Goal: Task Accomplishment & Management: Complete application form

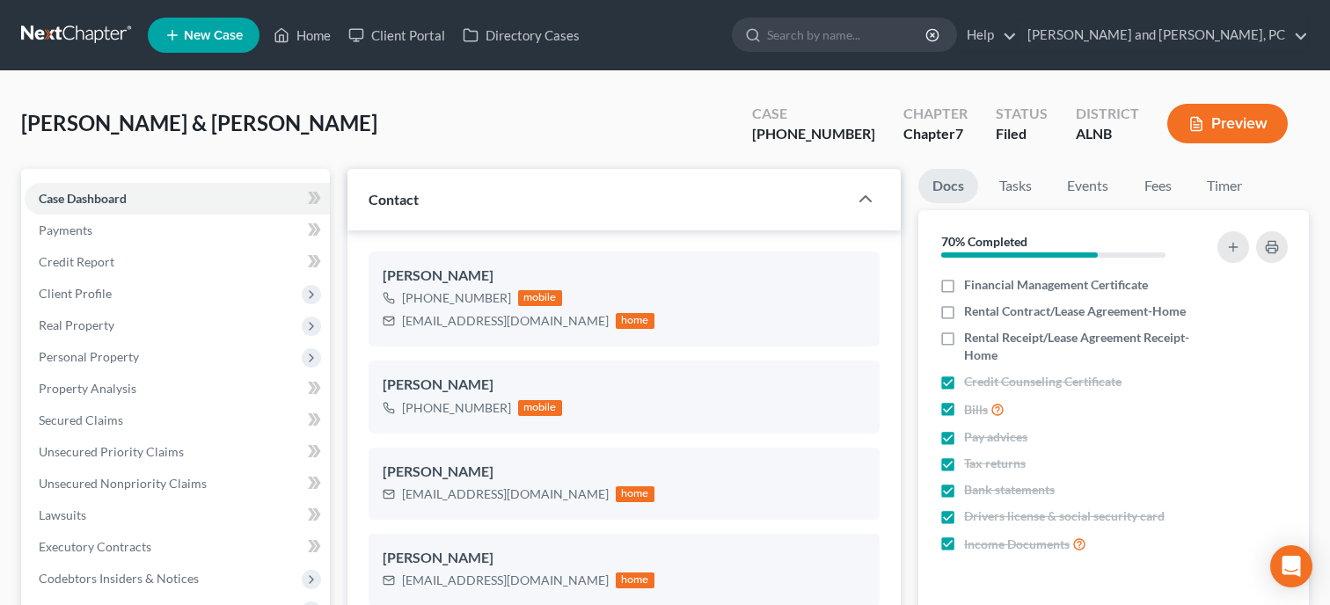
select select "6"
select select "0"
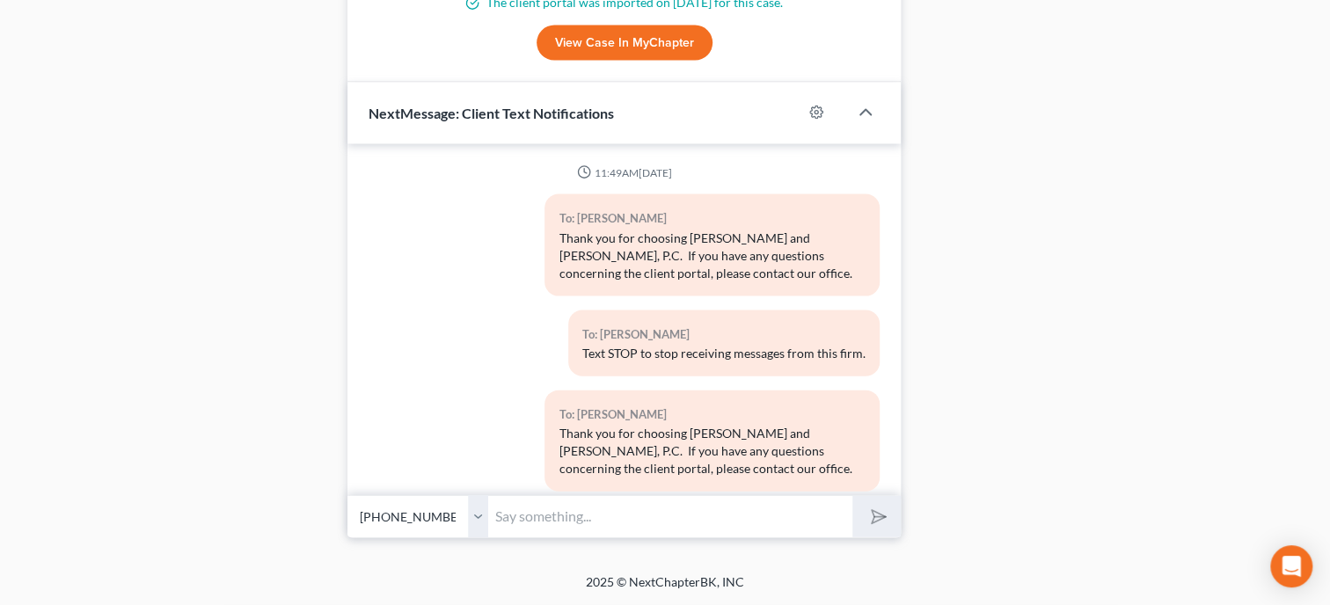
scroll to position [4874, 0]
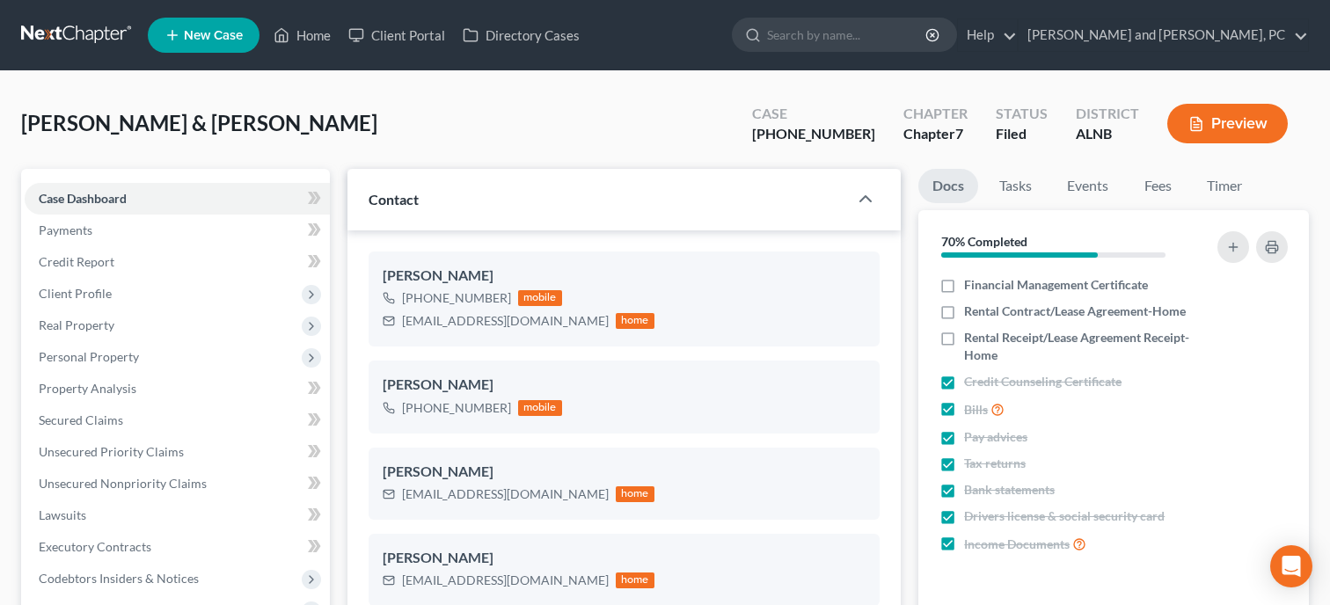
select select "6"
select select "0"
click at [304, 37] on link "Home" at bounding box center [302, 35] width 75 height 32
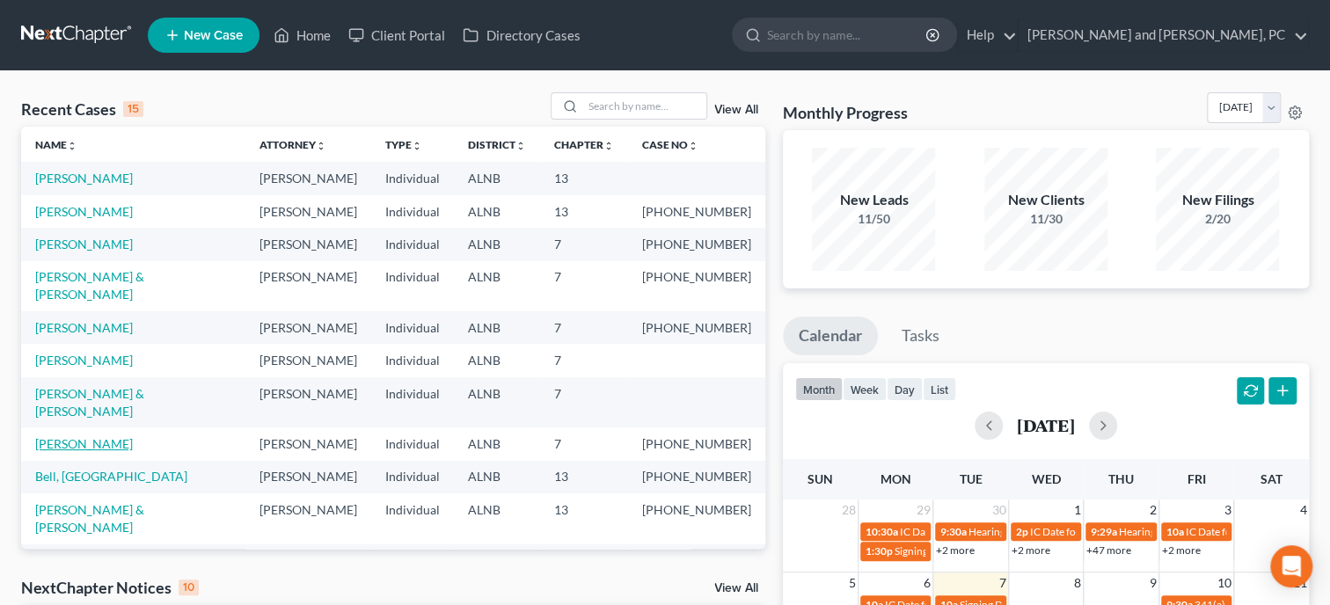
click at [94, 436] on link "[PERSON_NAME]" at bounding box center [84, 443] width 98 height 15
select select "6"
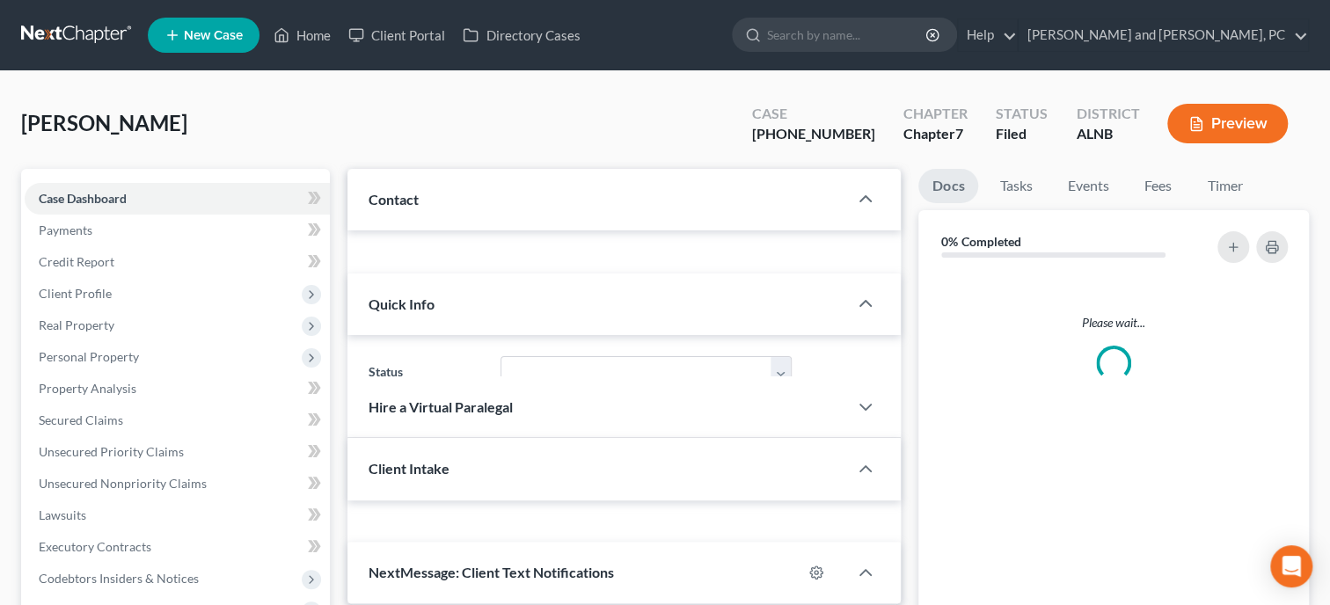
select select "0"
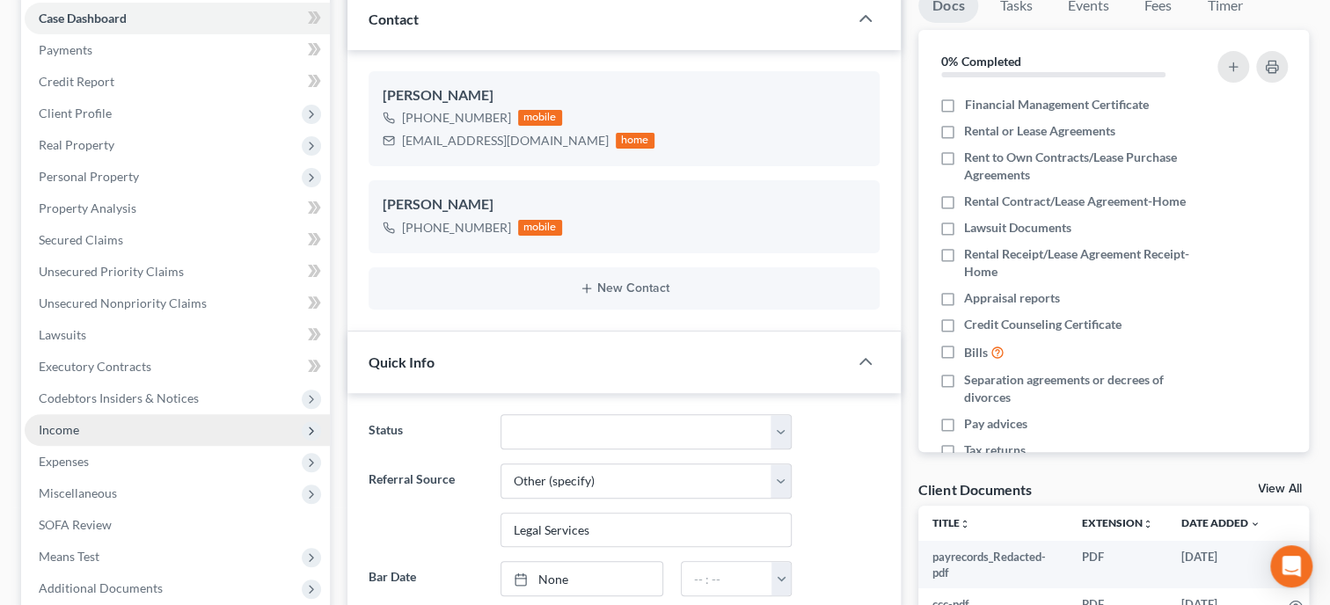
scroll to position [187, 0]
click at [89, 421] on span "Income" at bounding box center [177, 430] width 305 height 32
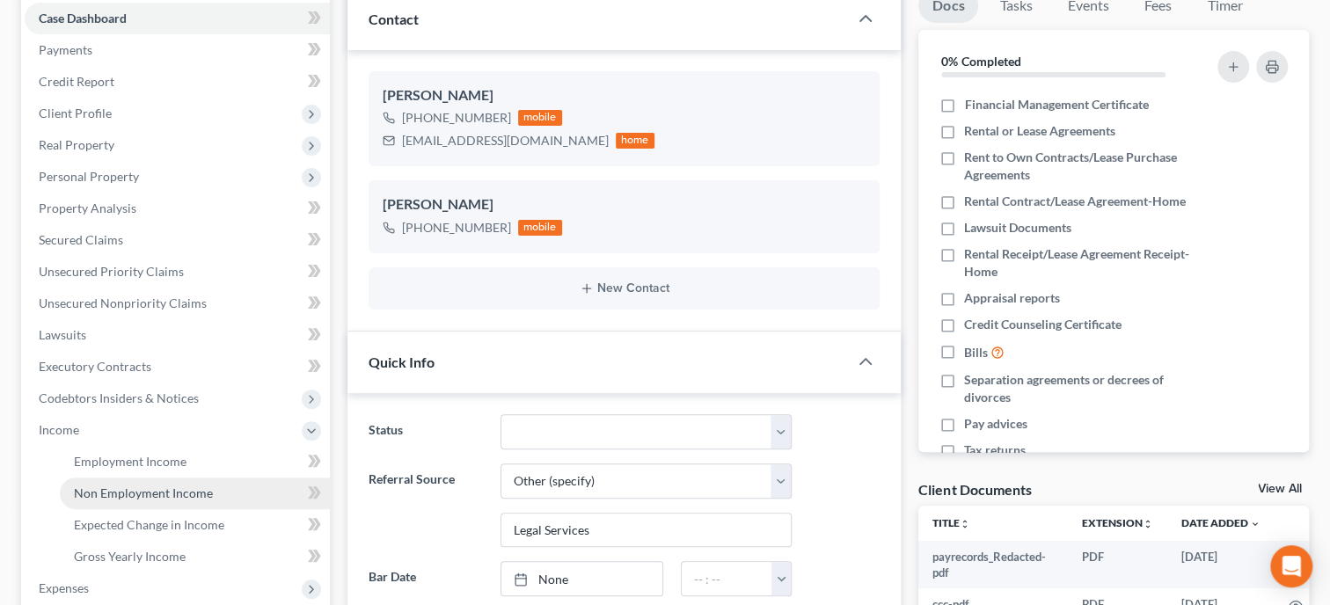
click at [99, 478] on link "Non Employment Income" at bounding box center [195, 494] width 270 height 32
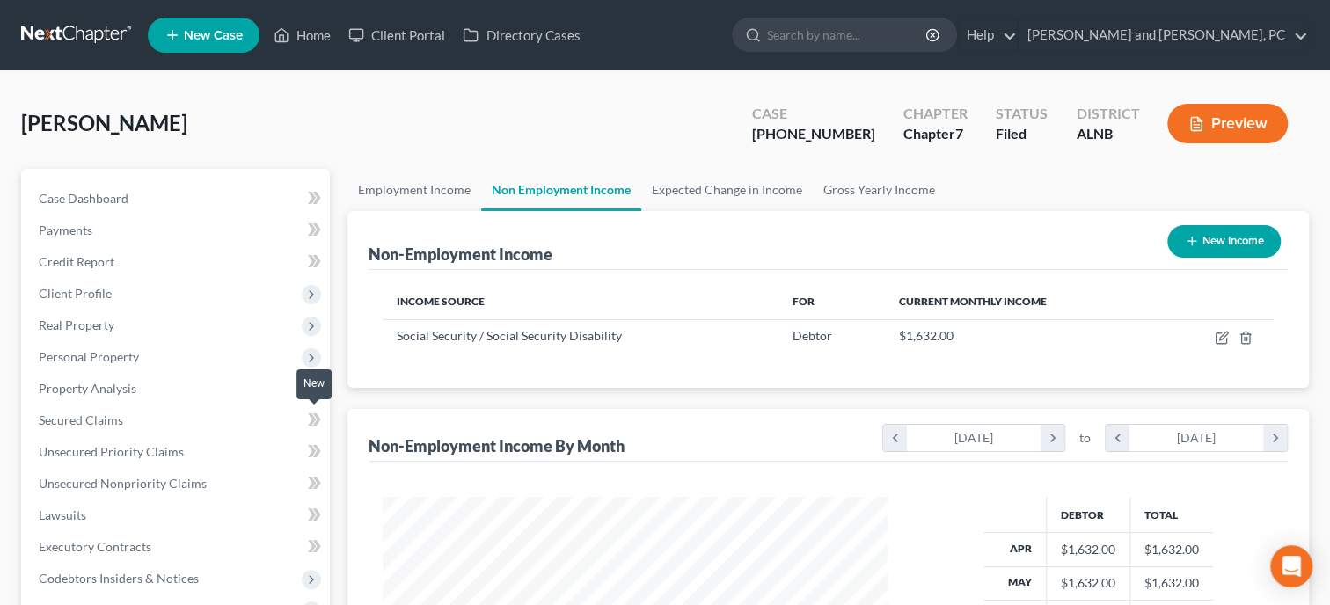
scroll to position [313, 540]
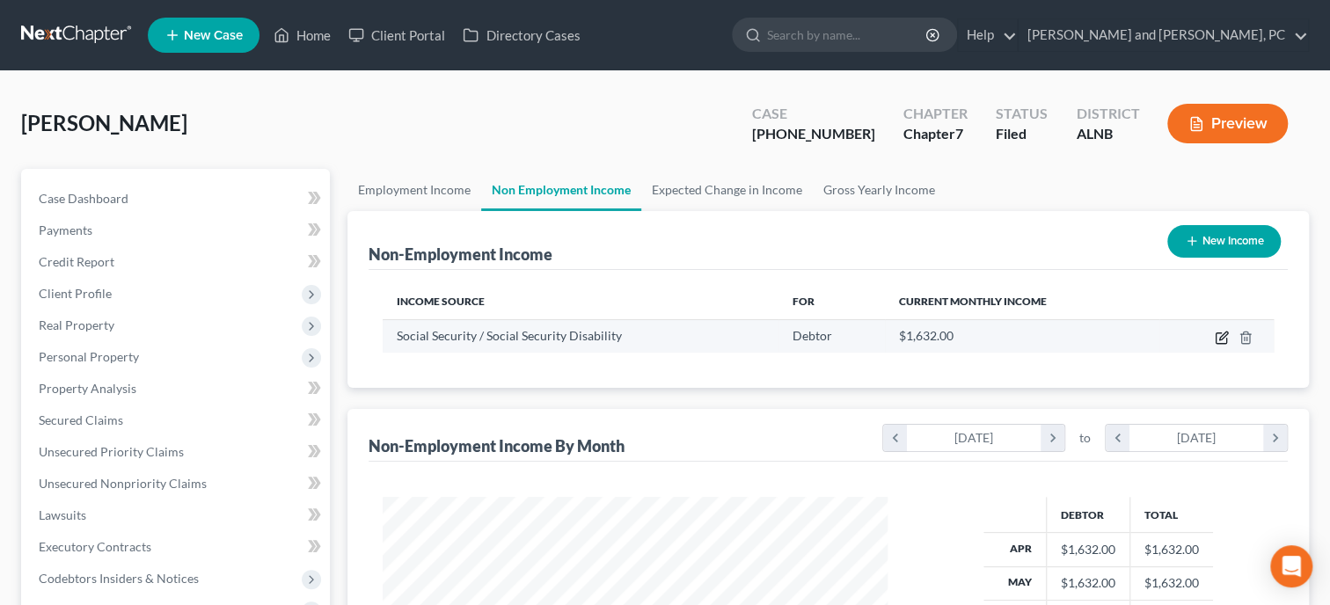
click at [1219, 340] on icon "button" at bounding box center [1222, 338] width 14 height 14
select select "4"
select select "0"
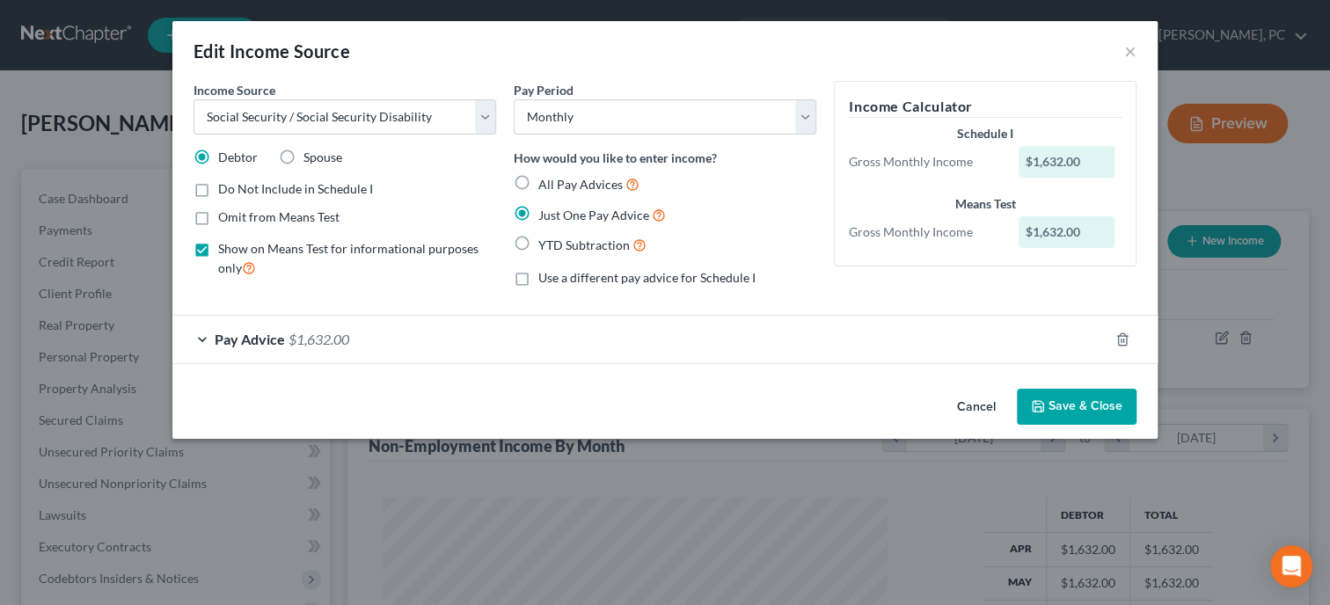
click at [977, 403] on button "Cancel" at bounding box center [976, 408] width 67 height 35
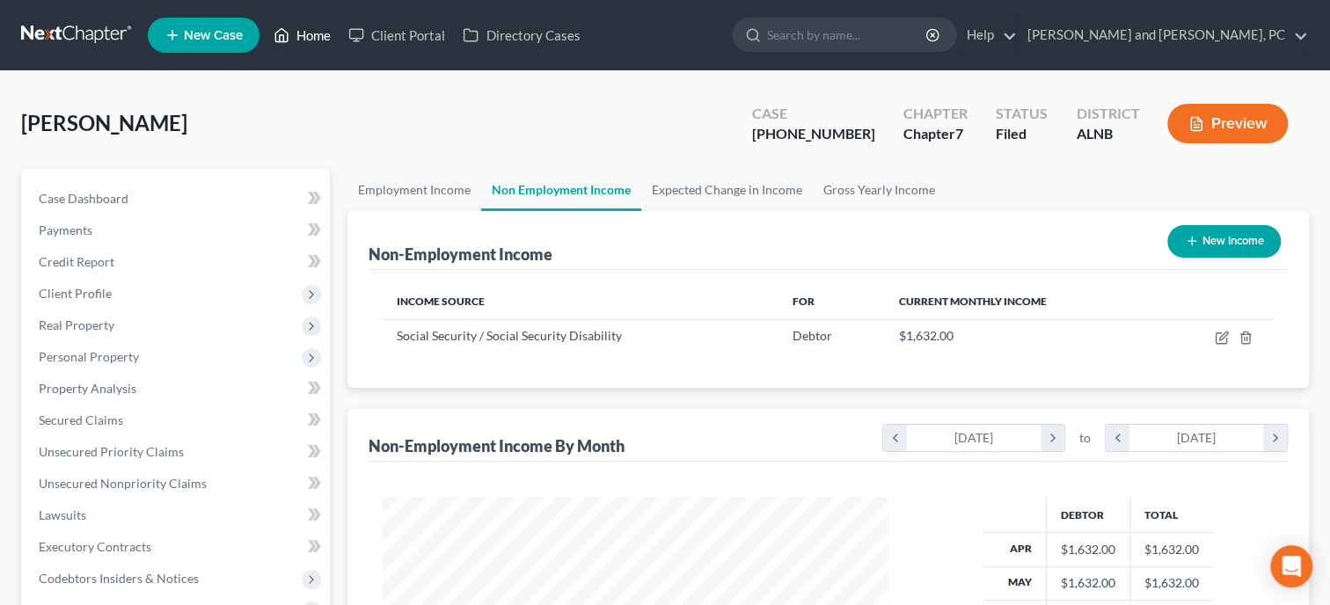
click at [308, 33] on link "Home" at bounding box center [302, 35] width 75 height 32
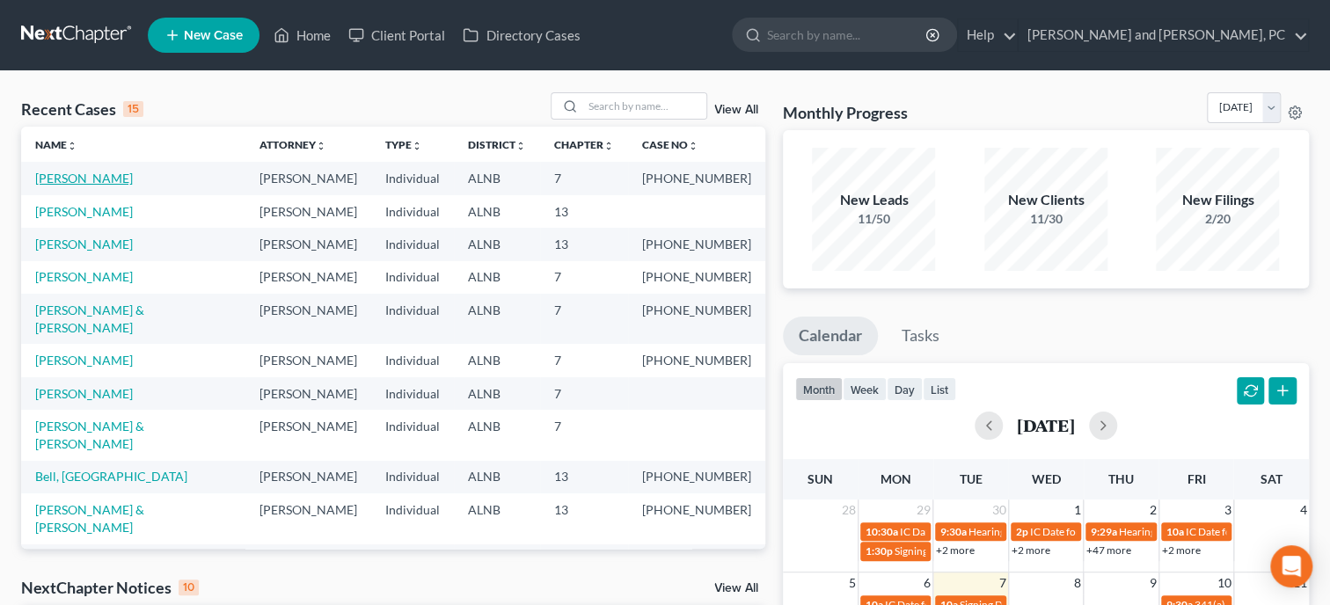
click at [104, 182] on link "[PERSON_NAME]" at bounding box center [84, 178] width 98 height 15
select select "6"
select select "0"
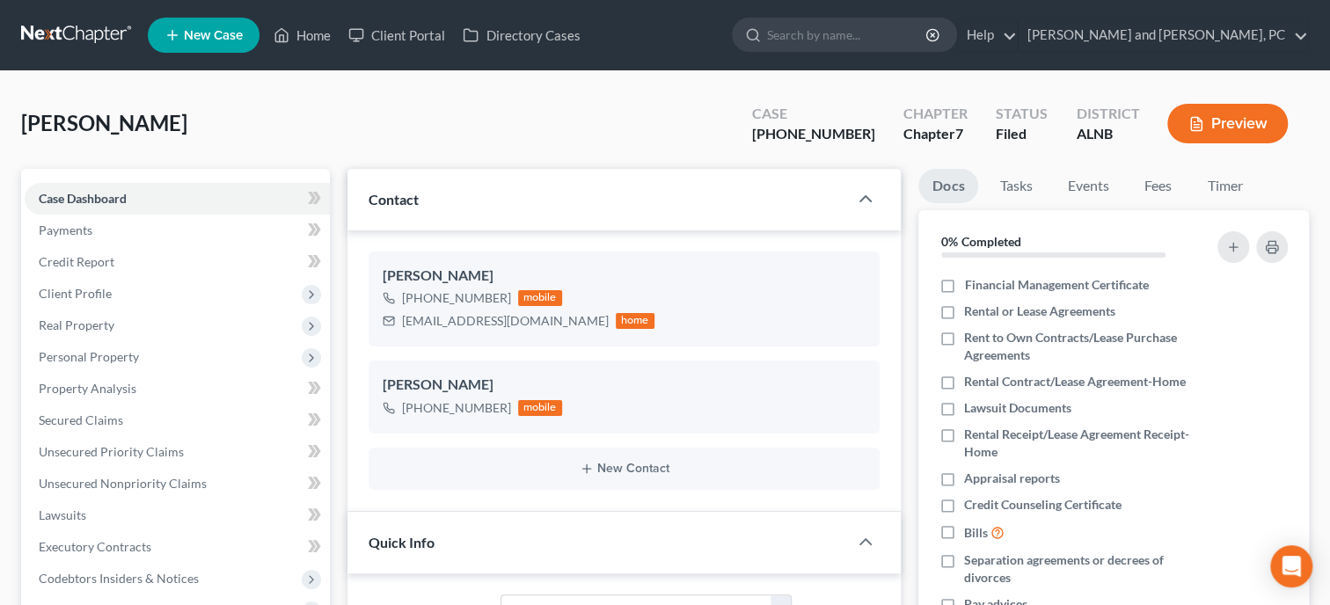
scroll to position [187, 0]
click at [106, 284] on span "Client Profile" at bounding box center [177, 294] width 305 height 32
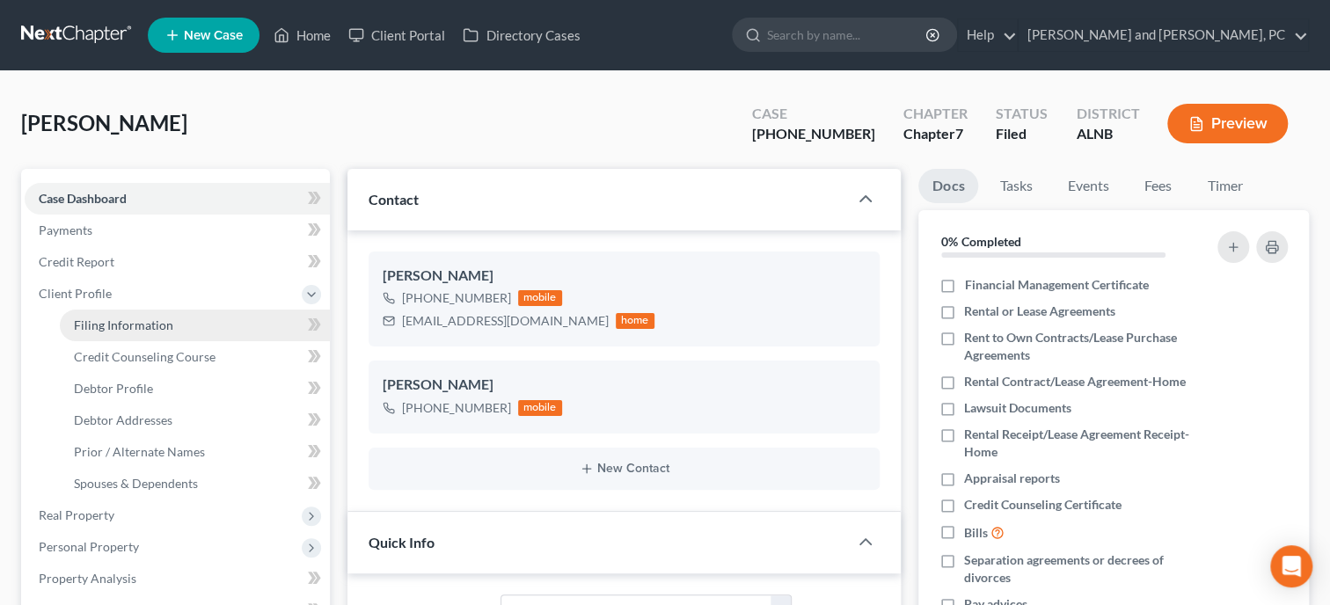
click at [123, 326] on span "Filing Information" at bounding box center [123, 325] width 99 height 15
select select "1"
select select "0"
select select "1"
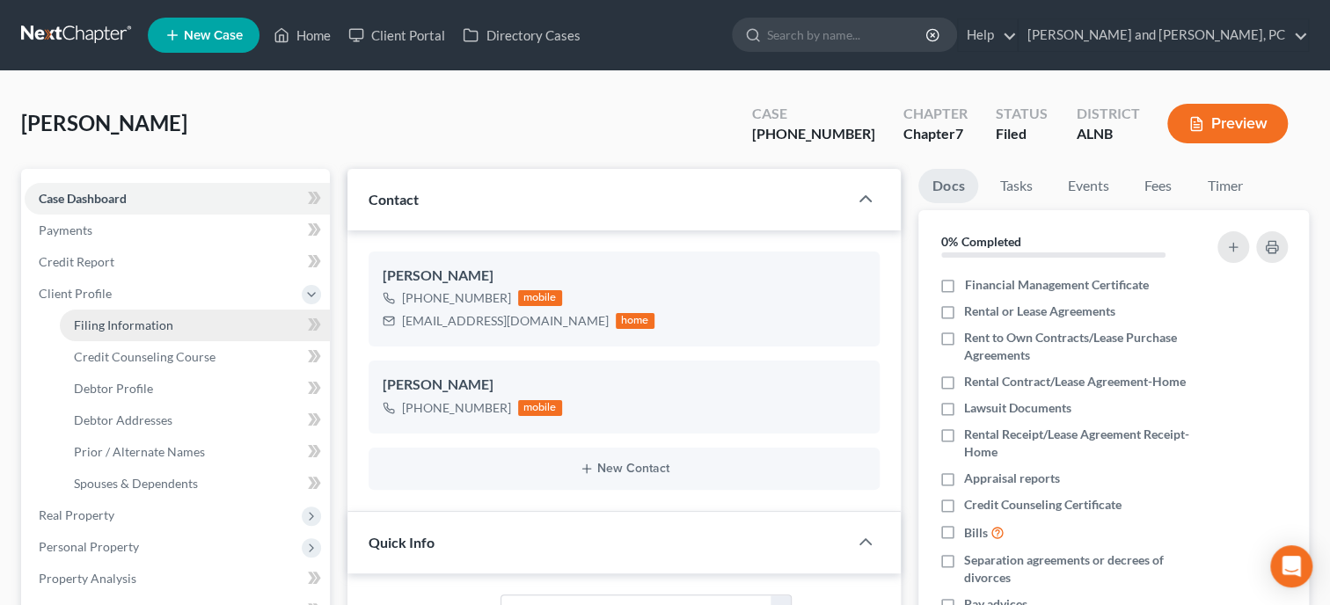
select select "0"
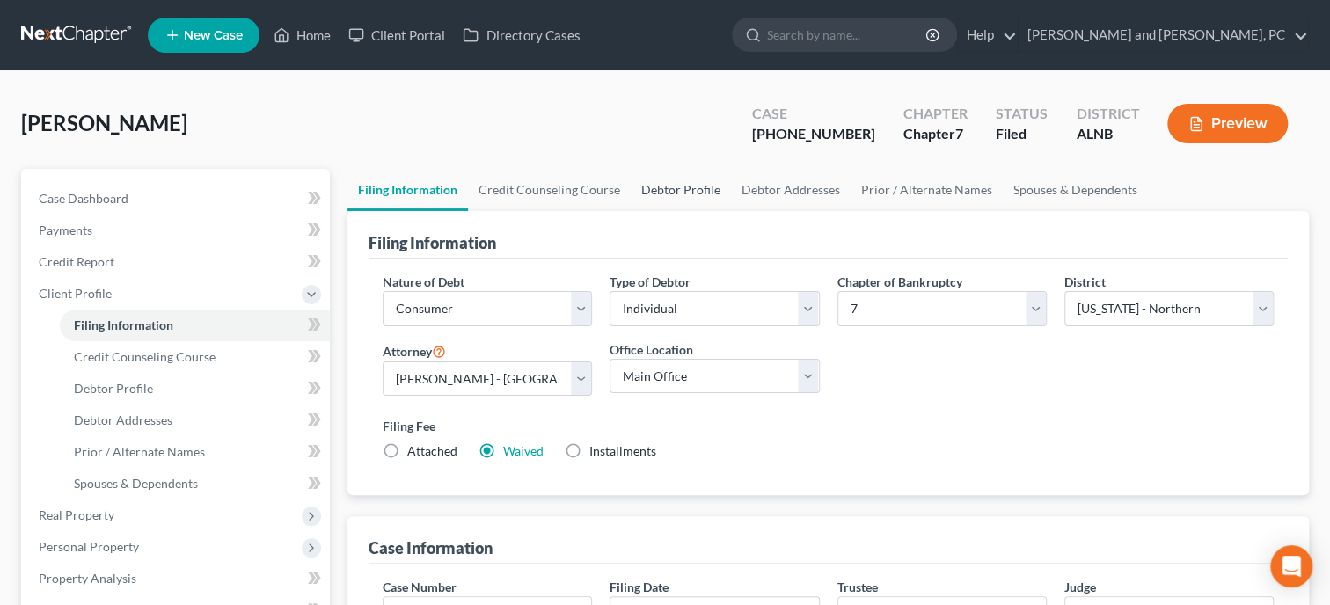
click at [674, 194] on link "Debtor Profile" at bounding box center [681, 190] width 100 height 42
select select "4"
select select "0"
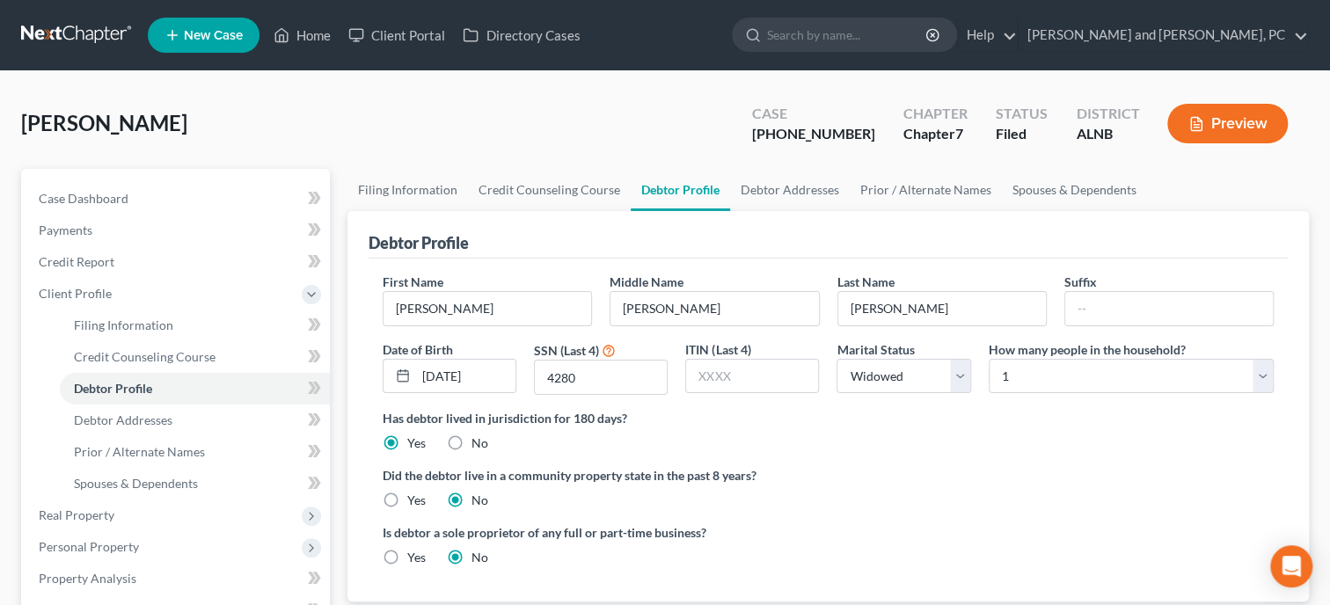
radio input "true"
click at [102, 187] on link "Case Dashboard" at bounding box center [177, 199] width 305 height 32
select select "6"
select select "0"
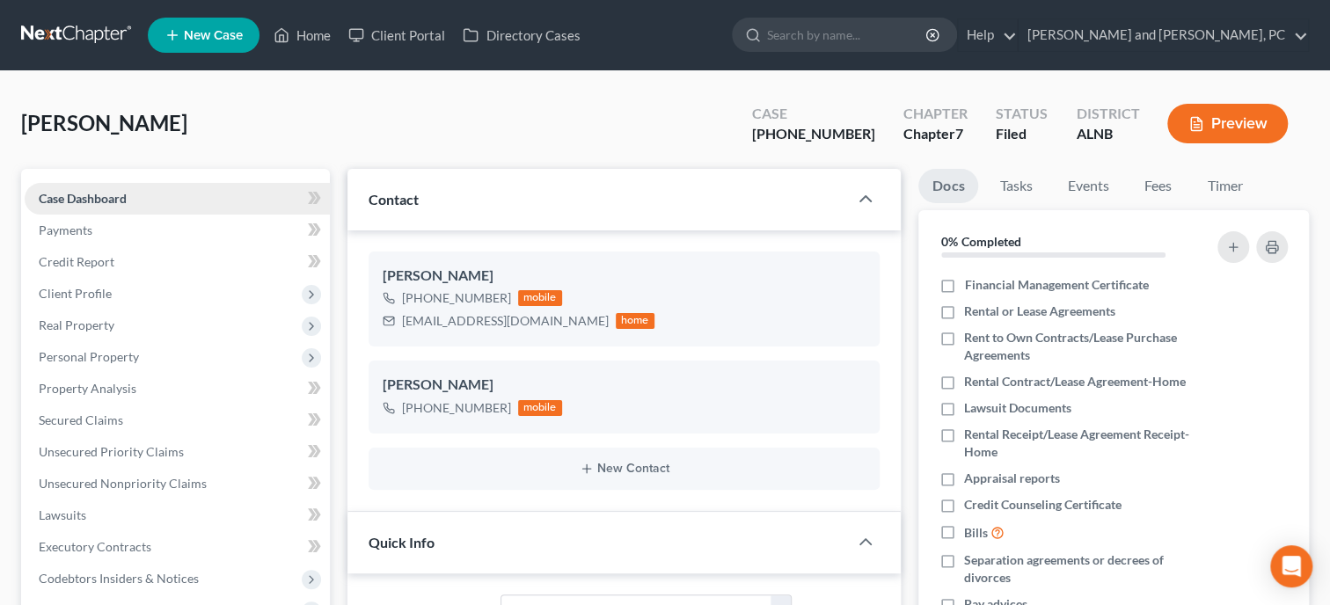
scroll to position [187, 0]
click at [317, 41] on link "Home" at bounding box center [302, 35] width 75 height 32
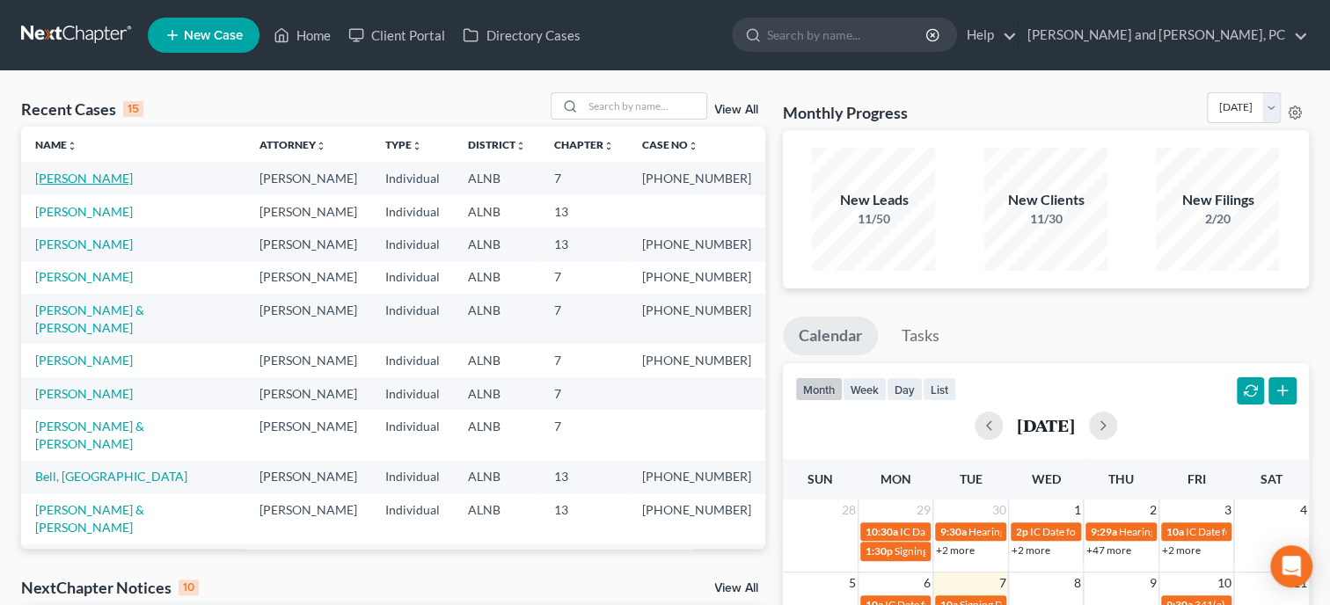
click at [104, 178] on link "[PERSON_NAME]" at bounding box center [84, 178] width 98 height 15
select select "6"
select select "0"
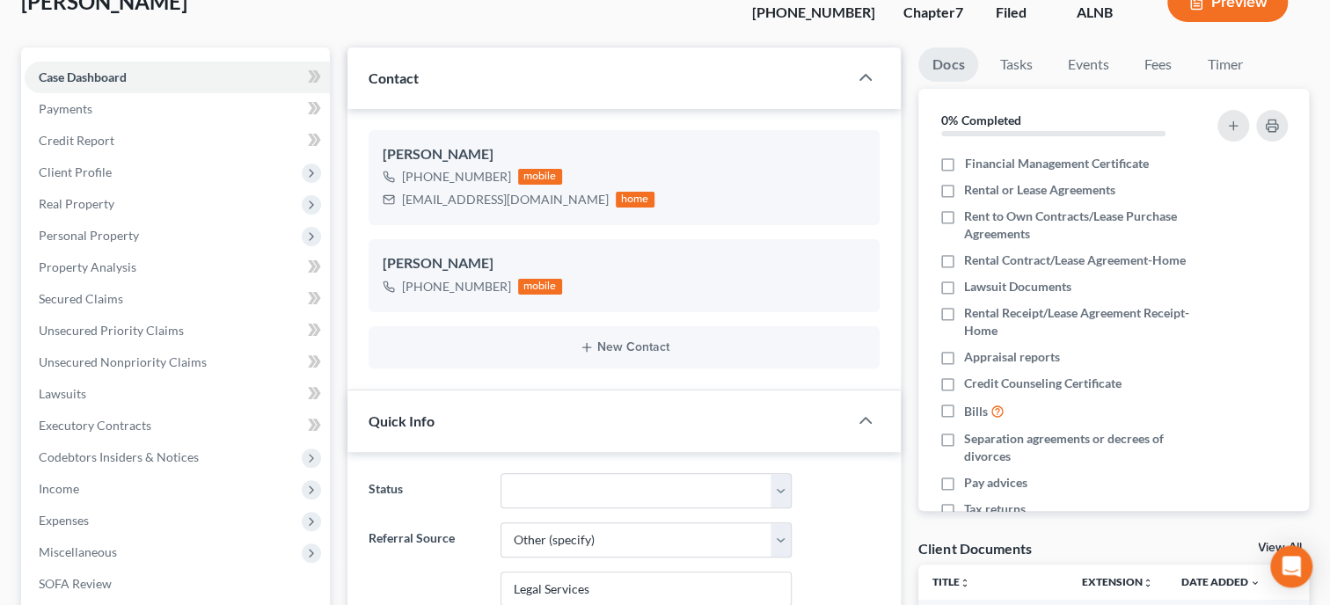
scroll to position [271, 0]
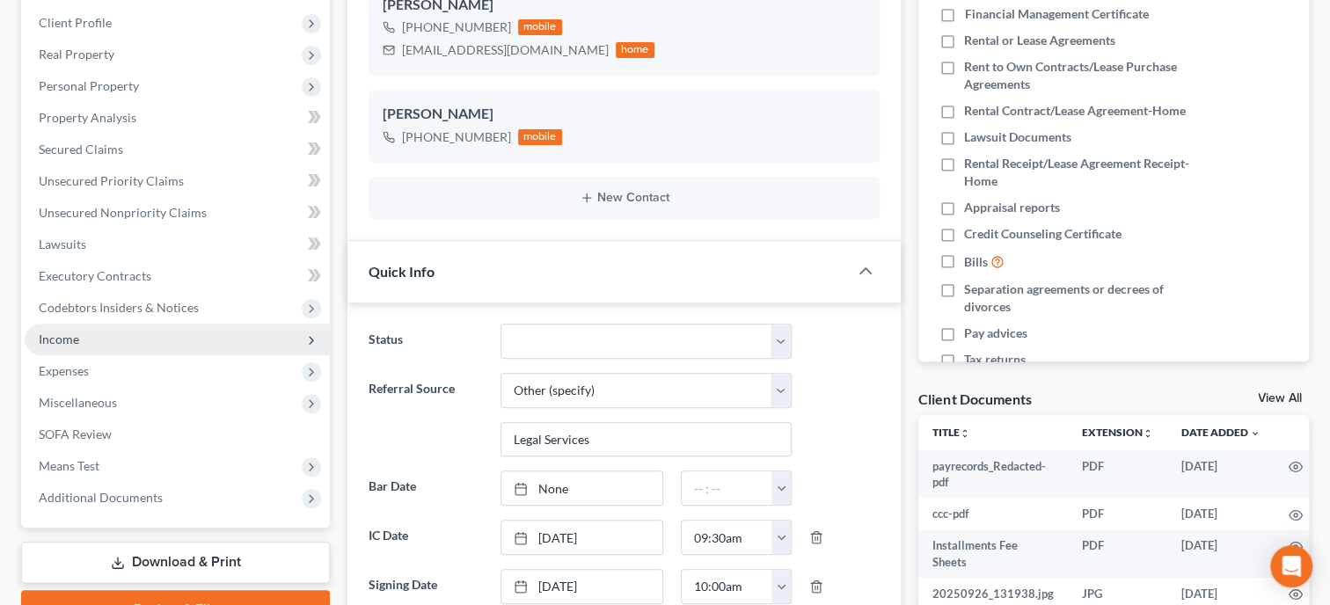
click at [109, 335] on span "Income" at bounding box center [177, 340] width 305 height 32
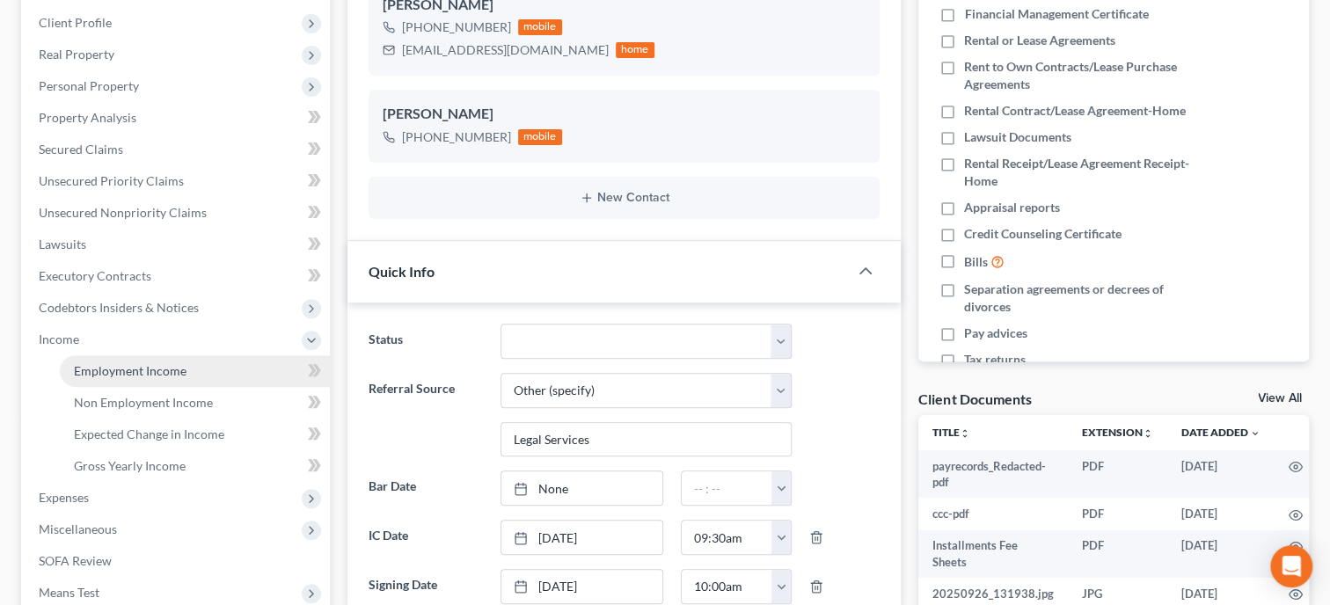
click at [134, 376] on span "Employment Income" at bounding box center [130, 370] width 113 height 15
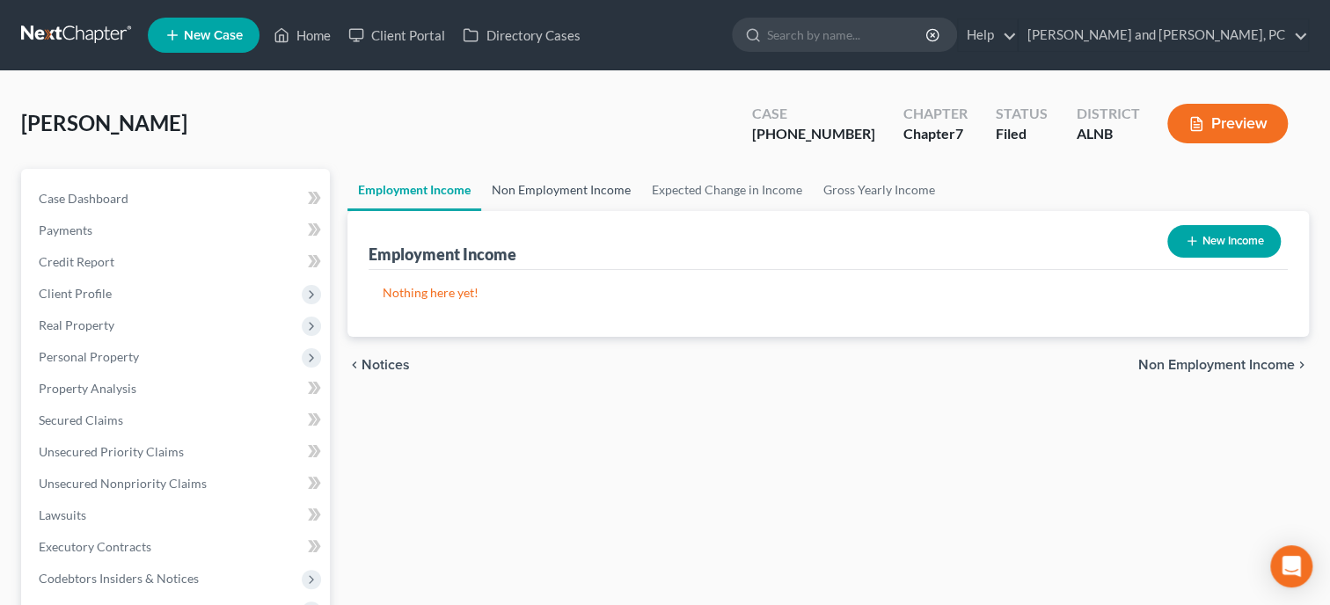
click at [516, 190] on link "Non Employment Income" at bounding box center [561, 190] width 160 height 42
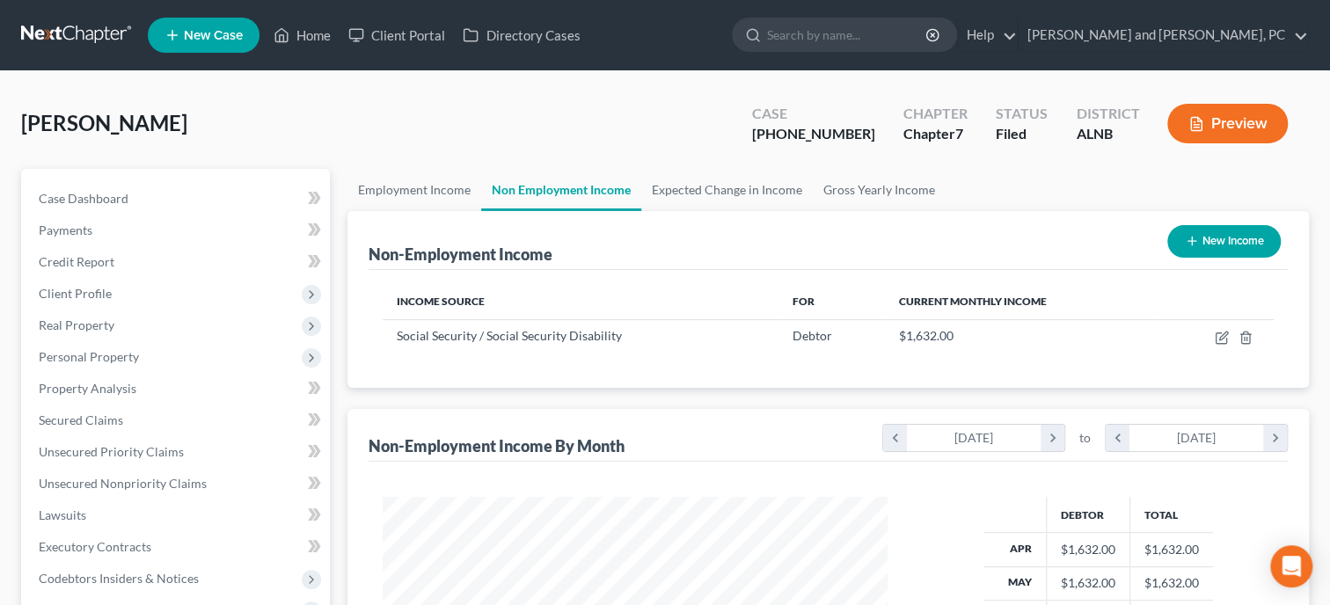
scroll to position [313, 540]
click at [1217, 331] on icon "button" at bounding box center [1222, 338] width 14 height 14
select select "4"
select select "0"
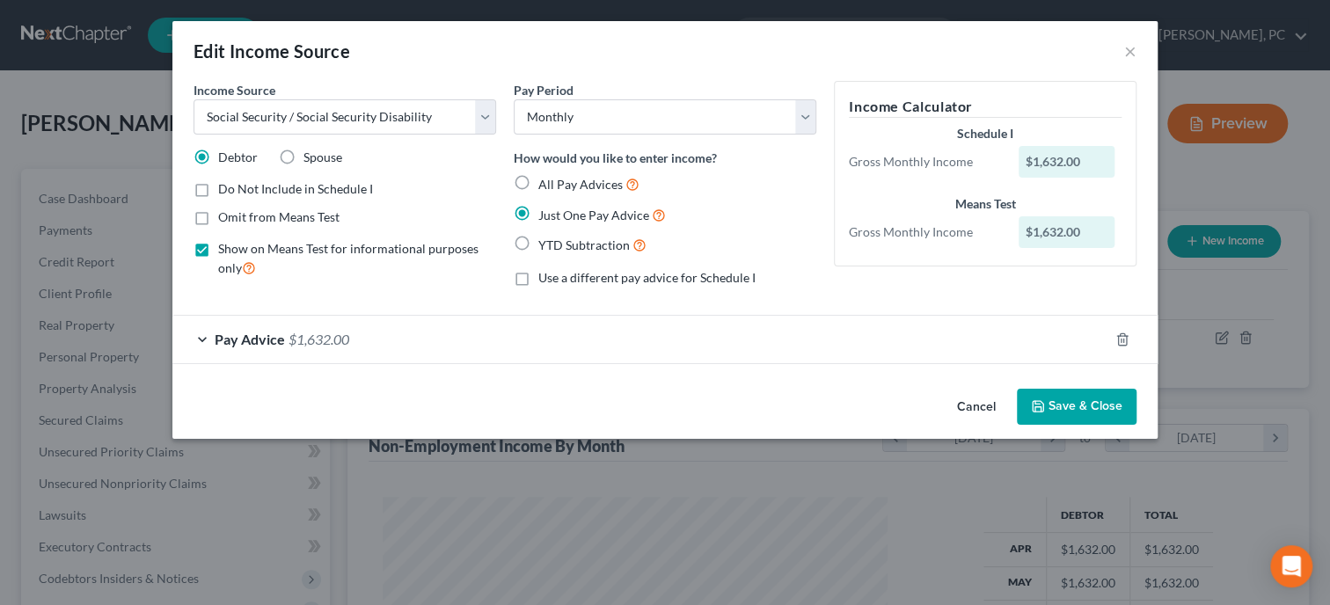
click at [1045, 406] on icon "button" at bounding box center [1038, 406] width 14 height 14
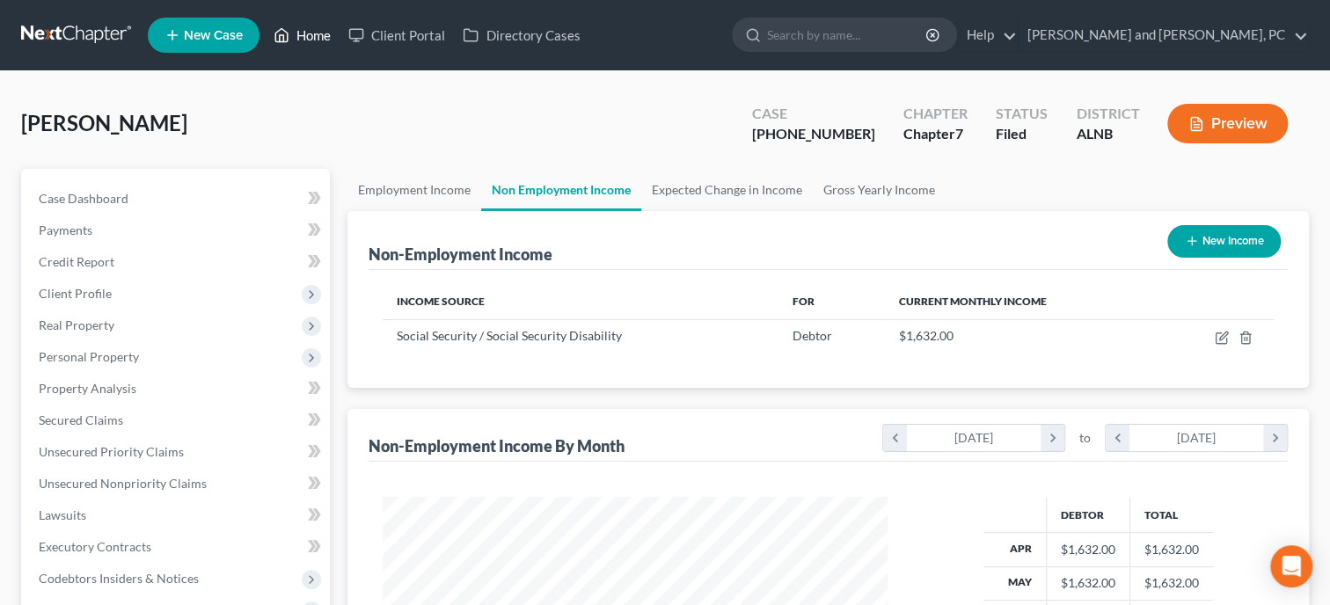
click at [312, 37] on link "Home" at bounding box center [302, 35] width 75 height 32
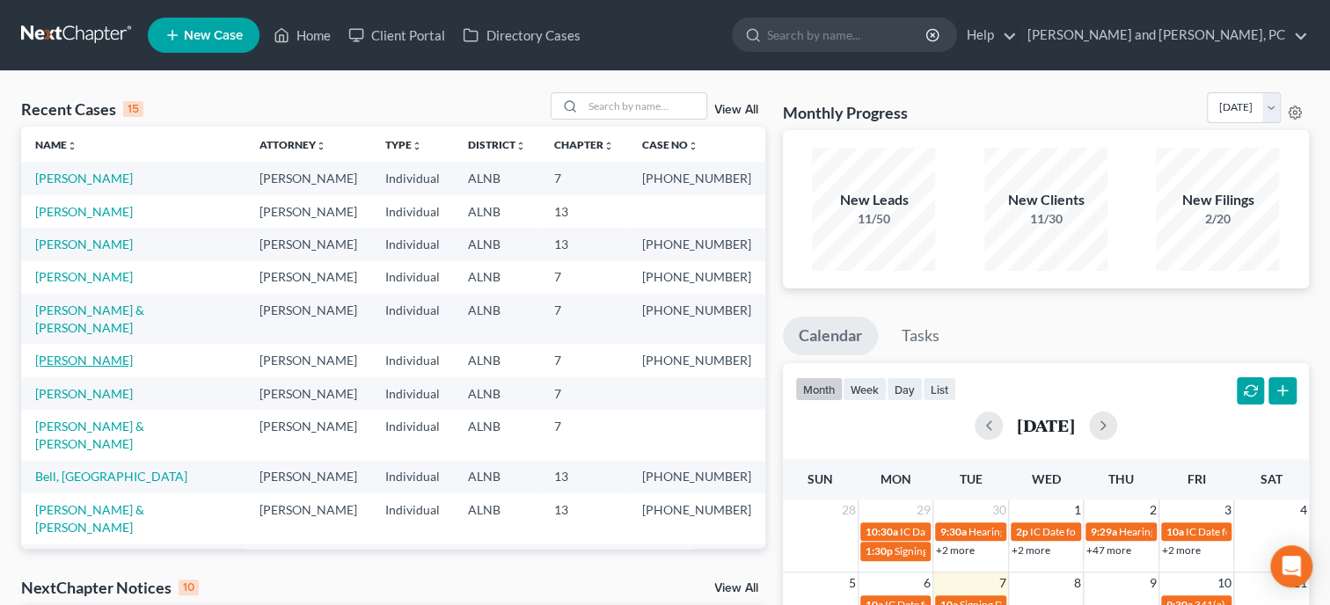
click at [83, 353] on link "[PERSON_NAME]" at bounding box center [84, 360] width 98 height 15
select select "6"
select select "0"
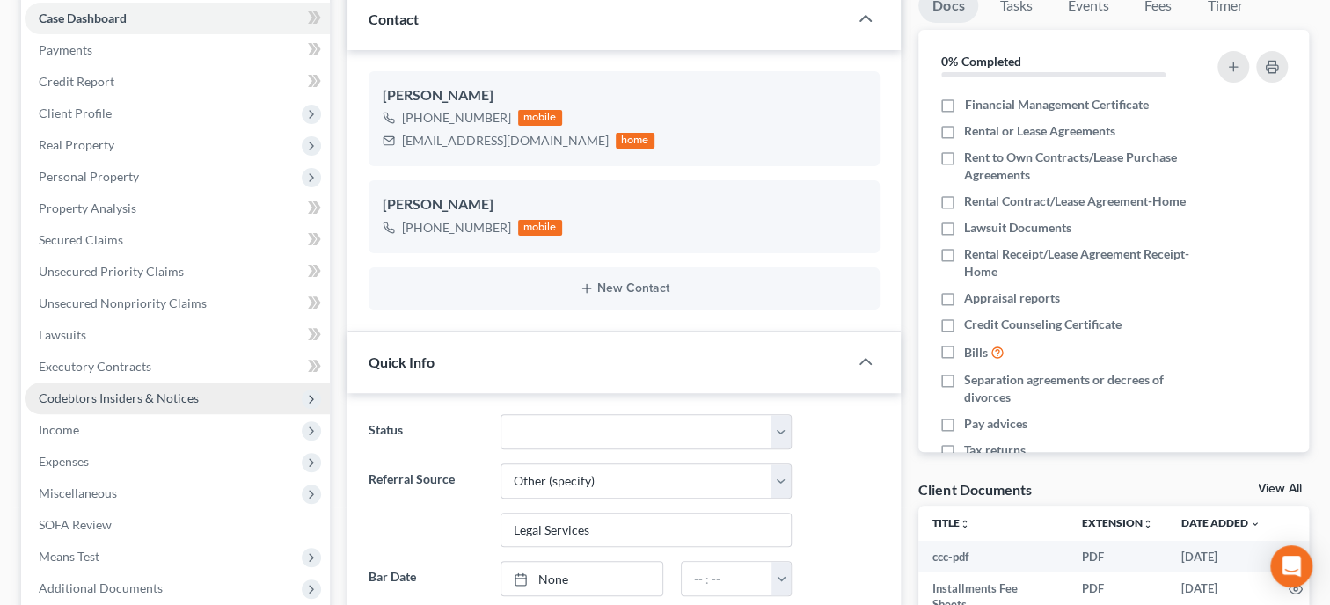
scroll to position [2804, 0]
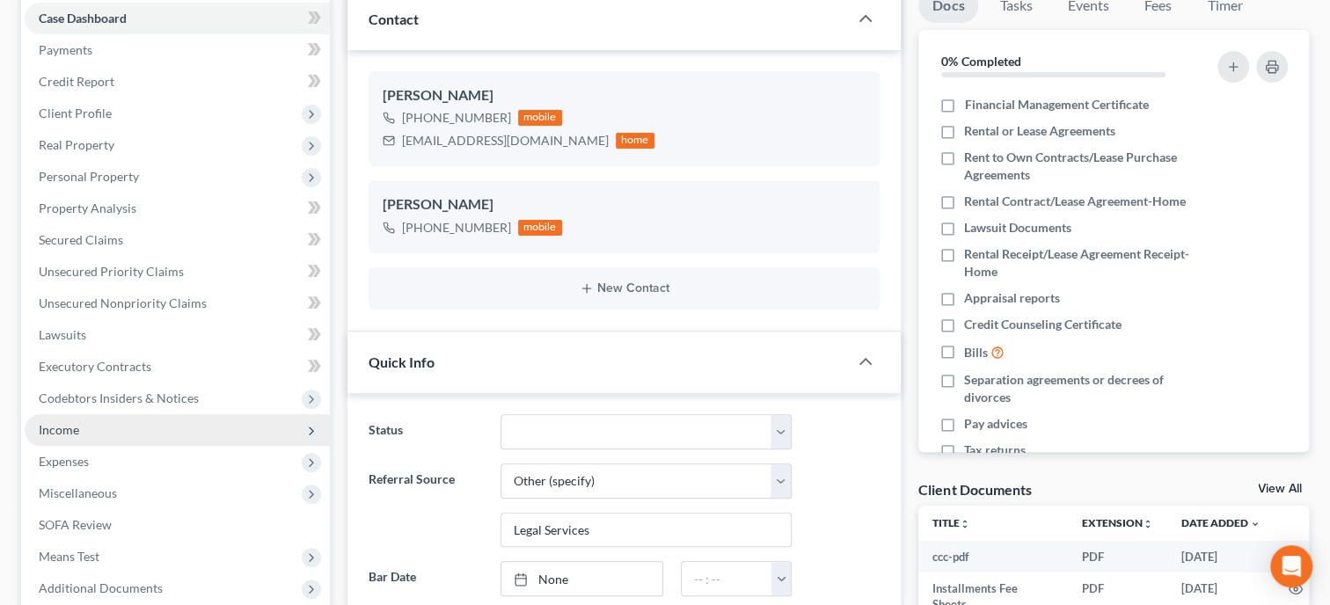
click at [77, 425] on span "Income" at bounding box center [59, 429] width 40 height 15
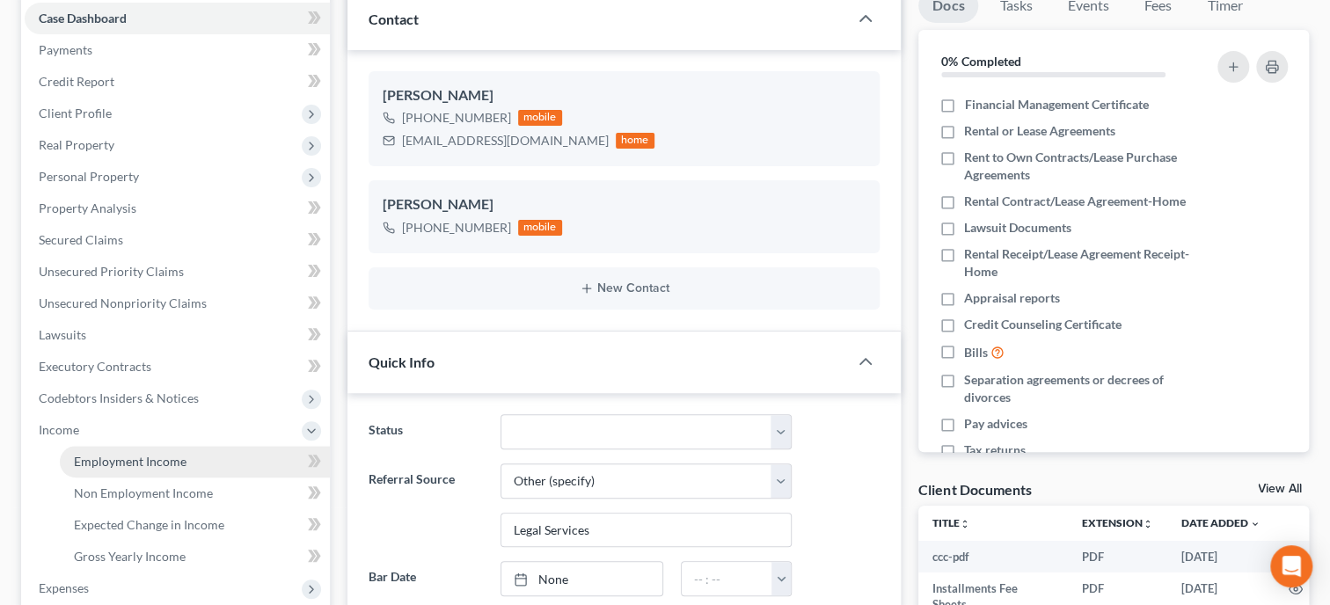
click at [190, 457] on link "Employment Income" at bounding box center [195, 462] width 270 height 32
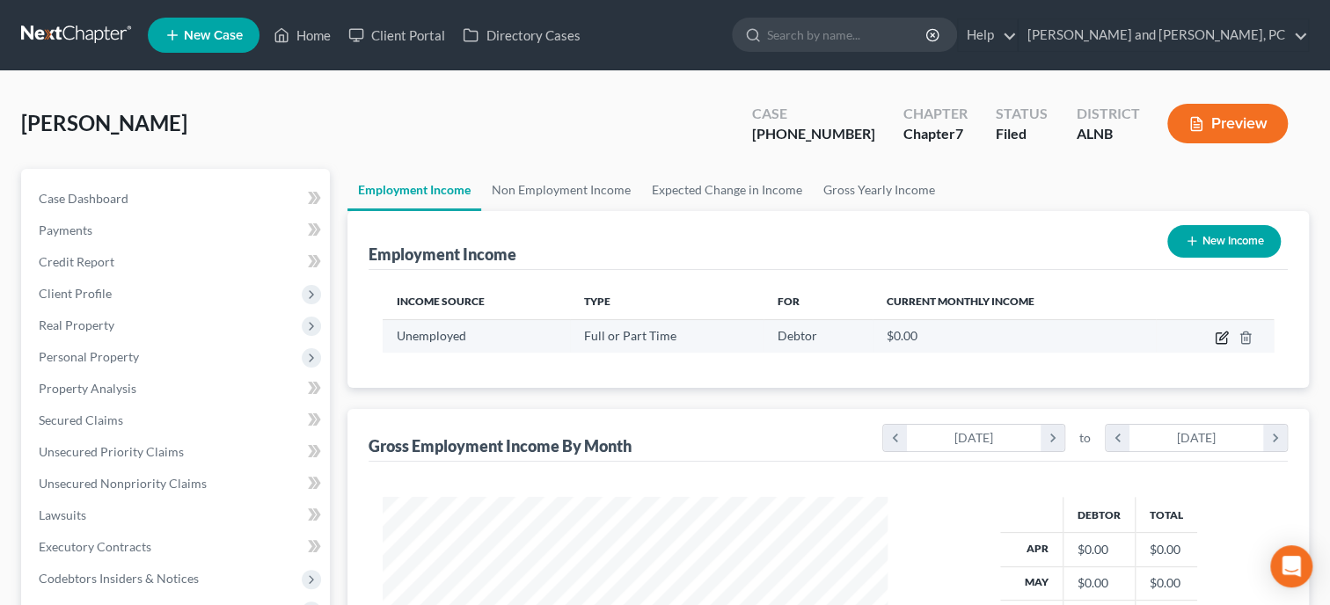
click at [1222, 334] on icon "button" at bounding box center [1223, 336] width 8 height 8
select select "0"
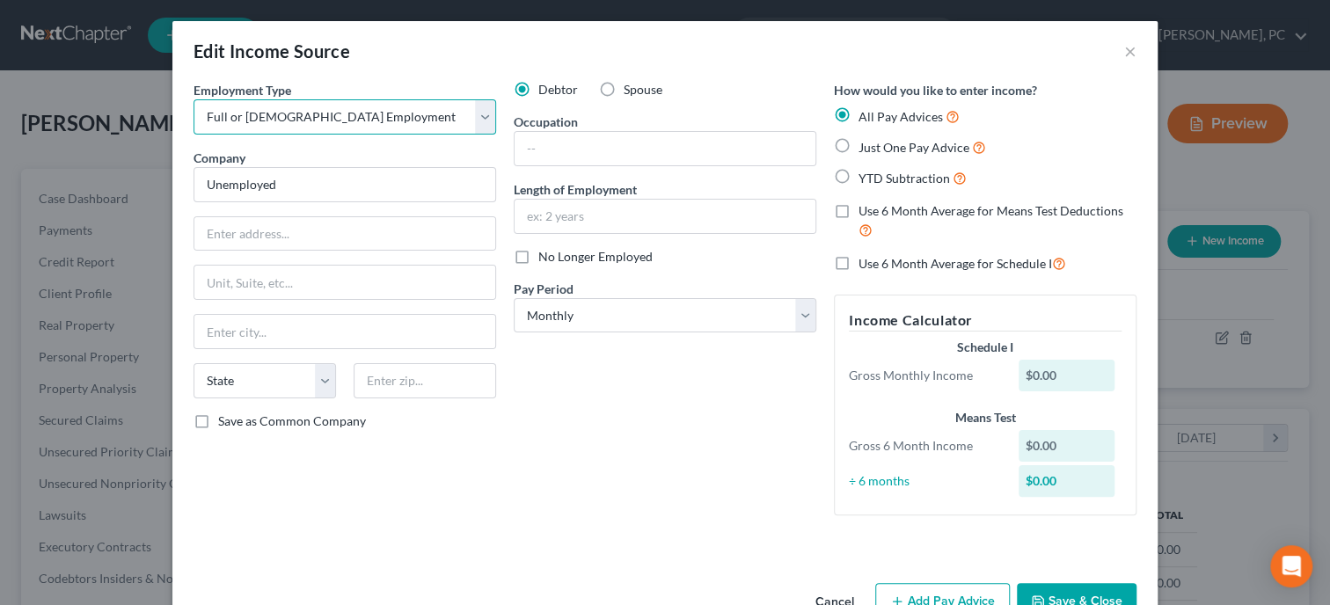
select select
click option "Select" at bounding box center [0, 0] width 0 height 0
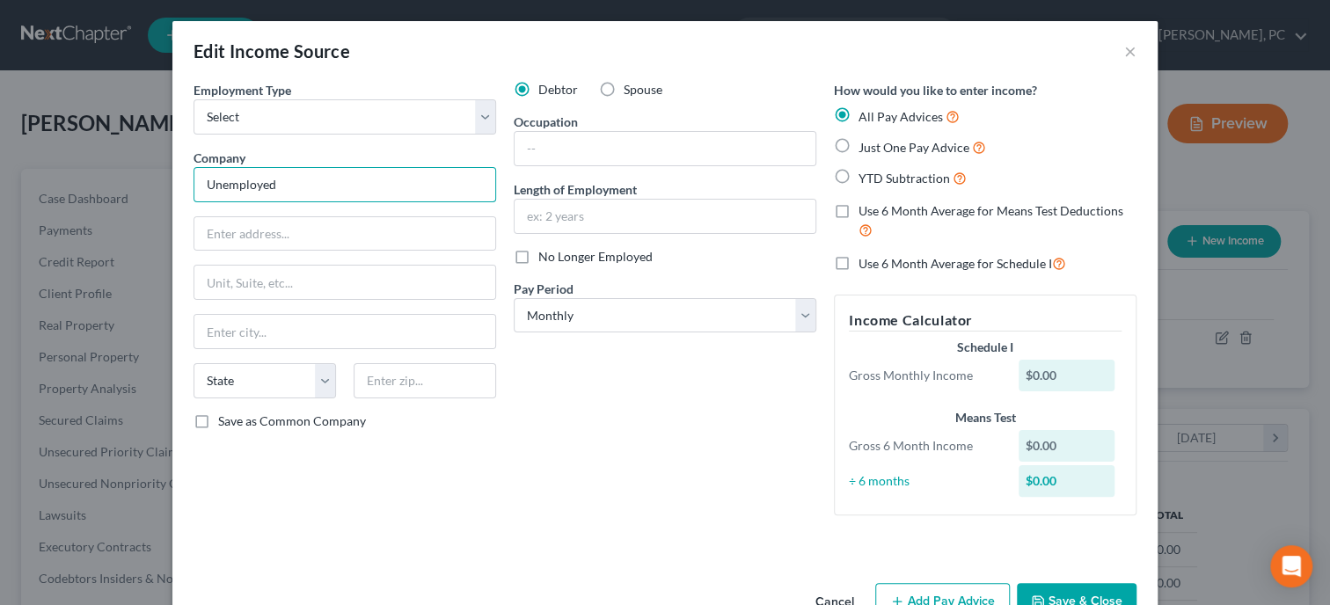
click at [437, 175] on input "Unemployed" at bounding box center [345, 184] width 303 height 35
drag, startPoint x: 437, startPoint y: 175, endPoint x: 252, endPoint y: 178, distance: 184.8
click at [252, 178] on input "Unemployed" at bounding box center [345, 184] width 303 height 35
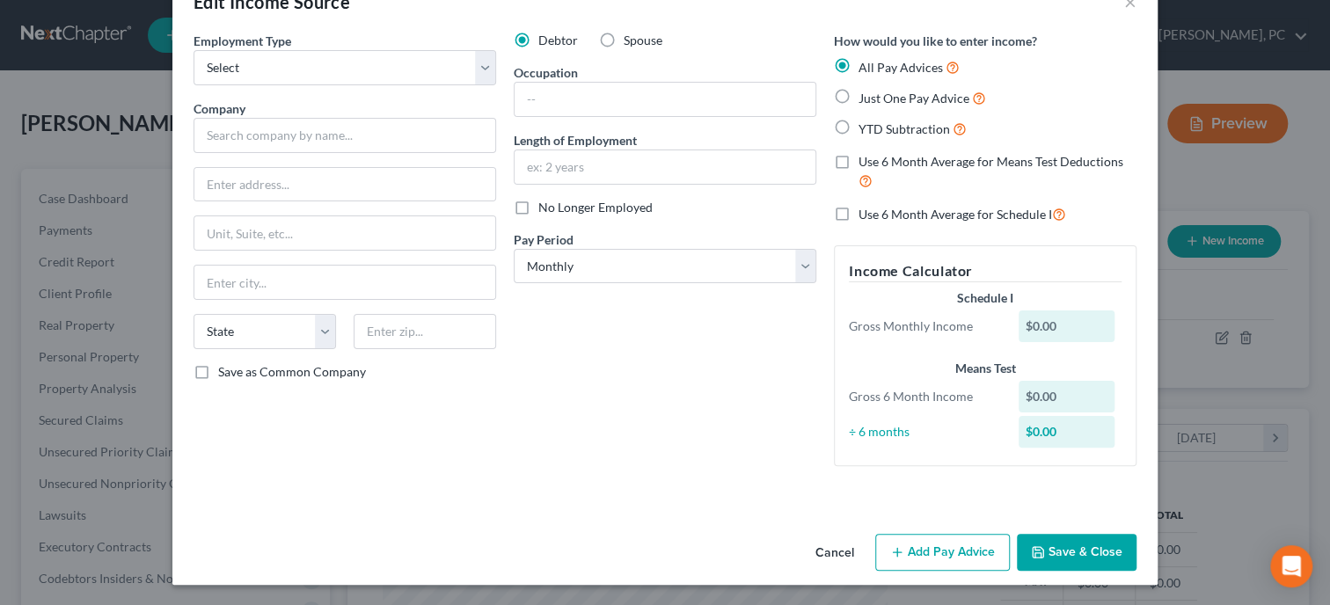
click at [1095, 559] on button "Save & Close" at bounding box center [1077, 552] width 120 height 37
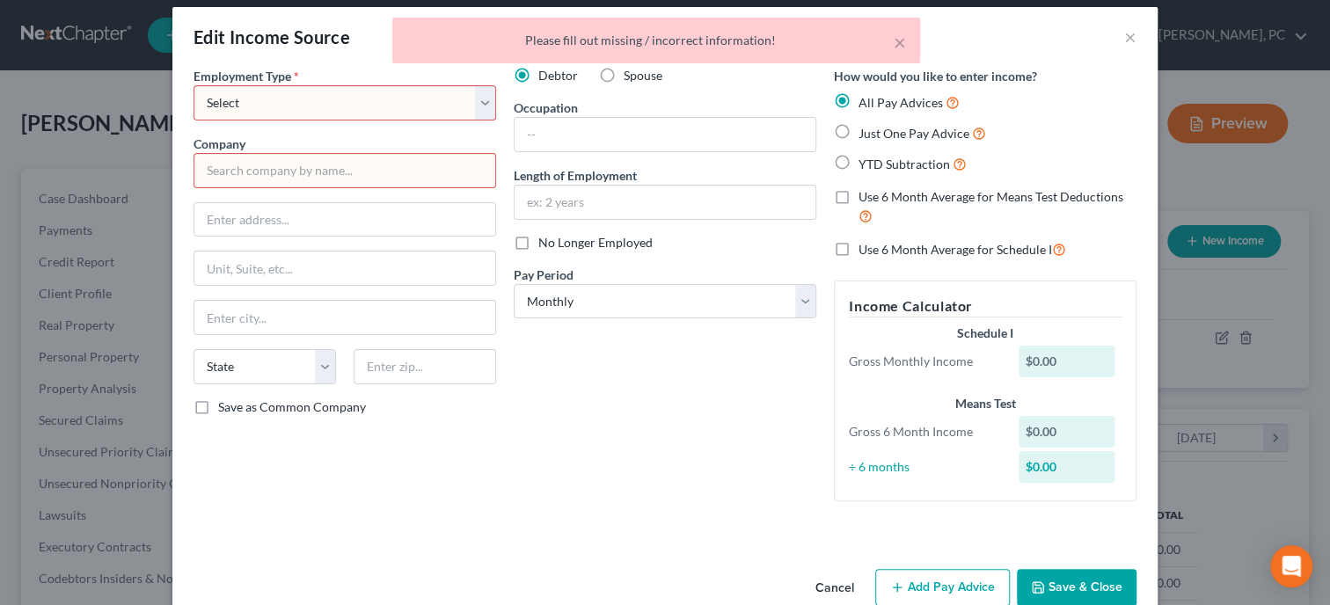
scroll to position [0, 0]
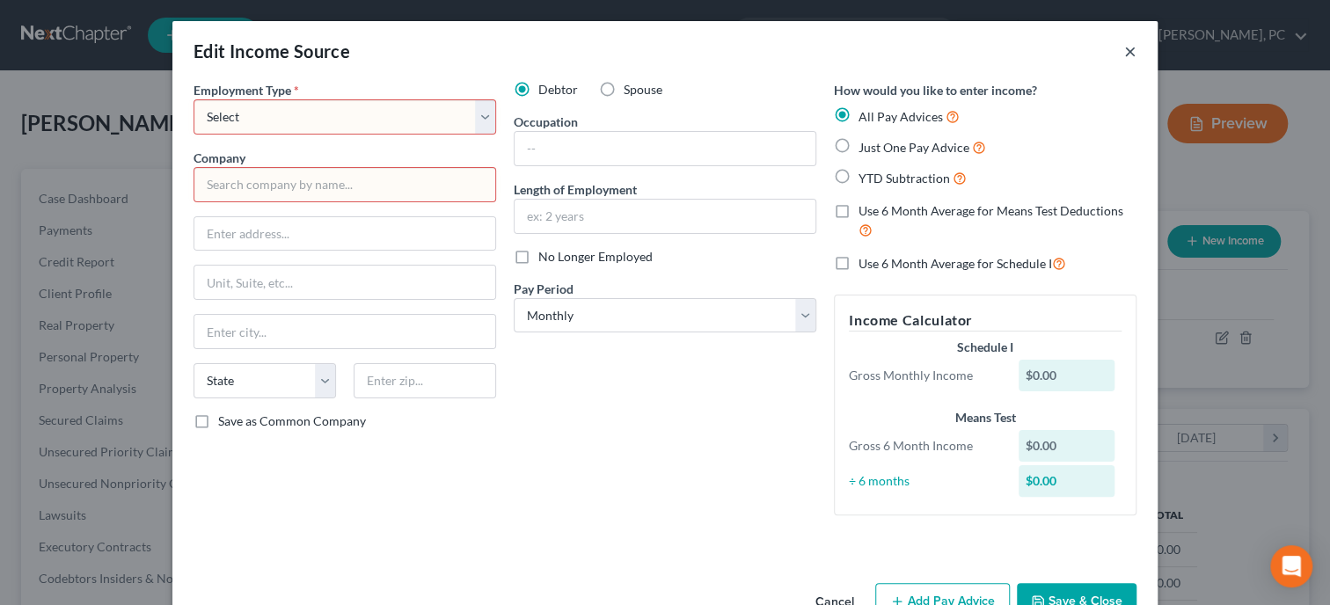
click at [1132, 52] on button "×" at bounding box center [1130, 50] width 12 height 21
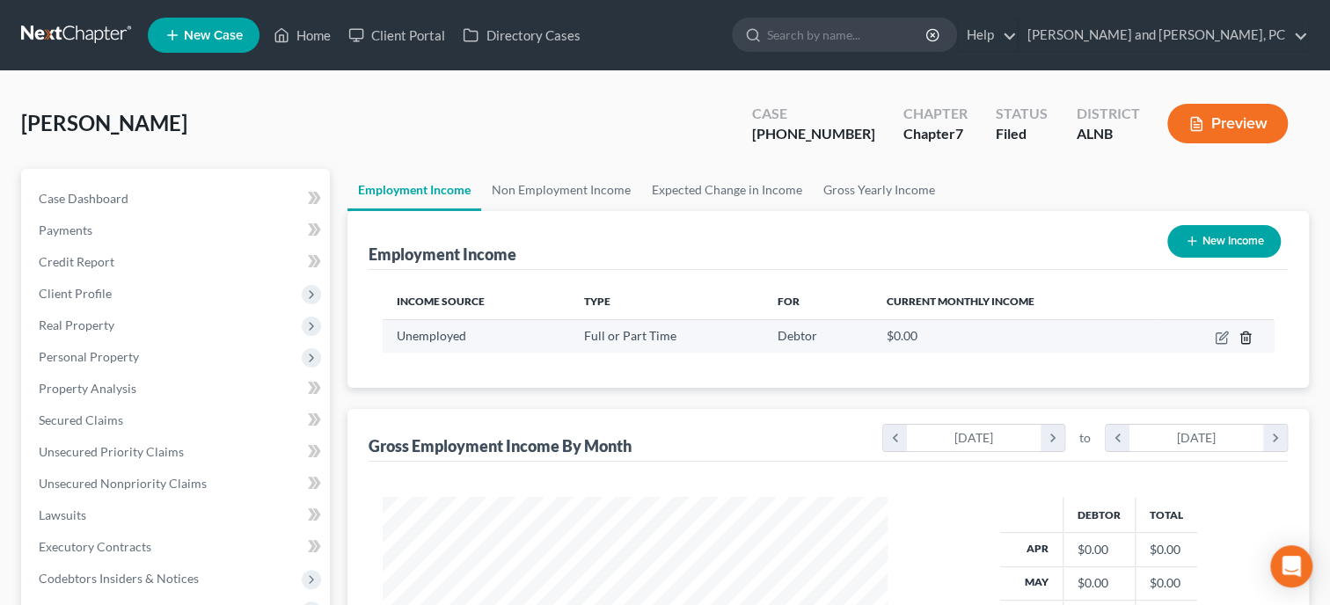
click at [1247, 338] on line "button" at bounding box center [1247, 339] width 0 height 4
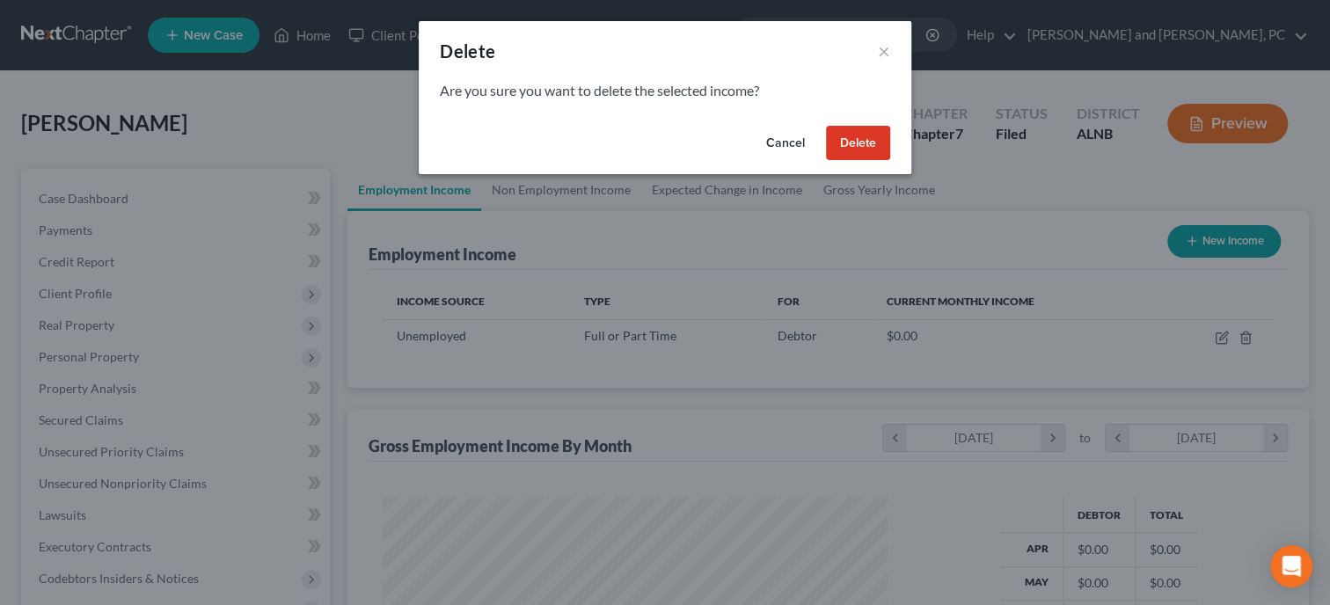
click at [879, 143] on button "Delete" at bounding box center [858, 143] width 64 height 35
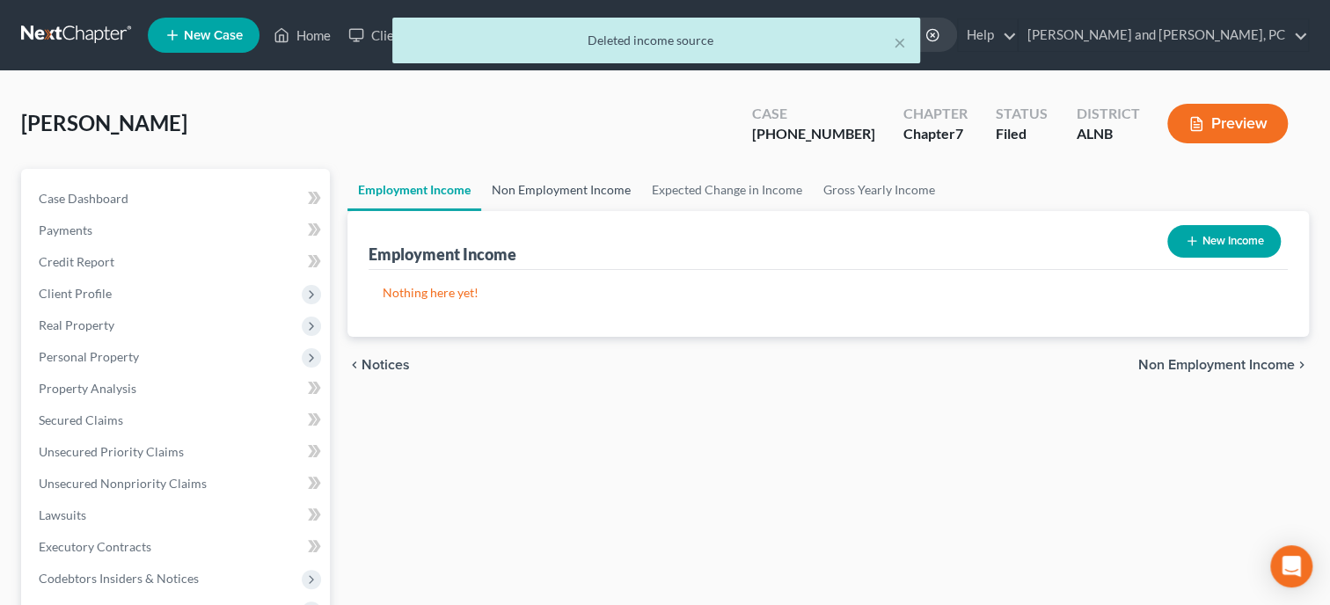
click at [586, 195] on link "Non Employment Income" at bounding box center [561, 190] width 160 height 42
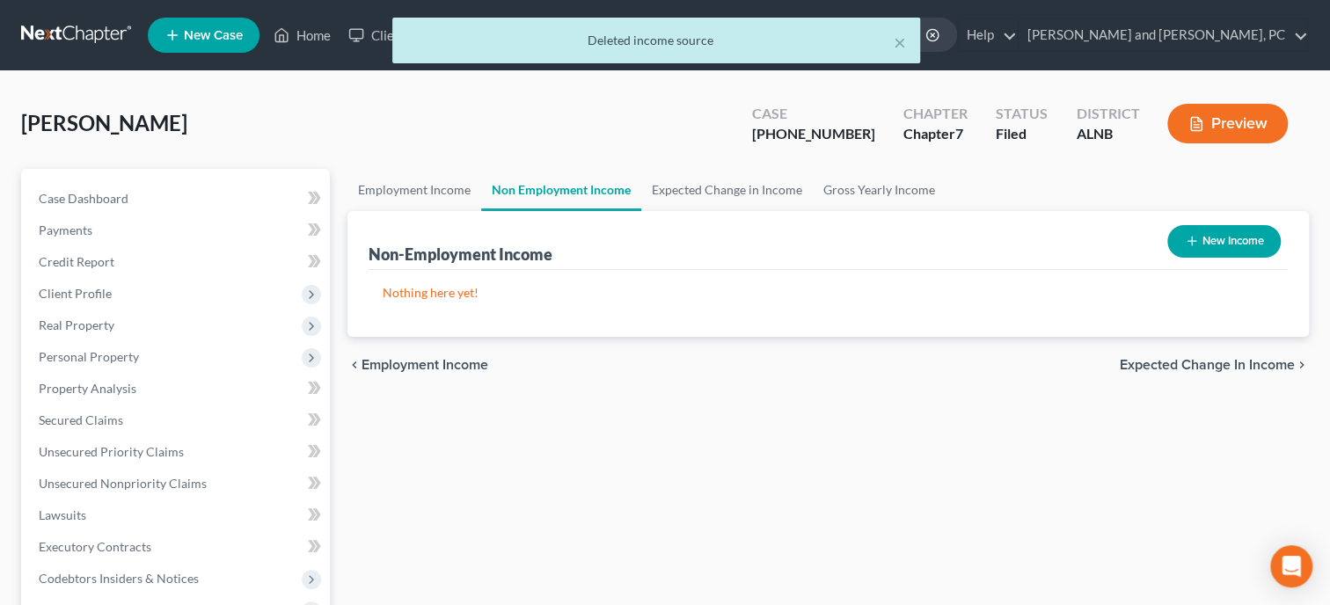
click at [1207, 238] on button "New Income" at bounding box center [1223, 241] width 113 height 33
select select "0"
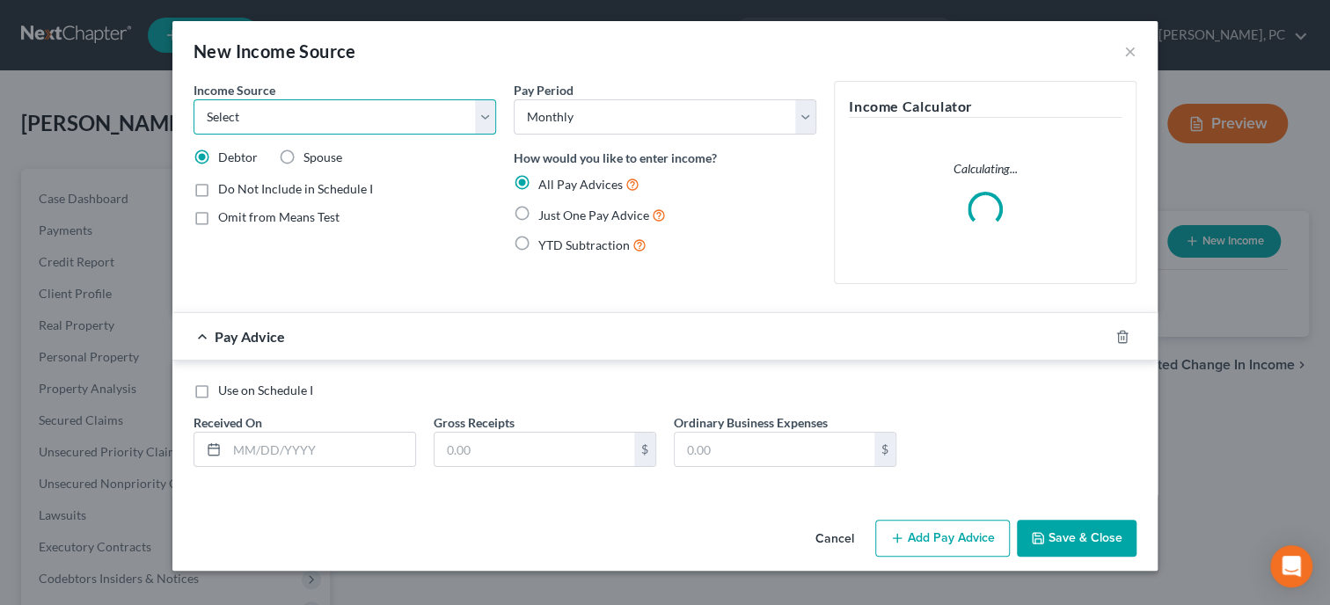
click at [194, 99] on select "Select Unemployment Disability (from employer) Pension Retirement Social Securi…" at bounding box center [345, 116] width 303 height 35
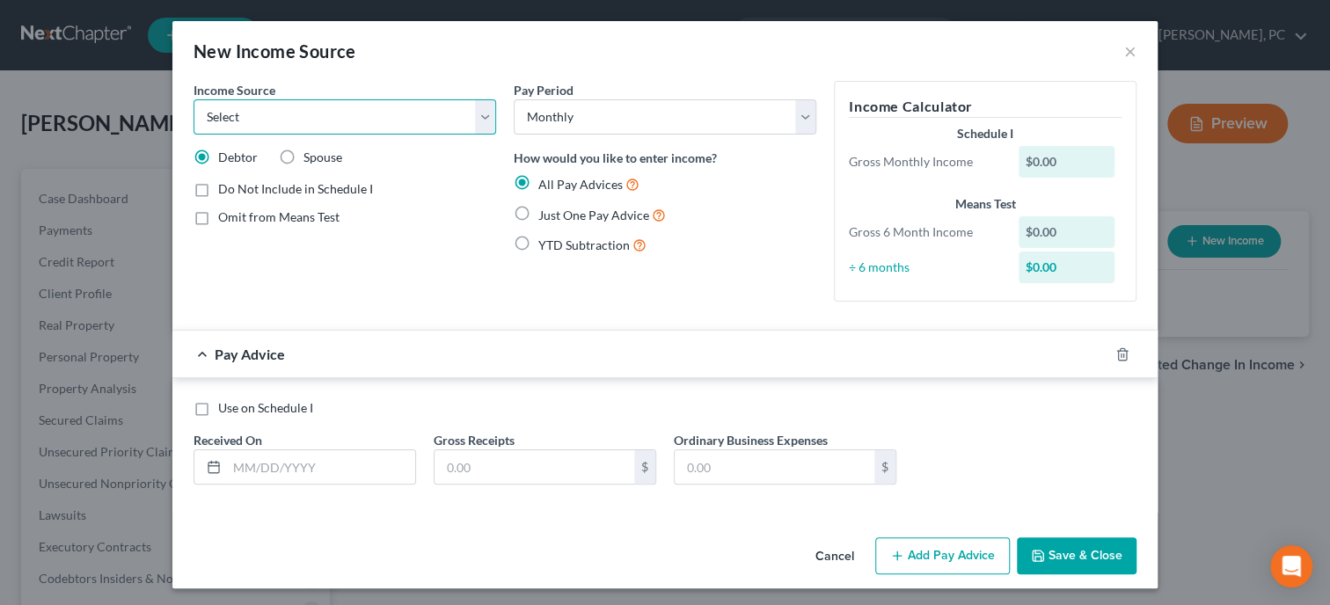
select select "4"
click option "Social Security / Social Security Disability" at bounding box center [0, 0] width 0 height 0
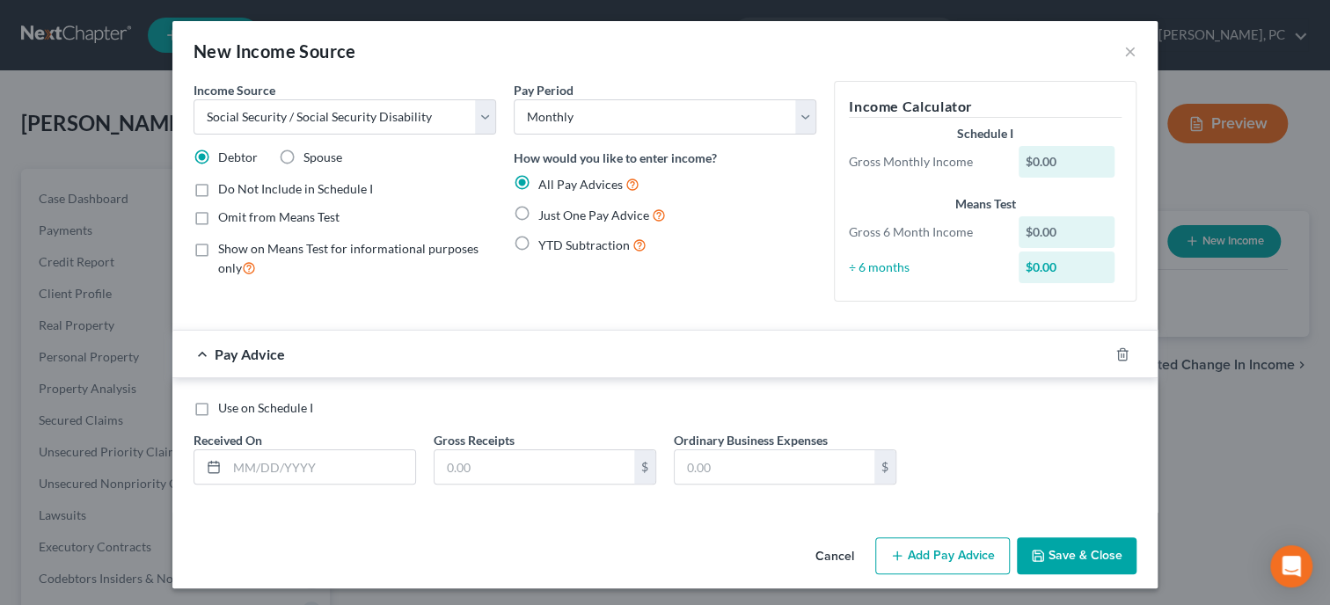
click at [218, 251] on label "Show on Means Test for informational purposes only" at bounding box center [357, 259] width 278 height 38
click at [225, 251] on input "Show on Means Test for informational purposes only" at bounding box center [230, 245] width 11 height 11
checkbox input "true"
click at [538, 216] on label "Just One Pay Advice" at bounding box center [602, 215] width 128 height 20
click at [545, 216] on input "Just One Pay Advice" at bounding box center [550, 210] width 11 height 11
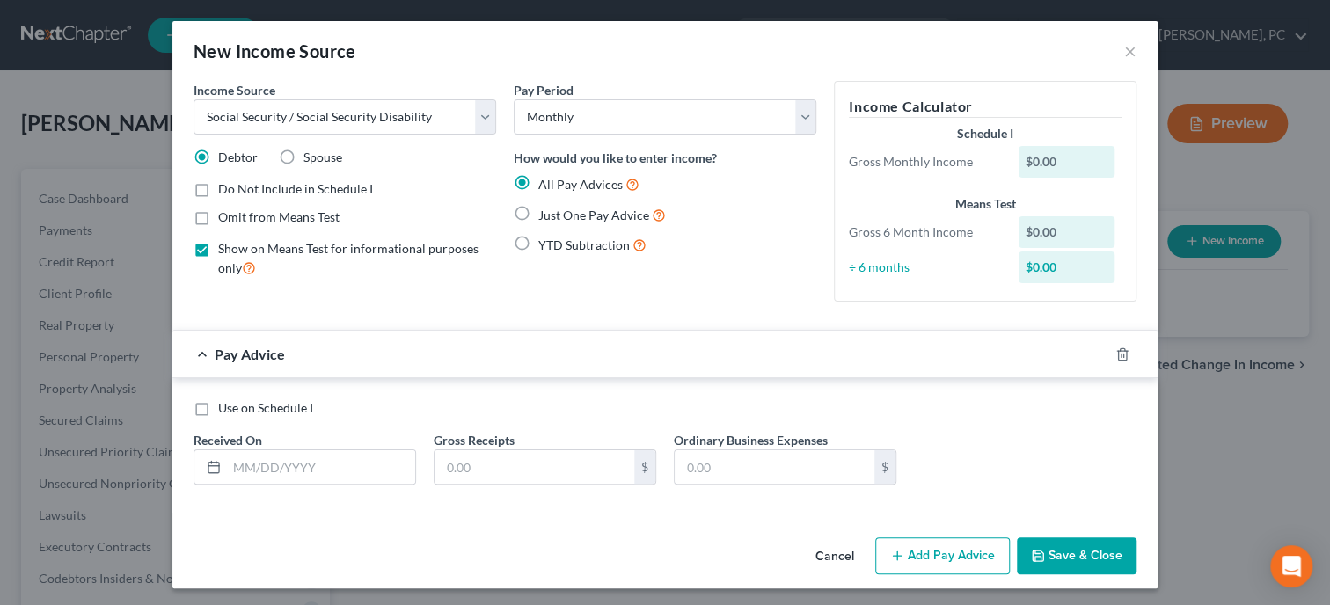
radio input "true"
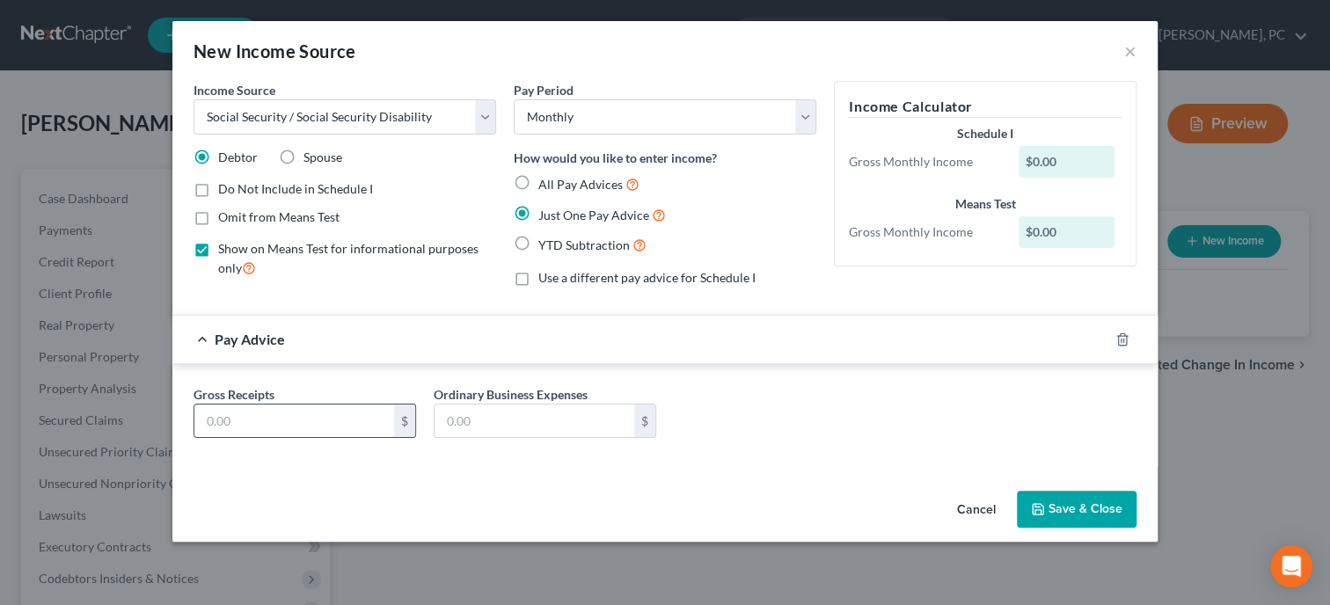
click at [356, 427] on input "text" at bounding box center [294, 421] width 200 height 33
type input "1,447.00"
click at [1089, 515] on button "Save & Close" at bounding box center [1077, 509] width 120 height 37
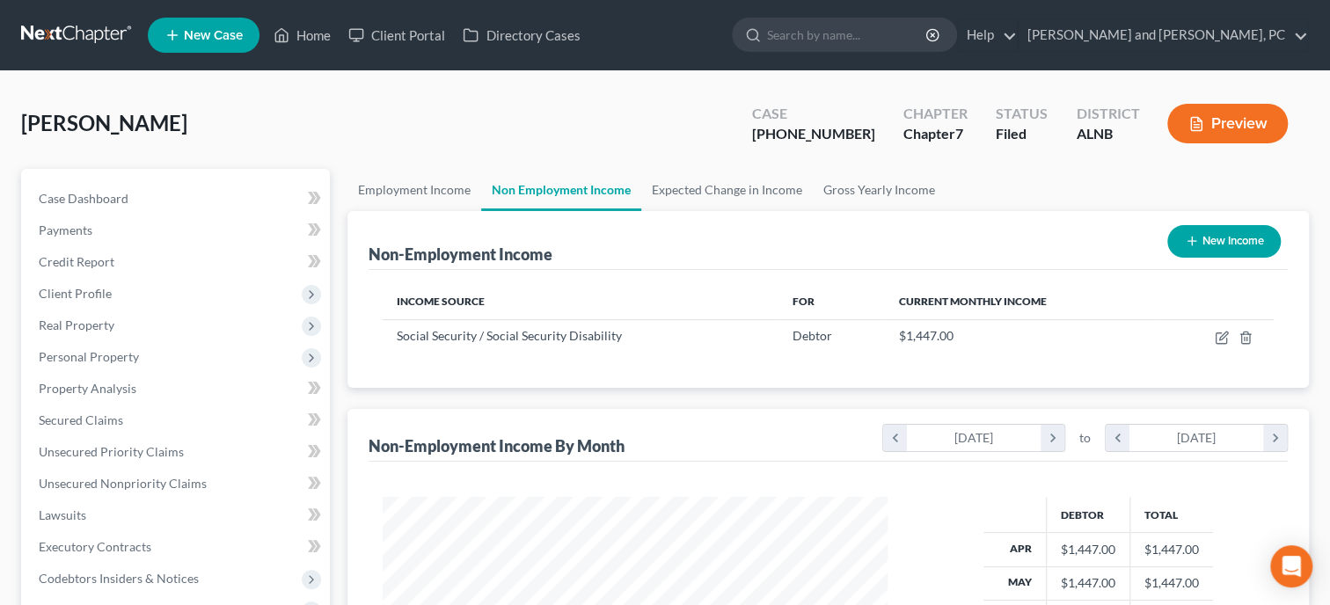
scroll to position [313, 540]
click at [1214, 336] on td at bounding box center [1217, 335] width 114 height 33
click at [1217, 333] on icon "button" at bounding box center [1221, 338] width 11 height 11
select select "4"
select select "0"
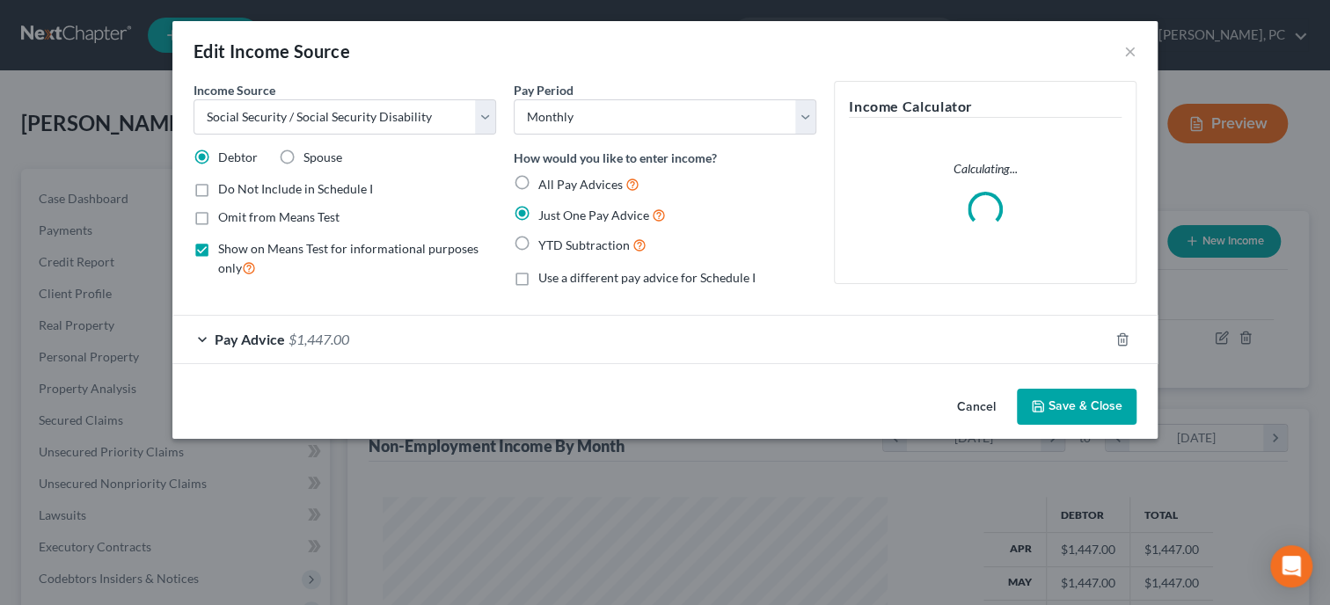
click at [304, 155] on label "Spouse" at bounding box center [323, 158] width 39 height 18
click at [311, 155] on input "Spouse" at bounding box center [316, 154] width 11 height 11
radio input "true"
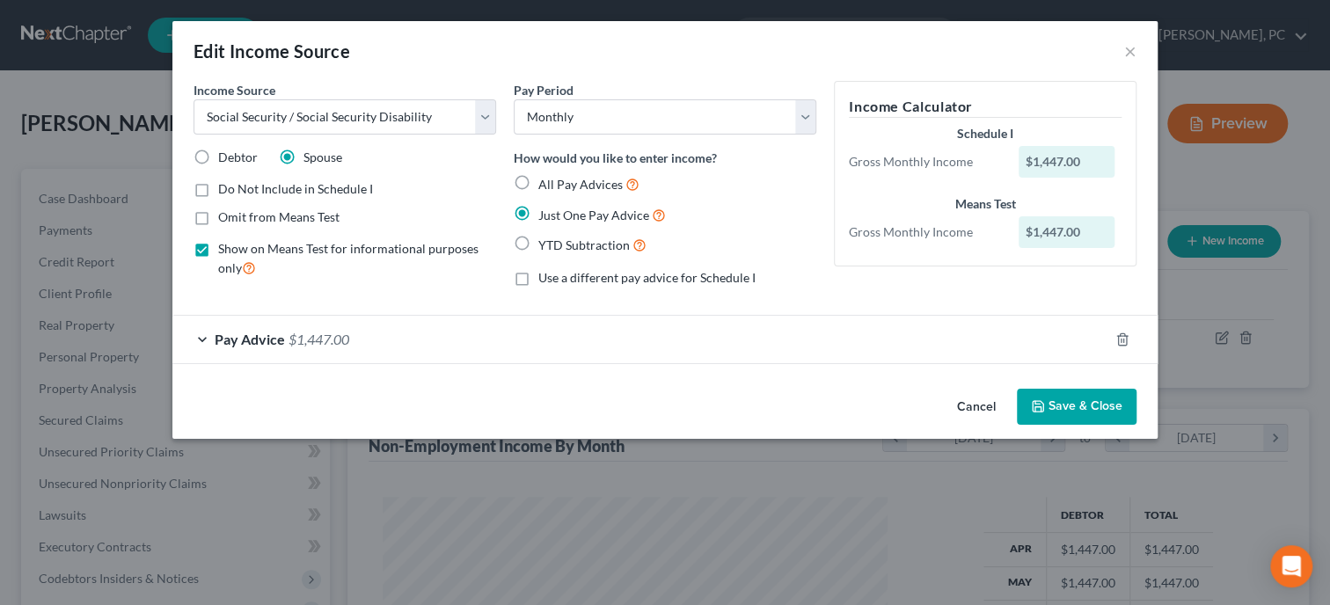
click at [1053, 400] on button "Save & Close" at bounding box center [1077, 407] width 120 height 37
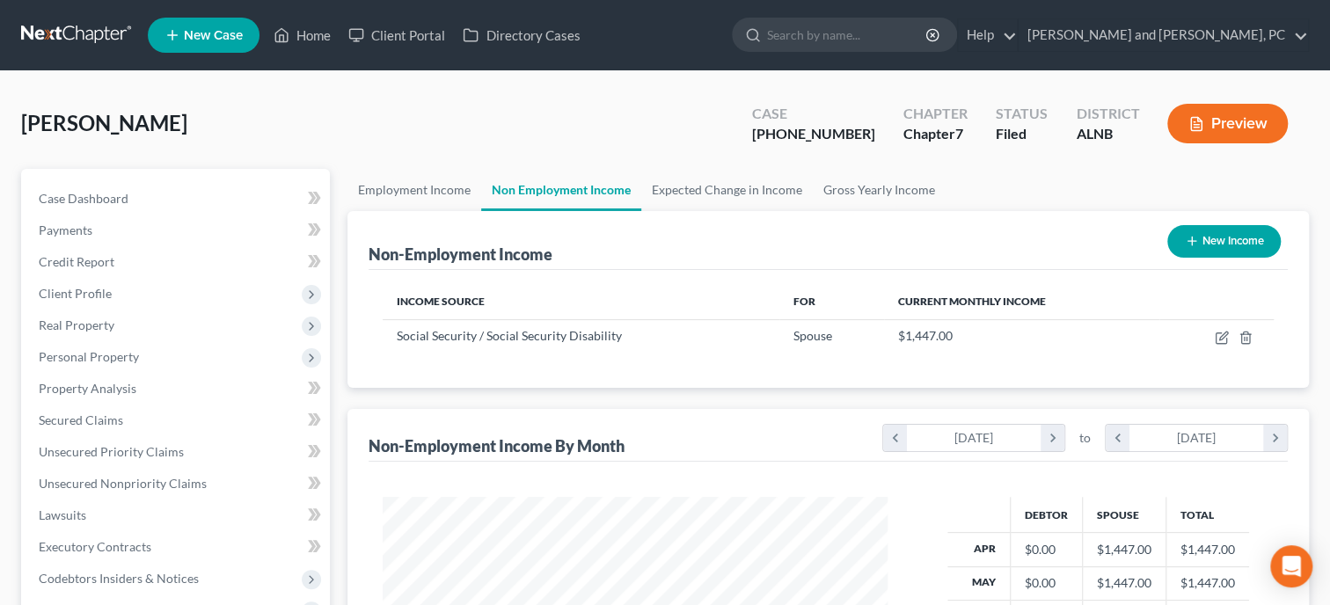
click at [525, 179] on link "Non Employment Income" at bounding box center [561, 190] width 160 height 42
click at [1223, 340] on icon "button" at bounding box center [1222, 338] width 14 height 14
select select "4"
select select "0"
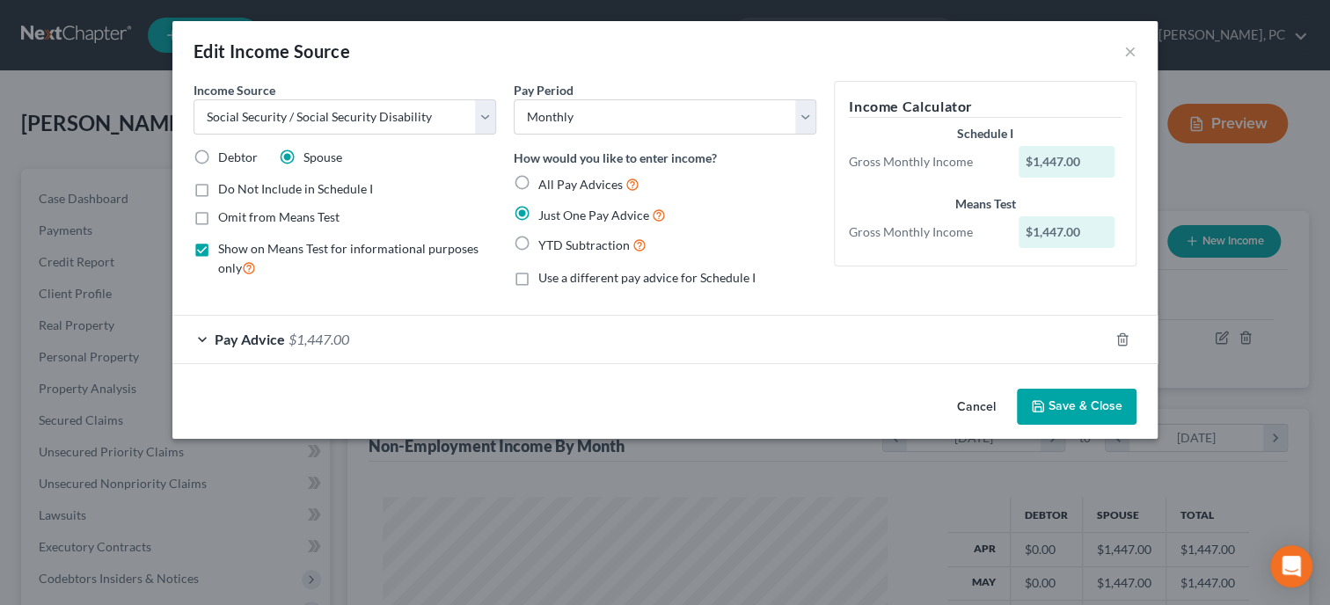
click at [962, 408] on button "Cancel" at bounding box center [976, 408] width 67 height 35
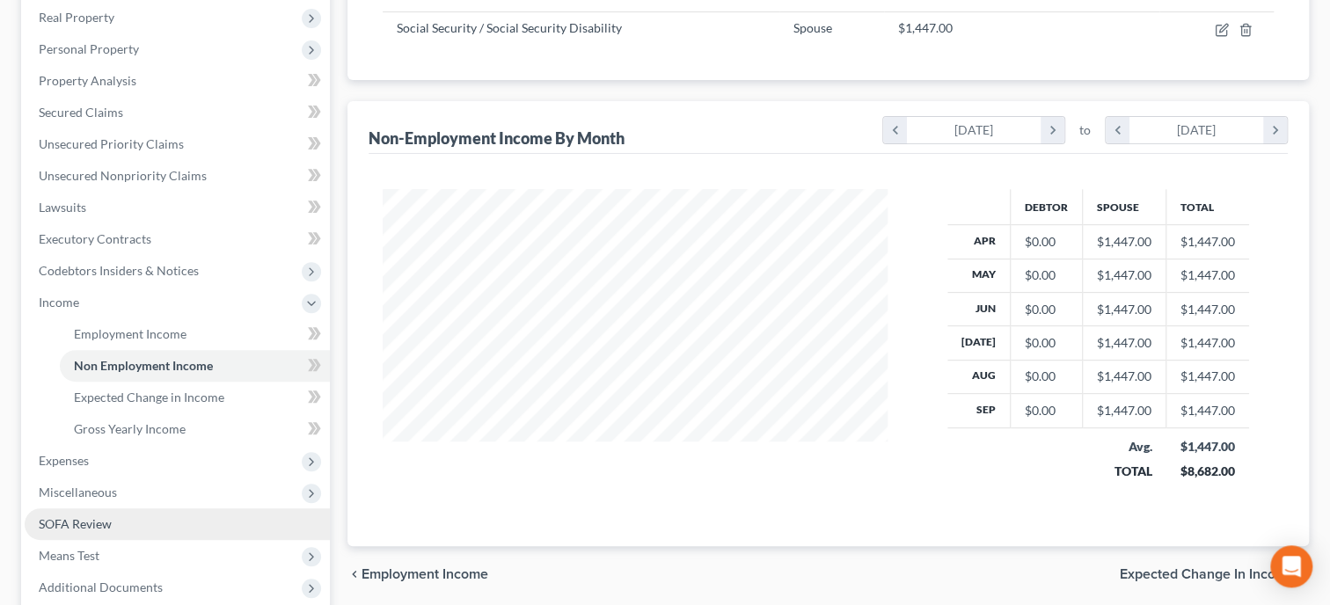
scroll to position [305, 0]
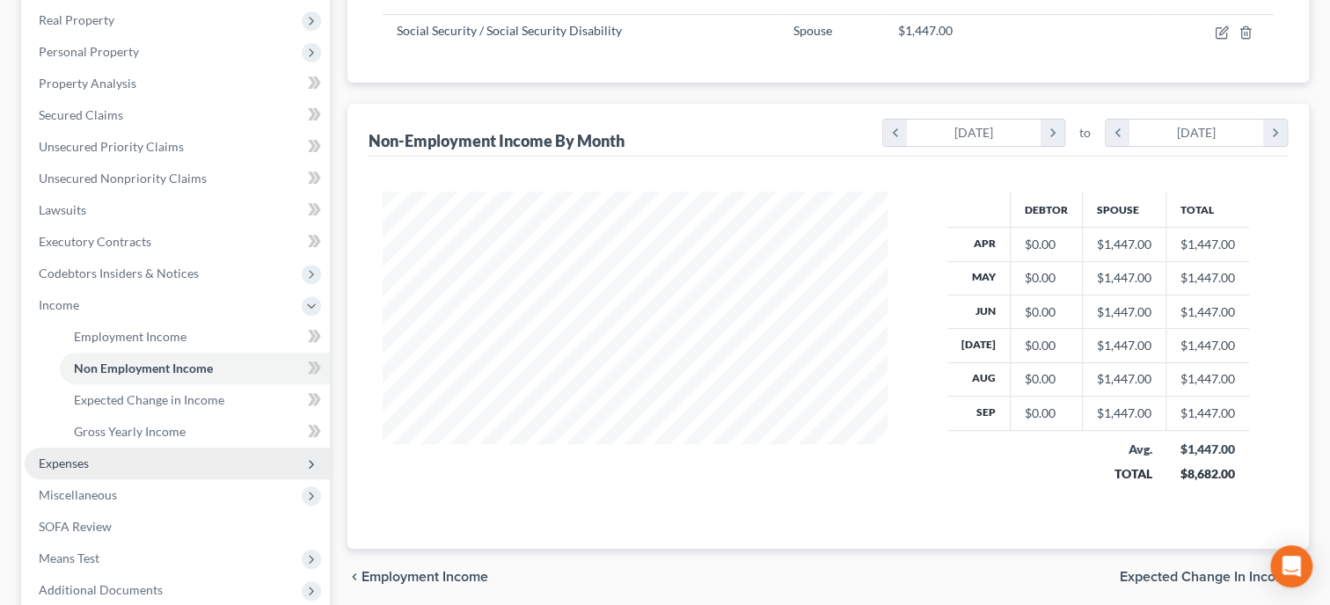
click at [77, 460] on span "Expenses" at bounding box center [64, 463] width 50 height 15
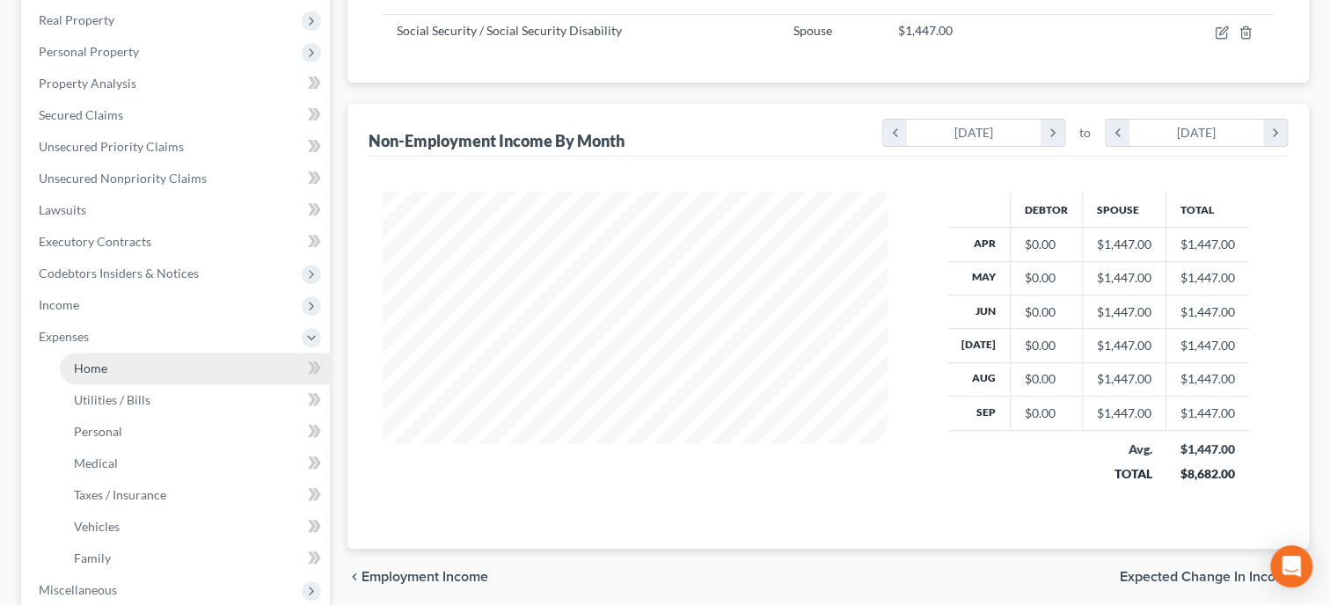
click at [80, 374] on span "Home" at bounding box center [90, 368] width 33 height 15
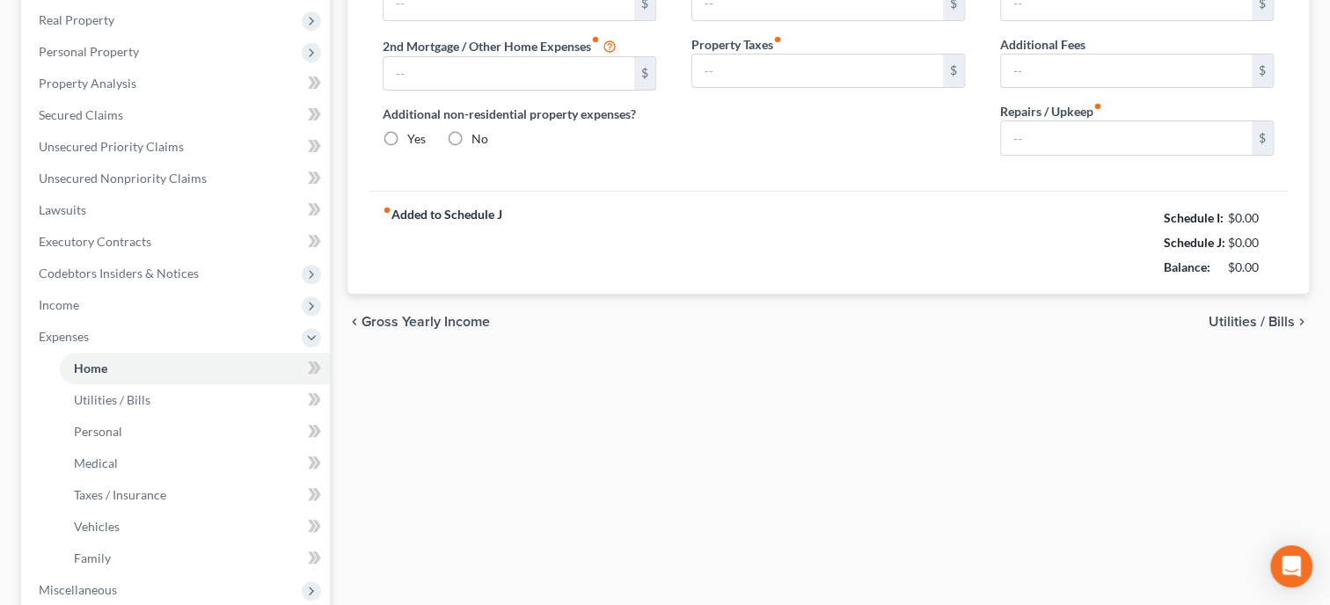
radio input "true"
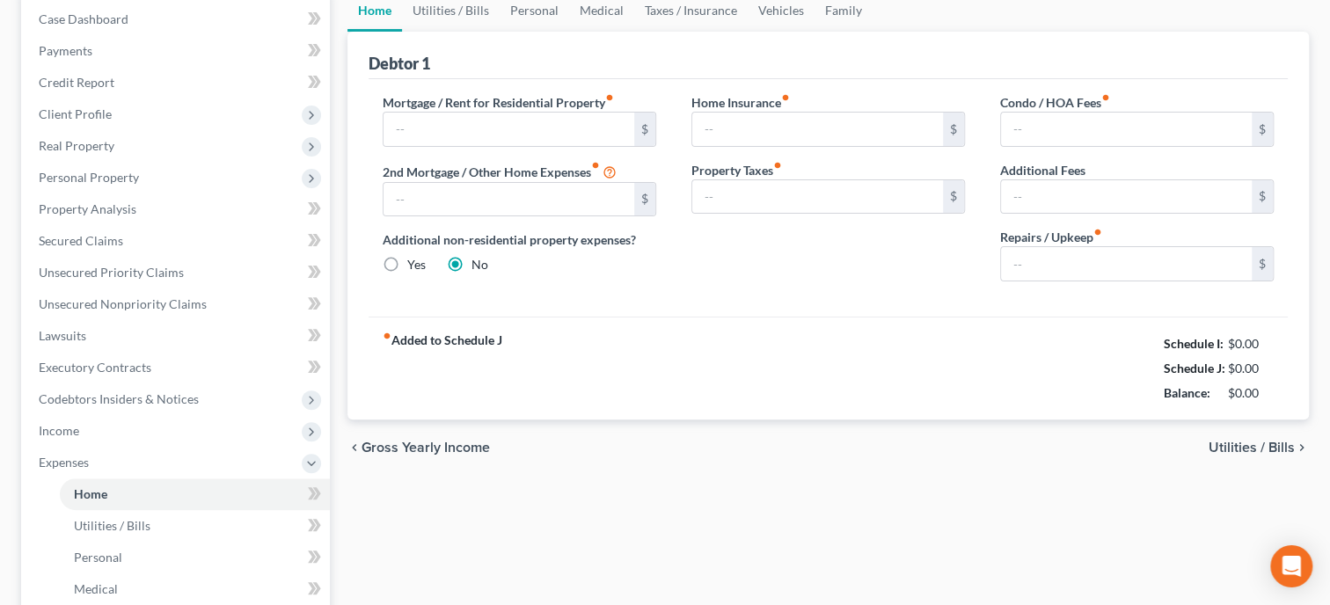
scroll to position [180, 0]
click at [77, 430] on span "Income" at bounding box center [59, 429] width 40 height 15
click at [93, 498] on span "Non Employment Income" at bounding box center [143, 493] width 139 height 15
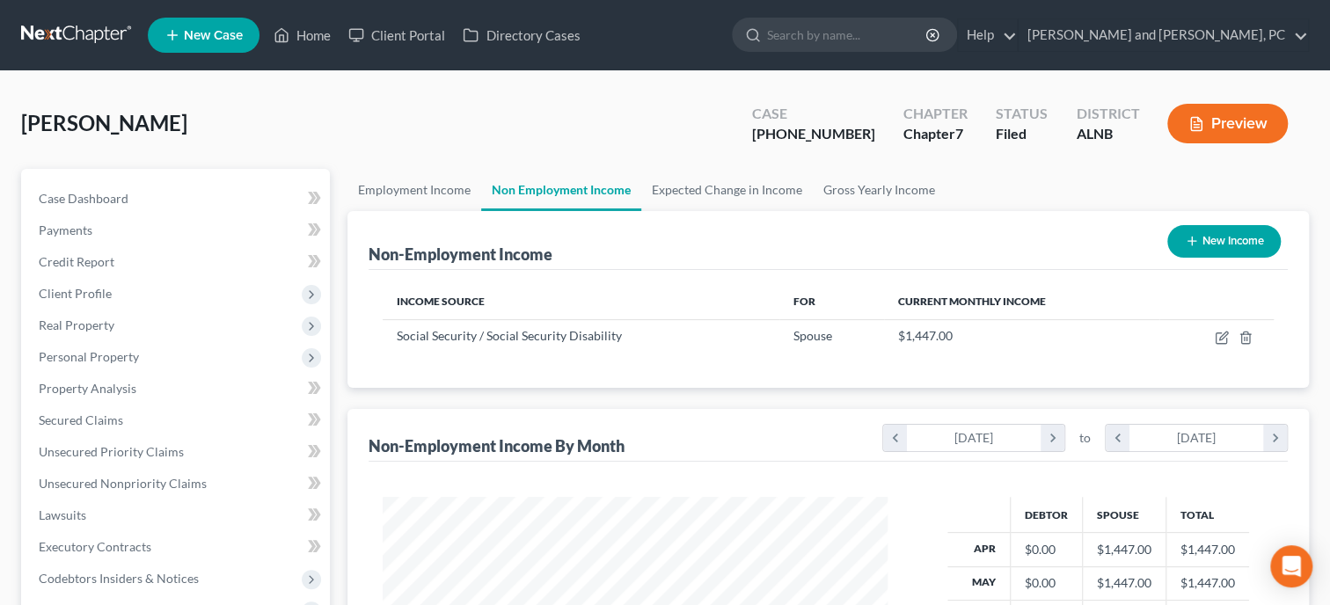
scroll to position [313, 540]
click at [1218, 333] on icon "button" at bounding box center [1221, 338] width 11 height 11
select select "4"
select select "0"
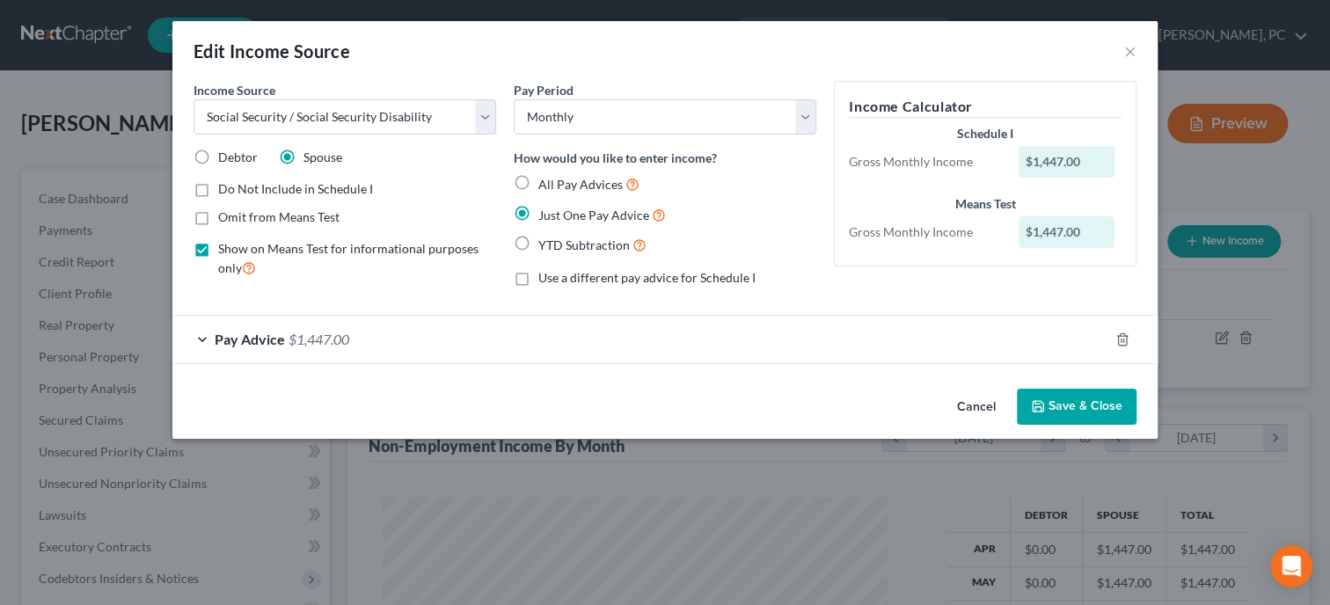
click at [1115, 402] on button "Save & Close" at bounding box center [1077, 407] width 120 height 37
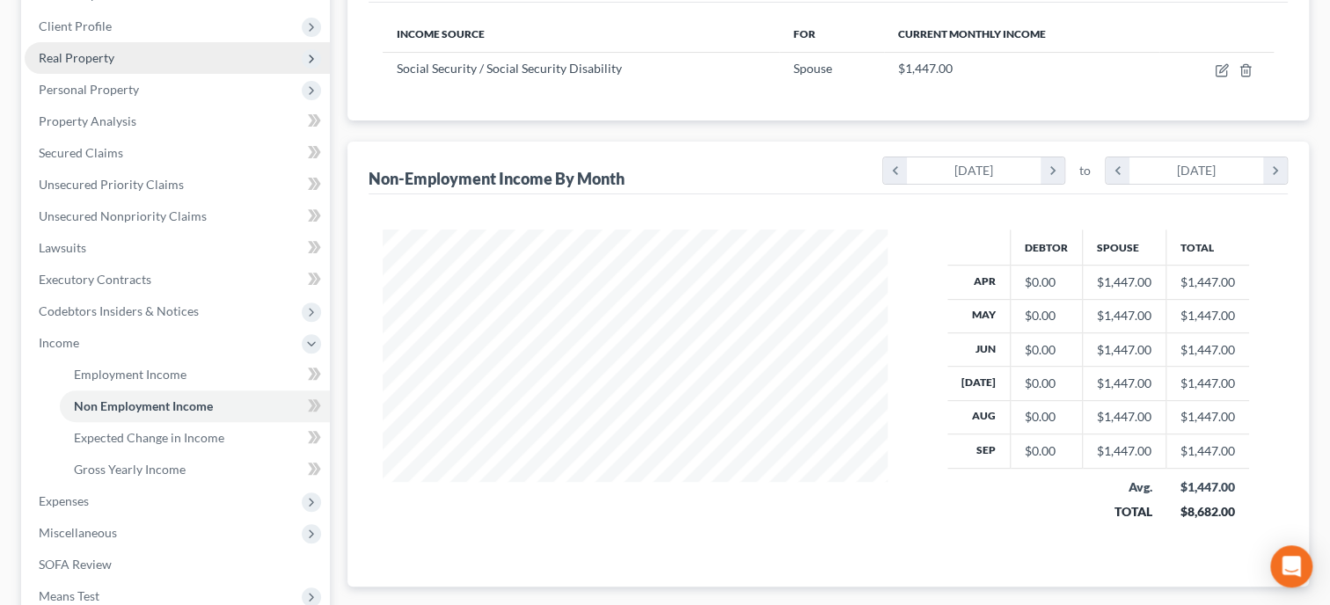
scroll to position [271, 0]
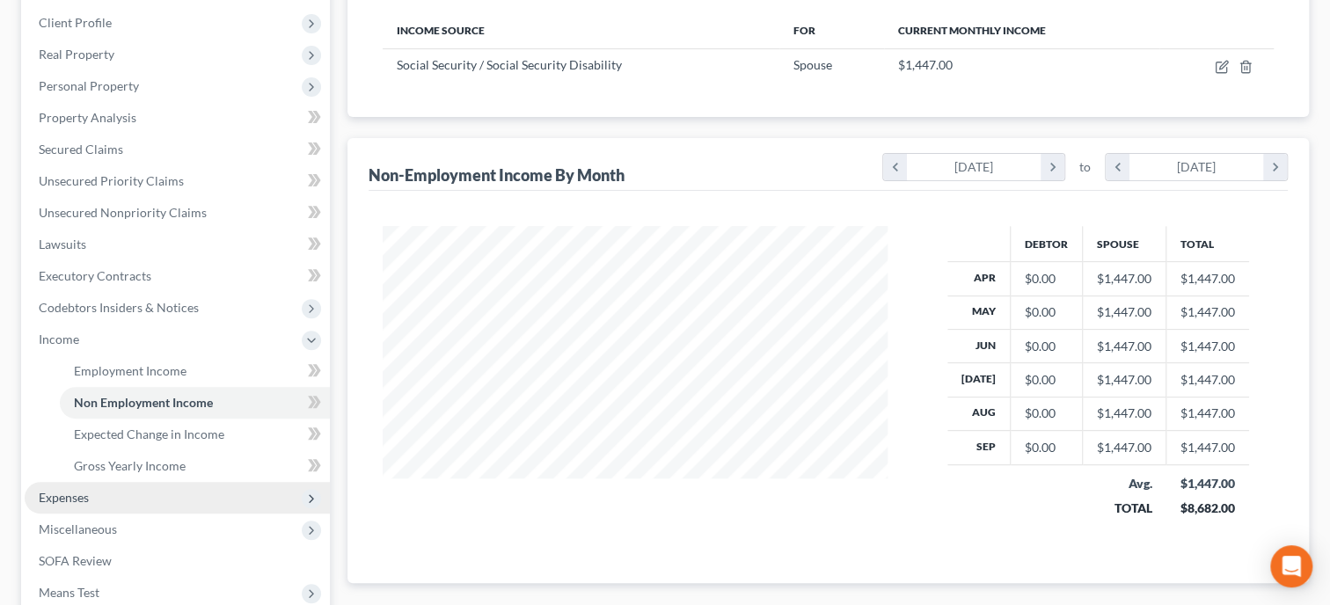
click at [78, 506] on span "Expenses" at bounding box center [177, 498] width 305 height 32
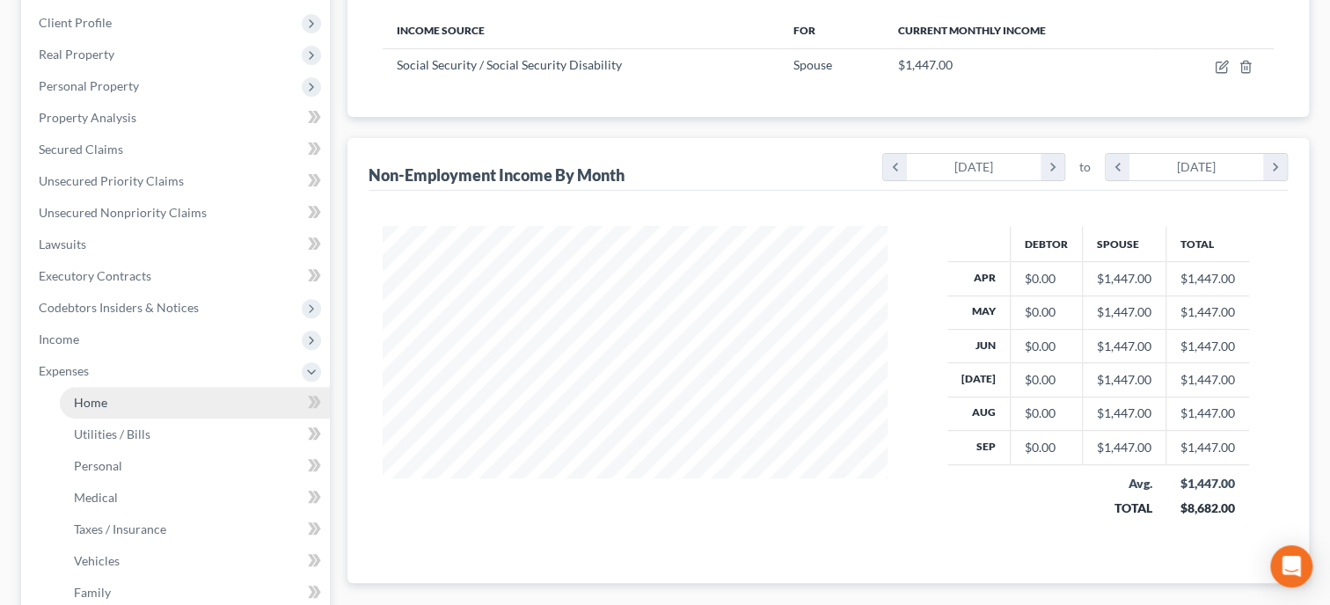
click at [114, 401] on link "Home" at bounding box center [195, 403] width 270 height 32
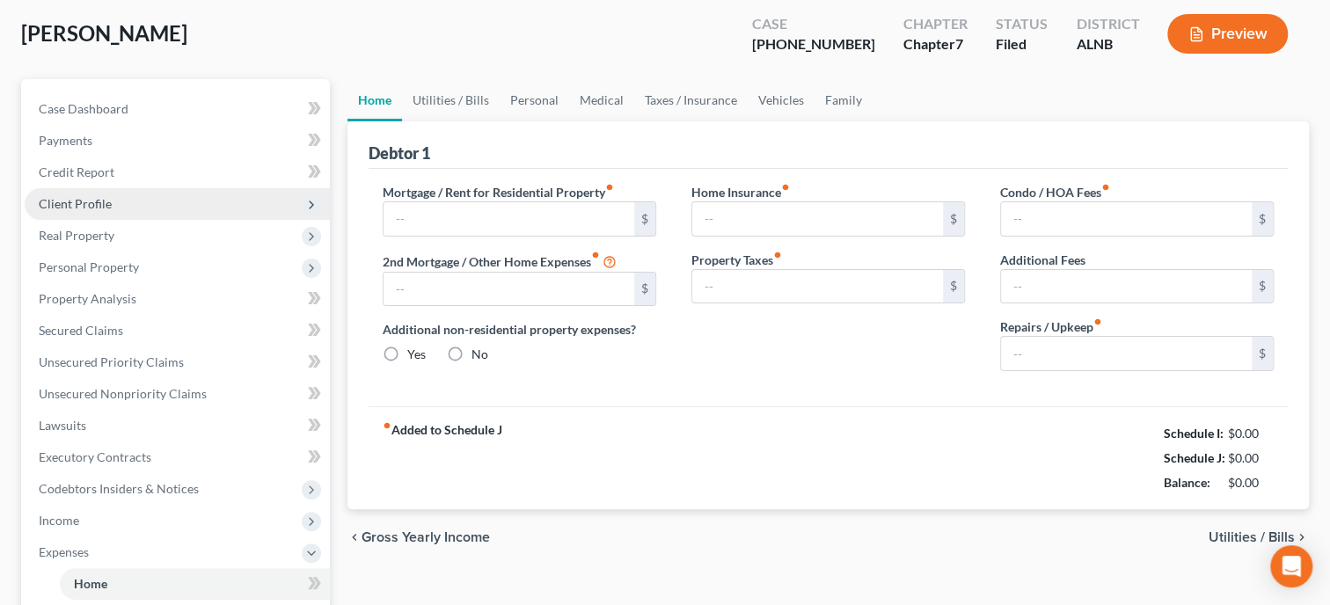
radio input "true"
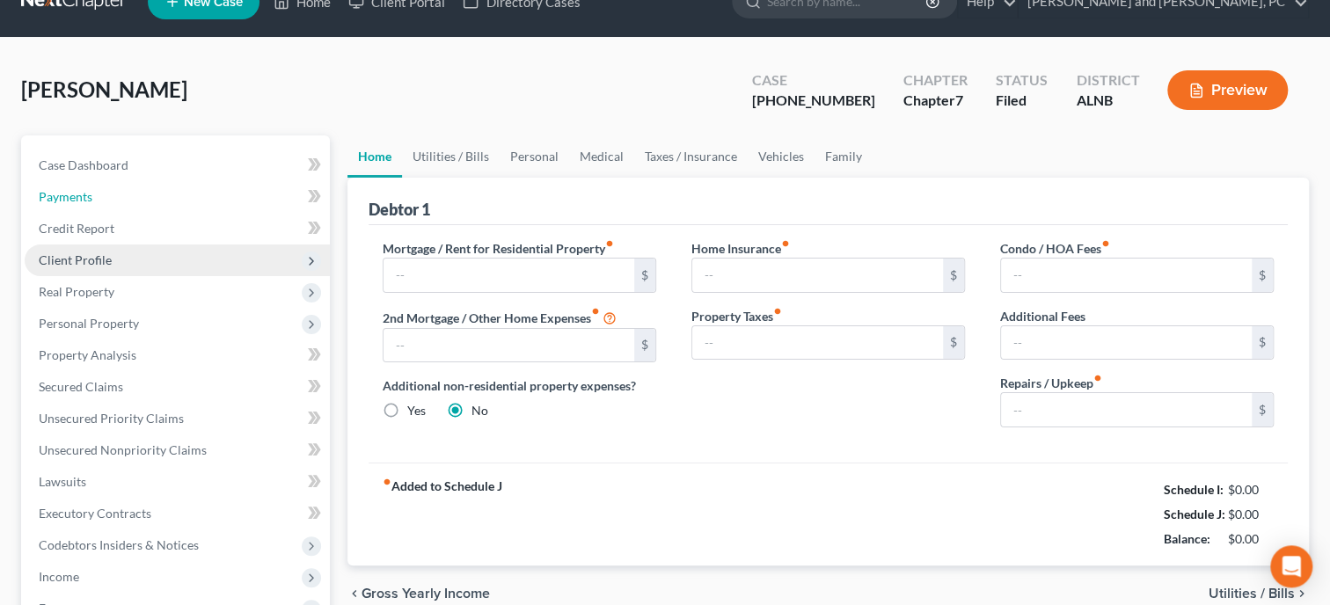
click at [70, 201] on span "Payments" at bounding box center [66, 196] width 54 height 15
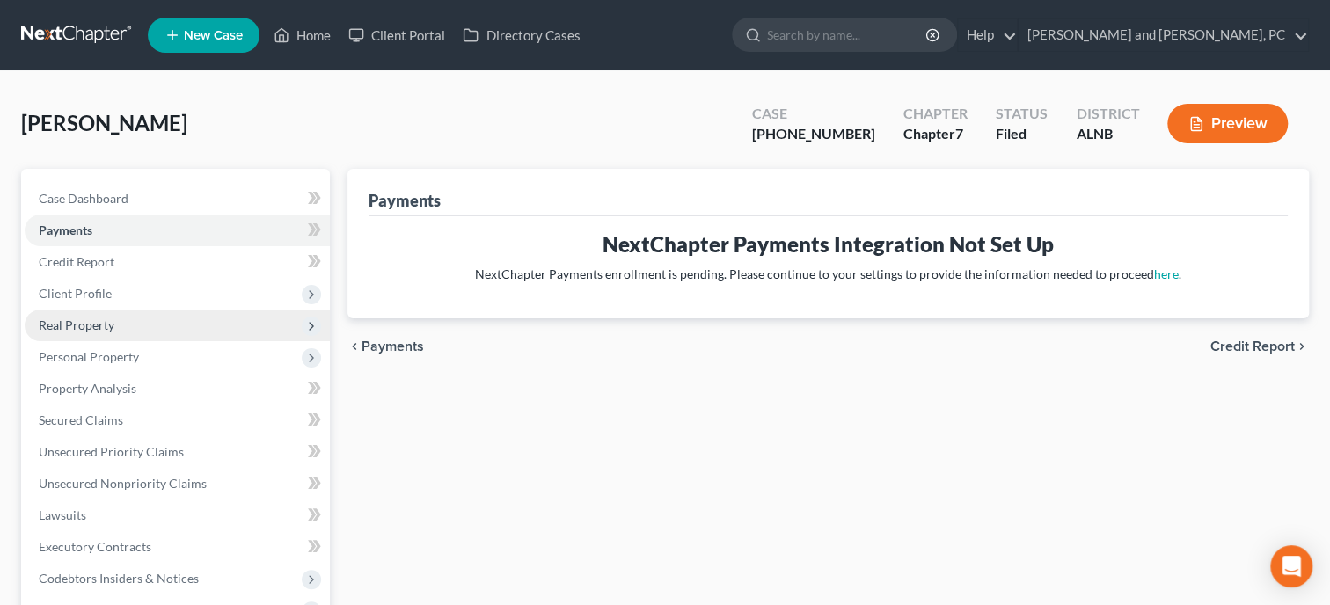
click at [70, 321] on span "Real Property" at bounding box center [77, 325] width 76 height 15
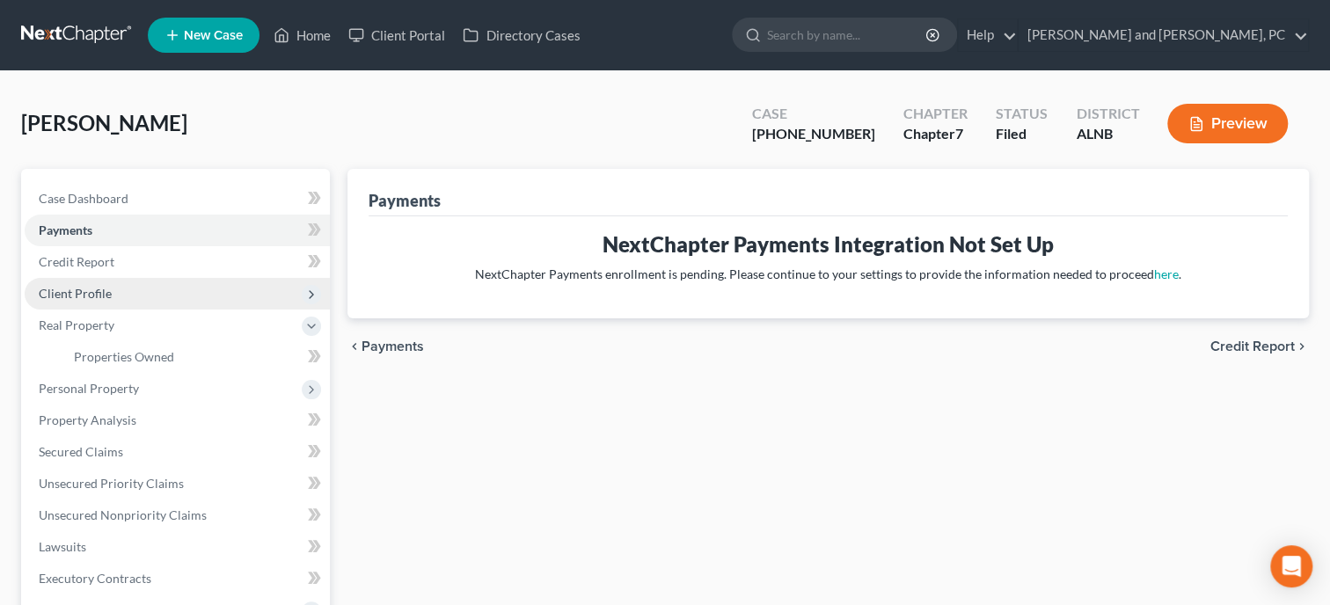
click at [82, 303] on span "Client Profile" at bounding box center [177, 294] width 305 height 32
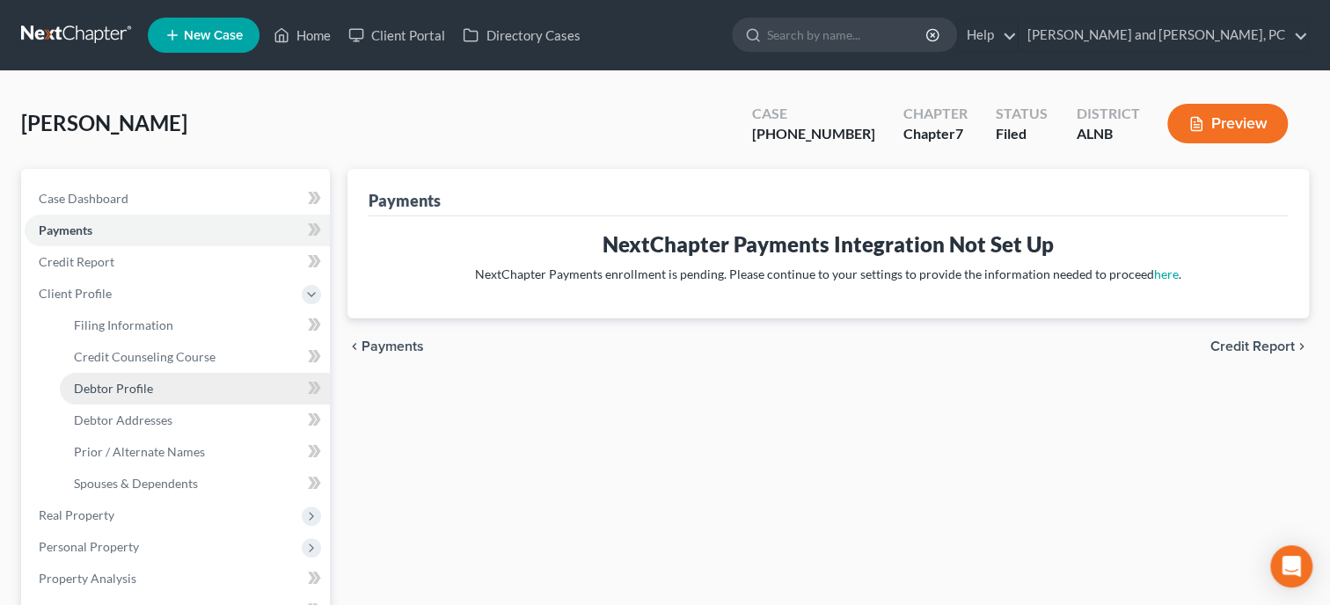
click at [106, 397] on link "Debtor Profile" at bounding box center [195, 389] width 270 height 32
select select "3"
select select "2"
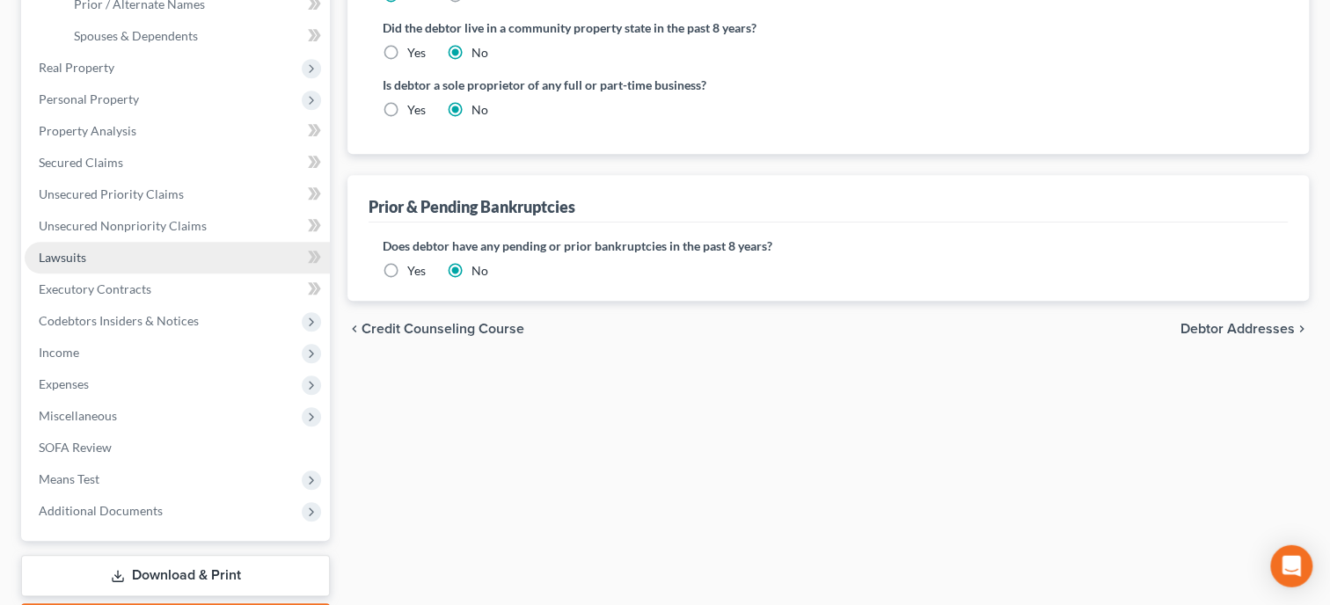
scroll to position [452, 0]
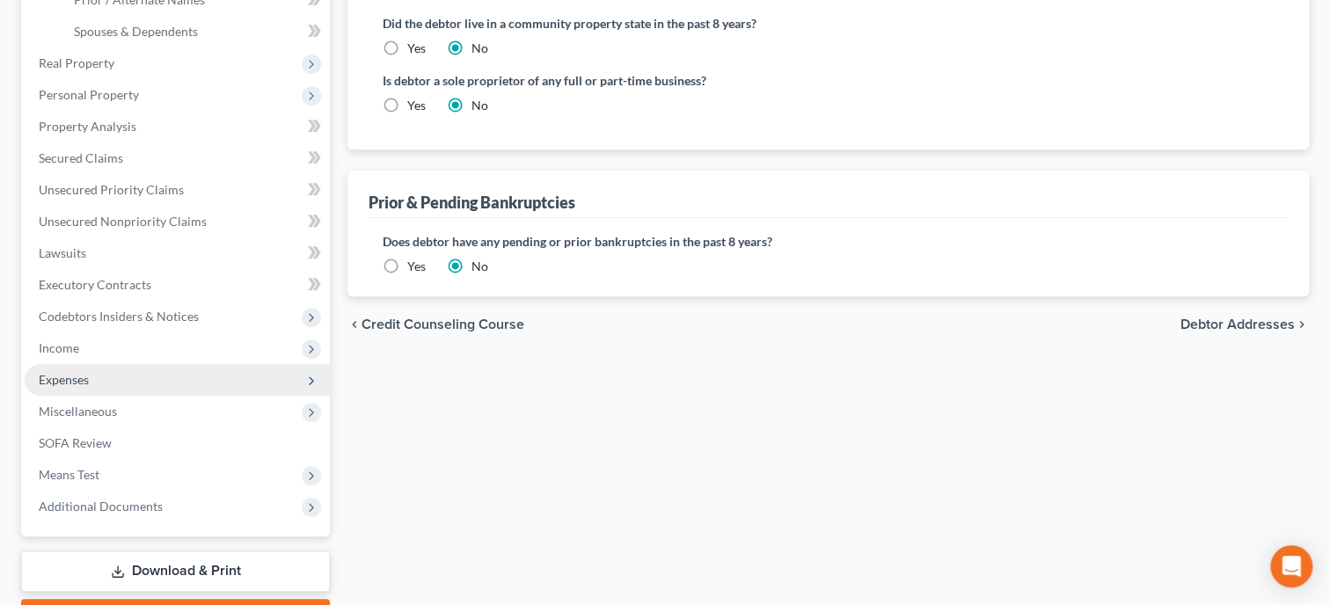
click at [113, 380] on span "Expenses" at bounding box center [177, 380] width 305 height 32
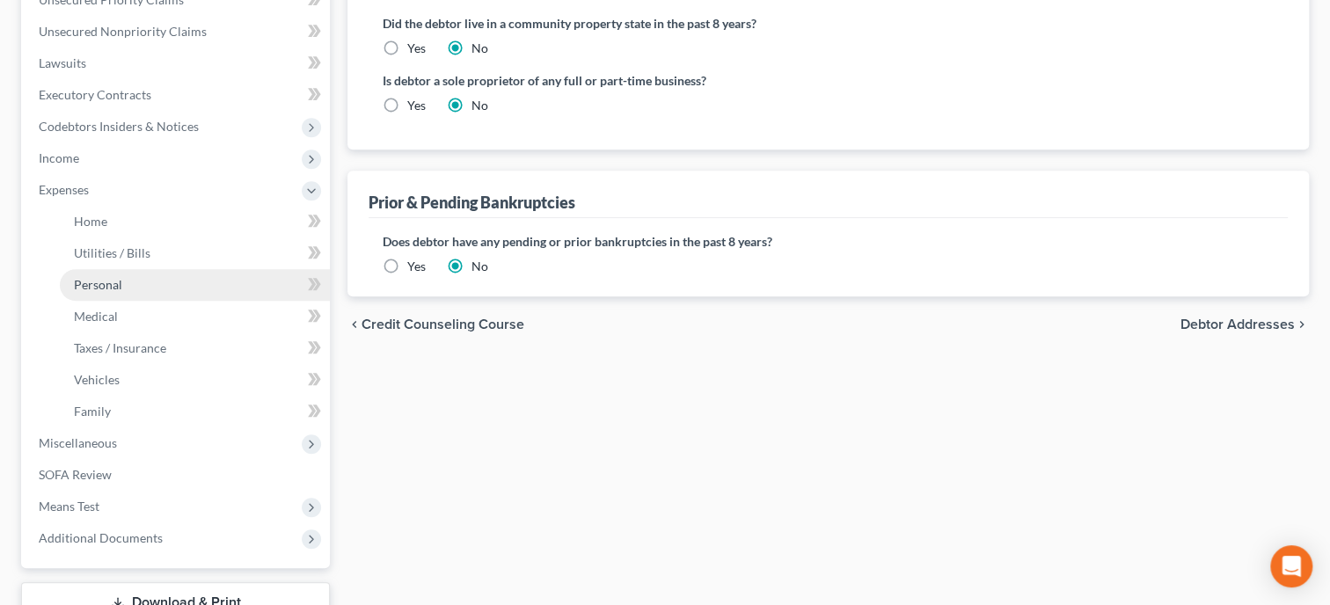
click at [139, 276] on link "Personal" at bounding box center [195, 285] width 270 height 32
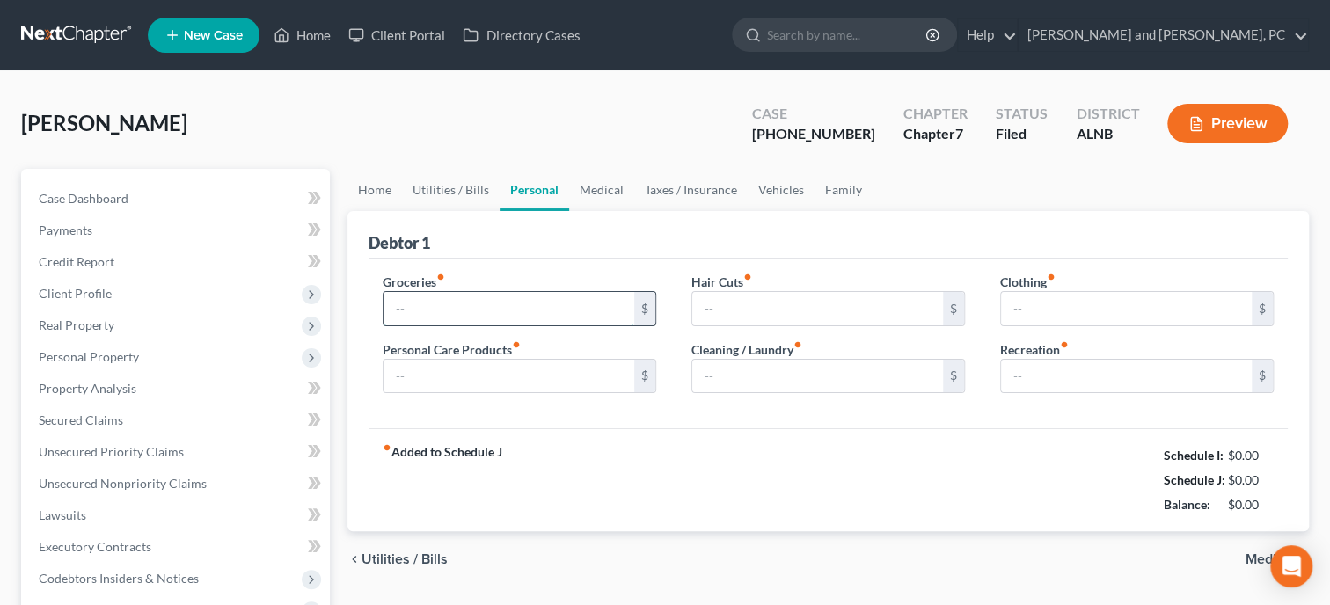
click at [457, 304] on input "text" at bounding box center [509, 308] width 251 height 33
type input "1,068.00"
click at [504, 374] on input "text" at bounding box center [509, 376] width 251 height 33
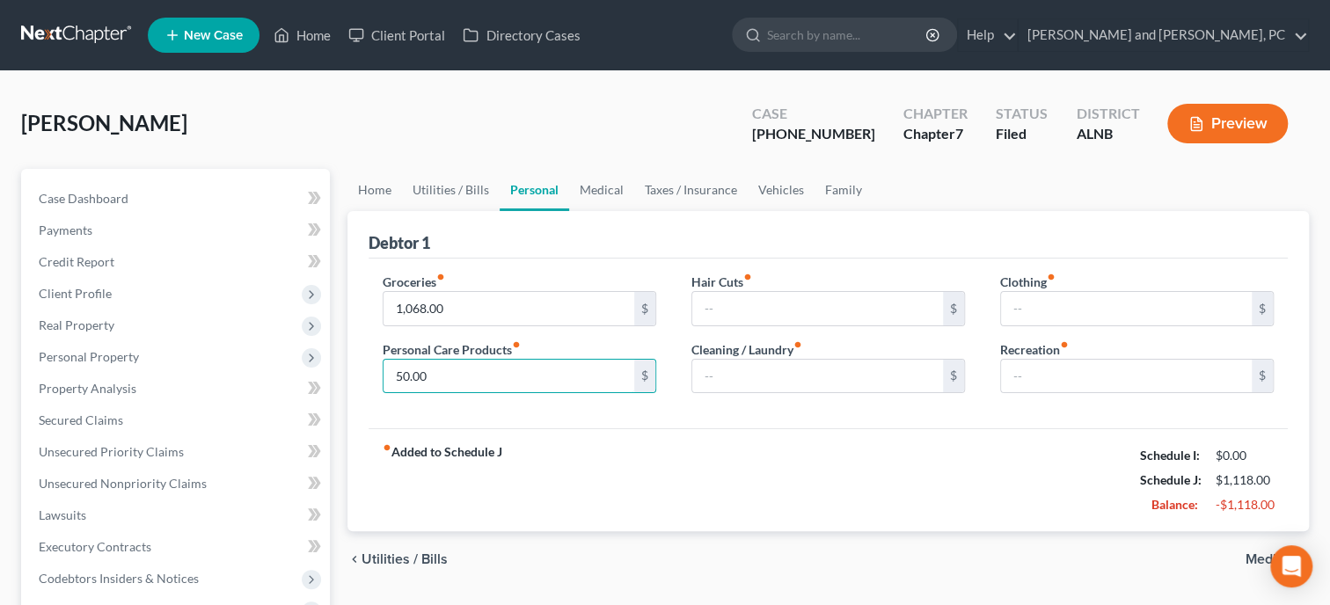
type input "50.00"
click at [534, 407] on div "Groceries fiber_manual_record 1,068.00 $ Personal Care Products fiber_manual_re…" at bounding box center [828, 344] width 919 height 171
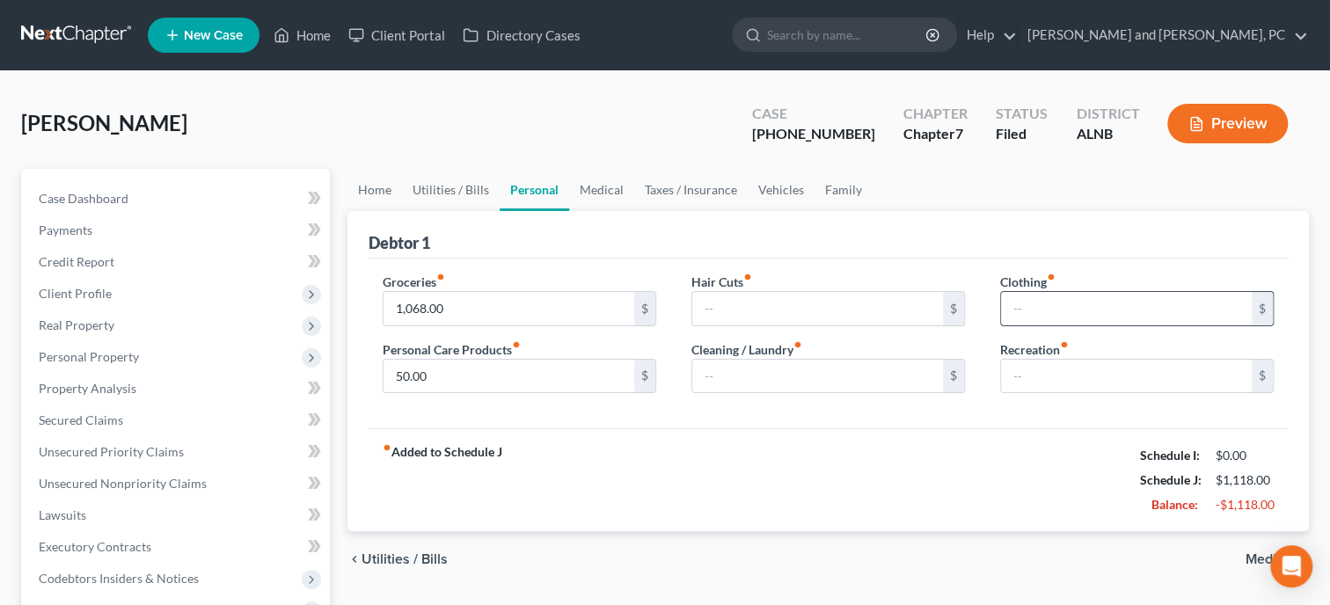
click at [1050, 316] on input "text" at bounding box center [1126, 308] width 251 height 33
type input "20.00"
click at [1018, 465] on div "fiber_manual_record Added to Schedule J Schedule I: $0.00 Schedule J: $1,138.00…" at bounding box center [828, 479] width 919 height 103
click at [757, 183] on link "Vehicles" at bounding box center [781, 190] width 67 height 42
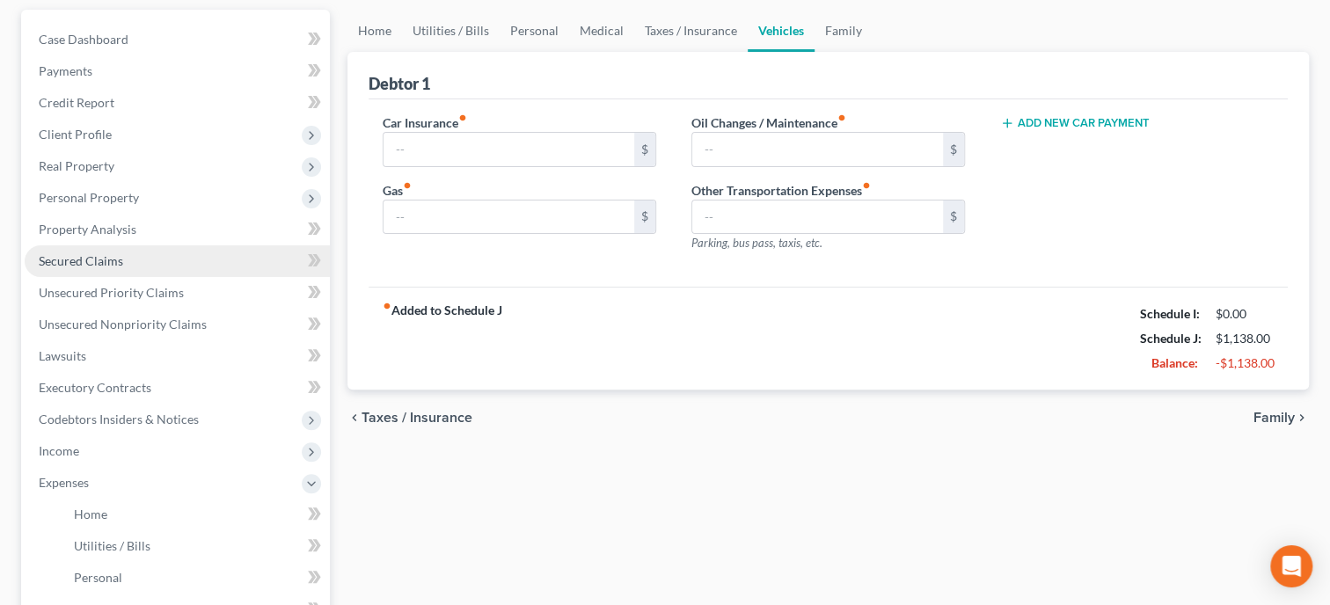
scroll to position [180, 0]
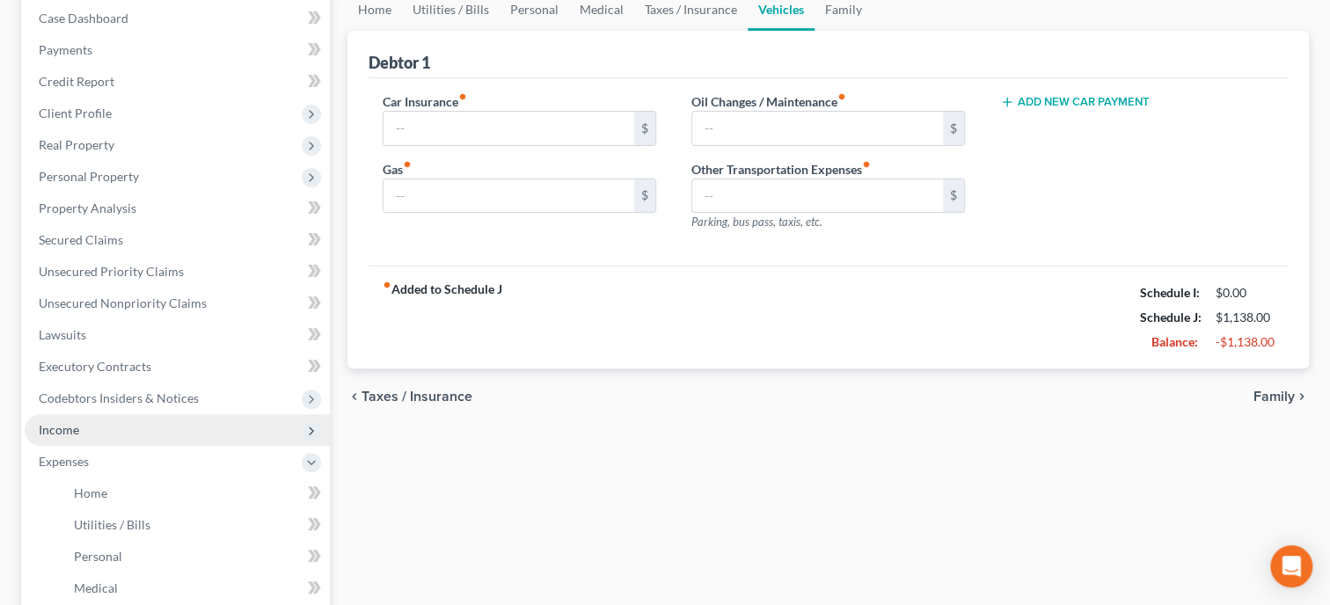
click at [72, 428] on span "Income" at bounding box center [59, 429] width 40 height 15
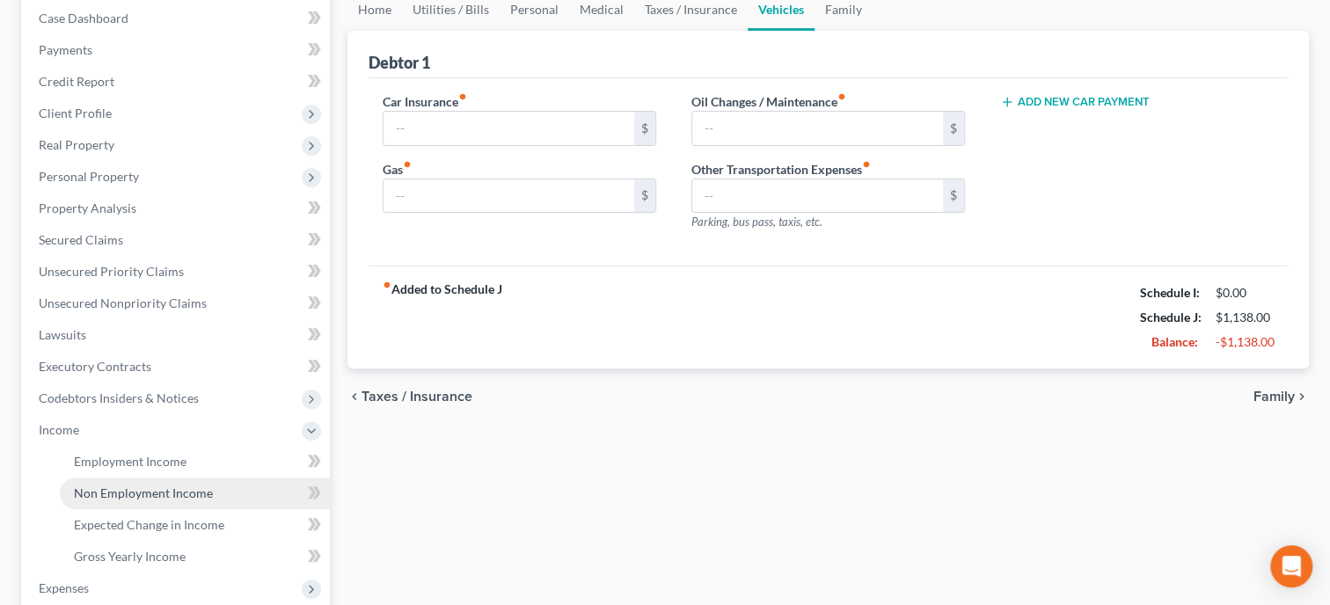
click at [96, 492] on span "Non Employment Income" at bounding box center [143, 493] width 139 height 15
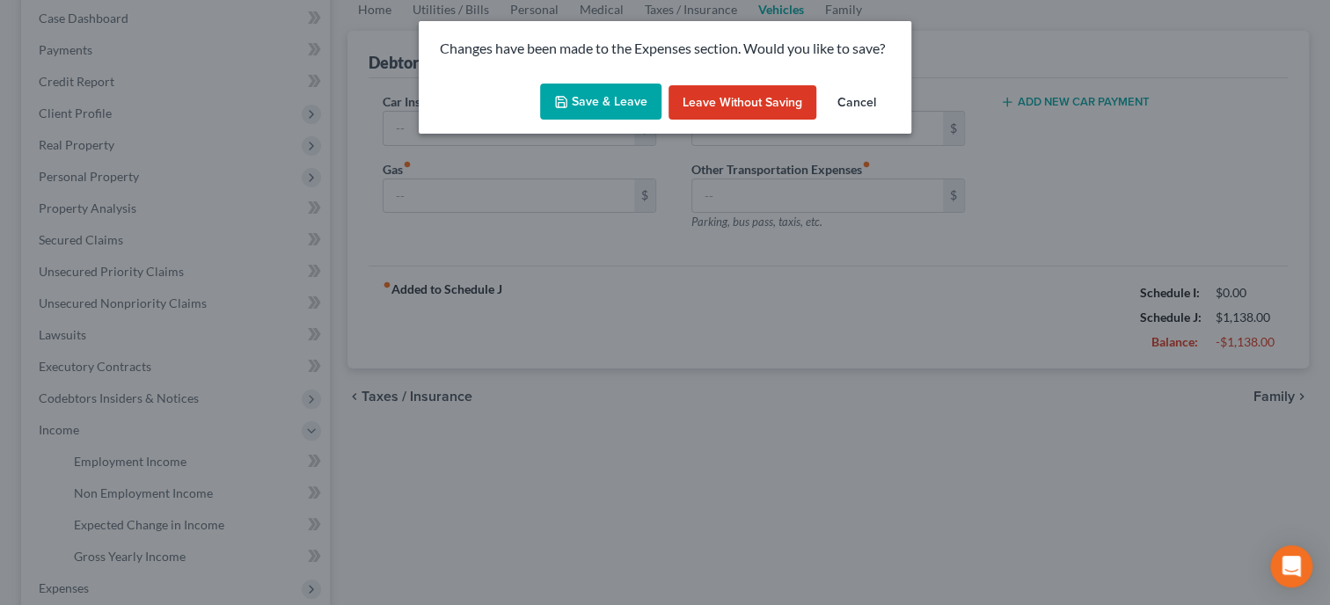
click at [593, 115] on button "Save & Leave" at bounding box center [600, 102] width 121 height 37
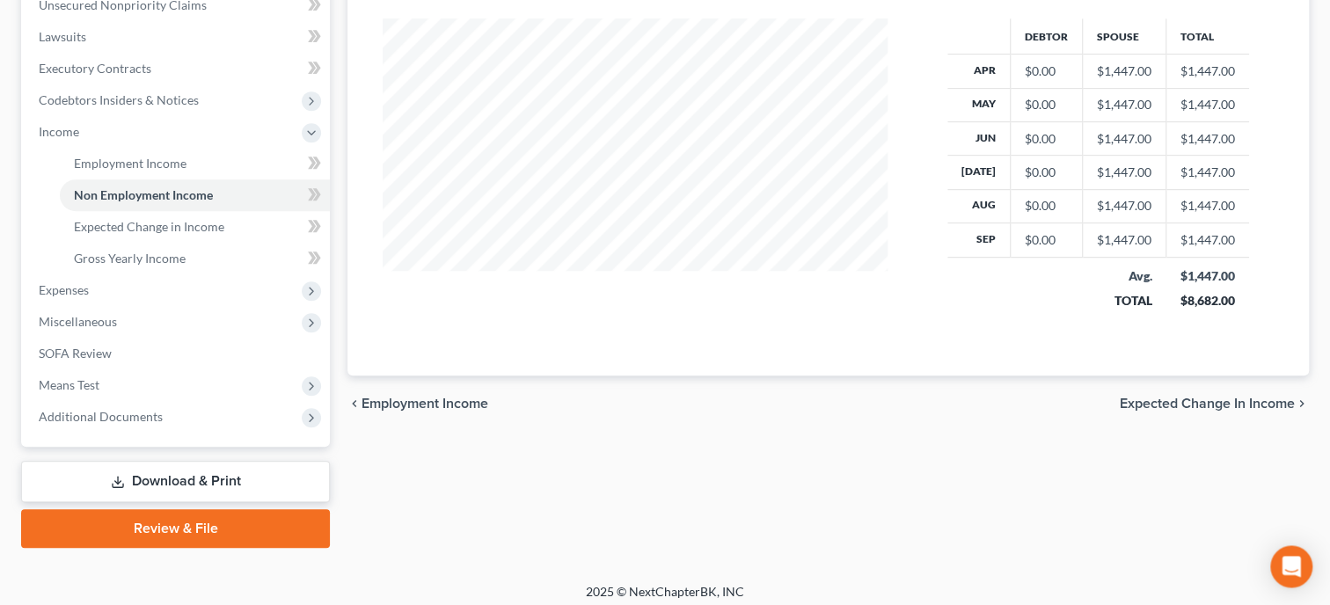
scroll to position [486, 0]
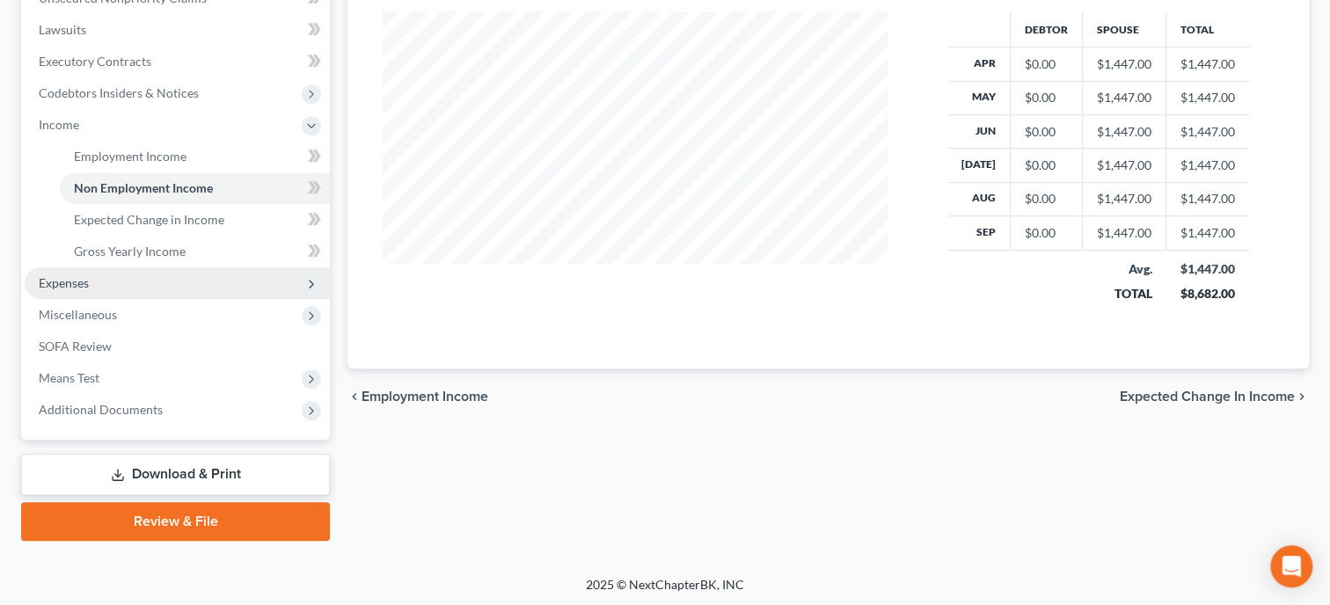
click at [150, 290] on span "Expenses" at bounding box center [177, 283] width 305 height 32
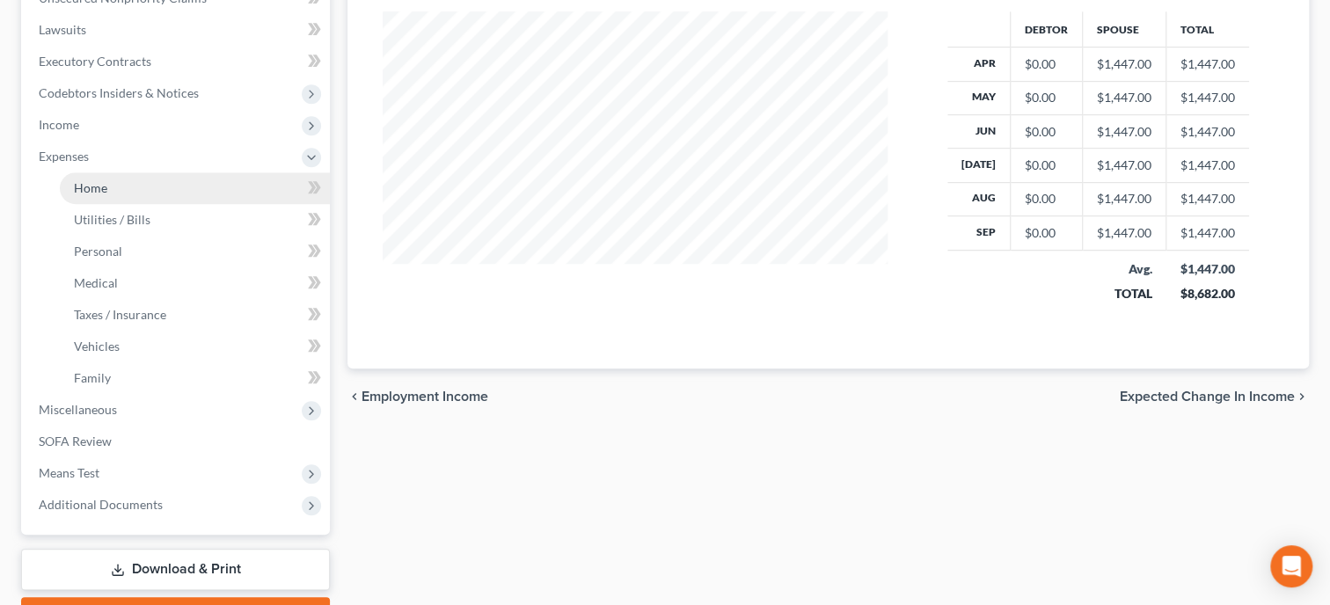
click at [128, 193] on link "Home" at bounding box center [195, 188] width 270 height 32
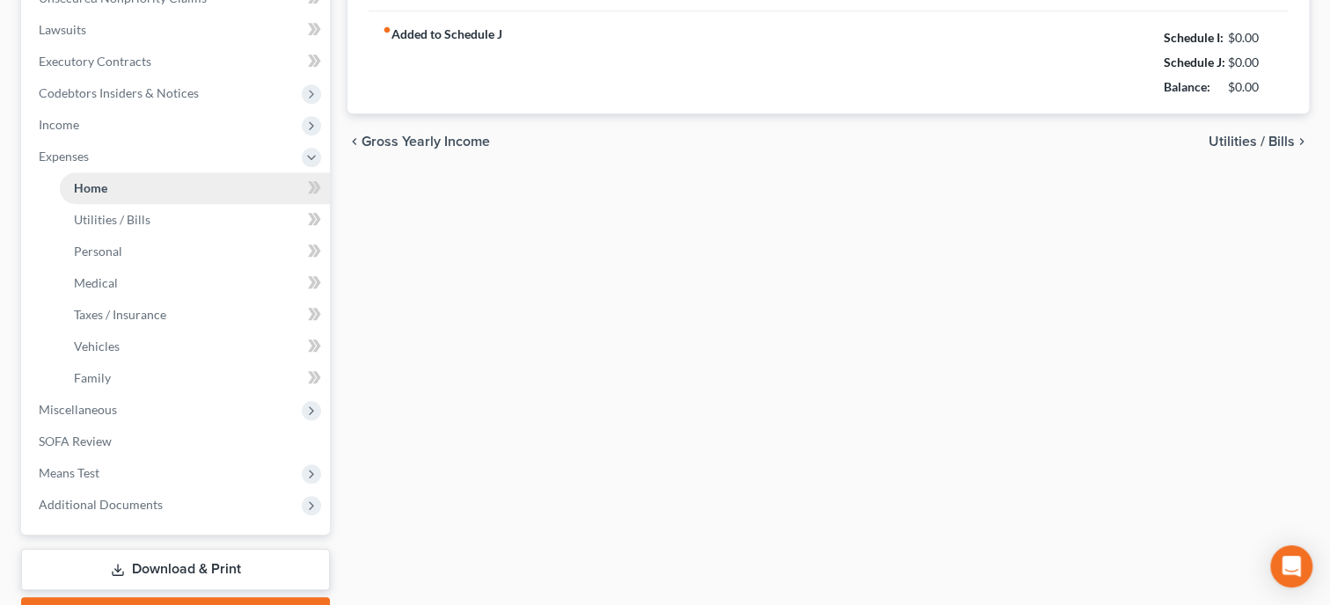
radio input "true"
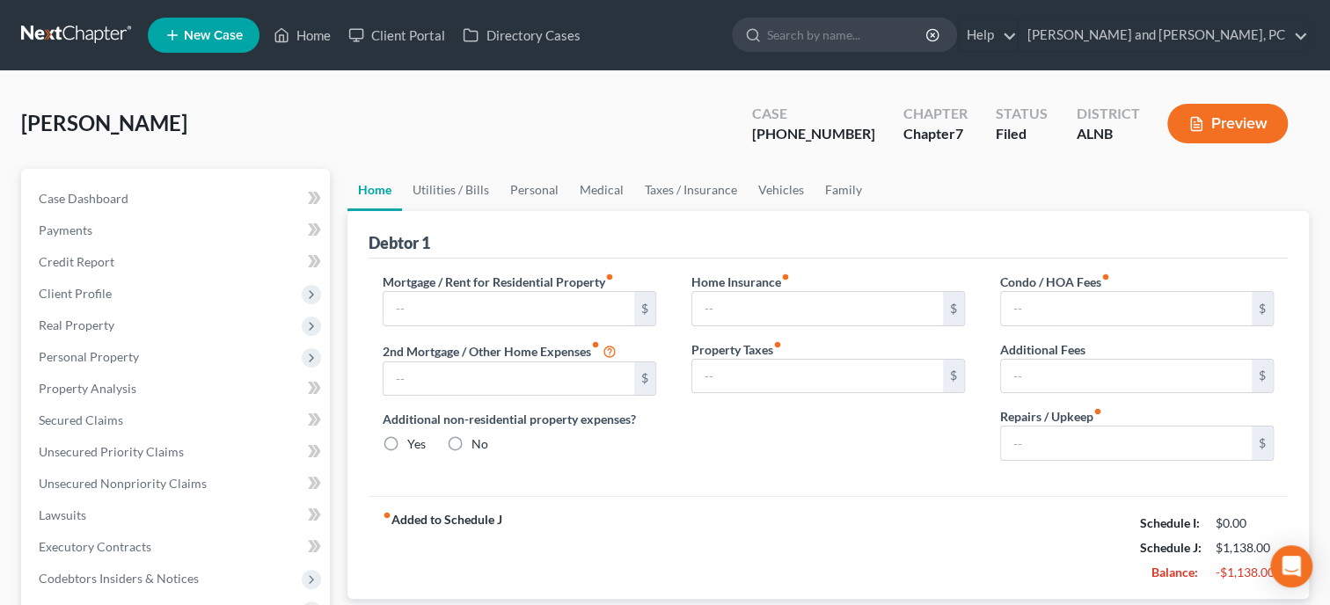
radio input "true"
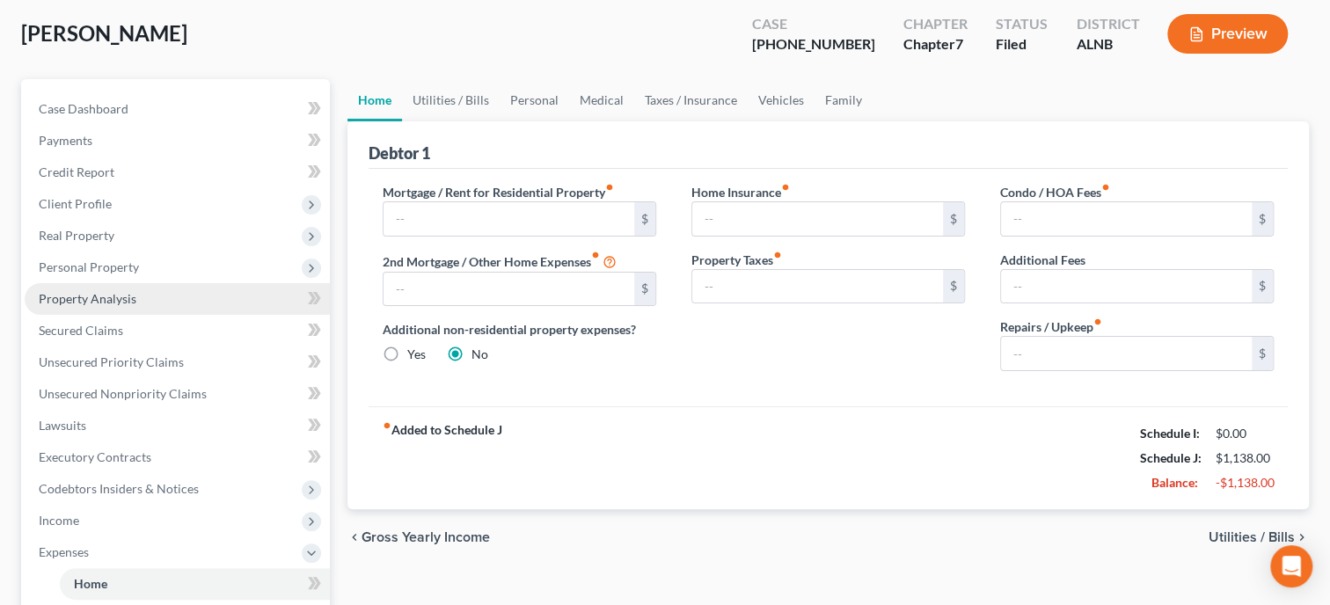
scroll to position [180, 0]
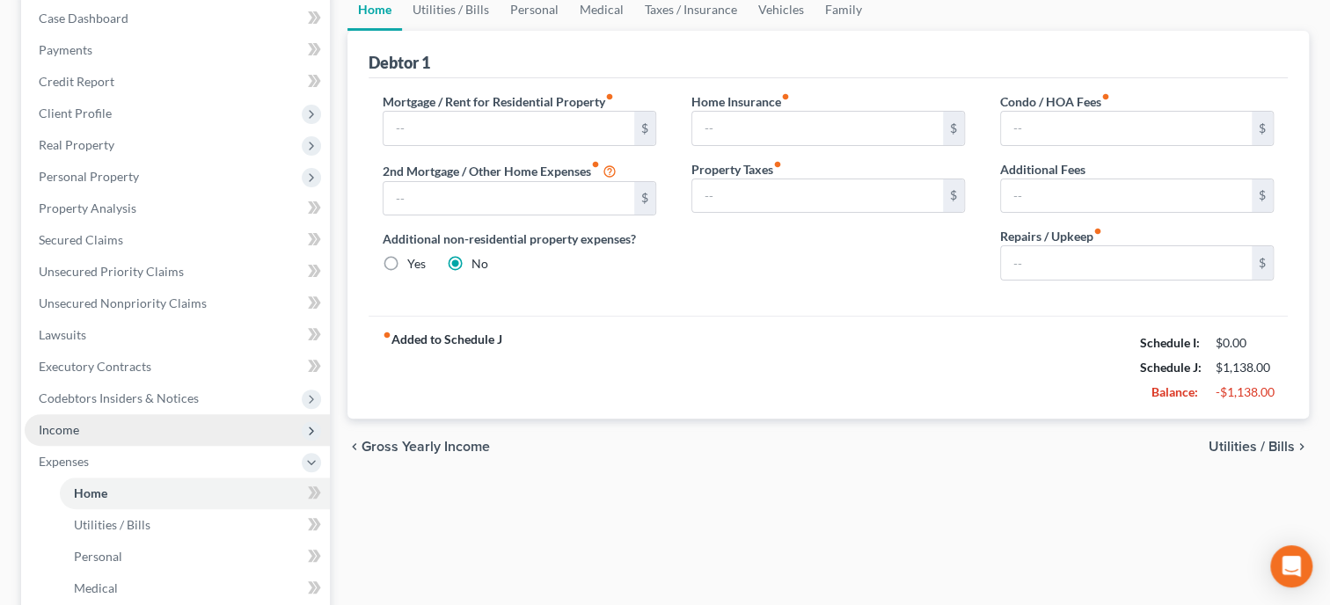
click at [77, 437] on span "Income" at bounding box center [177, 430] width 305 height 32
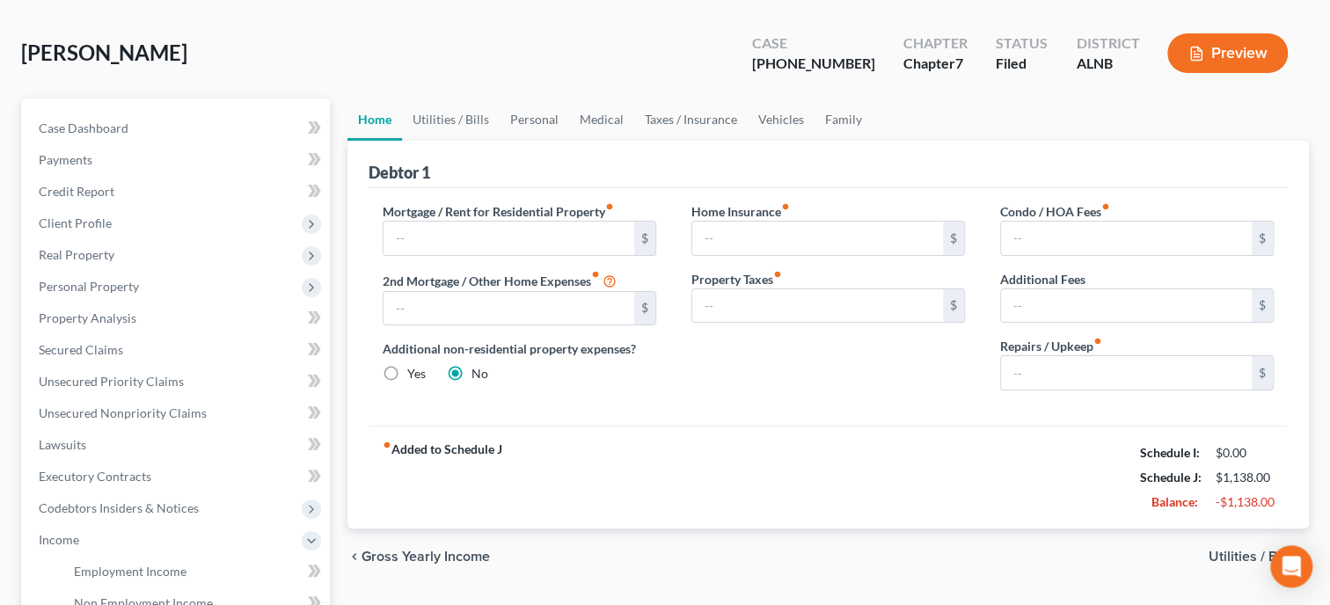
scroll to position [0, 0]
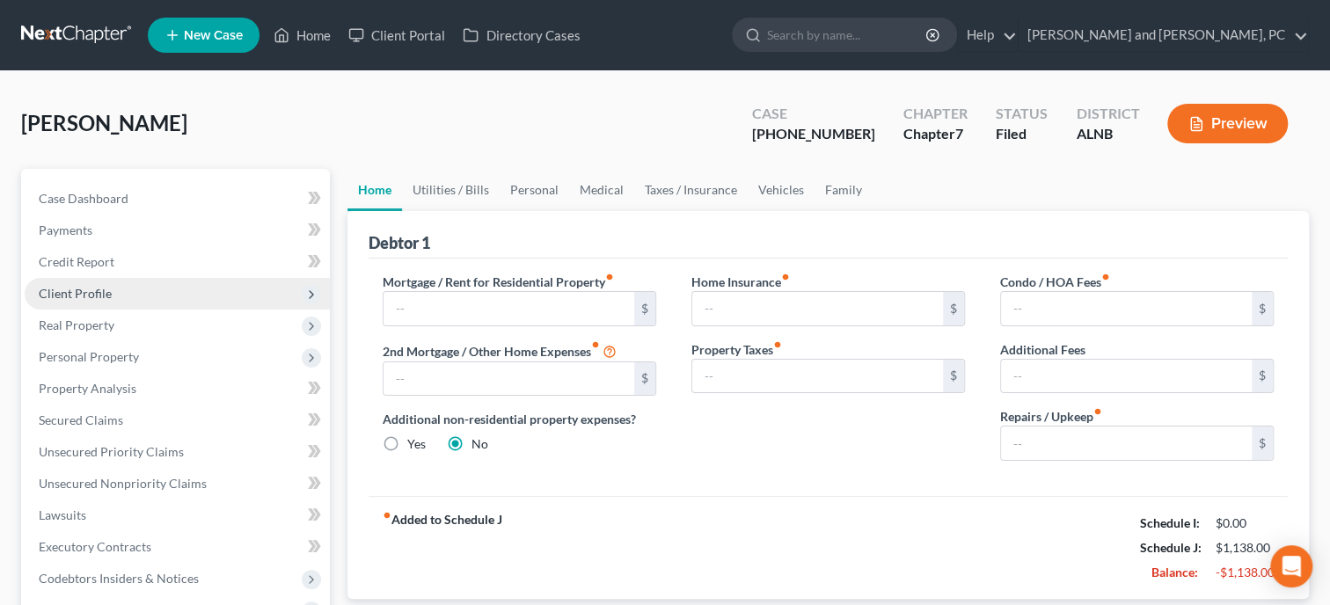
click at [91, 287] on span "Client Profile" at bounding box center [75, 293] width 73 height 15
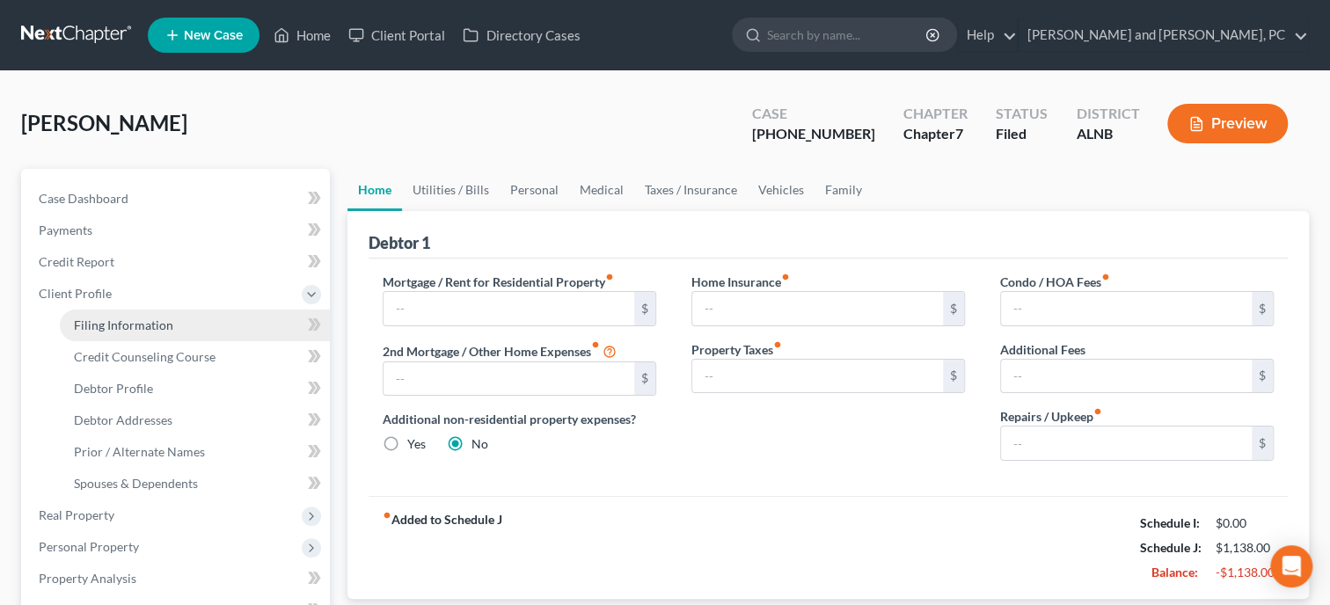
click at [96, 324] on span "Filing Information" at bounding box center [123, 325] width 99 height 15
select select "1"
select select "0"
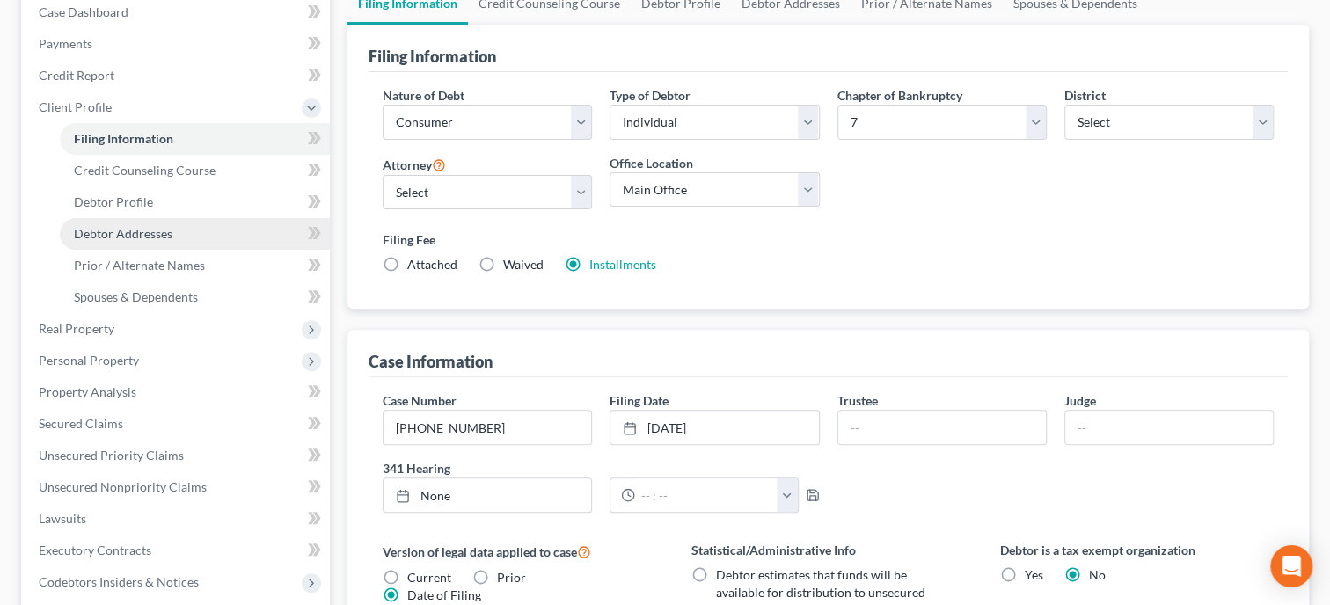
scroll to position [271, 0]
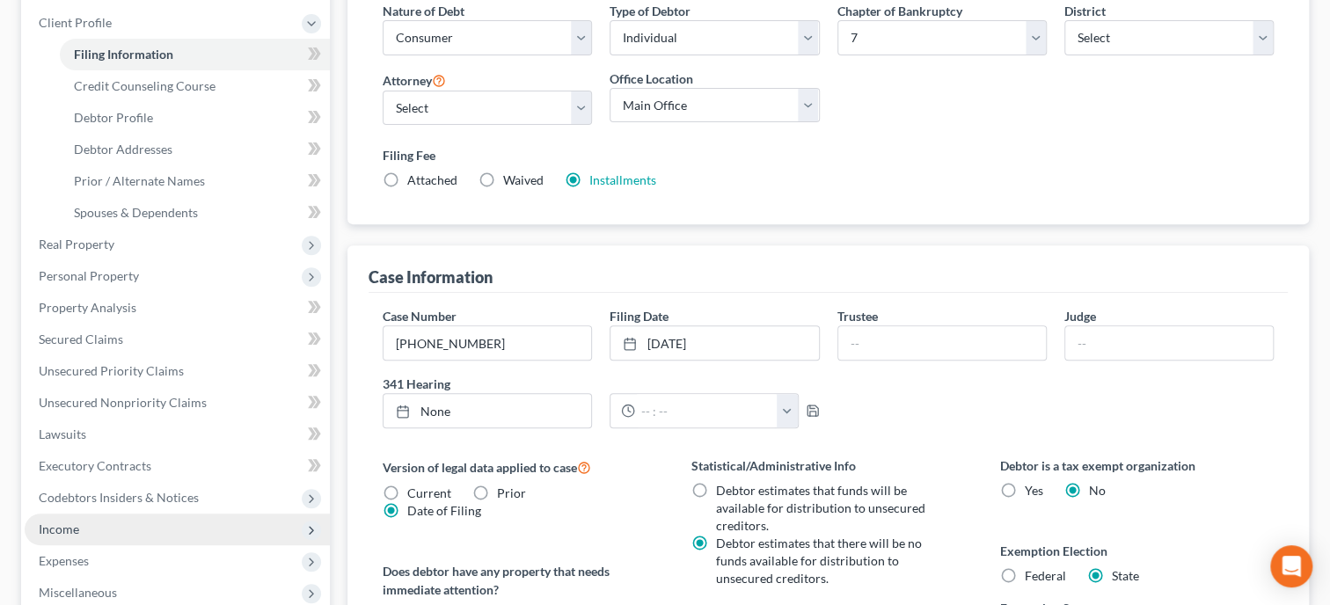
click at [94, 535] on span "Income" at bounding box center [177, 530] width 305 height 32
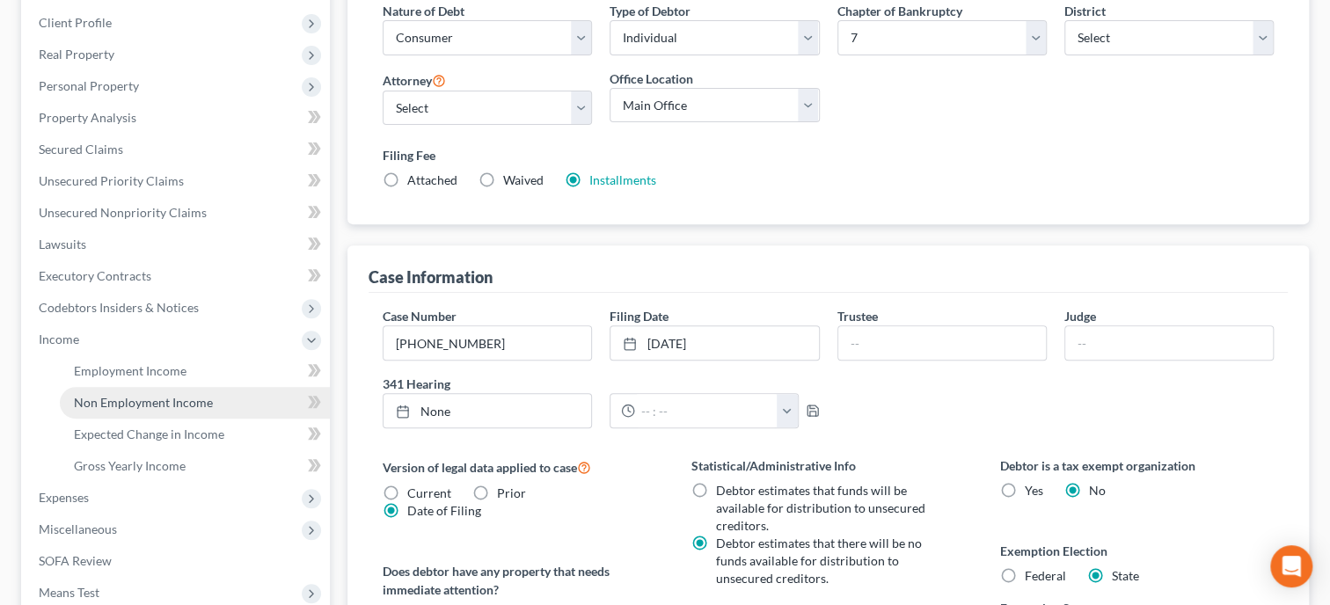
click at [102, 407] on span "Non Employment Income" at bounding box center [143, 402] width 139 height 15
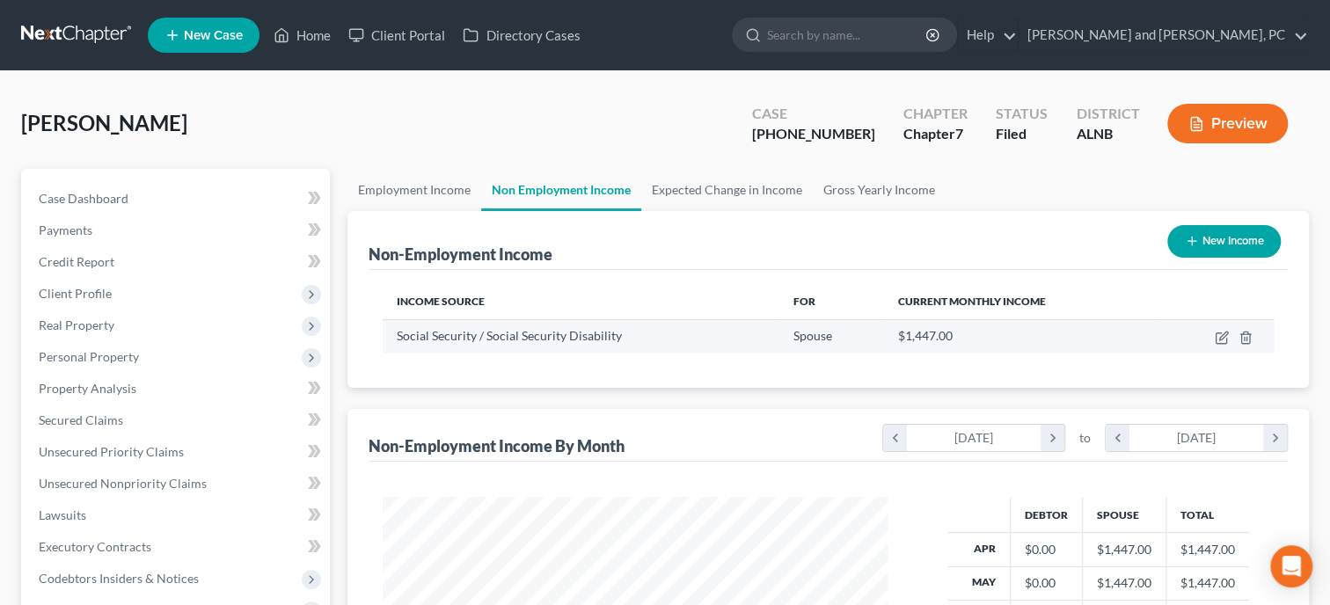
scroll to position [879436, 879211]
click at [1222, 338] on icon "button" at bounding box center [1223, 336] width 8 height 8
select select "4"
select select "0"
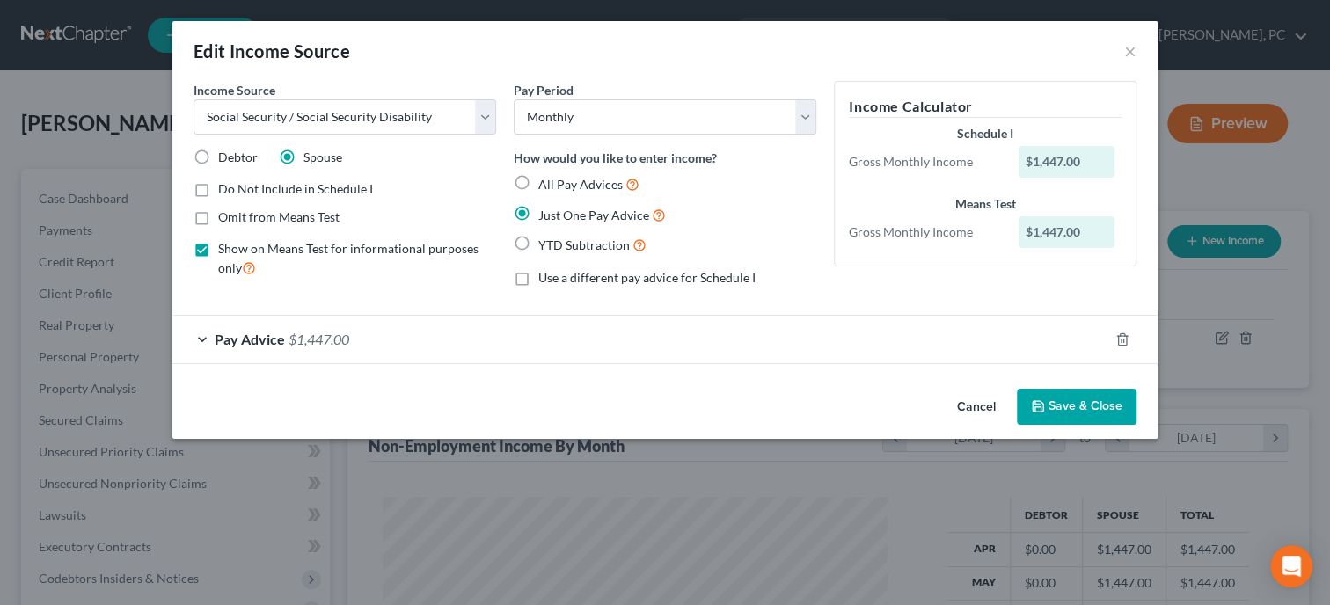
click at [1033, 406] on icon "button" at bounding box center [1038, 406] width 14 height 14
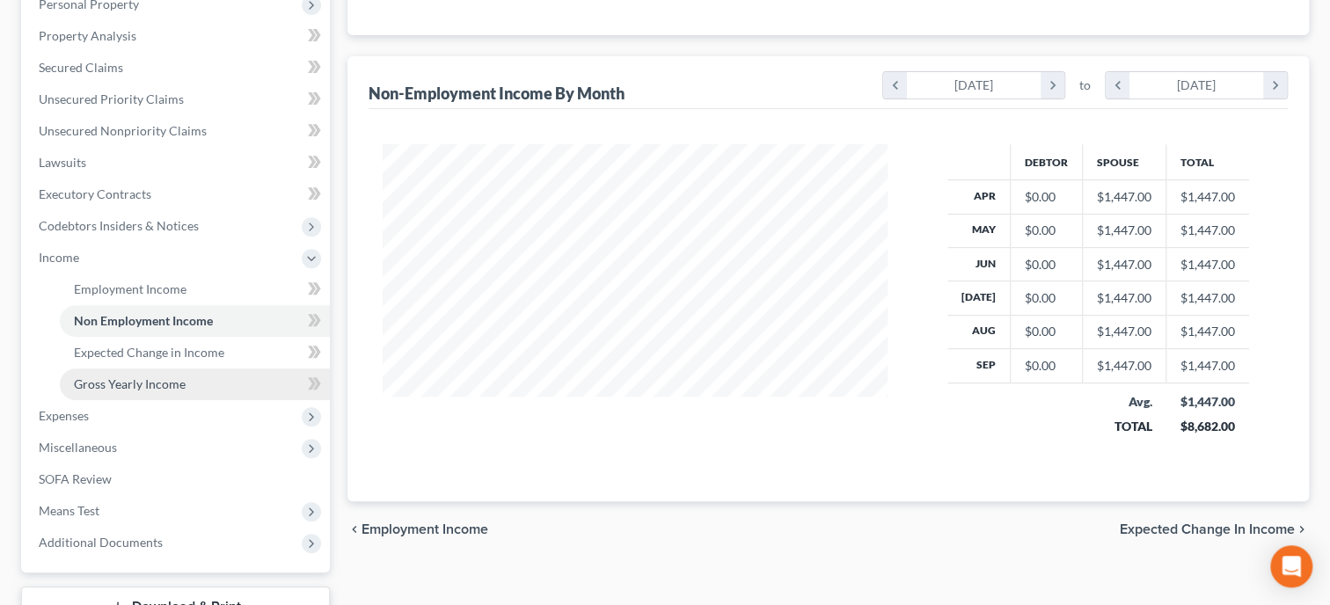
scroll to position [362, 0]
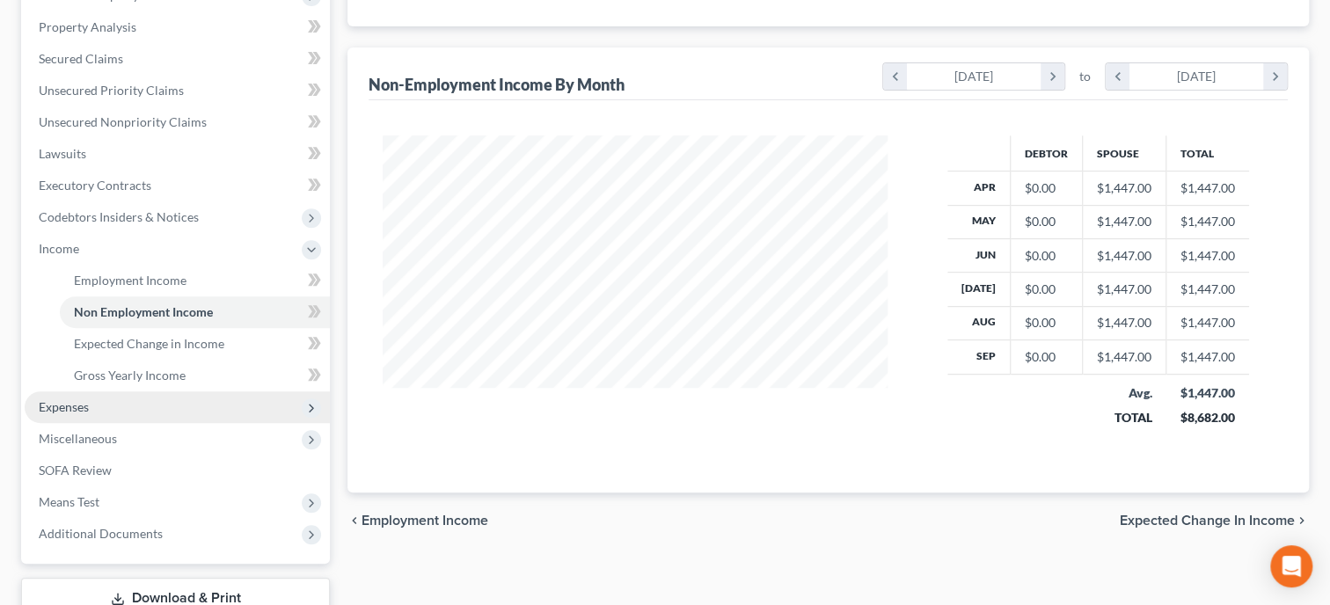
click at [87, 401] on span "Expenses" at bounding box center [64, 406] width 50 height 15
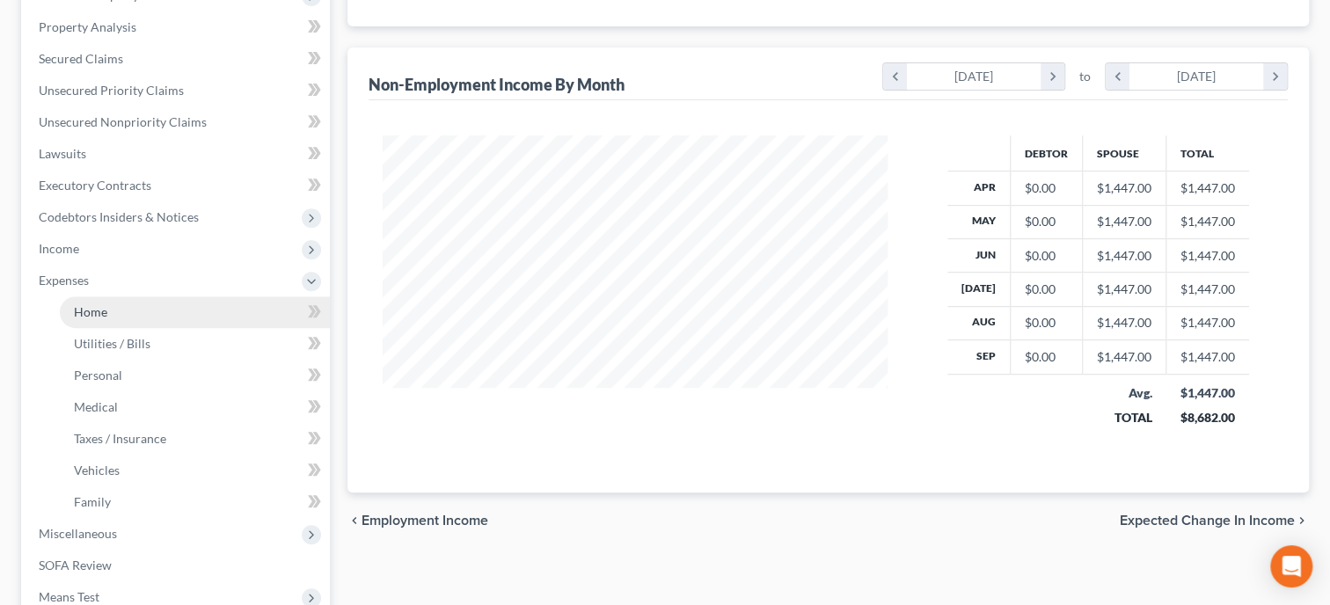
click at [106, 325] on link "Home" at bounding box center [195, 312] width 270 height 32
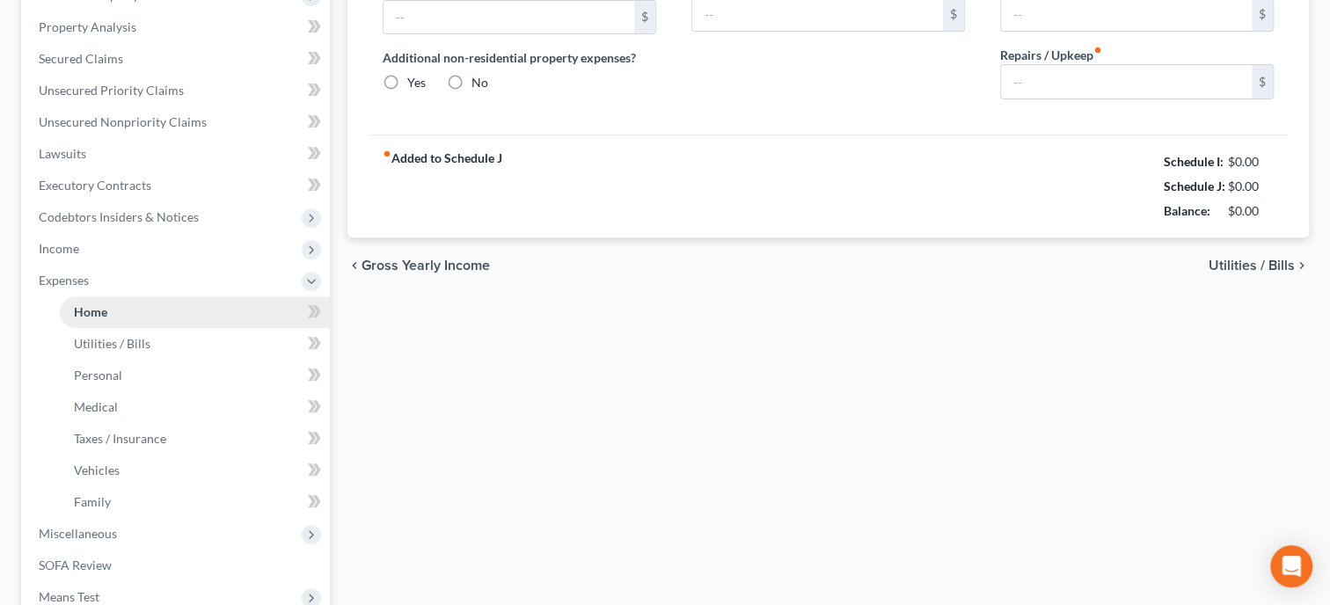
radio input "true"
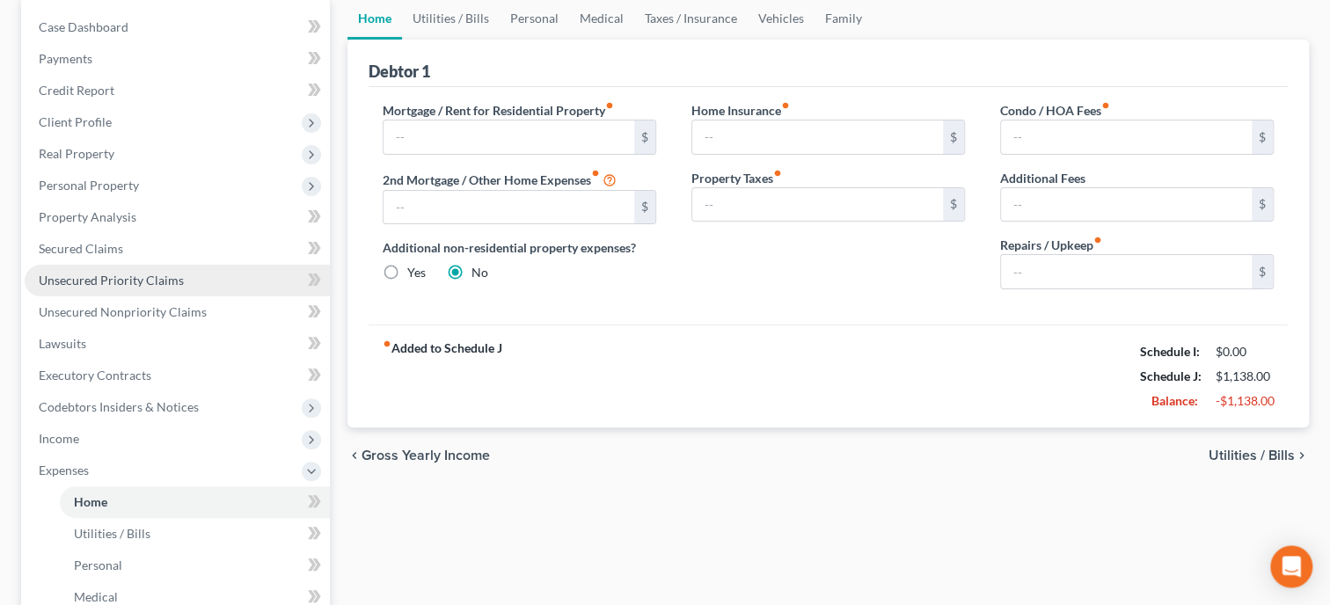
scroll to position [180, 0]
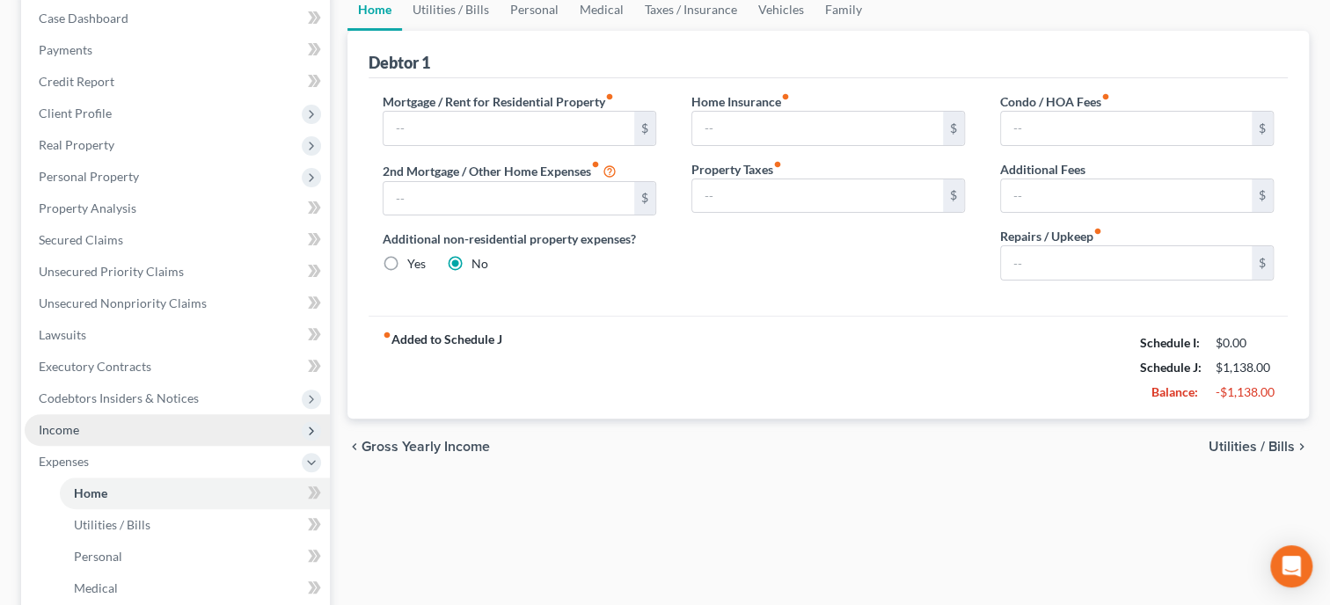
click at [125, 437] on span "Income" at bounding box center [177, 430] width 305 height 32
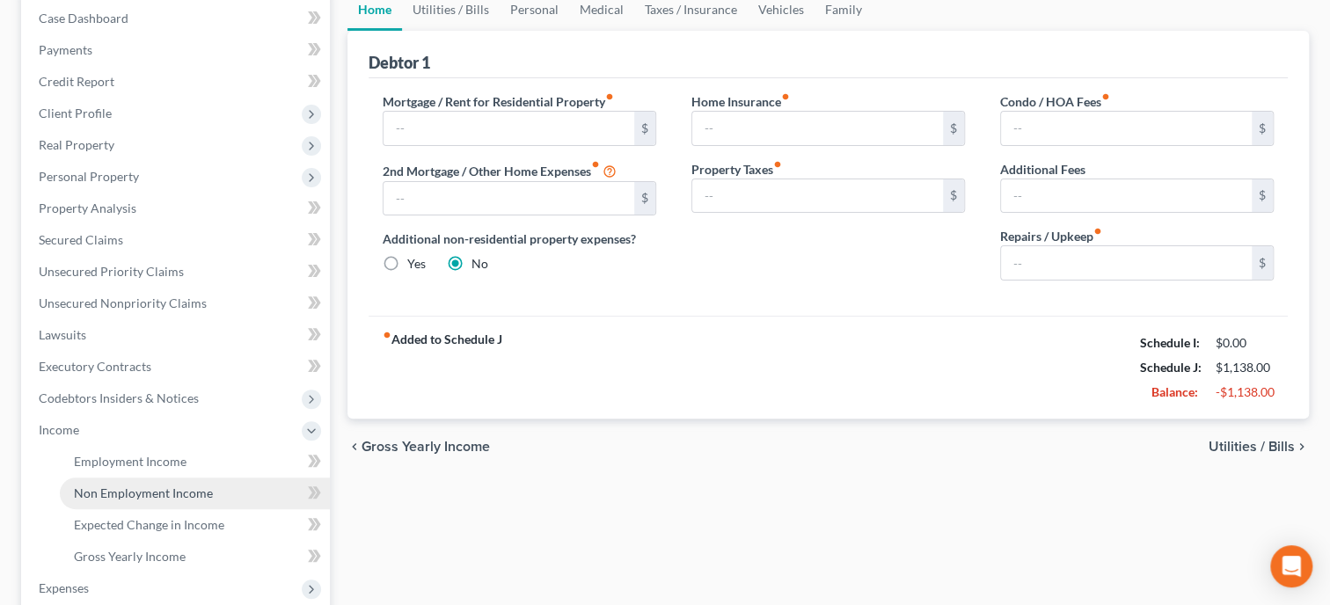
click at [138, 503] on link "Non Employment Income" at bounding box center [195, 494] width 270 height 32
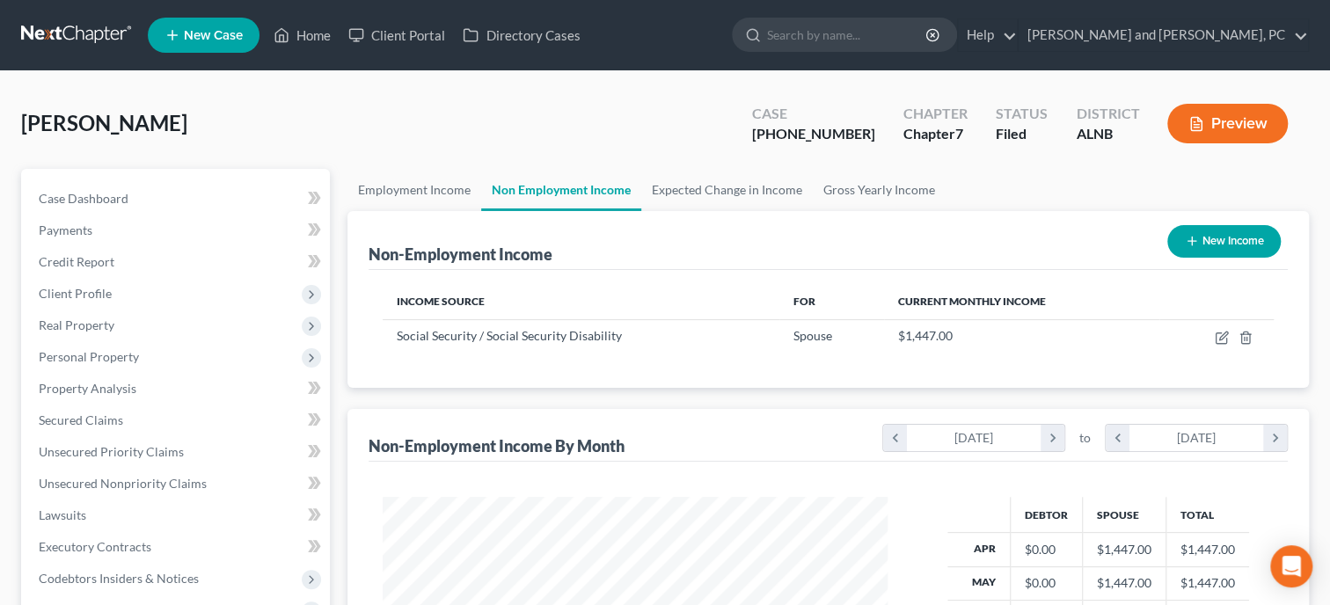
scroll to position [313, 540]
click at [1223, 343] on icon "button" at bounding box center [1222, 338] width 14 height 14
select select "4"
select select "0"
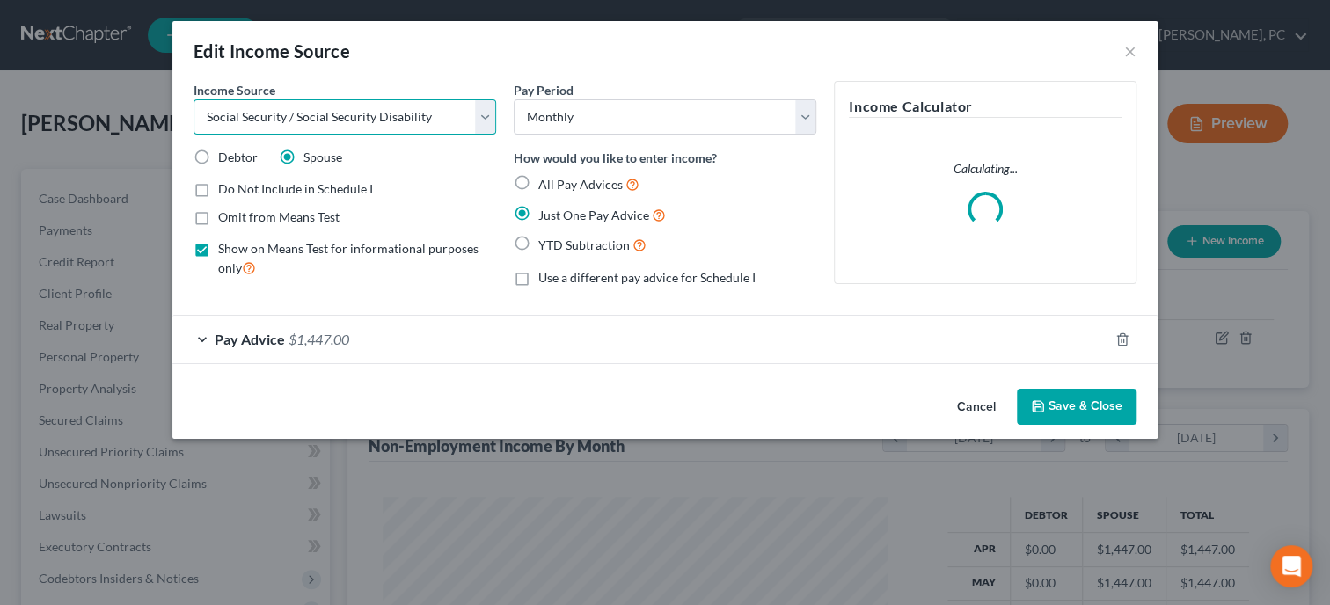
click at [194, 99] on select "Select Unemployment Disability (from employer) Pension Retirement Social Securi…" at bounding box center [345, 116] width 303 height 35
select select "13"
click option "Other Monthly Income" at bounding box center [0, 0] width 0 height 0
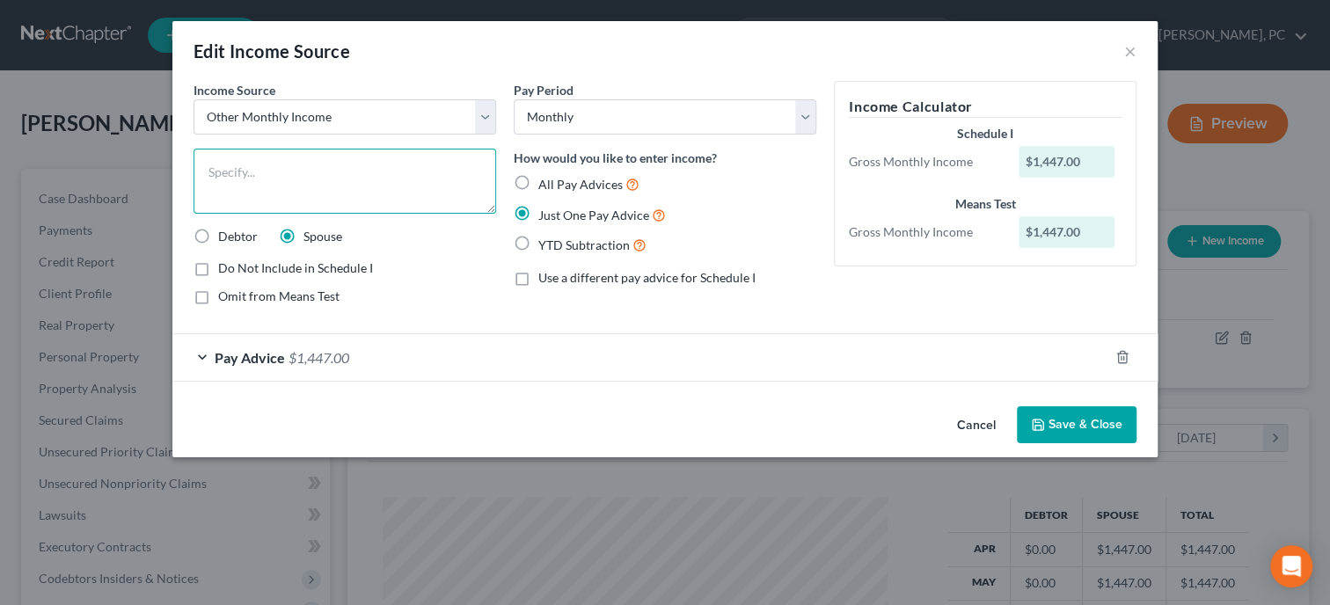
click at [433, 186] on textarea at bounding box center [345, 181] width 303 height 65
type textarea "Mother's Social Security Income"
click at [218, 238] on label "Debtor" at bounding box center [238, 237] width 40 height 18
click at [225, 238] on input "Debtor" at bounding box center [230, 233] width 11 height 11
radio input "true"
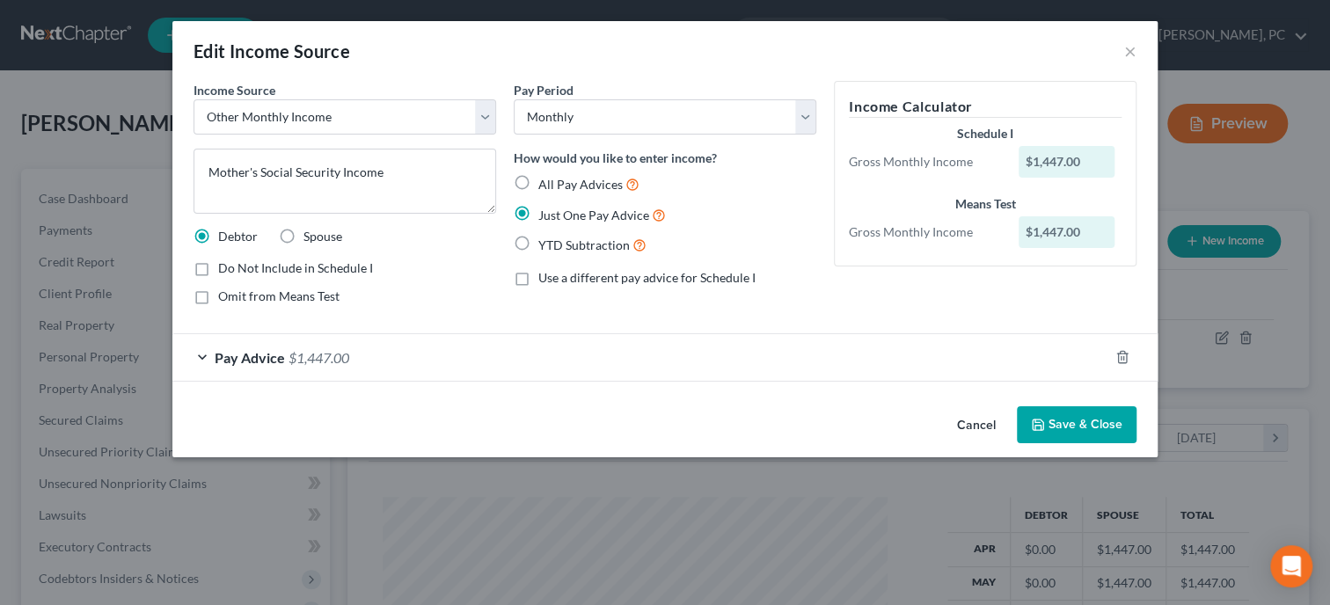
click at [1057, 428] on button "Save & Close" at bounding box center [1077, 424] width 120 height 37
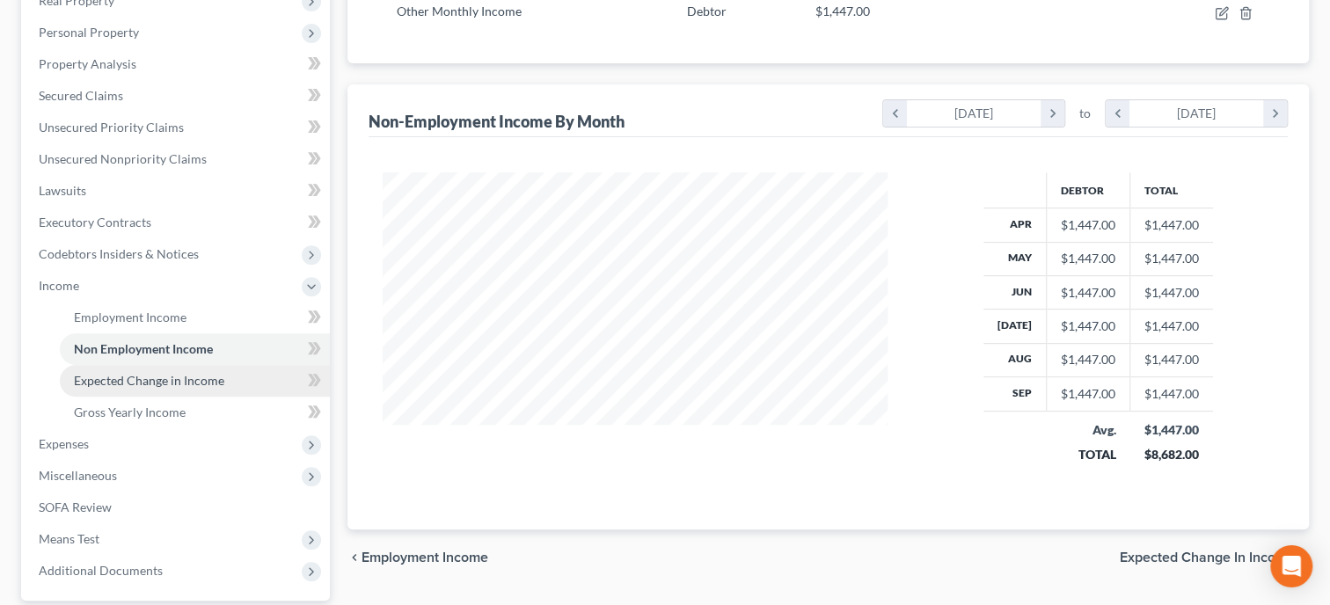
scroll to position [362, 0]
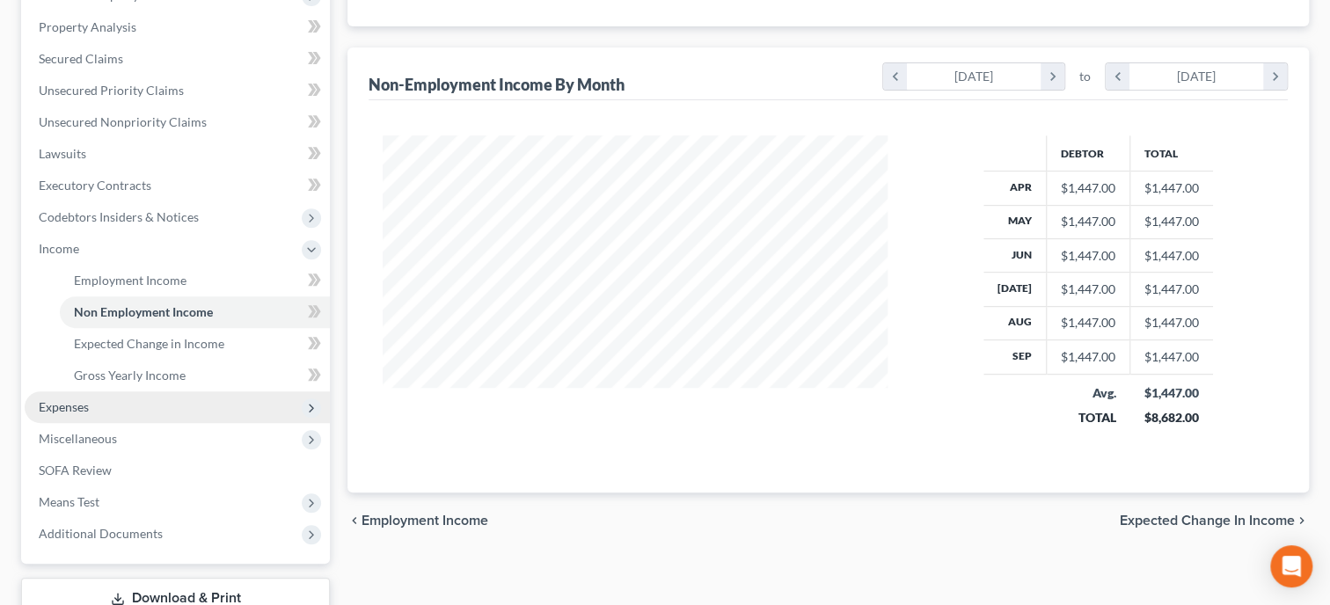
click at [98, 413] on span "Expenses" at bounding box center [177, 407] width 305 height 32
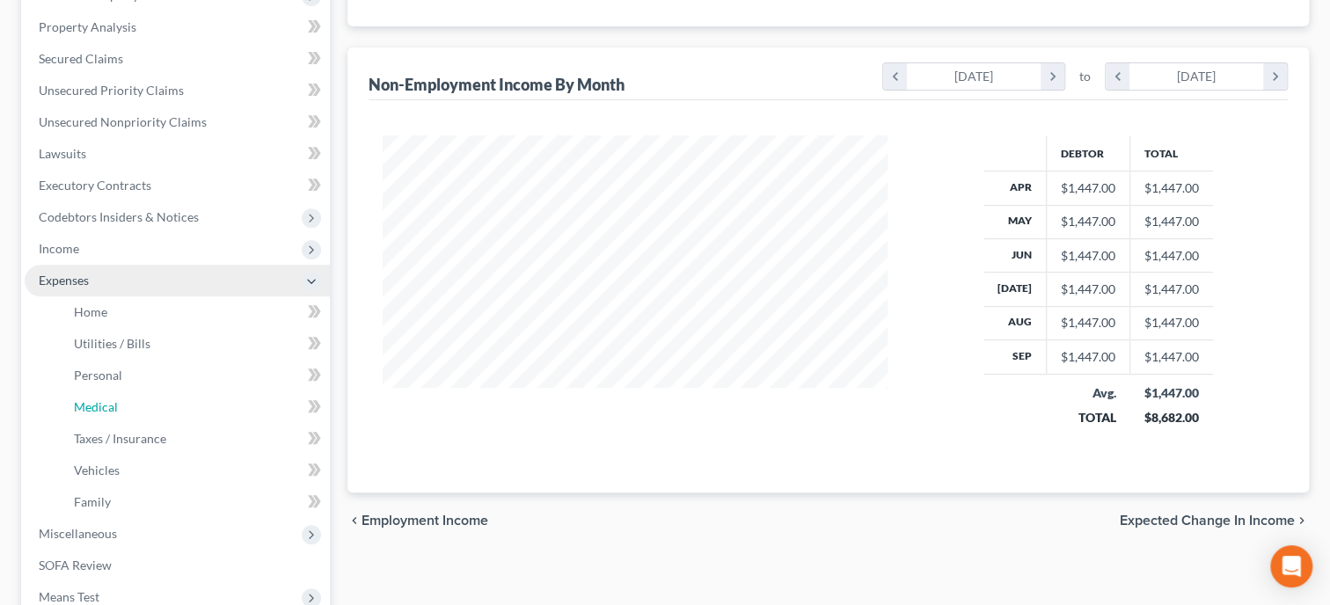
click at [98, 413] on span "Medical" at bounding box center [96, 406] width 44 height 15
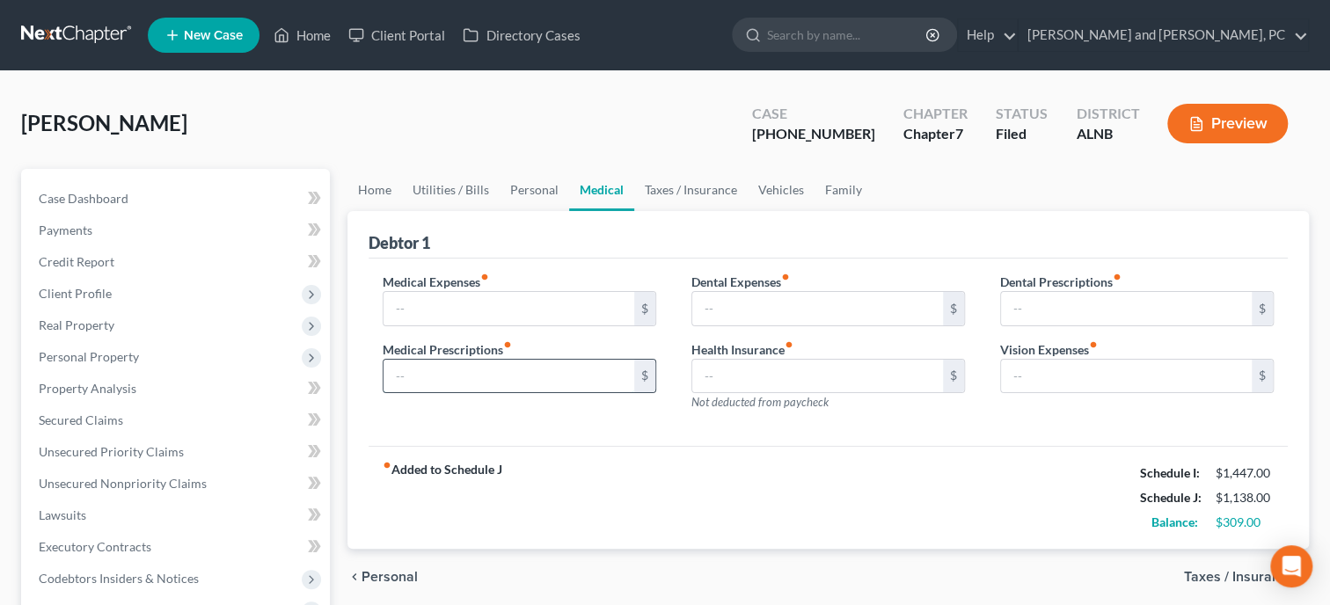
click at [526, 367] on input "text" at bounding box center [509, 376] width 251 height 33
type input "300.00"
click at [645, 519] on div "fiber_manual_record Added to Schedule J Schedule I: $1,447.00 Schedule J: $1,43…" at bounding box center [828, 497] width 919 height 103
click at [533, 194] on link "Personal" at bounding box center [535, 190] width 70 height 42
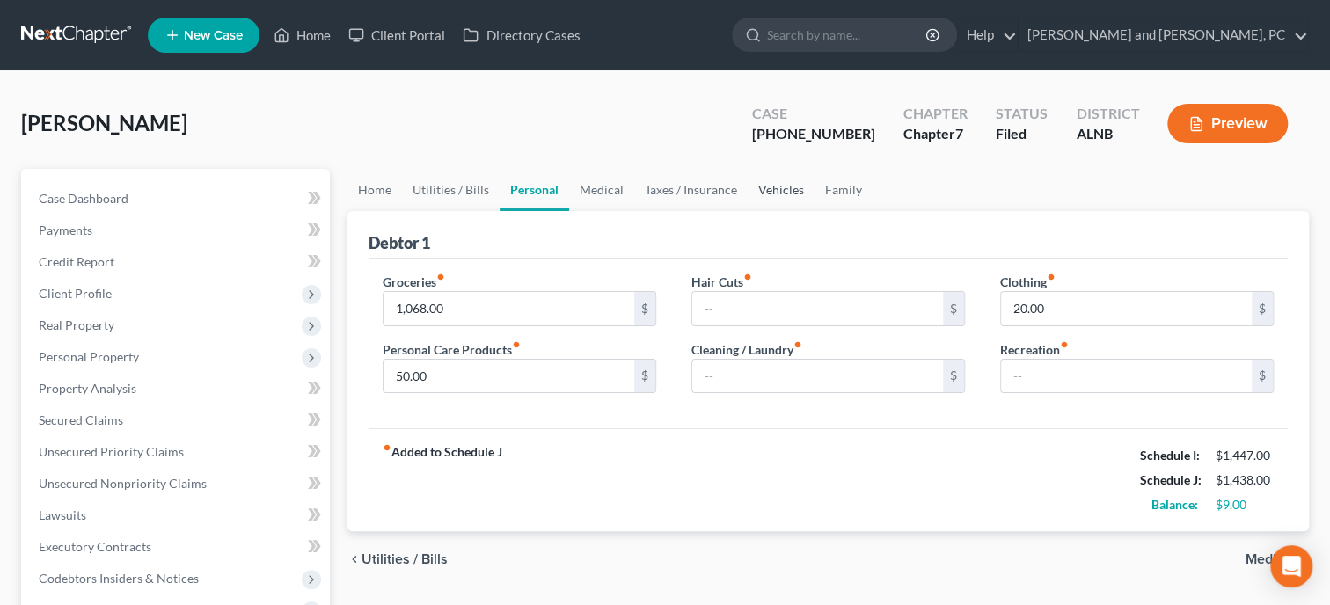
click at [778, 194] on link "Vehicles" at bounding box center [781, 190] width 67 height 42
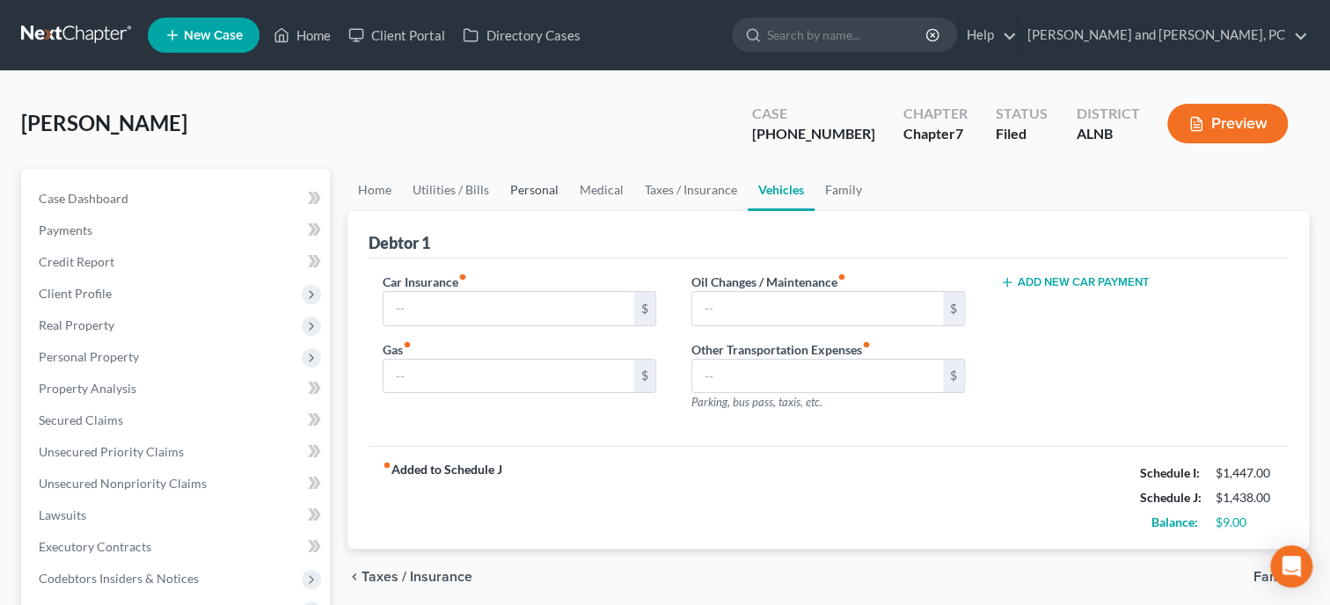
click at [548, 189] on link "Personal" at bounding box center [535, 190] width 70 height 42
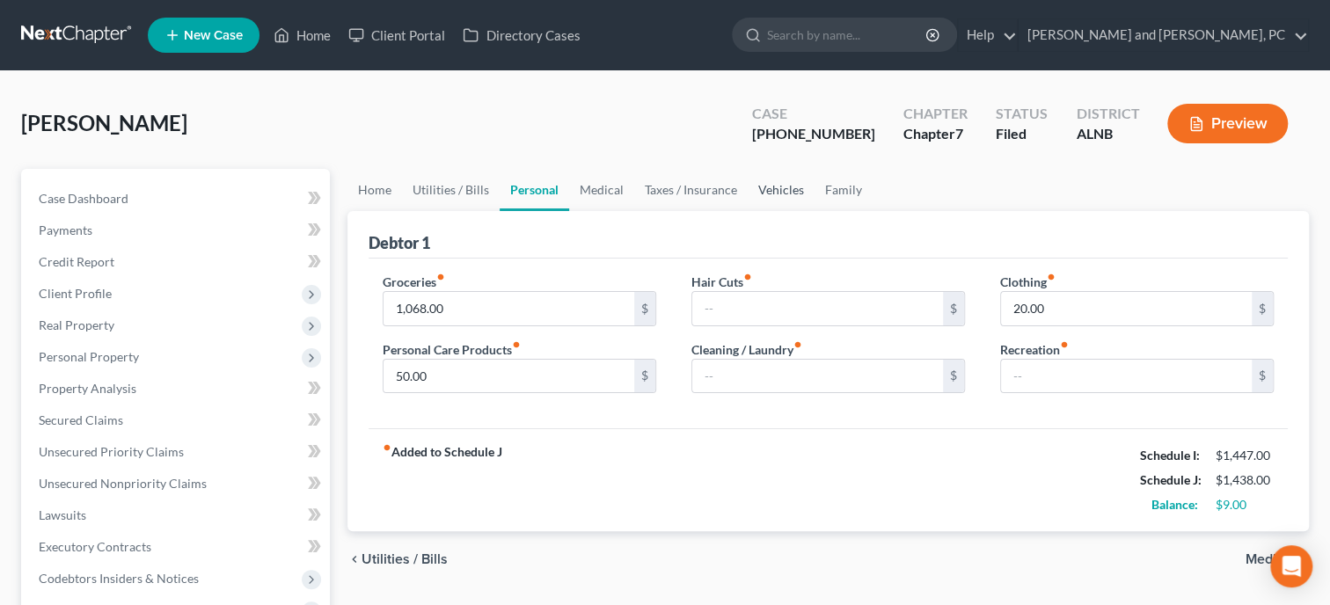
click at [760, 179] on link "Vehicles" at bounding box center [781, 190] width 67 height 42
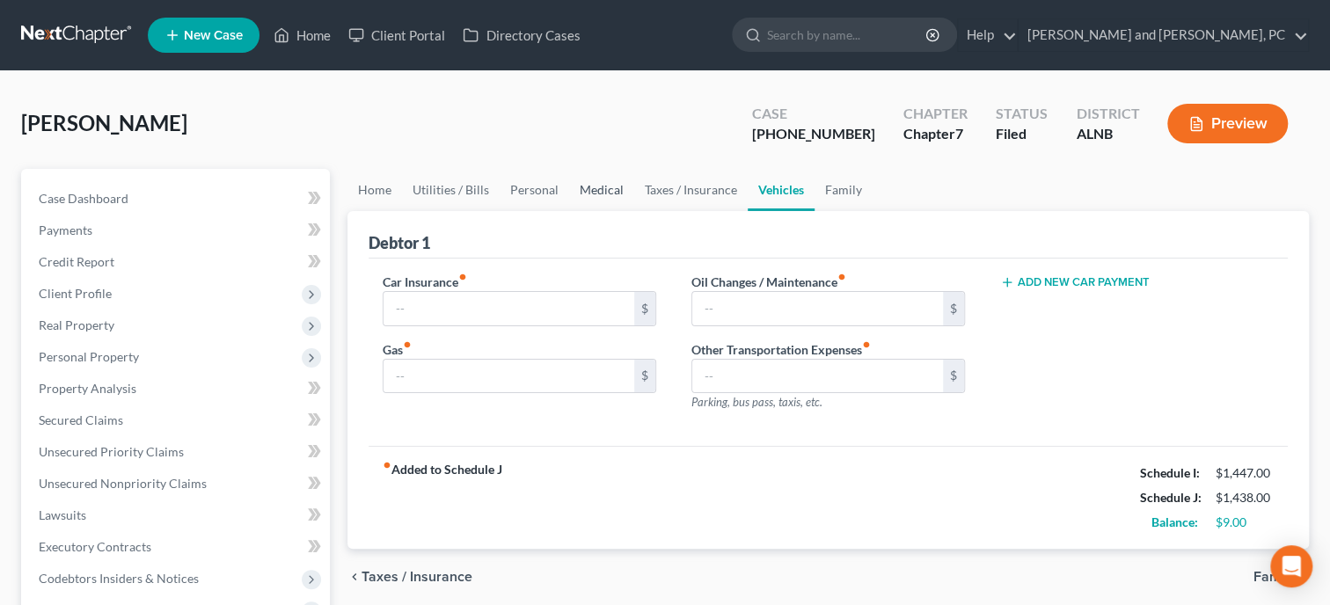
click at [616, 199] on link "Medical" at bounding box center [601, 190] width 65 height 42
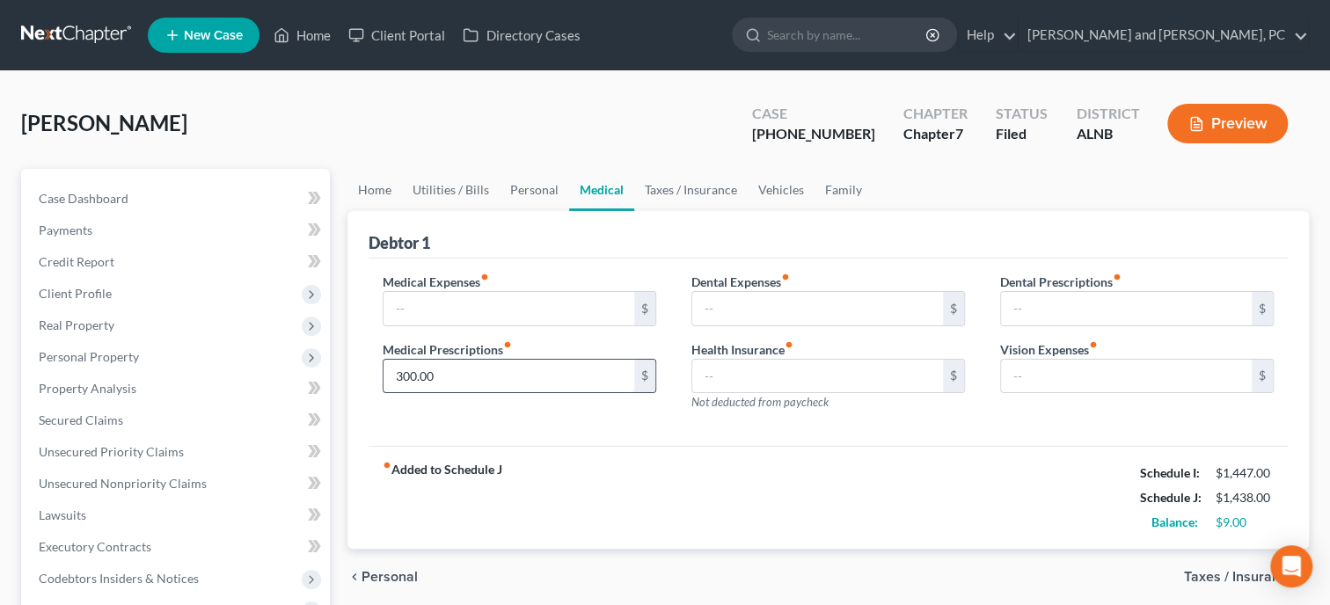
drag, startPoint x: 520, startPoint y: 362, endPoint x: 528, endPoint y: 387, distance: 25.9
click at [526, 386] on input "300.00" at bounding box center [509, 376] width 251 height 33
click at [794, 191] on link "Vehicles" at bounding box center [781, 190] width 67 height 42
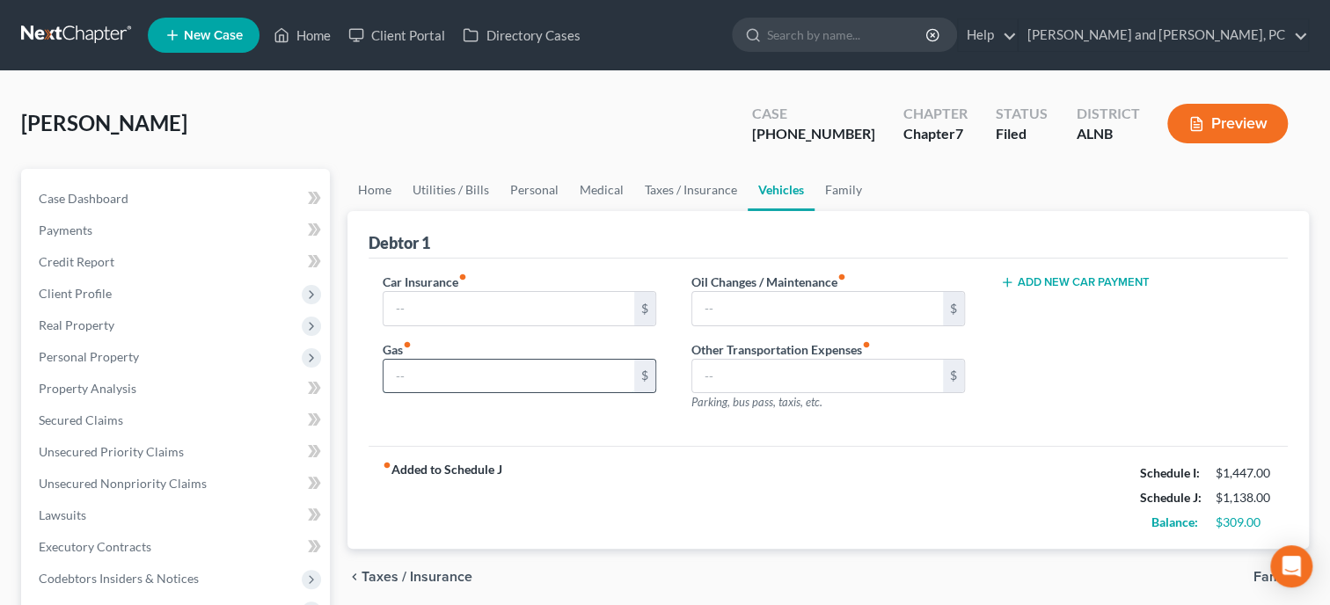
click at [597, 377] on input "text" at bounding box center [509, 376] width 251 height 33
type input "300.00"
click at [669, 492] on div "fiber_manual_record Added to Schedule J Schedule I: $1,447.00 Schedule J: $1,43…" at bounding box center [828, 497] width 919 height 103
click at [509, 191] on link "Personal" at bounding box center [535, 190] width 70 height 42
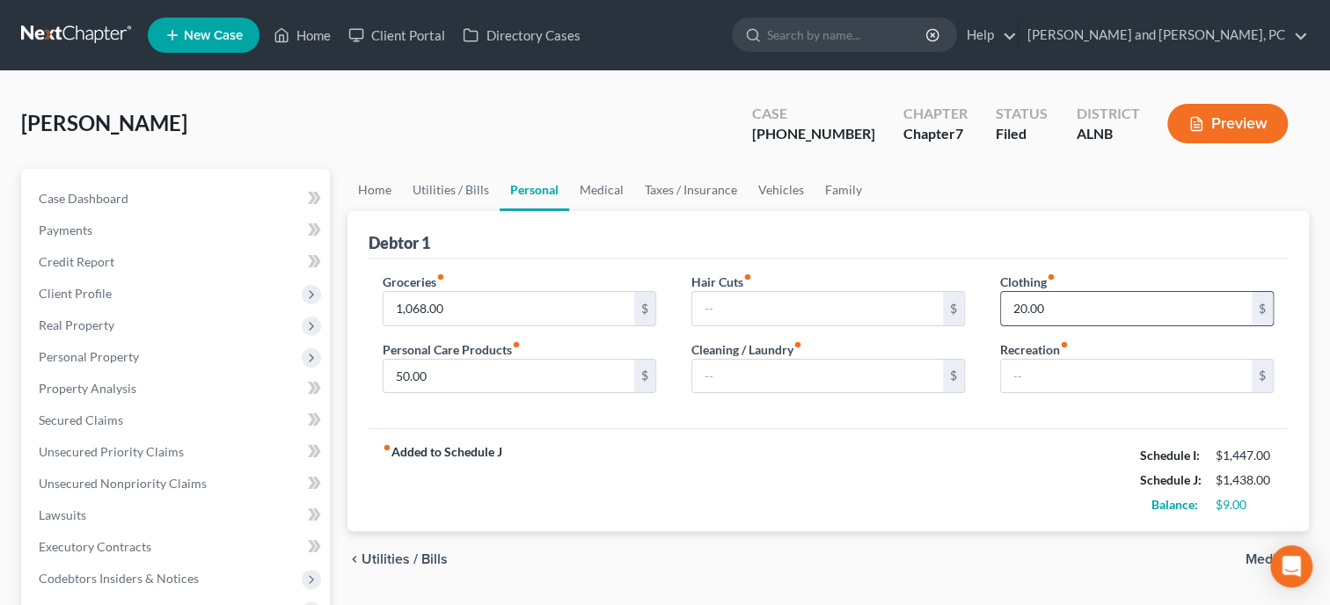
click at [1100, 302] on input "20.00" at bounding box center [1126, 308] width 251 height 33
type input "28.00"
click at [1009, 498] on div "fiber_manual_record Added to Schedule J Schedule I: $1,447.00 Schedule J: $1,44…" at bounding box center [828, 479] width 919 height 103
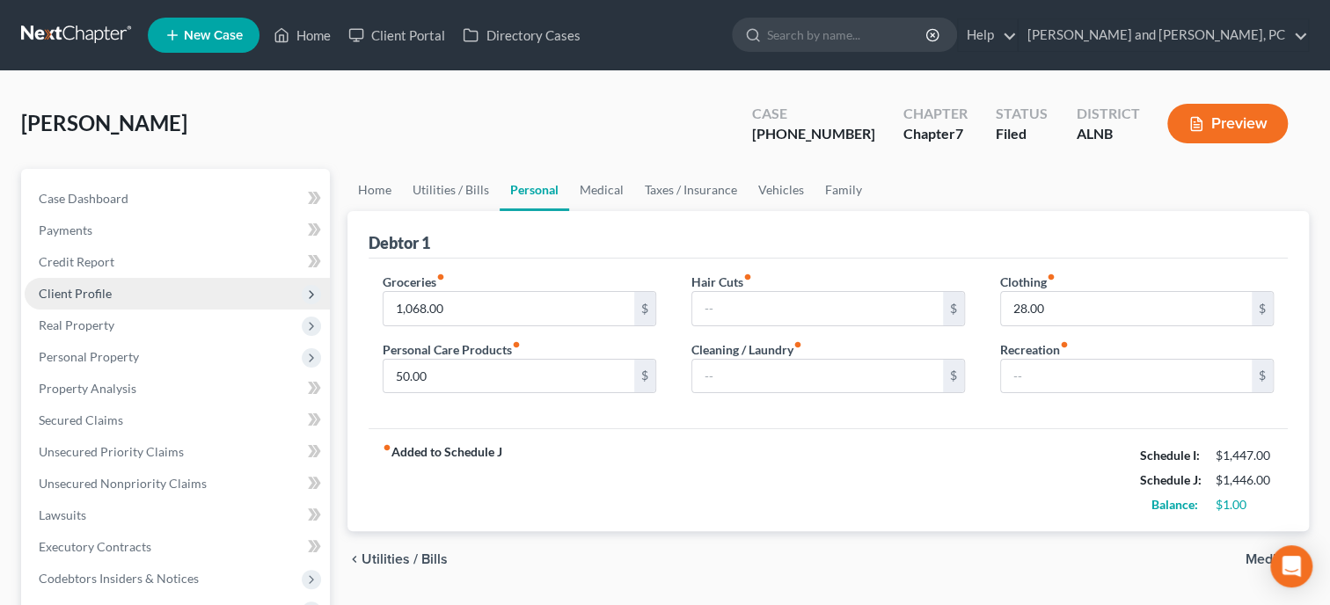
click at [83, 284] on span "Client Profile" at bounding box center [177, 294] width 305 height 32
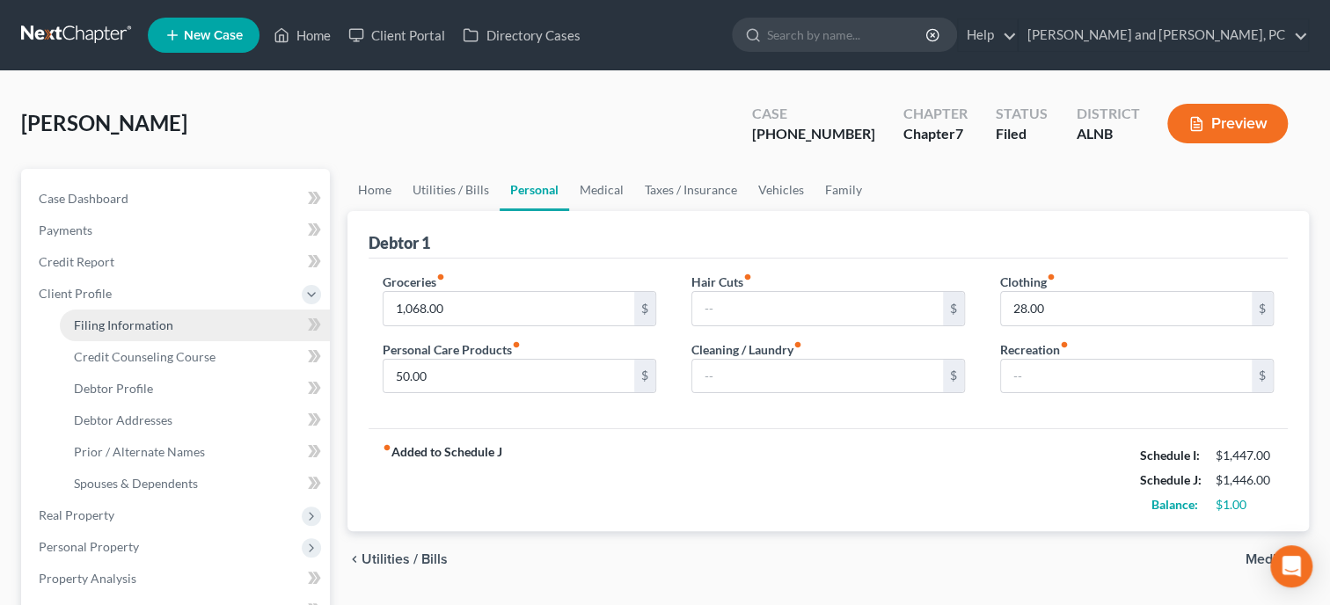
click at [89, 318] on span "Filing Information" at bounding box center [123, 325] width 99 height 15
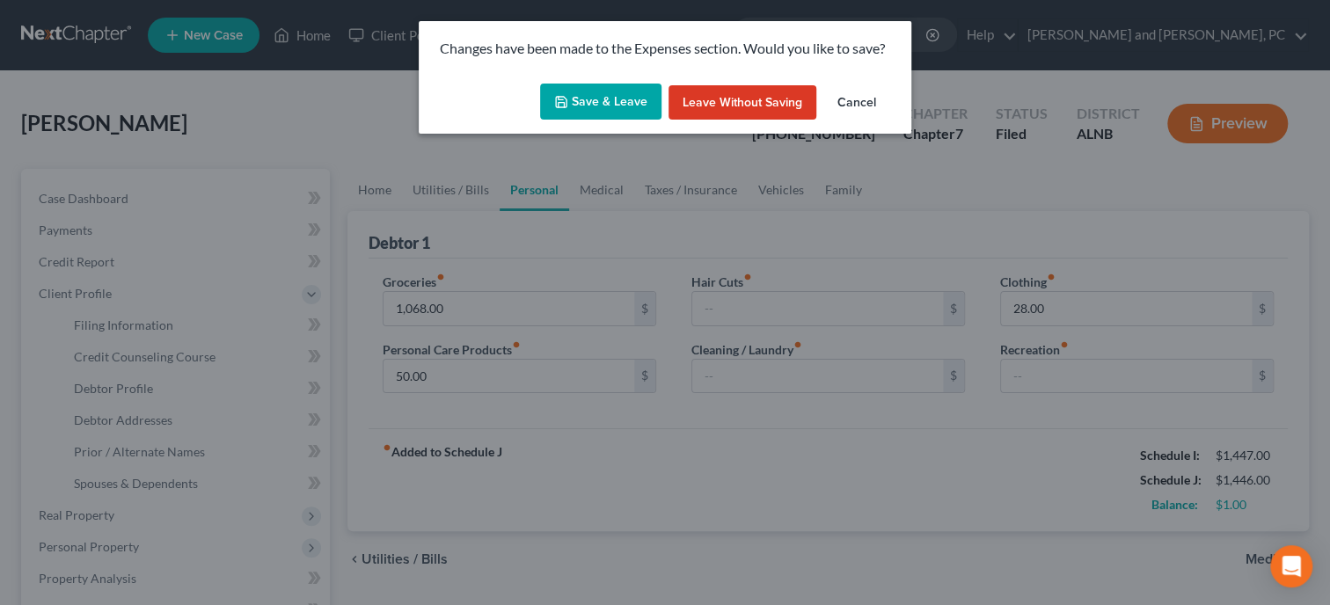
click at [584, 100] on button "Save & Leave" at bounding box center [600, 102] width 121 height 37
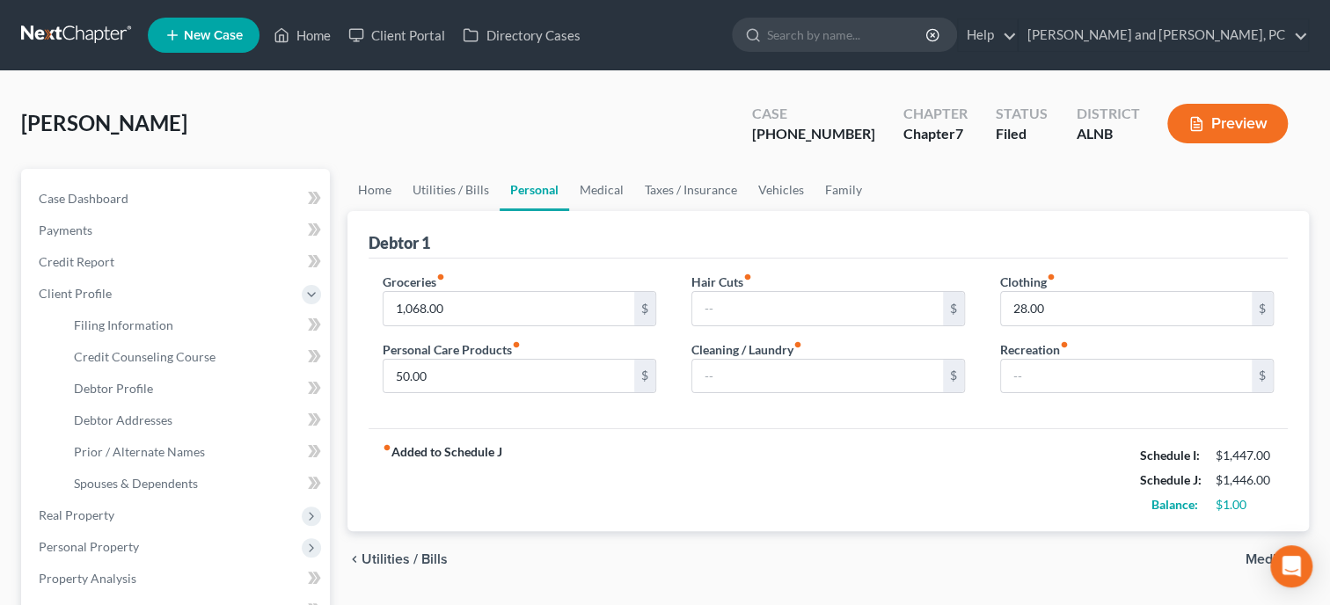
select select "1"
select select "0"
select select "1"
select select "0"
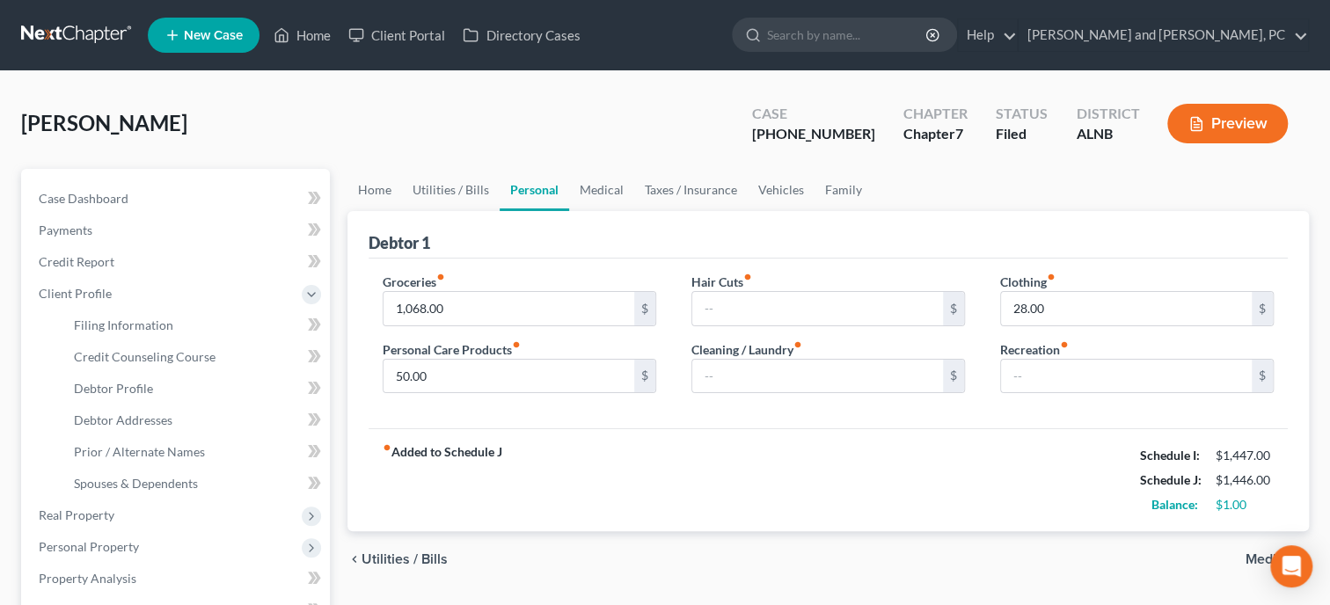
select select "0"
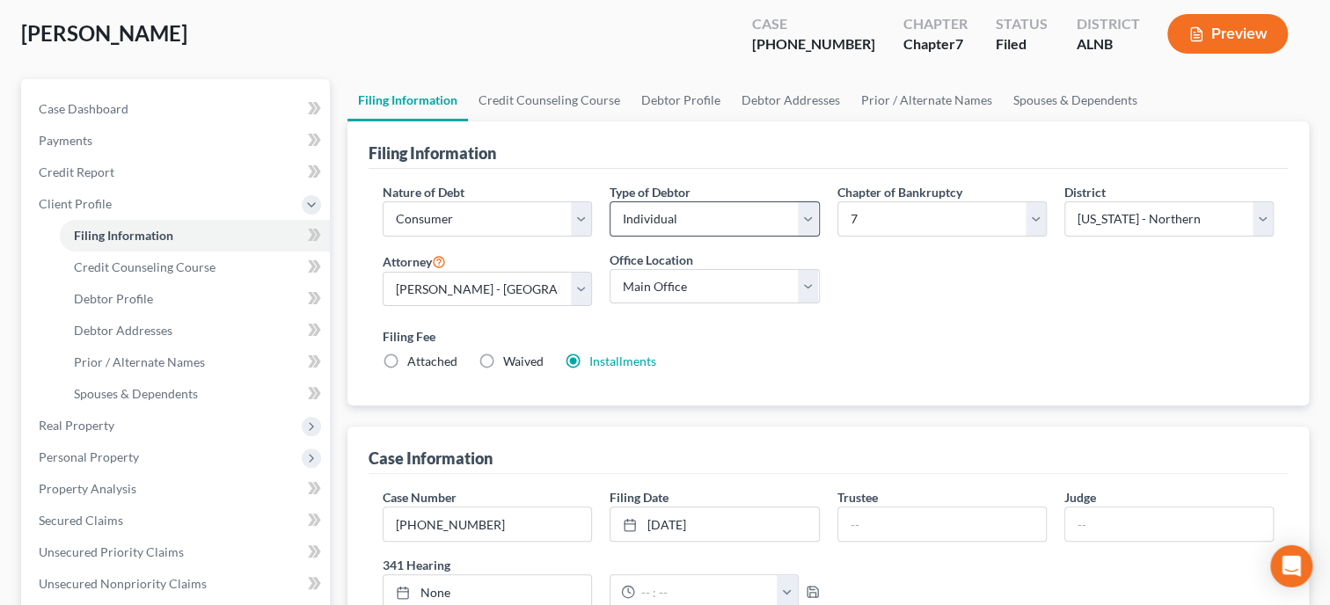
scroll to position [90, 0]
click at [690, 96] on link "Debtor Profile" at bounding box center [681, 100] width 100 height 42
select select "3"
select select "2"
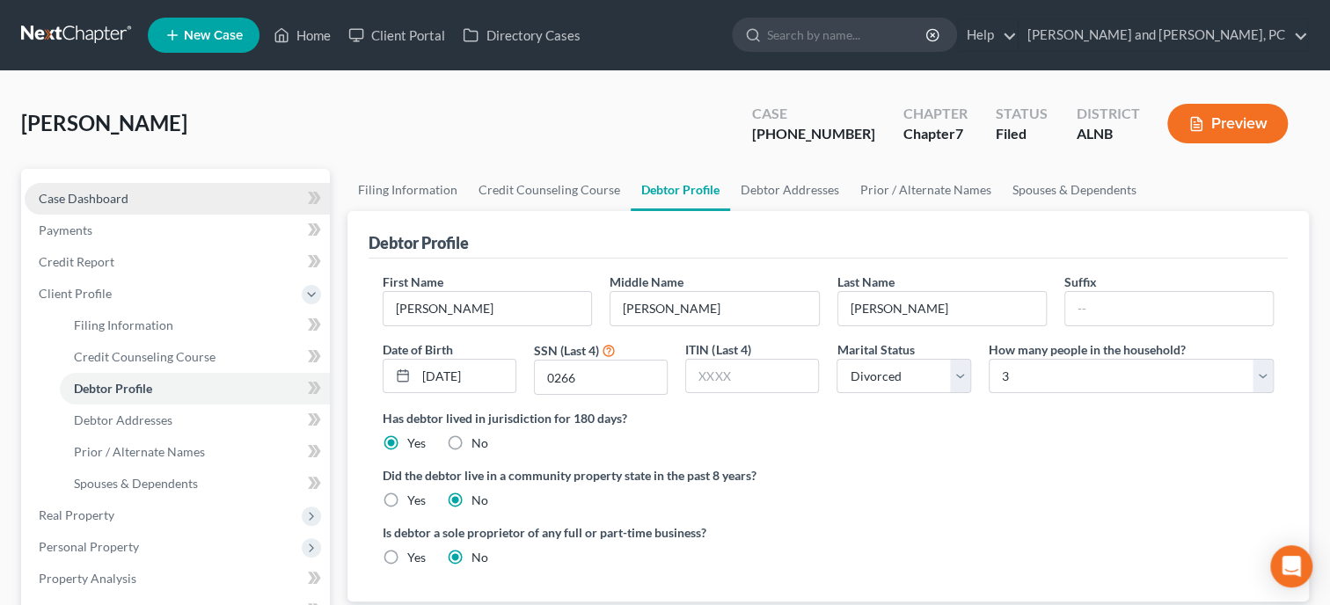
click at [108, 184] on link "Case Dashboard" at bounding box center [177, 199] width 305 height 32
select select "6"
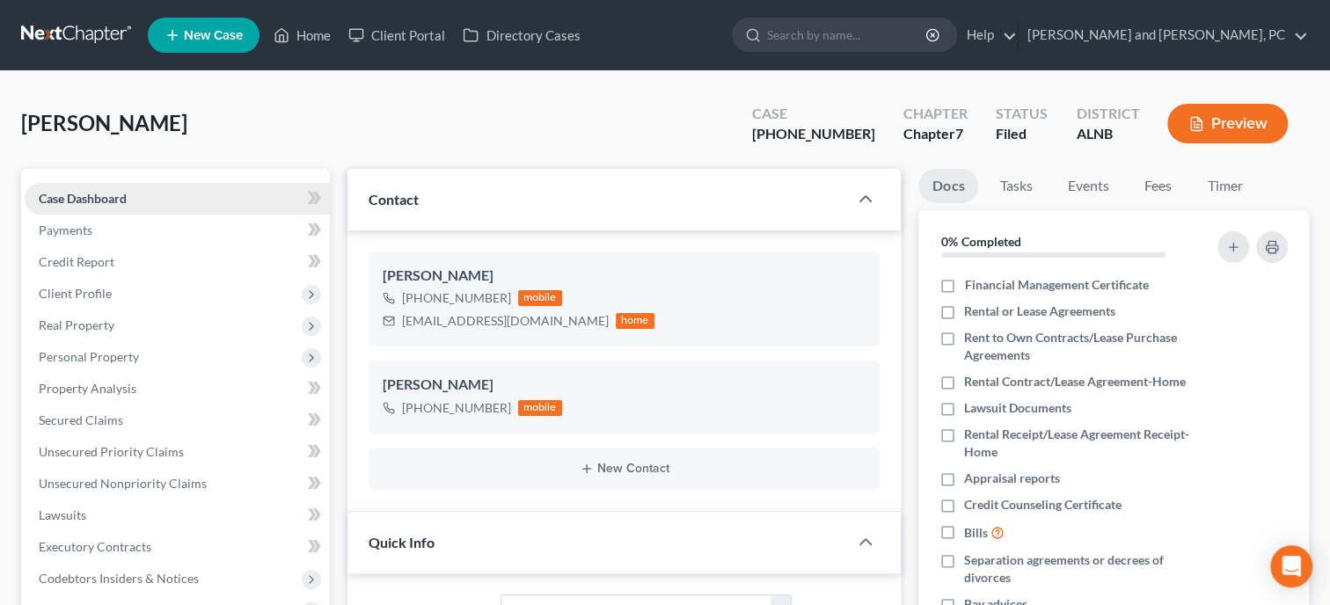
select select "0"
click at [299, 30] on link "Home" at bounding box center [302, 35] width 75 height 32
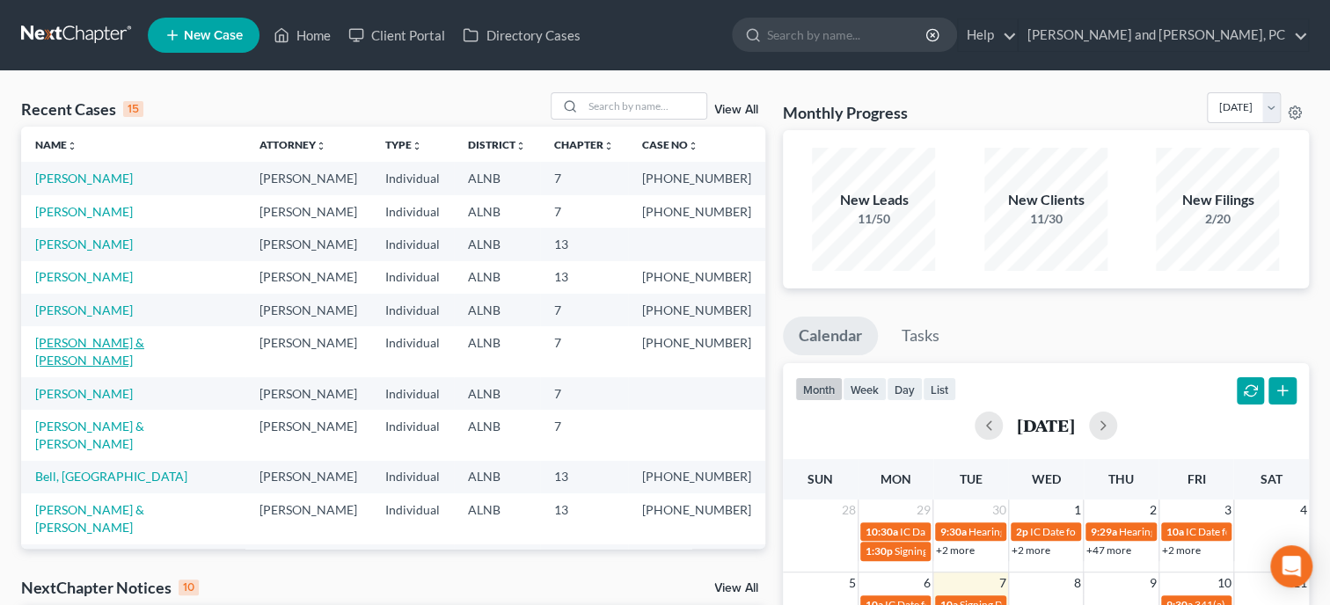
click at [87, 341] on link "[PERSON_NAME] & [PERSON_NAME]" at bounding box center [89, 351] width 109 height 33
select select "6"
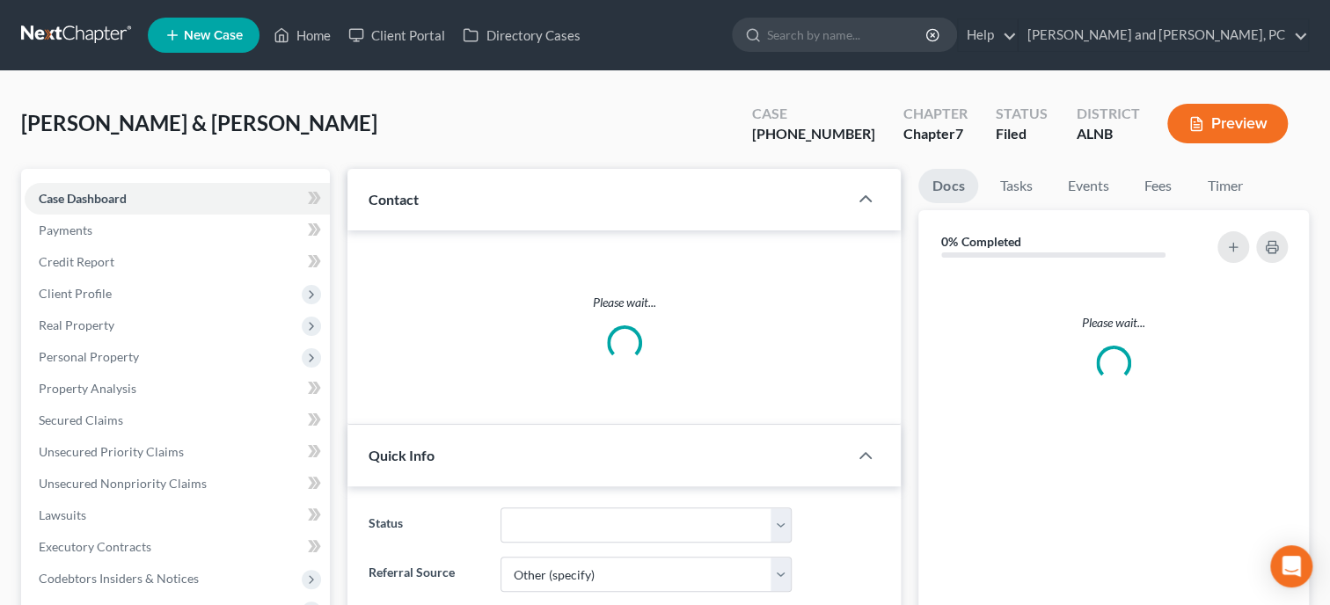
select select "0"
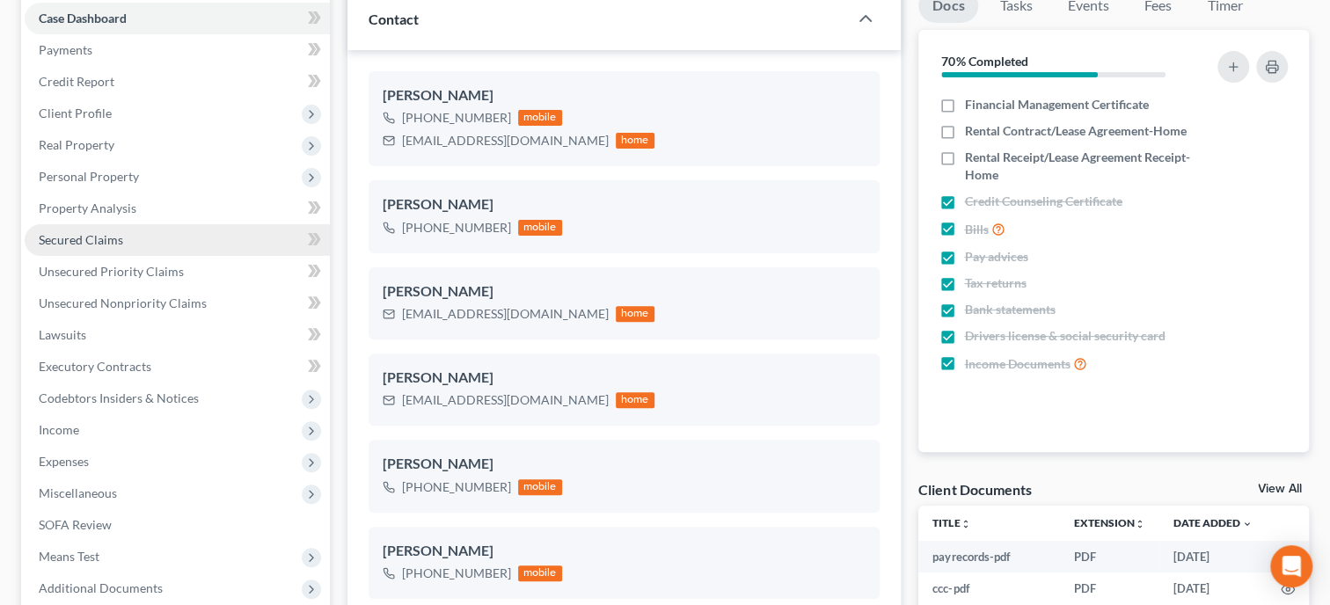
scroll to position [90, 0]
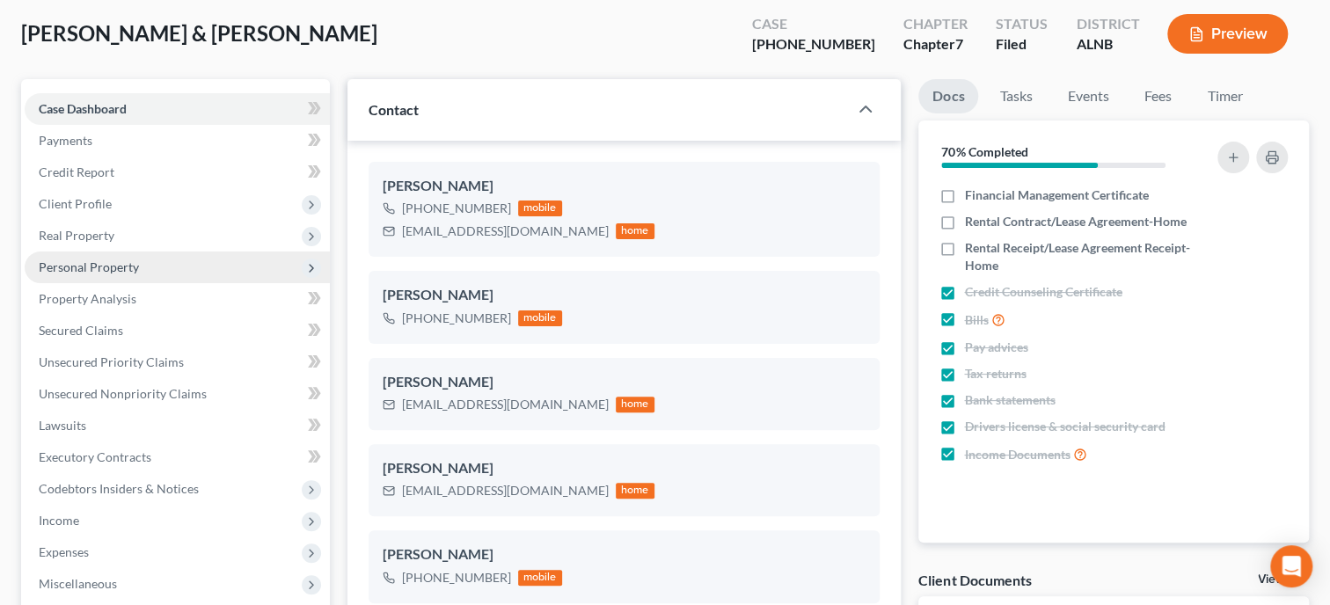
click at [66, 265] on span "Personal Property" at bounding box center [89, 267] width 100 height 15
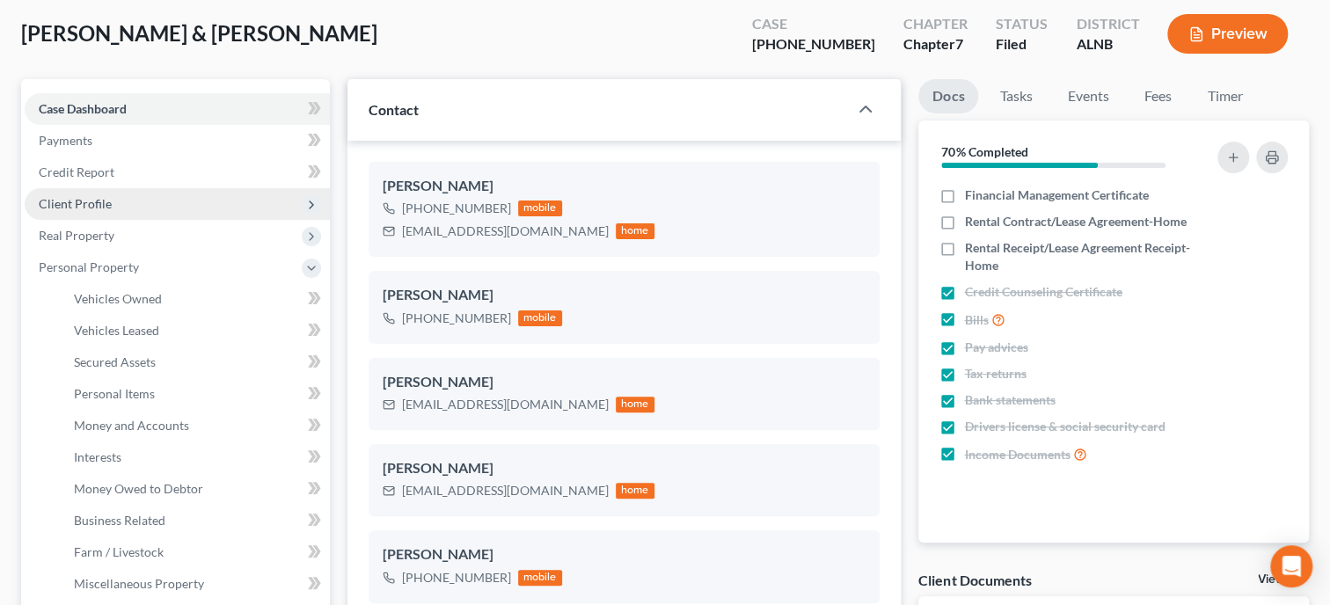
click at [99, 207] on span "Client Profile" at bounding box center [75, 203] width 73 height 15
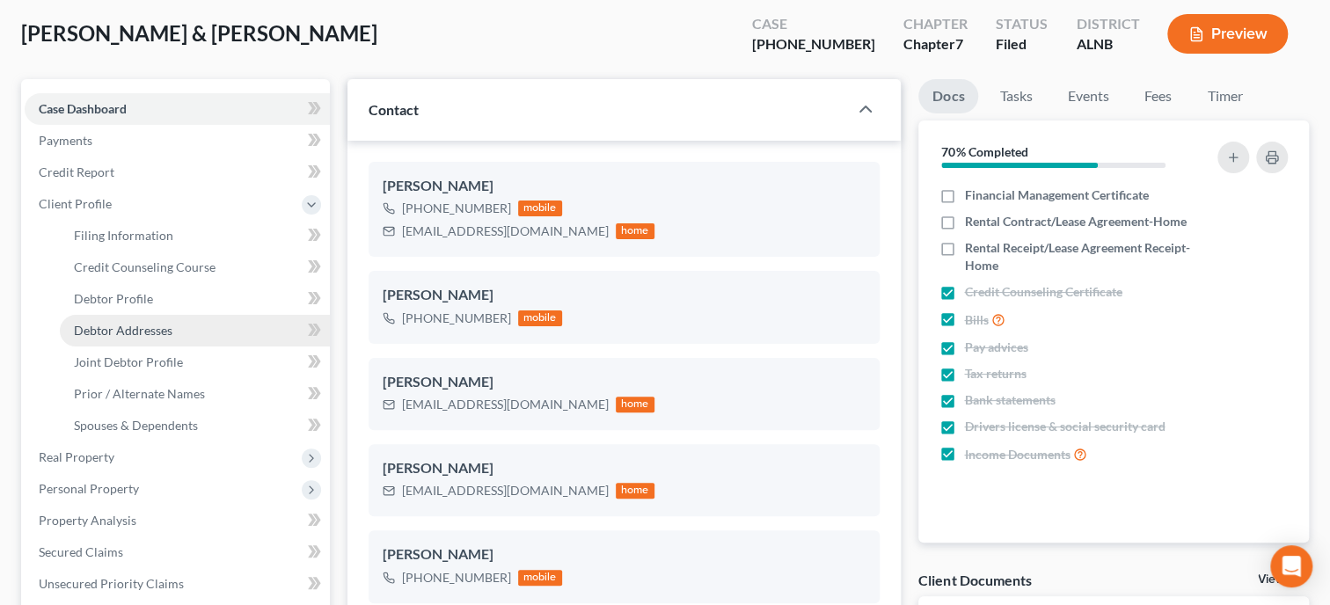
click at [150, 328] on span "Debtor Addresses" at bounding box center [123, 330] width 99 height 15
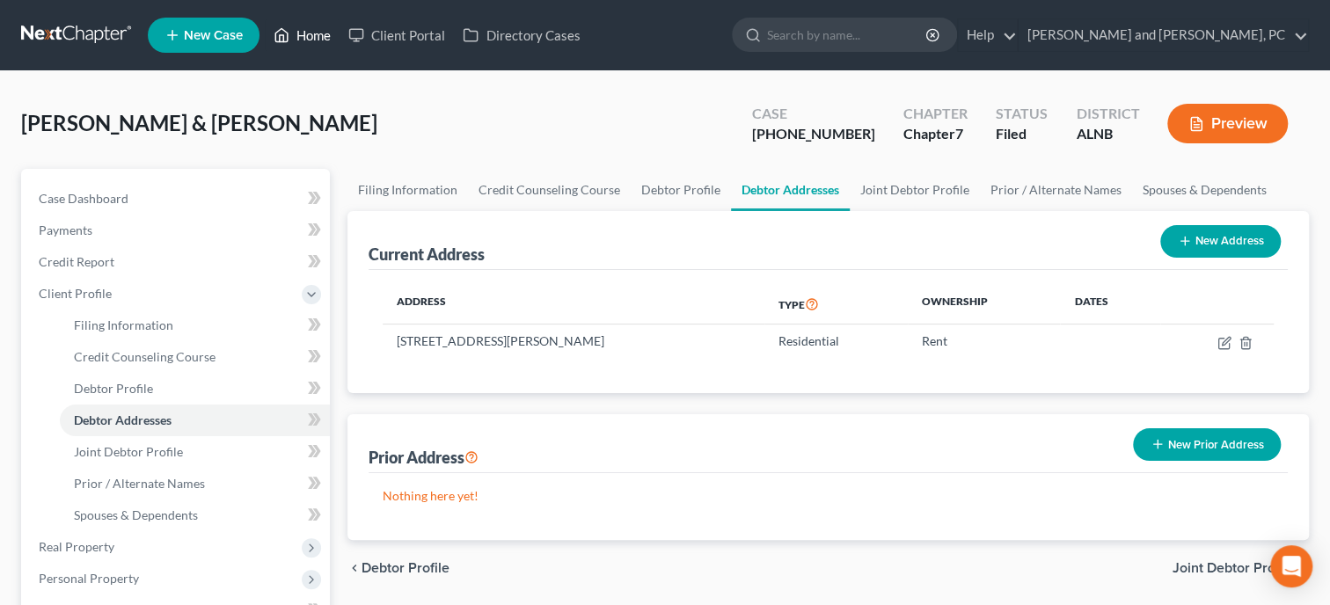
click at [296, 39] on link "Home" at bounding box center [302, 35] width 75 height 32
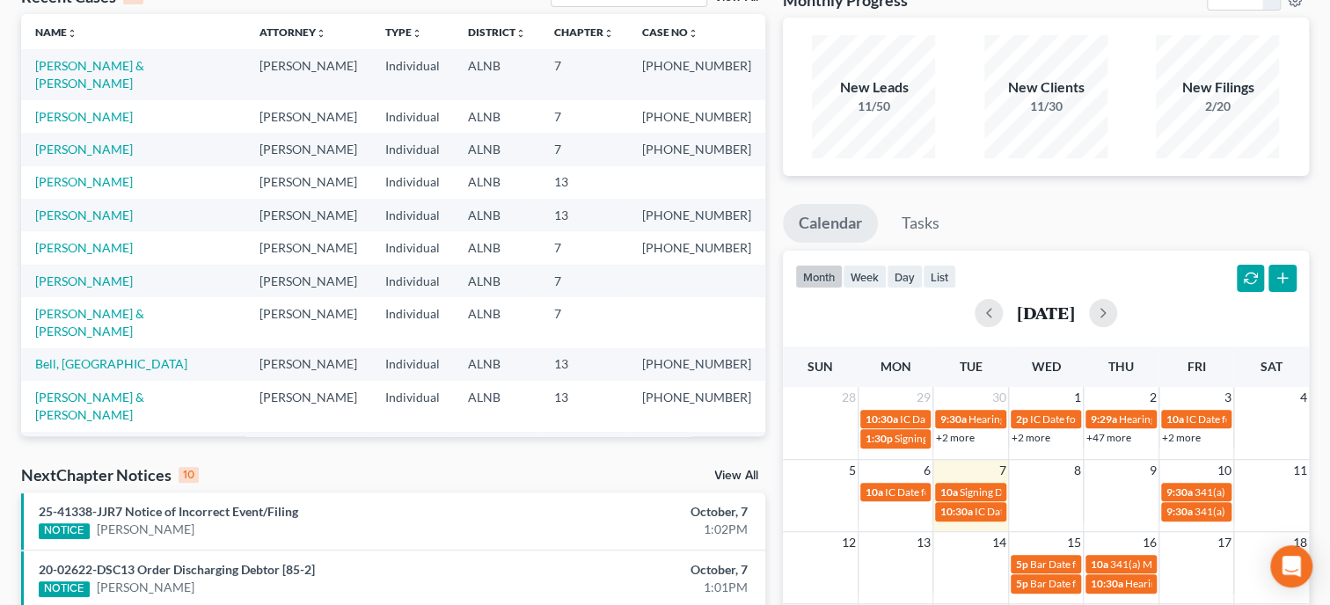
scroll to position [180, 0]
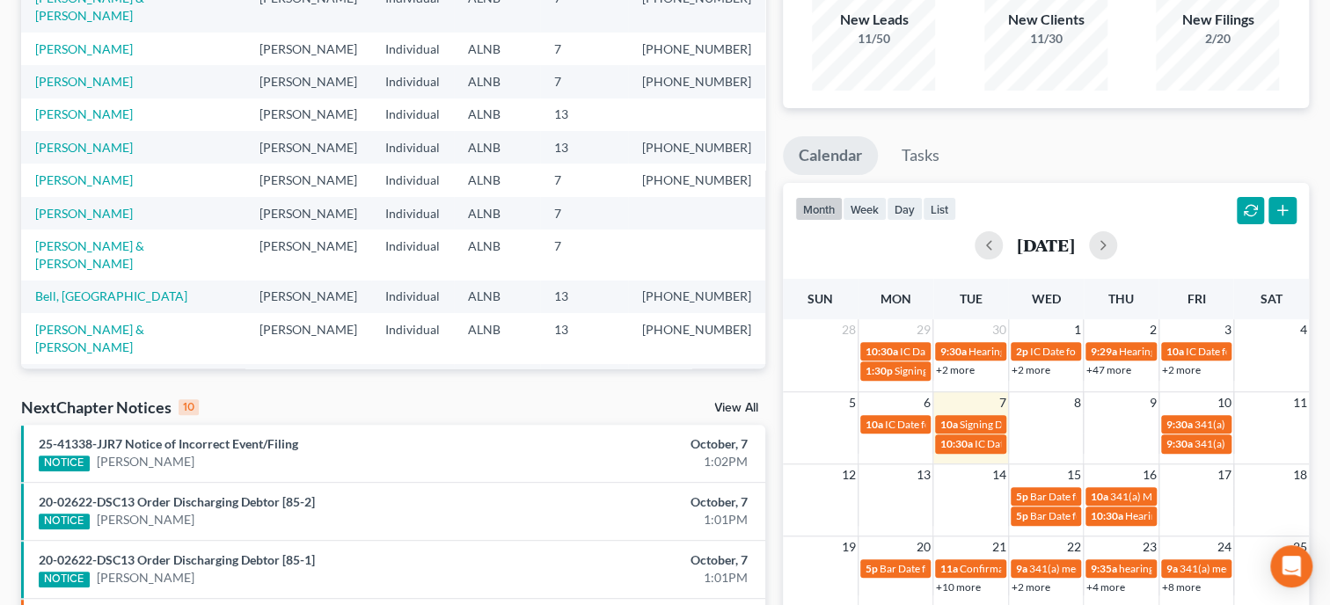
click at [740, 408] on link "View All" at bounding box center [736, 408] width 44 height 12
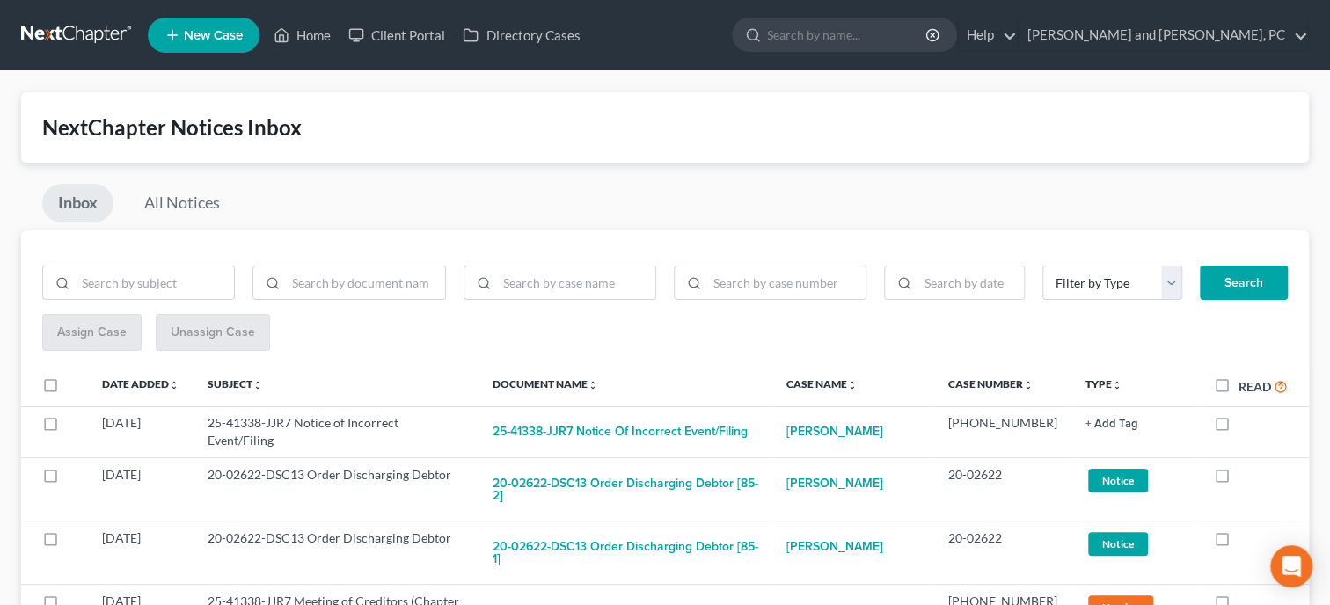
click at [1239, 381] on label "Read" at bounding box center [1263, 387] width 49 height 20
click at [1246, 381] on input "Read" at bounding box center [1251, 382] width 11 height 11
checkbox input "true"
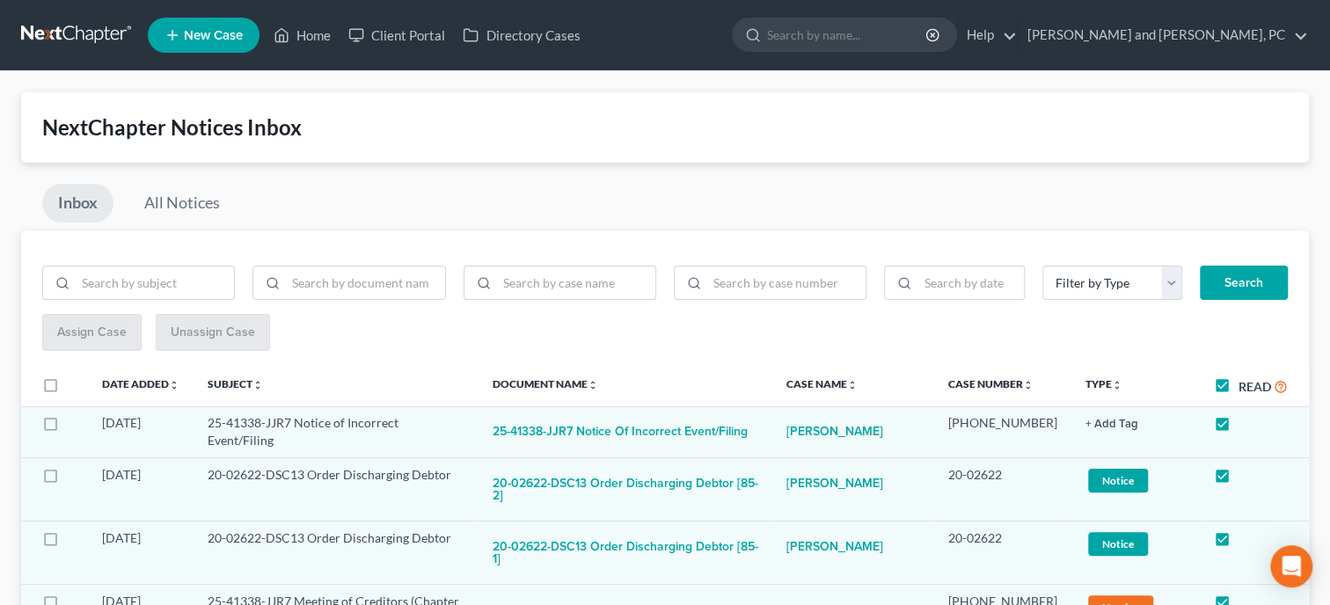
checkbox input "true"
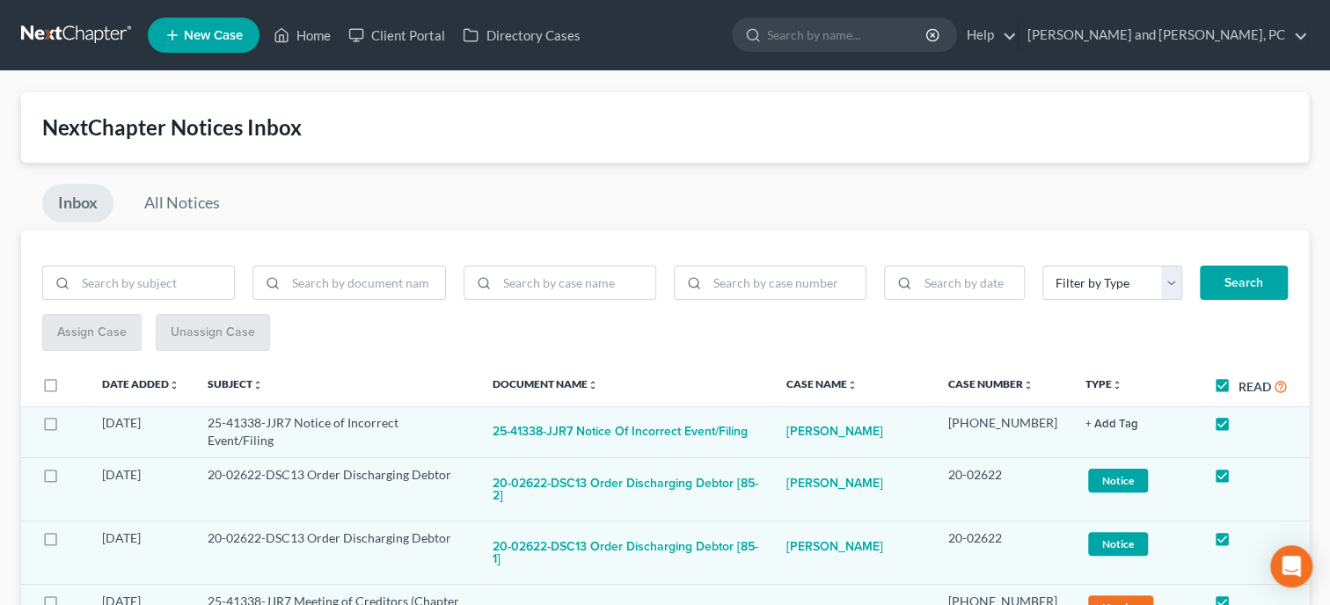
checkbox input "true"
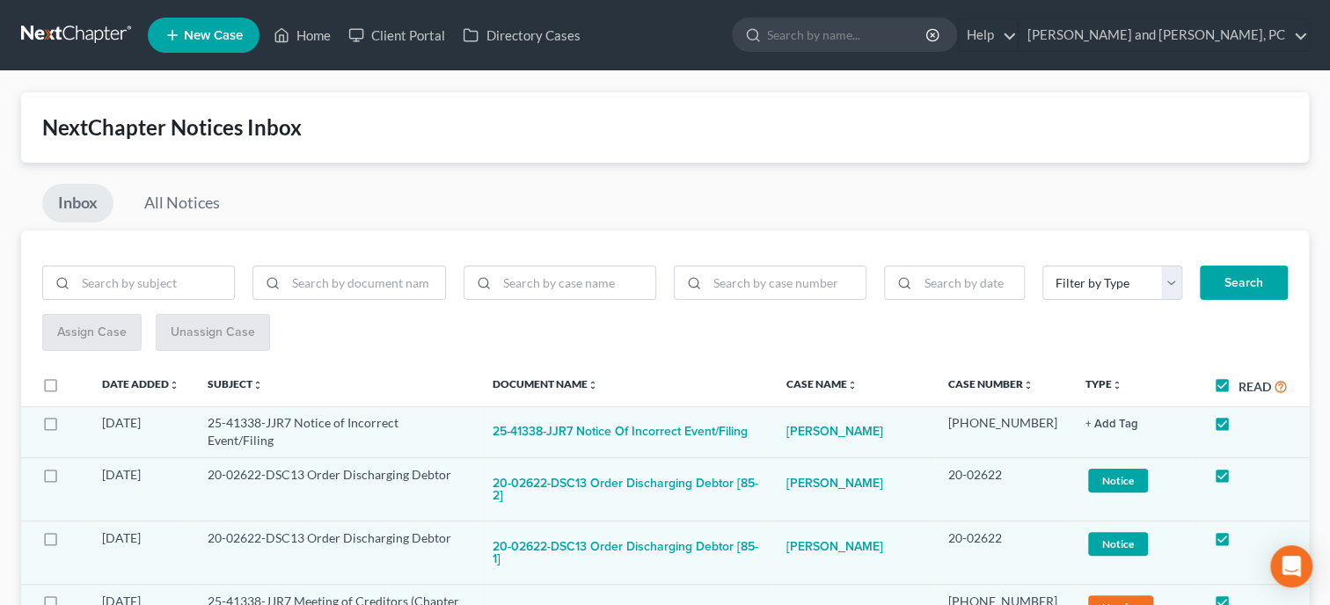
checkbox input "true"
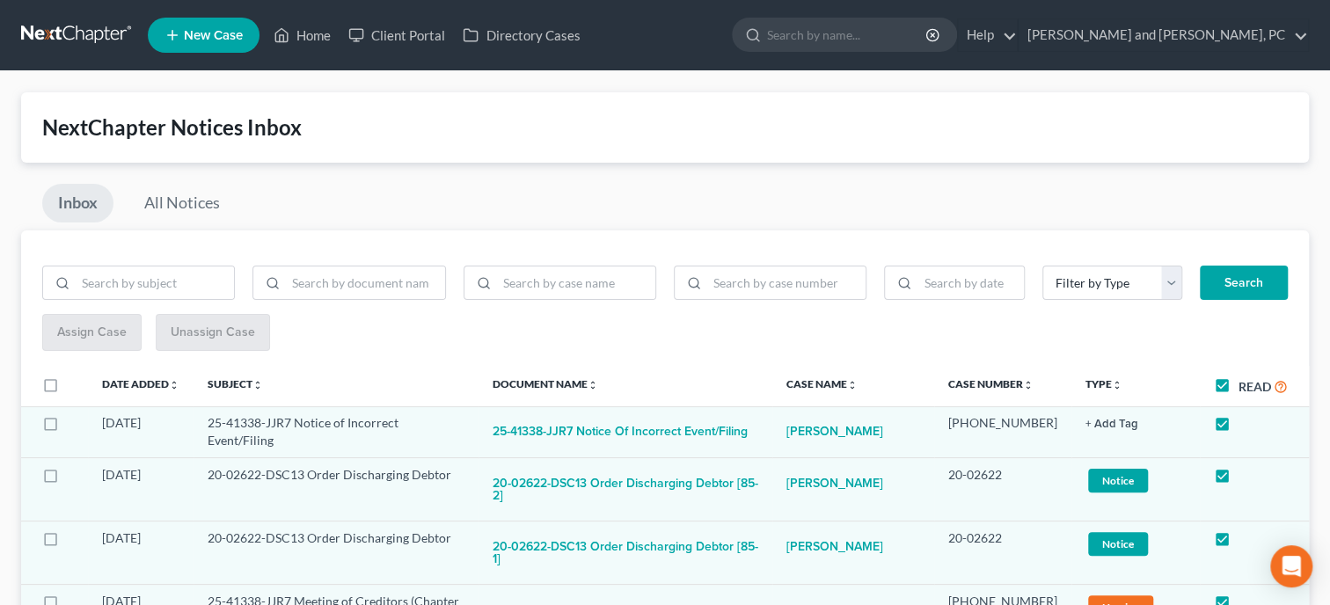
checkbox input "true"
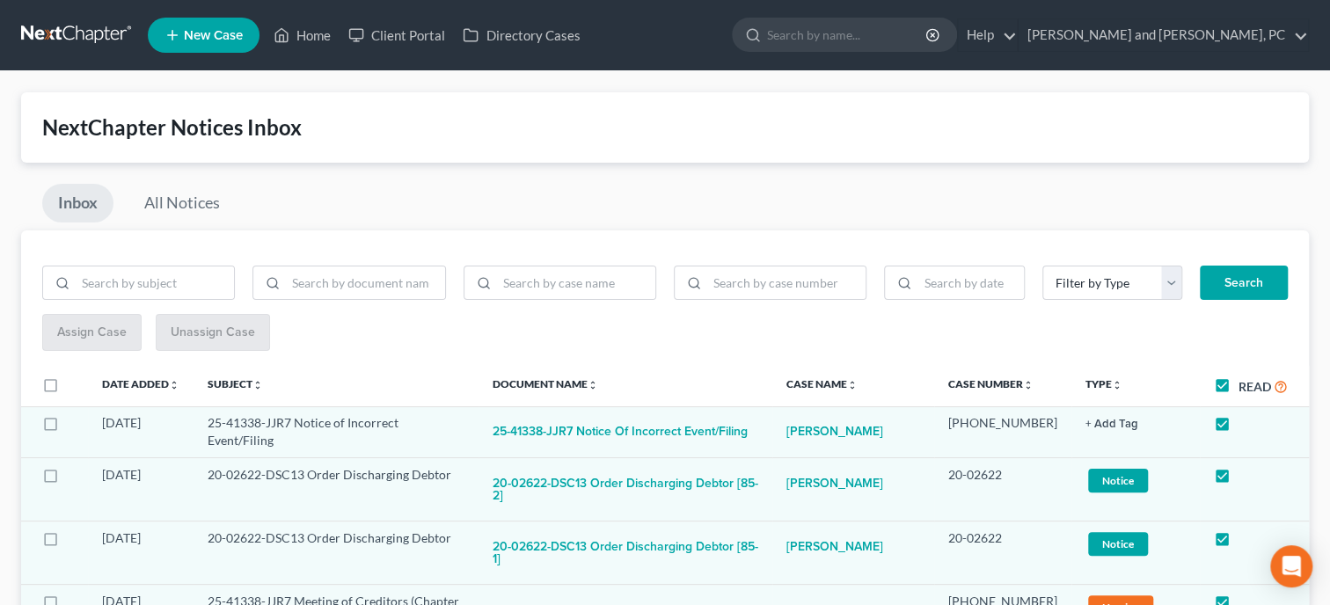
checkbox input "true"
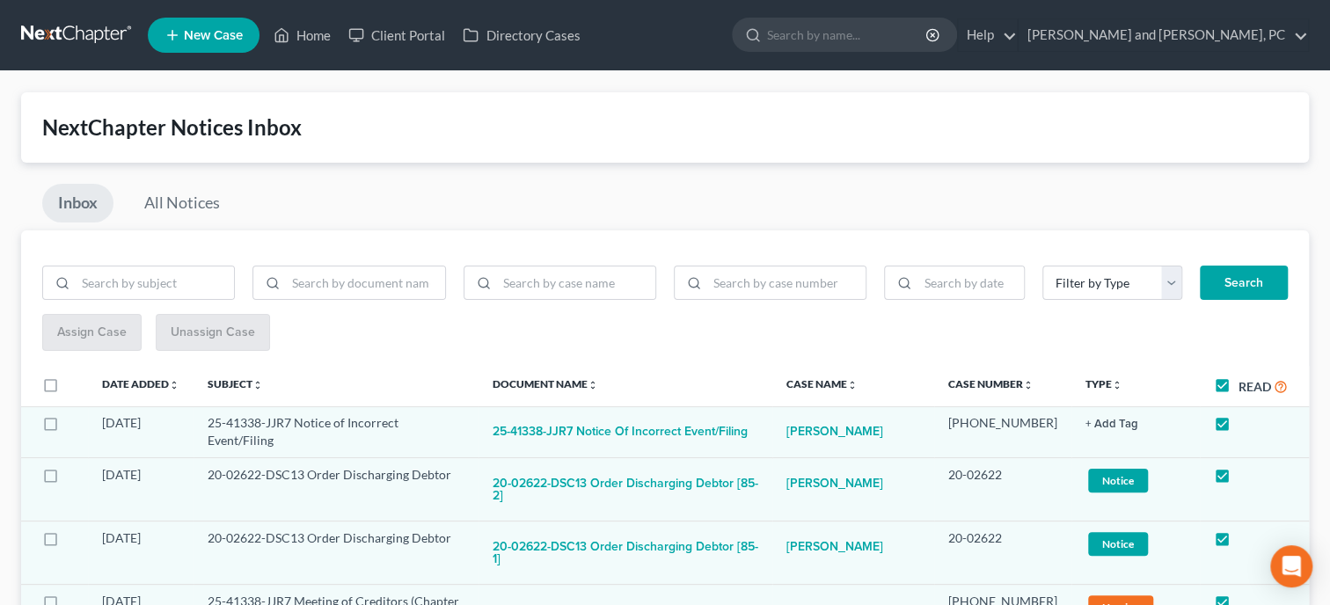
checkbox input "true"
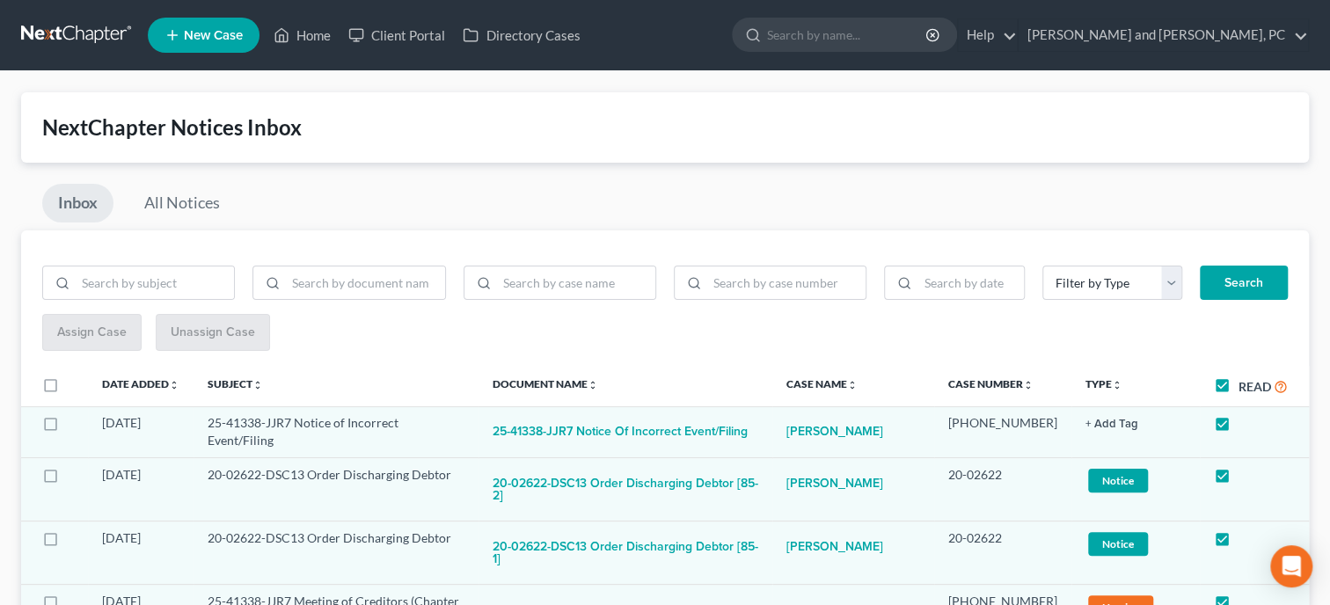
checkbox input "true"
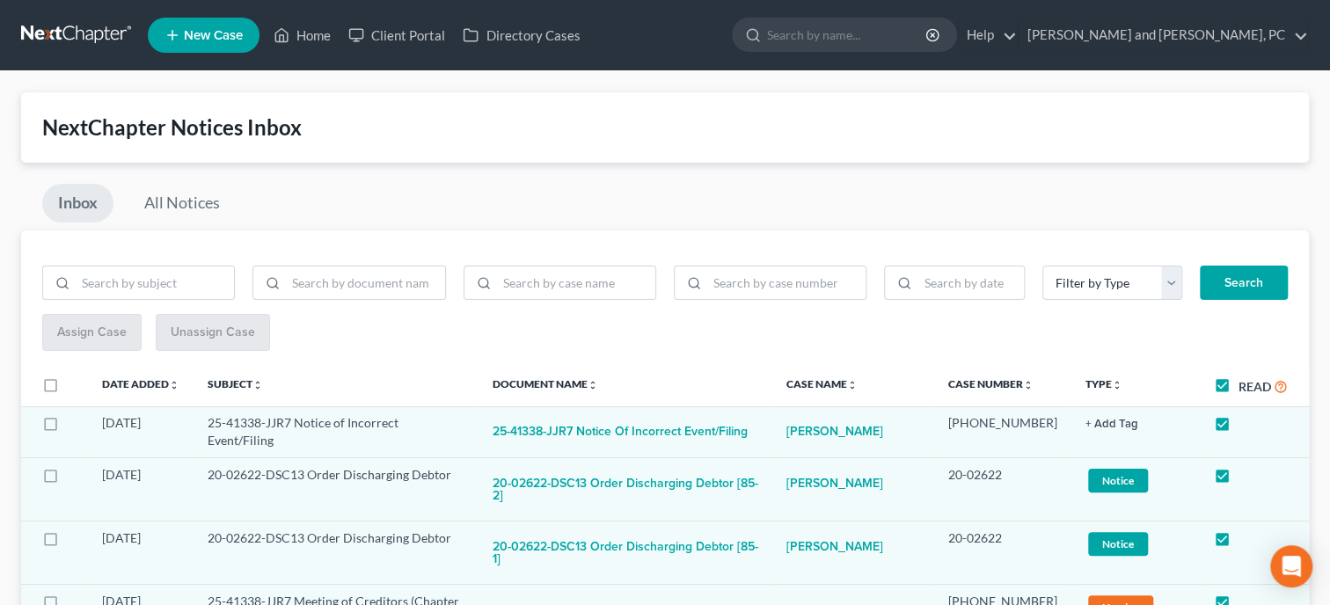
checkbox input "true"
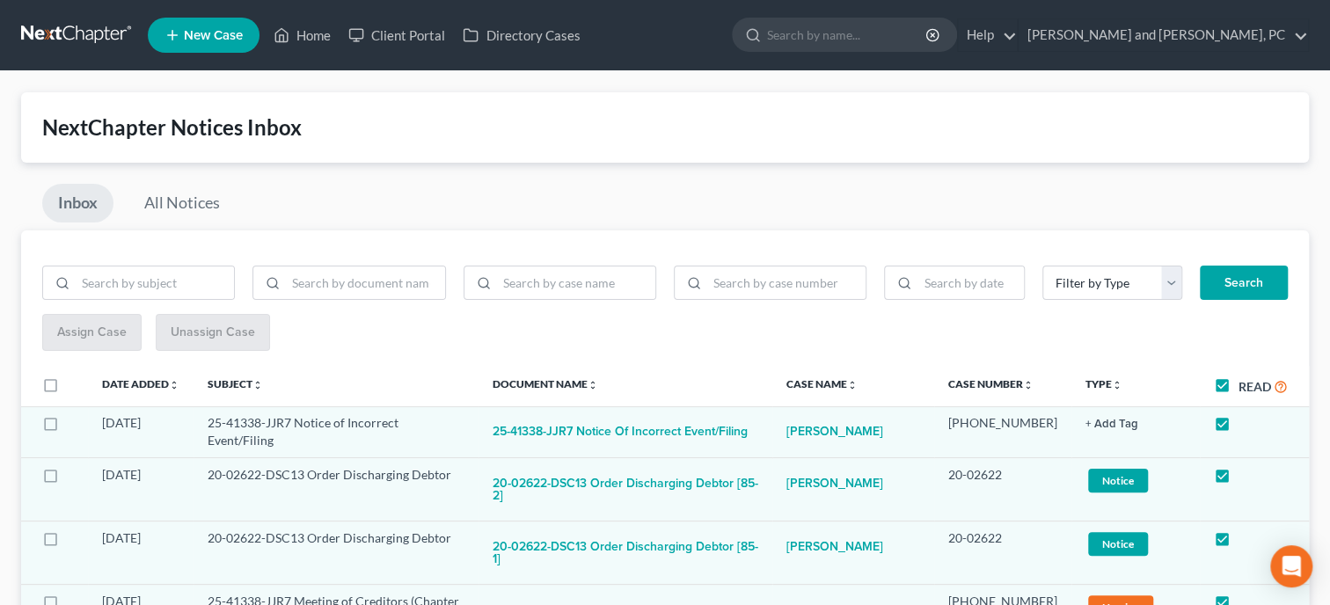
checkbox input "true"
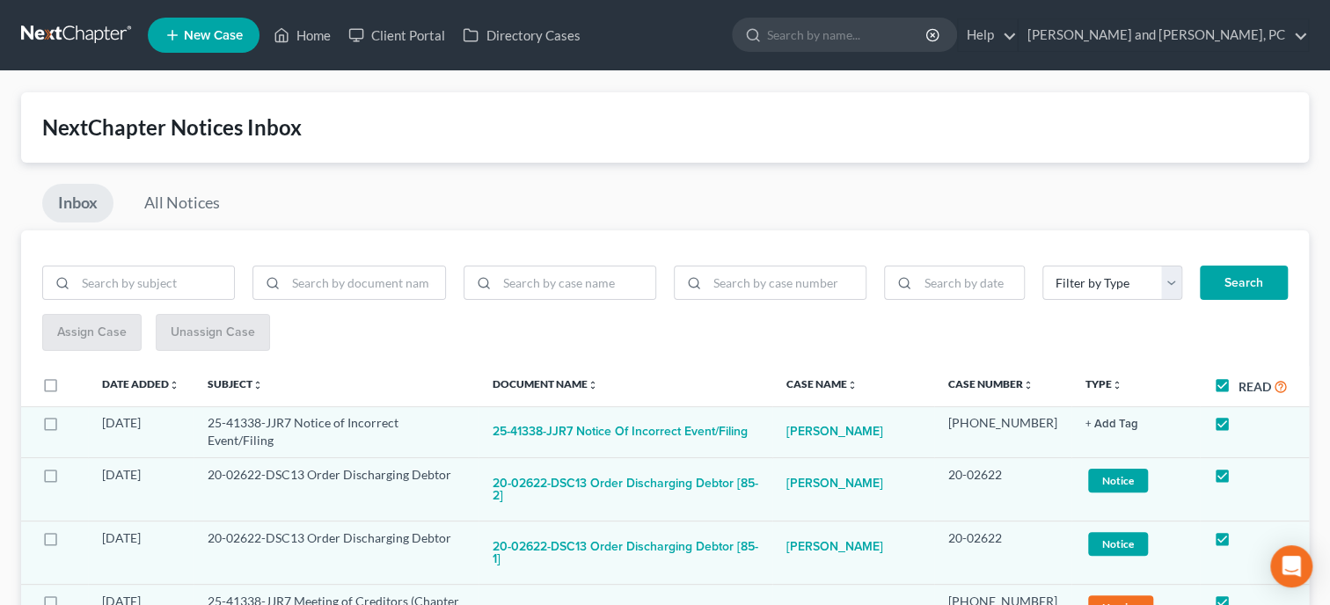
checkbox input "true"
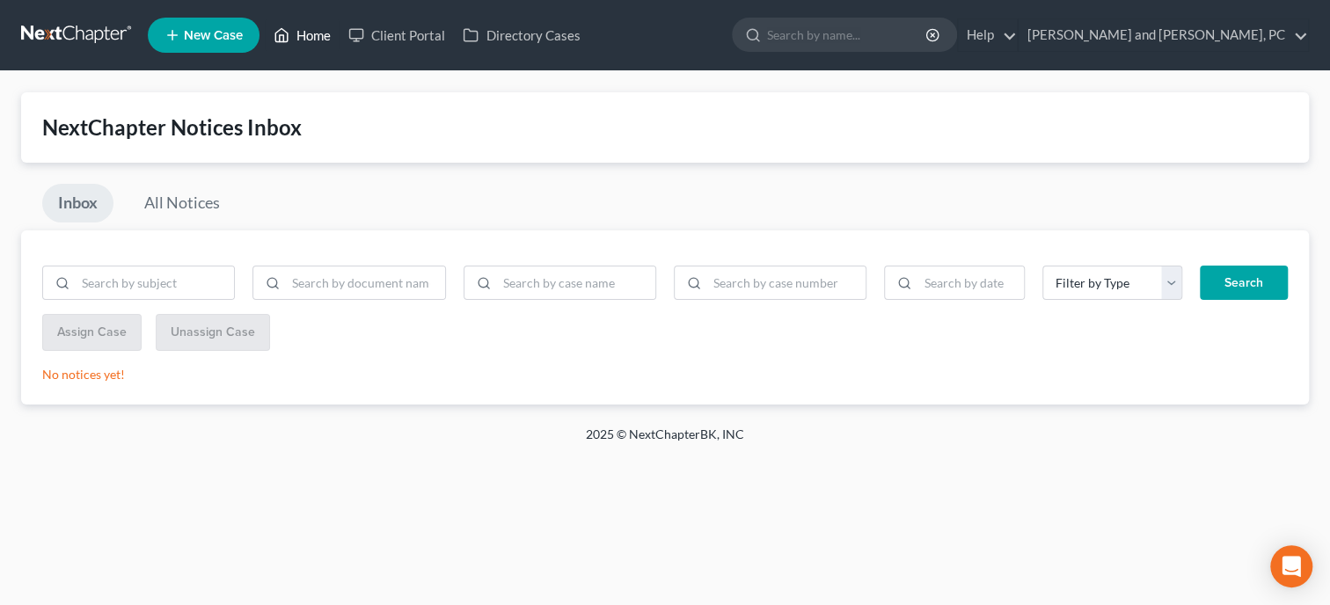
click at [296, 27] on link "Home" at bounding box center [302, 35] width 75 height 32
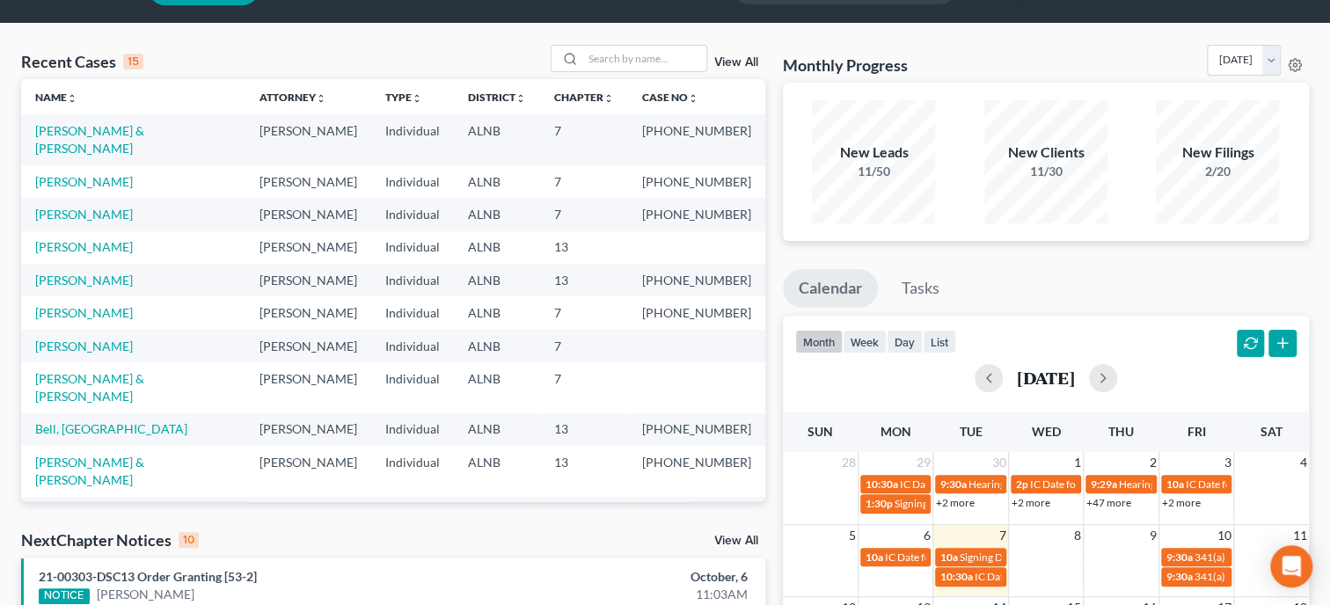
scroll to position [90, 0]
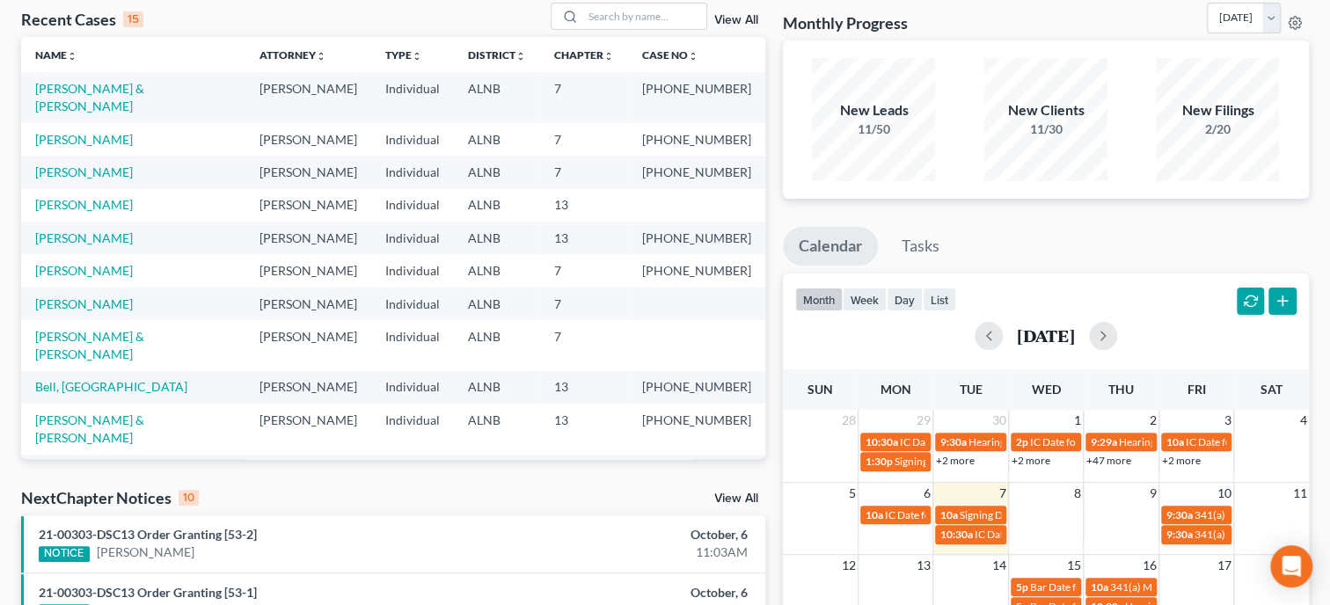
click at [735, 495] on link "View All" at bounding box center [736, 499] width 44 height 12
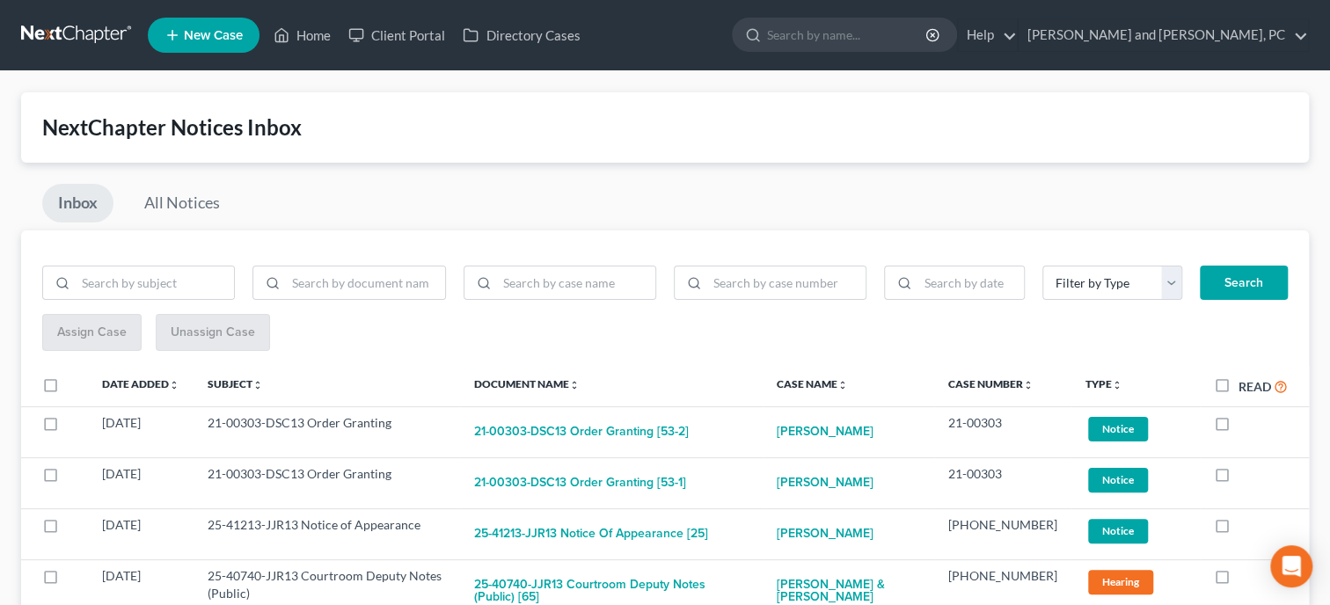
click at [1239, 391] on label "Read" at bounding box center [1263, 387] width 49 height 20
click at [1246, 388] on input "Read" at bounding box center [1251, 382] width 11 height 11
checkbox input "true"
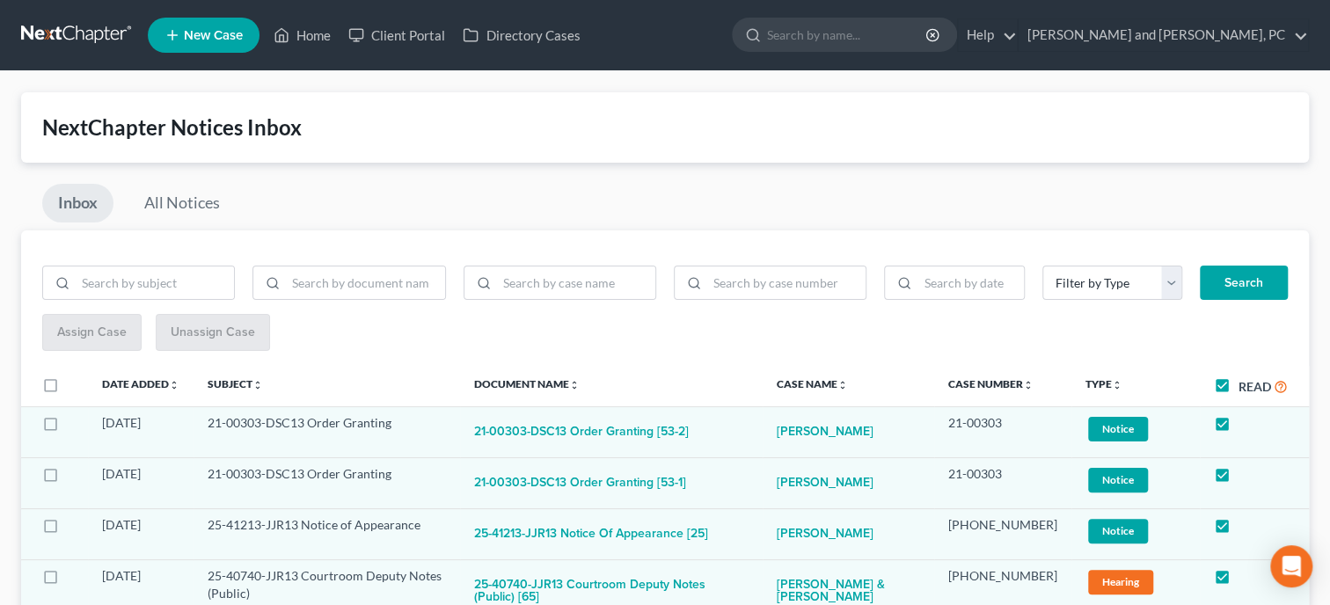
checkbox input "true"
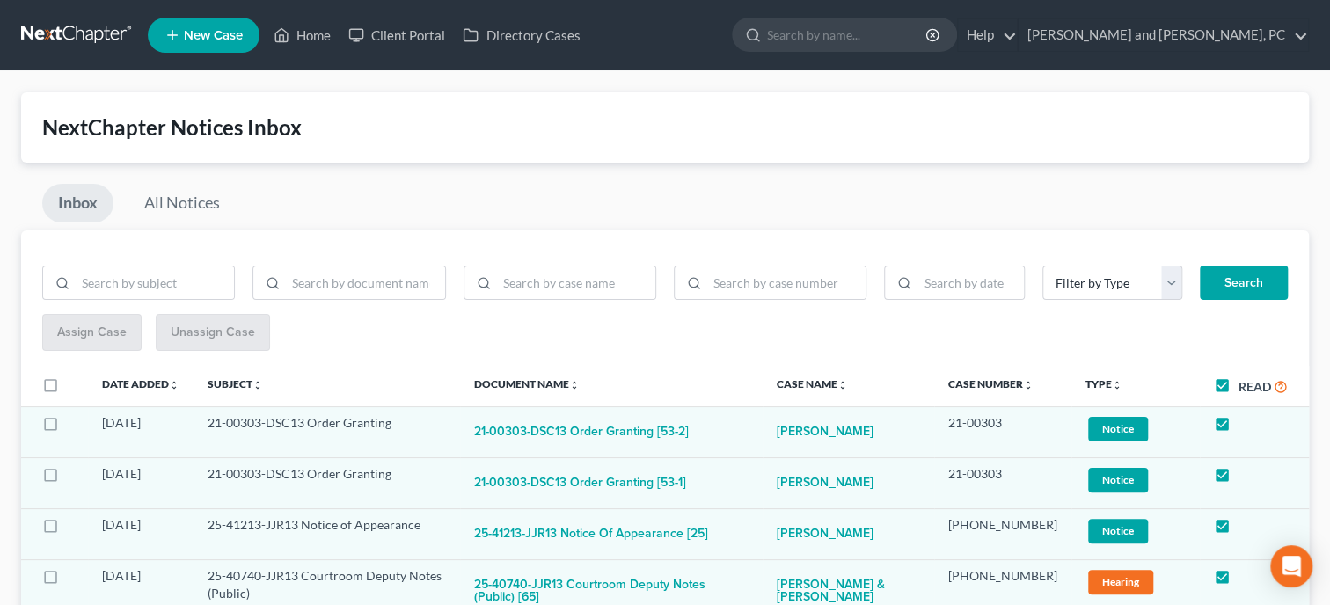
checkbox input "true"
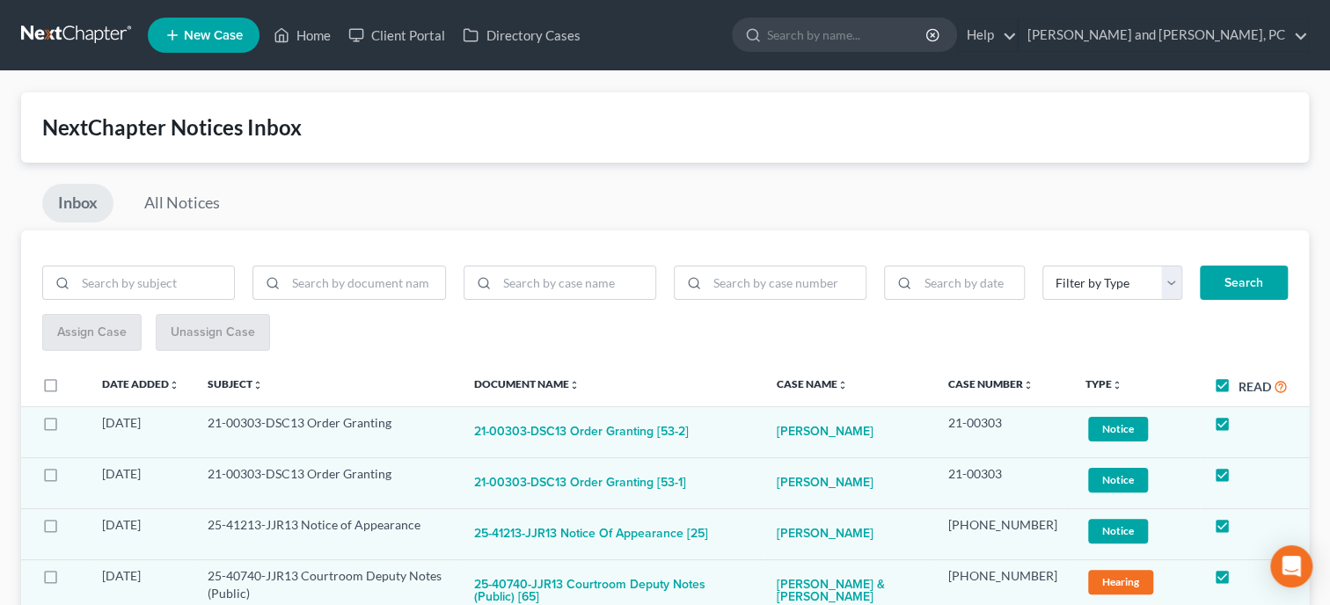
checkbox input "true"
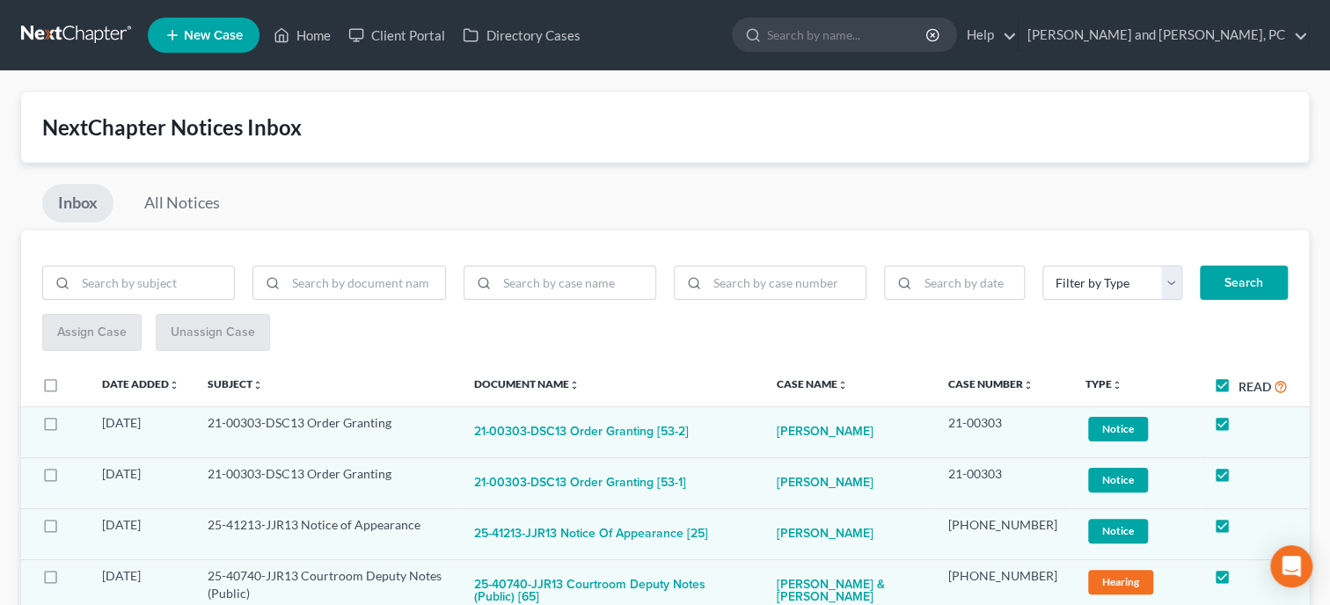
checkbox input "true"
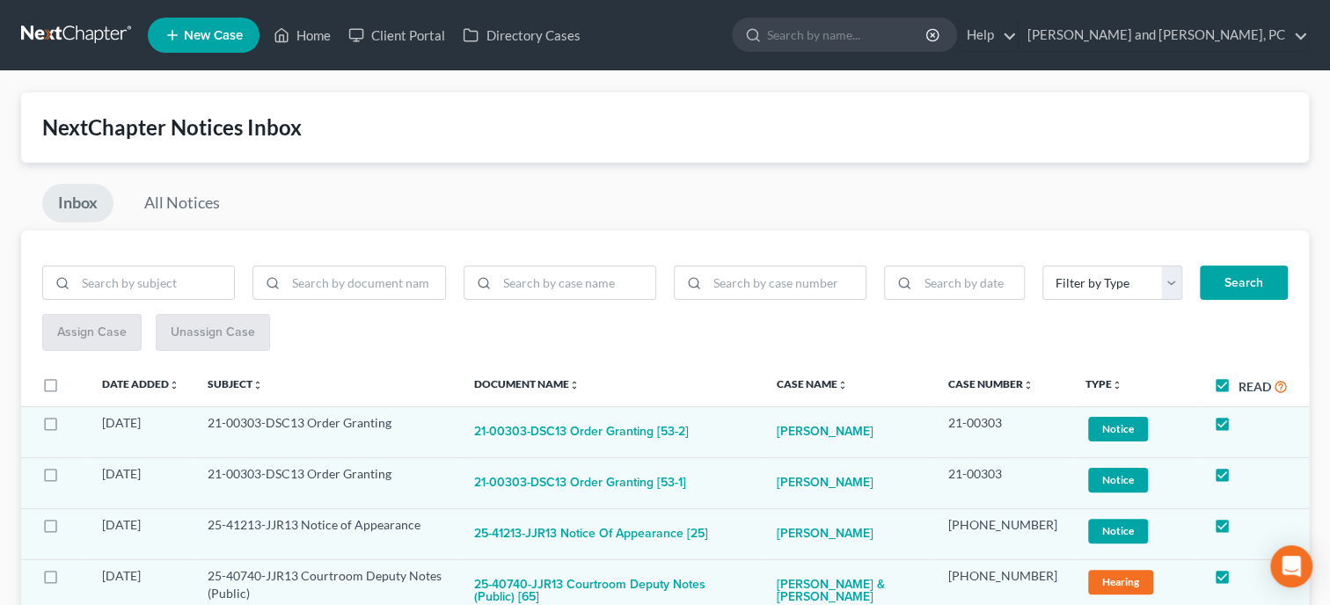
checkbox input "true"
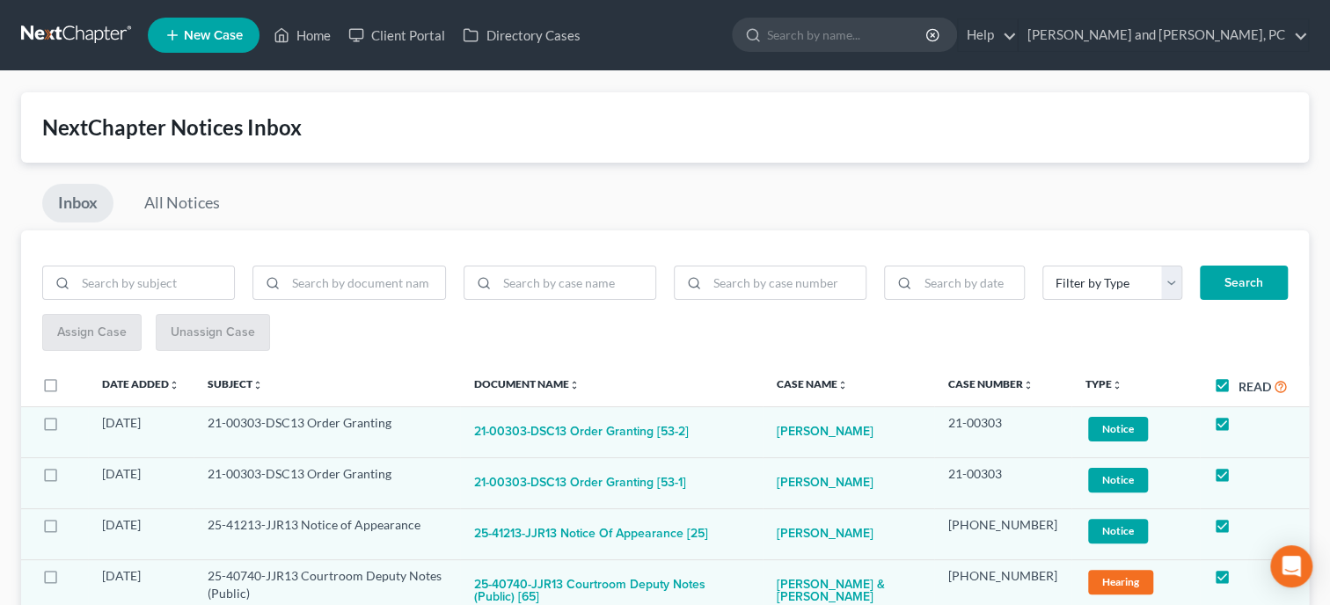
checkbox input "true"
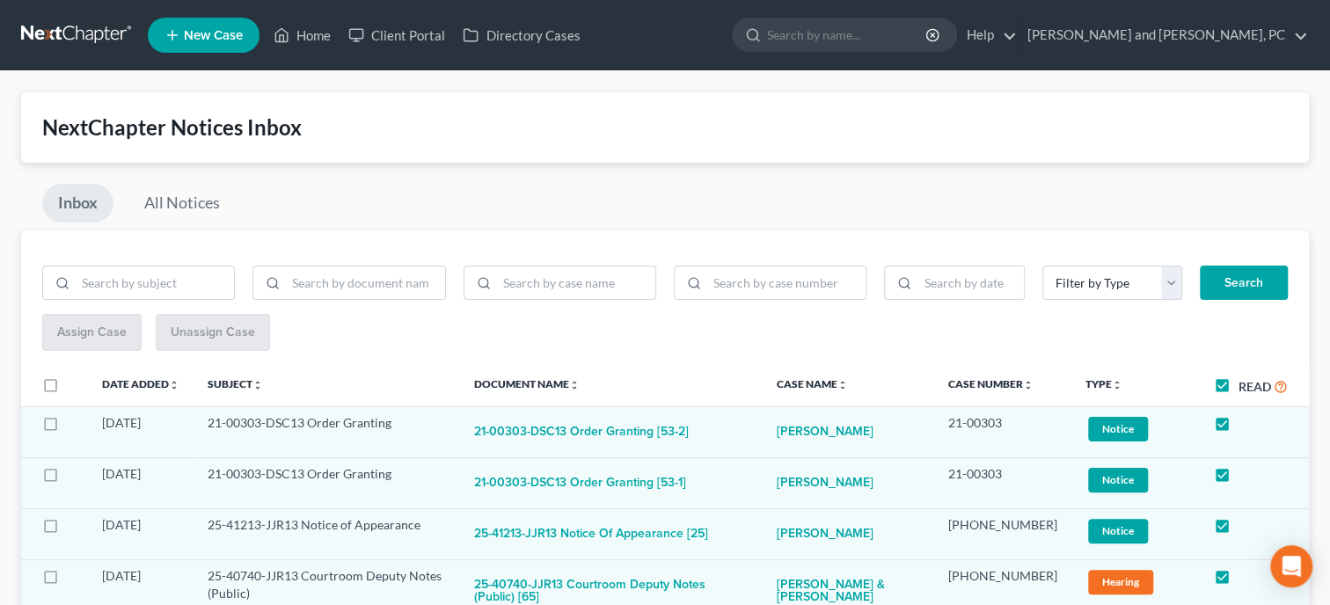
checkbox input "true"
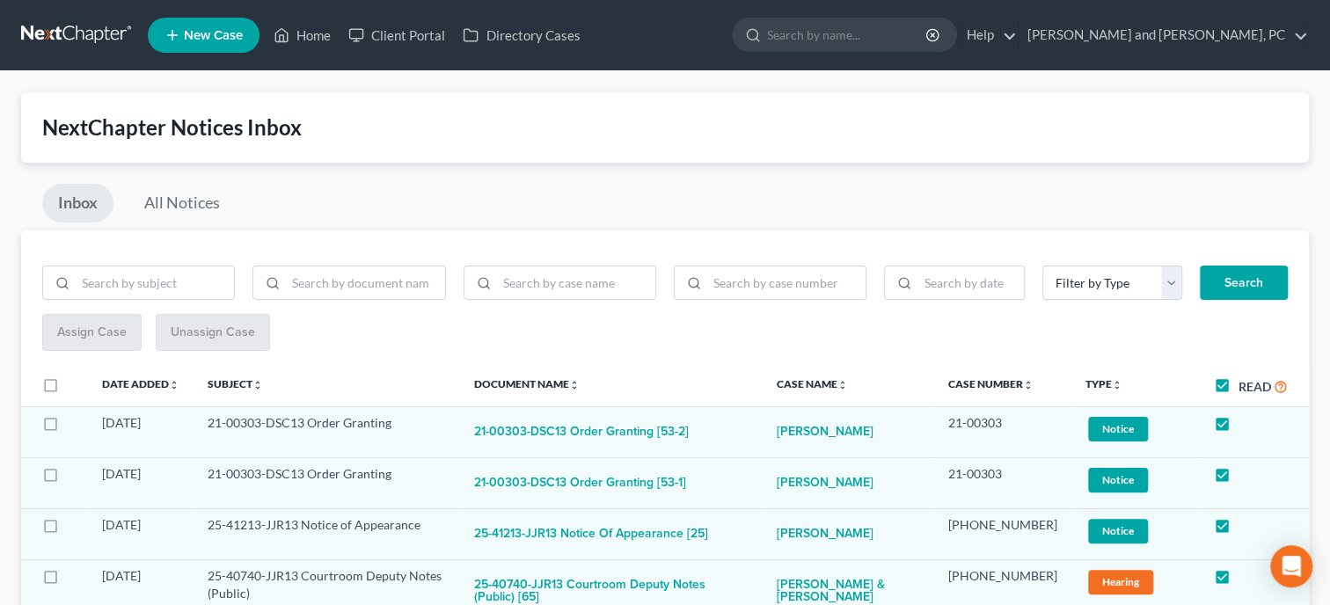
checkbox input "true"
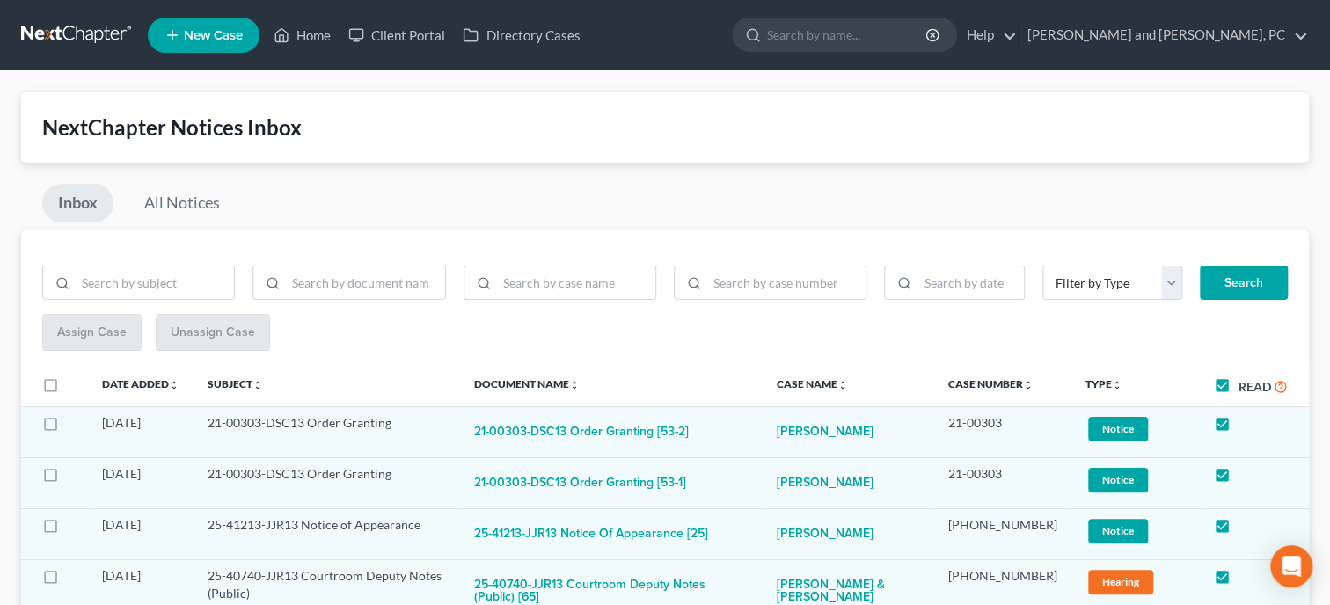
checkbox input "true"
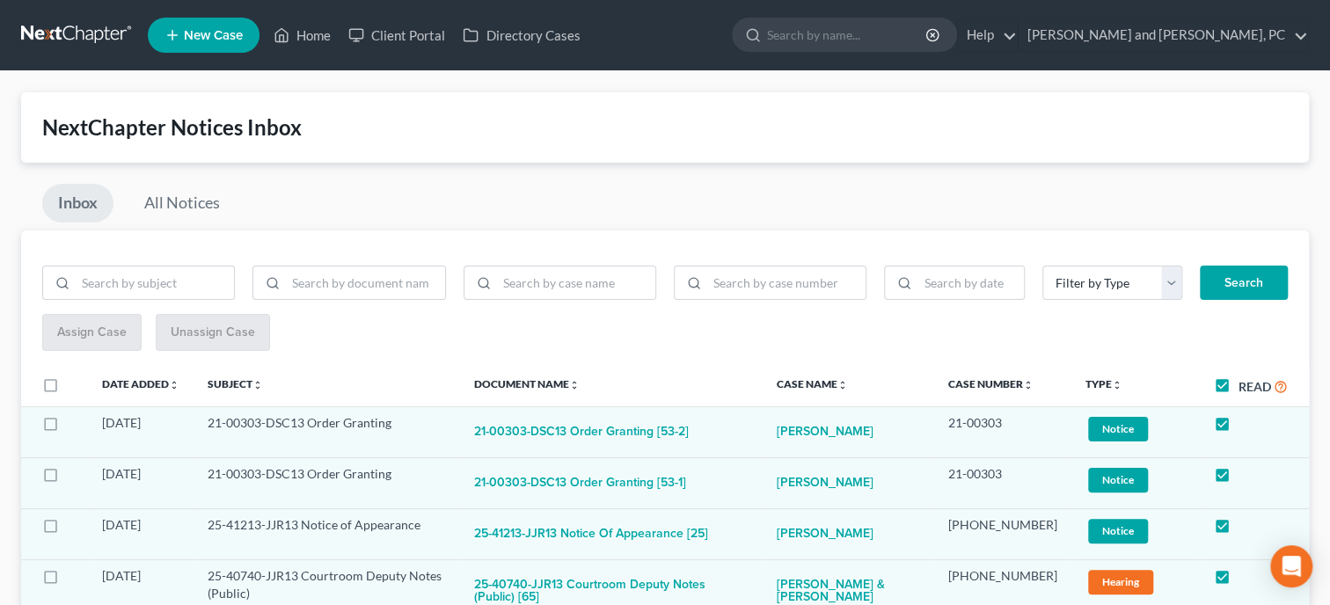
checkbox input "true"
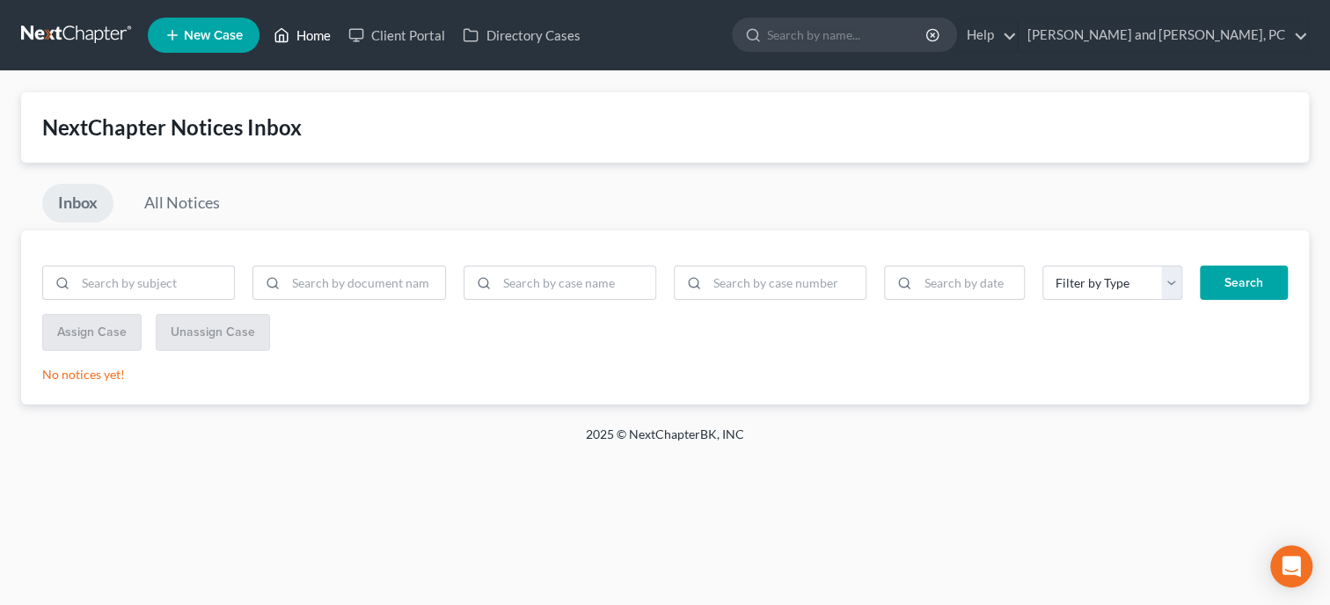
click at [319, 40] on link "Home" at bounding box center [302, 35] width 75 height 32
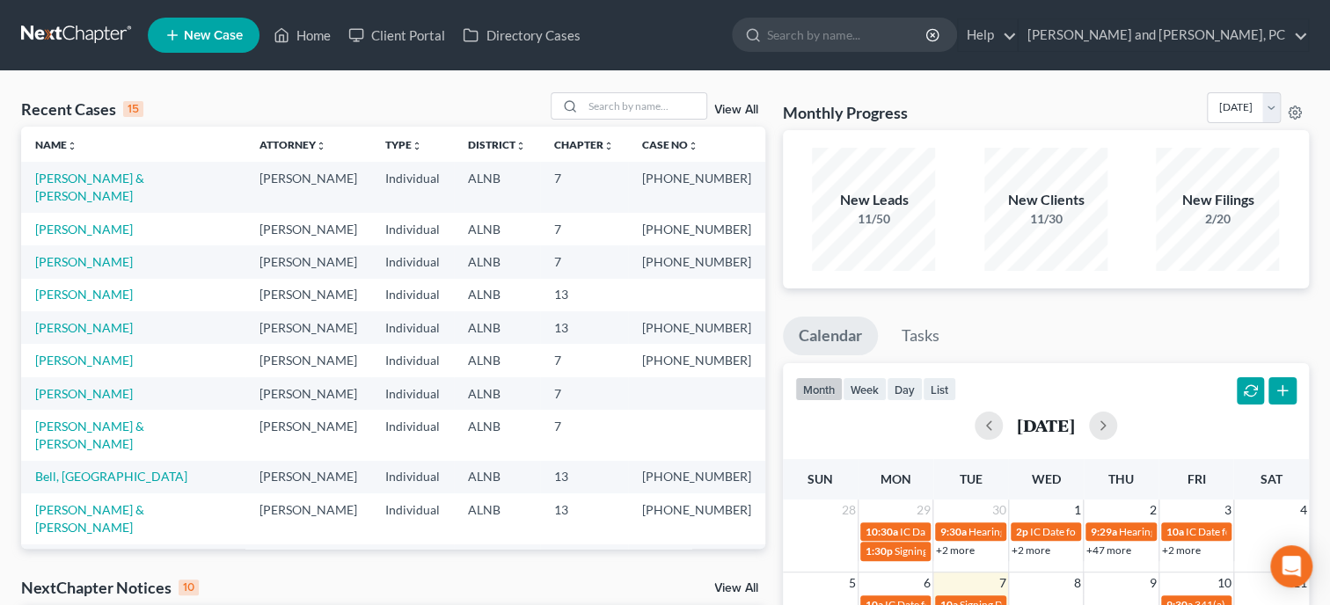
click at [735, 319] on td "[PHONE_NUMBER]" at bounding box center [696, 327] width 137 height 33
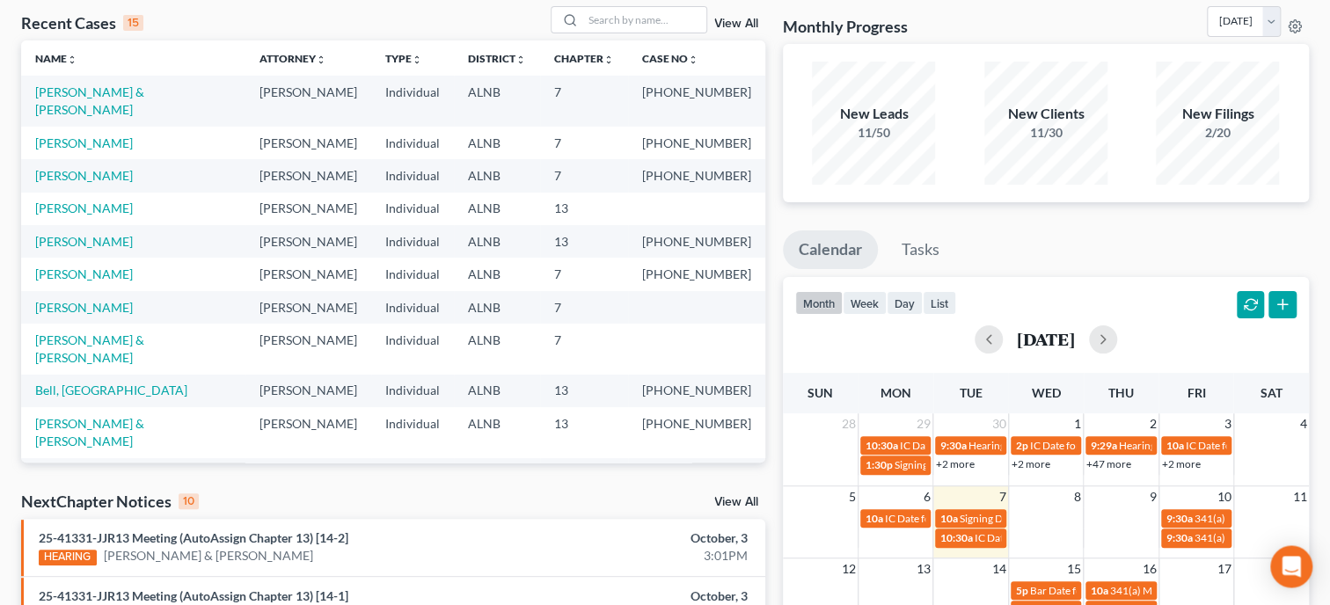
scroll to position [271, 0]
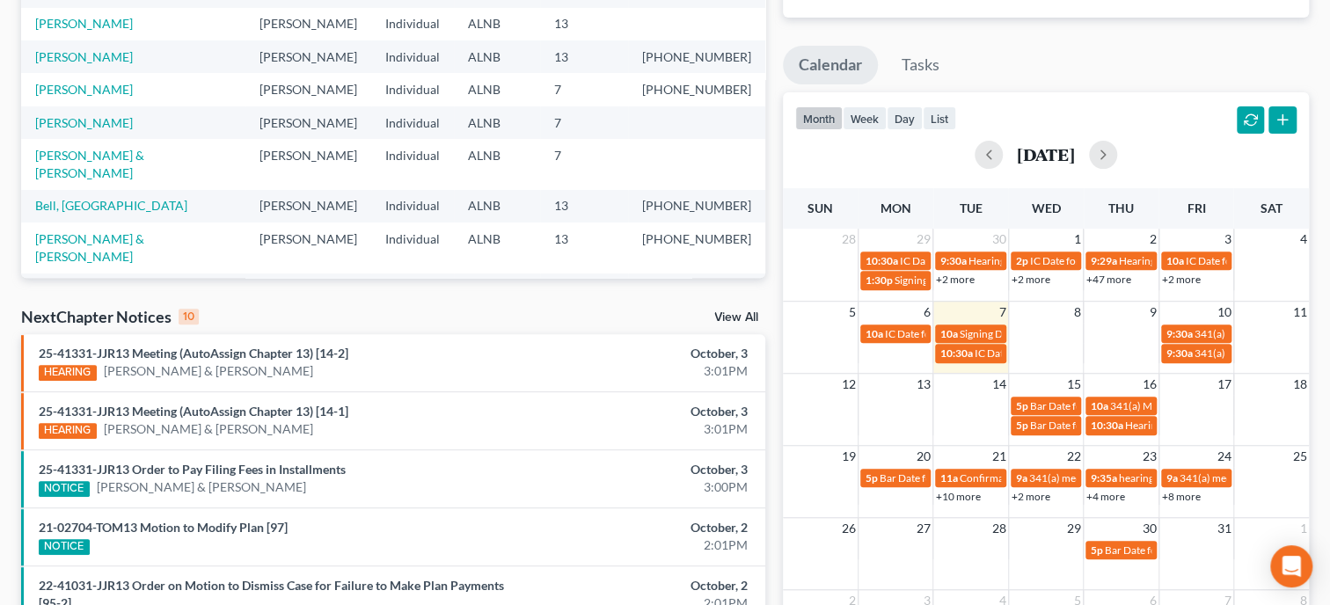
click at [755, 318] on link "View All" at bounding box center [736, 317] width 44 height 12
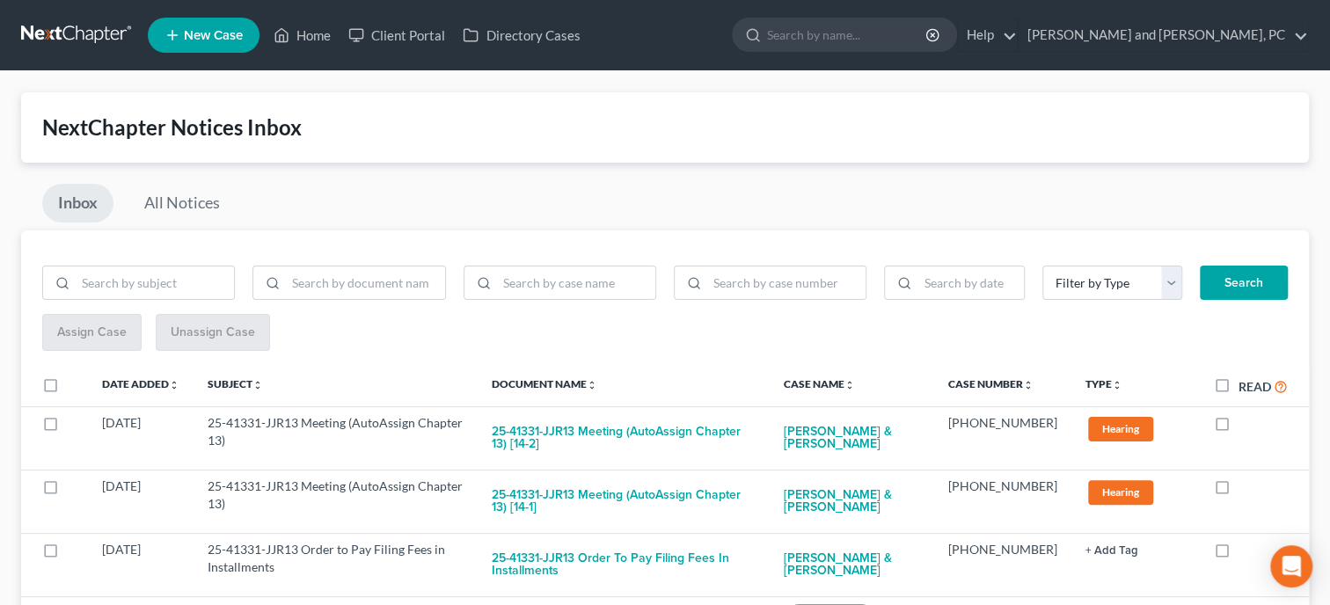
click at [1239, 384] on label "Read" at bounding box center [1263, 387] width 49 height 20
click at [1246, 384] on input "Read" at bounding box center [1251, 382] width 11 height 11
checkbox input "true"
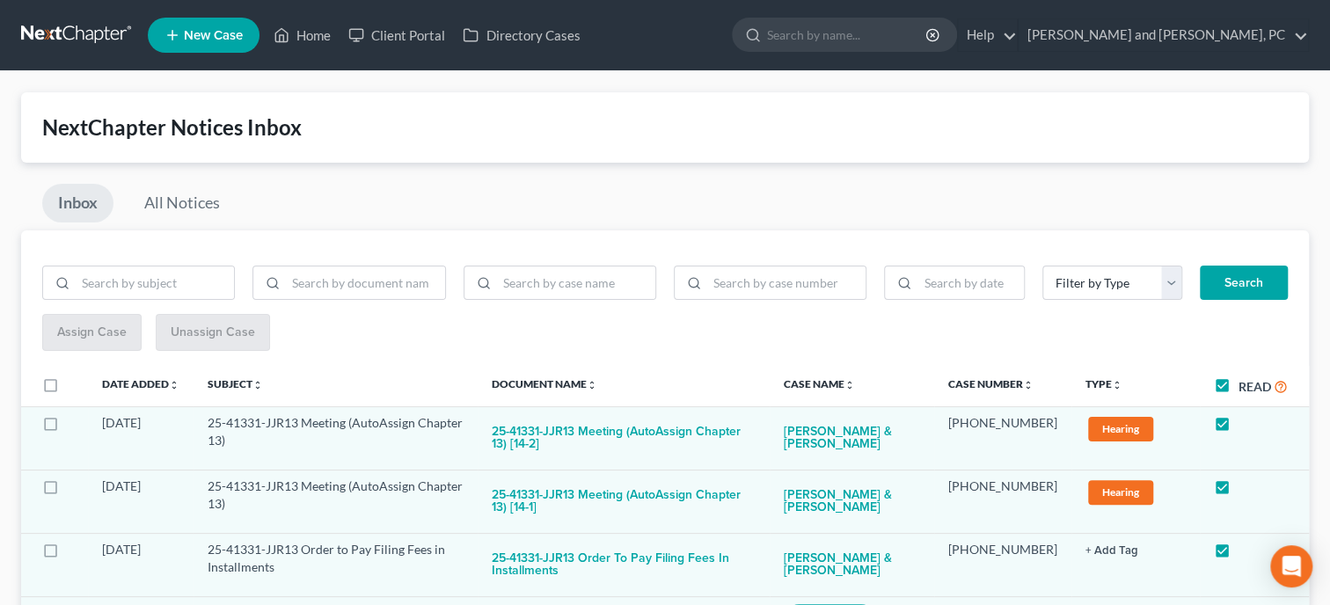
checkbox input "true"
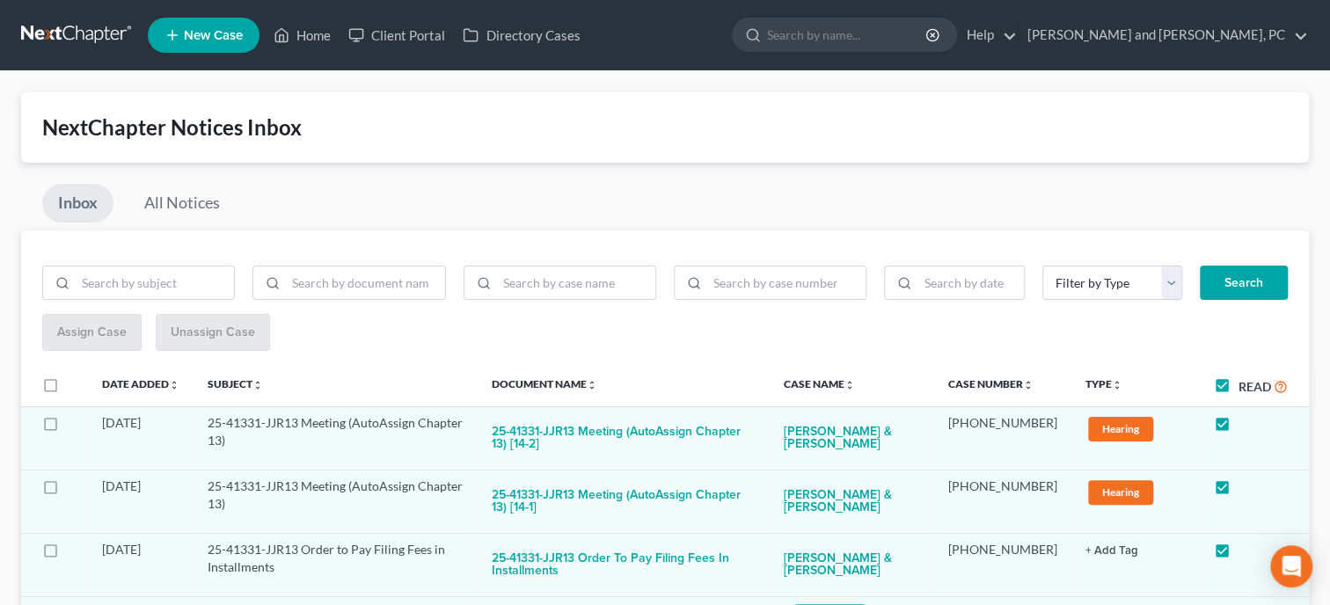
checkbox input "true"
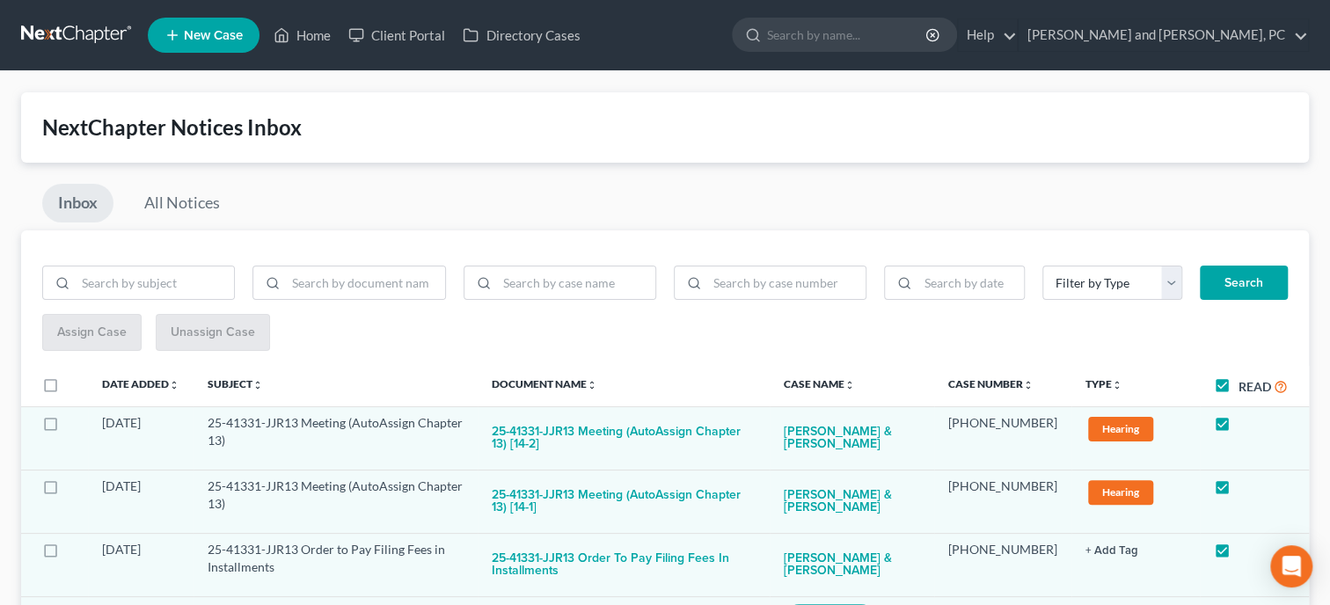
checkbox input "true"
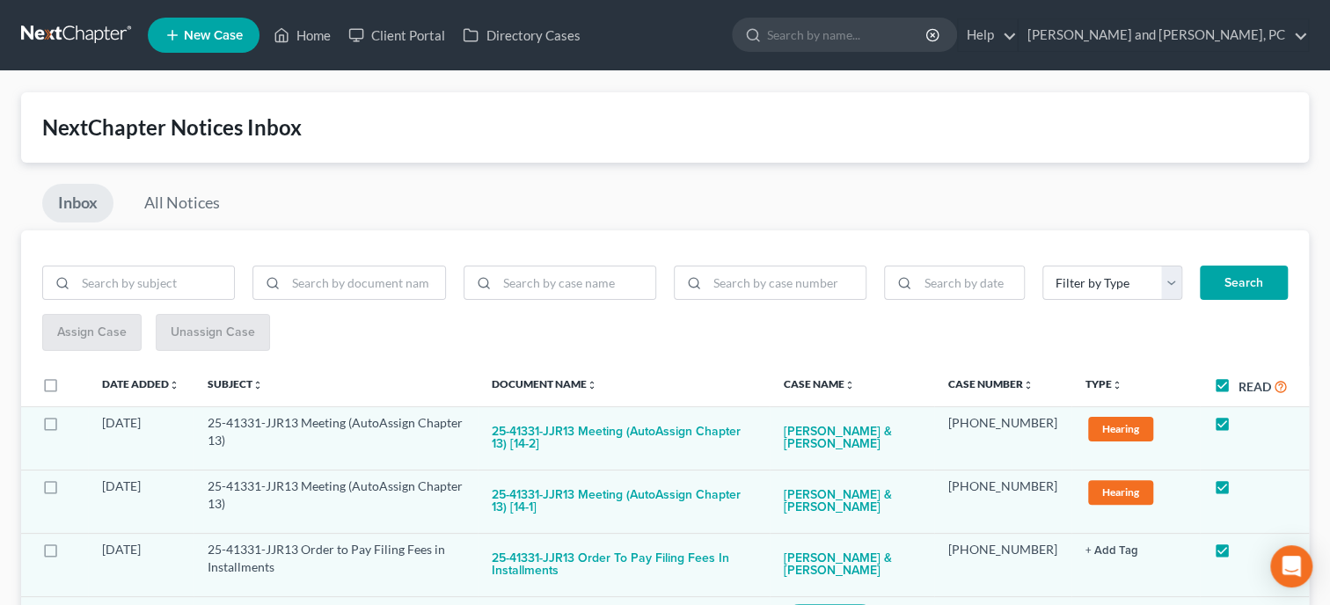
checkbox input "true"
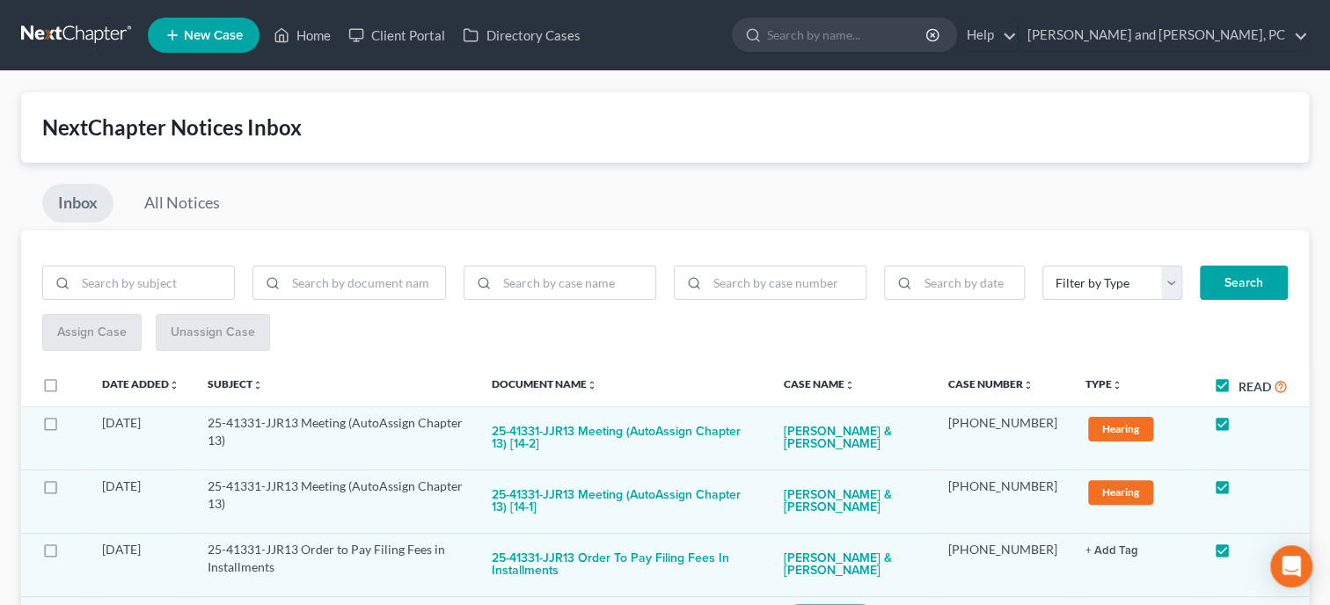
checkbox input "true"
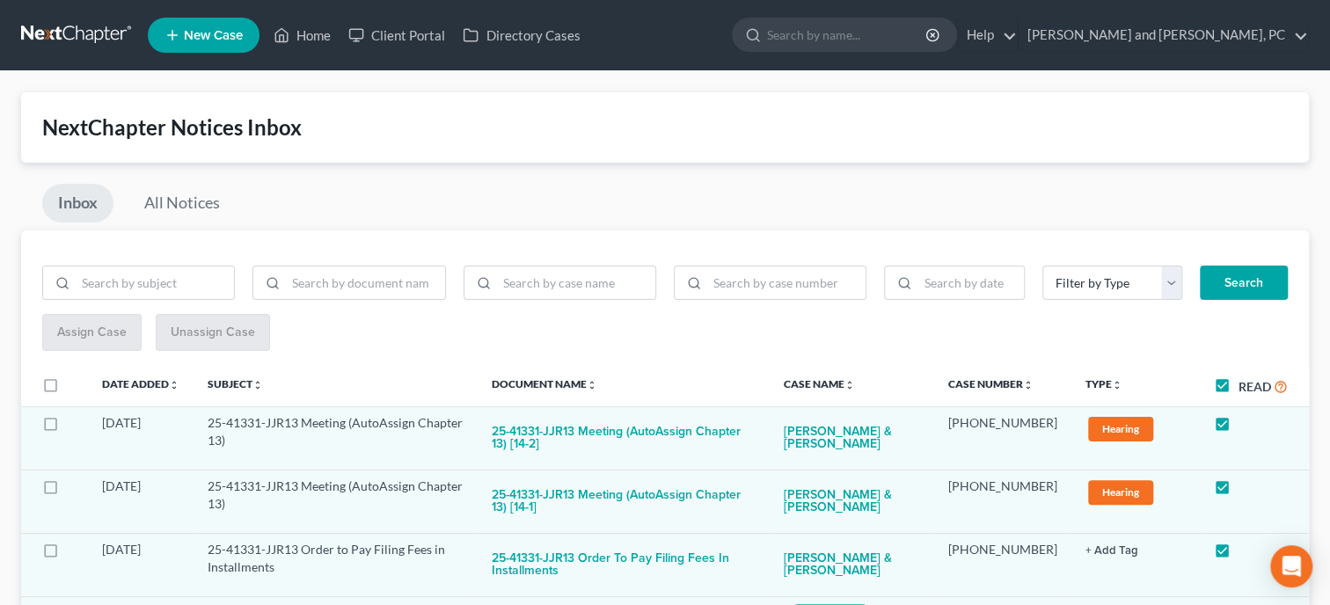
checkbox input "true"
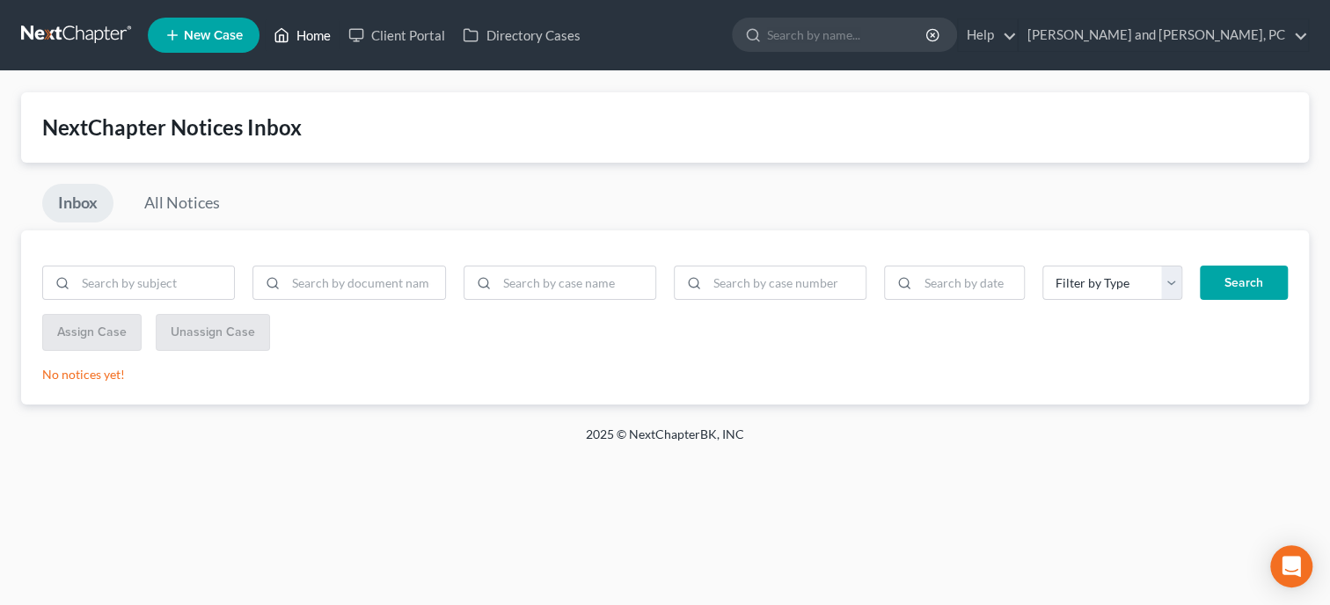
click at [322, 35] on link "Home" at bounding box center [302, 35] width 75 height 32
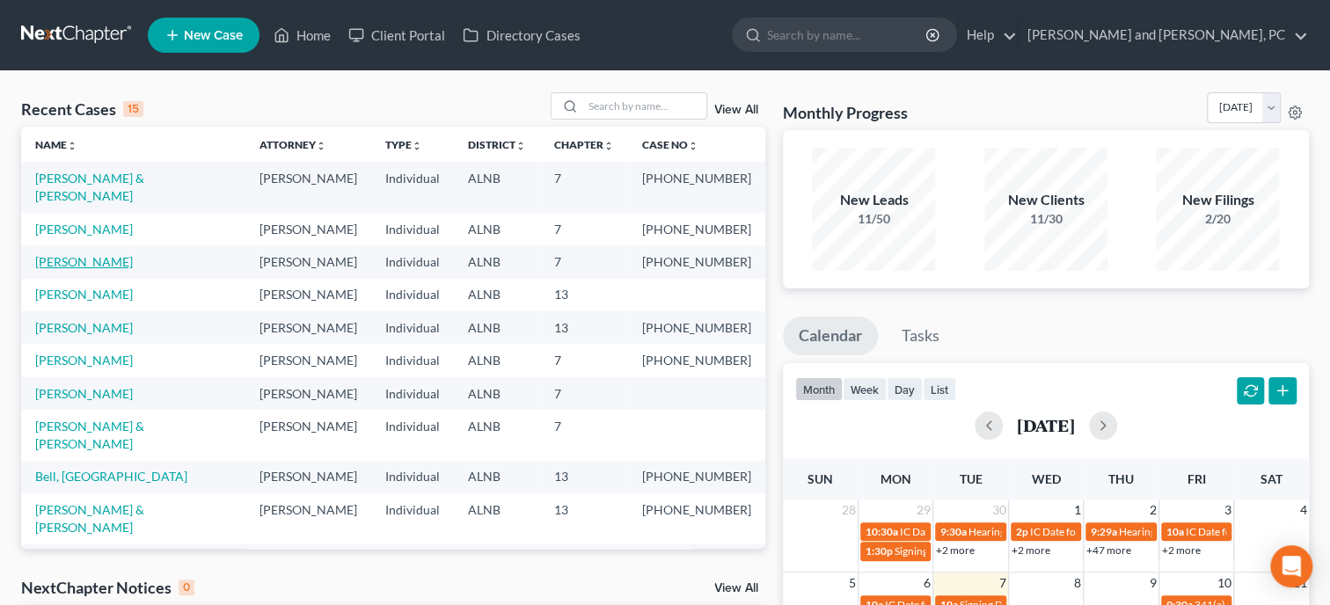
click at [91, 254] on link "[PERSON_NAME]" at bounding box center [84, 261] width 98 height 15
select select "6"
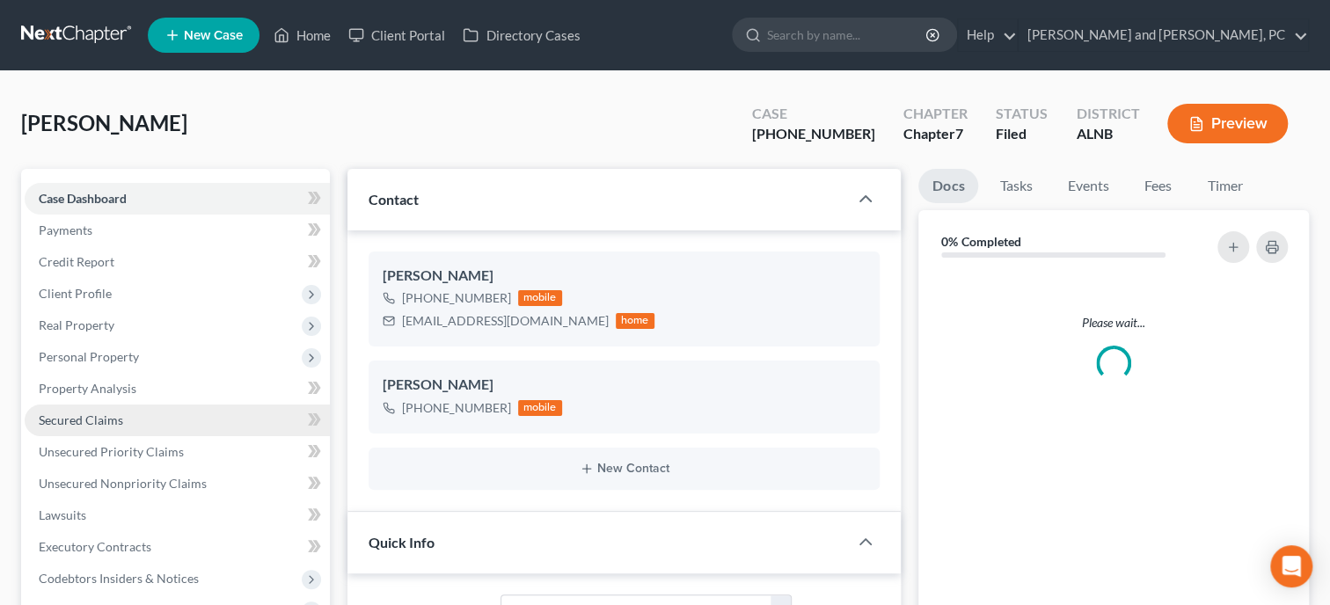
select select "0"
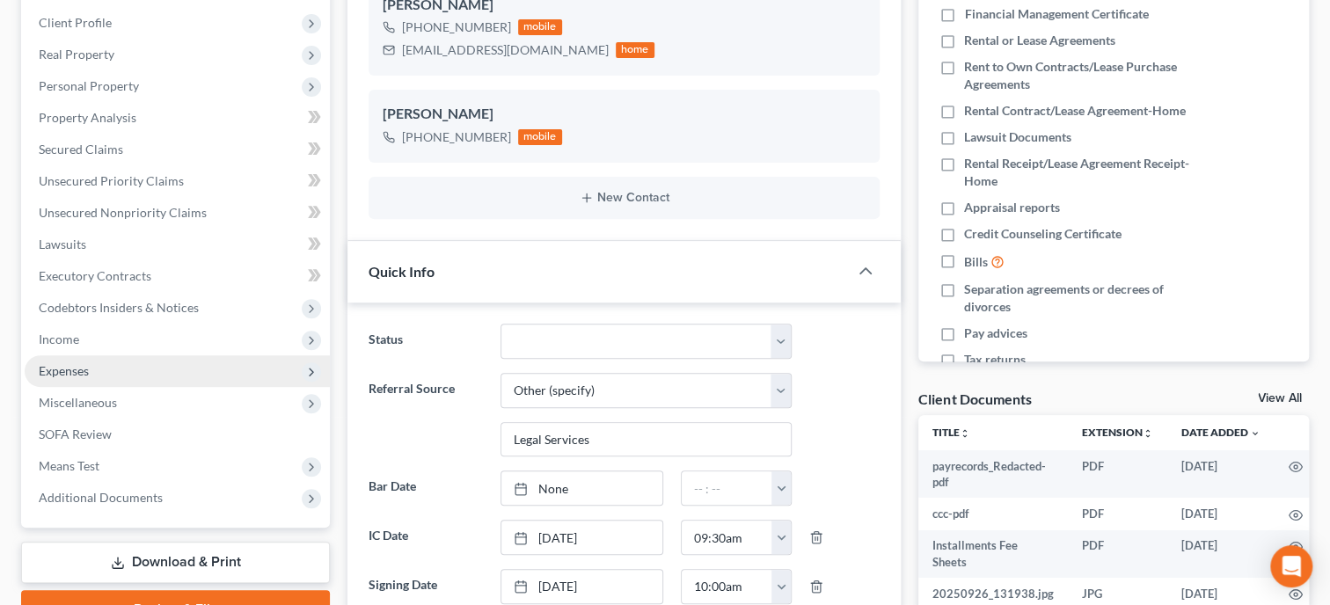
scroll to position [187, 0]
click at [84, 364] on span "Expenses" at bounding box center [64, 370] width 50 height 15
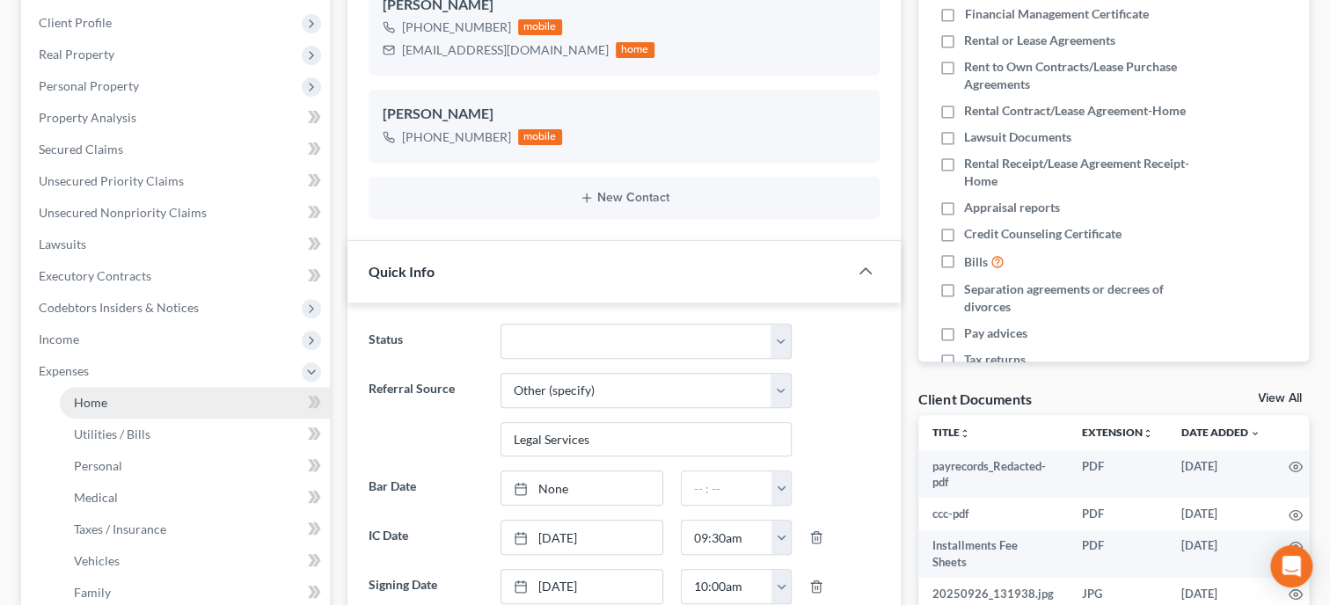
click at [105, 407] on span "Home" at bounding box center [90, 402] width 33 height 15
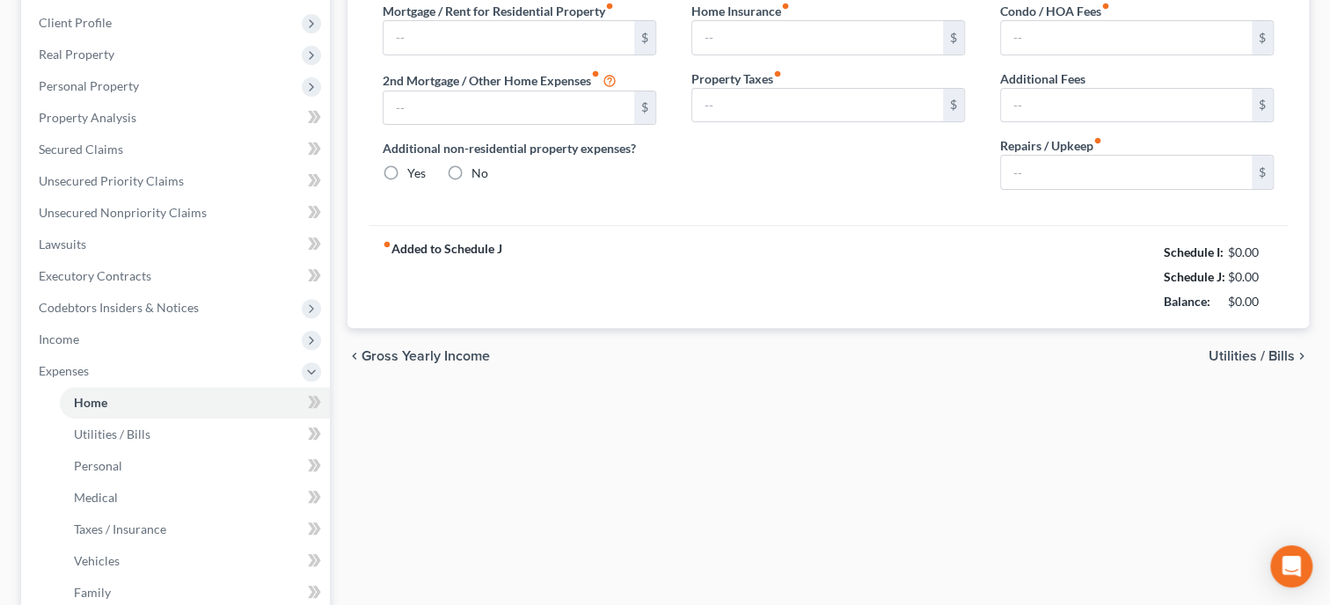
type input "399.00"
type input "0.00"
radio input "true"
type input "55.00"
type input "0.00"
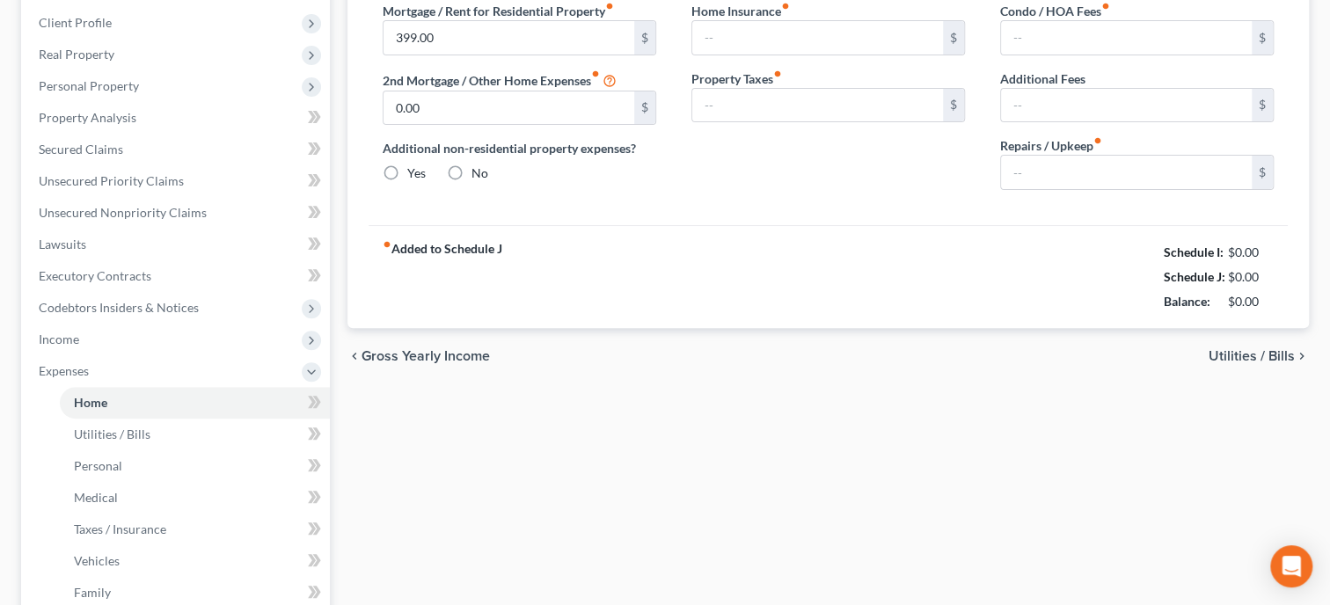
type input "0.00"
type input "50.00"
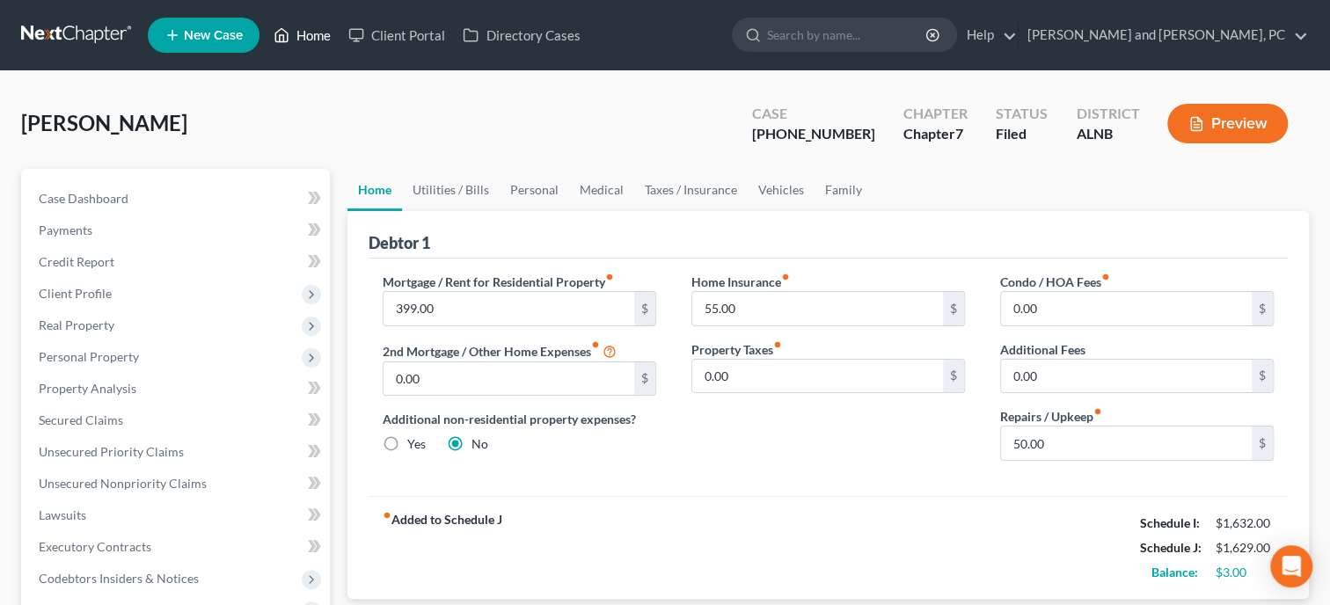
click at [333, 44] on link "Home" at bounding box center [302, 35] width 75 height 32
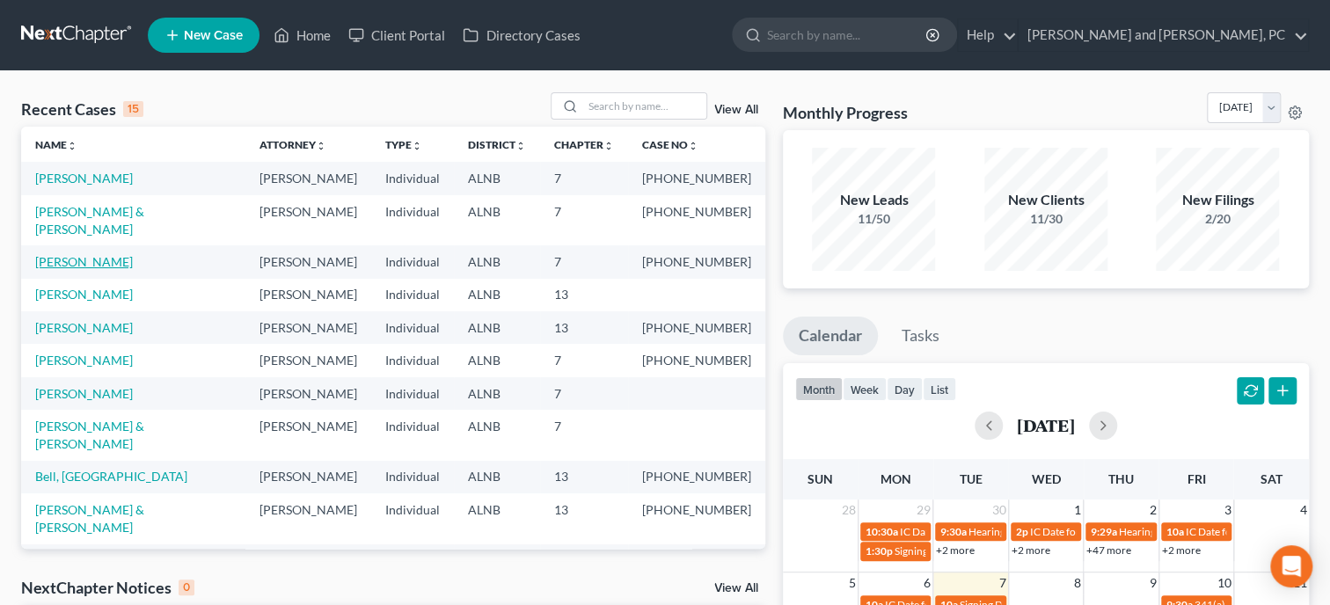
click at [46, 254] on link "[PERSON_NAME]" at bounding box center [84, 261] width 98 height 15
select select "6"
select select "0"
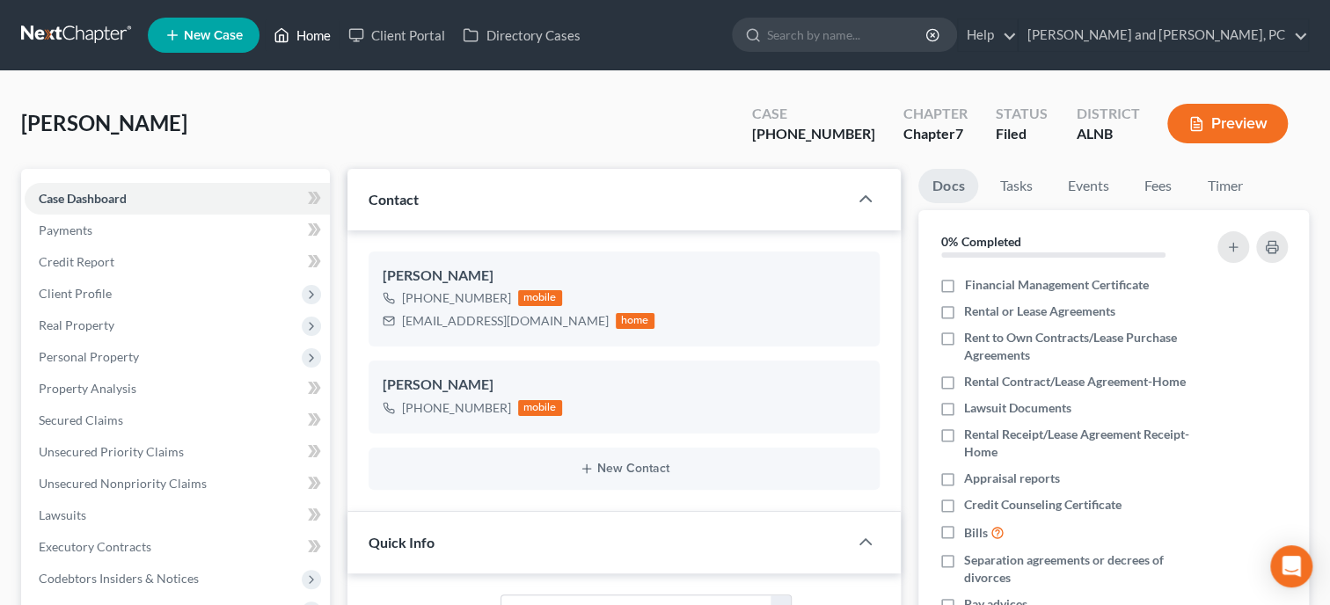
scroll to position [2804, 0]
click at [328, 33] on link "Home" at bounding box center [302, 35] width 75 height 32
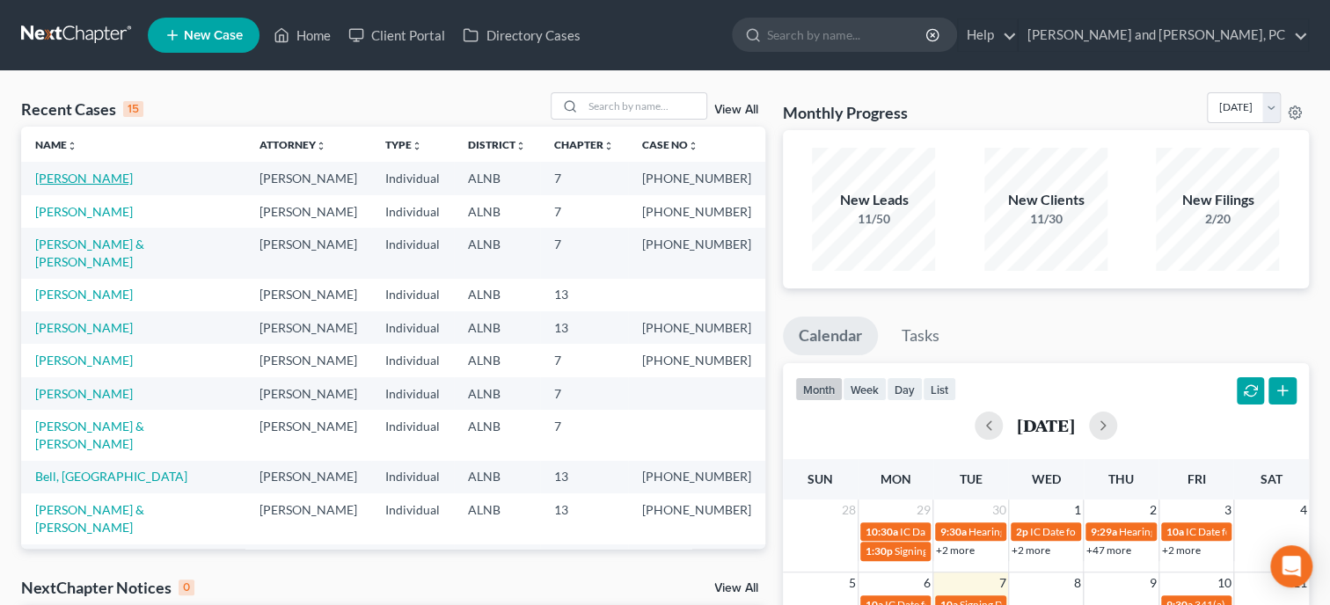
click at [119, 179] on link "[PERSON_NAME]" at bounding box center [84, 178] width 98 height 15
select select "6"
select select "0"
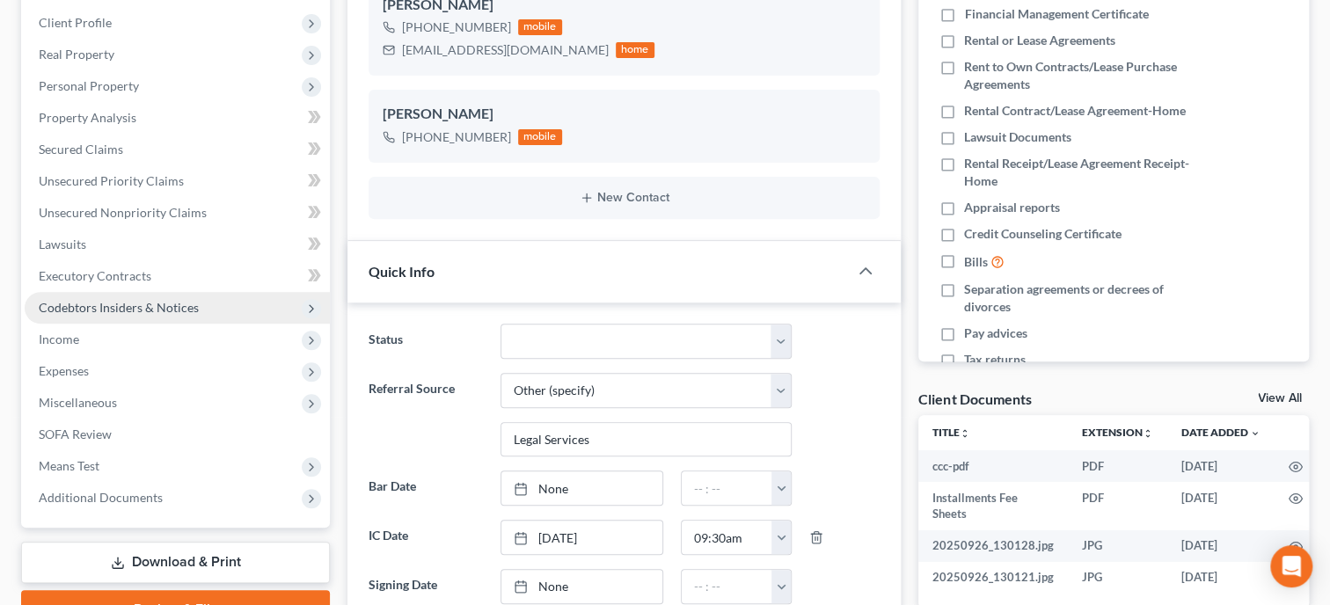
scroll to position [2804, 0]
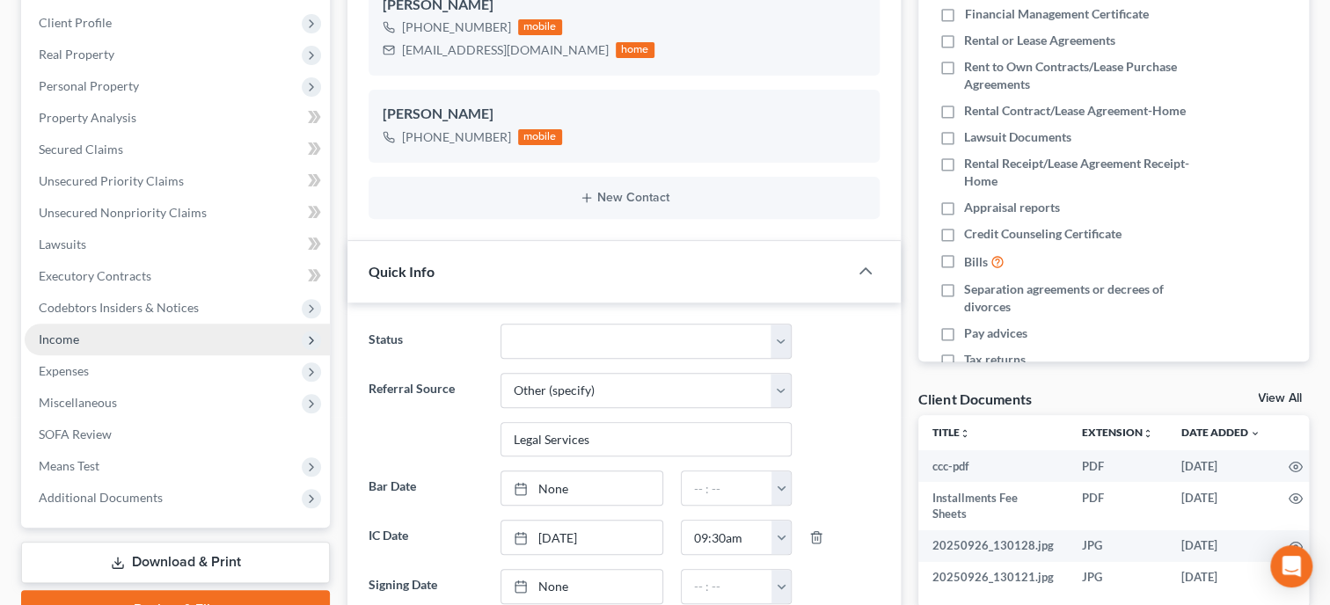
click at [84, 343] on span "Income" at bounding box center [177, 340] width 305 height 32
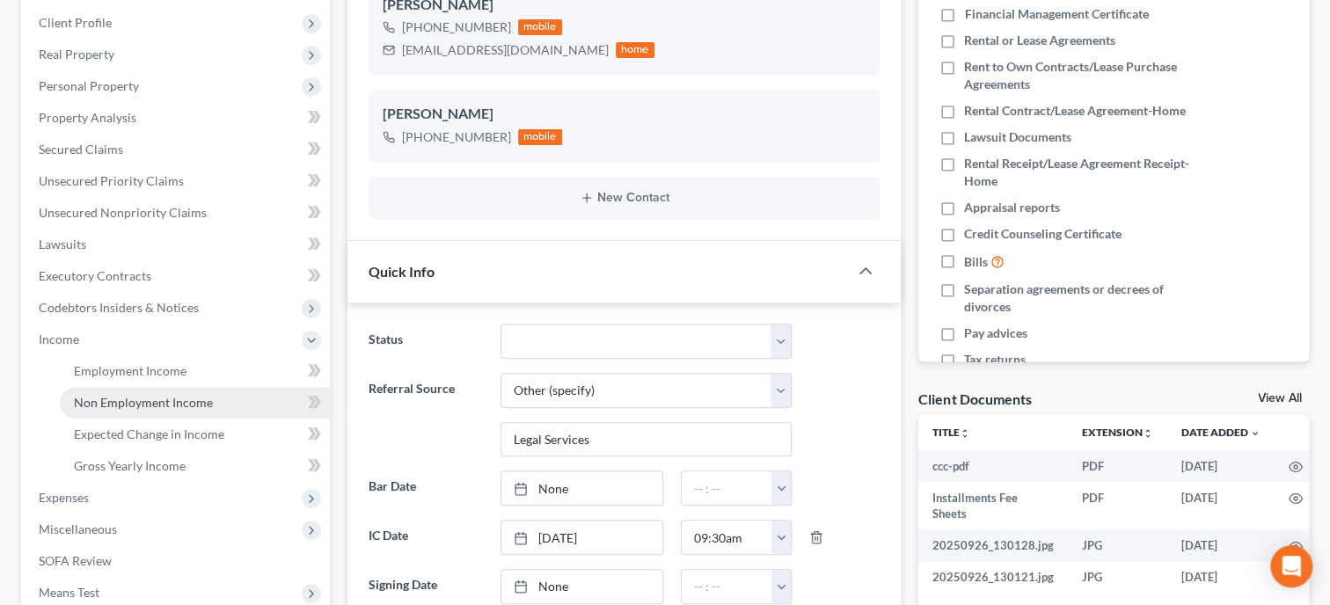
click at [98, 396] on span "Non Employment Income" at bounding box center [143, 402] width 139 height 15
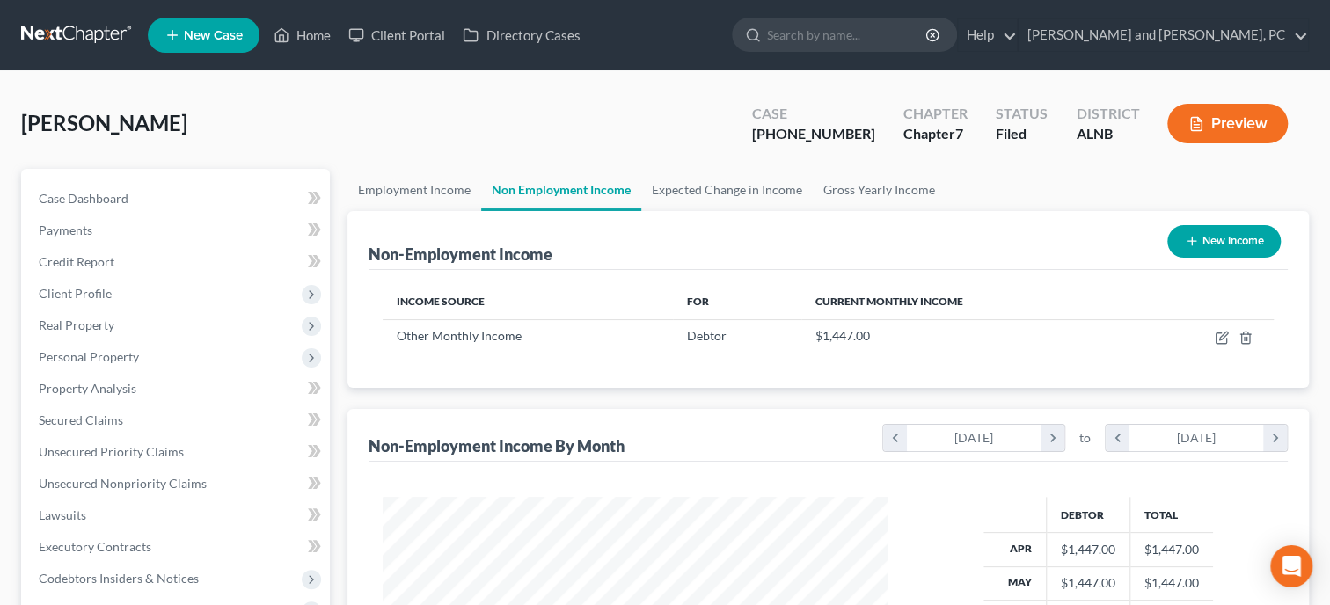
scroll to position [313, 540]
click at [1245, 344] on td at bounding box center [1205, 335] width 138 height 33
click at [1245, 341] on icon "button" at bounding box center [1246, 338] width 14 height 14
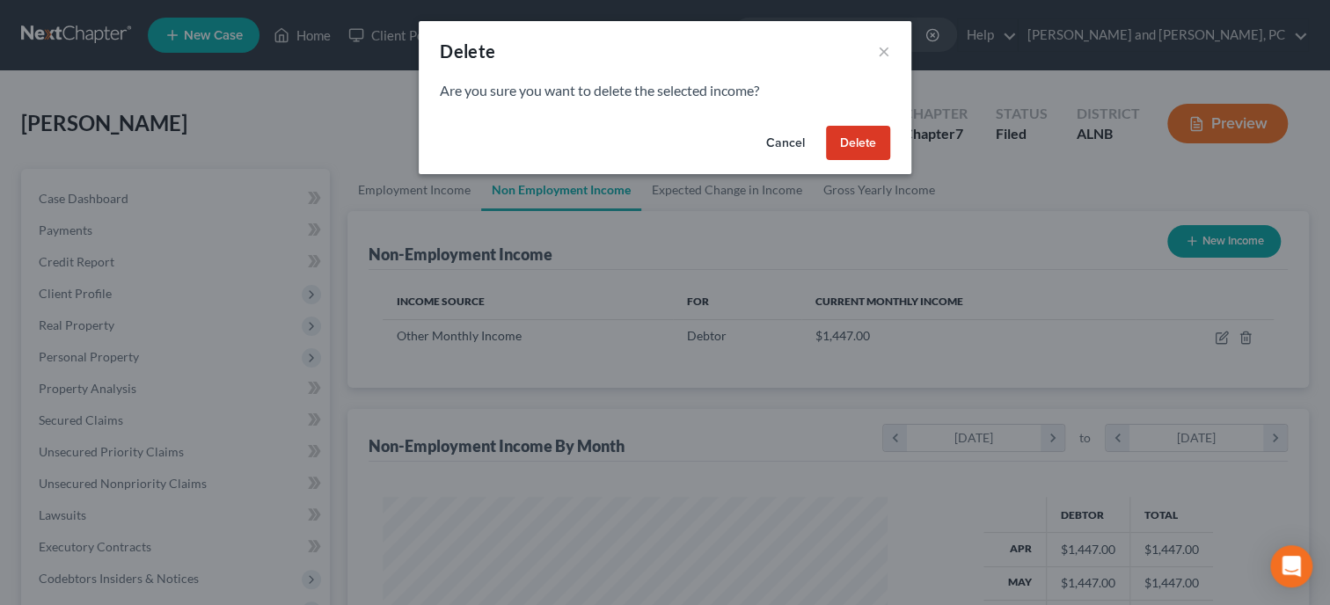
click at [867, 139] on button "Delete" at bounding box center [858, 143] width 64 height 35
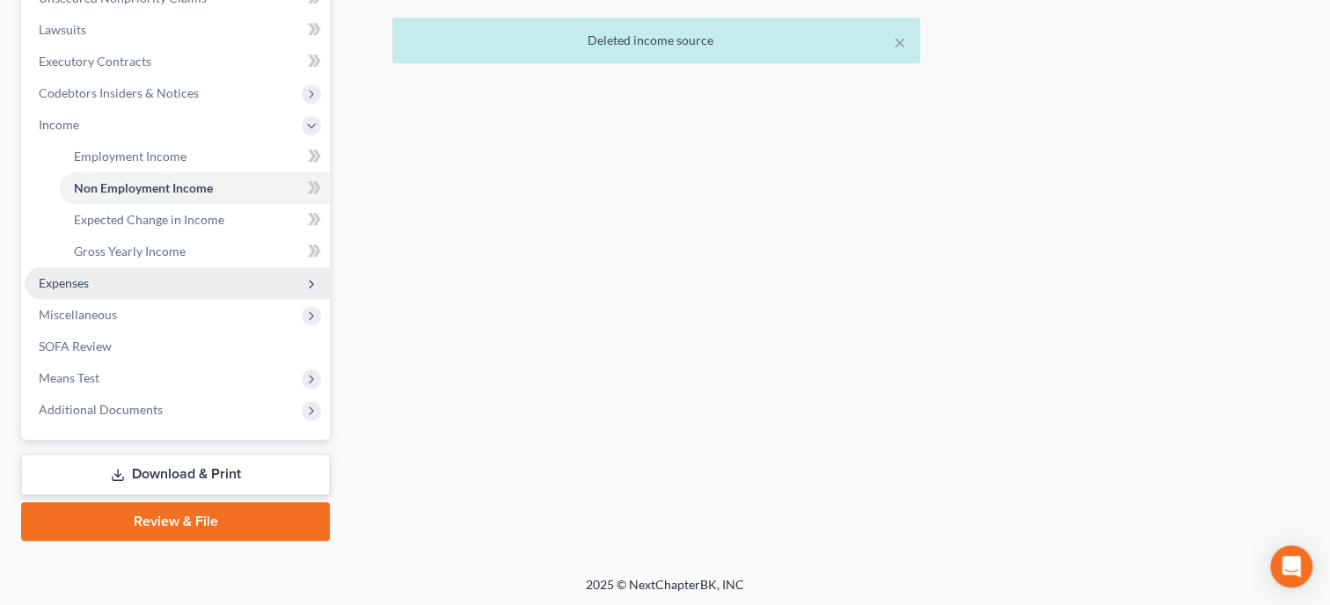
scroll to position [486, 0]
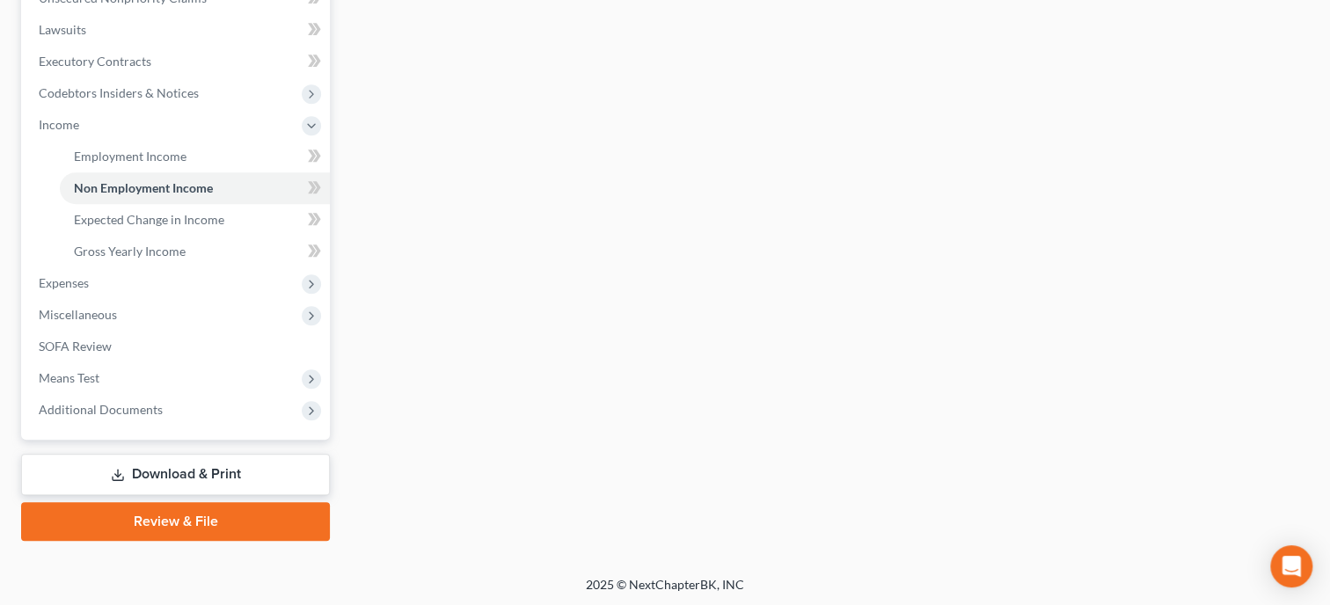
click at [134, 482] on link "Download & Print" at bounding box center [175, 474] width 309 height 41
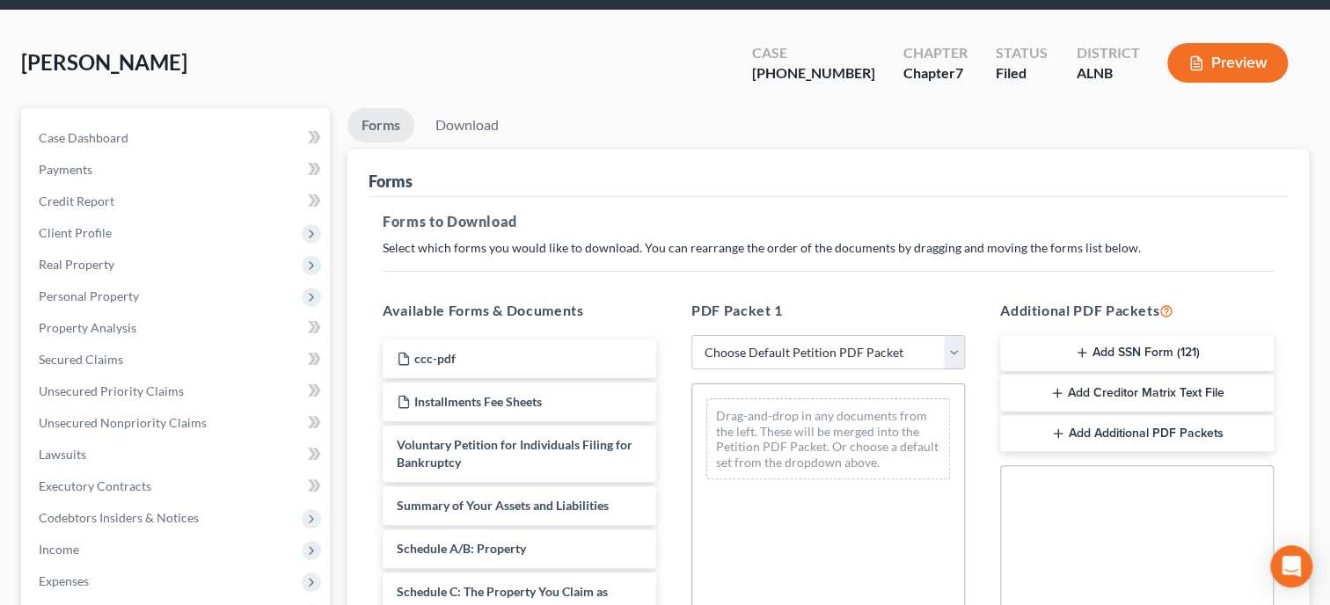
scroll to position [90, 0]
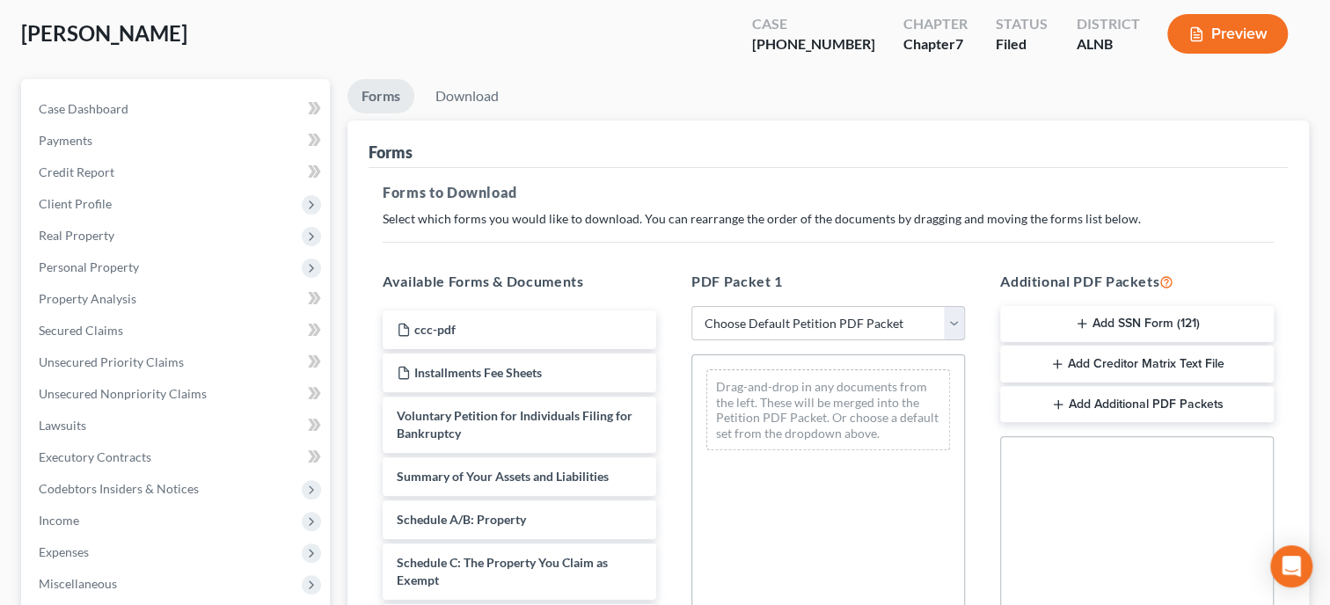
select select "2"
click option "Amended Forms" at bounding box center [0, 0] width 0 height 0
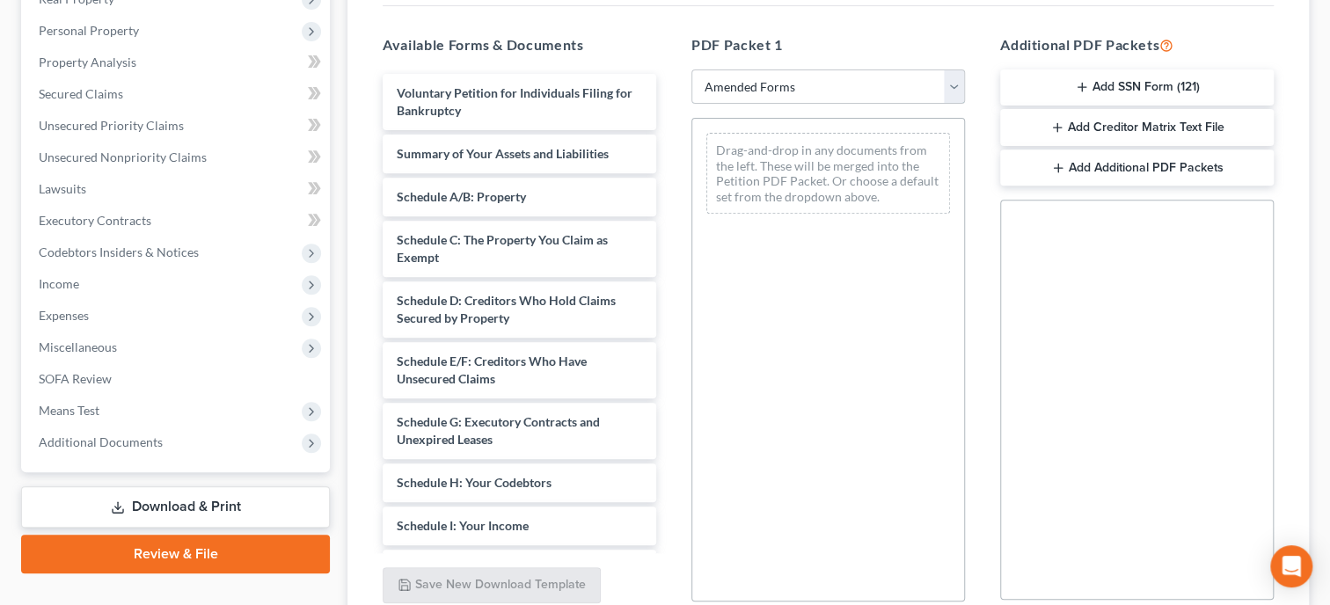
scroll to position [362, 0]
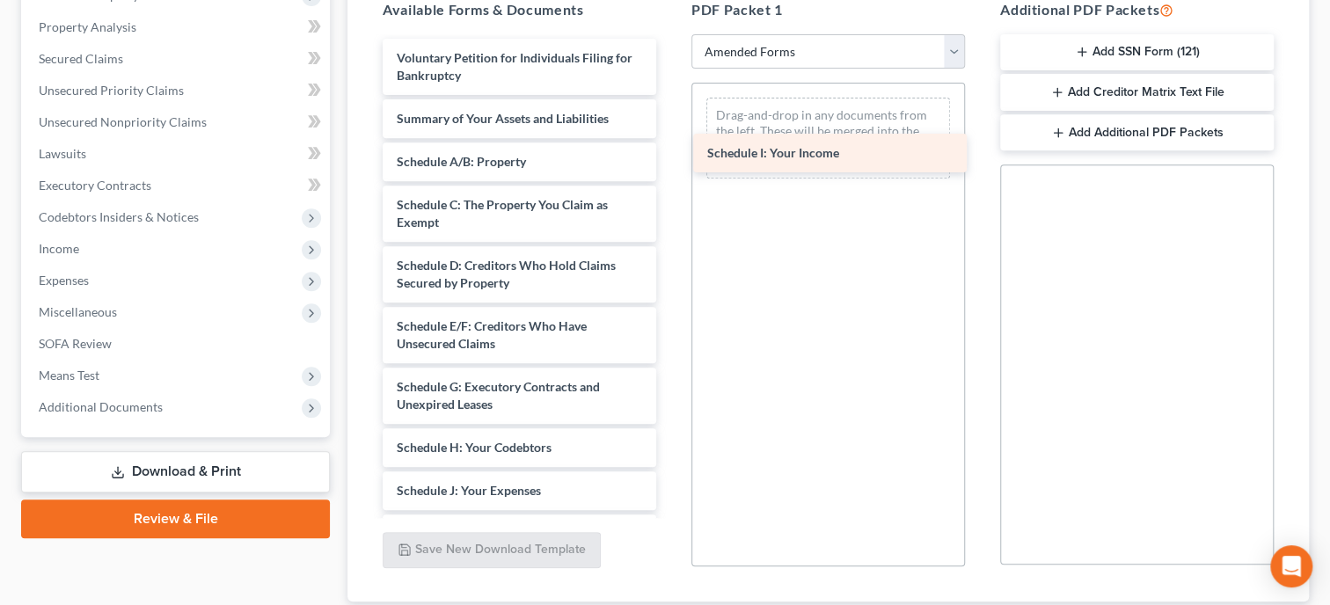
drag, startPoint x: 526, startPoint y: 497, endPoint x: 836, endPoint y: 160, distance: 457.6
click at [670, 160] on div "Schedule I: Your Income Voluntary Petition for Individuals Filing for Bankruptc…" at bounding box center [520, 491] width 302 height 904
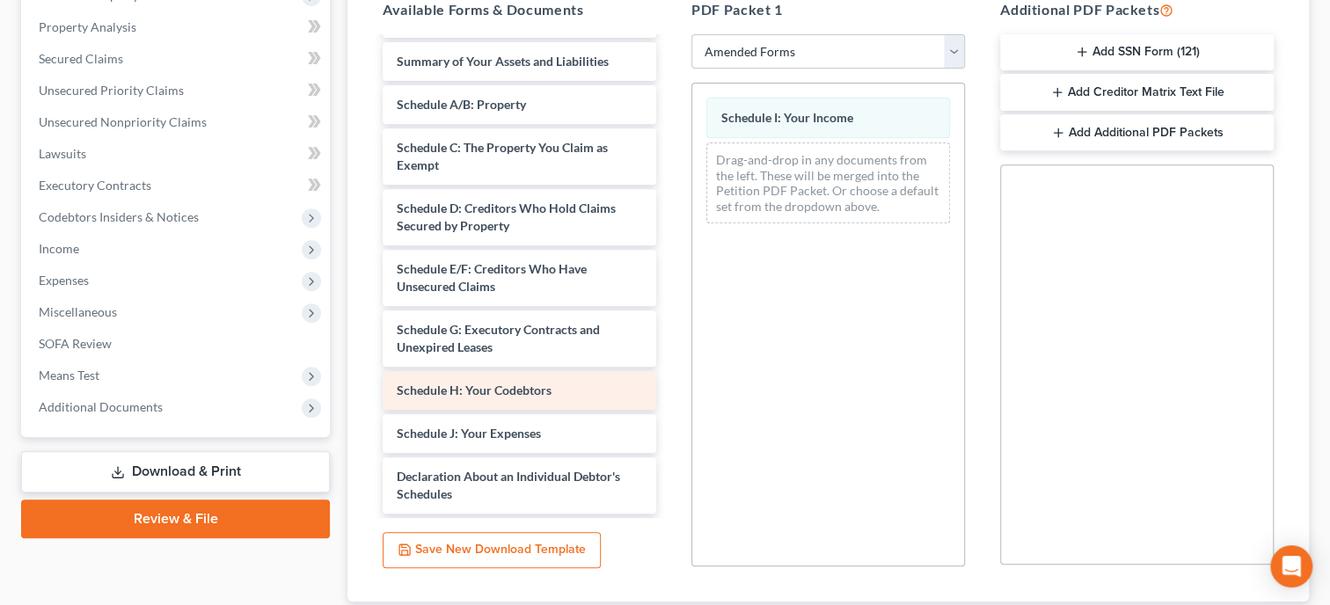
scroll to position [90, 0]
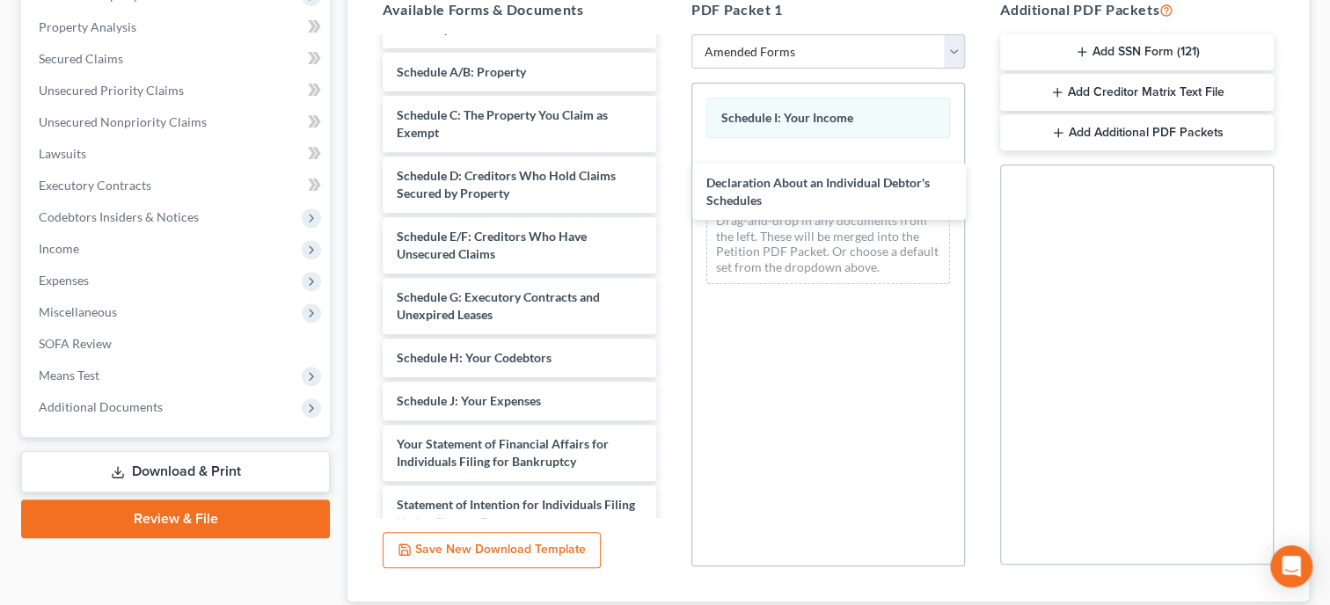
drag, startPoint x: 525, startPoint y: 445, endPoint x: 758, endPoint y: 226, distance: 319.9
click at [670, 166] on div "Declaration About an Individual Debtor's Schedules Voluntary Petition for Indiv…" at bounding box center [520, 371] width 302 height 844
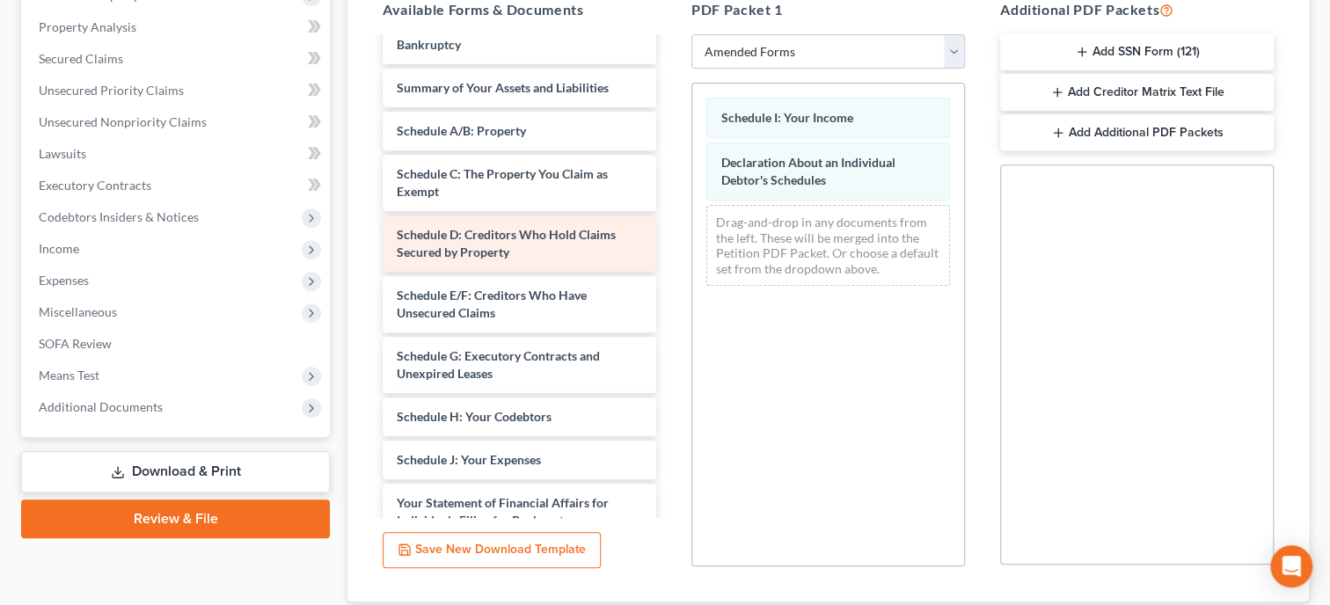
scroll to position [0, 0]
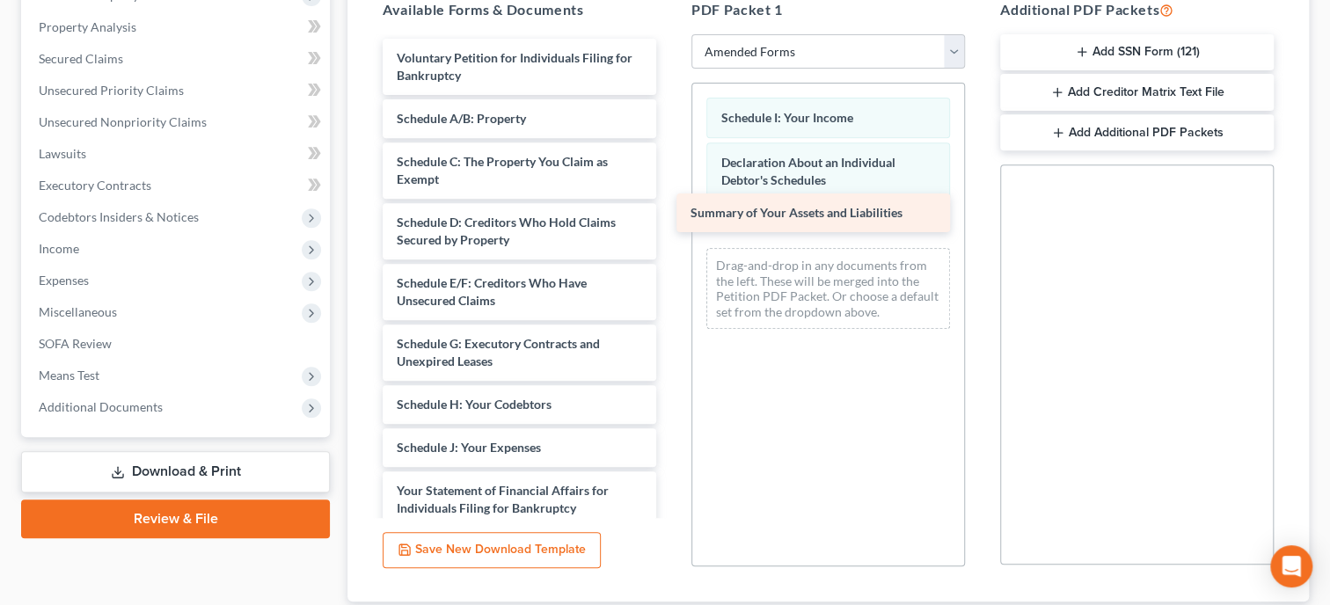
drag, startPoint x: 543, startPoint y: 128, endPoint x: 837, endPoint y: 224, distance: 309.4
click at [670, 224] on div "Summary of Your Assets and Liabilities Voluntary Petition for Individuals Filin…" at bounding box center [520, 439] width 302 height 801
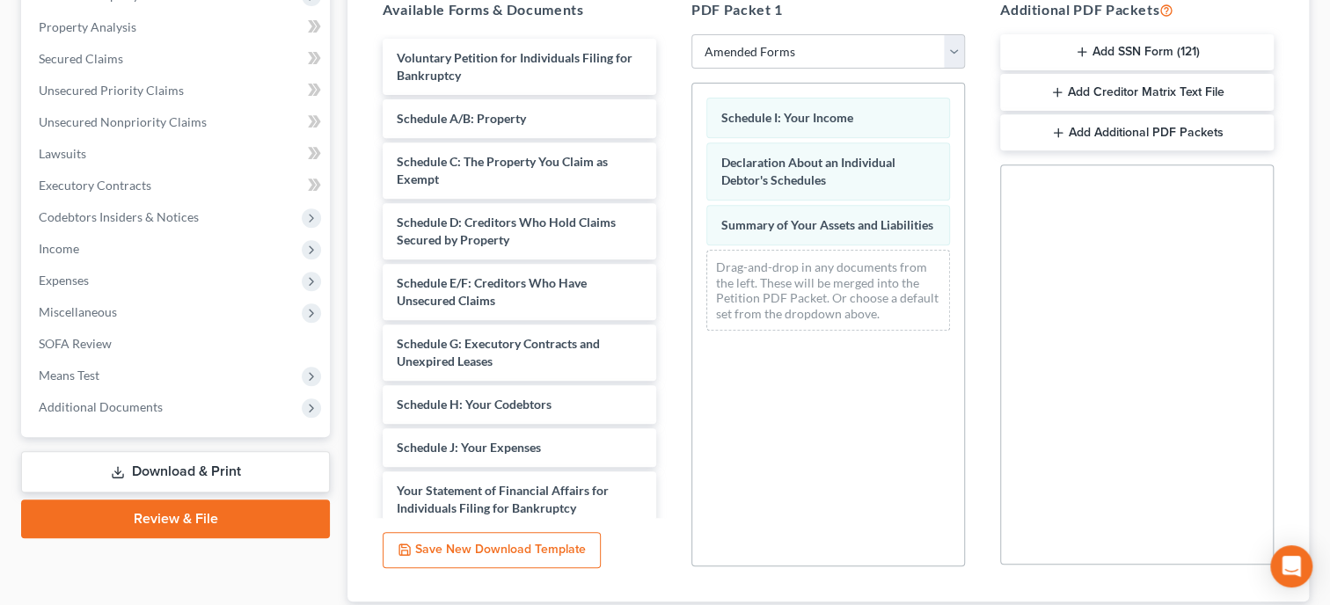
scroll to position [479, 0]
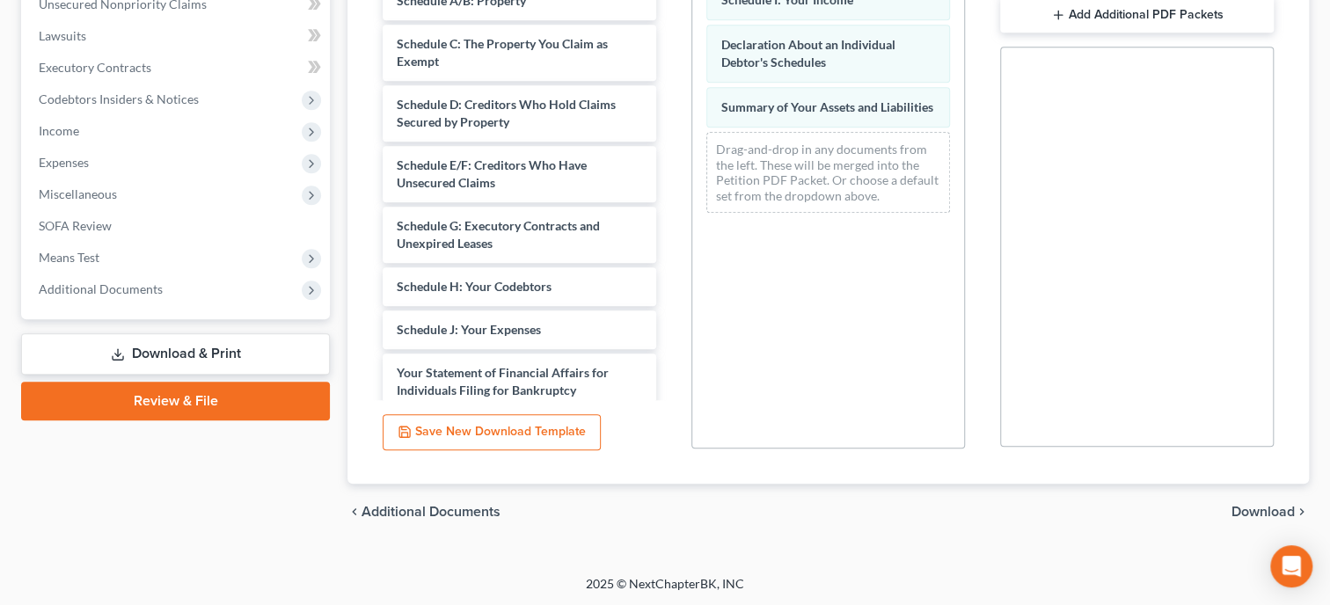
click at [1240, 516] on span "Download" at bounding box center [1263, 512] width 63 height 14
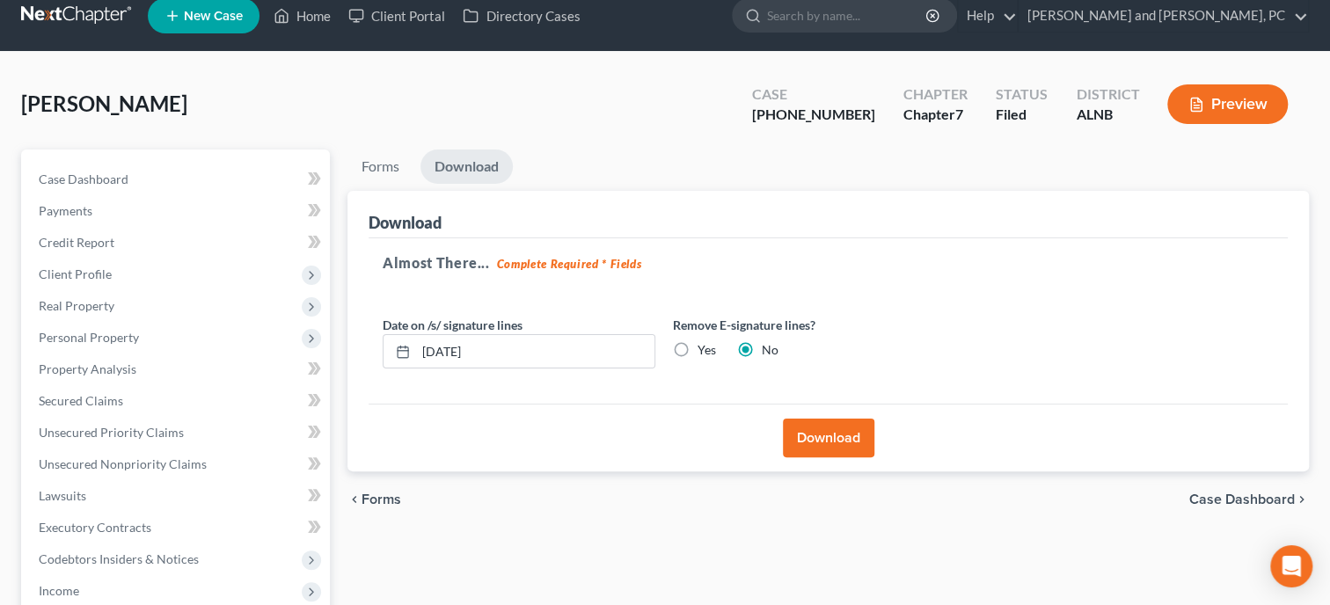
scroll to position [0, 0]
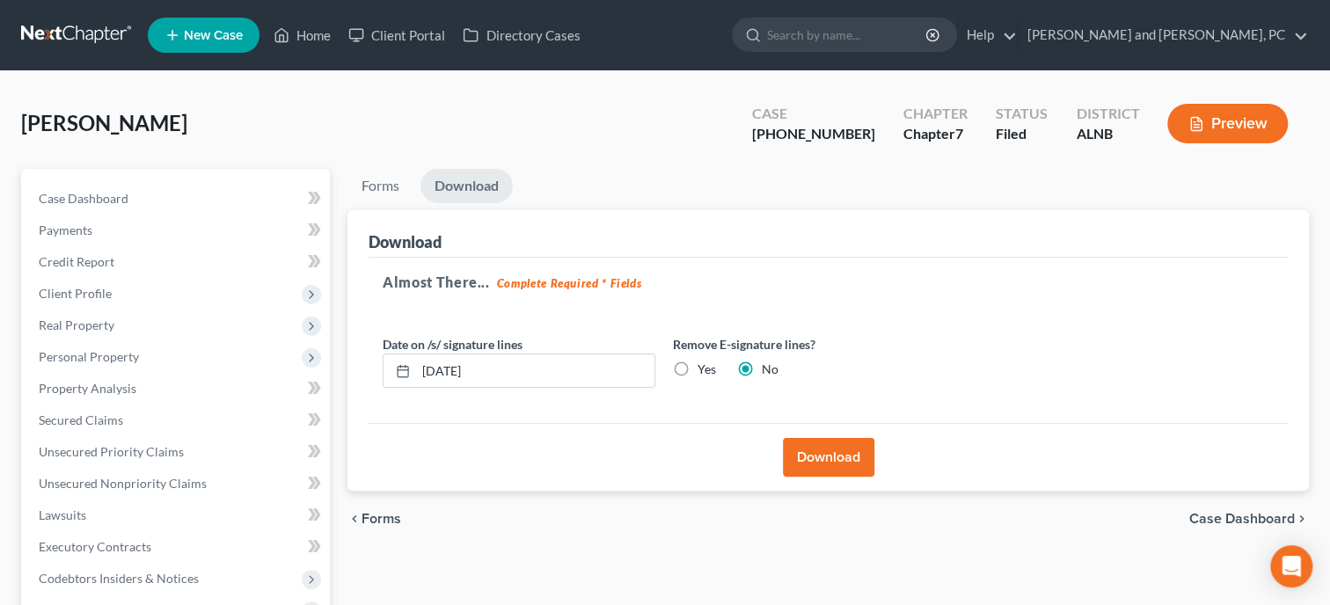
click at [852, 457] on button "Download" at bounding box center [828, 457] width 91 height 39
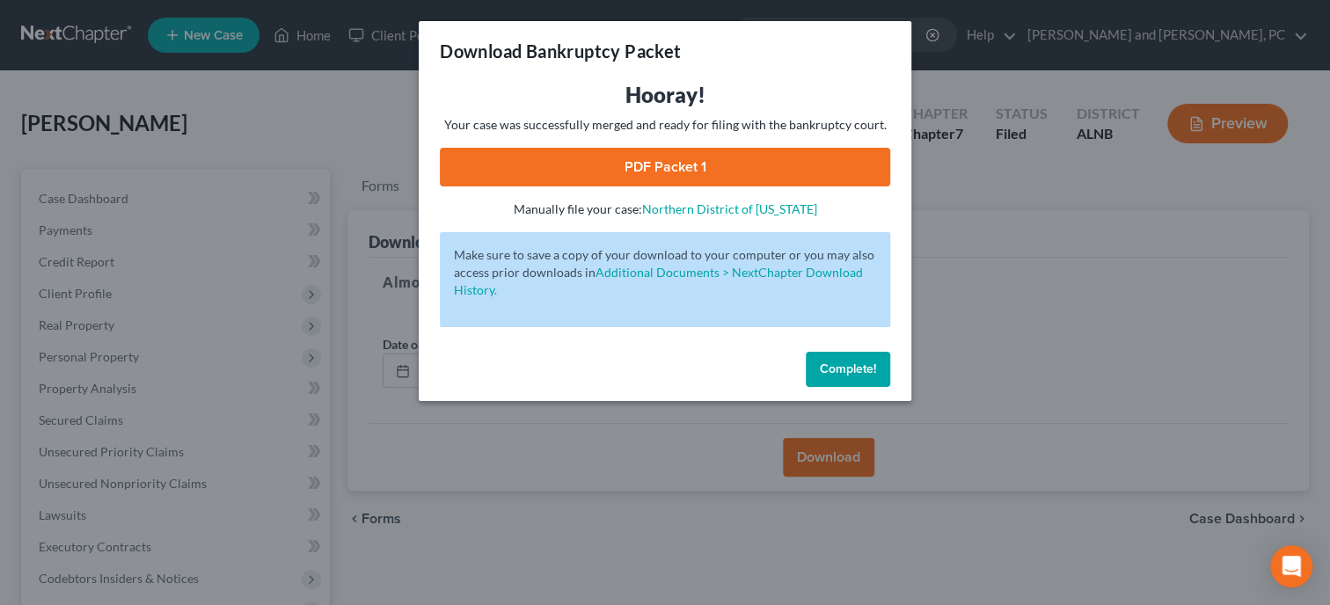
click at [728, 179] on link "PDF Packet 1" at bounding box center [665, 167] width 450 height 39
click at [880, 361] on button "Complete!" at bounding box center [848, 369] width 84 height 35
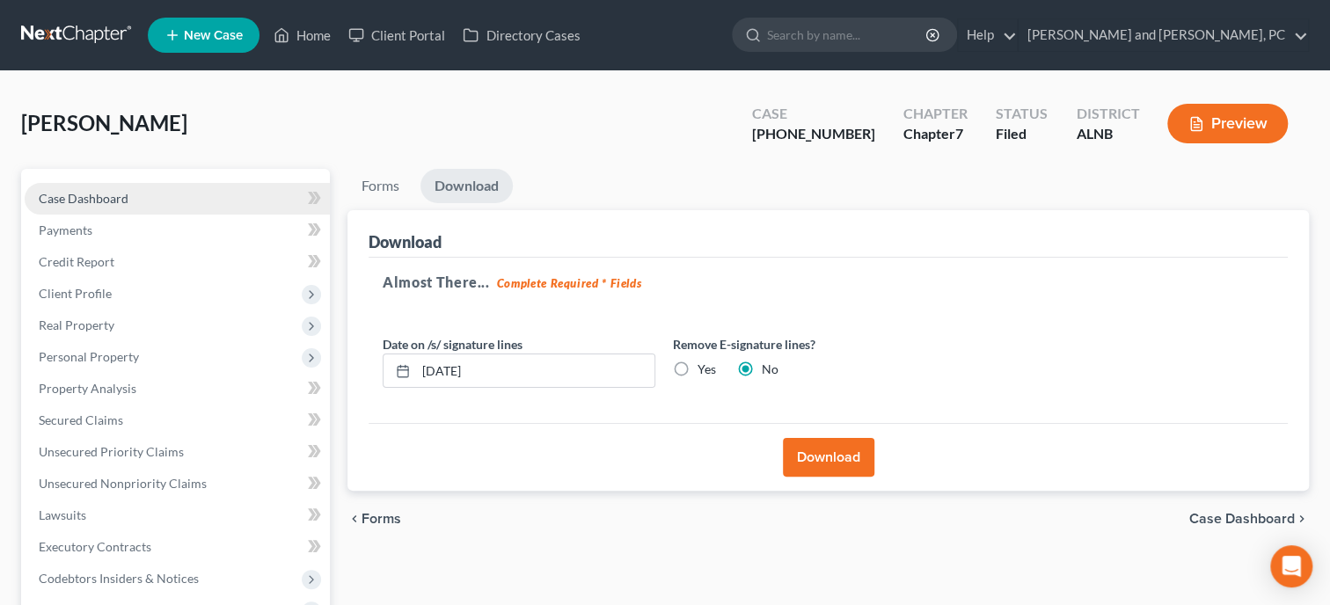
click at [92, 194] on span "Case Dashboard" at bounding box center [84, 198] width 90 height 15
select select "6"
select select "0"
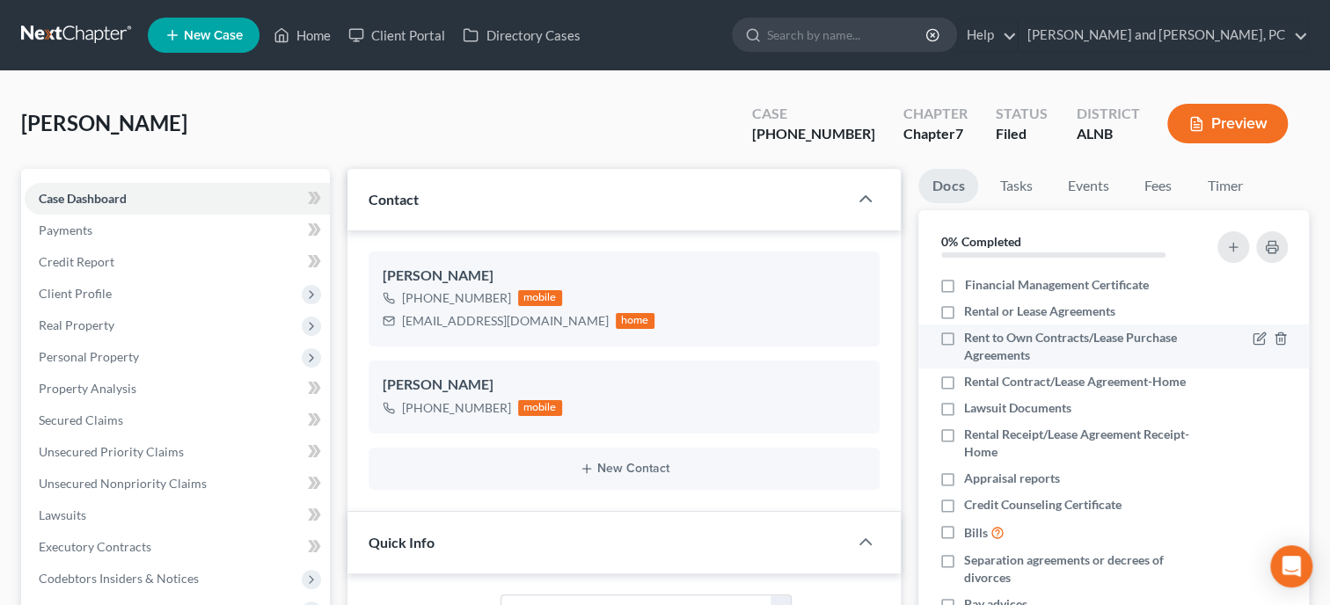
scroll to position [2804, 0]
click at [1241, 179] on link "Timer" at bounding box center [1224, 186] width 63 height 34
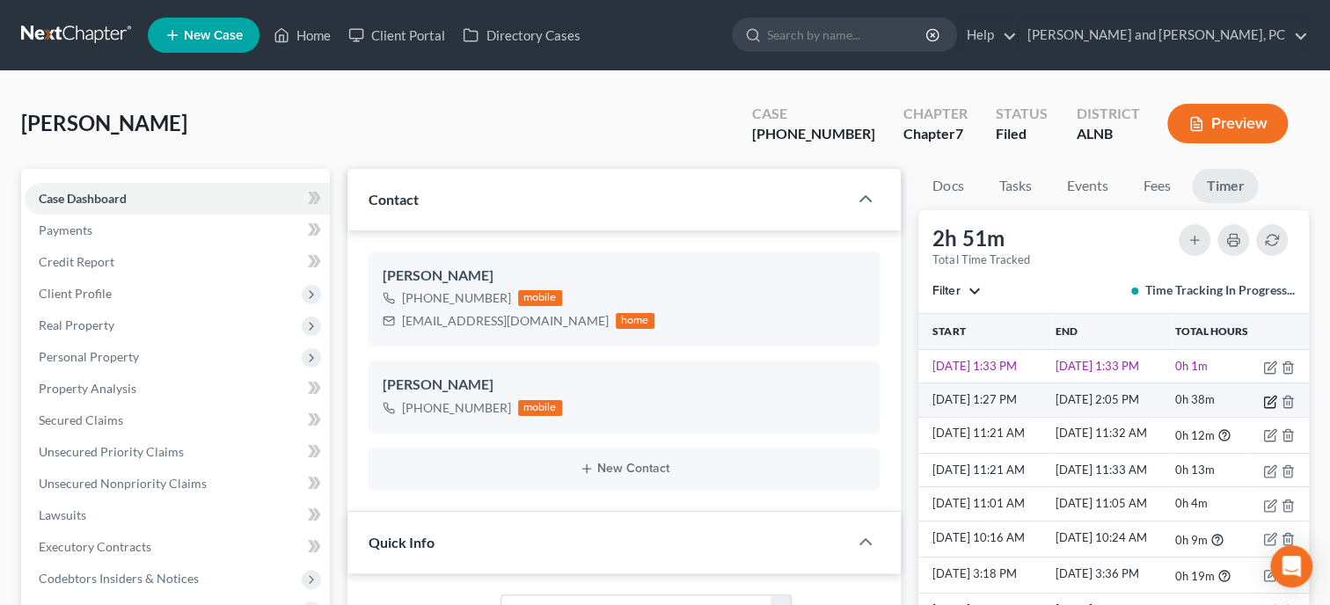
click at [1269, 397] on icon "button" at bounding box center [1269, 402] width 11 height 11
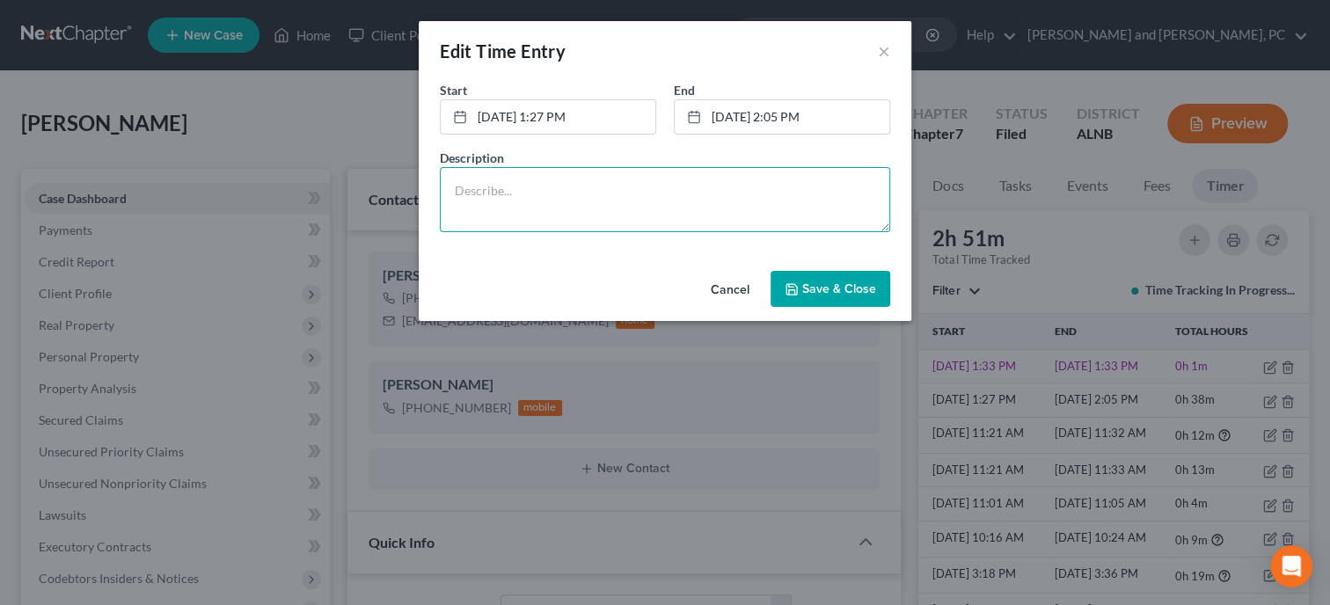
click at [600, 204] on textarea at bounding box center [665, 199] width 450 height 65
type textarea "r"
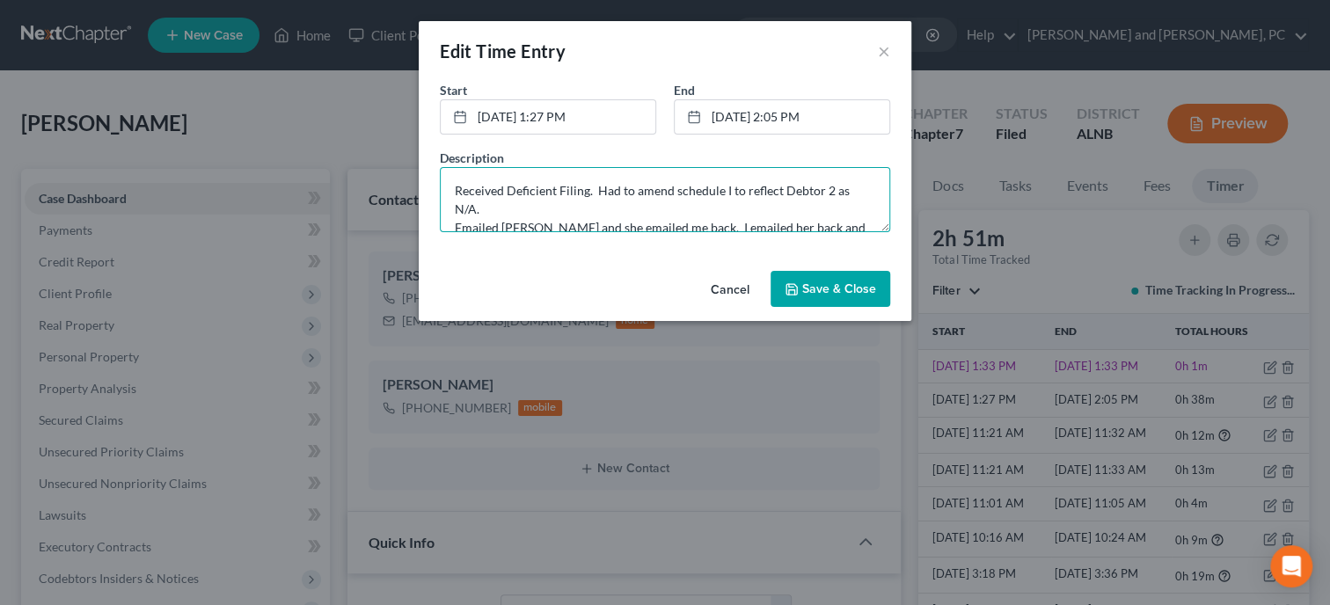
scroll to position [4, 0]
type textarea "Received Deficient Filing. Had to amend schedule I to reflect Debtor 2 as N/A. …"
click at [809, 283] on span "Save & Close" at bounding box center [839, 289] width 74 height 15
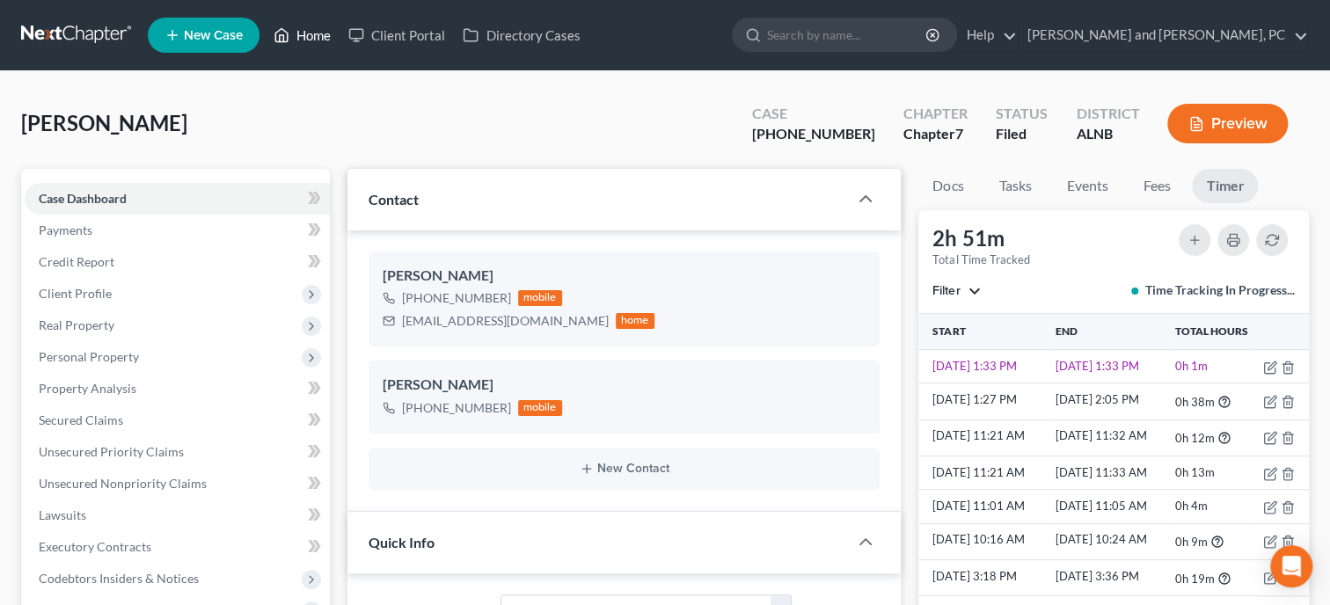
click at [310, 35] on link "Home" at bounding box center [302, 35] width 75 height 32
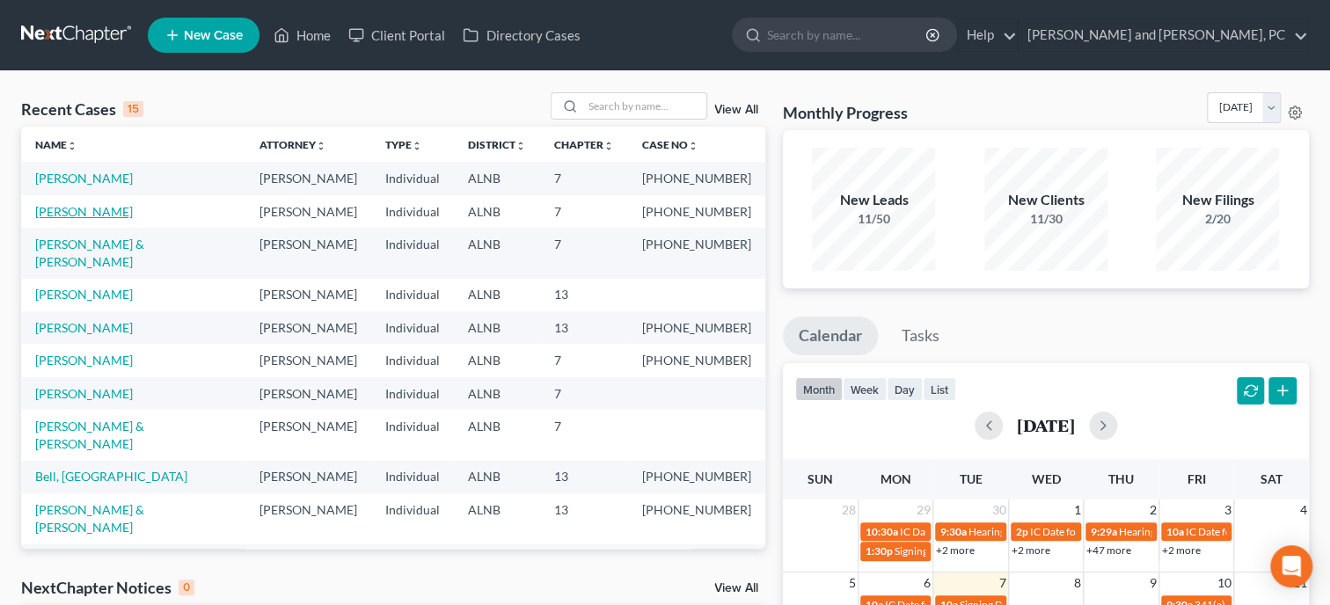
click at [93, 209] on link "[PERSON_NAME]" at bounding box center [84, 211] width 98 height 15
select select "6"
select select "0"
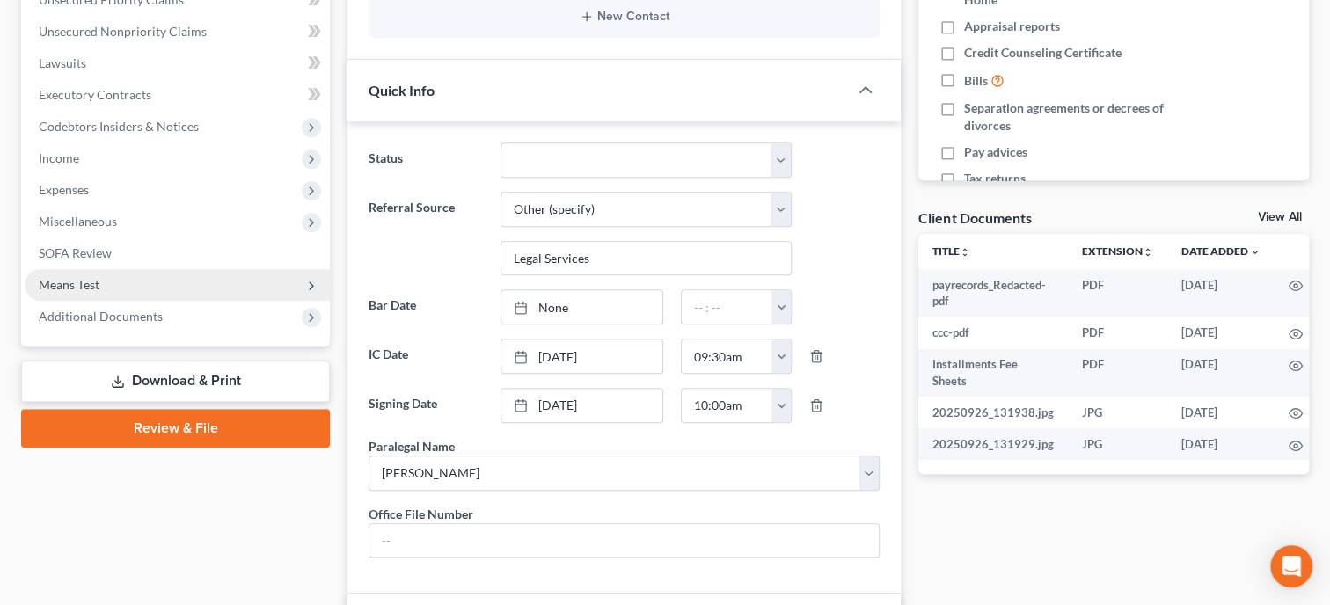
scroll to position [187, 0]
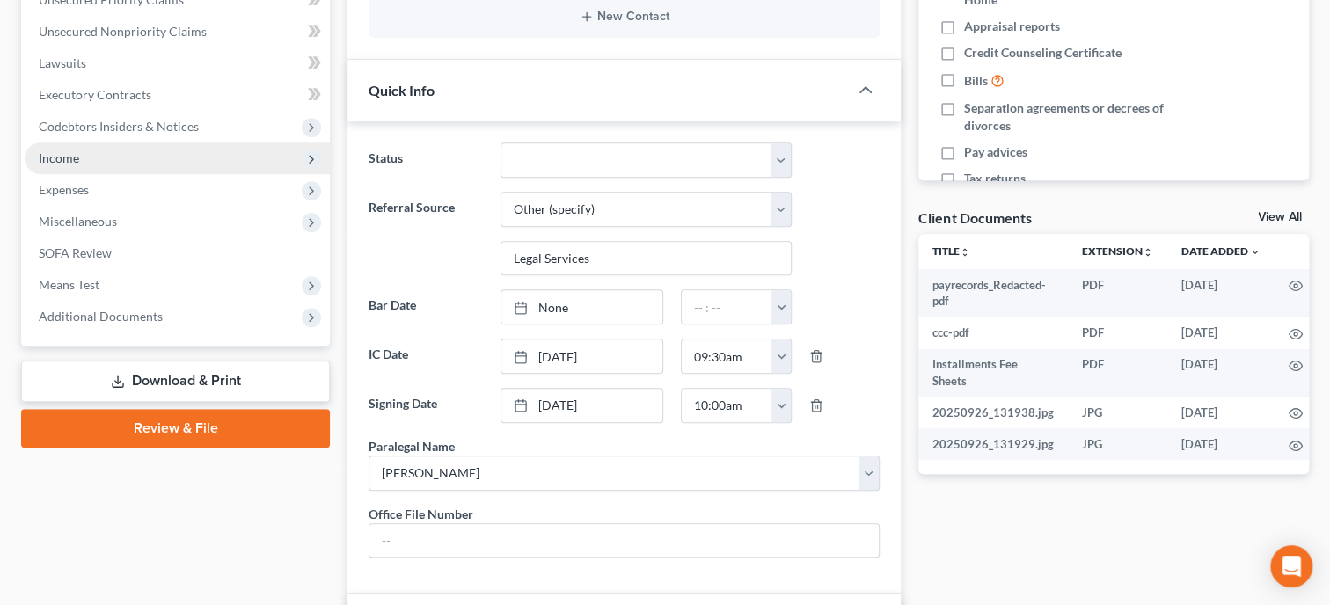
click at [53, 159] on span "Income" at bounding box center [59, 157] width 40 height 15
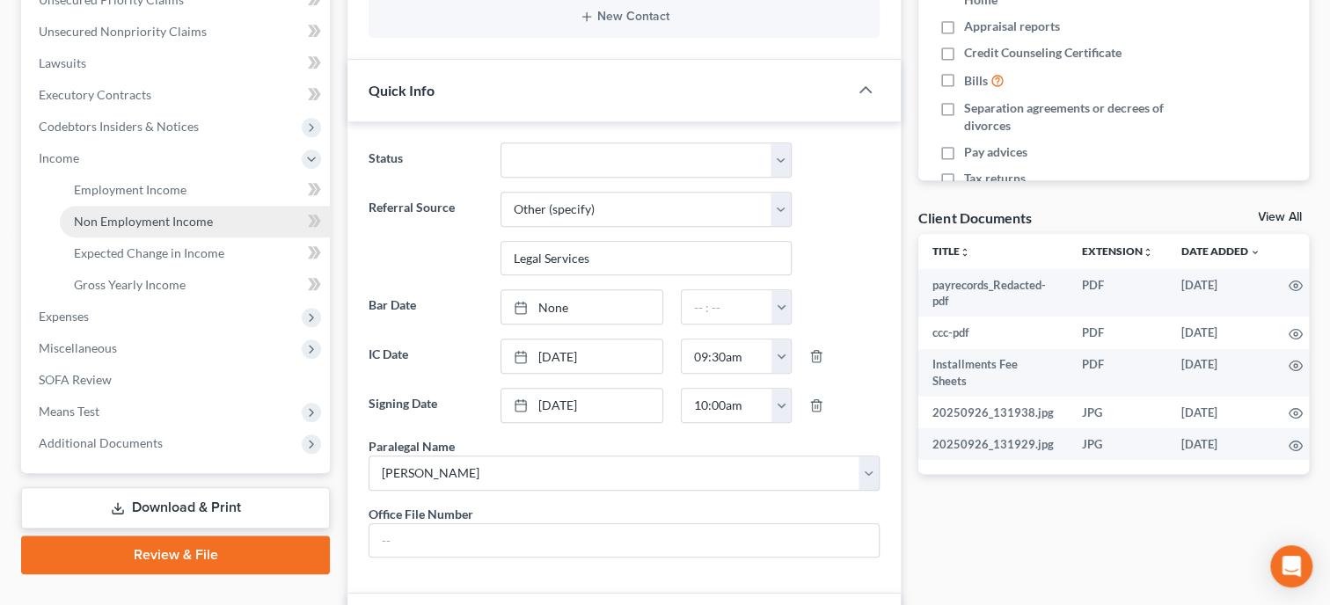
click at [91, 224] on span "Non Employment Income" at bounding box center [143, 221] width 139 height 15
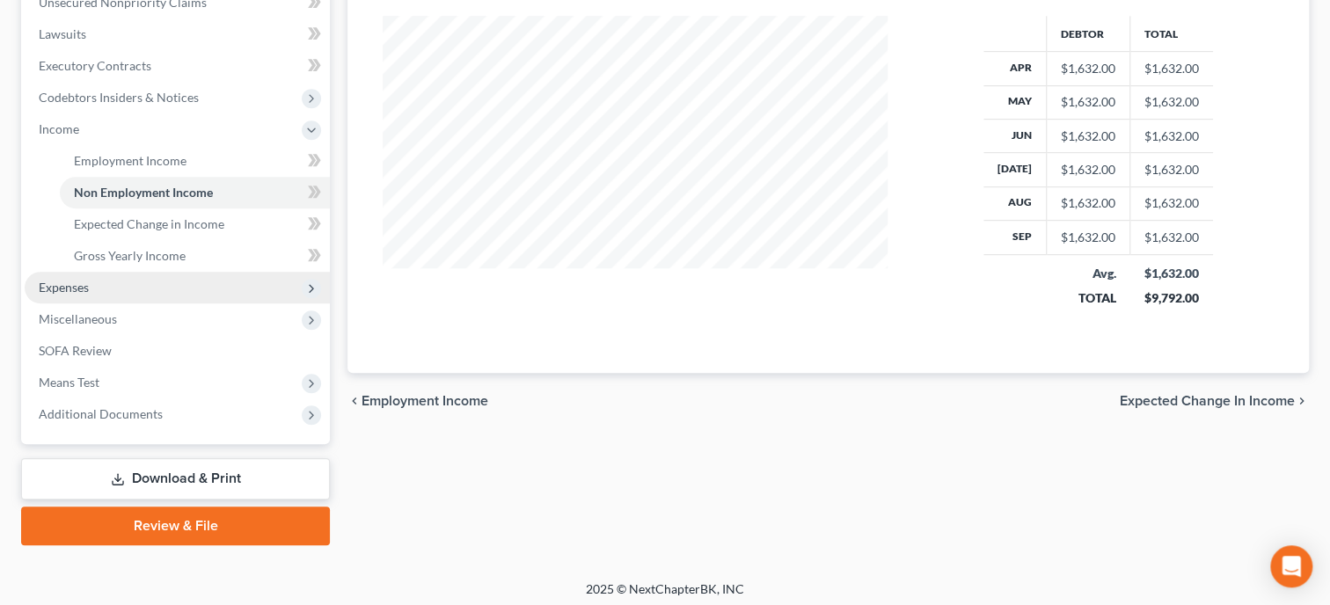
scroll to position [486, 0]
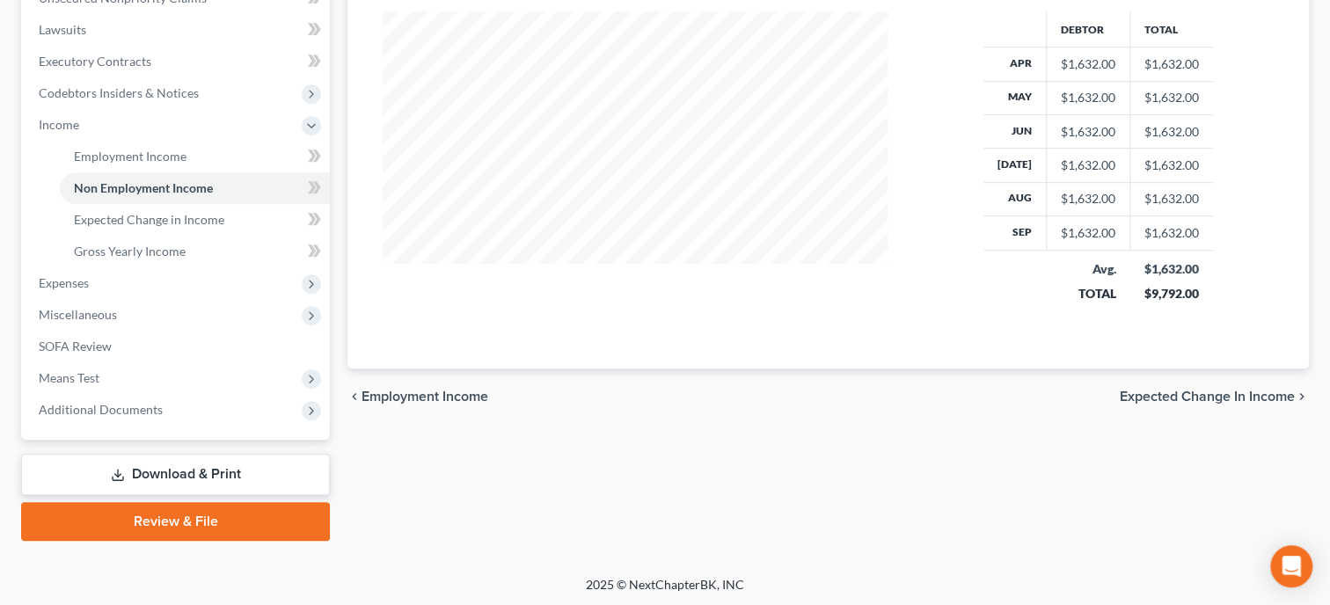
click at [135, 468] on link "Download & Print" at bounding box center [175, 474] width 309 height 41
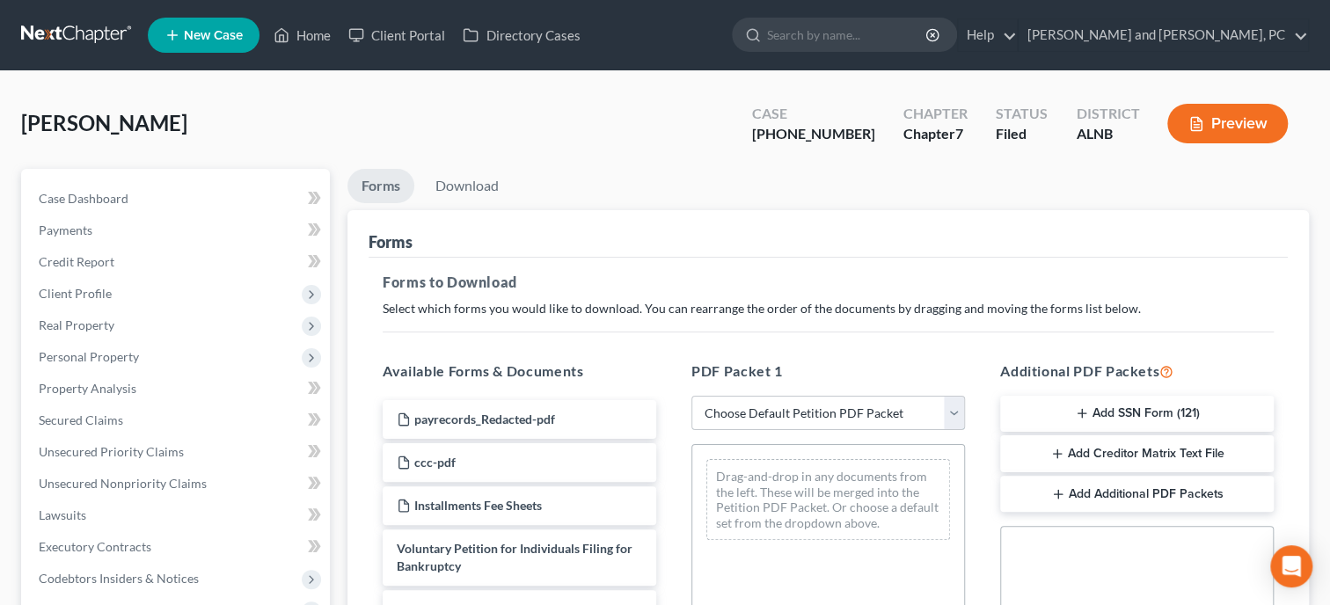
click at [691, 396] on select "Choose Default Petition PDF Packet Complete Bankruptcy Petition (all forms and …" at bounding box center [828, 413] width 274 height 35
select select "2"
click option "Amended Forms" at bounding box center [0, 0] width 0 height 0
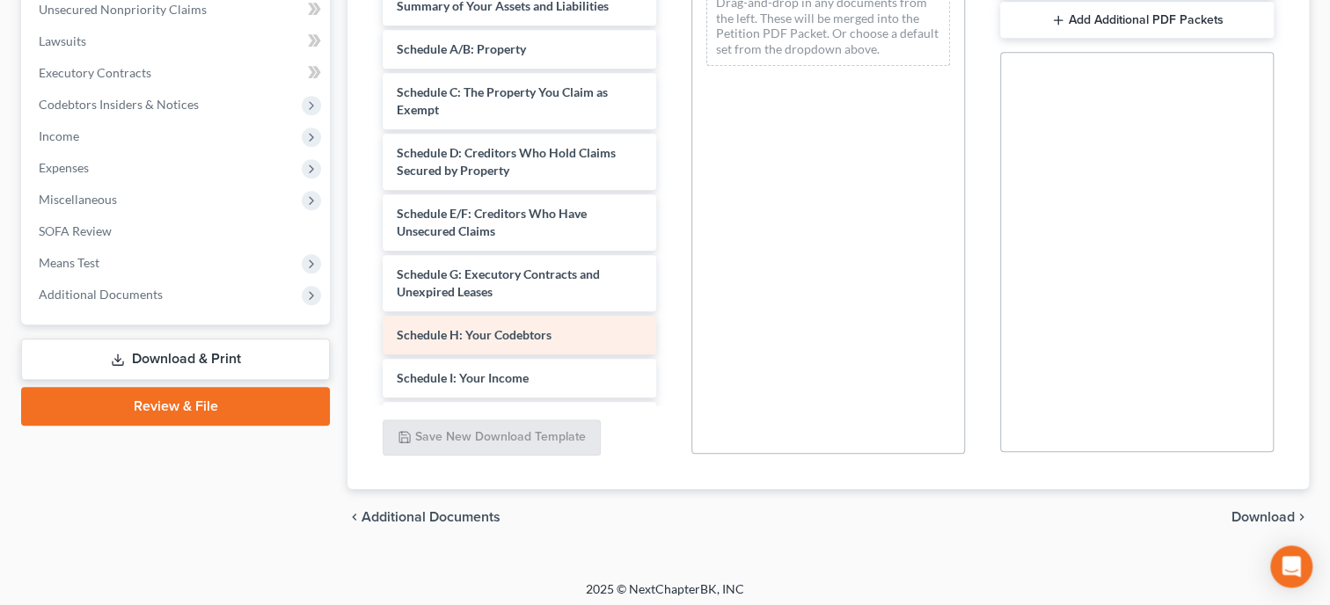
scroll to position [479, 0]
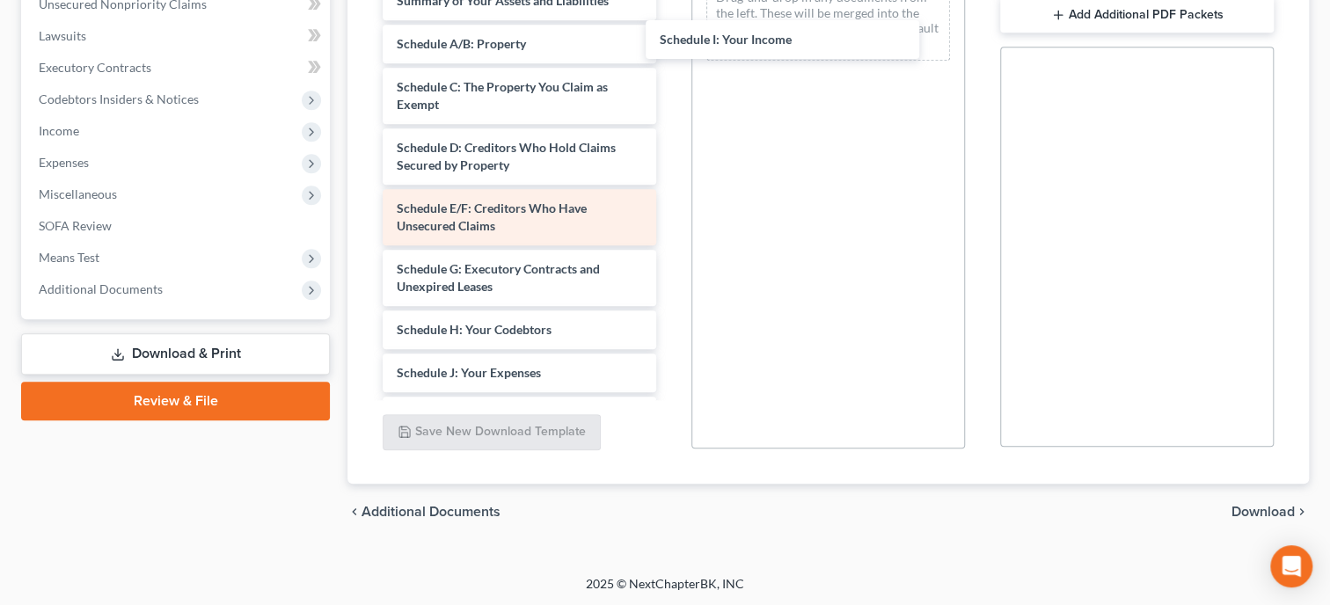
drag, startPoint x: 508, startPoint y: 372, endPoint x: 642, endPoint y: 203, distance: 216.0
click at [670, 21] on div "Schedule I: Your Income Voluntary Petition for Individuals Filing for Bankruptc…" at bounding box center [520, 373] width 302 height 904
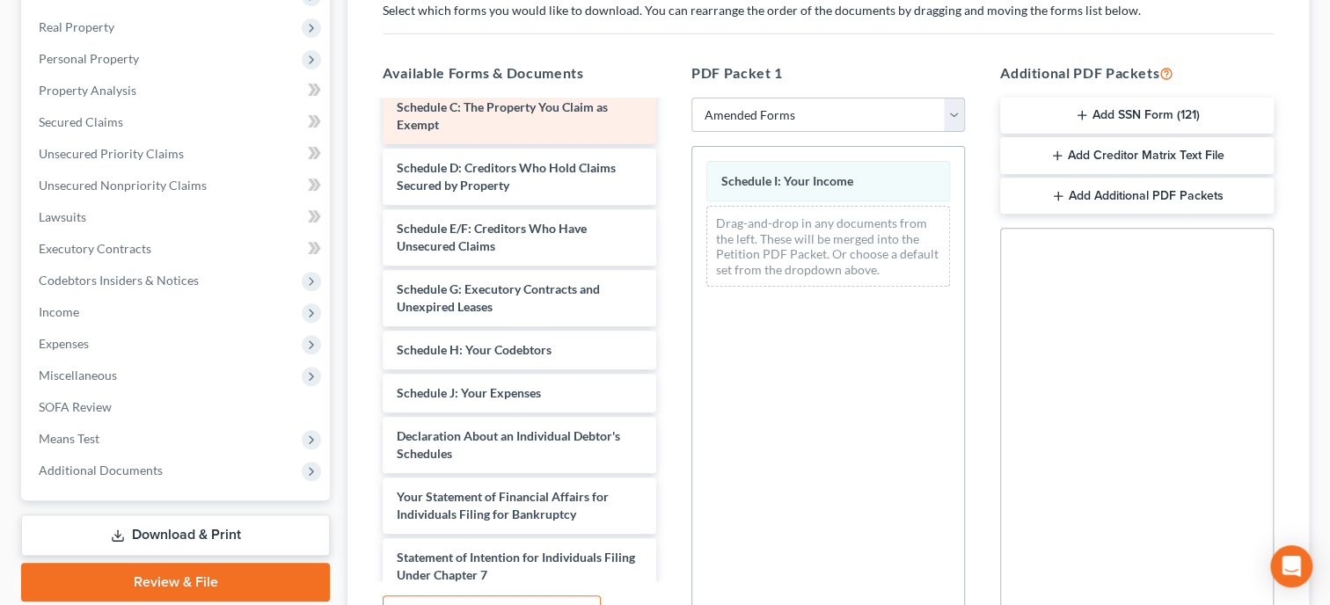
scroll to position [180, 0]
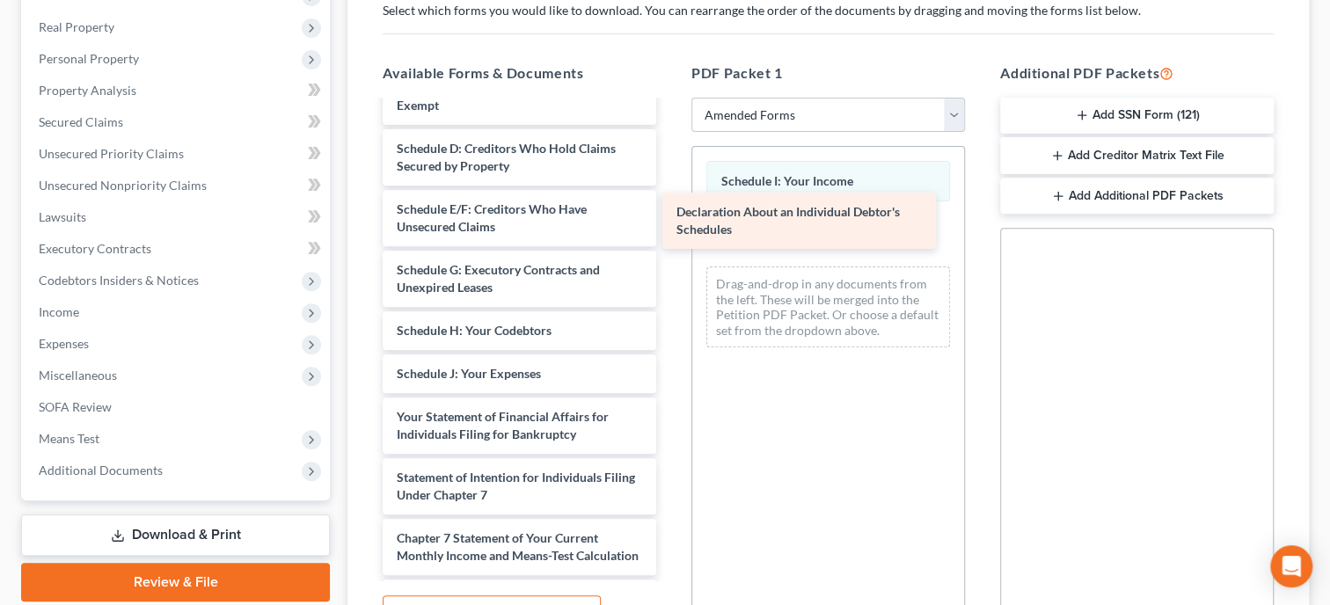
drag, startPoint x: 448, startPoint y: 424, endPoint x: 741, endPoint y: 211, distance: 362.1
click at [670, 211] on div "Declaration About an Individual Debtor's Schedules Voluntary Petition for Indiv…" at bounding box center [520, 344] width 302 height 844
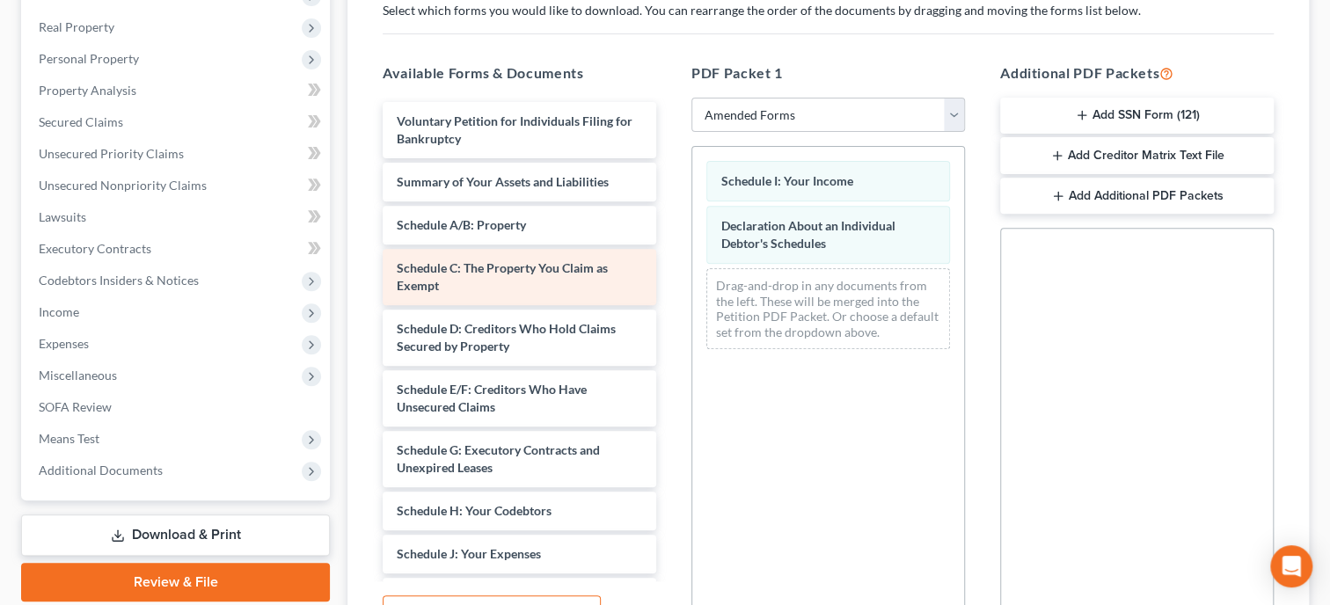
scroll to position [0, 0]
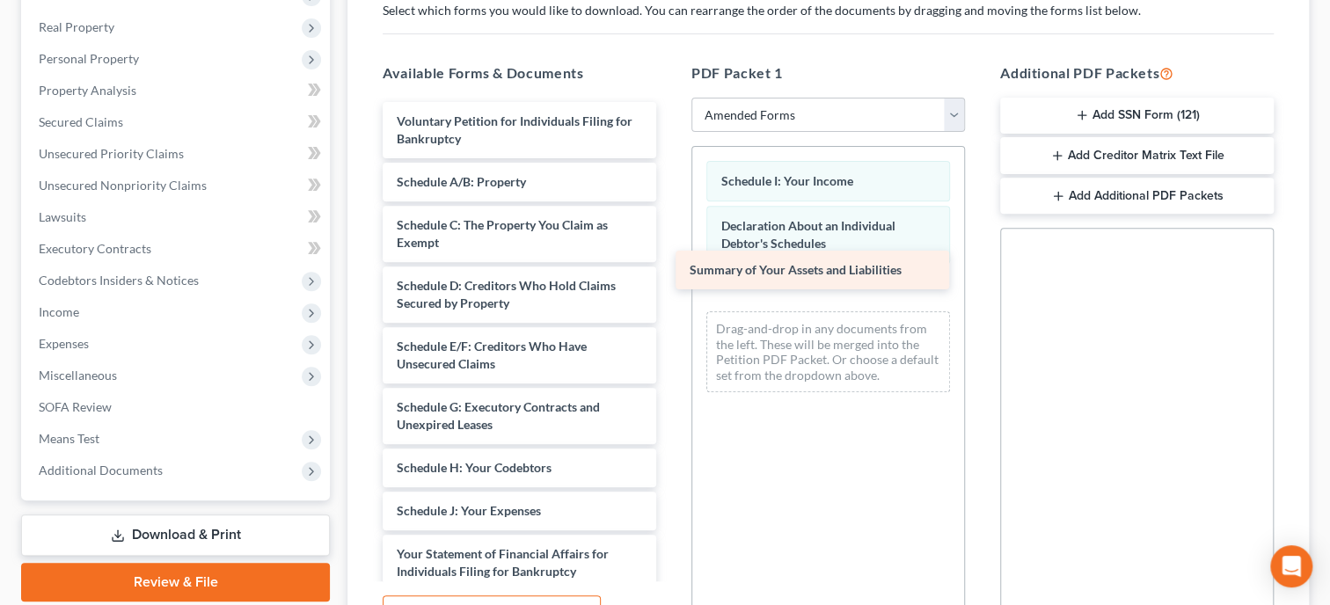
drag, startPoint x: 508, startPoint y: 172, endPoint x: 801, endPoint y: 263, distance: 306.7
click at [670, 263] on div "Summary of Your Assets and Liabilities Voluntary Petition for Individuals Filin…" at bounding box center [520, 502] width 302 height 801
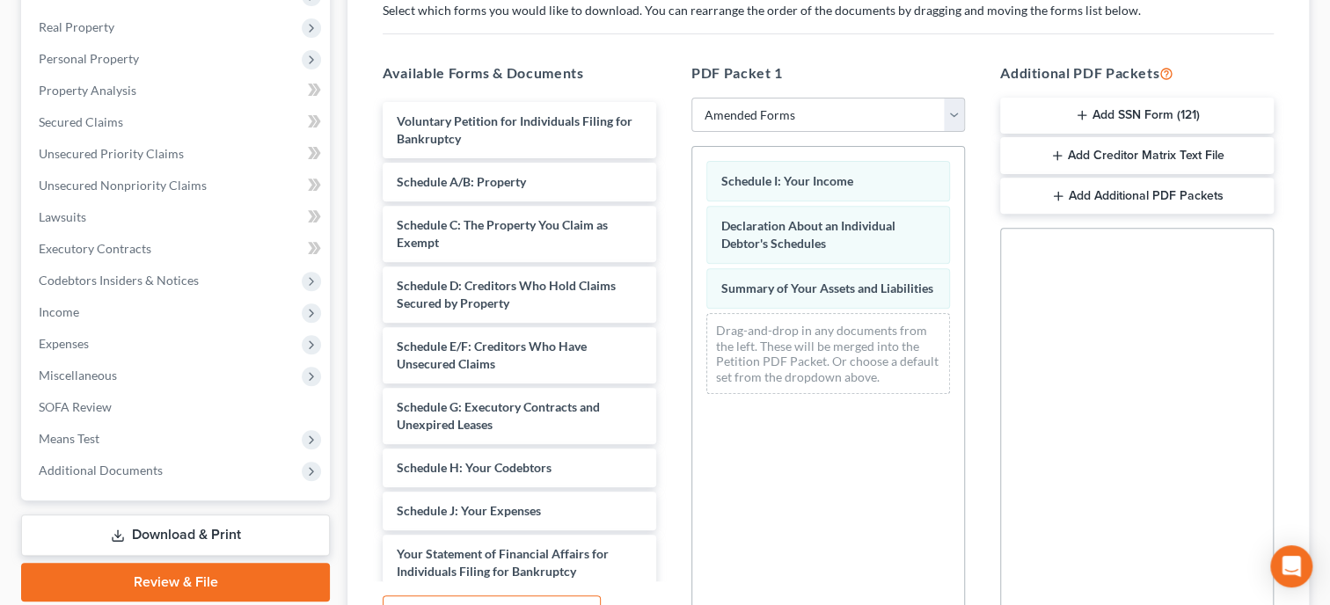
scroll to position [479, 0]
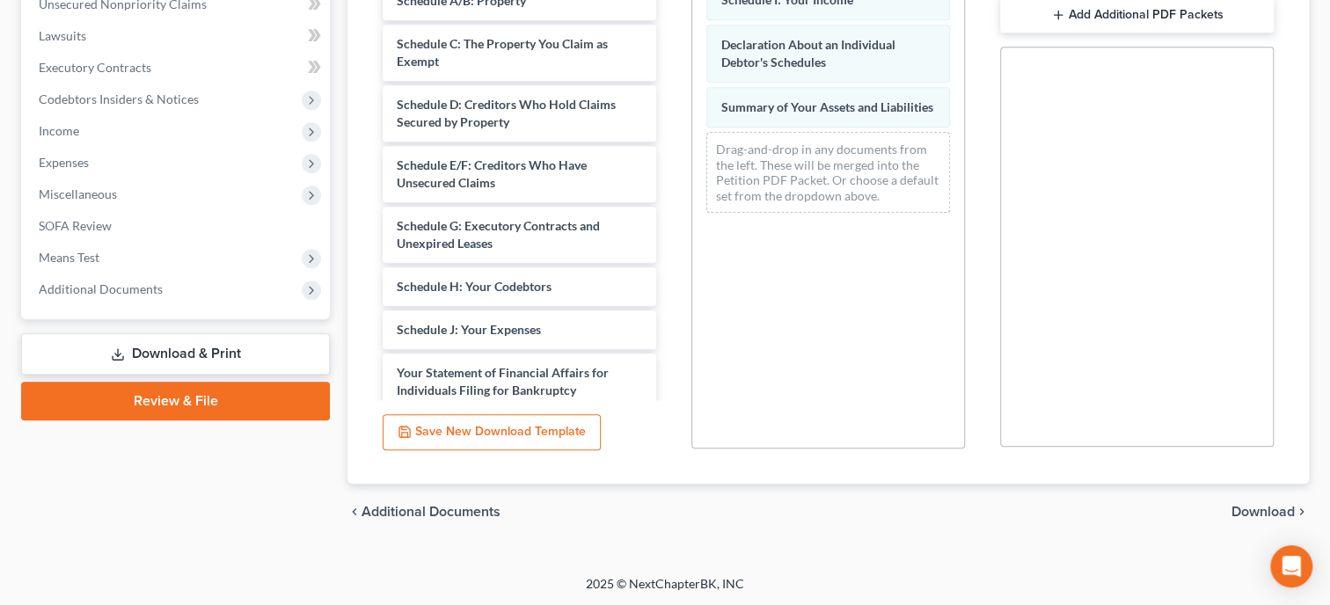
click at [1257, 514] on span "Download" at bounding box center [1263, 512] width 63 height 14
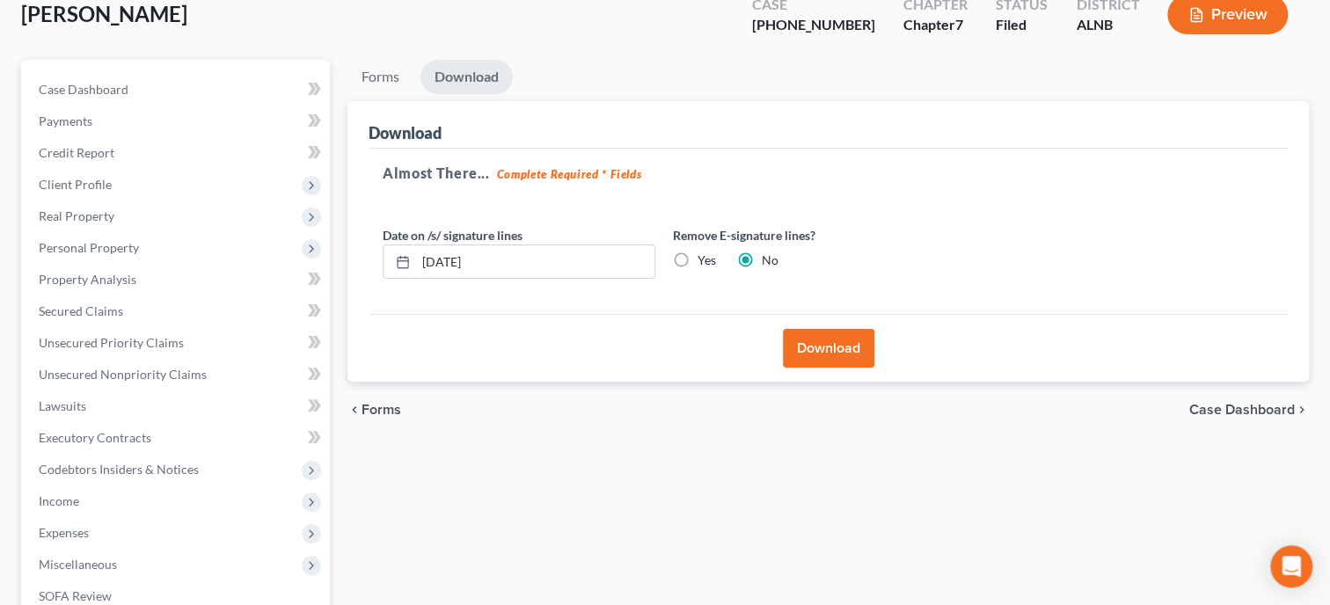
scroll to position [87, 0]
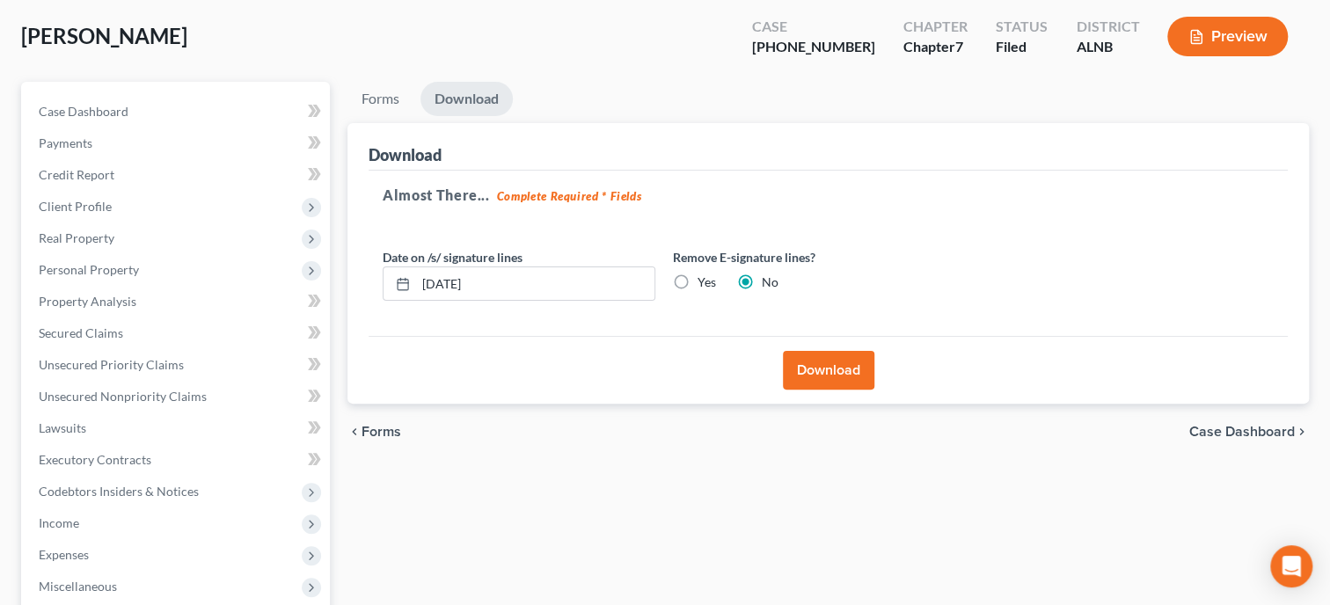
click at [836, 377] on button "Download" at bounding box center [828, 370] width 91 height 39
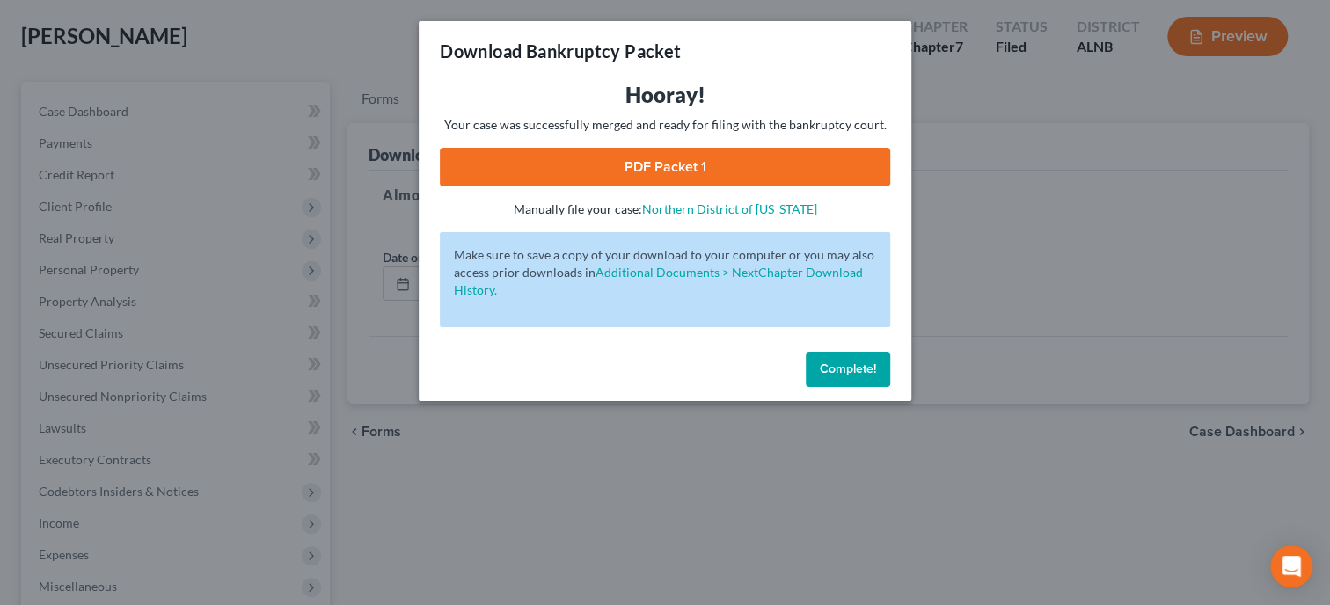
click at [684, 158] on link "PDF Packet 1" at bounding box center [665, 167] width 450 height 39
click at [844, 370] on span "Complete!" at bounding box center [848, 369] width 56 height 15
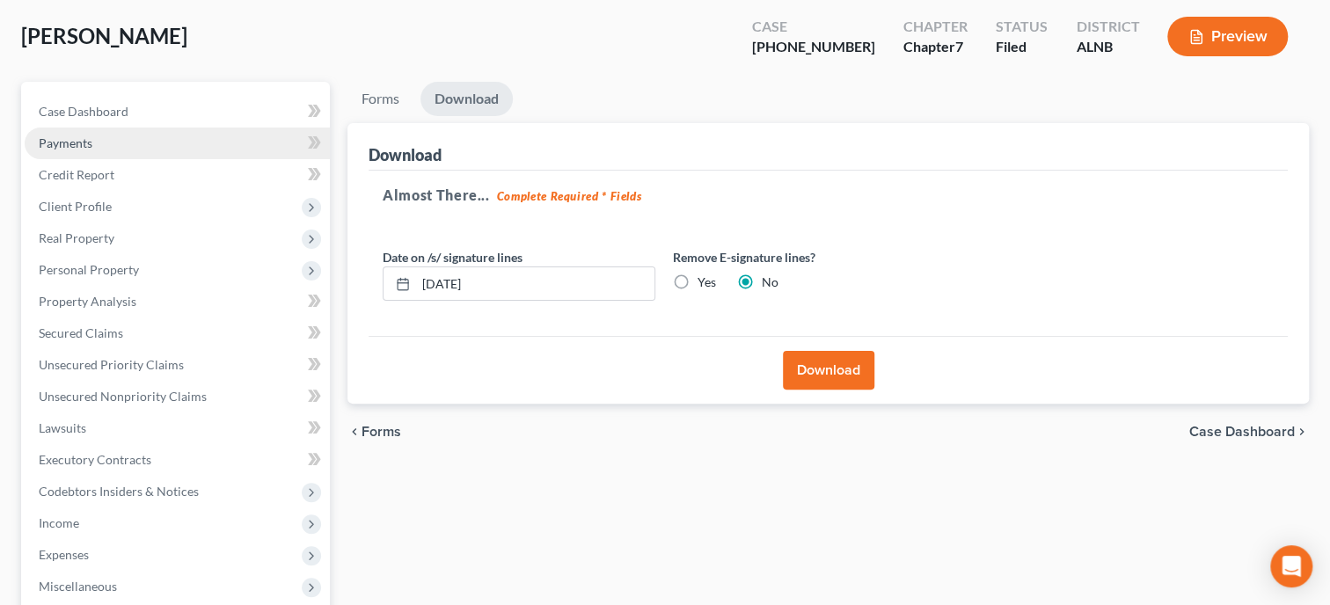
scroll to position [0, 0]
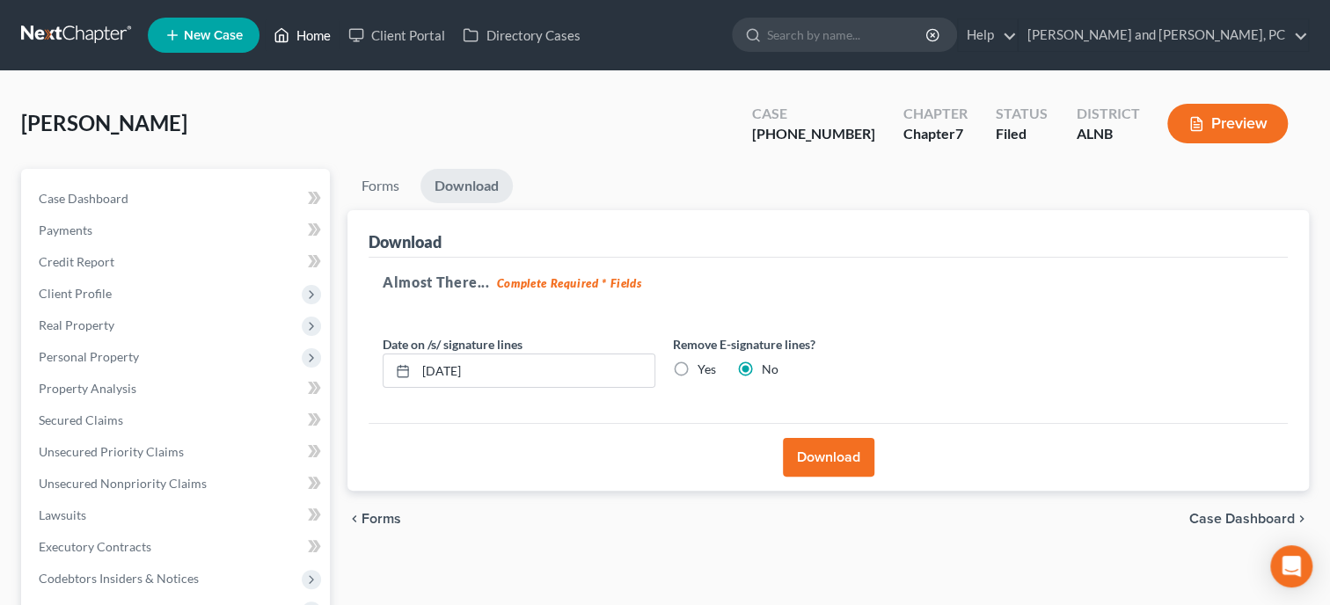
click at [317, 29] on link "Home" at bounding box center [302, 35] width 75 height 32
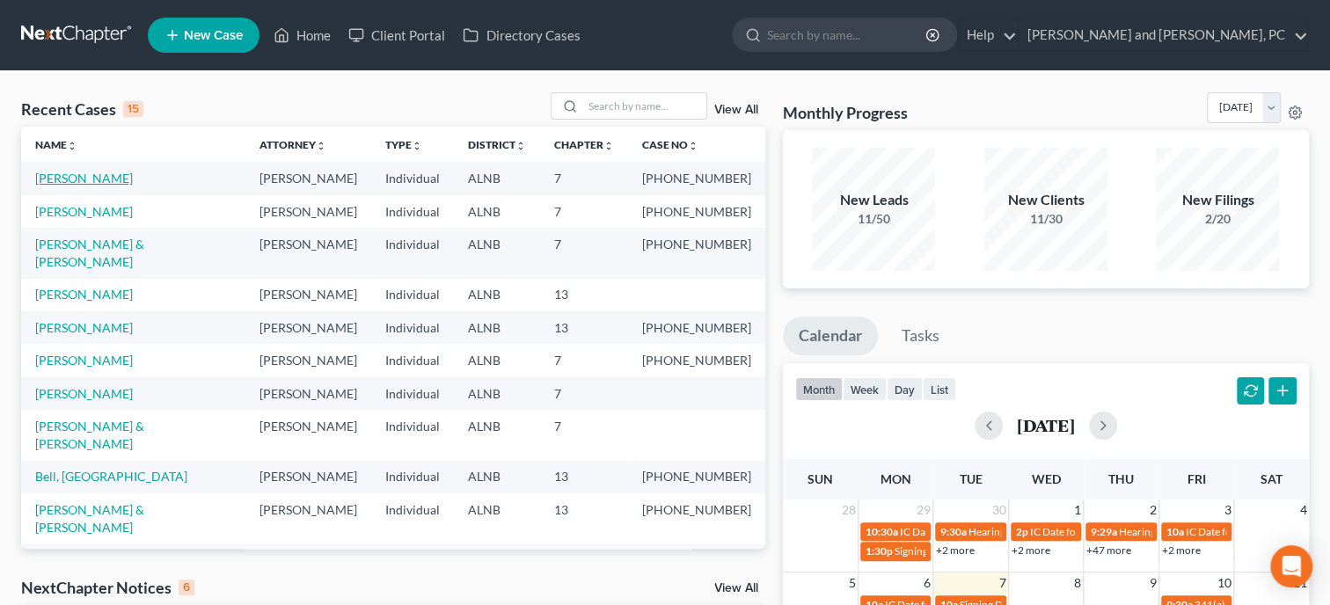
click at [104, 179] on link "[PERSON_NAME]" at bounding box center [84, 178] width 98 height 15
select select "6"
select select "0"
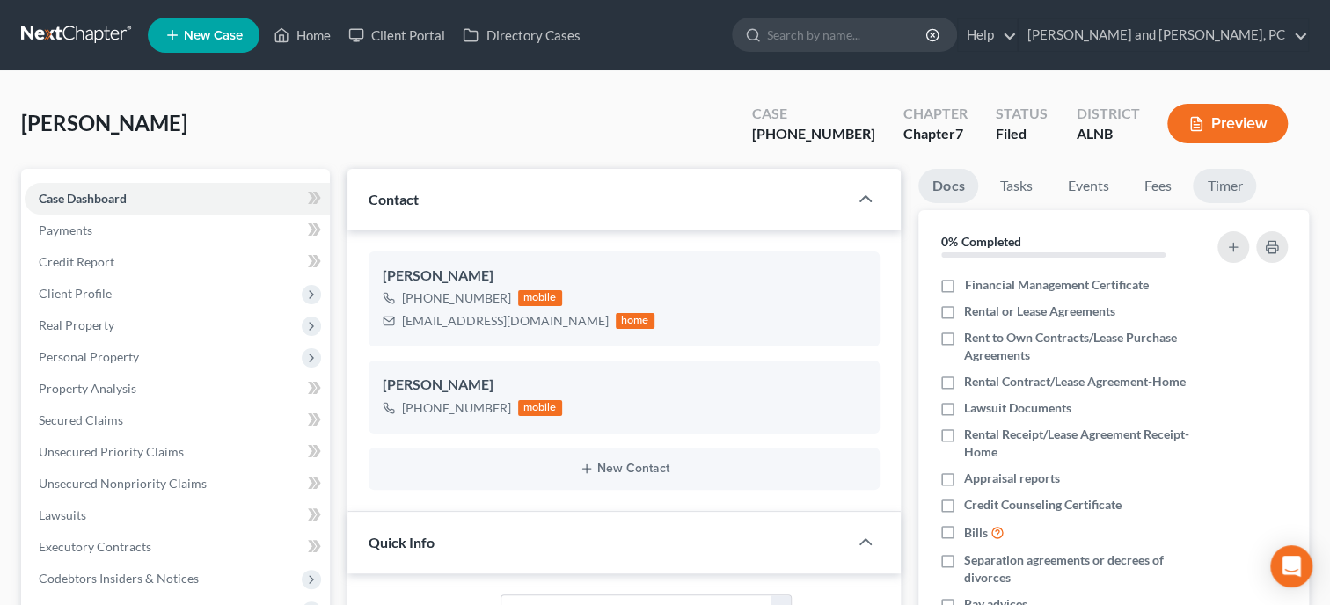
scroll to position [187, 0]
click at [1235, 190] on link "Timer" at bounding box center [1224, 186] width 63 height 34
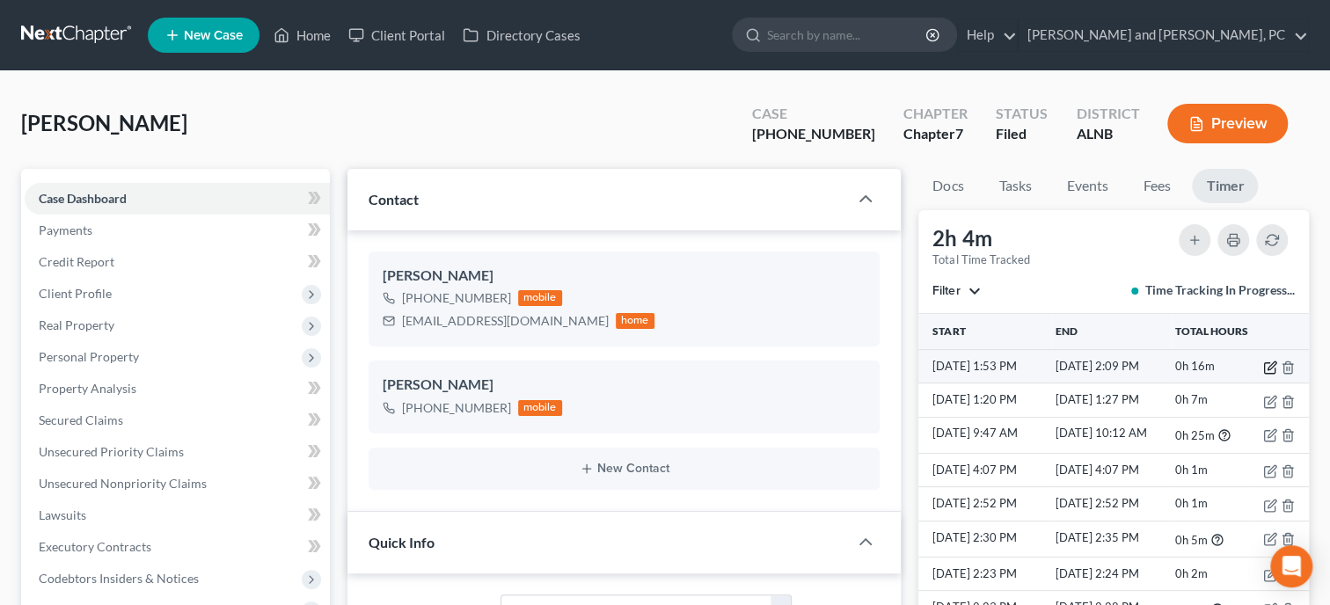
click at [1269, 370] on icon "button" at bounding box center [1270, 368] width 14 height 14
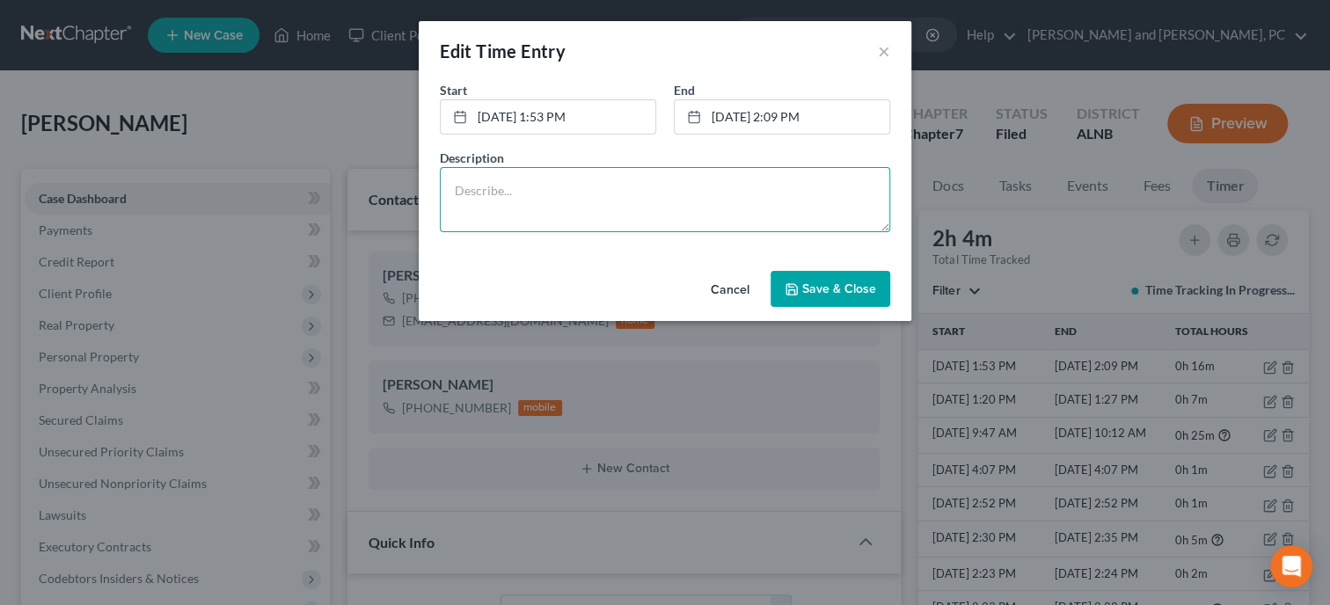
click at [597, 195] on textarea at bounding box center [665, 199] width 450 height 65
type textarea "r"
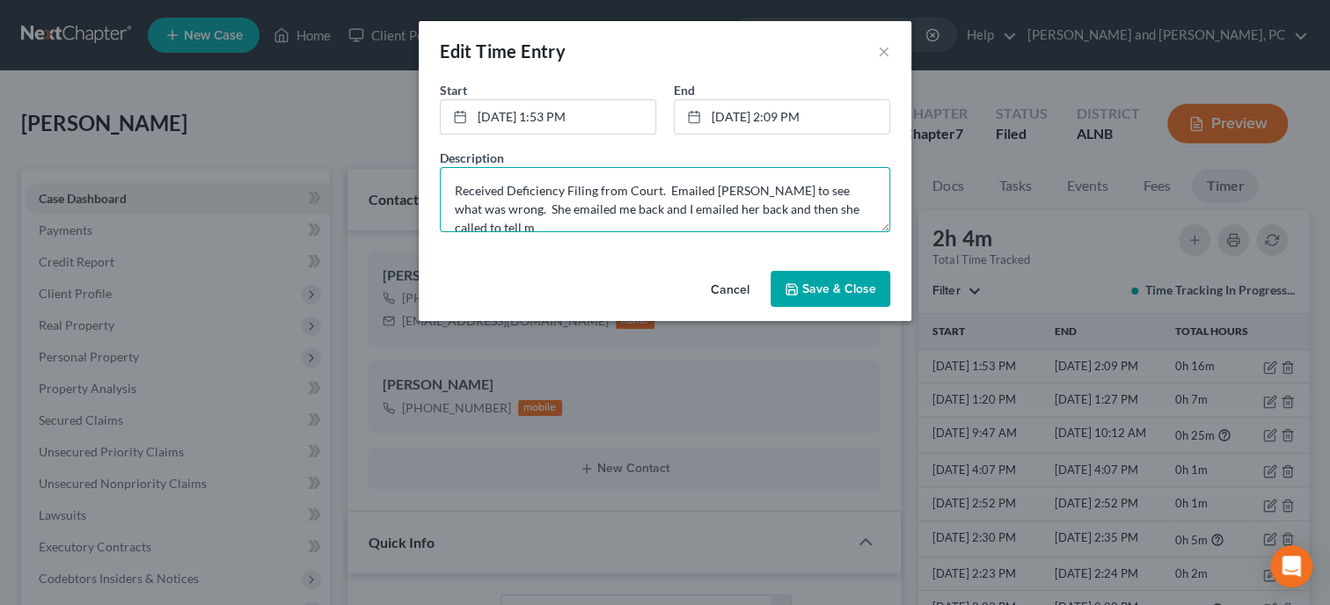
scroll to position [4, 0]
type textarea "Received Deficiency Filing from Court. Emailed Shannon to see what was wrong. S…"
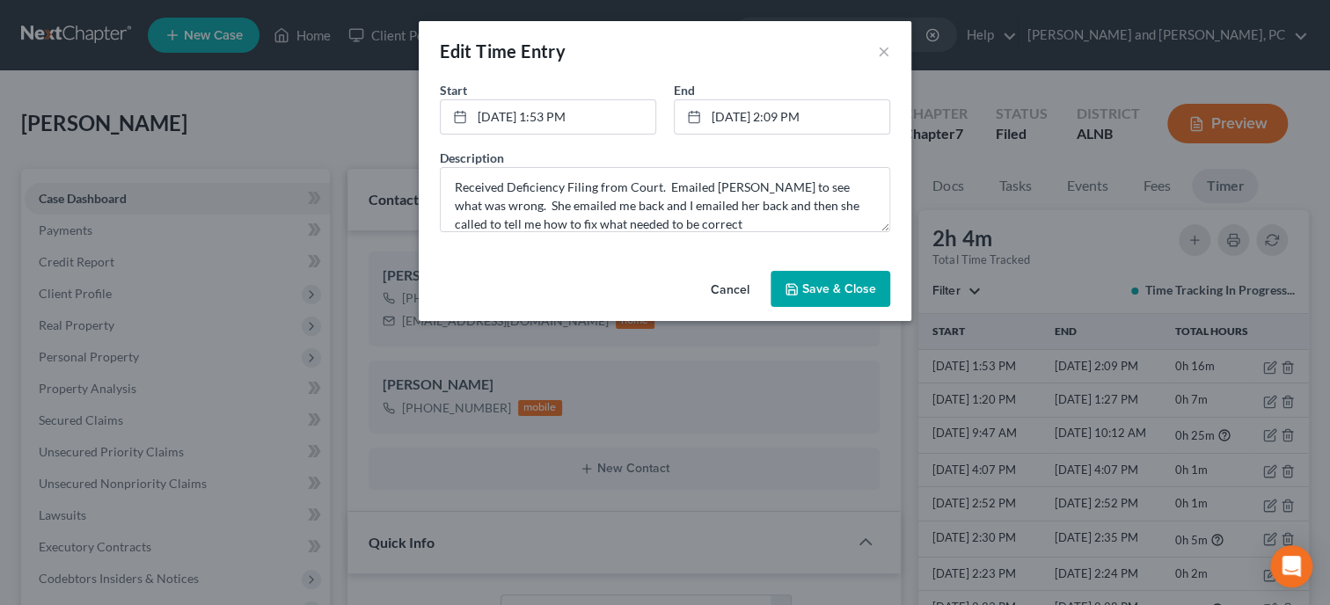
click at [832, 292] on span "Save & Close" at bounding box center [839, 289] width 74 height 15
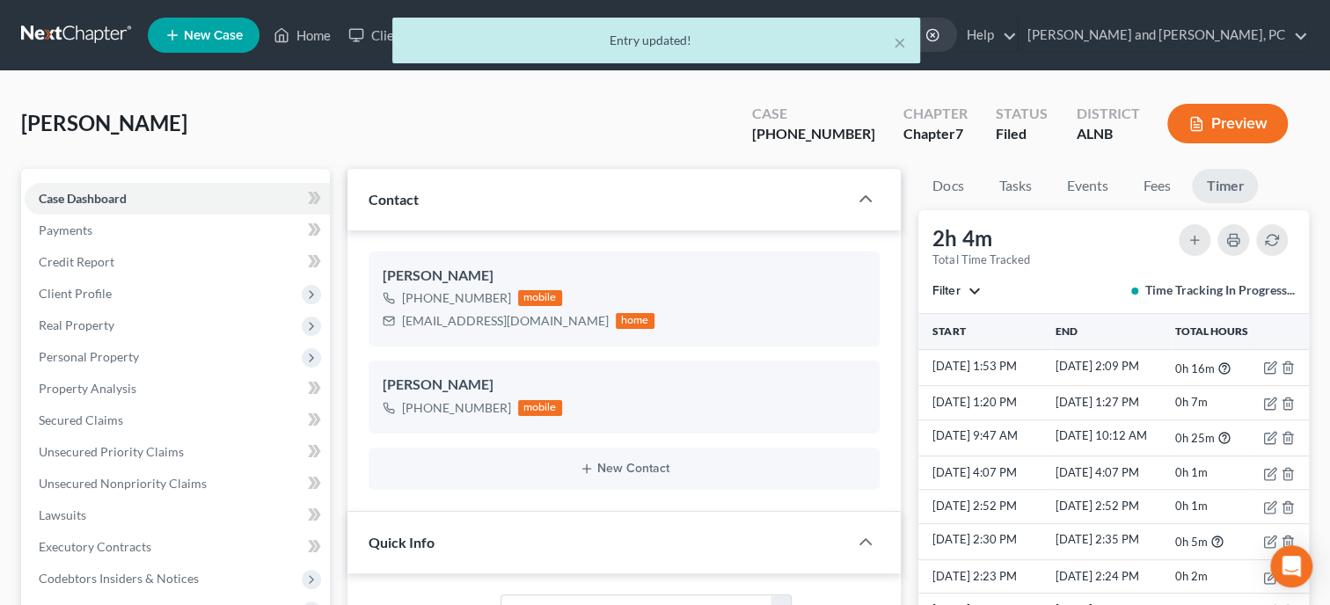
click at [300, 33] on div "× Entry updated!" at bounding box center [656, 45] width 1330 height 55
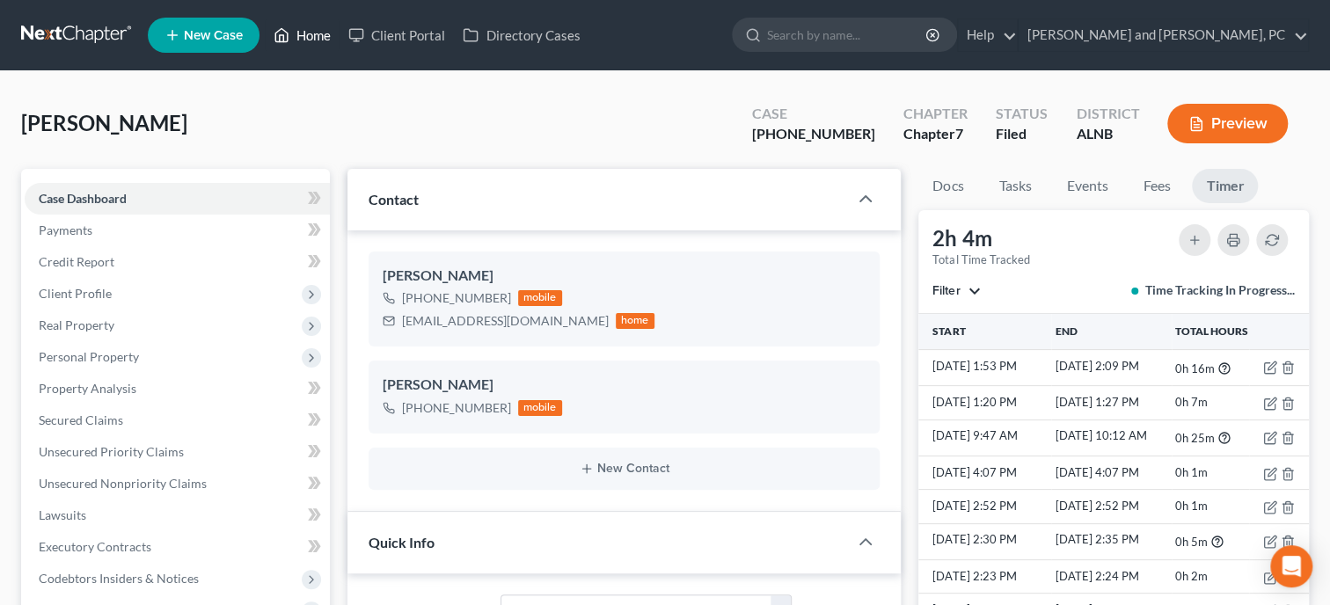
click at [307, 34] on link "Home" at bounding box center [302, 35] width 75 height 32
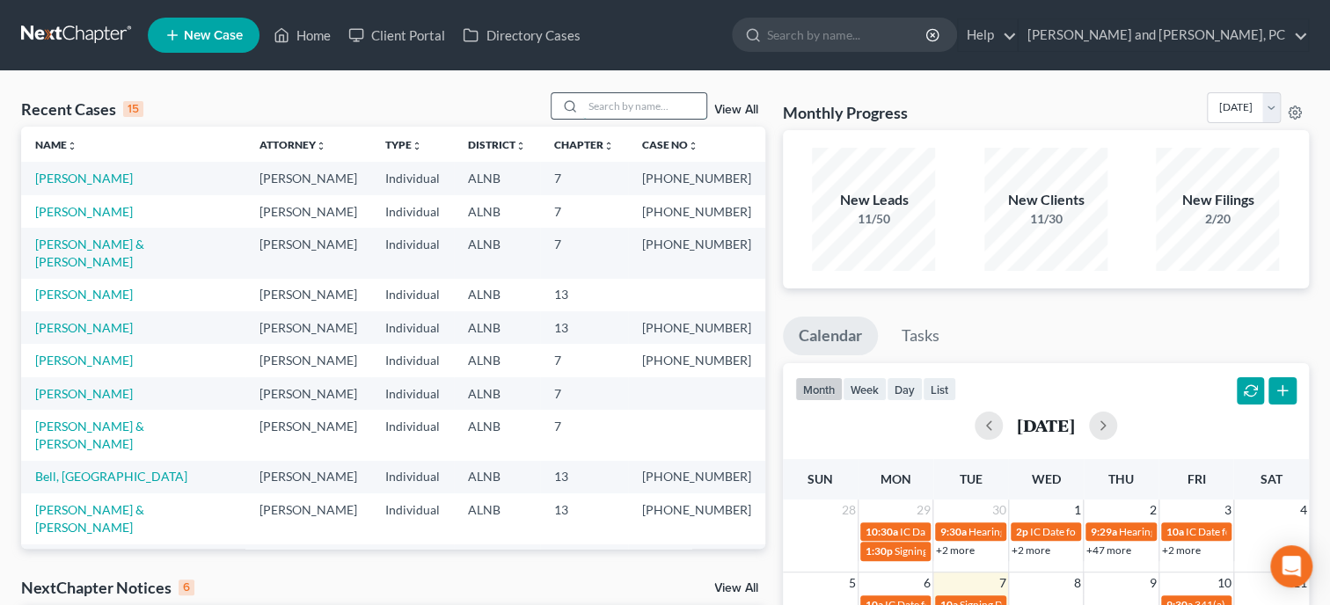
click at [625, 109] on input "search" at bounding box center [644, 106] width 123 height 26
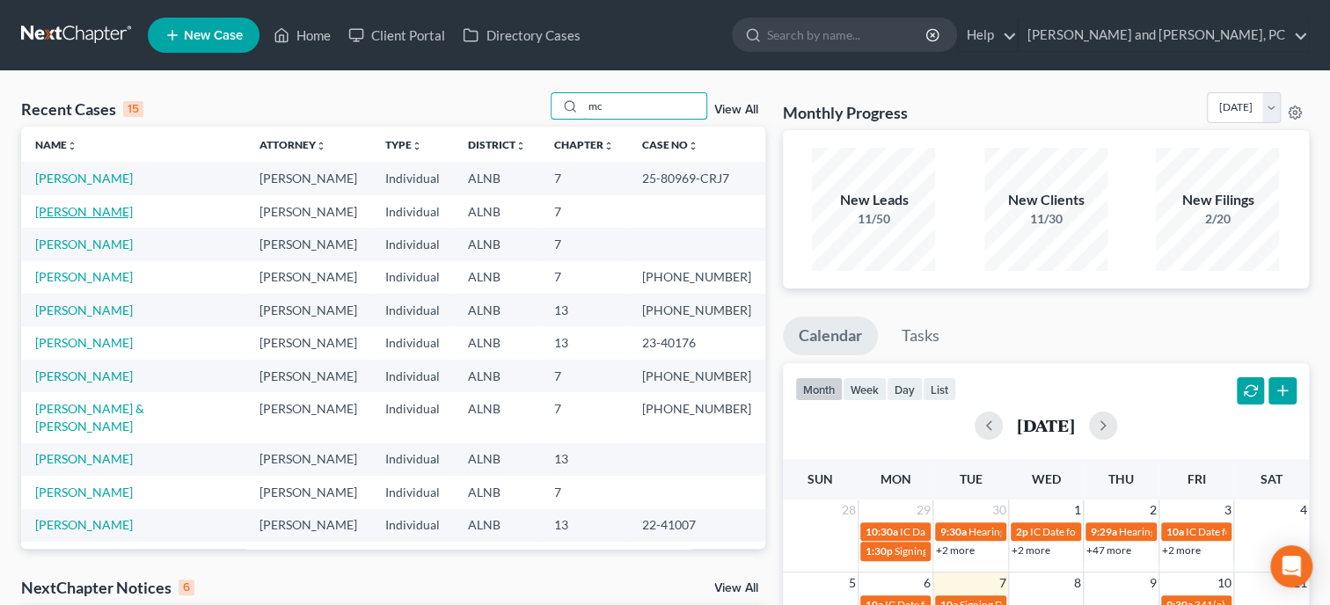
type input "mc"
click at [43, 213] on link "Mc Dill , Tamara" at bounding box center [84, 211] width 98 height 15
select select "6"
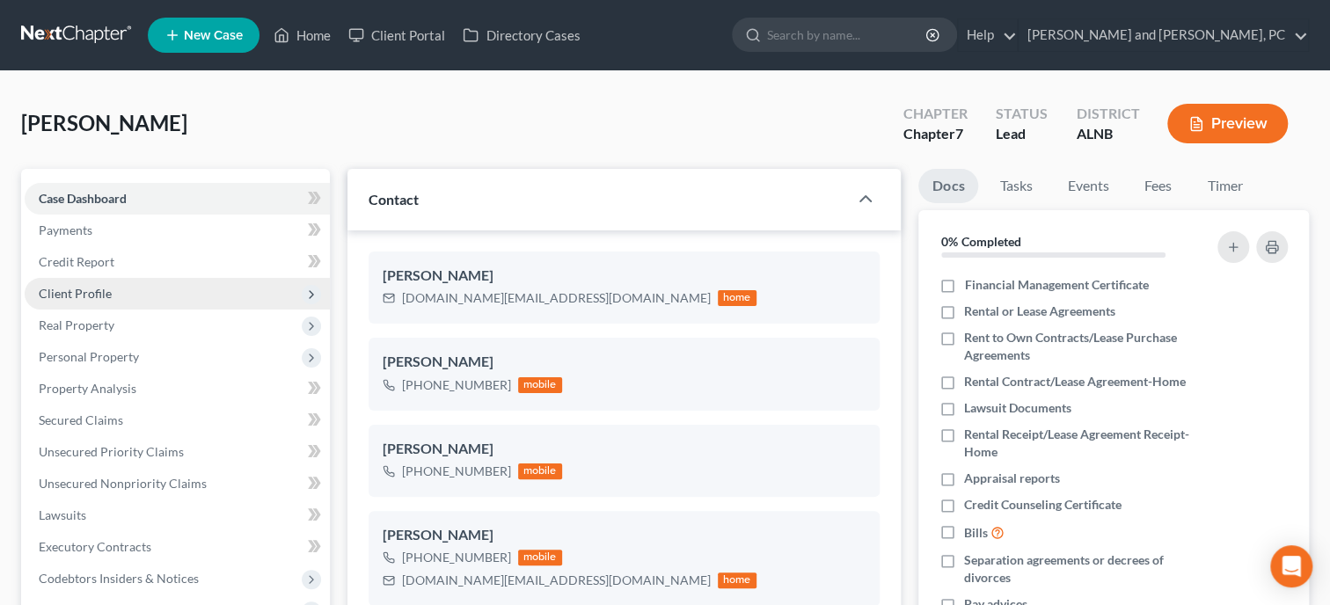
scroll to position [610, 0]
click at [65, 288] on span "Client Profile" at bounding box center [75, 293] width 73 height 15
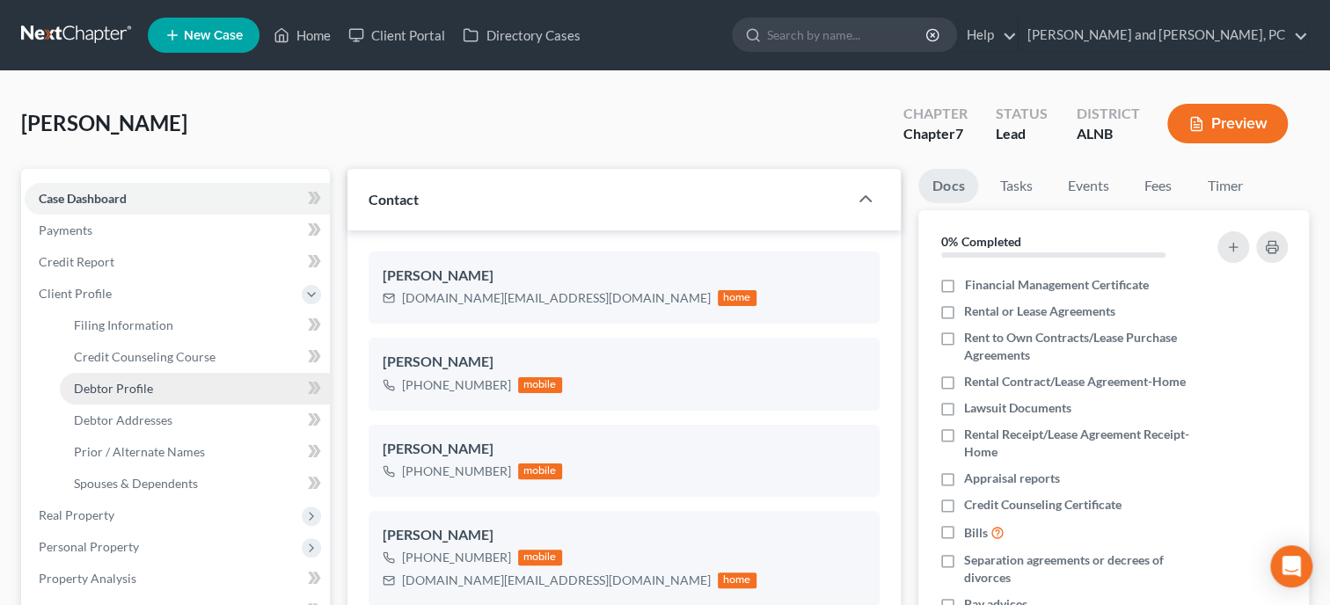
click at [103, 394] on span "Debtor Profile" at bounding box center [113, 388] width 79 height 15
select select "1"
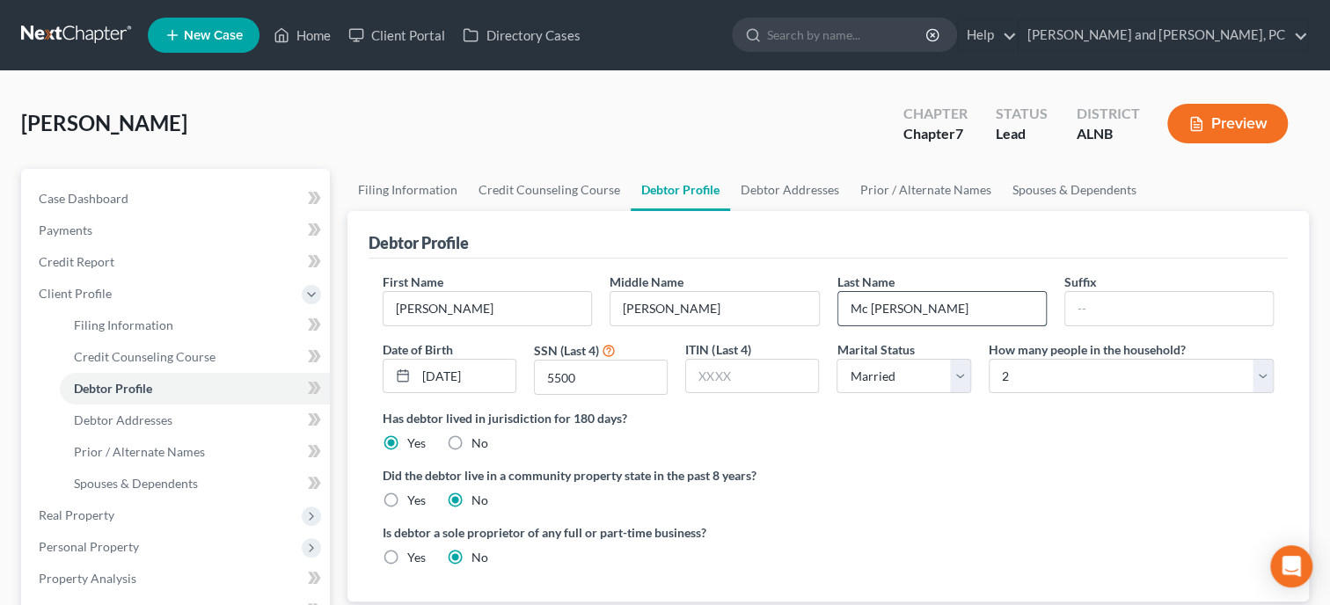
click at [864, 308] on input "Mc Dill" at bounding box center [942, 308] width 208 height 33
type input "McDill"
click at [439, 191] on link "Filing Information" at bounding box center [408, 190] width 121 height 42
select select "1"
select select "0"
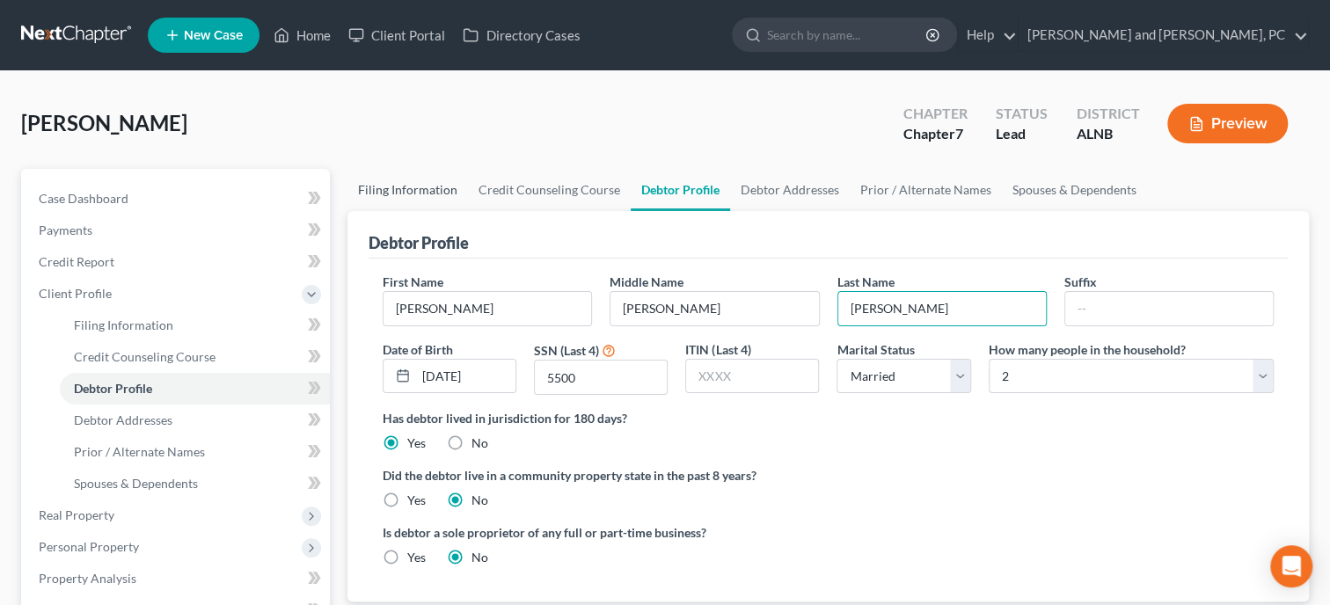
select select "0"
select select "1"
select select "0"
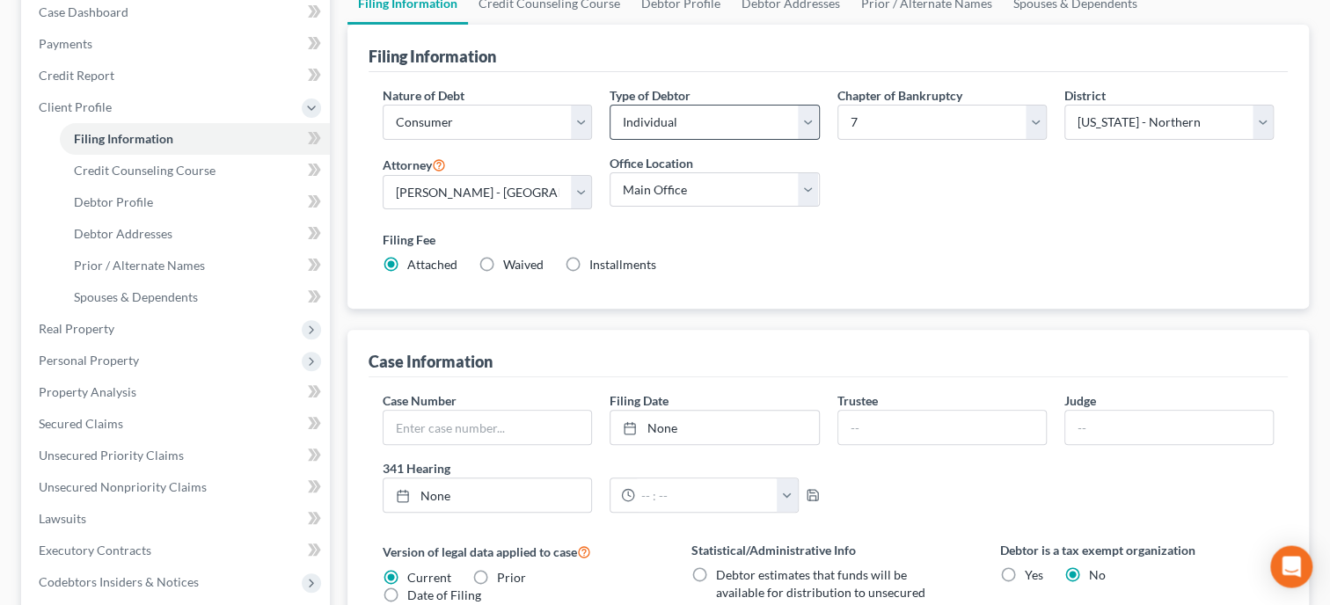
scroll to position [271, 0]
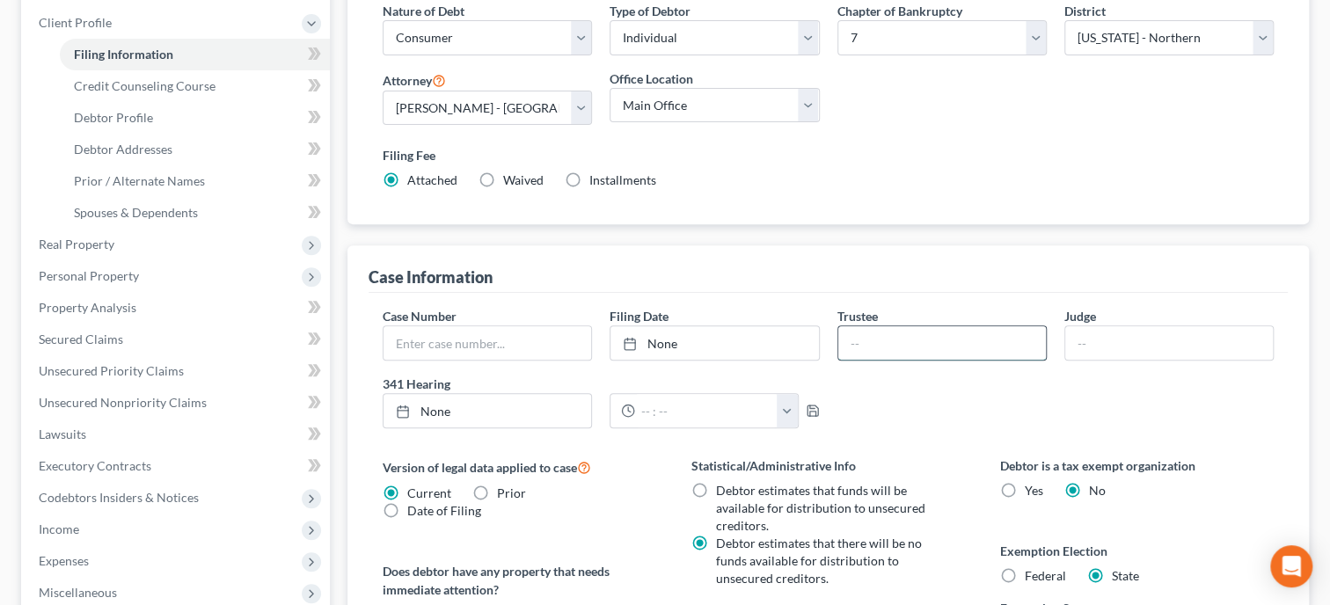
click at [842, 348] on input "text" at bounding box center [942, 342] width 208 height 33
type input "Rocco Leo"
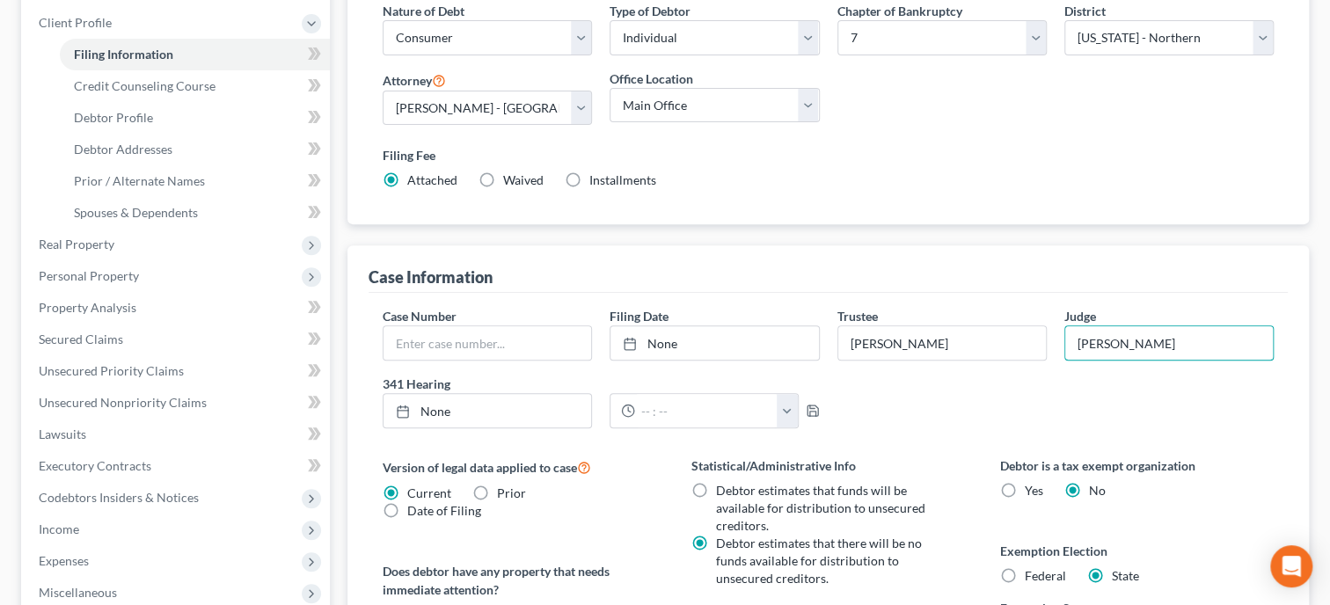
type input "Robinson"
click at [589, 179] on label "Installments Installments" at bounding box center [622, 181] width 67 height 18
click at [596, 179] on input "Installments Installments" at bounding box center [601, 177] width 11 height 11
radio input "true"
radio input "false"
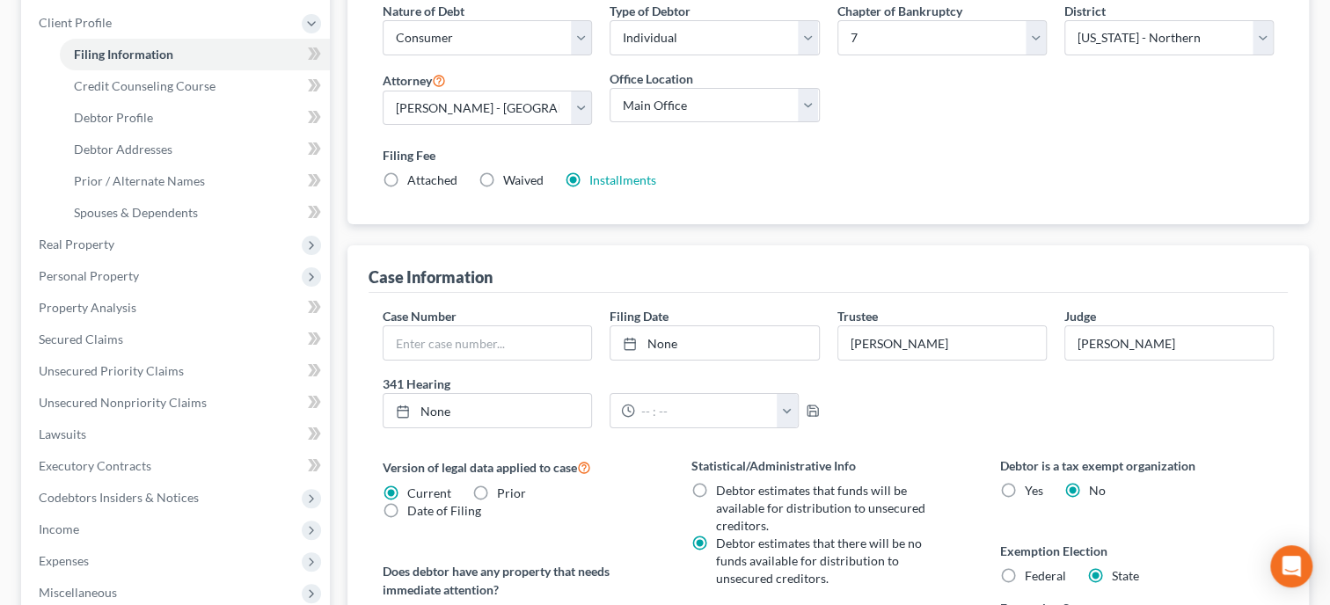
type input "0.00"
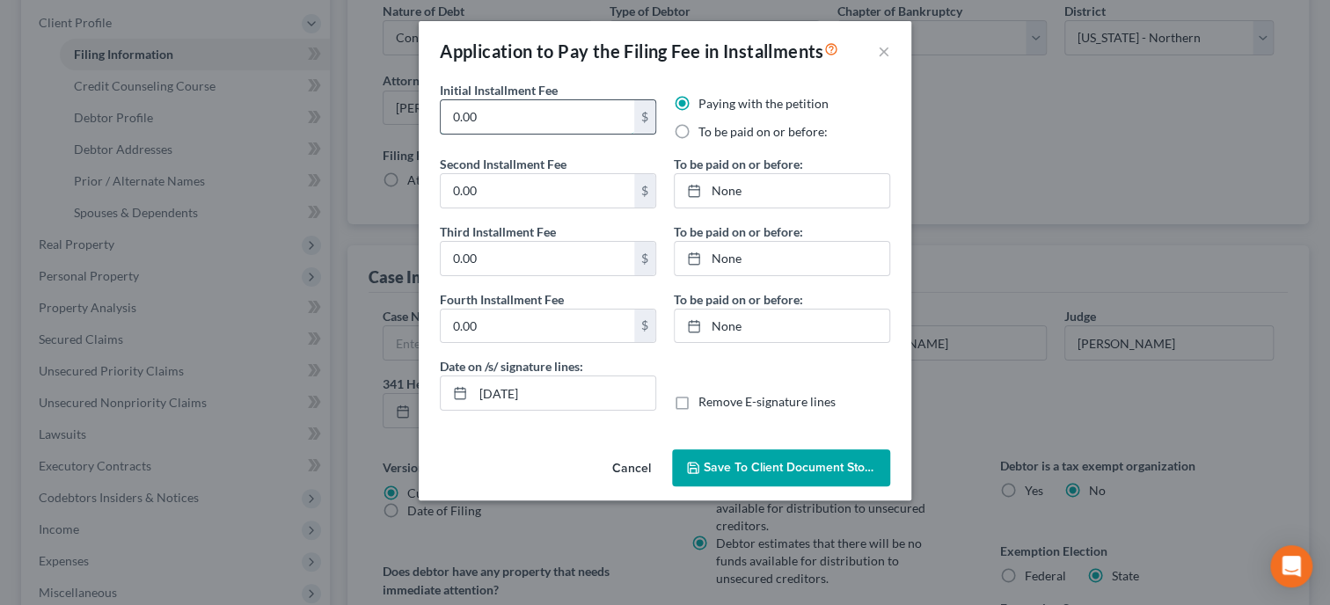
click at [500, 121] on input "0.00" at bounding box center [538, 116] width 194 height 33
drag, startPoint x: 459, startPoint y: 122, endPoint x: 435, endPoint y: 128, distance: 25.2
click at [441, 128] on input "0.00" at bounding box center [538, 116] width 194 height 33
click at [494, 191] on input "0.00" at bounding box center [538, 190] width 194 height 33
click at [495, 255] on input "0.00" at bounding box center [538, 258] width 194 height 33
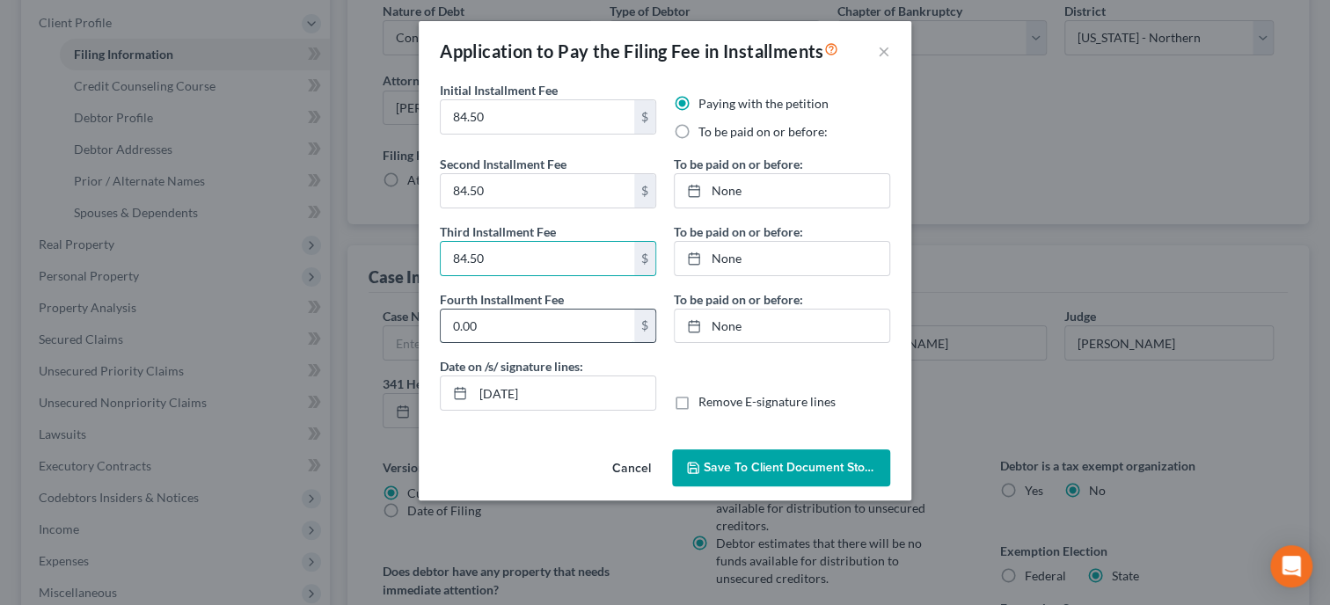
click at [492, 314] on input "0.00" at bounding box center [538, 326] width 194 height 33
click at [699, 135] on label "To be paid on or before:" at bounding box center [763, 132] width 129 height 18
click at [706, 135] on input "To be paid on or before:" at bounding box center [711, 128] width 11 height 11
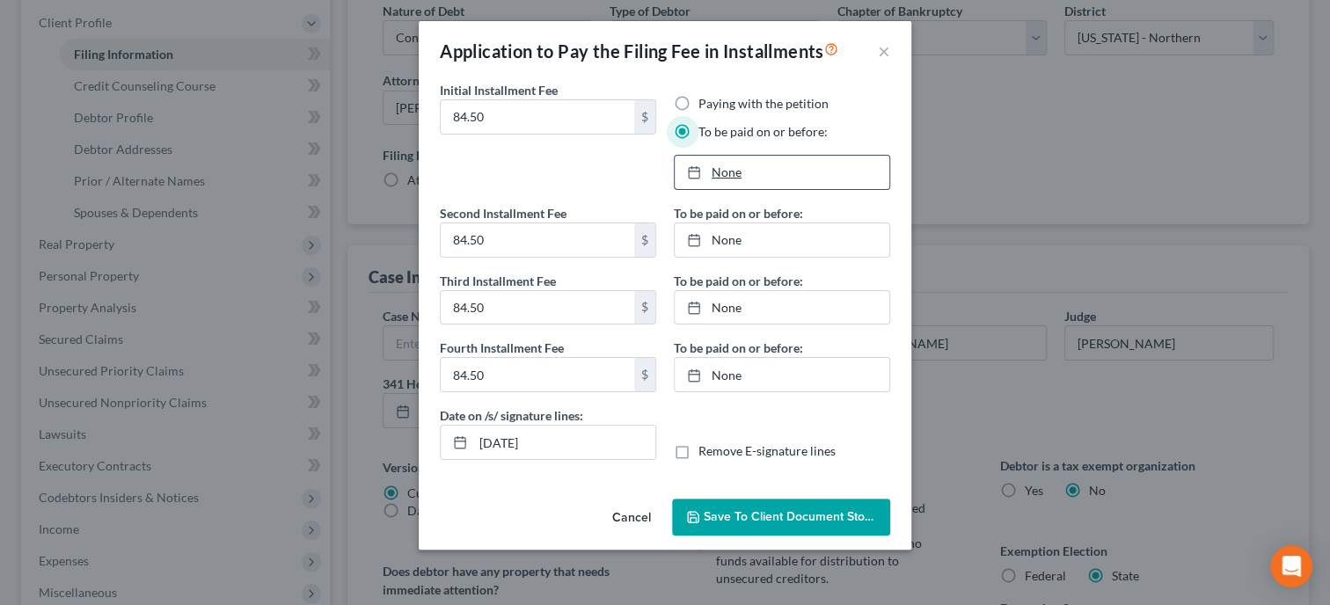
click at [729, 172] on link "None" at bounding box center [782, 172] width 215 height 33
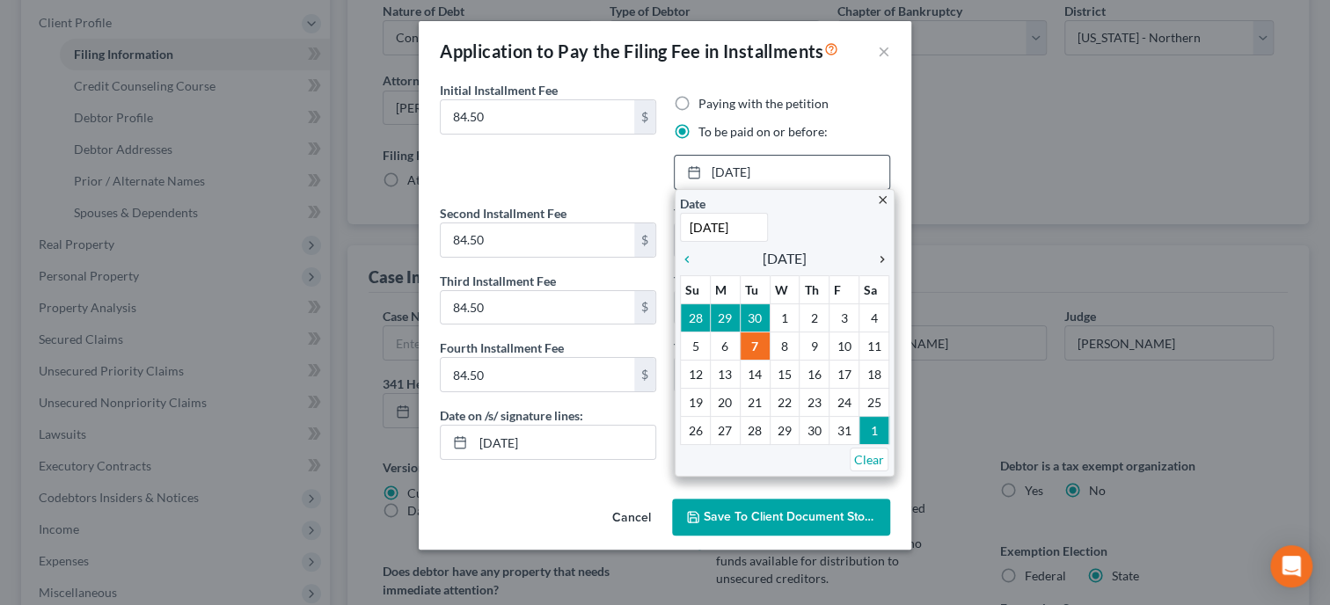
click at [876, 254] on icon "chevron_right" at bounding box center [878, 259] width 23 height 14
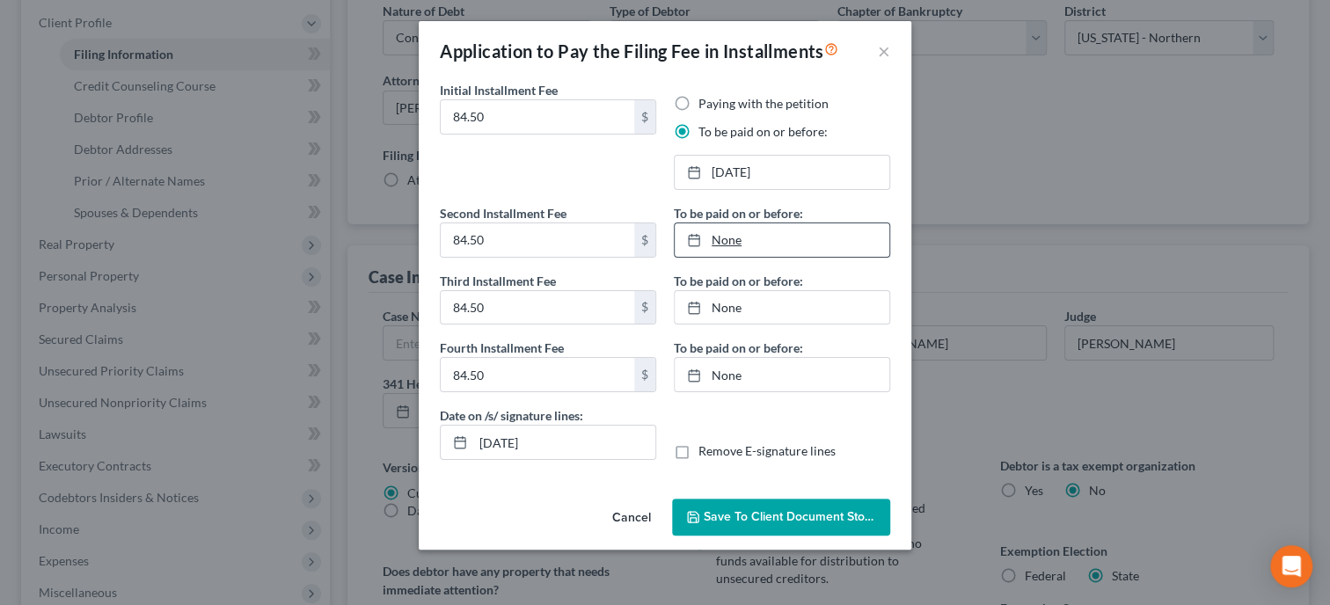
click at [727, 248] on link "None" at bounding box center [782, 239] width 215 height 33
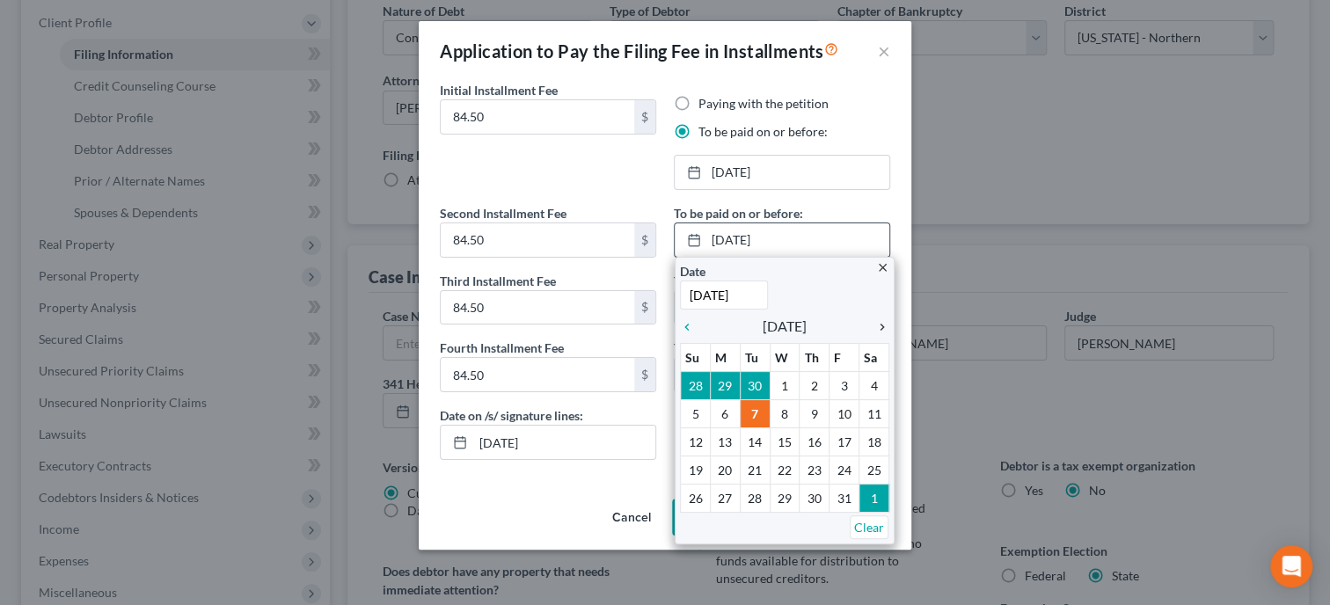
click at [883, 324] on icon "chevron_right" at bounding box center [878, 327] width 23 height 14
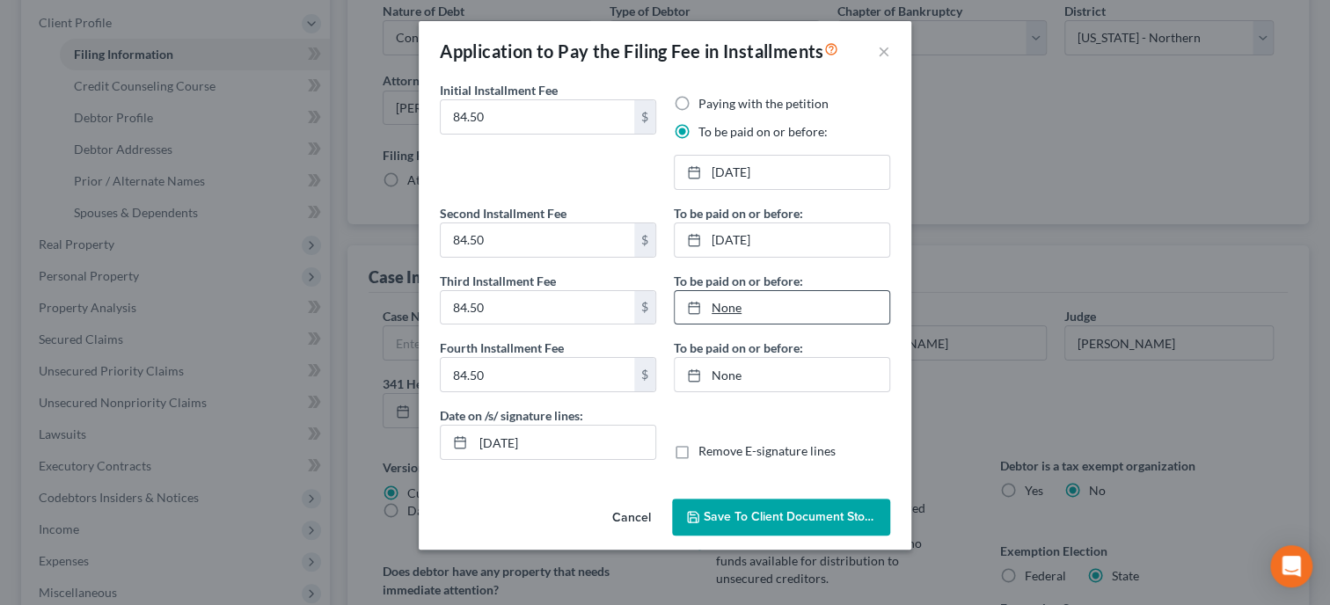
click at [733, 311] on link "None" at bounding box center [782, 307] width 215 height 33
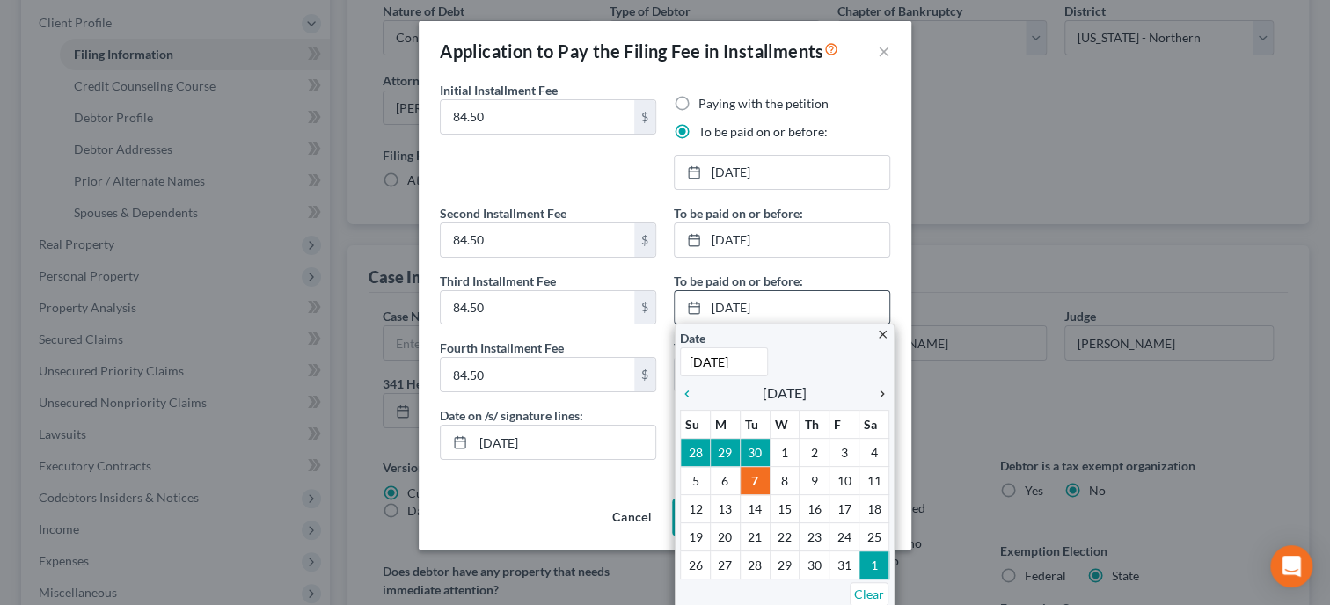
click at [880, 394] on icon "chevron_right" at bounding box center [878, 394] width 23 height 14
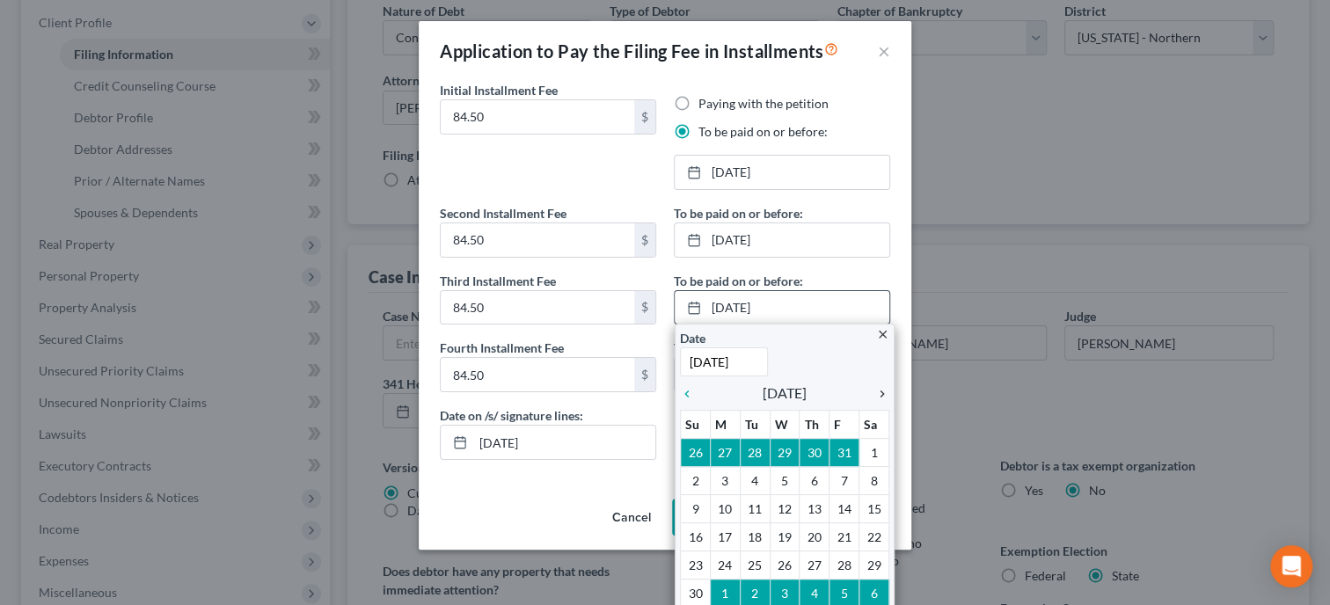
click at [880, 394] on icon "chevron_right" at bounding box center [878, 394] width 23 height 14
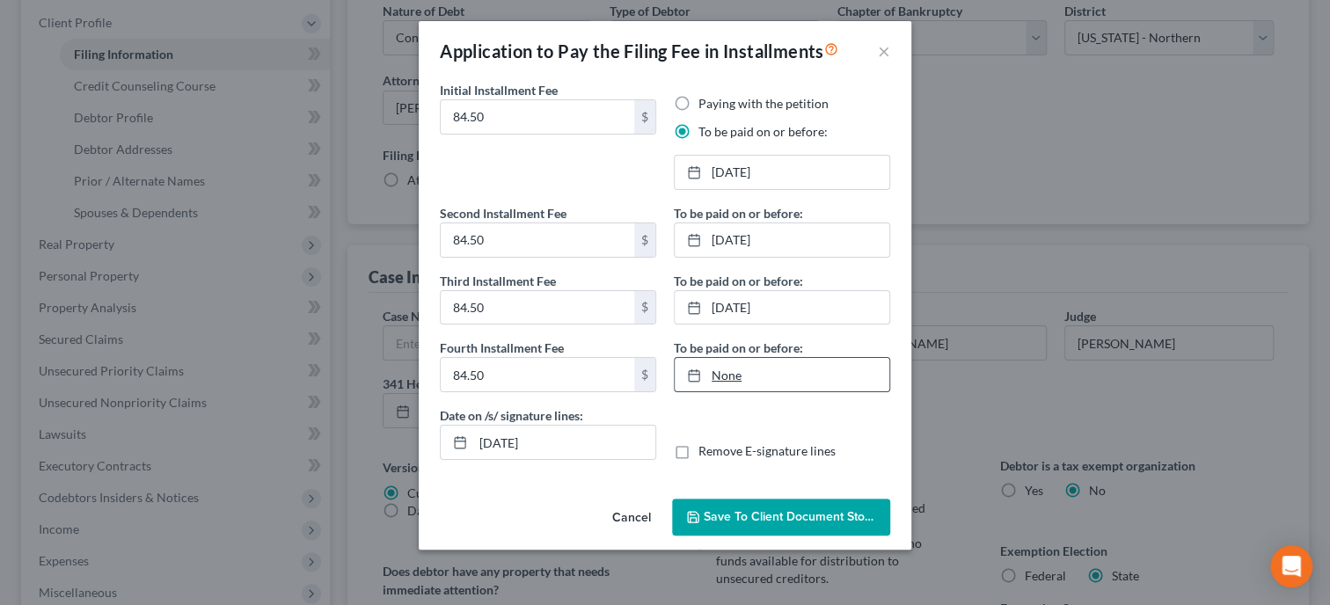
click at [719, 369] on link "None" at bounding box center [782, 374] width 215 height 33
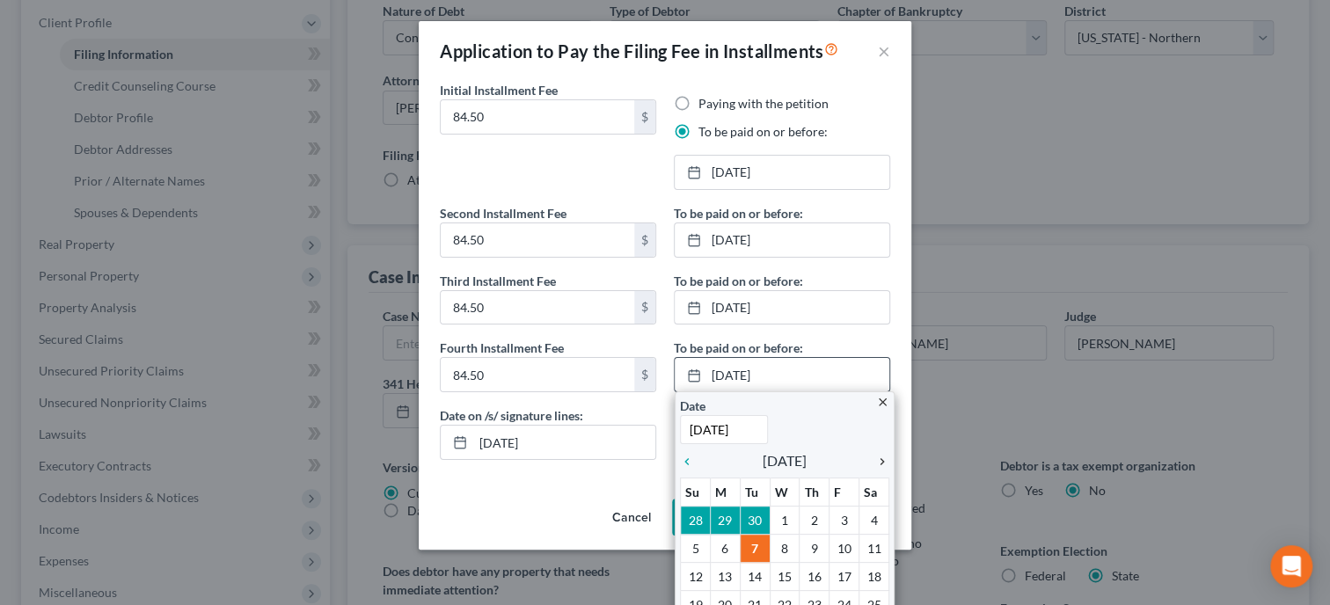
click at [881, 460] on icon "chevron_right" at bounding box center [878, 462] width 23 height 14
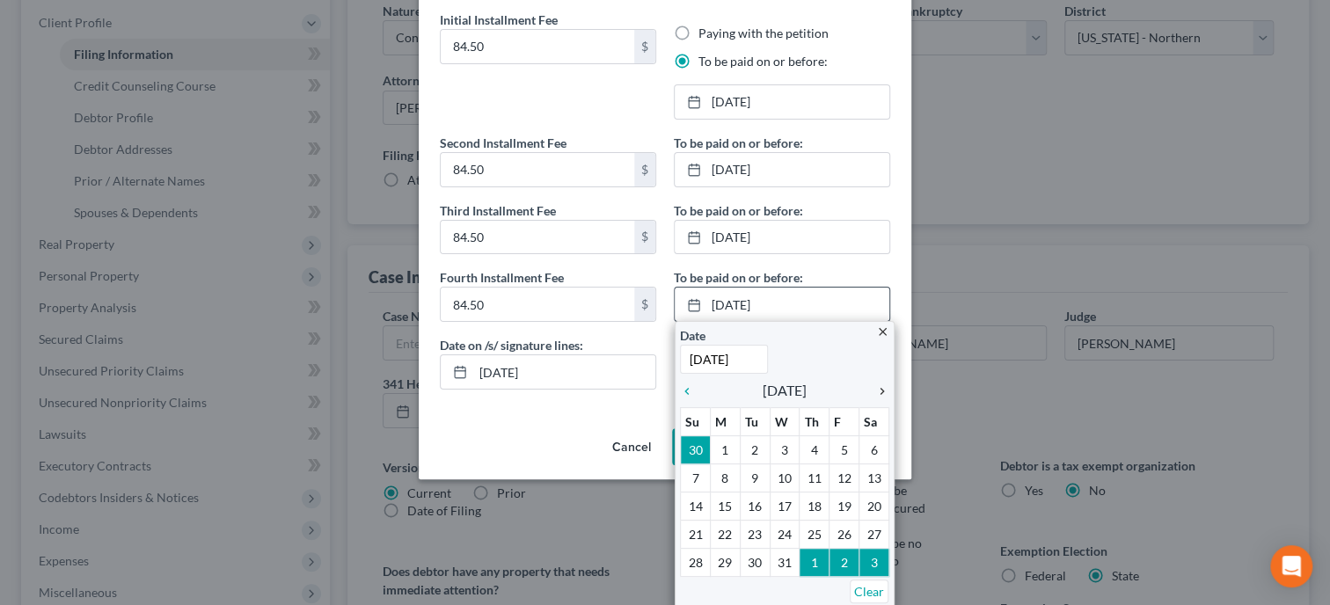
click at [877, 391] on icon "chevron_right" at bounding box center [878, 391] width 23 height 14
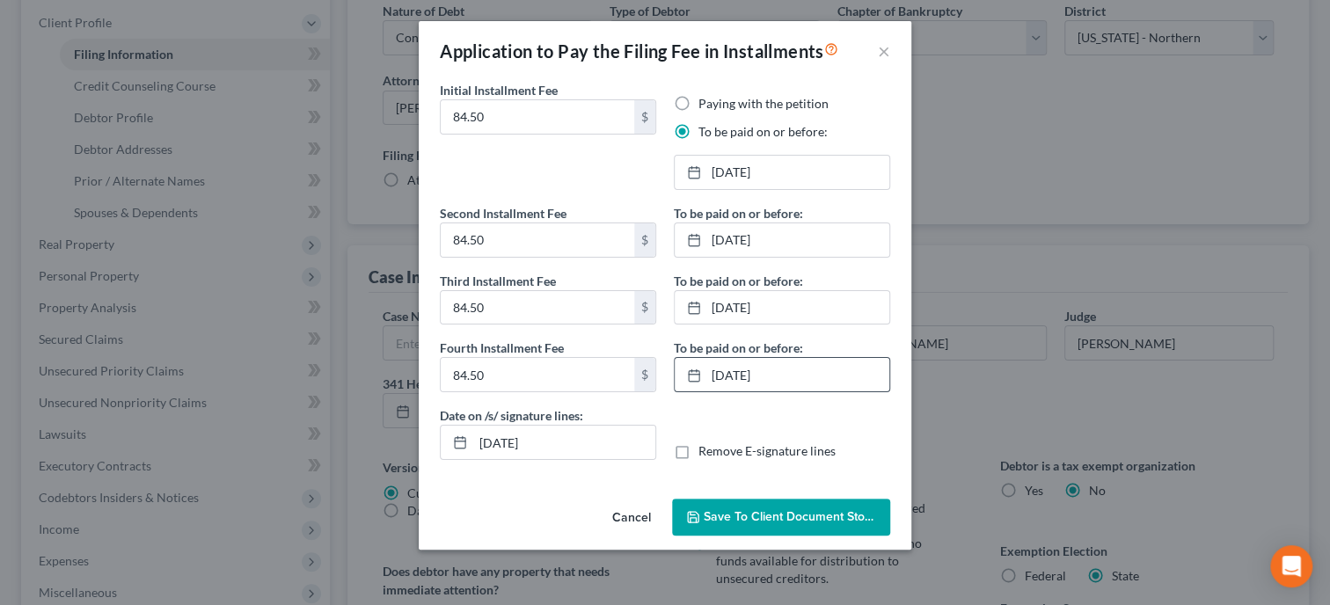
click at [761, 516] on span "Save to Client Document Storage" at bounding box center [797, 516] width 187 height 15
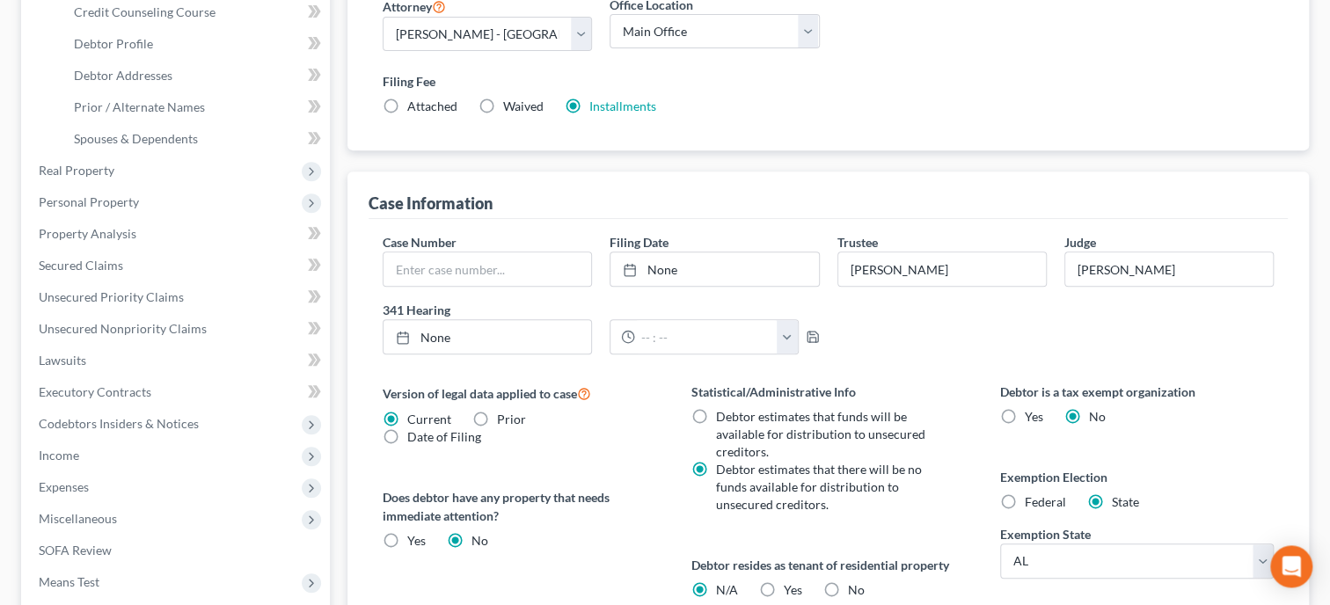
scroll to position [604, 0]
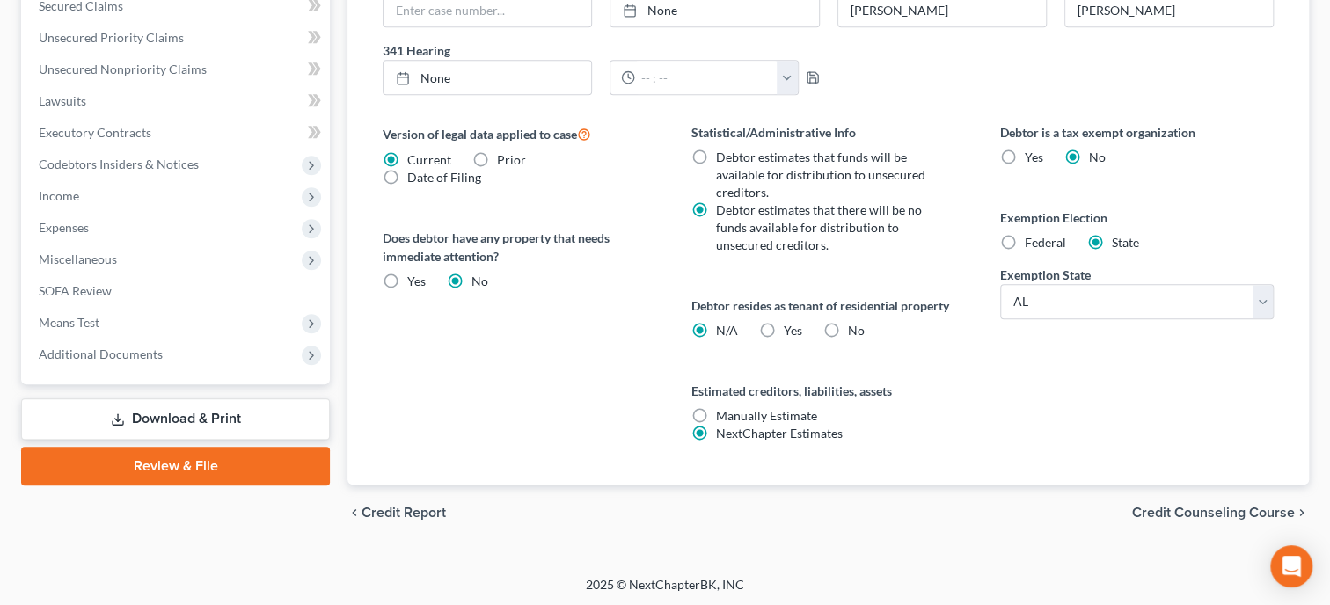
click at [1164, 509] on span "Credit Counseling Course" at bounding box center [1213, 513] width 163 height 14
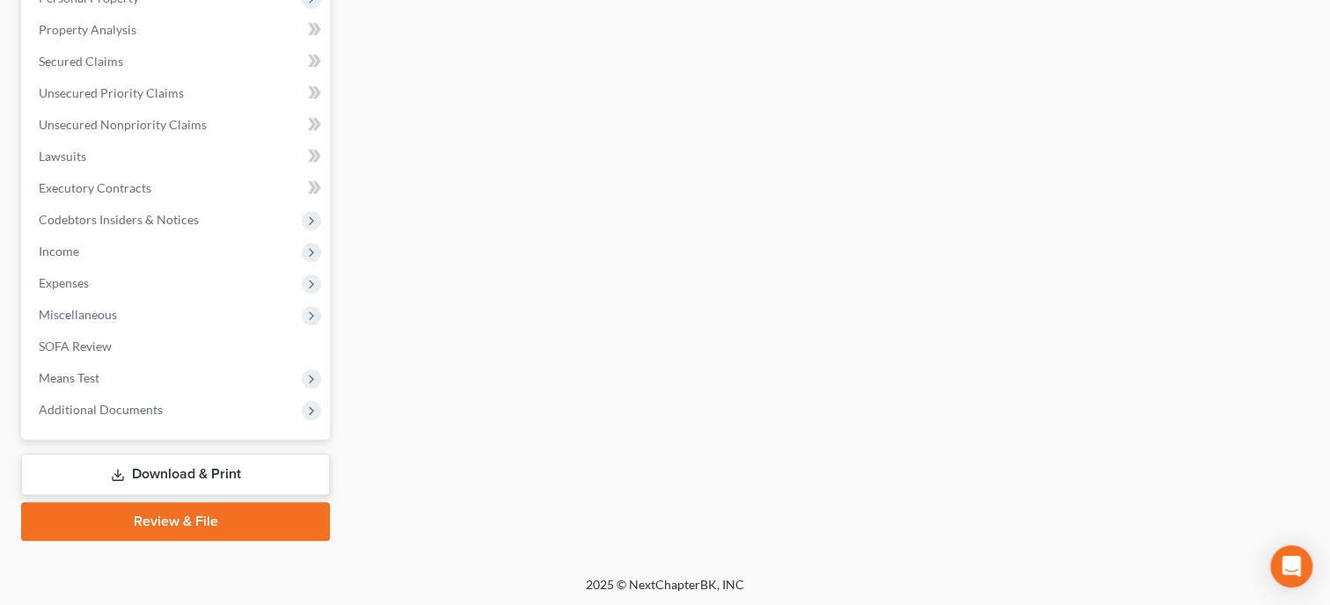
scroll to position [97, 0]
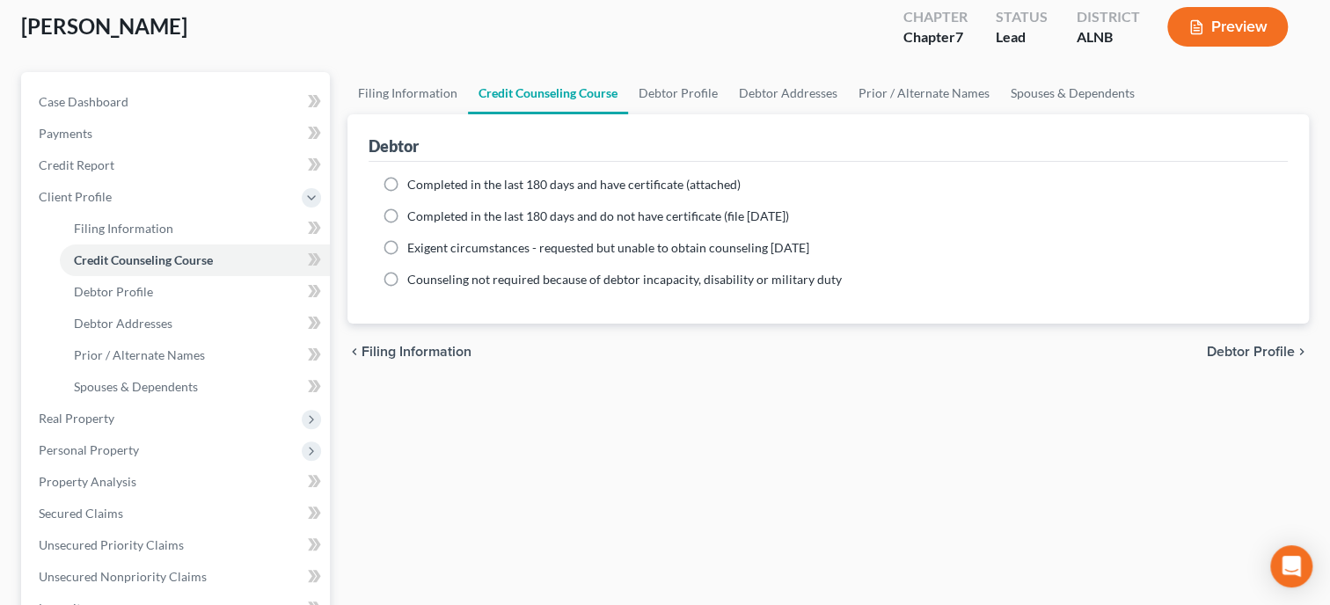
click at [465, 188] on span "Completed in the last 180 days and have certificate (attached)" at bounding box center [573, 184] width 333 height 15
click at [426, 187] on input "Completed in the last 180 days and have certificate (attached)" at bounding box center [419, 181] width 11 height 11
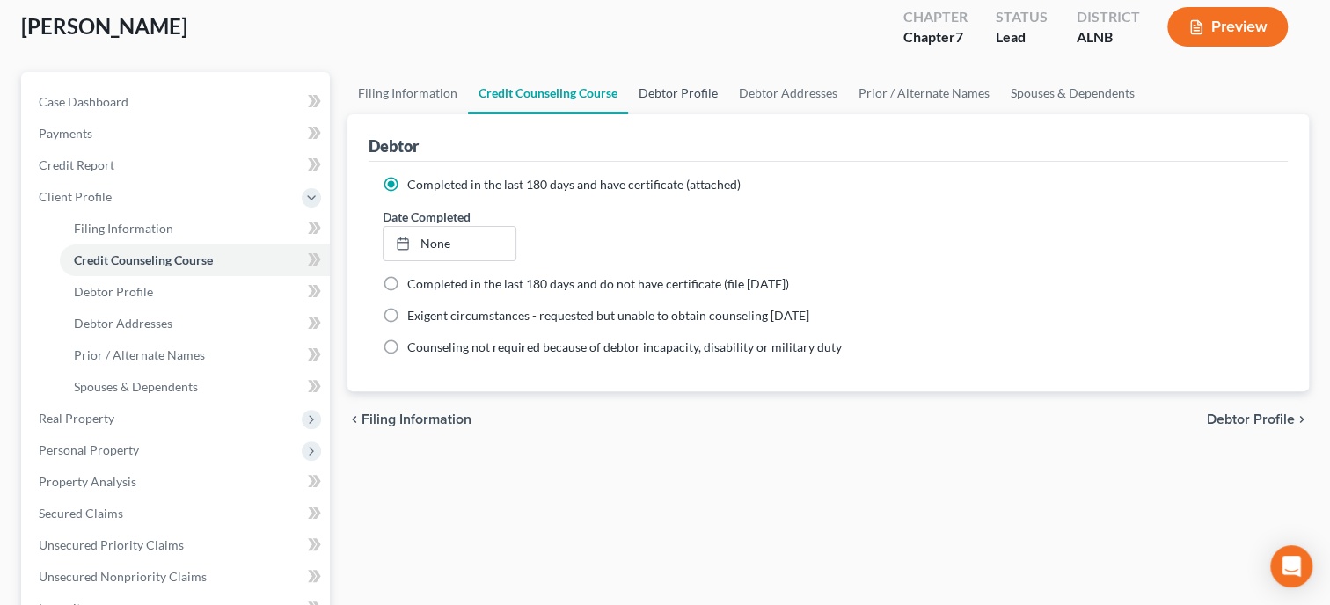
click at [655, 92] on link "Debtor Profile" at bounding box center [678, 93] width 100 height 42
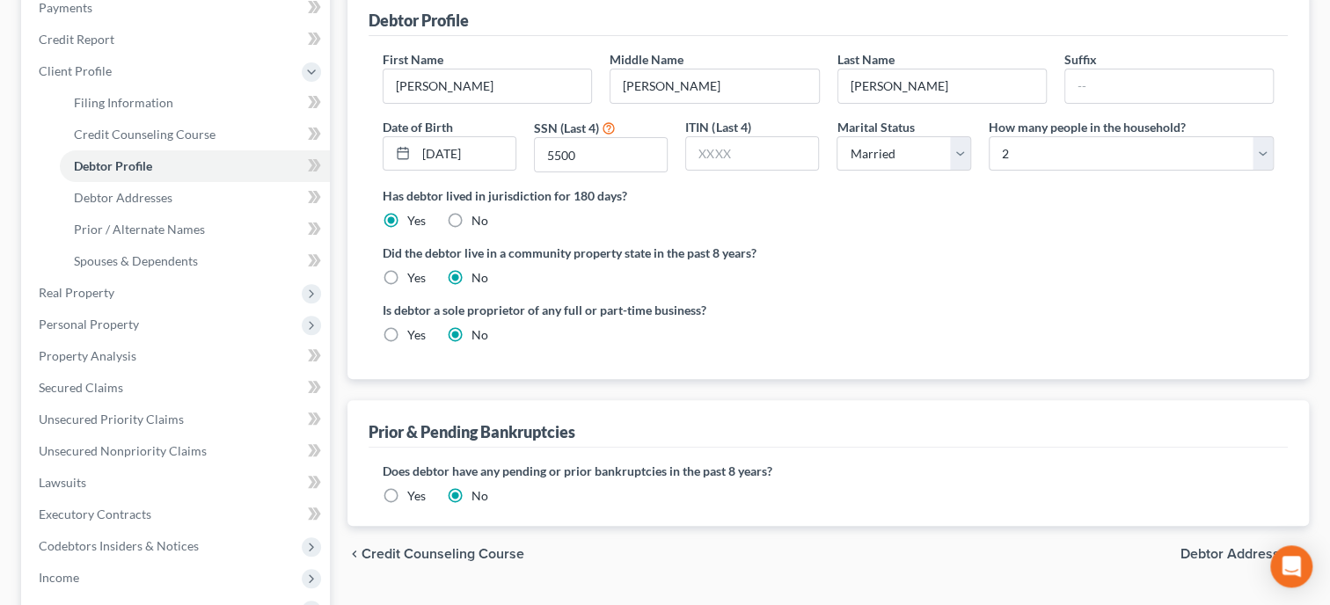
scroll to position [271, 0]
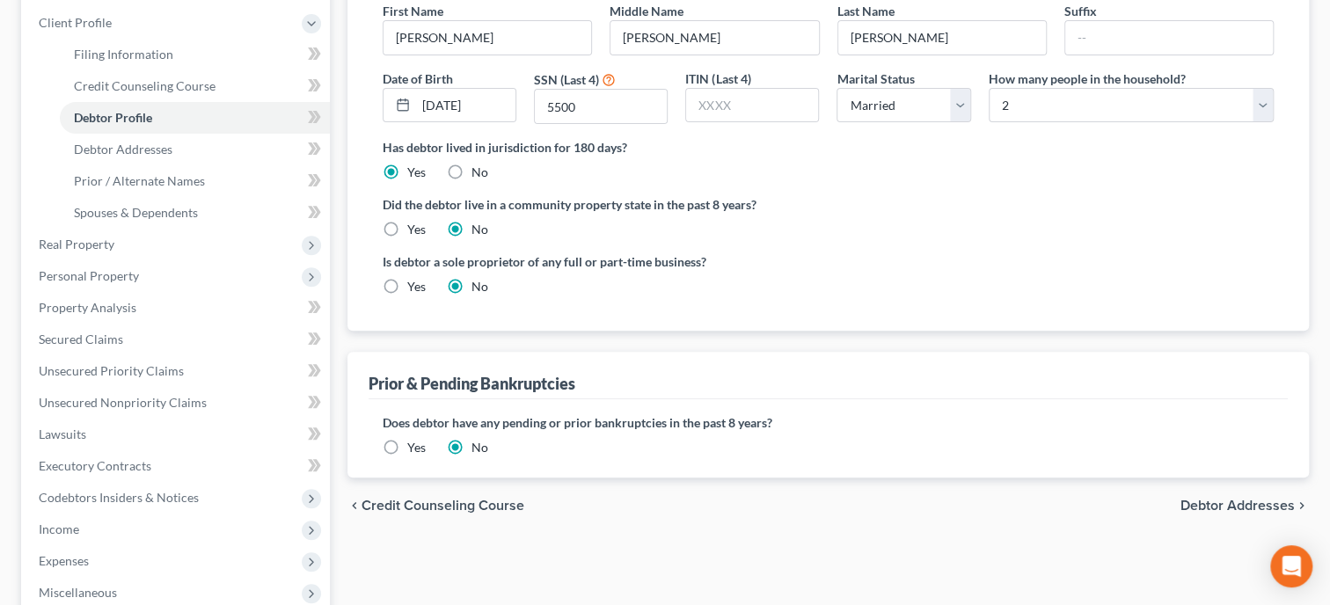
click at [1225, 503] on span "Debtor Addresses" at bounding box center [1238, 506] width 114 height 14
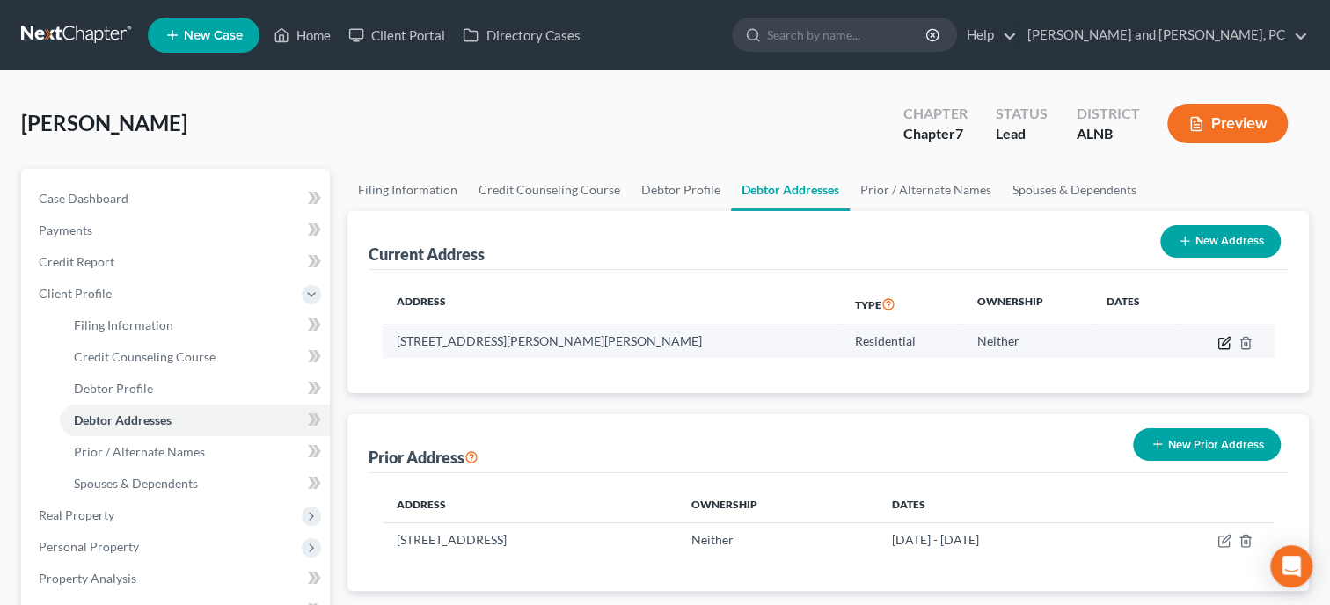
click at [1224, 343] on icon "button" at bounding box center [1225, 343] width 14 height 14
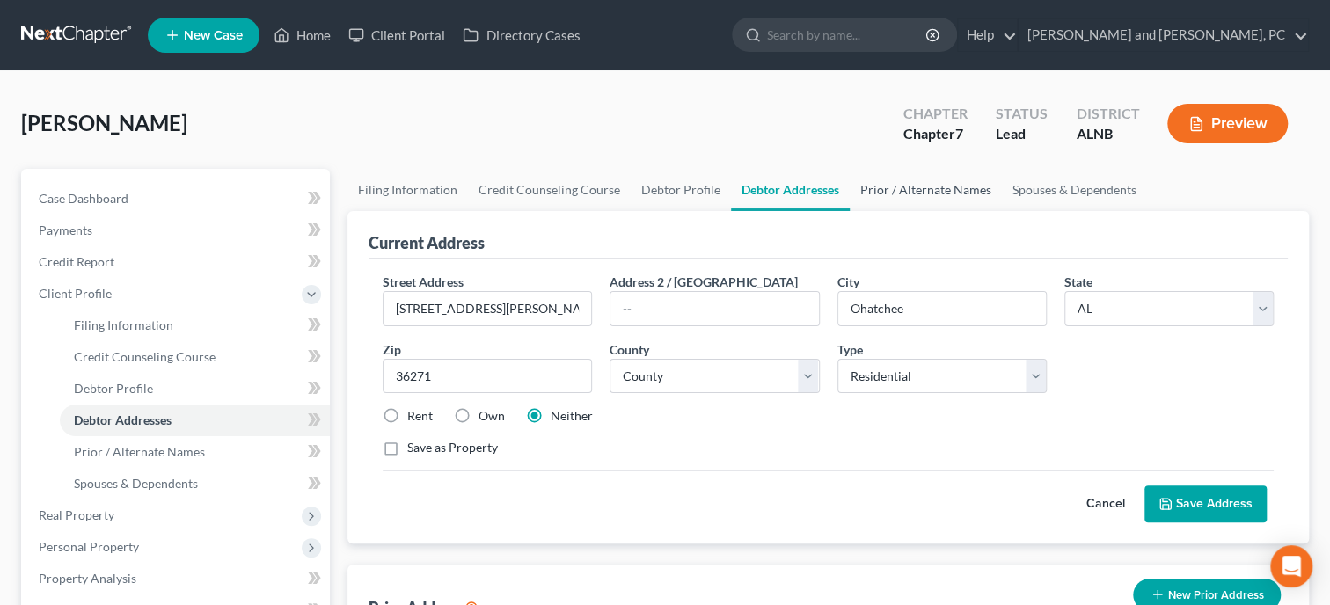
click at [970, 197] on link "Prior / Alternate Names" at bounding box center [926, 190] width 152 height 42
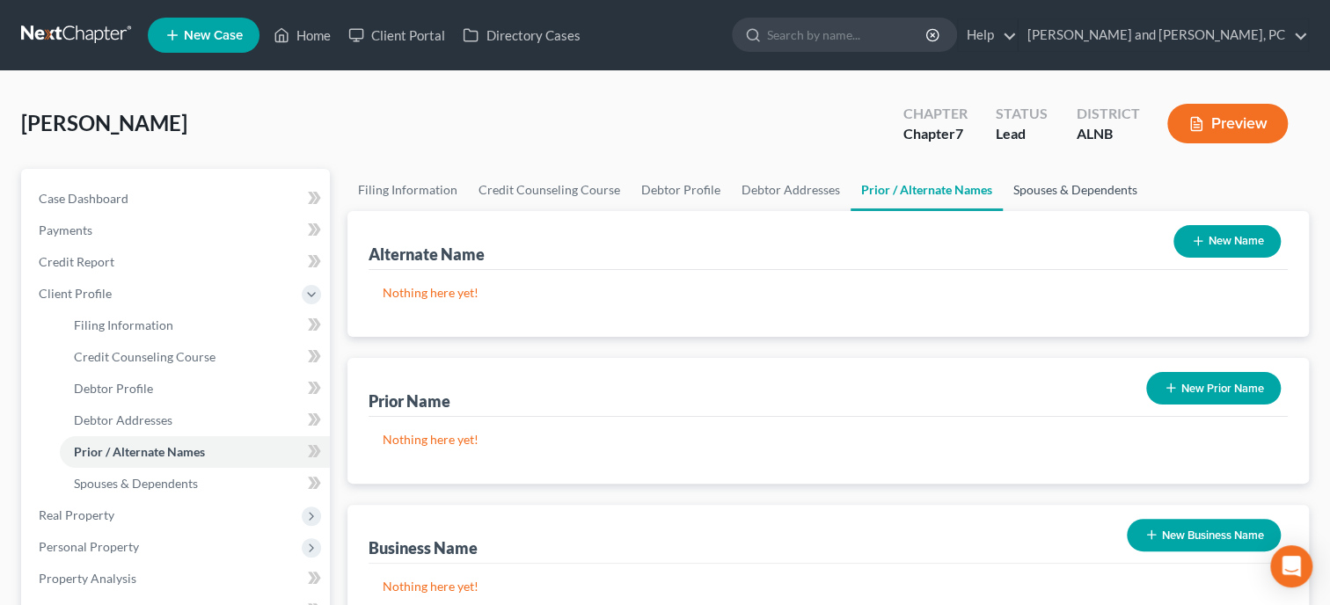
click at [1047, 192] on link "Spouses & Dependents" at bounding box center [1075, 190] width 145 height 42
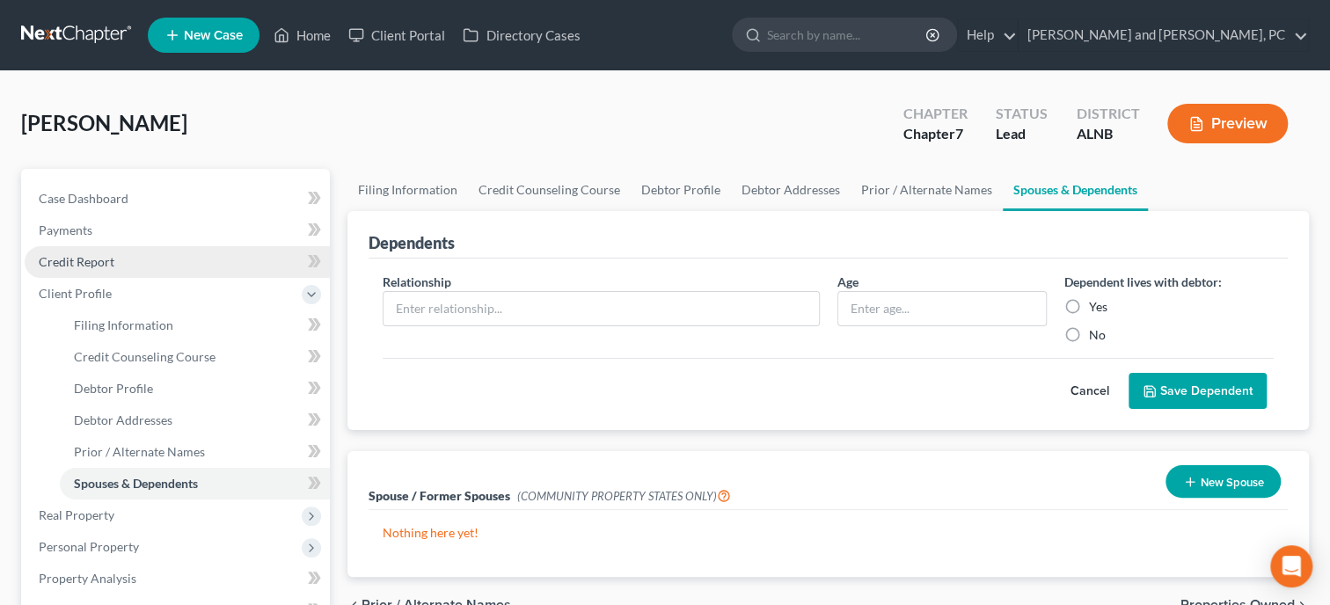
click at [91, 267] on span "Credit Report" at bounding box center [77, 261] width 76 height 15
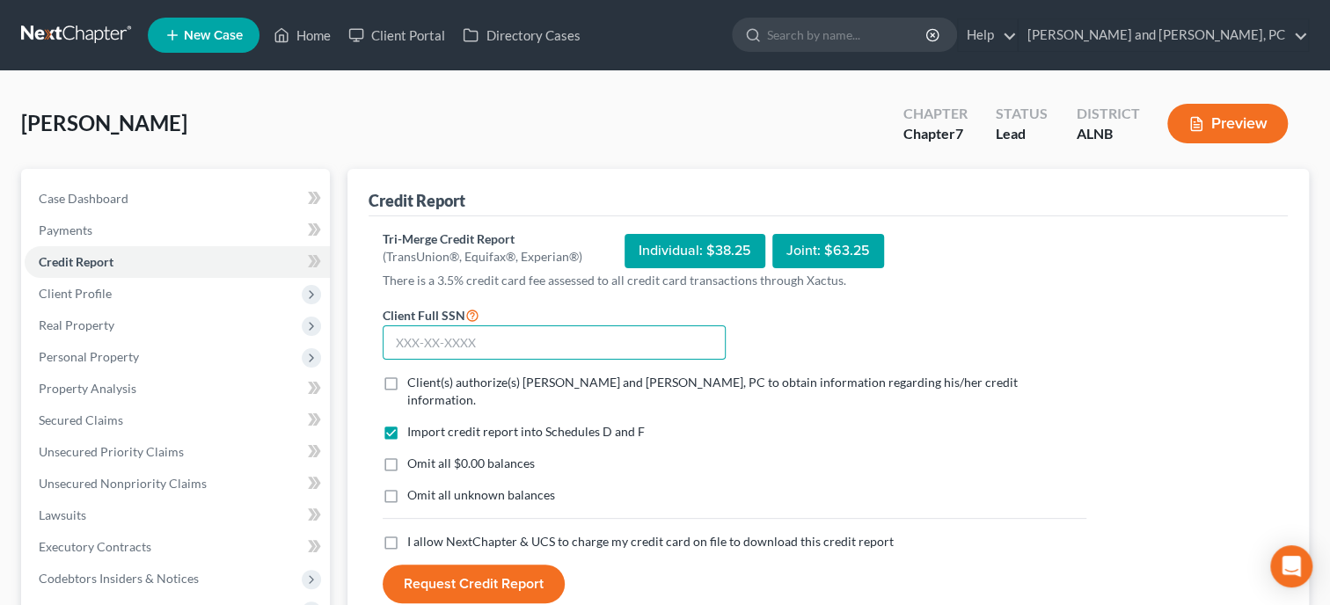
click at [569, 347] on input "text" at bounding box center [554, 343] width 343 height 35
click at [407, 379] on label "Client(s) authorize(s) Jennings and Messer, PC to obtain information regarding …" at bounding box center [746, 391] width 679 height 35
click at [414, 379] on input "Client(s) authorize(s) Jennings and Messer, PC to obtain information regarding …" at bounding box center [419, 379] width 11 height 11
click at [407, 455] on label "Omit all $0.00 balances" at bounding box center [471, 464] width 128 height 18
click at [414, 455] on input "Omit all $0.00 balances" at bounding box center [419, 460] width 11 height 11
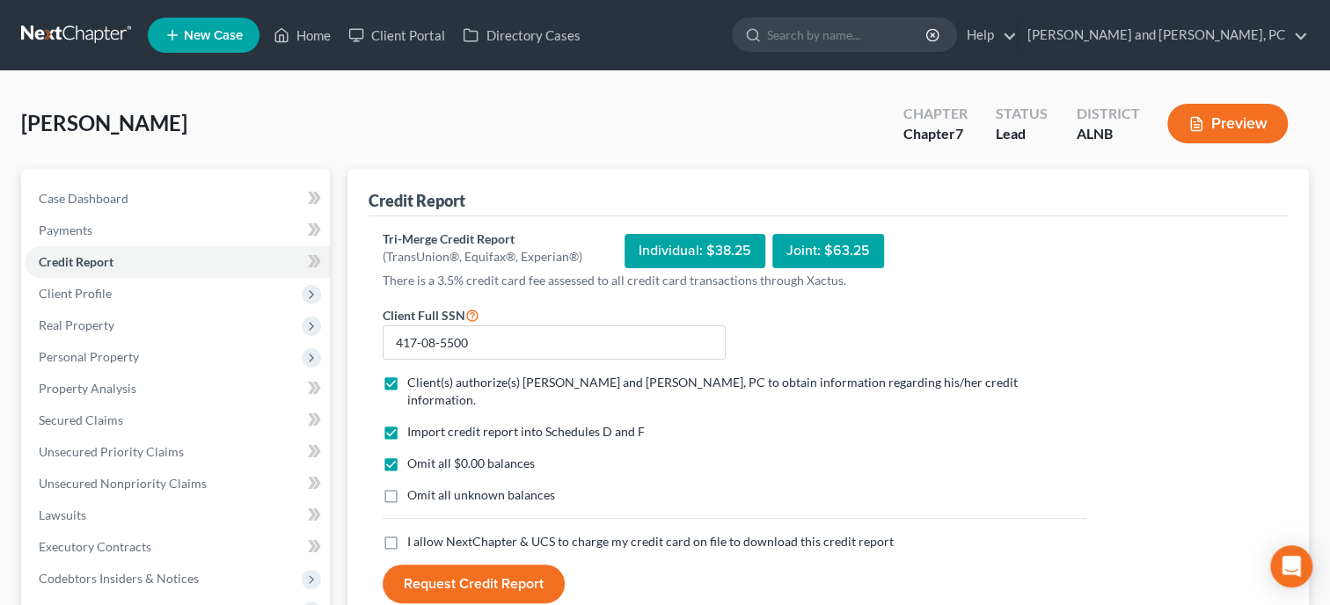
click at [407, 533] on label "I allow NextChapter & UCS to charge my credit card on file to download this cre…" at bounding box center [650, 542] width 487 height 18
click at [414, 533] on input "I allow NextChapter & UCS to charge my credit card on file to download this cre…" at bounding box center [419, 538] width 11 height 11
click at [435, 569] on button "Request Credit Report" at bounding box center [474, 584] width 182 height 39
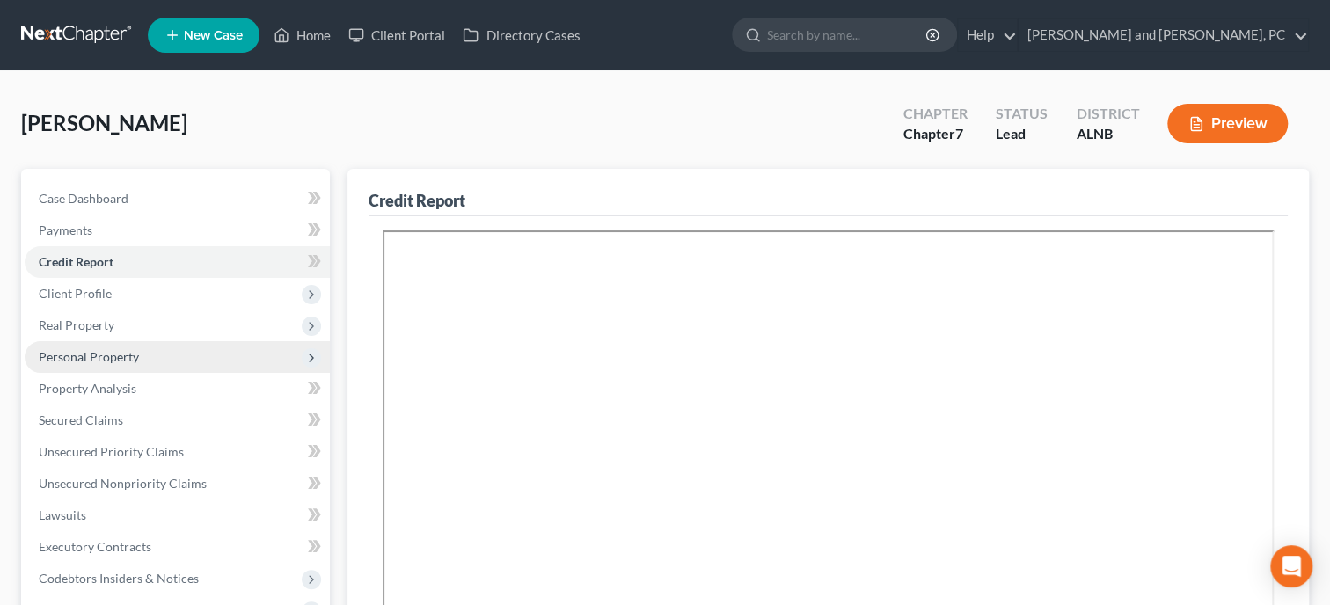
click at [113, 349] on span "Personal Property" at bounding box center [89, 356] width 100 height 15
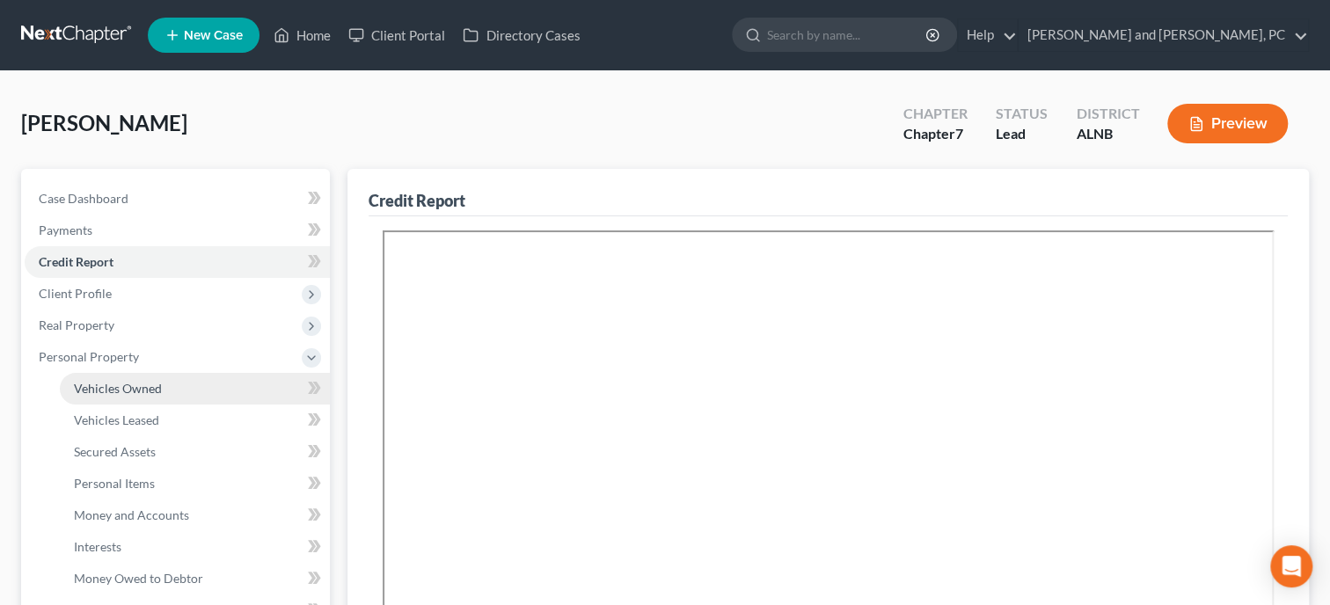
click at [115, 391] on span "Vehicles Owned" at bounding box center [118, 388] width 88 height 15
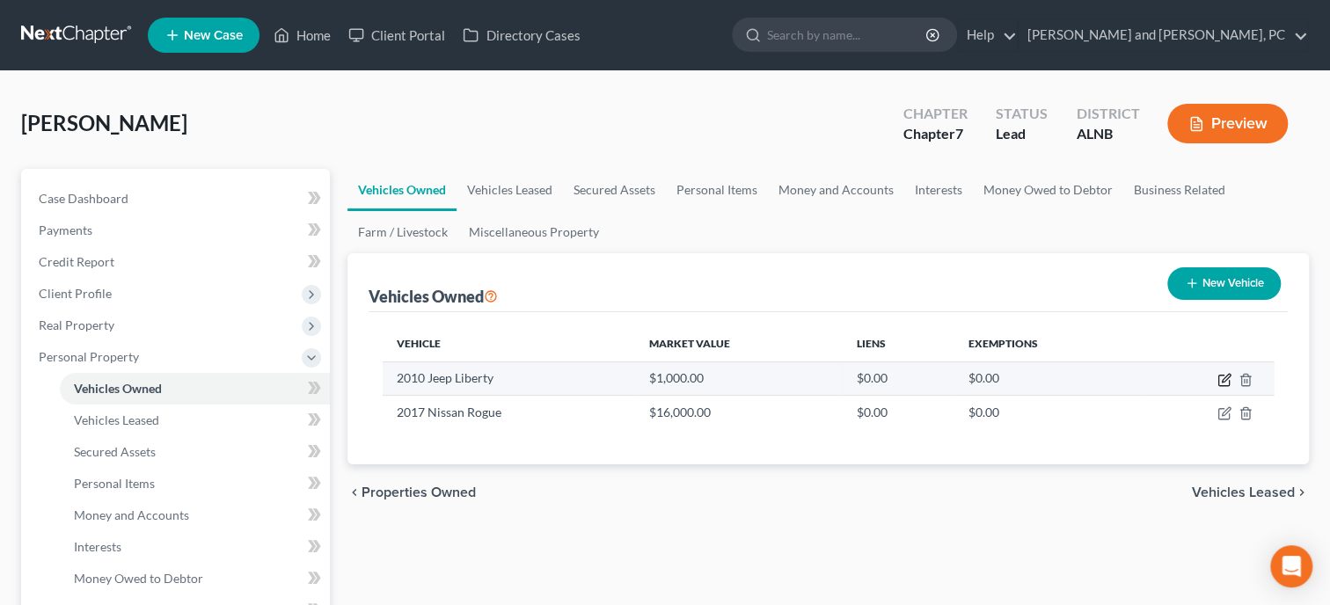
click at [1223, 379] on icon "button" at bounding box center [1226, 378] width 8 height 8
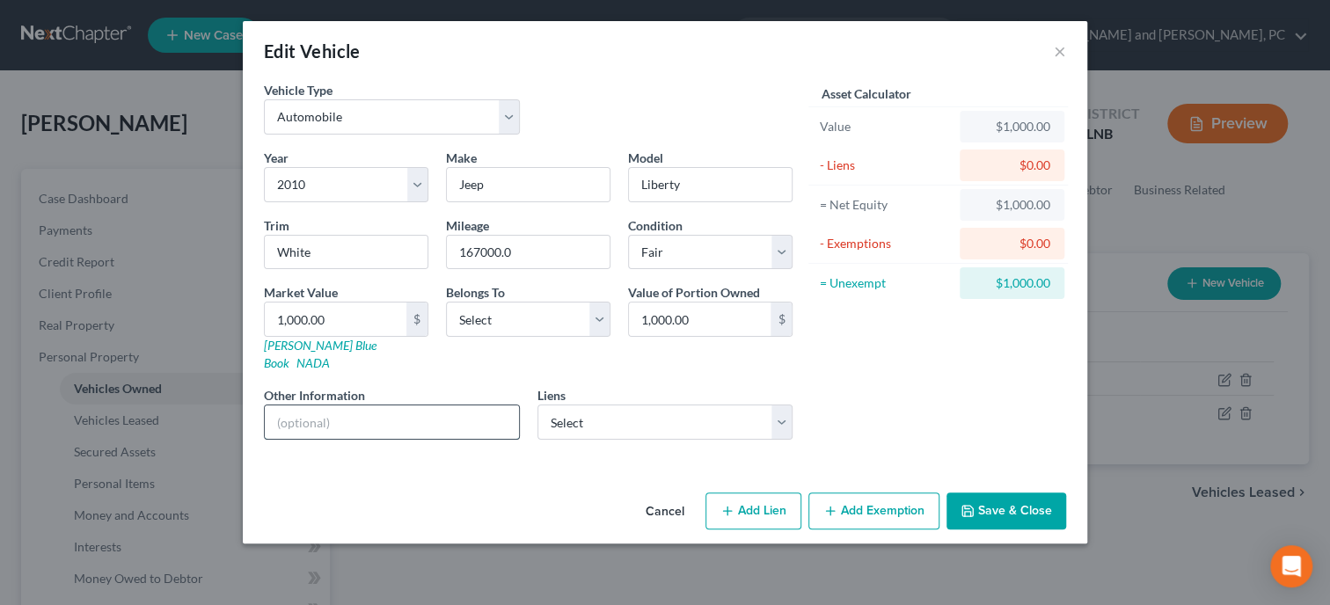
click at [510, 415] on input "text" at bounding box center [392, 422] width 254 height 33
click at [842, 493] on button "Add Exemption" at bounding box center [873, 511] width 131 height 37
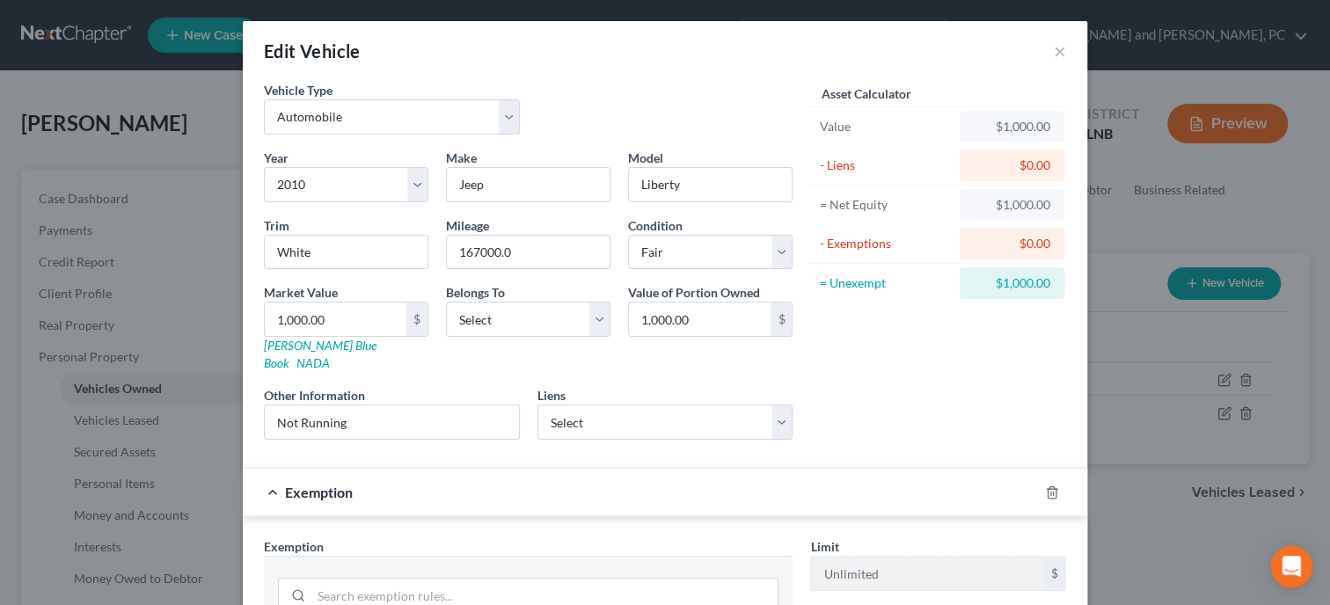
scroll to position [180, 0]
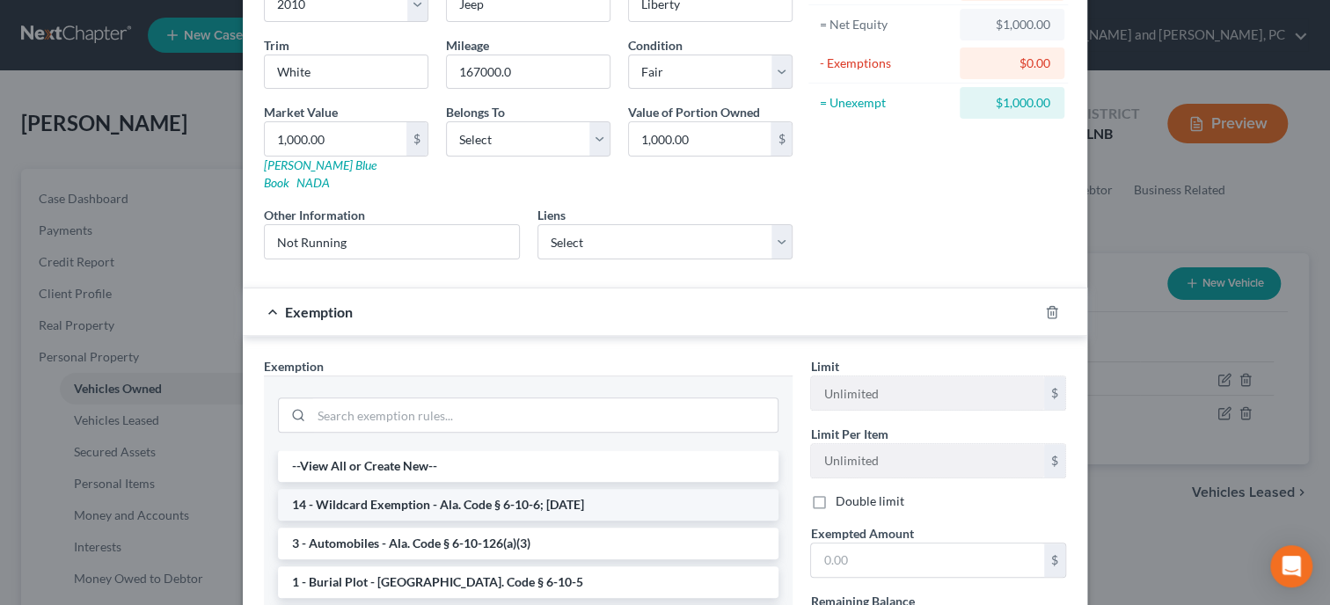
click at [605, 493] on li "14 - Wildcard Exemption - Ala. Code § 6-10-6; 6-10-12" at bounding box center [528, 505] width 501 height 32
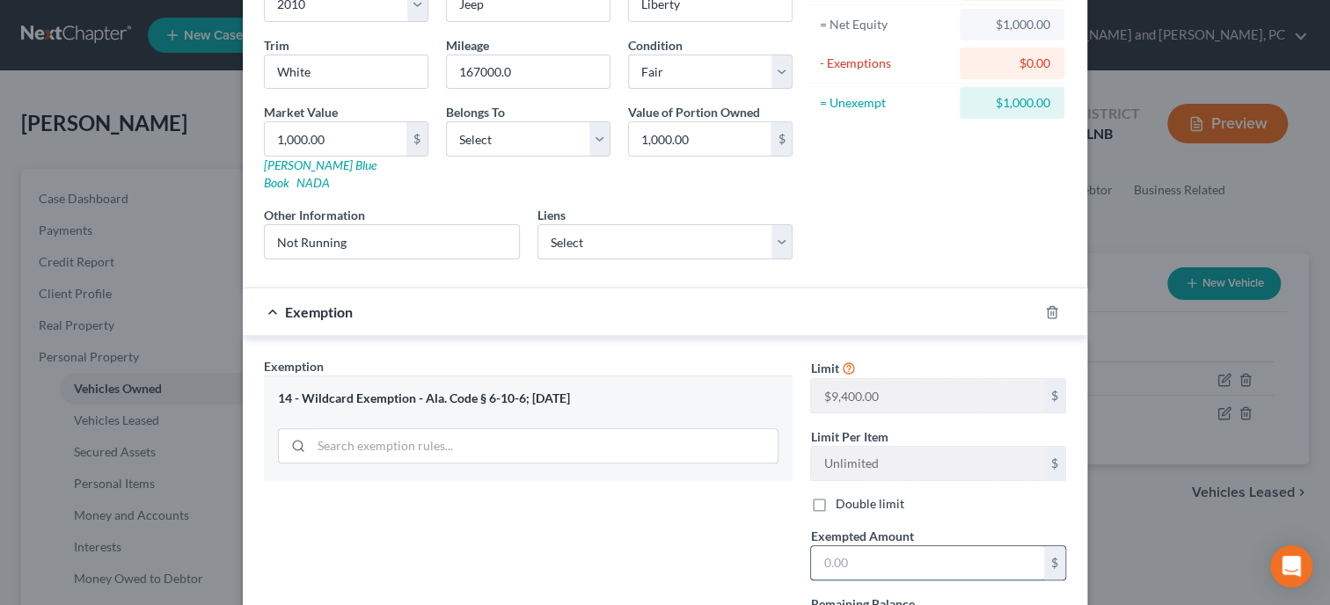
click at [861, 546] on input "text" at bounding box center [927, 562] width 233 height 33
click at [699, 519] on div "Exemption Set must be selected for CA. Exemption * 14 - Wildcard Exemption - Al…" at bounding box center [528, 509] width 546 height 304
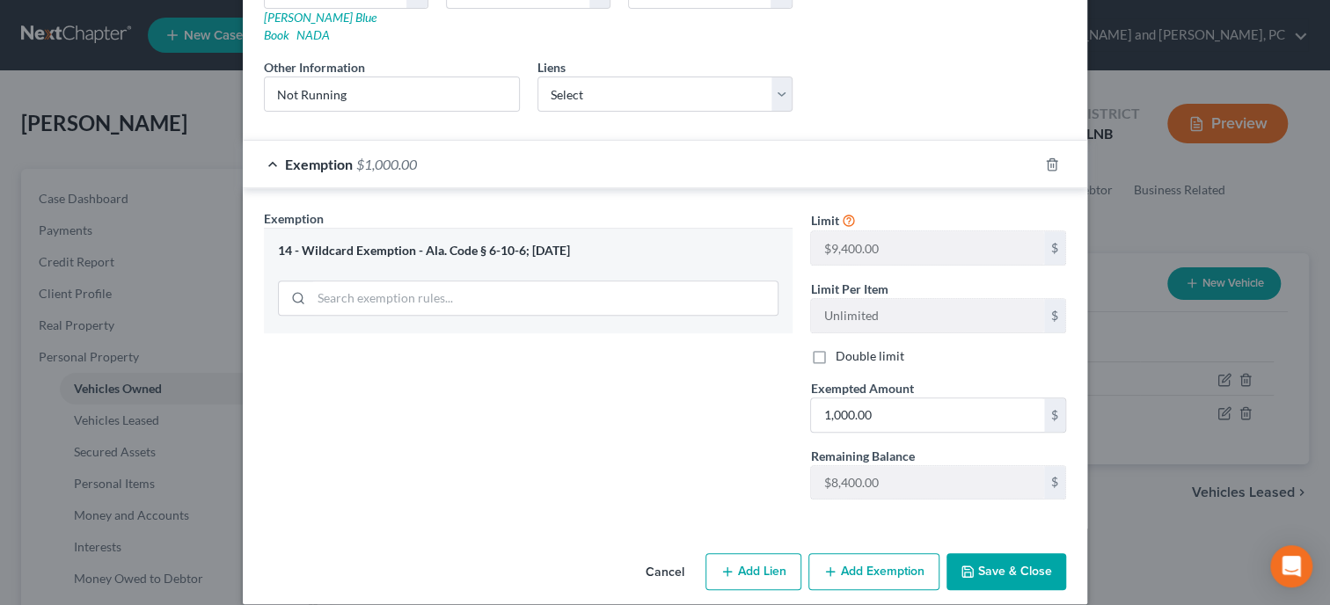
click at [1003, 553] on button "Save & Close" at bounding box center [1007, 571] width 120 height 37
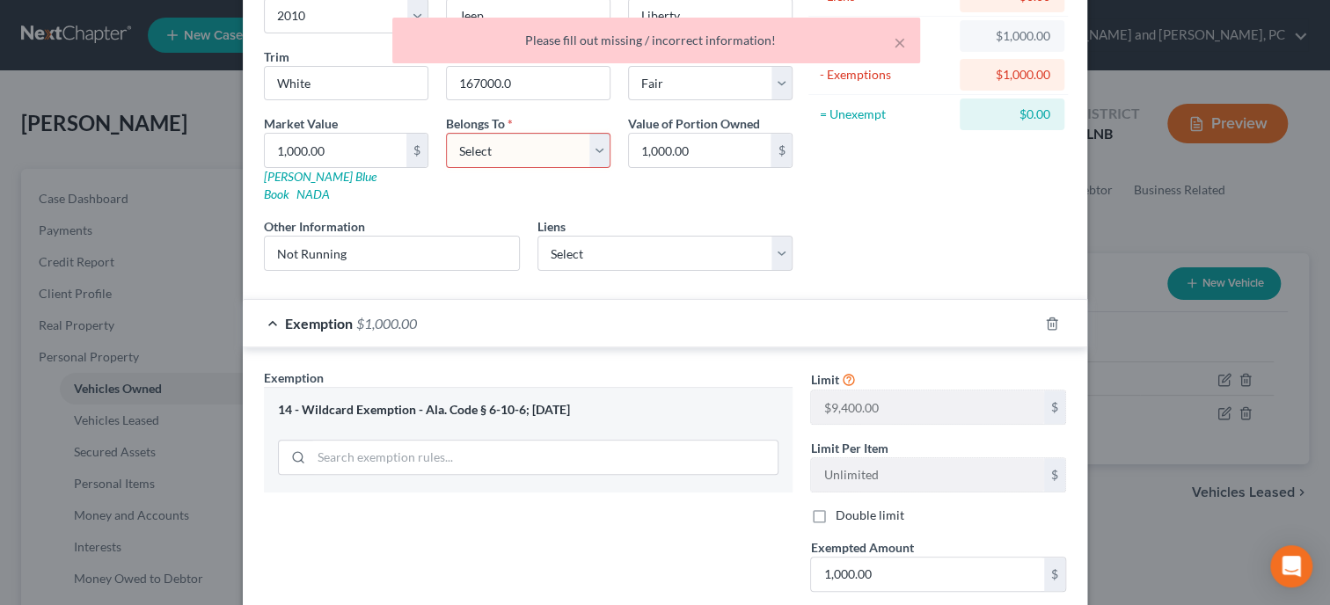
scroll to position [56, 0]
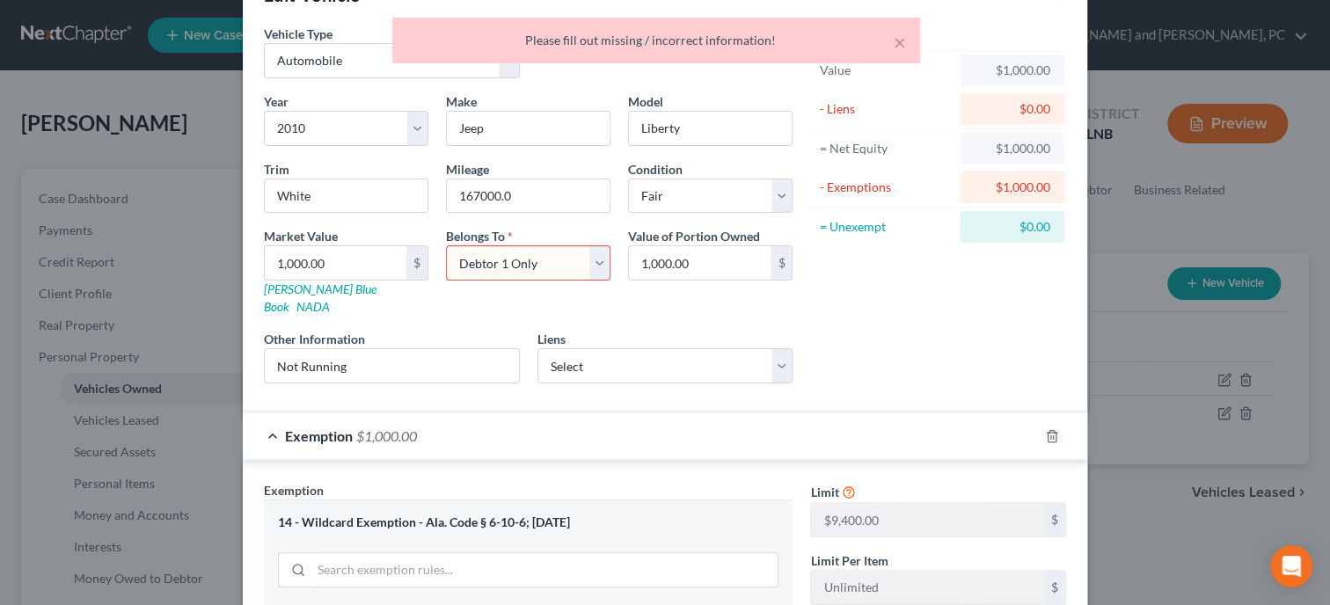
click option "Debtor 1 Only" at bounding box center [0, 0] width 0 height 0
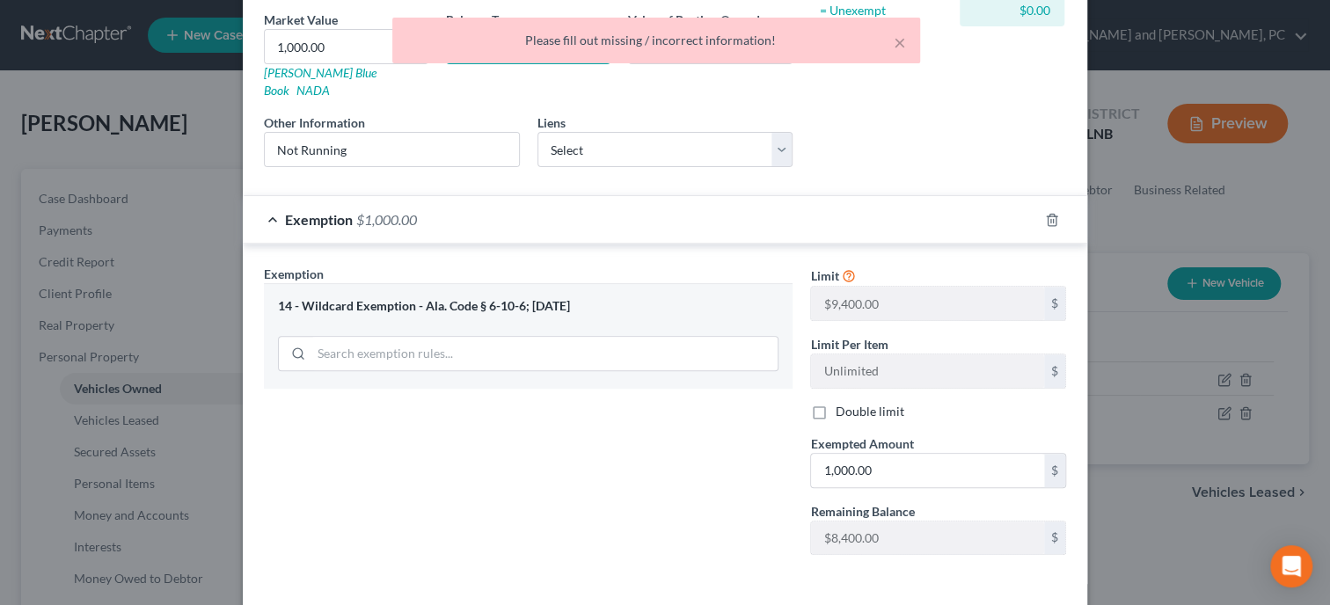
scroll to position [328, 0]
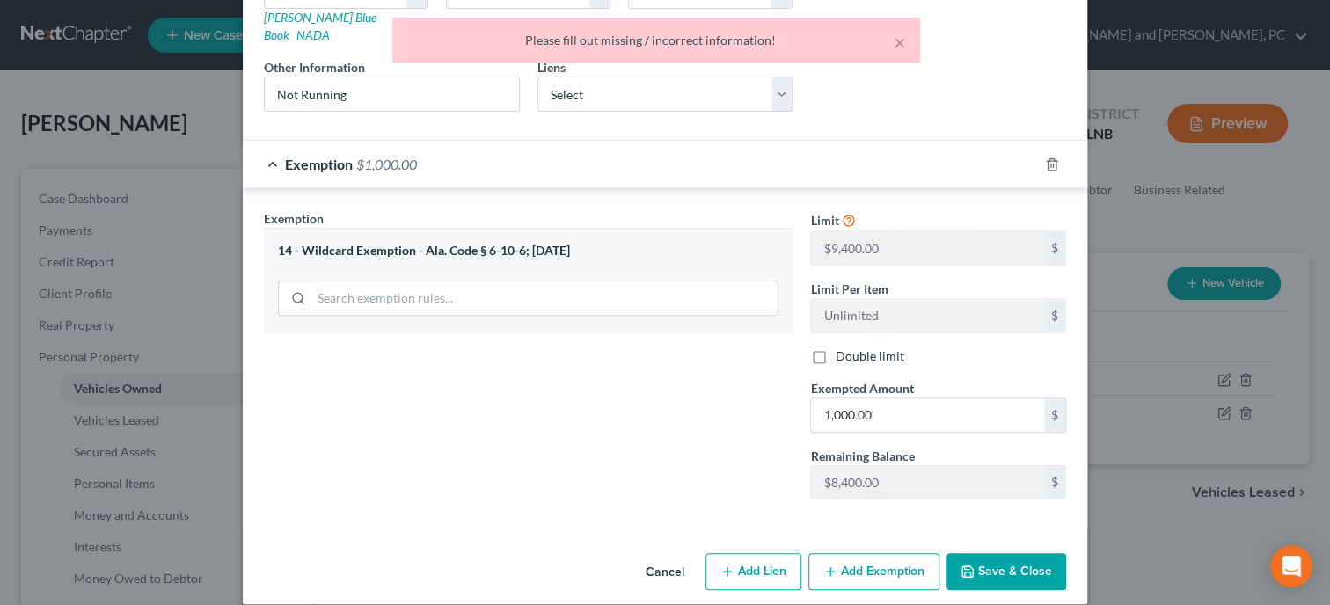
click at [997, 553] on button "Save & Close" at bounding box center [1007, 571] width 120 height 37
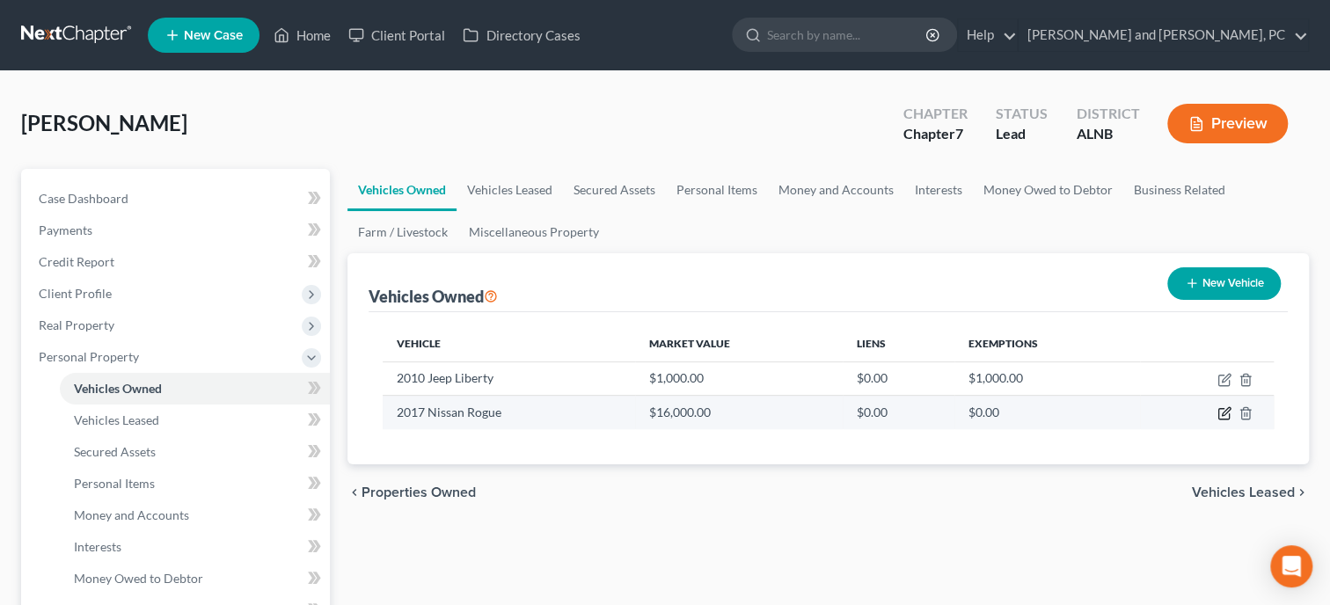
click at [1223, 409] on icon "button" at bounding box center [1223, 414] width 11 height 11
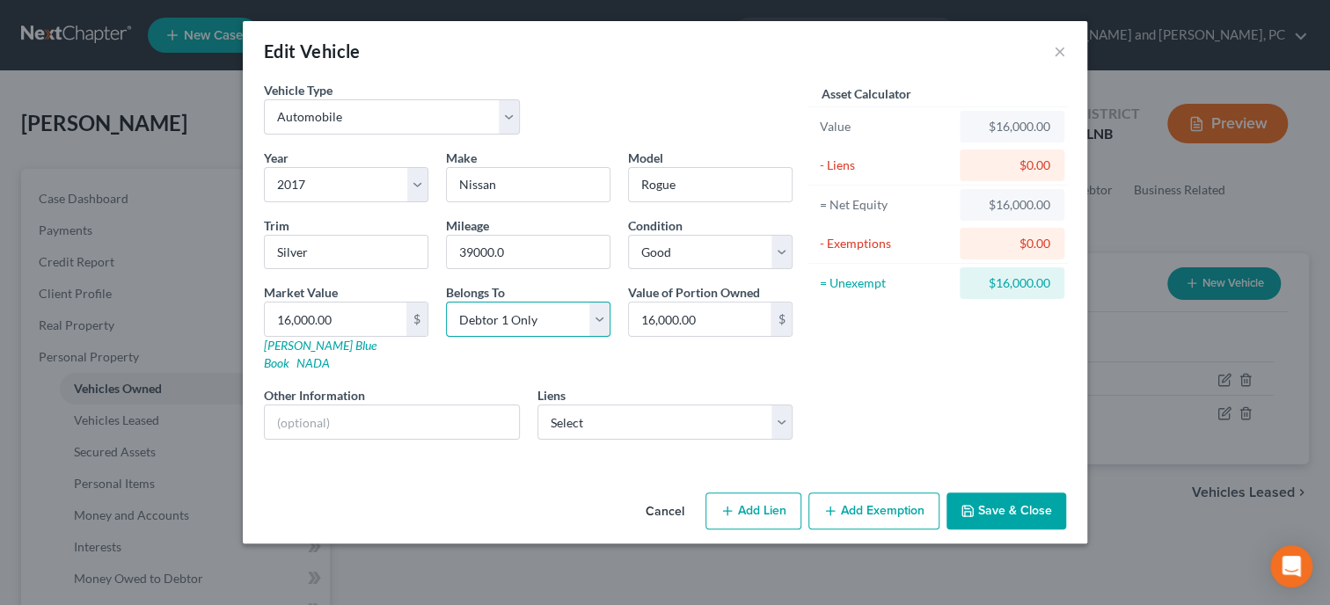
click option "Debtor 1 Only" at bounding box center [0, 0] width 0 height 0
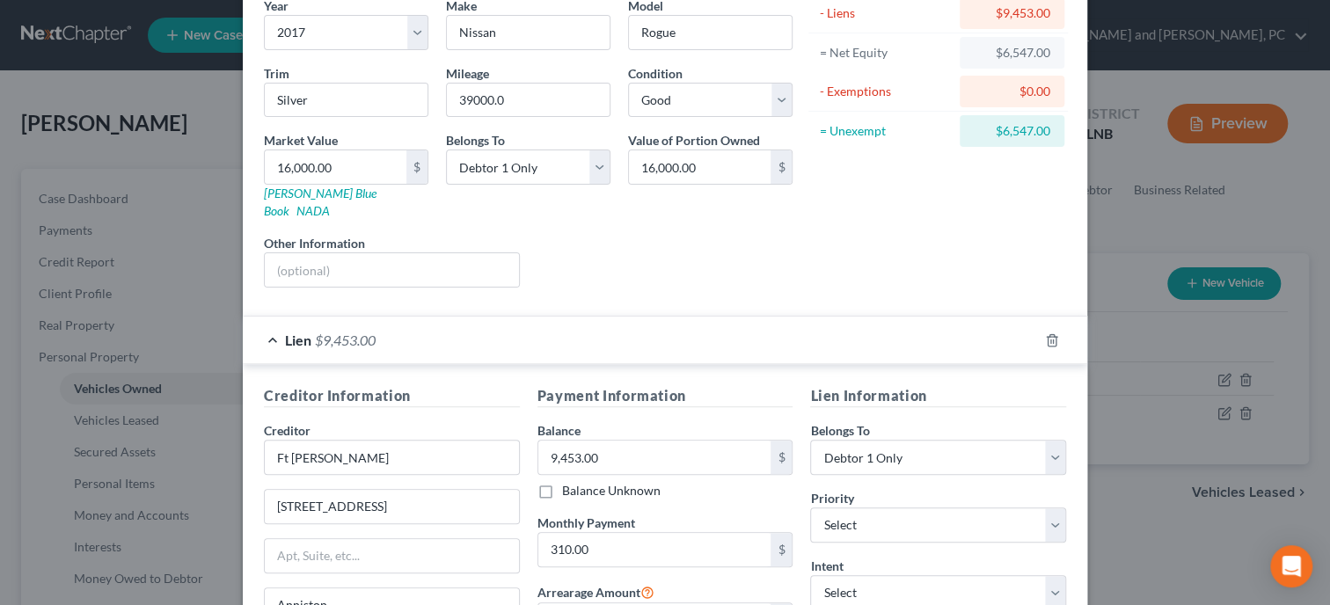
scroll to position [180, 0]
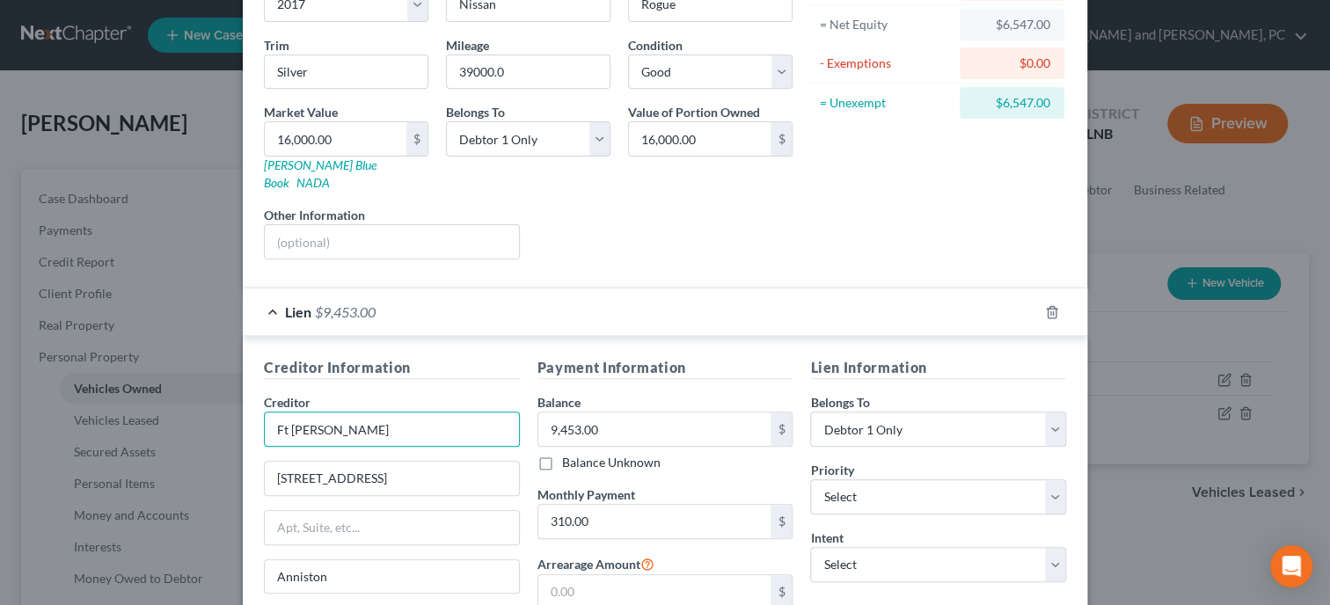
click at [385, 412] on input "Ft Mcclellan" at bounding box center [392, 429] width 256 height 35
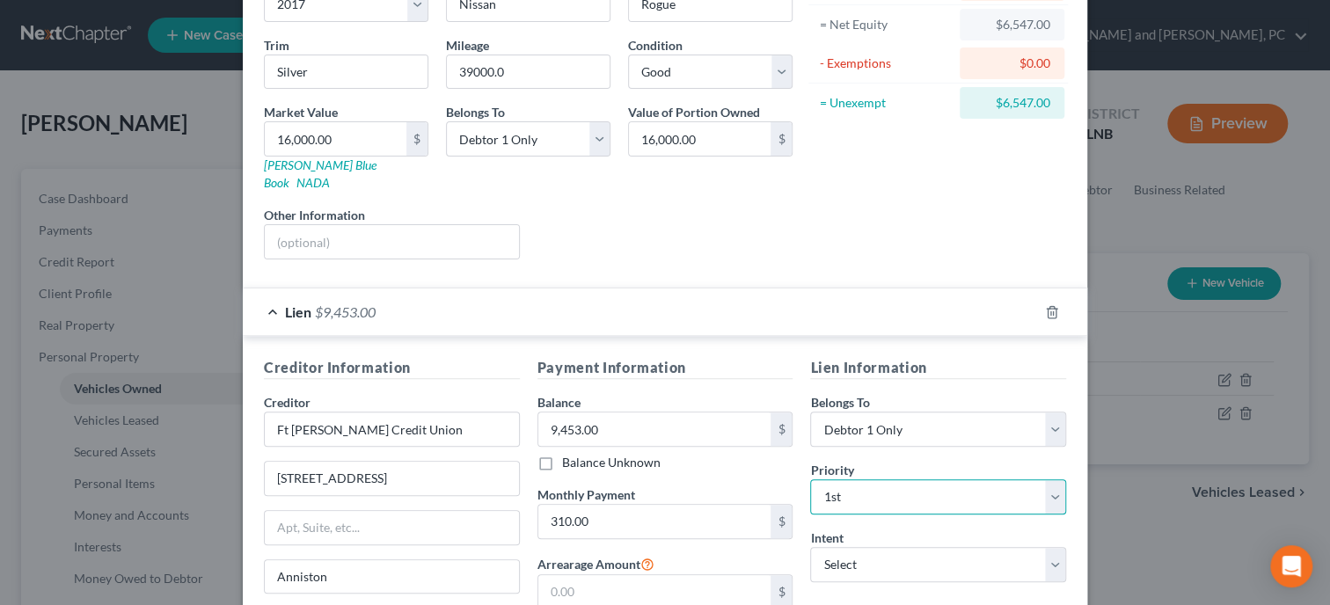
click option "1st" at bounding box center [0, 0] width 0 height 0
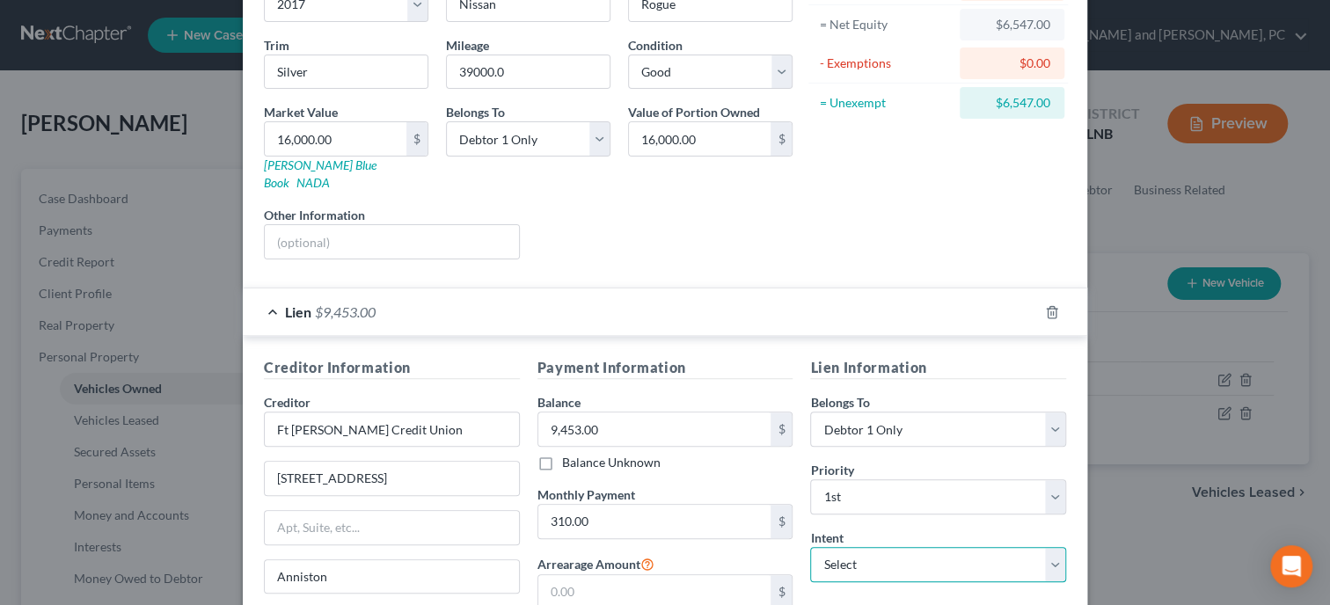
click at [810, 547] on select "Select Surrender Redeem Reaffirm Avoid Other" at bounding box center [938, 564] width 256 height 35
click option "Reaffirm" at bounding box center [0, 0] width 0 height 0
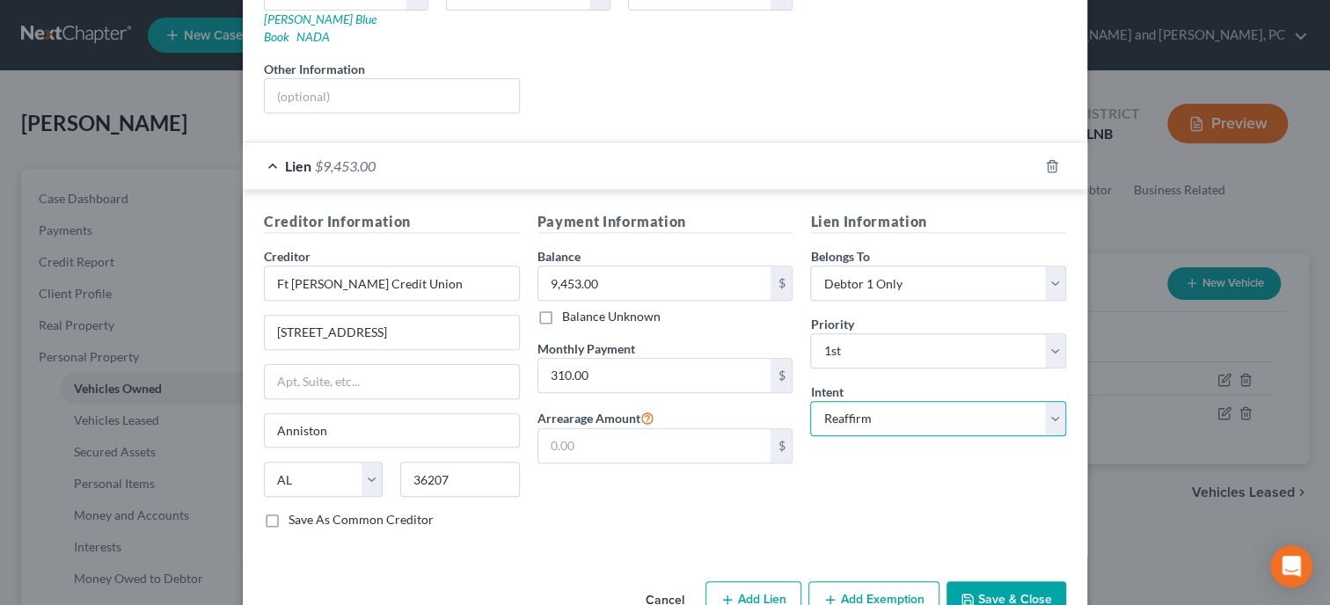
scroll to position [353, 0]
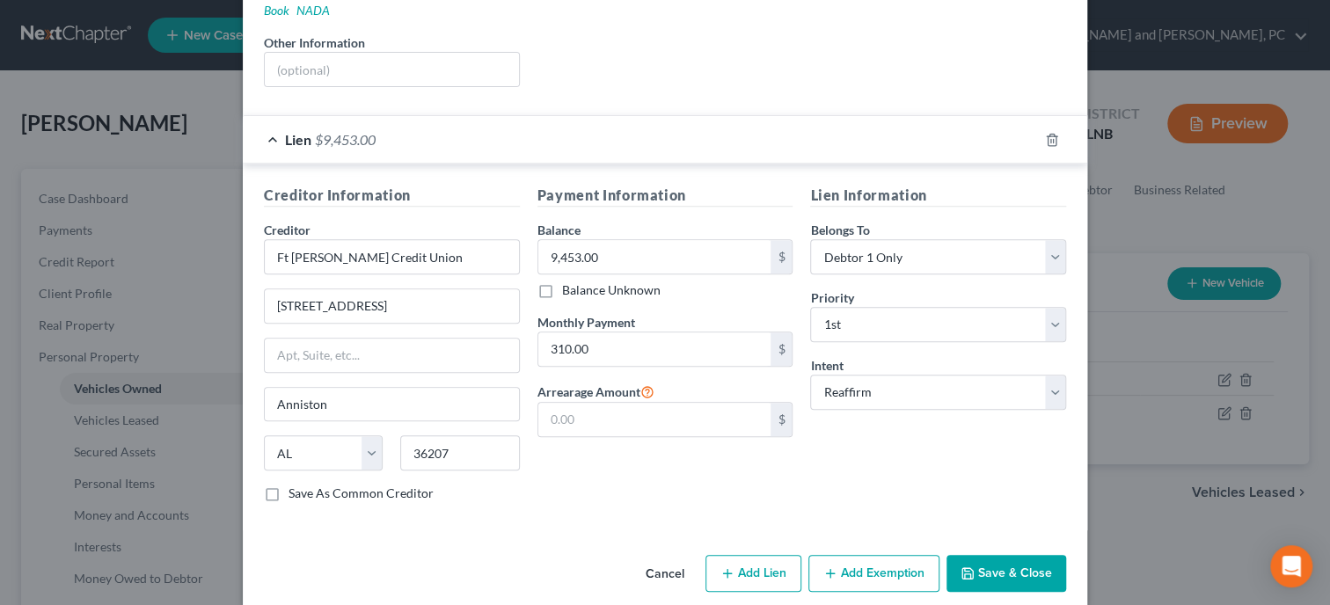
click at [1013, 556] on button "Save & Close" at bounding box center [1007, 573] width 120 height 37
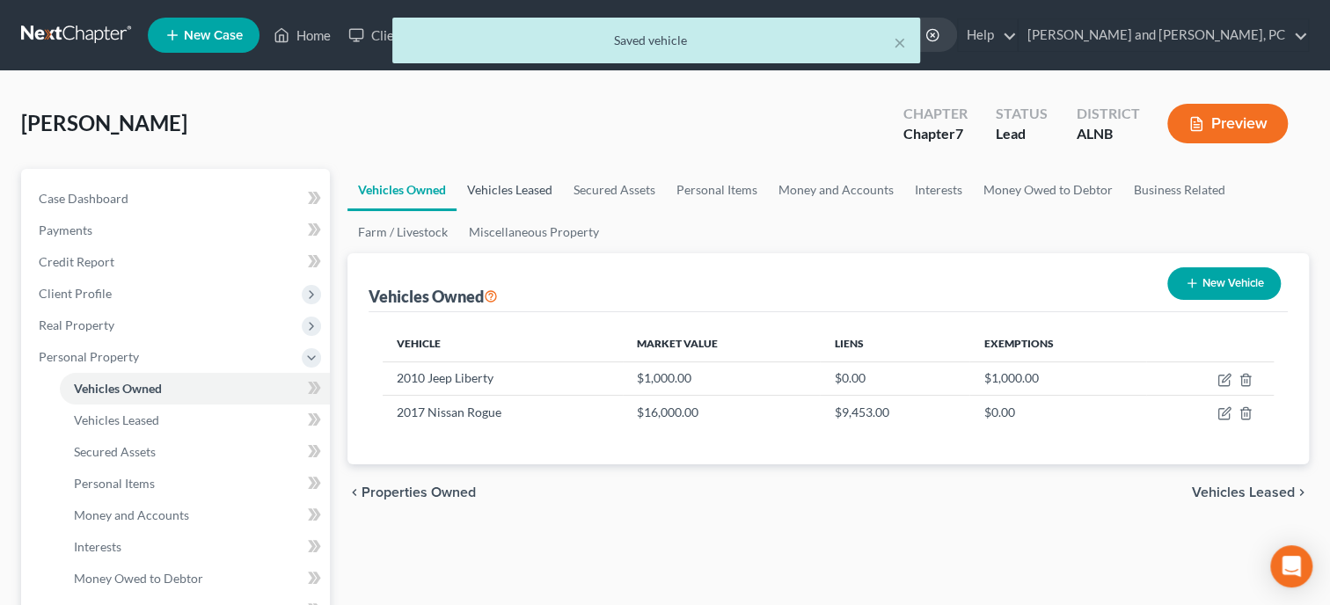
click at [510, 191] on link "Vehicles Leased" at bounding box center [510, 190] width 106 height 42
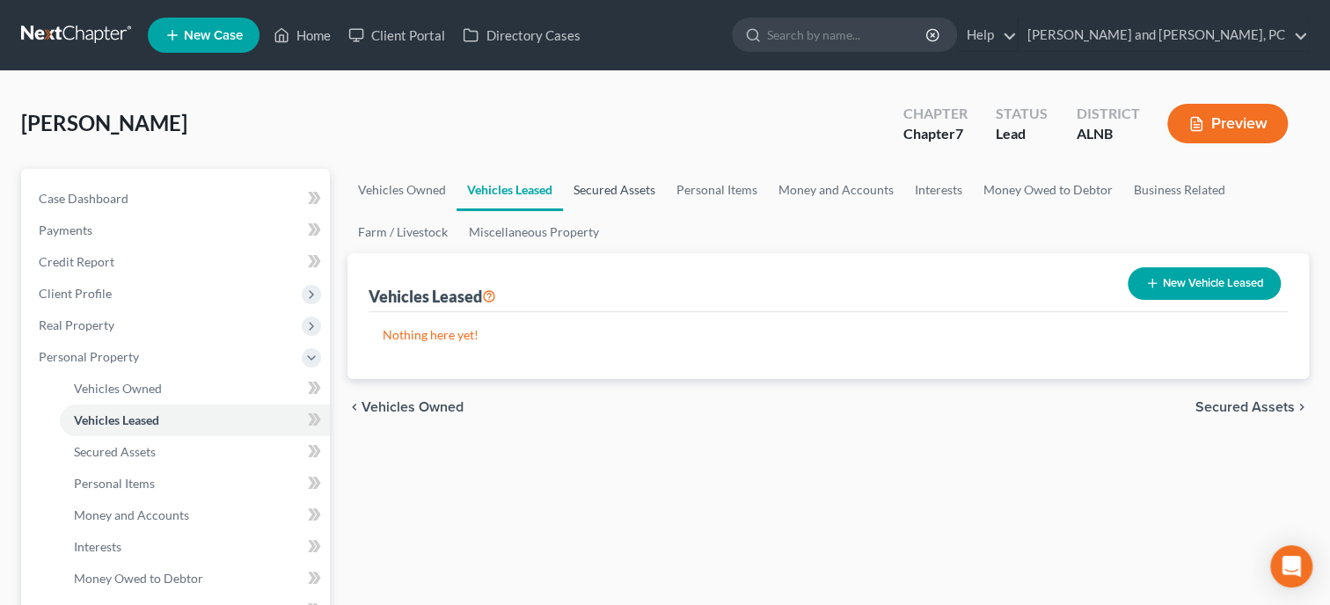
click at [611, 197] on link "Secured Assets" at bounding box center [614, 190] width 103 height 42
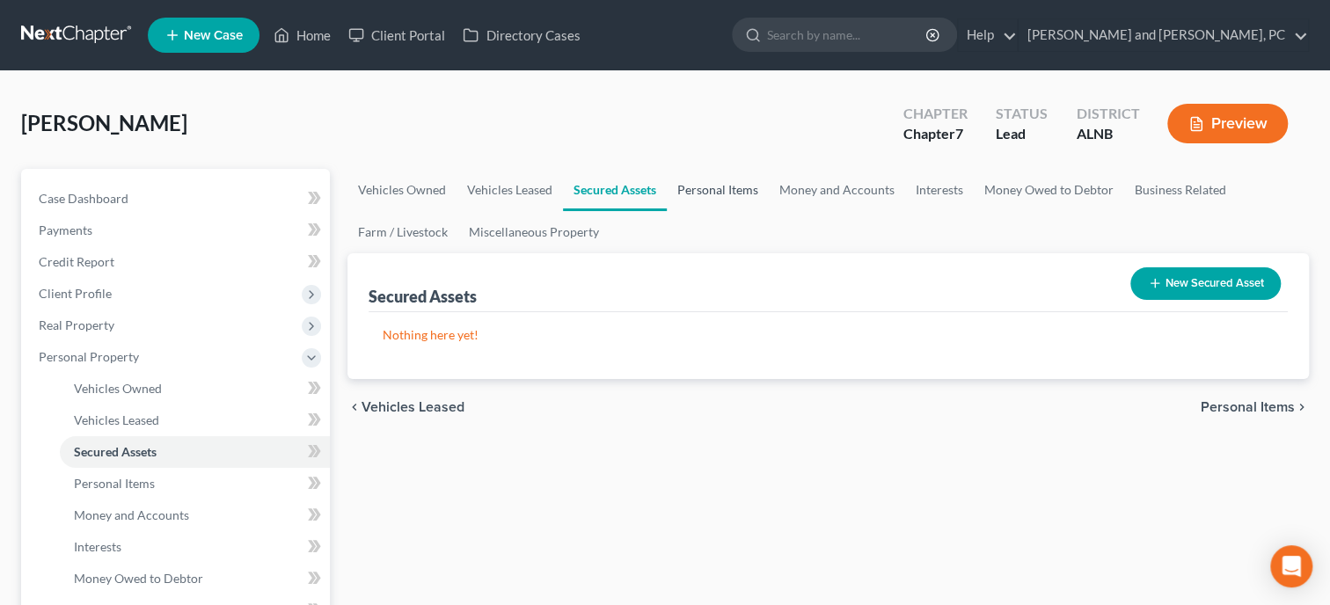
click at [731, 191] on link "Personal Items" at bounding box center [718, 190] width 102 height 42
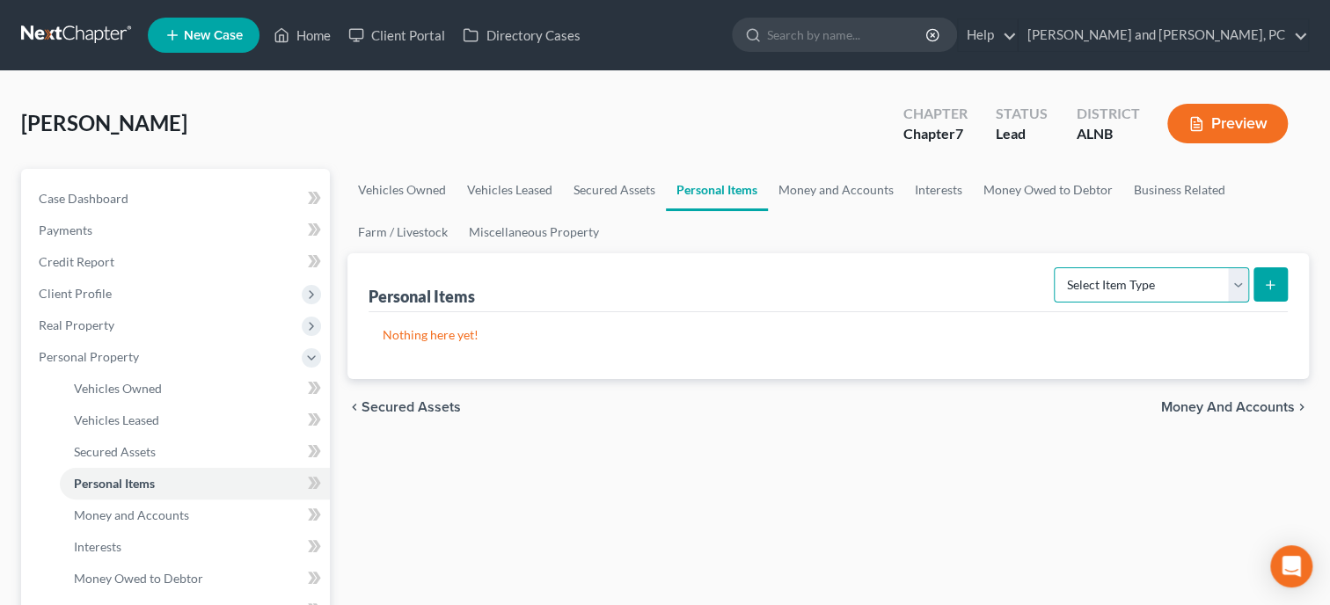
click at [1054, 267] on select "Select Item Type Clothing Collectibles Of Value Electronics Firearms Household …" at bounding box center [1151, 284] width 195 height 35
click option "Clothing" at bounding box center [0, 0] width 0 height 0
click at [1264, 282] on icon "submit" at bounding box center [1270, 285] width 14 height 14
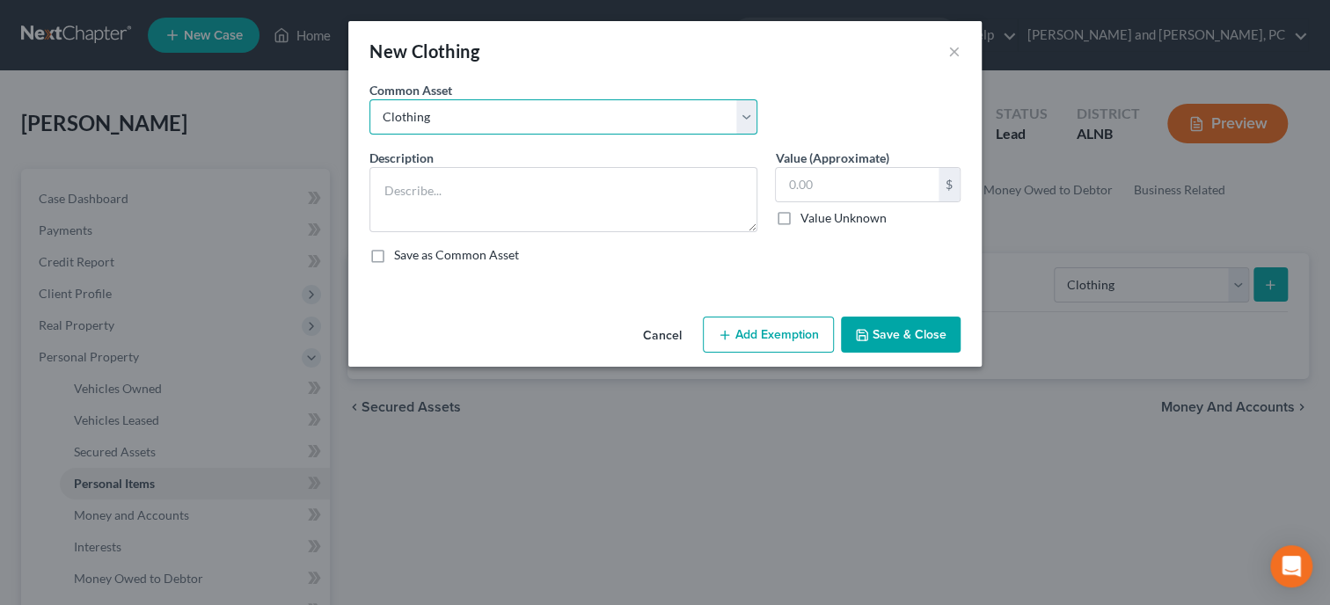
click option "Clothing" at bounding box center [0, 0] width 0 height 0
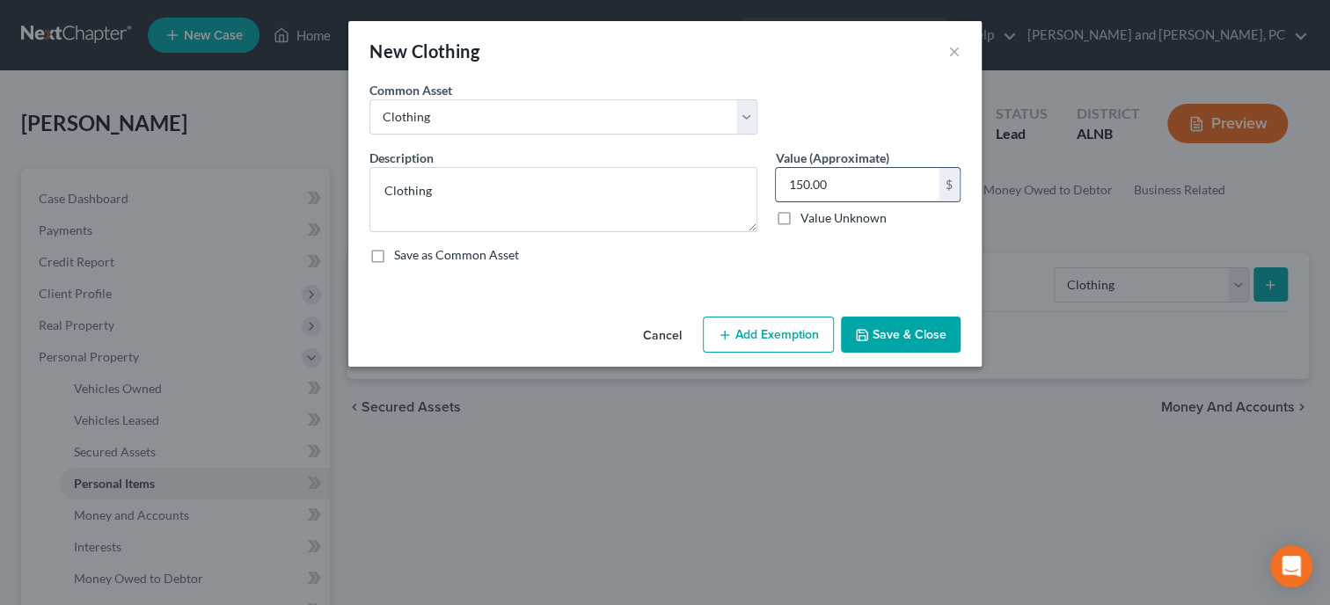
click at [896, 194] on input "150.00" at bounding box center [857, 184] width 163 height 33
click at [781, 325] on button "Add Exemption" at bounding box center [768, 335] width 131 height 37
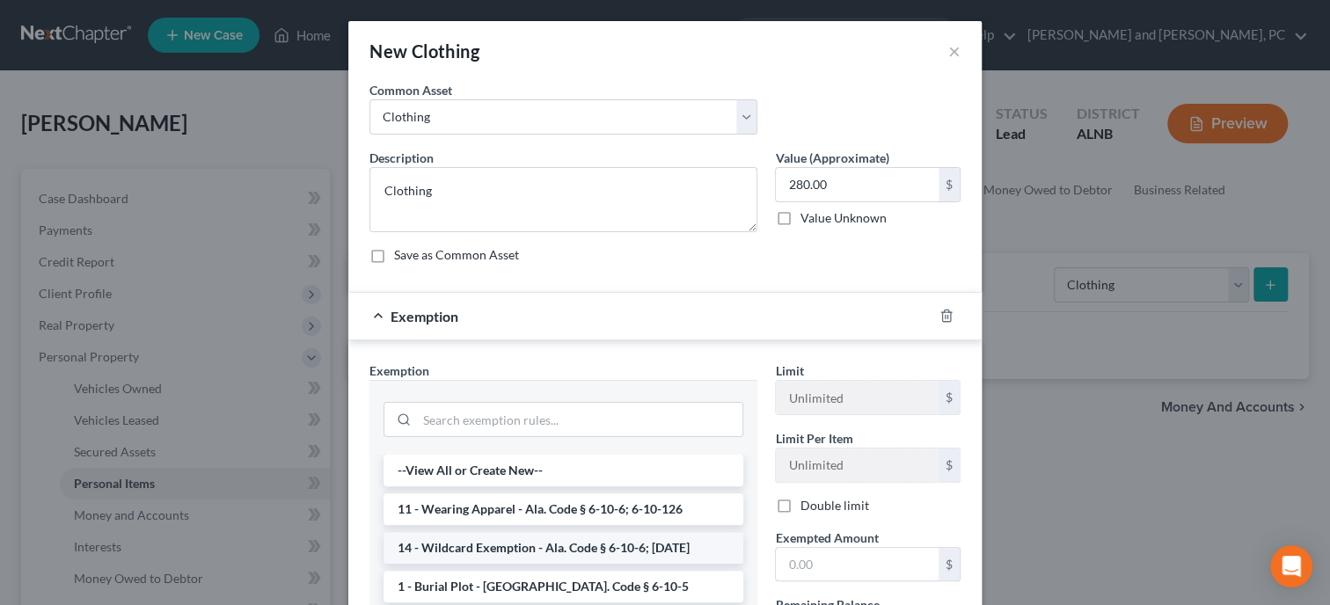
click at [507, 543] on li "14 - Wildcard Exemption - Ala. Code § 6-10-6; 6-10-12" at bounding box center [564, 548] width 360 height 32
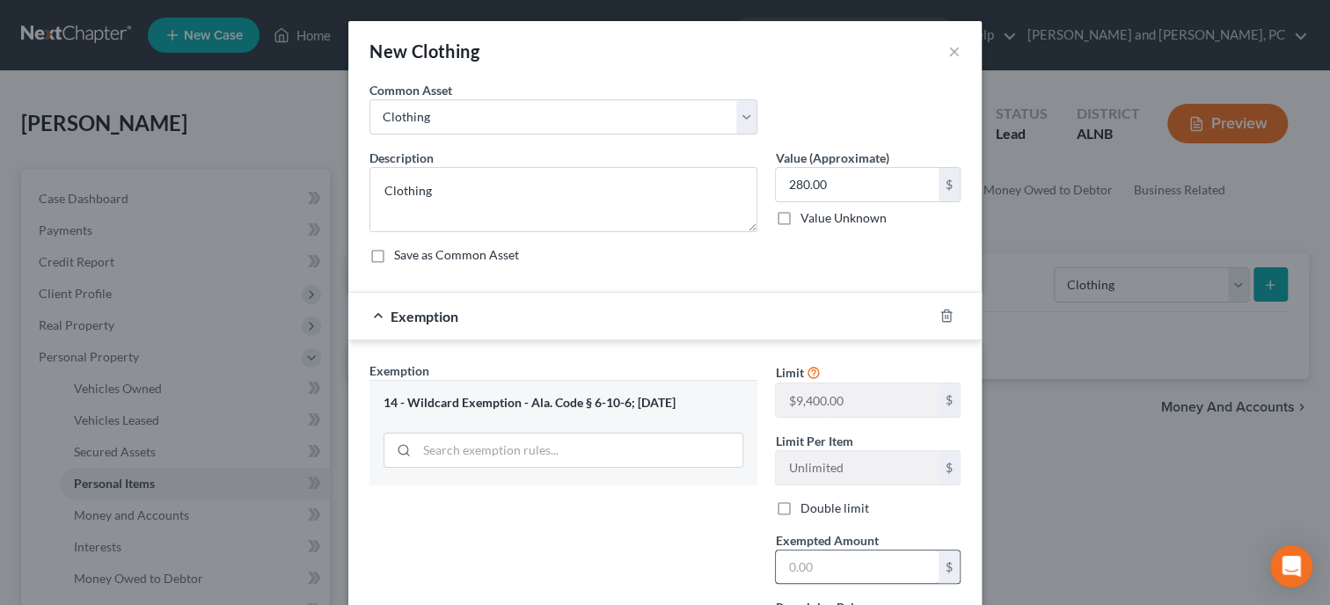
click at [850, 569] on input "text" at bounding box center [857, 567] width 163 height 33
click at [664, 557] on div "Exemption Set must be selected for CA. Exemption * 14 - Wildcard Exemption - Al…" at bounding box center [564, 514] width 406 height 304
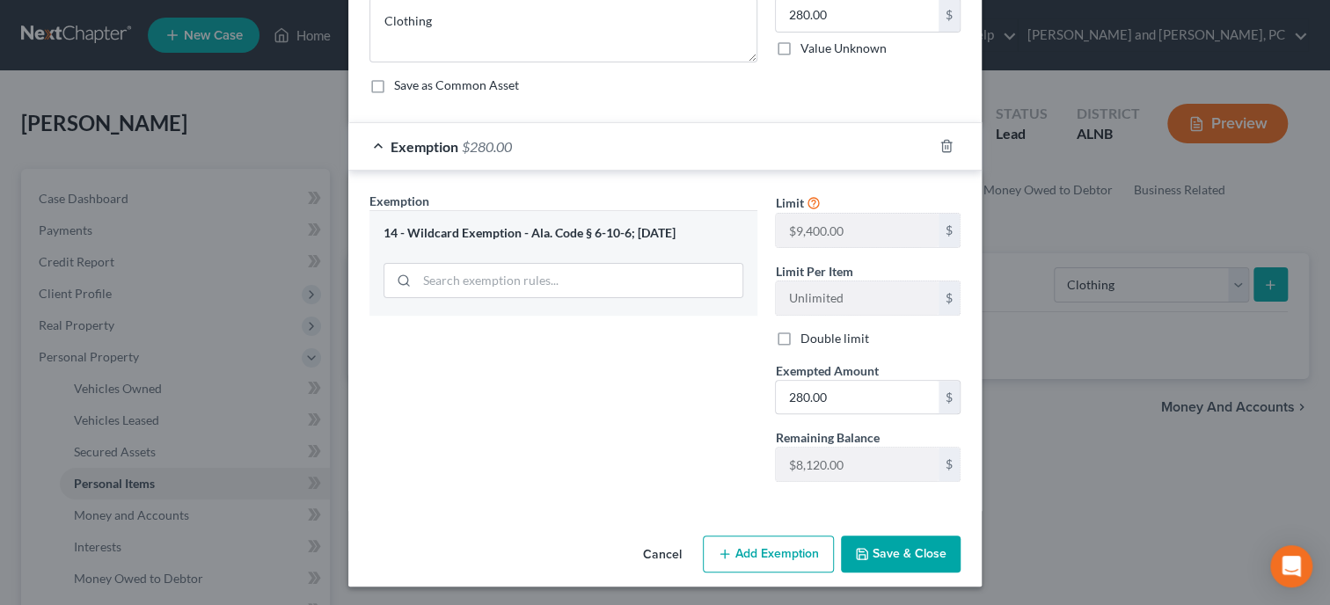
click at [911, 539] on button "Save & Close" at bounding box center [901, 554] width 120 height 37
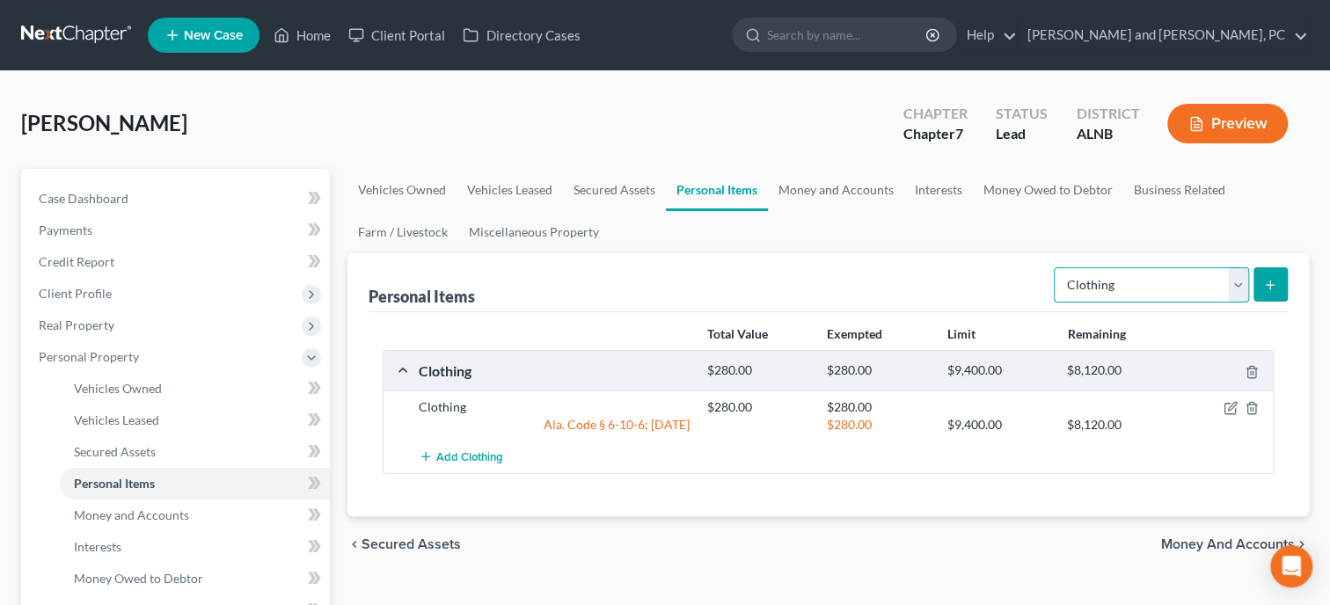
click at [1054, 267] on select "Select Item Type Clothing Collectibles Of Value Electronics Firearms Household …" at bounding box center [1151, 284] width 195 height 35
click option "Electronics" at bounding box center [0, 0] width 0 height 0
click at [1269, 287] on icon "submit" at bounding box center [1270, 285] width 14 height 14
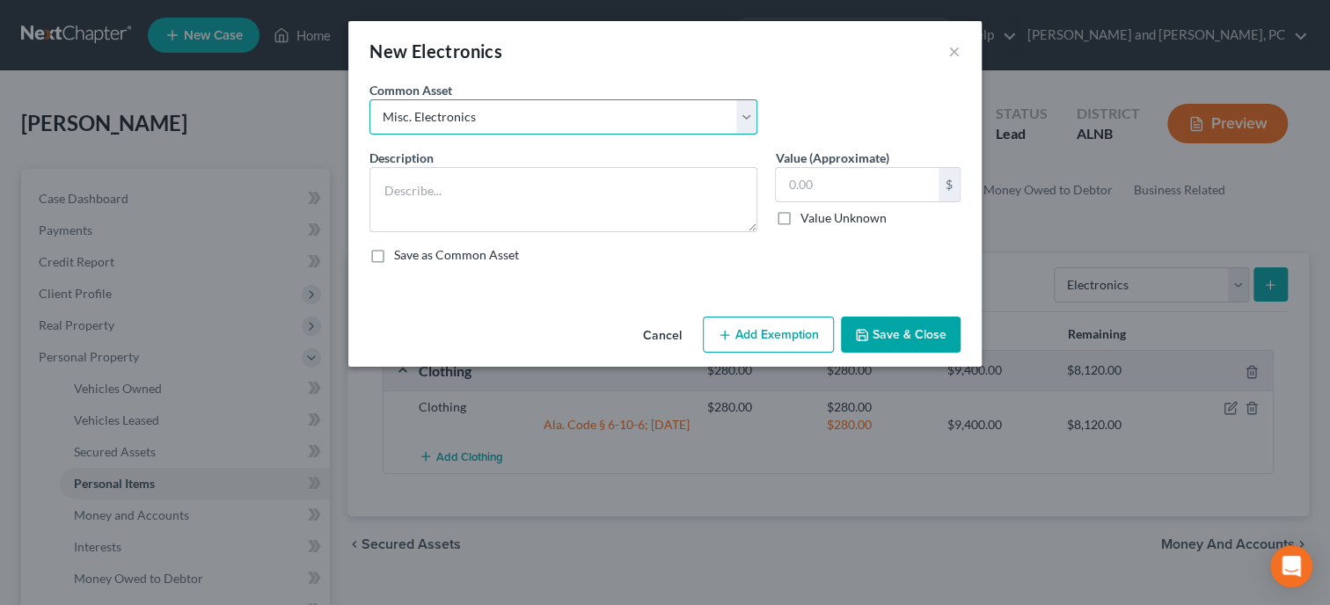
click option "Misc. Electronics" at bounding box center [0, 0] width 0 height 0
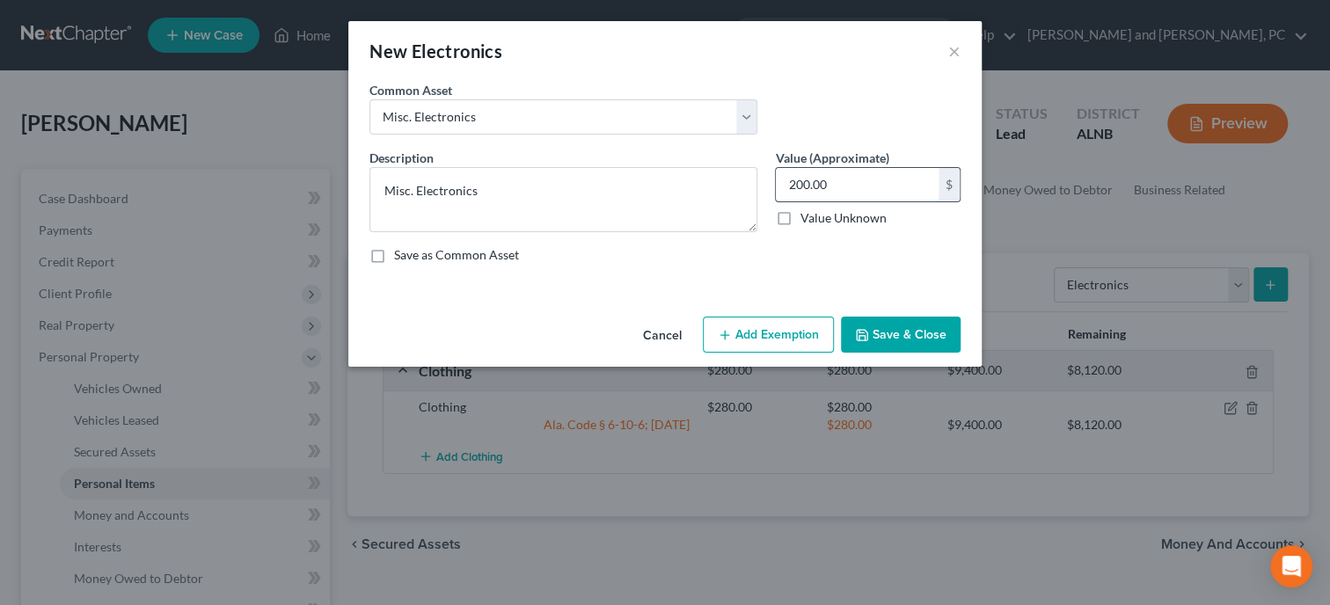
click at [872, 194] on input "200.00" at bounding box center [857, 184] width 163 height 33
click at [795, 335] on button "Add Exemption" at bounding box center [768, 335] width 131 height 37
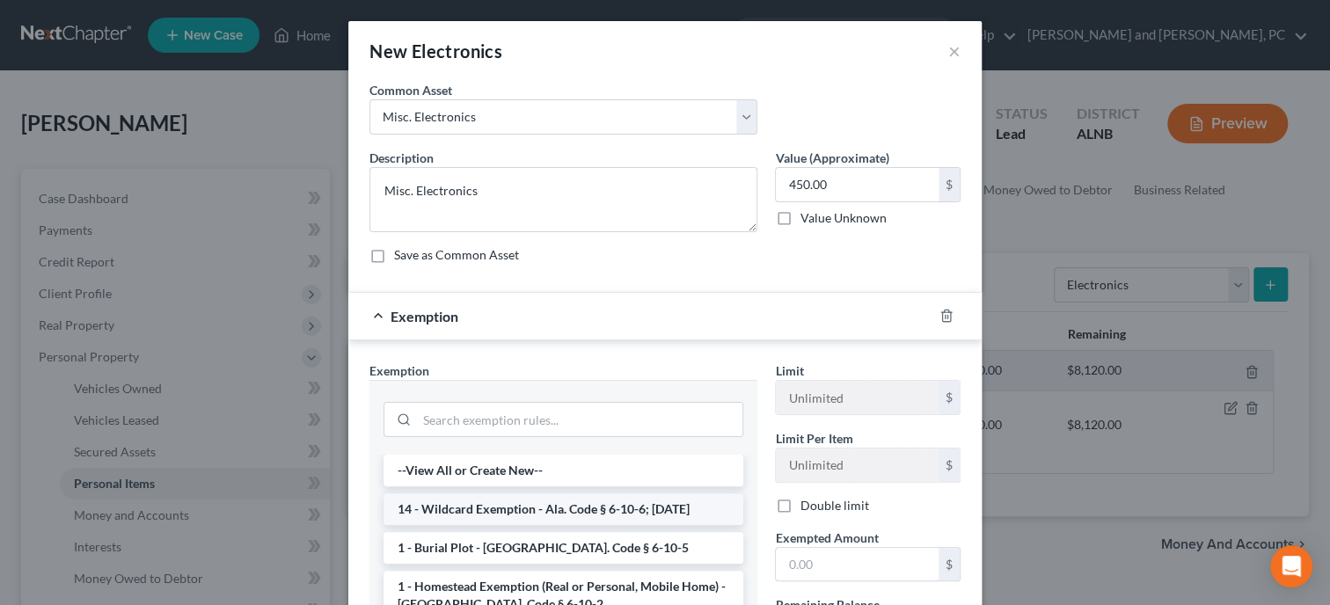
click at [589, 507] on li "14 - Wildcard Exemption - Ala. Code § 6-10-6; 6-10-12" at bounding box center [564, 510] width 360 height 32
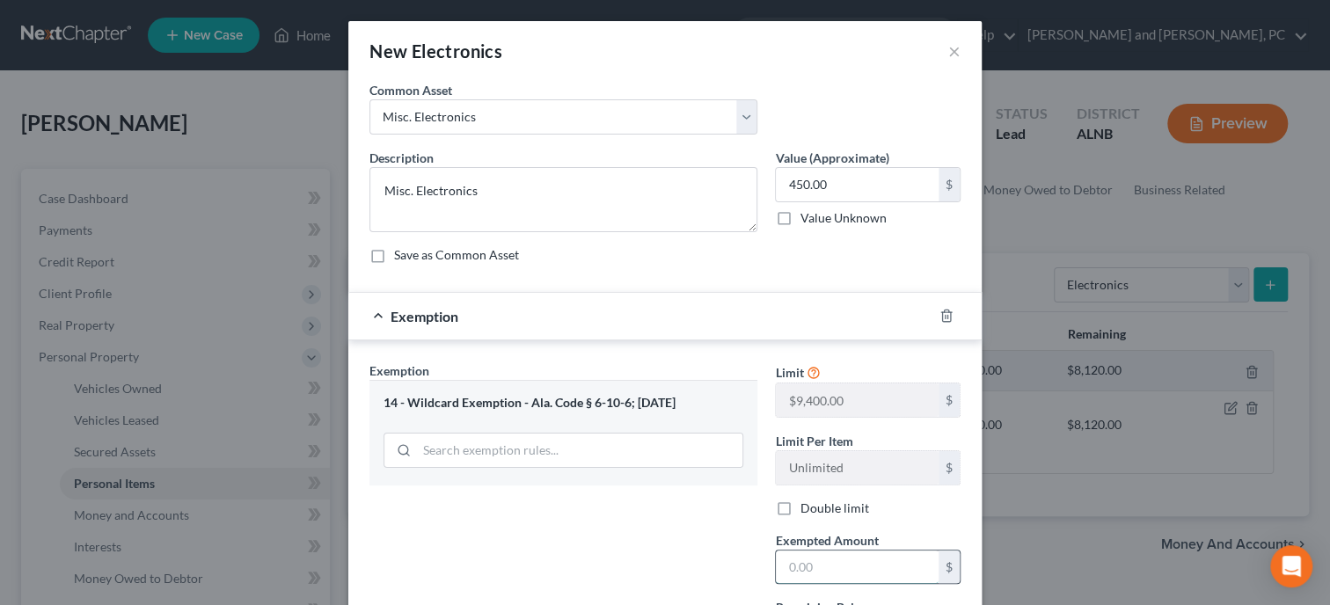
click at [813, 566] on input "text" at bounding box center [857, 567] width 163 height 33
click at [689, 562] on div "Exemption Set must be selected for CA. Exemption * 14 - Wildcard Exemption - Al…" at bounding box center [564, 514] width 406 height 304
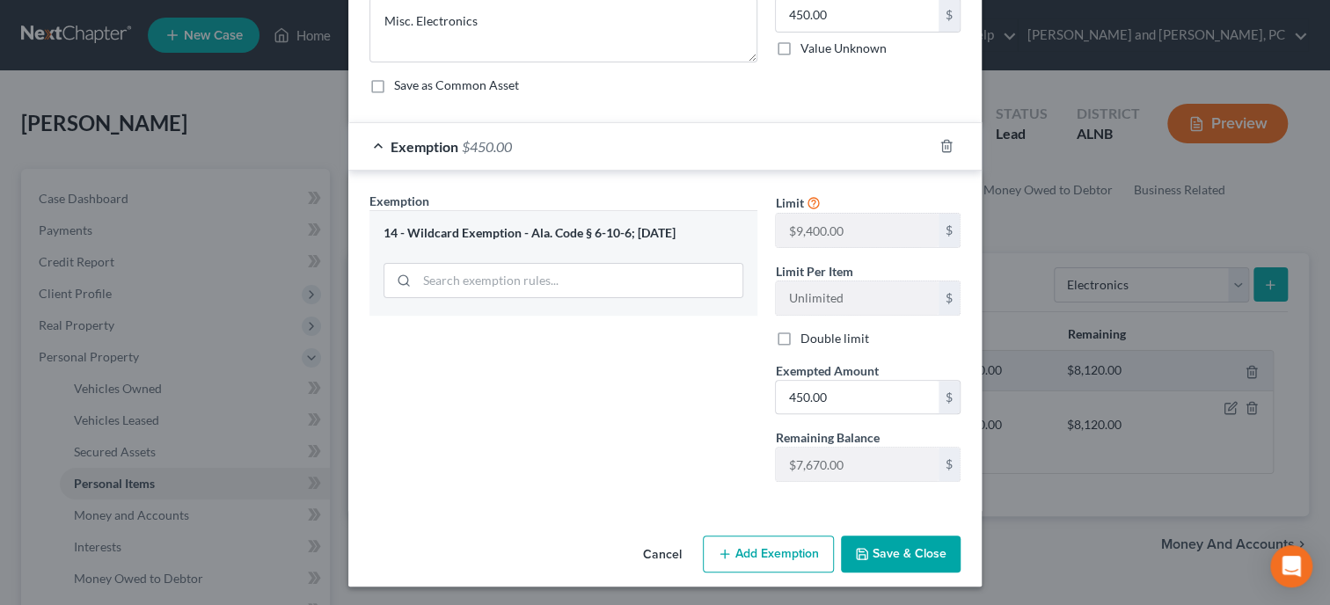
click at [925, 543] on button "Save & Close" at bounding box center [901, 554] width 120 height 37
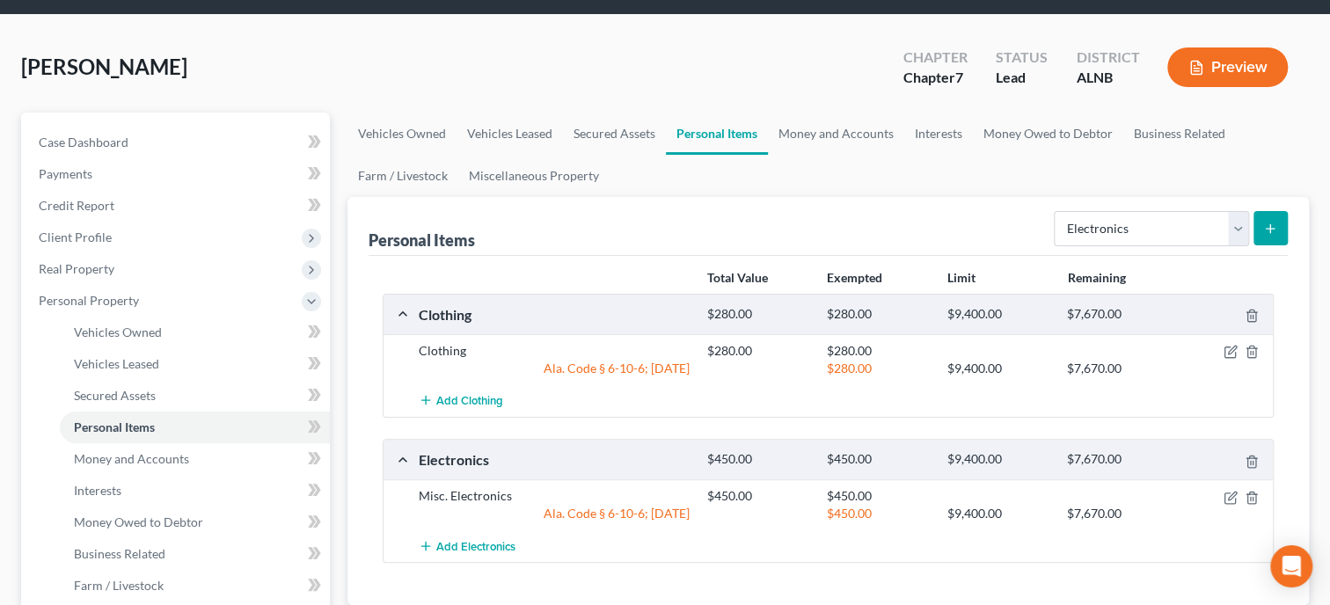
scroll to position [90, 0]
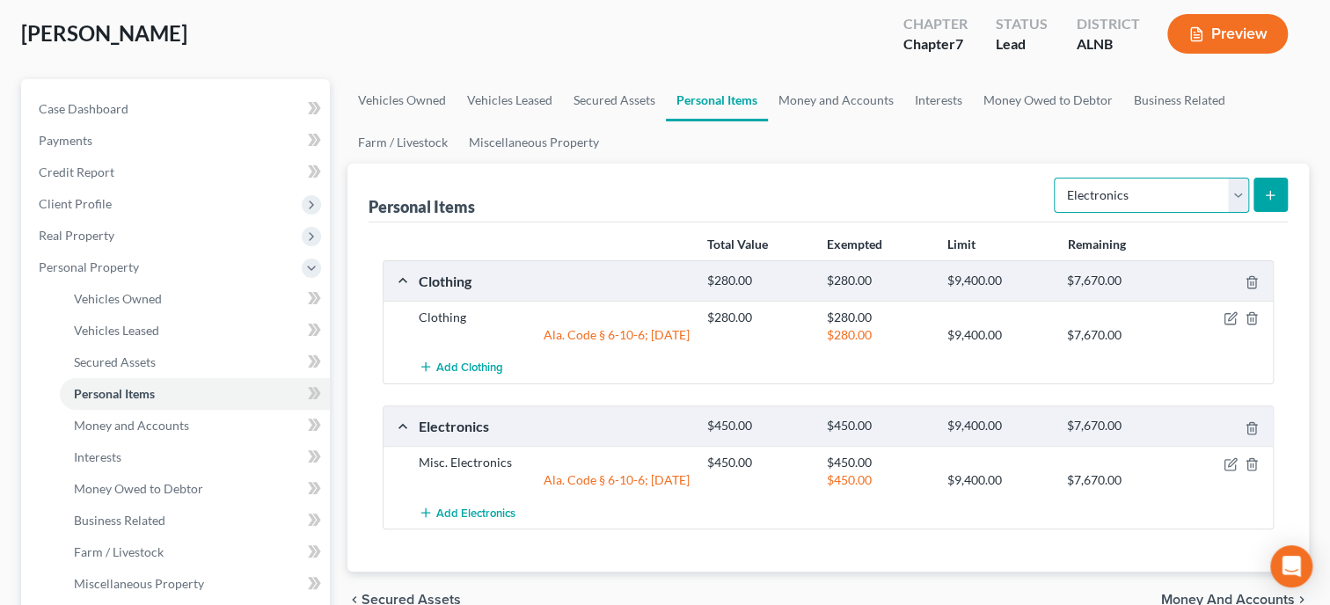
click at [1054, 178] on select "Select Item Type Clothing Collectibles Of Value Electronics Firearms Household …" at bounding box center [1151, 195] width 195 height 35
click option "Household Goods" at bounding box center [0, 0] width 0 height 0
click at [1280, 193] on button "submit" at bounding box center [1271, 195] width 34 height 34
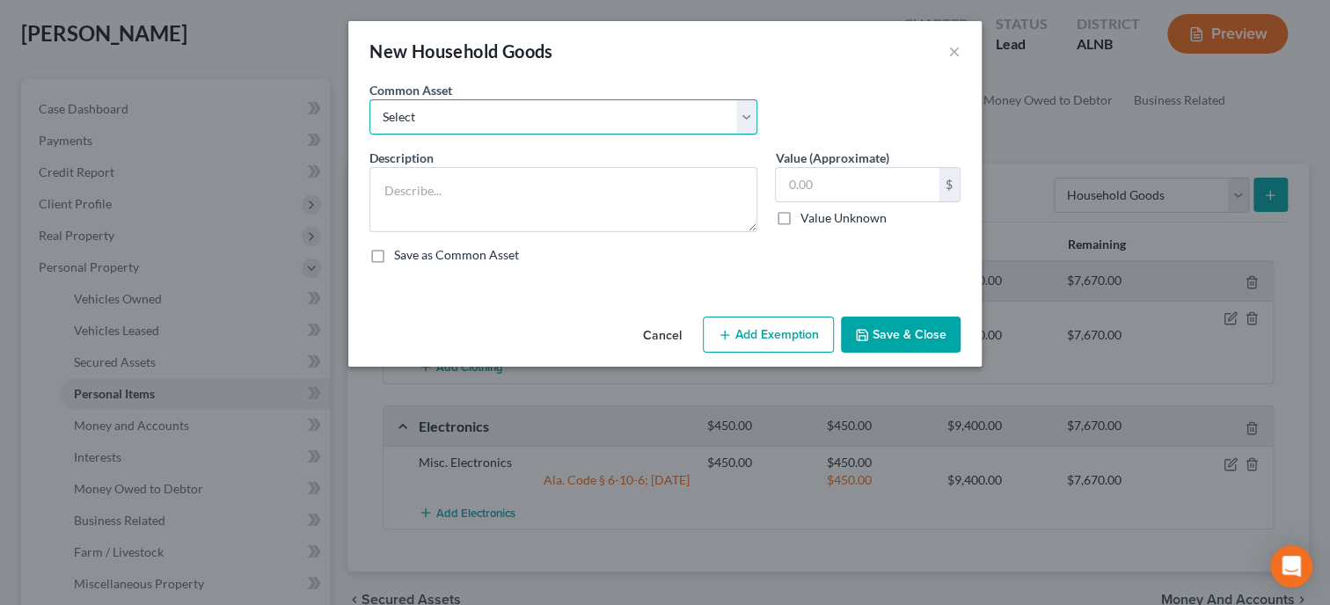
click at [369, 99] on select "Select Household Goods and Furnishings Household Goods and Furnishings" at bounding box center [563, 116] width 388 height 35
click option "Household Goods and Furnishings" at bounding box center [0, 0] width 0 height 0
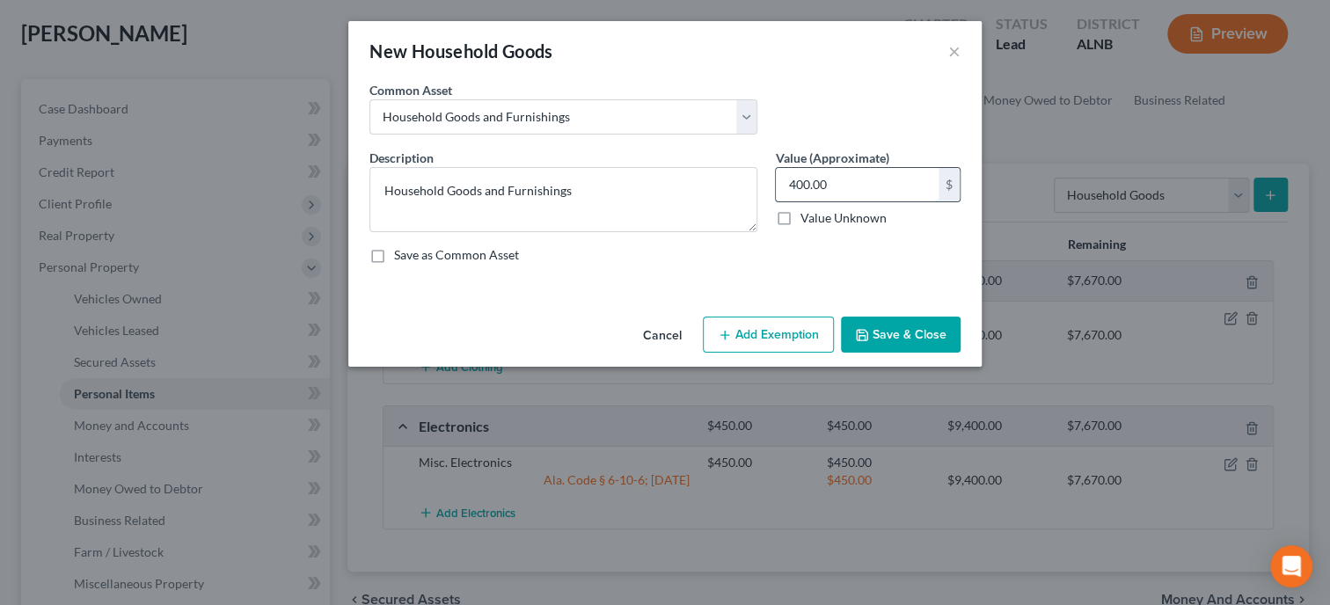
click at [875, 193] on input "400.00" at bounding box center [857, 184] width 163 height 33
click at [801, 333] on button "Add Exemption" at bounding box center [768, 335] width 131 height 37
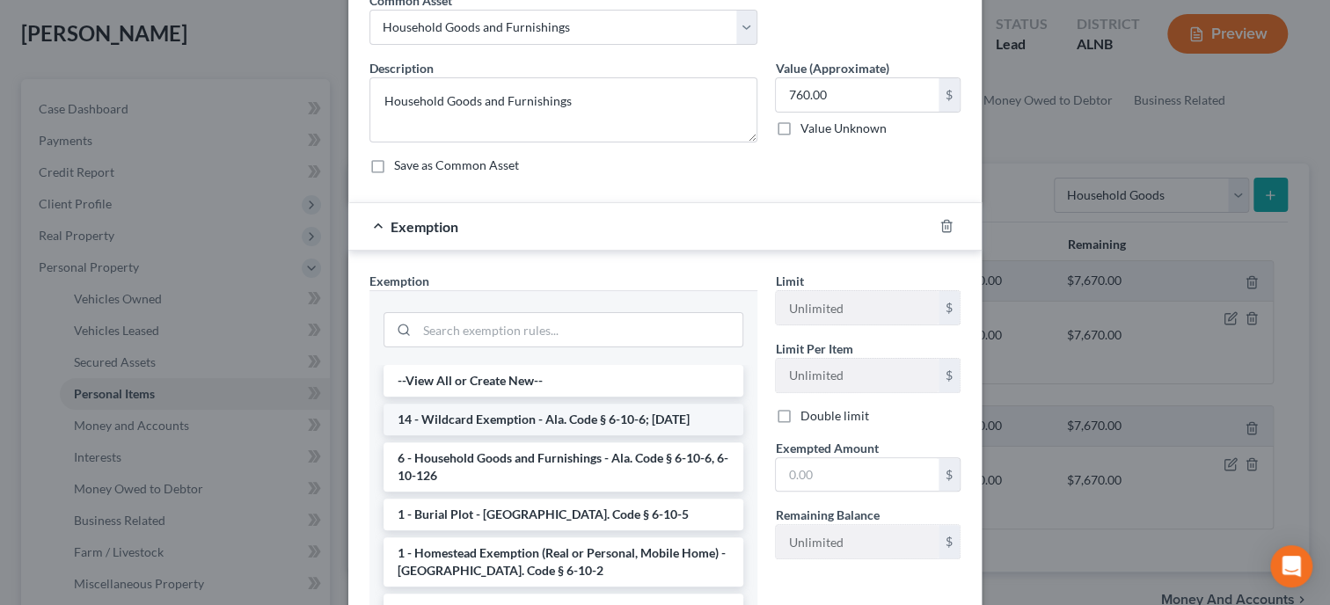
click at [604, 413] on li "14 - Wildcard Exemption - Ala. Code § 6-10-6; 6-10-12" at bounding box center [564, 420] width 360 height 32
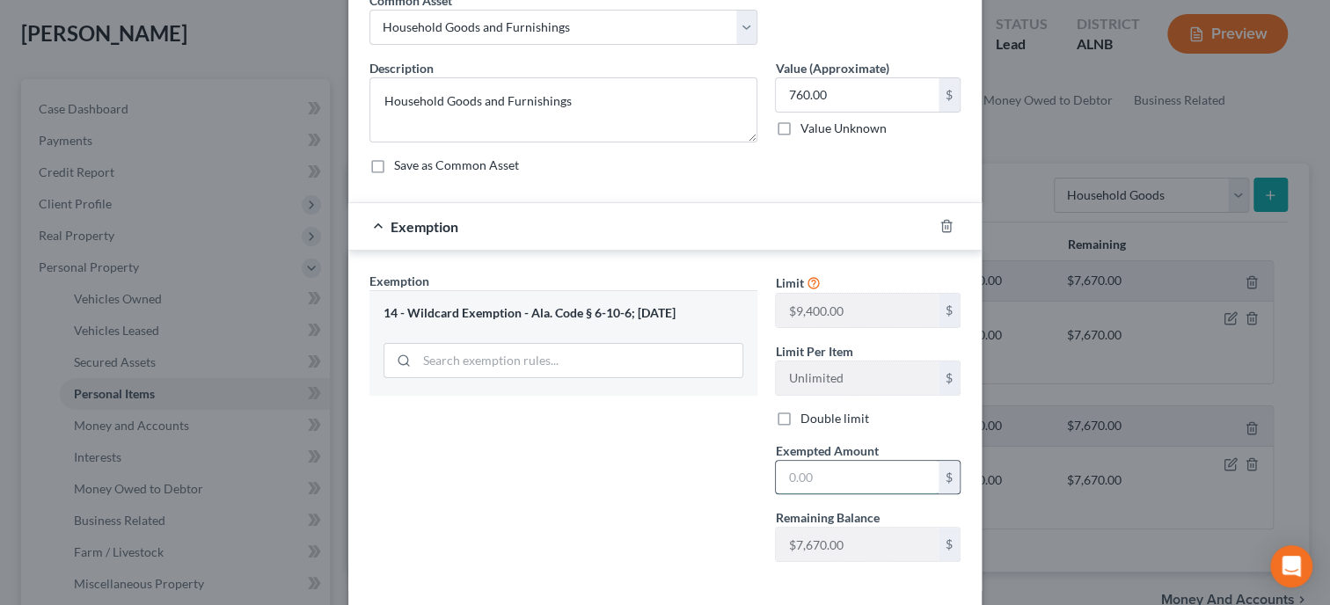
click at [820, 476] on input "text" at bounding box center [857, 477] width 163 height 33
click at [691, 491] on div "Exemption Set must be selected for CA. Exemption * 14 - Wildcard Exemption - Al…" at bounding box center [564, 424] width 406 height 304
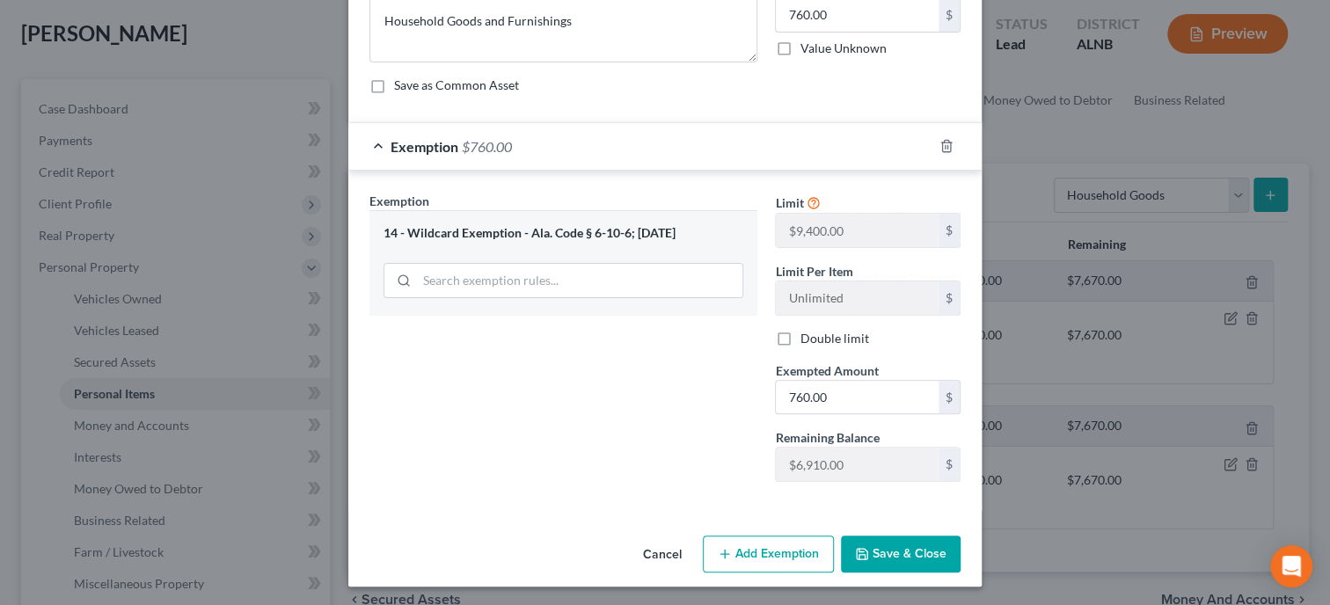
click at [911, 559] on button "Save & Close" at bounding box center [901, 554] width 120 height 37
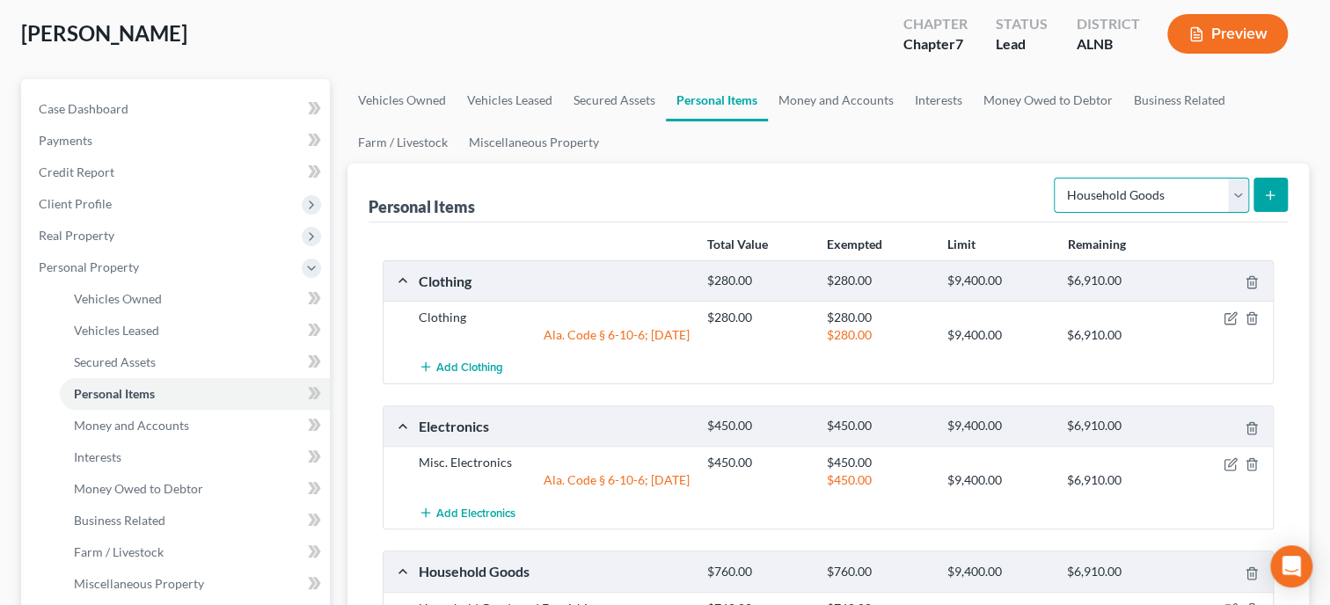
click at [1054, 178] on select "Select Item Type Clothing Collectibles Of Value Electronics Firearms Household …" at bounding box center [1151, 195] width 195 height 35
click option "Jewelry" at bounding box center [0, 0] width 0 height 0
click at [1281, 202] on button "submit" at bounding box center [1271, 195] width 34 height 34
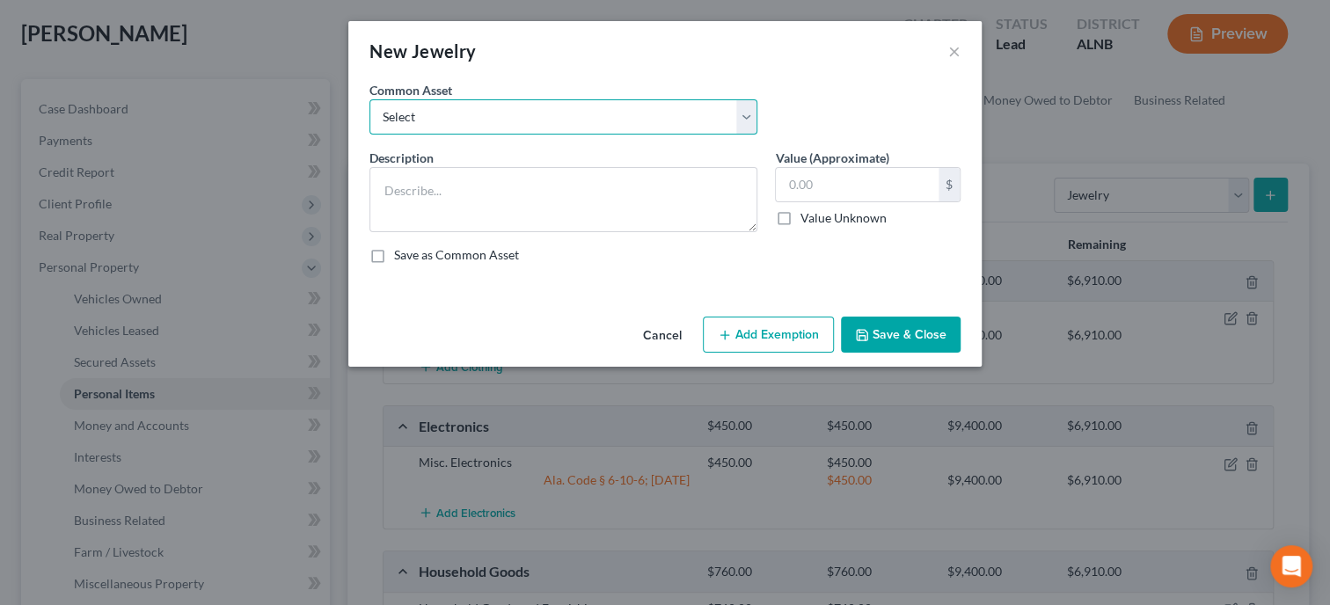
click at [369, 99] on select "Select Misc. Jewelry" at bounding box center [563, 116] width 388 height 35
click option "Misc. Jewelry" at bounding box center [0, 0] width 0 height 0
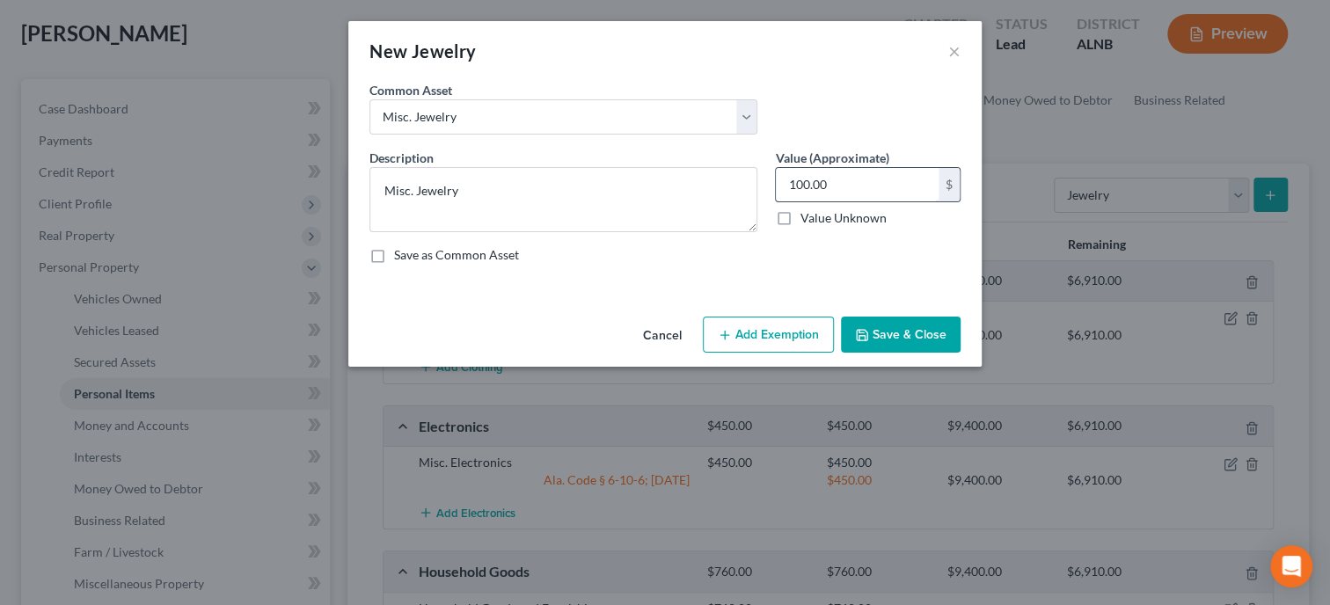
click at [843, 179] on input "100.00" at bounding box center [857, 184] width 163 height 33
click at [796, 347] on button "Add Exemption" at bounding box center [768, 335] width 131 height 37
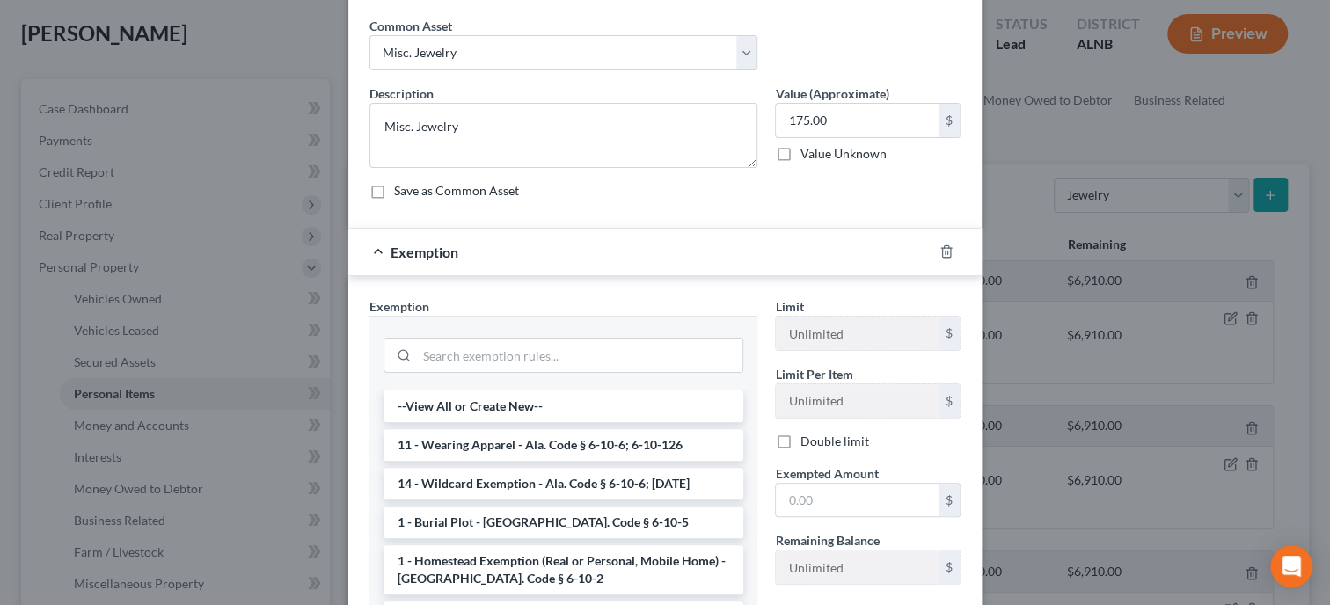
scroll to position [90, 0]
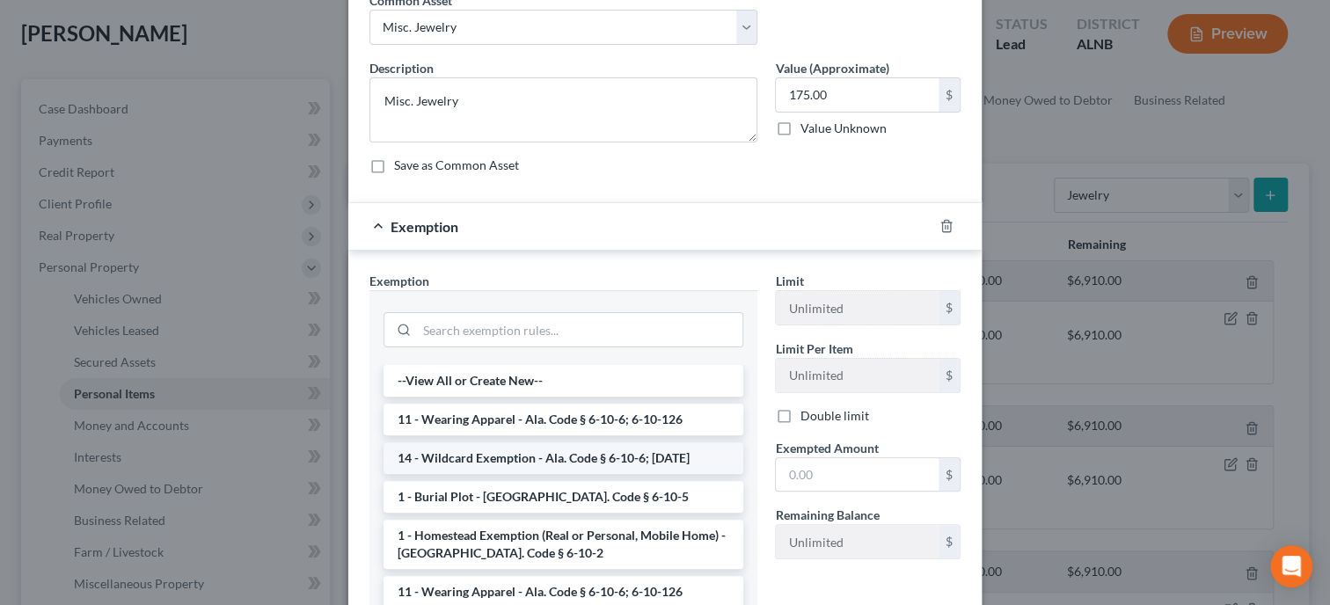
click at [574, 450] on li "14 - Wildcard Exemption - Ala. Code § 6-10-6; 6-10-12" at bounding box center [564, 459] width 360 height 32
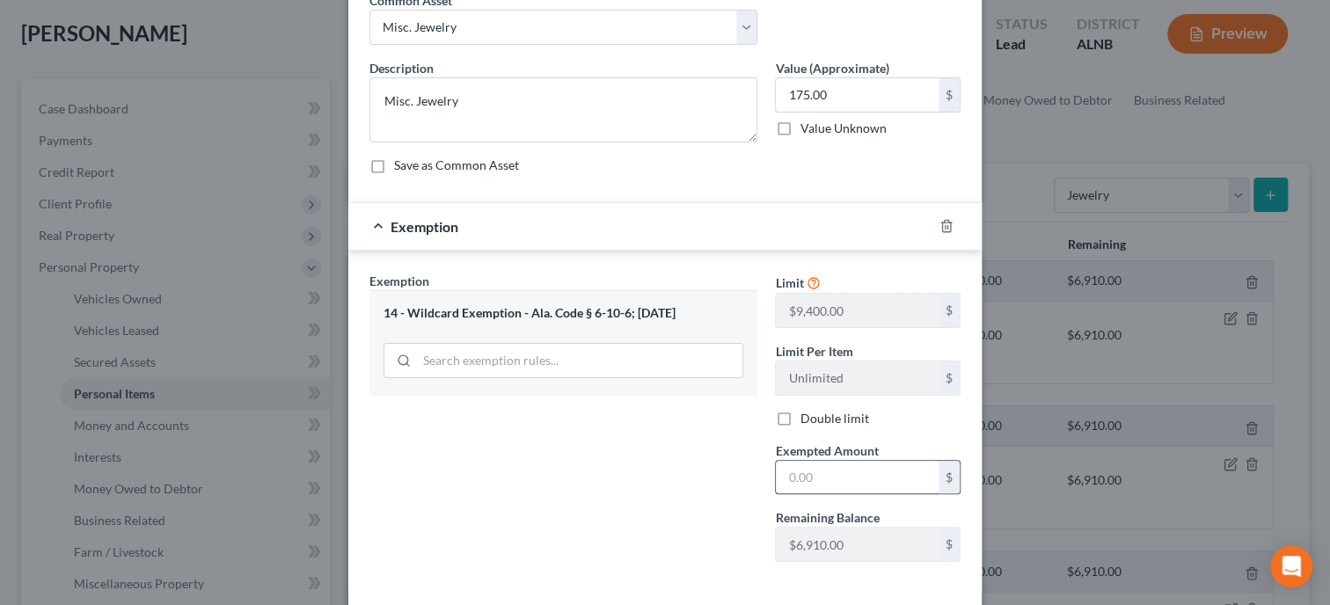
click at [807, 484] on input "text" at bounding box center [857, 477] width 163 height 33
click at [649, 492] on div "Exemption Set must be selected for CA. Exemption * 14 - Wildcard Exemption - Al…" at bounding box center [564, 424] width 406 height 304
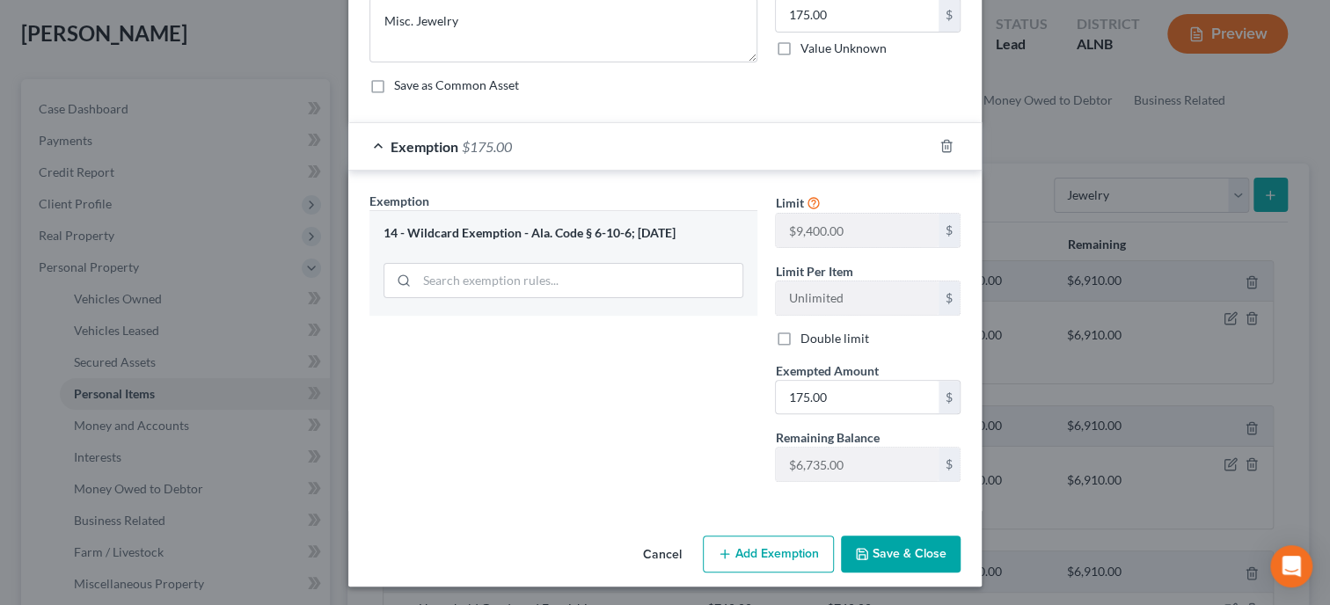
click at [937, 561] on button "Save & Close" at bounding box center [901, 554] width 120 height 37
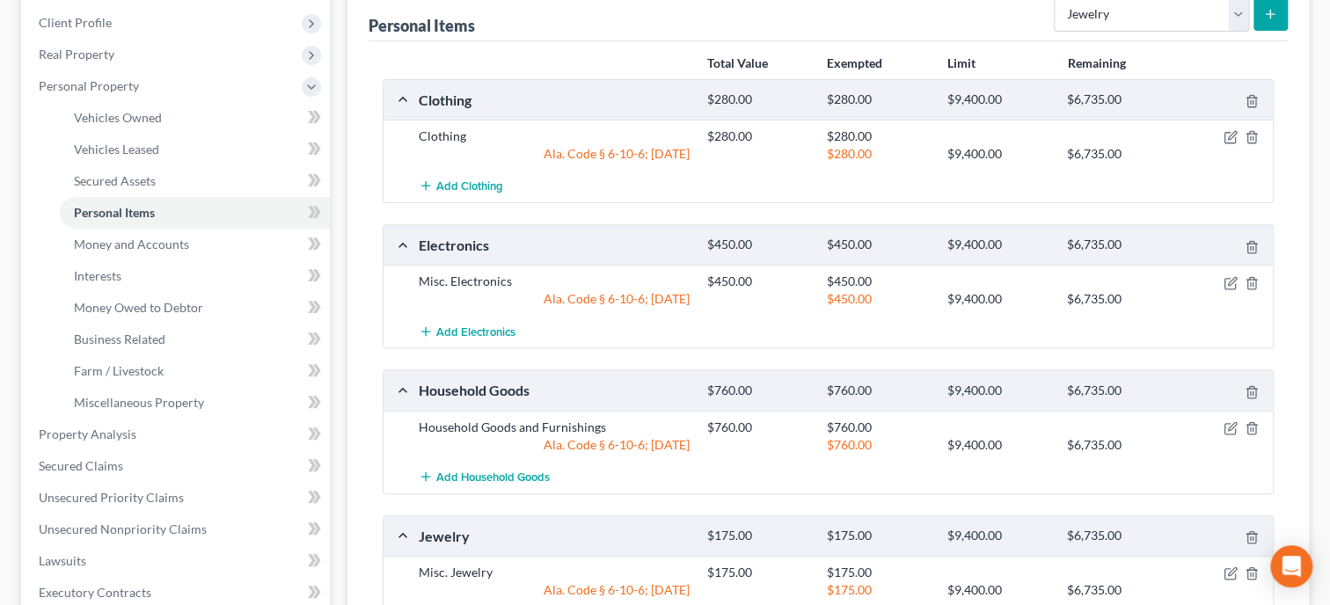
scroll to position [0, 0]
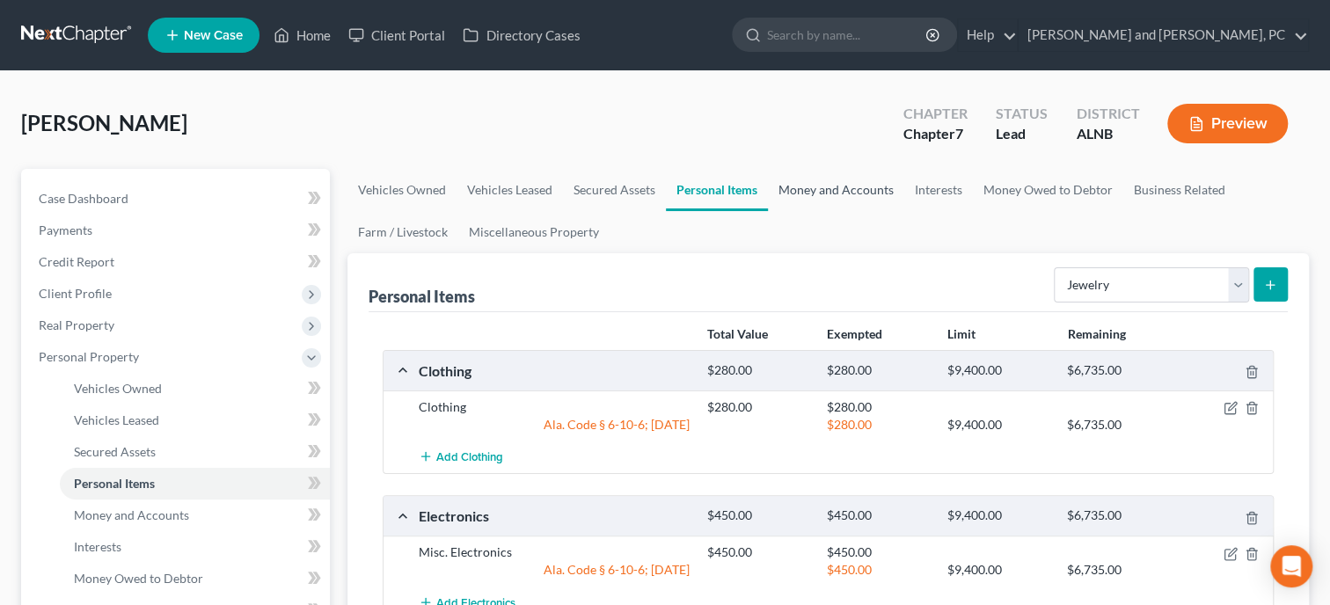
click at [864, 187] on link "Money and Accounts" at bounding box center [836, 190] width 136 height 42
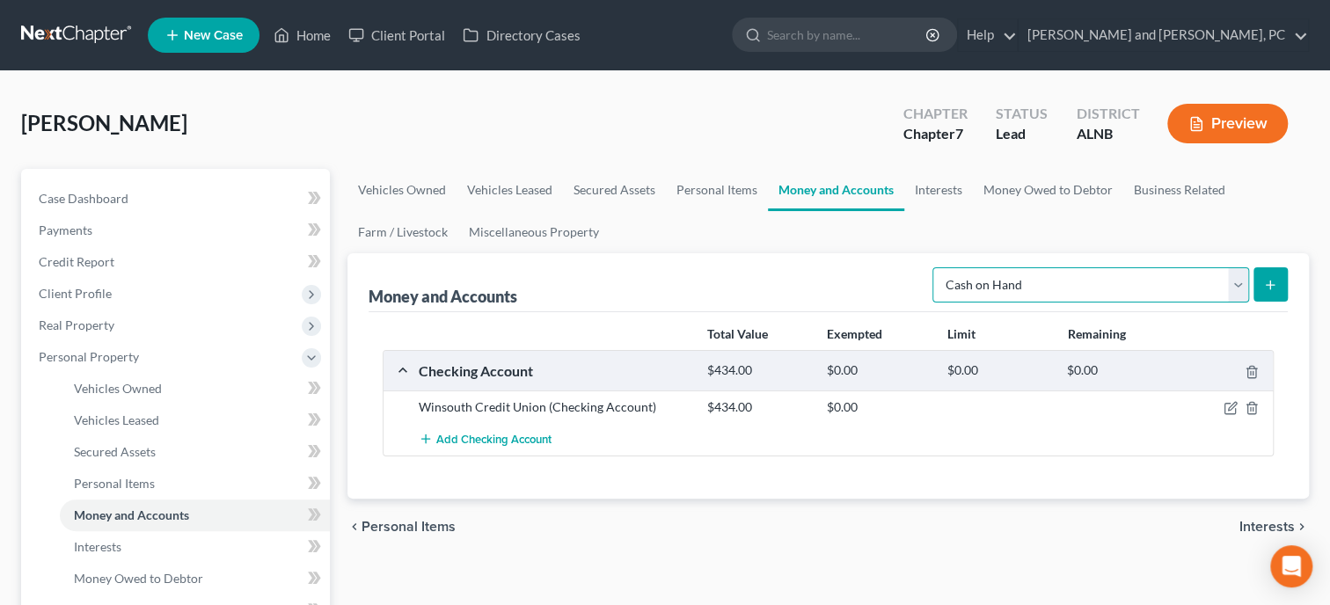
click option "Cash on Hand" at bounding box center [0, 0] width 0 height 0
click at [1283, 283] on button "submit" at bounding box center [1271, 284] width 34 height 34
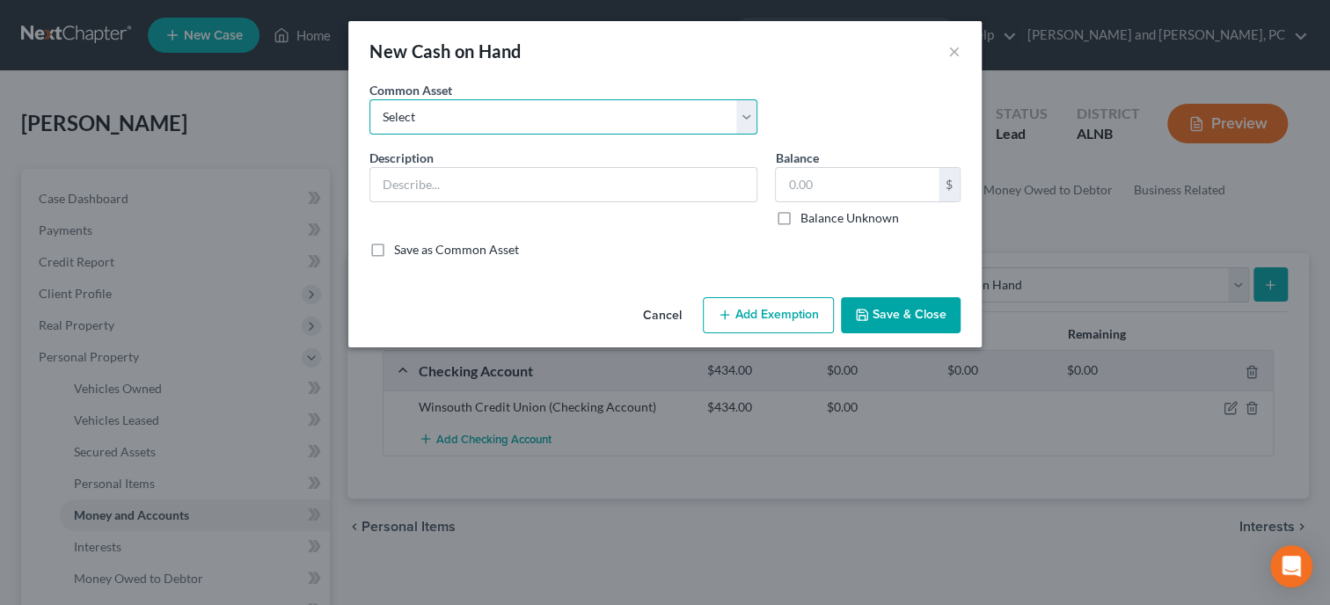
click at [369, 99] on select "Select Cash In Hand" at bounding box center [563, 116] width 388 height 35
click option "Cash In Hand" at bounding box center [0, 0] width 0 height 0
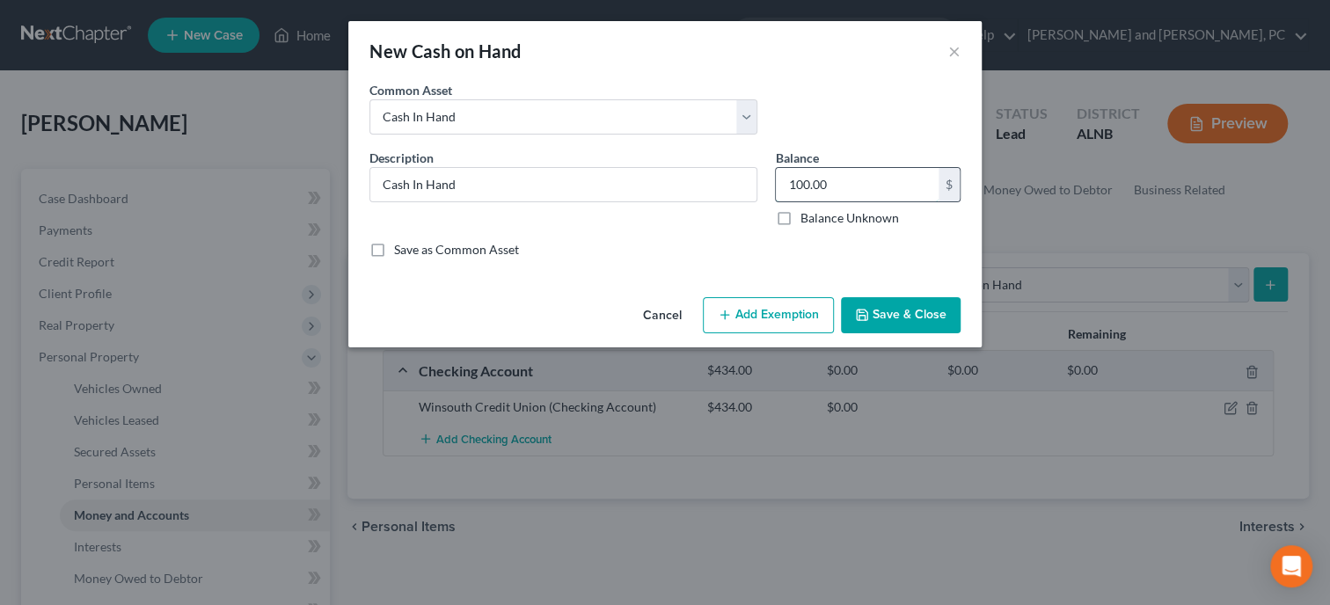
click at [852, 183] on input "100.00" at bounding box center [857, 184] width 163 height 33
click at [749, 308] on button "Add Exemption" at bounding box center [768, 315] width 131 height 37
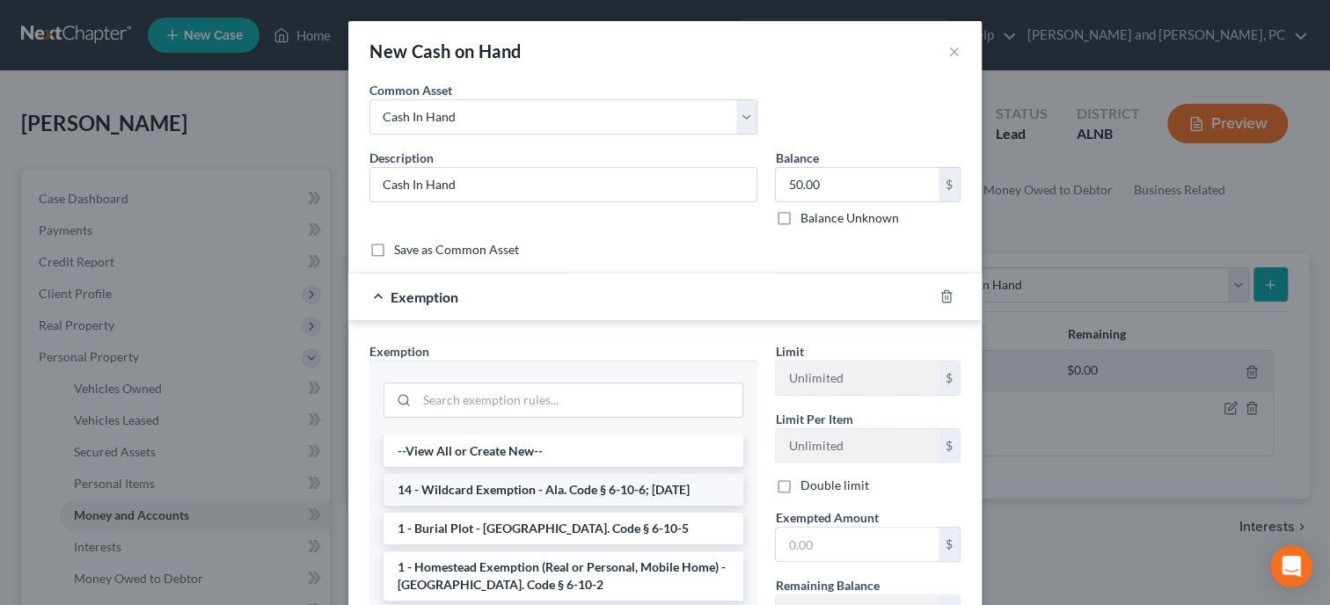
click at [538, 491] on li "14 - Wildcard Exemption - Ala. Code § 6-10-6; 6-10-12" at bounding box center [564, 490] width 360 height 32
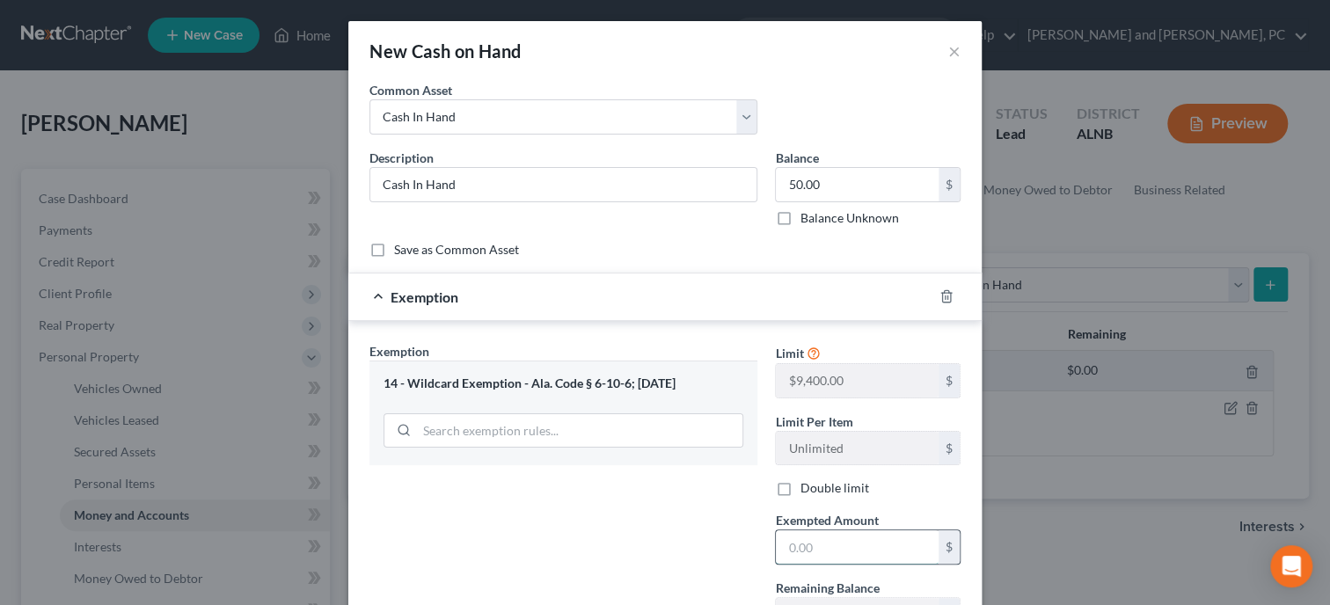
click at [881, 549] on input "text" at bounding box center [857, 546] width 163 height 33
click at [690, 551] on div "Exemption Set must be selected for CA. Exemption * 14 - Wildcard Exemption - Al…" at bounding box center [564, 494] width 406 height 304
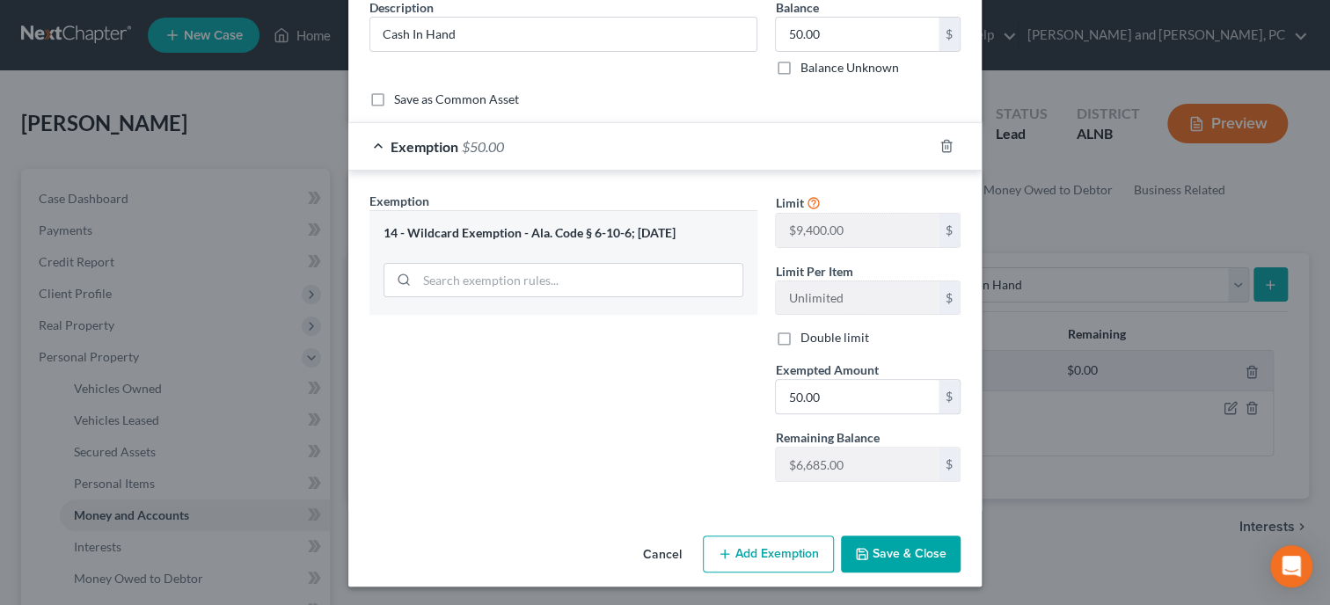
click at [888, 551] on button "Save & Close" at bounding box center [901, 554] width 120 height 37
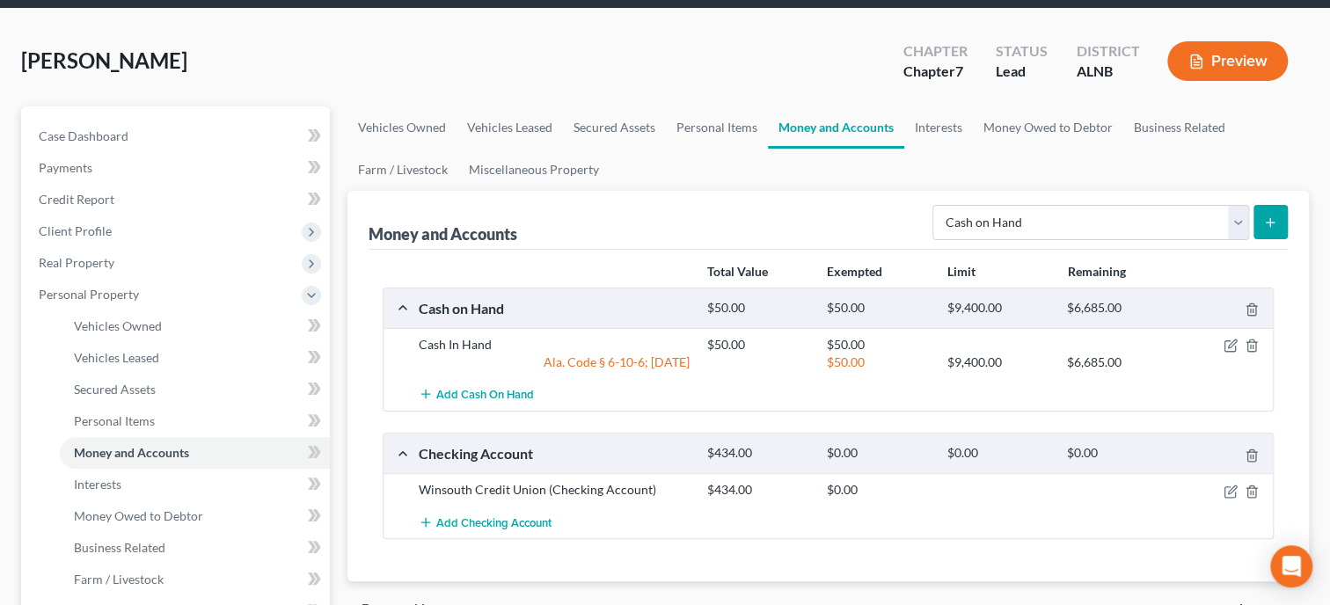
scroll to position [90, 0]
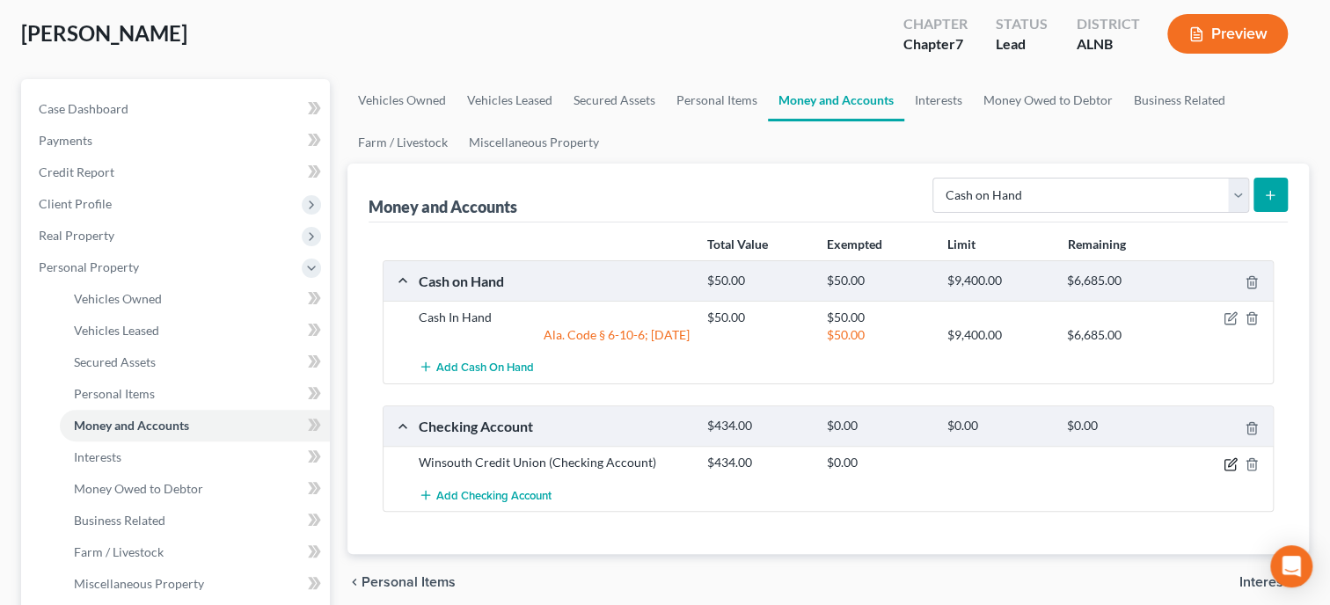
click at [1227, 459] on icon "button" at bounding box center [1231, 464] width 14 height 14
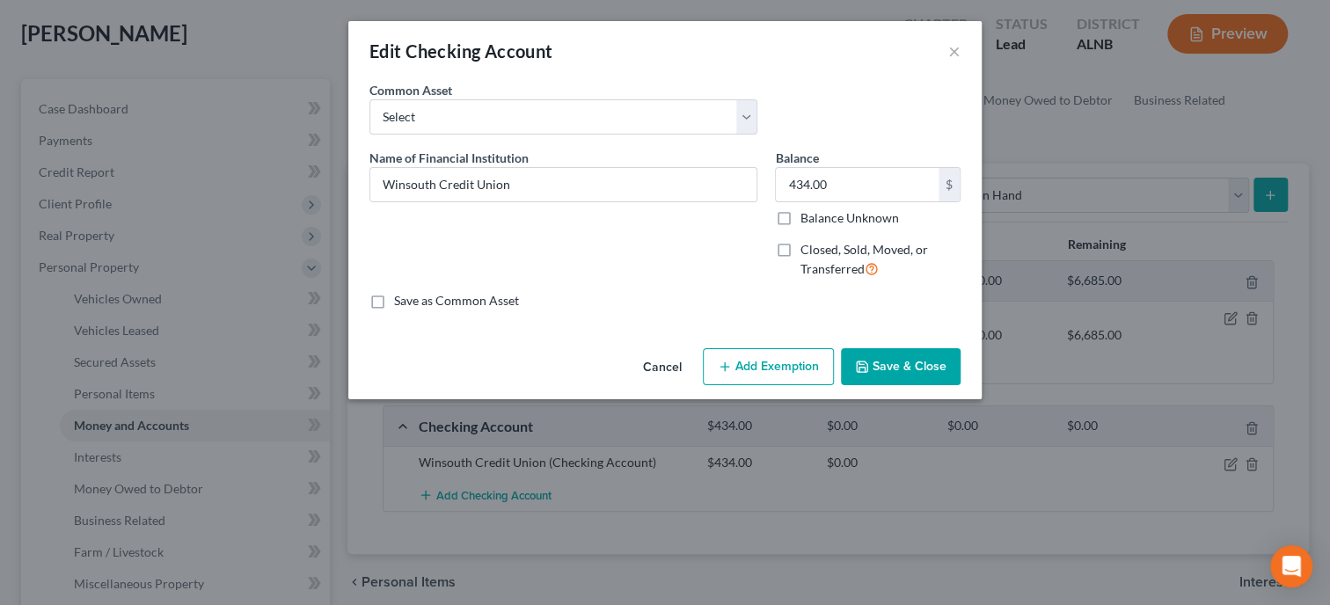
click at [788, 357] on button "Add Exemption" at bounding box center [768, 366] width 131 height 37
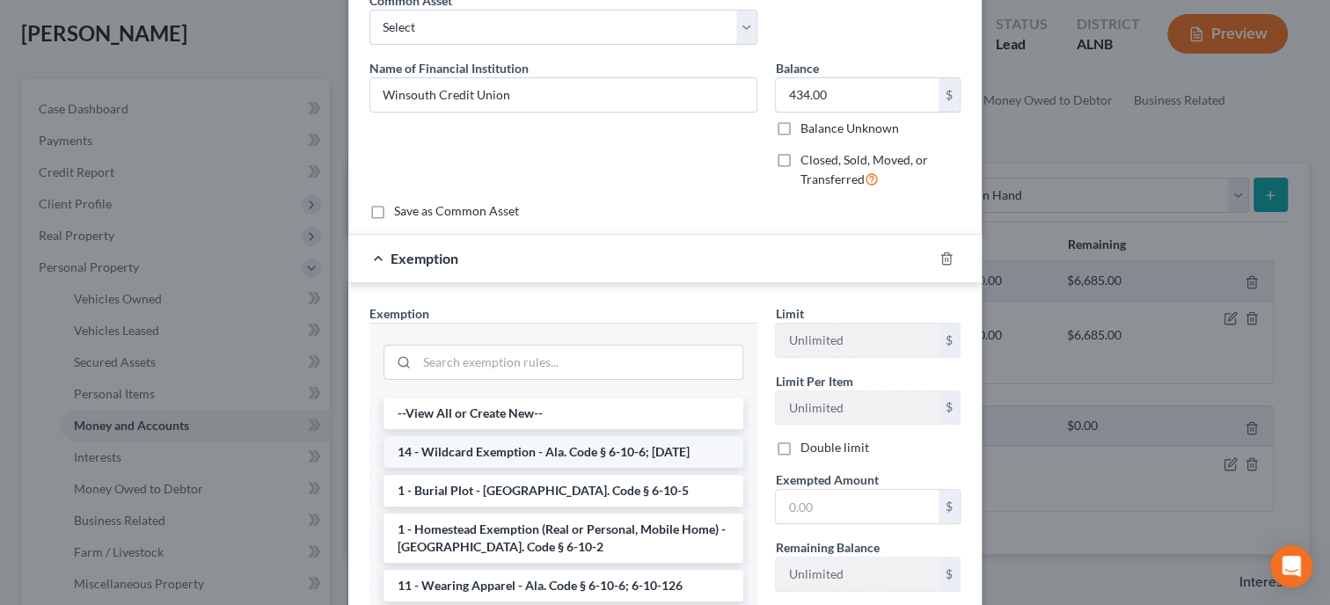
click at [587, 439] on li "14 - Wildcard Exemption - Ala. Code § 6-10-6; 6-10-12" at bounding box center [564, 452] width 360 height 32
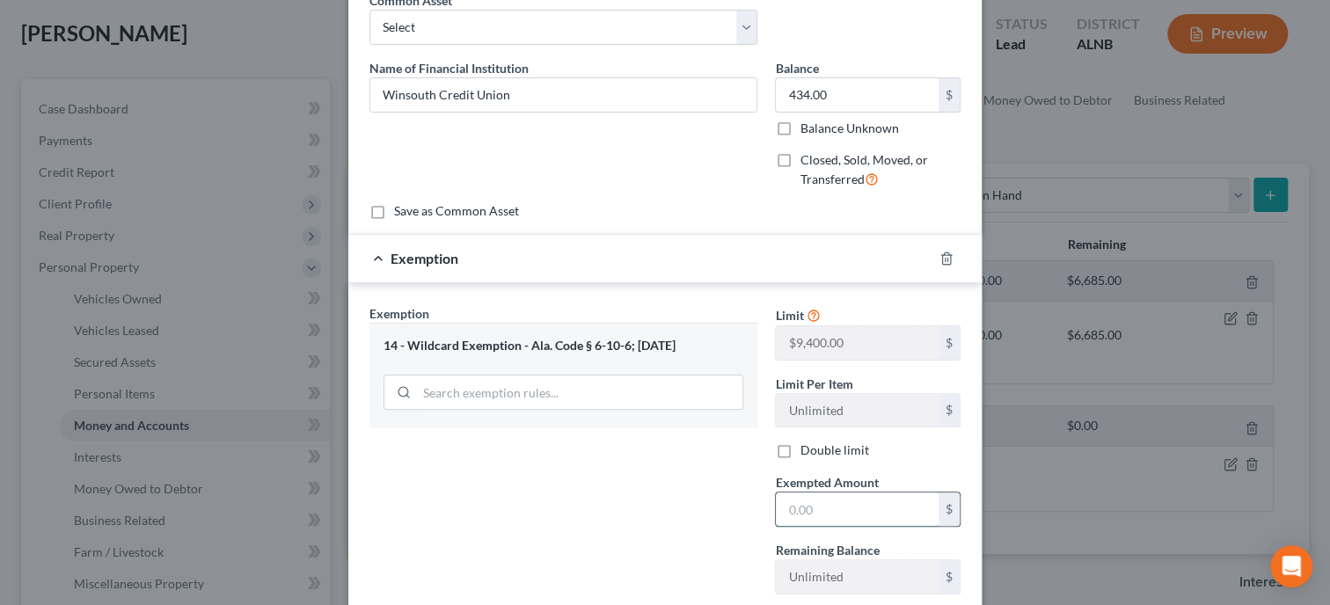
click at [816, 511] on input "text" at bounding box center [857, 509] width 163 height 33
click at [704, 509] on div "Exemption Set must be selected for CA. Exemption * 14 - Wildcard Exemption - Al…" at bounding box center [564, 456] width 406 height 304
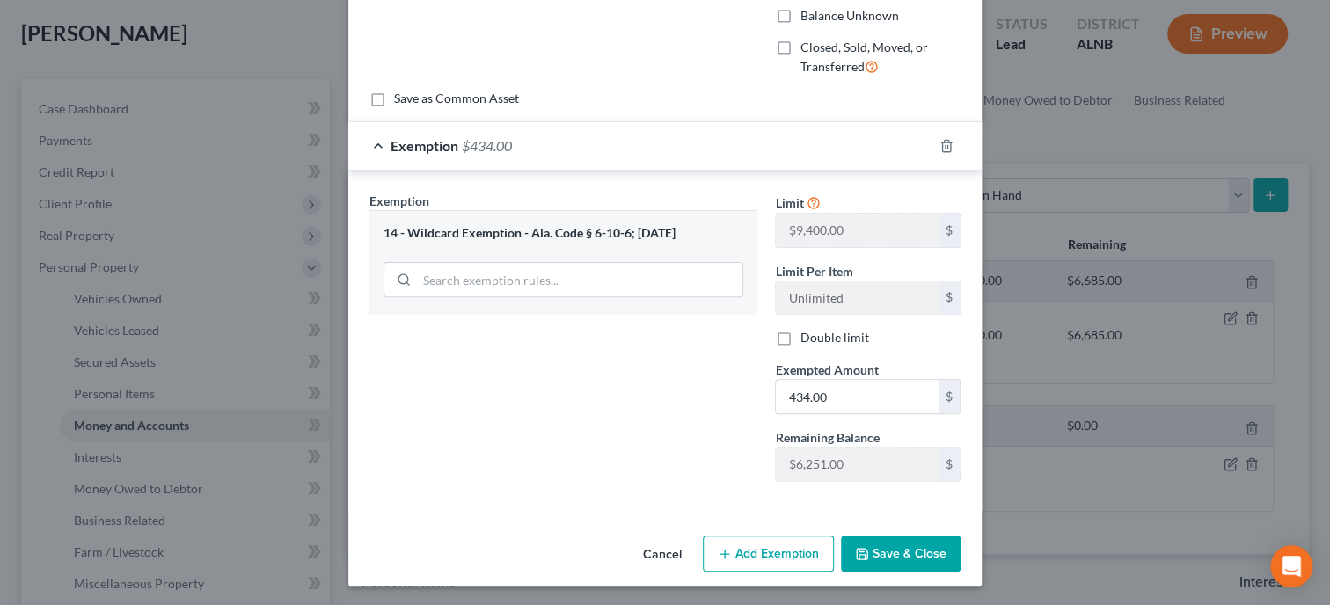
click at [935, 554] on button "Save & Close" at bounding box center [901, 554] width 120 height 37
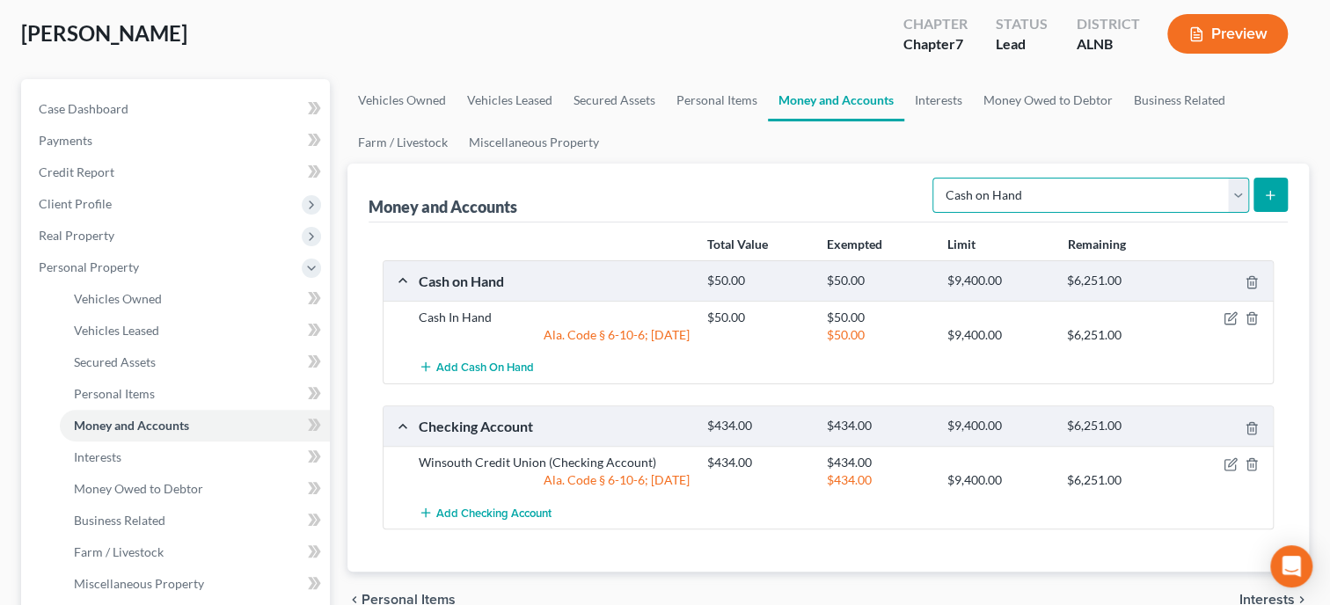
click at [933, 178] on select "Select Account Type Brokerage Cash on Hand Certificates of Deposit Checking Acc…" at bounding box center [1091, 195] width 317 height 35
click option "Savings Account" at bounding box center [0, 0] width 0 height 0
click at [1272, 197] on icon "submit" at bounding box center [1270, 195] width 14 height 14
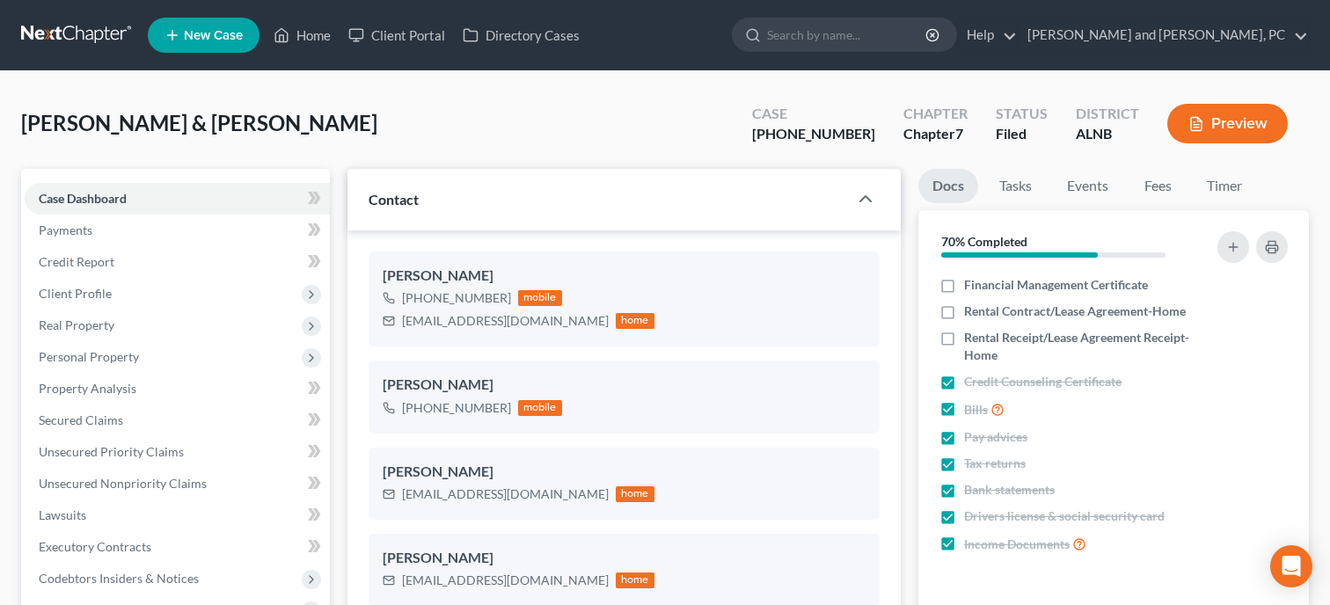
select select "6"
select select "0"
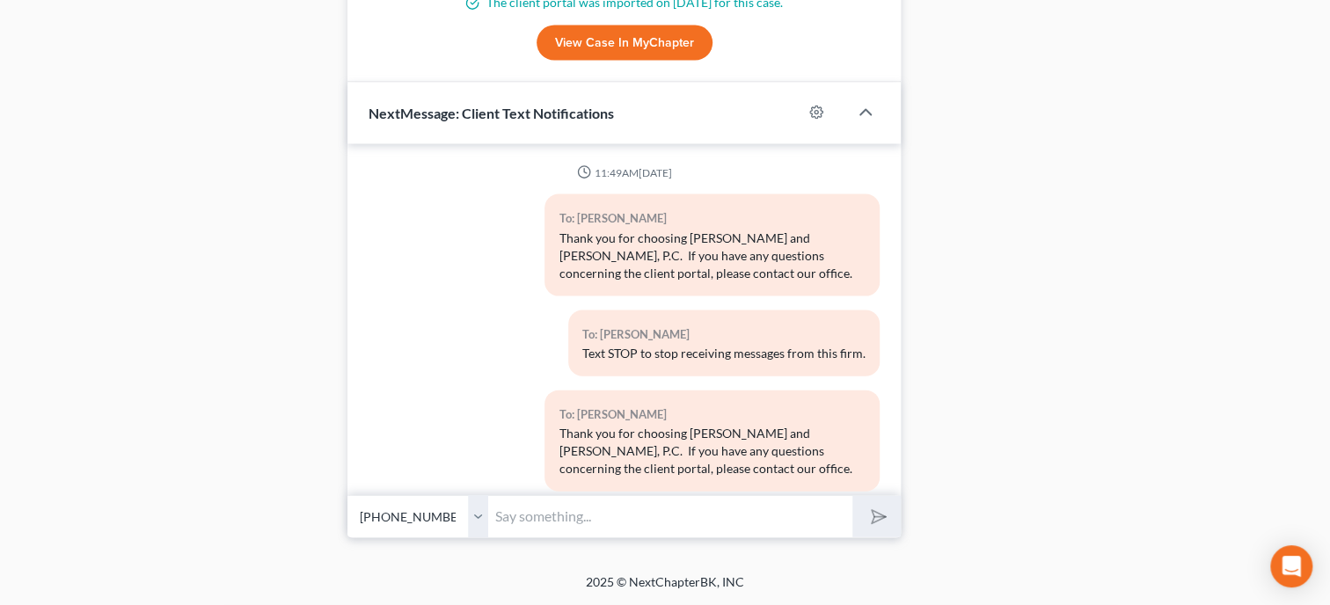
scroll to position [4874, 0]
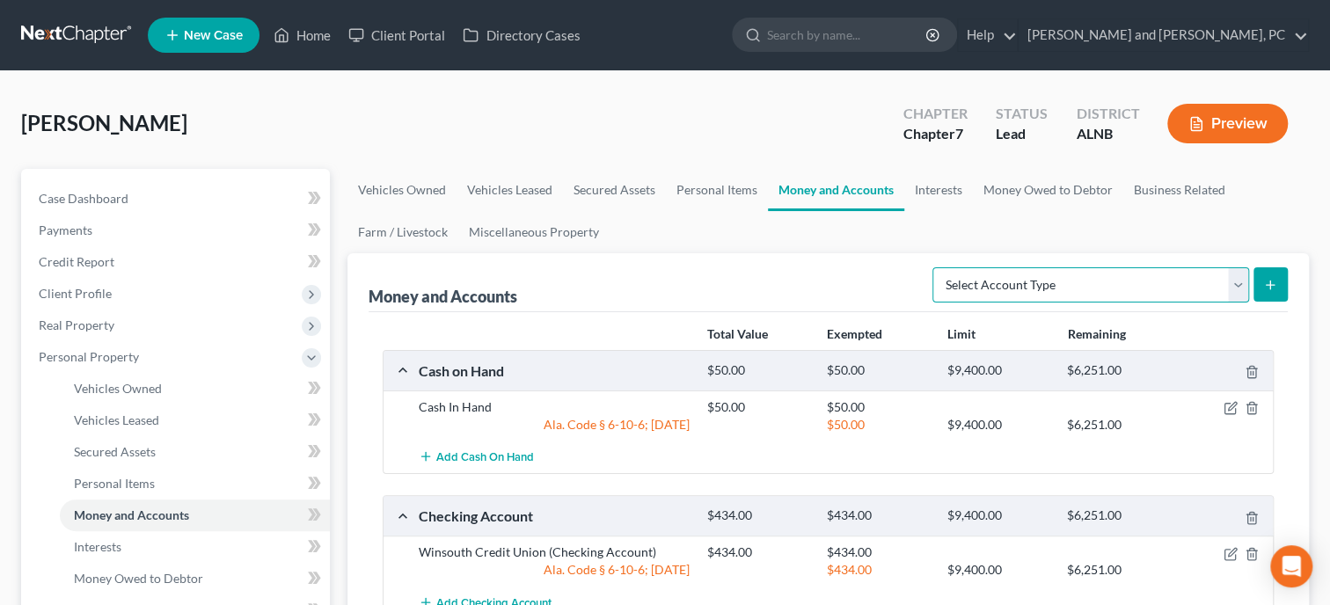
click at [933, 267] on select "Select Account Type Brokerage Cash on Hand Certificates of Deposit Checking Acc…" at bounding box center [1091, 284] width 317 height 35
select select "savings"
click option "Savings Account" at bounding box center [0, 0] width 0 height 0
click at [1275, 282] on icon "submit" at bounding box center [1270, 285] width 14 height 14
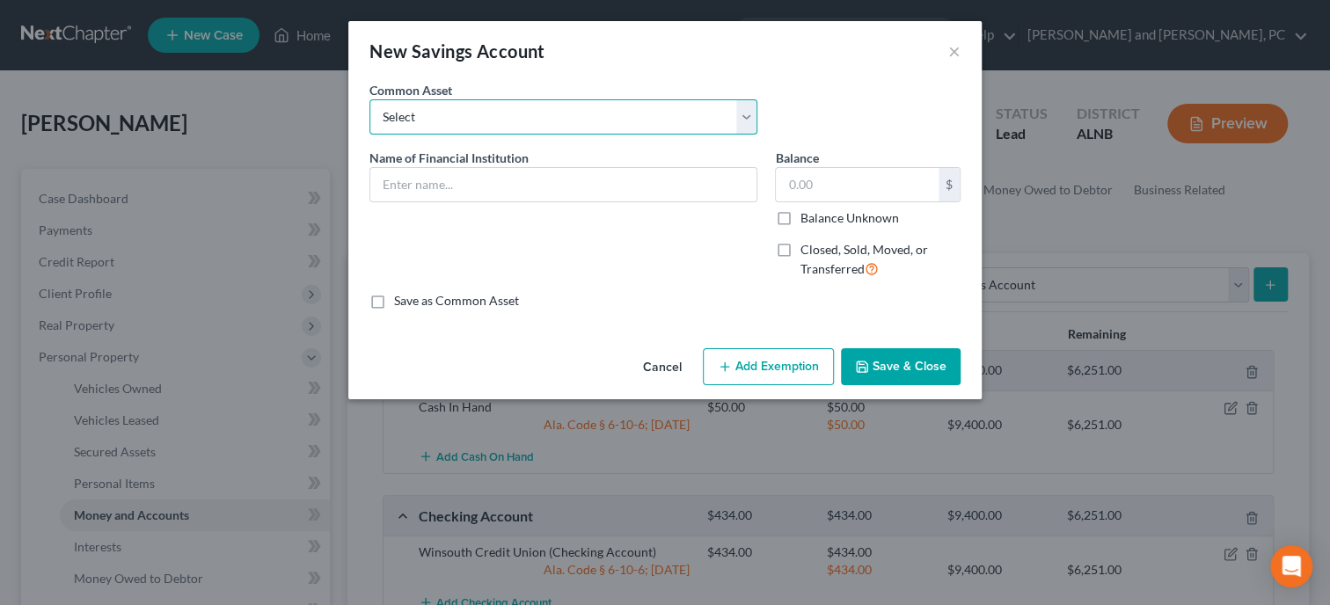
select select "12"
click option "Winsouth Credit Union" at bounding box center [0, 0] width 0 height 0
type input "Winsouth Credit Union"
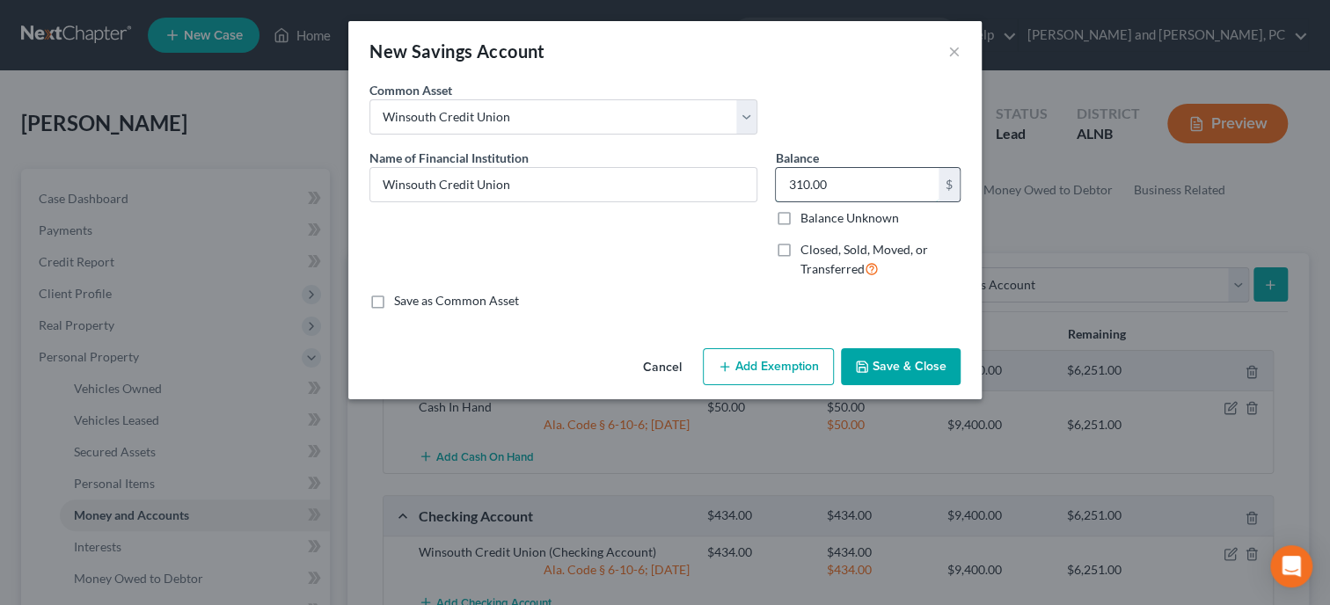
click at [872, 181] on input "310.00" at bounding box center [857, 184] width 163 height 33
type input "50.00"
click at [747, 365] on button "Add Exemption" at bounding box center [768, 366] width 131 height 37
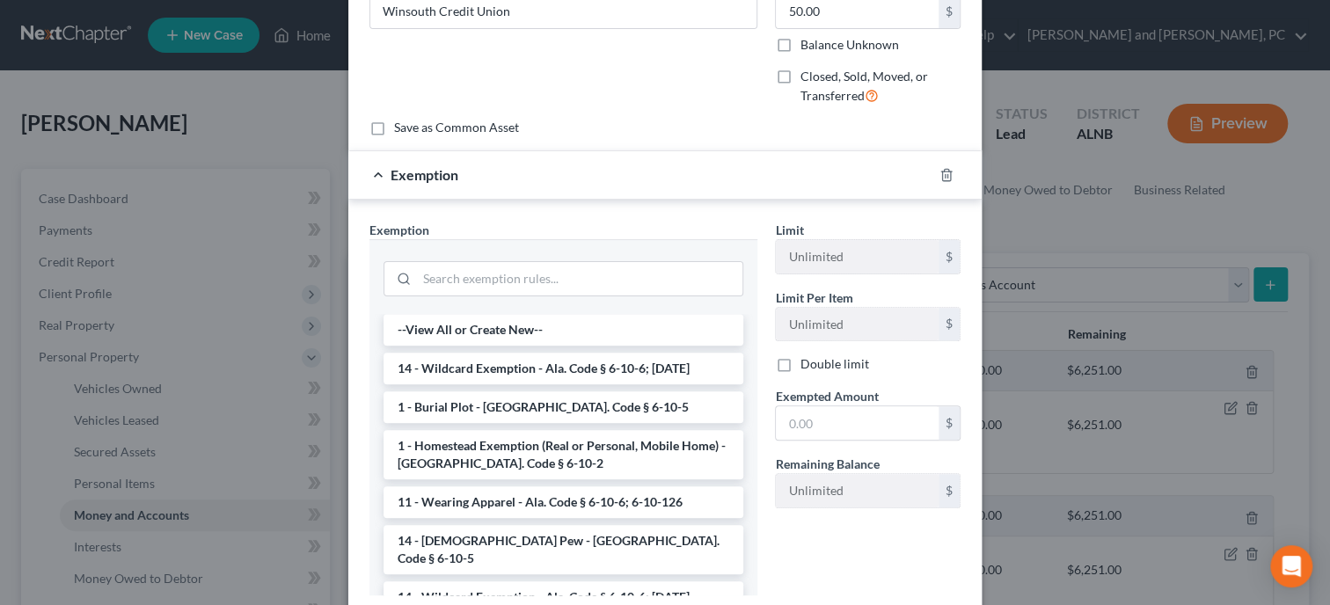
scroll to position [180, 0]
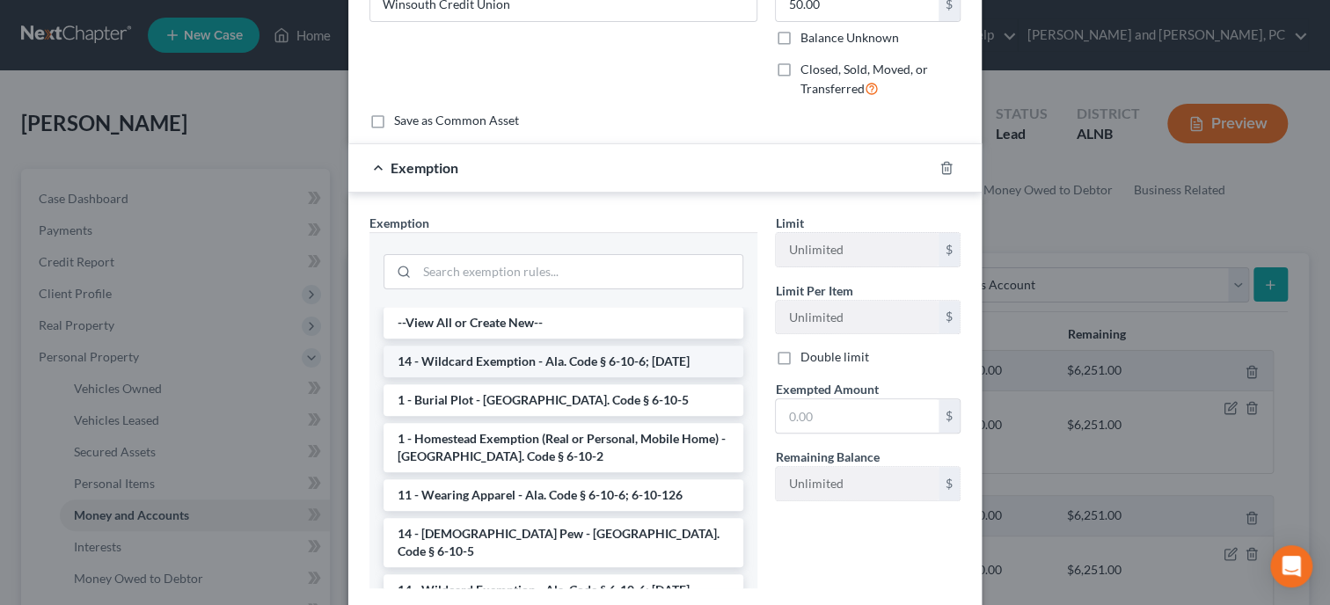
click at [539, 352] on li "14 - Wildcard Exemption - Ala. Code § 6-10-6; 6-10-12" at bounding box center [564, 362] width 360 height 32
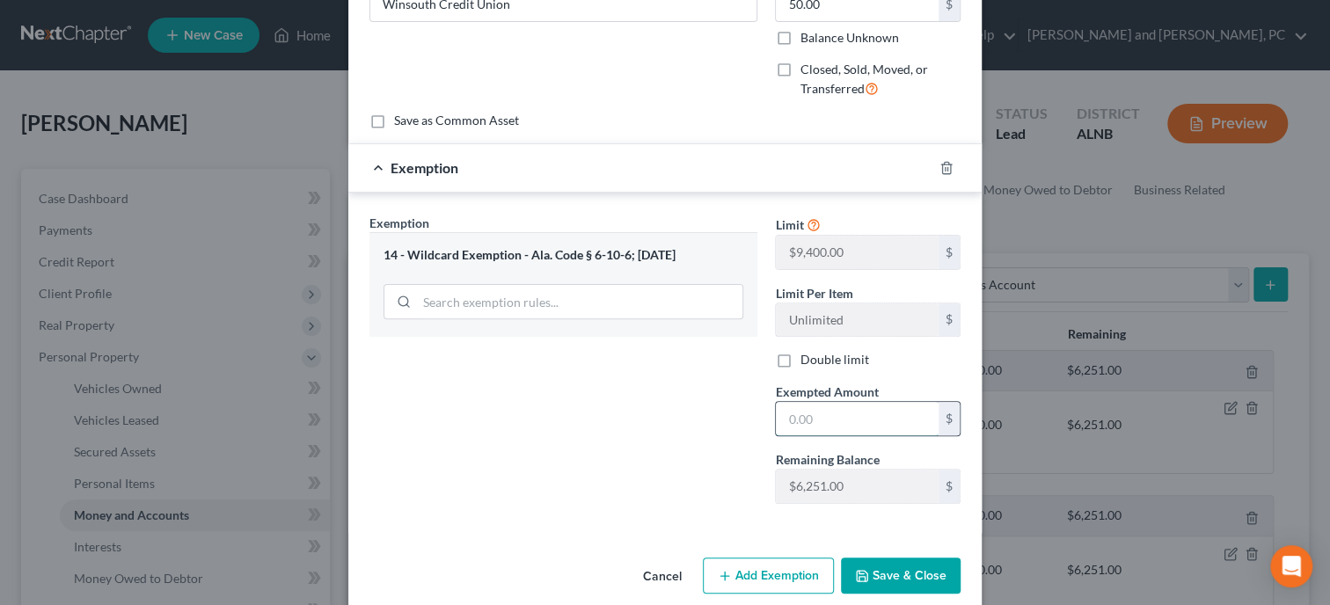
click at [821, 419] on input "text" at bounding box center [857, 418] width 163 height 33
type input "50.00"
click at [627, 419] on div "Exemption Set must be selected for CA. Exemption * 14 - Wildcard Exemption - Al…" at bounding box center [564, 366] width 406 height 304
click at [876, 570] on button "Save & Close" at bounding box center [901, 576] width 120 height 37
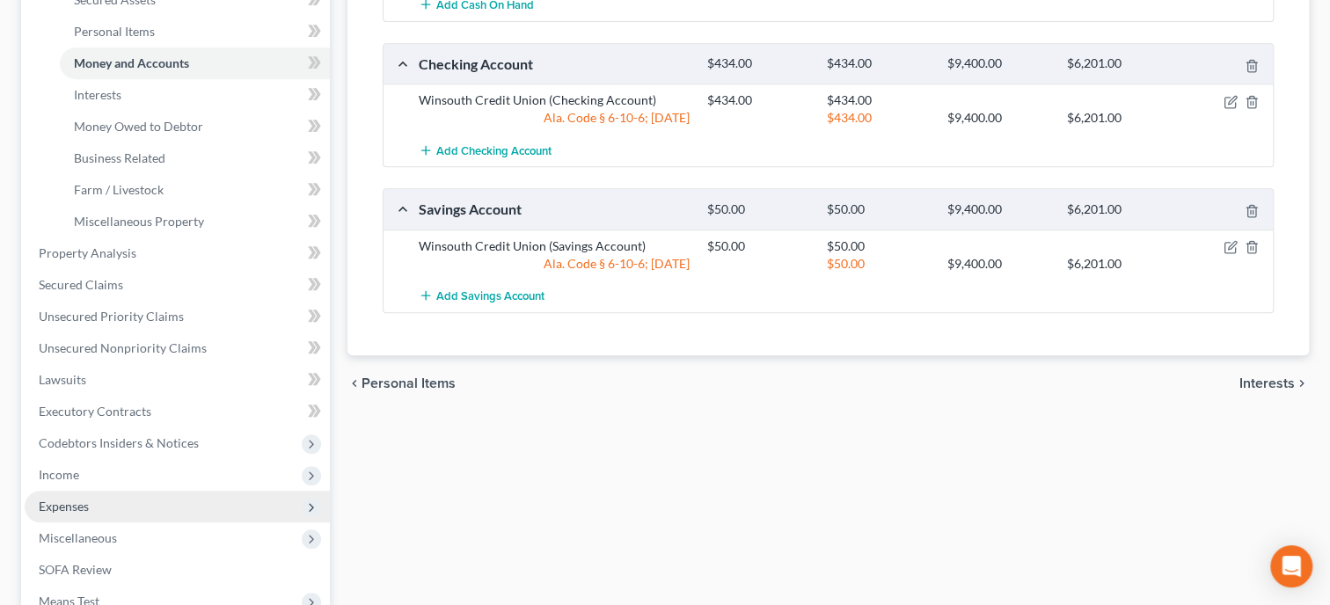
scroll to position [676, 0]
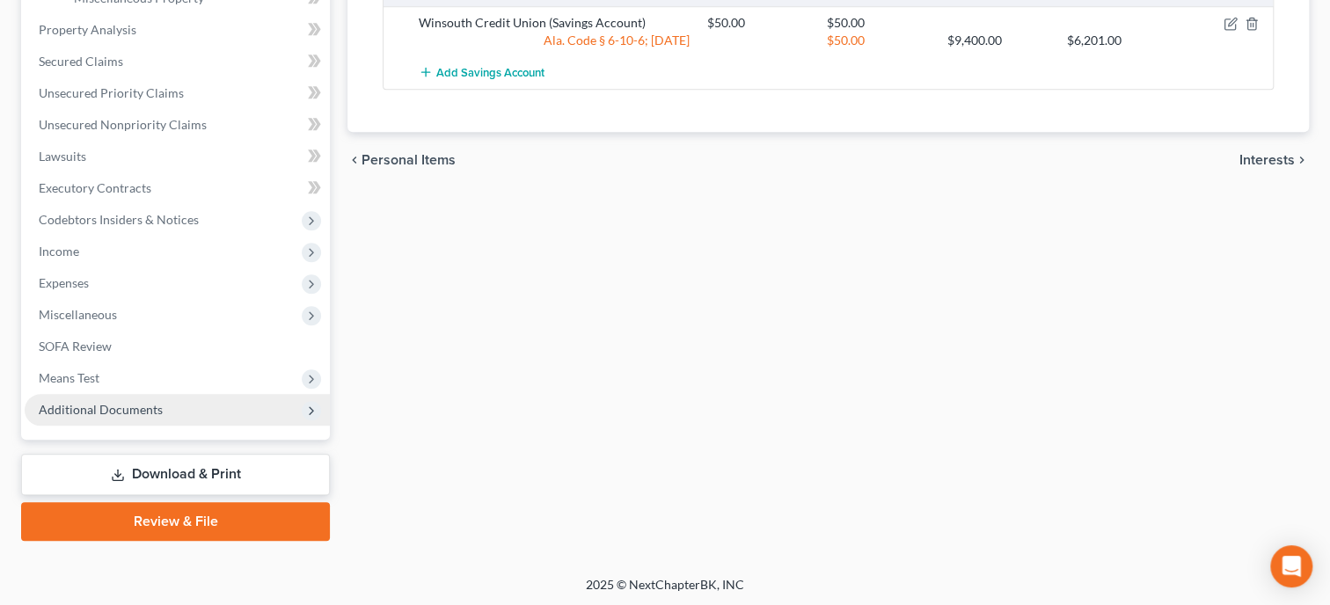
click at [123, 415] on span "Additional Documents" at bounding box center [101, 409] width 124 height 15
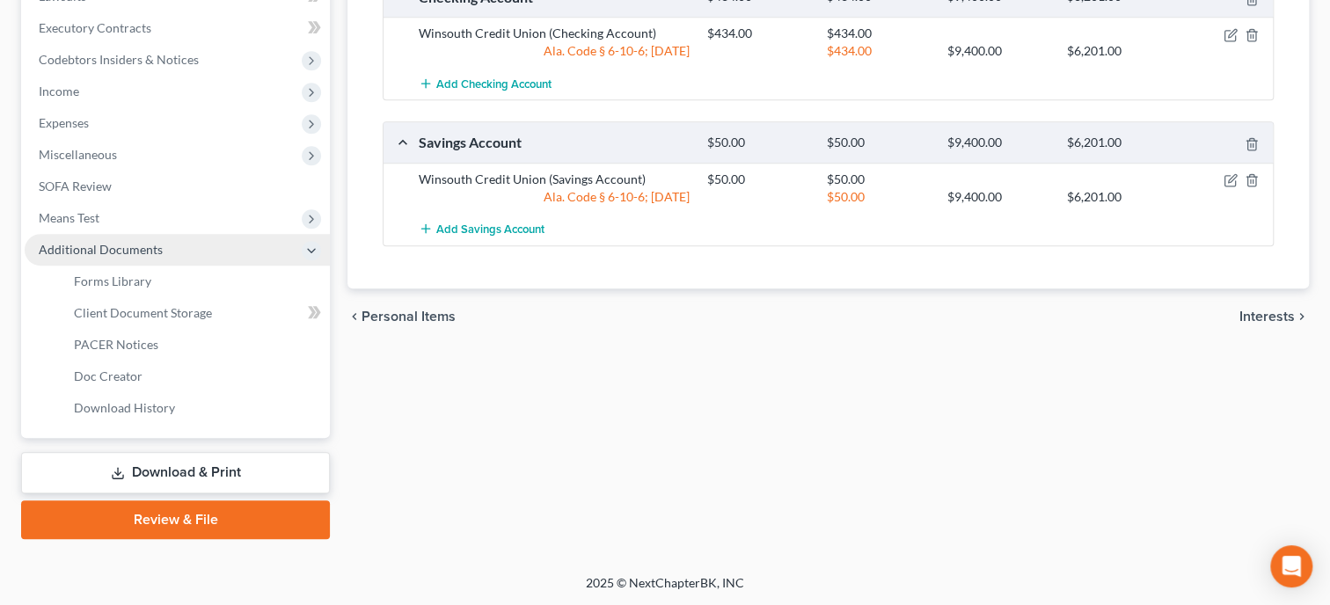
scroll to position [517, 0]
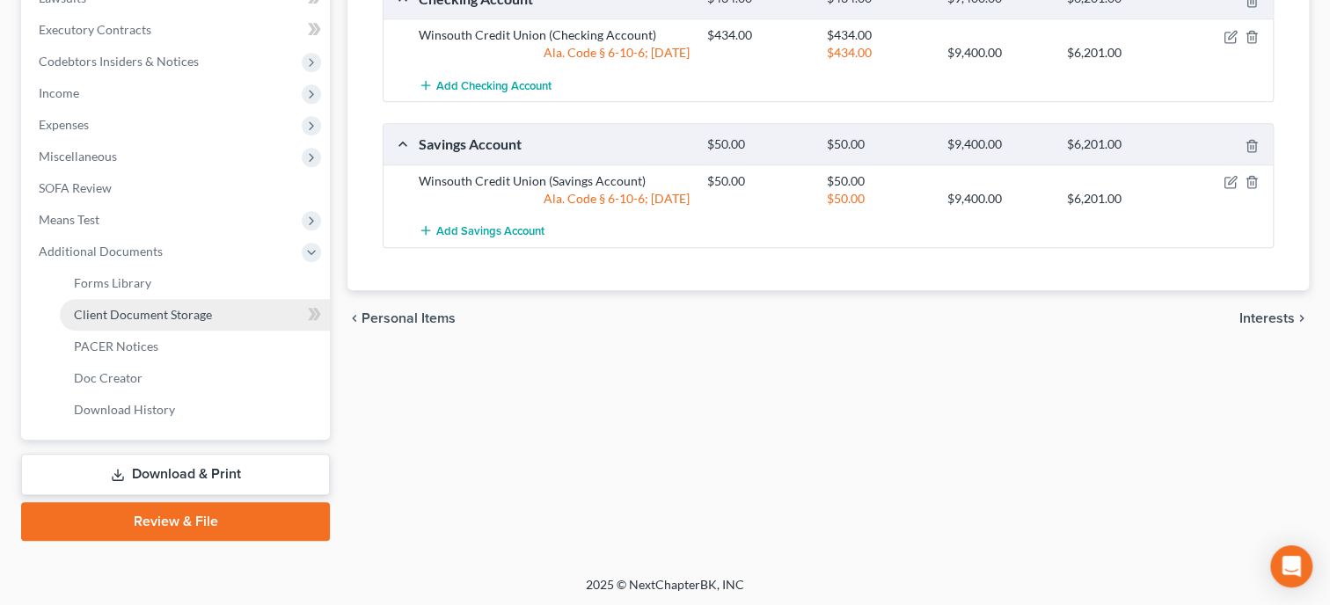
click at [142, 315] on span "Client Document Storage" at bounding box center [143, 314] width 138 height 15
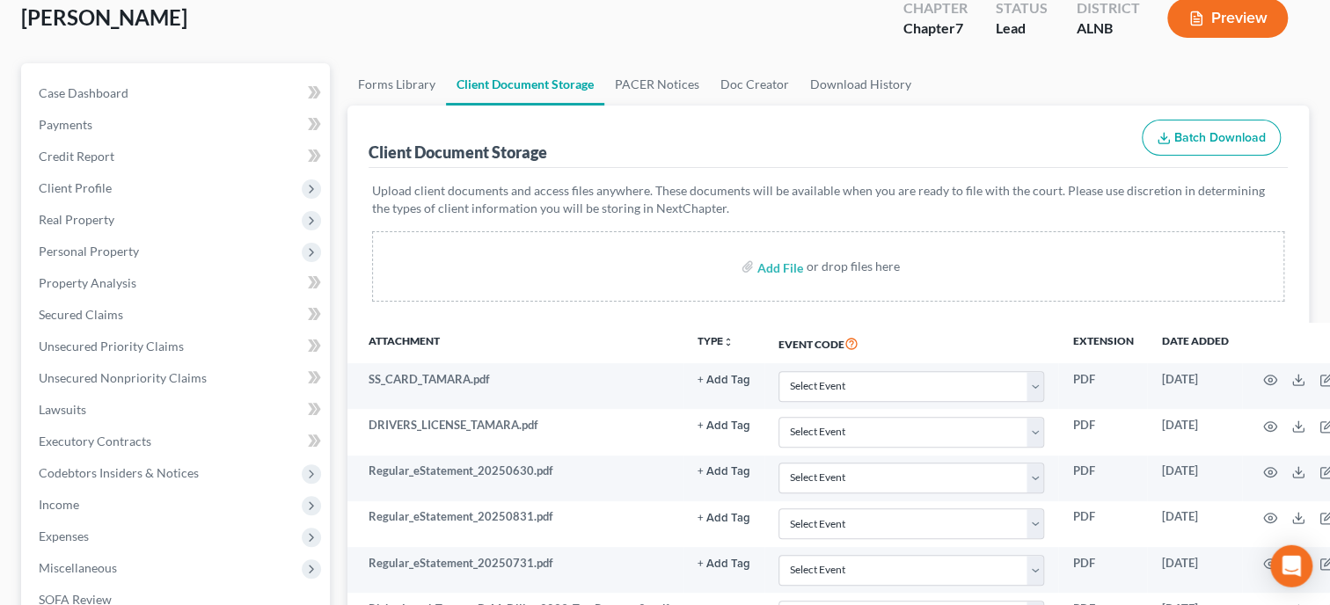
scroll to position [180, 0]
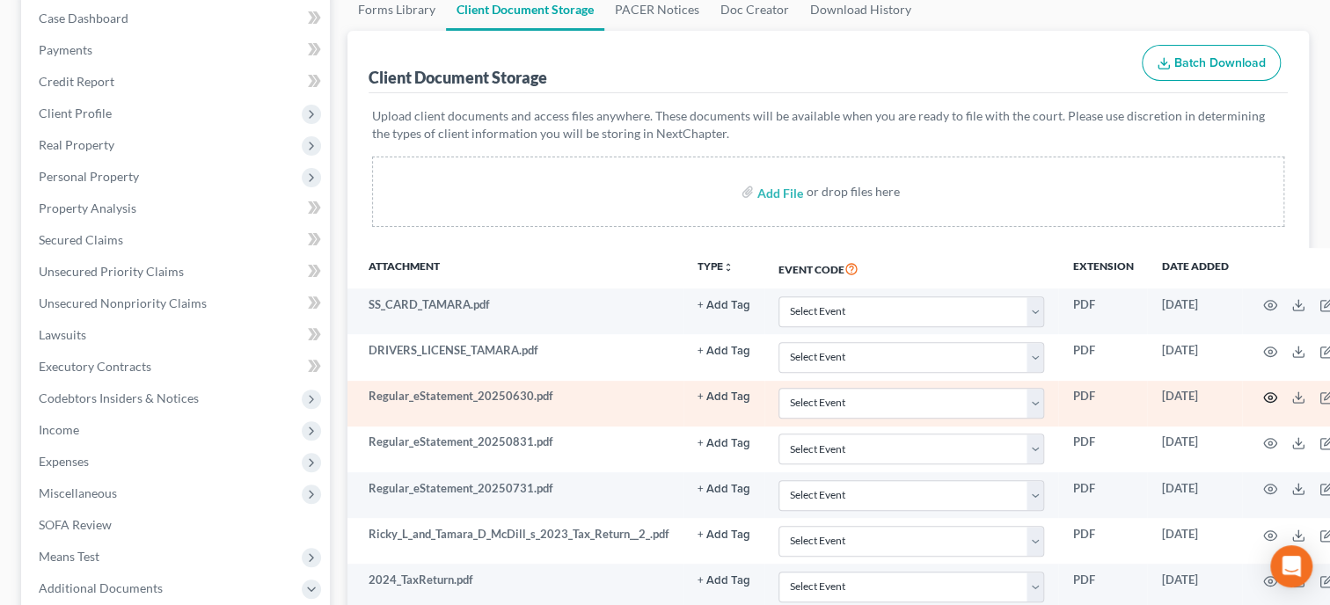
click at [1269, 396] on circle "button" at bounding box center [1271, 398] width 4 height 4
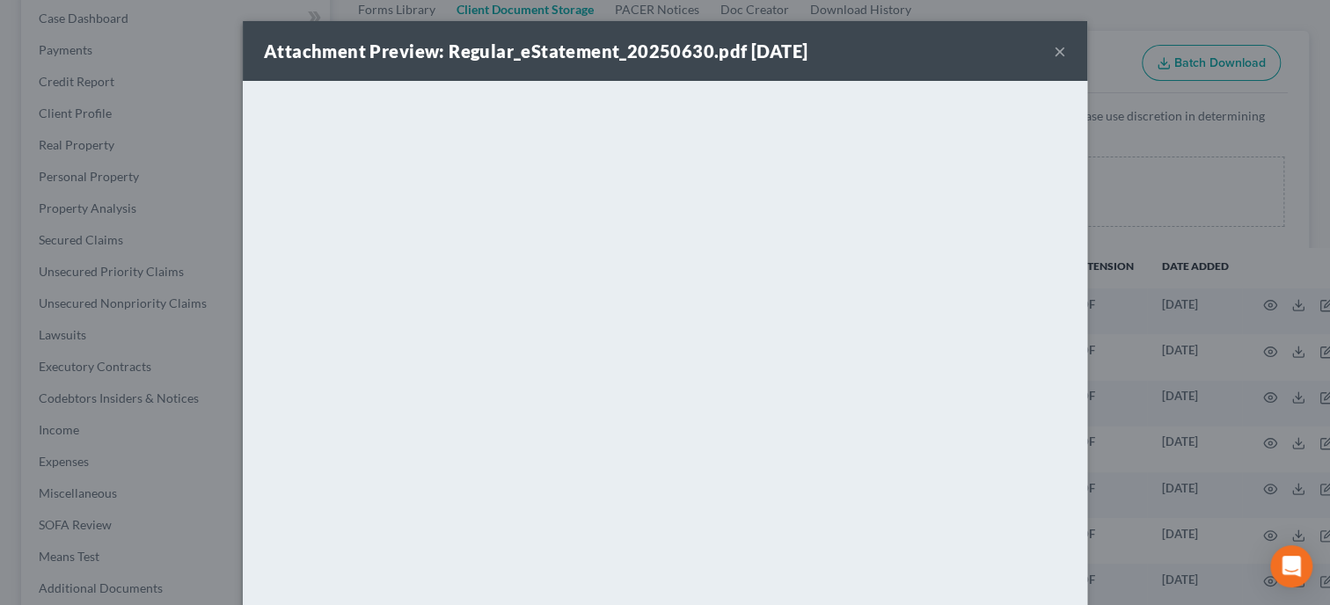
click at [1062, 50] on button "×" at bounding box center [1060, 50] width 12 height 21
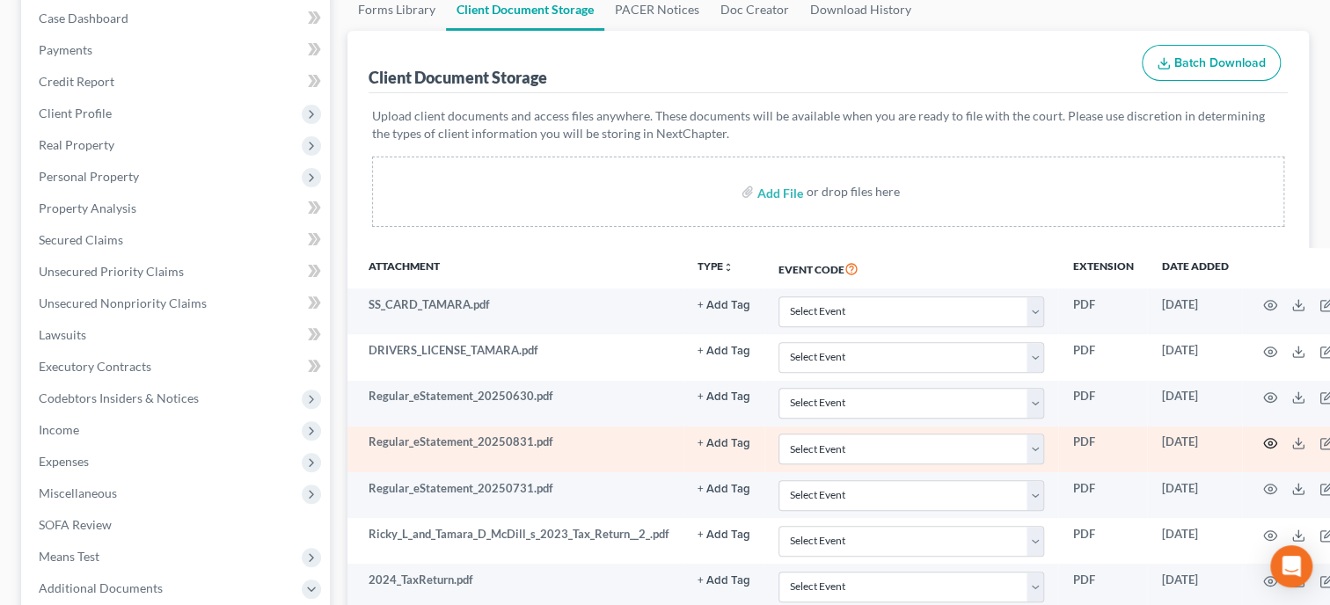
click at [1263, 437] on icon "button" at bounding box center [1270, 443] width 14 height 14
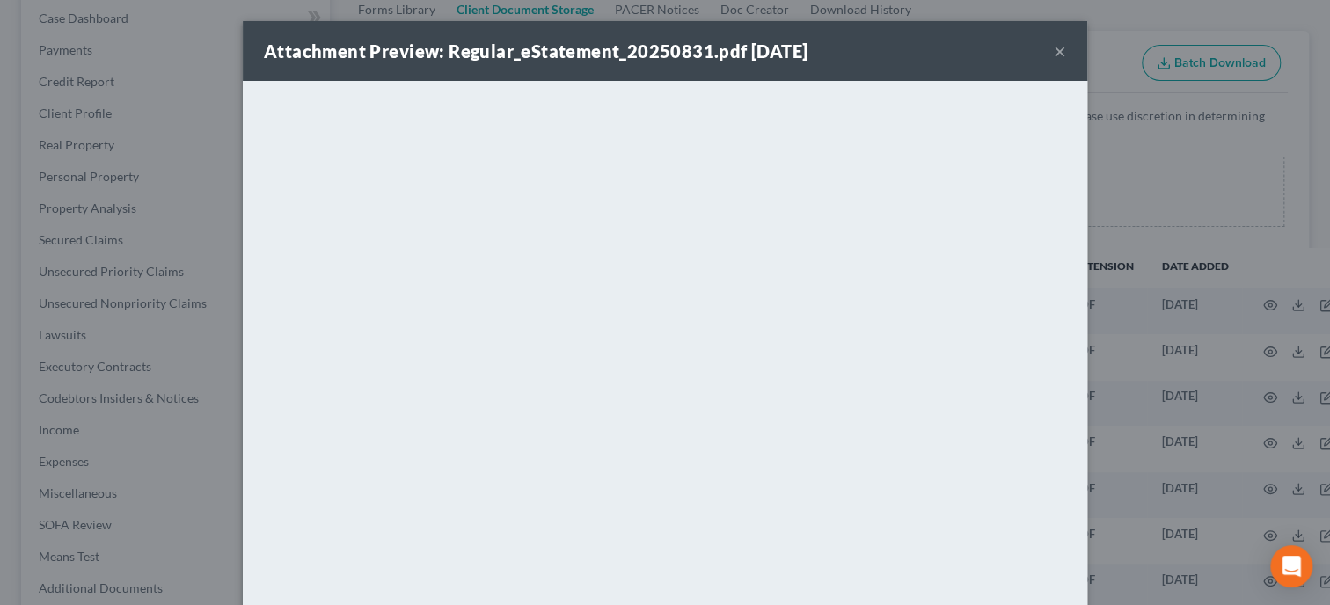
click at [1058, 53] on button "×" at bounding box center [1060, 50] width 12 height 21
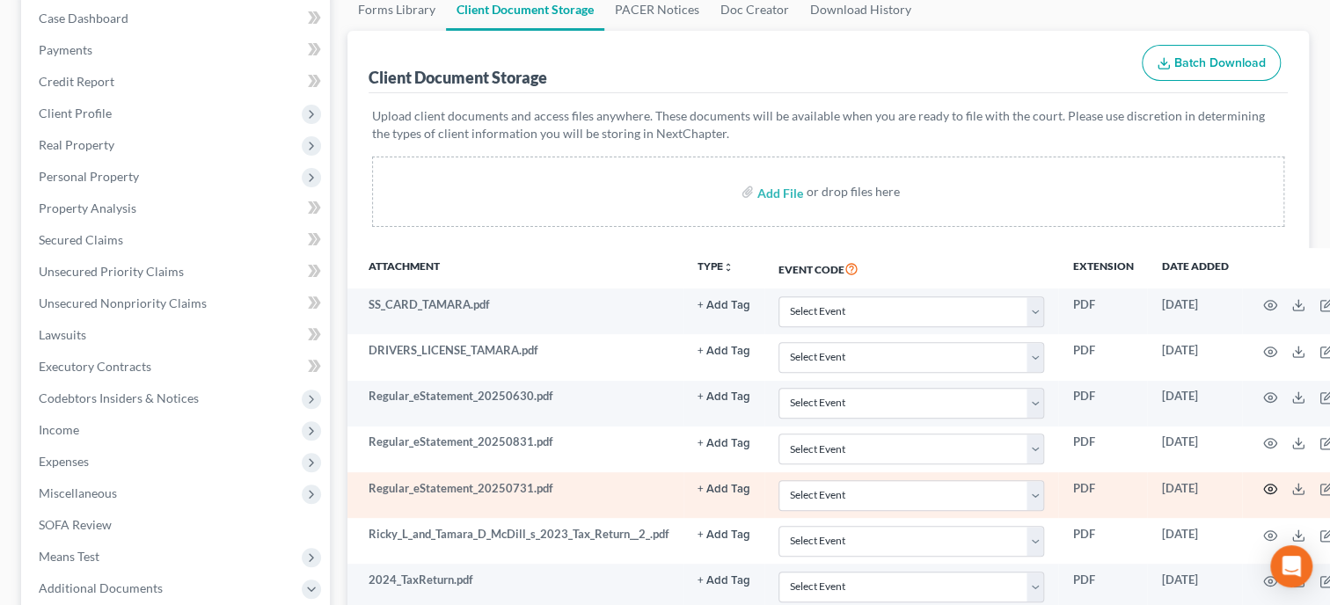
click at [1264, 487] on icon "button" at bounding box center [1270, 489] width 14 height 14
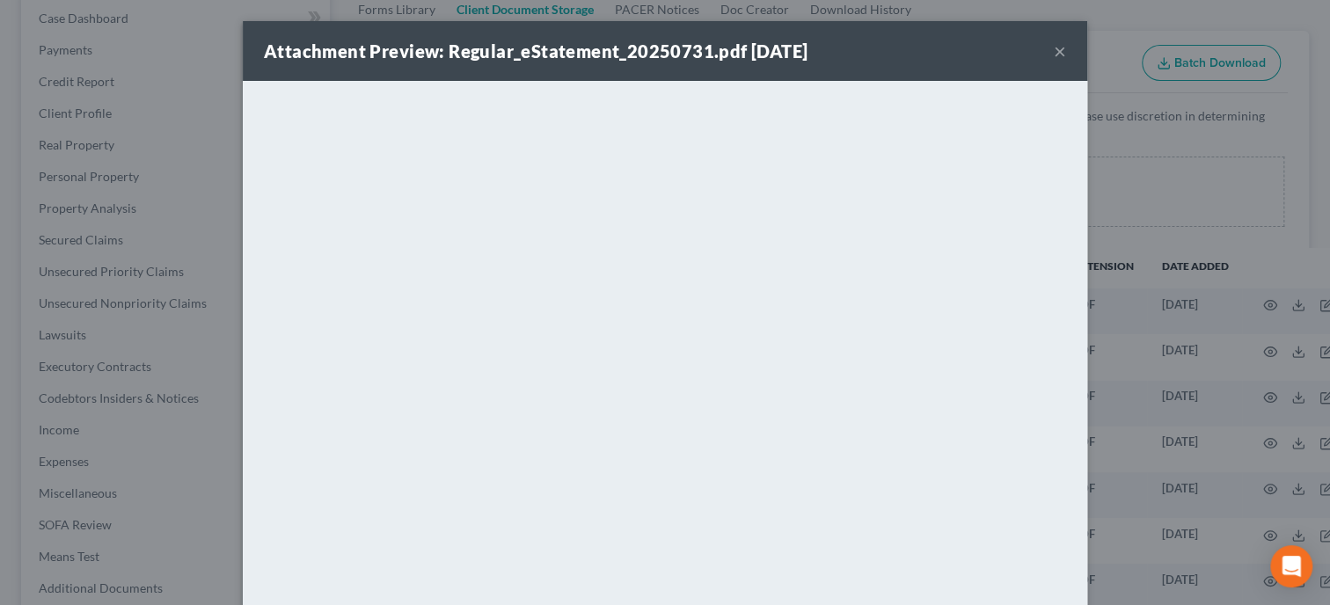
click at [1052, 51] on div "Attachment Preview: Regular_eStatement_20250731.pdf 09/29/2025 ×" at bounding box center [665, 51] width 845 height 60
click at [1063, 50] on button "×" at bounding box center [1060, 50] width 12 height 21
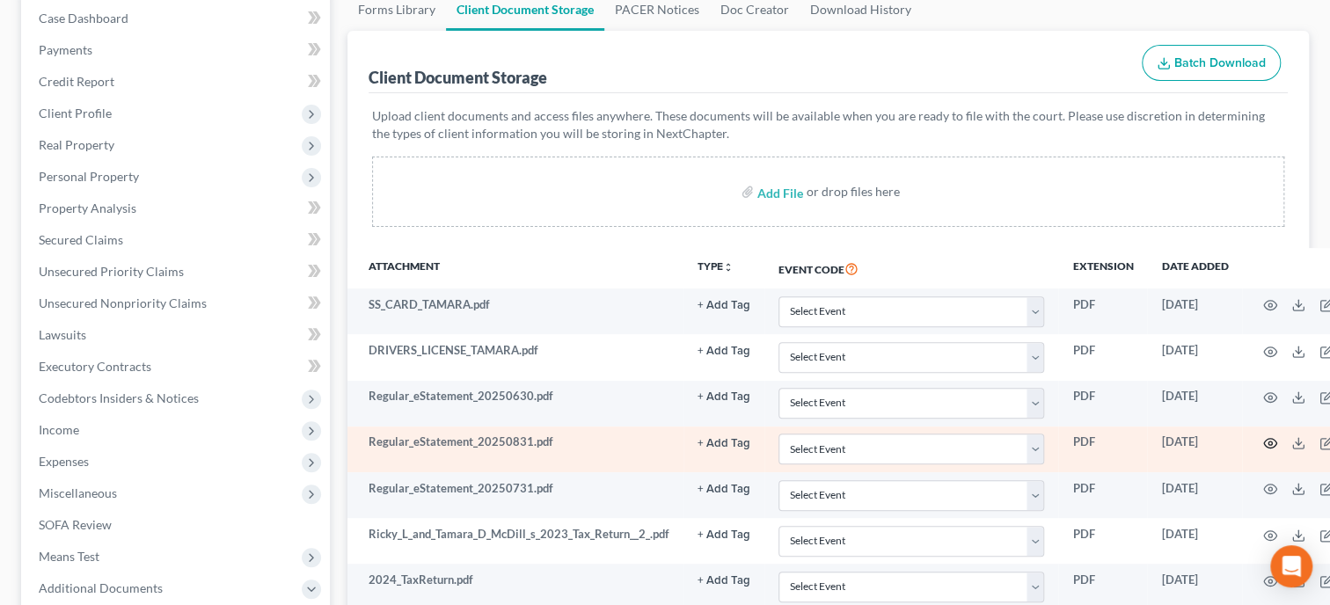
click at [1268, 439] on icon "button" at bounding box center [1270, 444] width 13 height 10
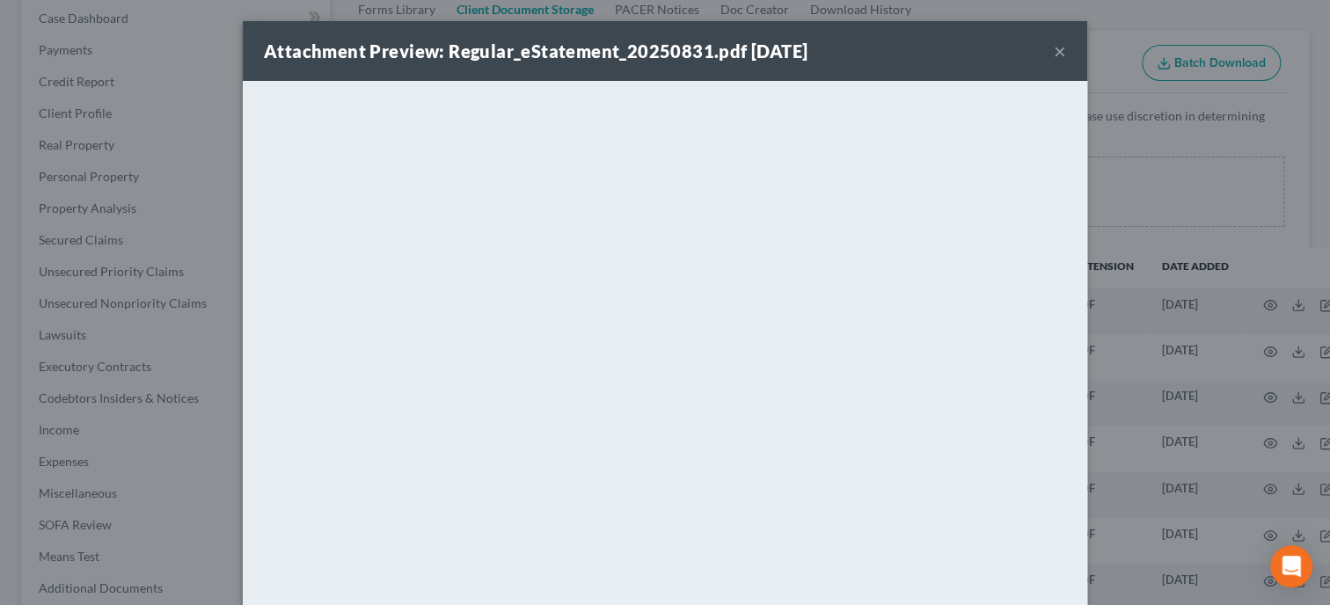
click at [1065, 49] on button "×" at bounding box center [1060, 50] width 12 height 21
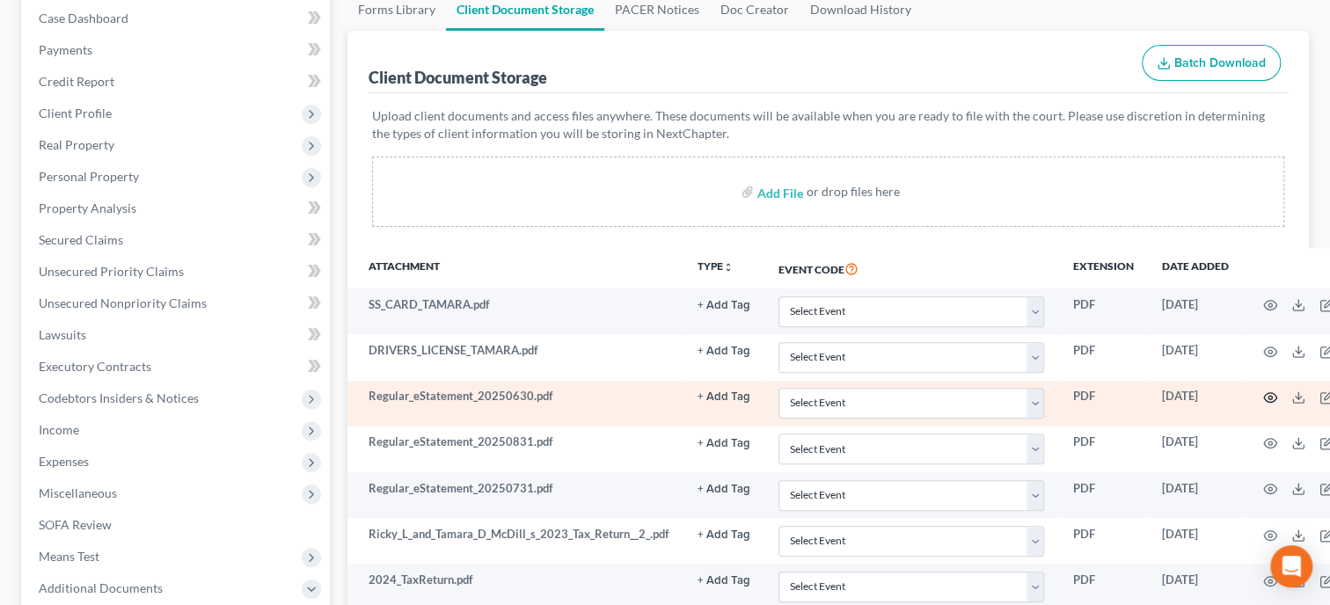
click at [1264, 393] on icon "button" at bounding box center [1270, 398] width 13 height 10
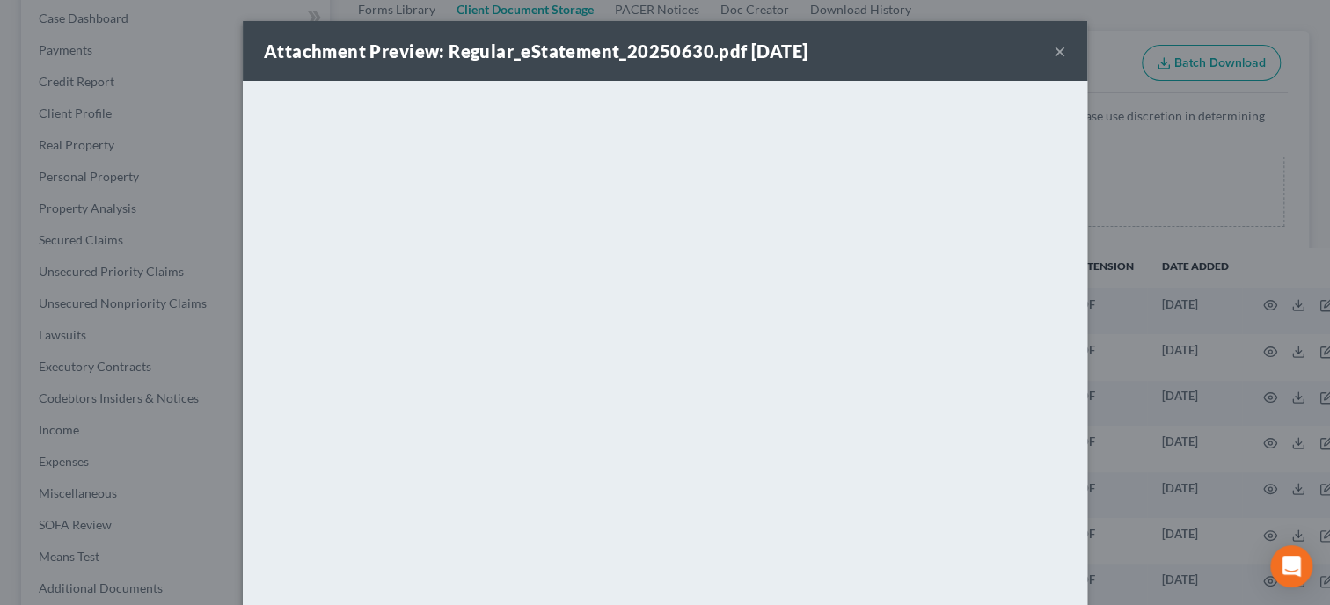
click at [1064, 51] on button "×" at bounding box center [1060, 50] width 12 height 21
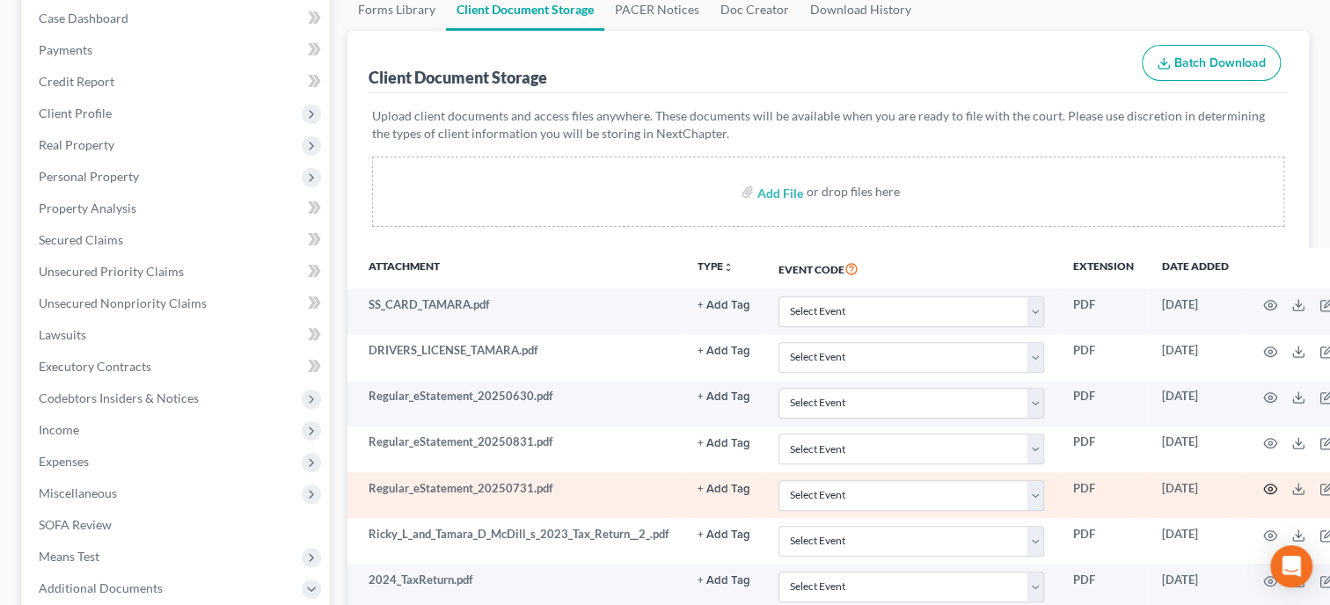
click at [1264, 487] on icon "button" at bounding box center [1270, 489] width 14 height 14
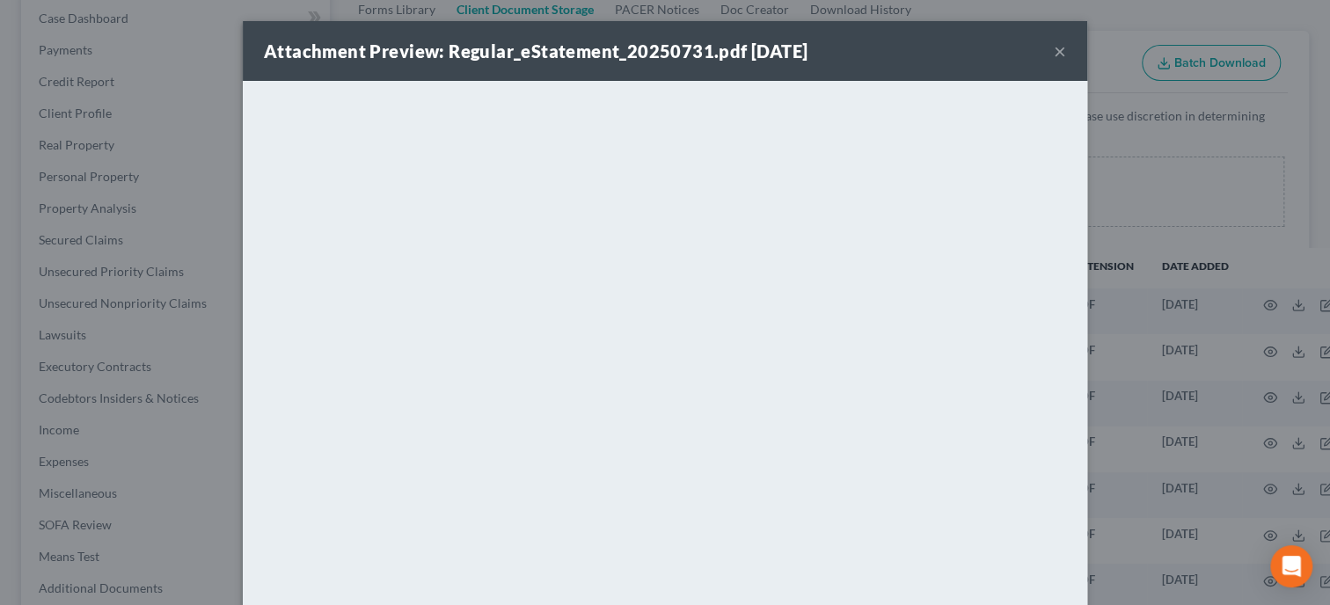
click at [1059, 50] on button "×" at bounding box center [1060, 50] width 12 height 21
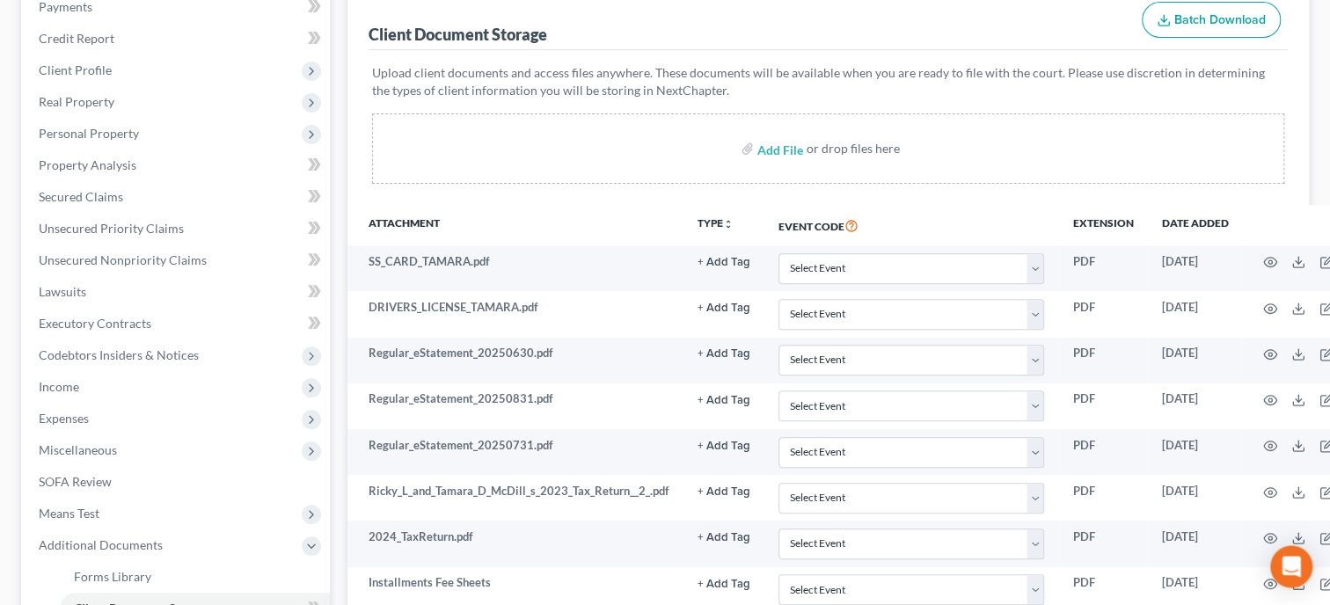
scroll to position [271, 0]
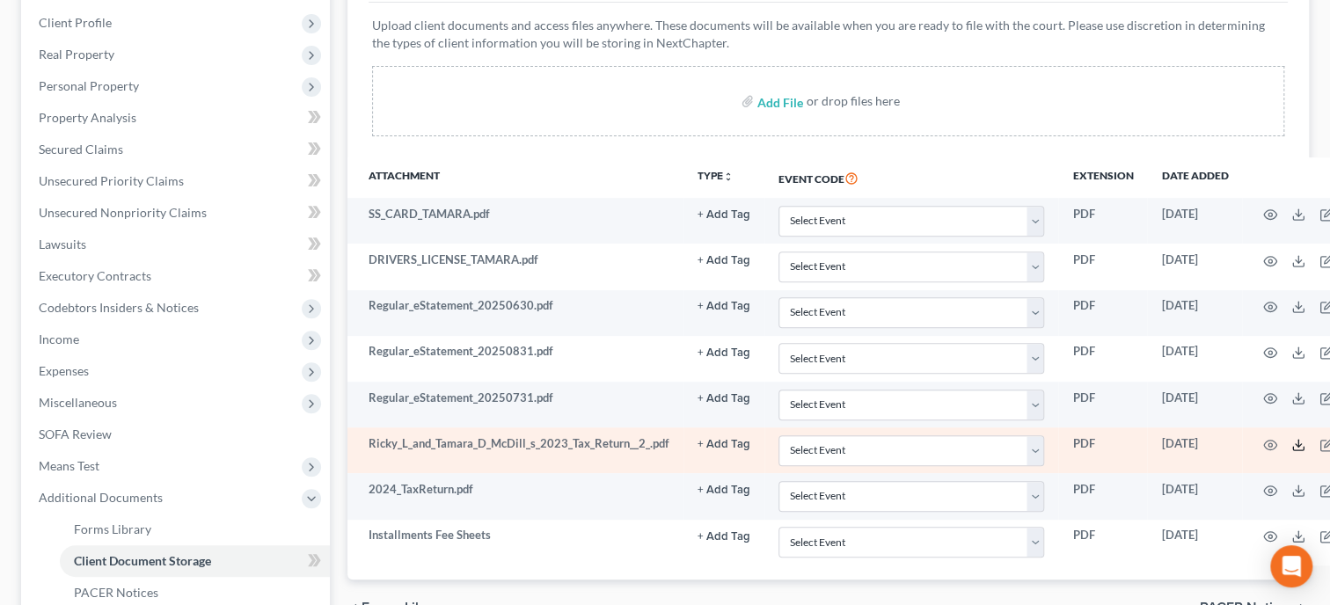
click at [1291, 444] on icon at bounding box center [1298, 445] width 14 height 14
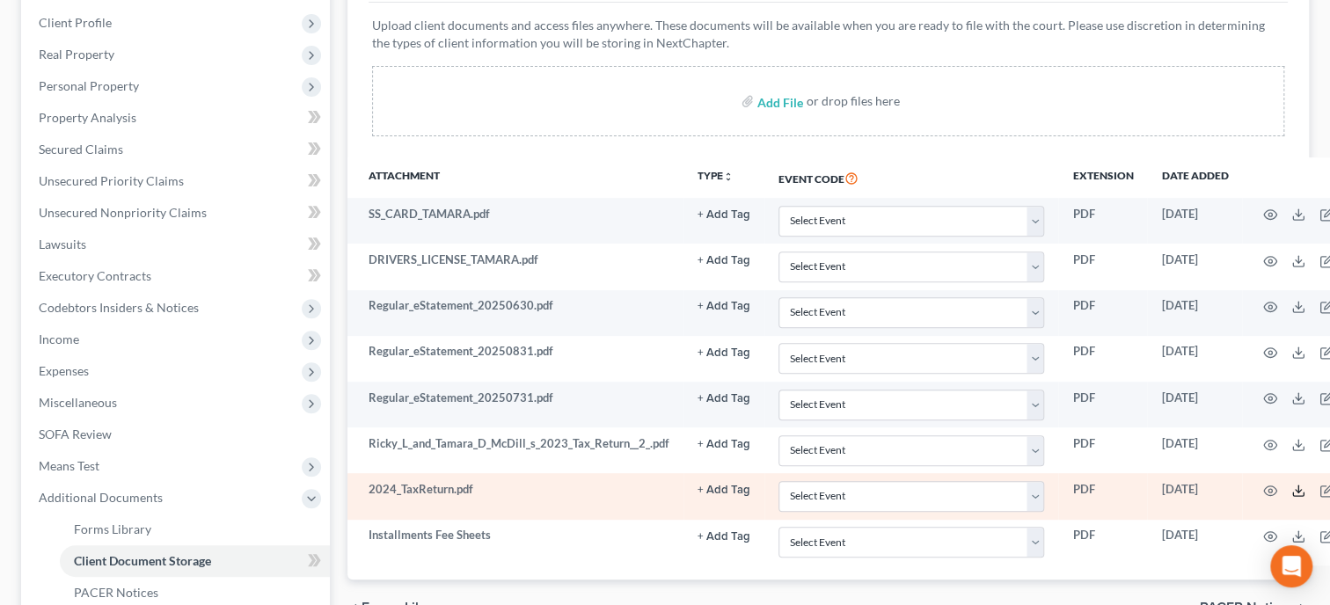
click at [1299, 487] on line at bounding box center [1299, 489] width 0 height 7
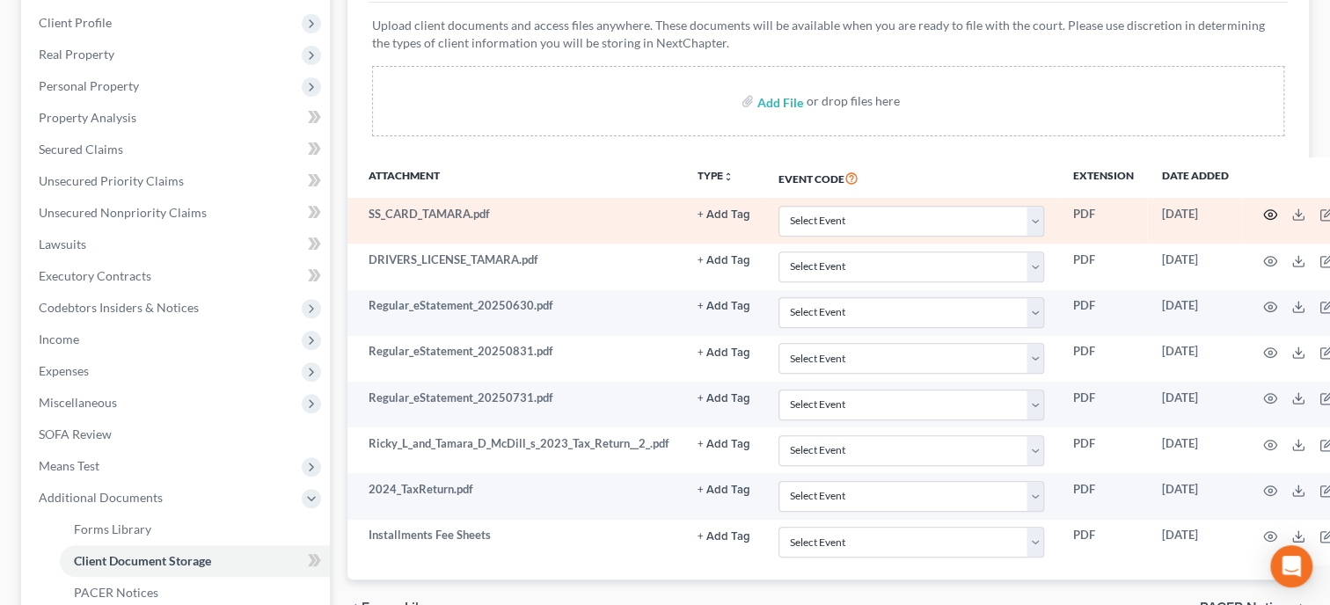
click at [1267, 217] on icon "button" at bounding box center [1270, 215] width 13 height 10
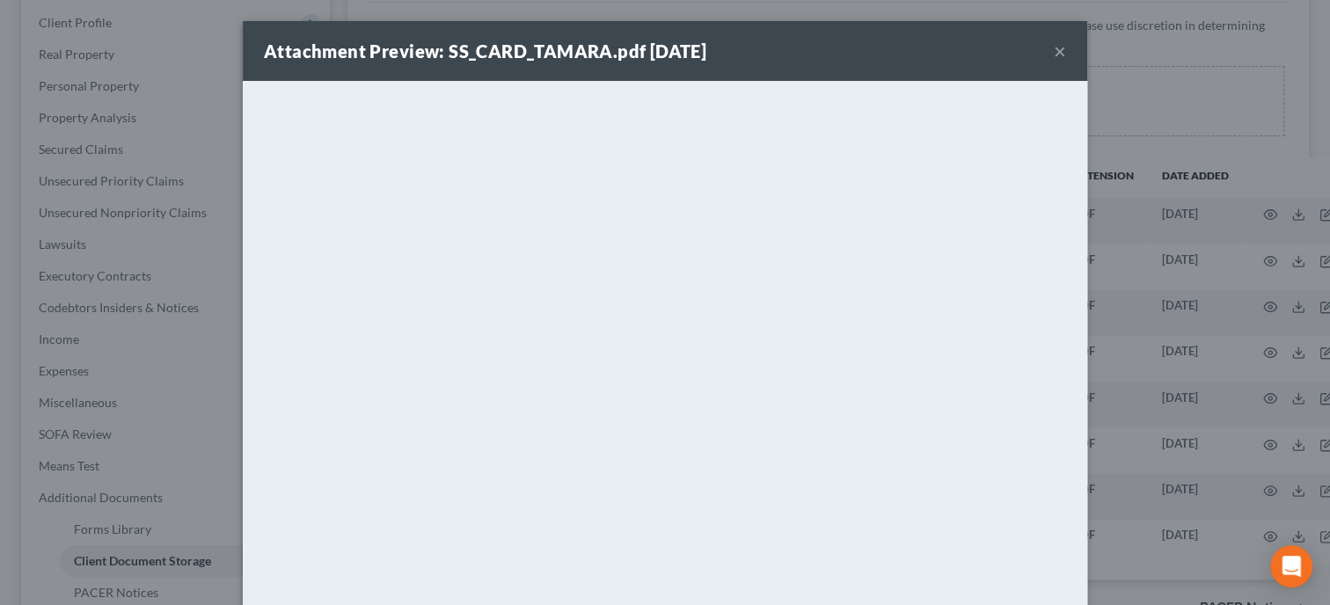
click at [1057, 48] on button "×" at bounding box center [1060, 50] width 12 height 21
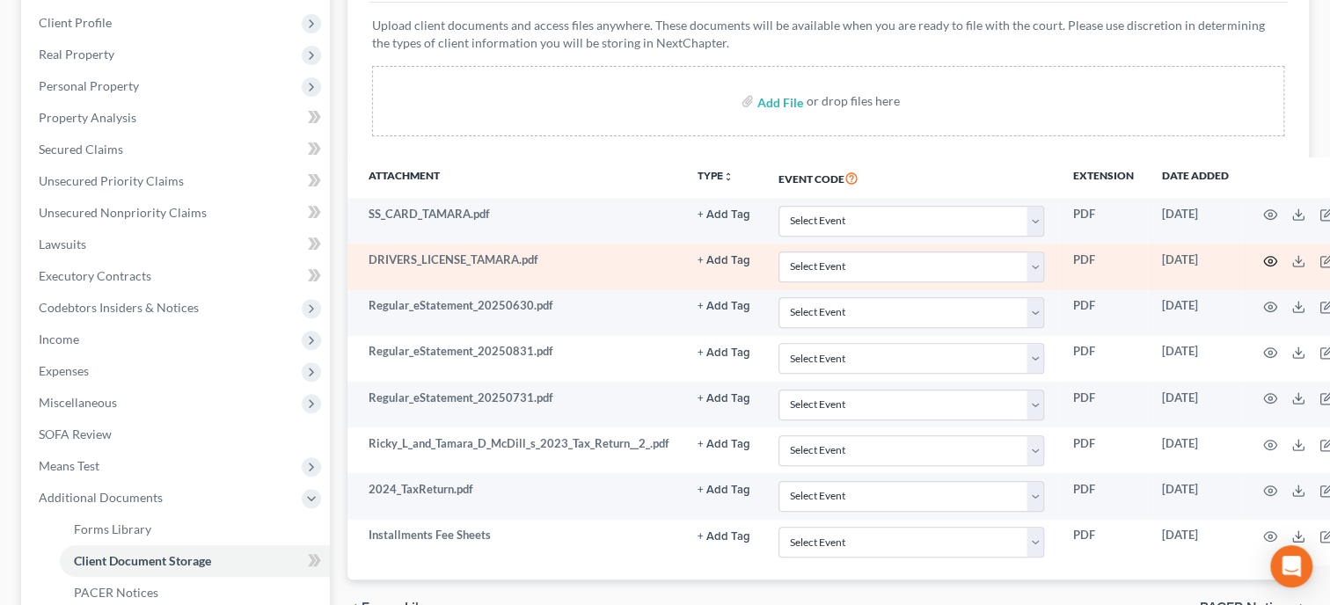
click at [1263, 266] on icon "button" at bounding box center [1270, 261] width 14 height 14
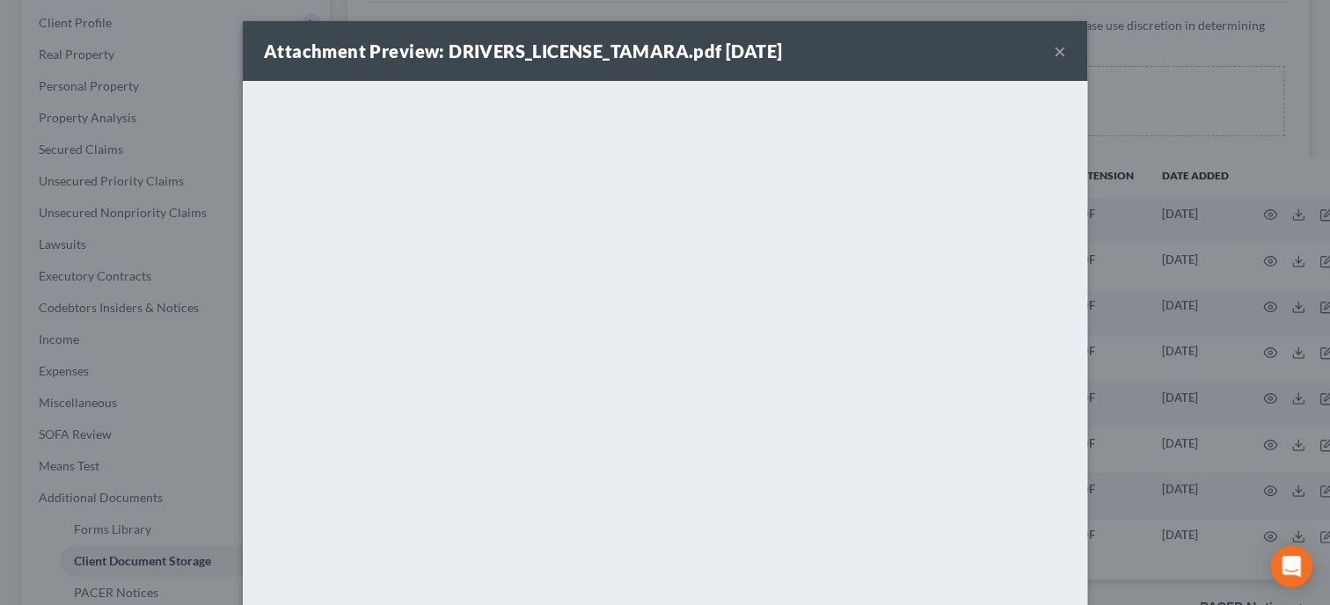
click at [1062, 54] on button "×" at bounding box center [1060, 50] width 12 height 21
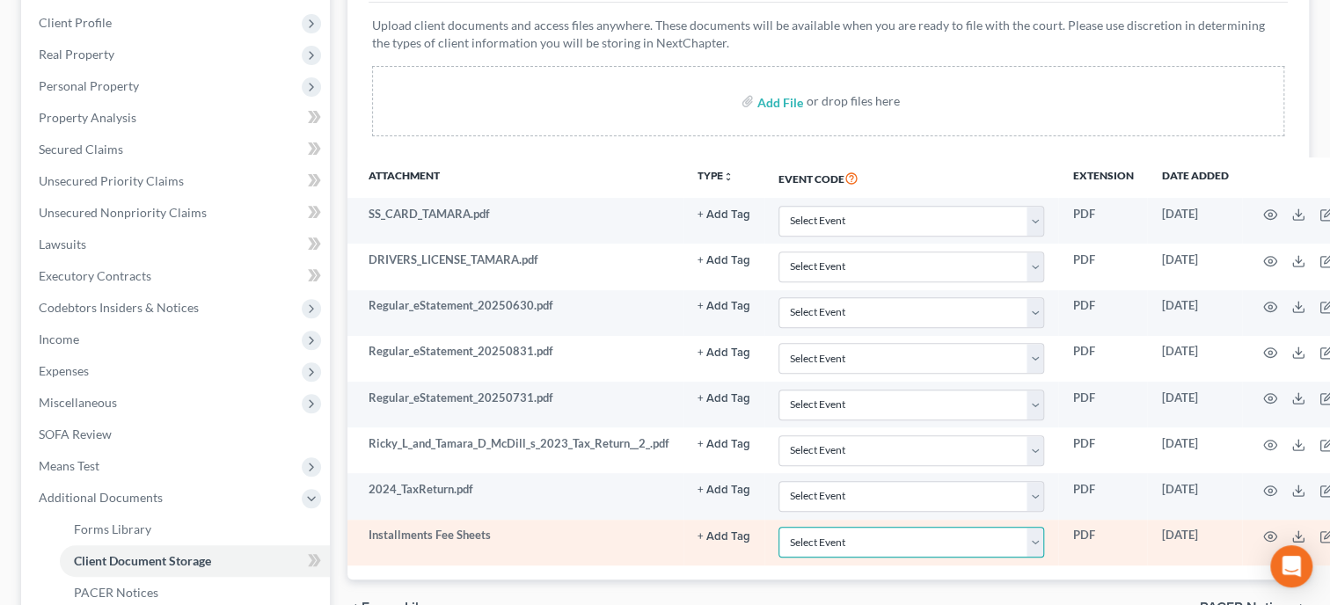
select select "23"
click option "Pay Filing Fee in Installments" at bounding box center [0, 0] width 0 height 0
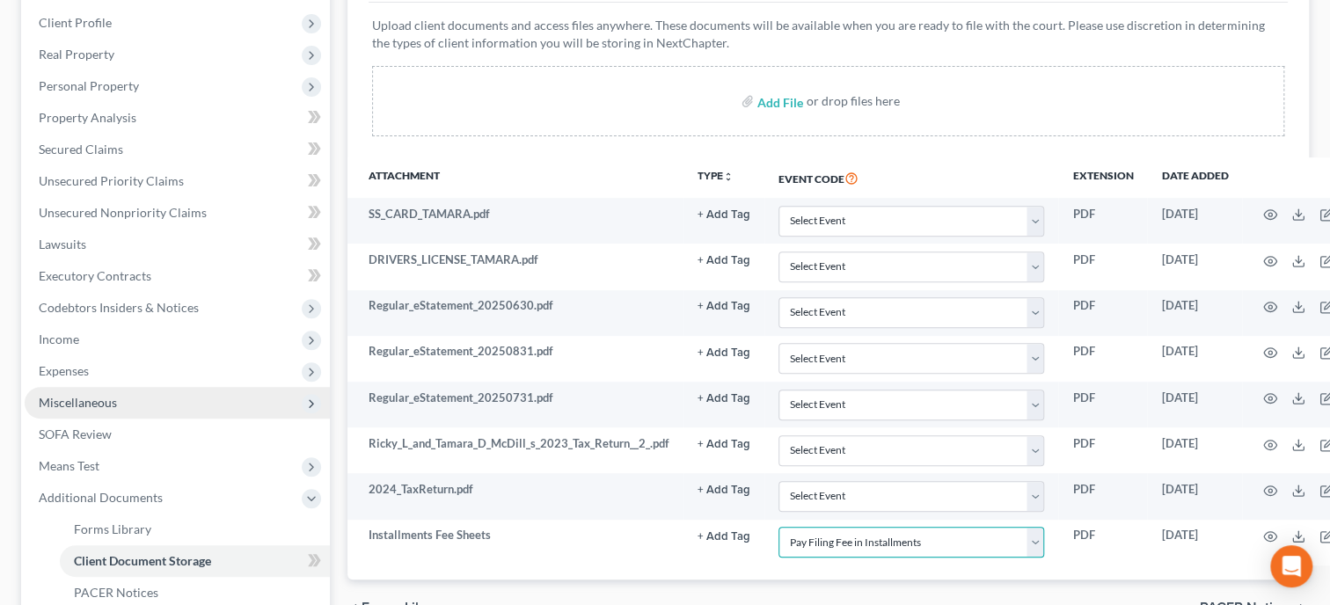
scroll to position [0, 0]
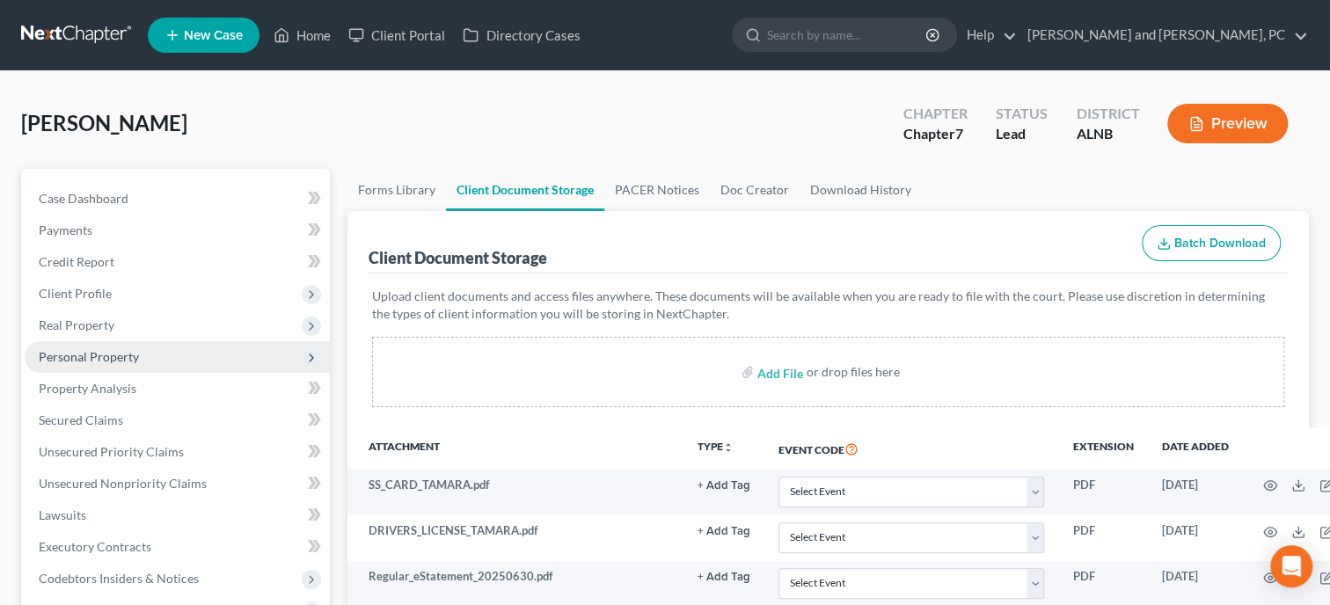
click at [86, 360] on span "Personal Property" at bounding box center [89, 356] width 100 height 15
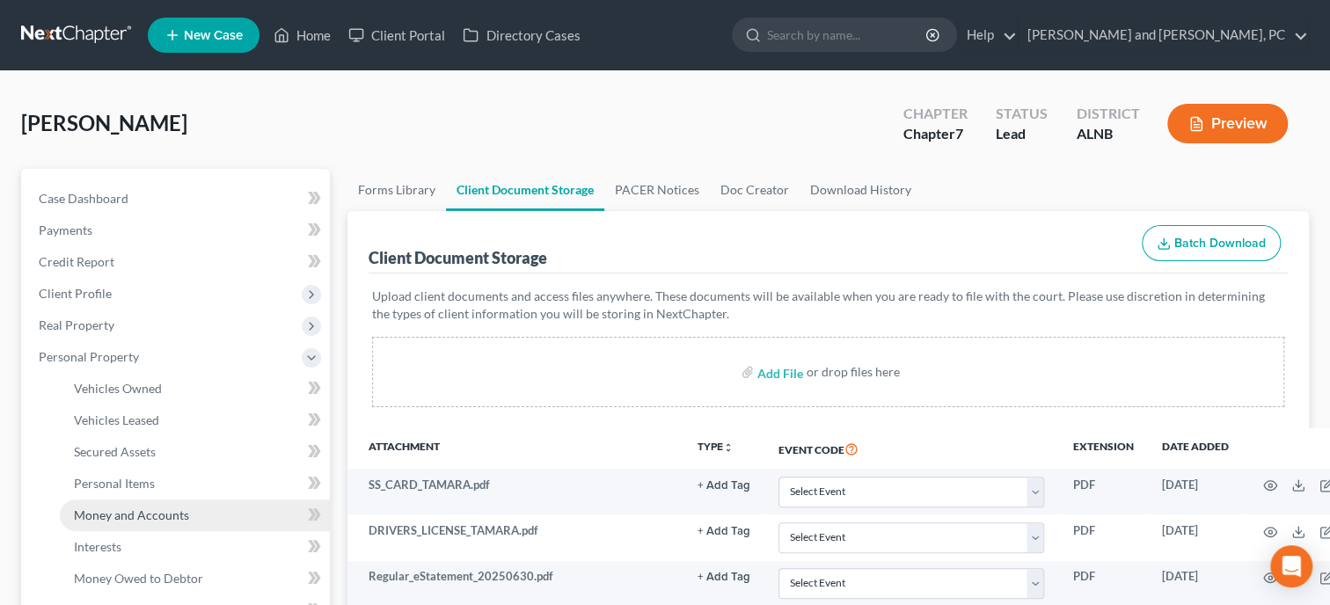
click at [125, 515] on span "Money and Accounts" at bounding box center [131, 515] width 115 height 15
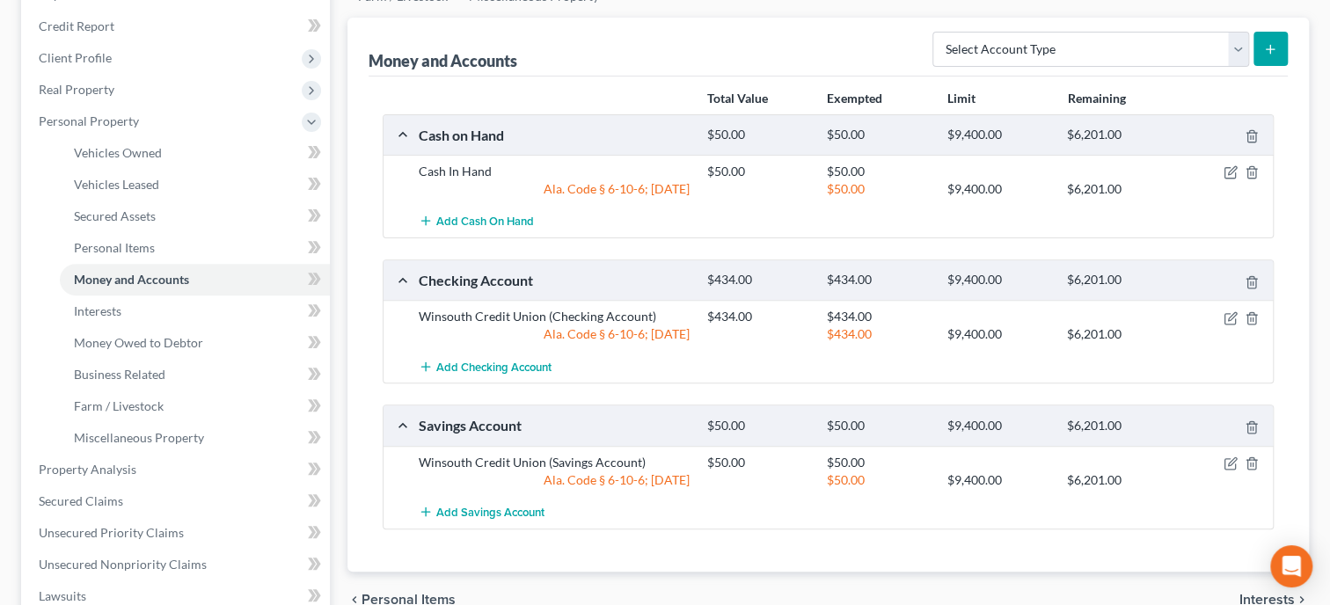
scroll to position [271, 0]
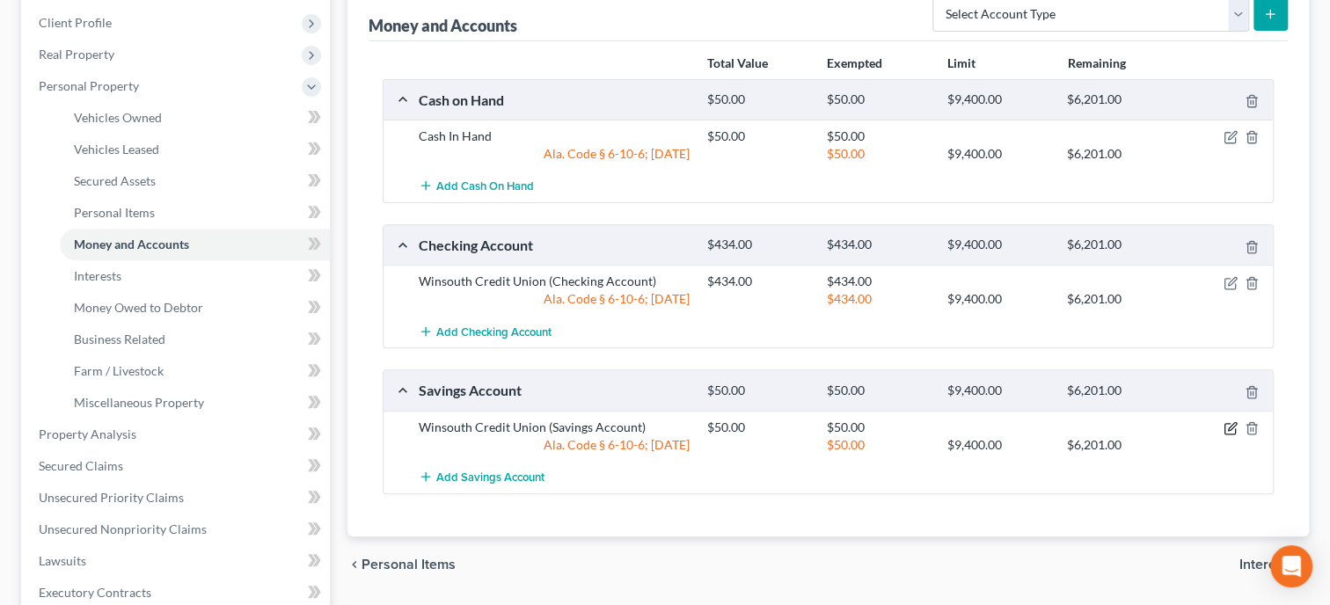
click at [1227, 426] on icon "button" at bounding box center [1231, 428] width 14 height 14
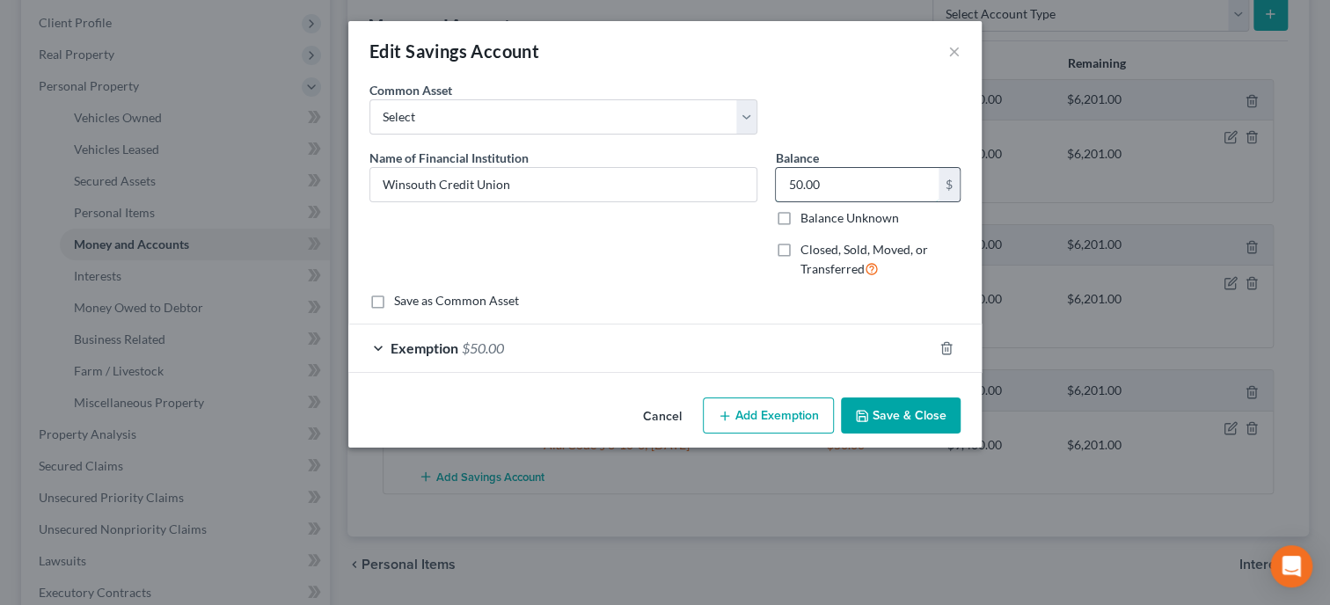
click at [842, 190] on input "50.00" at bounding box center [857, 184] width 163 height 33
type input "25.00"
click at [406, 343] on span "Exemption" at bounding box center [425, 348] width 68 height 17
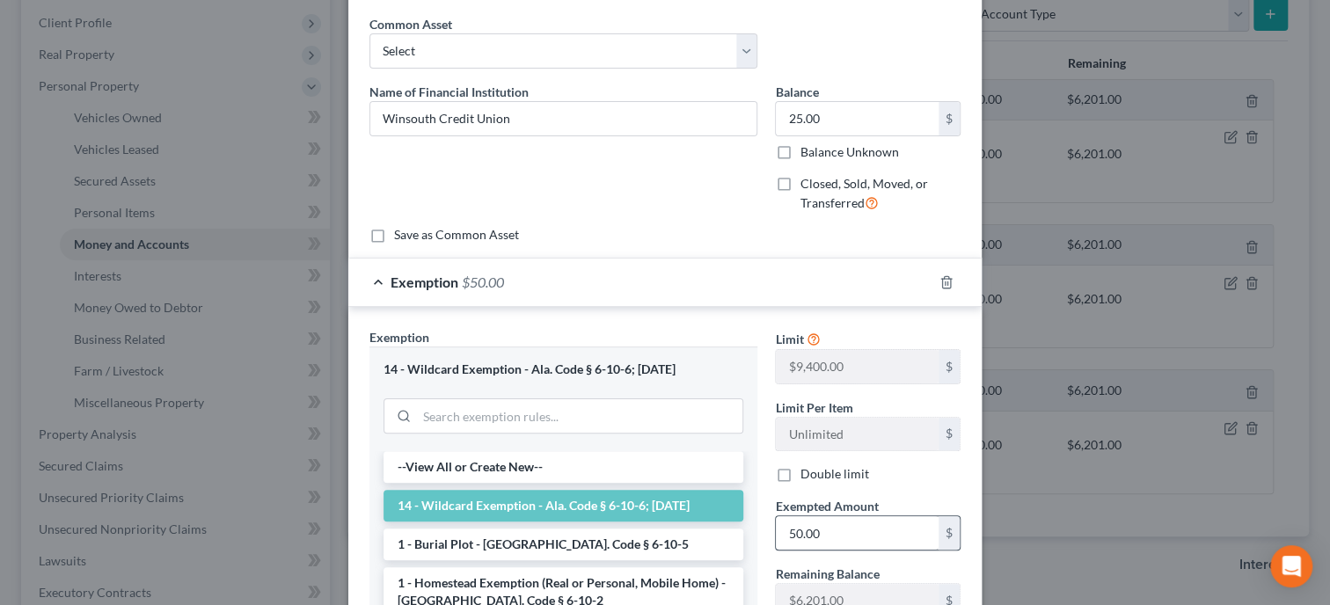
scroll to position [90, 0]
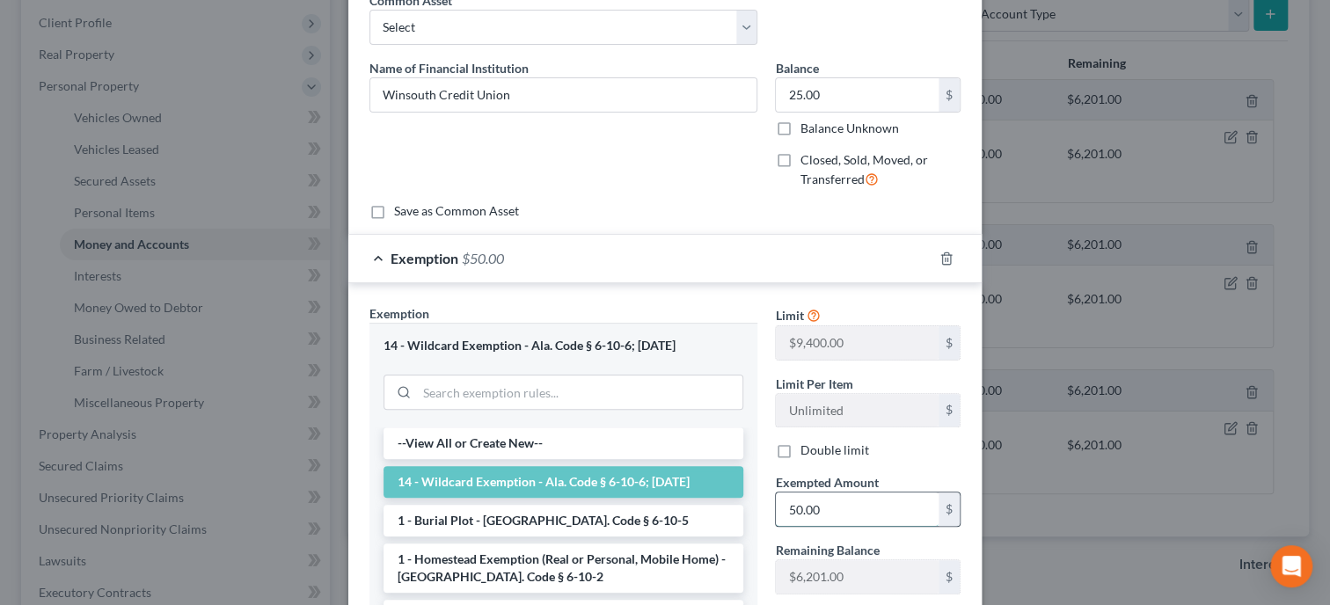
click at [843, 516] on input "50.00" at bounding box center [857, 509] width 163 height 33
type input "25.00"
click at [769, 553] on div "Remaining Balance $6,201.00 $" at bounding box center [867, 568] width 203 height 54
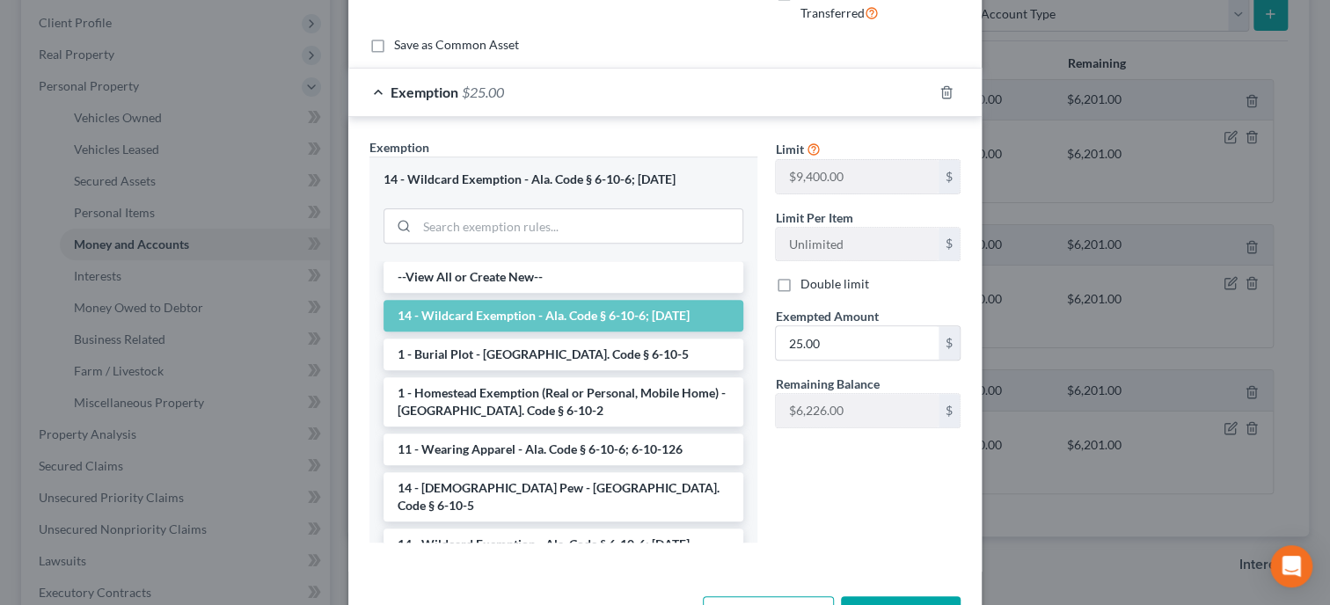
scroll to position [271, 0]
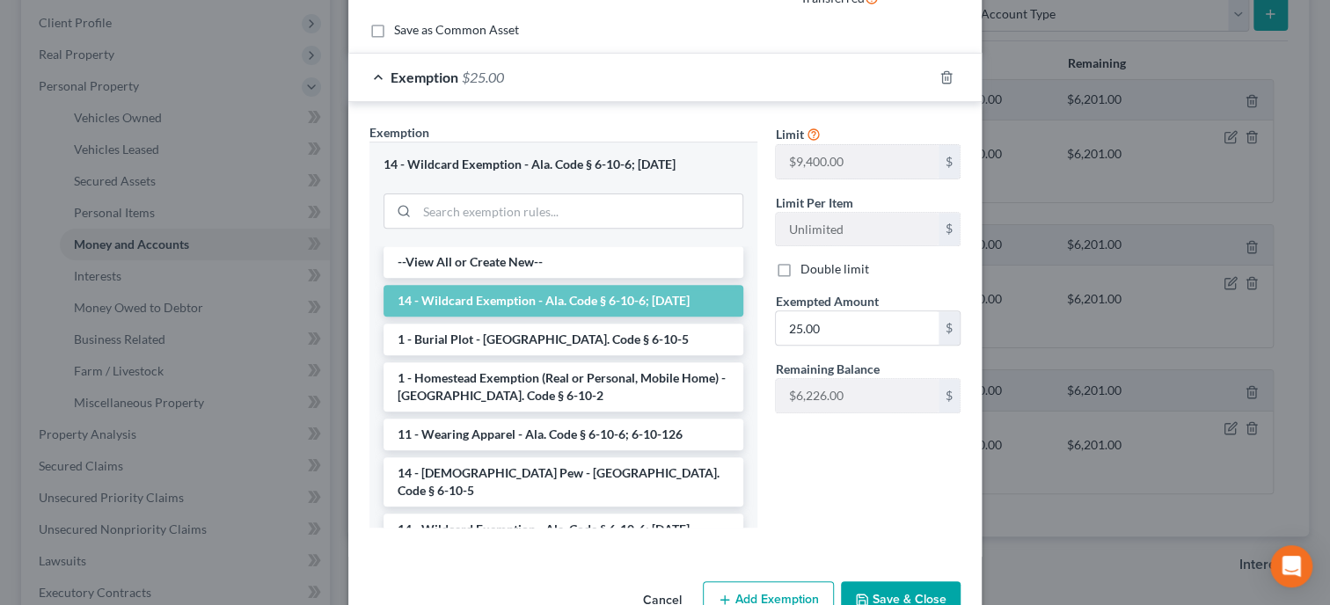
click at [914, 595] on button "Save & Close" at bounding box center [901, 600] width 120 height 37
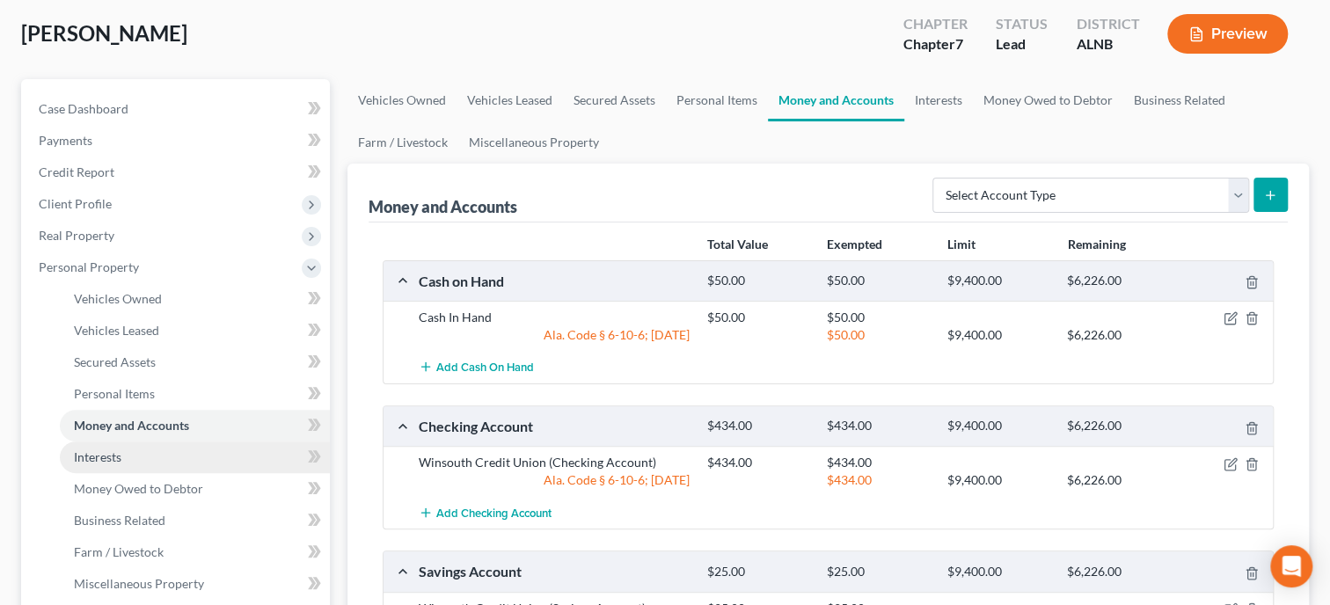
scroll to position [180, 0]
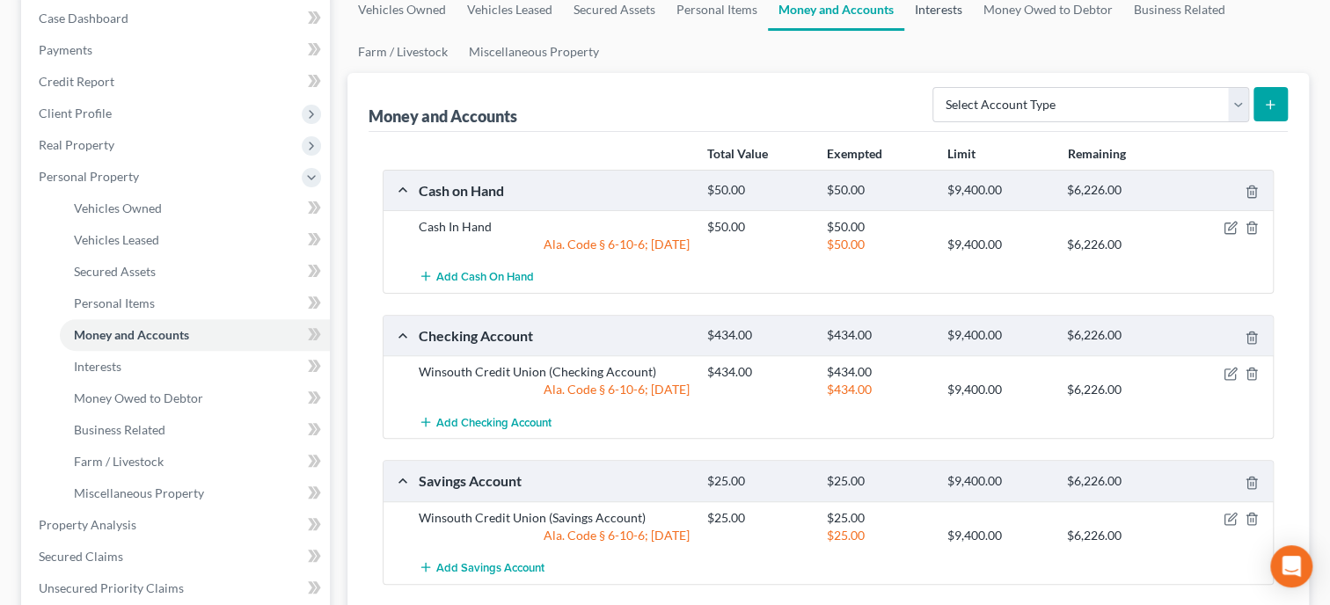
click at [942, 17] on link "Interests" at bounding box center [938, 10] width 69 height 42
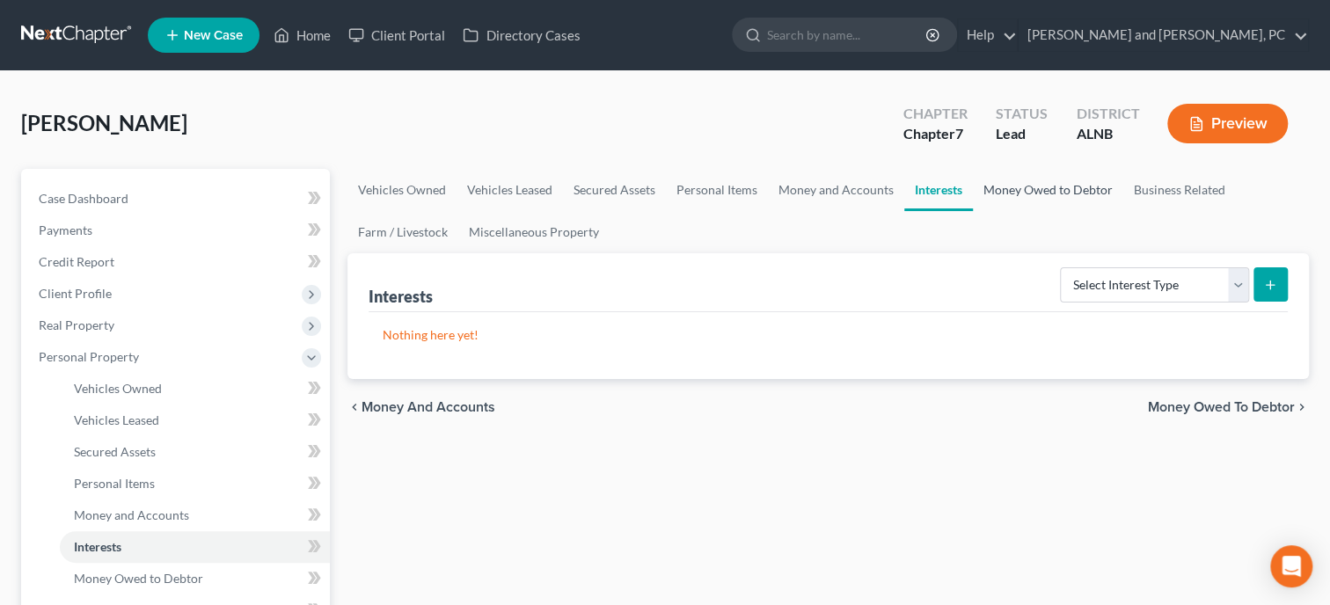
click at [1066, 194] on link "Money Owed to Debtor" at bounding box center [1048, 190] width 150 height 42
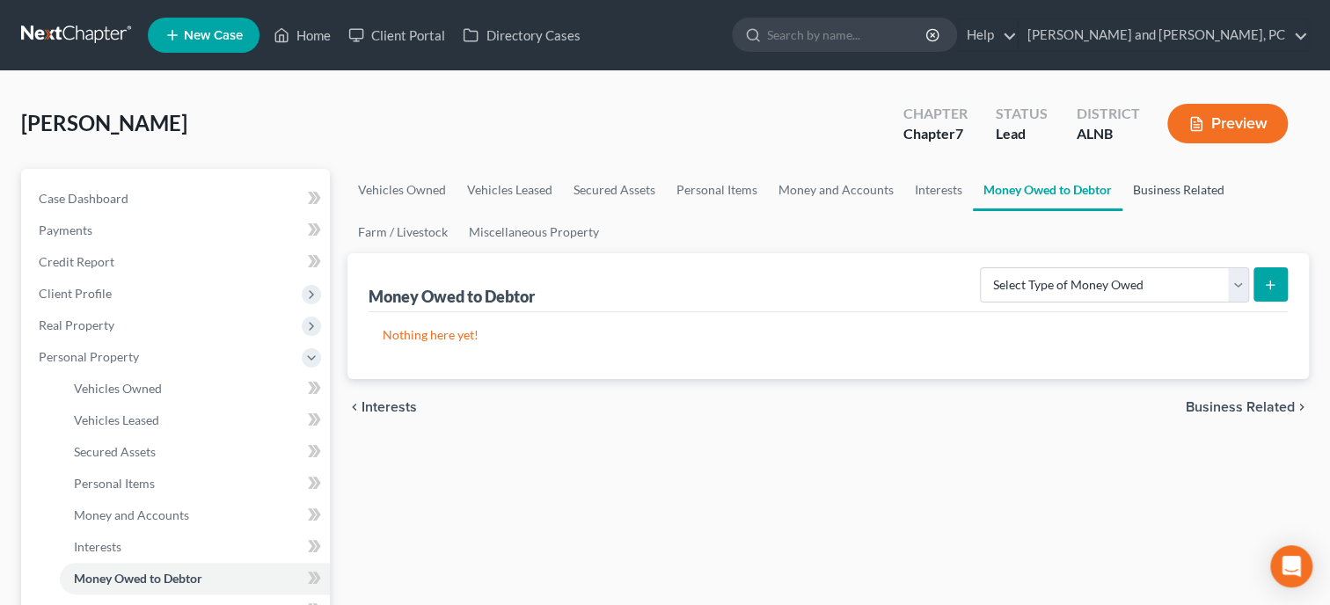
click at [1166, 188] on link "Business Related" at bounding box center [1179, 190] width 113 height 42
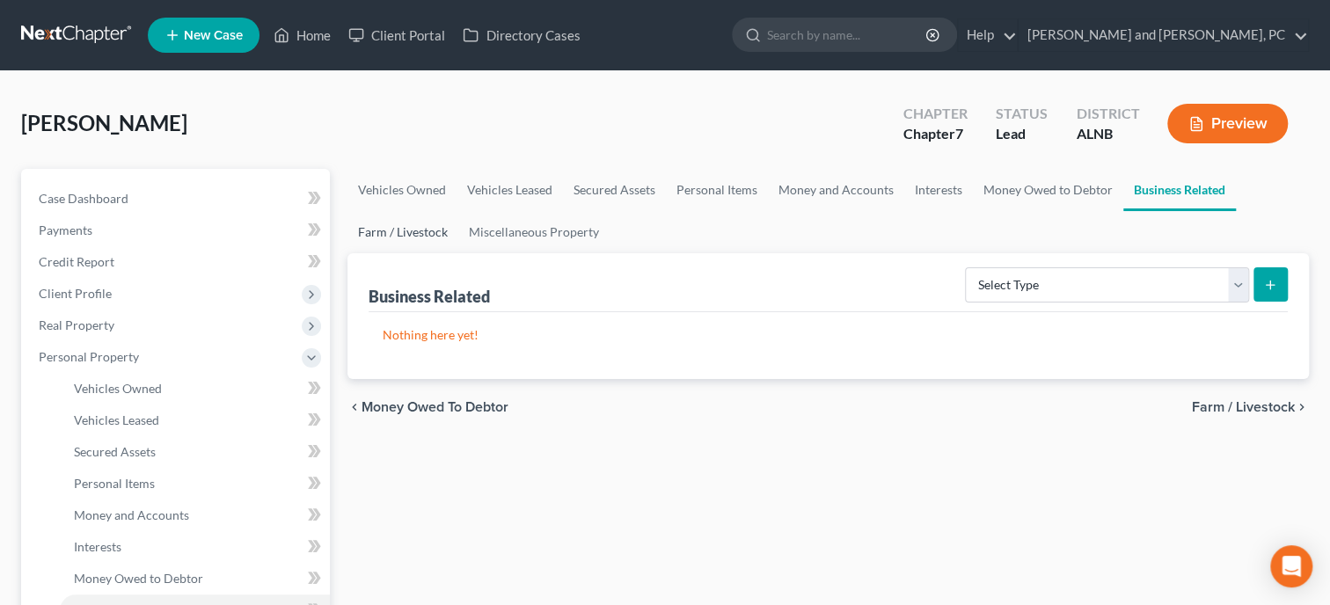
click at [428, 239] on link "Farm / Livestock" at bounding box center [403, 232] width 111 height 42
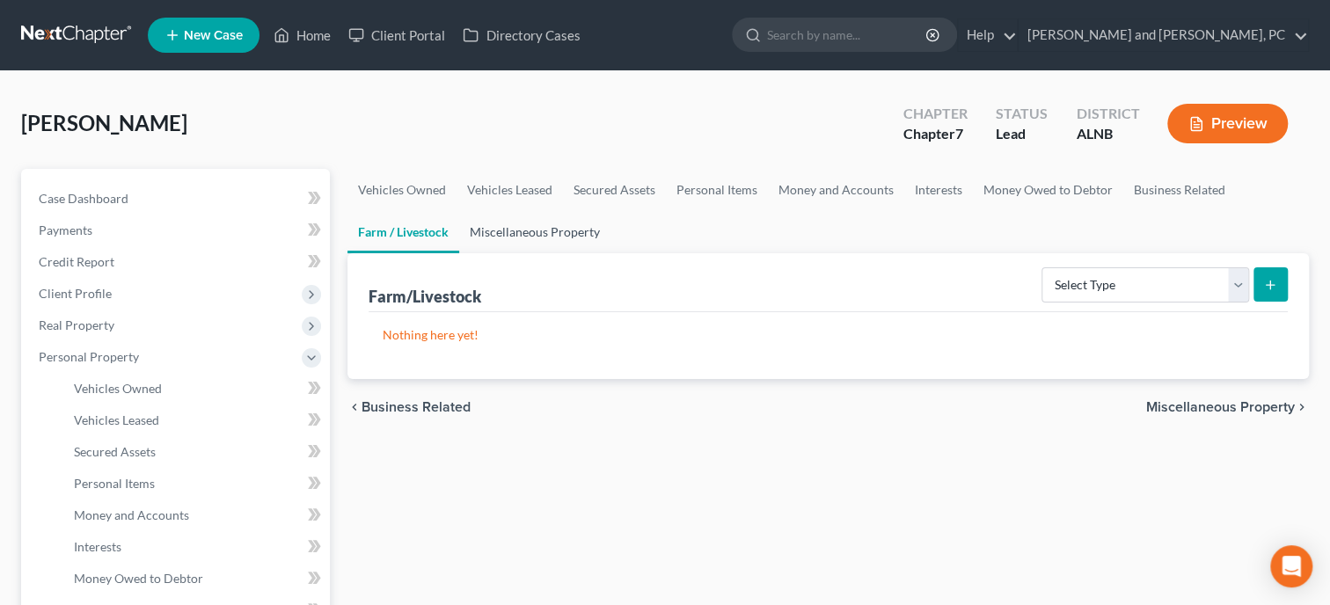
click at [515, 233] on link "Miscellaneous Property" at bounding box center [534, 232] width 151 height 42
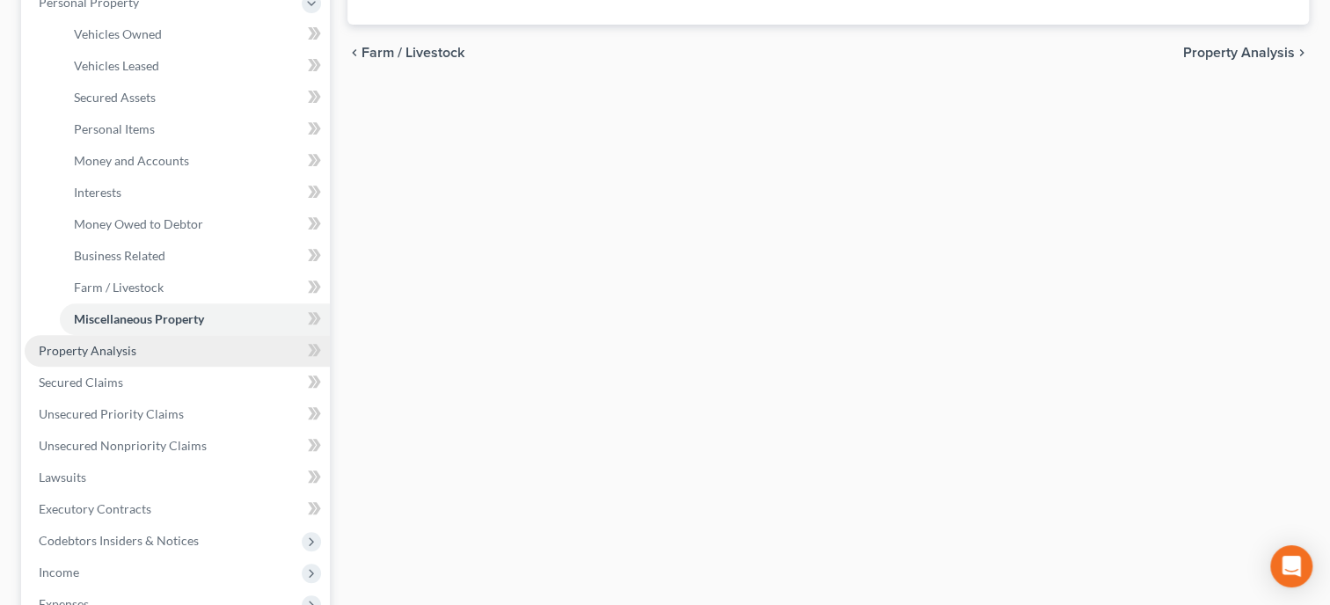
scroll to position [362, 0]
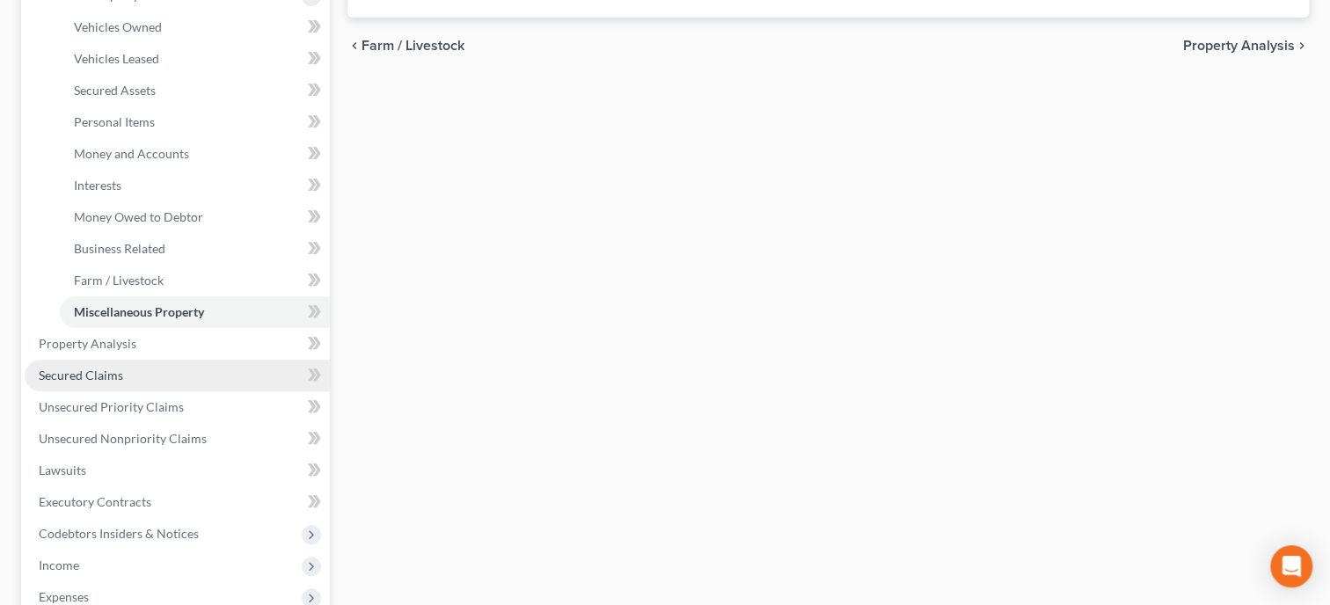
click at [157, 380] on link "Secured Claims" at bounding box center [177, 376] width 305 height 32
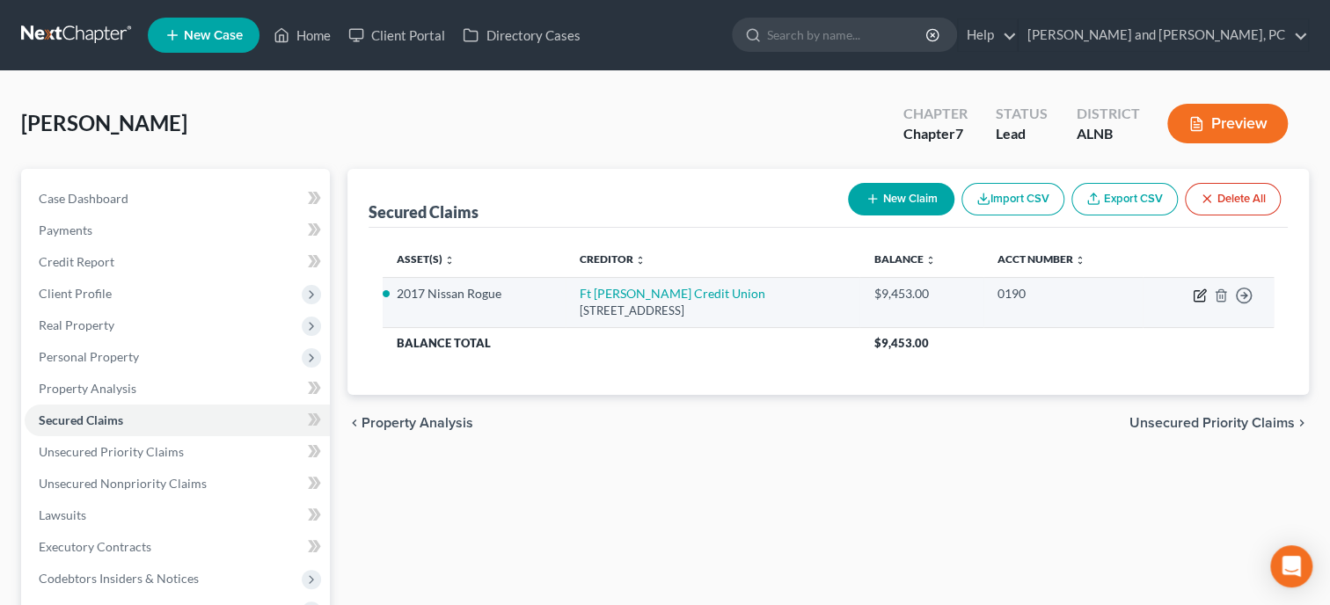
click at [1197, 294] on icon "button" at bounding box center [1200, 296] width 14 height 14
select select "0"
select select "4"
select select "2"
select select "0"
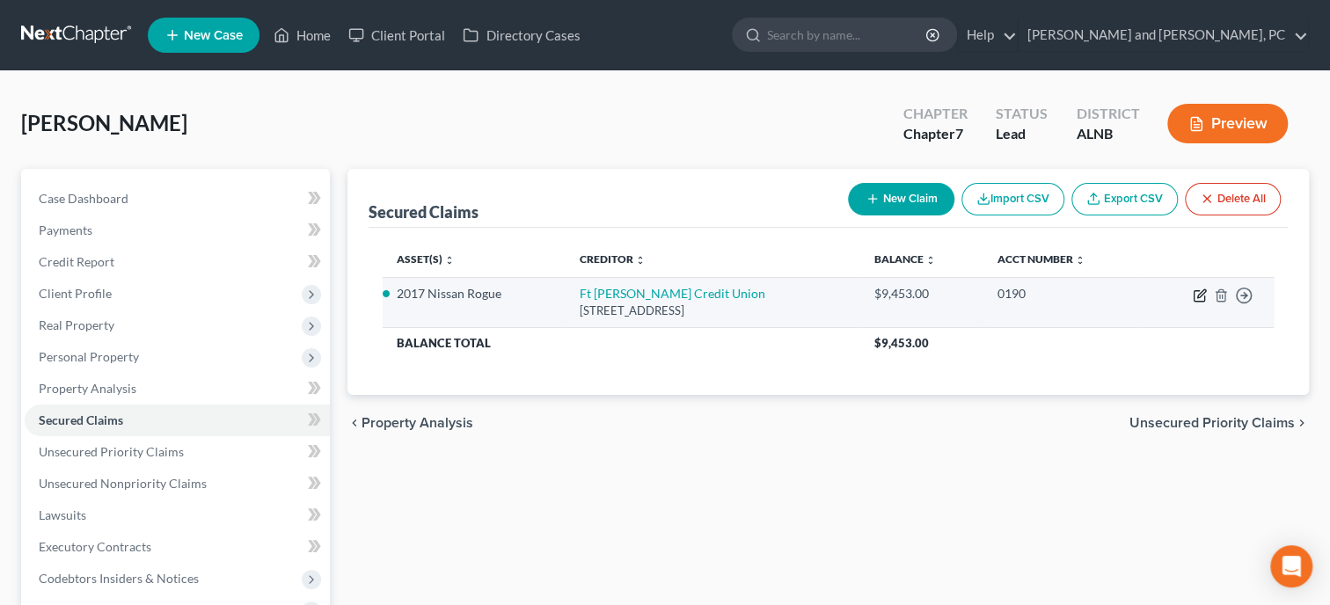
select select "0"
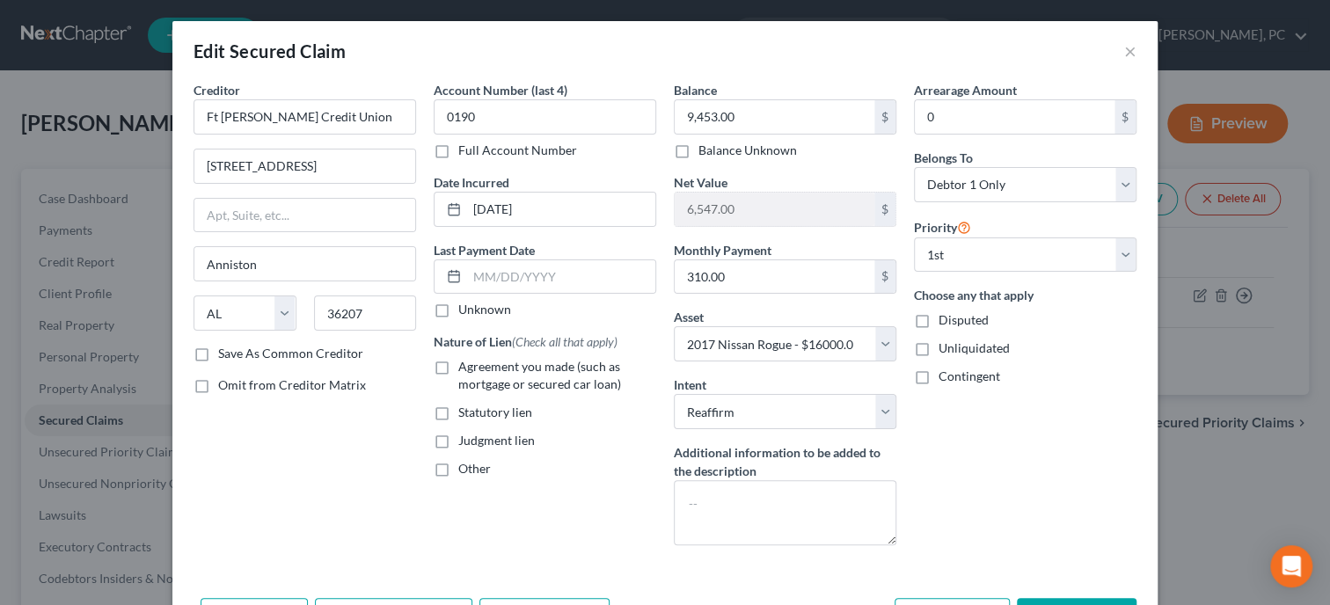
click at [458, 371] on label "Agreement you made (such as mortgage or secured car loan)" at bounding box center [557, 375] width 198 height 35
click at [465, 369] on input "Agreement you made (such as mortgage or secured car loan)" at bounding box center [470, 363] width 11 height 11
checkbox input "true"
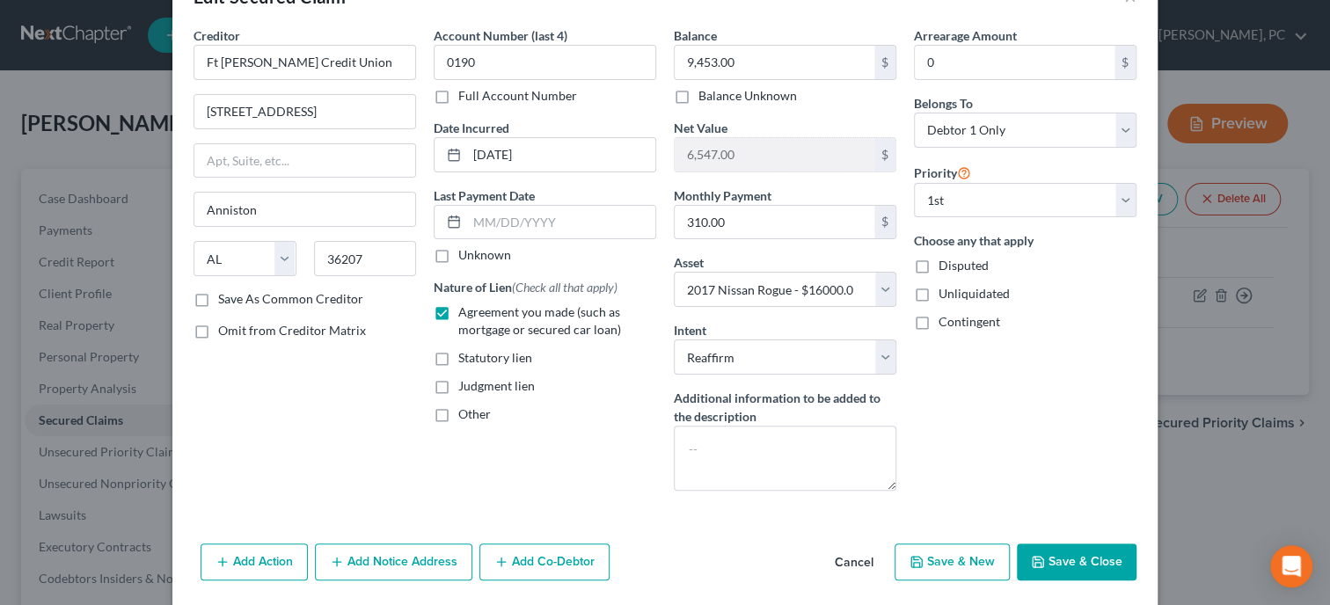
scroll to position [77, 0]
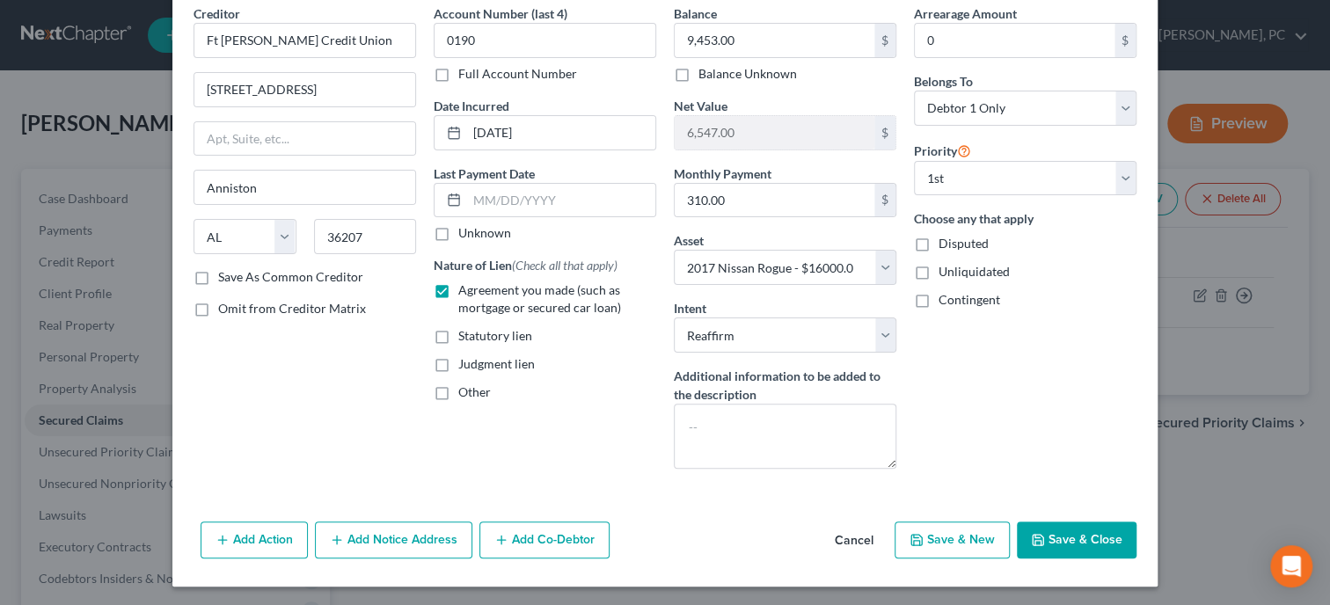
click at [1045, 535] on icon "button" at bounding box center [1038, 540] width 14 height 14
select select
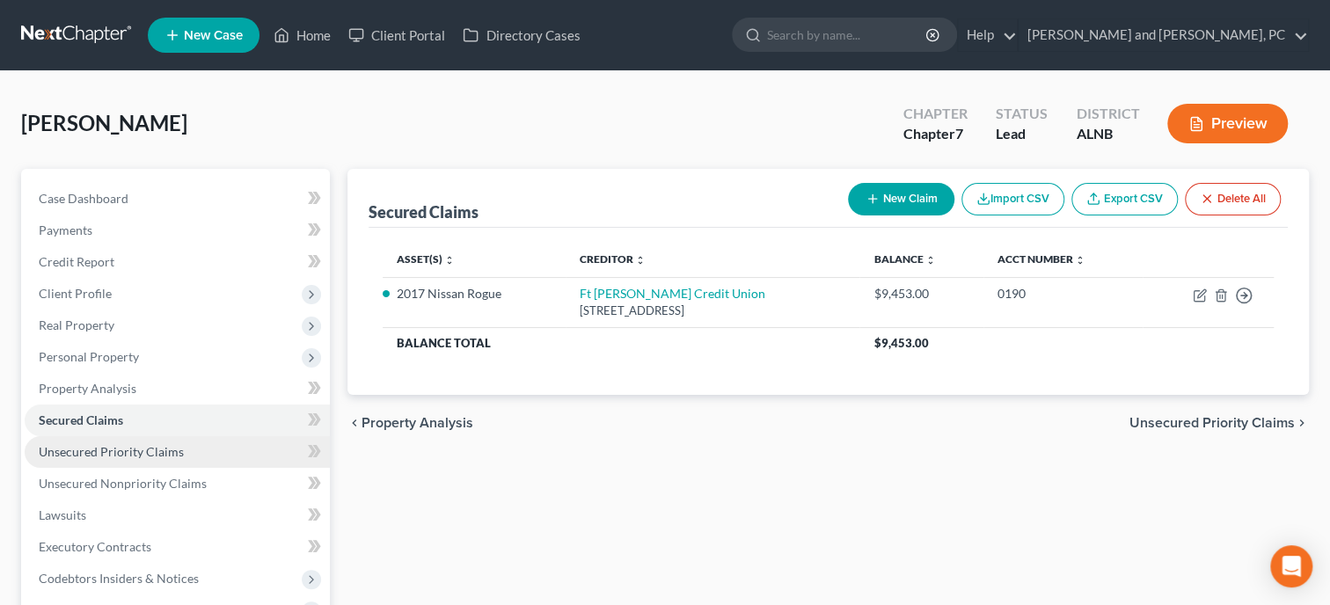
click at [131, 453] on span "Unsecured Priority Claims" at bounding box center [111, 451] width 145 height 15
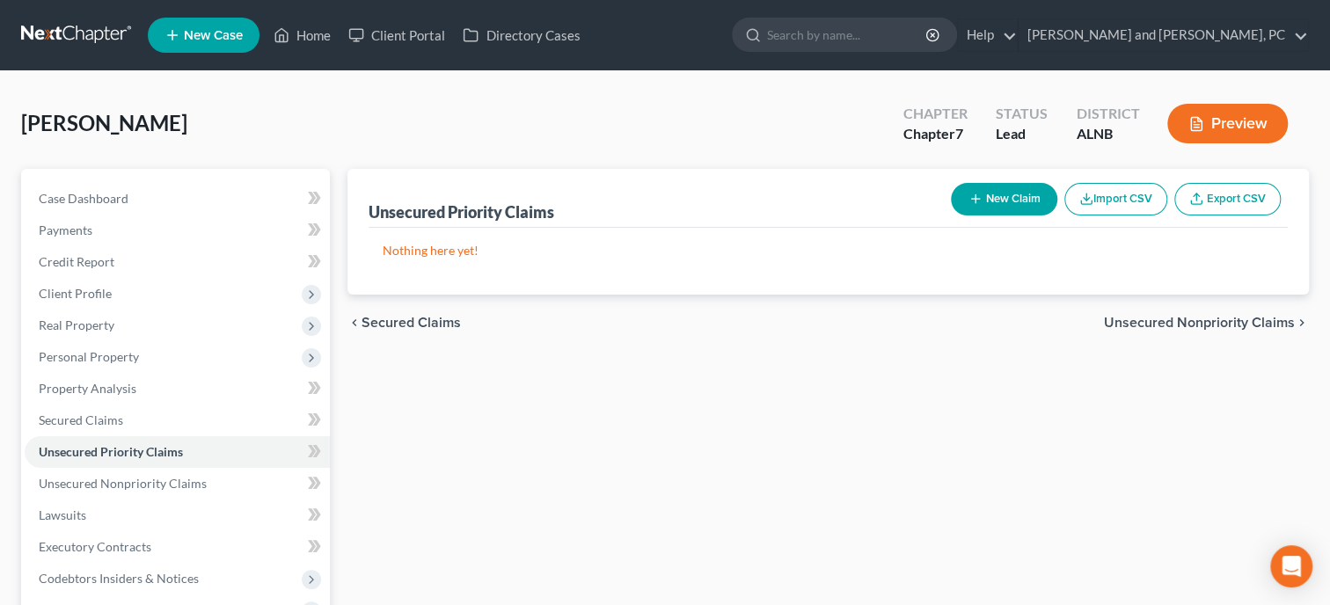
click at [1027, 207] on button "New Claim" at bounding box center [1004, 199] width 106 height 33
select select "0"
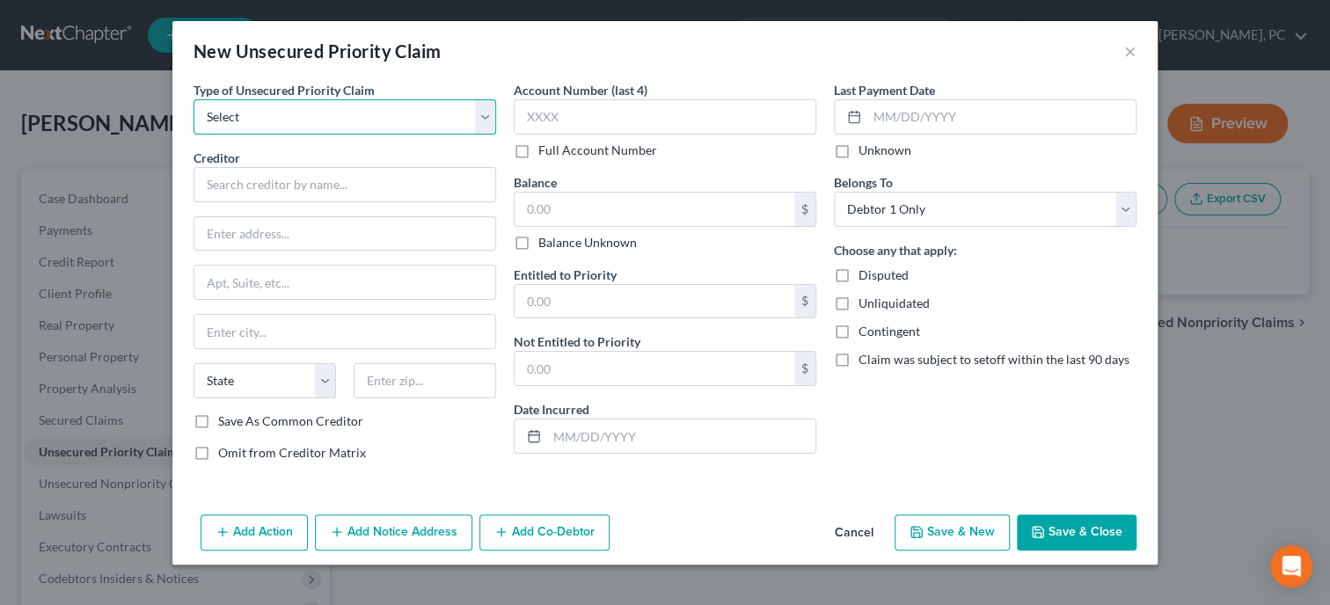
click at [194, 99] on select "Select Taxes & Other Government Units Domestic Support Obligations Extensions o…" at bounding box center [345, 116] width 303 height 35
select select "0"
click option "Taxes & Other Government Units" at bounding box center [0, 0] width 0 height 0
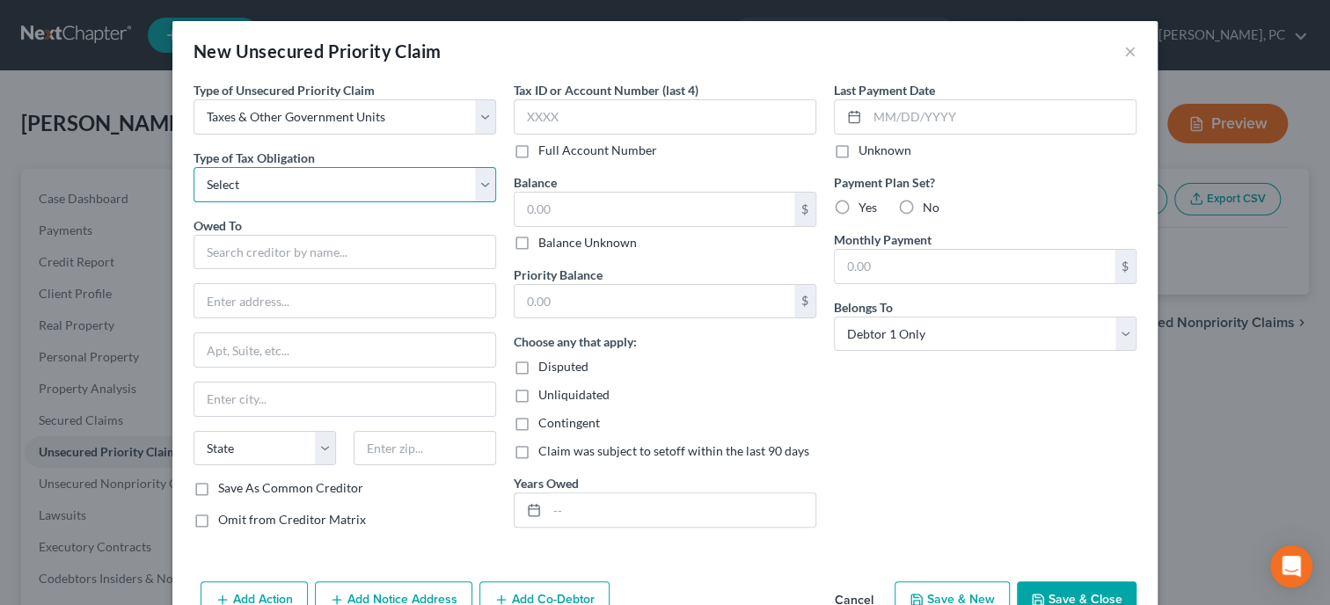
click at [194, 167] on select "Select Federal City State Franchise Tax Board Other" at bounding box center [345, 184] width 303 height 35
select select "0"
click option "Federal" at bounding box center [0, 0] width 0 height 0
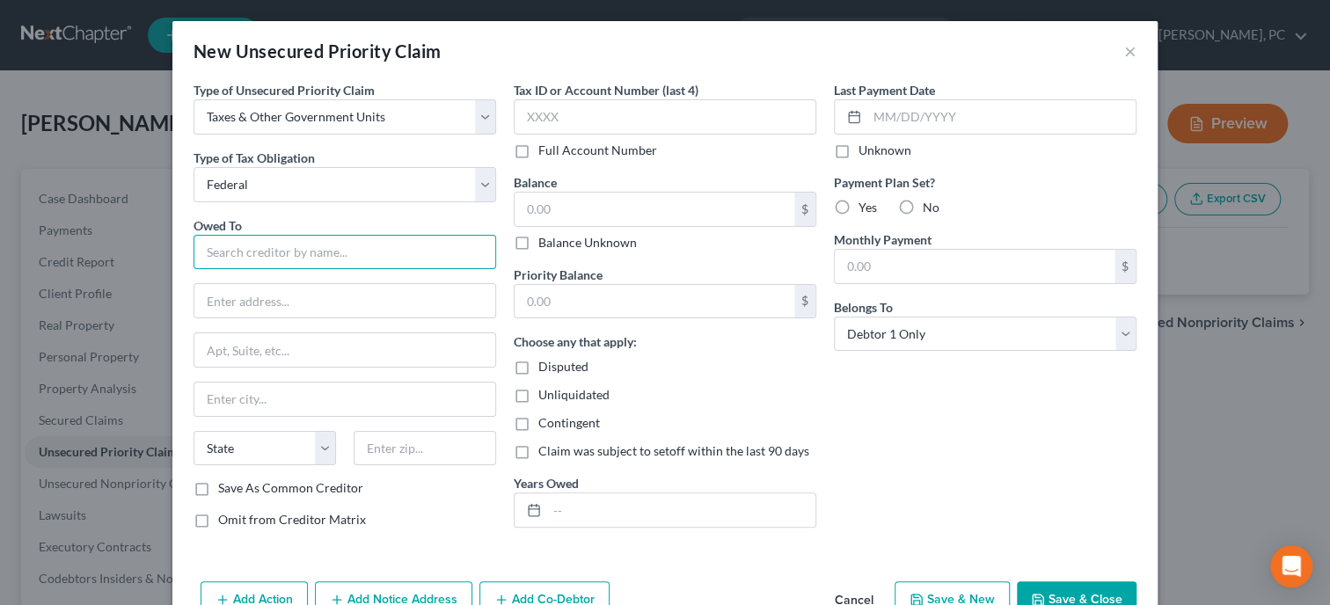
click at [366, 252] on input "text" at bounding box center [345, 252] width 303 height 35
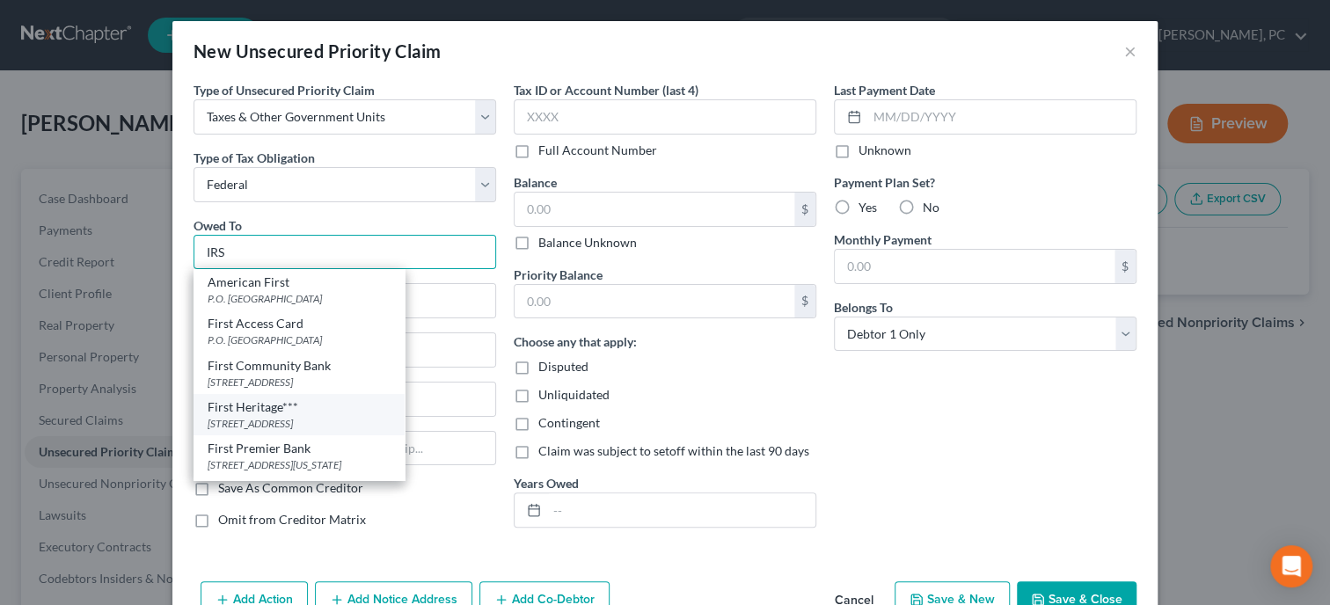
scroll to position [78, 0]
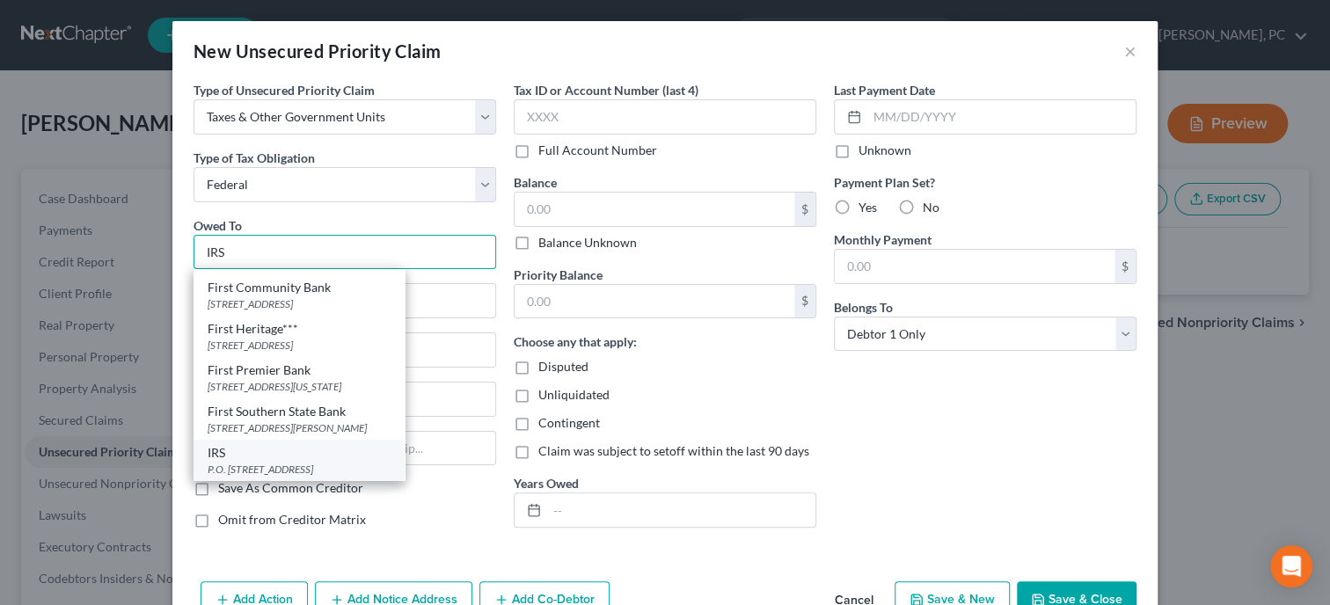
type input "IRS"
click at [299, 444] on div "IRS" at bounding box center [299, 453] width 183 height 18
type input "P.O. Box 7346"
type input "Philadelphia"
select select "39"
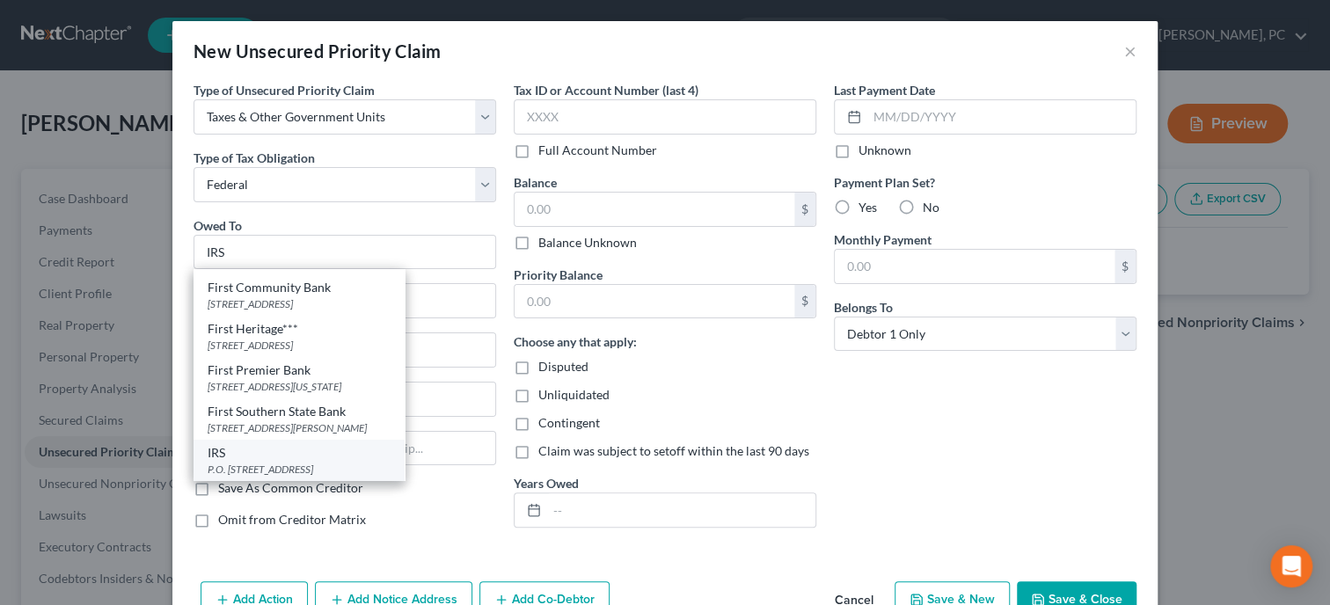
type input "19101"
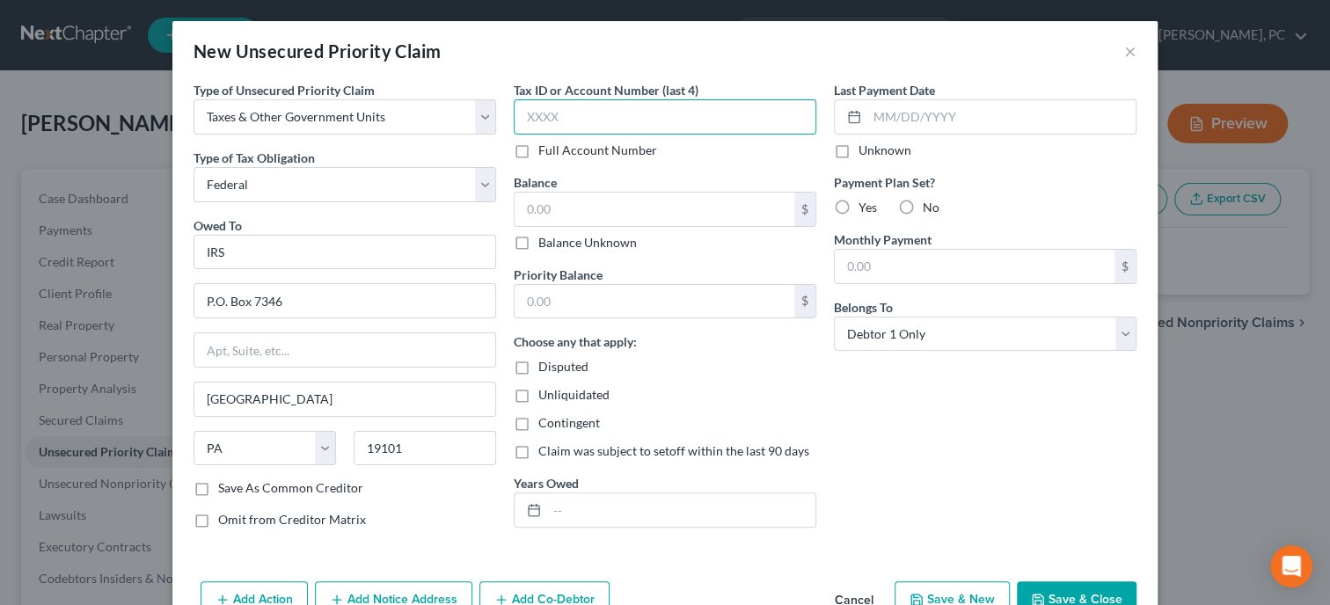
click at [565, 113] on input "text" at bounding box center [665, 116] width 303 height 35
type input "5500"
click at [612, 213] on input "text" at bounding box center [655, 209] width 280 height 33
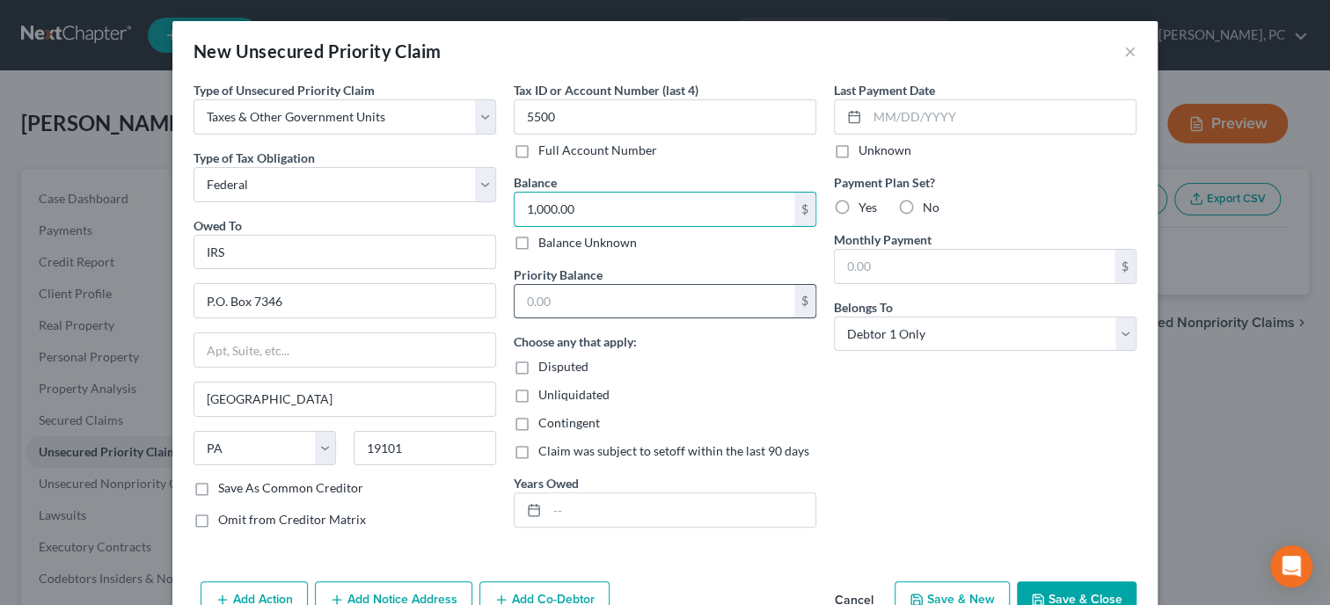
type input "1,000.00"
click at [591, 299] on input "text" at bounding box center [655, 301] width 280 height 33
type input "1,000.00"
click at [859, 205] on label "Yes" at bounding box center [868, 208] width 18 height 18
click at [866, 205] on input "Yes" at bounding box center [871, 204] width 11 height 11
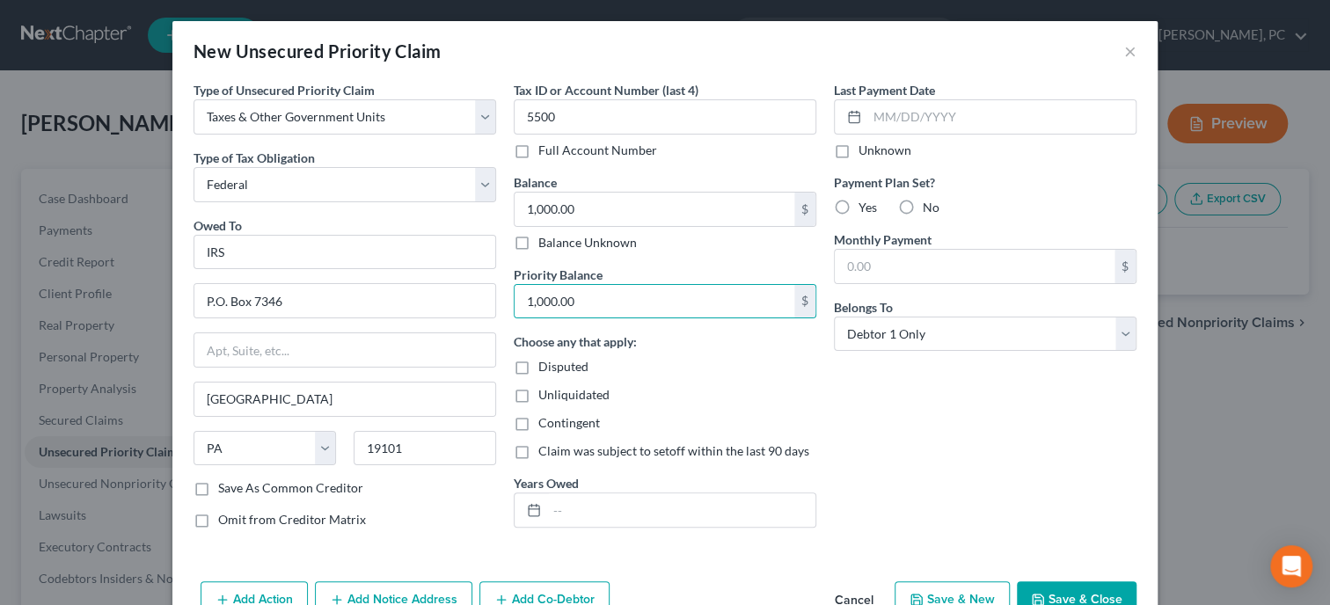
radio input "true"
click at [845, 261] on input "text" at bounding box center [975, 266] width 280 height 33
type input "50.00"
click at [839, 426] on div "Last Payment Date Unknown Payment Plan Set? Yes No Monthly Payment 50.00 $ Belo…" at bounding box center [985, 312] width 320 height 462
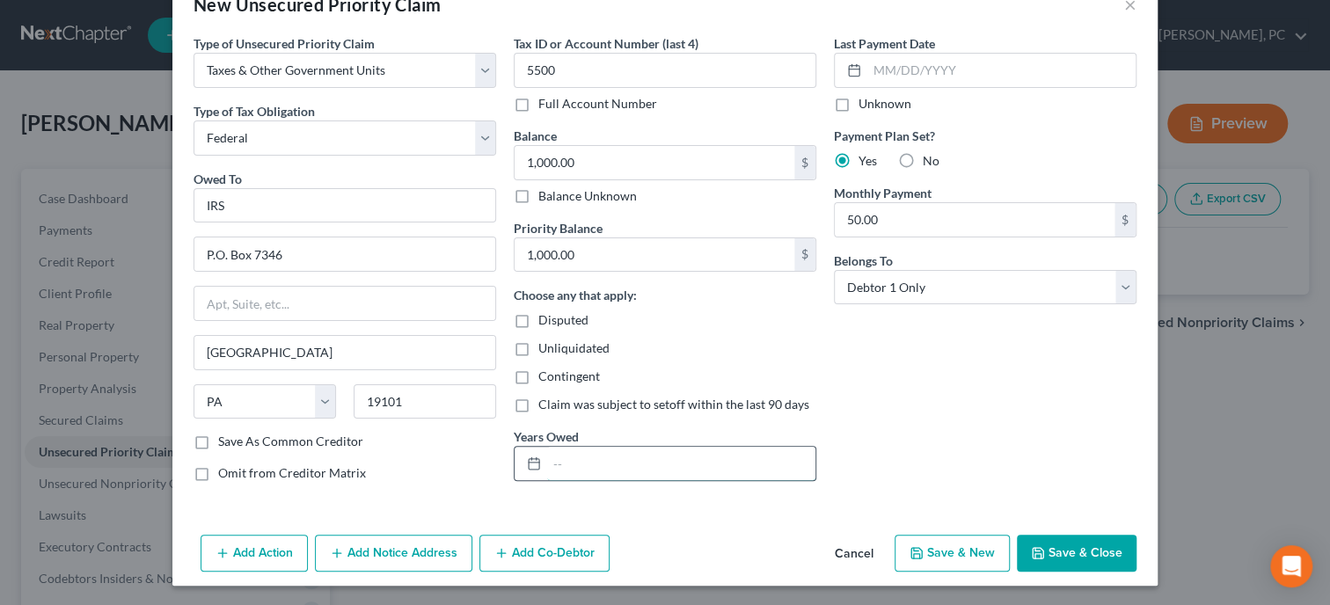
click at [743, 465] on input "text" at bounding box center [681, 463] width 268 height 33
type input "12/2023"
click at [1073, 537] on button "Save & Close" at bounding box center [1077, 553] width 120 height 37
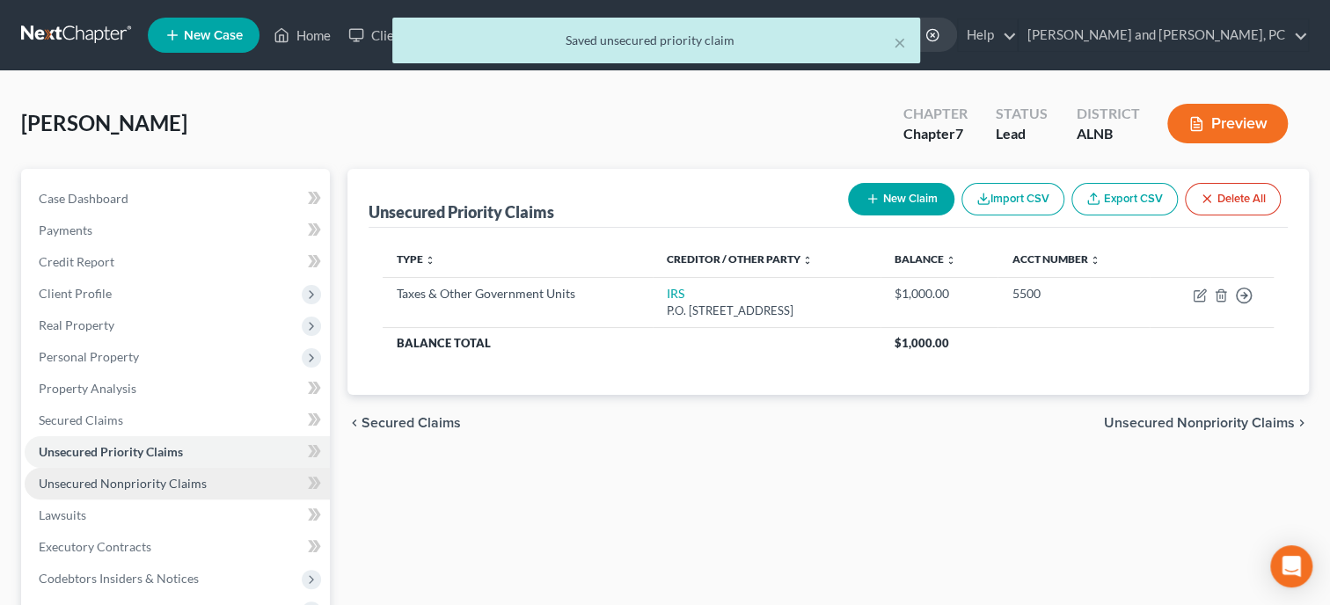
click at [187, 481] on span "Unsecured Nonpriority Claims" at bounding box center [123, 483] width 168 height 15
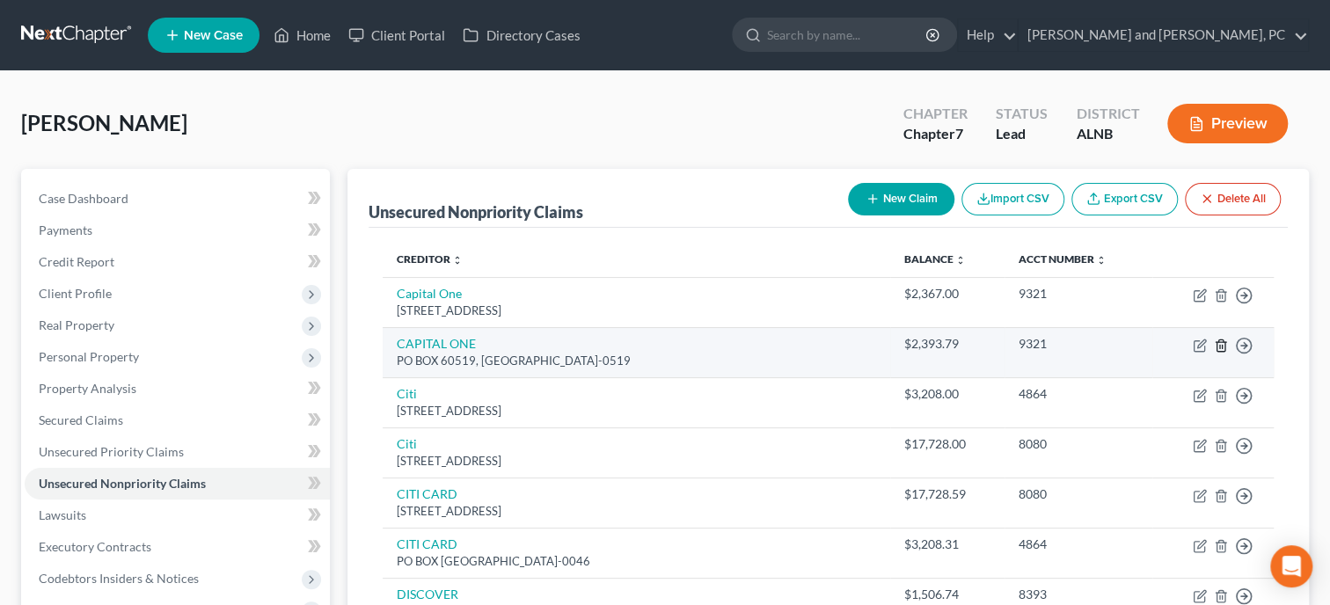
click at [1221, 343] on icon "button" at bounding box center [1221, 346] width 14 height 14
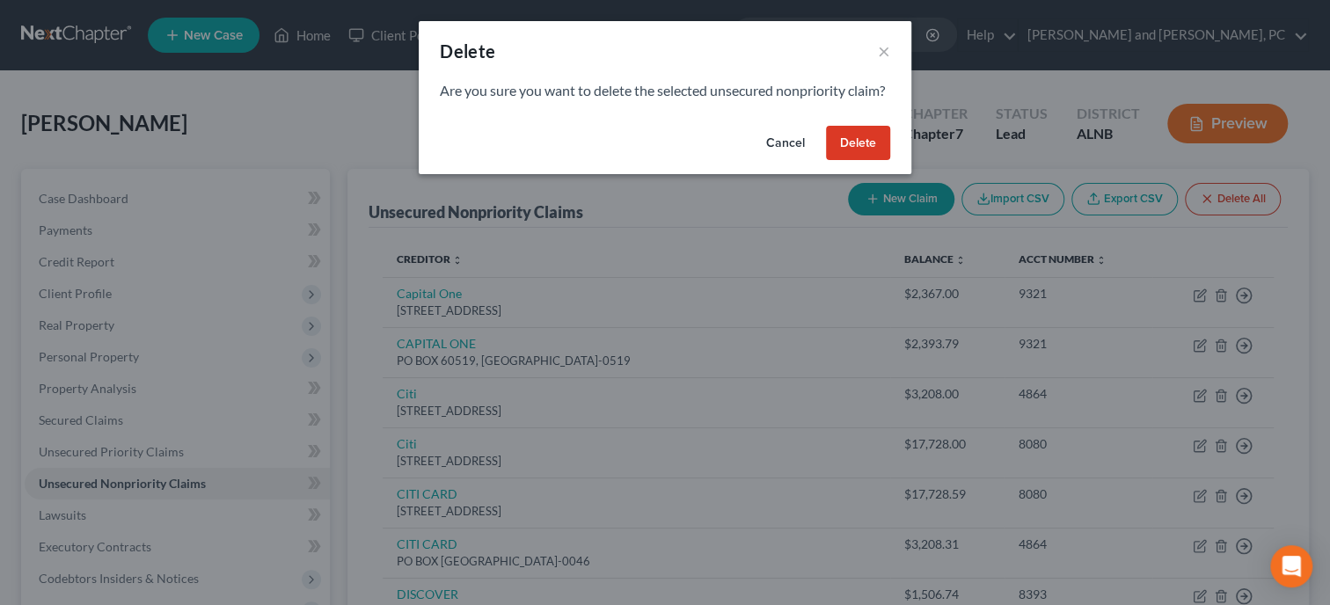
click at [860, 160] on button "Delete" at bounding box center [858, 143] width 64 height 35
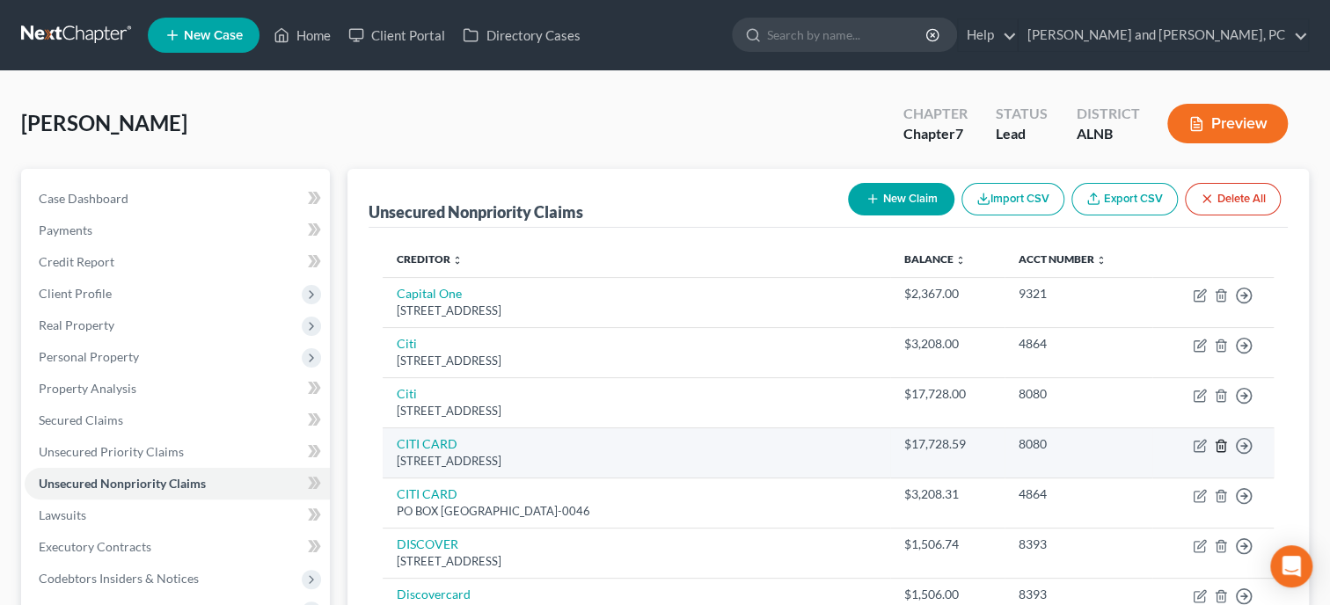
click at [1222, 445] on line "button" at bounding box center [1222, 447] width 0 height 4
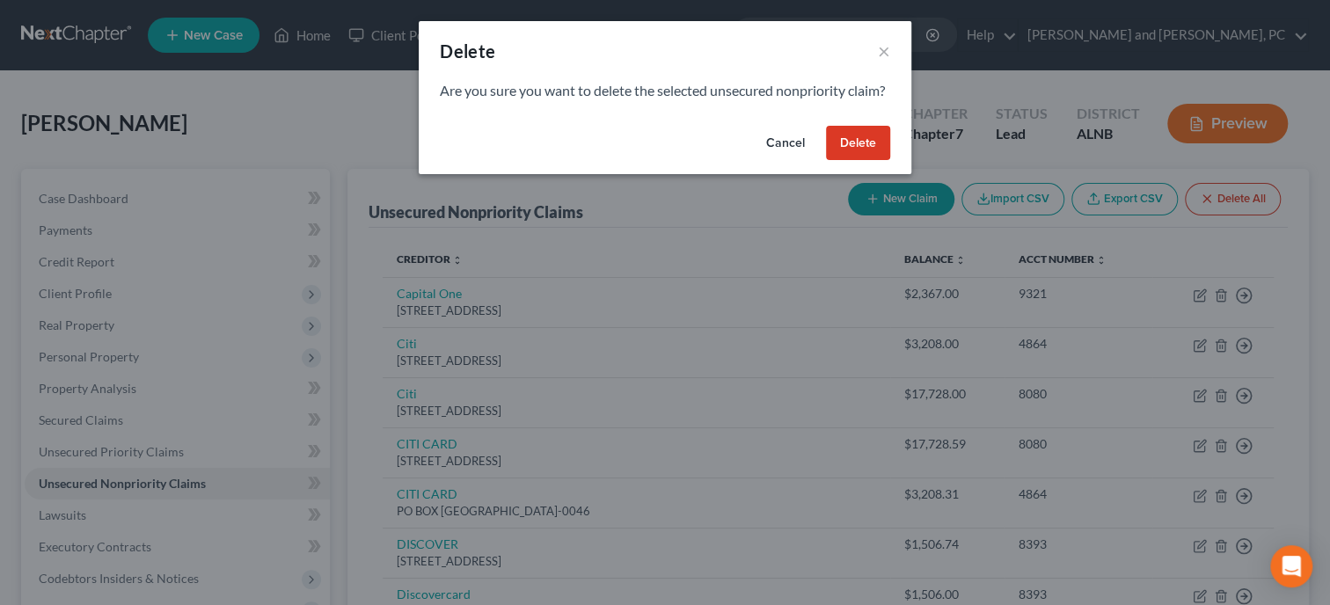
click at [860, 159] on button "Delete" at bounding box center [858, 143] width 64 height 35
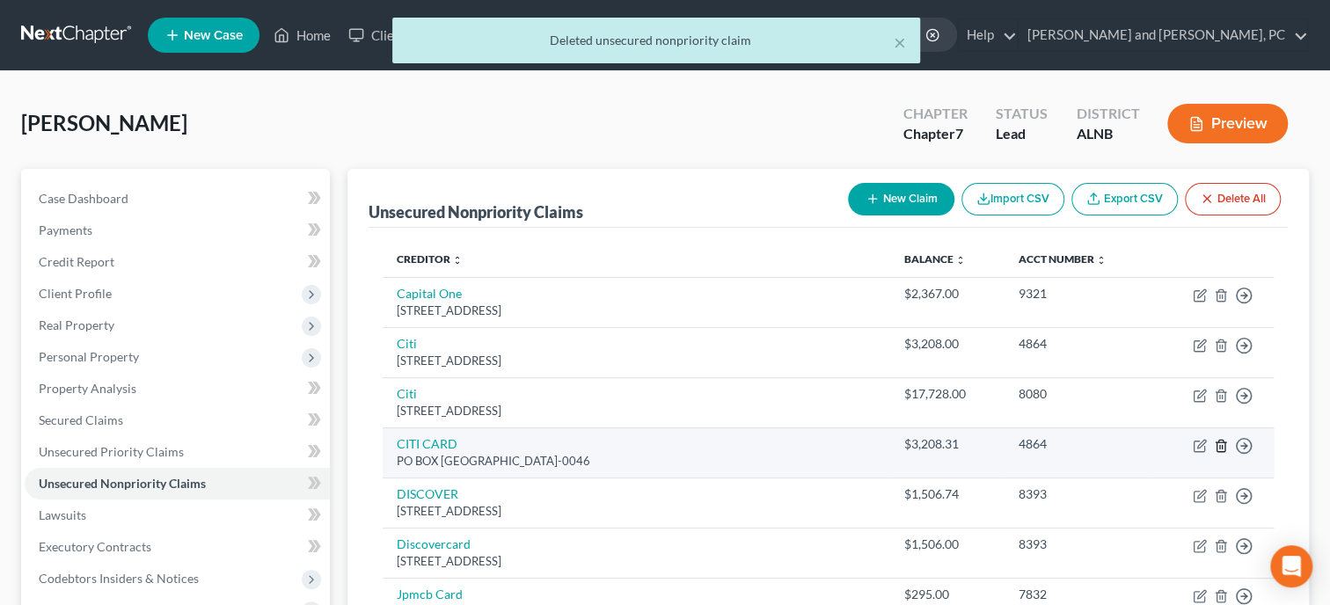
click at [1224, 445] on icon "button" at bounding box center [1221, 446] width 14 height 14
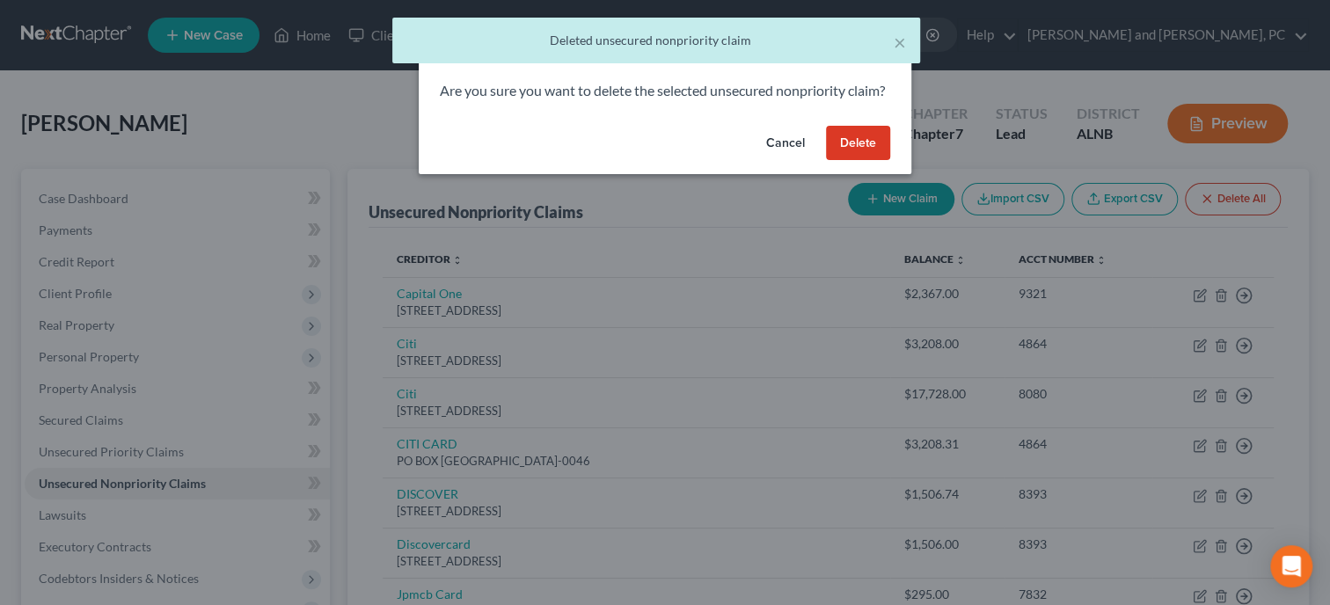
click at [860, 161] on button "Delete" at bounding box center [858, 143] width 64 height 35
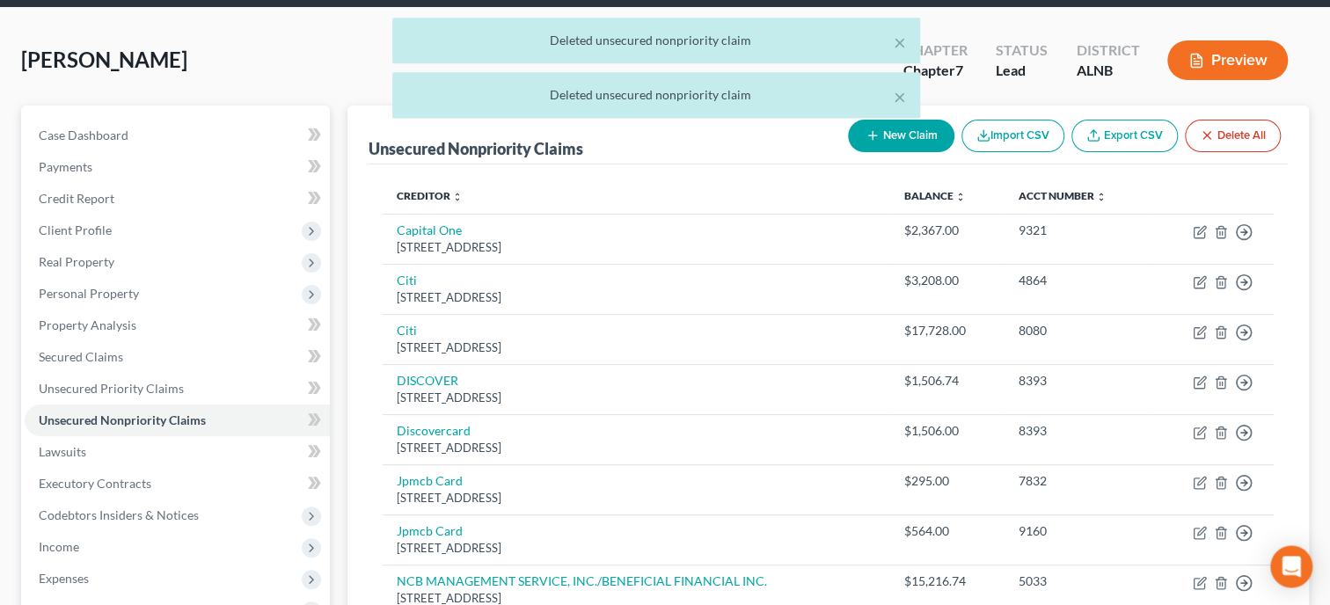
scroll to position [90, 0]
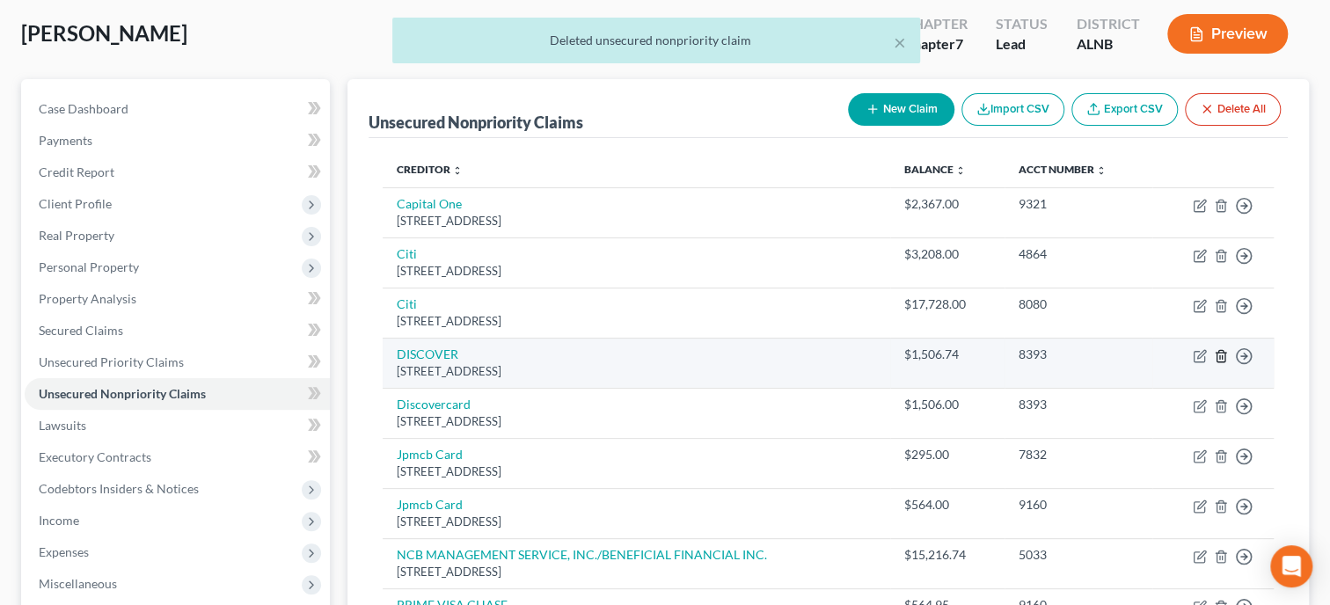
click at [1218, 355] on icon "button" at bounding box center [1221, 356] width 14 height 14
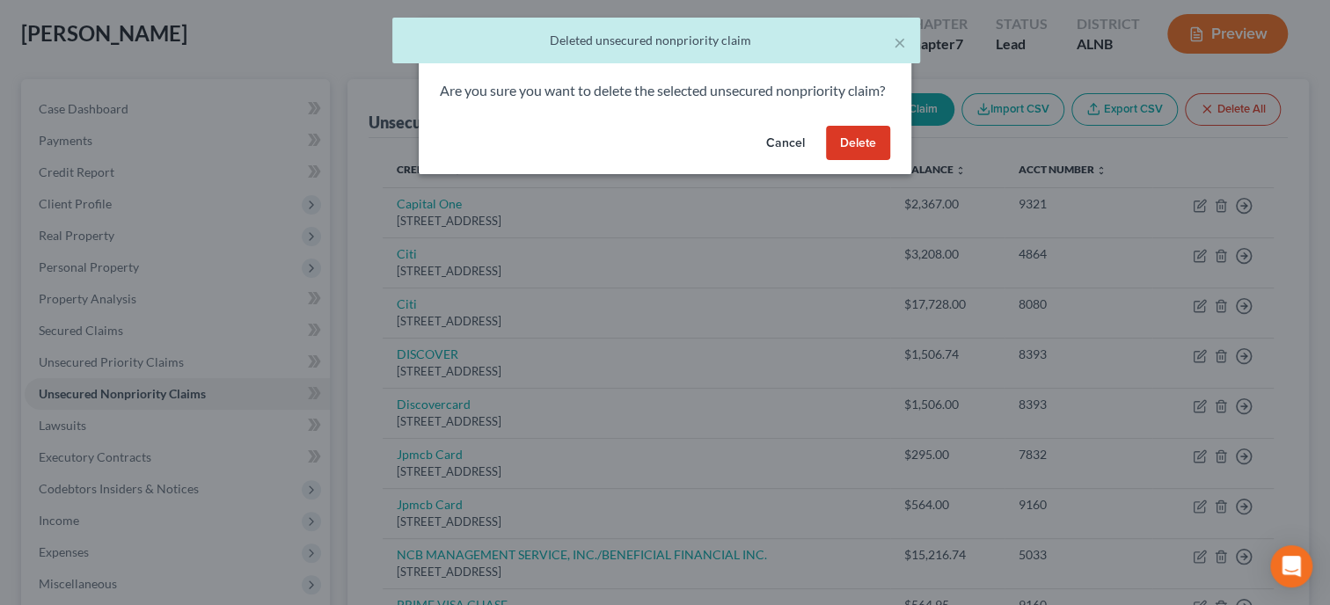
click at [860, 161] on button "Delete" at bounding box center [858, 143] width 64 height 35
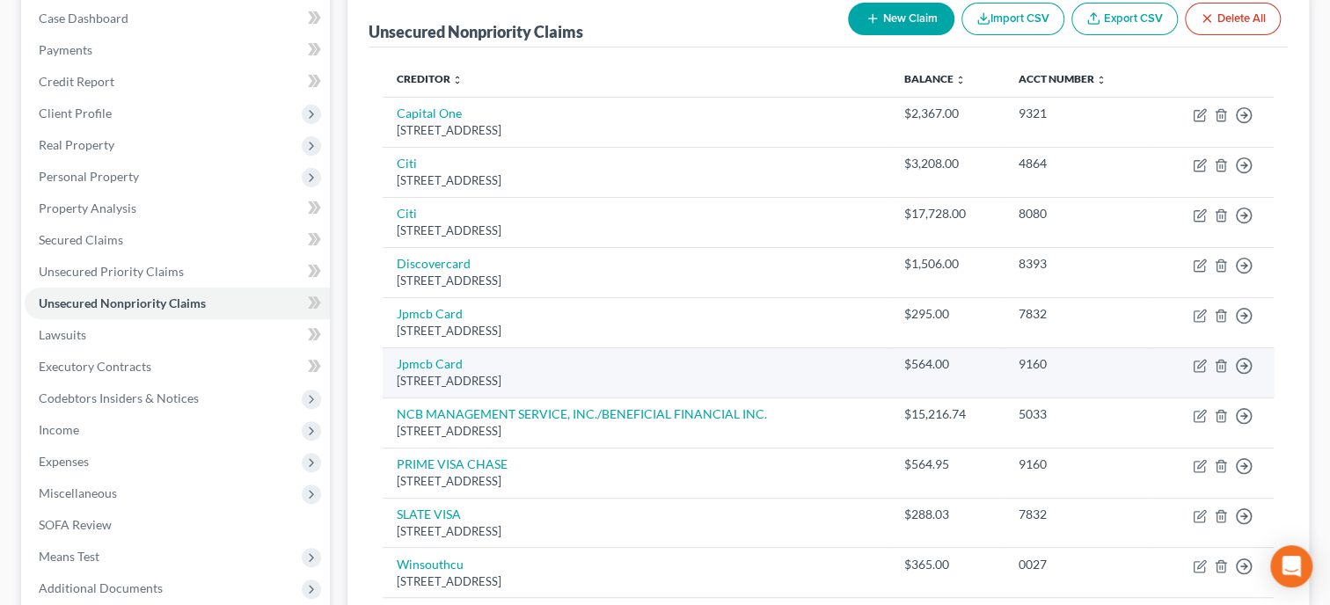
scroll to position [271, 0]
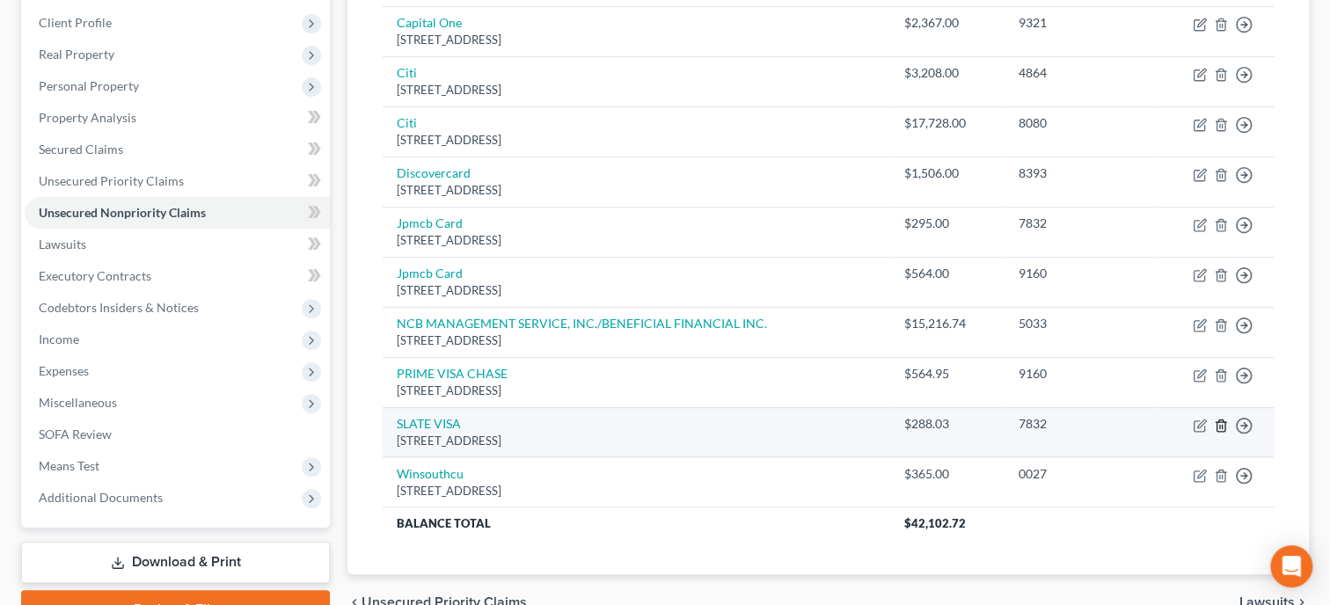
click at [1222, 419] on icon "button" at bounding box center [1221, 426] width 14 height 14
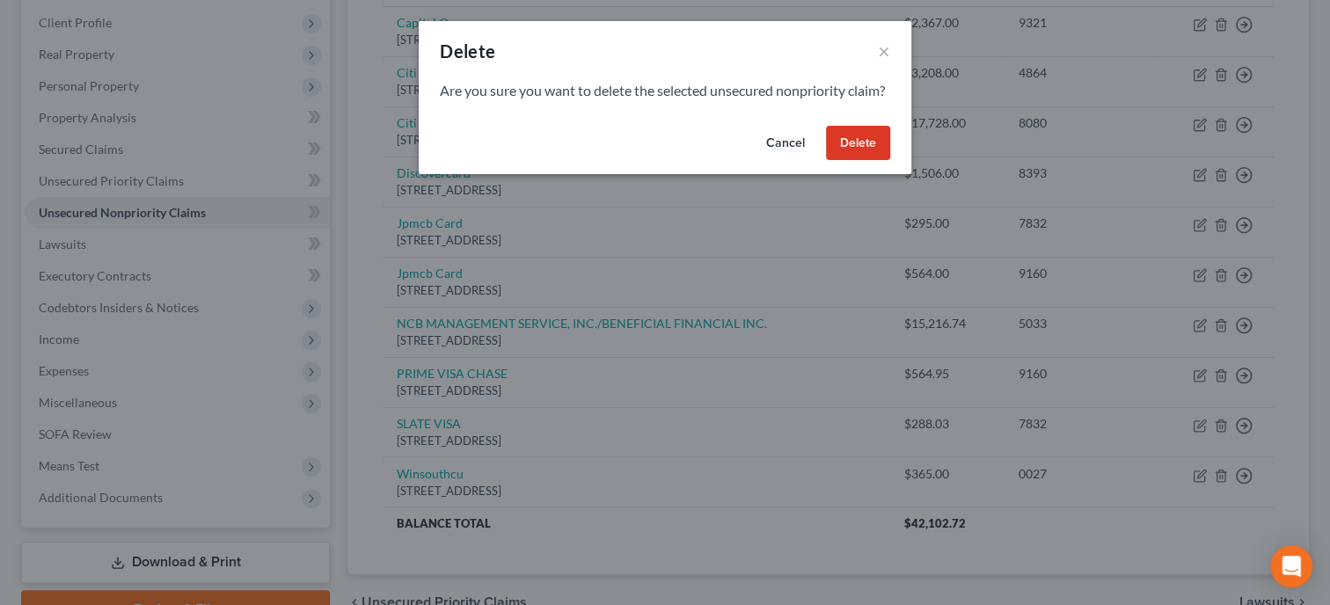
click at [883, 161] on button "Delete" at bounding box center [858, 143] width 64 height 35
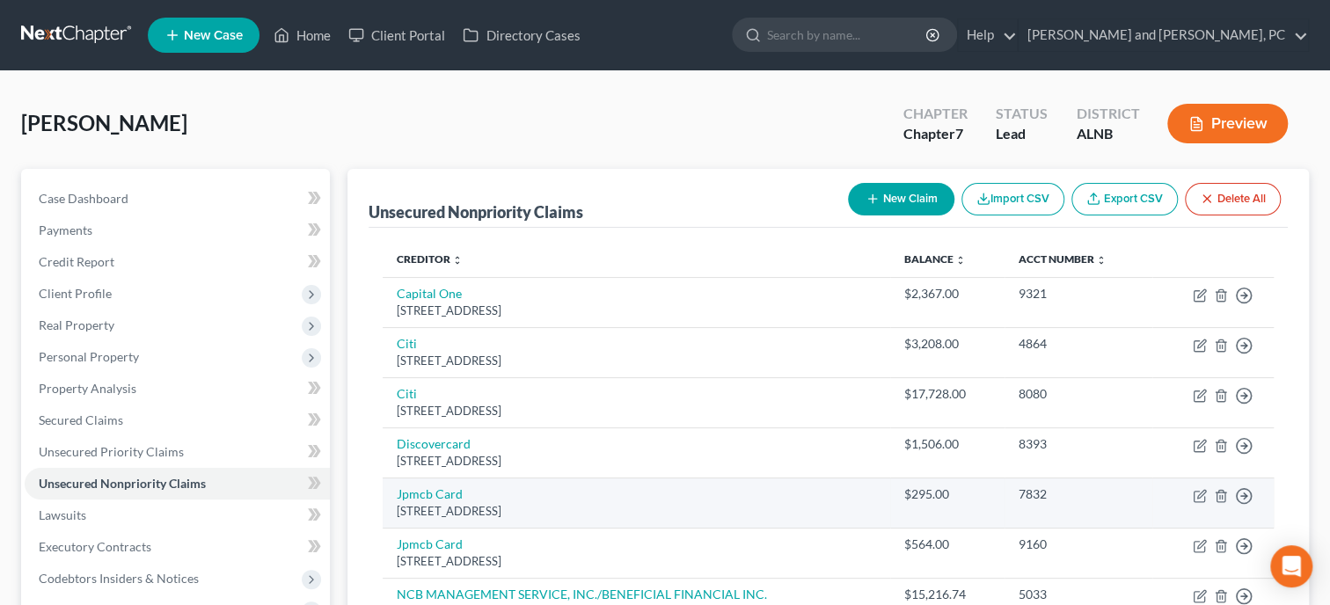
scroll to position [359, 0]
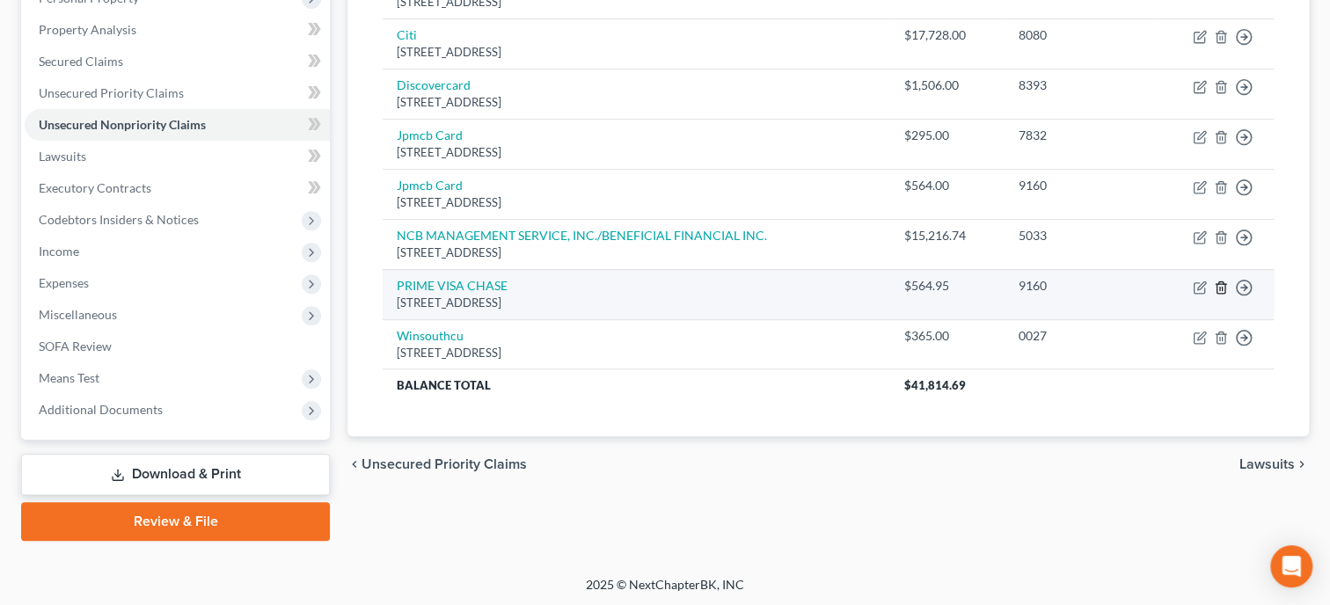
click at [1223, 288] on icon "button" at bounding box center [1221, 288] width 14 height 14
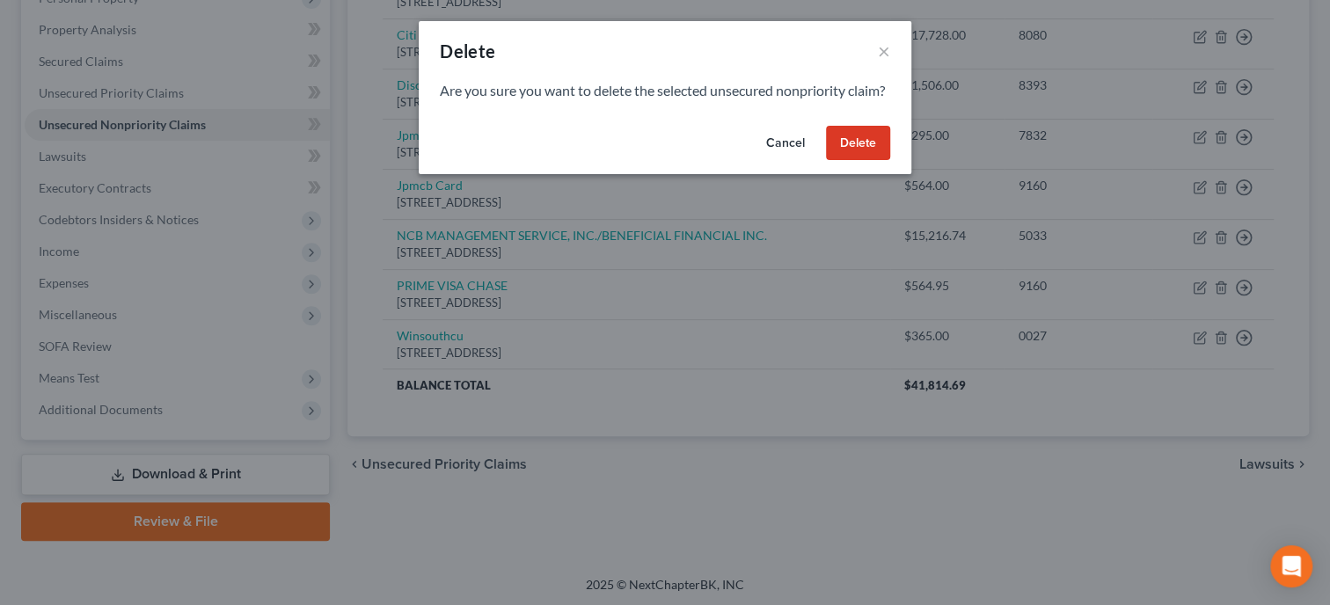
click at [871, 161] on button "Delete" at bounding box center [858, 143] width 64 height 35
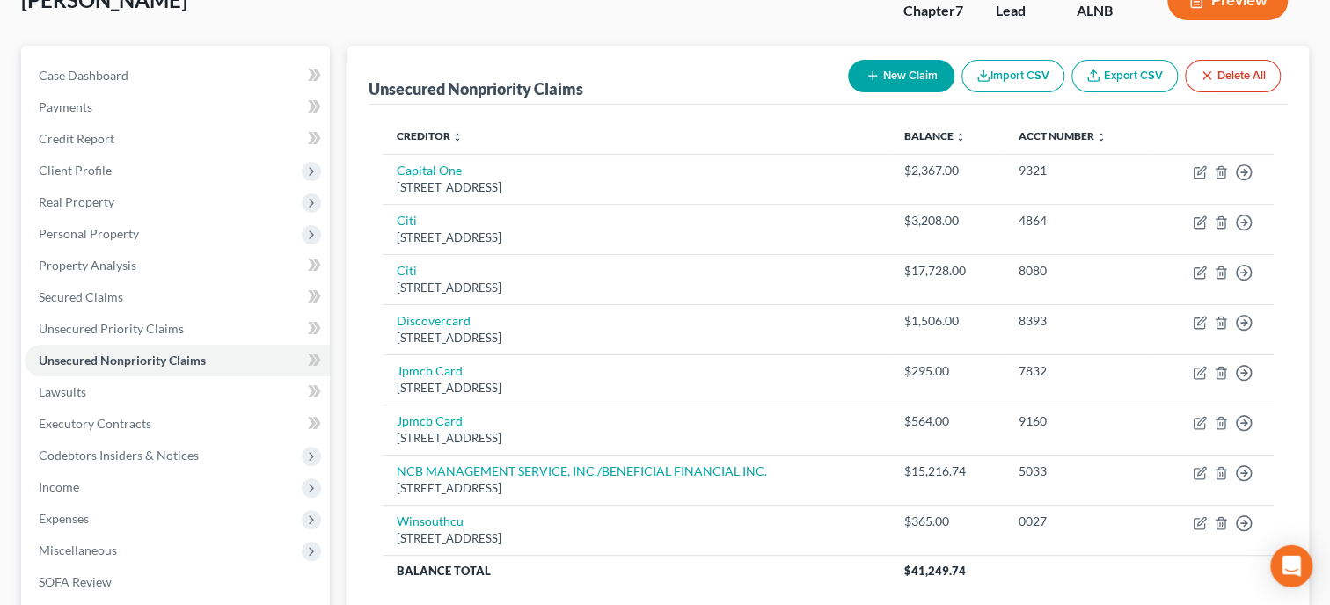
scroll to position [87, 0]
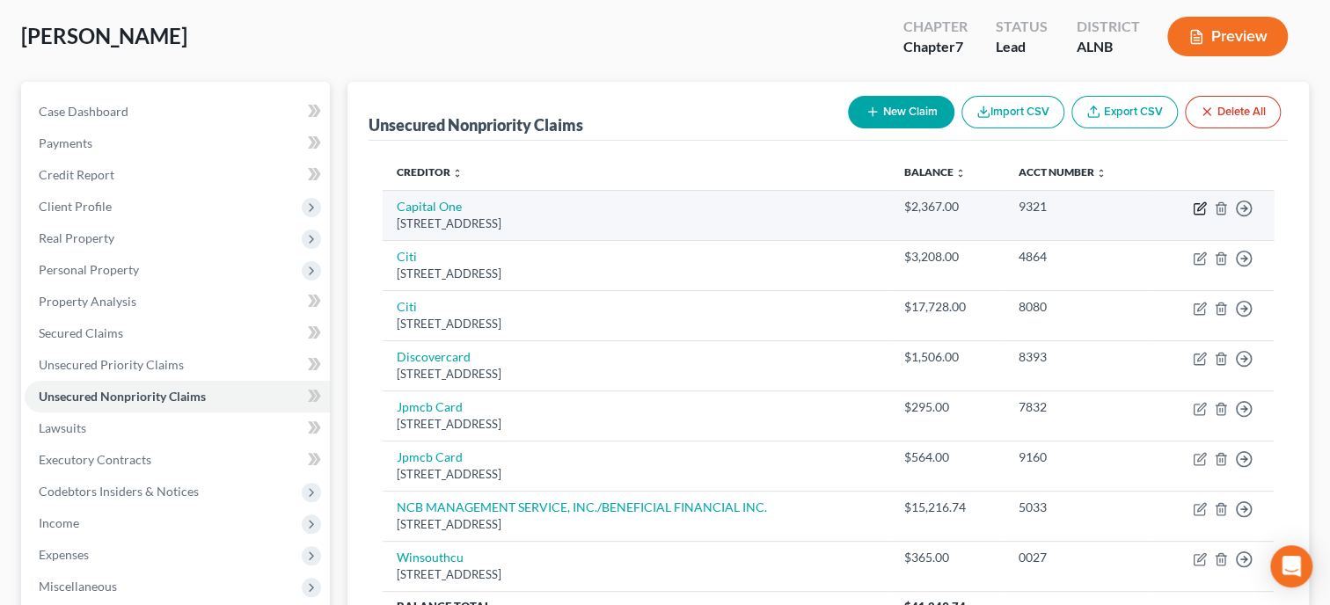
click at [1197, 209] on icon "button" at bounding box center [1201, 206] width 8 height 8
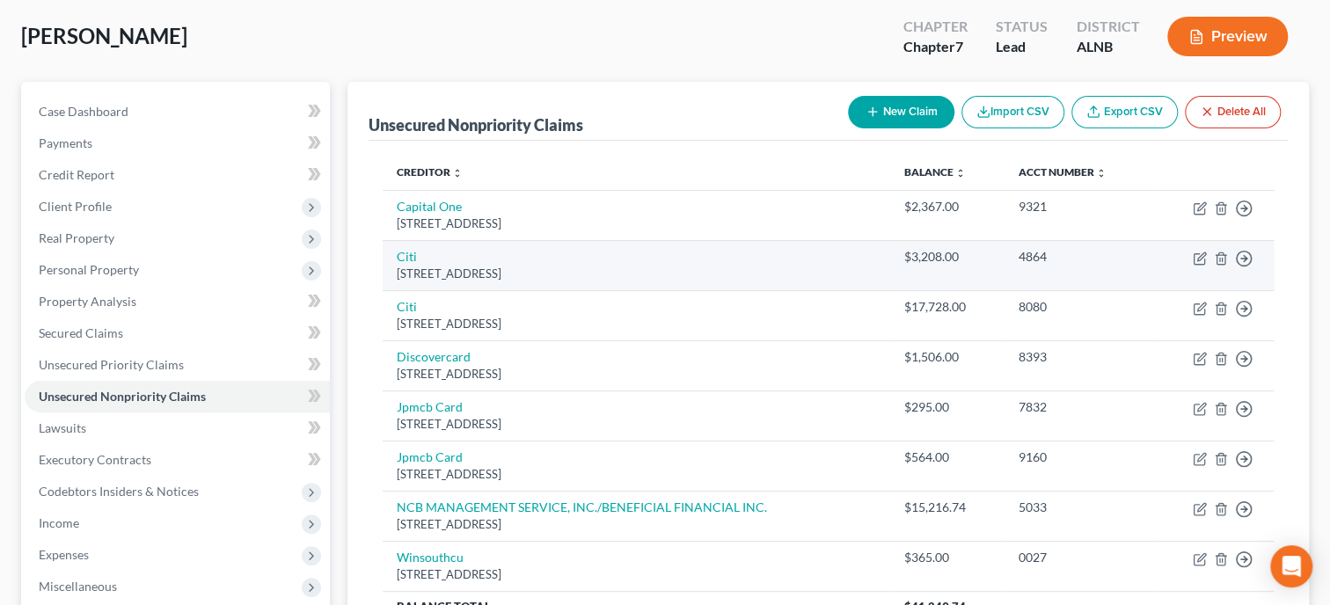
select select "46"
select select "0"
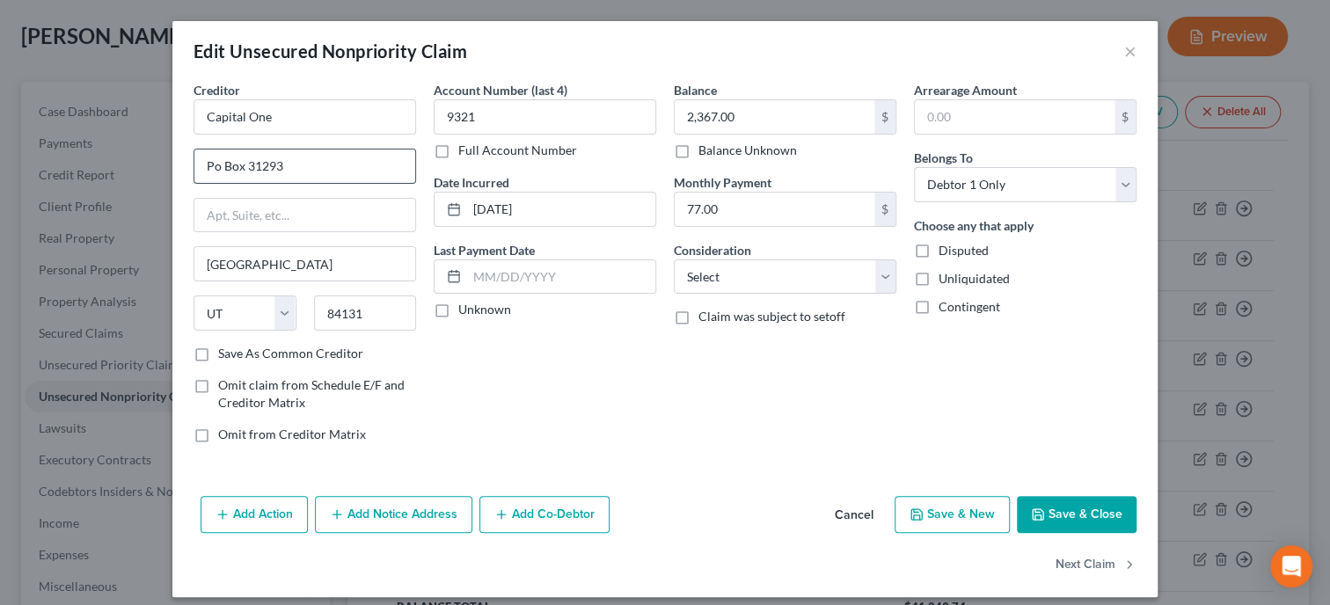
click at [218, 173] on input "Po Box 31293" at bounding box center [304, 166] width 221 height 33
type input "PO Box 31293"
click at [674, 260] on select "Select Cable / Satellite Services Collection Agency Credit Card Debt Debt Couns…" at bounding box center [785, 277] width 223 height 35
select select "2"
click option "Credit Card Debt" at bounding box center [0, 0] width 0 height 0
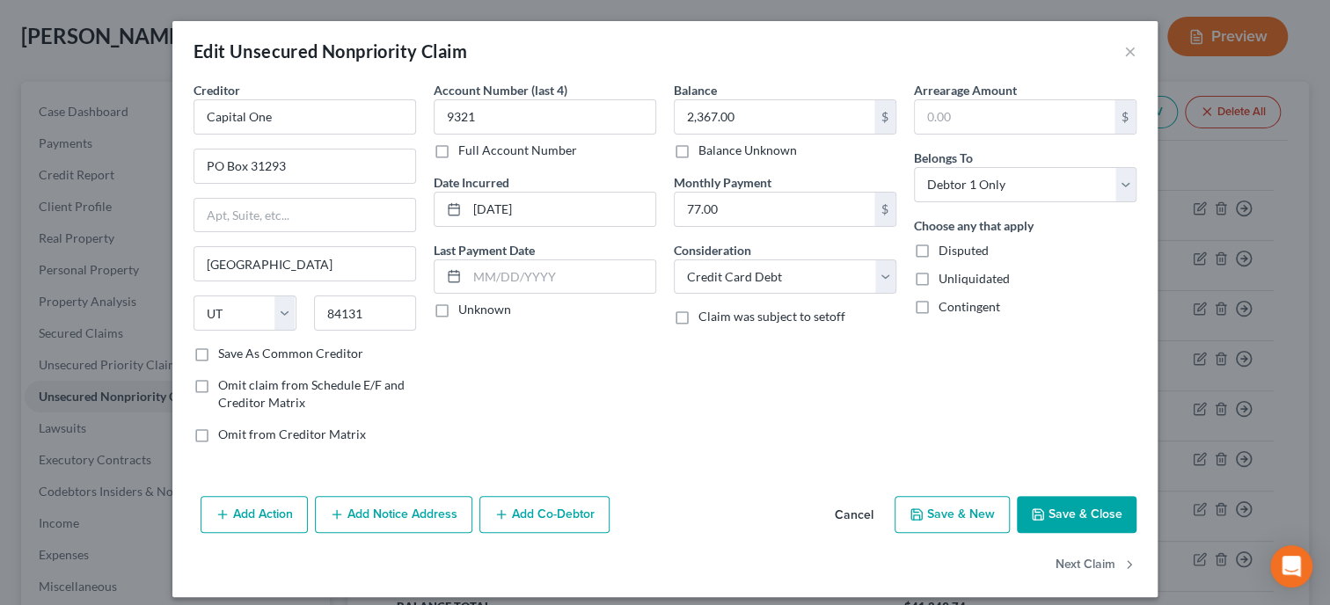
click at [1071, 514] on button "Save & Close" at bounding box center [1077, 514] width 120 height 37
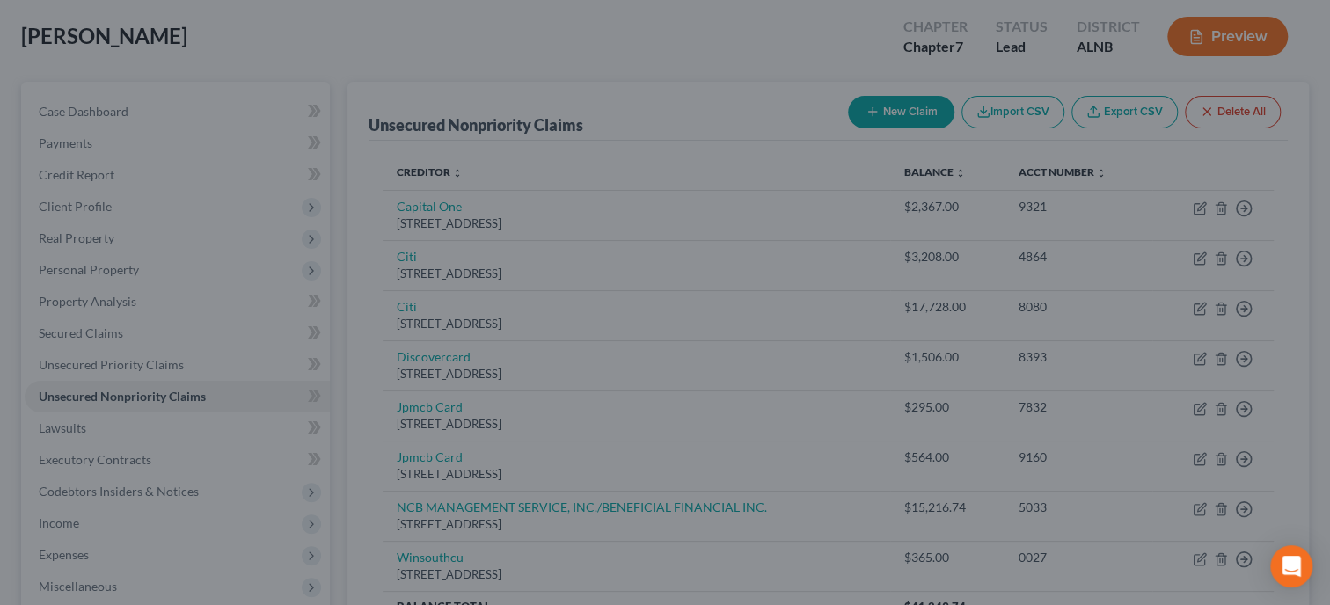
type input "0"
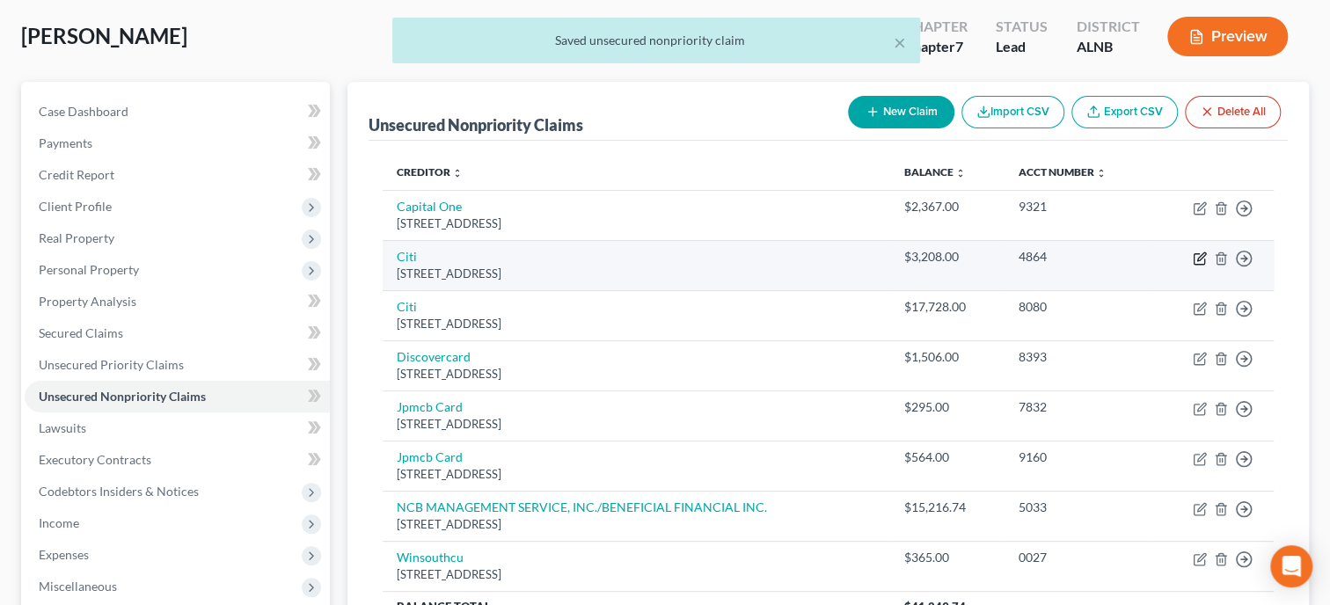
click at [1201, 252] on icon "button" at bounding box center [1200, 259] width 14 height 14
select select "43"
select select "2"
select select "0"
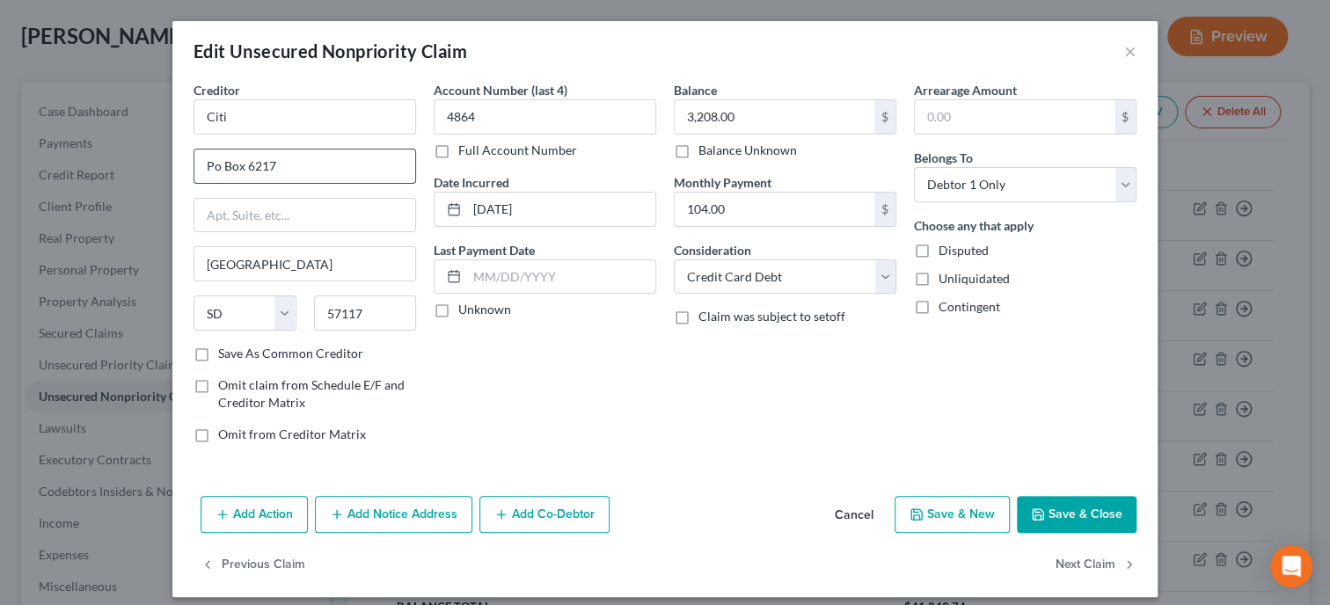
click at [218, 168] on input "Po Box 6217" at bounding box center [304, 166] width 221 height 33
type input "PO Box 6217"
click at [1080, 516] on button "Save & Close" at bounding box center [1077, 514] width 120 height 37
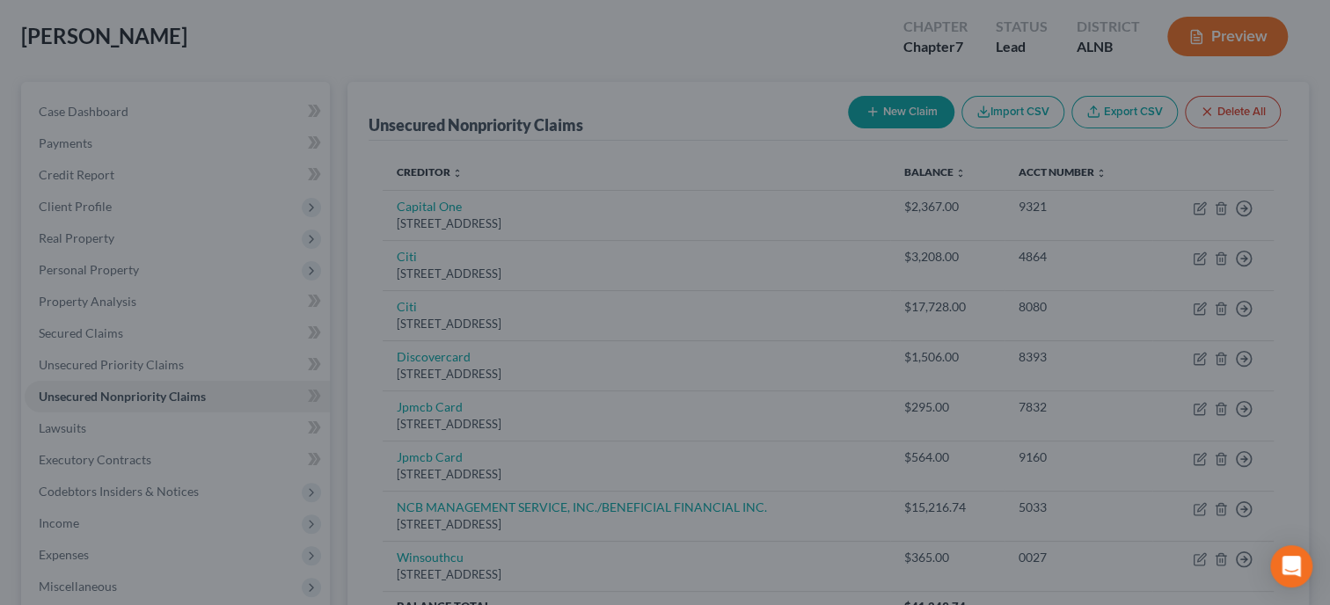
type input "0"
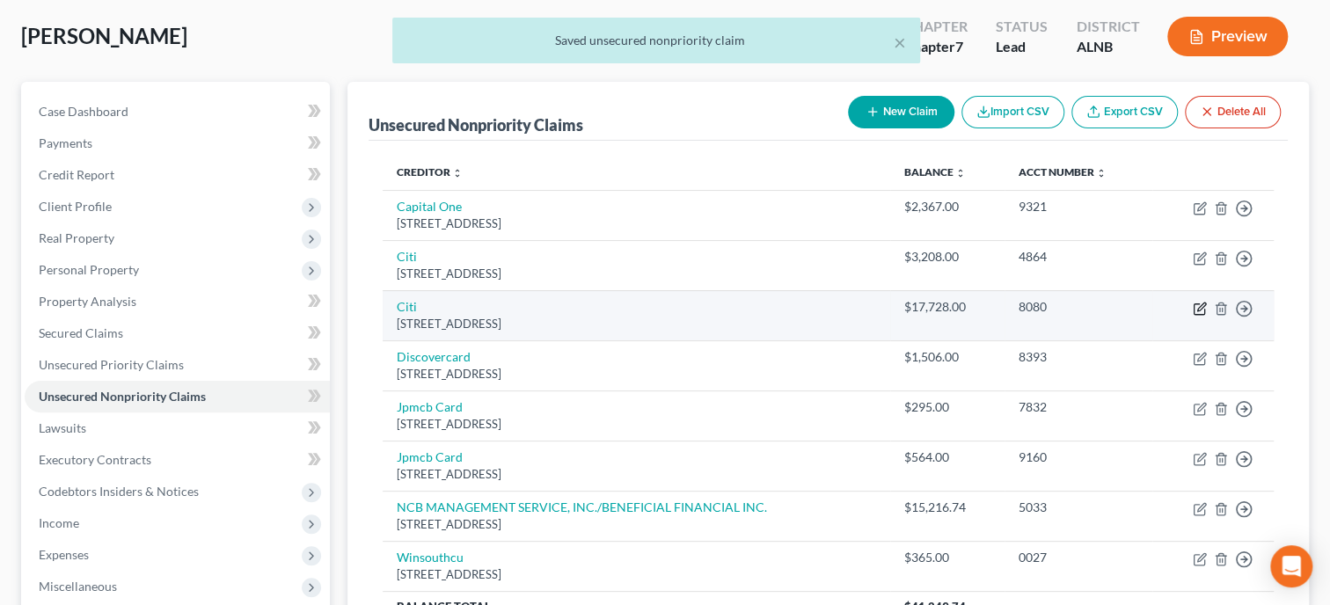
click at [1197, 307] on icon "button" at bounding box center [1200, 309] width 14 height 14
select select "43"
select select "2"
select select "0"
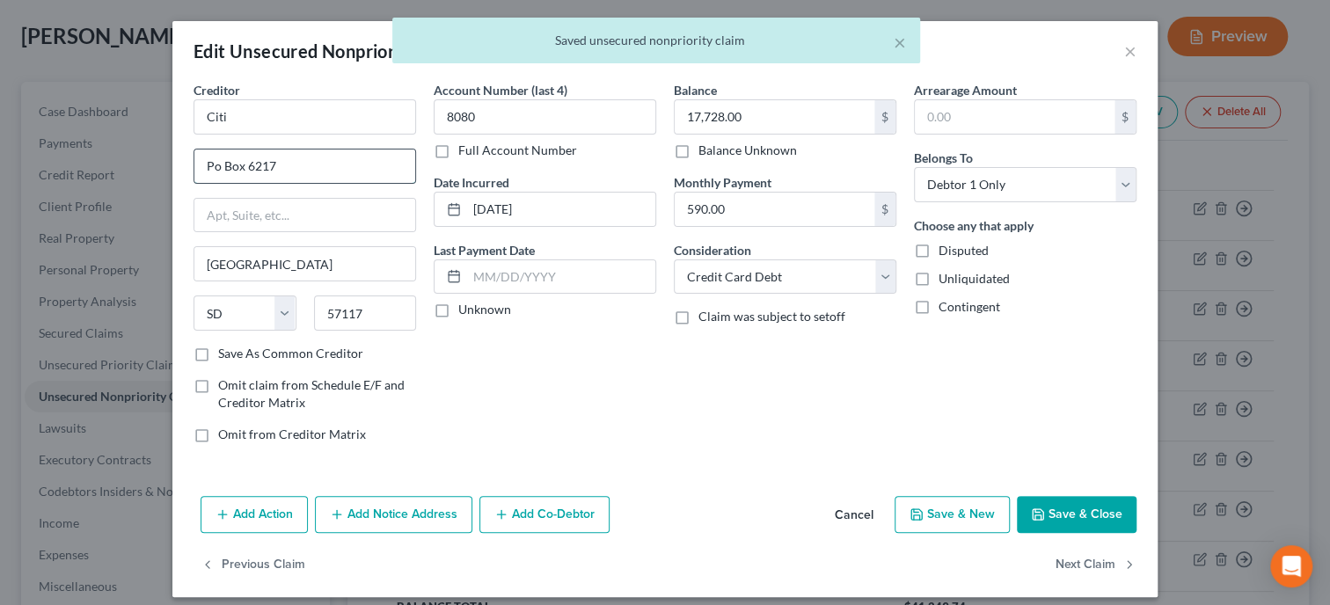
click at [215, 171] on input "Po Box 6217" at bounding box center [304, 166] width 221 height 33
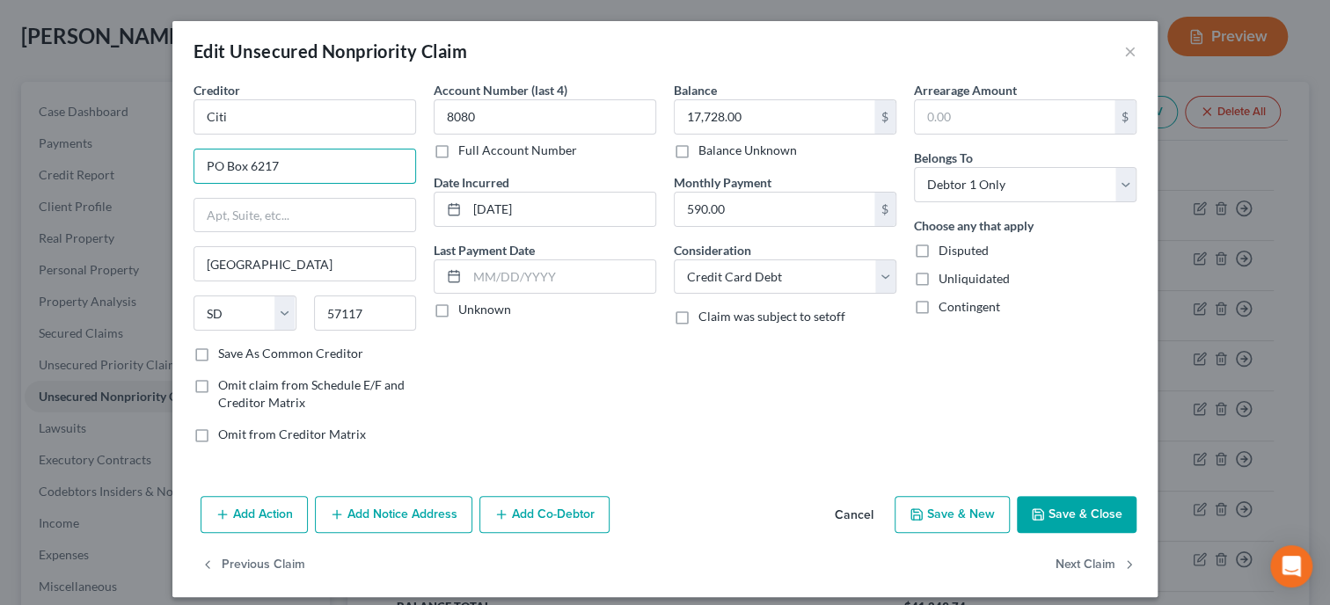
type input "PO Box 6217"
click at [1037, 503] on button "Save & Close" at bounding box center [1077, 514] width 120 height 37
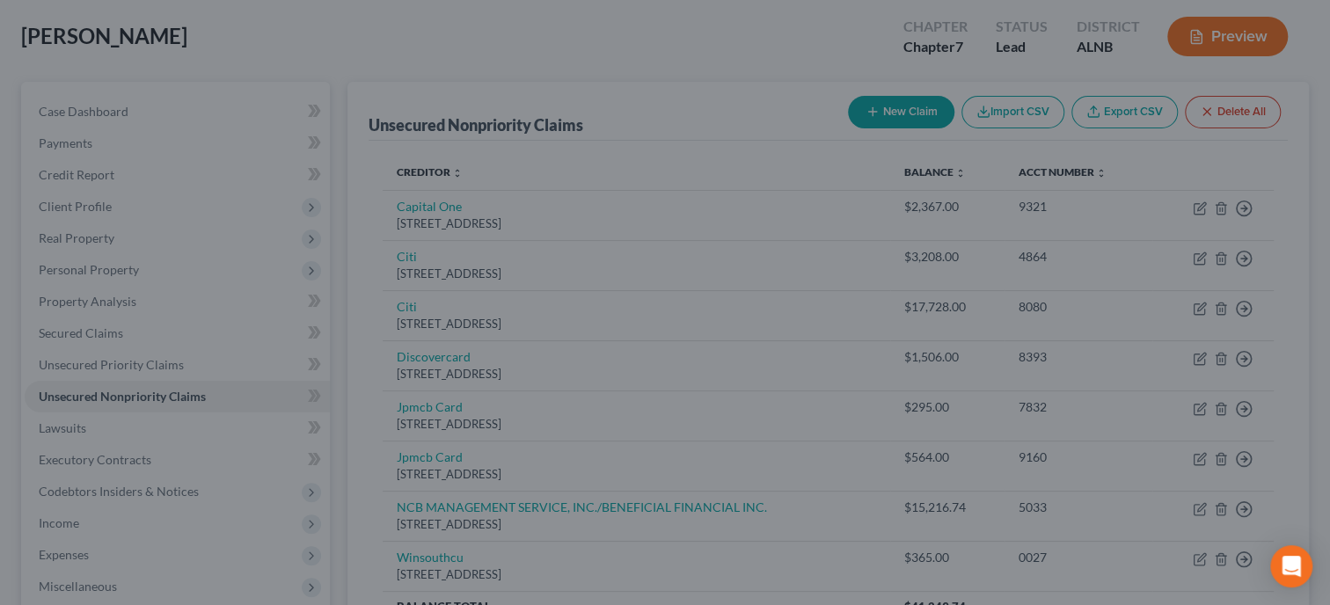
type input "0"
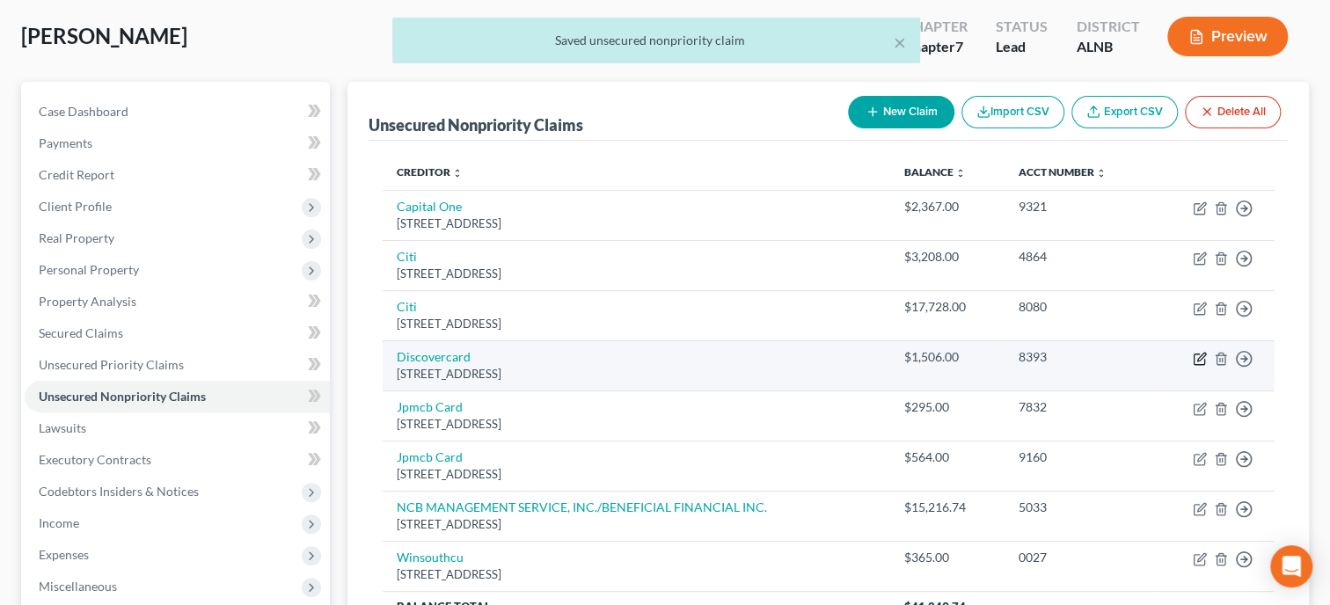
click at [1194, 354] on icon "button" at bounding box center [1199, 359] width 11 height 11
select select "46"
select select "2"
select select "0"
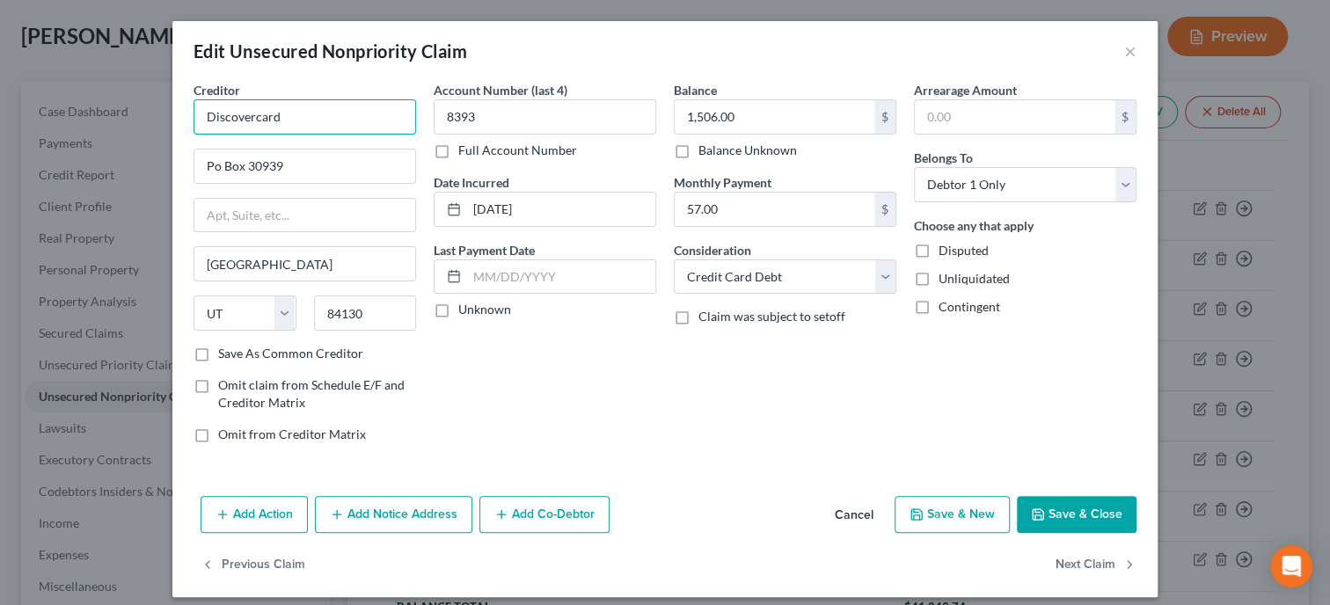
click at [253, 117] on input "Discovercard" at bounding box center [305, 116] width 223 height 35
click at [216, 165] on input "Po Box 30939" at bounding box center [304, 166] width 221 height 33
type input "Discover"
type input "PO Box 30939"
click at [1094, 515] on button "Save & Close" at bounding box center [1077, 514] width 120 height 37
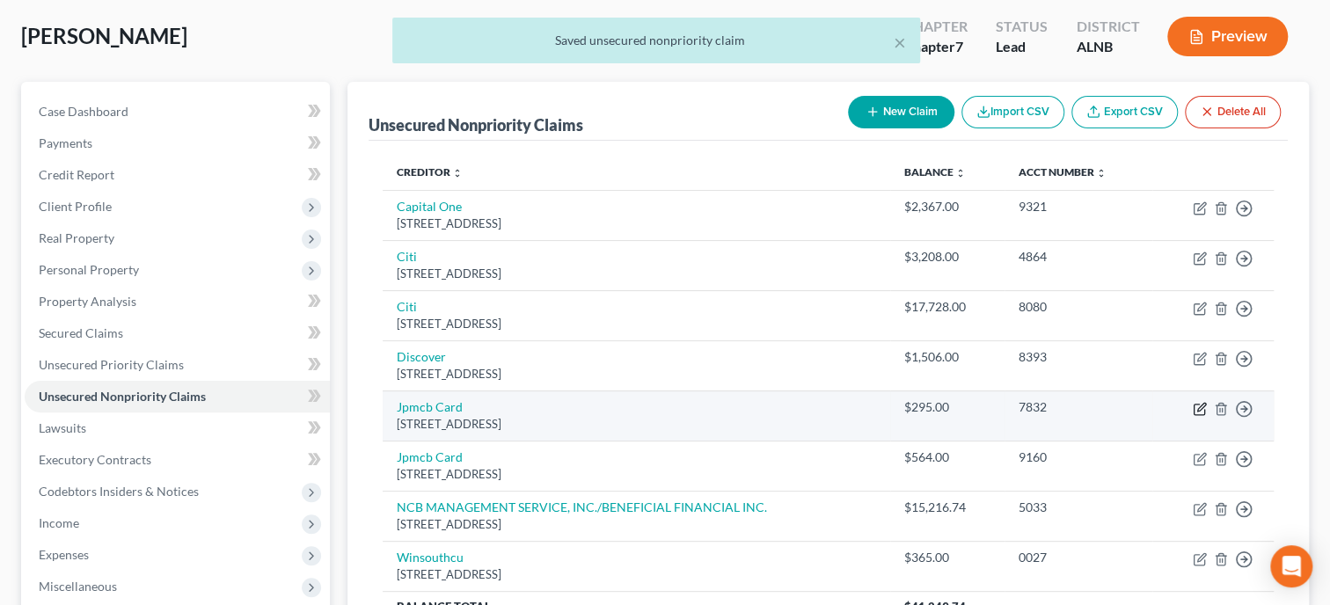
click at [1199, 406] on icon "button" at bounding box center [1200, 409] width 14 height 14
select select "7"
select select "2"
select select "0"
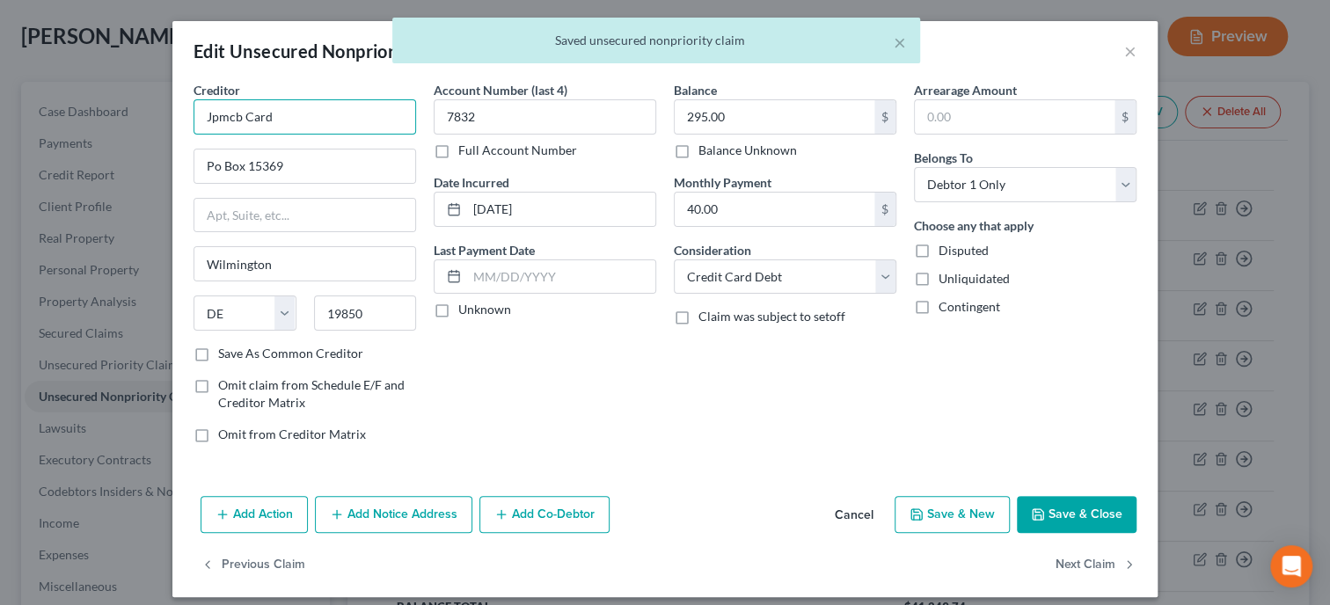
click at [213, 121] on input "Jpmcb Card" at bounding box center [305, 116] width 223 height 35
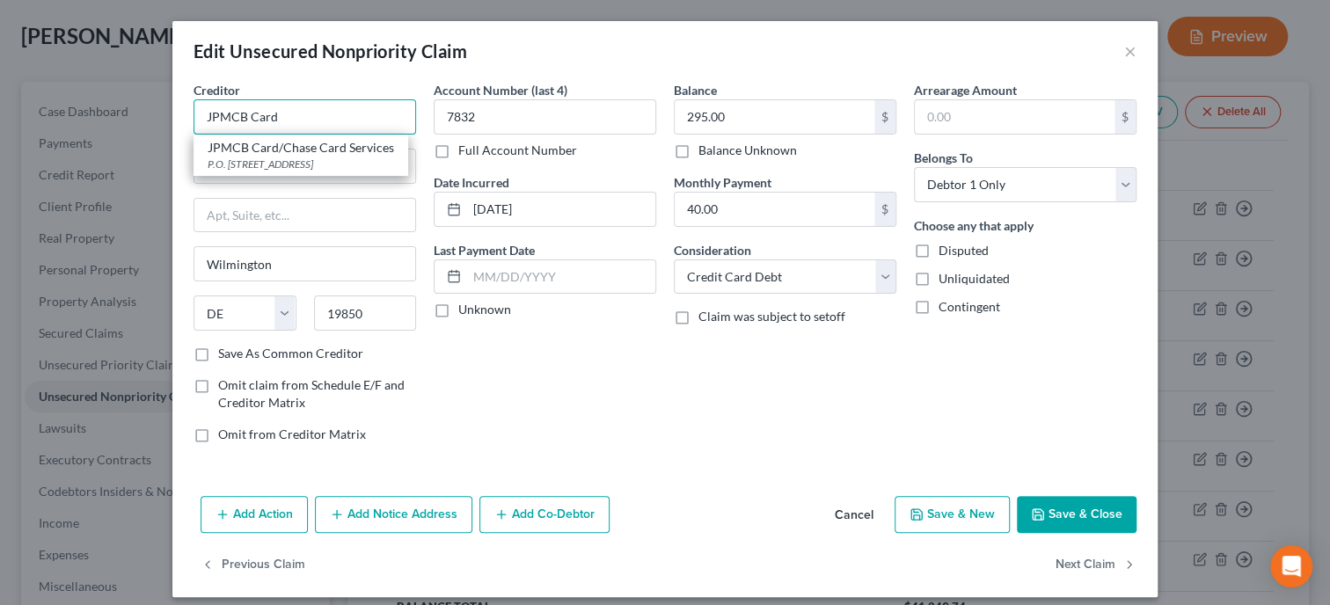
type input "JPMCB Card"
click at [171, 174] on div "Edit Unsecured Nonpriority Claim × Creditor * JPMCB Card JPMCB Card/Chase Card …" at bounding box center [665, 302] width 1330 height 605
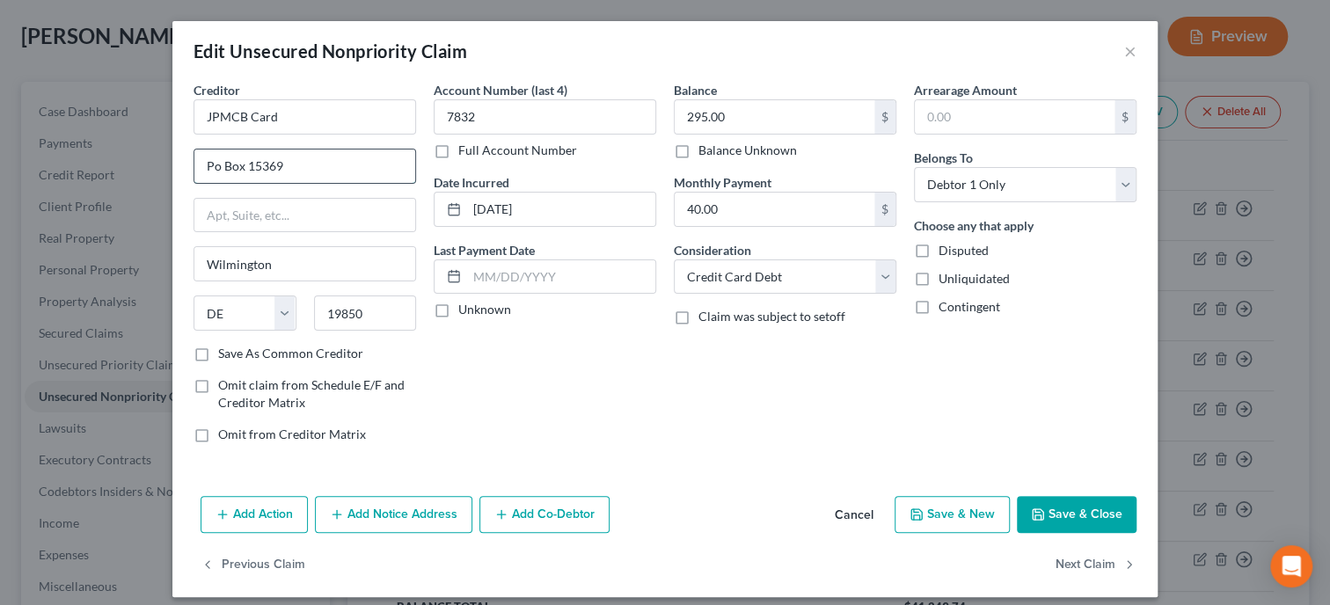
click at [217, 166] on input "Po Box 15369" at bounding box center [304, 166] width 221 height 33
type input "PO Box 15369"
click at [1122, 516] on button "Save & Close" at bounding box center [1077, 514] width 120 height 37
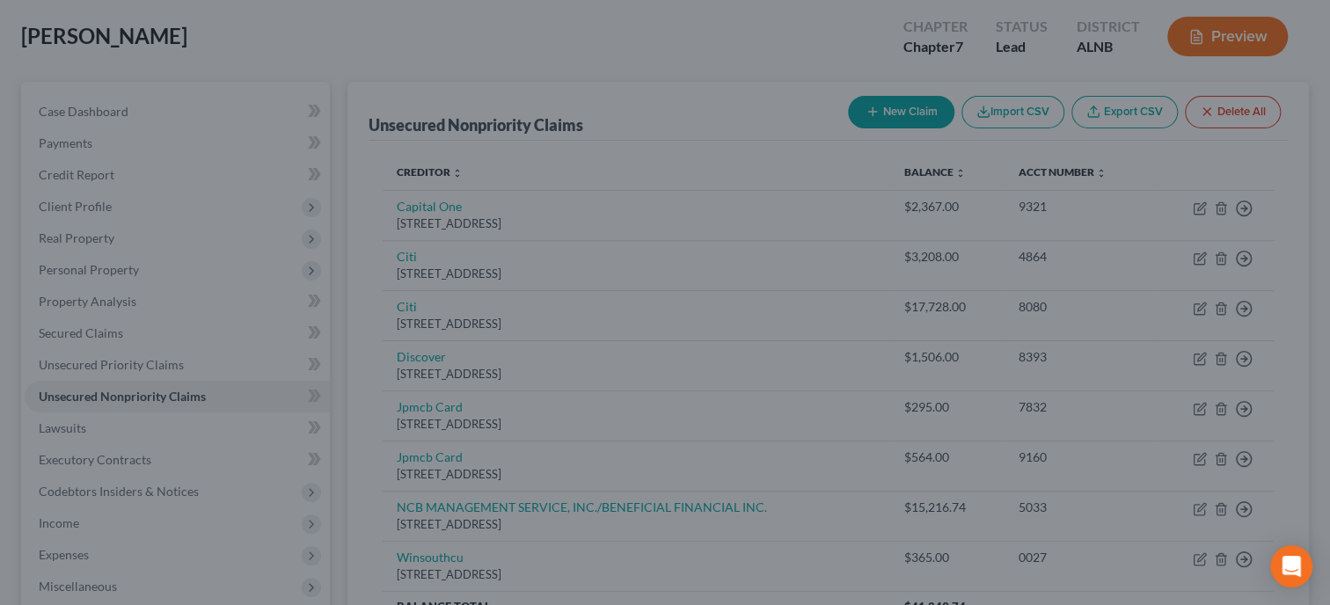
type input "0"
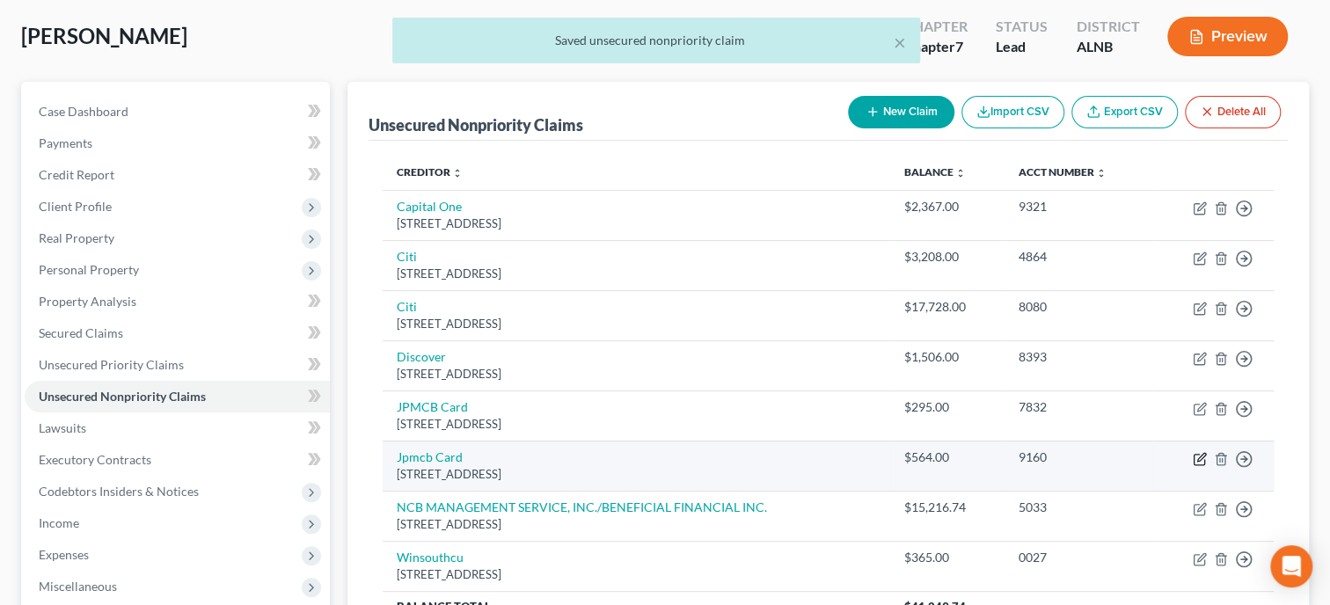
click at [1201, 459] on icon "button" at bounding box center [1200, 459] width 14 height 14
select select "7"
select select "0"
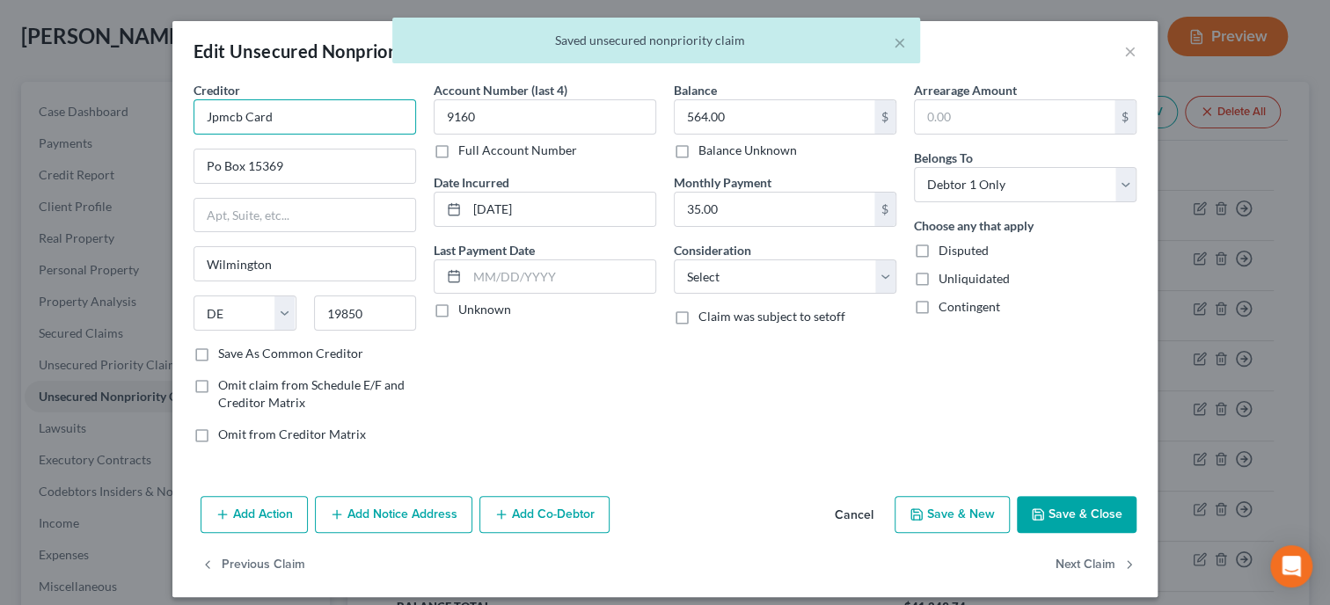
click at [216, 115] on input "Jpmcb Card" at bounding box center [305, 116] width 223 height 35
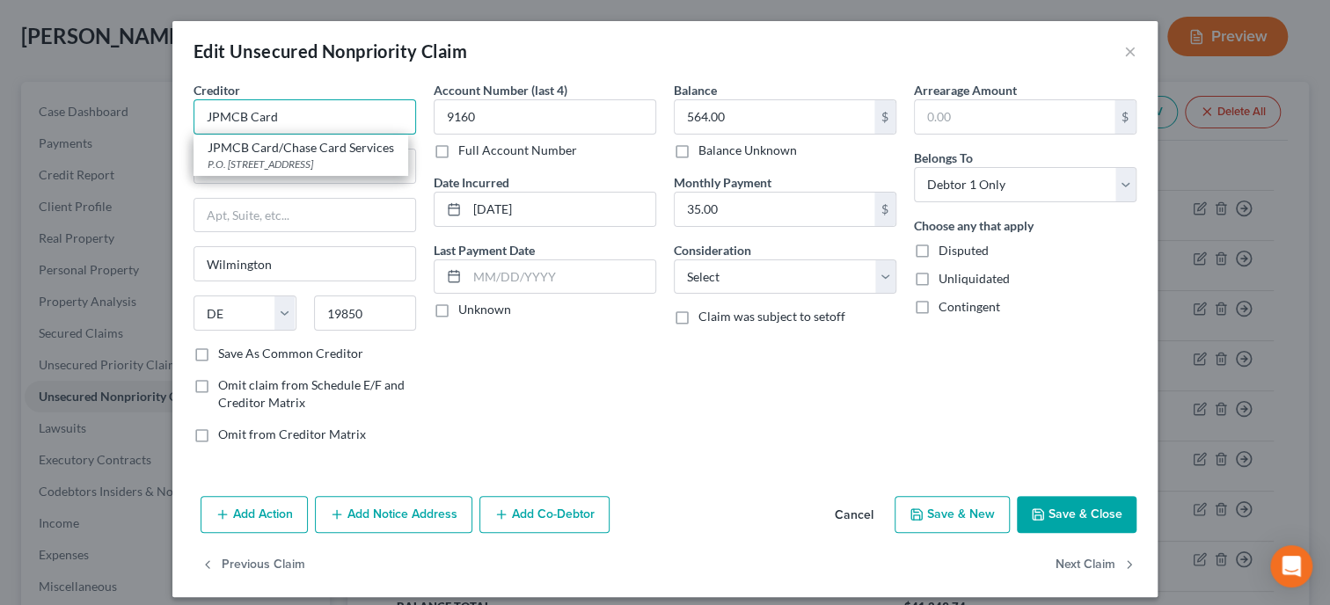
type input "JPMCB Card"
click at [187, 176] on div "Creditor * JPMCB Card JPMCB Card/Chase Card Services P.O. Box 15298, Wilmington…" at bounding box center [305, 269] width 240 height 377
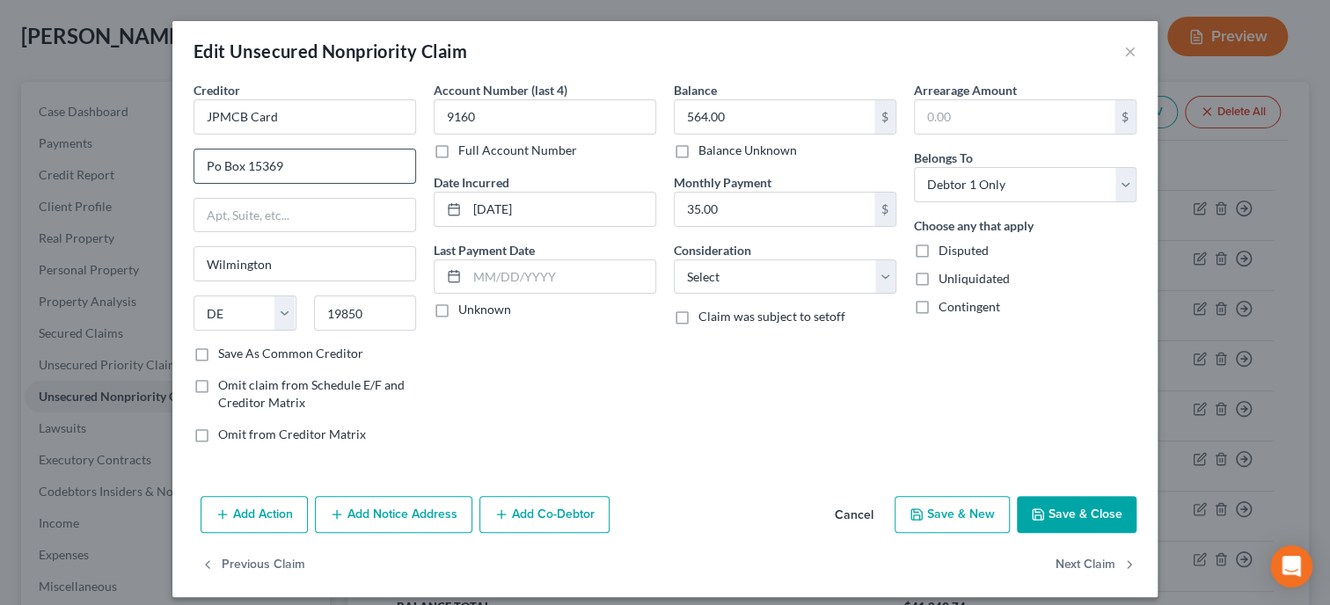
click at [214, 167] on input "Po Box 15369" at bounding box center [304, 166] width 221 height 33
type input "PO Box 15369"
select select "2"
click option "Credit Card Debt" at bounding box center [0, 0] width 0 height 0
click at [1053, 515] on button "Save & Close" at bounding box center [1077, 514] width 120 height 37
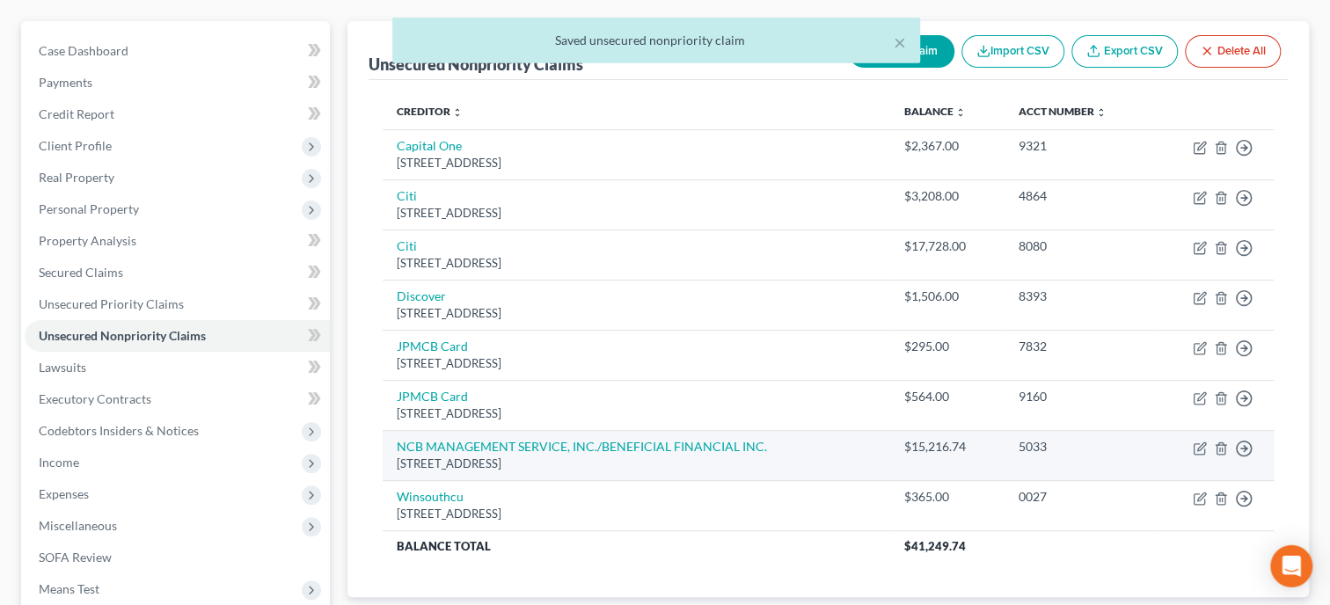
scroll to position [178, 0]
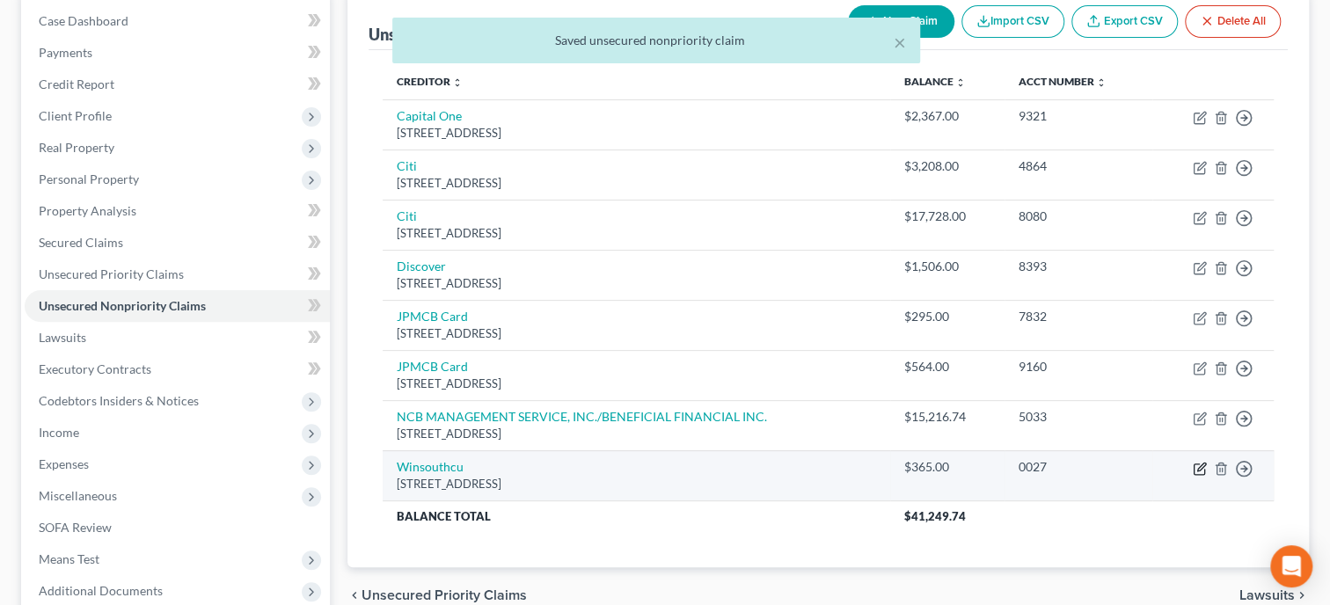
click at [1197, 467] on icon "button" at bounding box center [1200, 469] width 14 height 14
select select "0"
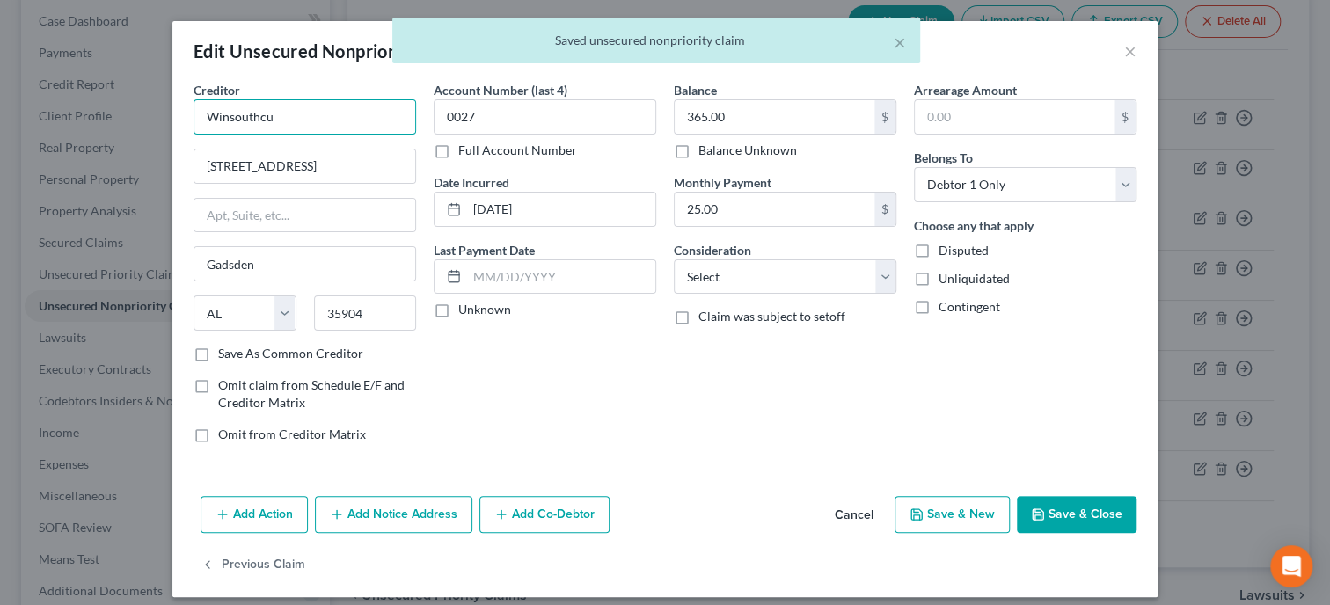
click at [280, 120] on input "Winsouthcu" at bounding box center [305, 116] width 223 height 35
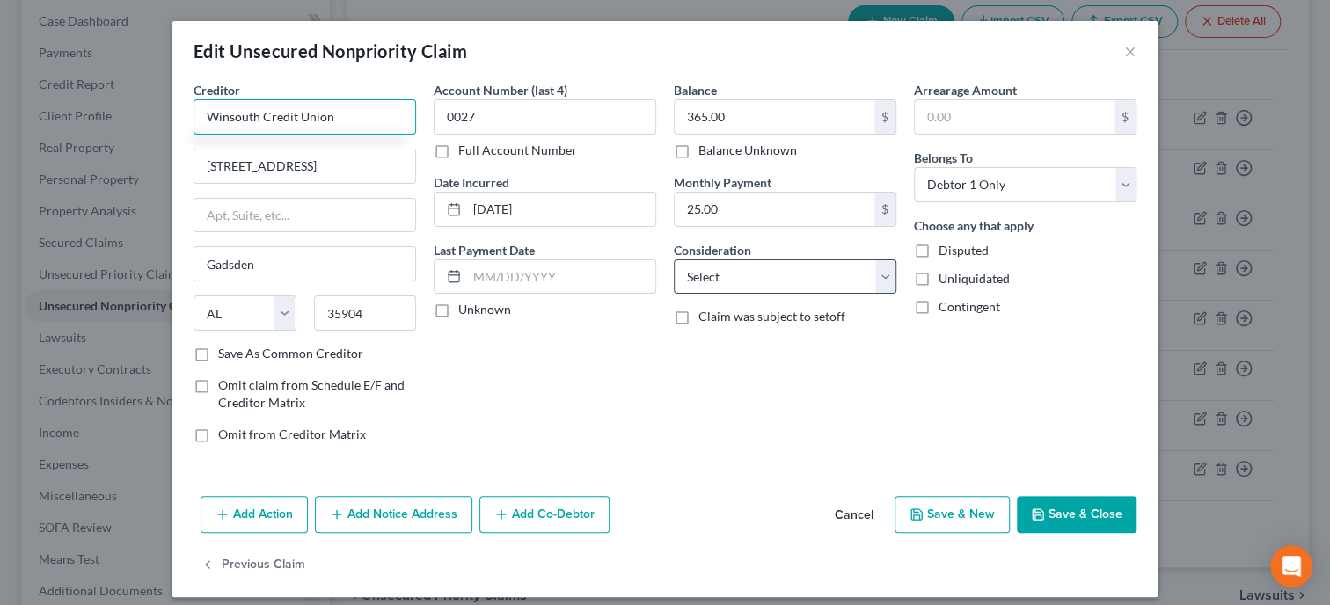
type input "Winsouth Credit Union"
select select "2"
click option "Credit Card Debt" at bounding box center [0, 0] width 0 height 0
click at [1043, 510] on icon "button" at bounding box center [1038, 515] width 14 height 14
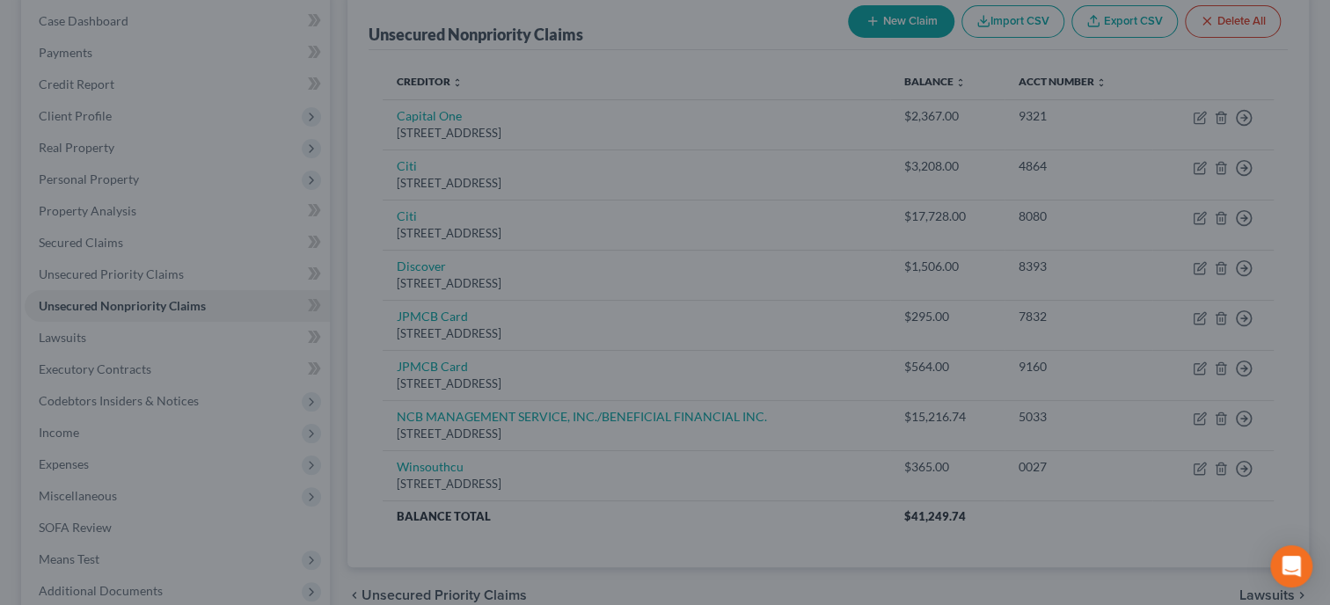
type input "0"
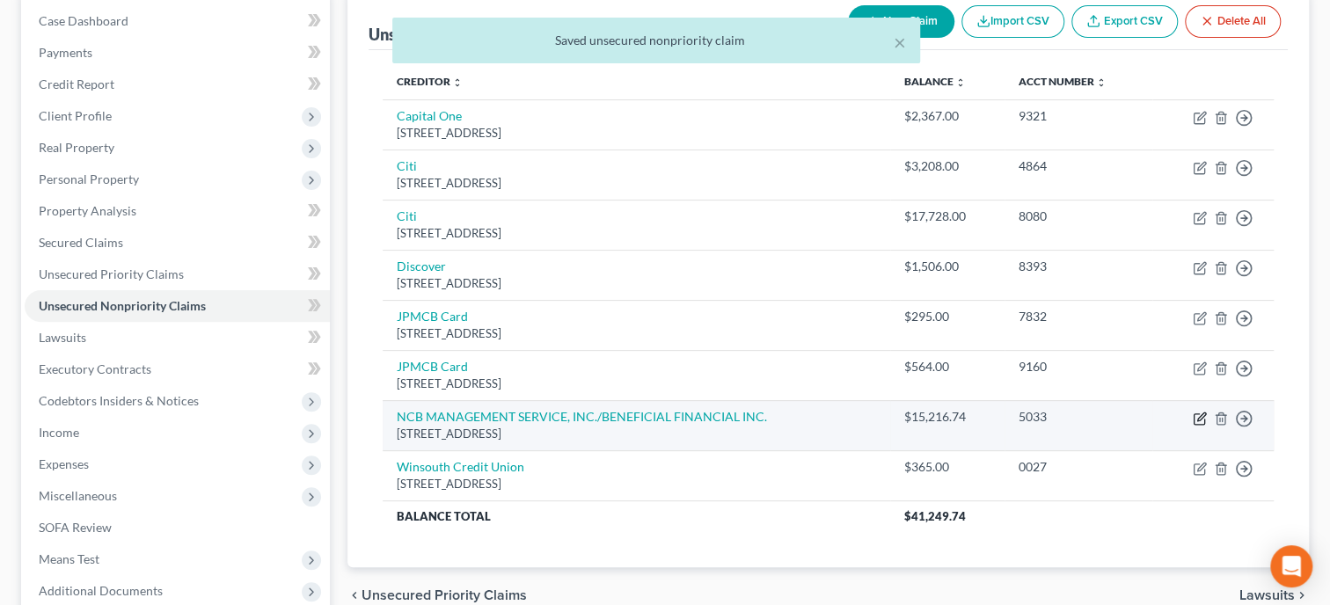
click at [1206, 414] on icon "button" at bounding box center [1200, 419] width 14 height 14
select select "39"
select select "1"
select select "0"
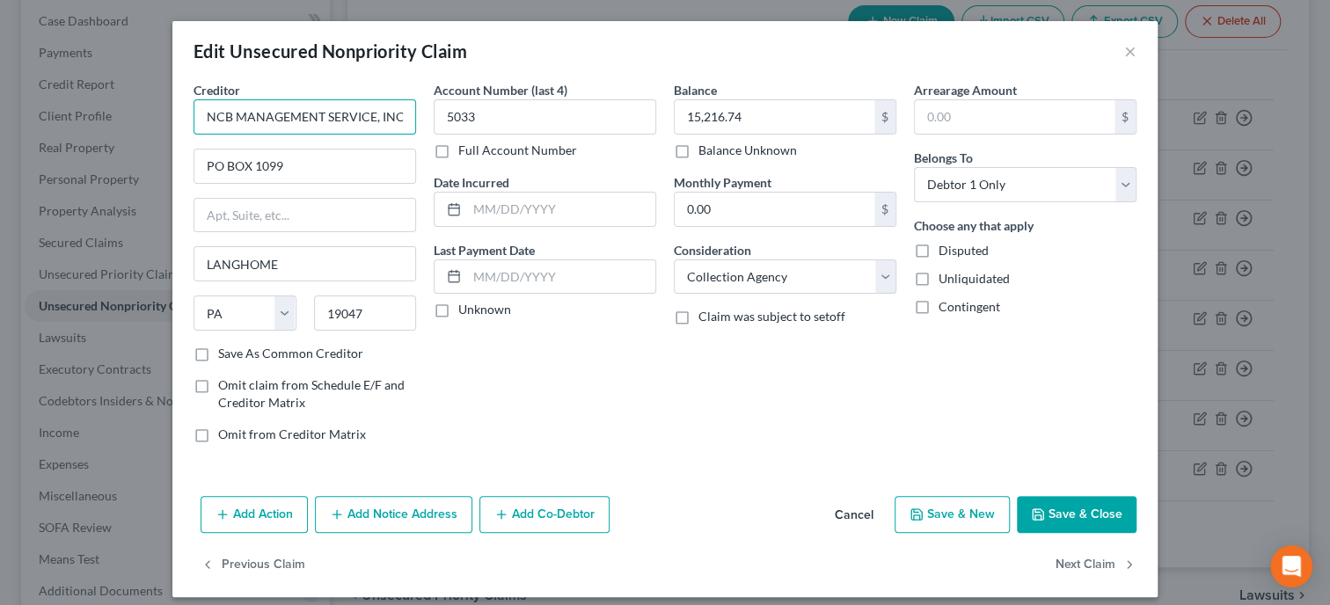
click at [245, 119] on input "NCB MANAGEMENT SERVICE, INC./BENEFICIAL FINANCIAL INC." at bounding box center [305, 116] width 223 height 35
click at [245, 121] on input "NCB Management Services, Inc./BENEFICIAL FINANCIAL INC." at bounding box center [305, 116] width 223 height 35
click at [355, 115] on input "NCB Management Services, Inc./Beneficial Financial INC." at bounding box center [305, 116] width 223 height 35
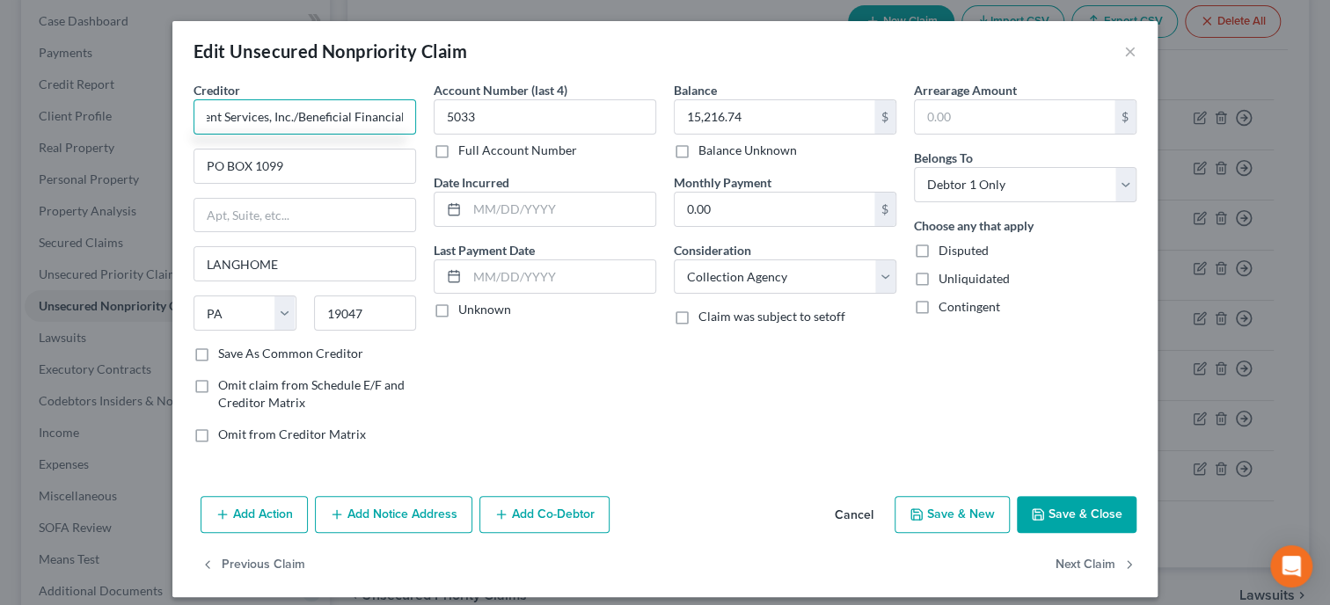
click at [403, 119] on input "NCB Management Services, Inc./Beneficial Financial INC." at bounding box center [305, 116] width 223 height 35
type input "NCB Management Services, Inc./Beneficial Financial Inc."
click at [235, 173] on input "PO BOX 1099" at bounding box center [304, 166] width 221 height 33
type input "PO Box 1099"
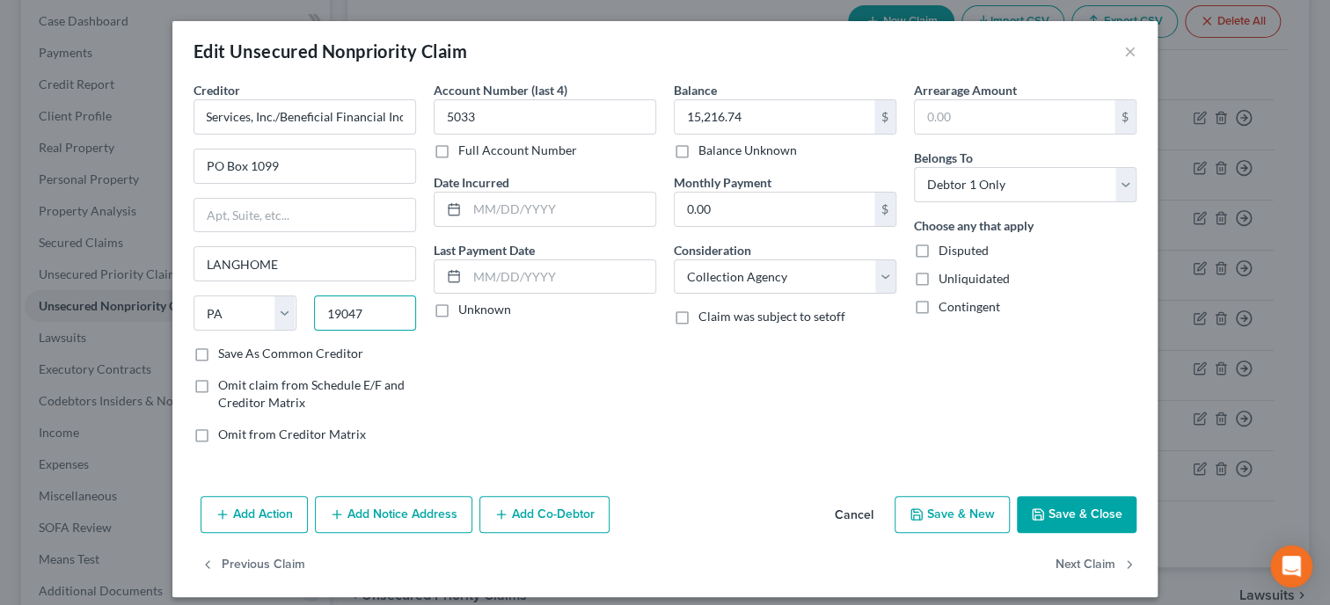
click at [397, 304] on input "19047" at bounding box center [365, 313] width 103 height 35
type input "1"
type input "19407"
type input "Audubon"
click at [503, 369] on div "Account Number (last 4) 5033 Full Account Number Date Incurred Last Payment Dat…" at bounding box center [545, 269] width 240 height 377
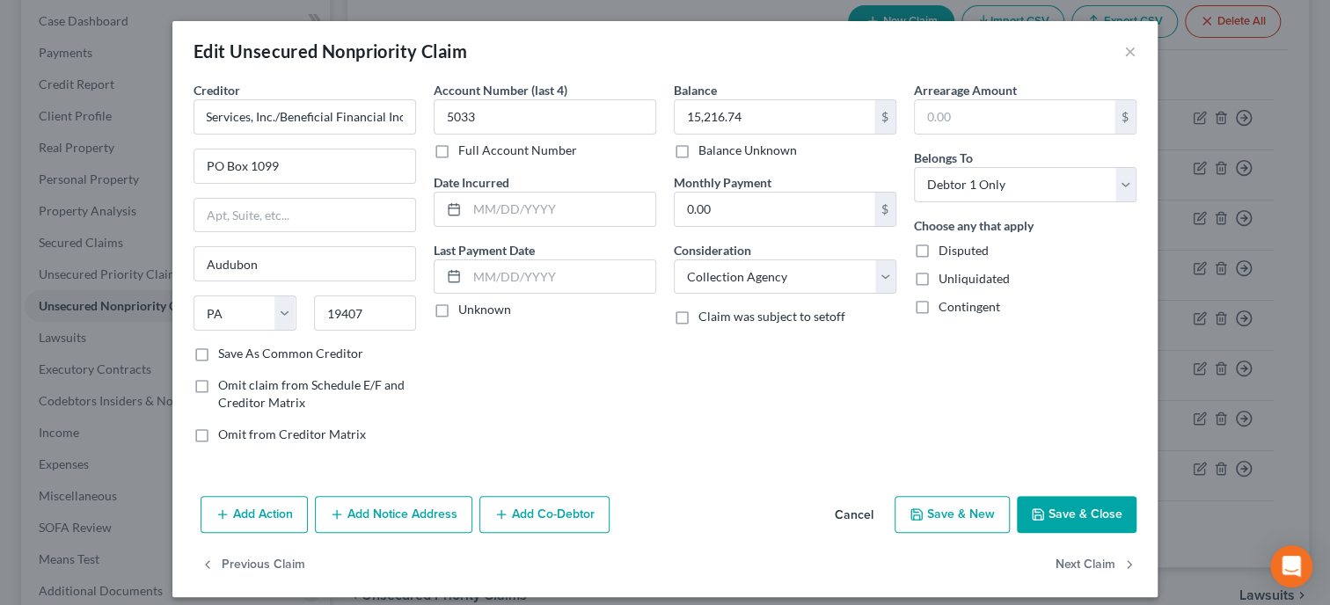
click at [1067, 516] on button "Save & Close" at bounding box center [1077, 514] width 120 height 37
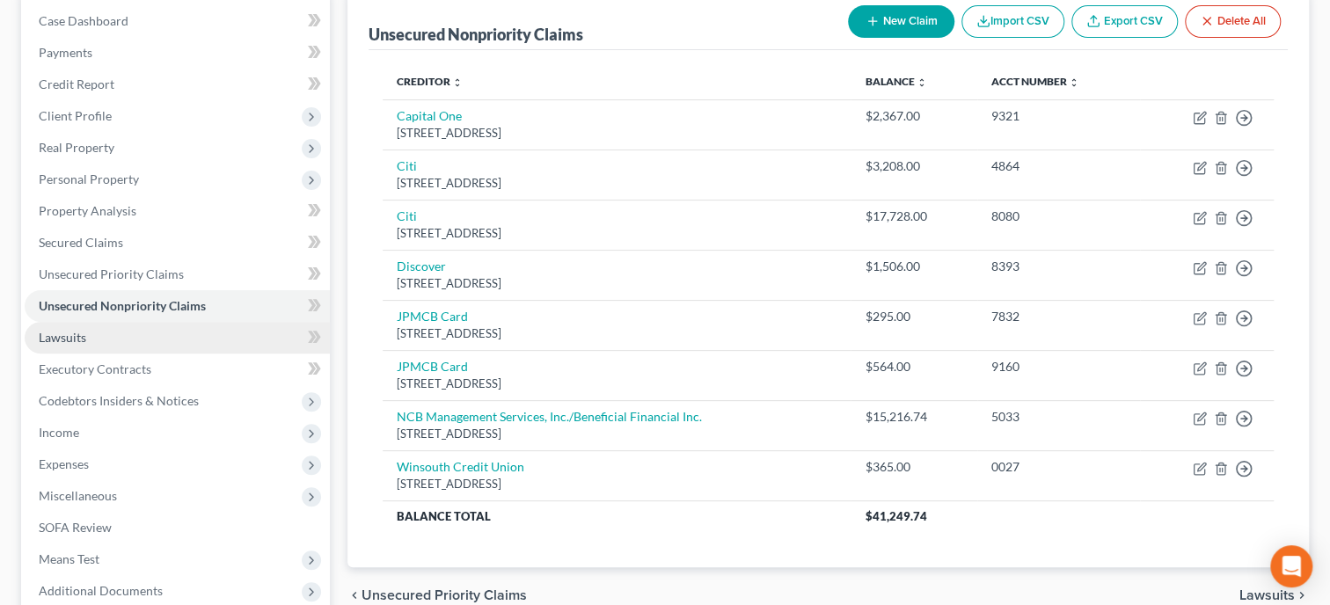
click at [127, 333] on link "Lawsuits" at bounding box center [177, 338] width 305 height 32
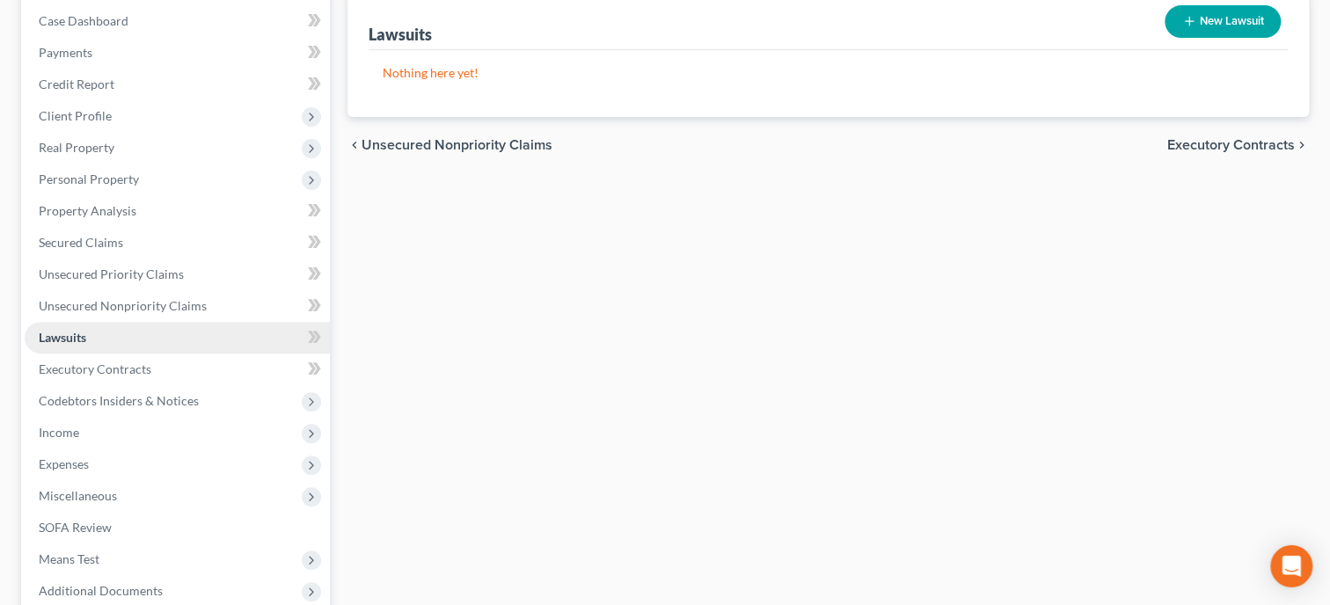
scroll to position [180, 0]
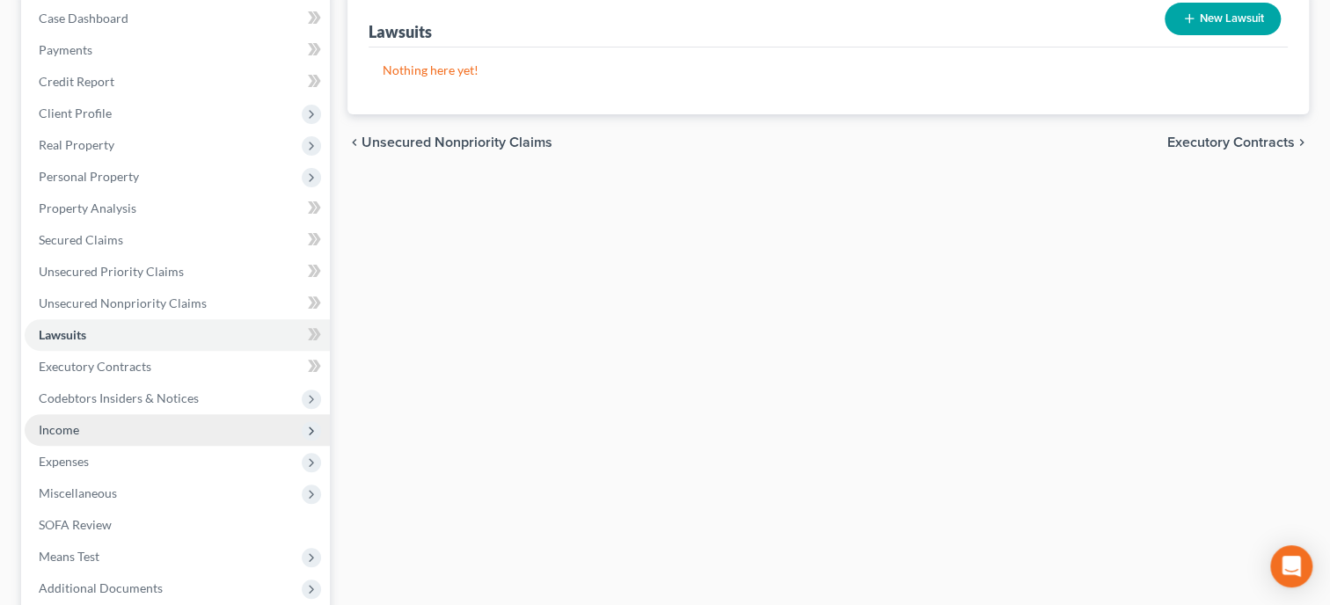
click at [101, 423] on span "Income" at bounding box center [177, 430] width 305 height 32
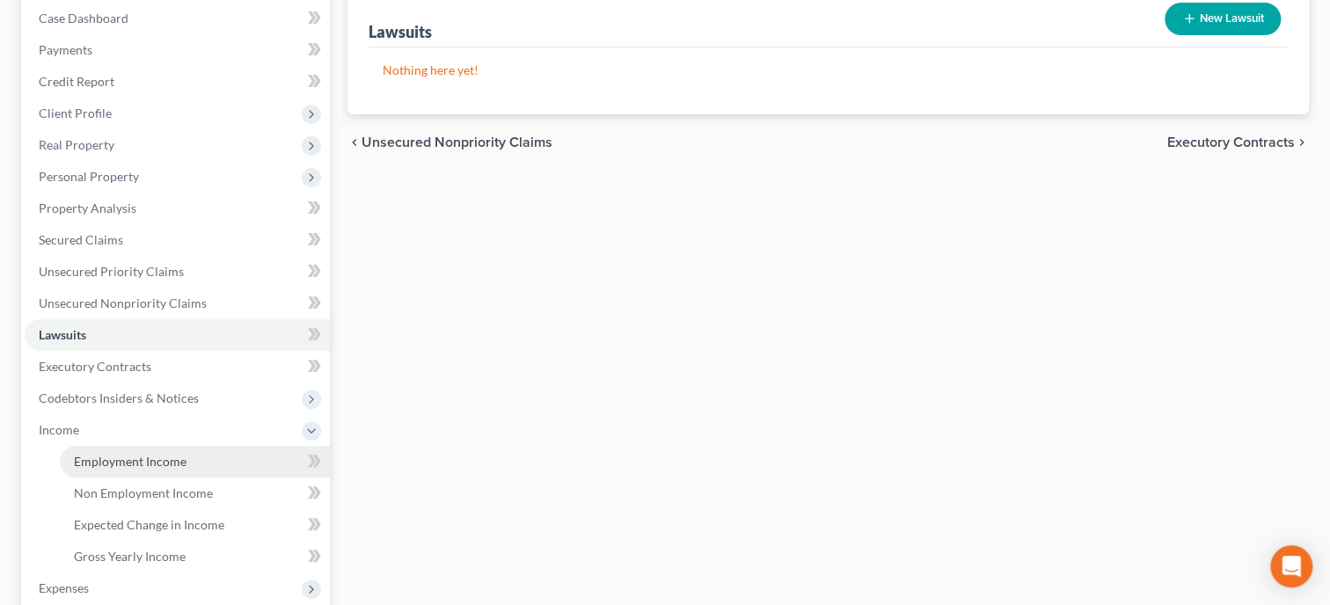
click at [96, 464] on span "Employment Income" at bounding box center [130, 461] width 113 height 15
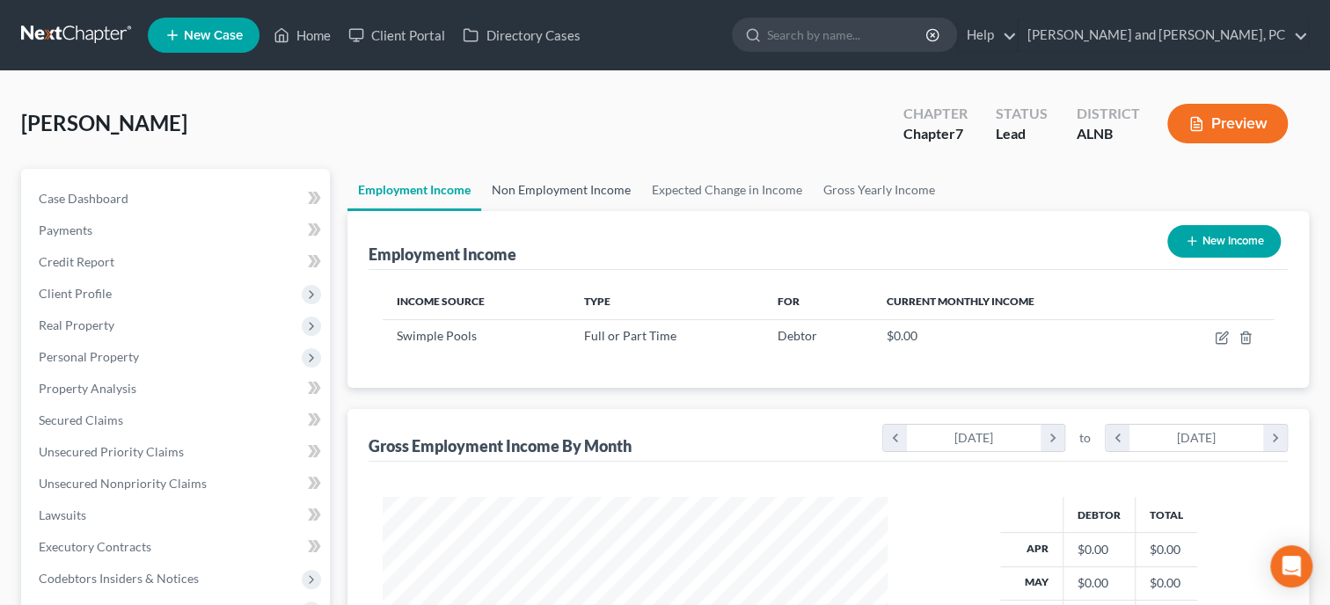
scroll to position [313, 540]
click at [1221, 339] on icon "button" at bounding box center [1223, 336] width 8 height 8
select select "0"
select select "3"
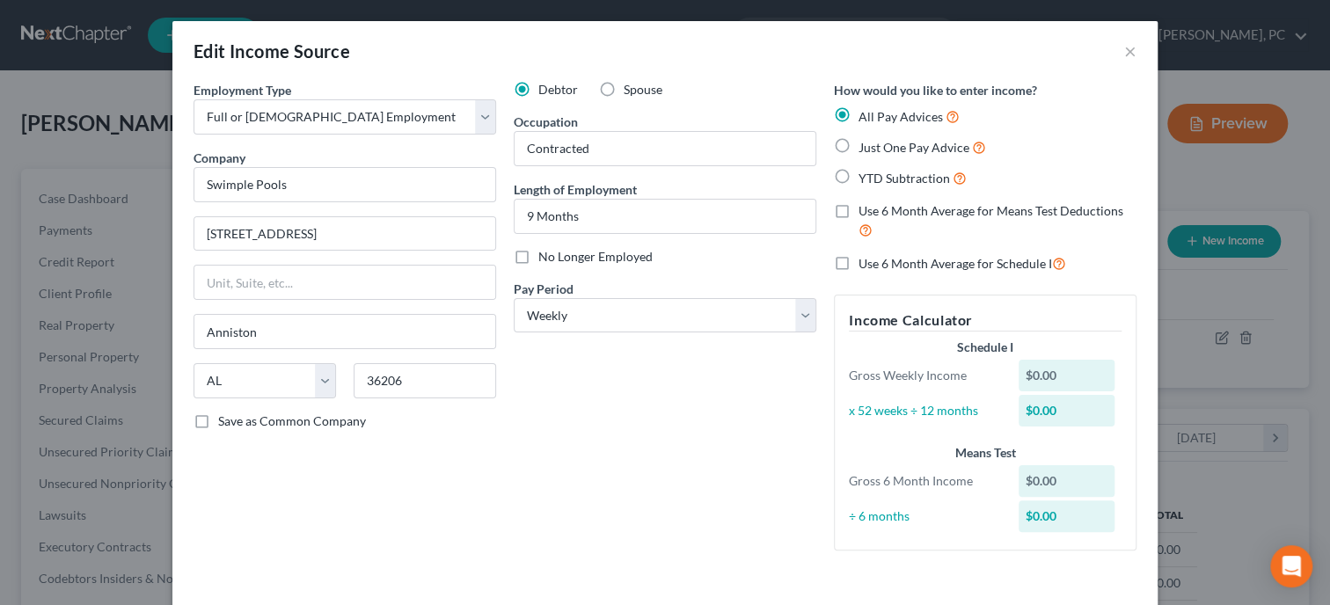
click at [859, 147] on label "Just One Pay Advice" at bounding box center [923, 147] width 128 height 20
click at [866, 147] on input "Just One Pay Advice" at bounding box center [871, 142] width 11 height 11
radio input "true"
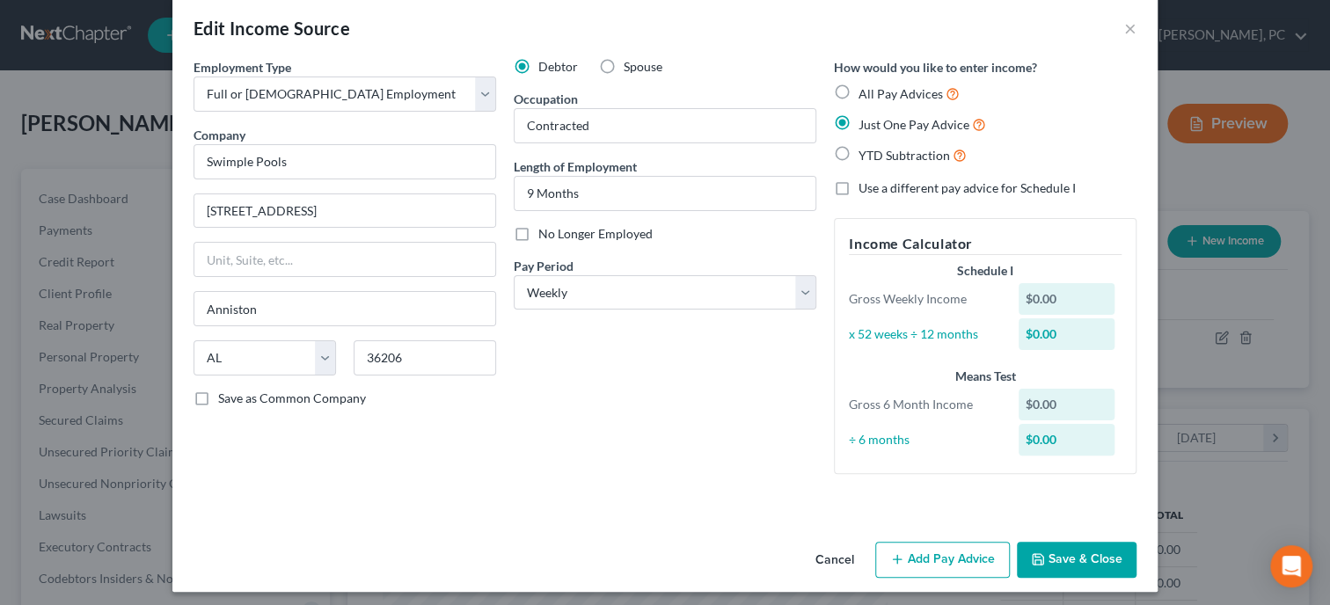
scroll to position [31, 0]
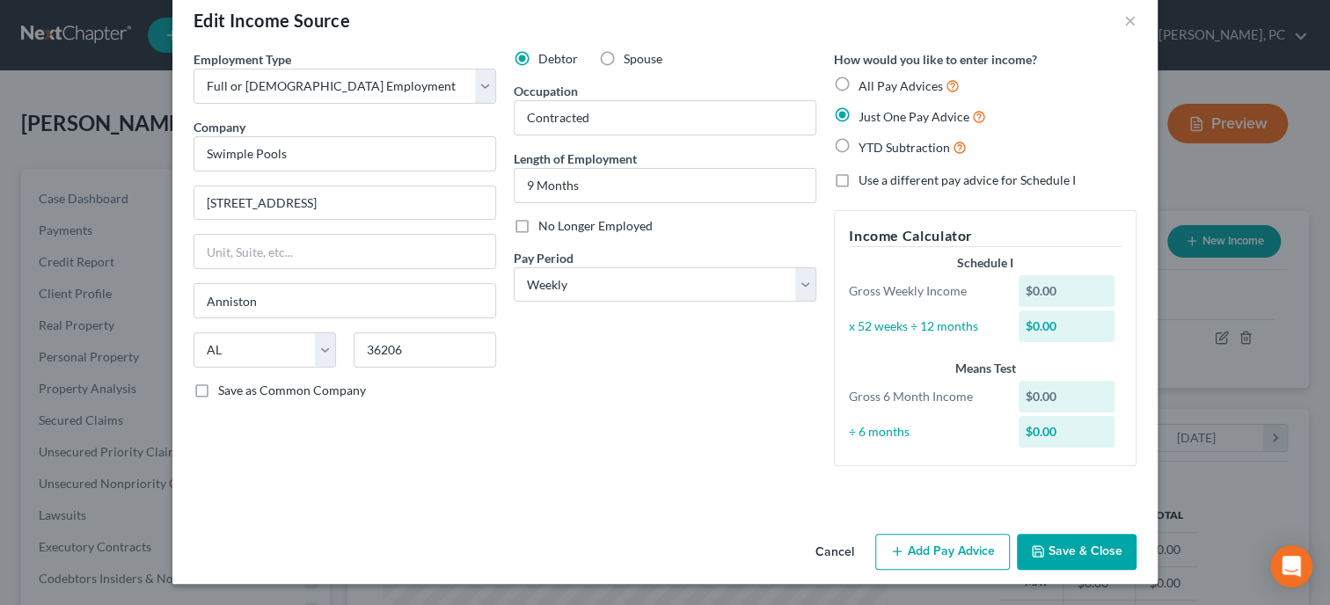
click at [930, 556] on button "Add Pay Advice" at bounding box center [942, 552] width 135 height 37
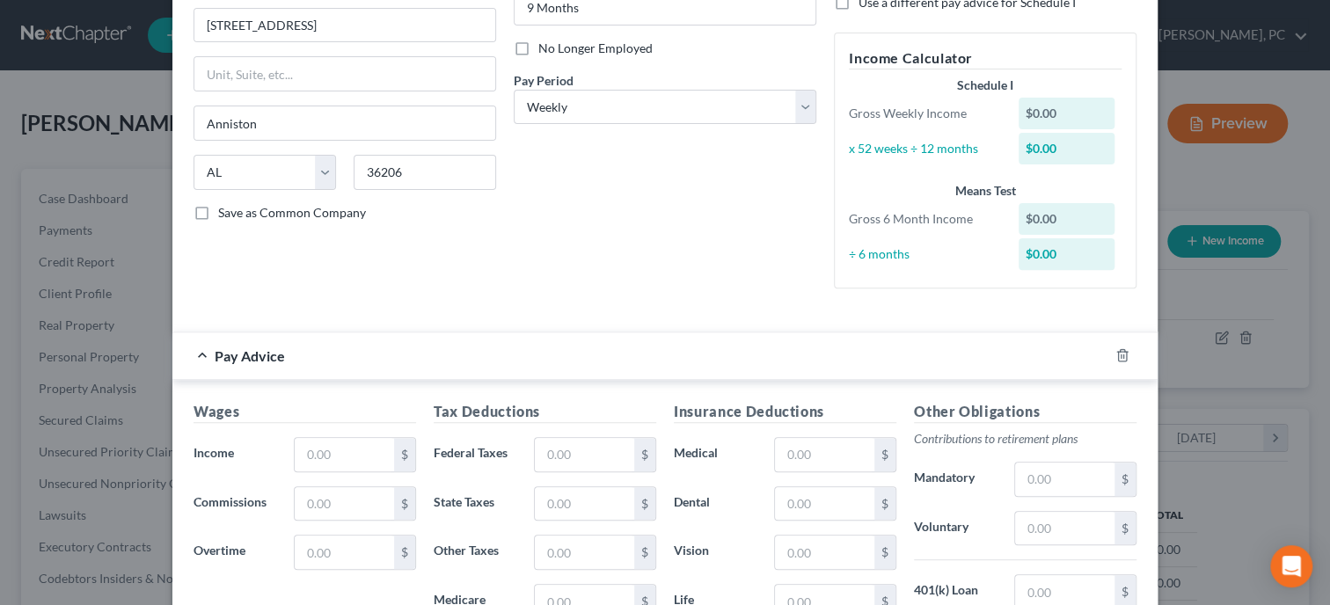
scroll to position [211, 0]
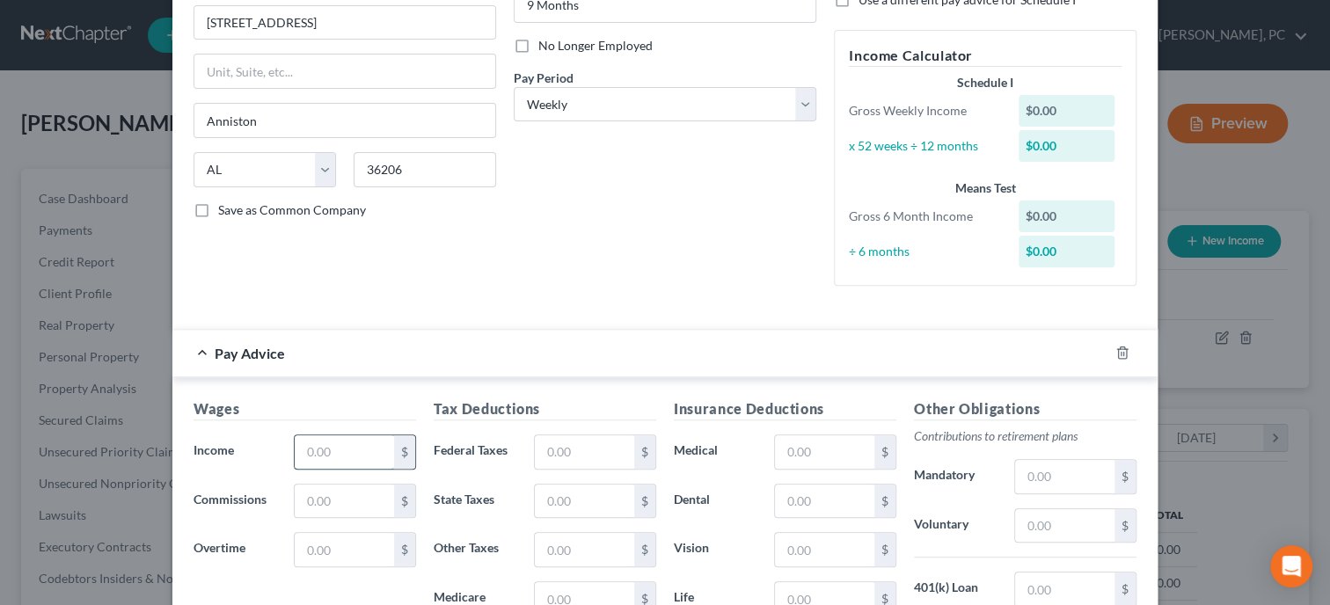
click at [377, 450] on input "text" at bounding box center [344, 451] width 99 height 33
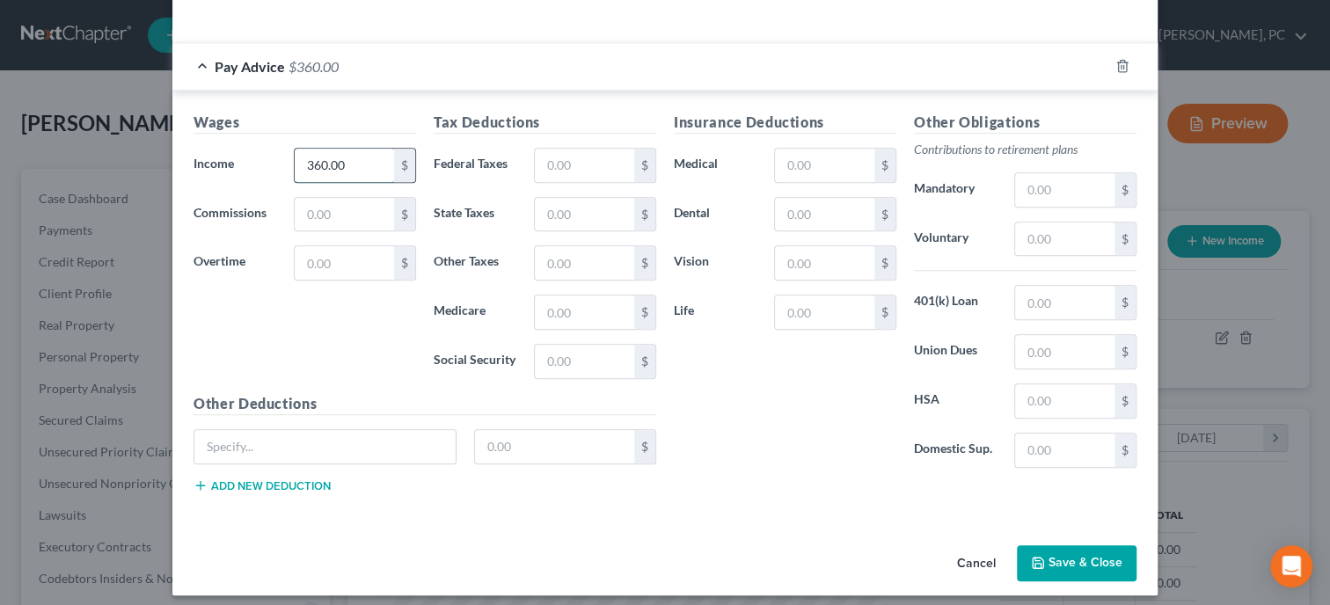
scroll to position [507, 0]
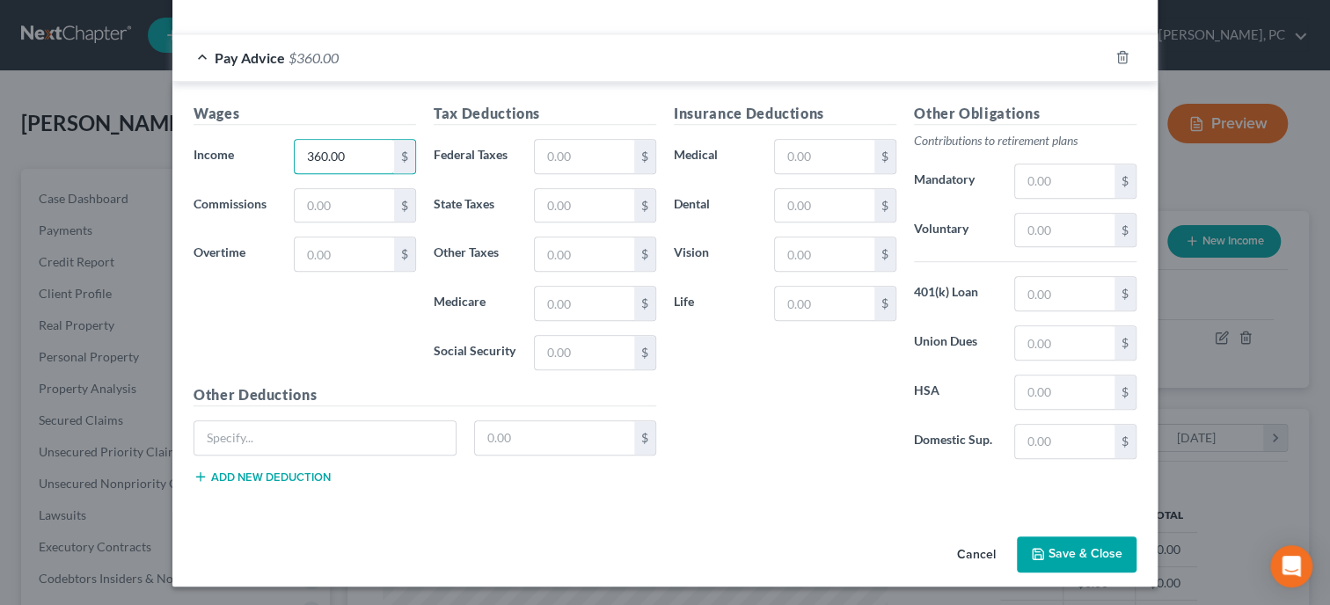
type input "360.00"
click at [1064, 557] on button "Save & Close" at bounding box center [1077, 555] width 120 height 37
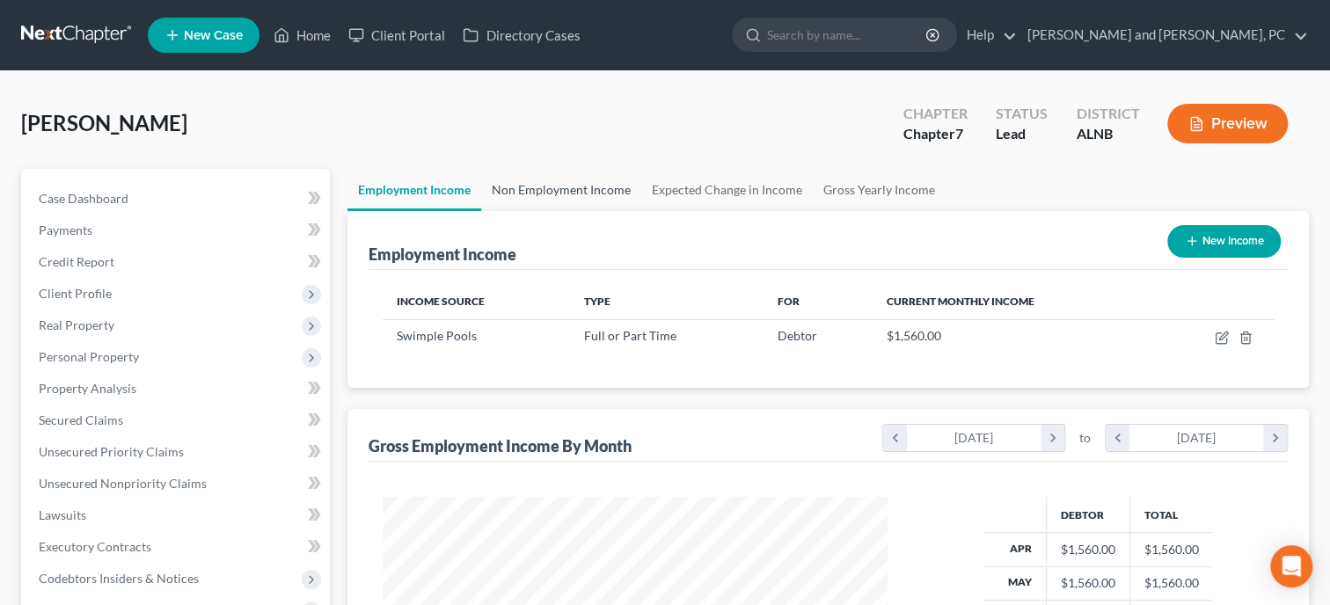
click at [568, 194] on link "Non Employment Income" at bounding box center [561, 190] width 160 height 42
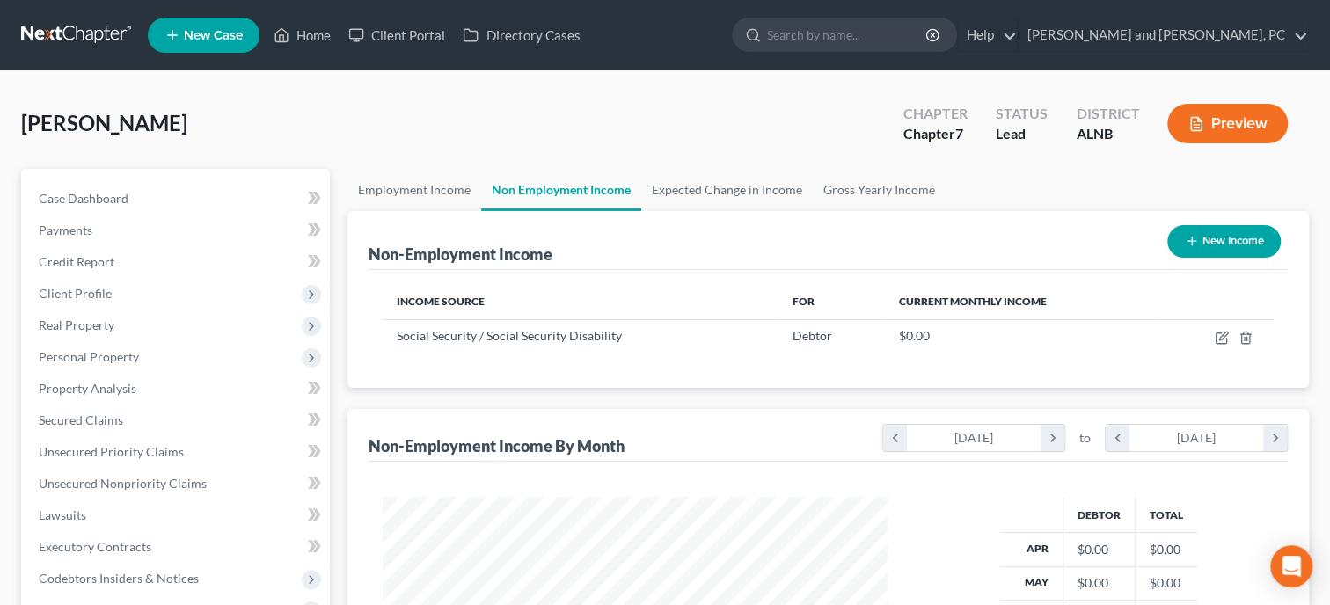
scroll to position [313, 540]
click at [1220, 333] on icon "button" at bounding box center [1222, 338] width 14 height 14
select select "4"
select select "0"
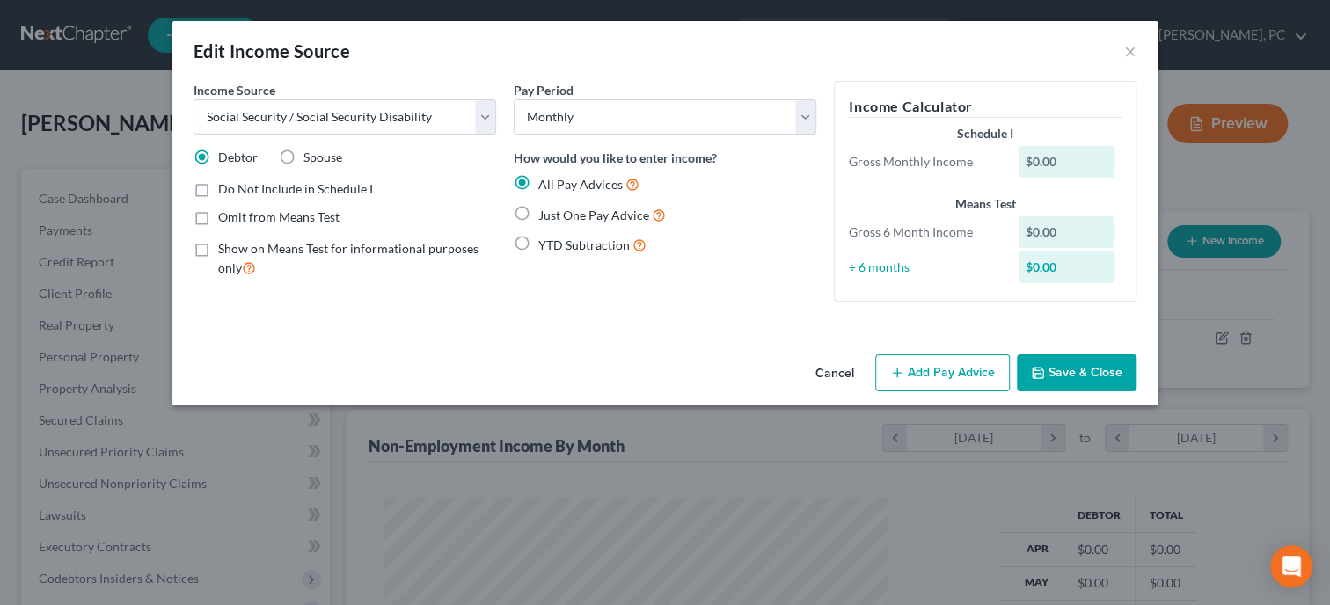
click at [218, 251] on label "Show on Means Test for informational purposes only" at bounding box center [357, 259] width 278 height 38
click at [225, 251] on input "Show on Means Test for informational purposes only" at bounding box center [230, 245] width 11 height 11
checkbox input "true"
click at [538, 209] on label "Just One Pay Advice" at bounding box center [602, 215] width 128 height 20
click at [545, 209] on input "Just One Pay Advice" at bounding box center [550, 210] width 11 height 11
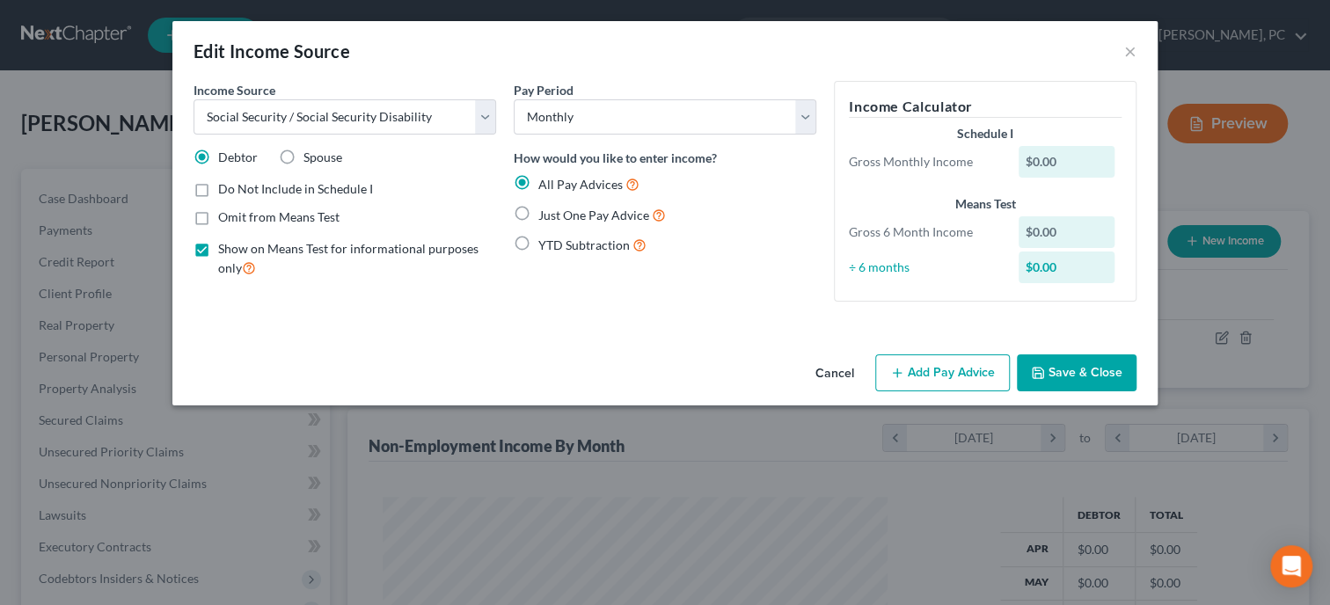
radio input "true"
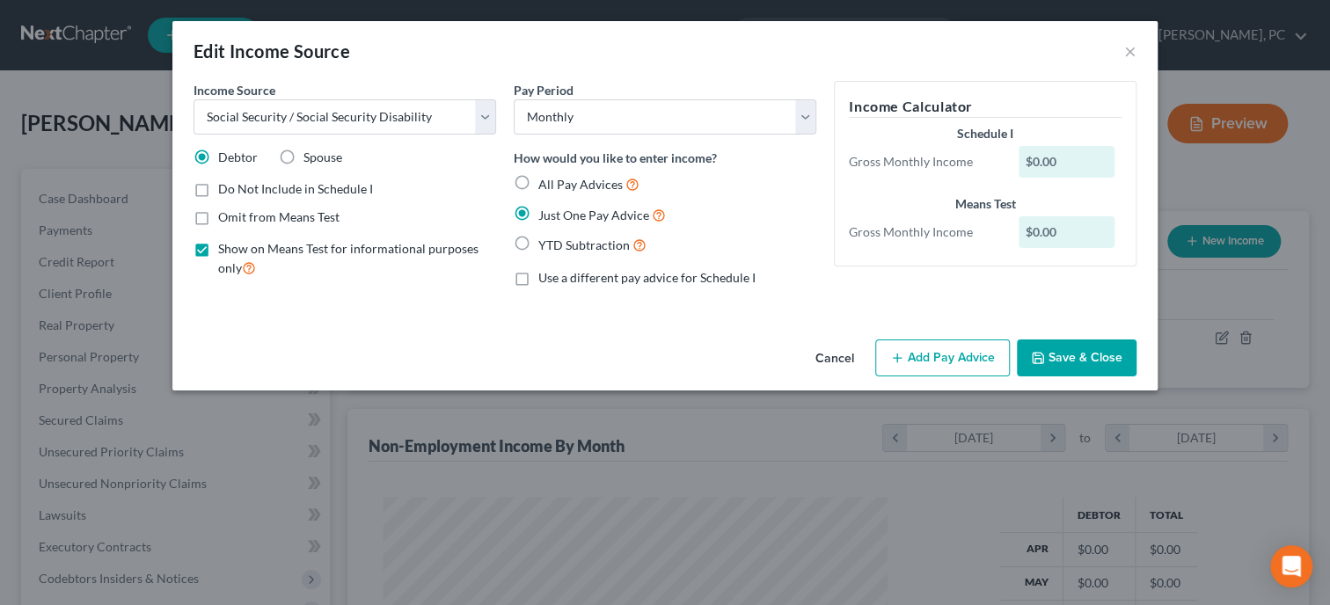
click at [939, 372] on button "Add Pay Advice" at bounding box center [942, 358] width 135 height 37
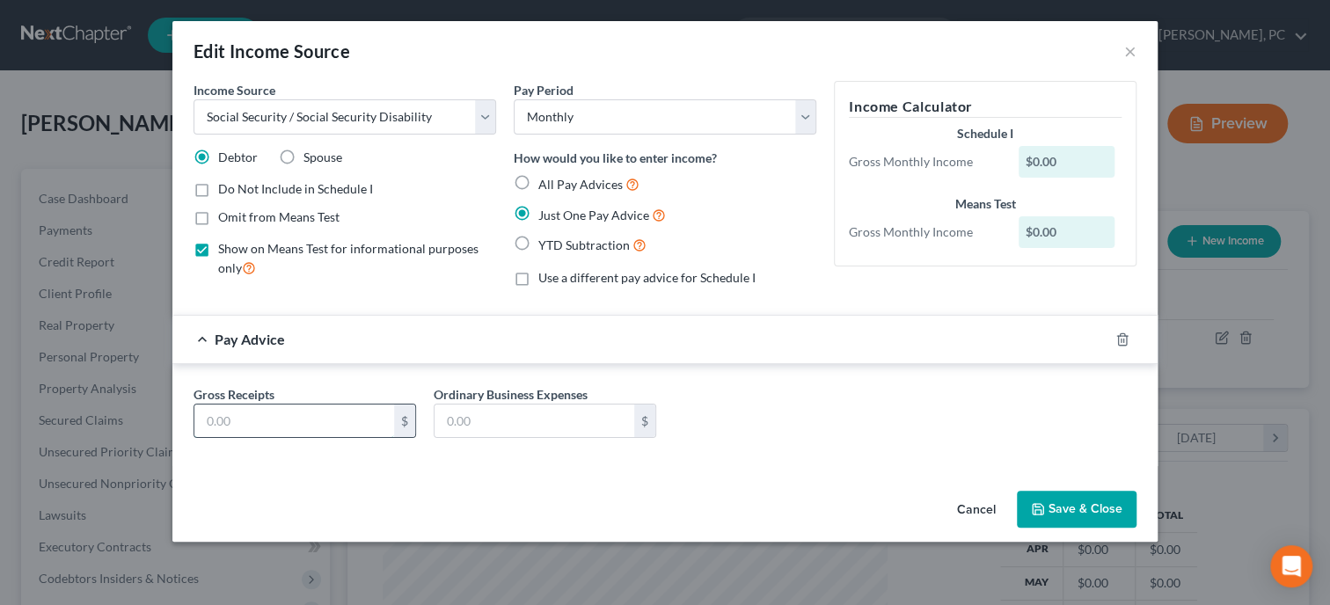
click at [371, 429] on input "text" at bounding box center [294, 421] width 200 height 33
type input "1,092.00"
click at [1073, 516] on button "Save & Close" at bounding box center [1077, 509] width 120 height 37
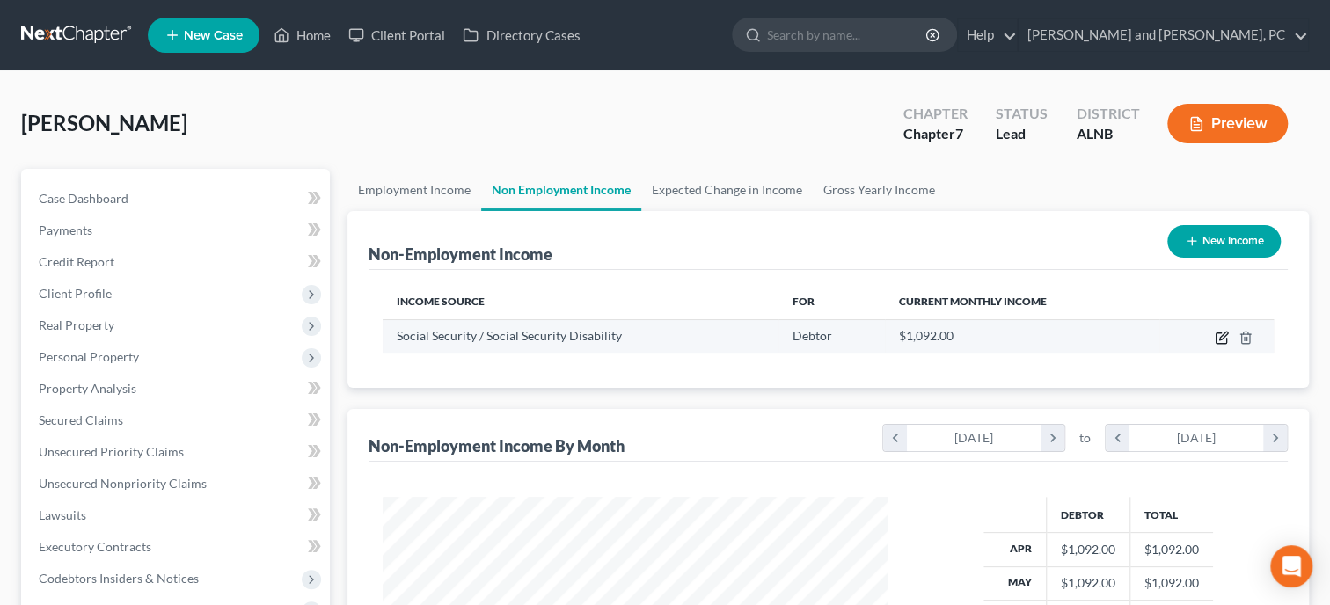
click at [1226, 338] on icon "button" at bounding box center [1221, 338] width 11 height 11
select select "4"
select select "0"
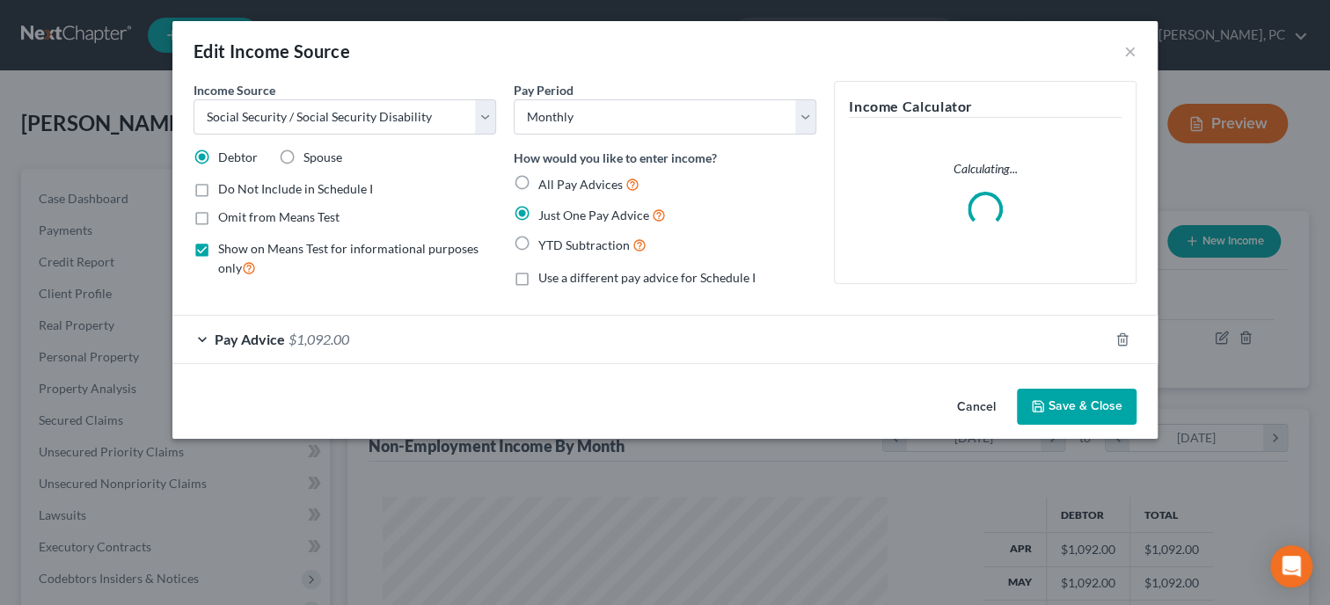
click at [304, 157] on label "Spouse" at bounding box center [323, 158] width 39 height 18
click at [311, 157] on input "Spouse" at bounding box center [316, 154] width 11 height 11
radio input "true"
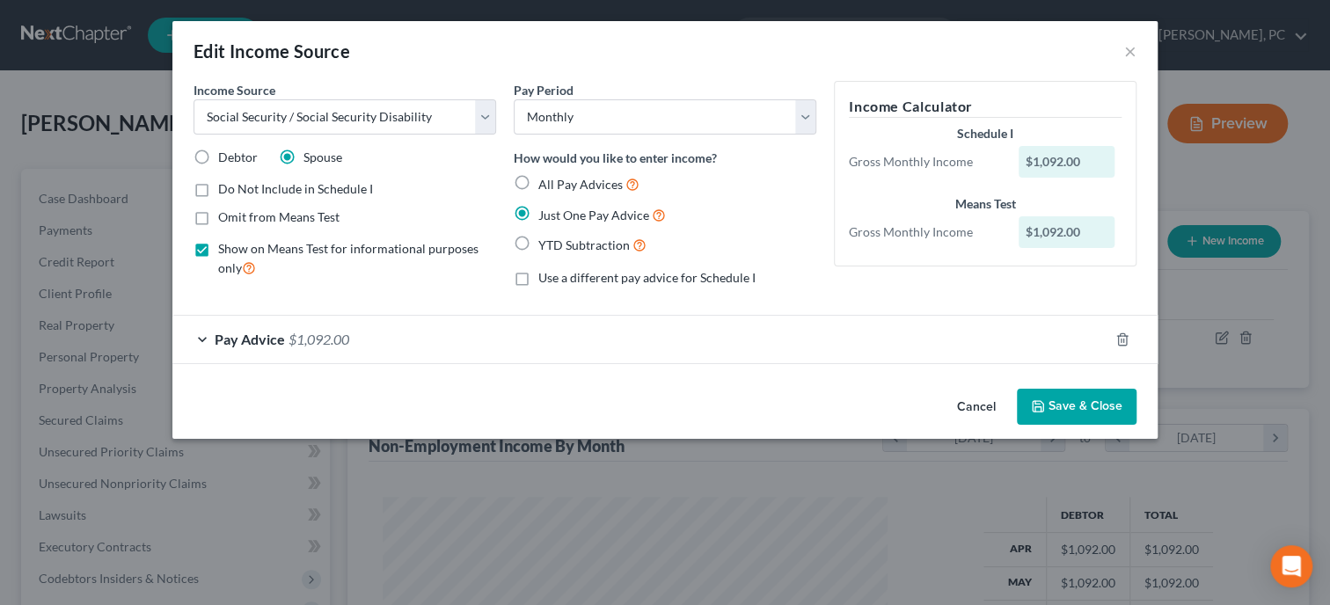
click at [966, 408] on button "Cancel" at bounding box center [976, 408] width 67 height 35
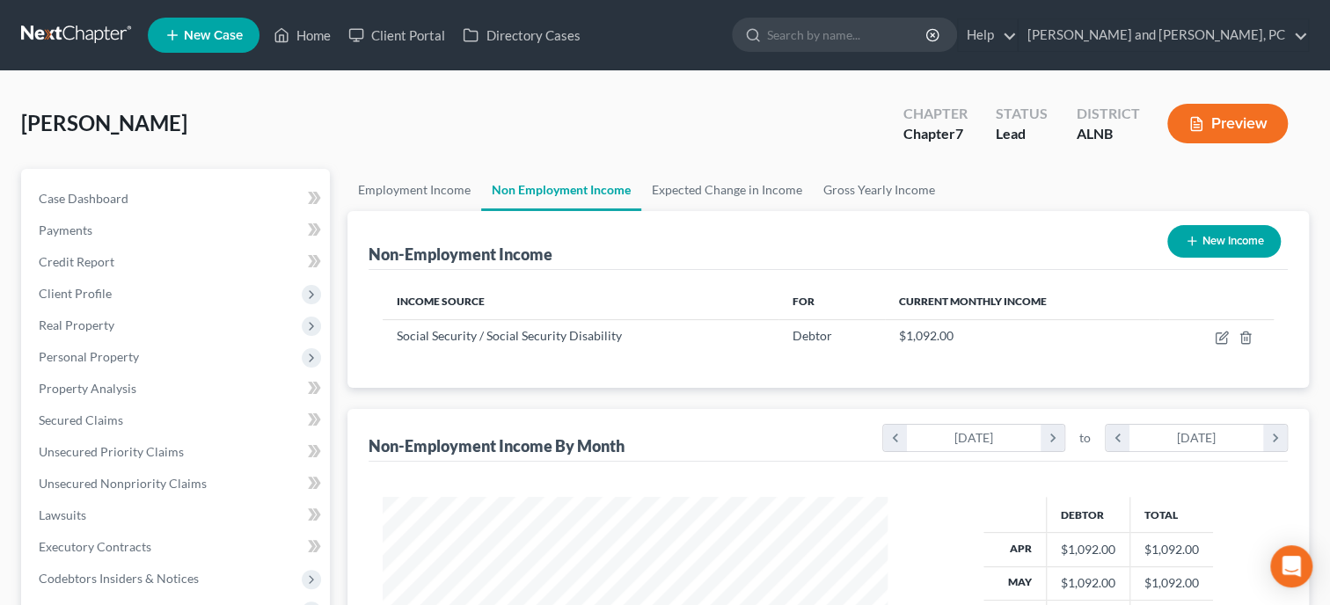
click at [1236, 236] on button "New Income" at bounding box center [1223, 241] width 113 height 33
select select "0"
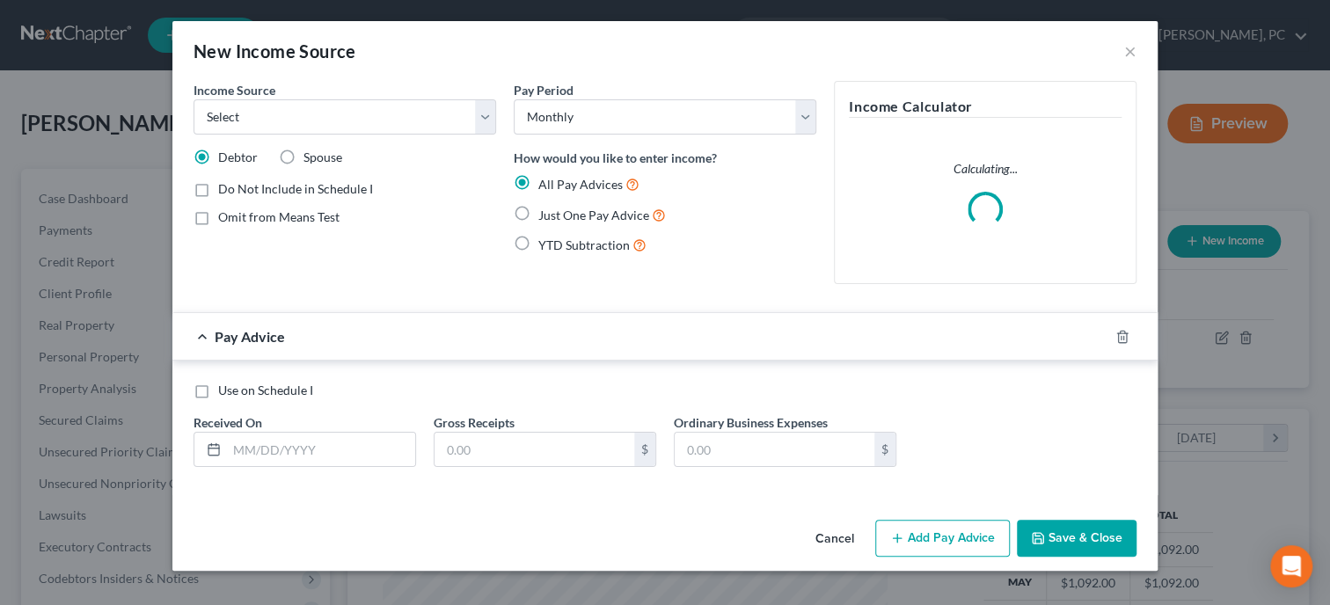
click at [304, 155] on label "Spouse" at bounding box center [323, 158] width 39 height 18
click at [311, 155] on input "Spouse" at bounding box center [316, 154] width 11 height 11
radio input "true"
click at [194, 99] on select "Select Unemployment Disability (from employer) Pension Retirement Social Securi…" at bounding box center [345, 116] width 303 height 35
select select "4"
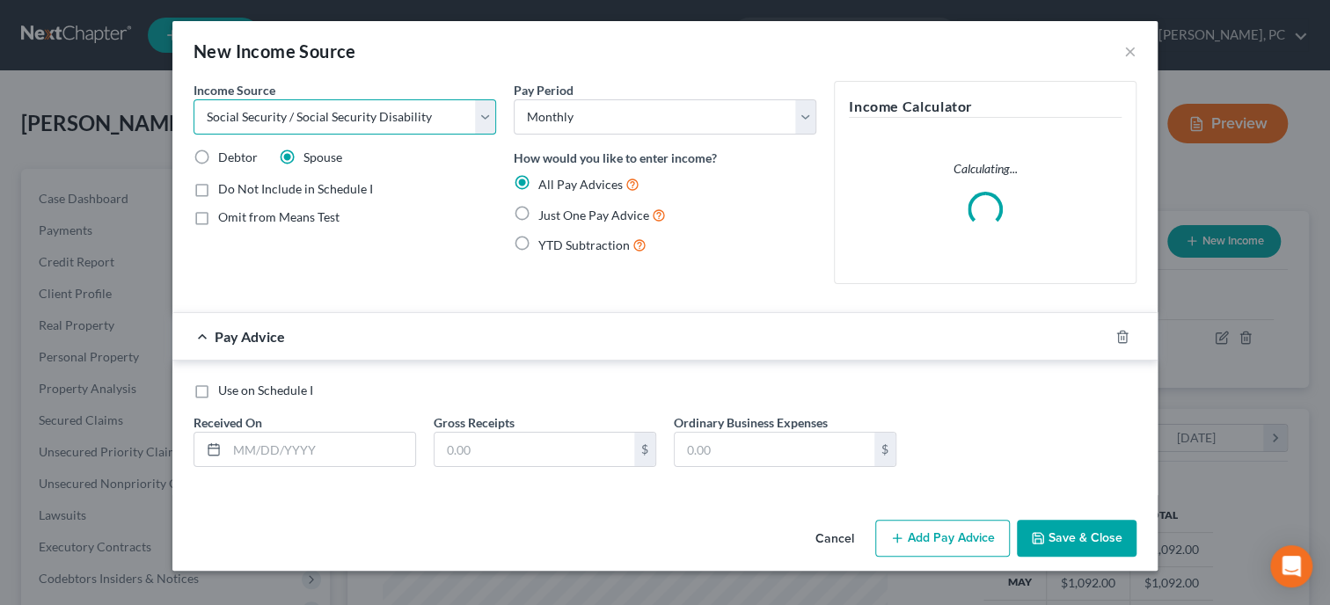
click option "Social Security / Social Security Disability" at bounding box center [0, 0] width 0 height 0
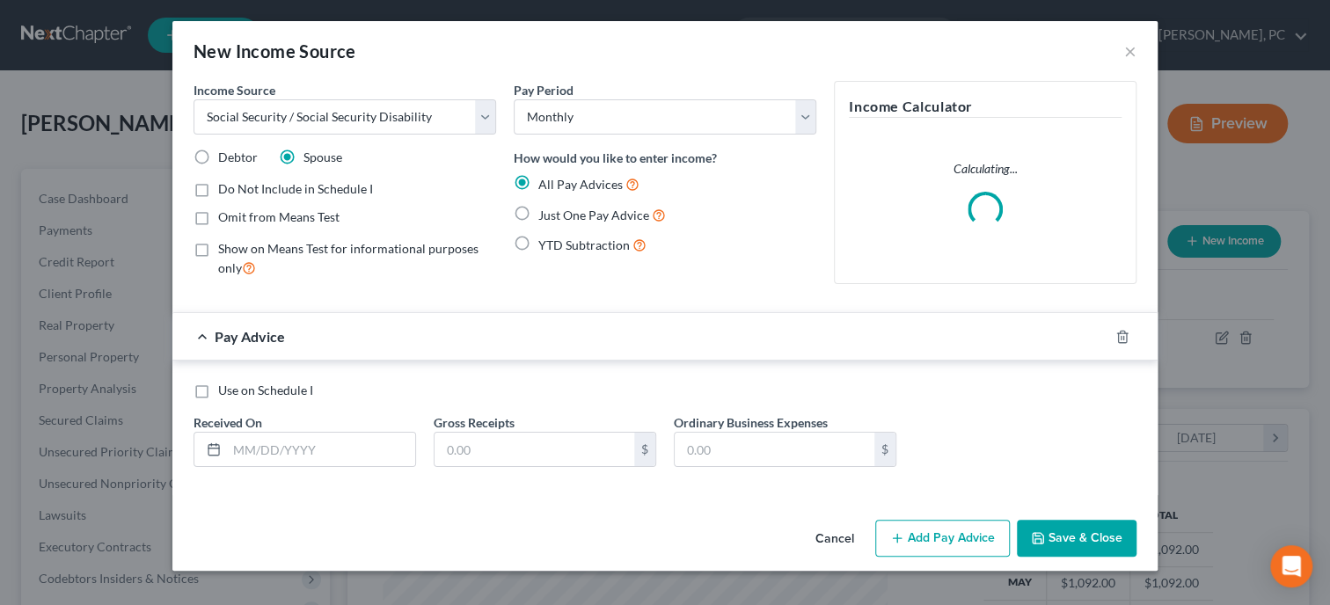
click at [218, 246] on label "Show on Means Test for informational purposes only" at bounding box center [357, 259] width 278 height 38
click at [225, 246] on input "Show on Means Test for informational purposes only" at bounding box center [230, 245] width 11 height 11
checkbox input "true"
click at [538, 211] on label "Just One Pay Advice" at bounding box center [602, 215] width 128 height 20
click at [545, 211] on input "Just One Pay Advice" at bounding box center [550, 210] width 11 height 11
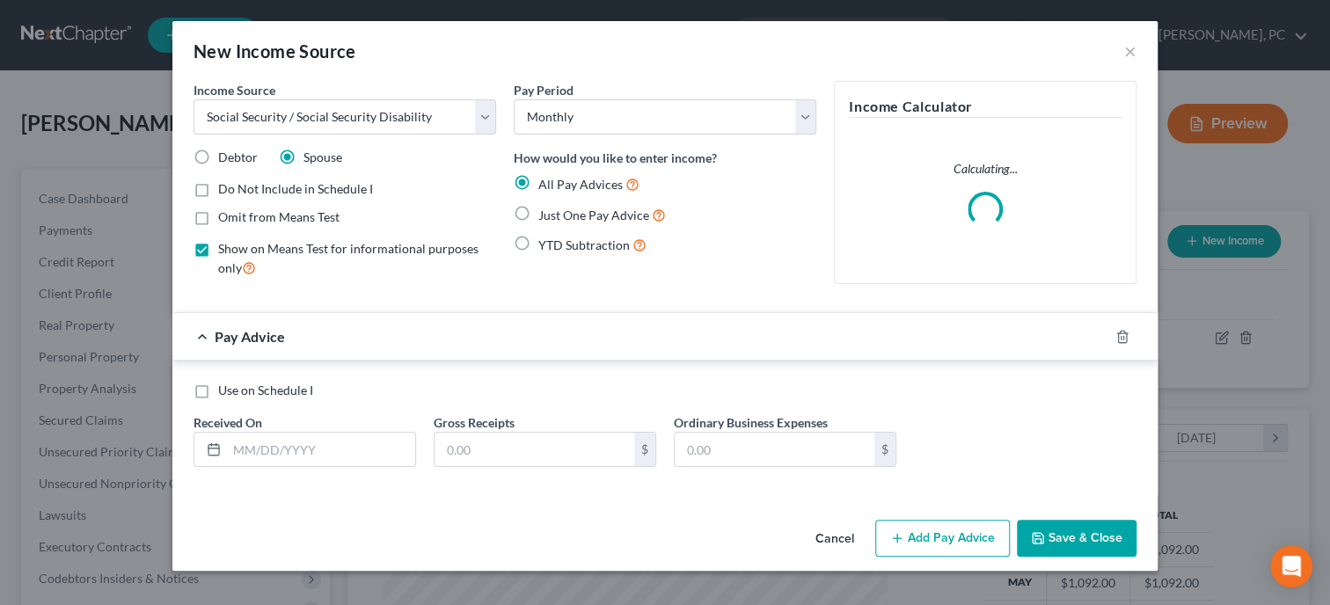
radio input "true"
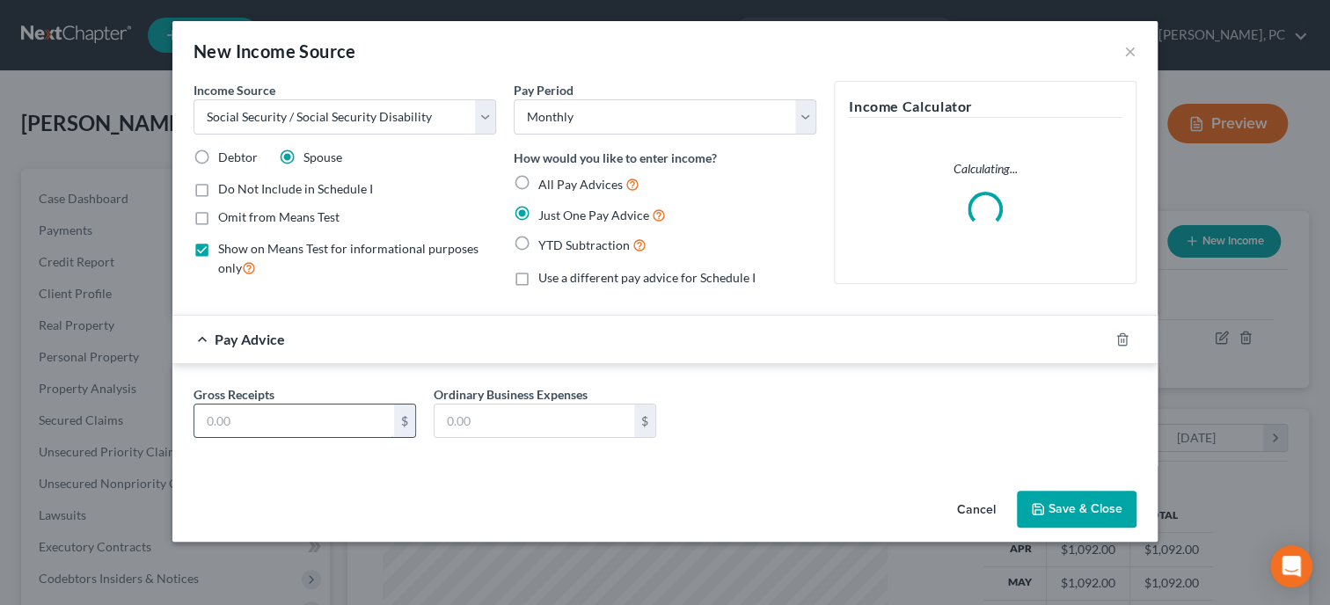
click at [383, 410] on input "text" at bounding box center [294, 421] width 200 height 33
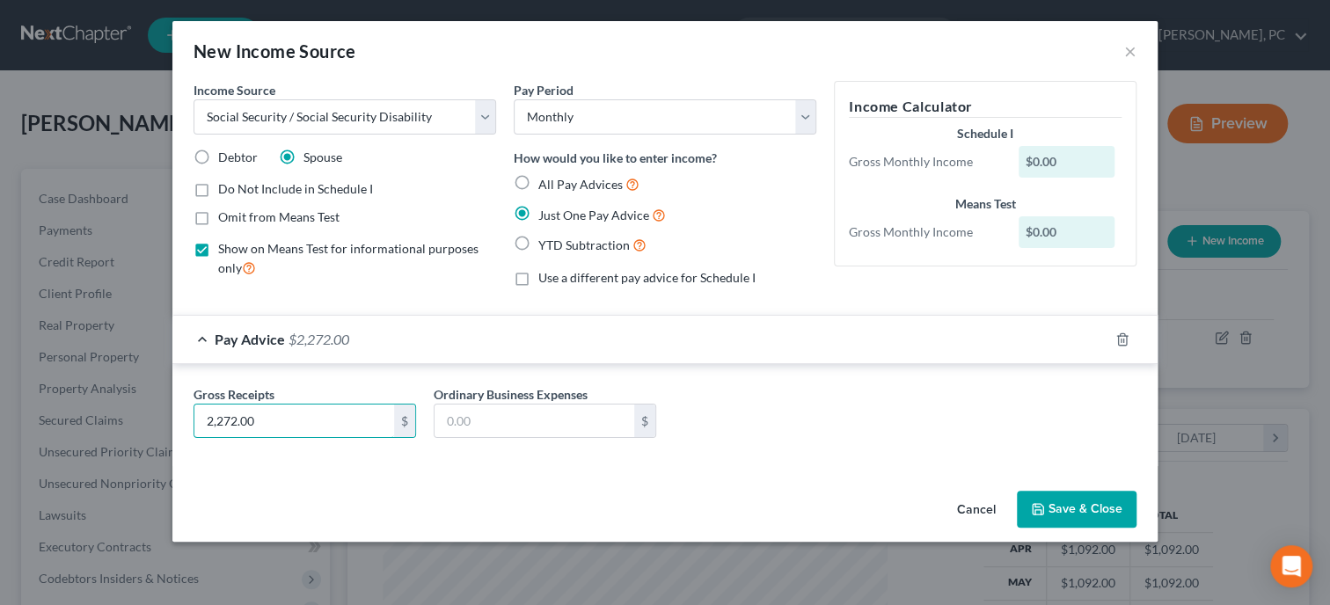
type input "2,272.00"
click at [1070, 508] on button "Save & Close" at bounding box center [1077, 509] width 120 height 37
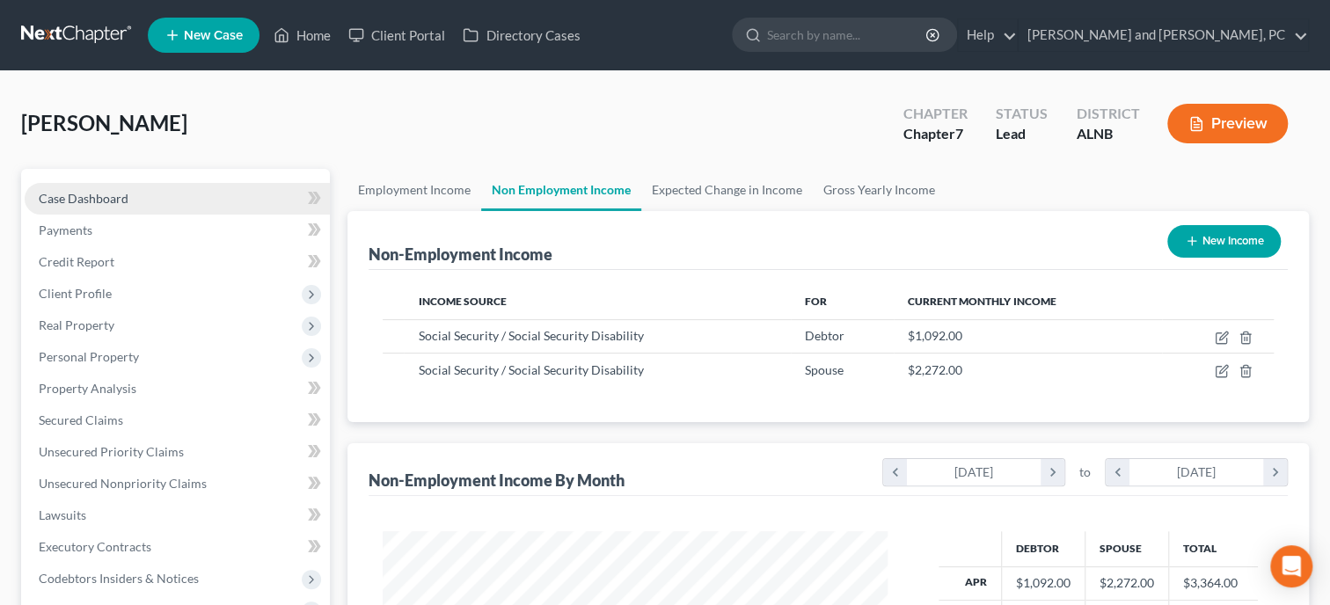
click at [62, 194] on span "Case Dashboard" at bounding box center [84, 198] width 90 height 15
select select "6"
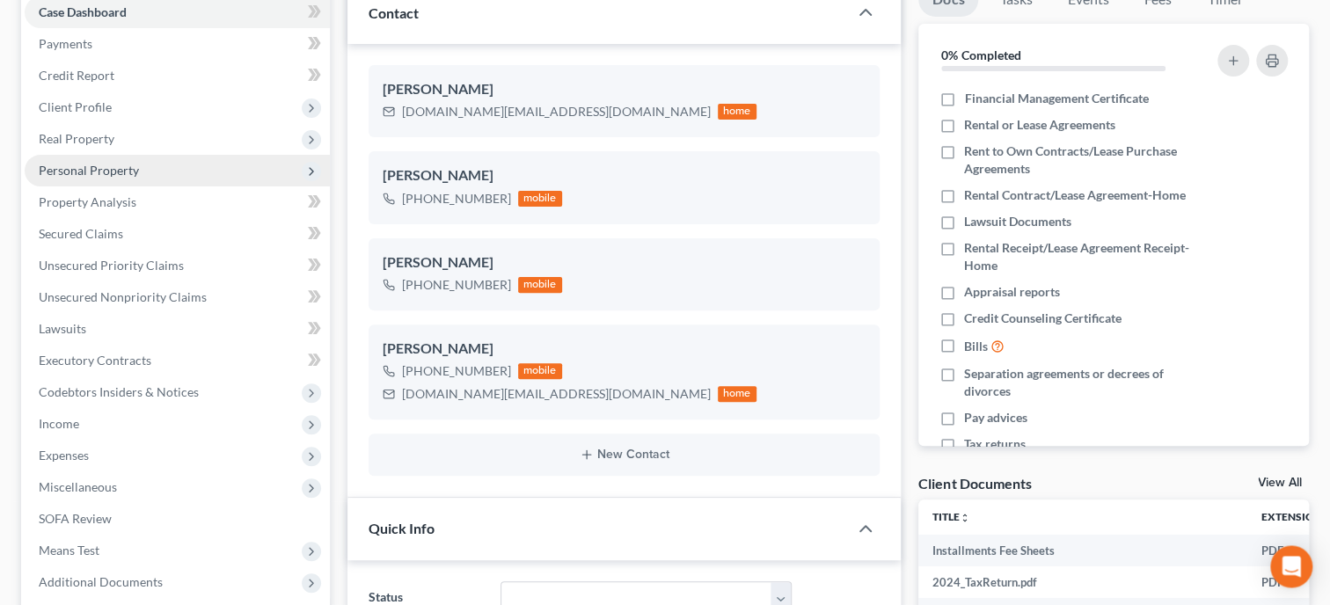
scroll to position [180, 0]
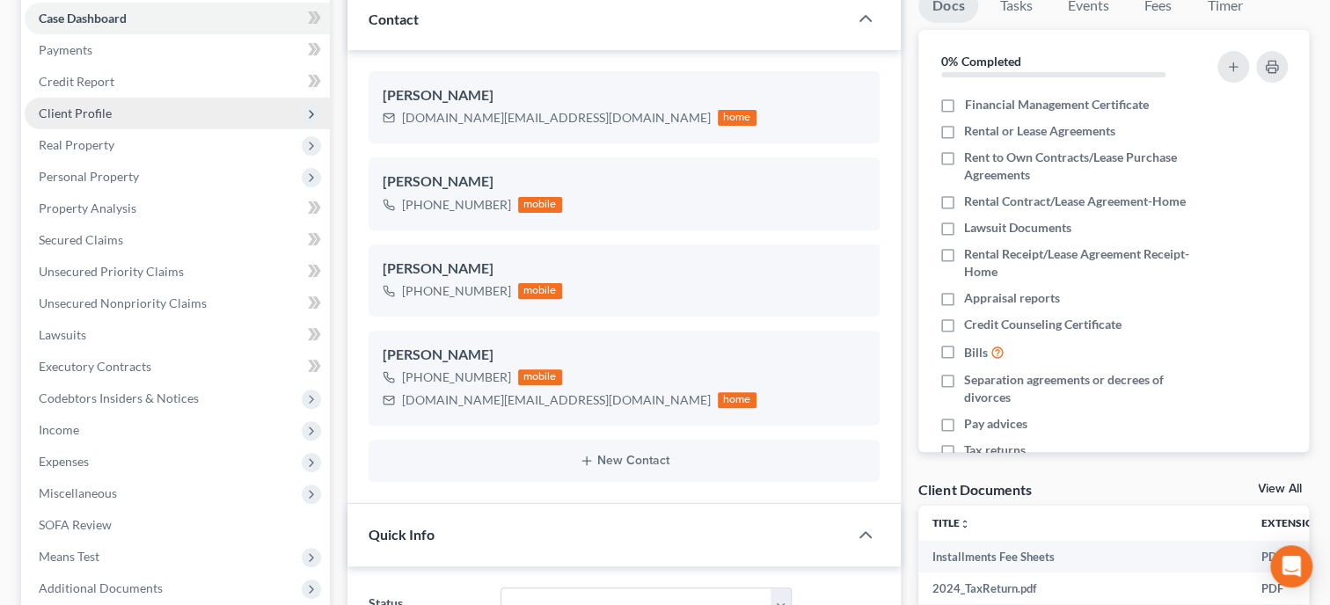
click at [101, 106] on span "Client Profile" at bounding box center [75, 113] width 73 height 15
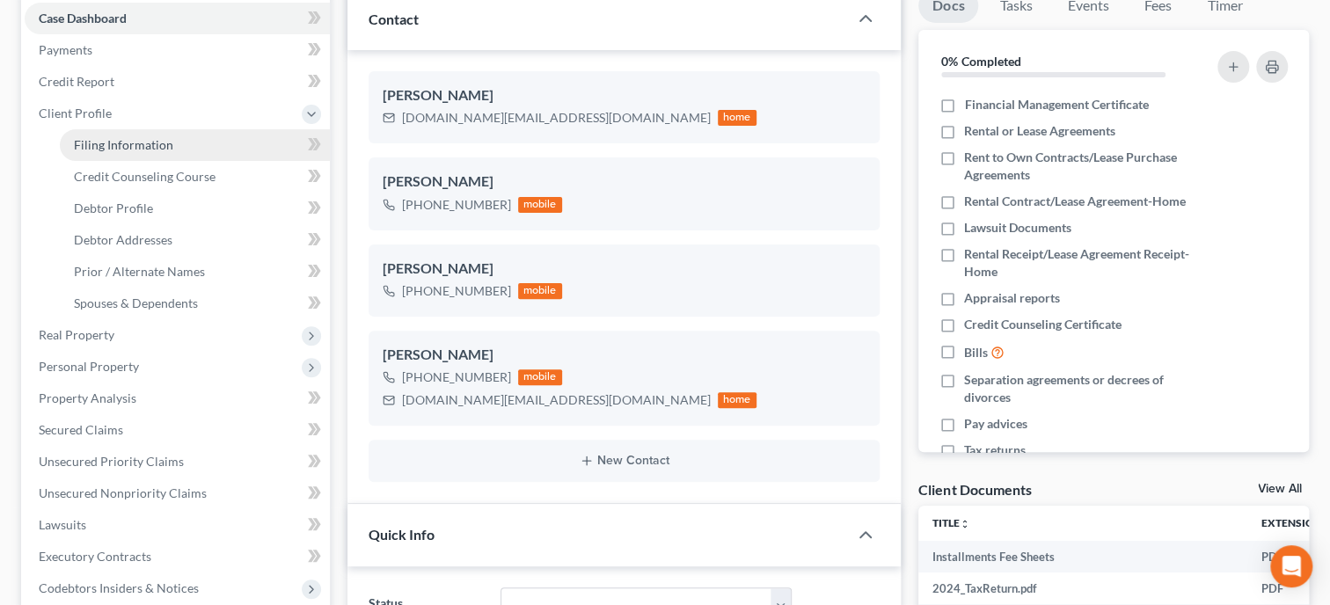
click at [128, 155] on link "Filing Information" at bounding box center [195, 145] width 270 height 32
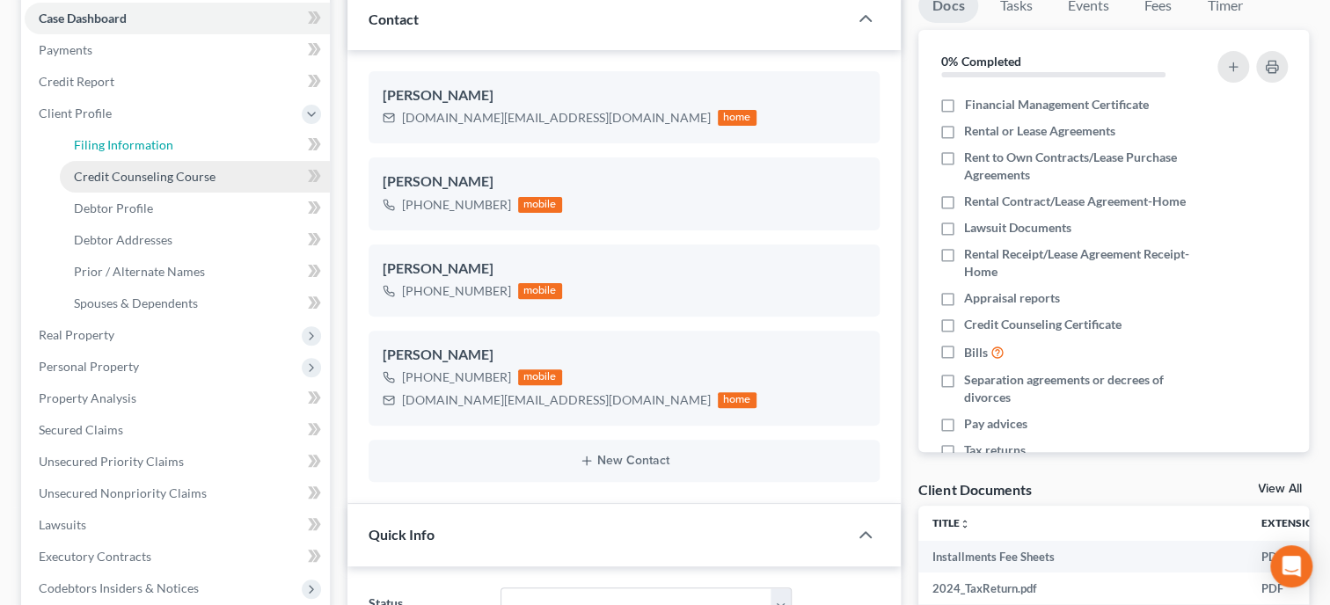
select select "1"
select select "0"
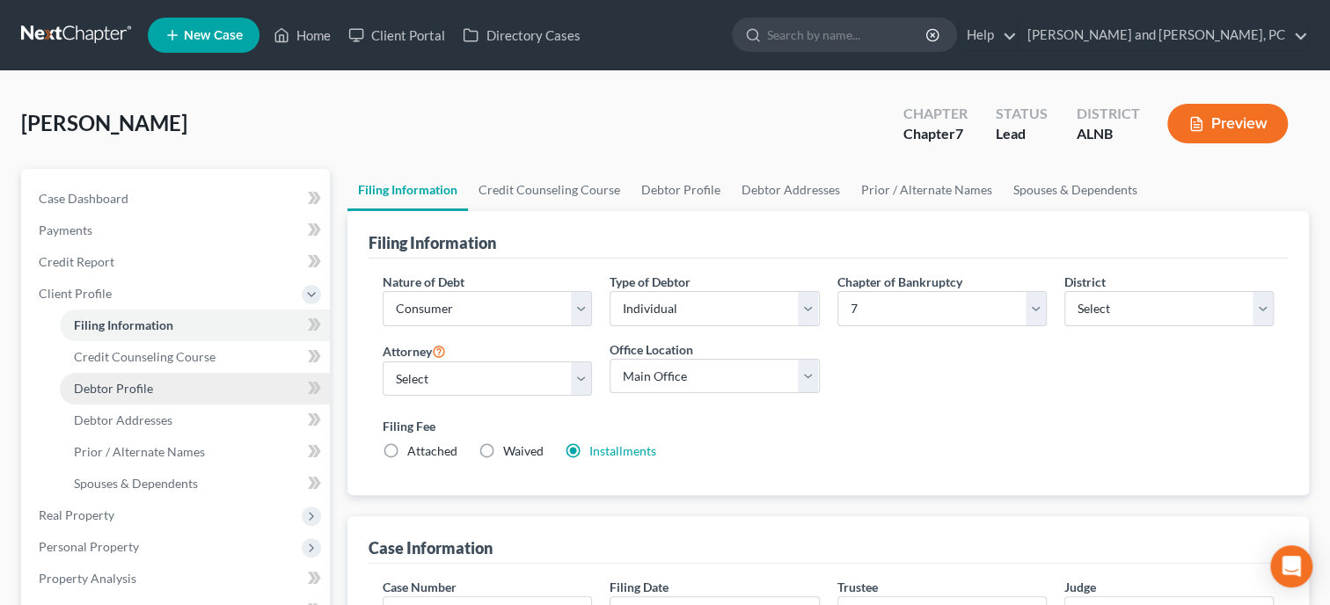
click at [135, 394] on span "Debtor Profile" at bounding box center [113, 388] width 79 height 15
select select "1"
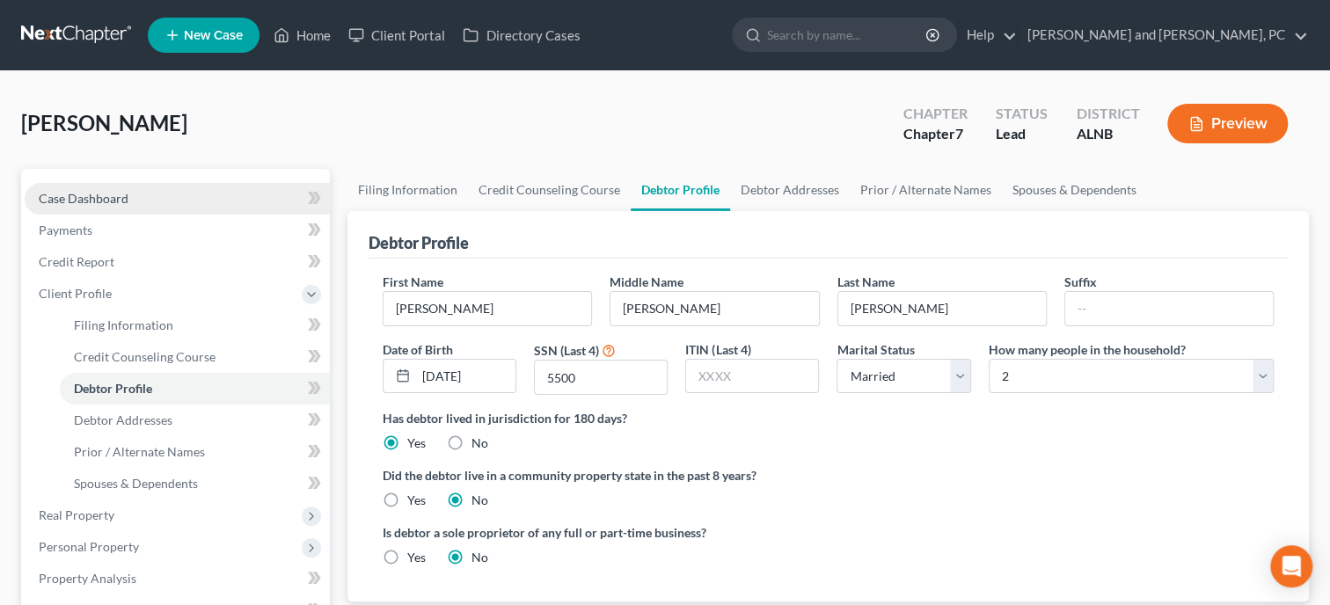
click at [90, 194] on span "Case Dashboard" at bounding box center [84, 198] width 90 height 15
select select "6"
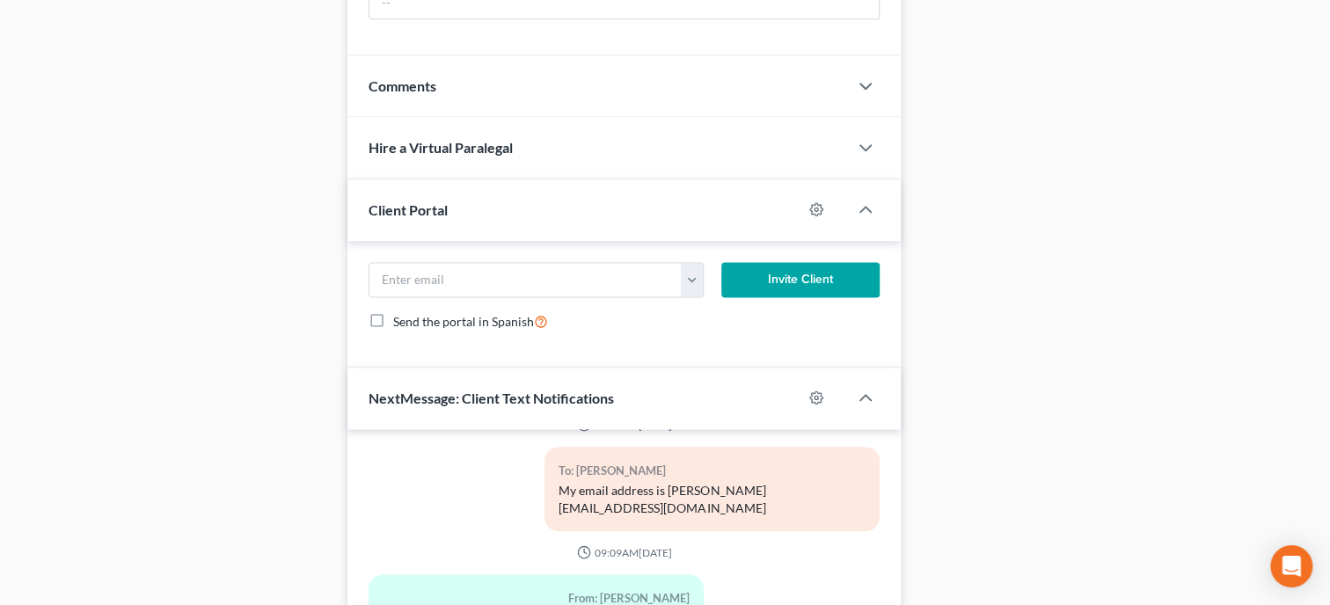
scroll to position [1481, 0]
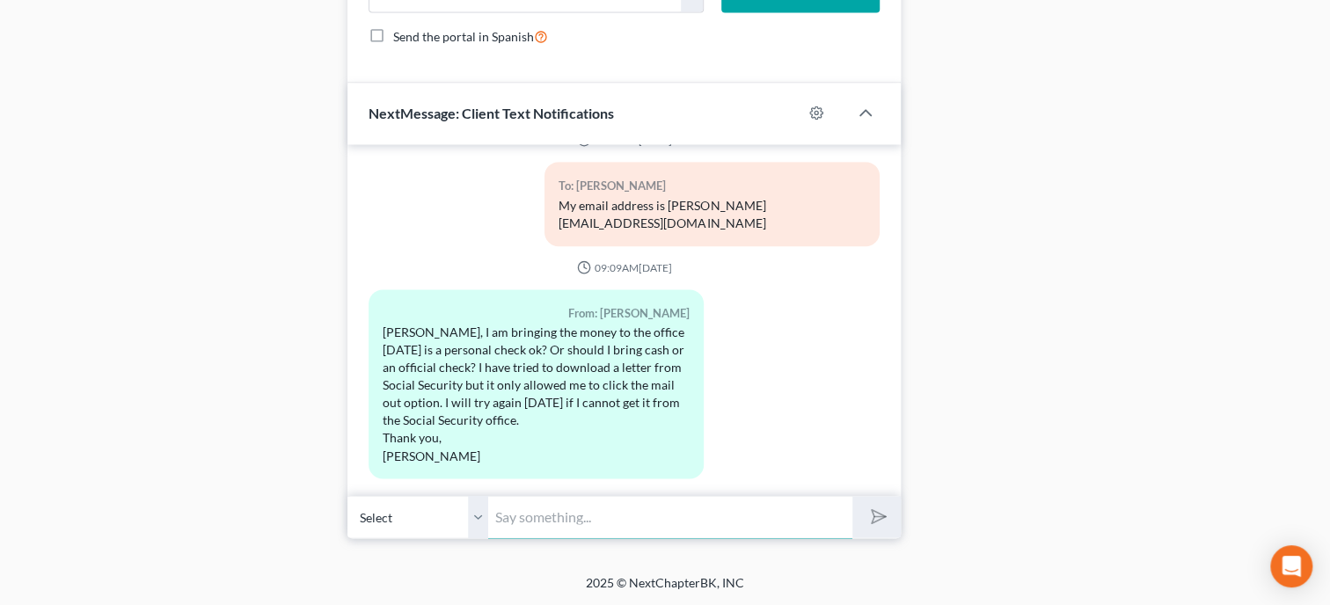
click at [573, 522] on input "text" at bounding box center [670, 516] width 364 height 43
type input "Have a question. Does Swimple Pools take out taxes?"
click at [852, 496] on button "submit" at bounding box center [876, 516] width 48 height 41
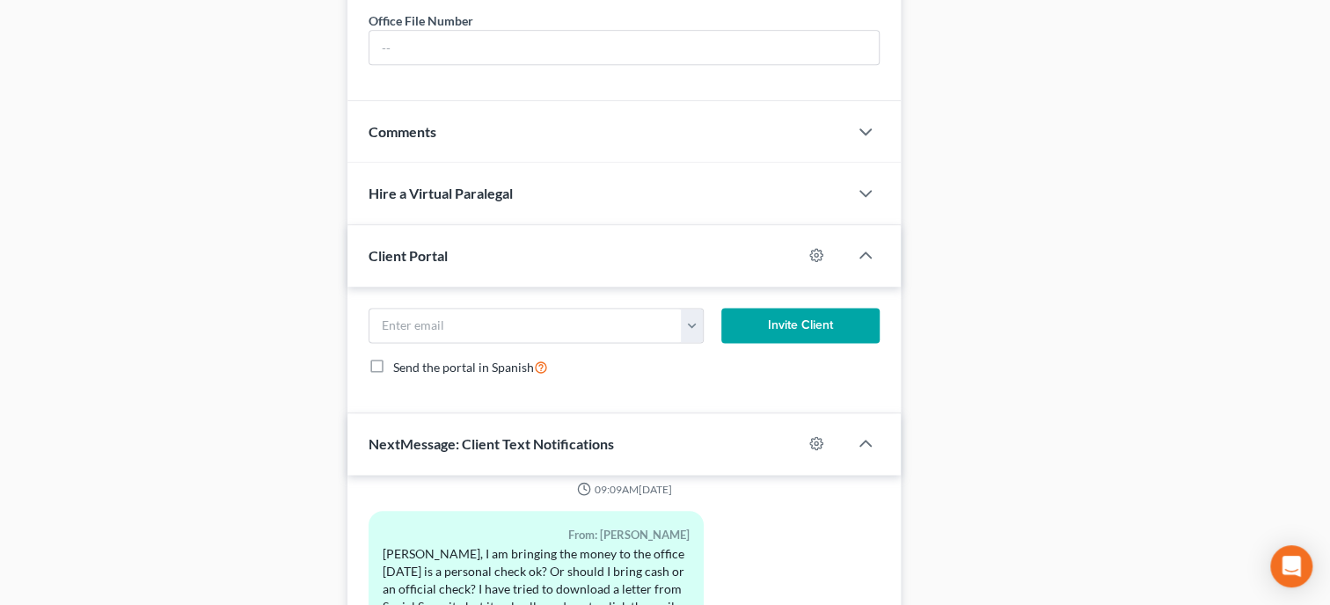
scroll to position [666, 0]
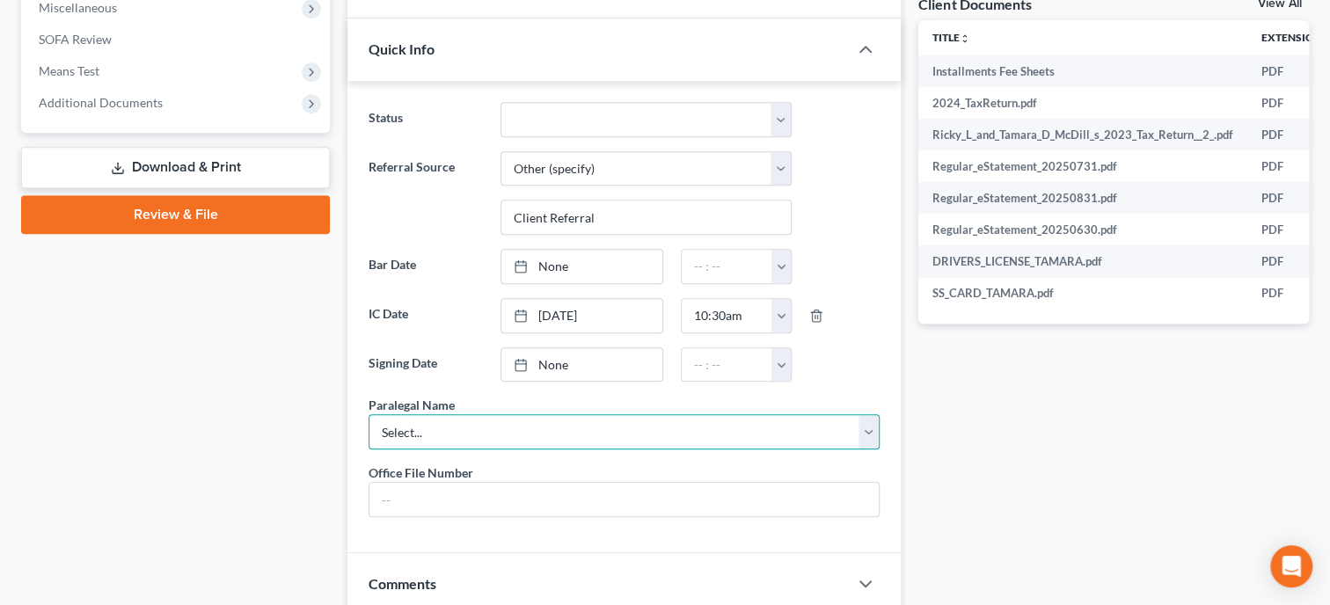
select select "0"
click option "[PERSON_NAME]" at bounding box center [0, 0] width 0 height 0
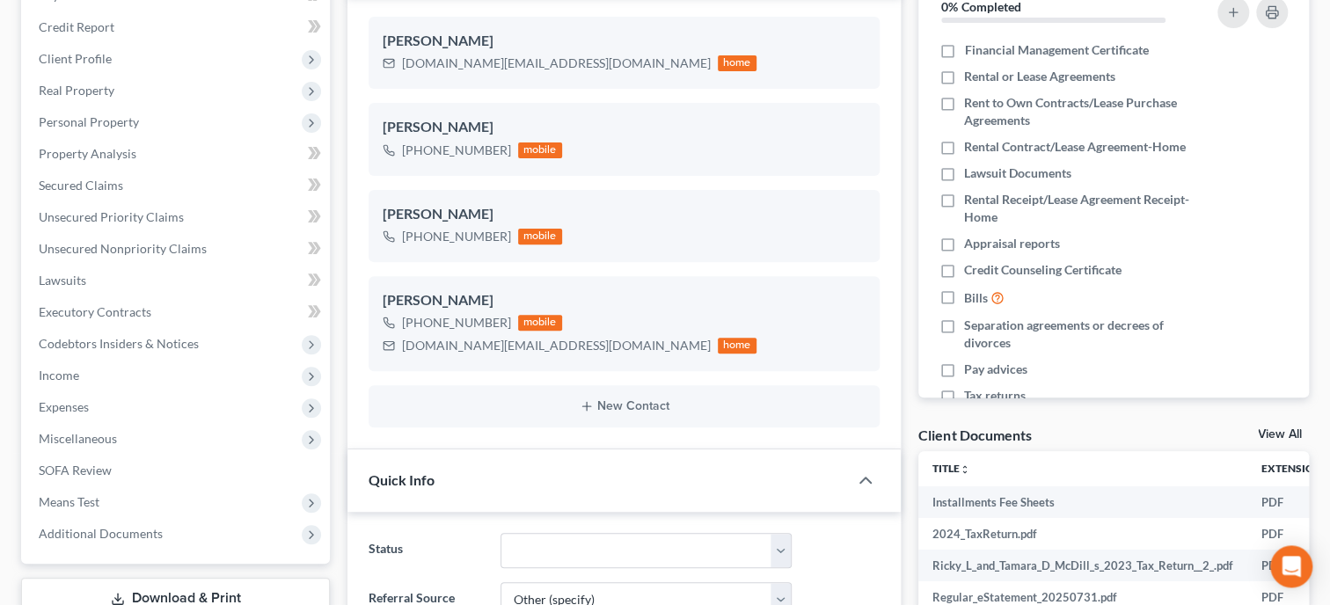
scroll to position [213, 0]
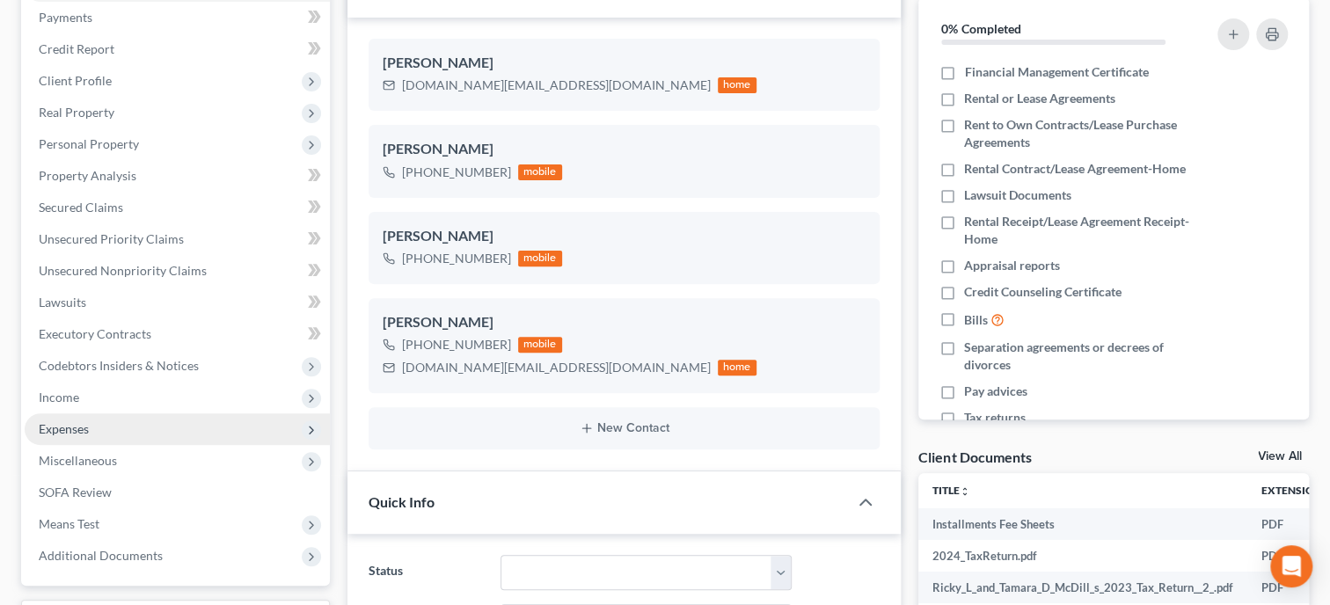
click at [96, 428] on span "Expenses" at bounding box center [177, 429] width 305 height 32
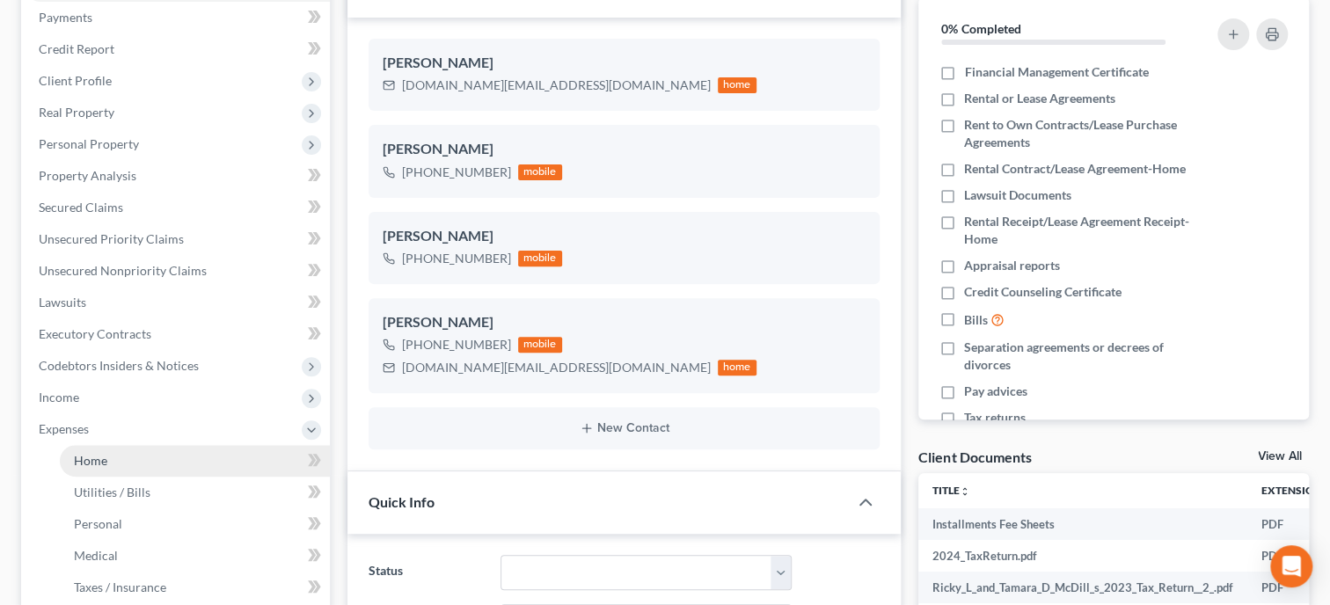
click at [99, 457] on span "Home" at bounding box center [90, 460] width 33 height 15
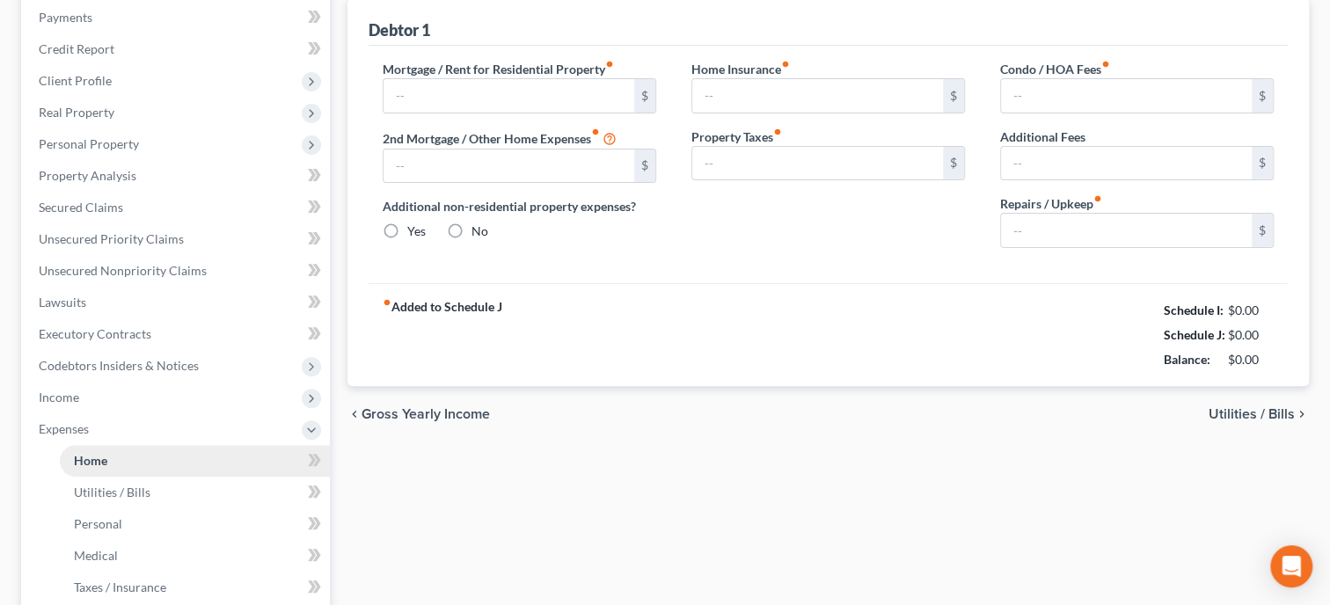
type input "0.00"
radio input "true"
type input "200.00"
type input "0.00"
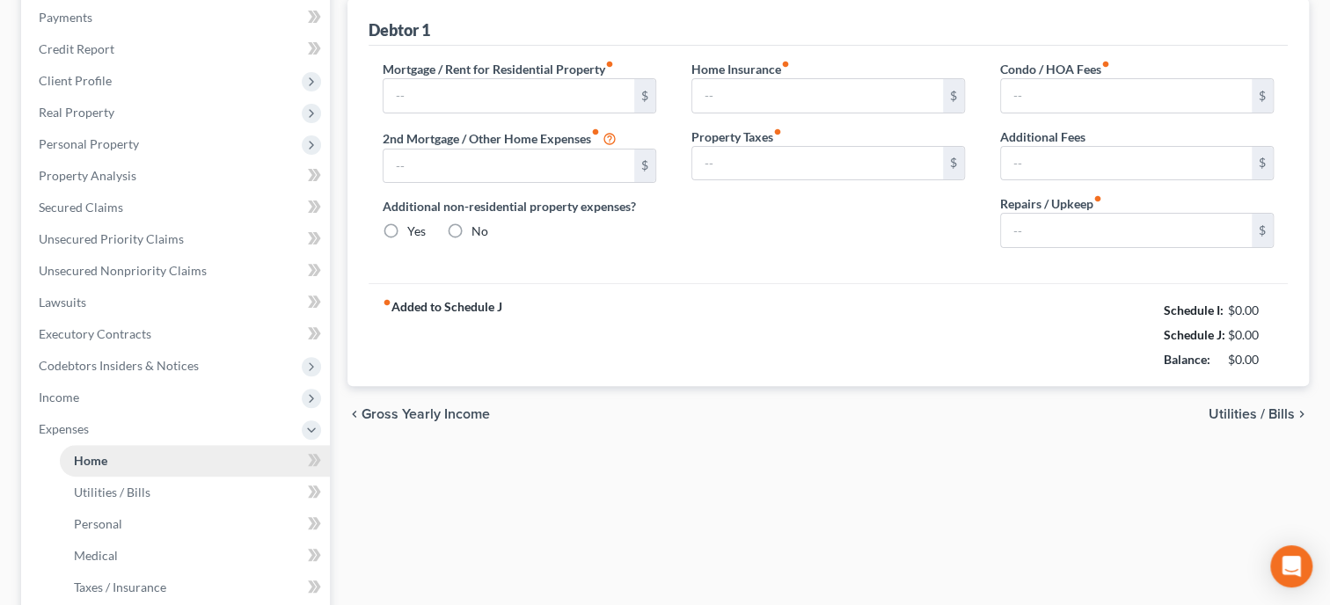
type input "0.00"
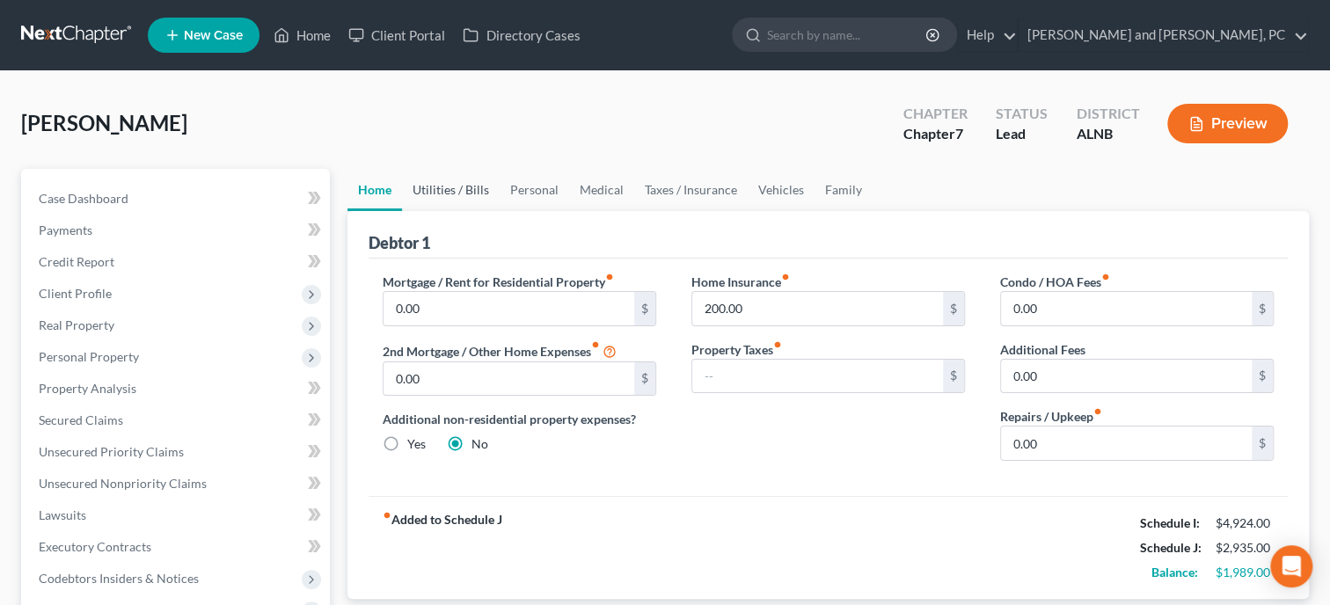
click at [467, 190] on link "Utilities / Bills" at bounding box center [451, 190] width 98 height 42
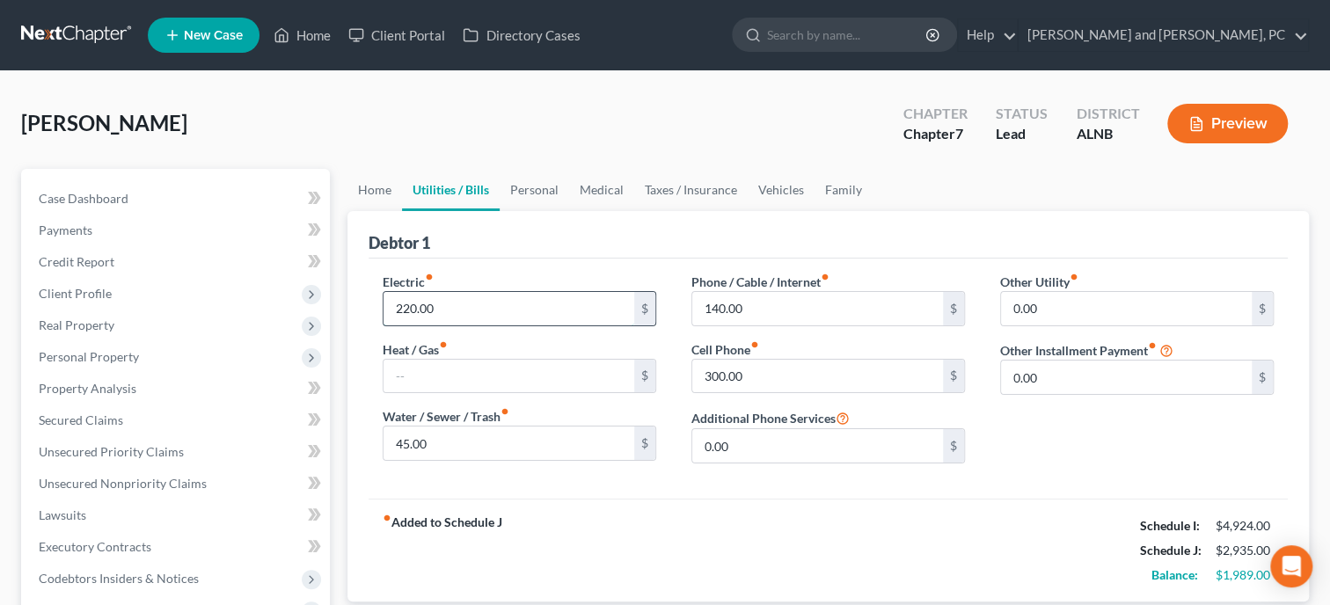
click at [478, 304] on input "220.00" at bounding box center [509, 308] width 251 height 33
type input "310.00"
click at [472, 441] on input "45.00" at bounding box center [509, 443] width 251 height 33
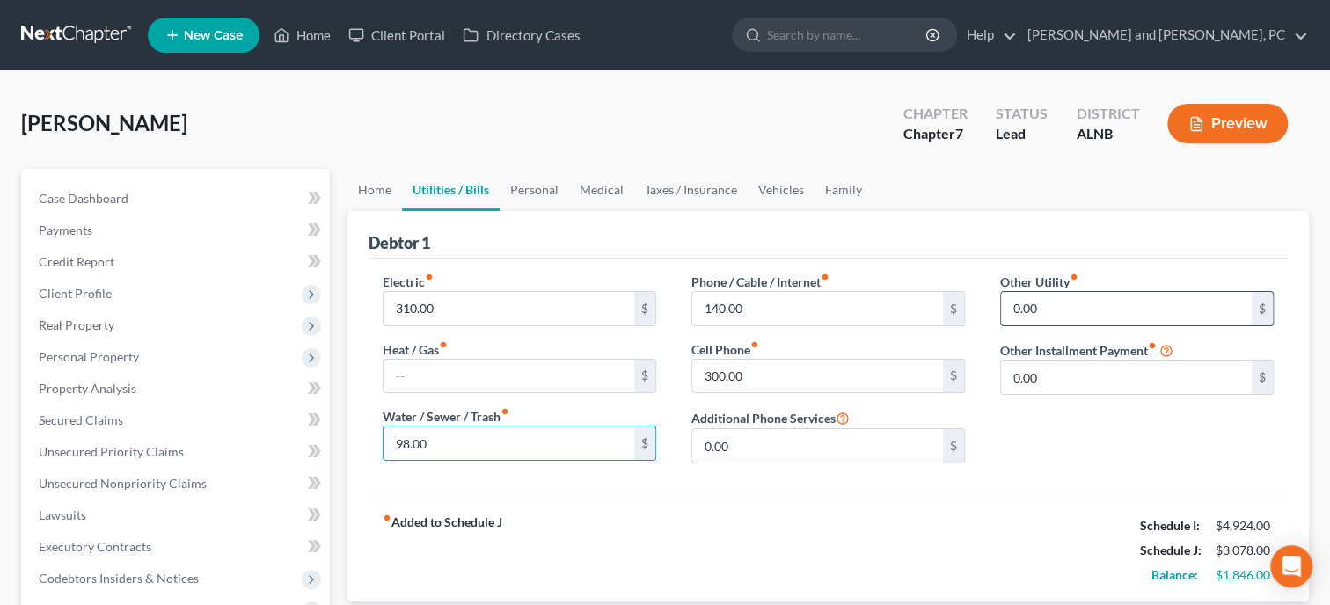
type input "98.00"
click at [1084, 300] on input "0.00" at bounding box center [1126, 308] width 251 height 33
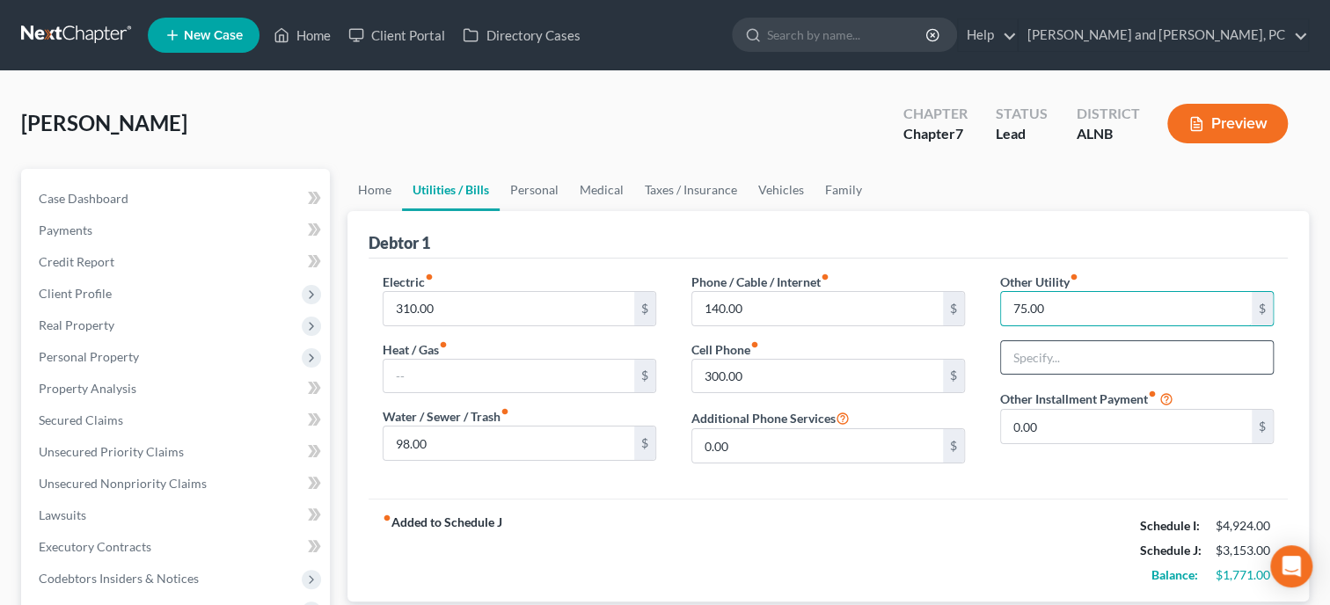
type input "75.00"
click at [1112, 364] on input "text" at bounding box center [1137, 357] width 272 height 33
type input "Housekeeping Supplies"
click at [545, 200] on link "Personal" at bounding box center [535, 190] width 70 height 42
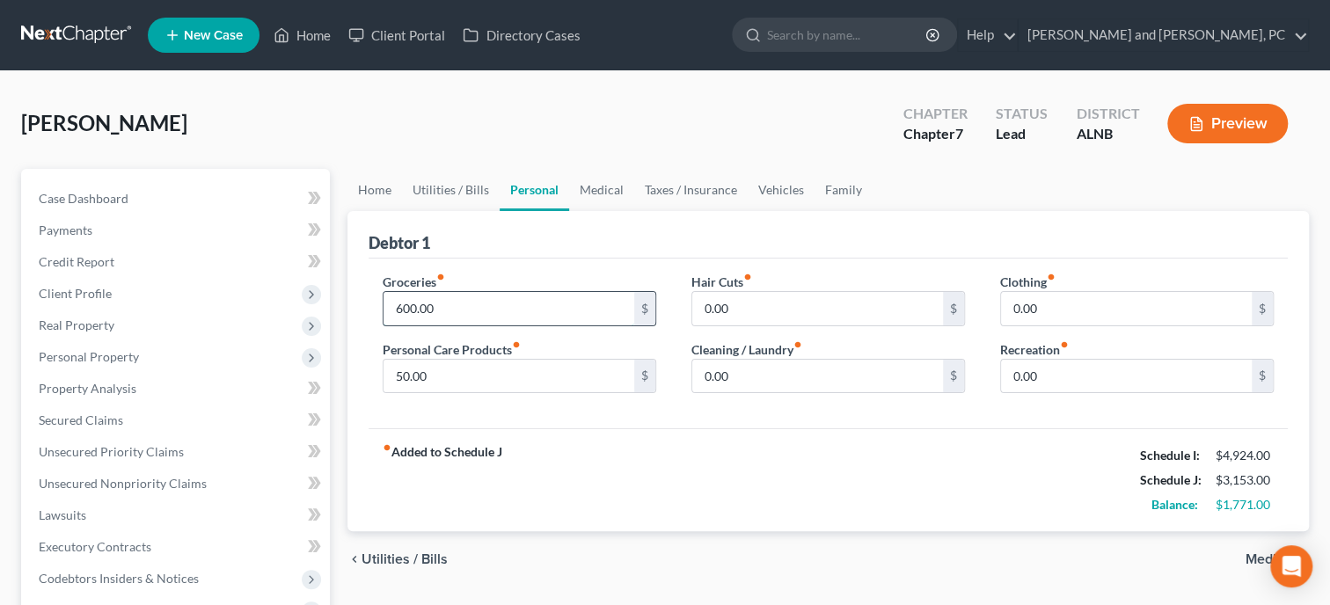
click at [482, 311] on input "600.00" at bounding box center [509, 308] width 251 height 33
type input "863.00"
click at [488, 370] on input "50.00" at bounding box center [509, 376] width 251 height 33
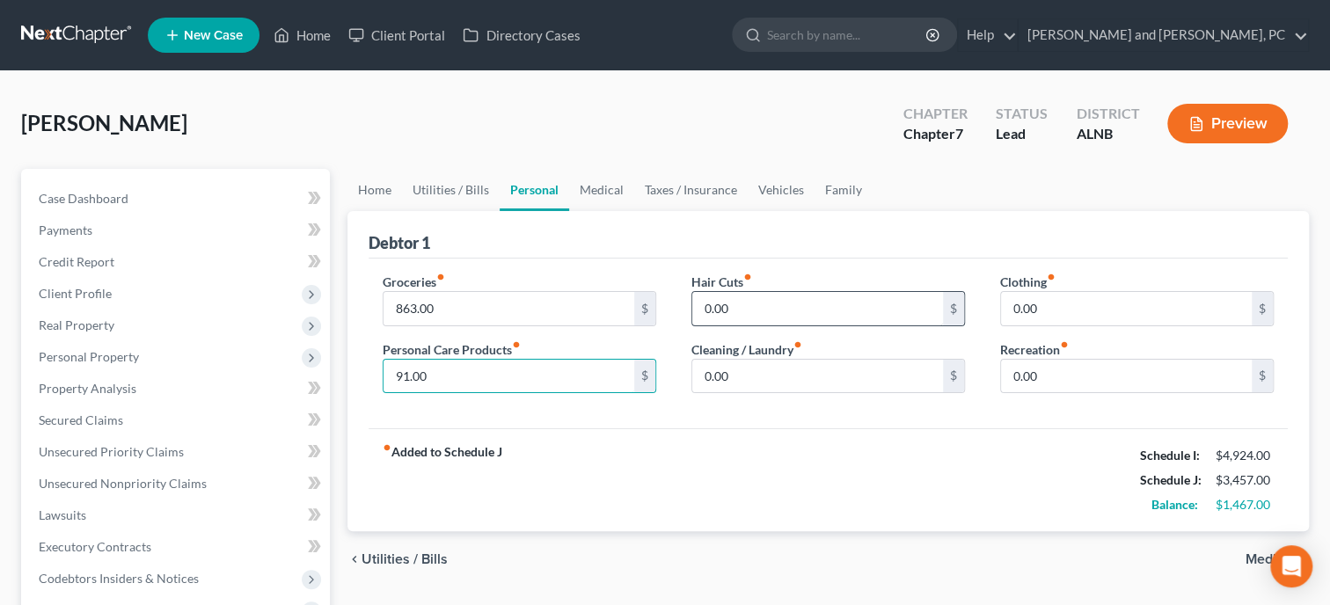
type input "91.00"
click at [750, 304] on input "0.00" at bounding box center [817, 308] width 251 height 33
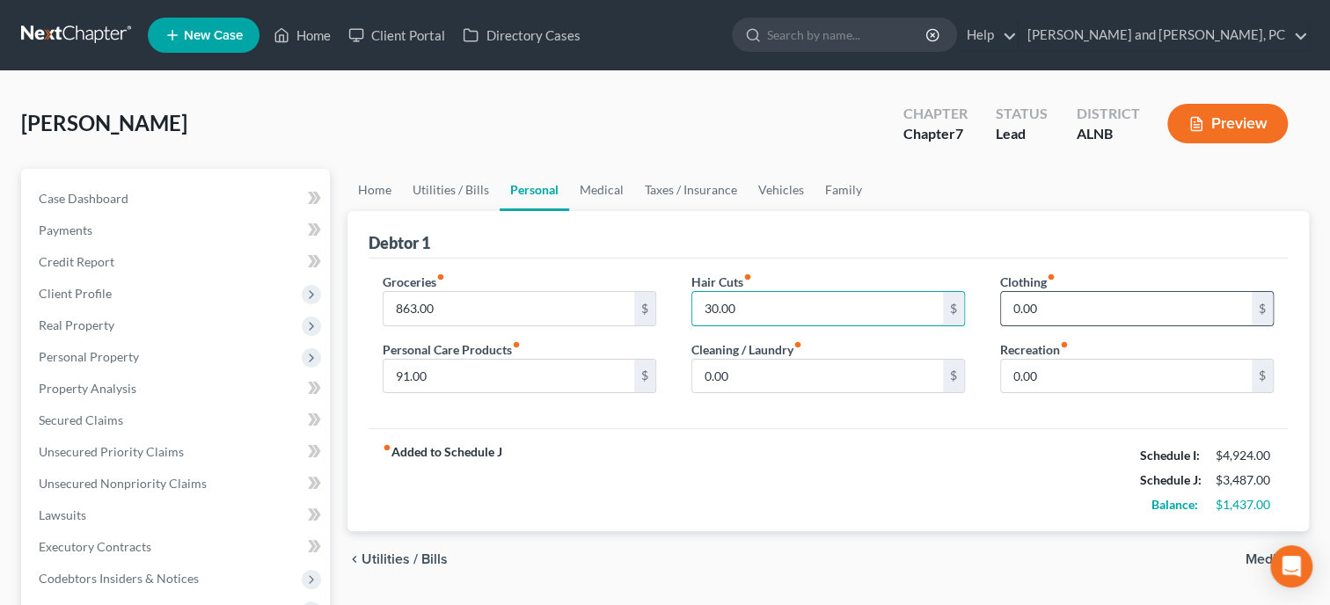
type input "30.00"
click at [1061, 305] on input "0.00" at bounding box center [1126, 308] width 251 height 33
type input "181.00"
click at [1080, 377] on input "0.00" at bounding box center [1126, 376] width 251 height 33
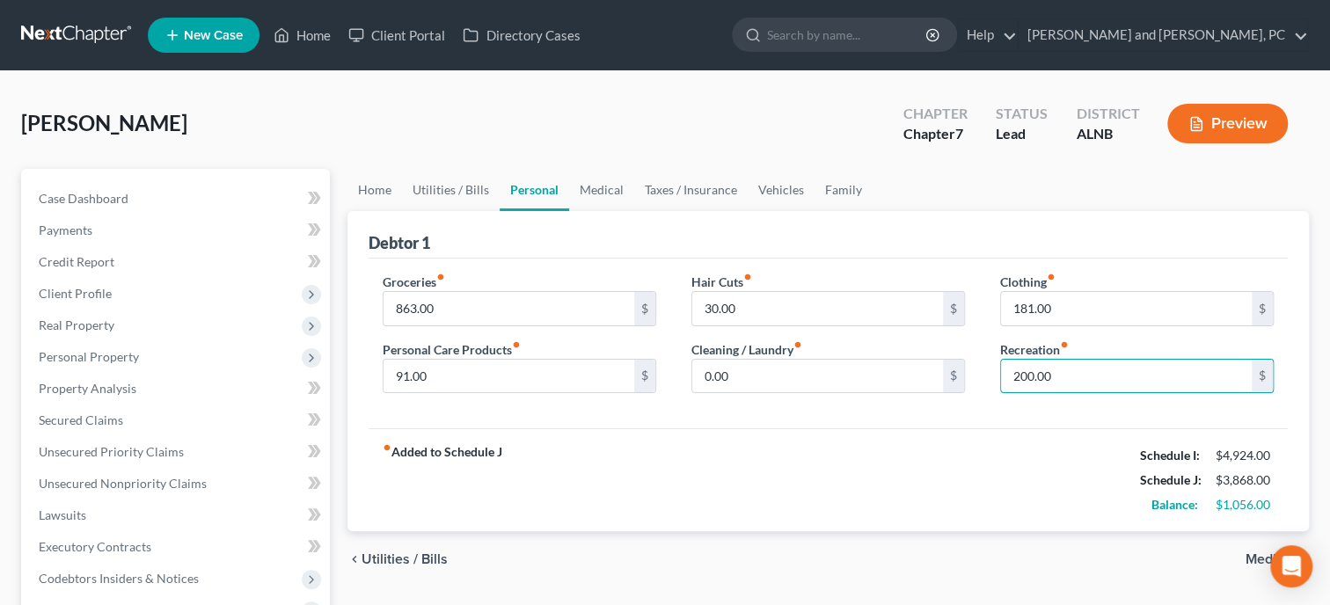
type input "200.00"
click at [984, 458] on div "fiber_manual_record Added to Schedule J Schedule I: $4,924.00 Schedule J: $3,86…" at bounding box center [828, 479] width 919 height 103
click at [593, 196] on link "Medical" at bounding box center [601, 190] width 65 height 42
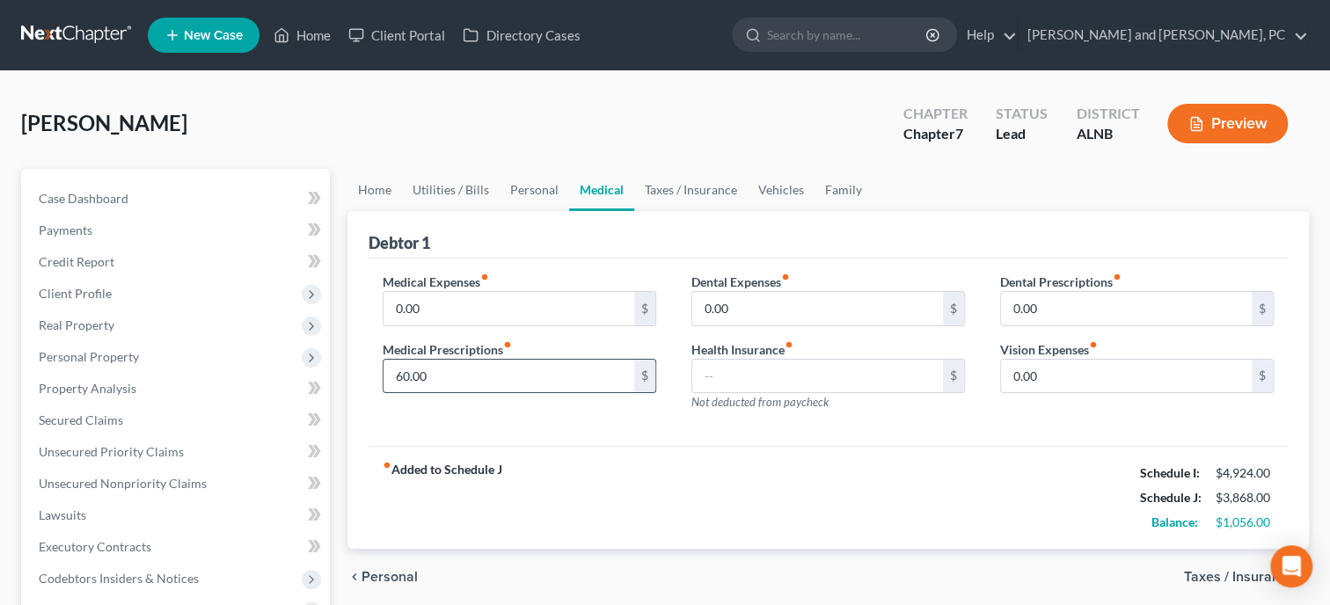
click at [500, 378] on input "60.00" at bounding box center [509, 376] width 251 height 33
type input "100.00"
click at [655, 189] on link "Taxes / Insurance" at bounding box center [690, 190] width 113 height 42
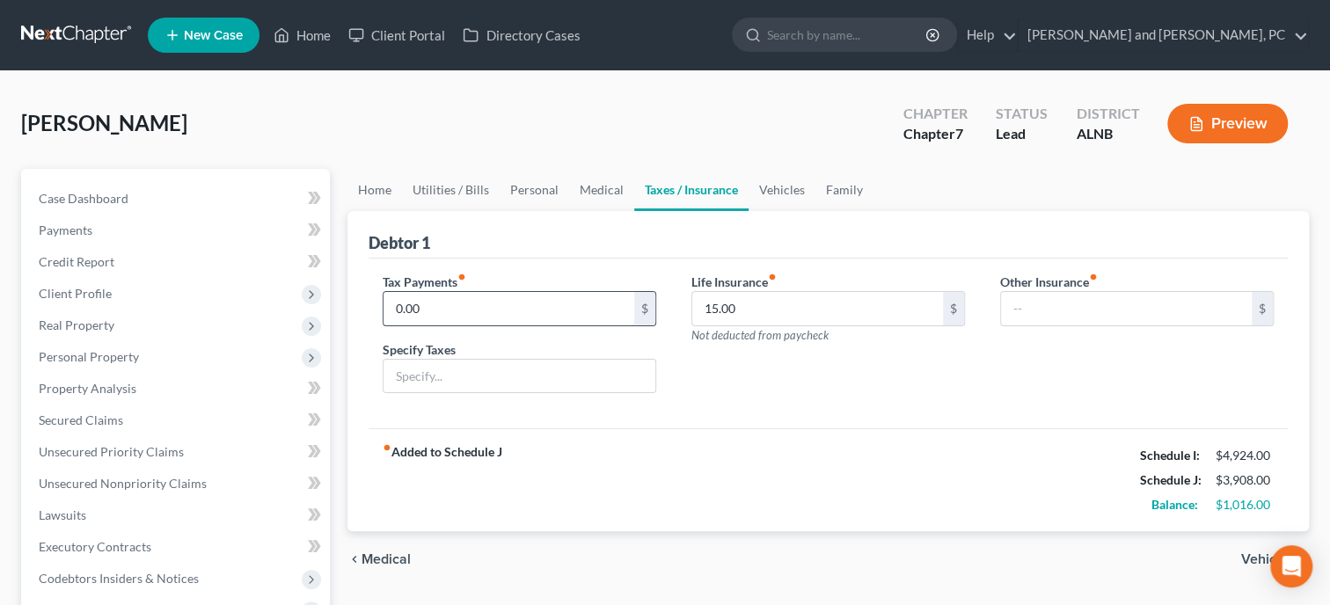
click at [504, 316] on input "0.00" at bounding box center [509, 308] width 251 height 33
type input "50.00"
click at [499, 389] on input "text" at bounding box center [520, 376] width 272 height 33
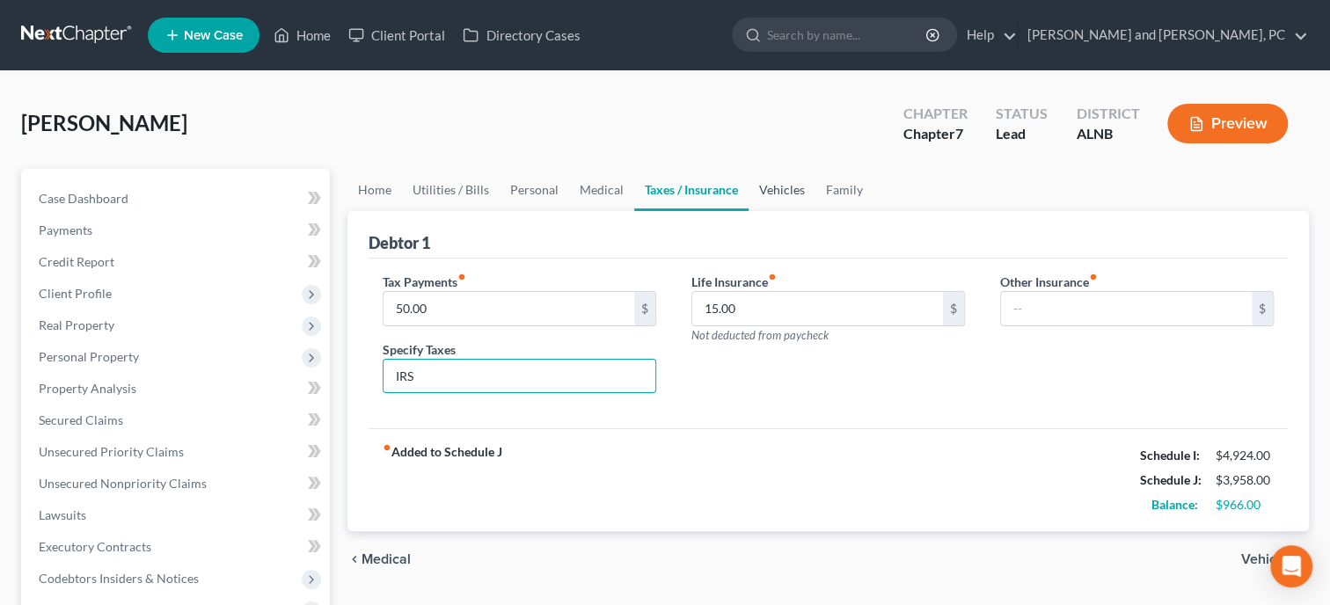
type input "IRS"
click at [782, 194] on link "Vehicles" at bounding box center [782, 190] width 67 height 42
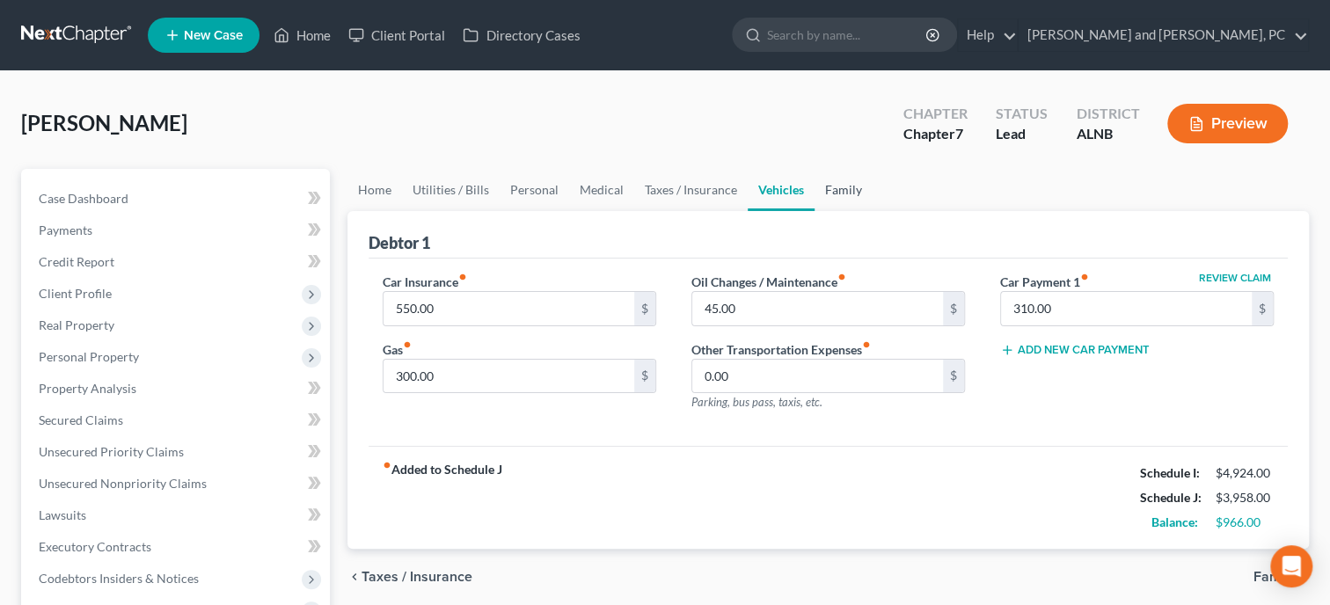
click at [852, 189] on link "Family" at bounding box center [844, 190] width 58 height 42
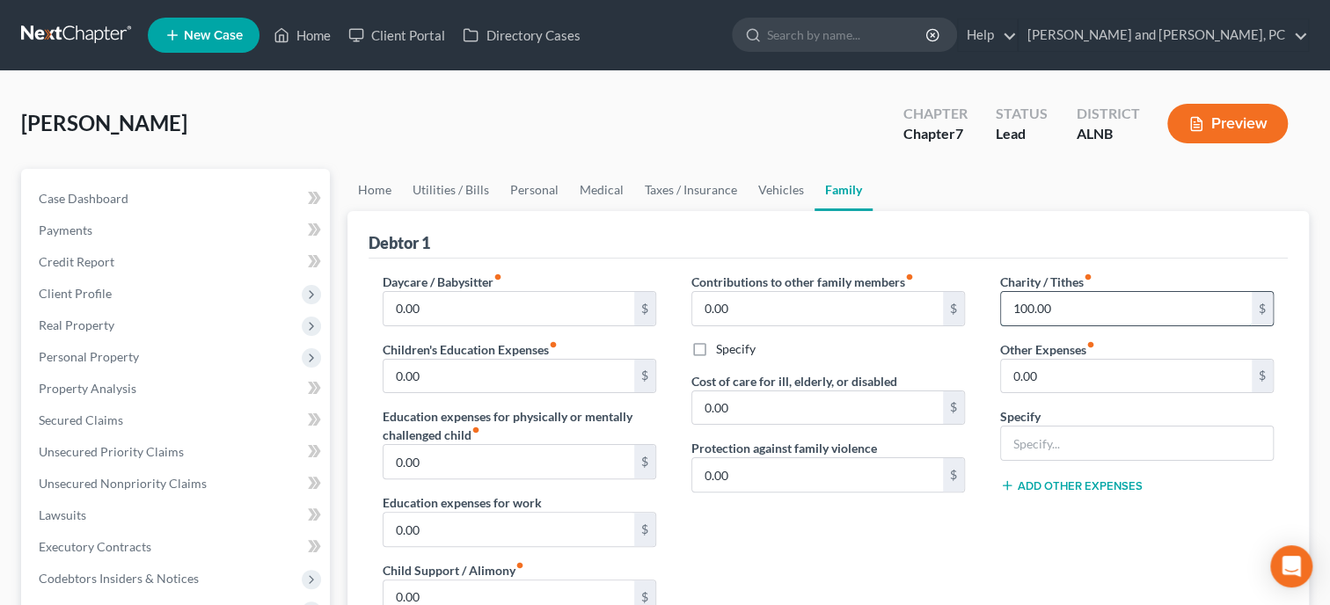
click at [1070, 308] on input "100.00" at bounding box center [1126, 308] width 251 height 33
type input "200.00"
click at [1012, 240] on div "Debtor 1" at bounding box center [828, 235] width 919 height 48
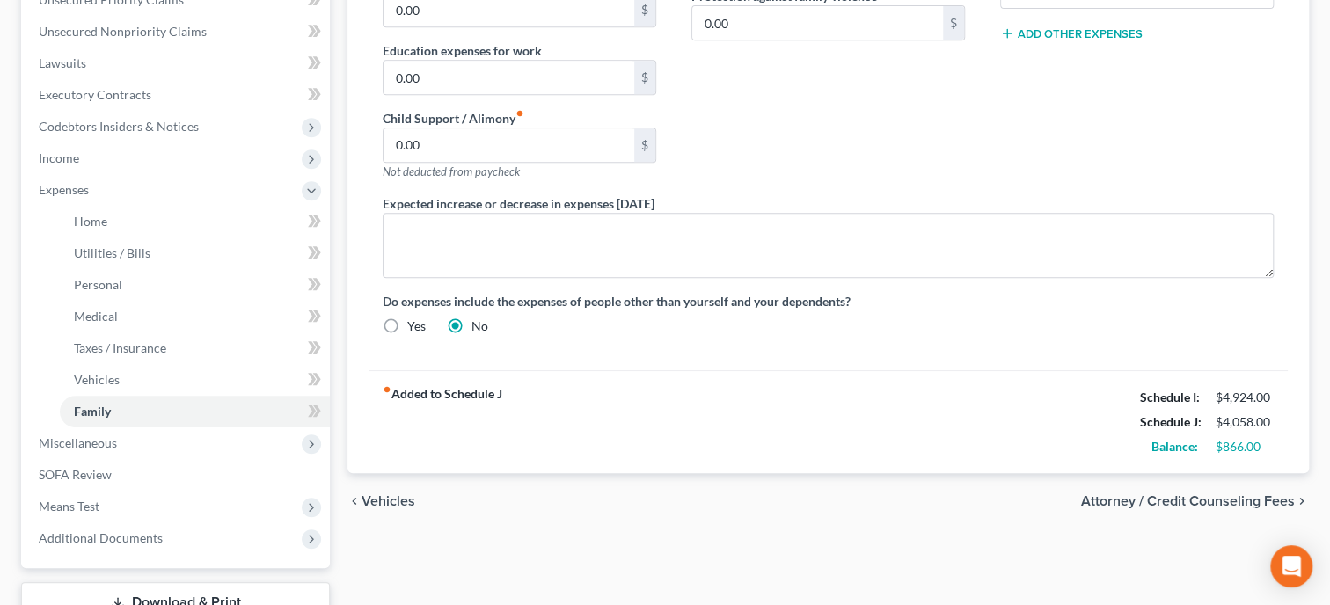
scroll to position [90, 0]
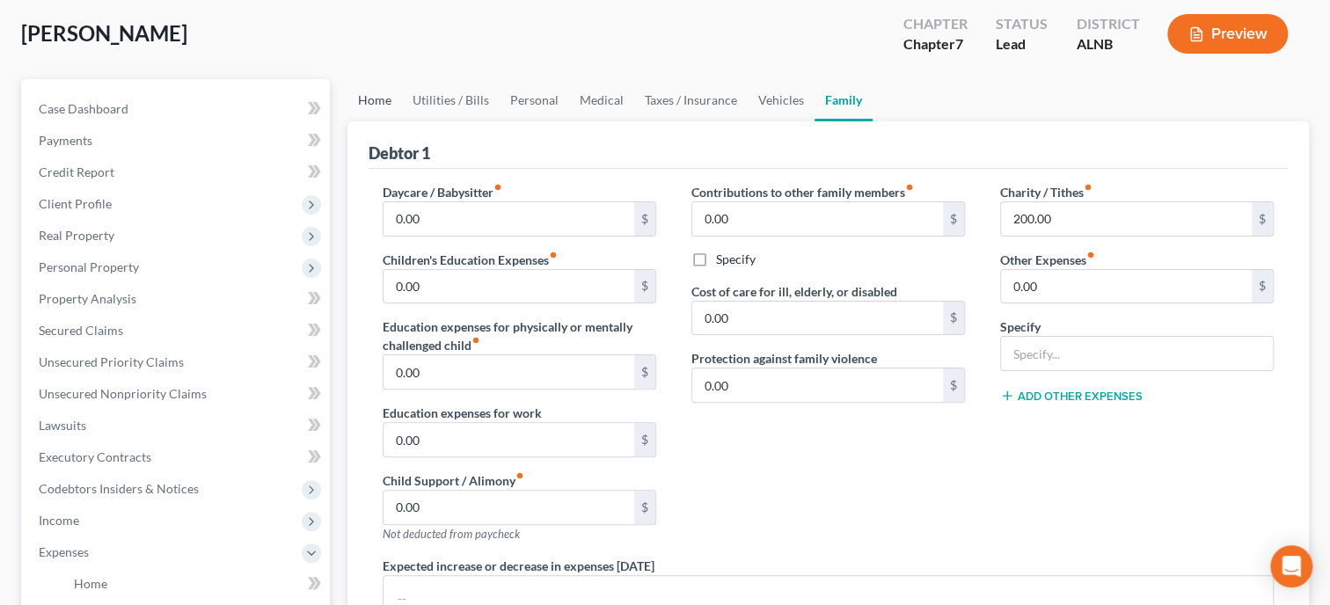
click at [384, 88] on link "Home" at bounding box center [375, 100] width 55 height 42
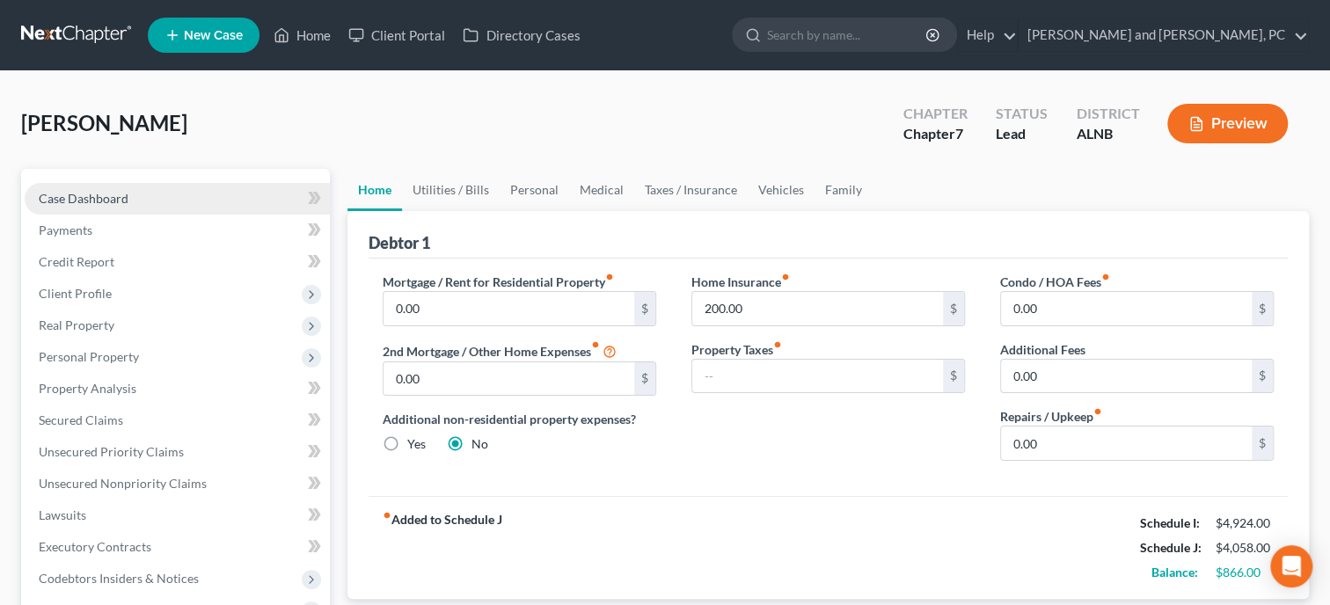
click at [71, 194] on span "Case Dashboard" at bounding box center [84, 198] width 90 height 15
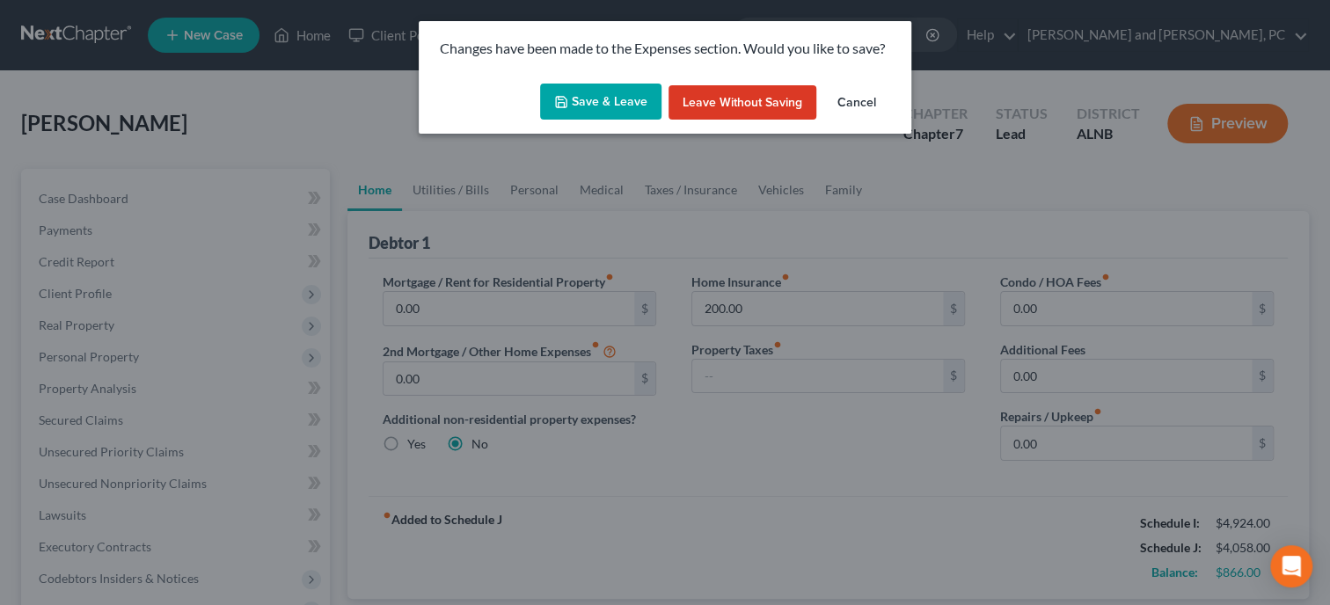
click at [644, 106] on button "Save & Leave" at bounding box center [600, 102] width 121 height 37
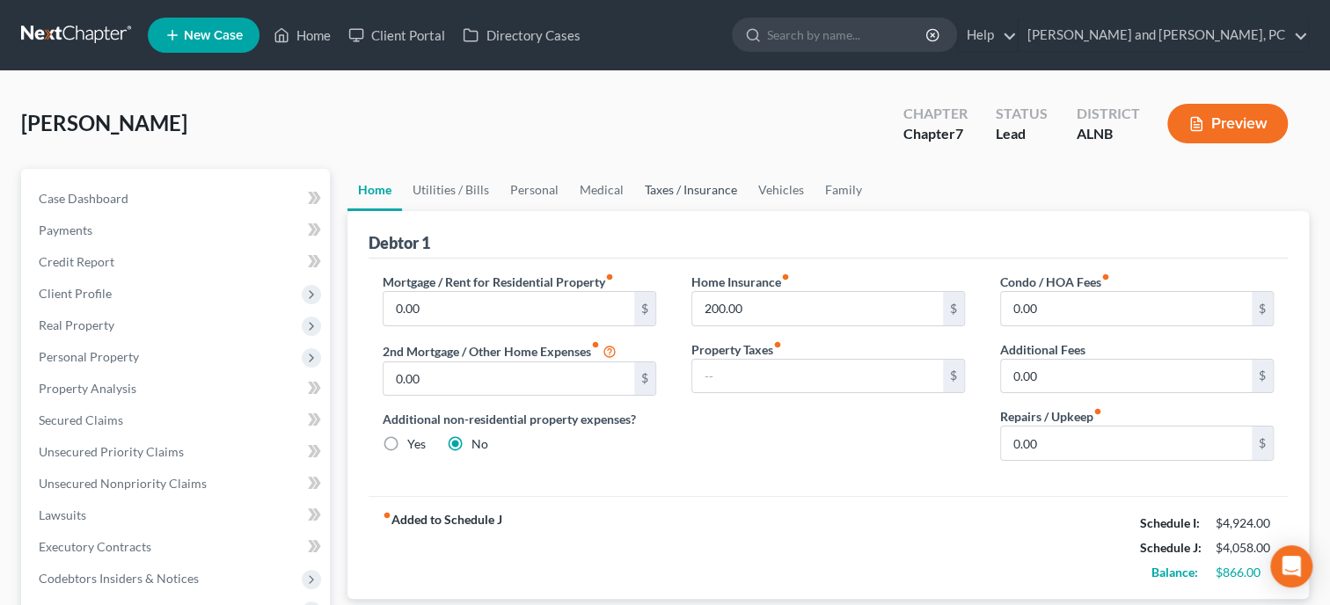
select select "6"
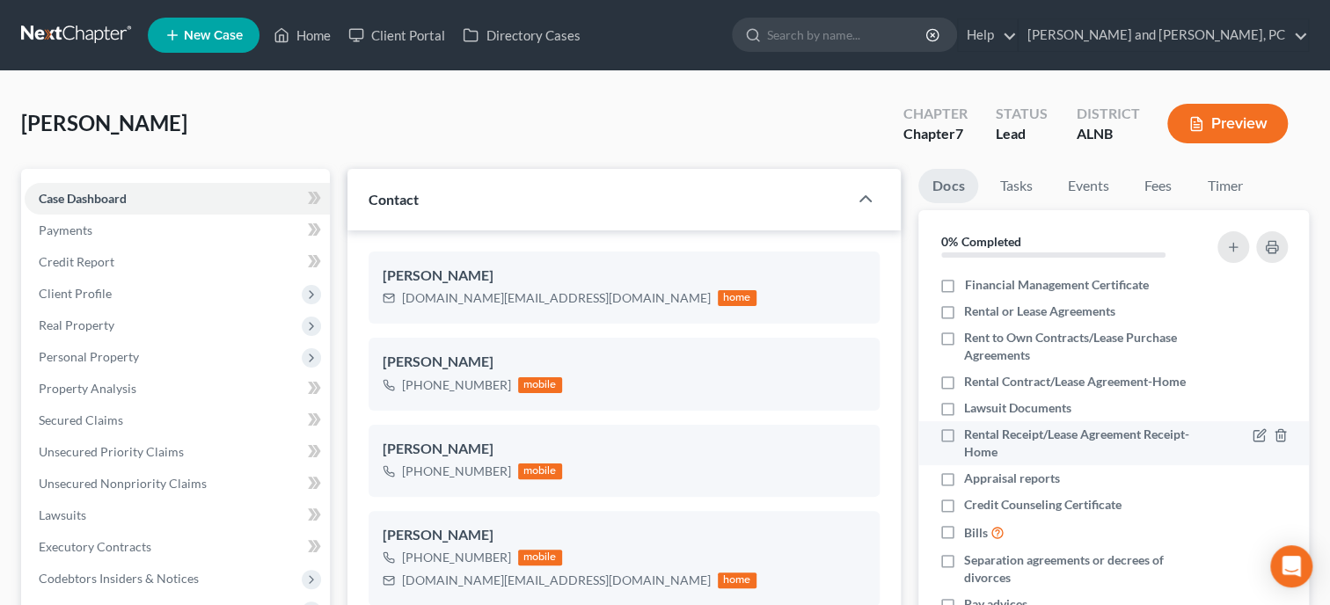
select select "0"
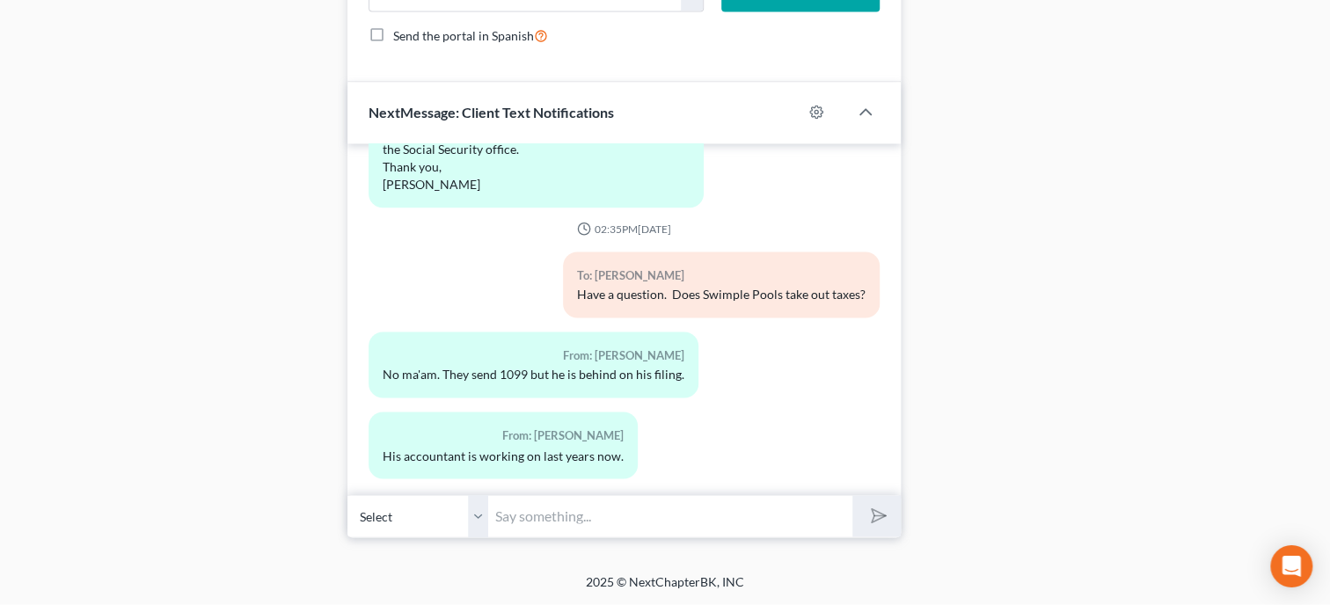
scroll to position [1481, 0]
click at [673, 512] on input "text" at bounding box center [670, 516] width 364 height 43
type input "Ok. Do ya'll have a house payment?"
click at [852, 496] on button "submit" at bounding box center [876, 516] width 48 height 41
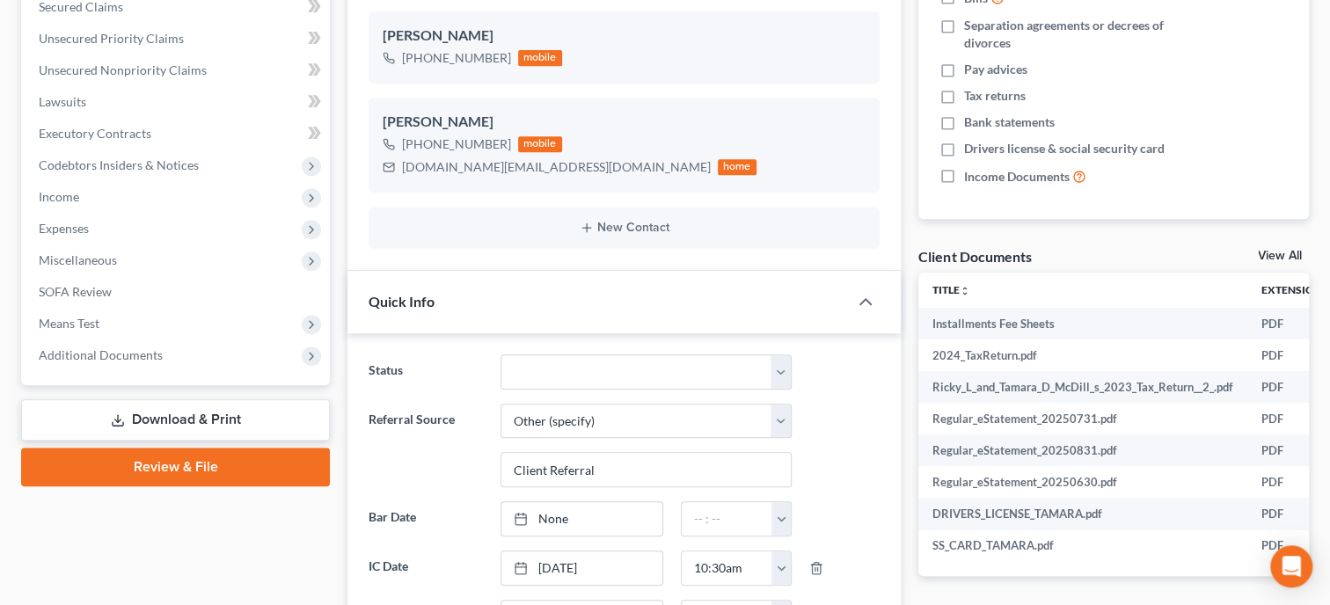
scroll to position [304, 0]
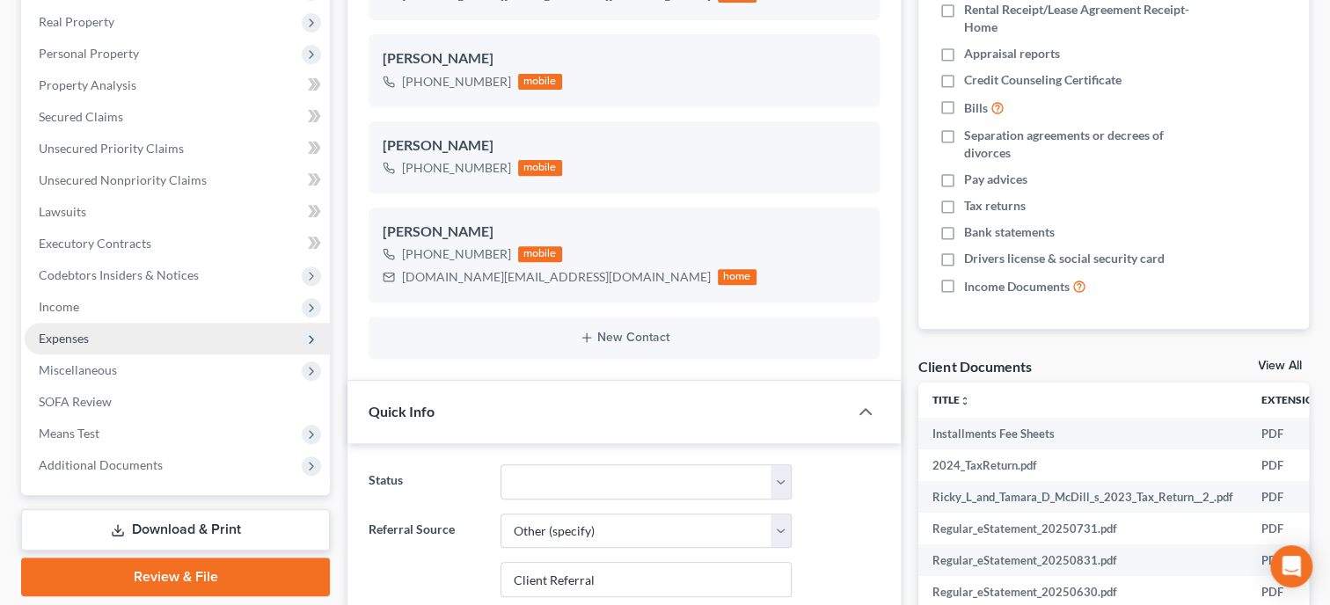
click at [61, 339] on span "Expenses" at bounding box center [64, 338] width 50 height 15
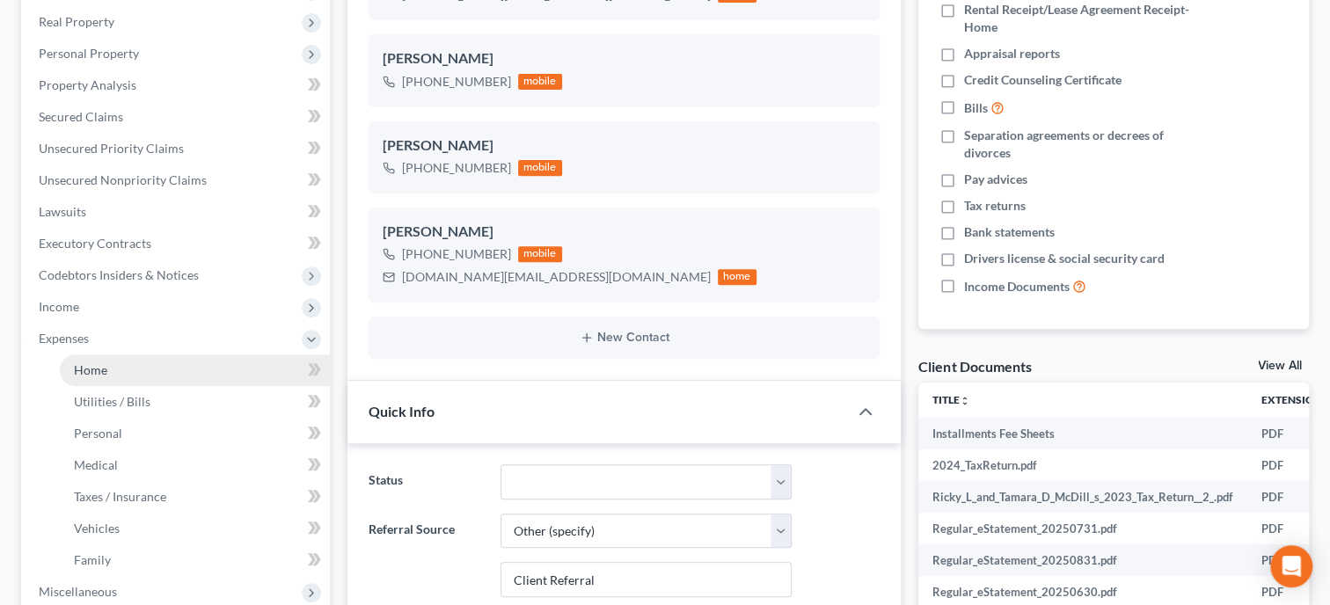
click at [72, 373] on link "Home" at bounding box center [195, 371] width 270 height 32
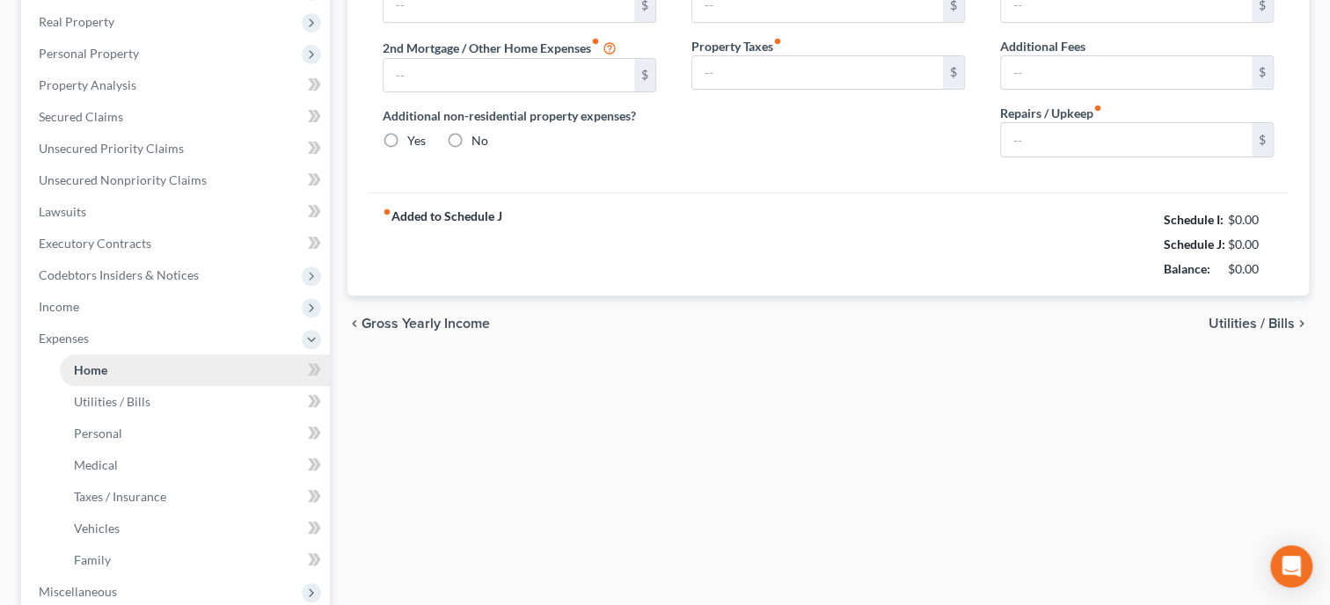
type input "0.00"
radio input "true"
type input "200.00"
type input "0.00"
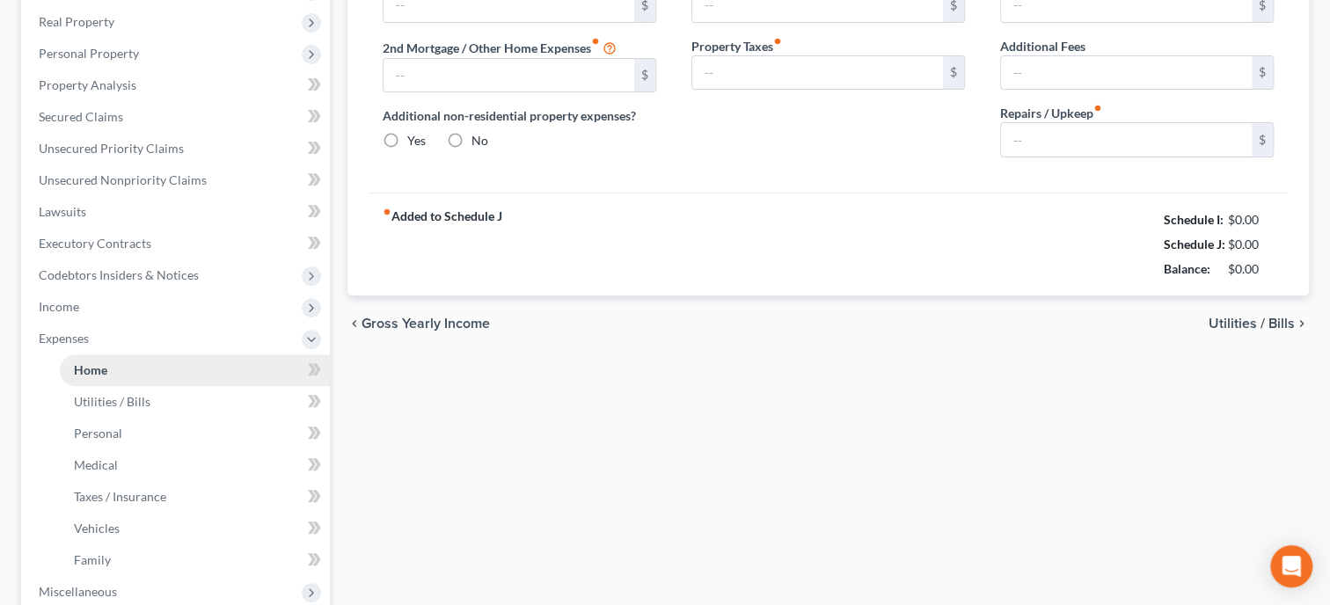
type input "0.00"
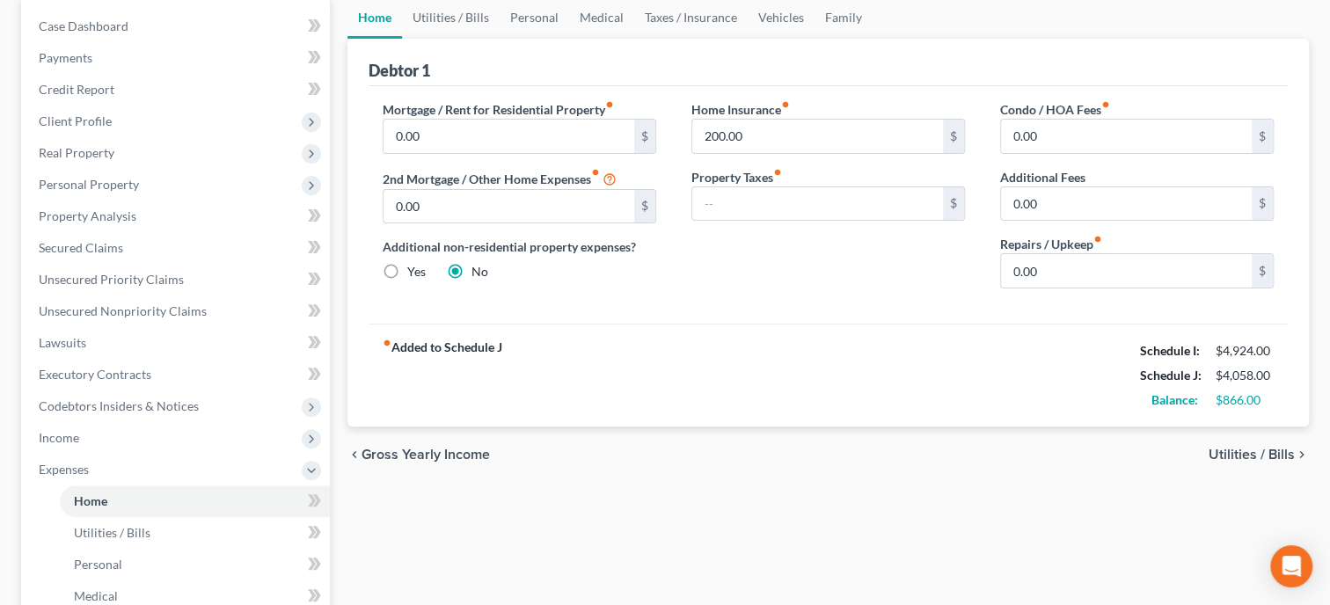
scroll to position [362, 0]
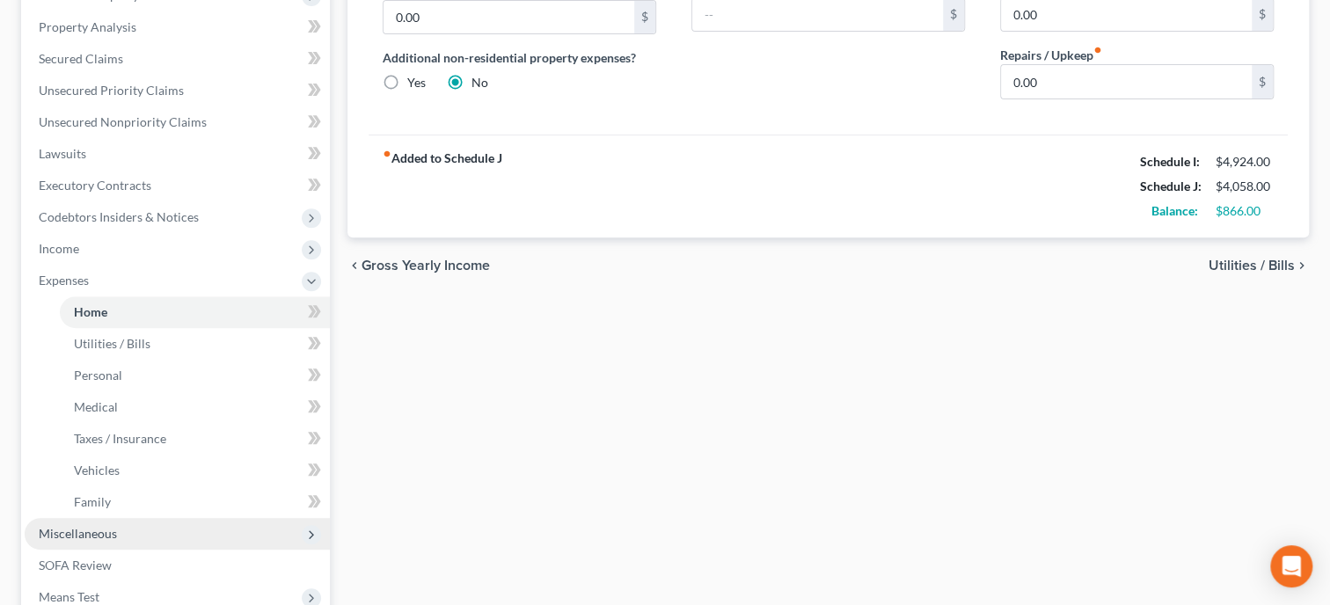
click at [181, 539] on span "Miscellaneous" at bounding box center [177, 534] width 305 height 32
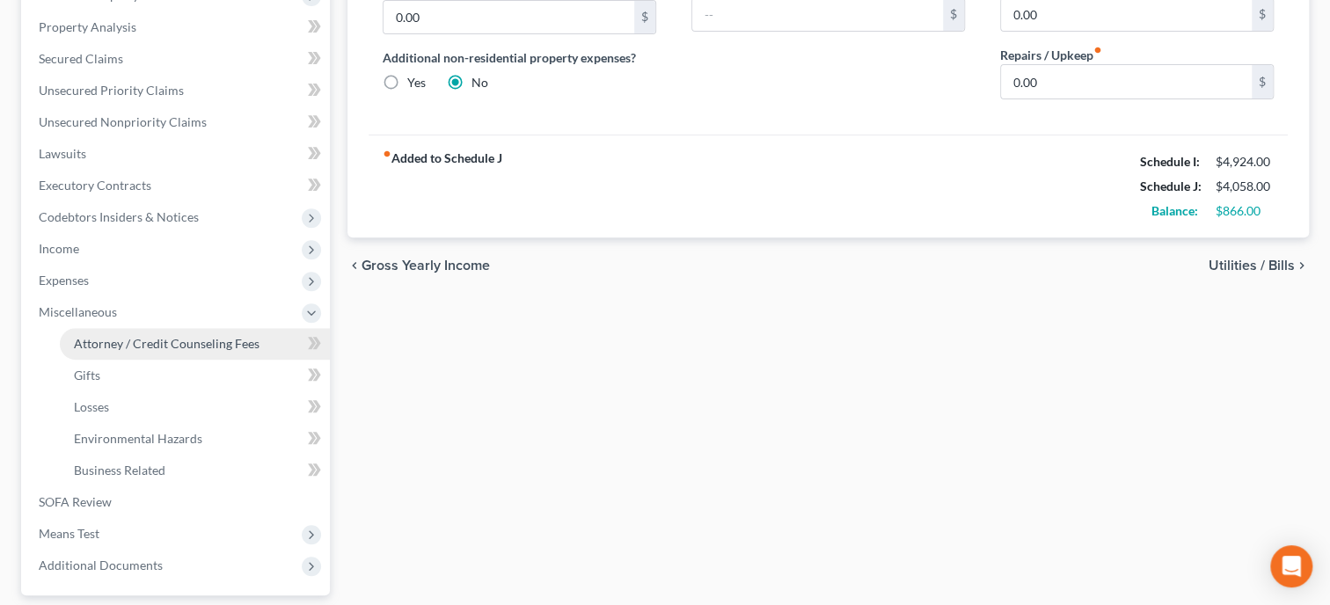
click at [150, 341] on span "Attorney / Credit Counseling Fees" at bounding box center [167, 343] width 186 height 15
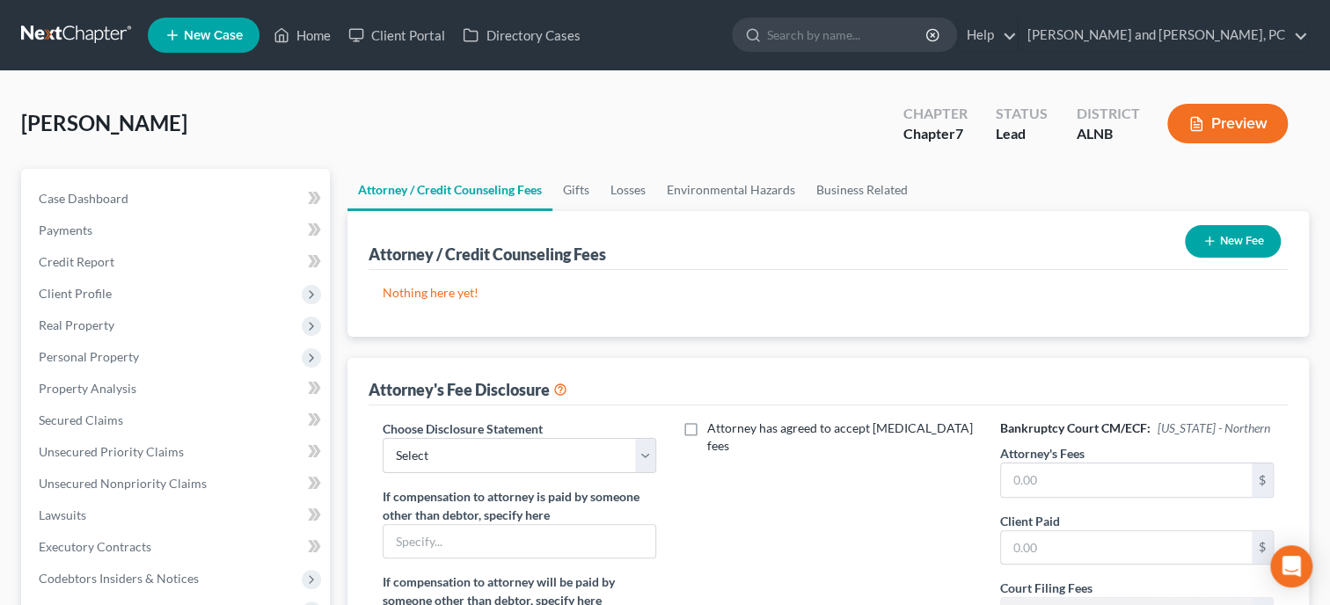
click at [1236, 239] on button "New Fee" at bounding box center [1233, 241] width 96 height 33
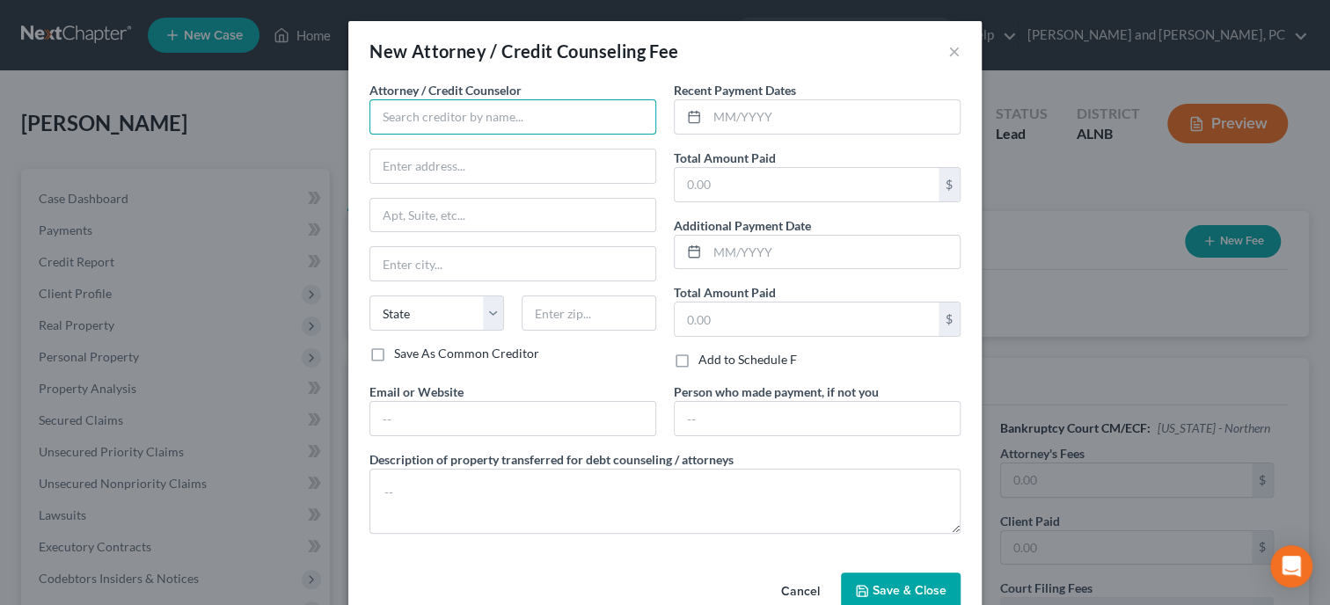
click at [538, 114] on input "text" at bounding box center [512, 116] width 287 height 35
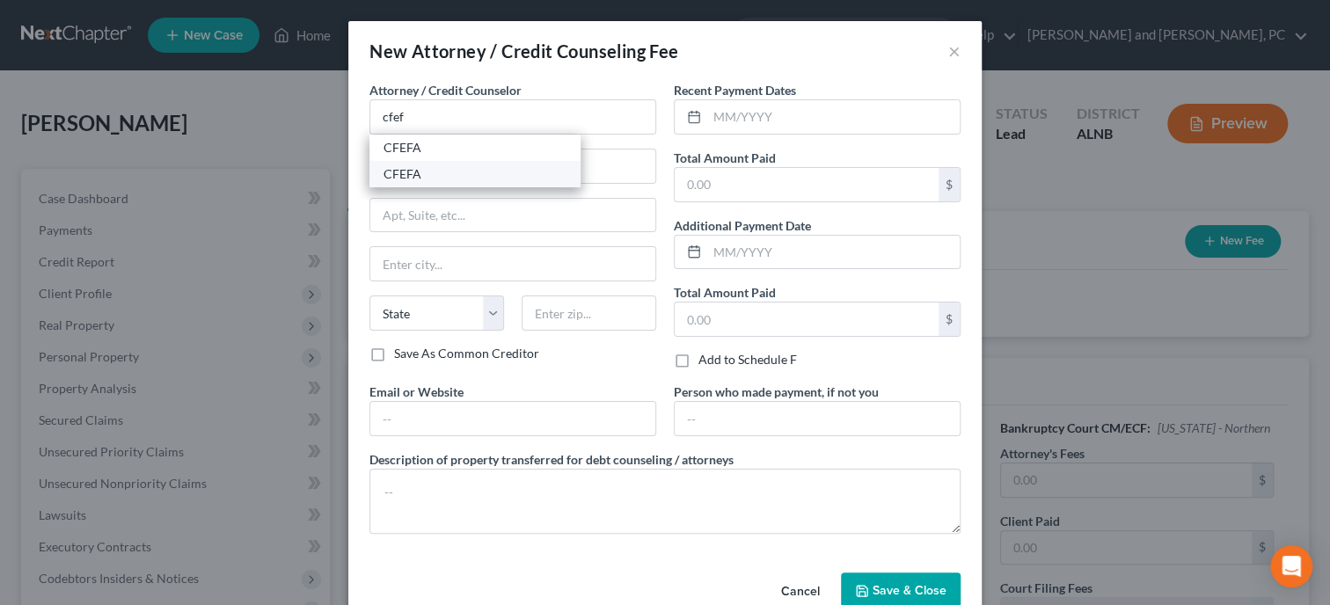
click at [494, 167] on div "CFEFA" at bounding box center [475, 174] width 183 height 18
type input "CFEFA"
type input "P.O. Box 11527"
type input "Birmingham"
select select "0"
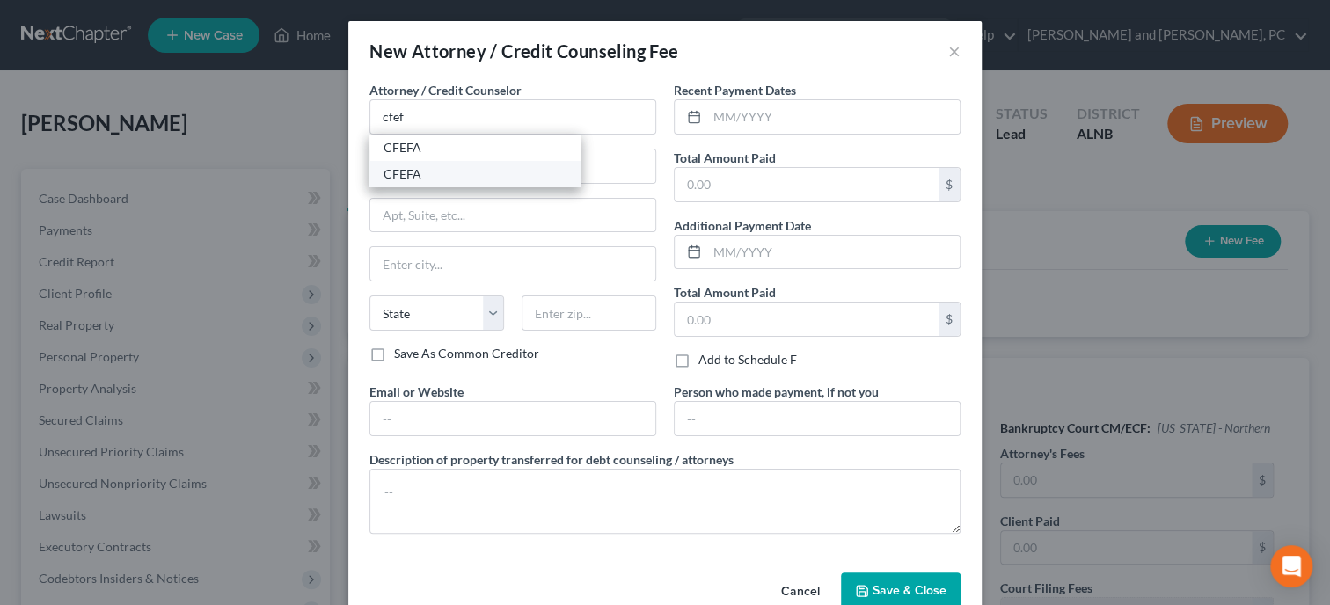
type input "35202"
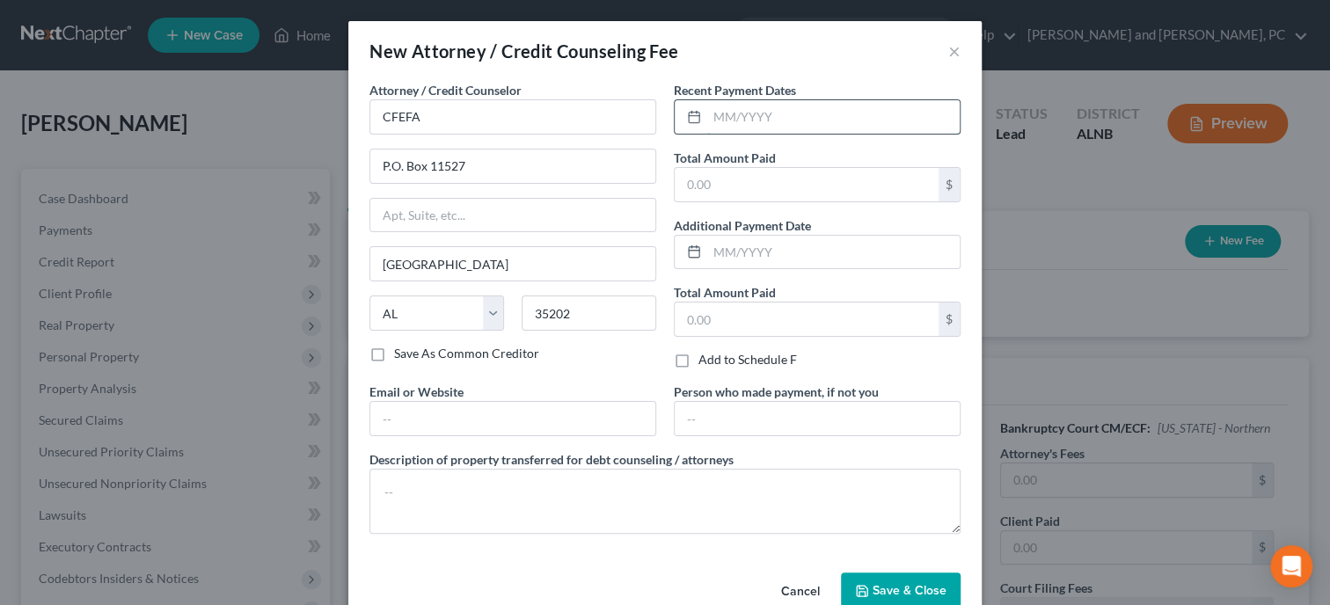
click at [755, 111] on input "text" at bounding box center [833, 116] width 252 height 33
type input "10/2025"
click at [745, 174] on input "text" at bounding box center [807, 184] width 264 height 33
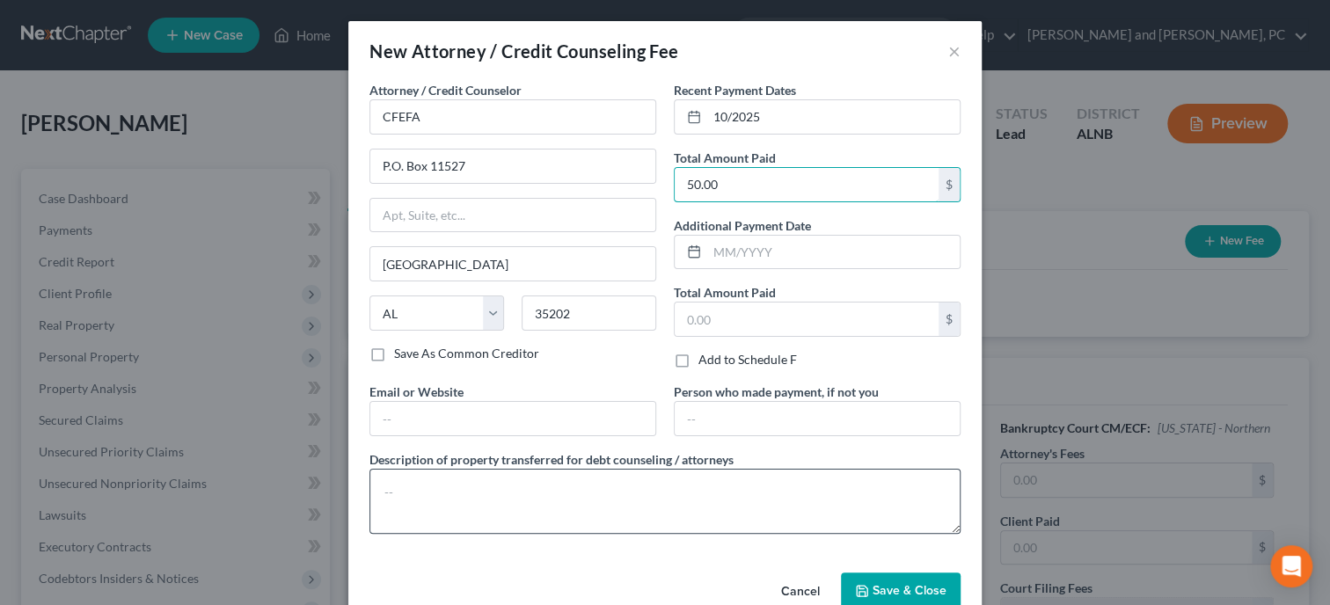
type input "50.00"
click at [672, 508] on textarea at bounding box center [664, 501] width 591 height 65
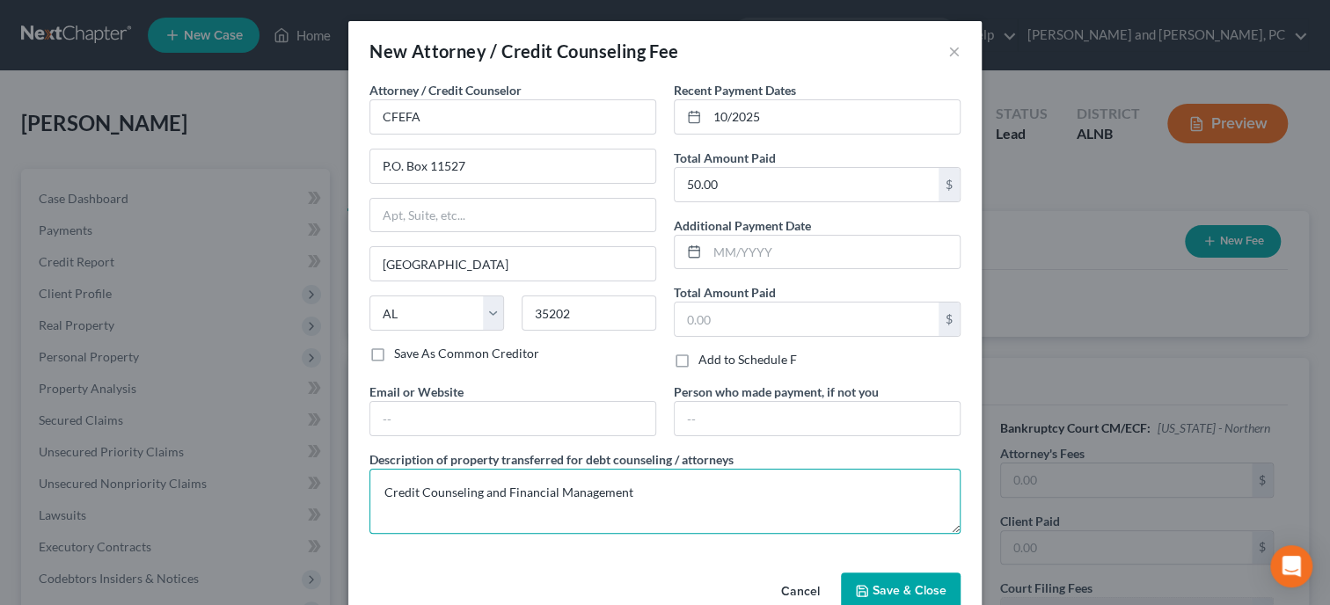
type textarea "Credit Counseling and Financial Management"
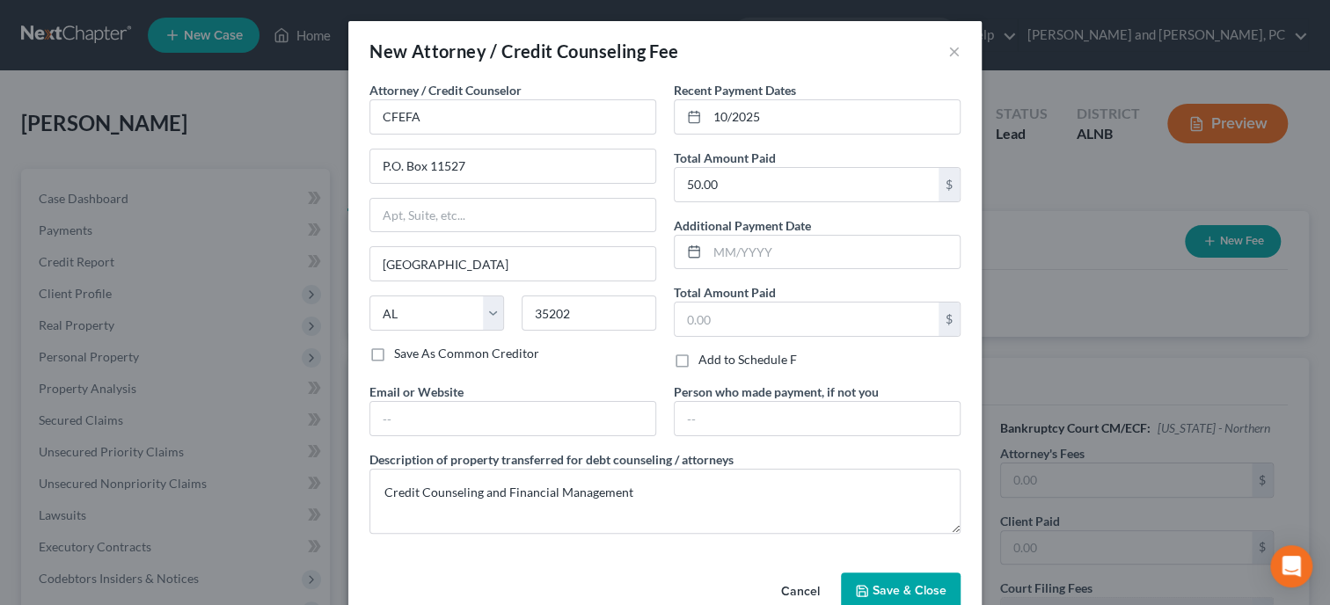
click at [898, 576] on button "Save & Close" at bounding box center [901, 591] width 120 height 37
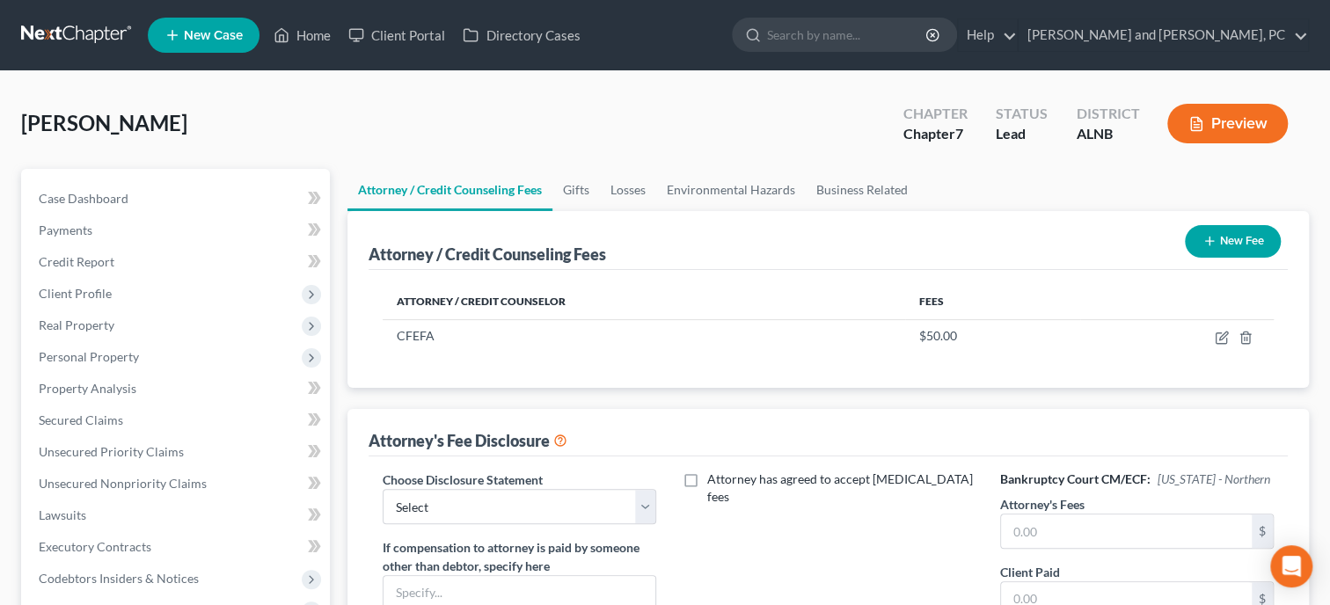
click at [1210, 242] on line "button" at bounding box center [1210, 242] width 0 height 8
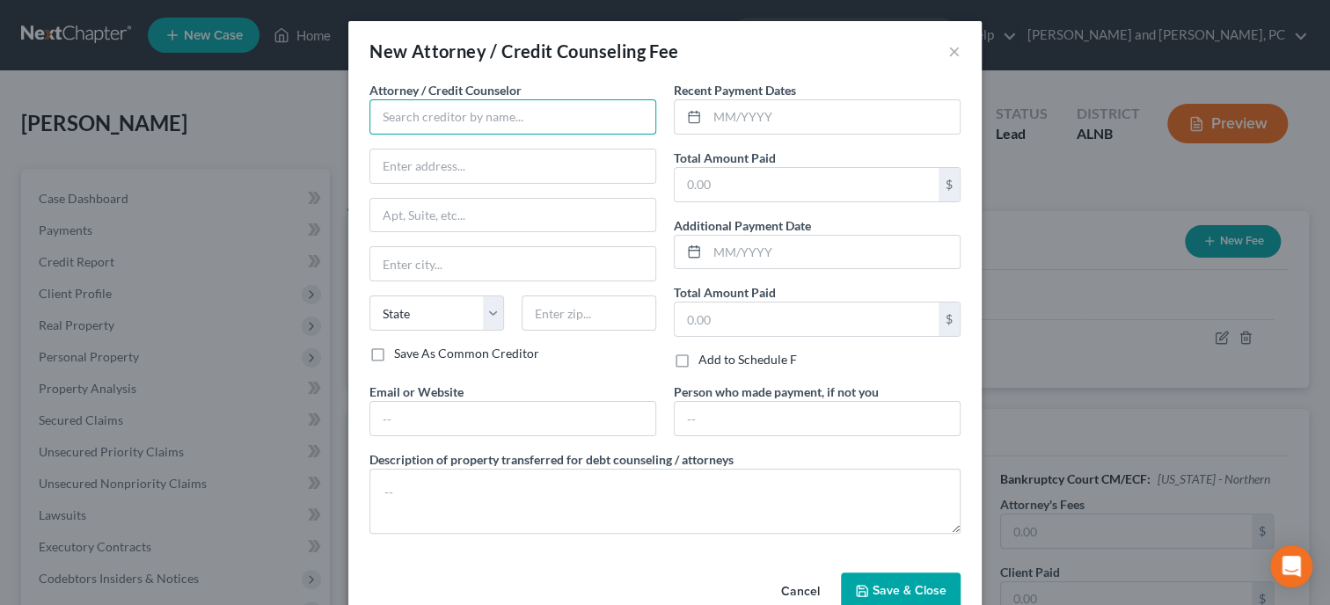
click at [476, 102] on input "text" at bounding box center [512, 116] width 287 height 35
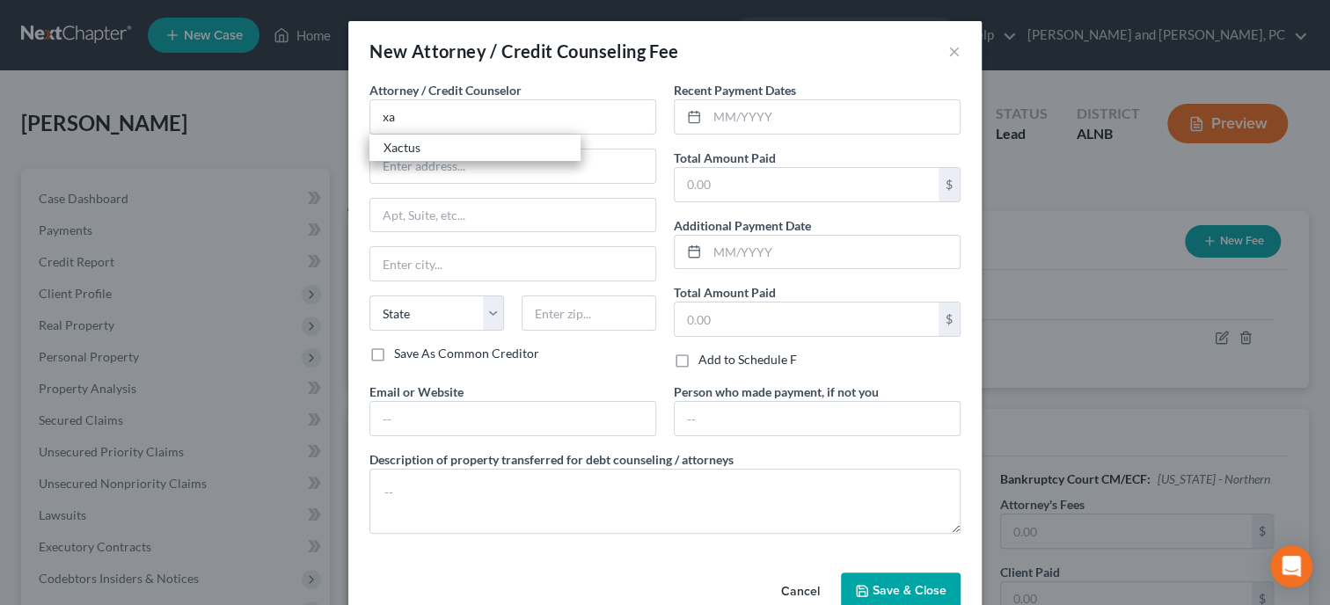
click at [458, 143] on div "Xactus" at bounding box center [475, 148] width 183 height 18
type input "Xactus"
type input "370 Reed Road"
type input "Ste 100"
type input "Broomall"
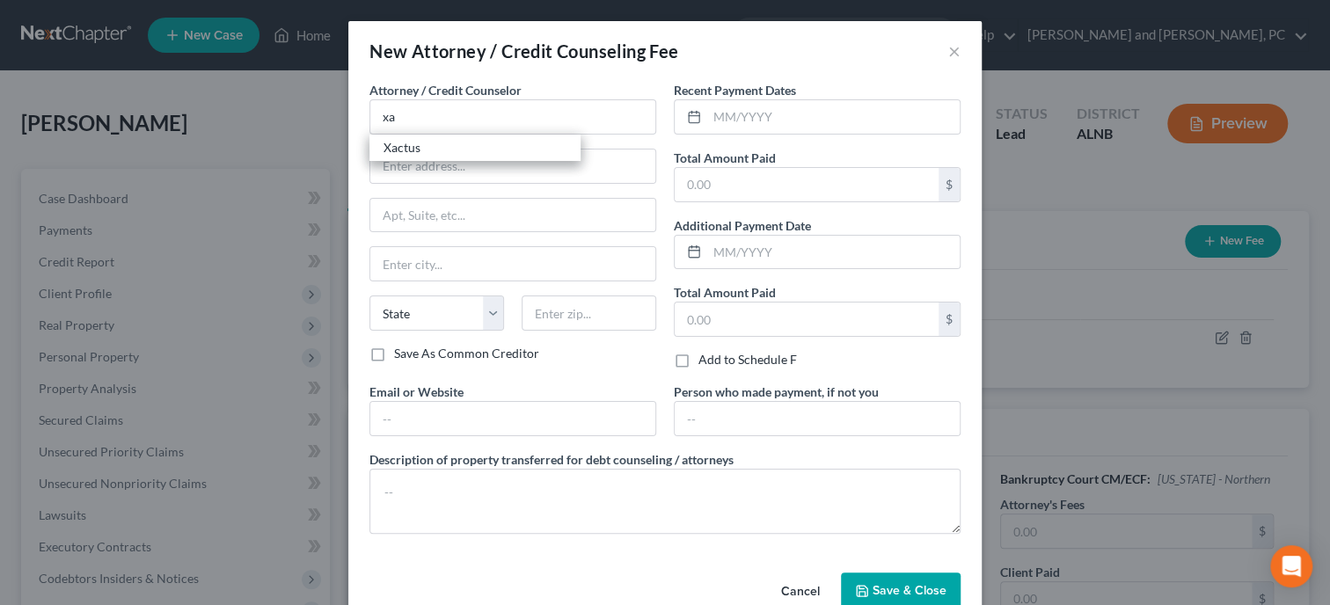
select select "39"
type input "19008"
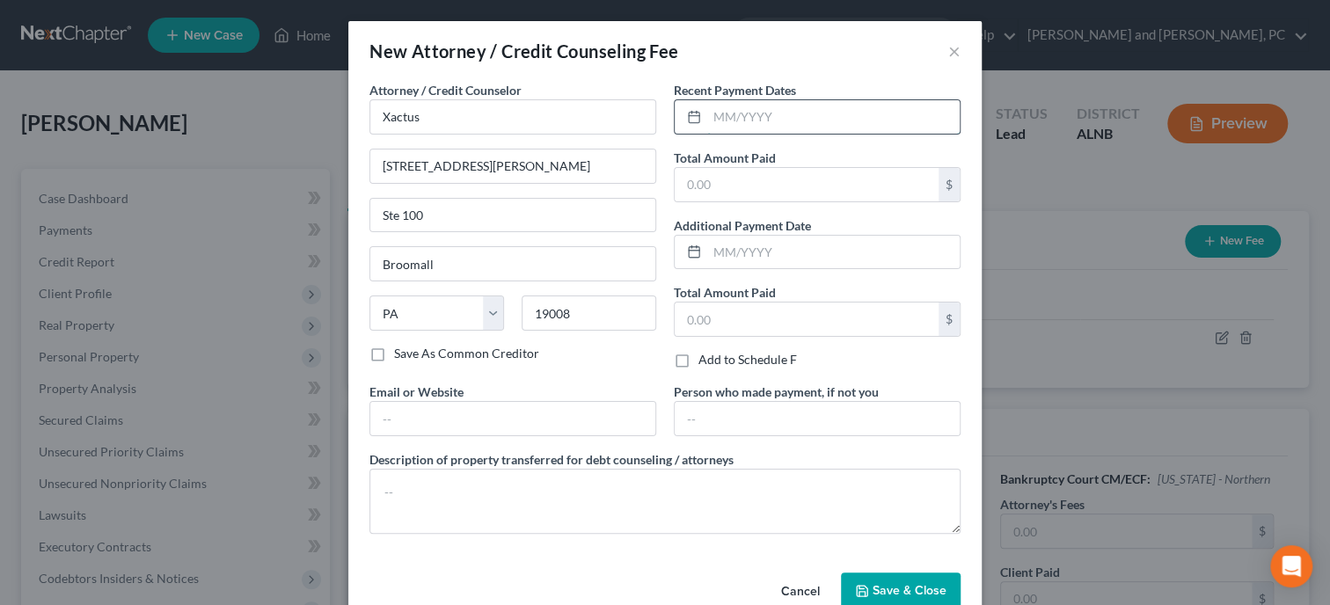
click at [773, 119] on input "text" at bounding box center [833, 116] width 252 height 33
type input "10/2025"
click at [778, 195] on input "text" at bounding box center [807, 184] width 264 height 33
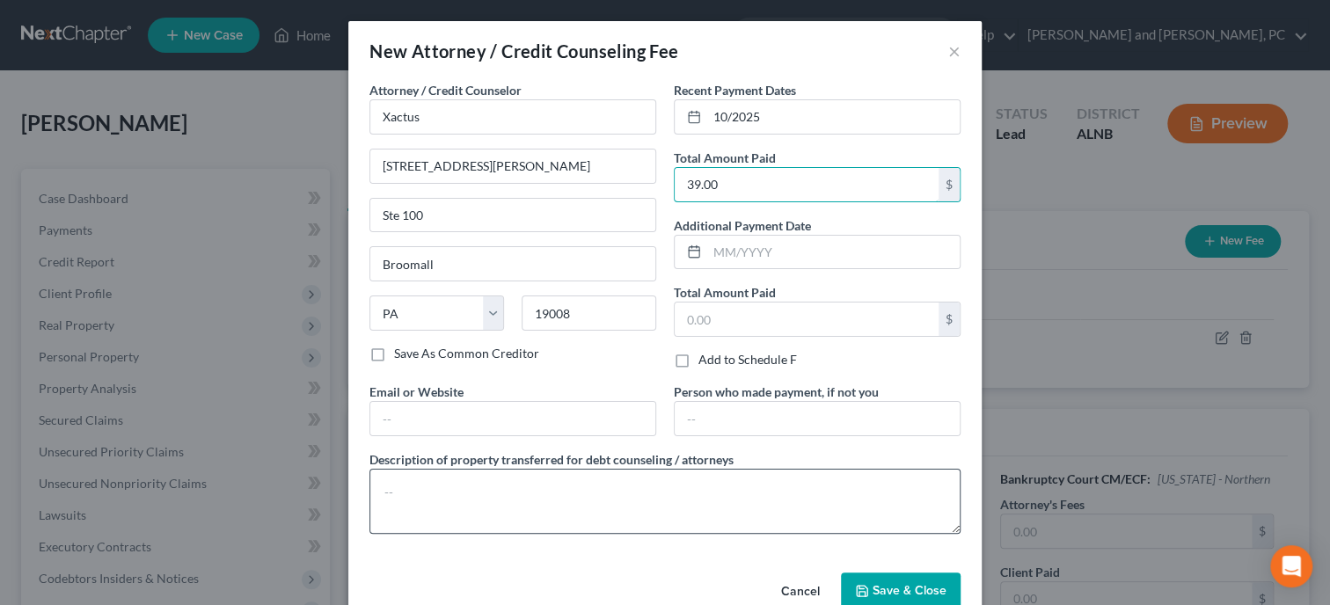
type input "39.00"
click at [674, 500] on textarea at bounding box center [664, 501] width 591 height 65
type textarea "Credit Report"
click at [891, 579] on button "Save & Close" at bounding box center [901, 591] width 120 height 37
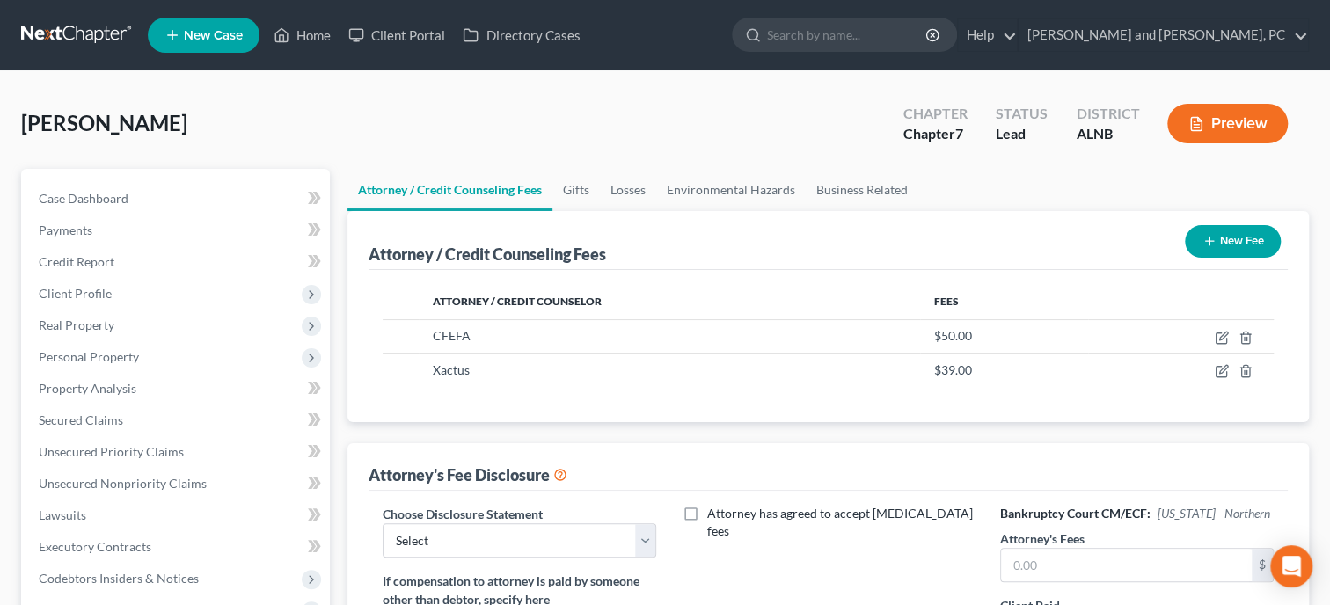
click at [1209, 248] on button "New Fee" at bounding box center [1233, 241] width 96 height 33
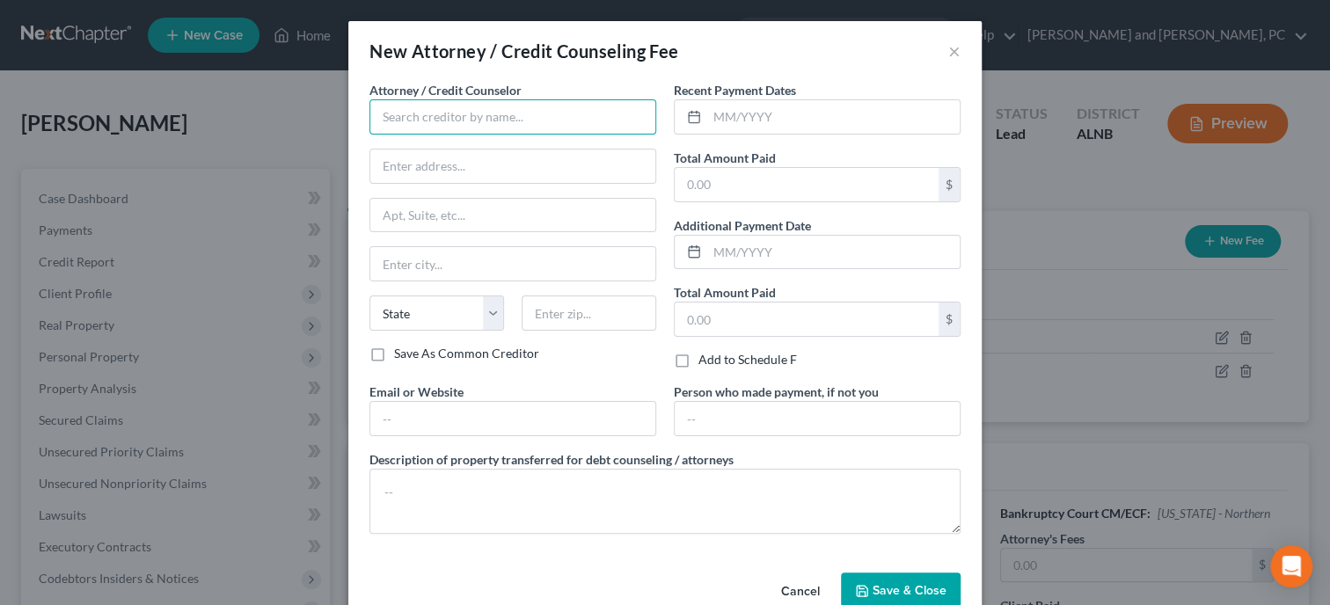
click at [501, 112] on input "text" at bounding box center [512, 116] width 287 height 35
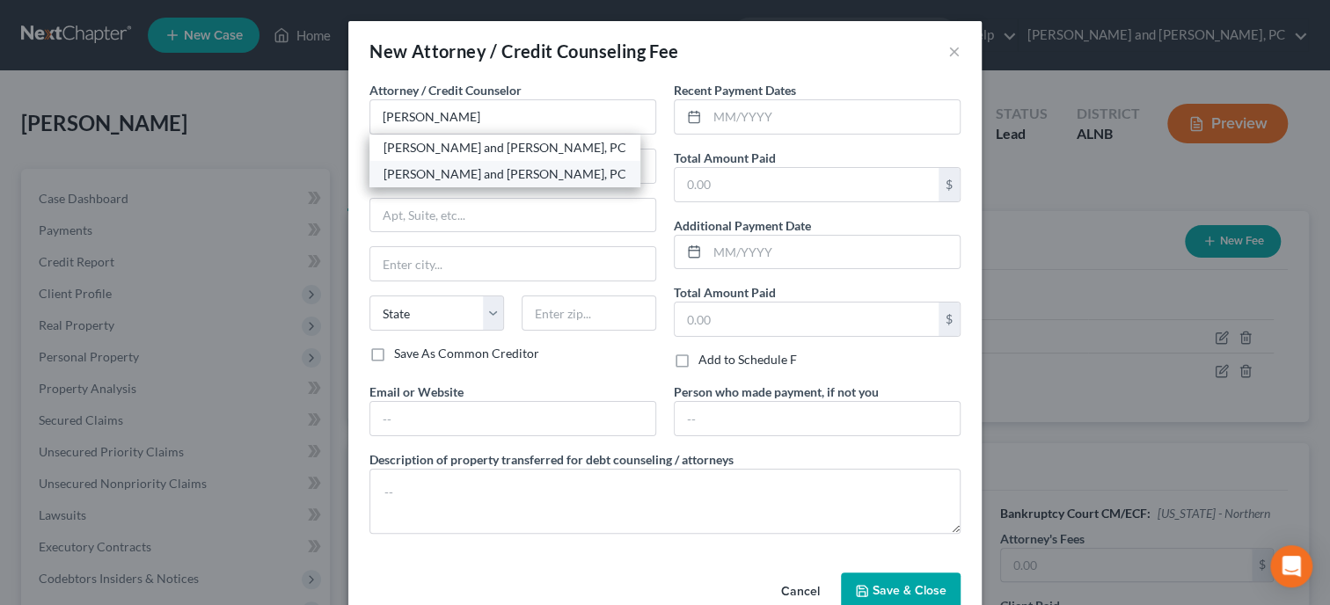
click at [495, 163] on div "[PERSON_NAME] and [PERSON_NAME], PC" at bounding box center [504, 174] width 271 height 26
type input "[PERSON_NAME] and [PERSON_NAME], PC"
type input "[PERSON_NAME]"
type input "111 South 10th Street"
type input "Gadsden"
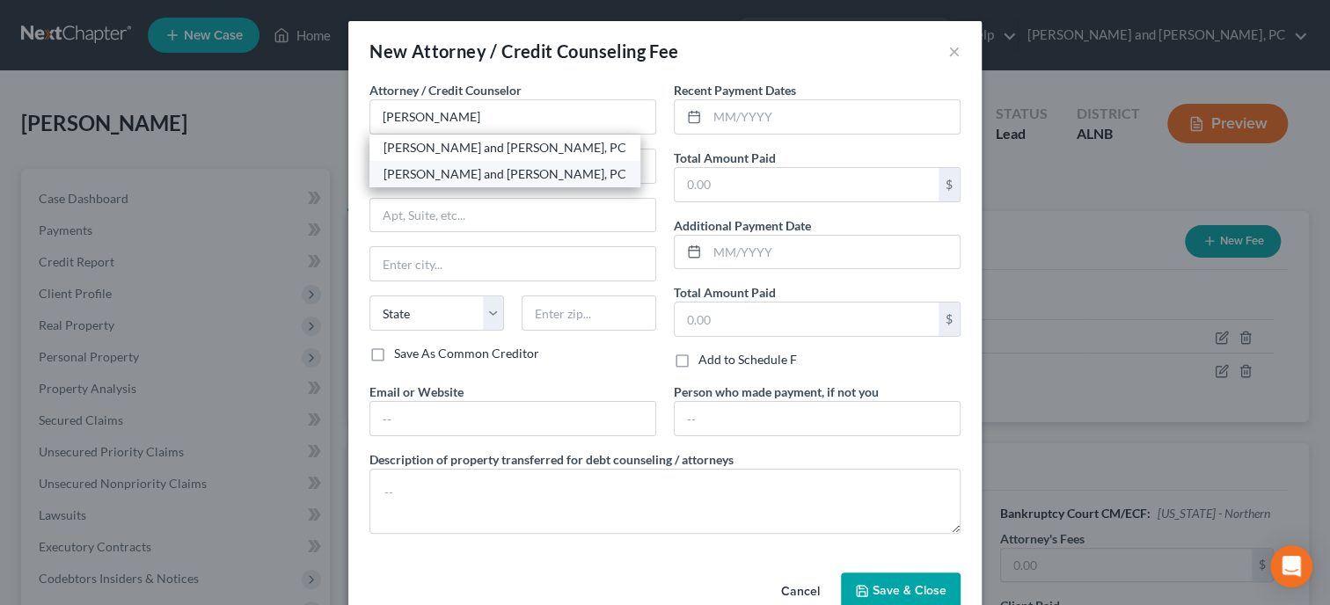
select select "0"
type input "35901"
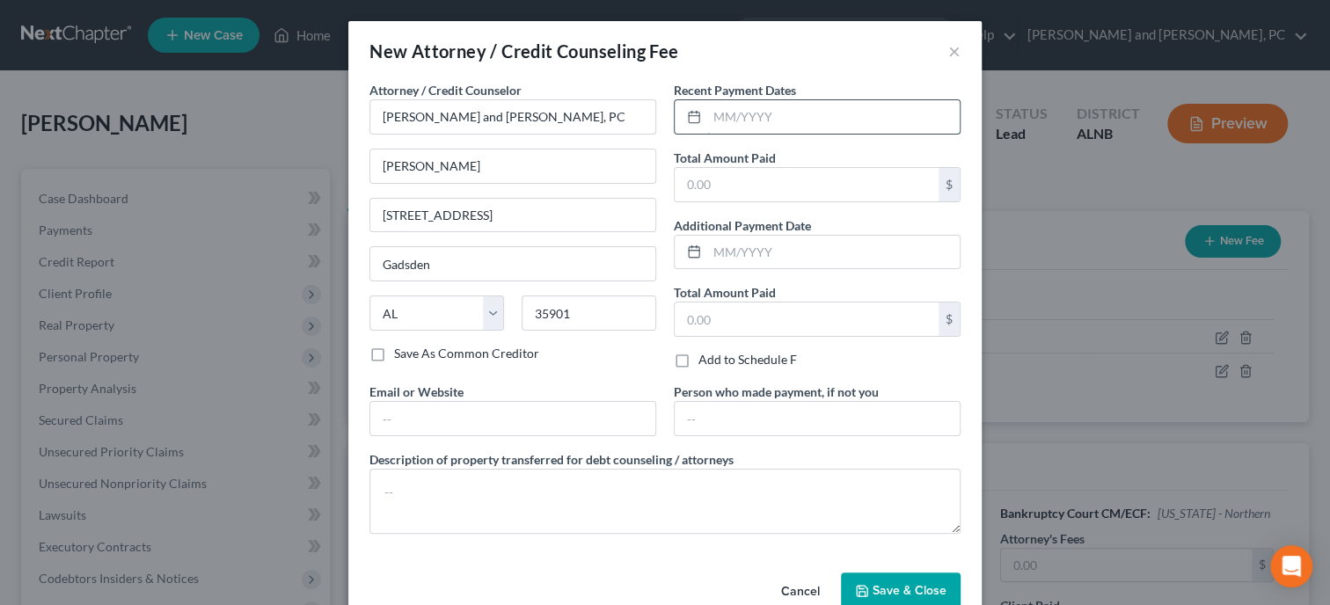
click at [762, 118] on input "text" at bounding box center [833, 116] width 252 height 33
type input "10/2025"
click at [765, 183] on input "text" at bounding box center [807, 184] width 264 height 33
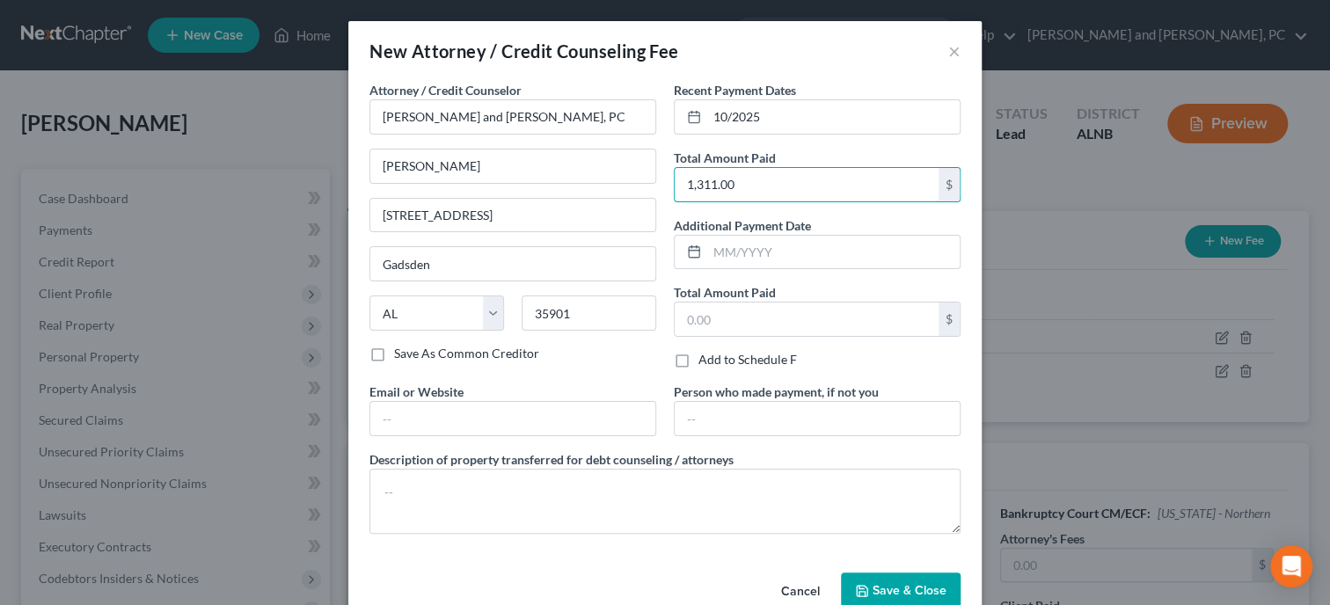
type input "1,311.00"
click at [651, 467] on label "Description of property transferred for debt counseling / attorneys" at bounding box center [551, 459] width 364 height 18
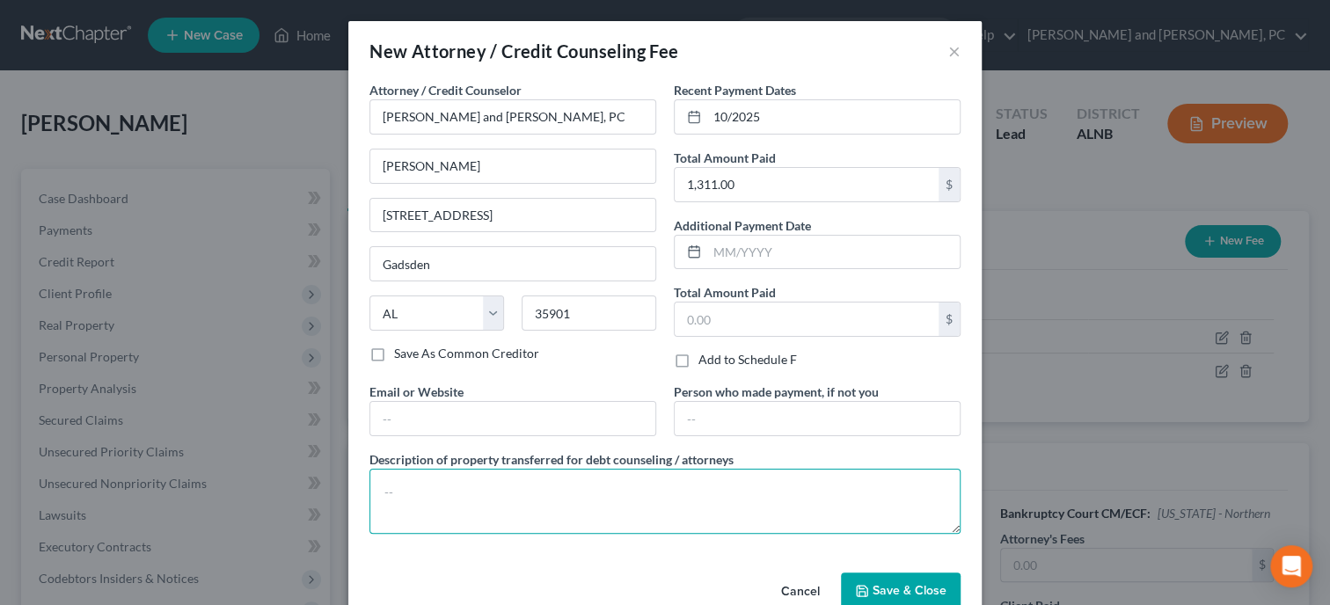
click at [644, 501] on textarea at bounding box center [664, 501] width 591 height 65
type textarea "Attorney Fee"
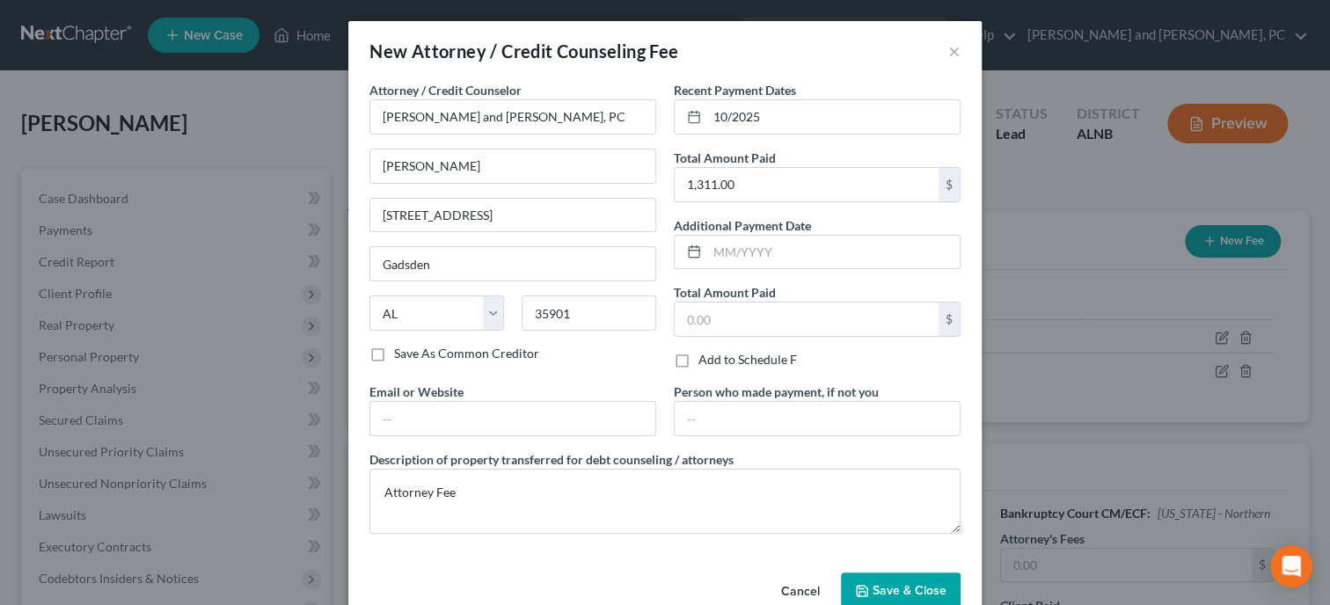
click at [868, 570] on div "Cancel Save & Close" at bounding box center [664, 595] width 633 height 58
click at [868, 575] on button "Save & Close" at bounding box center [901, 591] width 120 height 37
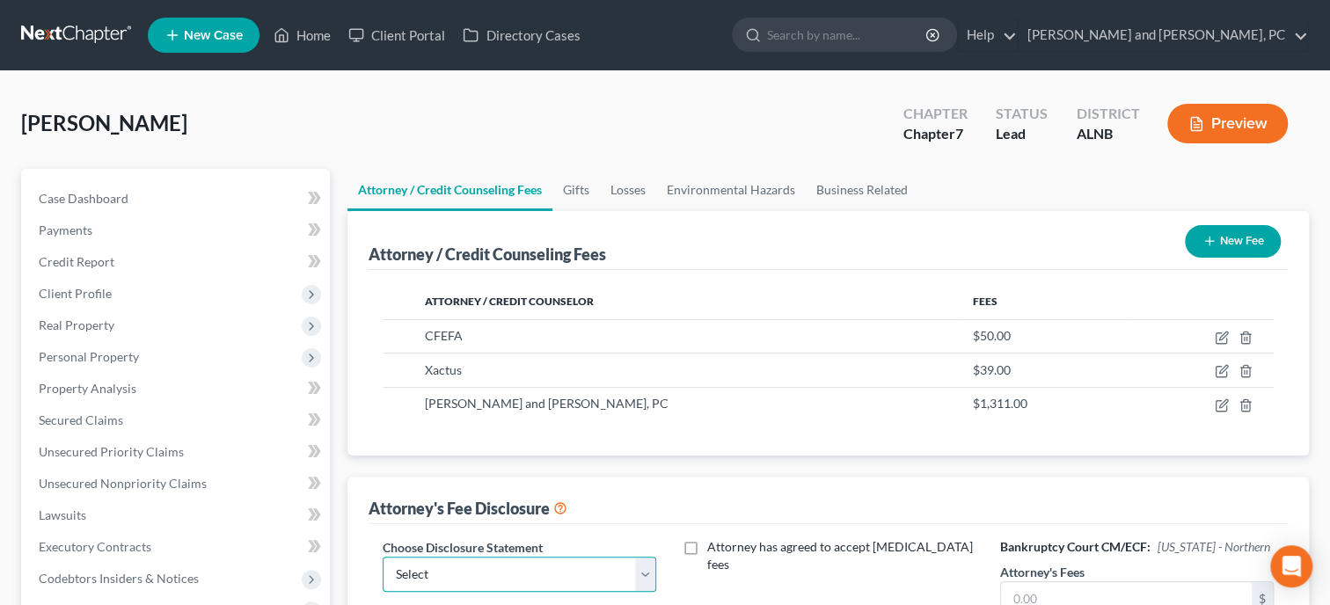
select select "0"
click option "Attorney Fee Disclosure" at bounding box center [0, 0] width 0 height 0
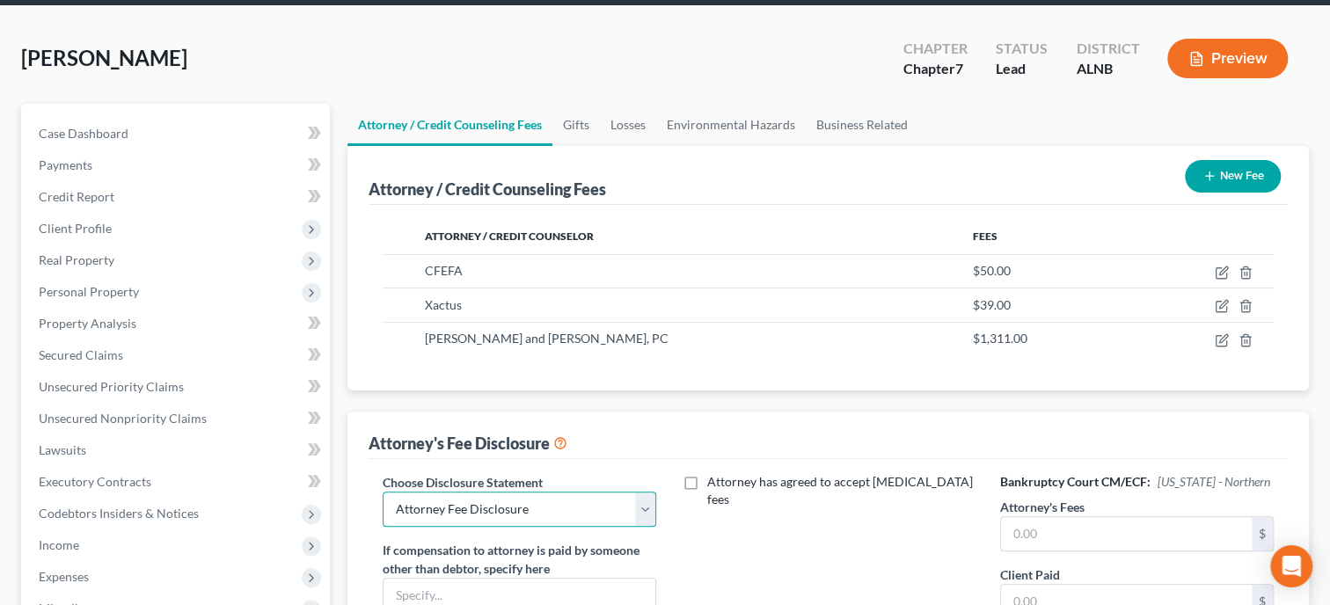
scroll to position [180, 0]
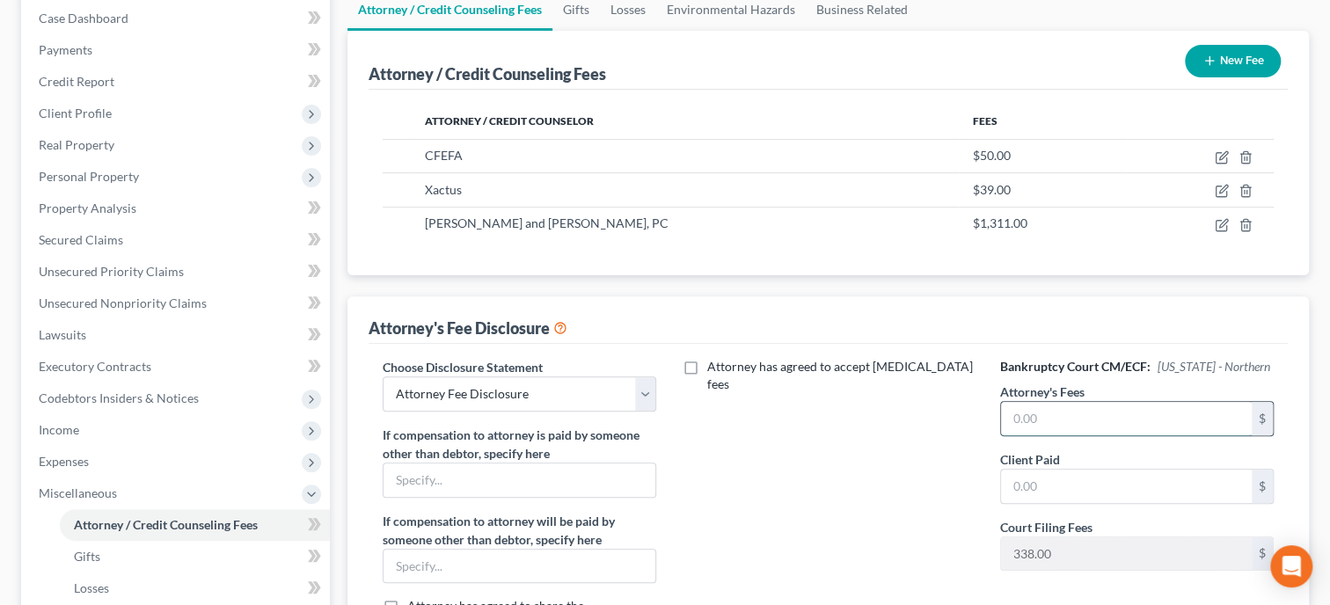
click at [1020, 414] on input "text" at bounding box center [1126, 418] width 251 height 33
type input "1,311.00"
click at [1036, 488] on input "text" at bounding box center [1126, 486] width 251 height 33
type input "1,311.00"
click at [877, 485] on div "Attorney has agreed to accept retainer fees" at bounding box center [828, 521] width 309 height 326
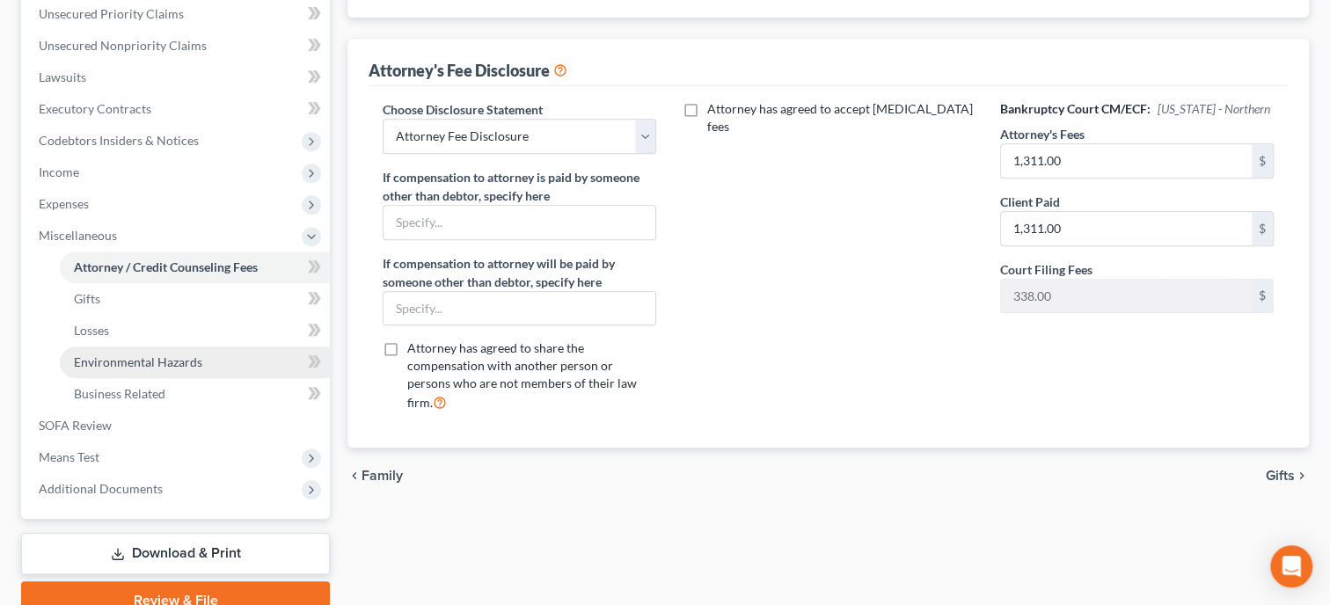
scroll to position [452, 0]
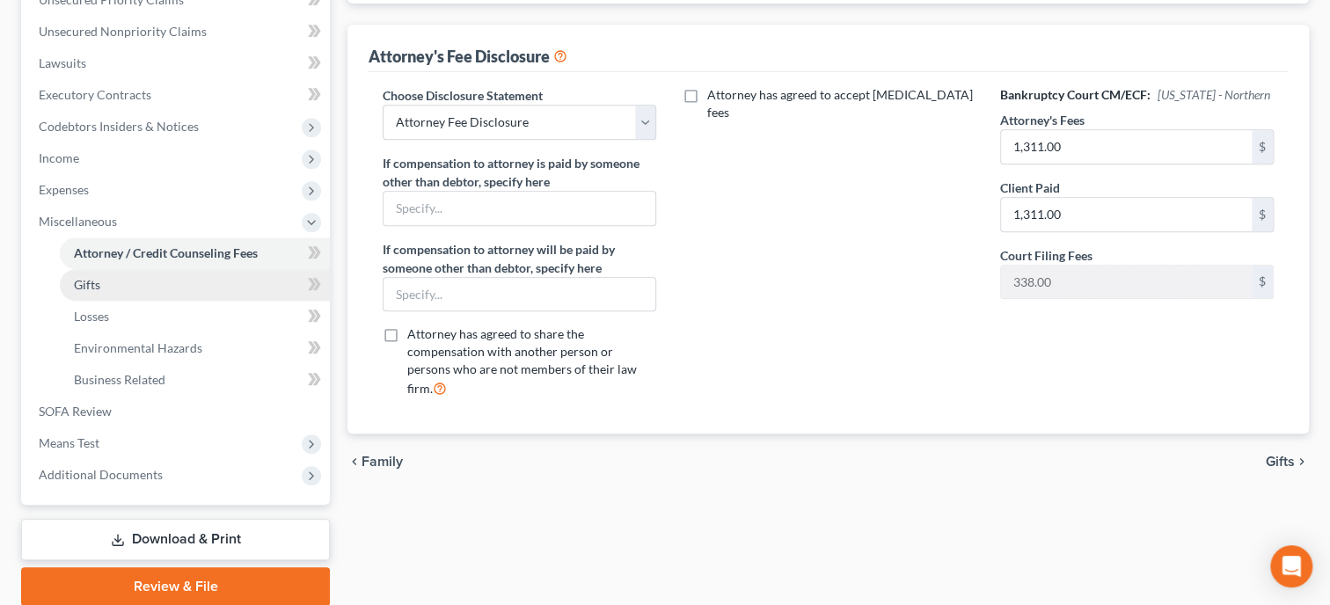
click at [91, 293] on link "Gifts" at bounding box center [195, 285] width 270 height 32
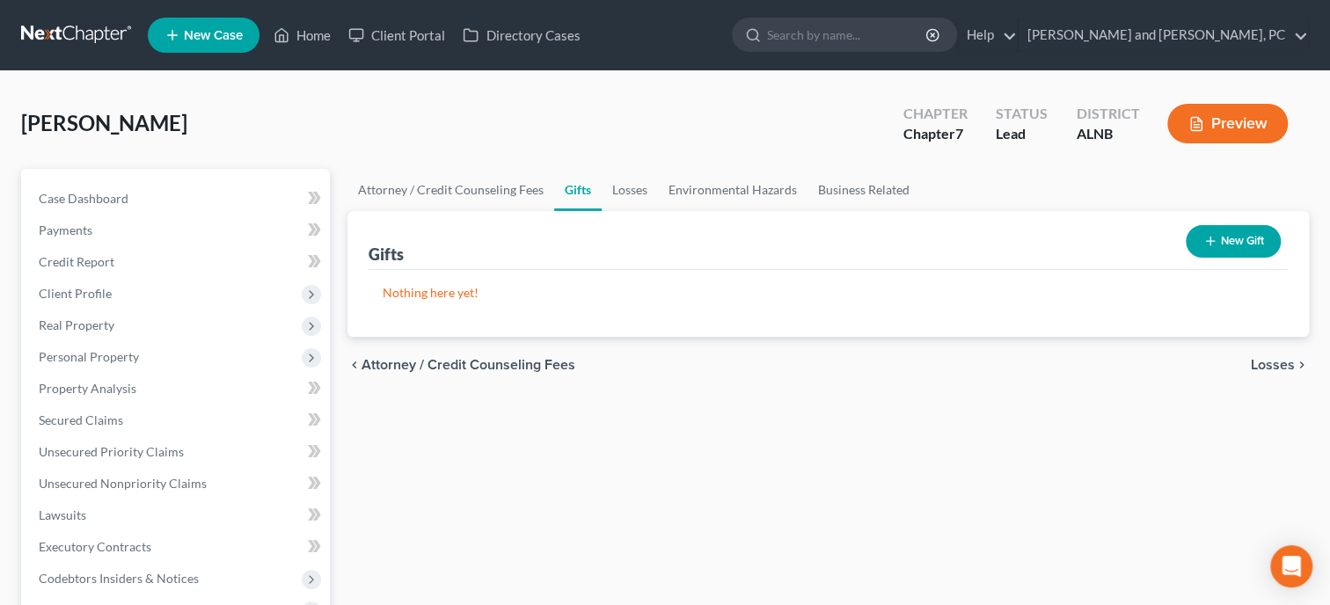
click at [1240, 238] on button "New Gift" at bounding box center [1233, 241] width 95 height 33
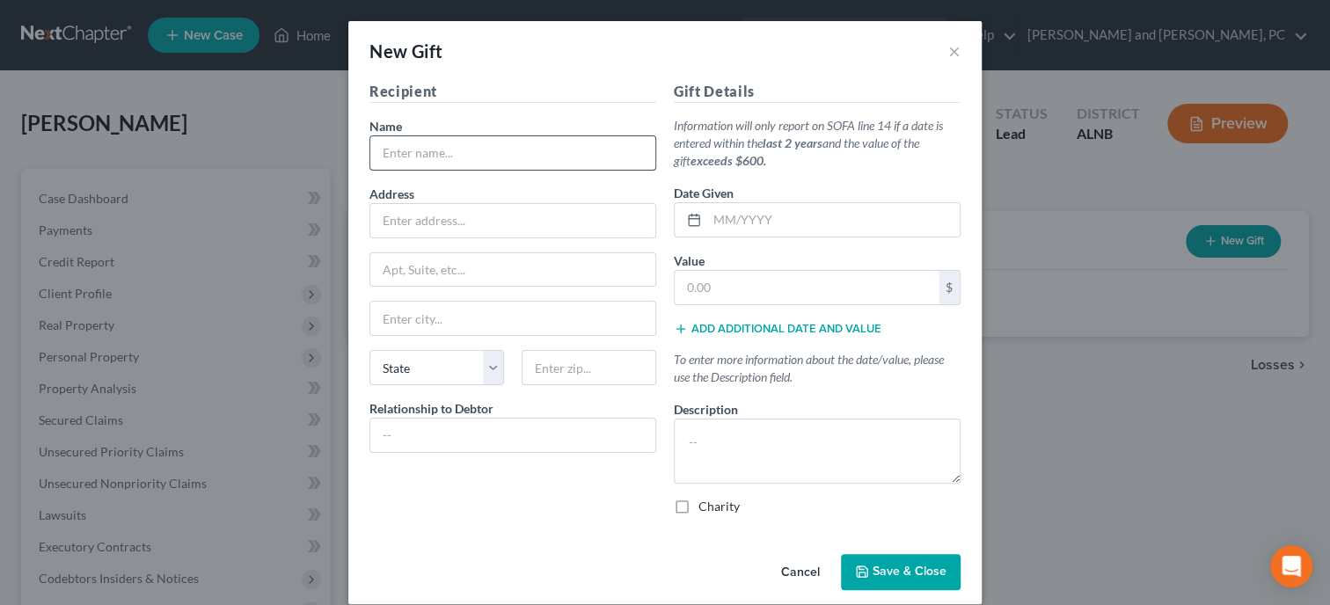
click at [548, 150] on input "text" at bounding box center [512, 152] width 285 height 33
type input "Various Organizations and Church"
click at [714, 220] on input "text" at bounding box center [833, 219] width 252 height 33
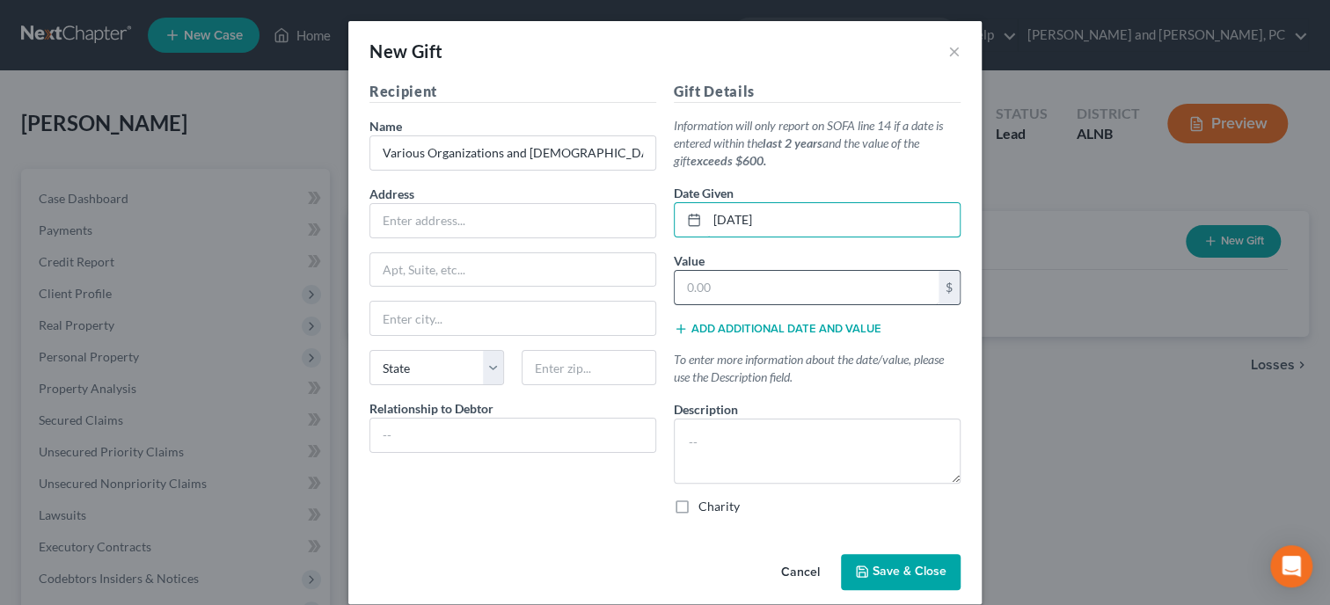
type input "9/30/2025"
click at [723, 282] on input "text" at bounding box center [807, 287] width 264 height 33
type input "5"
type input "200.00"
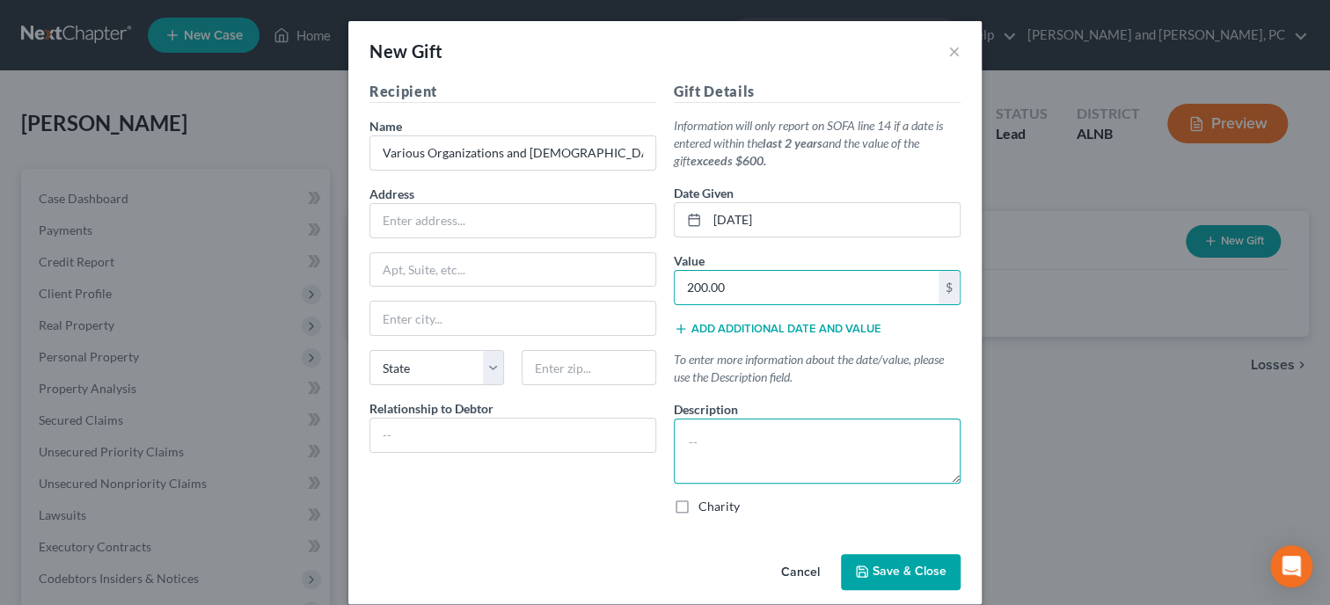
click at [723, 434] on textarea at bounding box center [817, 451] width 287 height 65
type textarea "Cash Given Monthly"
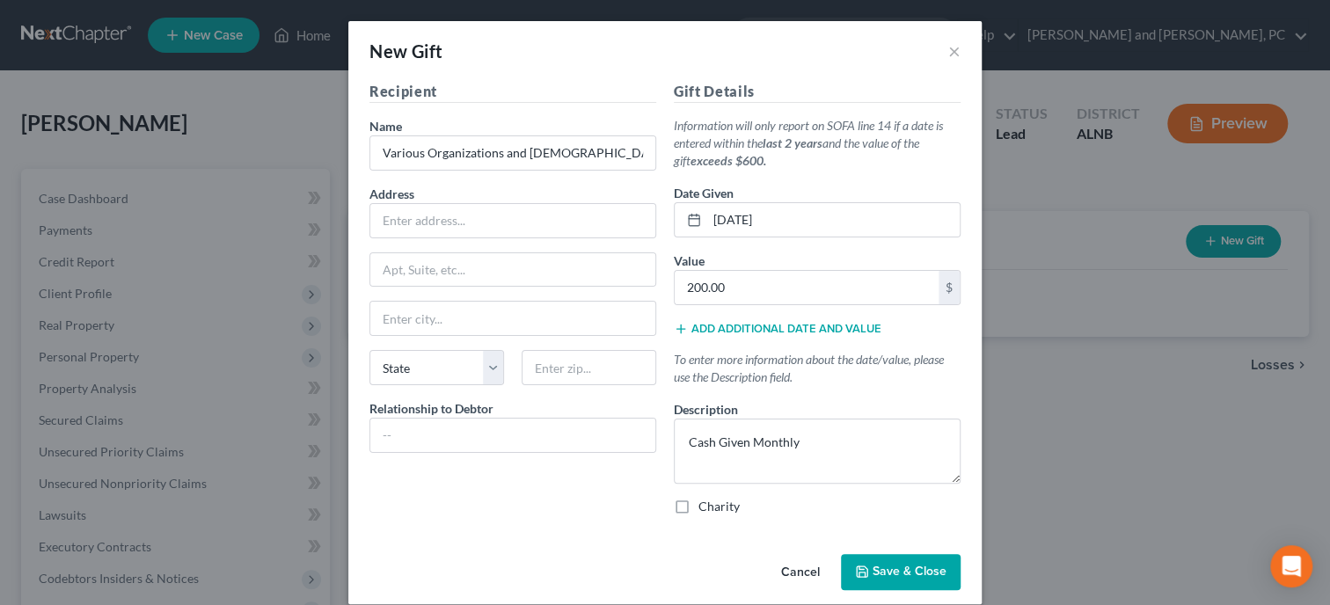
click at [699, 510] on label "Charity" at bounding box center [719, 507] width 41 height 18
click at [706, 509] on input "Charity" at bounding box center [711, 503] width 11 height 11
checkbox input "true"
click at [899, 562] on button "Save & Close" at bounding box center [901, 572] width 120 height 37
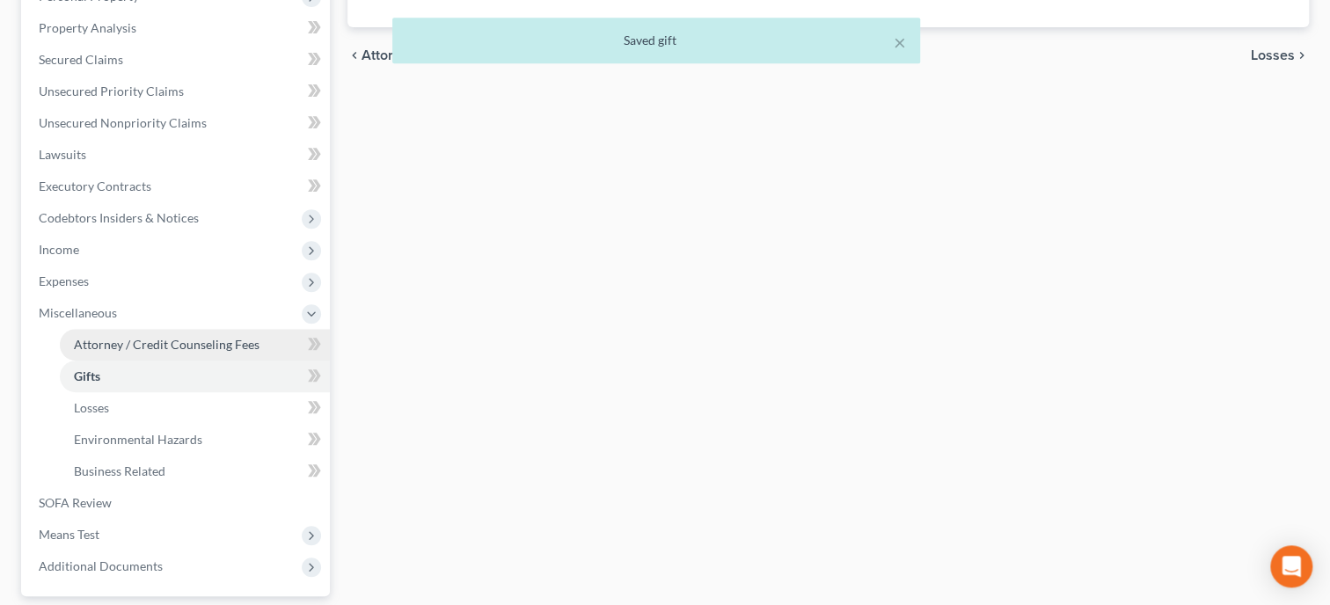
scroll to position [362, 0]
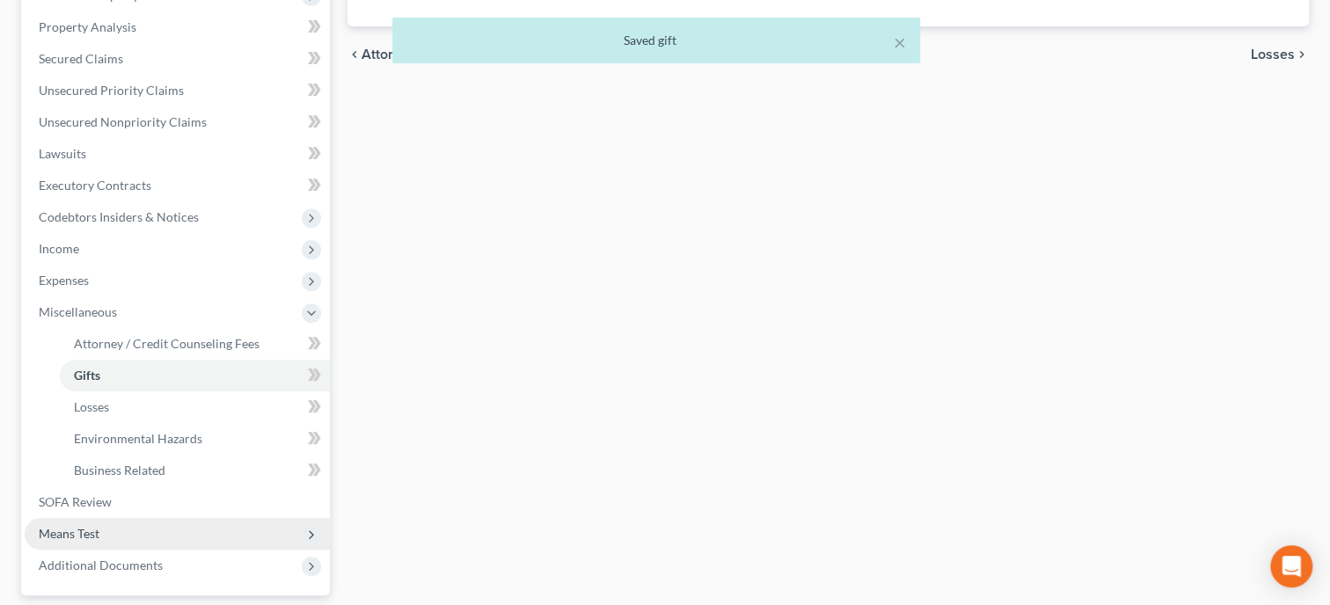
click at [90, 531] on span "Means Test" at bounding box center [69, 533] width 61 height 15
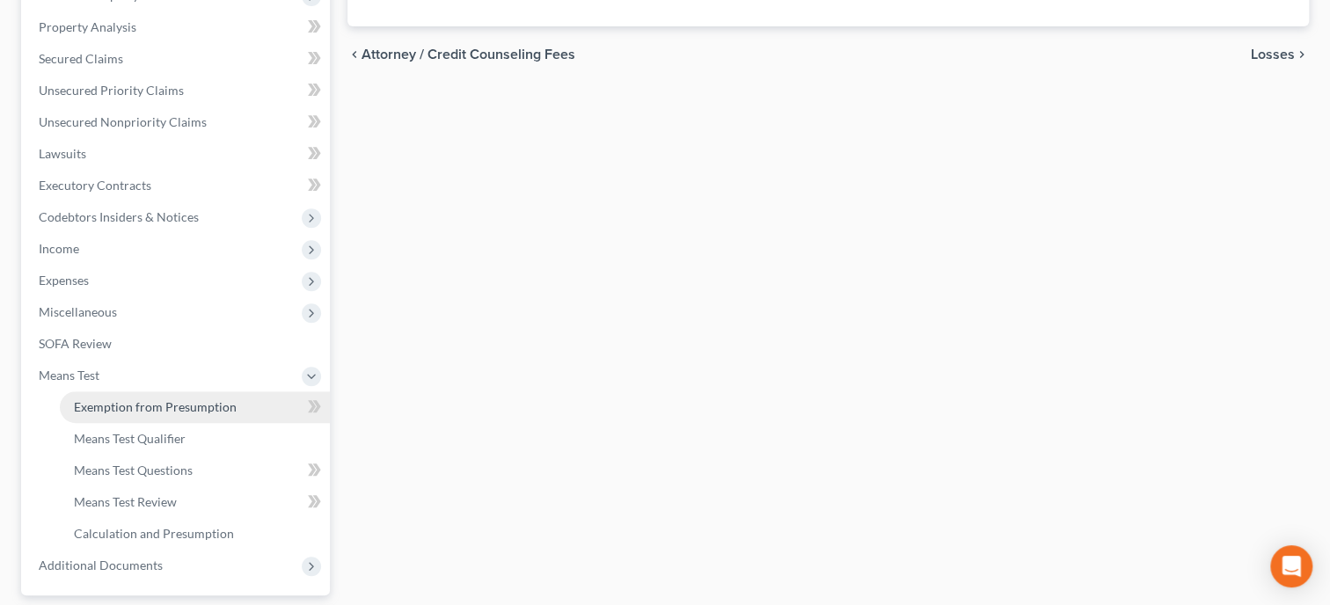
click at [143, 406] on span "Exemption from Presumption" at bounding box center [155, 406] width 163 height 15
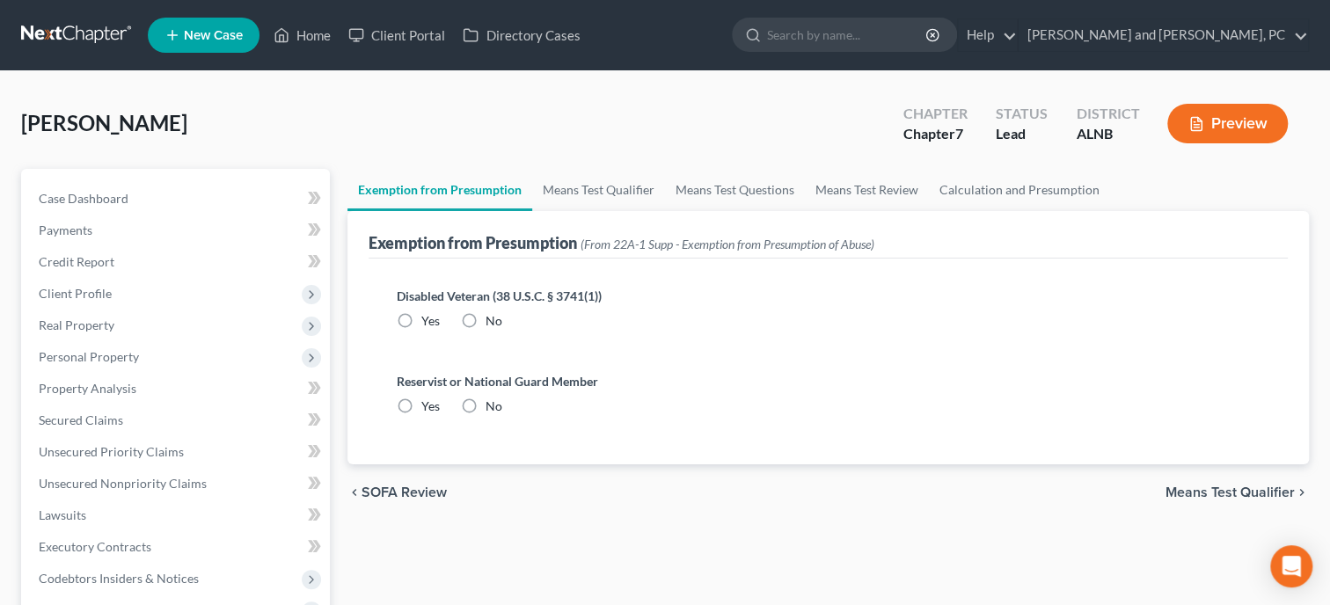
click at [486, 319] on label "No" at bounding box center [494, 321] width 17 height 18
click at [493, 319] on input "No" at bounding box center [498, 317] width 11 height 11
radio input "true"
click at [486, 406] on label "No" at bounding box center [494, 407] width 17 height 18
click at [493, 406] on input "No" at bounding box center [498, 403] width 11 height 11
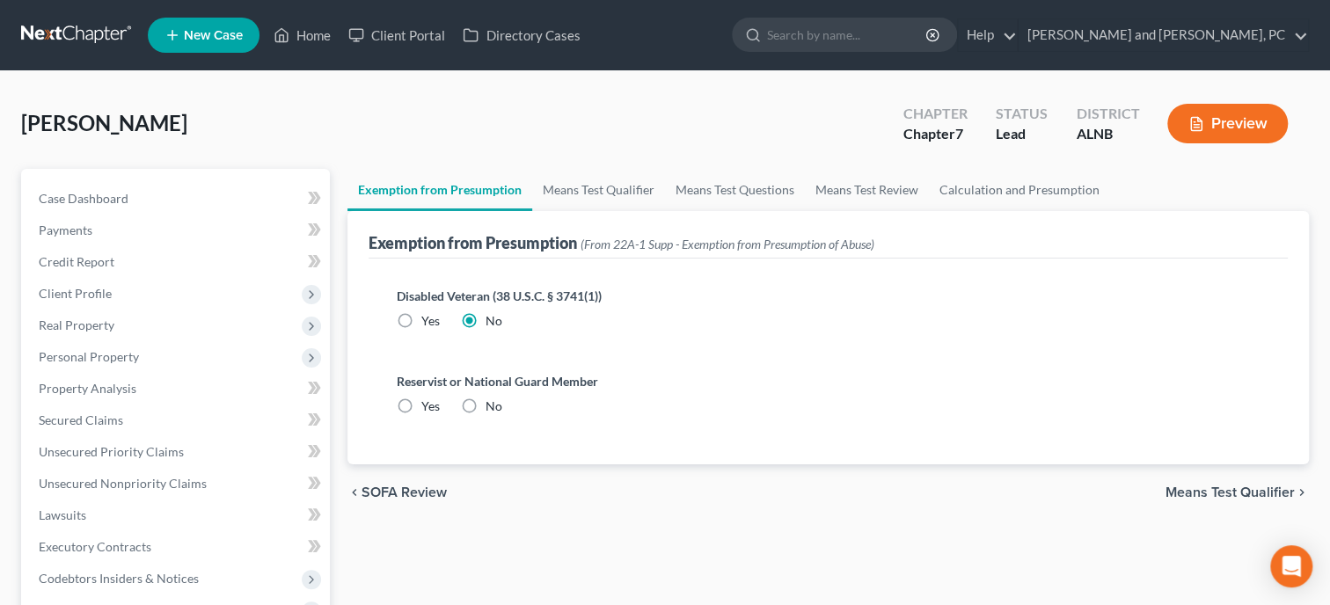
radio input "true"
click at [575, 194] on link "Means Test Qualifier" at bounding box center [598, 190] width 133 height 42
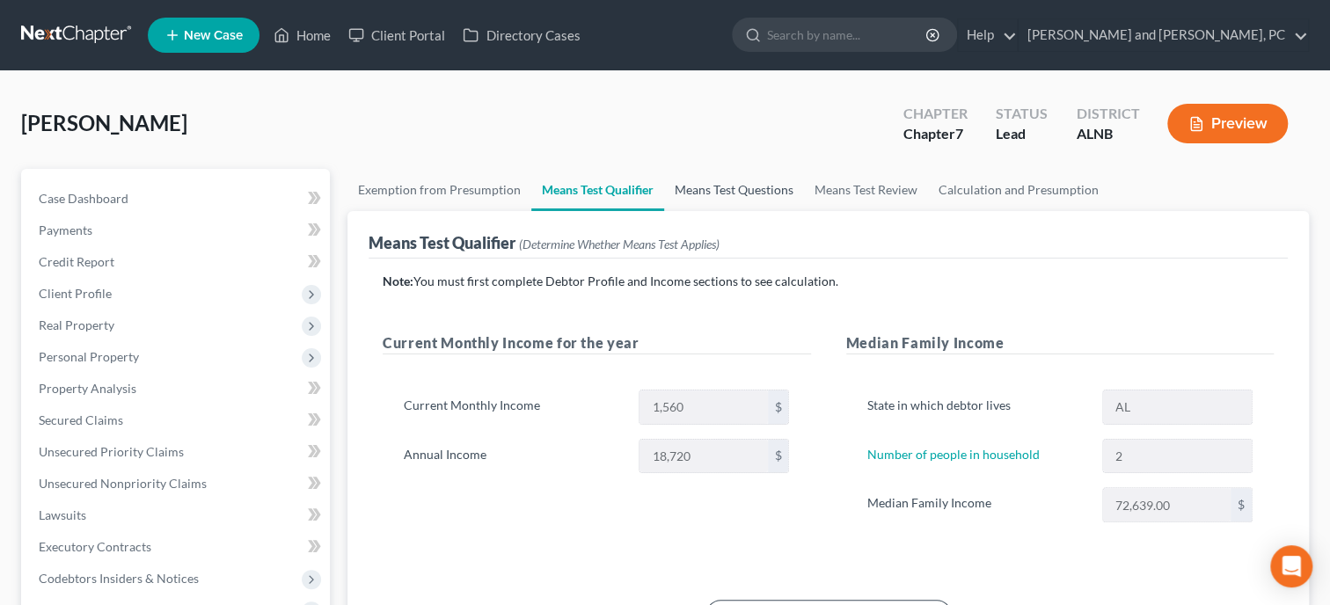
click at [734, 198] on link "Means Test Questions" at bounding box center [734, 190] width 140 height 42
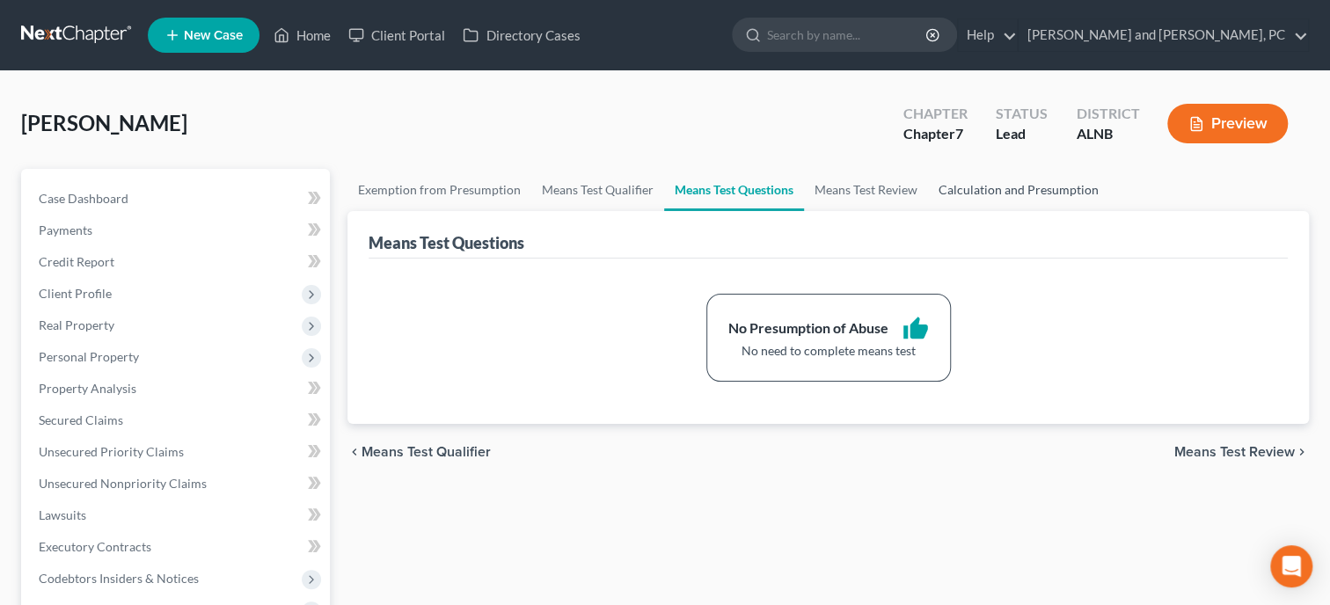
click at [1028, 194] on link "Calculation and Presumption" at bounding box center [1018, 190] width 181 height 42
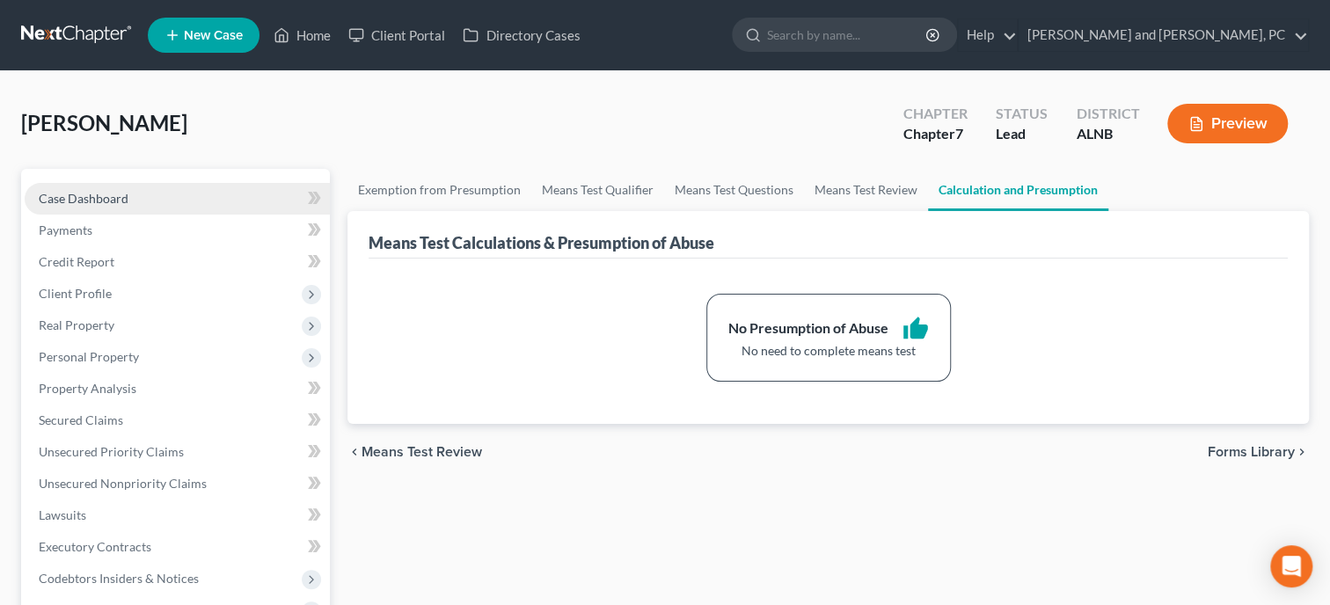
click at [83, 198] on span "Case Dashboard" at bounding box center [84, 198] width 90 height 15
select select "6"
select select "0"
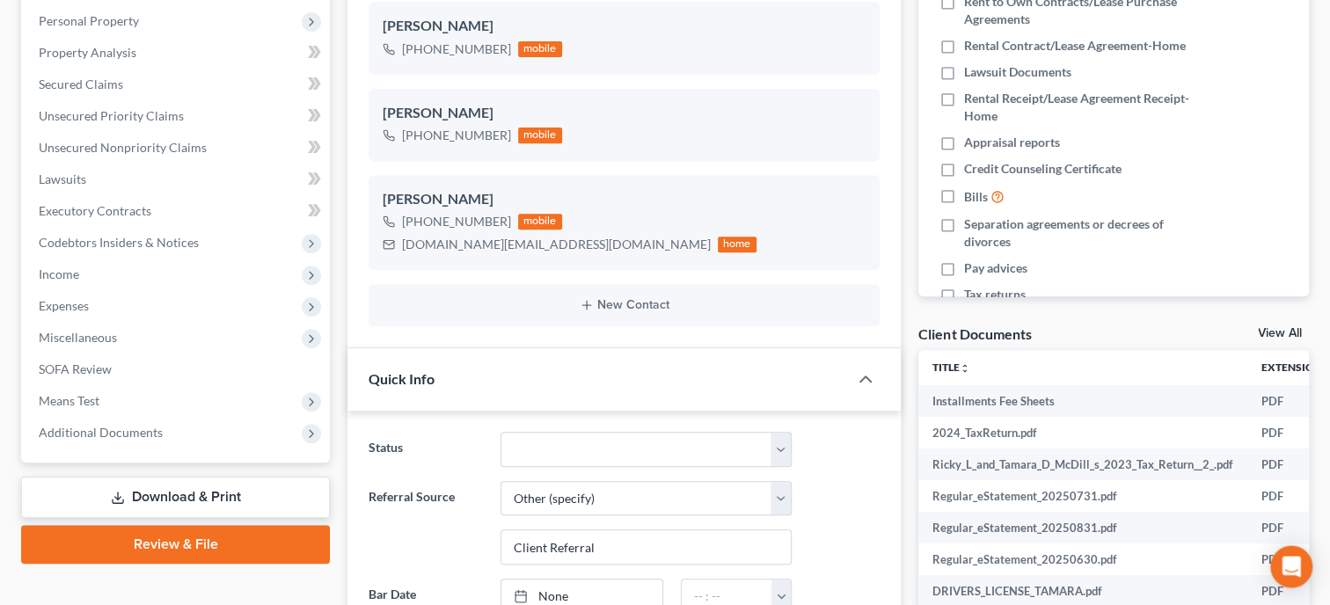
scroll to position [271, 0]
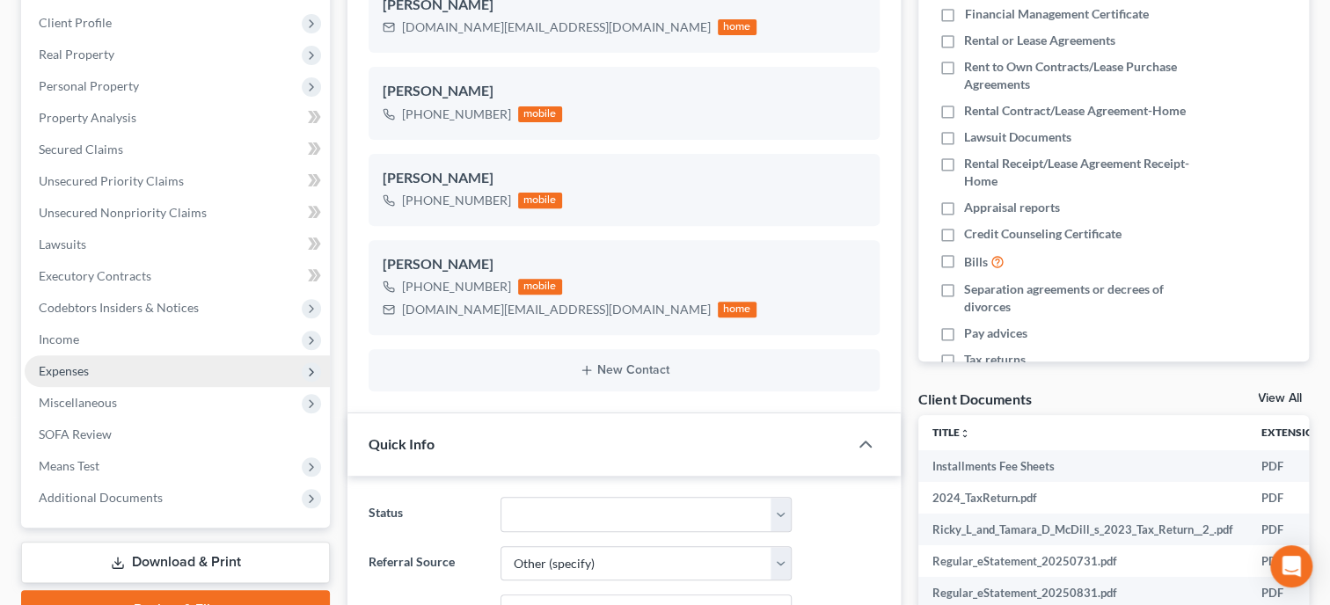
click at [77, 360] on span "Expenses" at bounding box center [177, 371] width 305 height 32
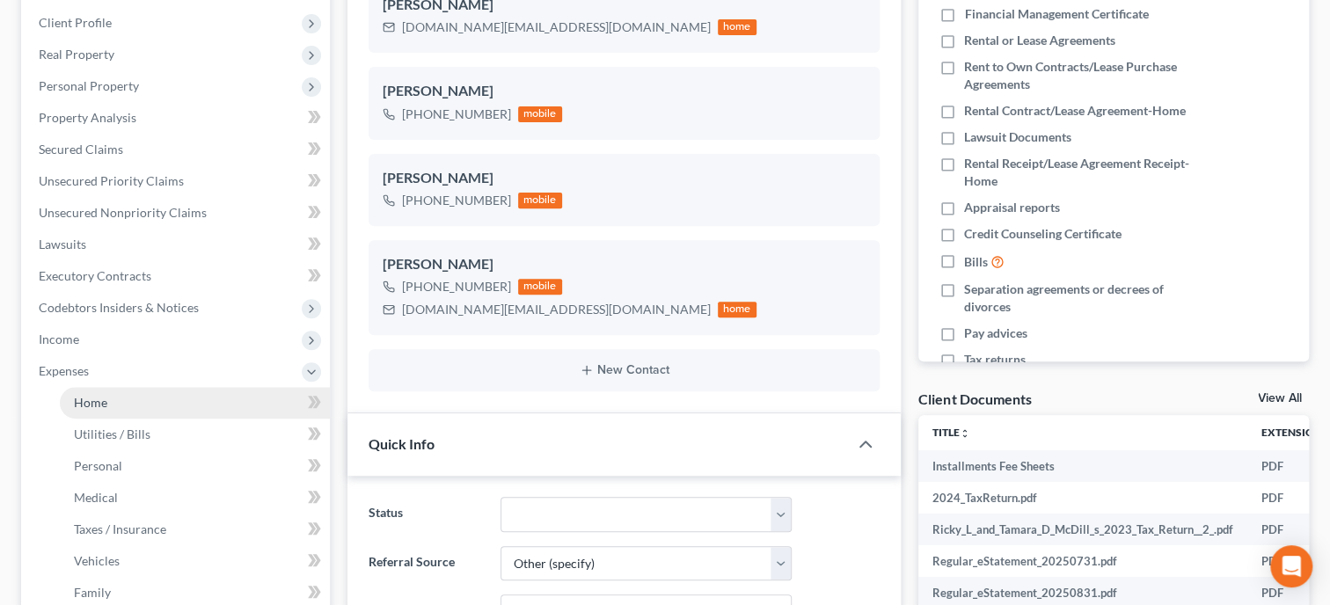
click at [87, 406] on span "Home" at bounding box center [90, 402] width 33 height 15
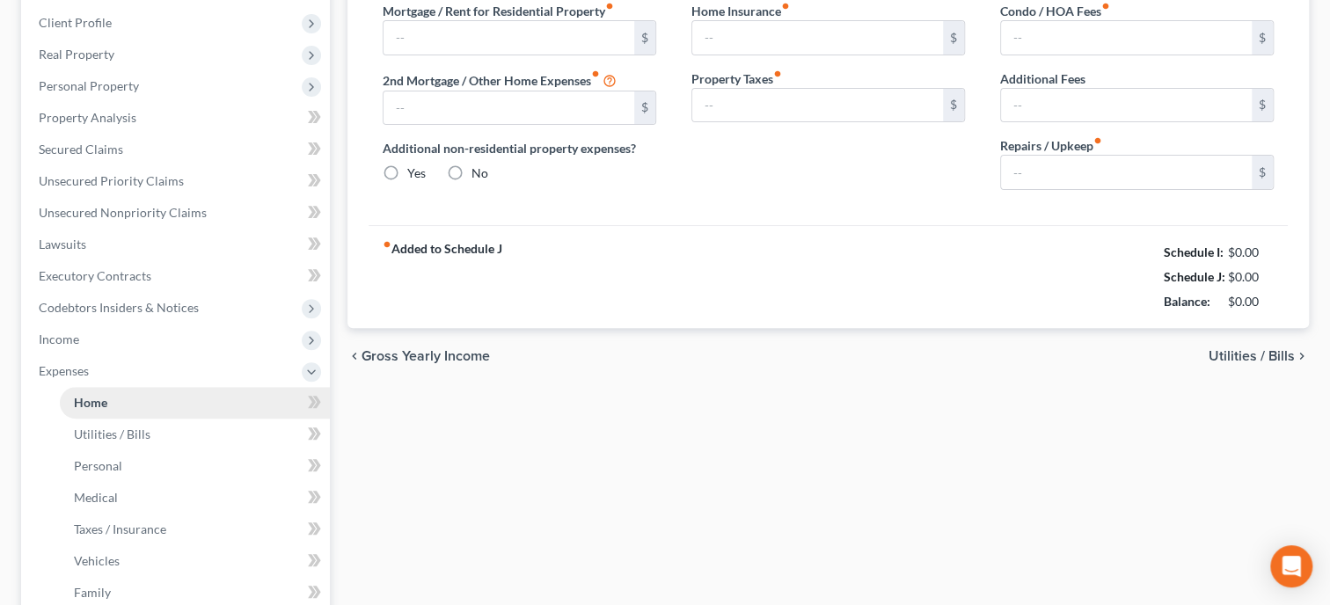
type input "0.00"
radio input "true"
type input "200.00"
type input "0.00"
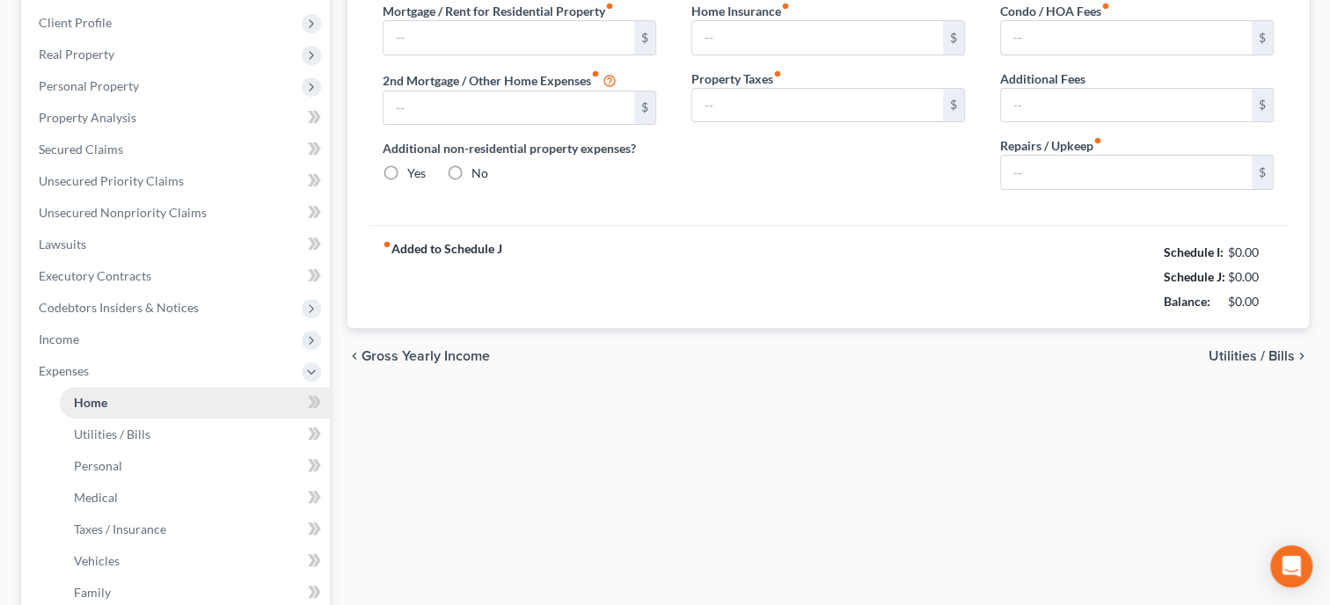
type input "0.00"
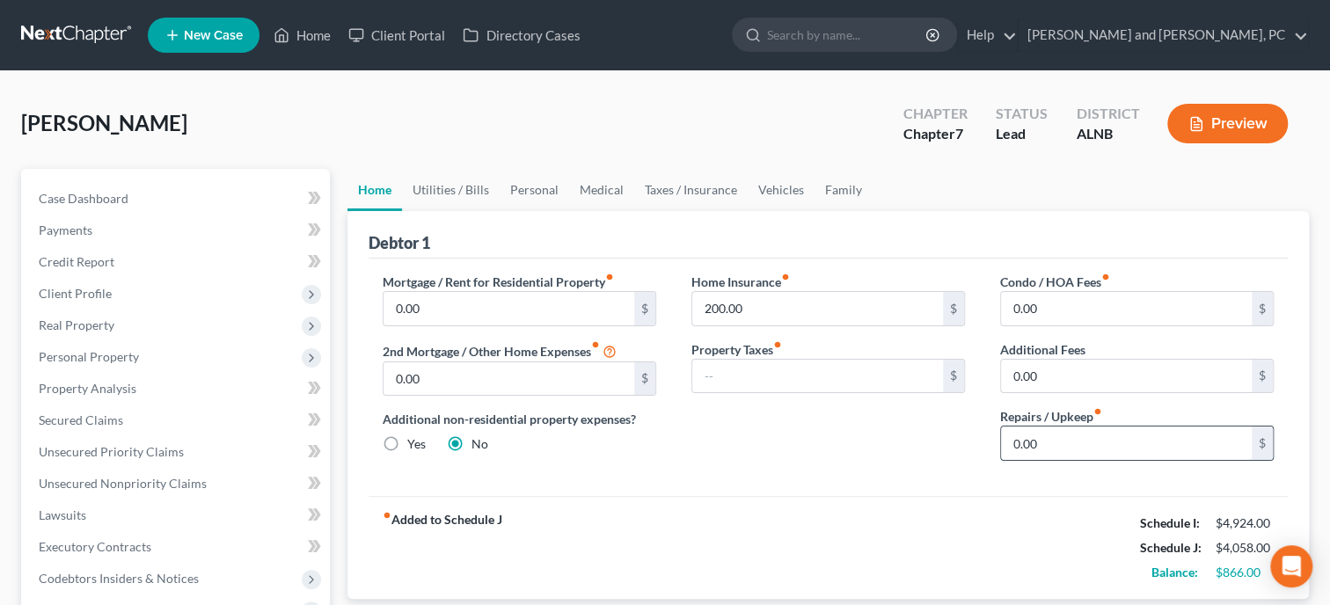
click at [1107, 440] on input "0.00" at bounding box center [1126, 443] width 251 height 33
type input "200.00"
click at [999, 519] on div "fiber_manual_record Added to Schedule J Schedule I: $4,924.00 Schedule J: $4,25…" at bounding box center [828, 547] width 919 height 103
click at [453, 198] on link "Utilities / Bills" at bounding box center [451, 190] width 98 height 42
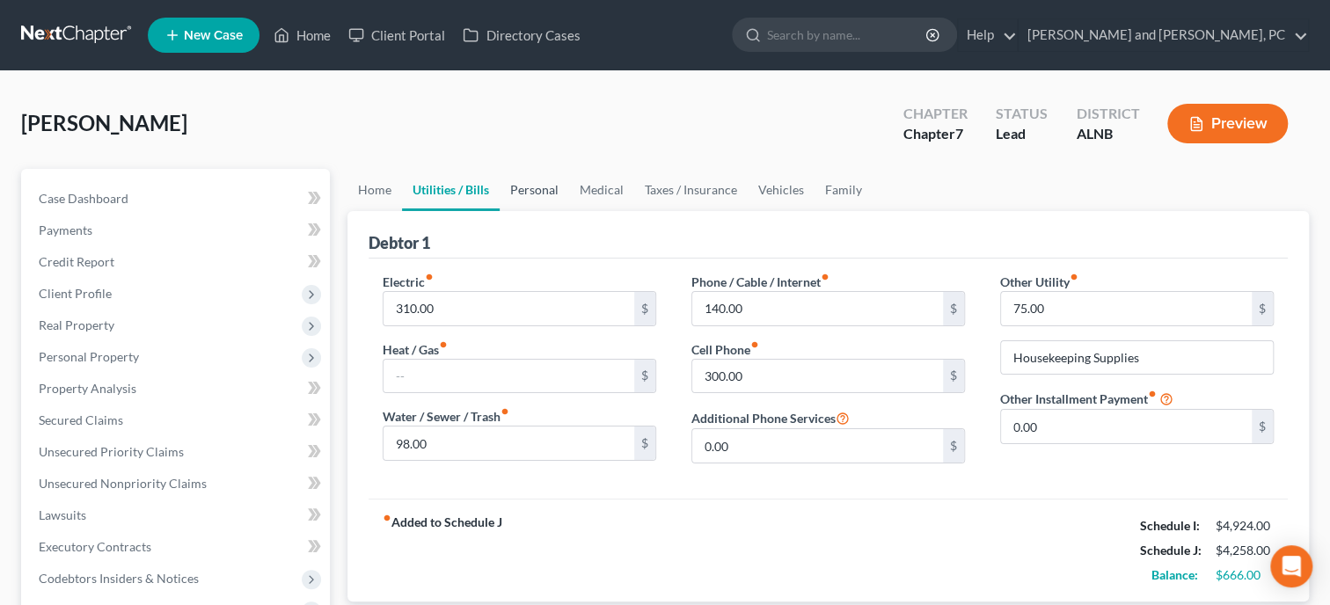
click at [542, 187] on link "Personal" at bounding box center [535, 190] width 70 height 42
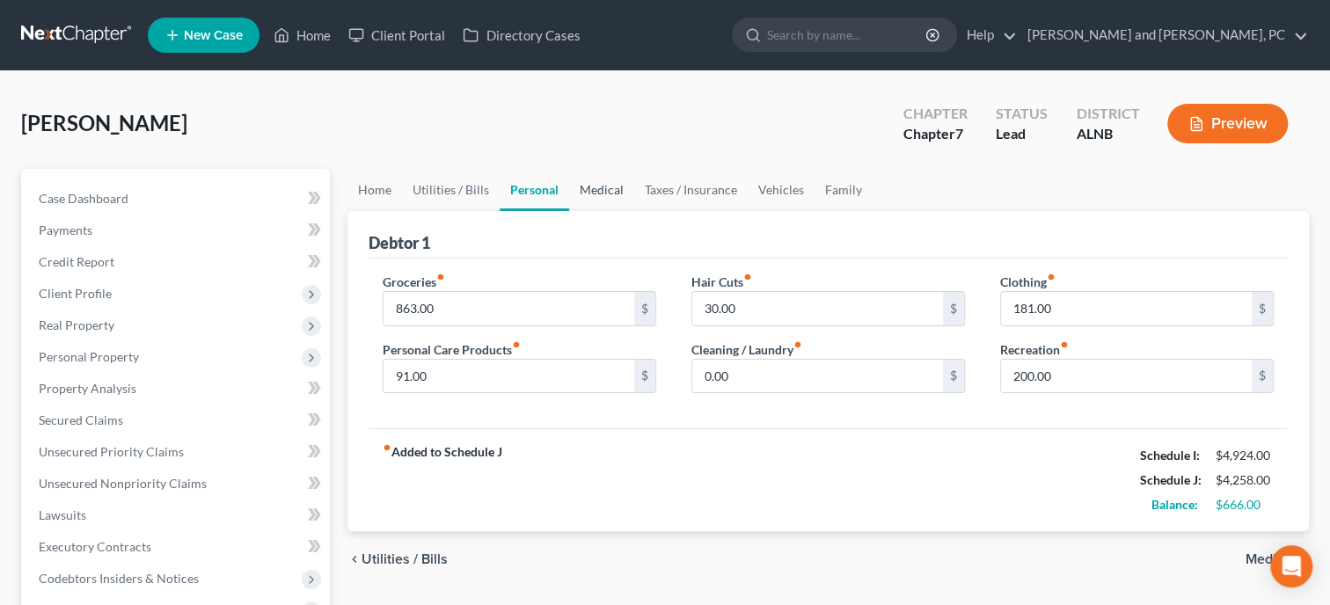
click at [596, 194] on link "Medical" at bounding box center [601, 190] width 65 height 42
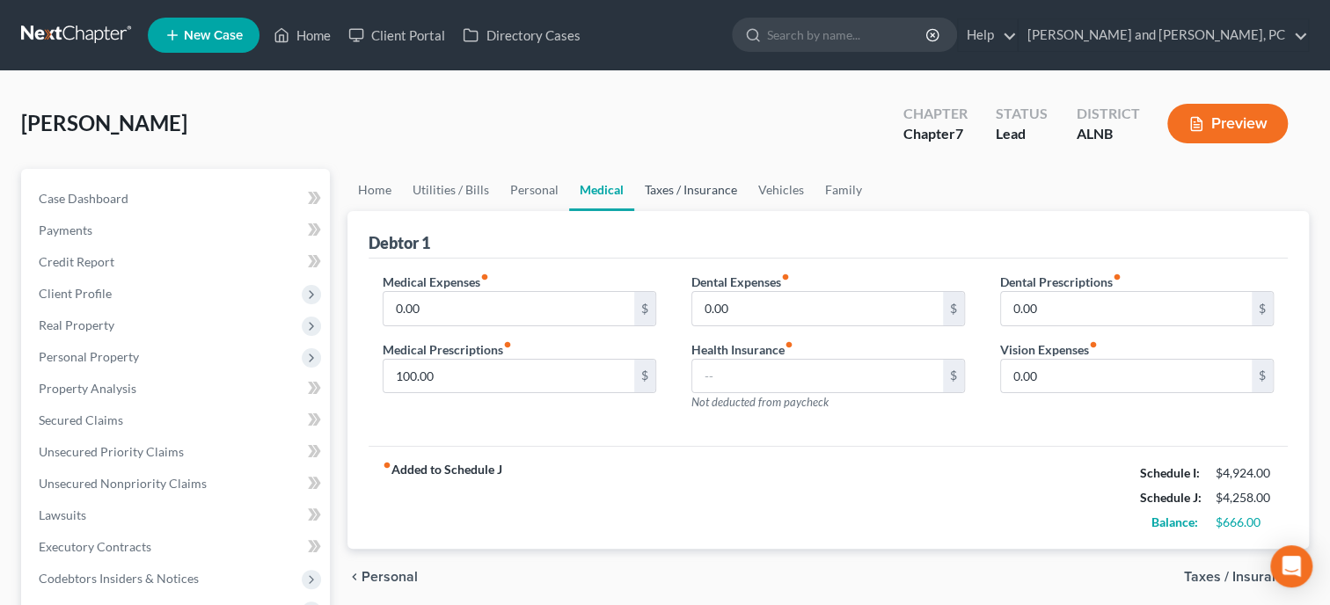
click at [699, 190] on link "Taxes / Insurance" at bounding box center [690, 190] width 113 height 42
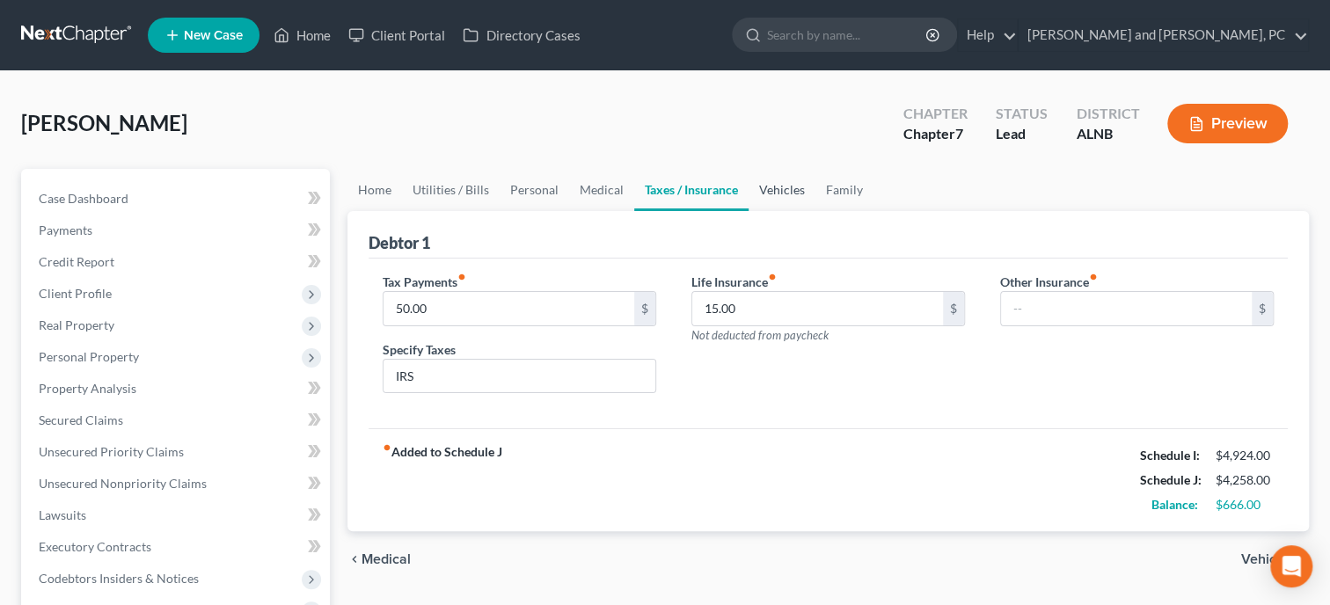
click at [761, 187] on link "Vehicles" at bounding box center [782, 190] width 67 height 42
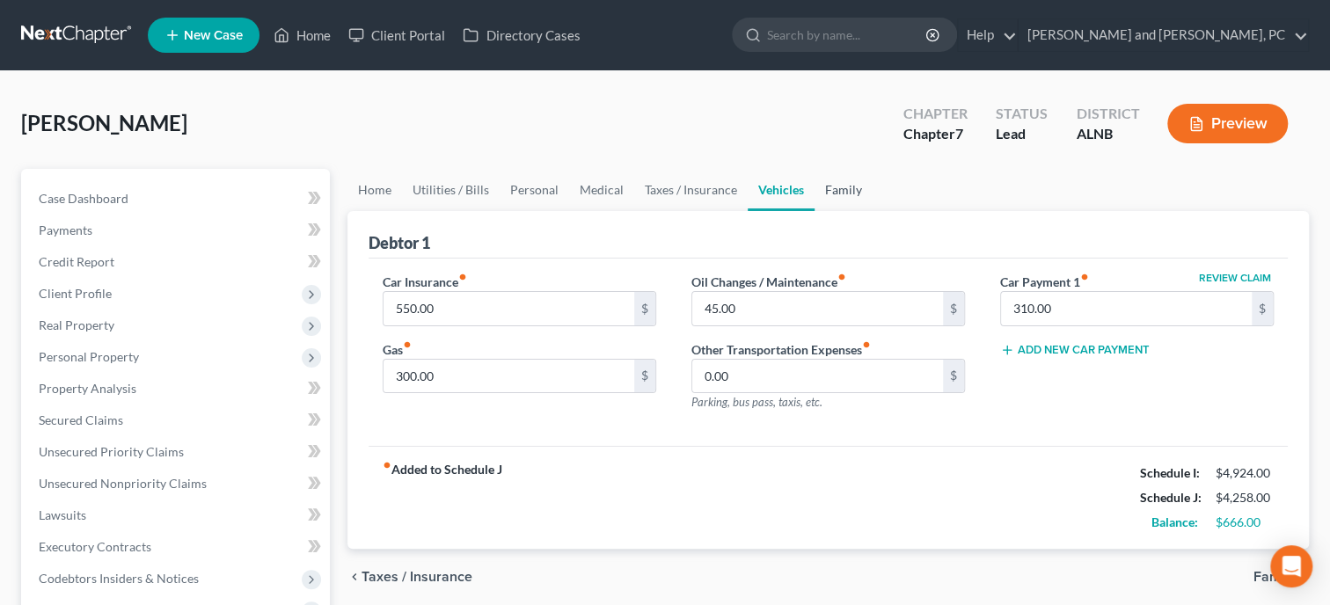
click at [845, 198] on link "Family" at bounding box center [844, 190] width 58 height 42
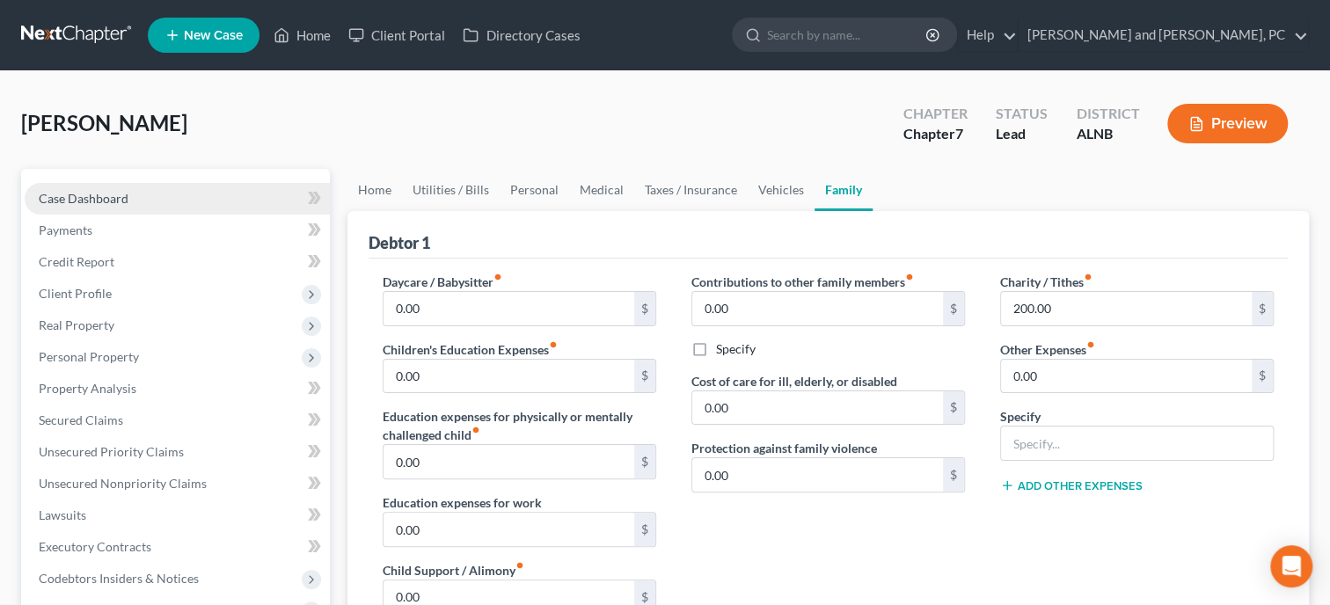
click at [61, 204] on span "Case Dashboard" at bounding box center [84, 198] width 90 height 15
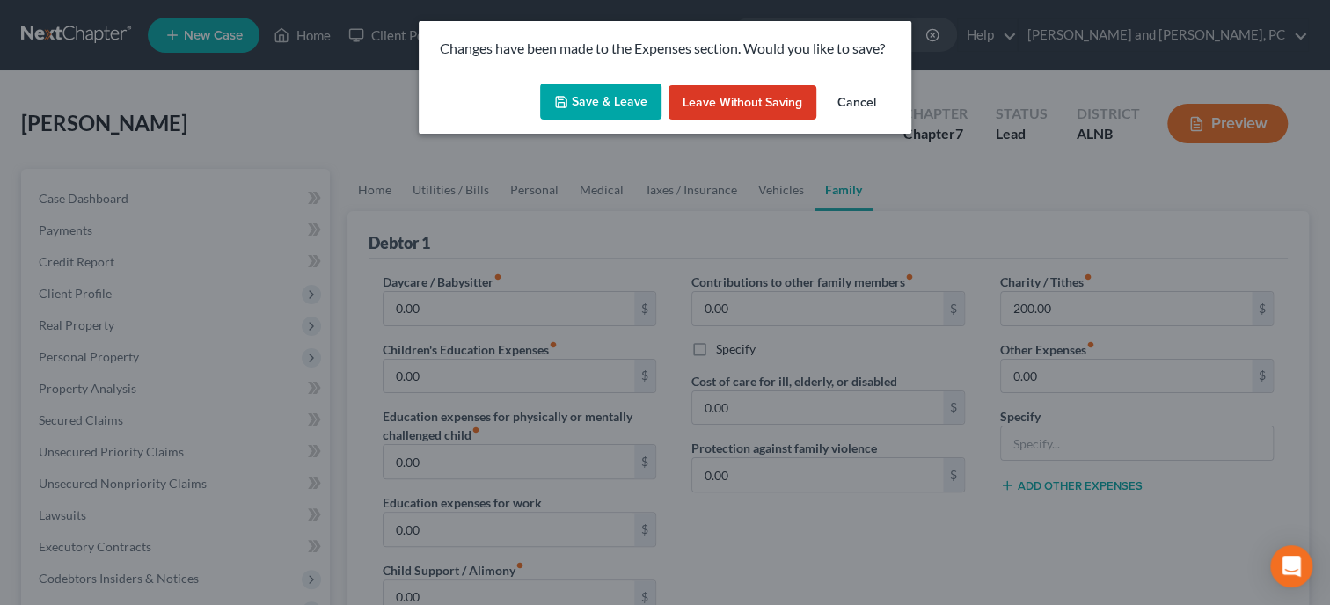
click at [562, 93] on button "Save & Leave" at bounding box center [600, 102] width 121 height 37
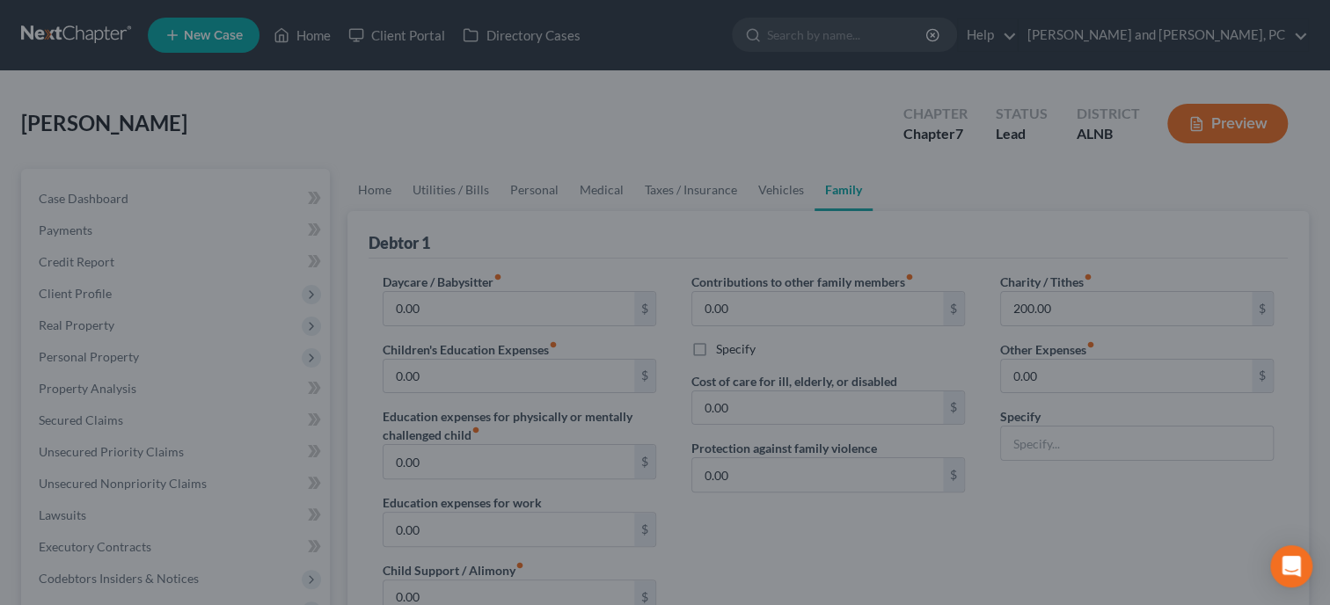
select select "6"
select select "0"
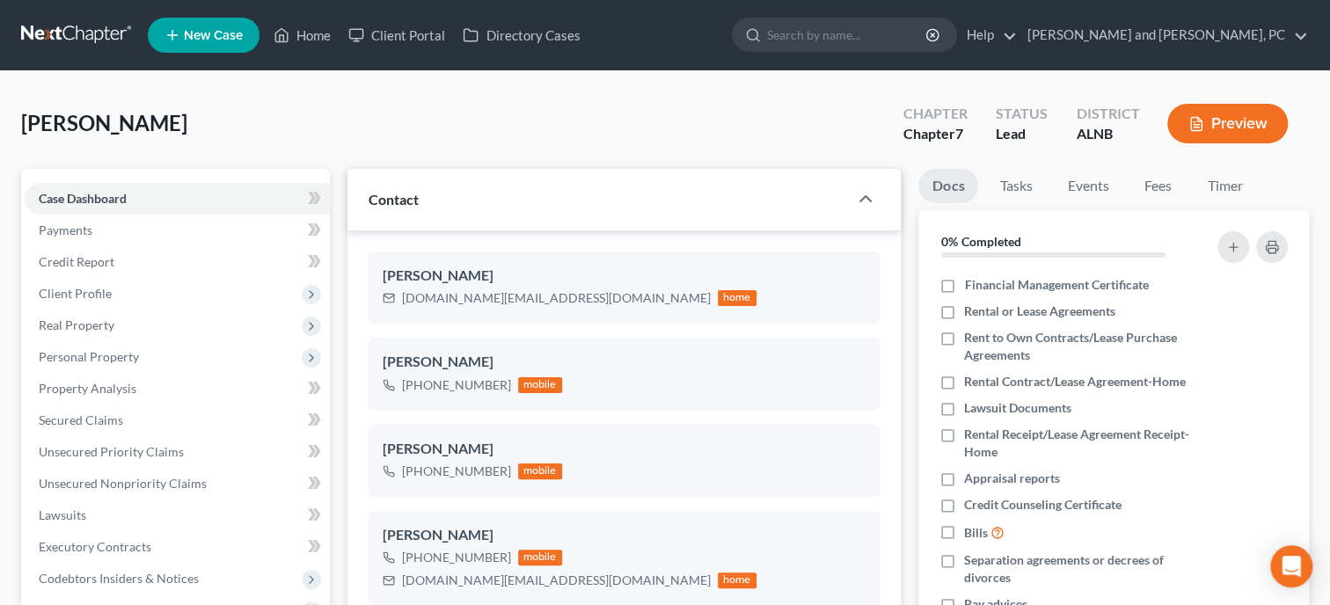
scroll to position [960, 0]
click at [1284, 313] on icon "button" at bounding box center [1281, 312] width 14 height 14
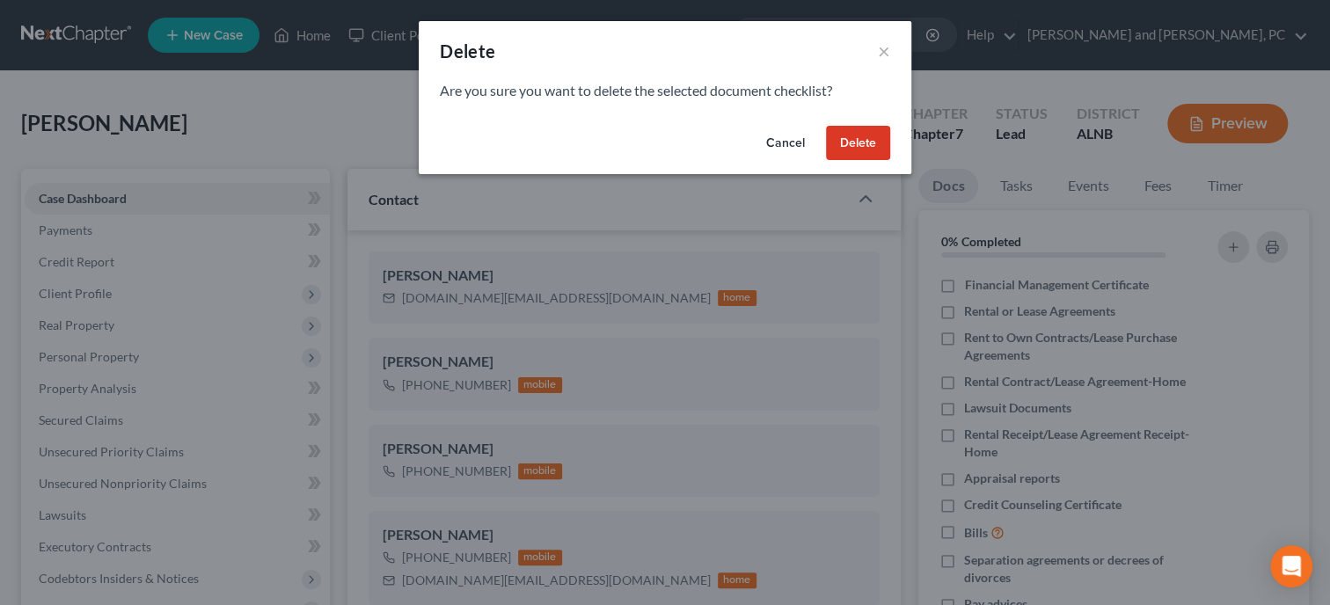
click at [873, 142] on button "Delete" at bounding box center [858, 143] width 64 height 35
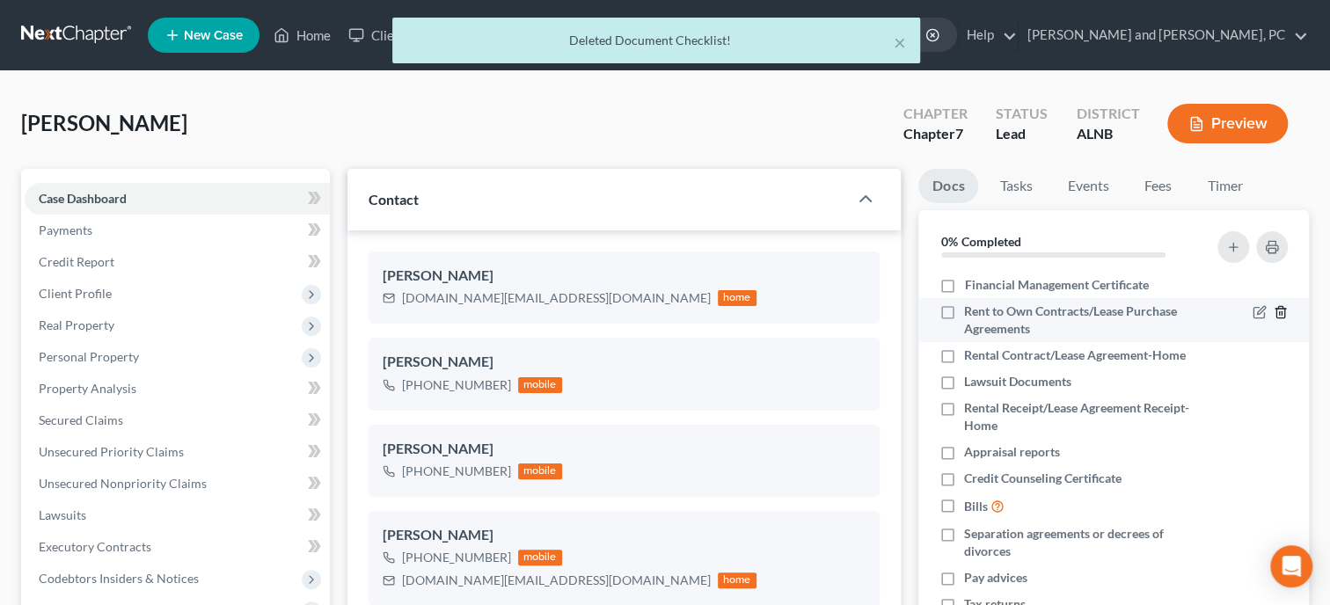
click at [1279, 311] on icon "button" at bounding box center [1281, 312] width 14 height 14
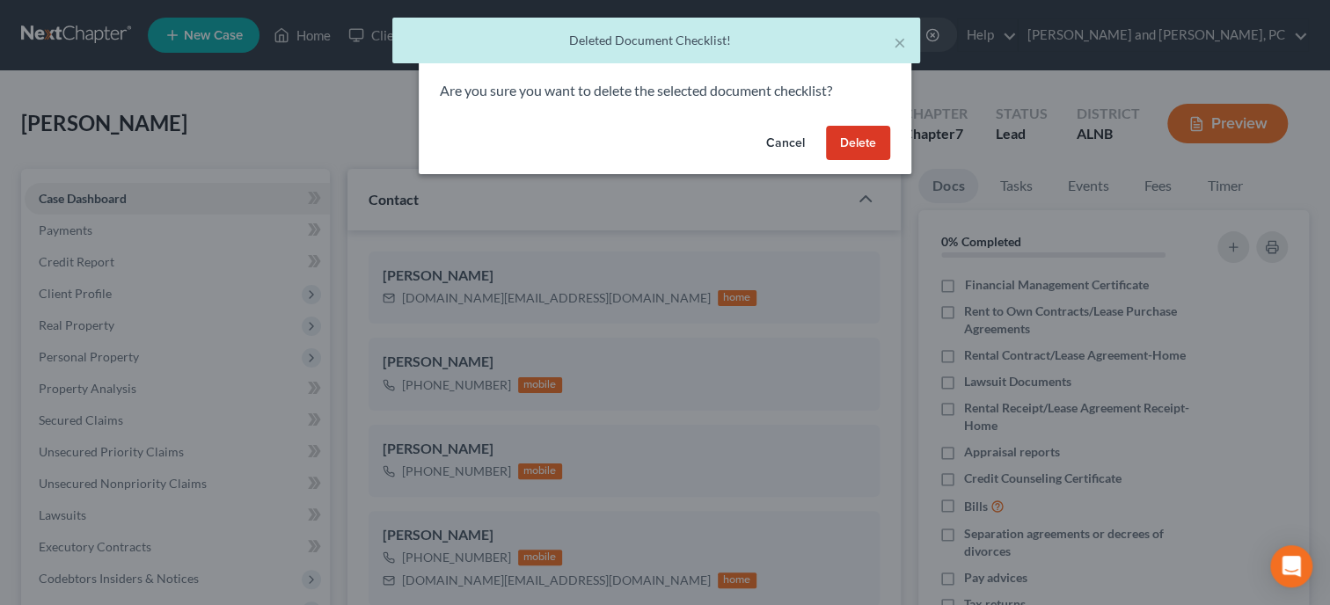
click at [869, 150] on button "Delete" at bounding box center [858, 143] width 64 height 35
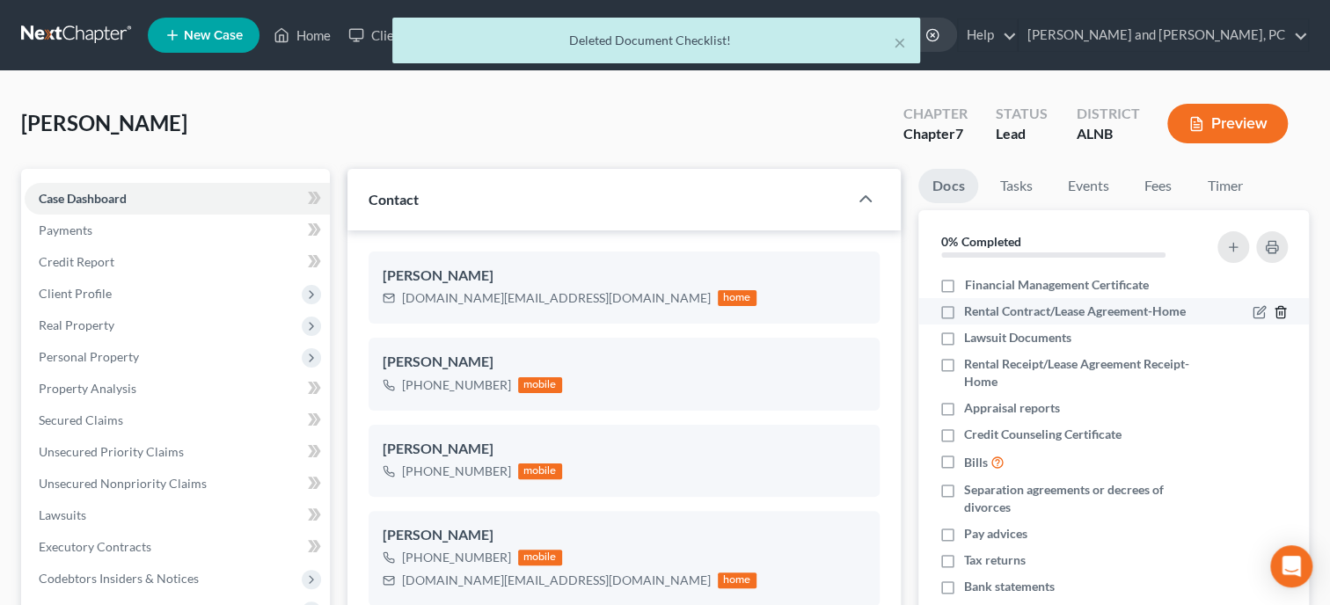
click at [1278, 310] on icon "button" at bounding box center [1281, 312] width 14 height 14
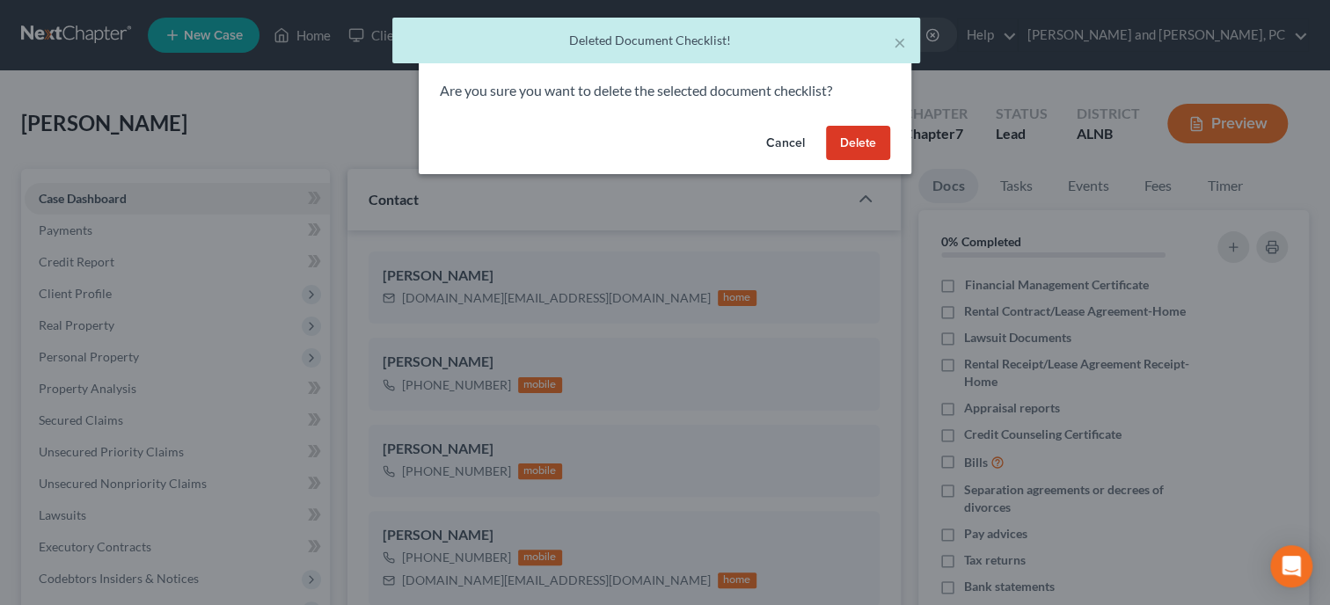
click at [877, 149] on button "Delete" at bounding box center [858, 143] width 64 height 35
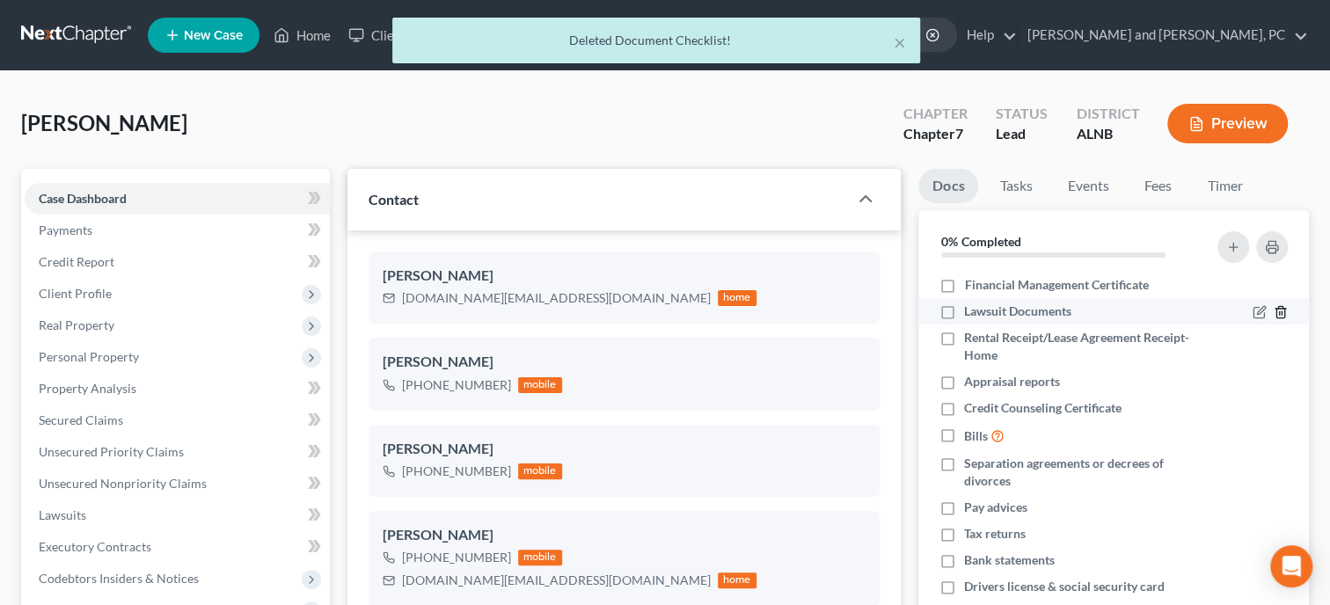
click at [1284, 311] on icon "button" at bounding box center [1281, 312] width 8 height 11
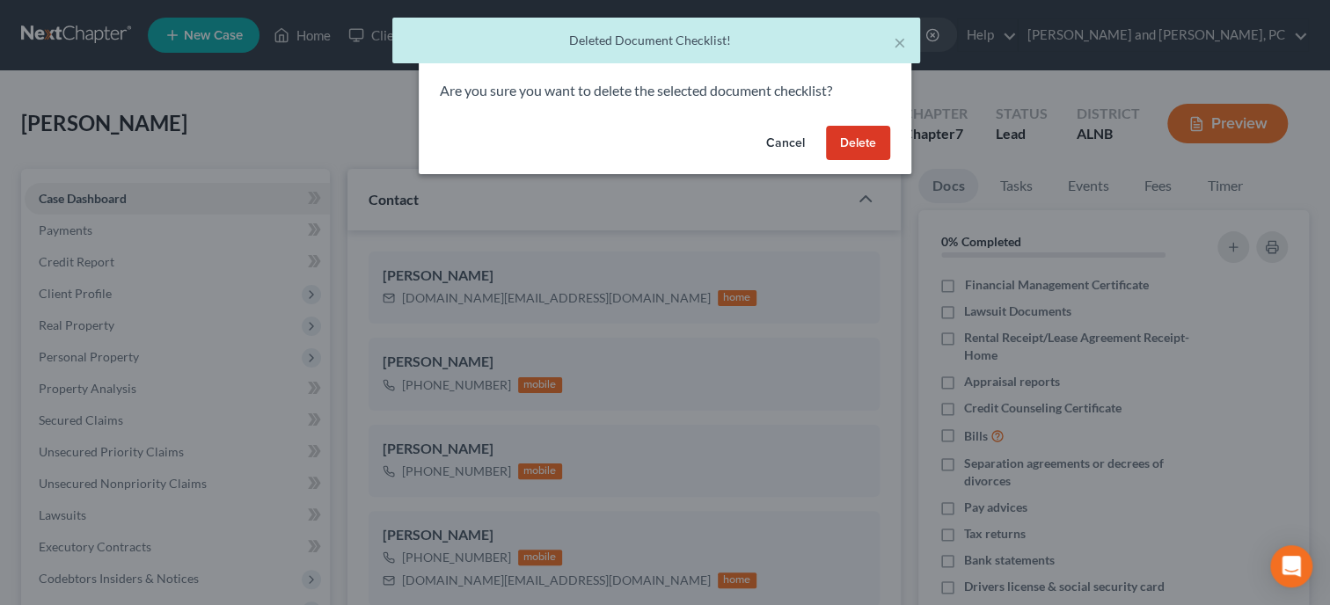
click at [869, 147] on button "Delete" at bounding box center [858, 143] width 64 height 35
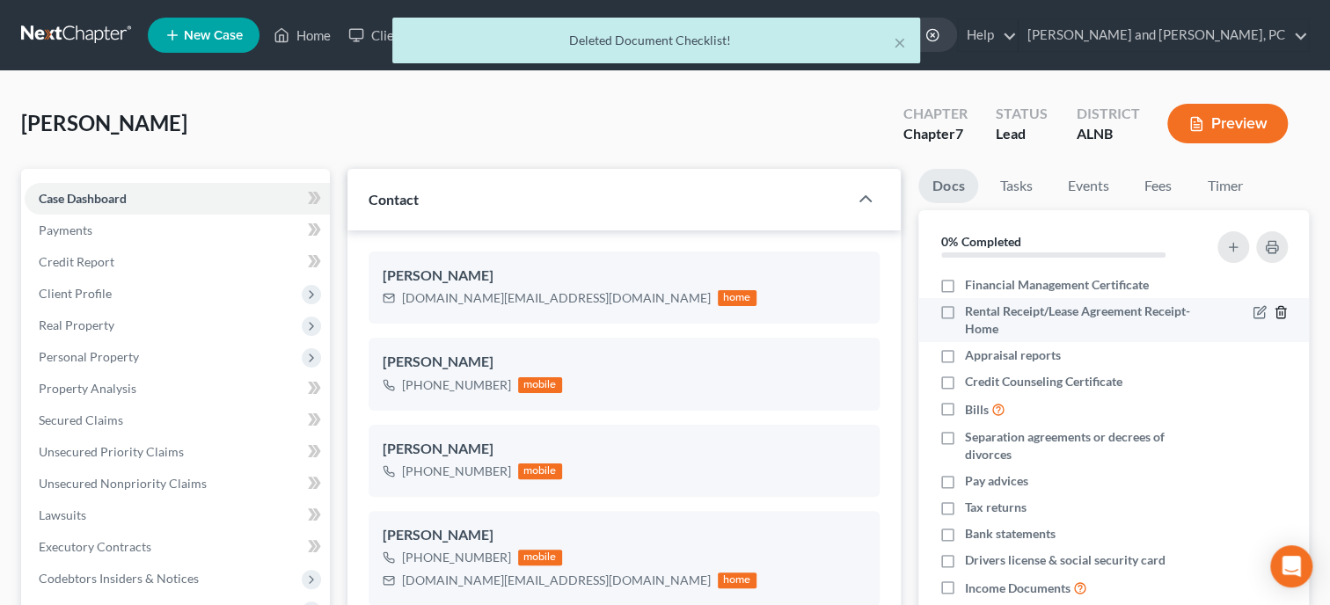
click at [1280, 311] on icon "button" at bounding box center [1281, 312] width 14 height 14
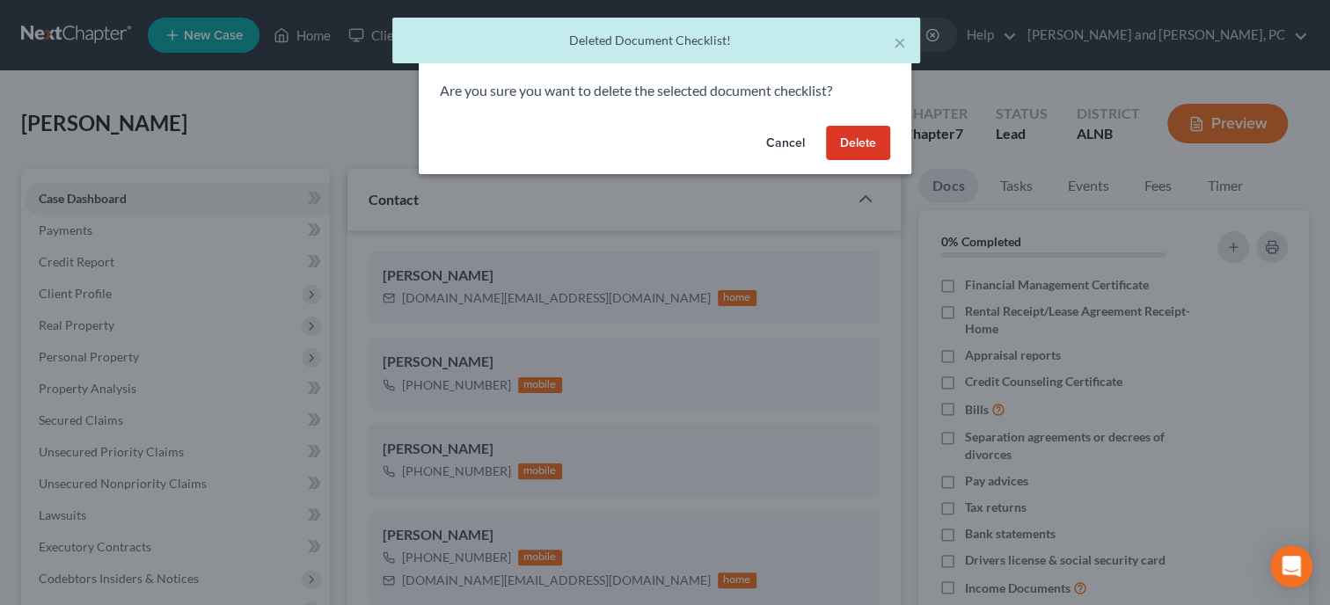
click at [864, 139] on button "Delete" at bounding box center [858, 143] width 64 height 35
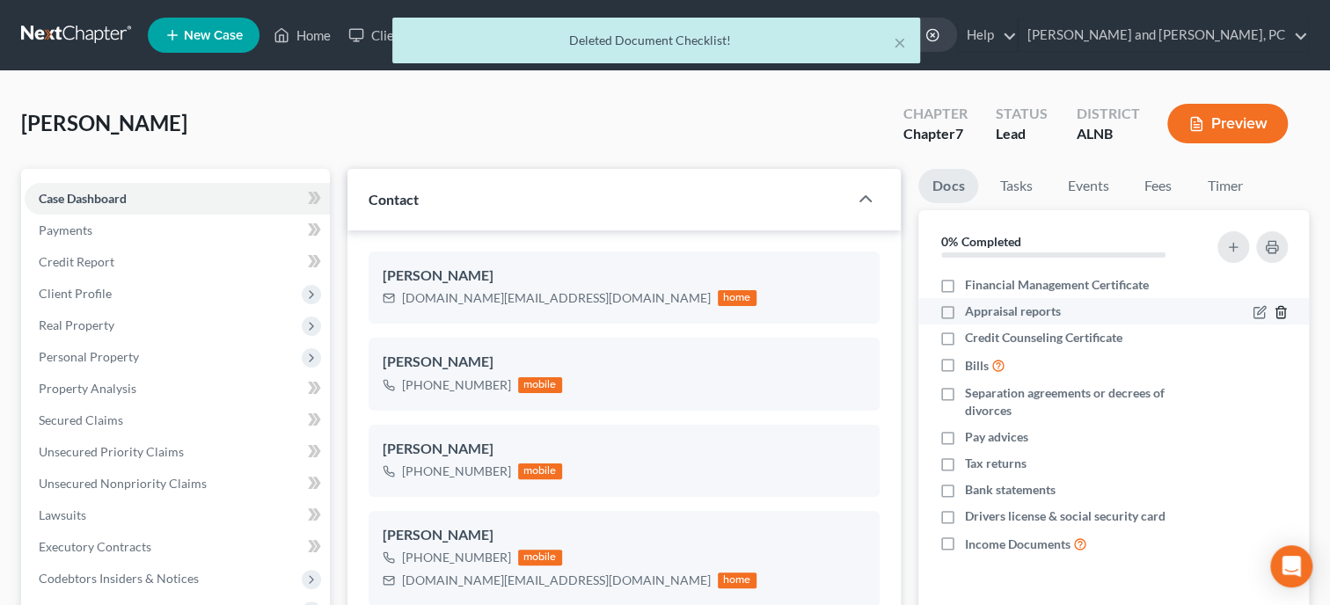
click at [1283, 316] on icon "button" at bounding box center [1281, 312] width 14 height 14
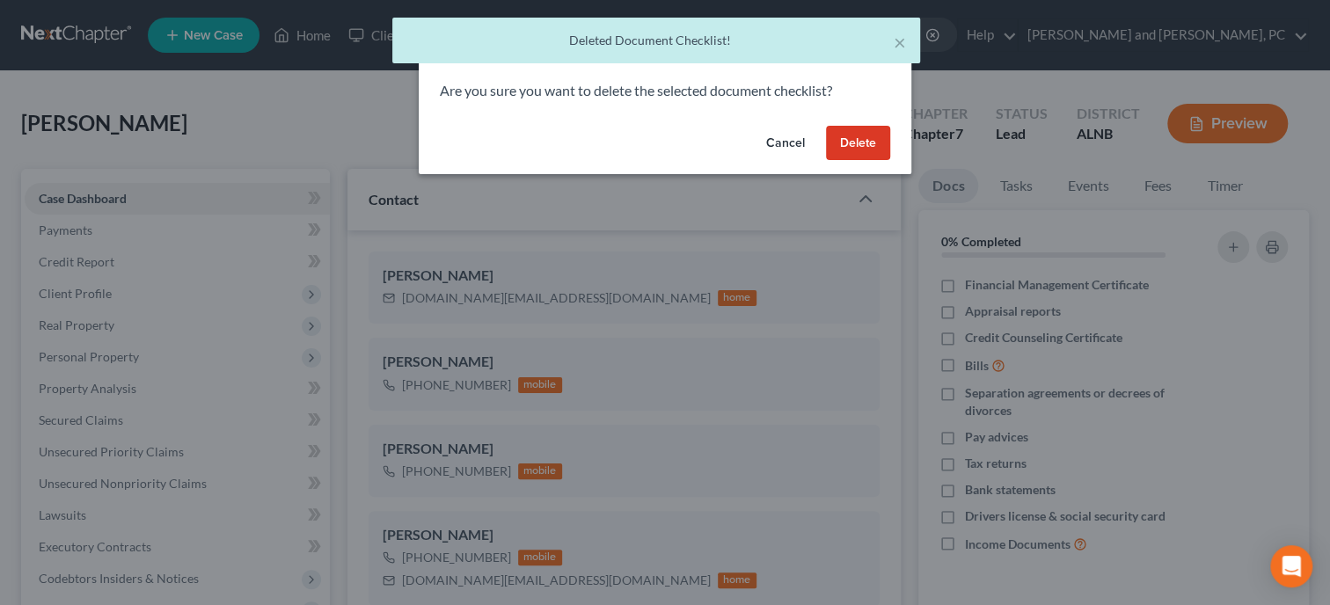
click at [859, 147] on button "Delete" at bounding box center [858, 143] width 64 height 35
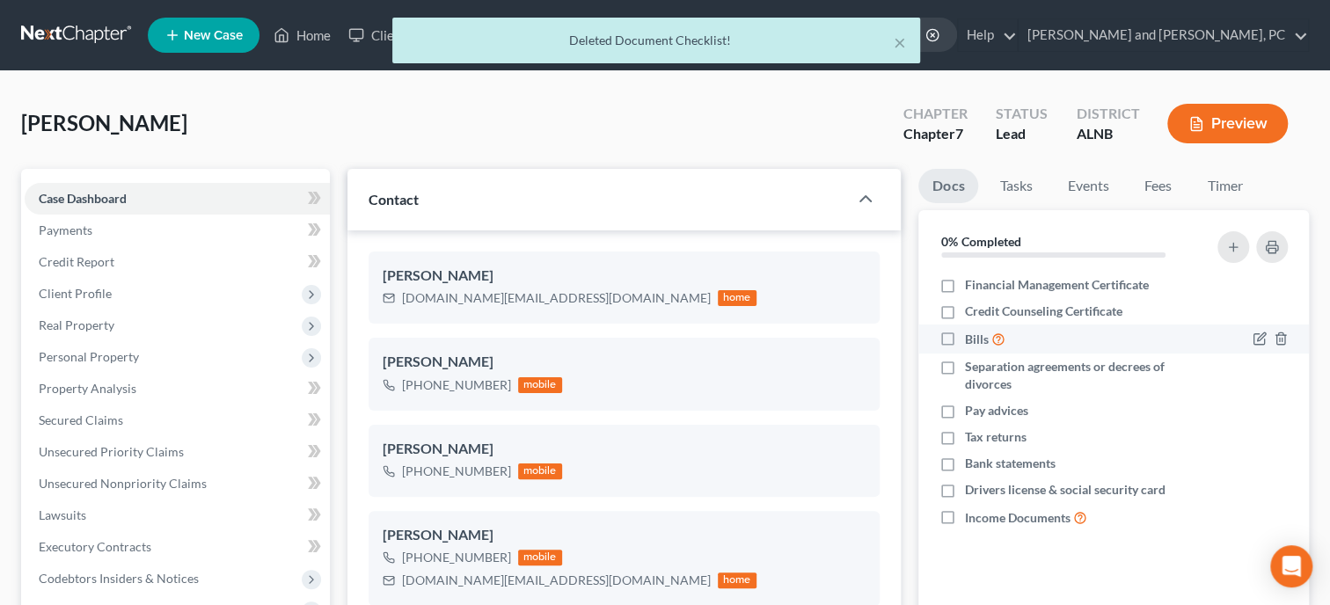
scroll to position [1217, 0]
click at [1284, 338] on icon "button" at bounding box center [1281, 338] width 8 height 11
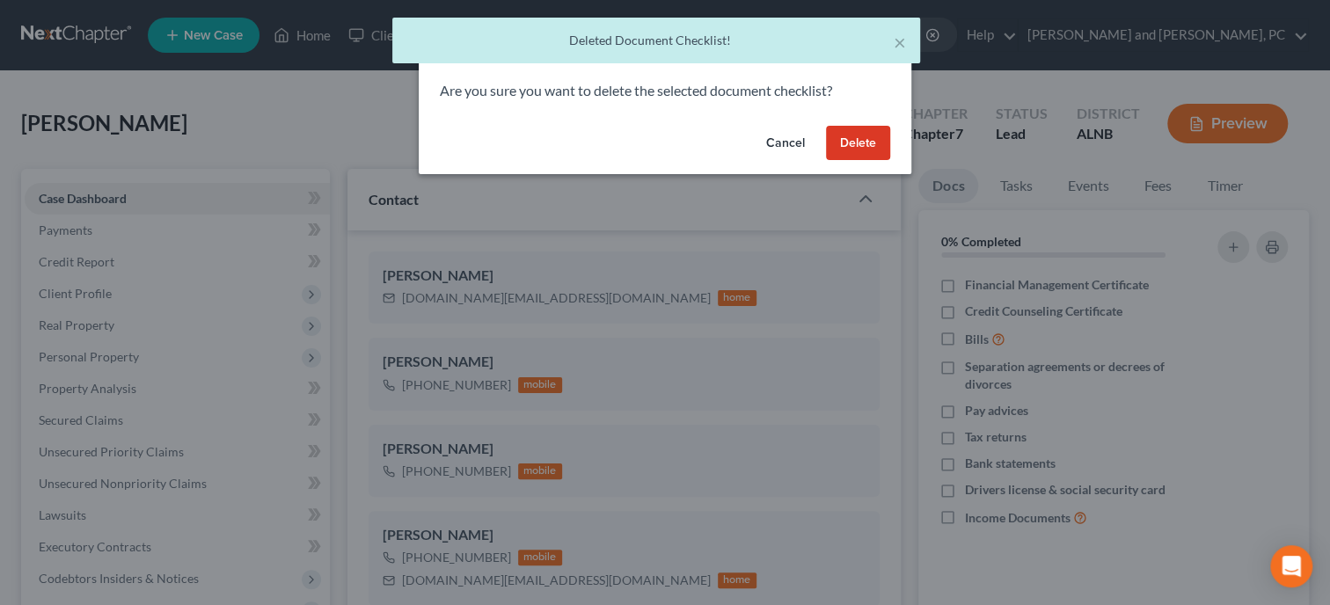
click at [856, 145] on button "Delete" at bounding box center [858, 143] width 64 height 35
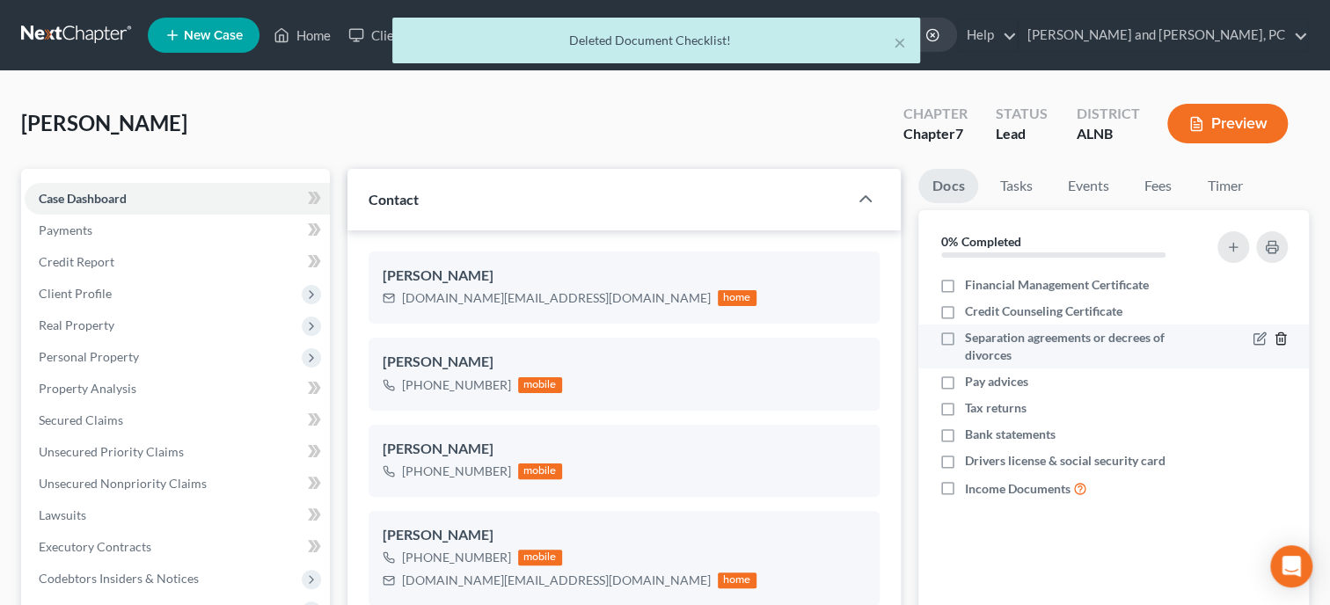
click at [1284, 342] on icon "button" at bounding box center [1281, 339] width 14 height 14
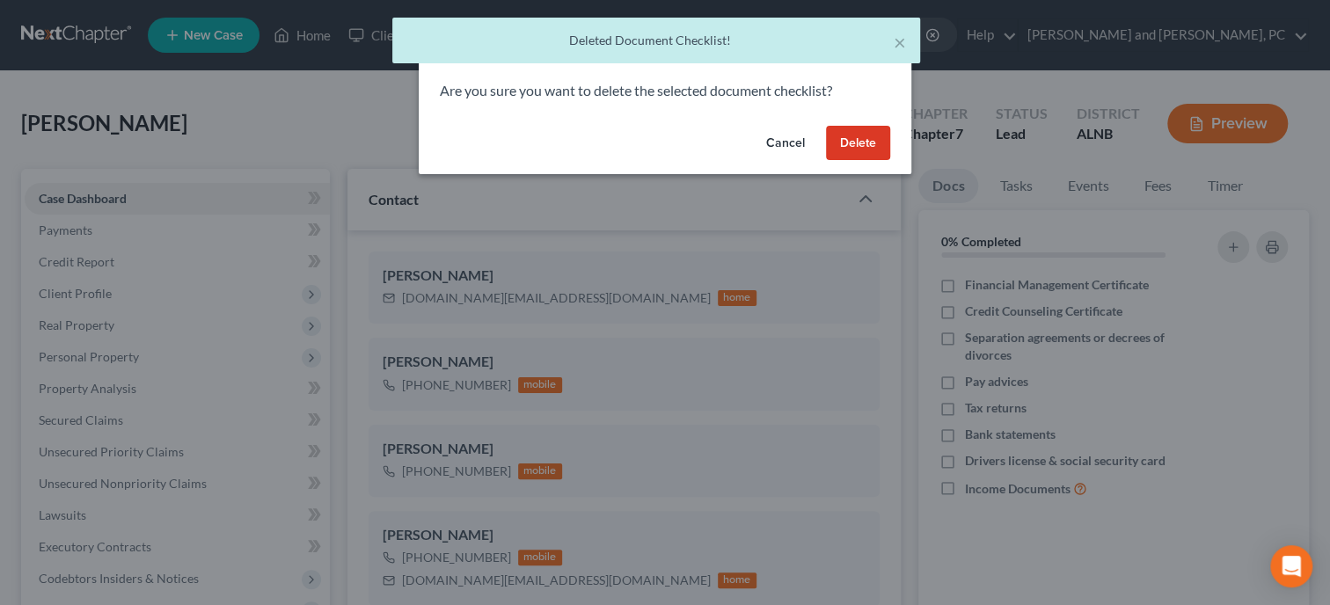
click at [856, 136] on button "Delete" at bounding box center [858, 143] width 64 height 35
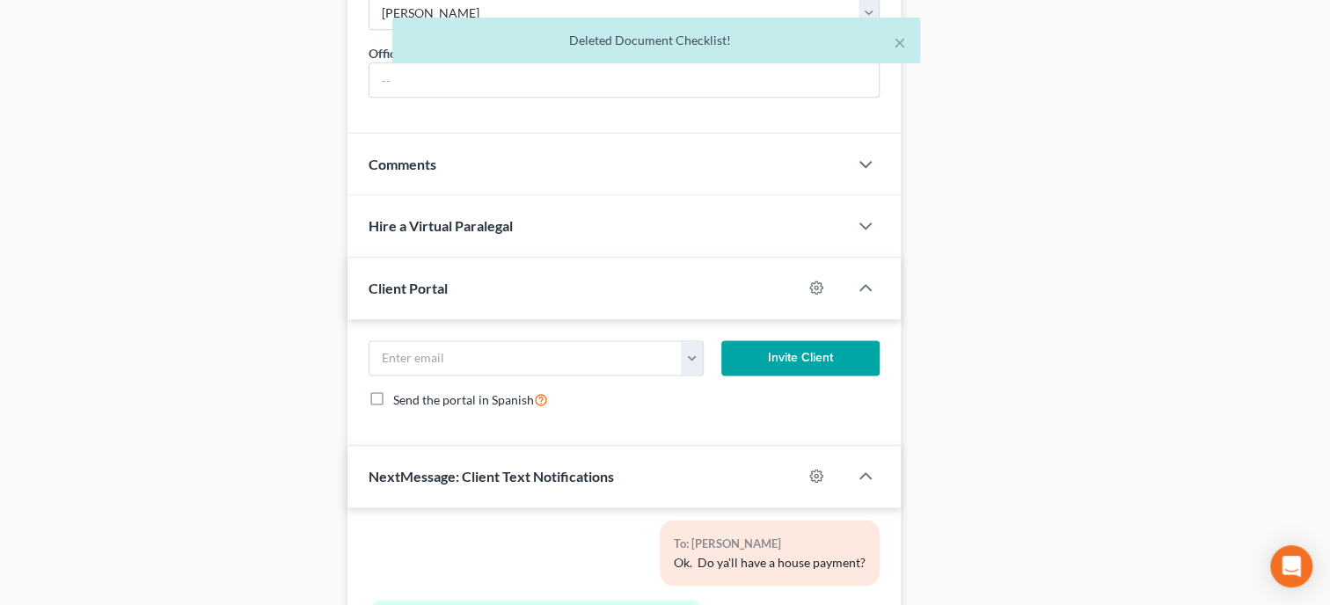
scroll to position [1481, 0]
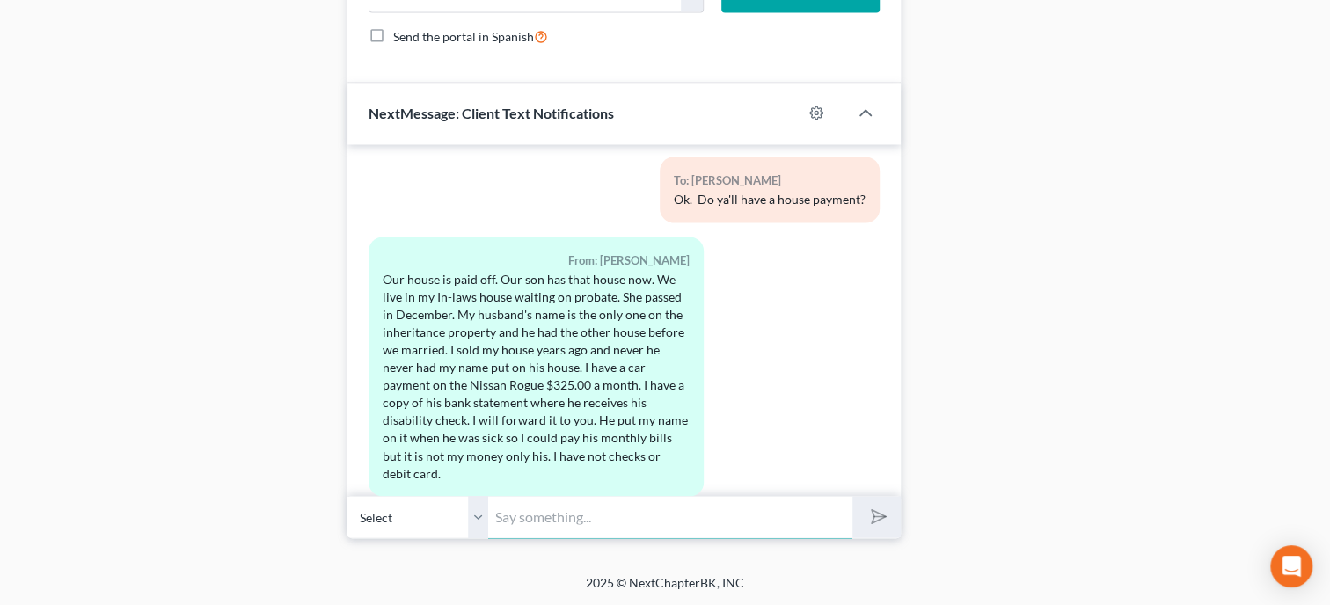
click at [609, 519] on input "text" at bounding box center [670, 516] width 364 height 43
type input "Ok. Does he have a car payment or credit card/loan payments? Since we have to l…"
click at [852, 496] on button "submit" at bounding box center [876, 516] width 48 height 41
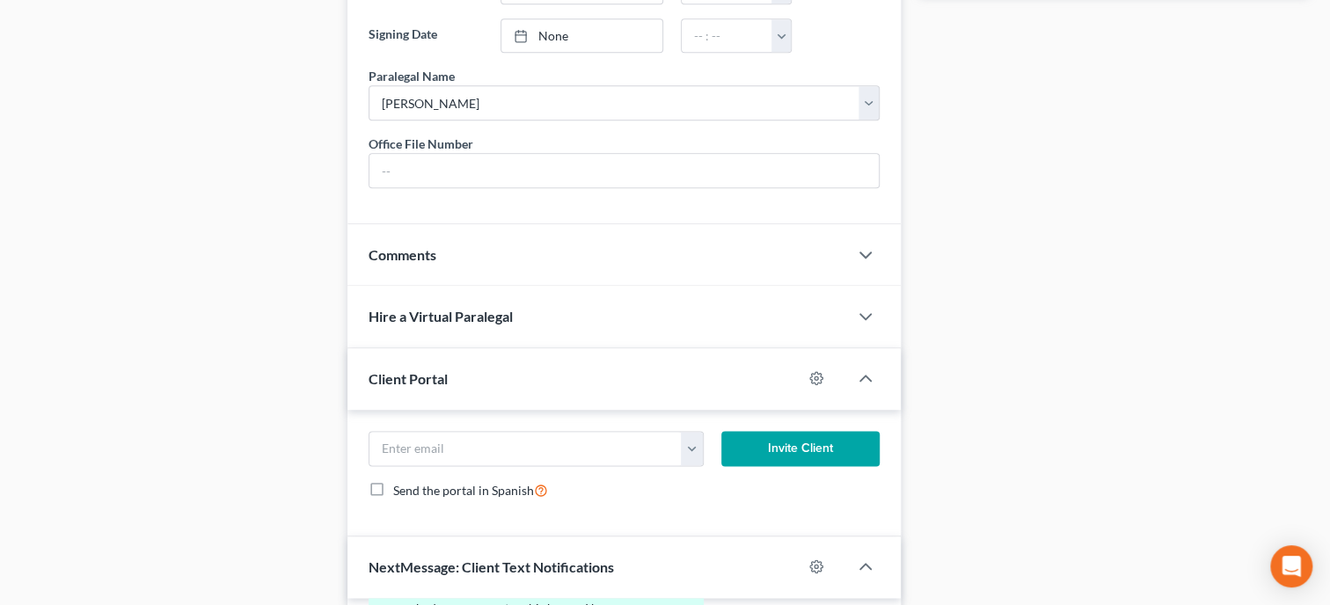
scroll to position [1448, 0]
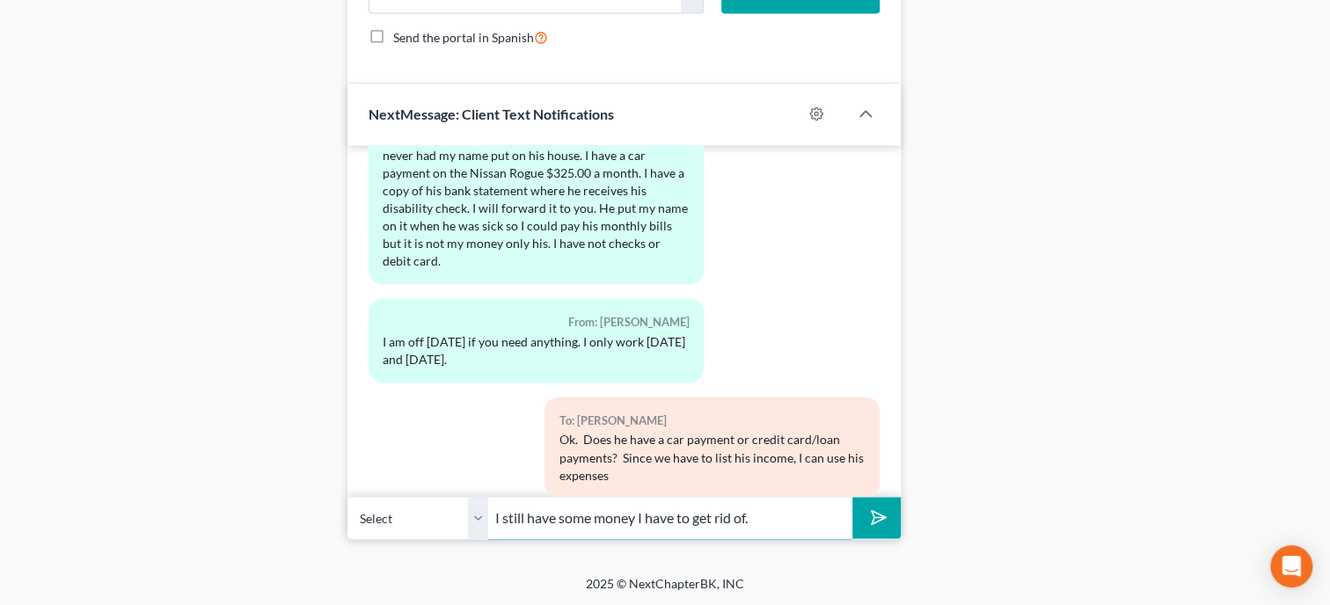
type input "I still have some money I have to get rid of."
click at [852, 497] on button "submit" at bounding box center [876, 517] width 48 height 41
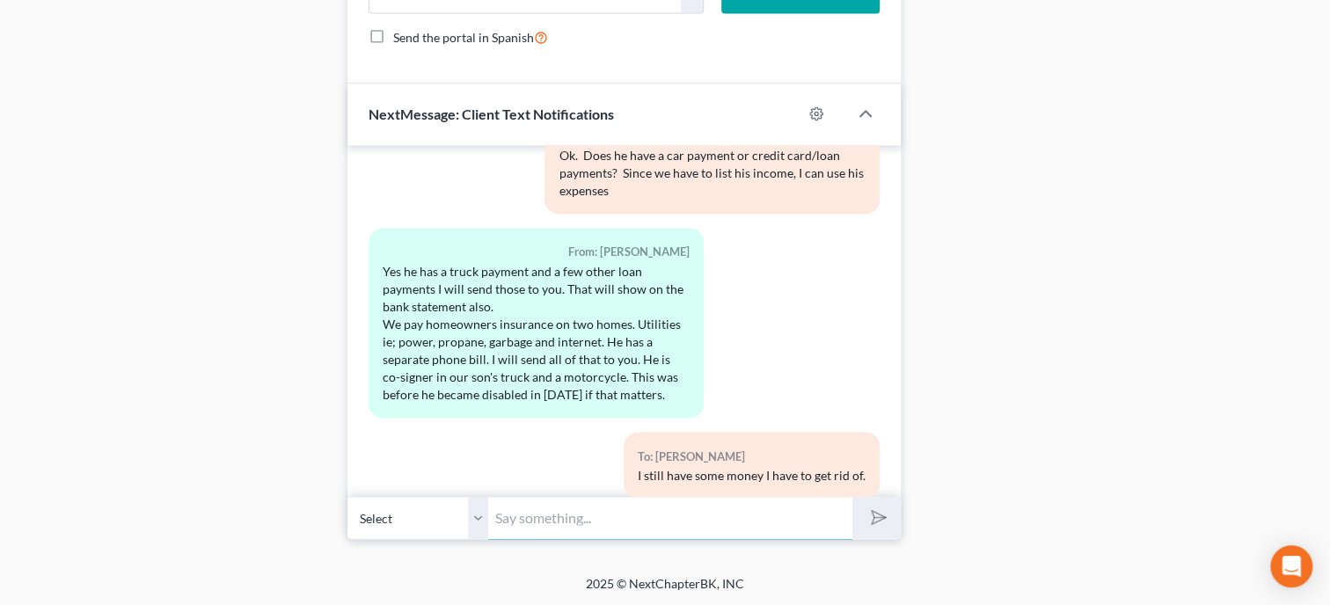
click at [791, 539] on input "text" at bounding box center [670, 517] width 364 height 43
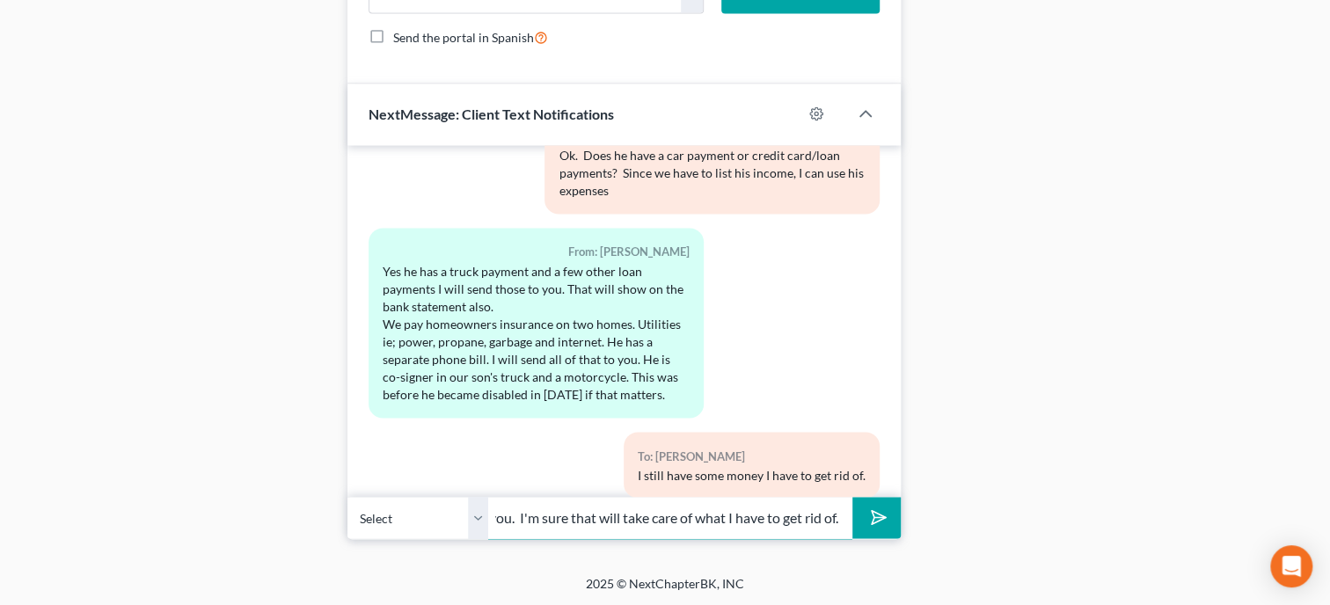
scroll to position [0, 104]
type input "Great!! Thank you. I'm sure that will take care of what I have to get rid of."
click at [852, 497] on button "submit" at bounding box center [876, 517] width 48 height 41
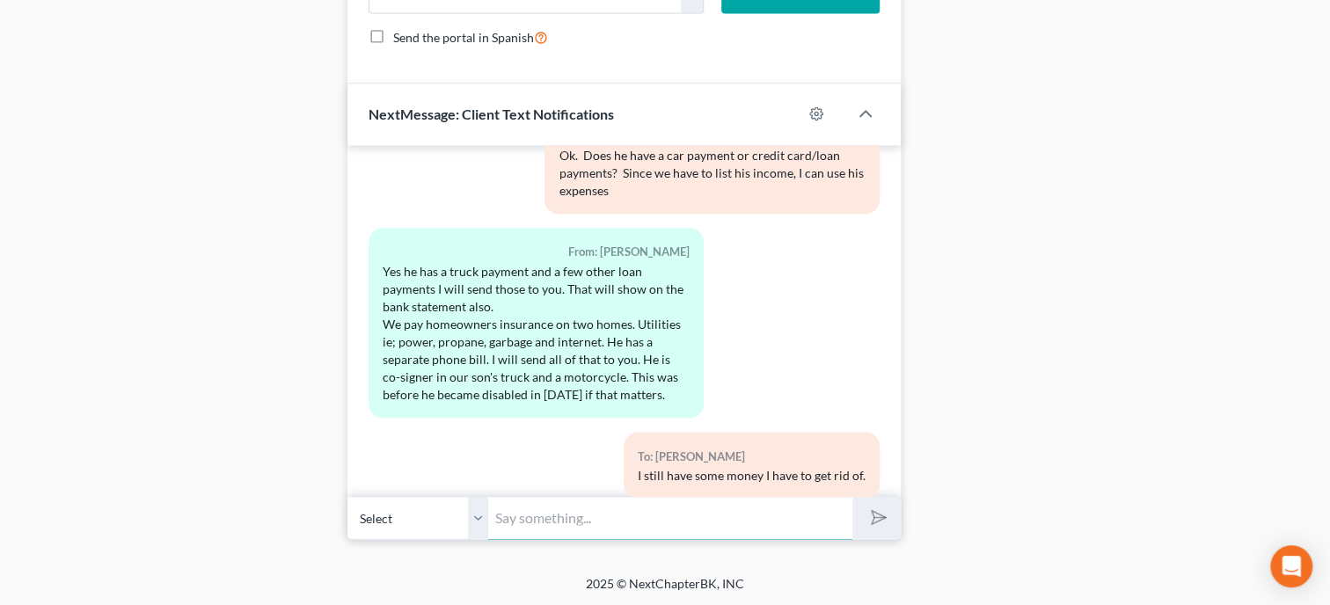
scroll to position [1928, 0]
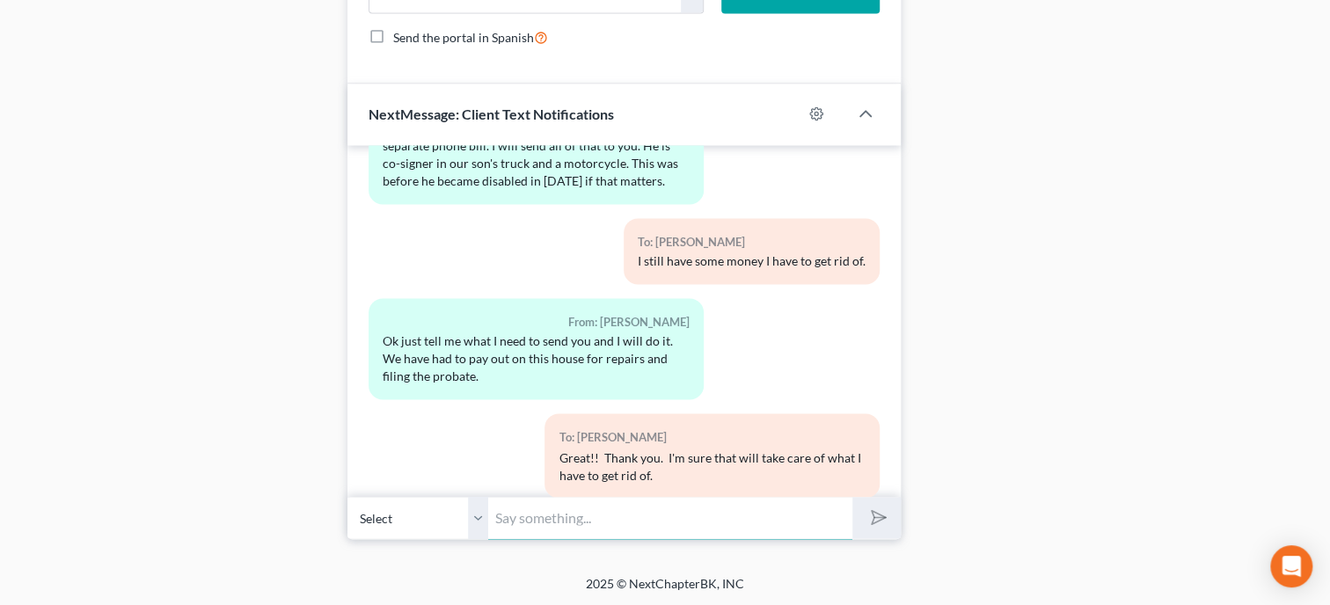
click at [656, 539] on input "text" at bounding box center [670, 517] width 364 height 43
type input "How much is his truck payment? We will start with that"
click at [852, 497] on button "submit" at bounding box center [876, 517] width 48 height 41
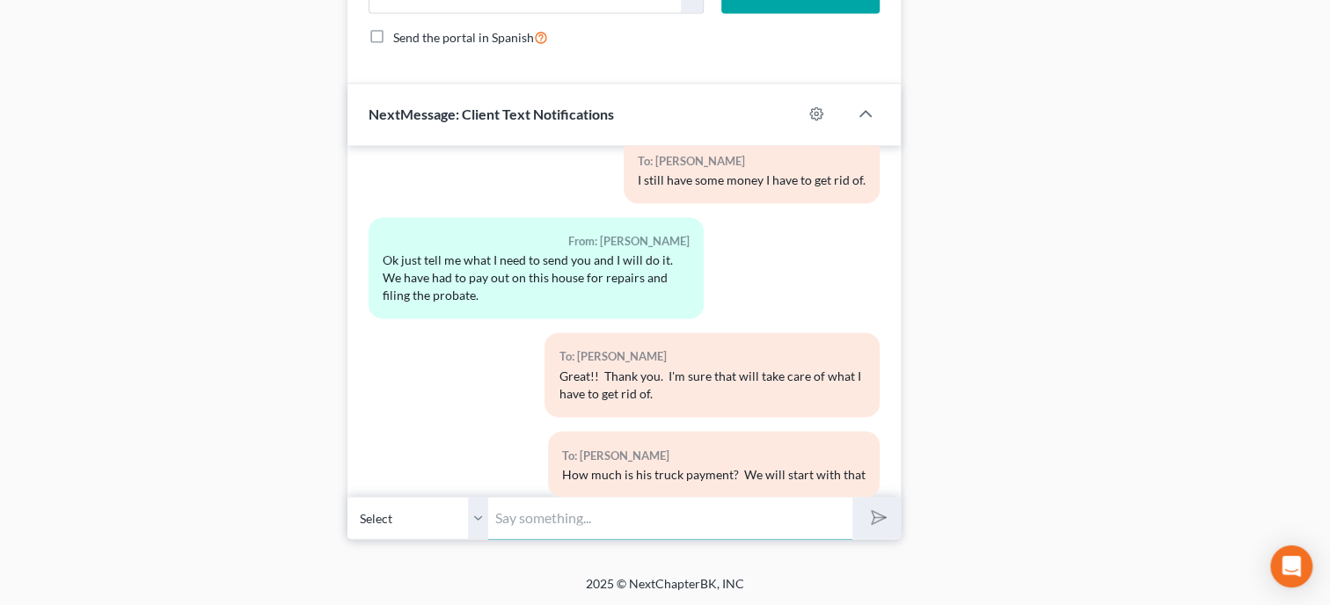
scroll to position [2089, 0]
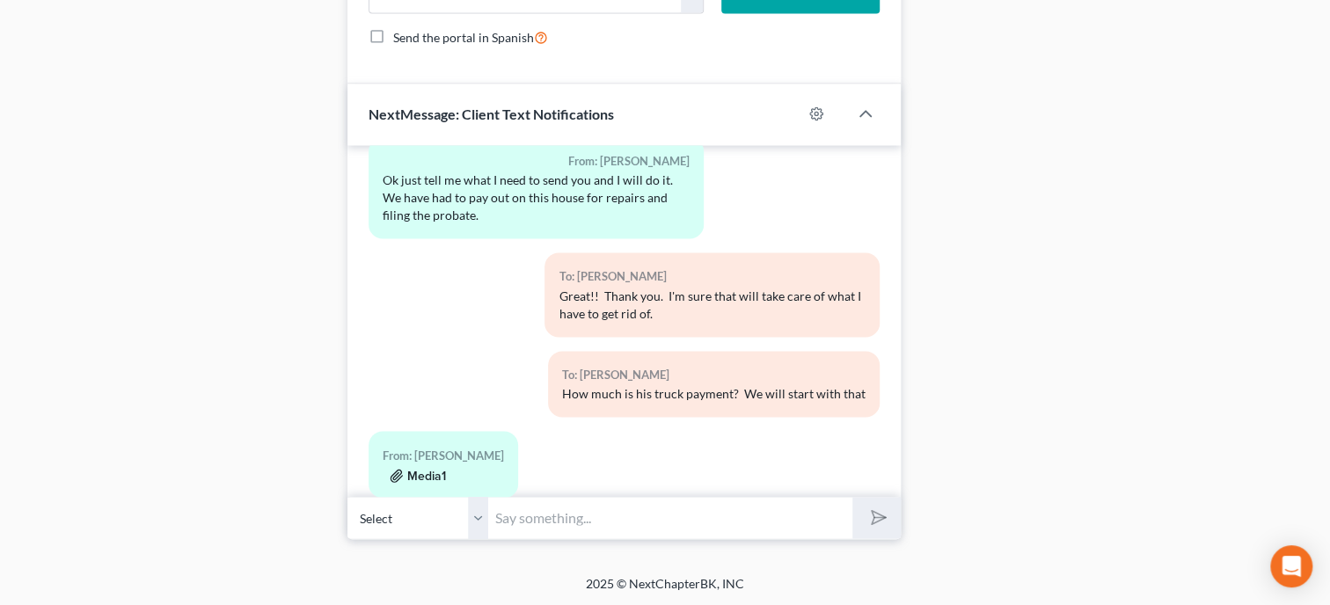
click at [418, 475] on button "Media1" at bounding box center [418, 476] width 56 height 14
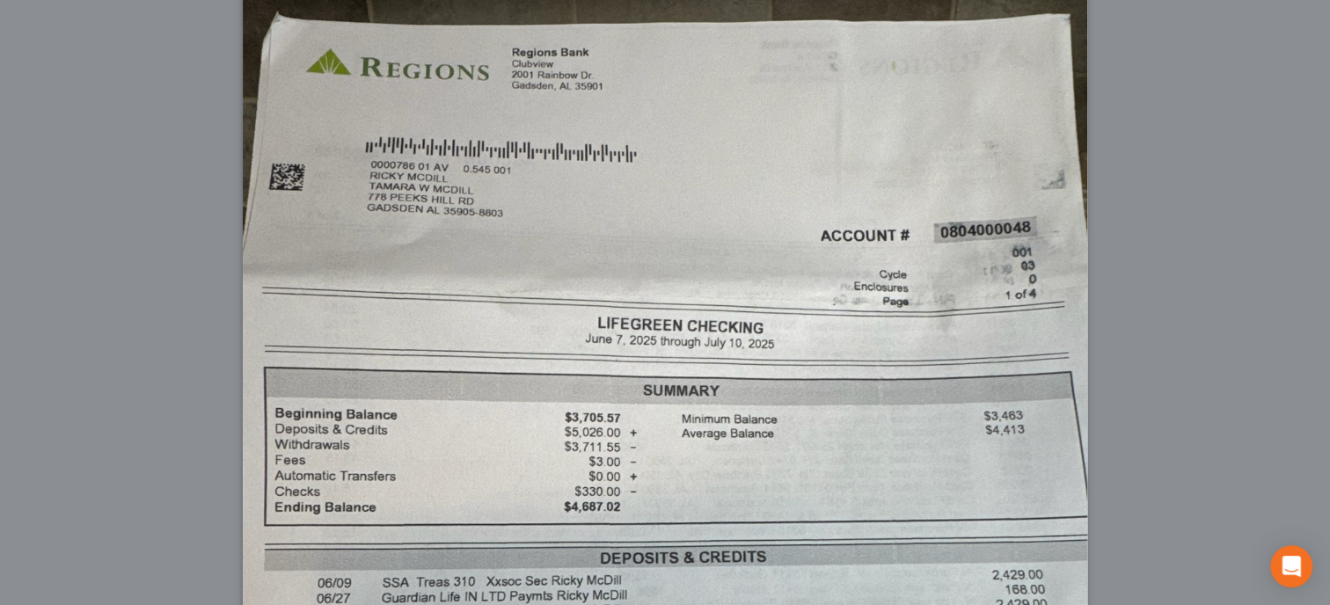
scroll to position [90, 0]
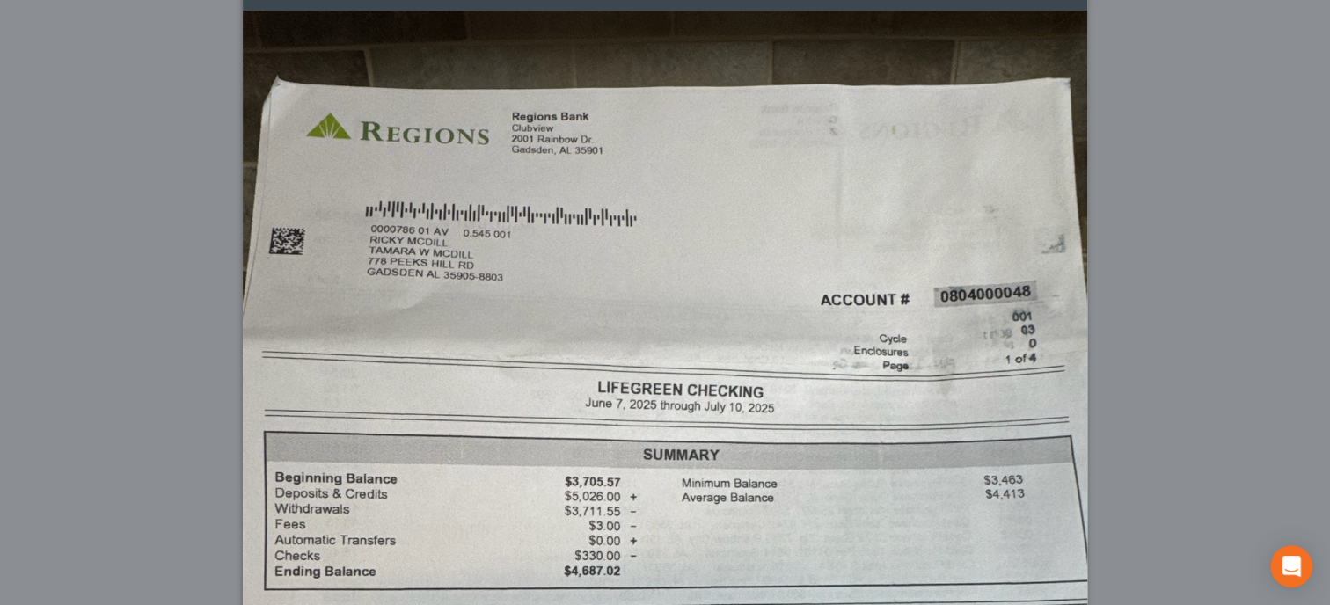
click at [861, 440] on img at bounding box center [665, 574] width 845 height 1126
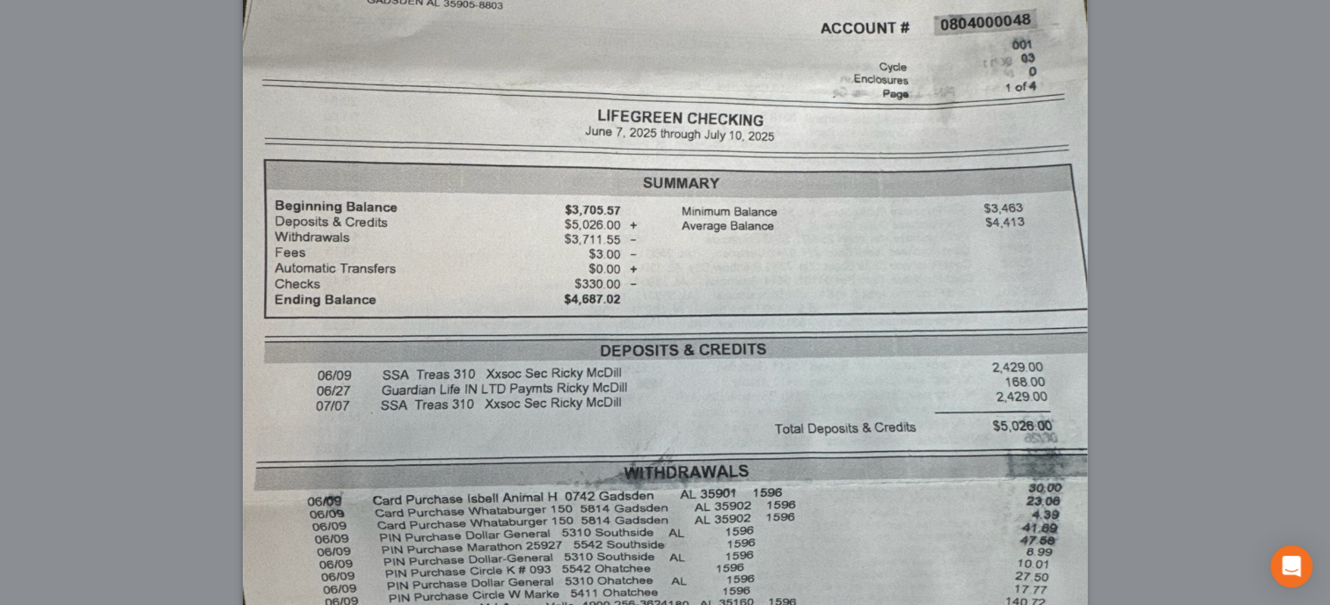
scroll to position [0, 0]
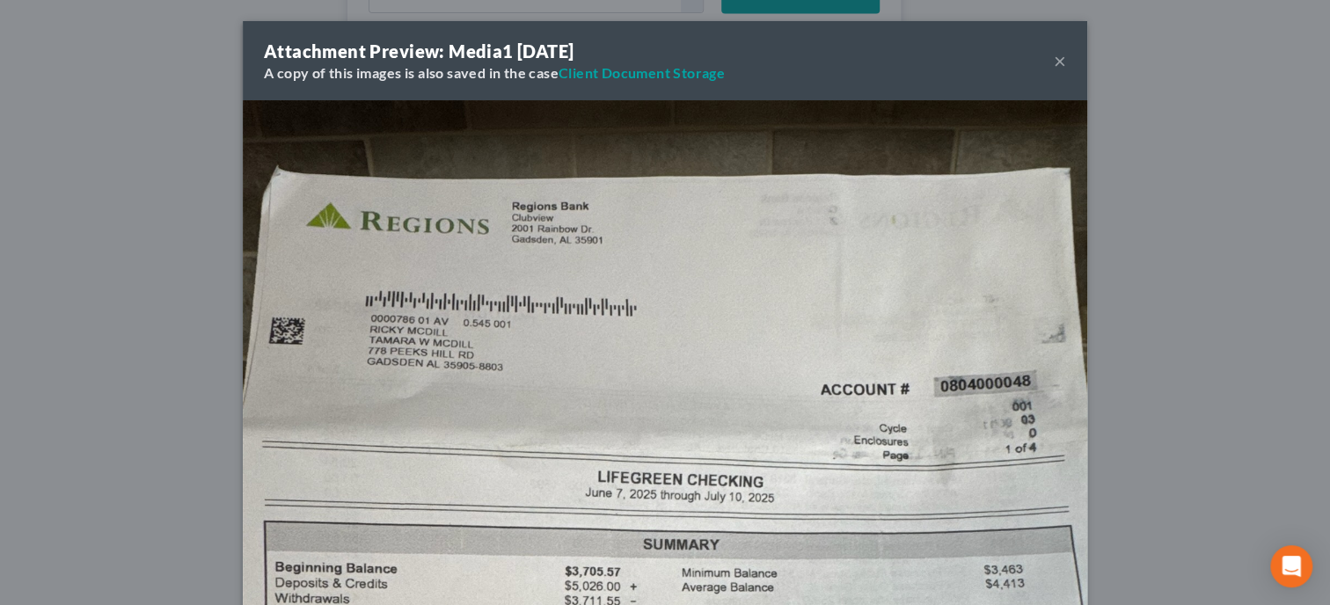
click at [1060, 57] on button "×" at bounding box center [1060, 60] width 12 height 21
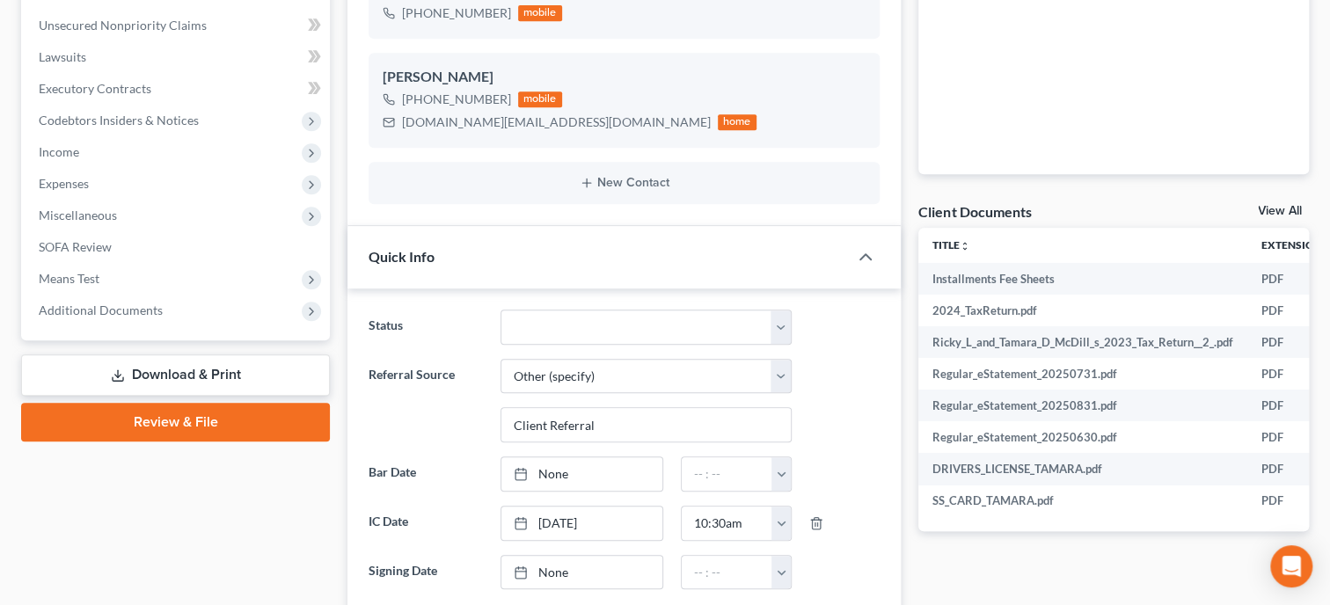
scroll to position [362, 0]
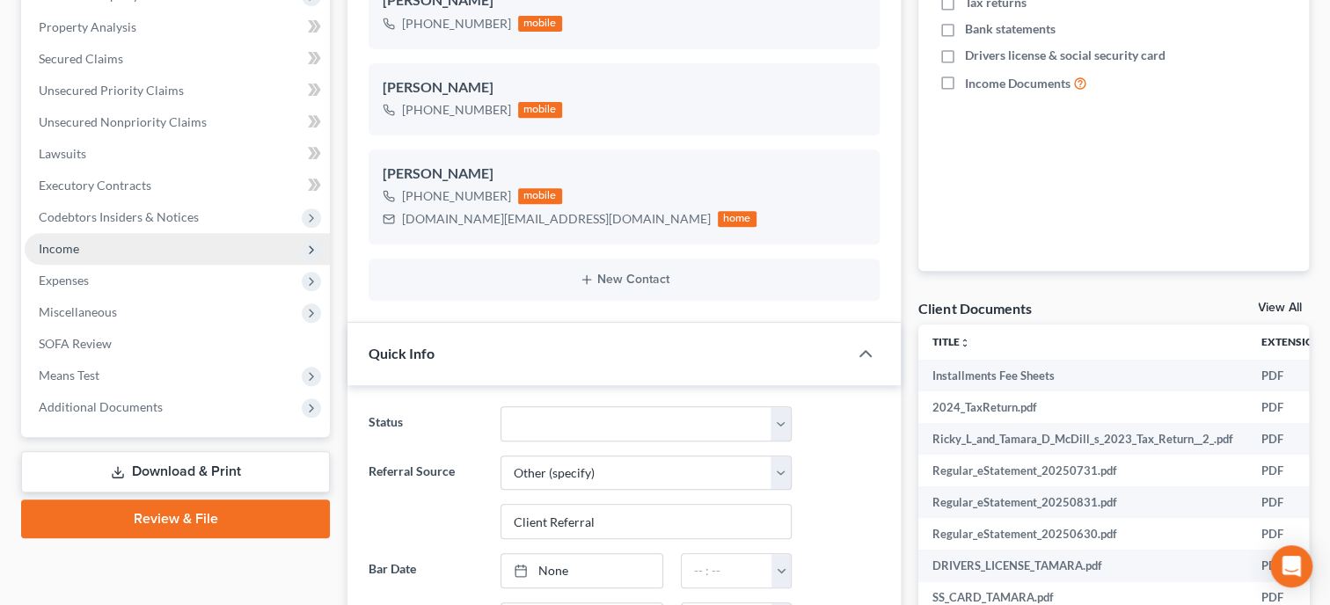
click at [90, 247] on span "Income" at bounding box center [177, 249] width 305 height 32
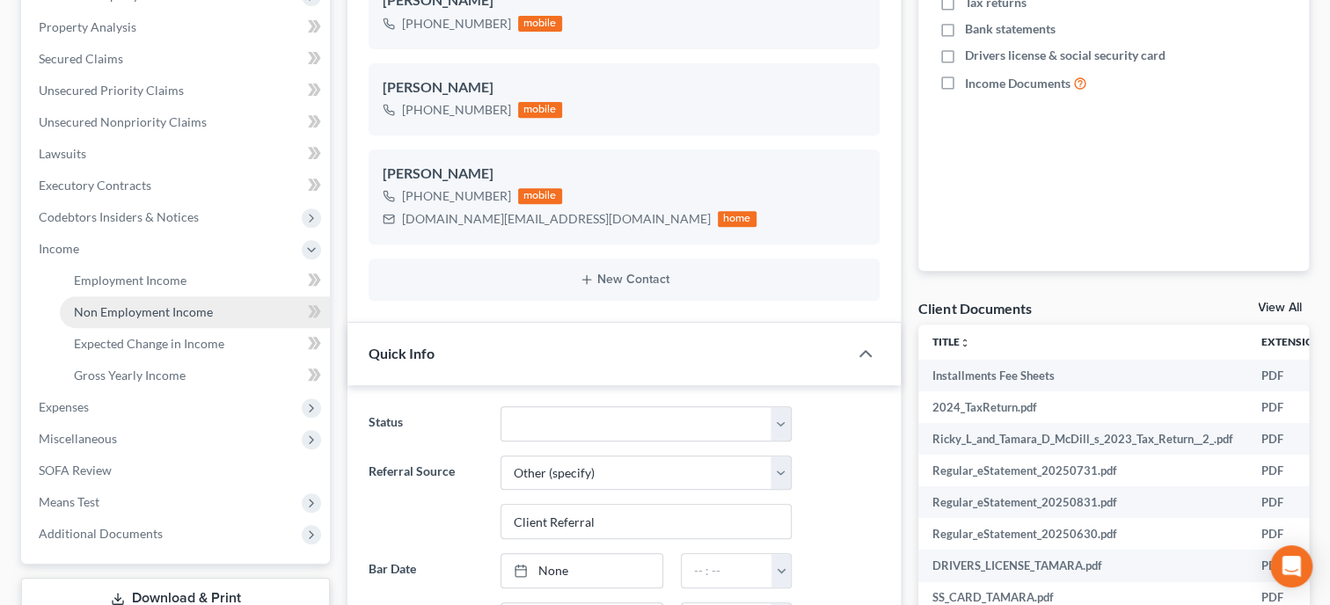
click at [140, 303] on link "Non Employment Income" at bounding box center [195, 312] width 270 height 32
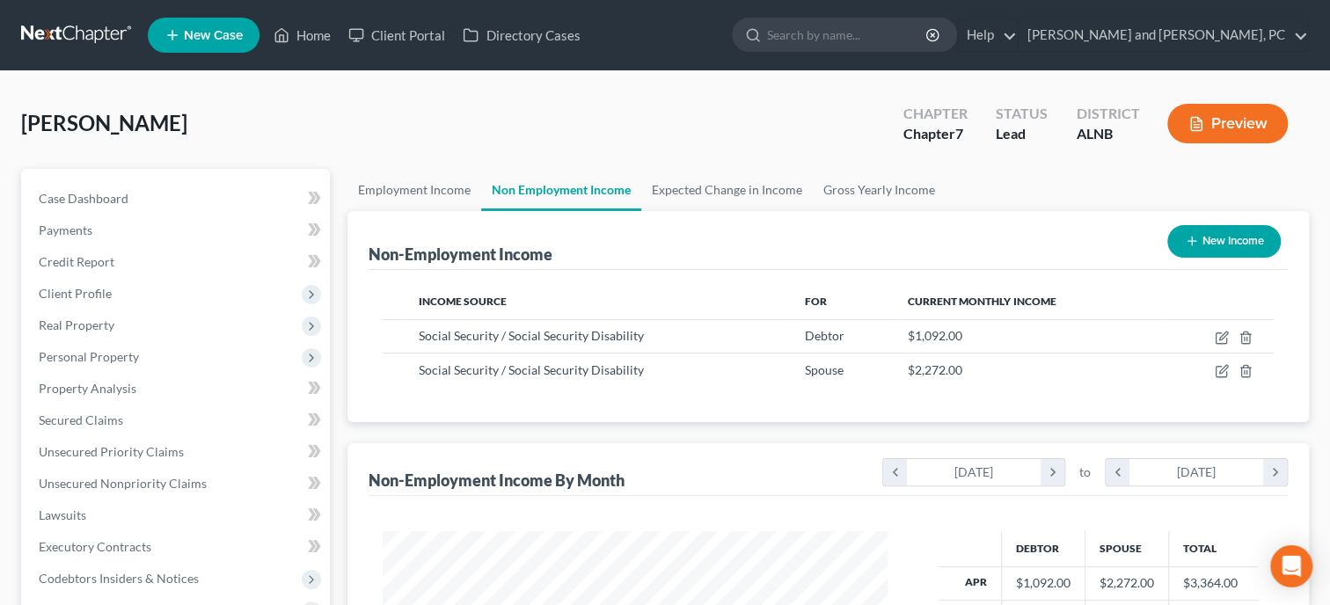
scroll to position [313, 540]
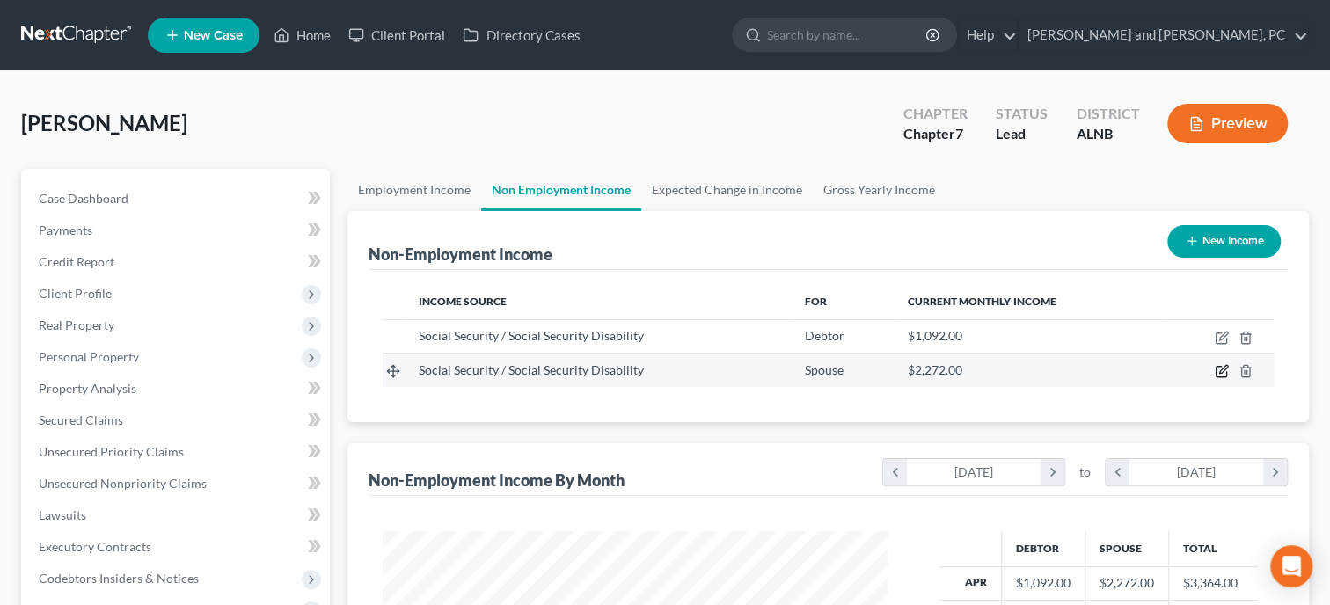
click at [1221, 369] on icon "button" at bounding box center [1222, 371] width 14 height 14
select select "4"
select select "0"
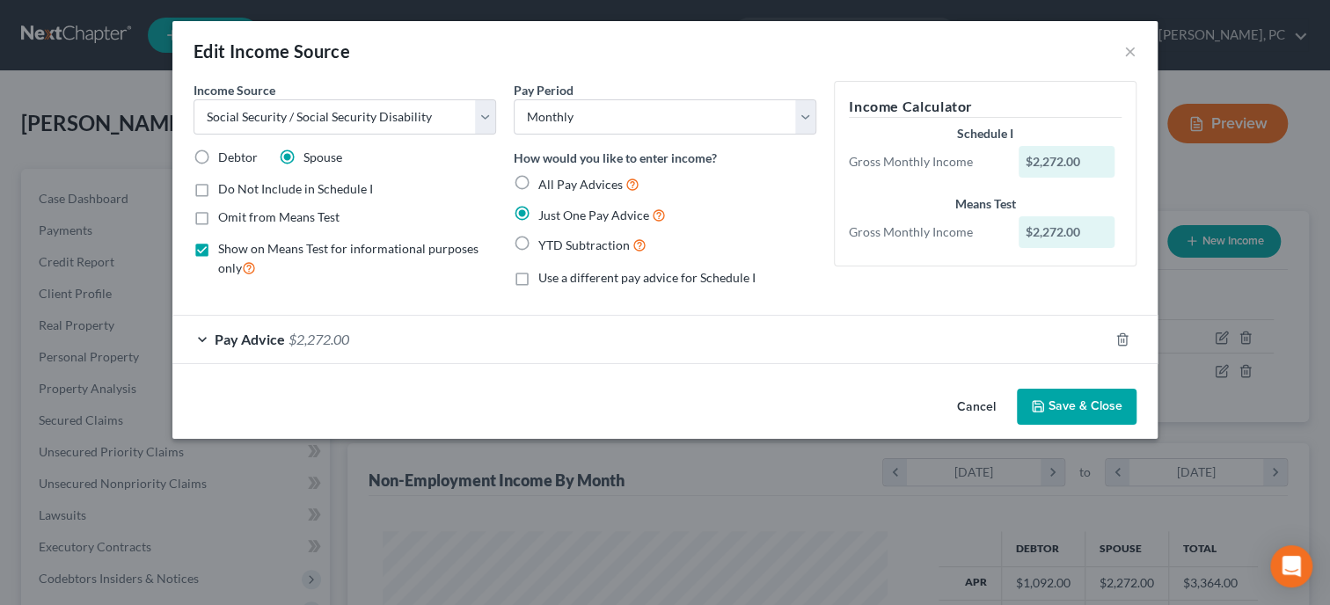
click at [306, 345] on span "$2,272.00" at bounding box center [319, 339] width 61 height 17
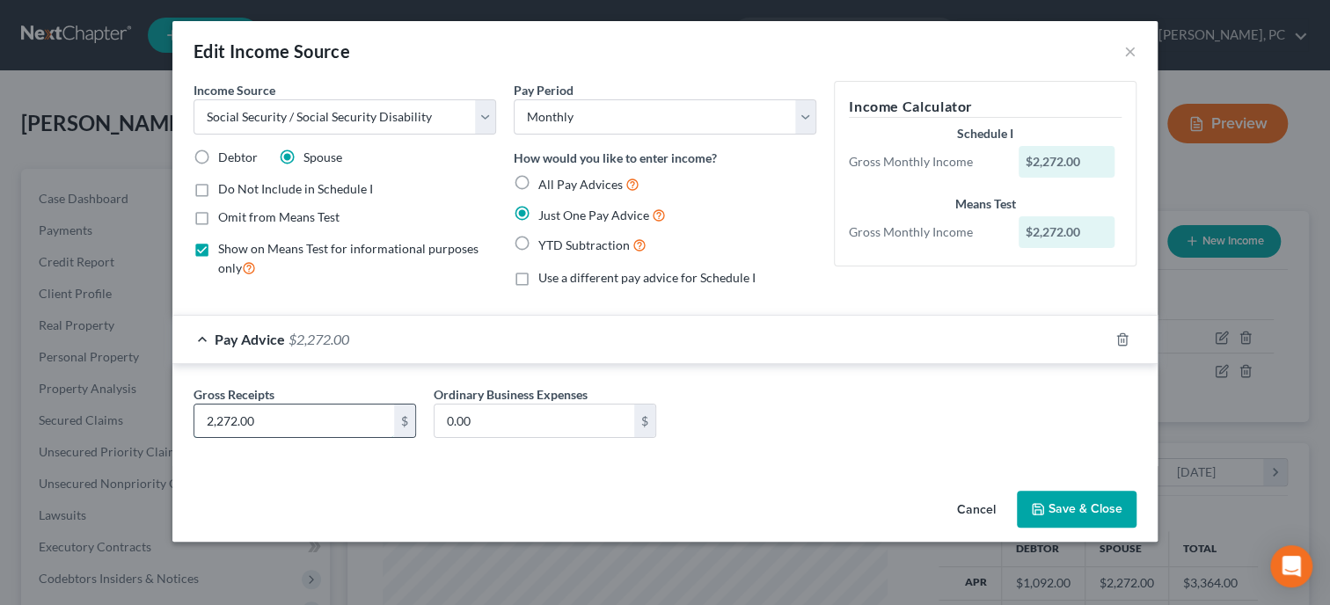
click at [330, 408] on input "2,272.00" at bounding box center [294, 421] width 200 height 33
type input "2,429.00"
click at [1101, 505] on button "Save & Close" at bounding box center [1077, 509] width 120 height 37
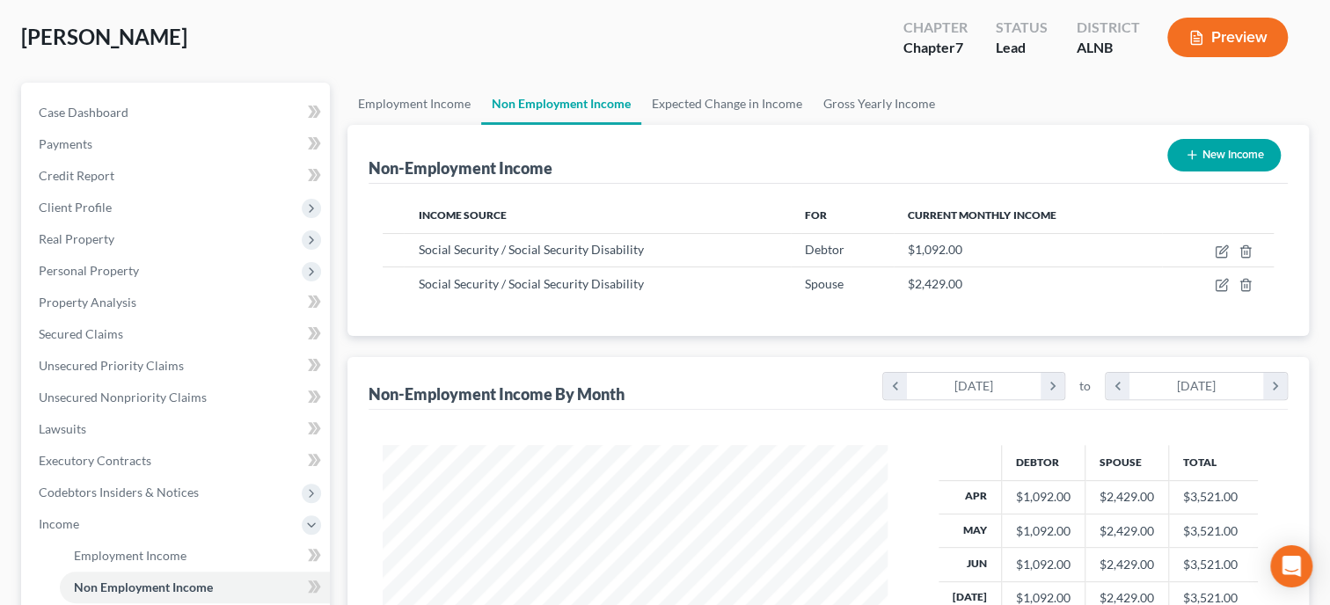
scroll to position [0, 0]
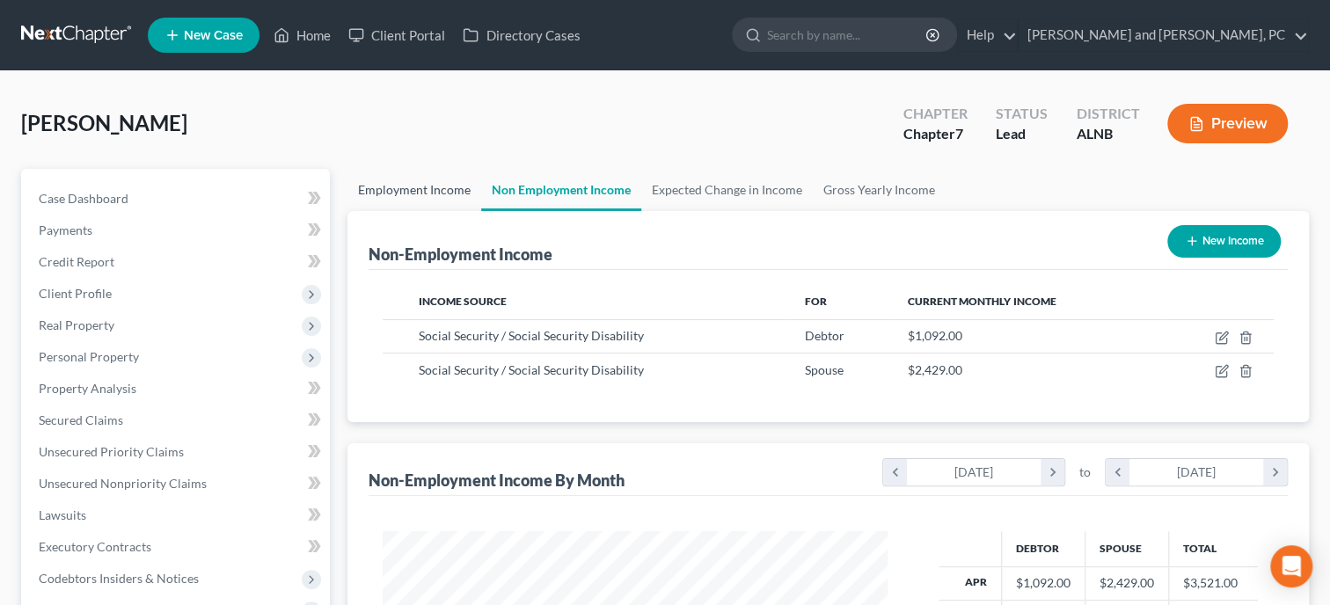
click at [437, 193] on link "Employment Income" at bounding box center [415, 190] width 134 height 42
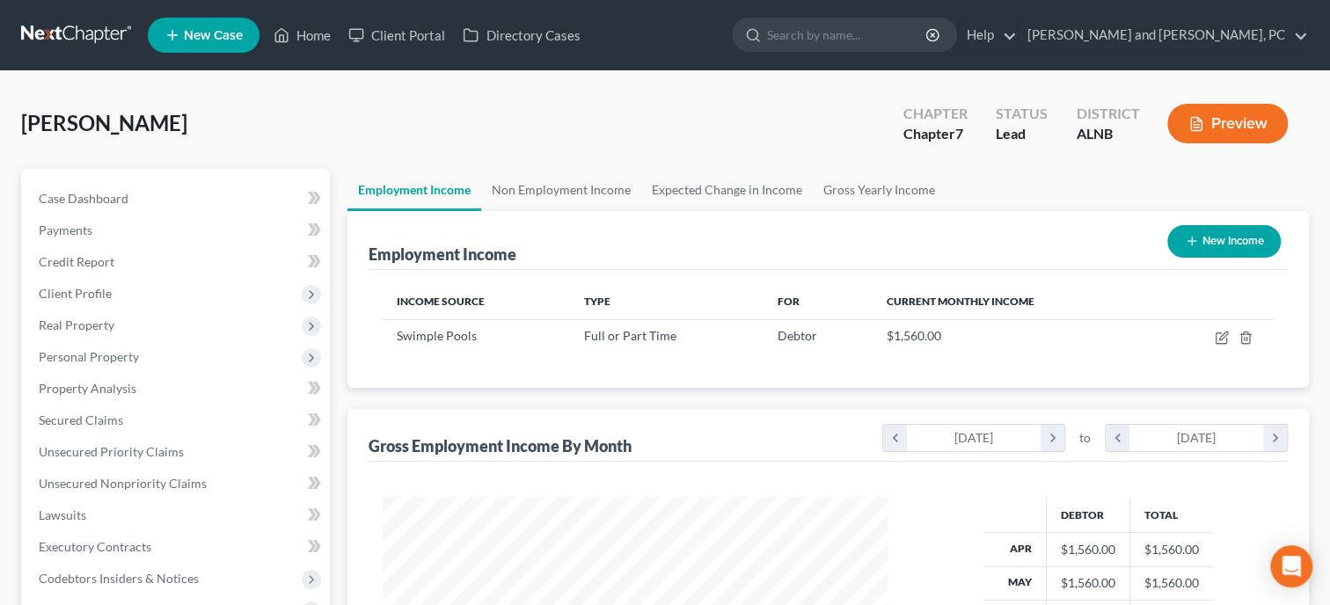
scroll to position [313, 540]
click at [838, 195] on link "Gross Yearly Income" at bounding box center [879, 190] width 133 height 42
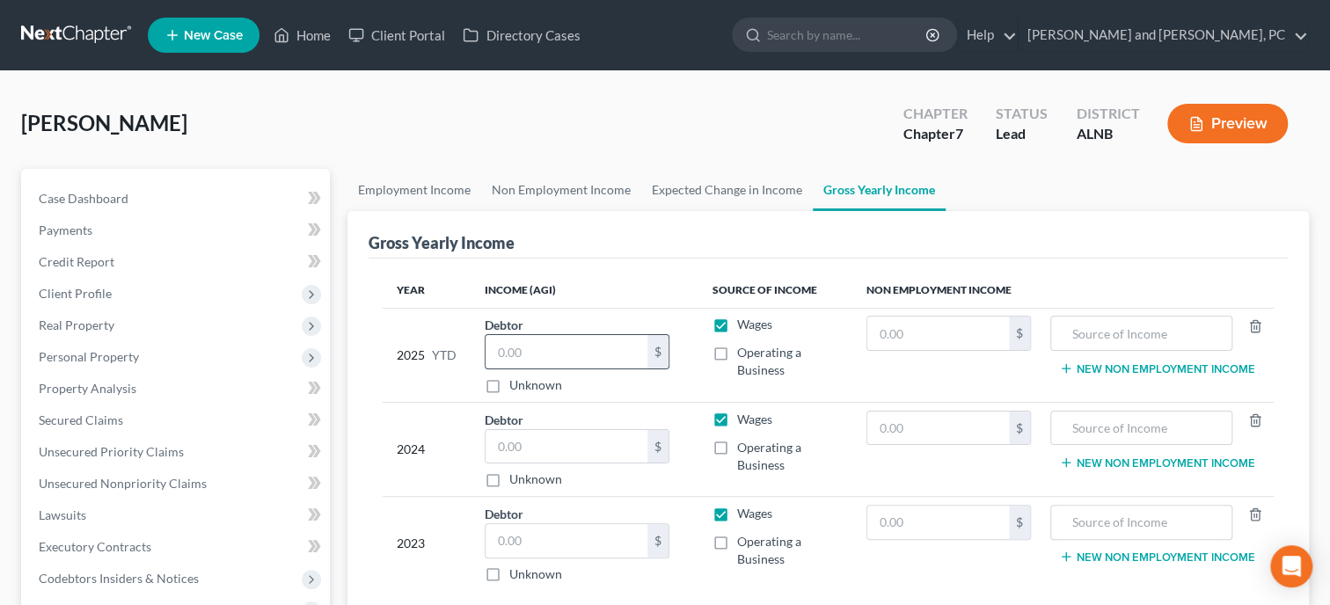
click at [630, 357] on input "text" at bounding box center [567, 351] width 162 height 33
type input "14,040.00"
click at [892, 331] on input "text" at bounding box center [938, 333] width 142 height 33
type input "9,828.00"
click at [1123, 343] on input "text" at bounding box center [1141, 333] width 163 height 33
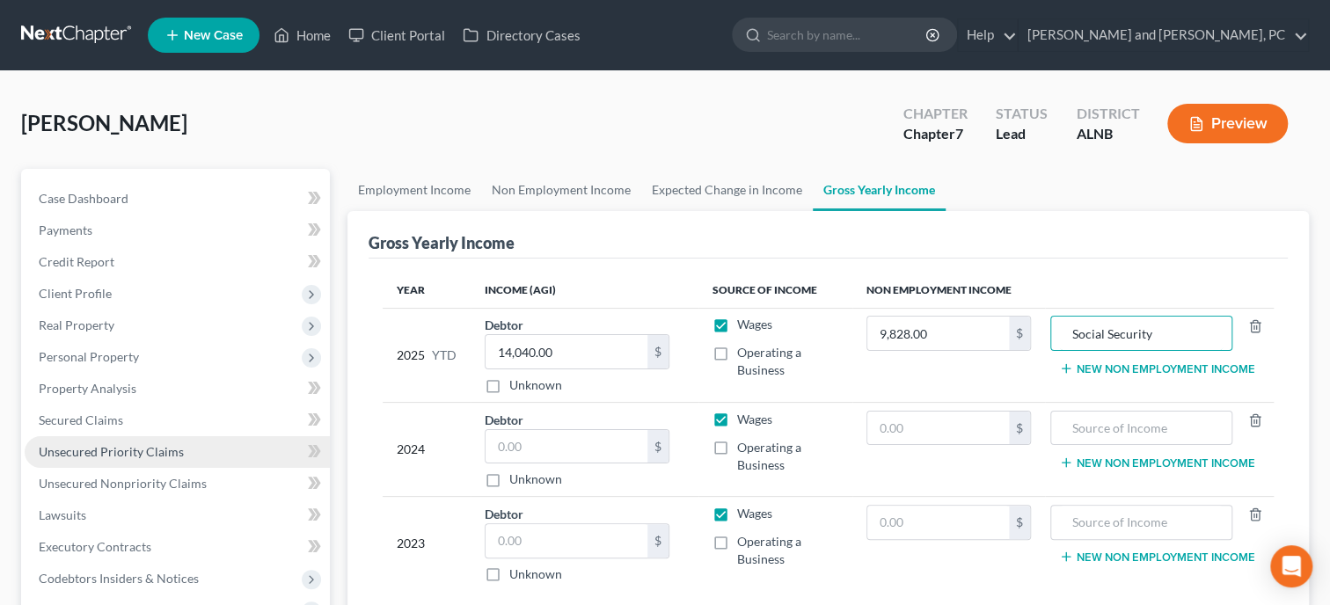
type input "Social Security"
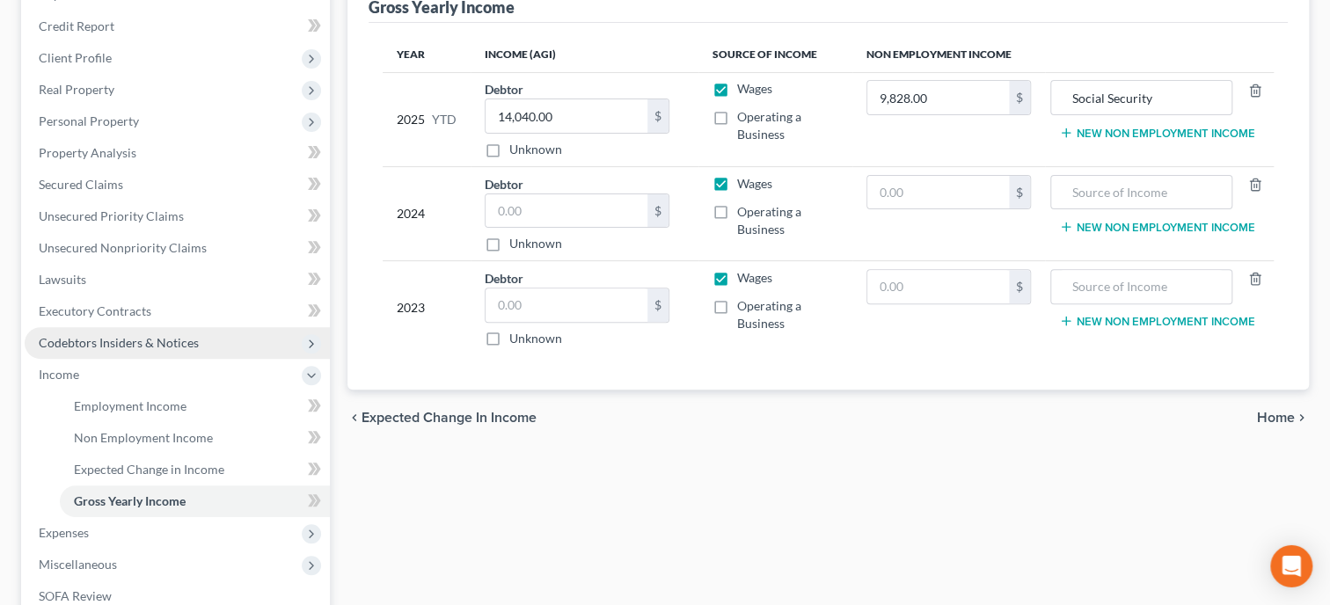
scroll to position [271, 0]
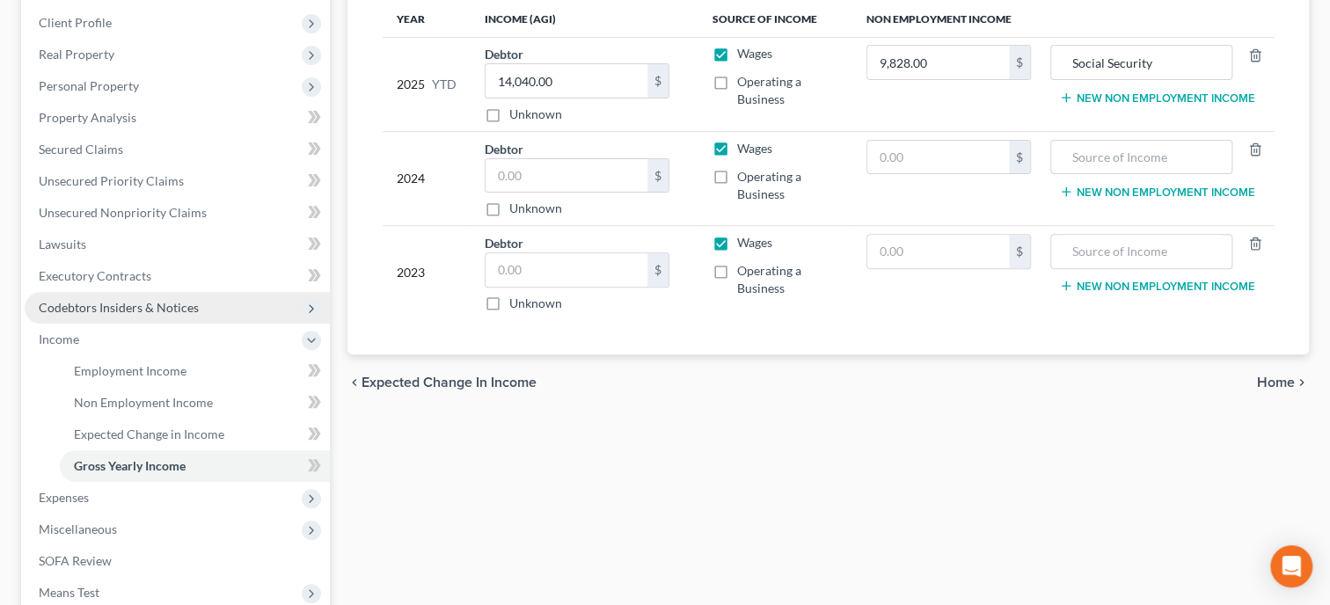
click at [172, 497] on span "Expenses" at bounding box center [177, 498] width 305 height 32
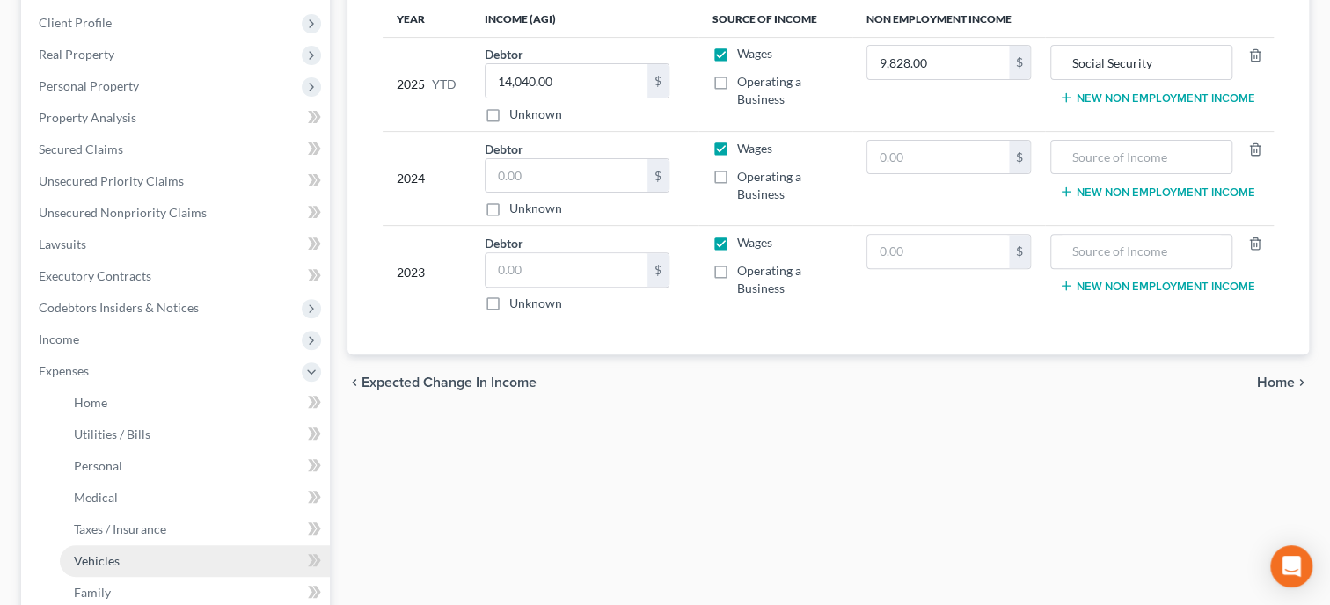
click at [152, 562] on link "Vehicles" at bounding box center [195, 561] width 270 height 32
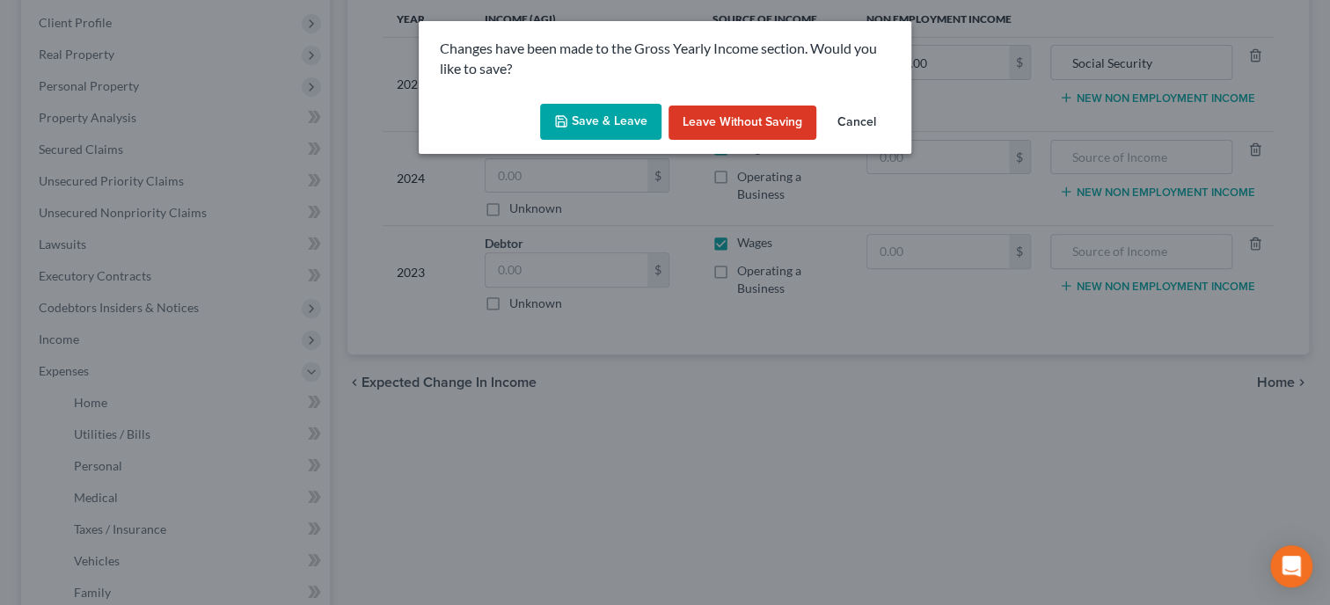
click at [591, 115] on button "Save & Leave" at bounding box center [600, 122] width 121 height 37
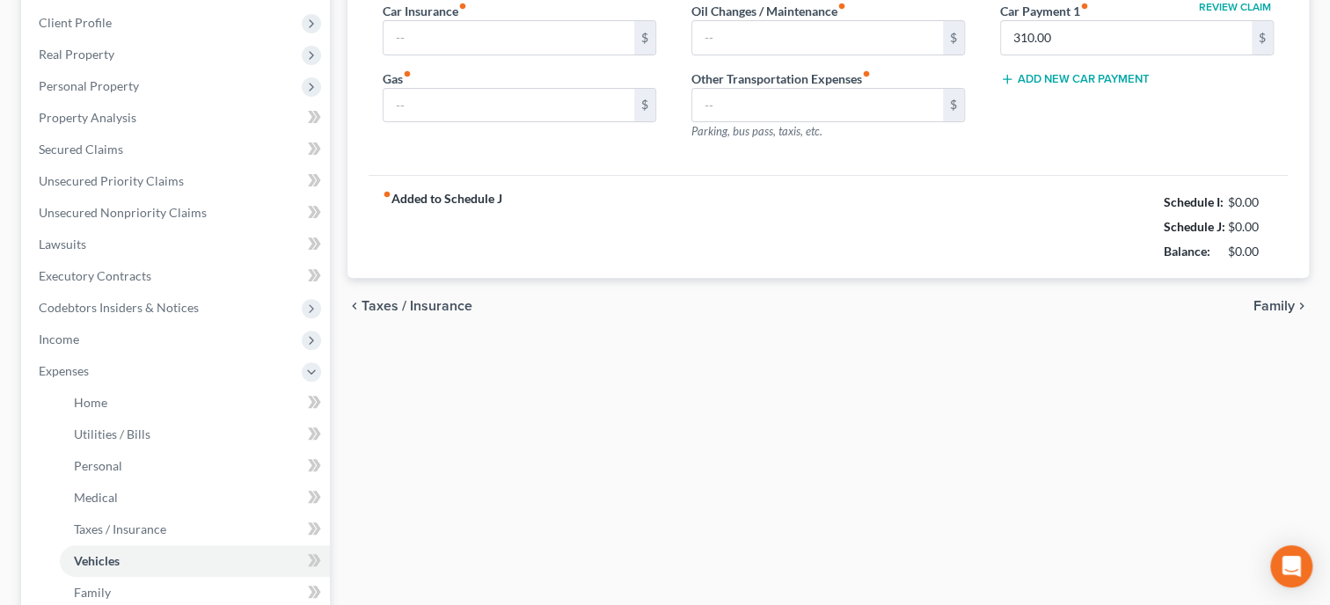
type input "550.00"
type input "300.00"
type input "45.00"
type input "0.00"
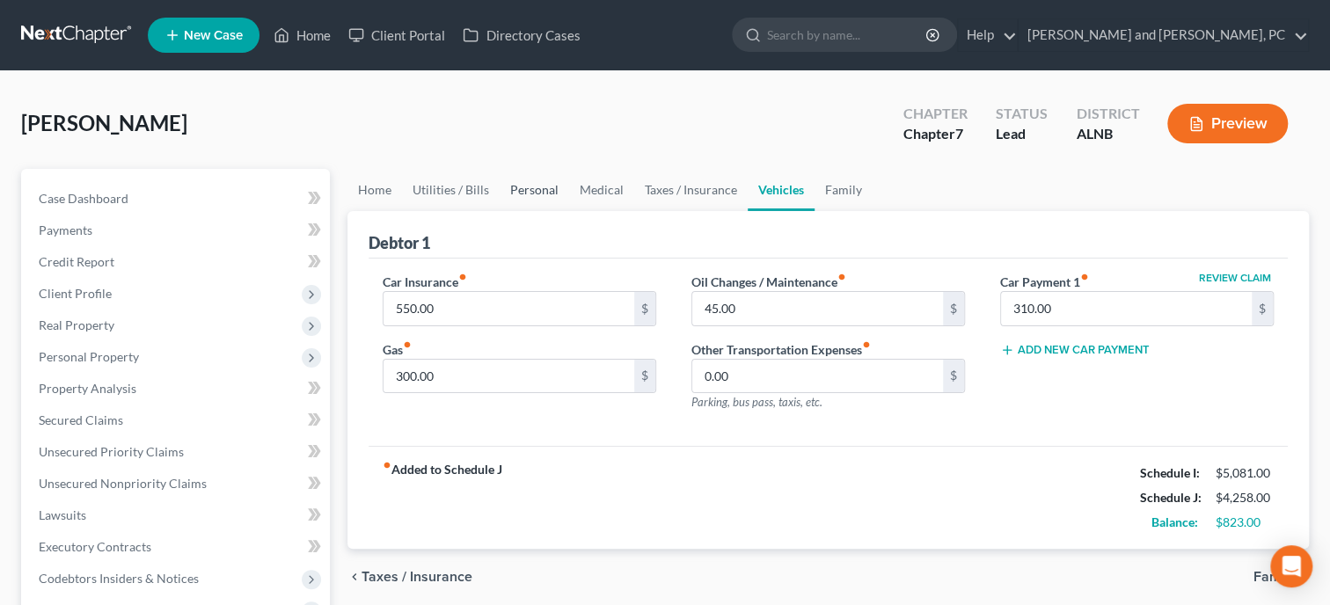
click at [527, 182] on link "Personal" at bounding box center [535, 190] width 70 height 42
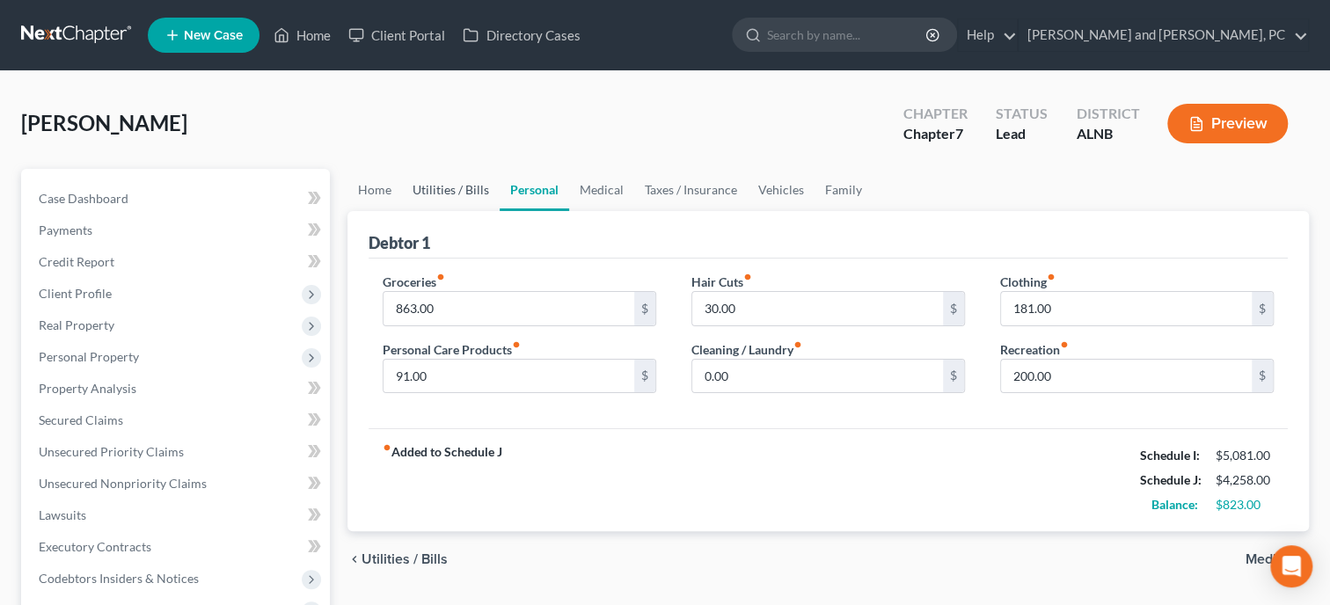
click at [465, 185] on link "Utilities / Bills" at bounding box center [451, 190] width 98 height 42
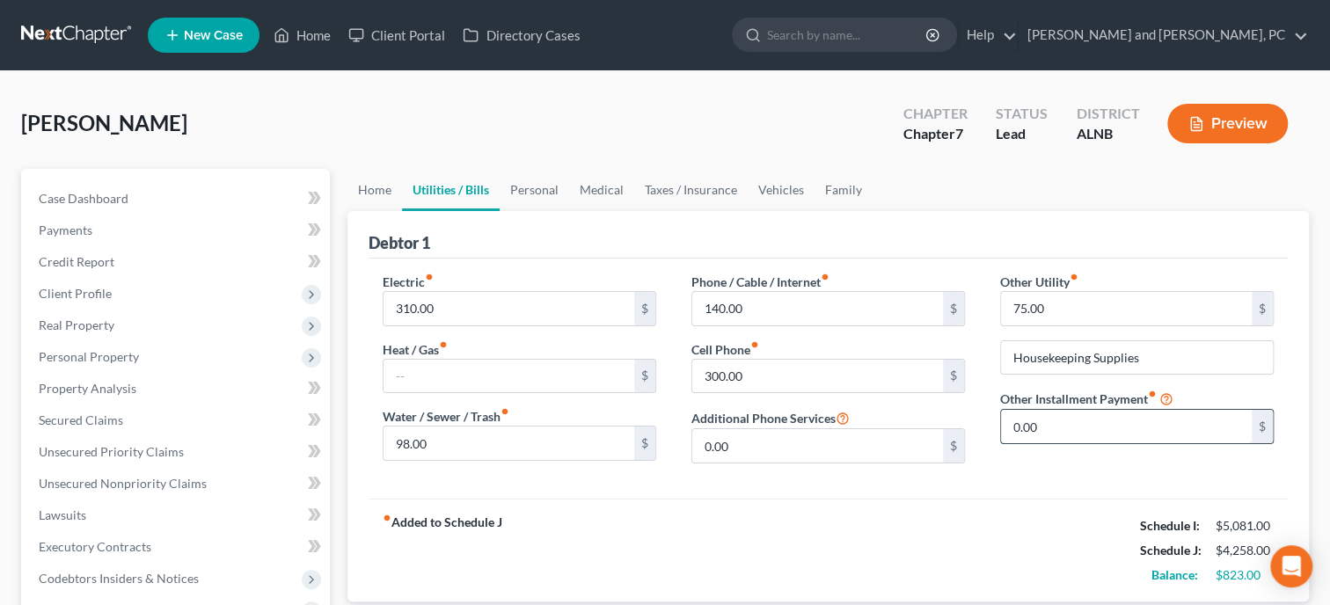
click at [1054, 417] on input "0.00" at bounding box center [1126, 426] width 251 height 33
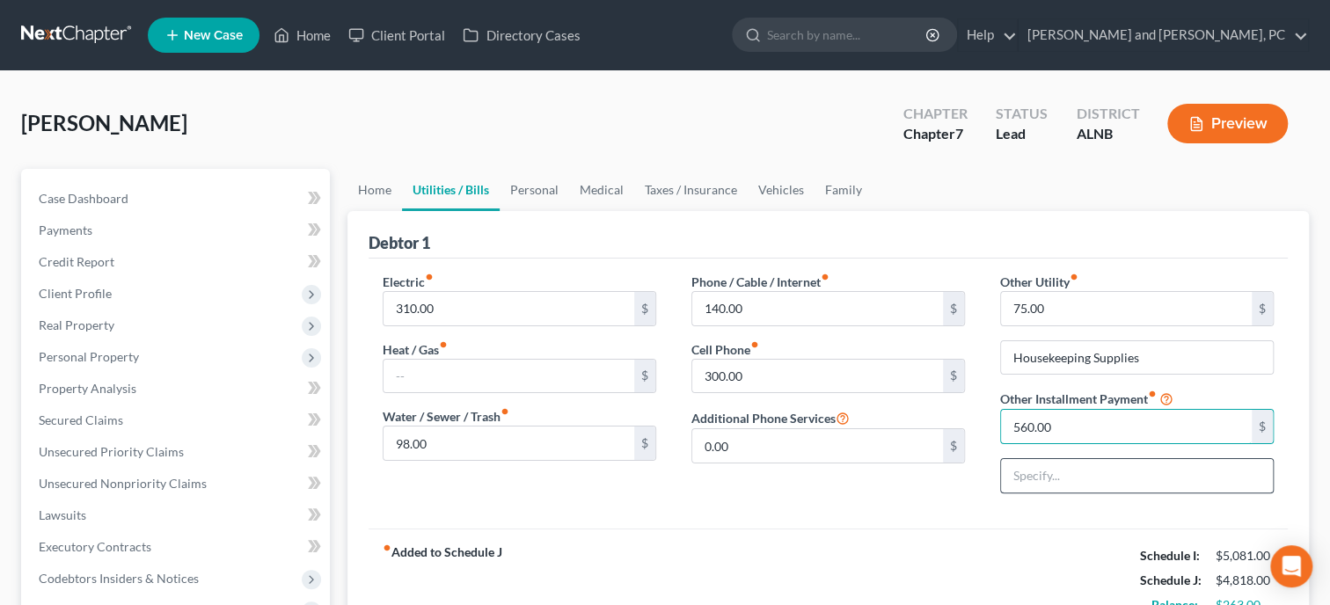
type input "560.00"
click at [1061, 468] on input "text" at bounding box center [1137, 475] width 272 height 33
type input "Husband's Truck Payment"
click at [1024, 571] on div "fiber_manual_record Added to Schedule J Schedule I: $5,081.00 Schedule J: $4,81…" at bounding box center [828, 580] width 919 height 103
click at [835, 538] on div "fiber_manual_record Added to Schedule J Schedule I: $5,081.00 Schedule J: $4,81…" at bounding box center [828, 580] width 919 height 103
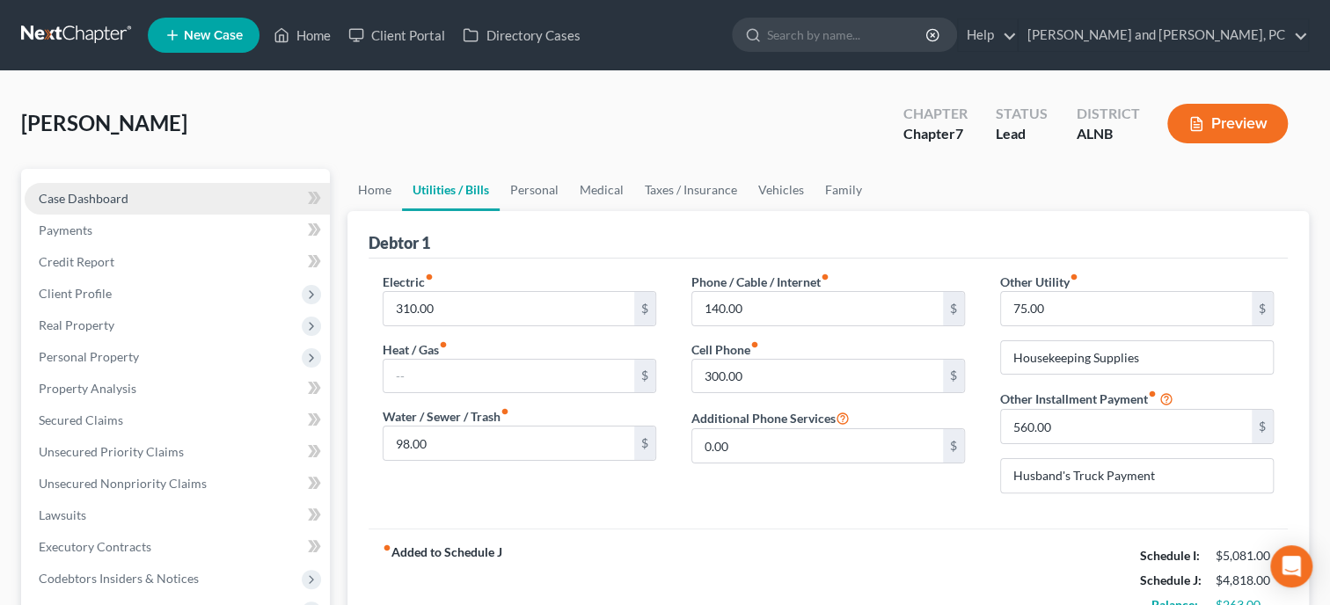
click at [146, 190] on link "Case Dashboard" at bounding box center [177, 199] width 305 height 32
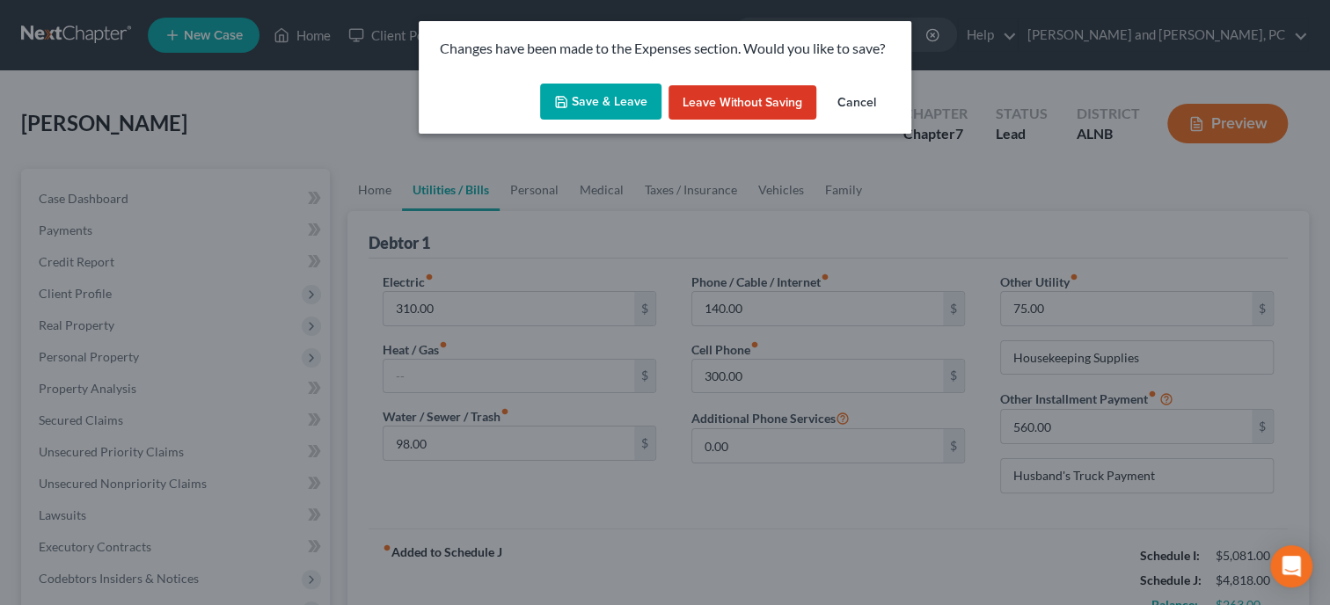
click at [571, 92] on button "Save & Leave" at bounding box center [600, 102] width 121 height 37
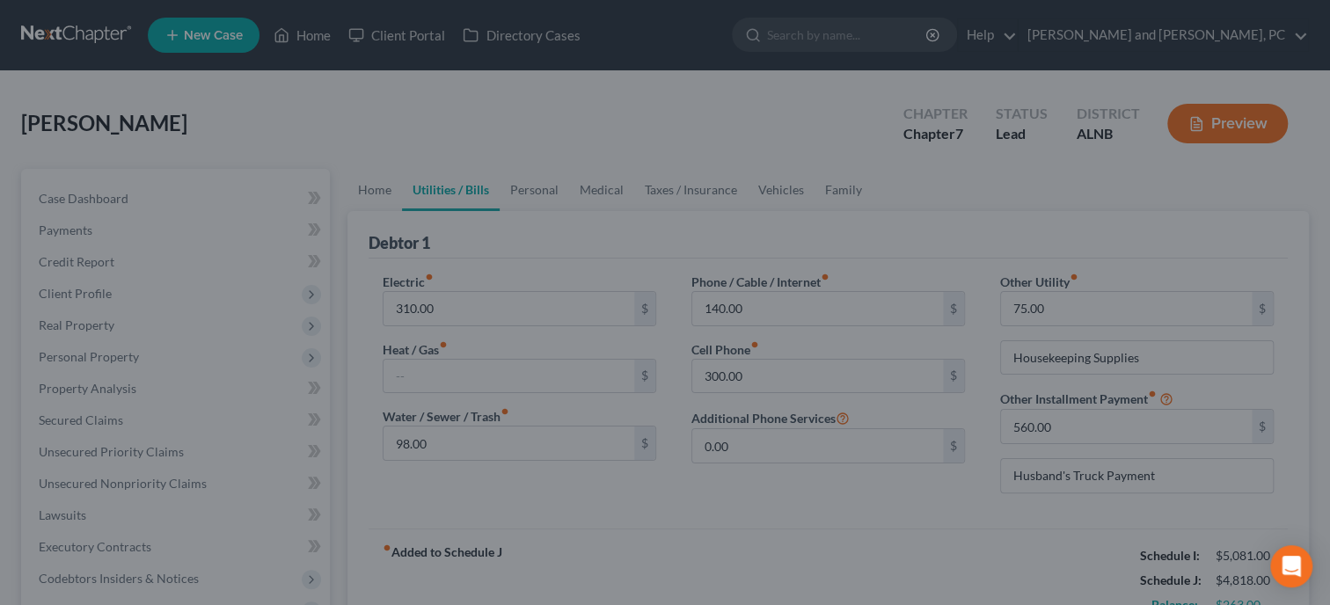
select select "6"
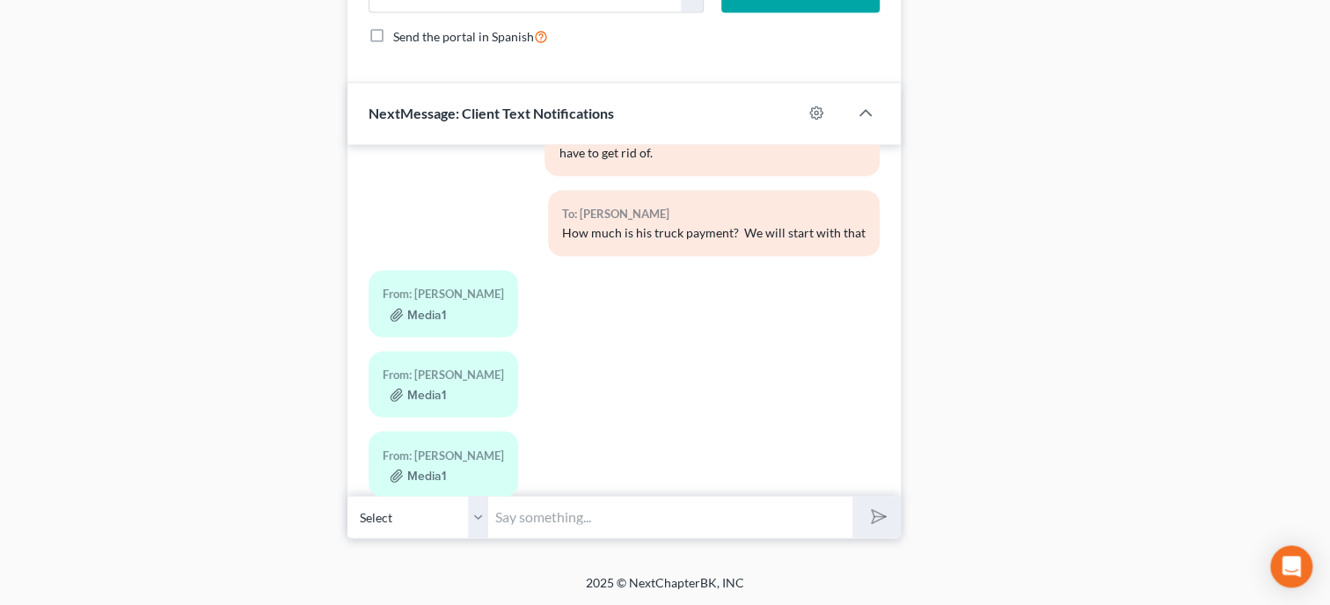
scroll to position [1481, 0]
click at [409, 388] on button "Media1" at bounding box center [418, 395] width 56 height 14
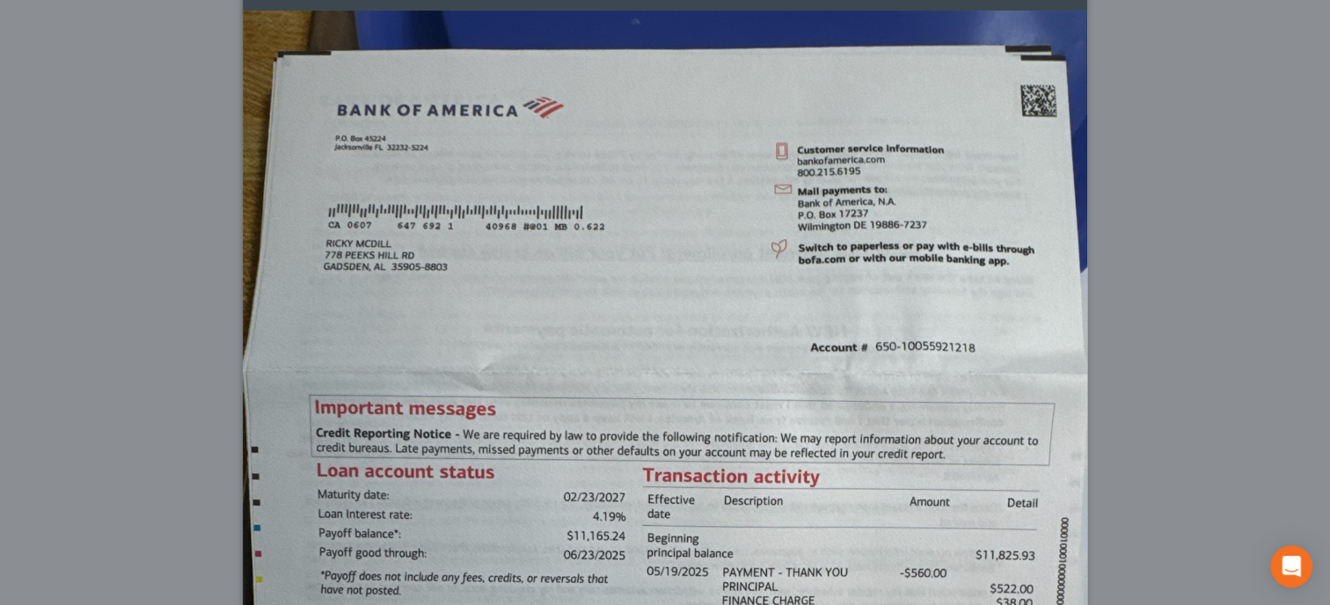
scroll to position [0, 0]
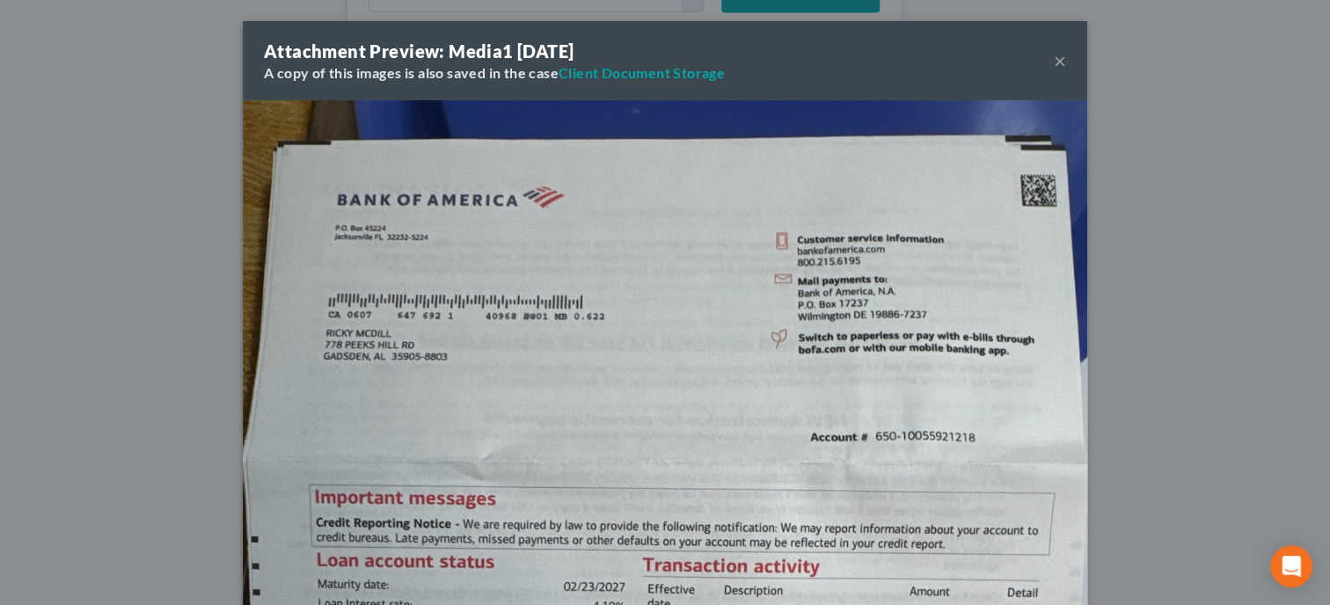
click at [1064, 64] on button "×" at bounding box center [1060, 60] width 12 height 21
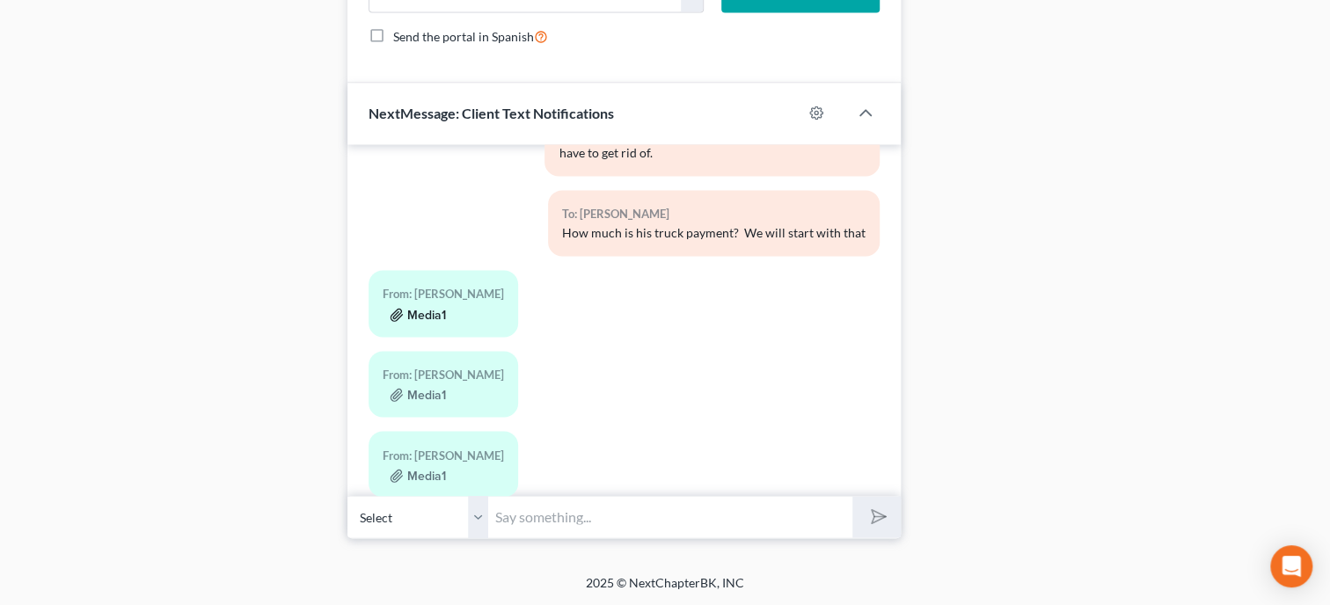
click at [433, 308] on button "Media1" at bounding box center [418, 315] width 56 height 14
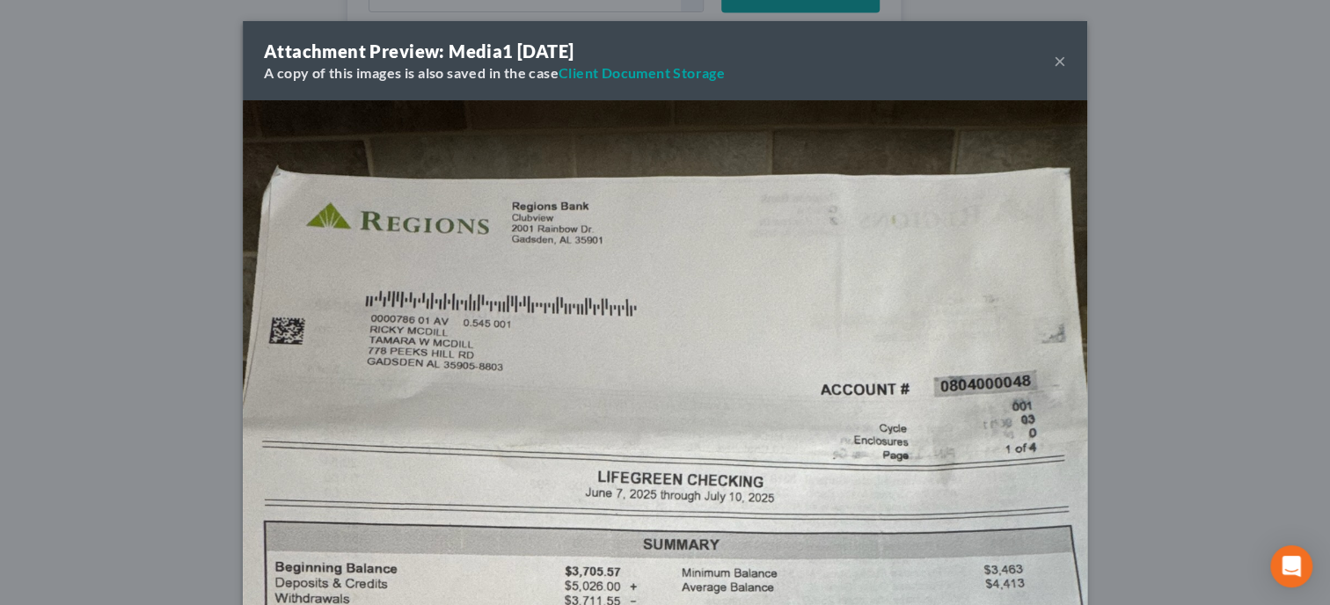
click at [1063, 63] on button "×" at bounding box center [1060, 60] width 12 height 21
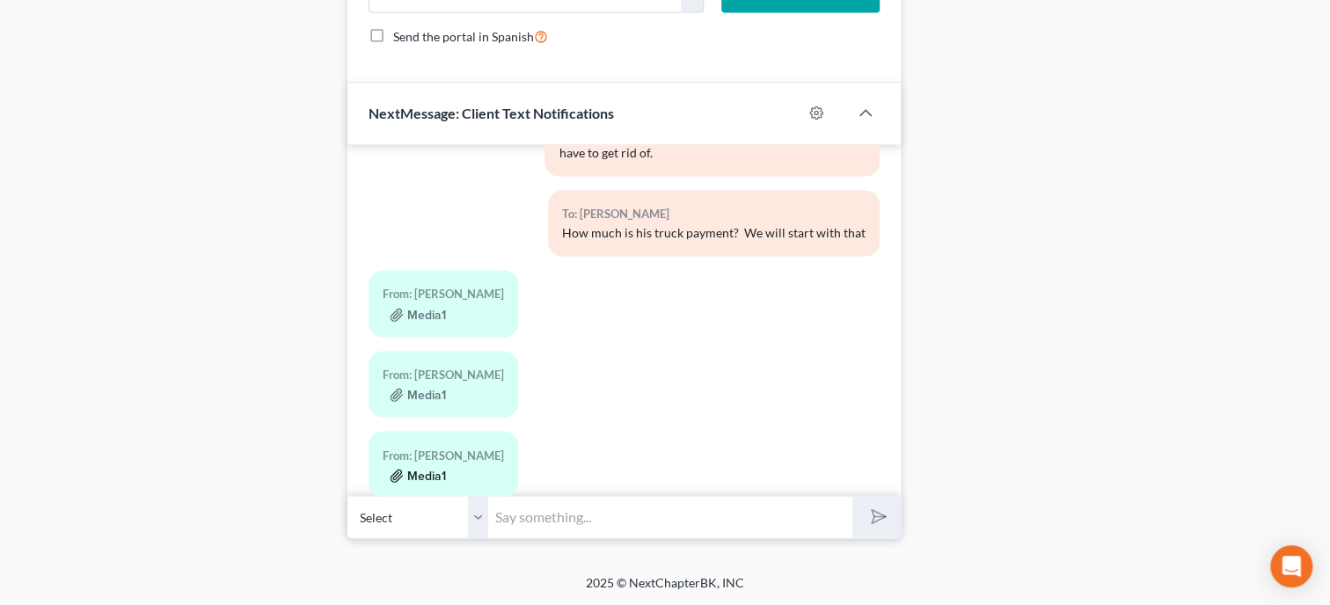
click at [442, 469] on button "Media1" at bounding box center [418, 476] width 56 height 14
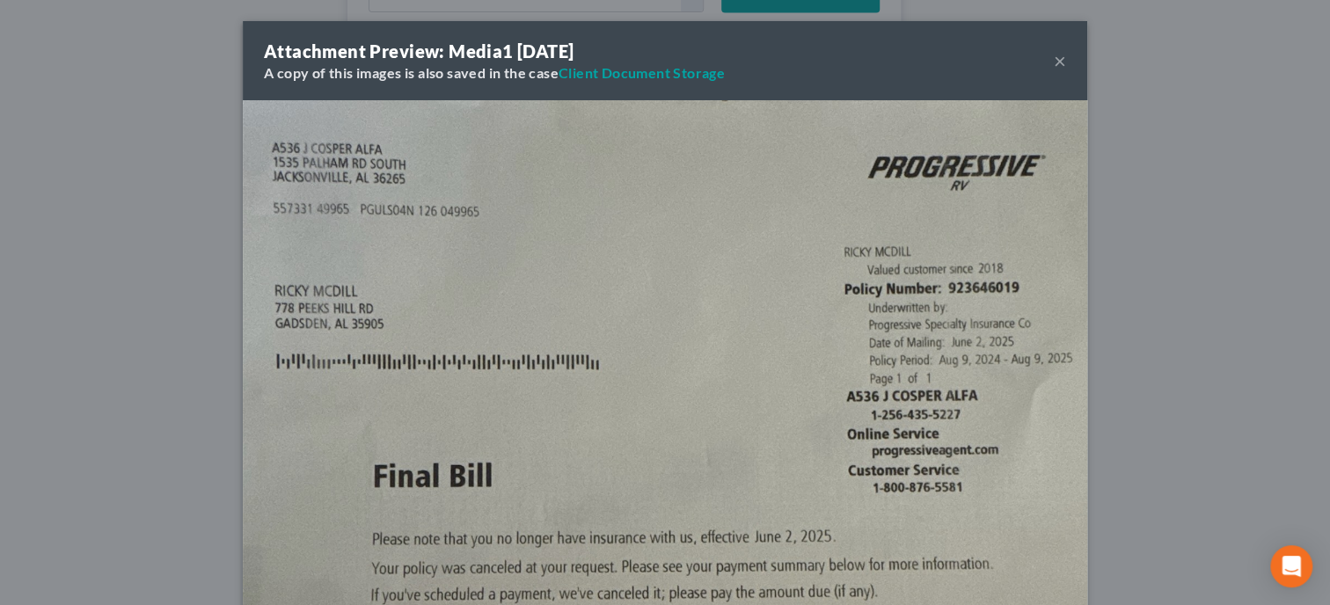
click at [1057, 63] on button "×" at bounding box center [1060, 60] width 12 height 21
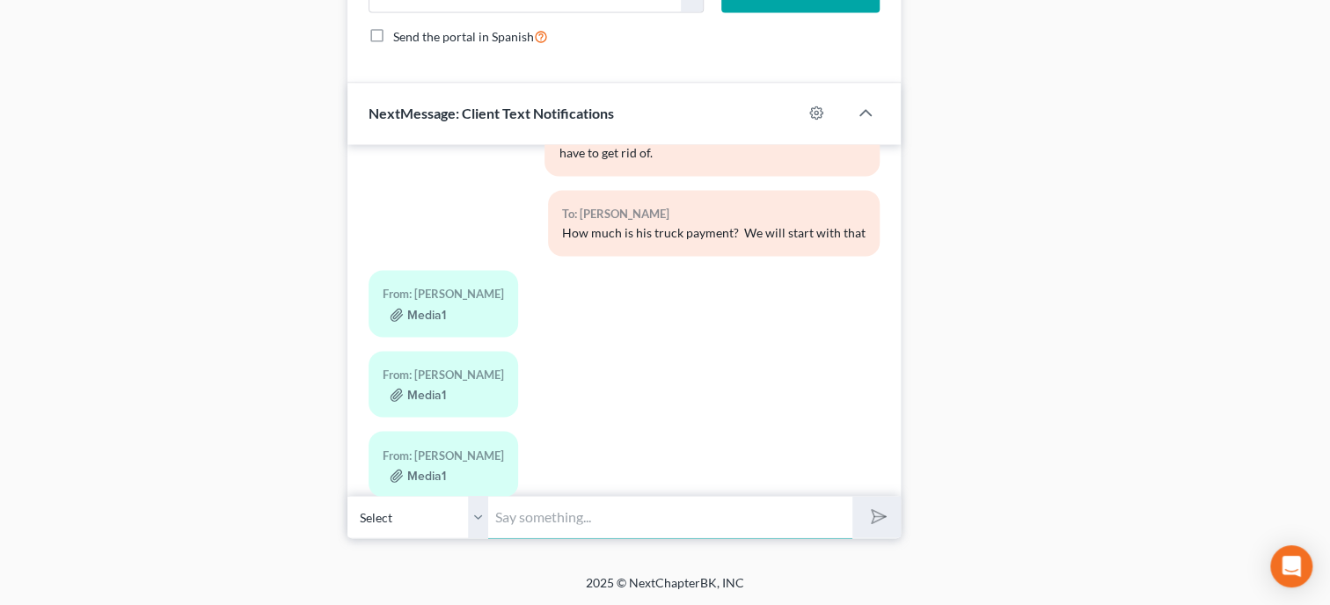
click at [568, 508] on input "text" at bounding box center [670, 516] width 364 height 43
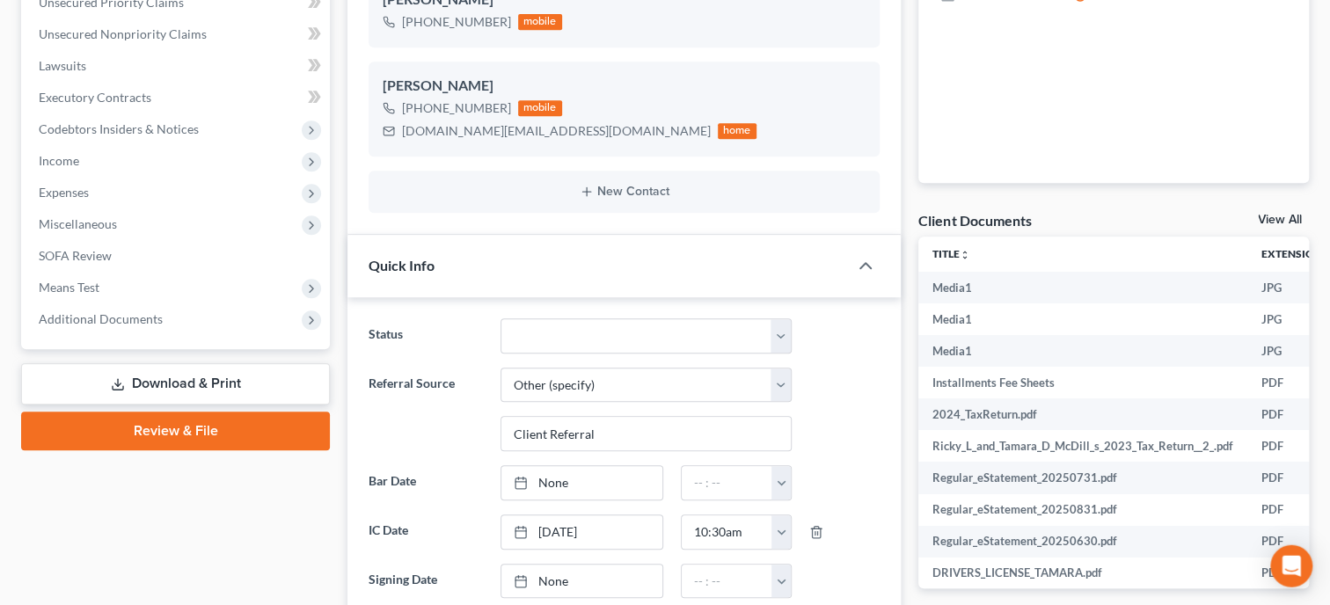
scroll to position [304, 0]
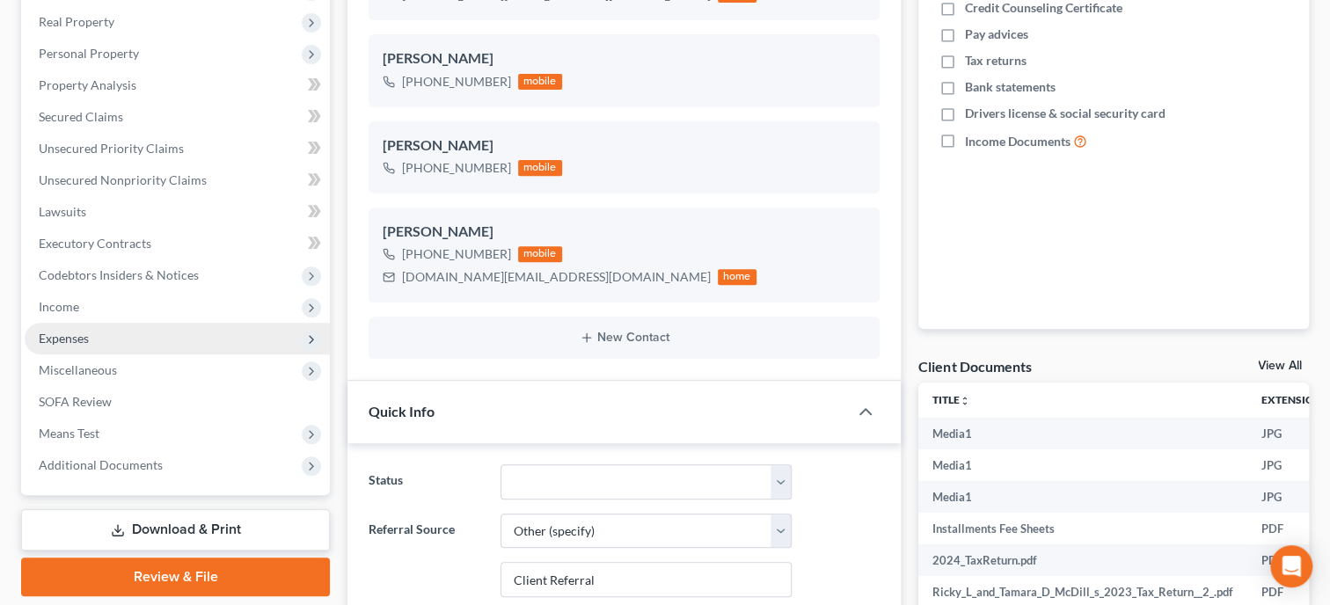
click at [84, 341] on span "Expenses" at bounding box center [64, 338] width 50 height 15
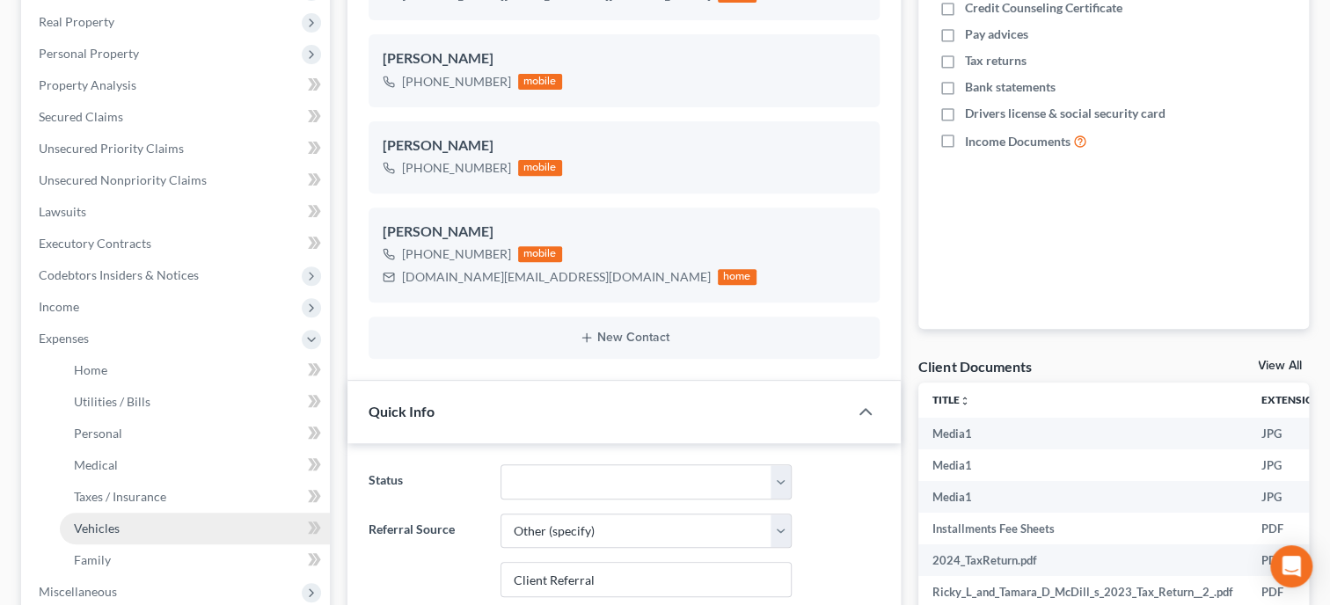
click at [112, 518] on link "Vehicles" at bounding box center [195, 529] width 270 height 32
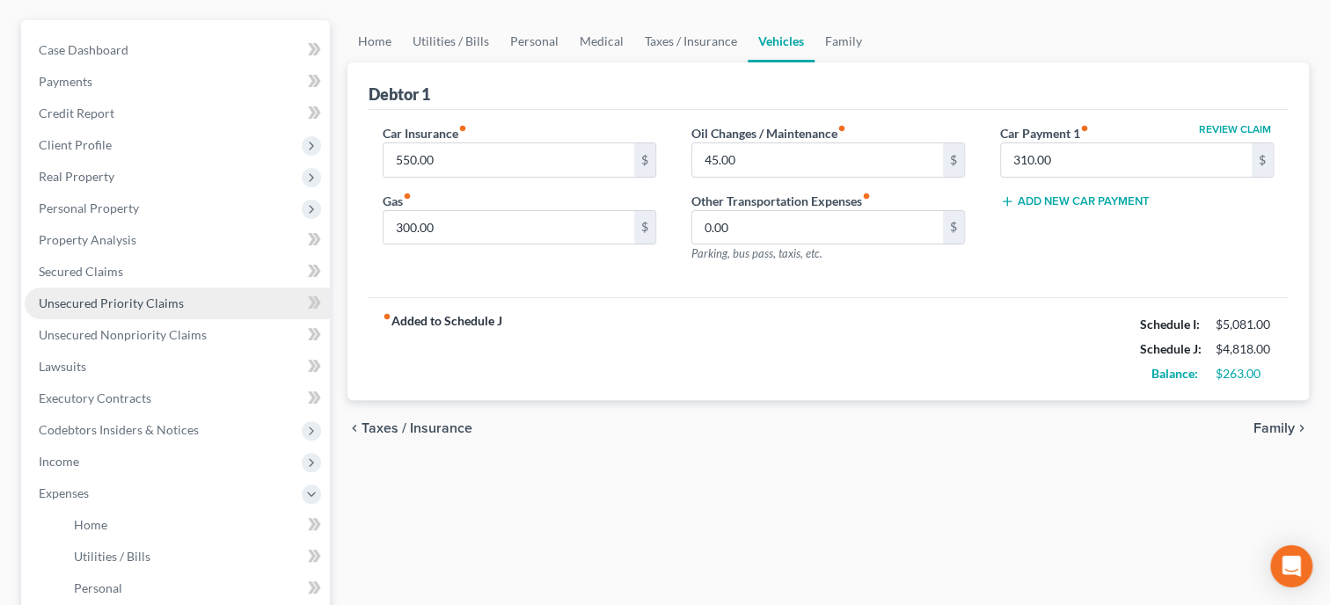
scroll to position [128, 0]
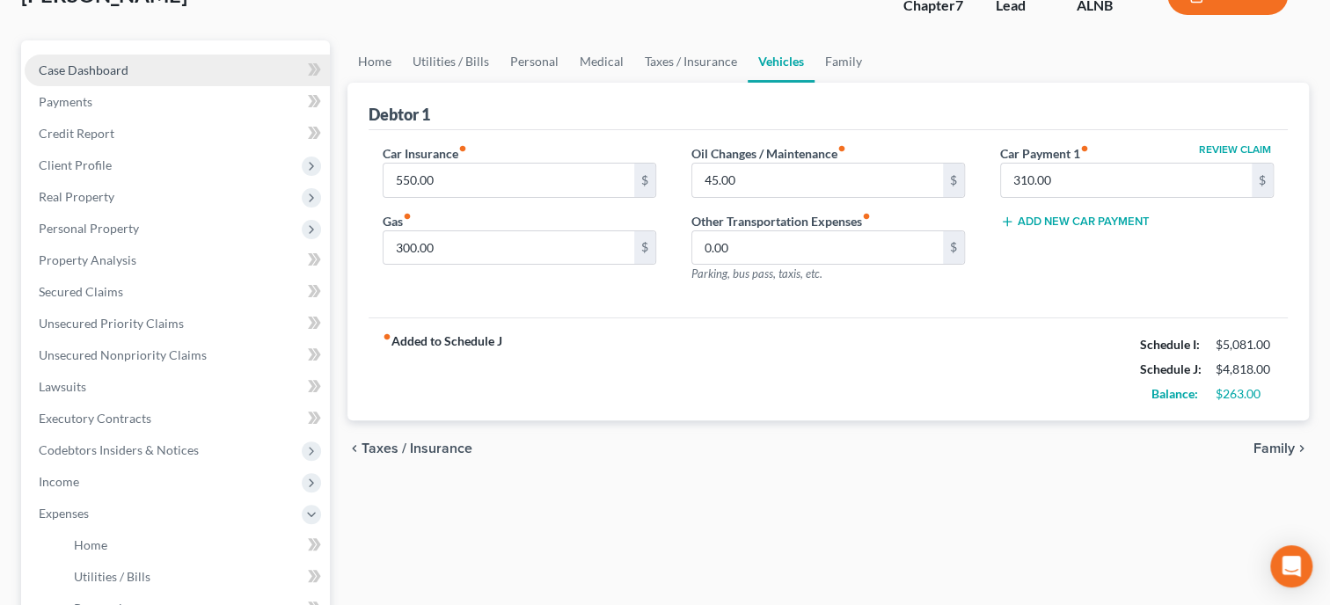
click at [135, 79] on link "Case Dashboard" at bounding box center [177, 71] width 305 height 32
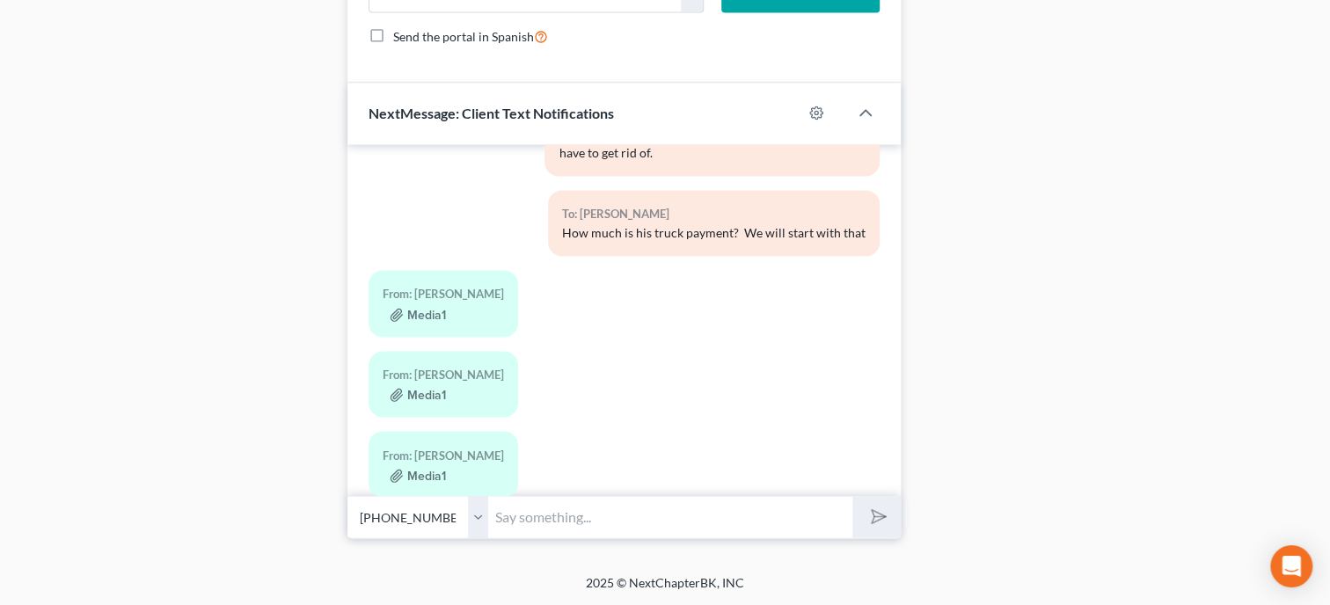
scroll to position [1481, 0]
click at [701, 511] on input "text" at bounding box center [670, 516] width 364 height 43
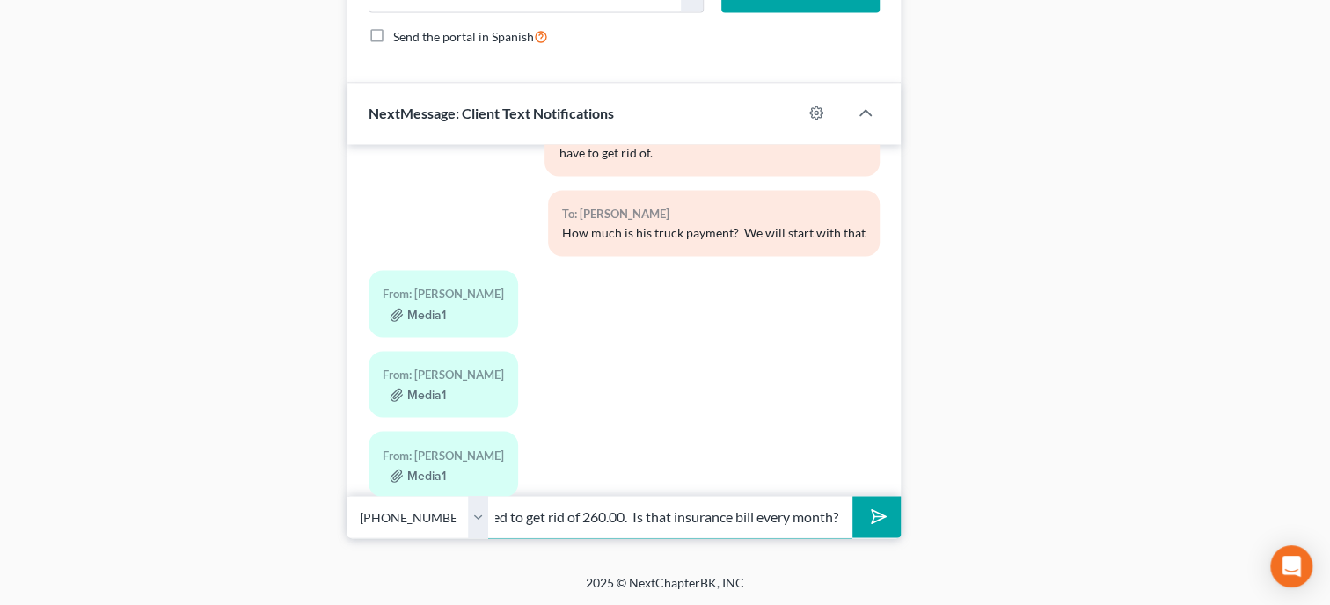
scroll to position [0, 31]
click at [852, 496] on button "submit" at bounding box center [876, 516] width 48 height 41
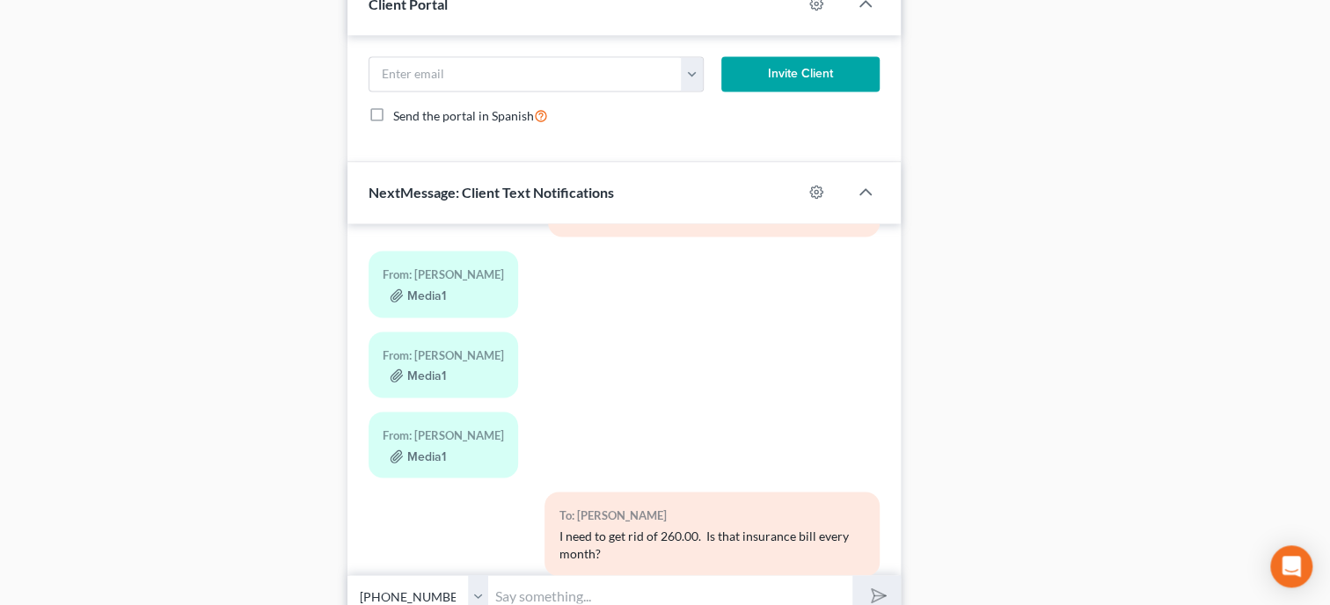
scroll to position [1299, 0]
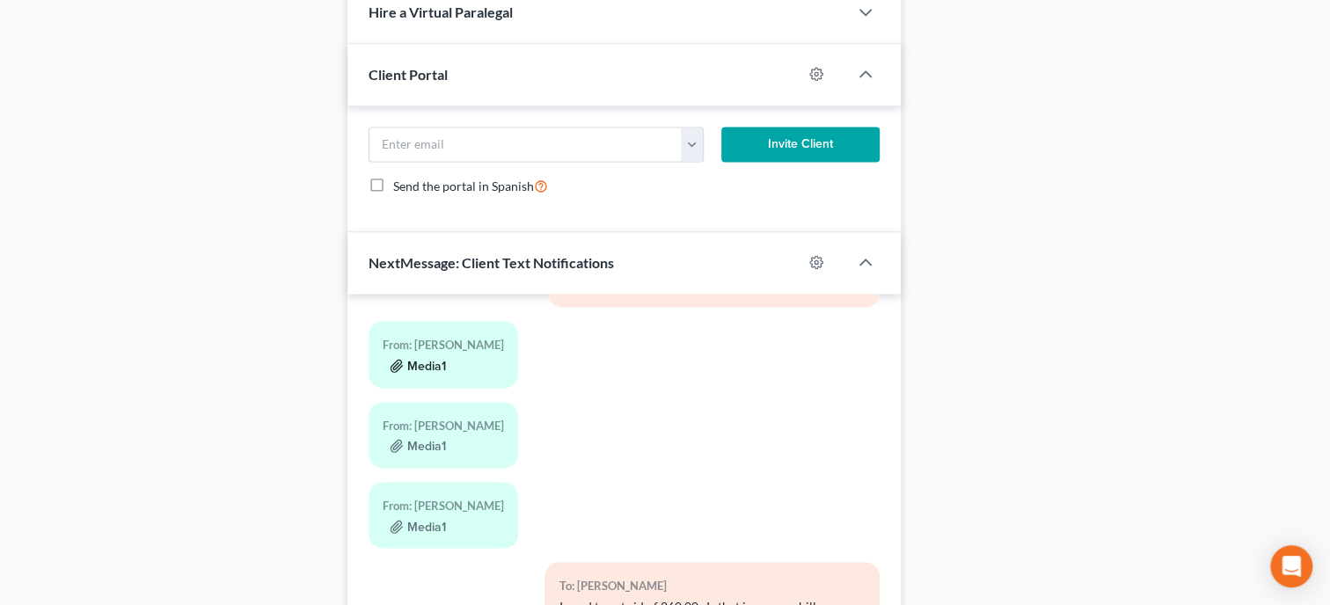
click at [436, 367] on button "Media1" at bounding box center [418, 366] width 56 height 14
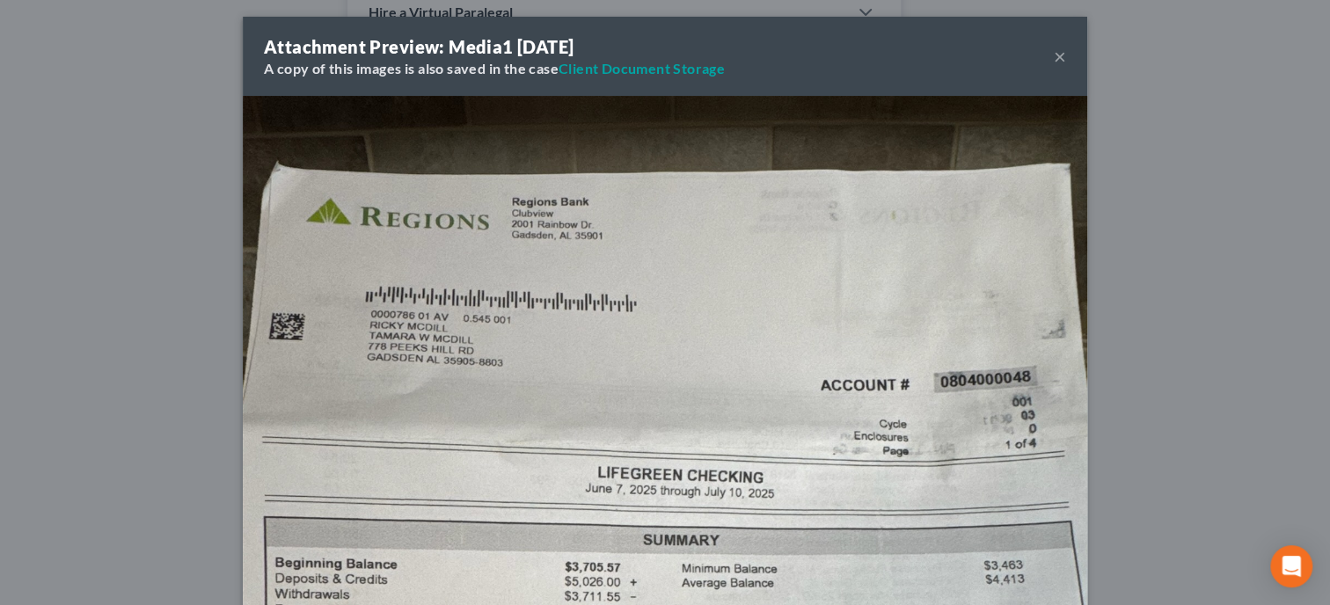
scroll to position [0, 0]
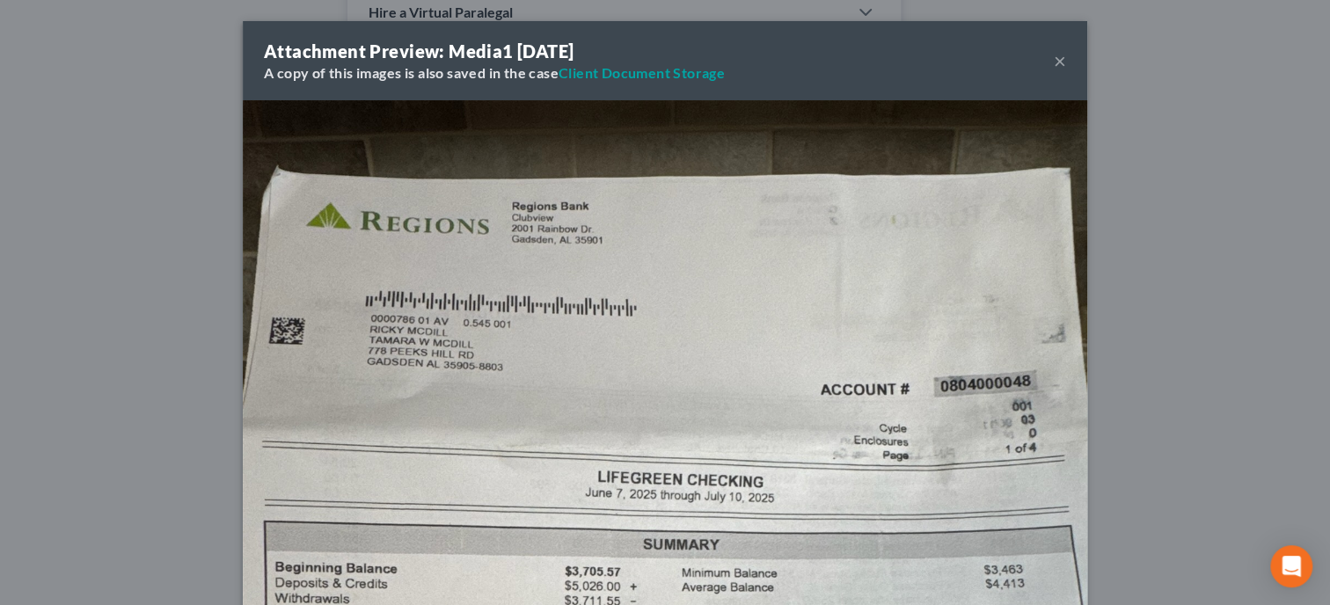
click at [1063, 66] on button "×" at bounding box center [1060, 60] width 12 height 21
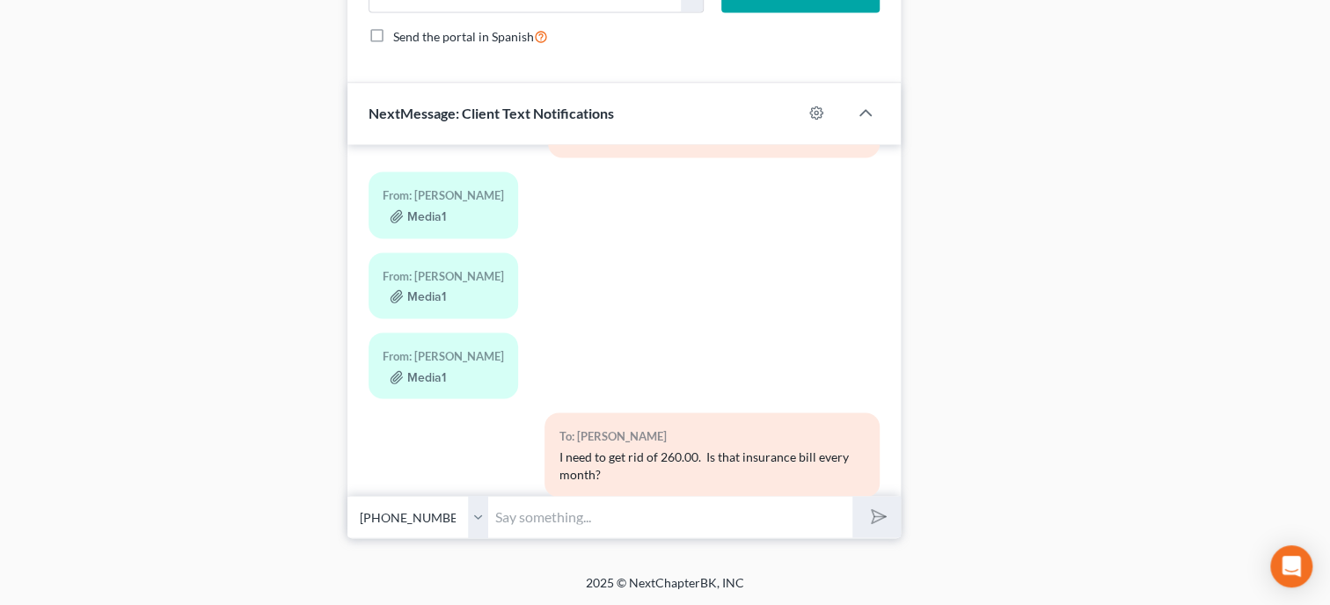
scroll to position [1481, 0]
click at [764, 503] on input "text" at bounding box center [670, 516] width 364 height 43
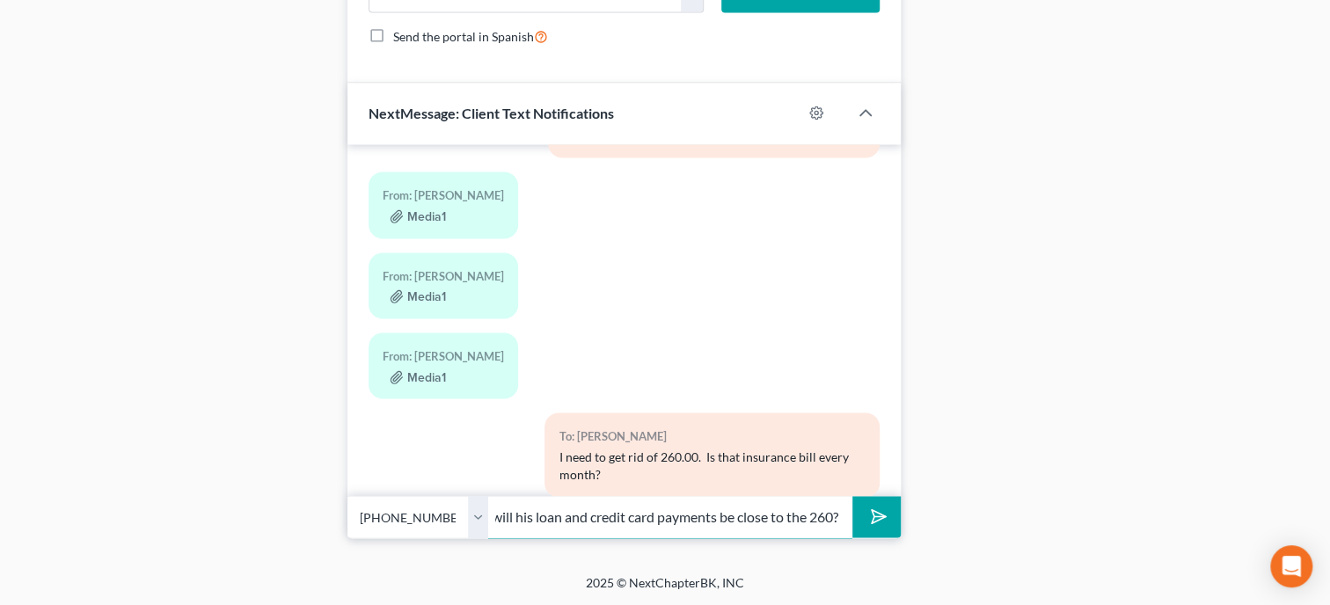
scroll to position [0, 31]
click at [870, 514] on icon "submit" at bounding box center [875, 516] width 25 height 25
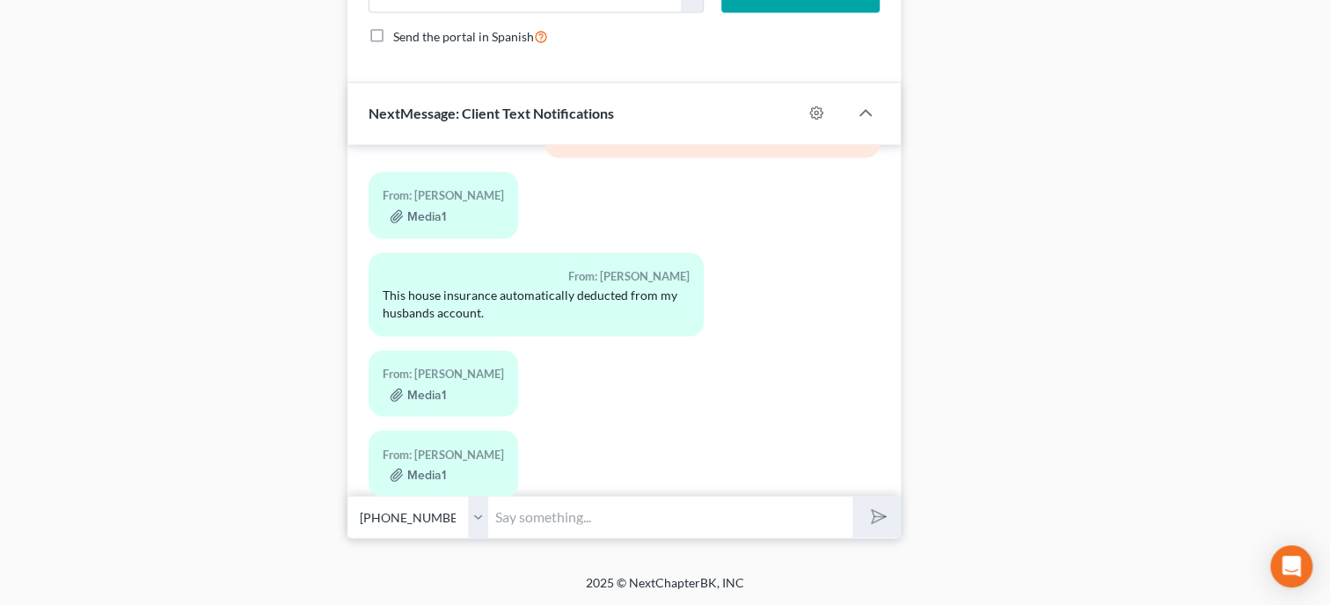
scroll to position [2864, 0]
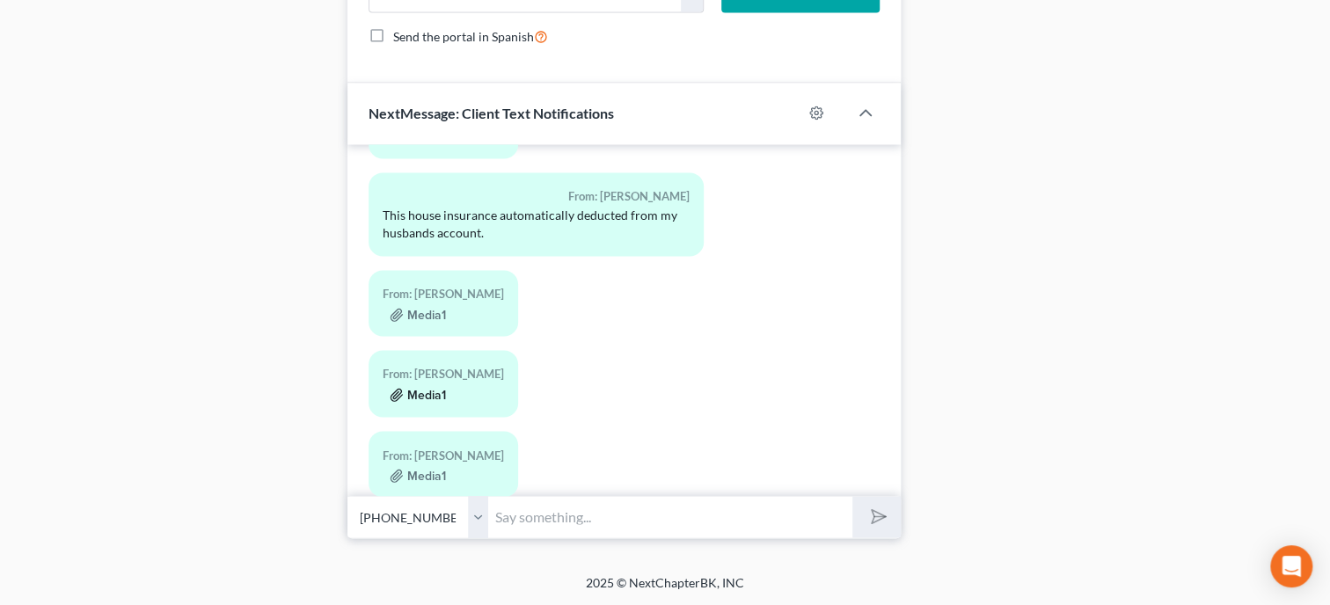
click at [423, 388] on button "Media1" at bounding box center [418, 395] width 56 height 14
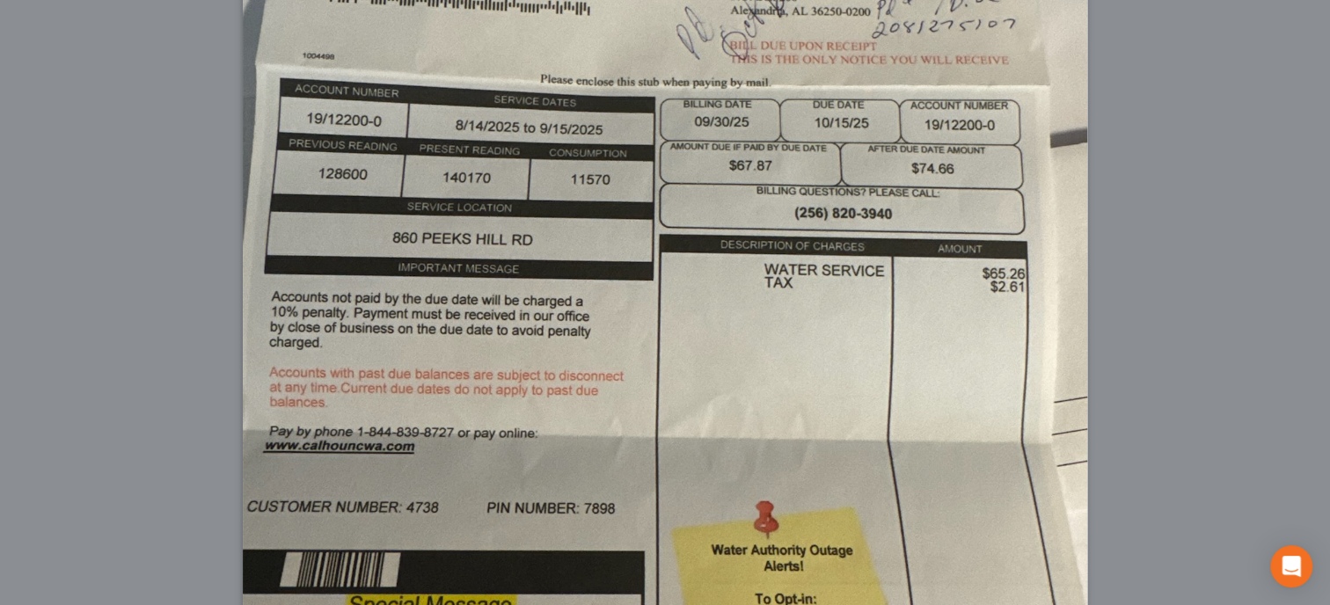
scroll to position [0, 0]
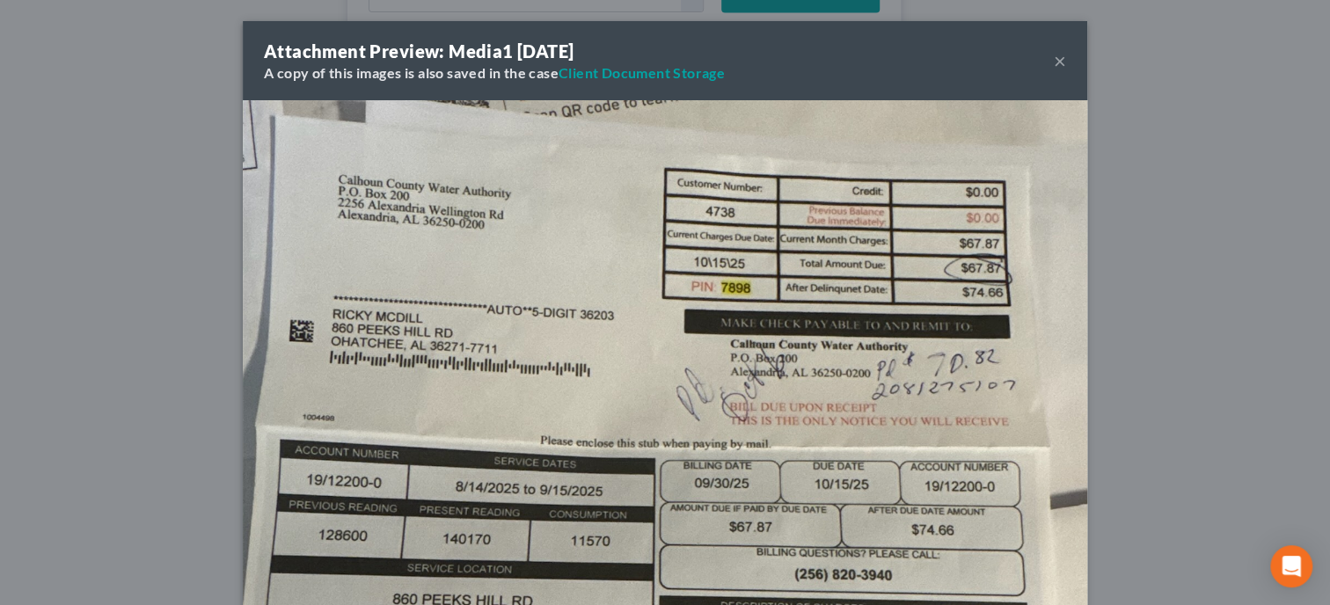
click at [1051, 59] on div "Attachment Preview: Media1 10/07/2025 A copy of this images is also saved in th…" at bounding box center [665, 60] width 845 height 79
click at [1060, 55] on button "×" at bounding box center [1060, 60] width 12 height 21
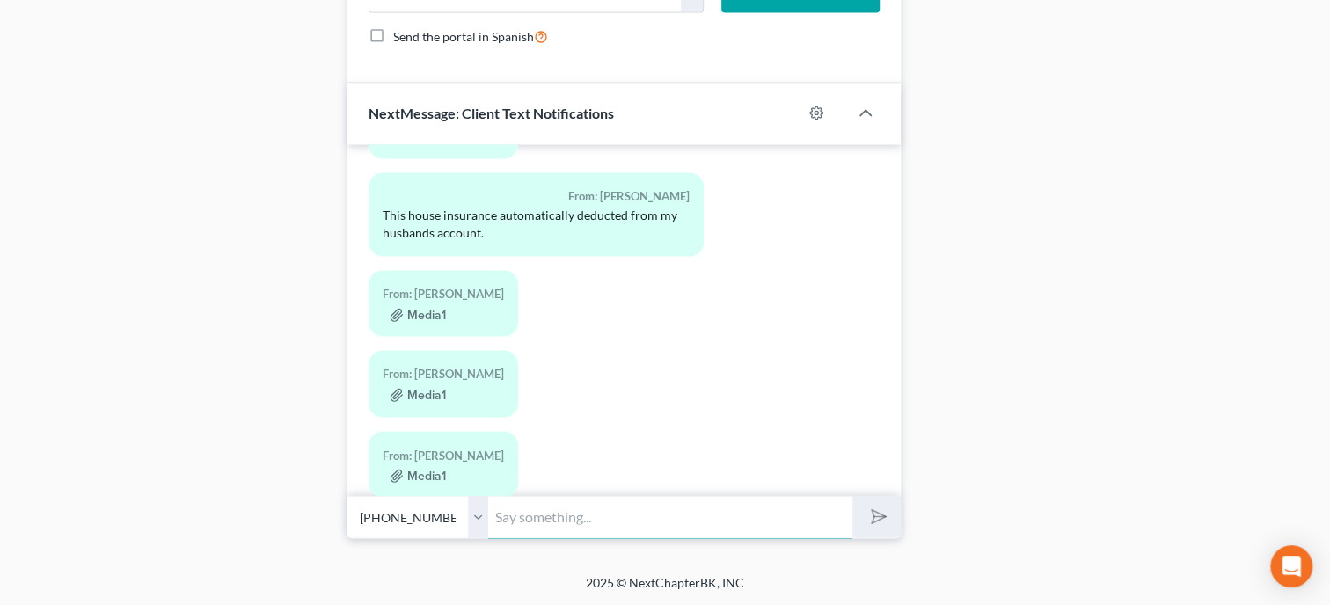
click at [615, 523] on input "text" at bounding box center [670, 516] width 364 height 43
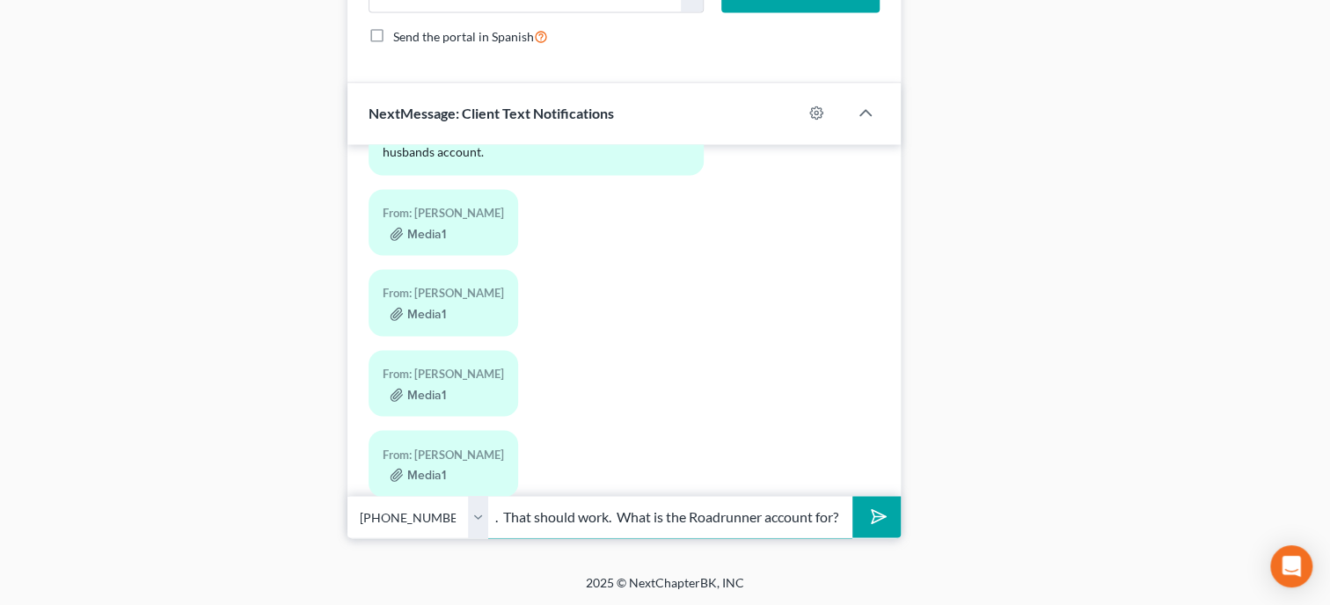
scroll to position [0, 24]
click at [852, 496] on button "submit" at bounding box center [876, 516] width 48 height 41
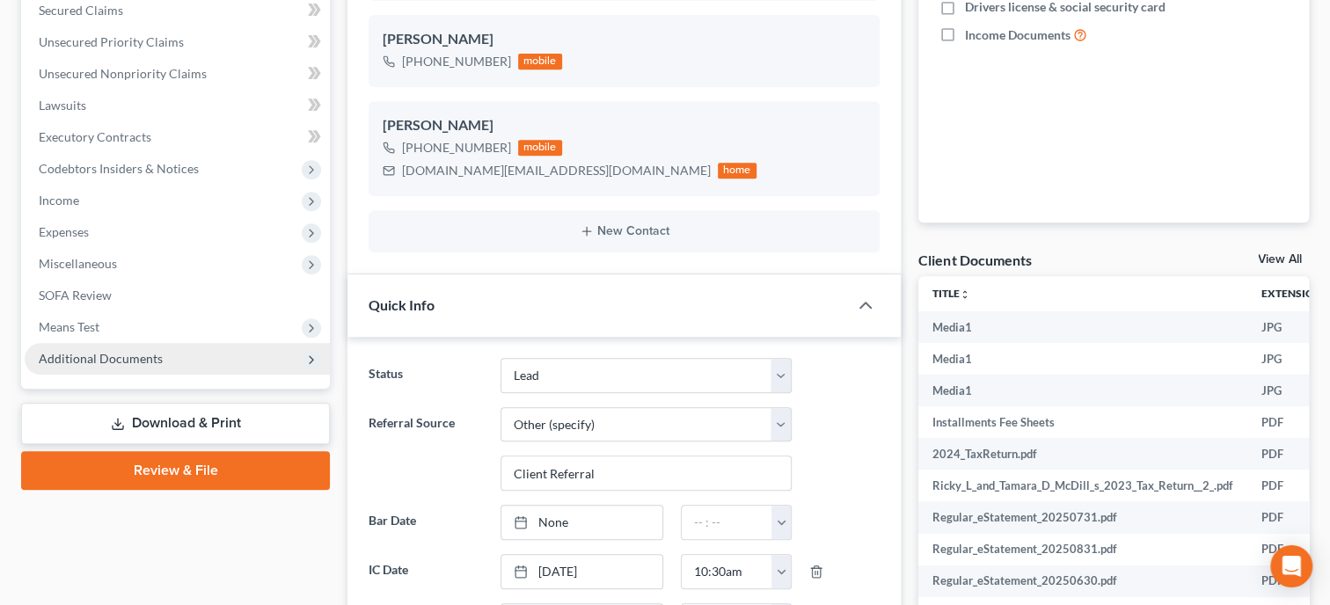
scroll to position [394, 0]
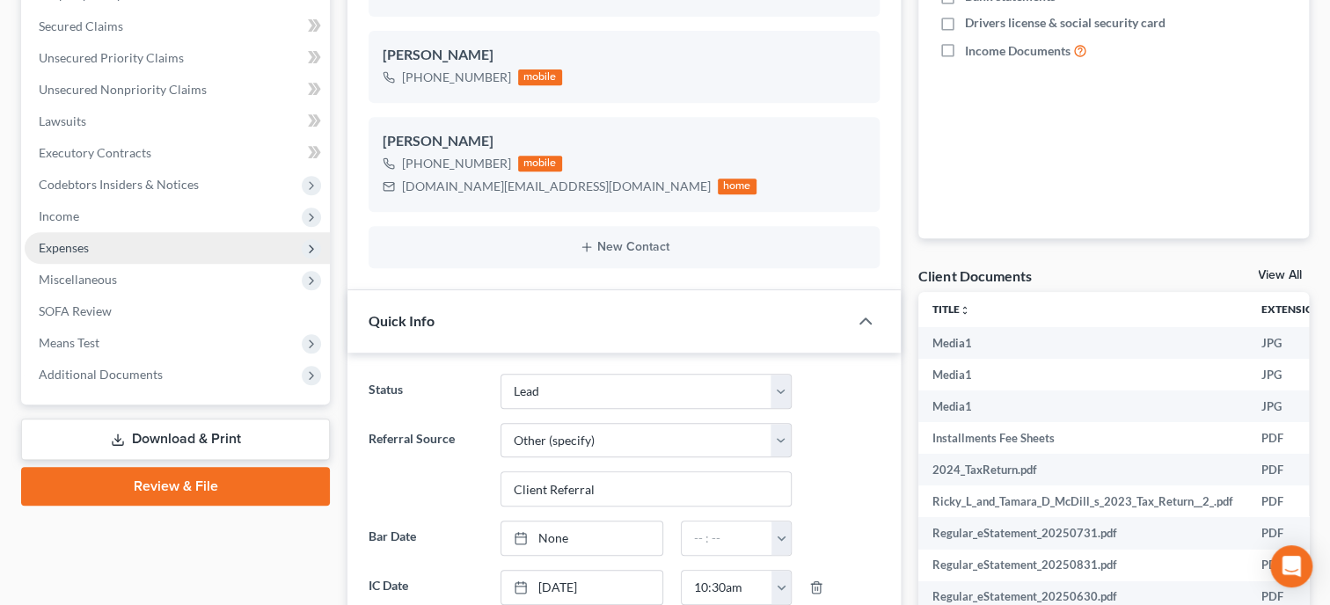
click at [93, 247] on span "Expenses" at bounding box center [177, 248] width 305 height 32
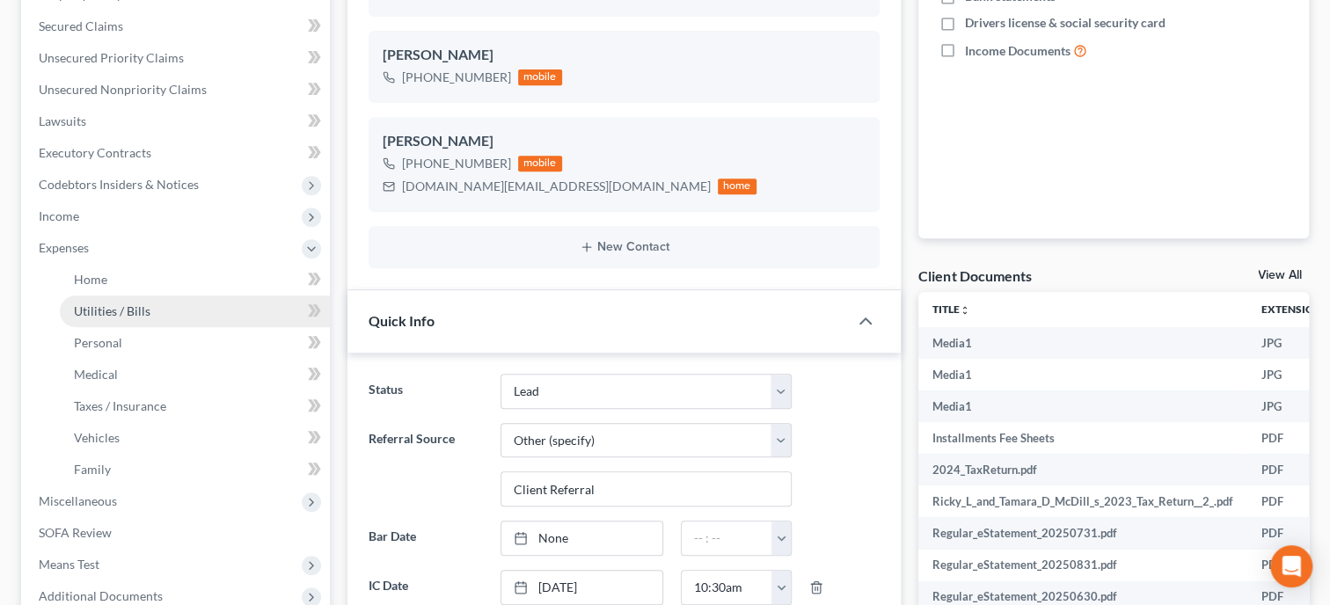
click at [115, 318] on link "Utilities / Bills" at bounding box center [195, 312] width 270 height 32
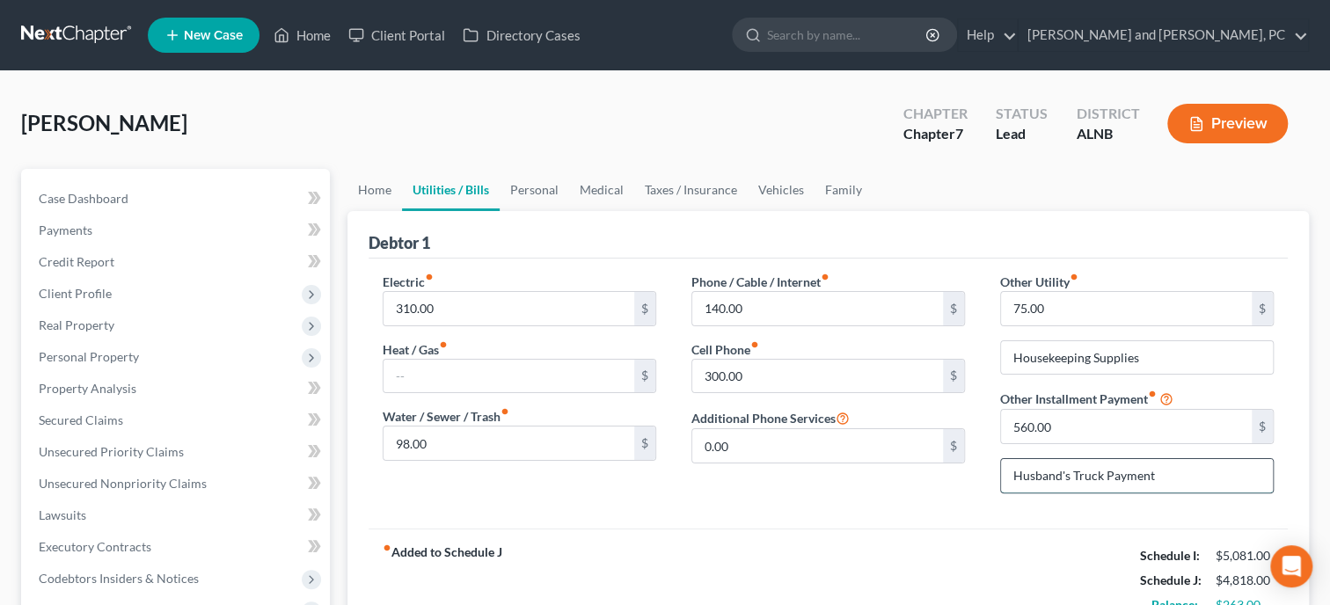
click at [1186, 472] on input "Husband's Truck Payment" at bounding box center [1137, 475] width 272 height 33
click at [1104, 435] on input "560.00" at bounding box center [1126, 426] width 251 height 33
click at [955, 538] on div "fiber_manual_record Added to Schedule J Schedule I: $5,081.00 Schedule J: $5,11…" at bounding box center [828, 580] width 919 height 103
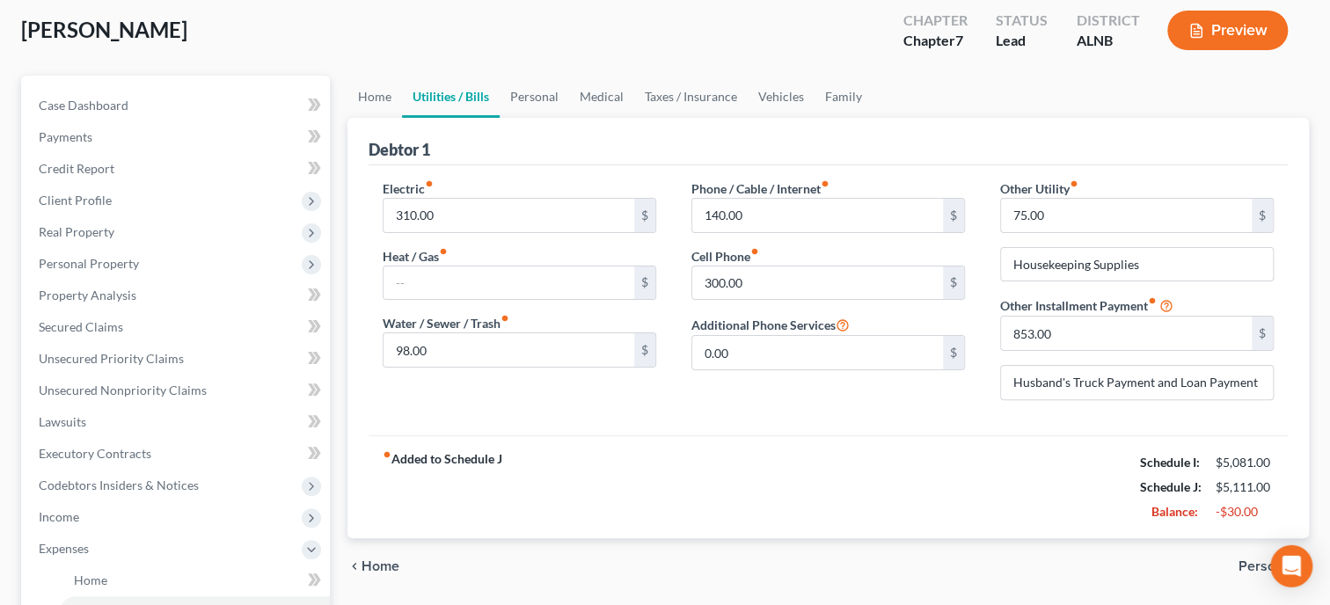
scroll to position [180, 0]
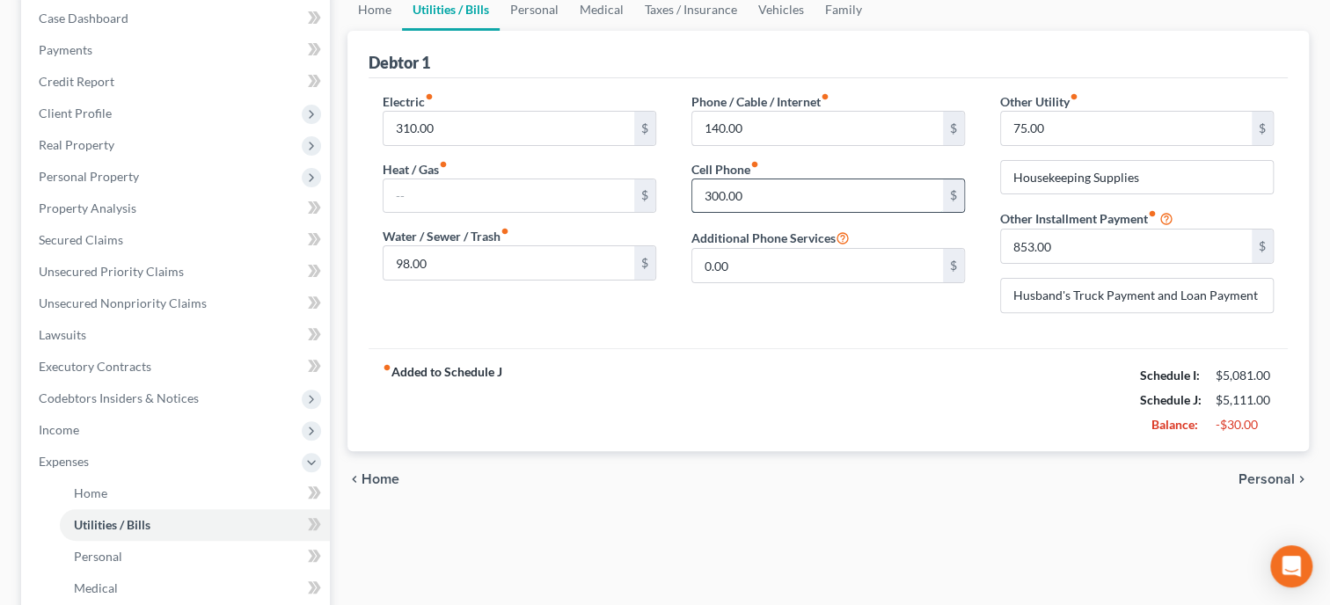
click at [751, 194] on input "300.00" at bounding box center [817, 195] width 251 height 33
click at [801, 333] on div "Electric fiber_manual_record 310.00 $ Heat / Gas fiber_manual_record $ Water / …" at bounding box center [828, 213] width 919 height 270
click at [774, 116] on input "140.00" at bounding box center [817, 128] width 251 height 33
click at [764, 184] on input "100.00" at bounding box center [817, 195] width 251 height 33
click at [757, 374] on div "fiber_manual_record Added to Schedule J Schedule I: $5,081.00 Schedule J: $4,89…" at bounding box center [828, 399] width 919 height 103
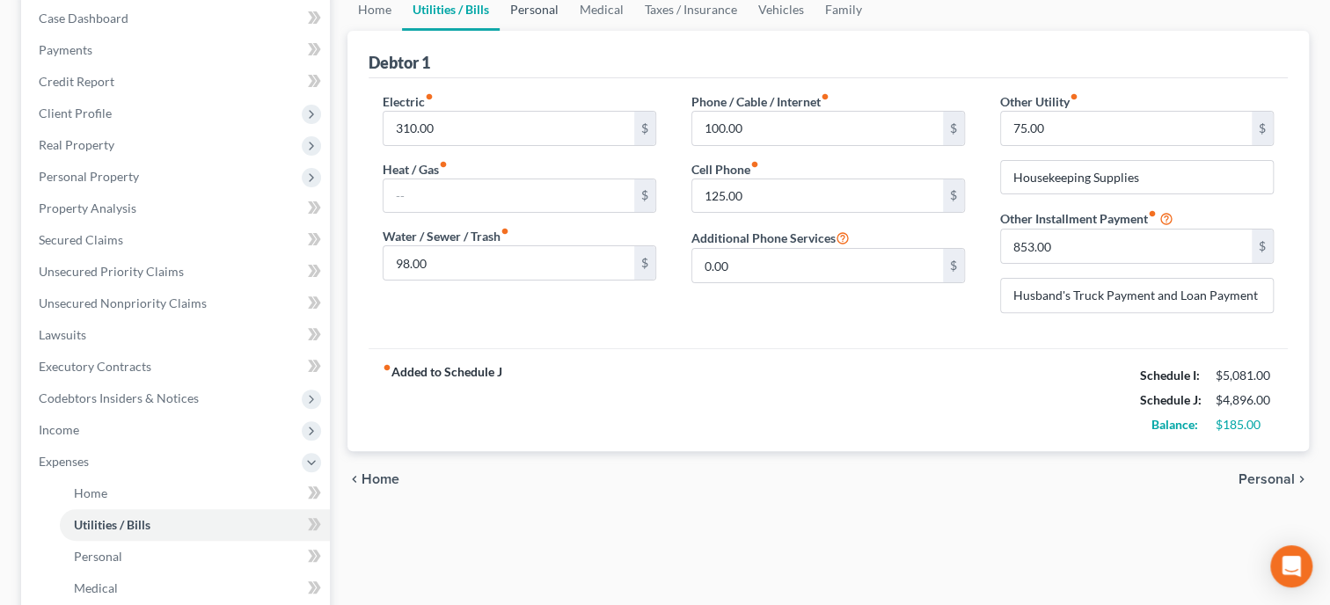
click at [528, 15] on link "Personal" at bounding box center [535, 10] width 70 height 42
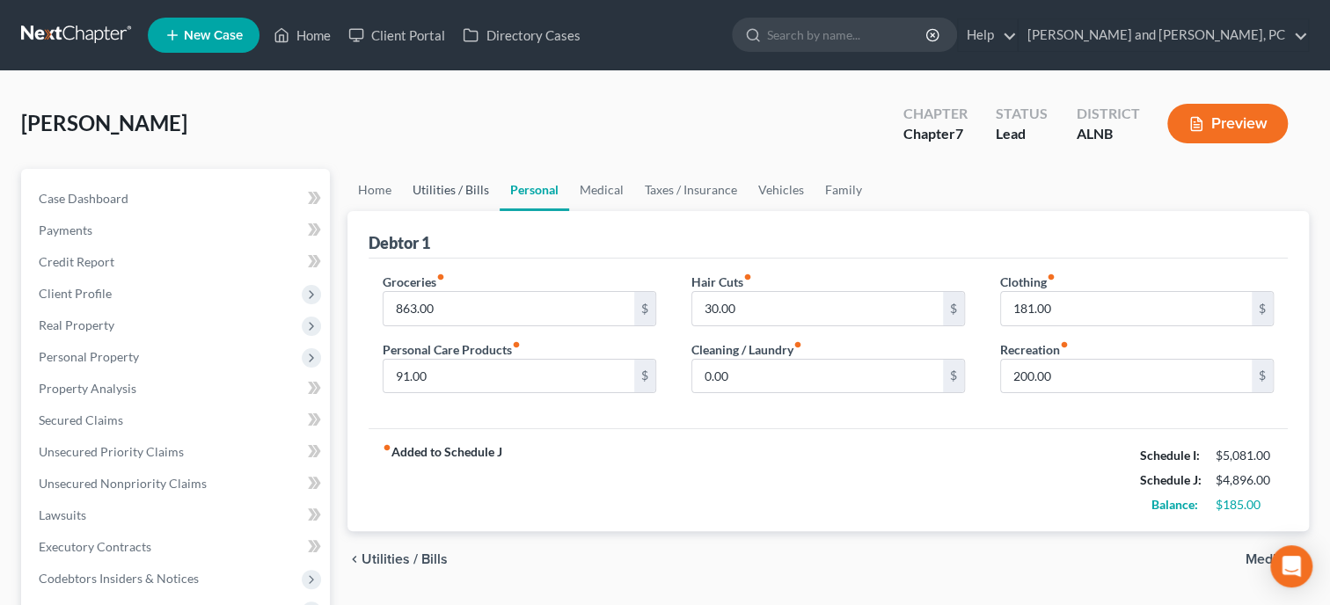
click at [472, 187] on link "Utilities / Bills" at bounding box center [451, 190] width 98 height 42
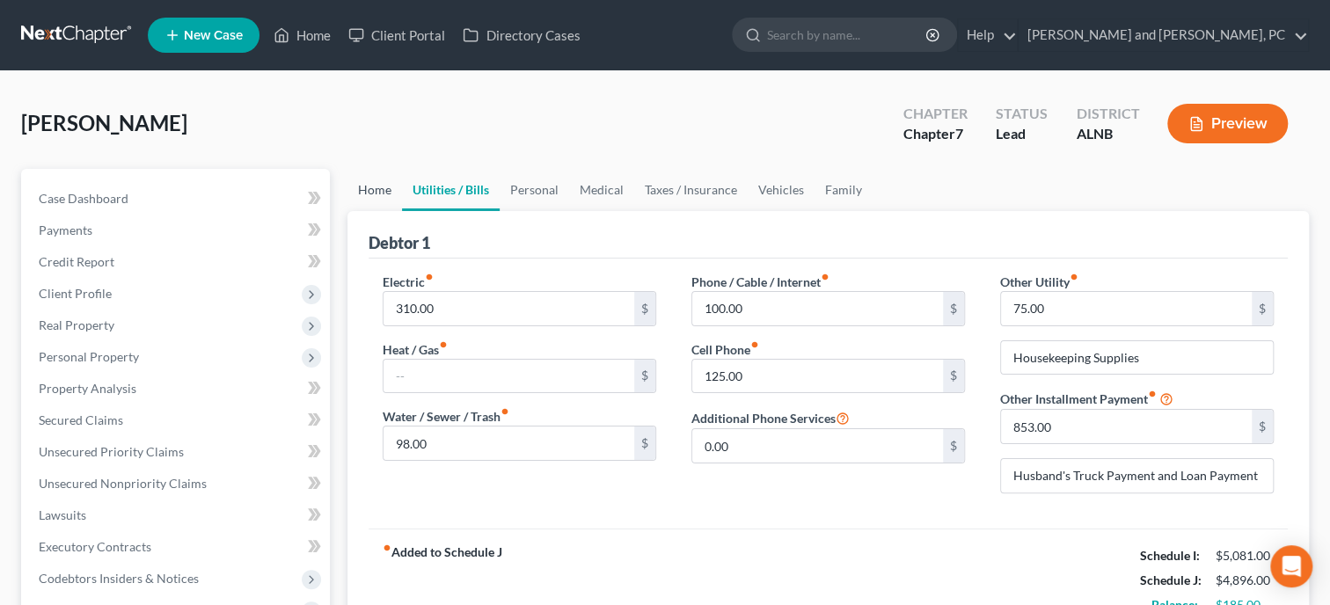
click at [366, 192] on link "Home" at bounding box center [375, 190] width 55 height 42
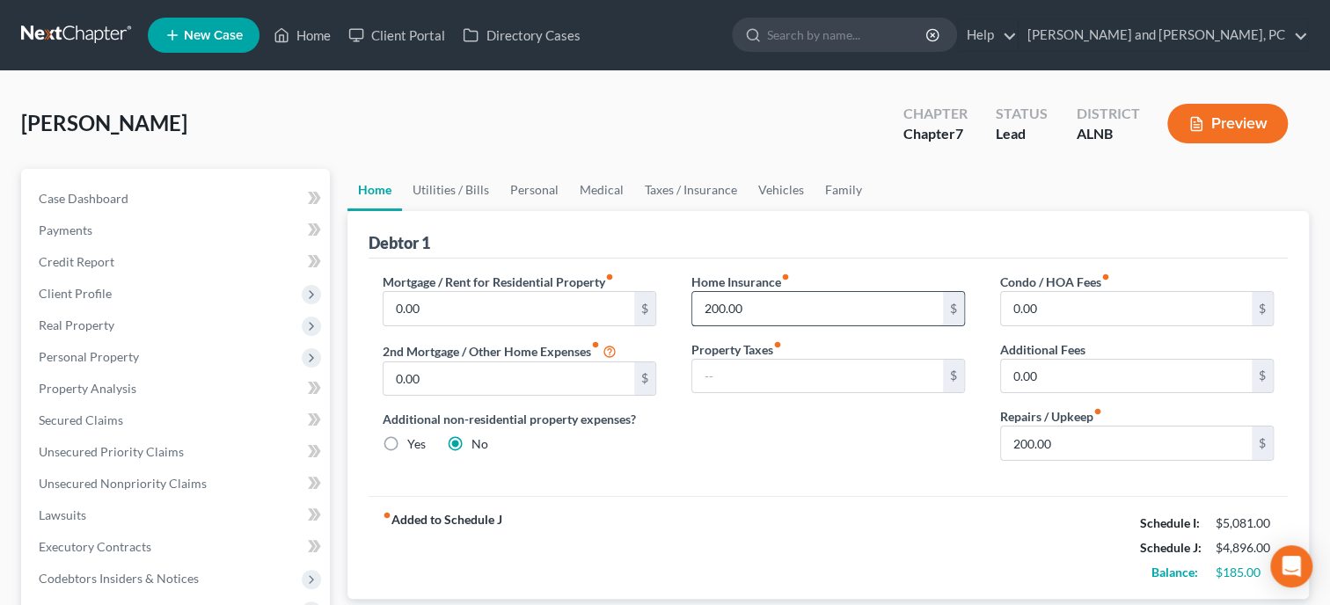
click at [767, 310] on input "200.00" at bounding box center [817, 308] width 251 height 33
click at [819, 500] on div "fiber_manual_record Added to Schedule J Schedule I: $5,081.00 Schedule J: $4,89…" at bounding box center [828, 547] width 919 height 103
click at [477, 192] on link "Utilities / Bills" at bounding box center [451, 190] width 98 height 42
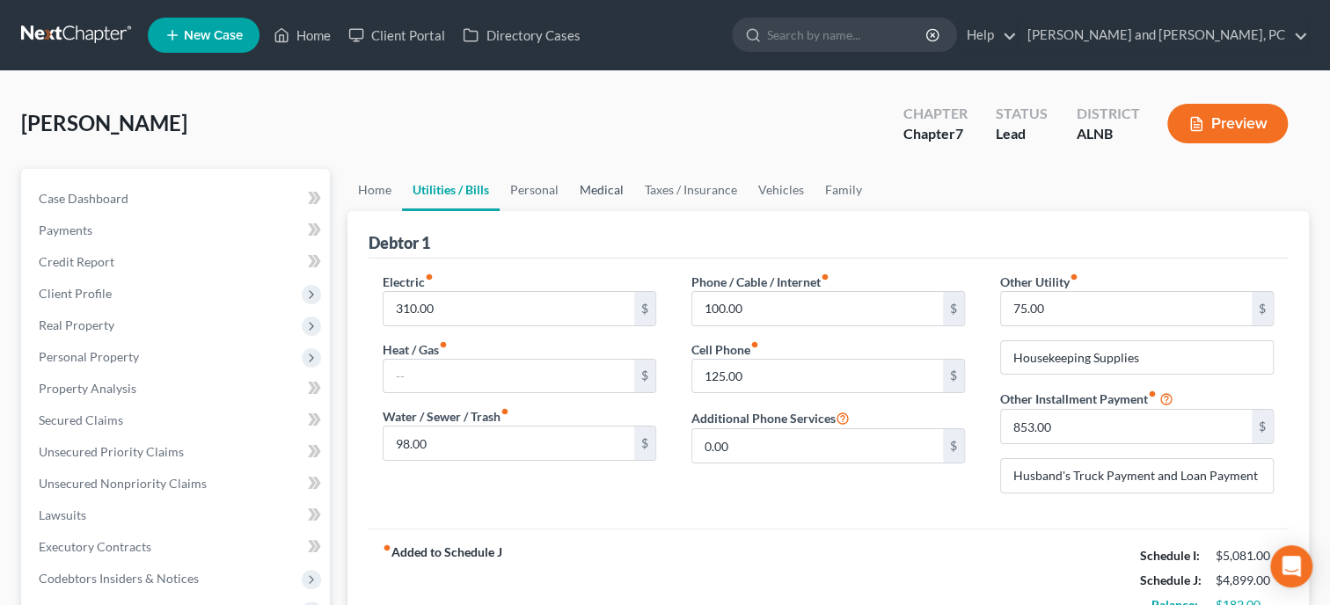
click at [577, 192] on link "Medical" at bounding box center [601, 190] width 65 height 42
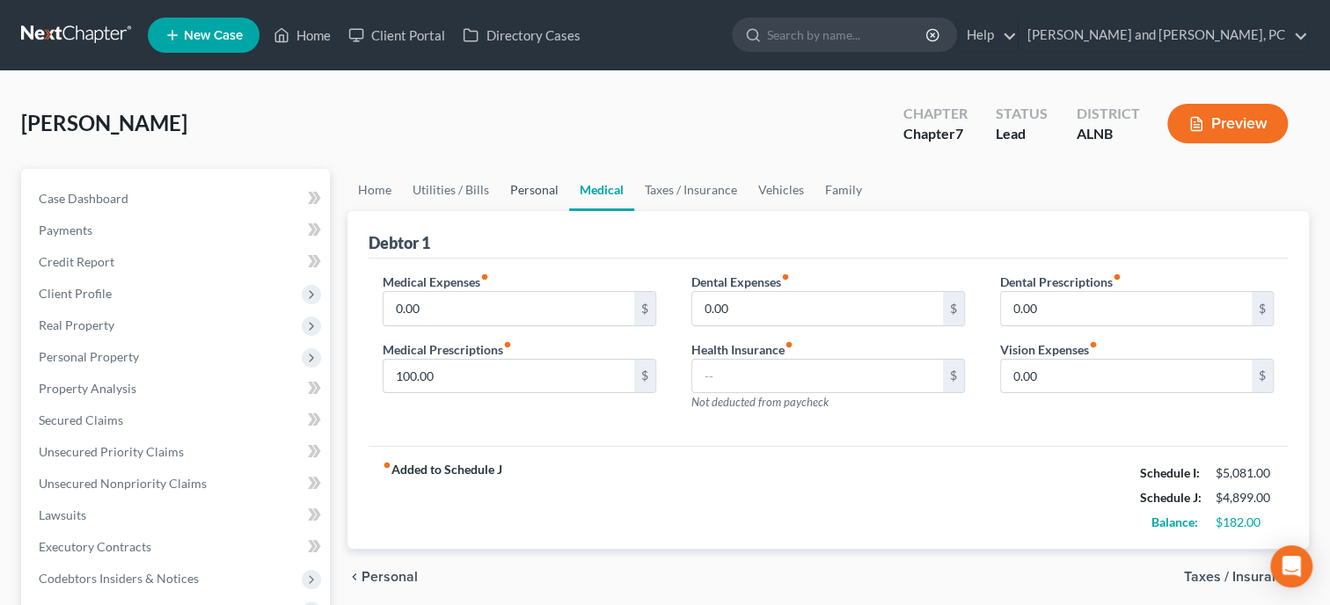
click at [532, 192] on link "Personal" at bounding box center [535, 190] width 70 height 42
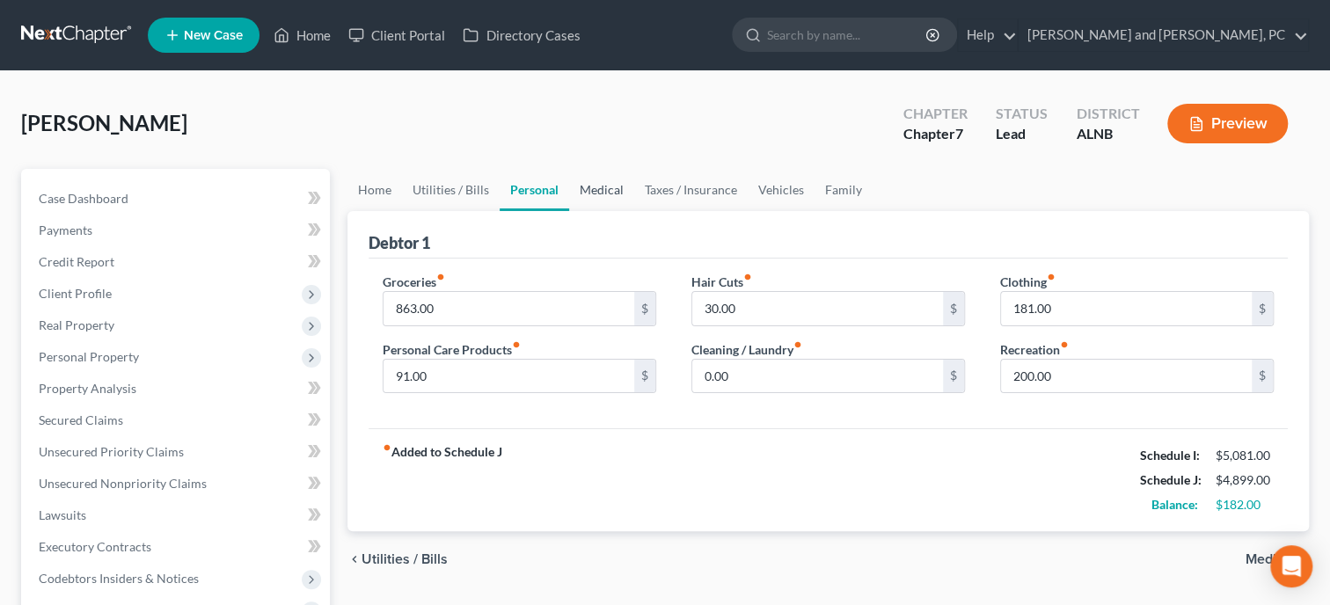
click at [613, 188] on link "Medical" at bounding box center [601, 190] width 65 height 42
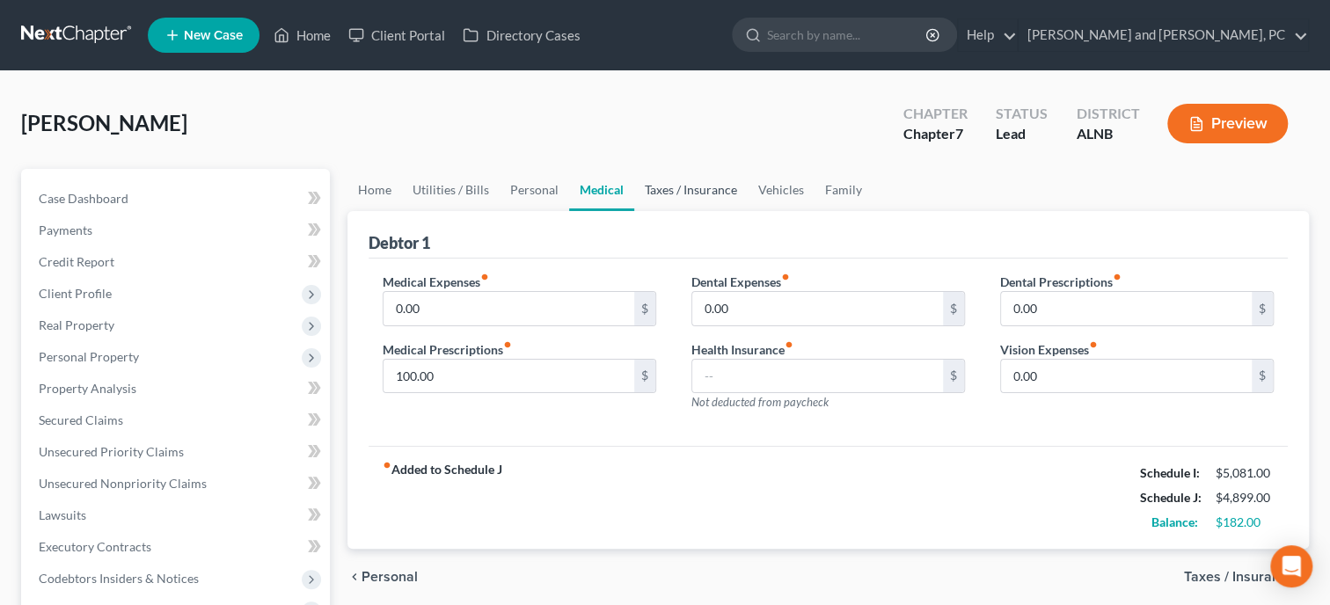
click at [661, 187] on link "Taxes / Insurance" at bounding box center [690, 190] width 113 height 42
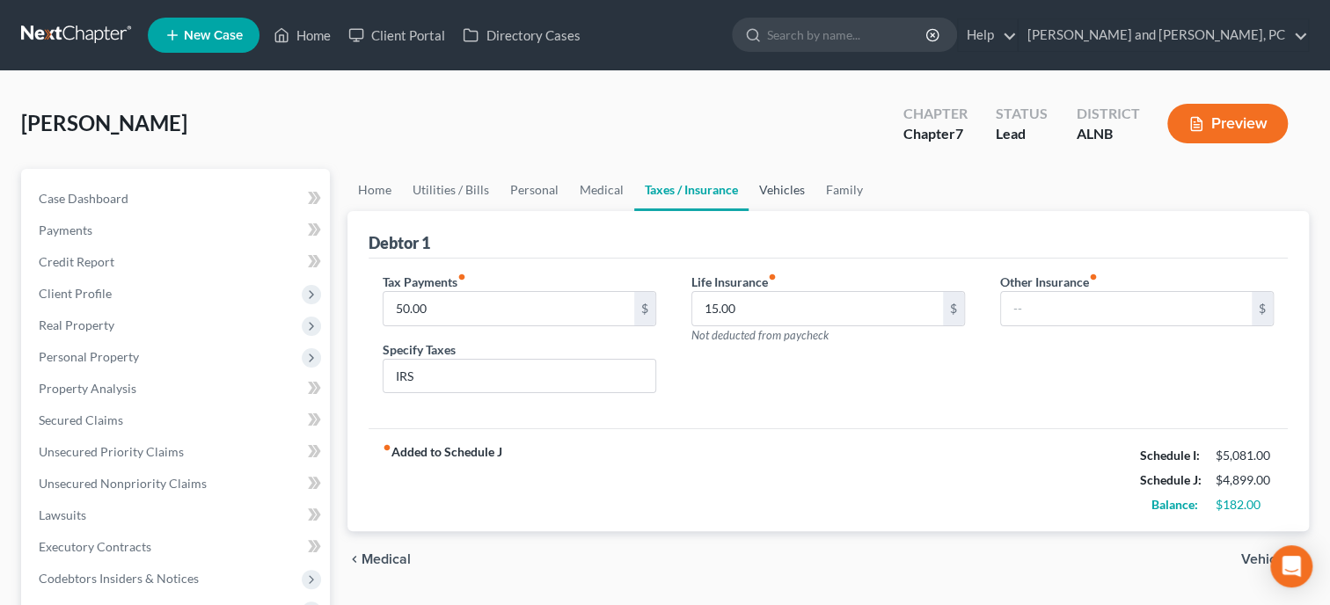
click at [759, 192] on link "Vehicles" at bounding box center [782, 190] width 67 height 42
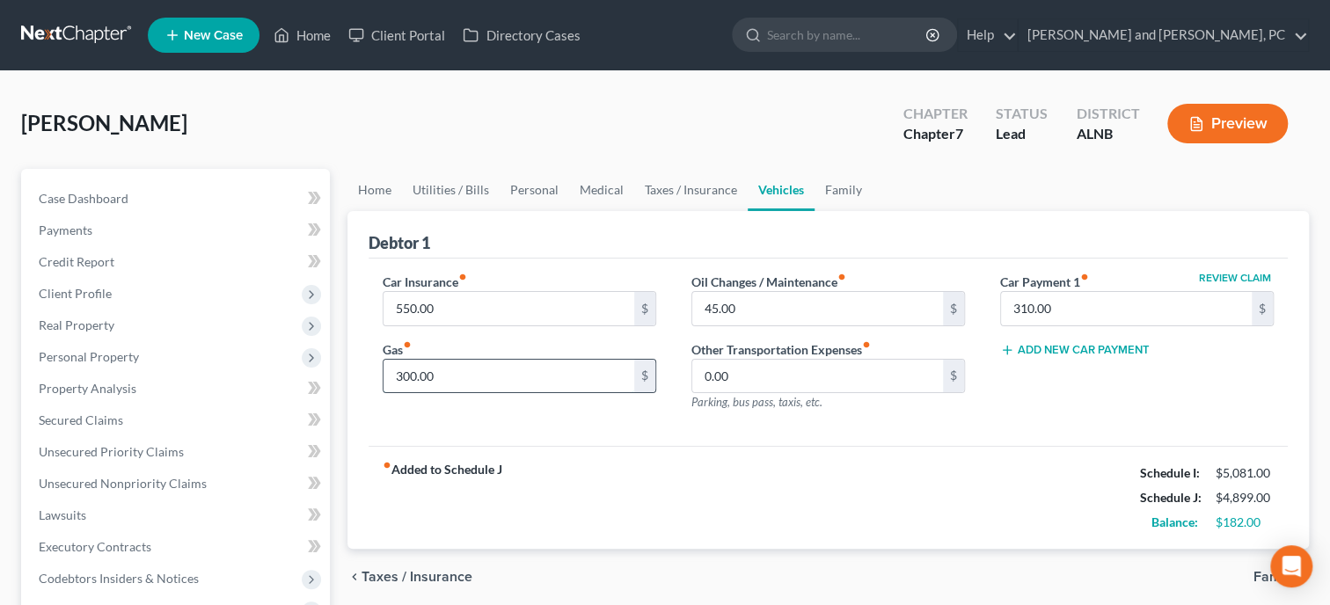
click at [544, 372] on input "300.00" at bounding box center [509, 376] width 251 height 33
click at [566, 458] on div "fiber_manual_record Added to Schedule J Schedule I: $5,081.00 Schedule J: $5,07…" at bounding box center [828, 497] width 919 height 103
click at [626, 478] on div "fiber_manual_record Added to Schedule J Schedule I: $5,081.00 Schedule J: $5,07…" at bounding box center [828, 497] width 919 height 103
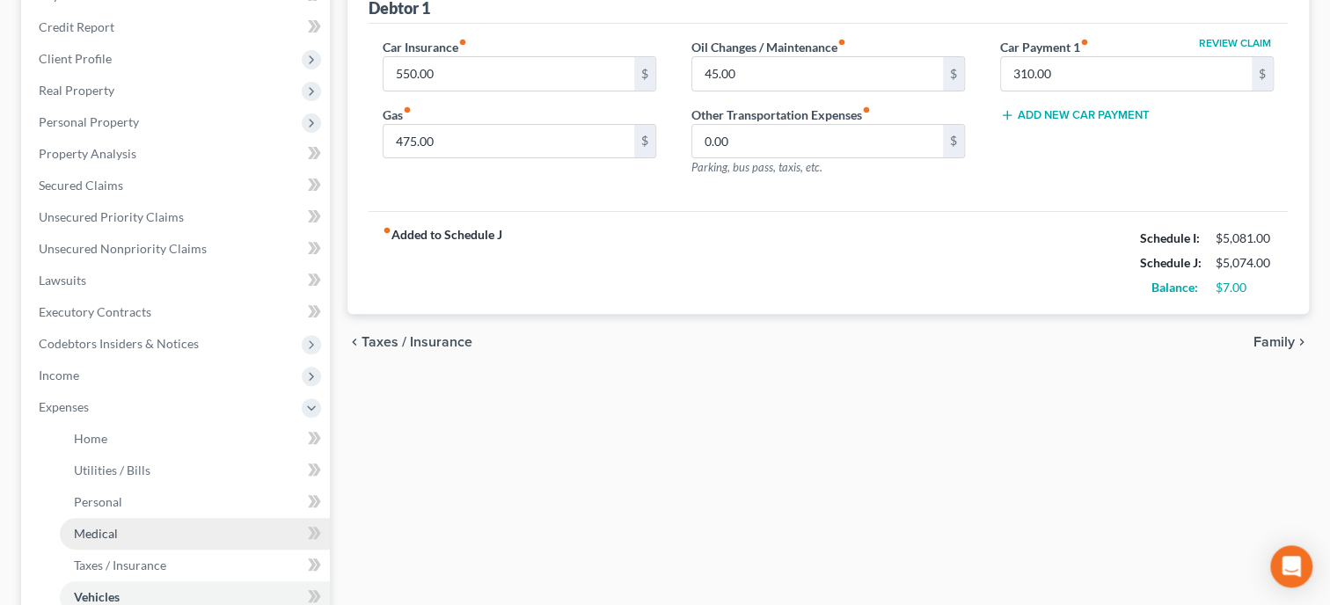
scroll to position [90, 0]
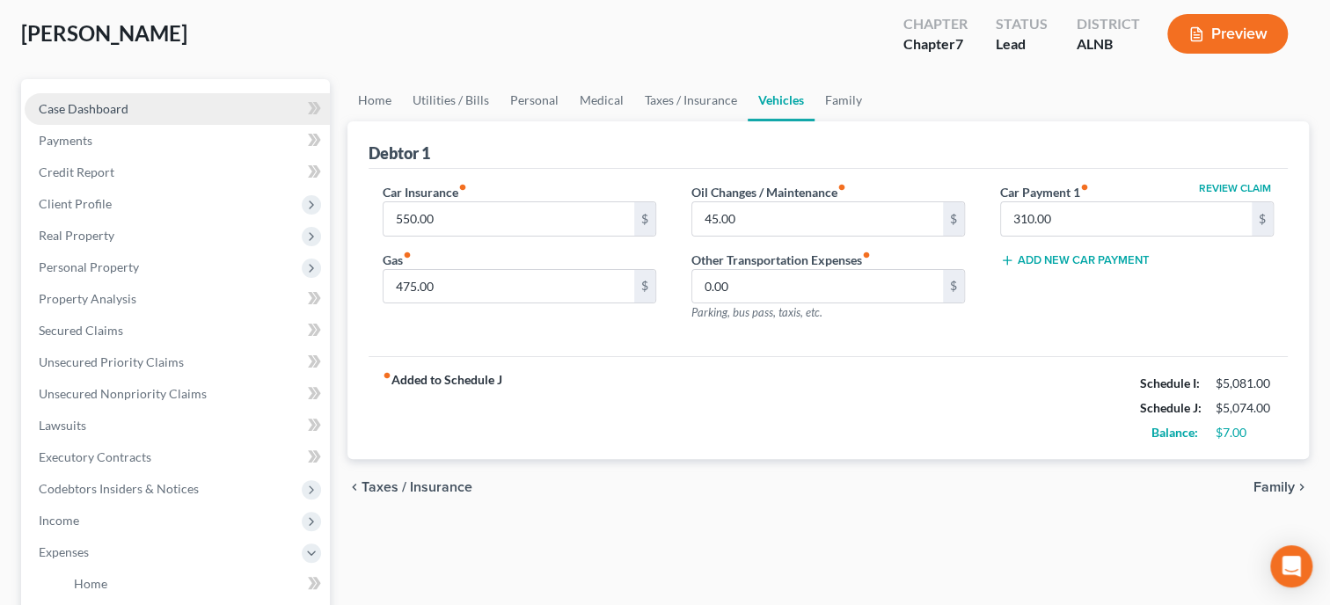
click at [66, 101] on span "Case Dashboard" at bounding box center [84, 108] width 90 height 15
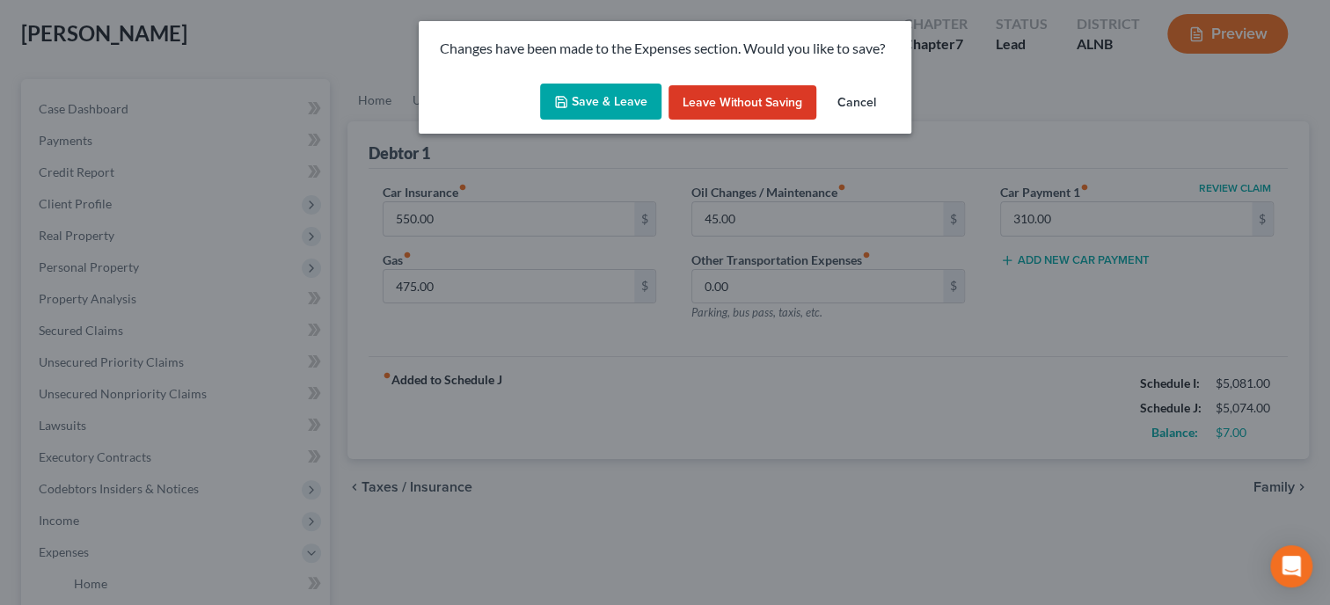
click at [616, 118] on button "Save & Leave" at bounding box center [600, 102] width 121 height 37
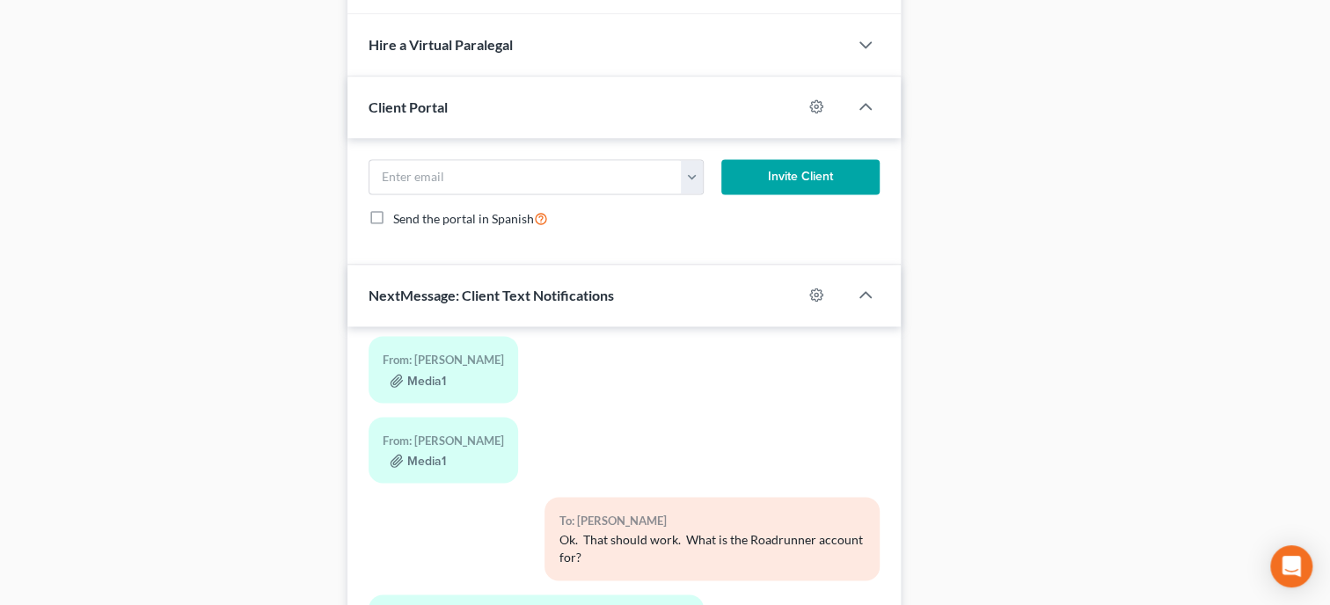
scroll to position [1481, 0]
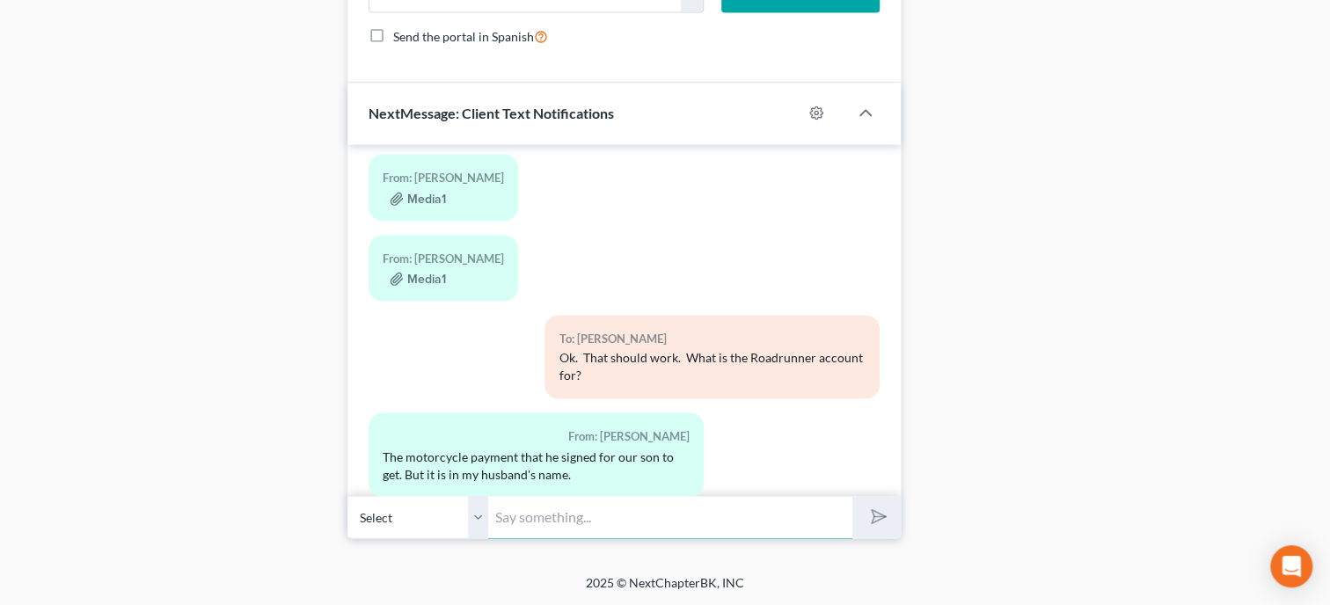
click at [650, 505] on input "text" at bounding box center [670, 516] width 364 height 43
click at [852, 496] on button "submit" at bounding box center [876, 516] width 48 height 41
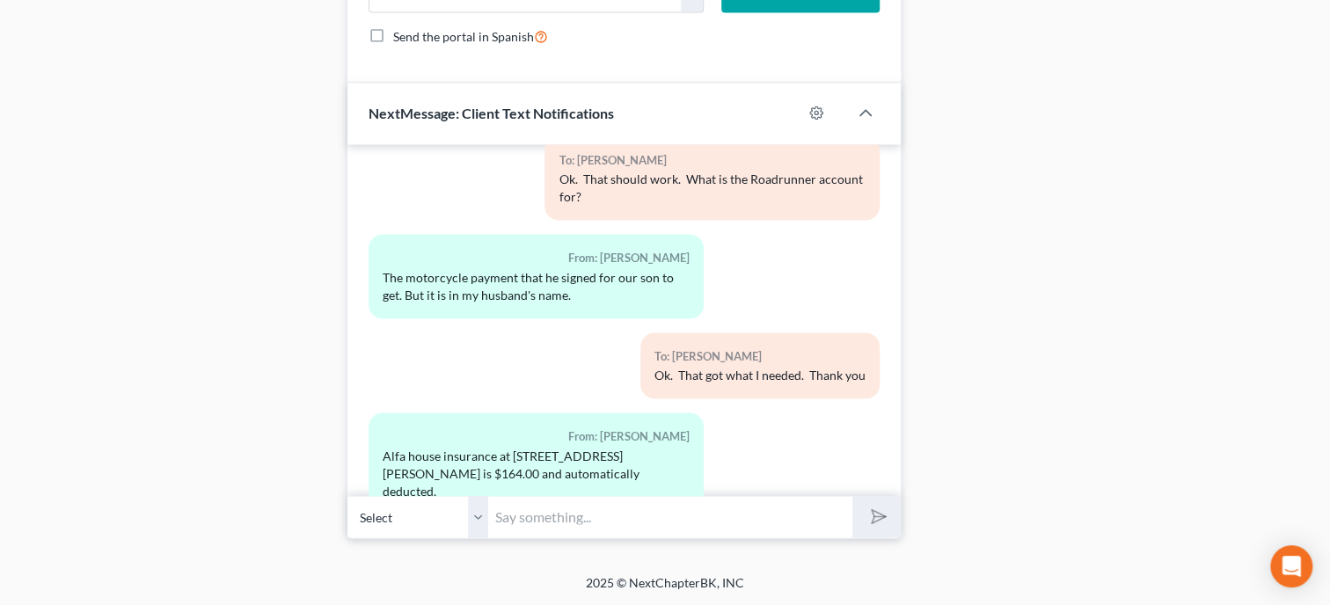
scroll to position [3499, 0]
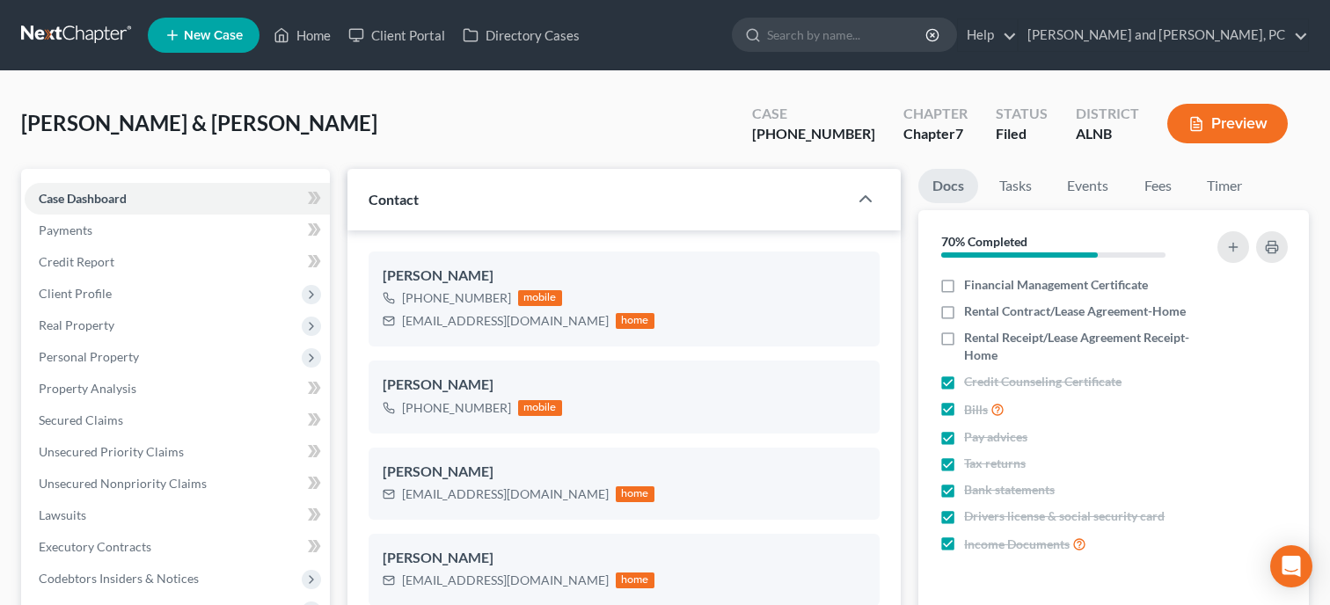
select select "6"
select select "0"
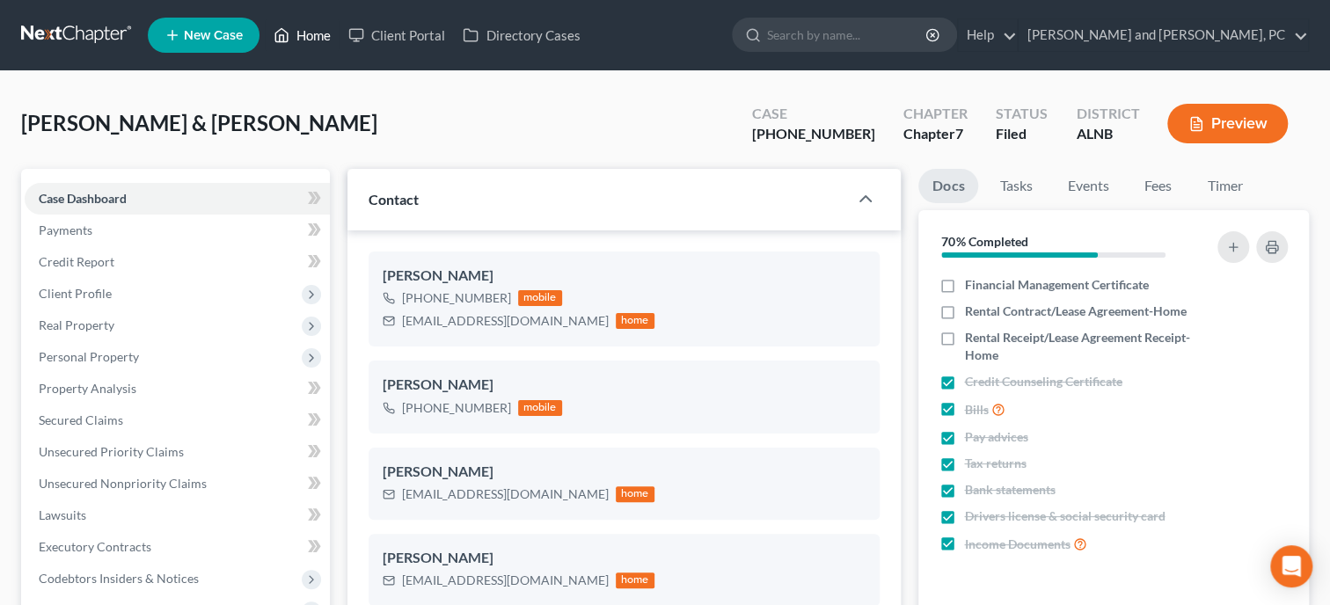
click at [296, 37] on link "Home" at bounding box center [302, 35] width 75 height 32
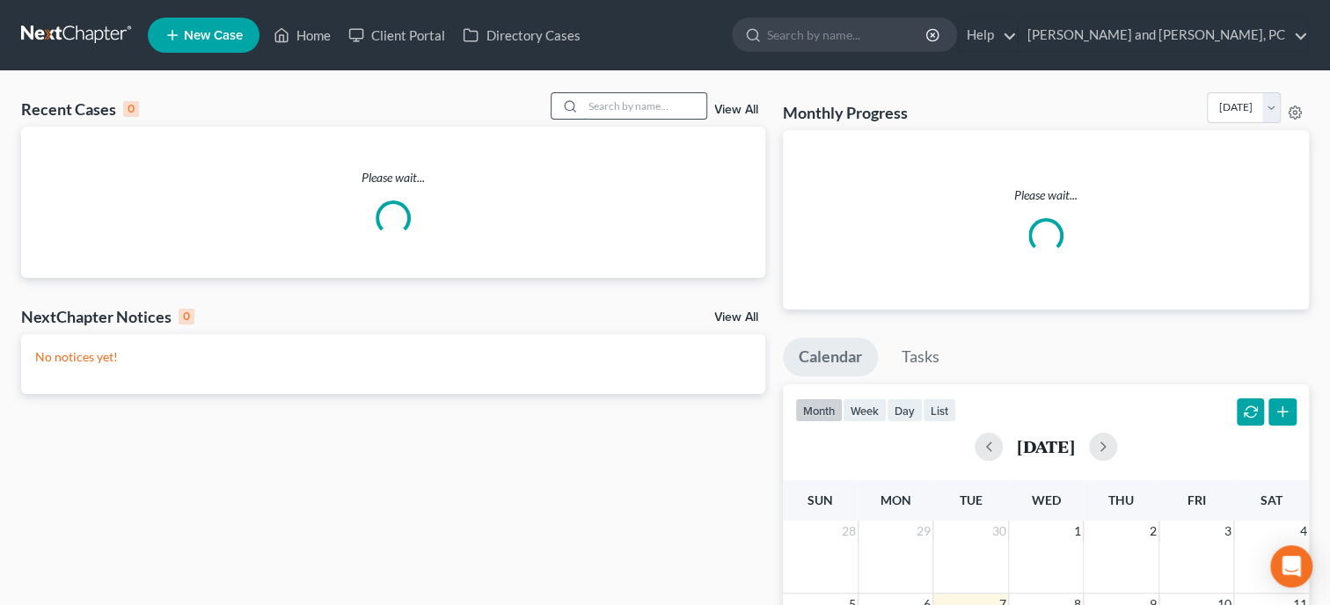
click at [594, 112] on input "search" at bounding box center [644, 106] width 123 height 26
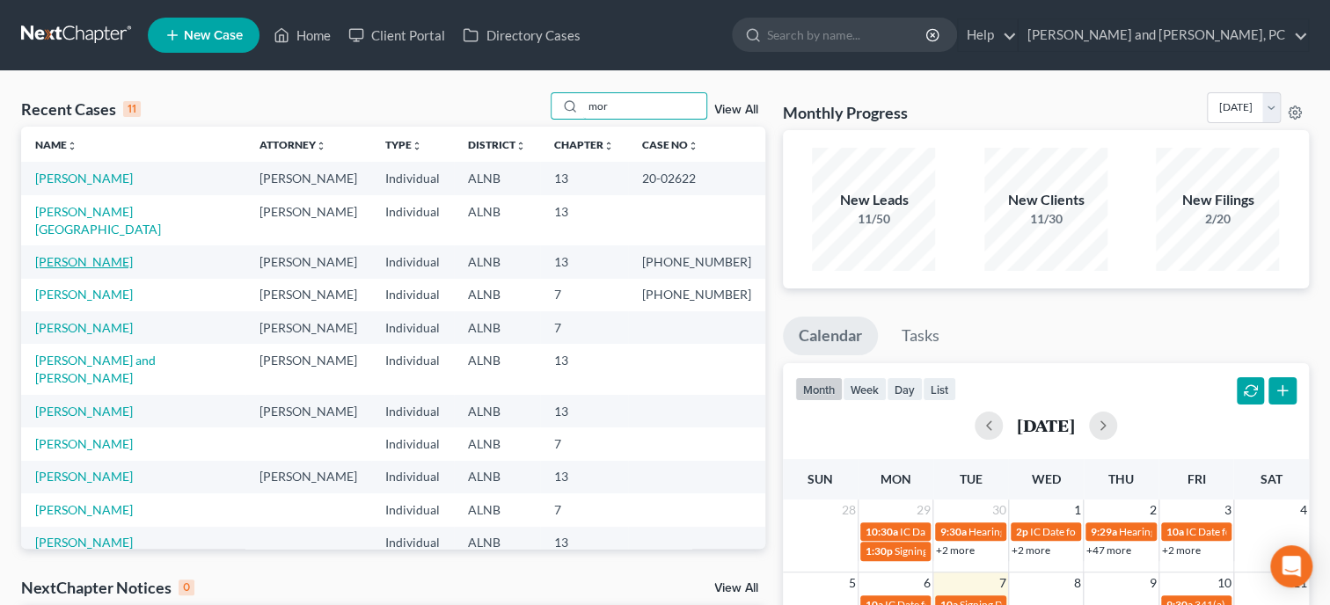
type input "mor"
click at [77, 254] on link "[PERSON_NAME]" at bounding box center [84, 261] width 98 height 15
select select "6"
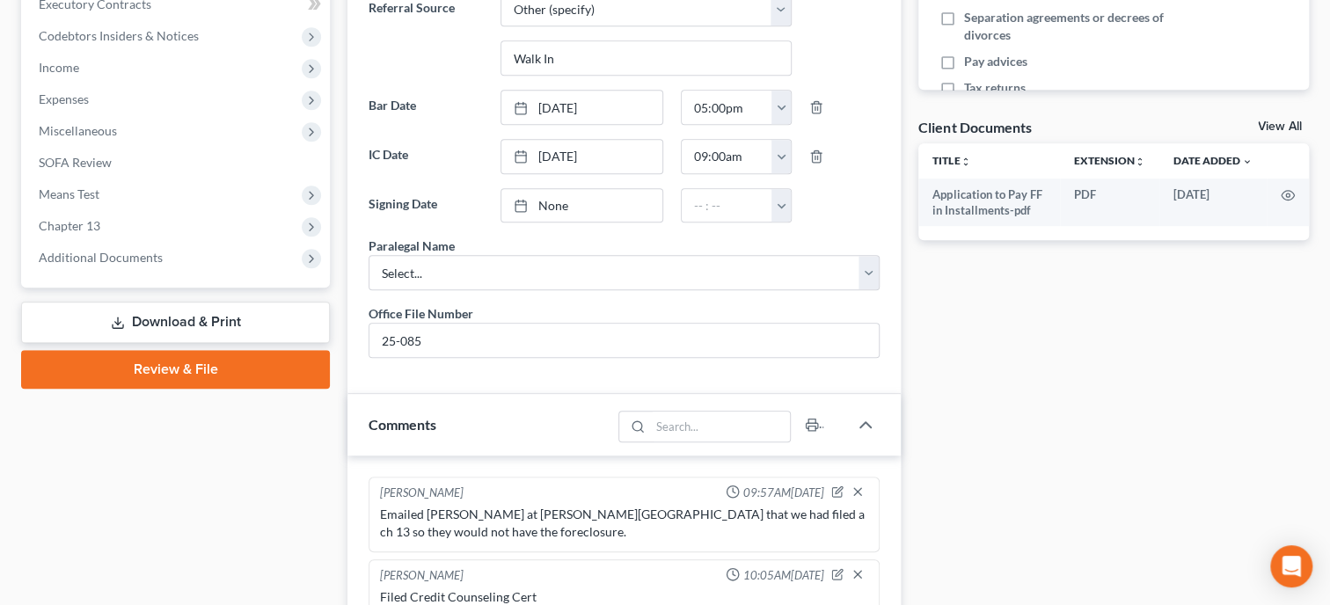
click at [143, 325] on link "Download & Print" at bounding box center [175, 322] width 309 height 41
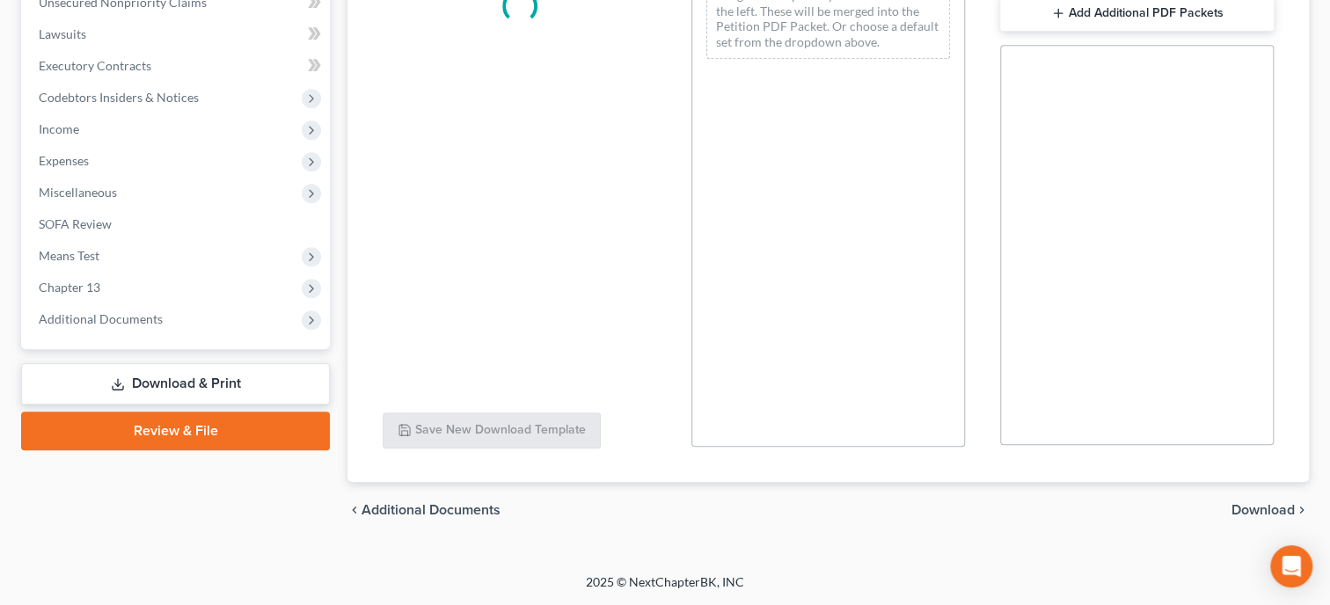
scroll to position [479, 0]
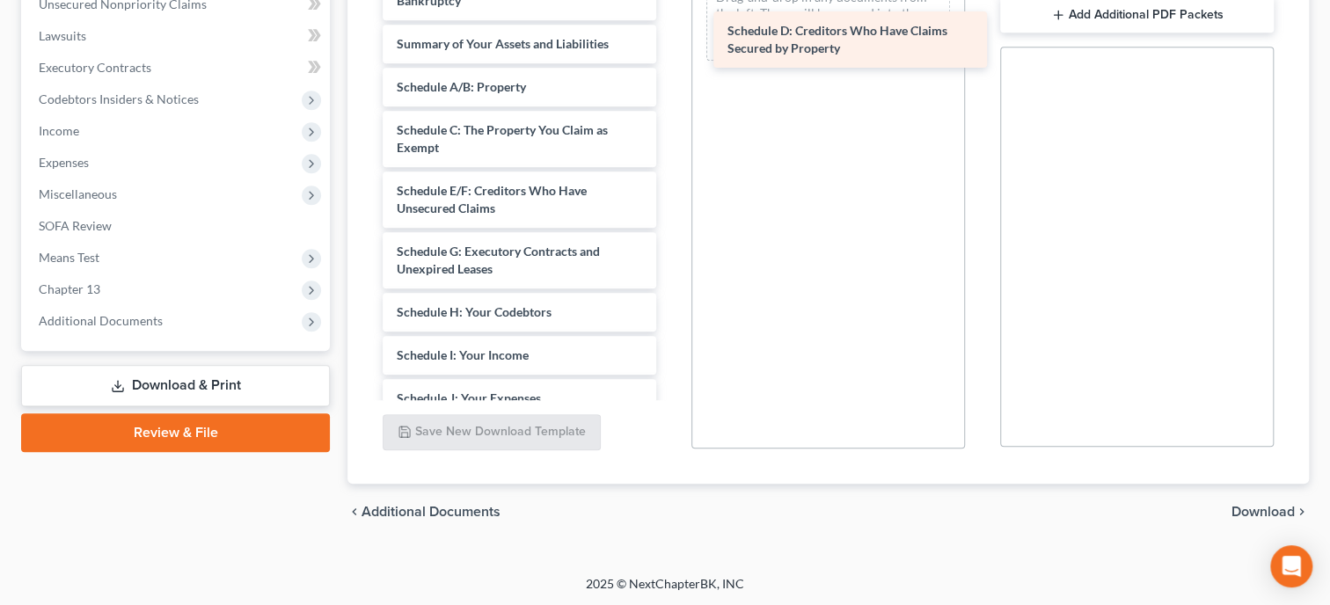
drag, startPoint x: 495, startPoint y: 190, endPoint x: 817, endPoint y: 33, distance: 358.4
click at [670, 33] on div "Schedule D: Creditors Who Have Claims Secured by Property Application to Pay FF…" at bounding box center [520, 355] width 302 height 869
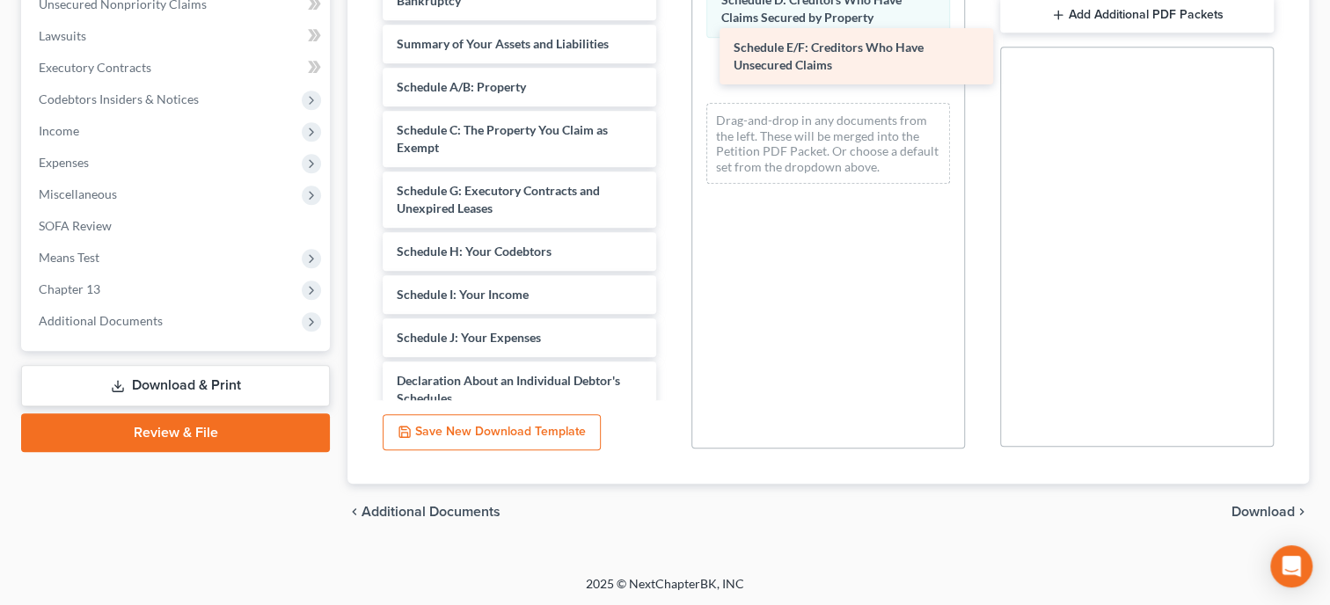
drag, startPoint x: 574, startPoint y: 207, endPoint x: 911, endPoint y: 66, distance: 365.2
click at [670, 66] on div "Schedule E/F: Creditors Who Have Unsecured Claims Application to Pay FF in Inst…" at bounding box center [520, 325] width 302 height 808
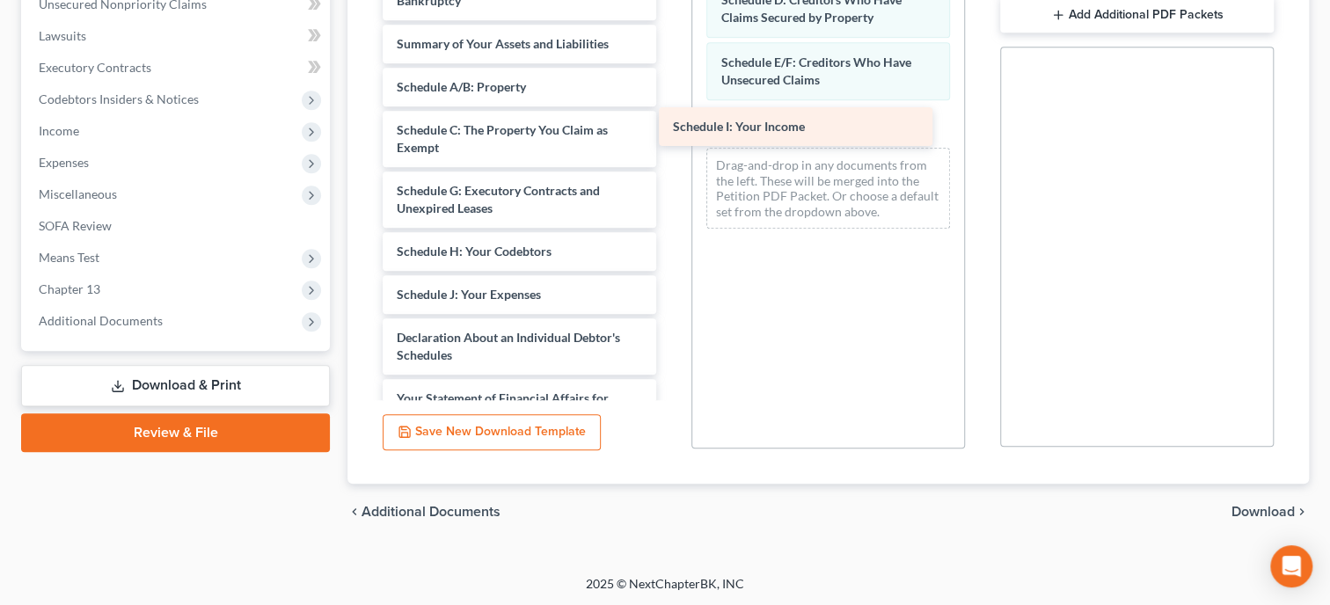
drag, startPoint x: 584, startPoint y: 288, endPoint x: 856, endPoint y: 106, distance: 326.7
click at [670, 111] on div "Schedule I: Your Income Application to Pay FF in Installments-pdf Voluntary Pet…" at bounding box center [520, 303] width 302 height 765
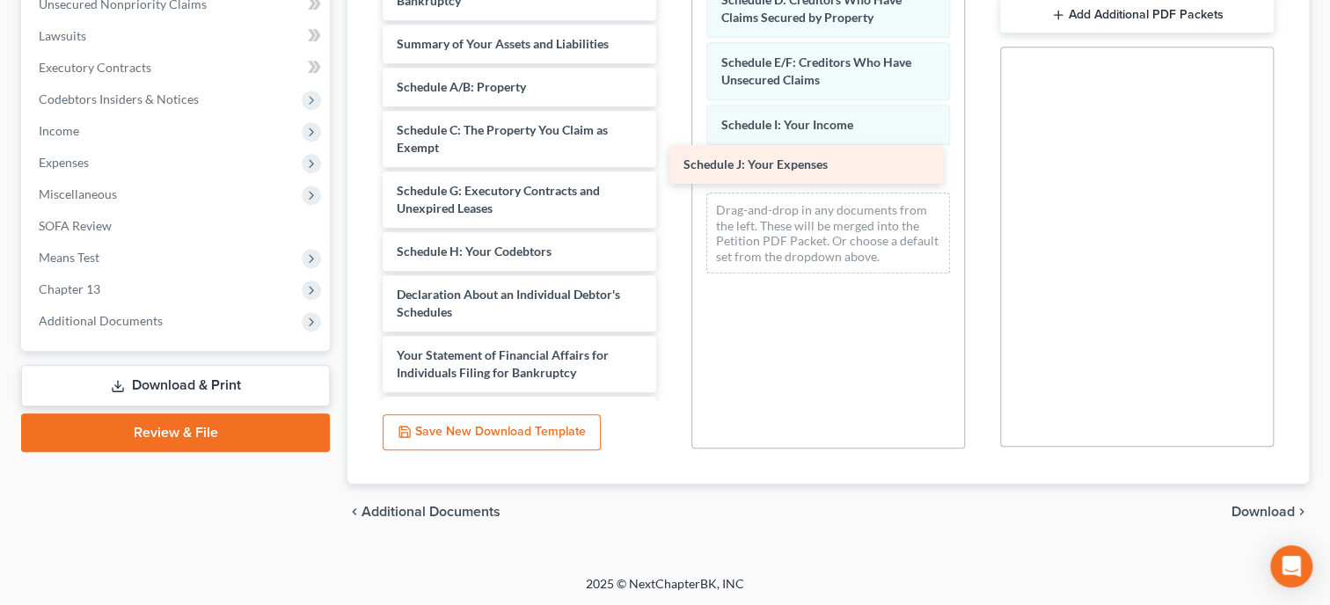
drag, startPoint x: 585, startPoint y: 292, endPoint x: 872, endPoint y: 165, distance: 313.9
click at [670, 165] on div "Schedule J: Your Expenses Application to Pay FF in Installments-pdf Voluntary P…" at bounding box center [520, 282] width 302 height 722
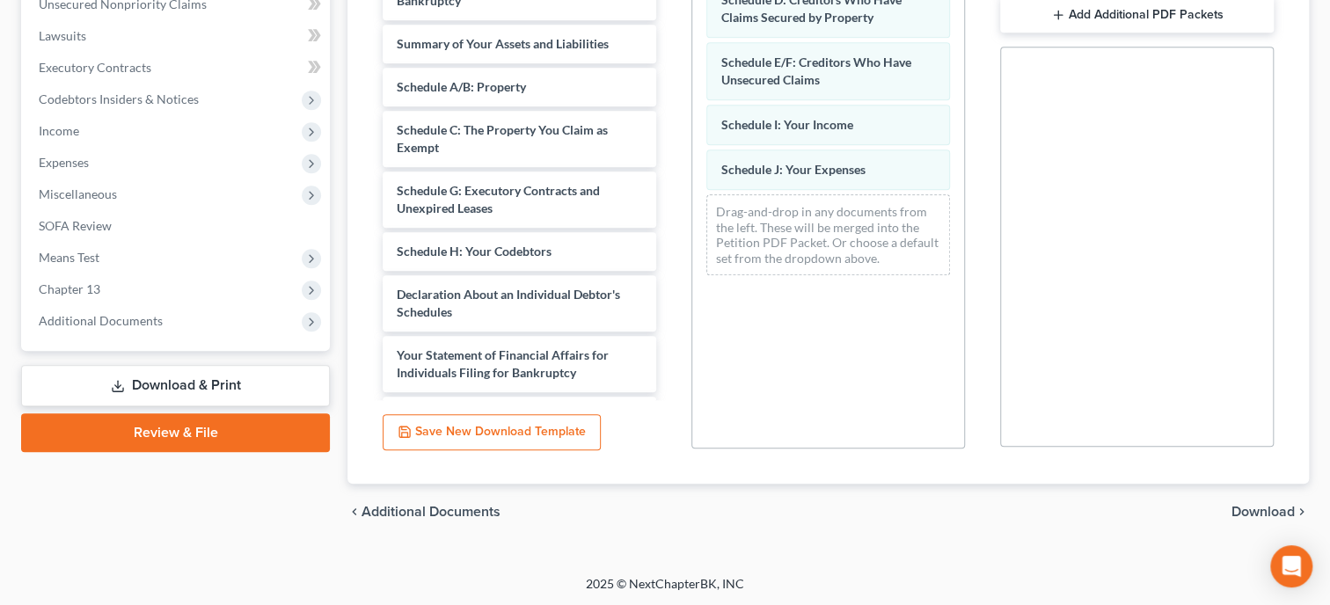
click at [1248, 506] on span "Download" at bounding box center [1263, 512] width 63 height 14
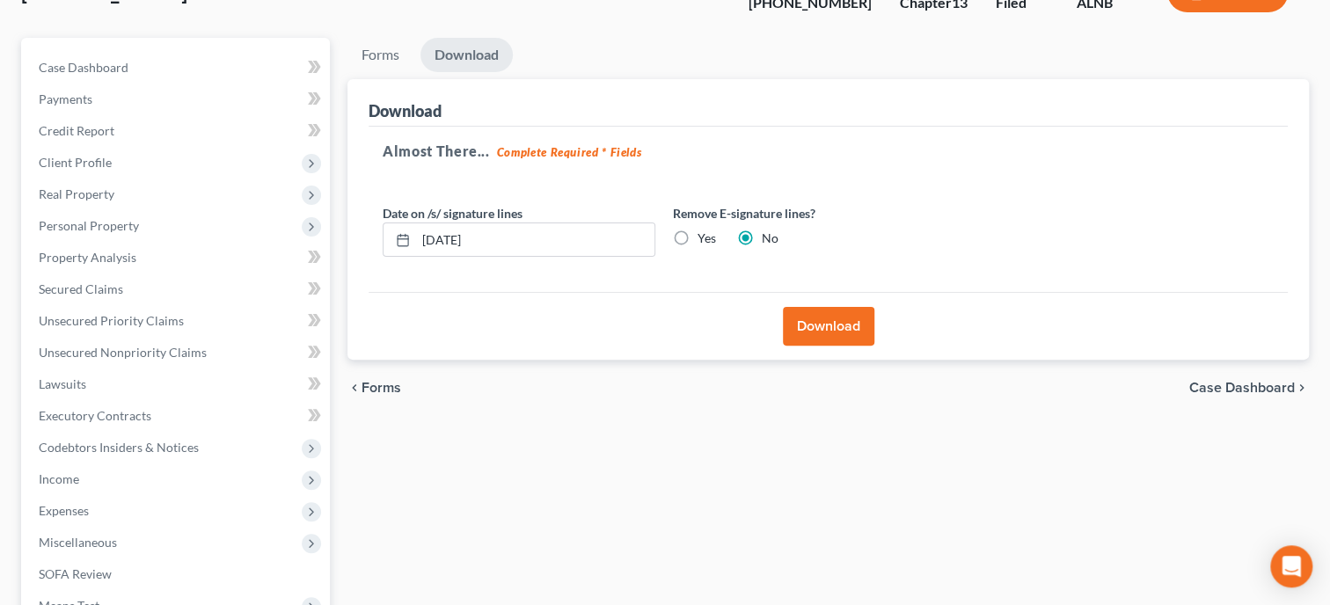
scroll to position [28, 0]
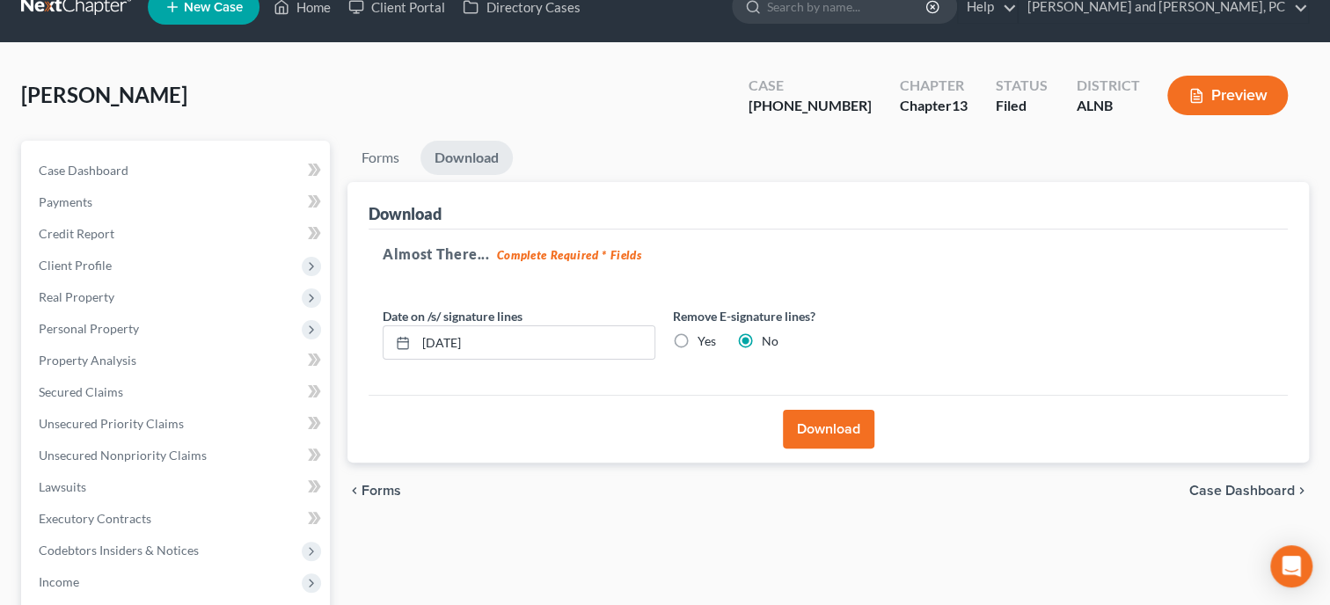
click at [835, 435] on button "Download" at bounding box center [828, 429] width 91 height 39
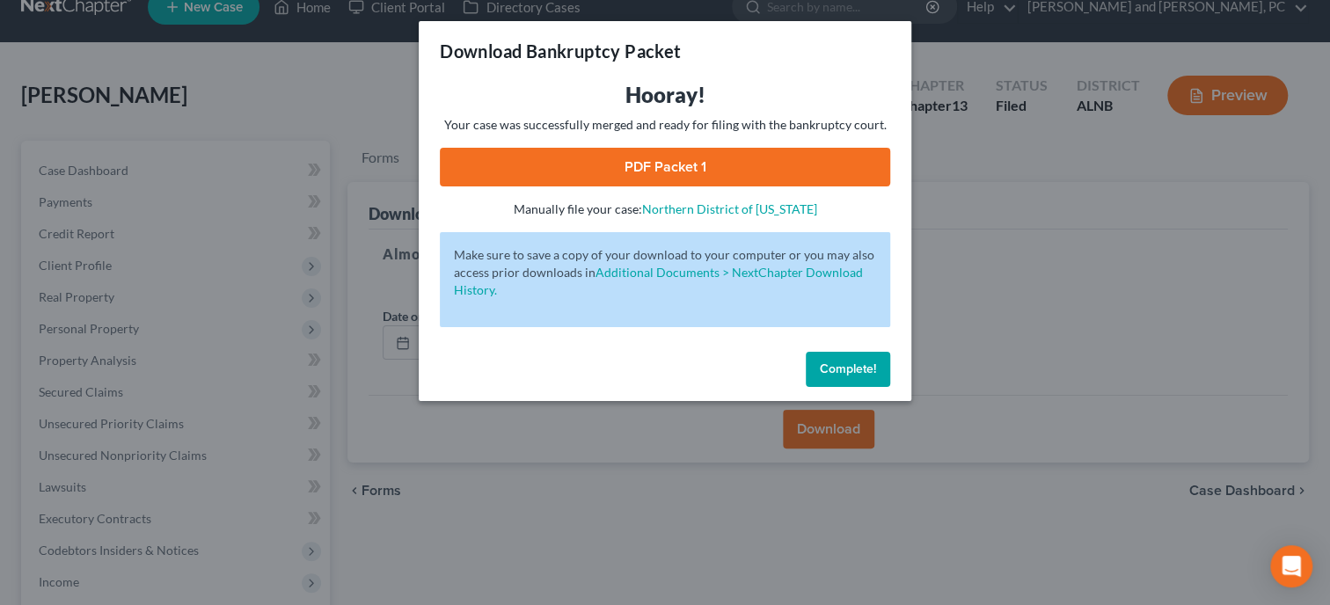
click at [860, 174] on link "PDF Packet 1" at bounding box center [665, 167] width 450 height 39
click at [830, 379] on button "Complete!" at bounding box center [848, 369] width 84 height 35
